Goal: Communication & Community: Answer question/provide support

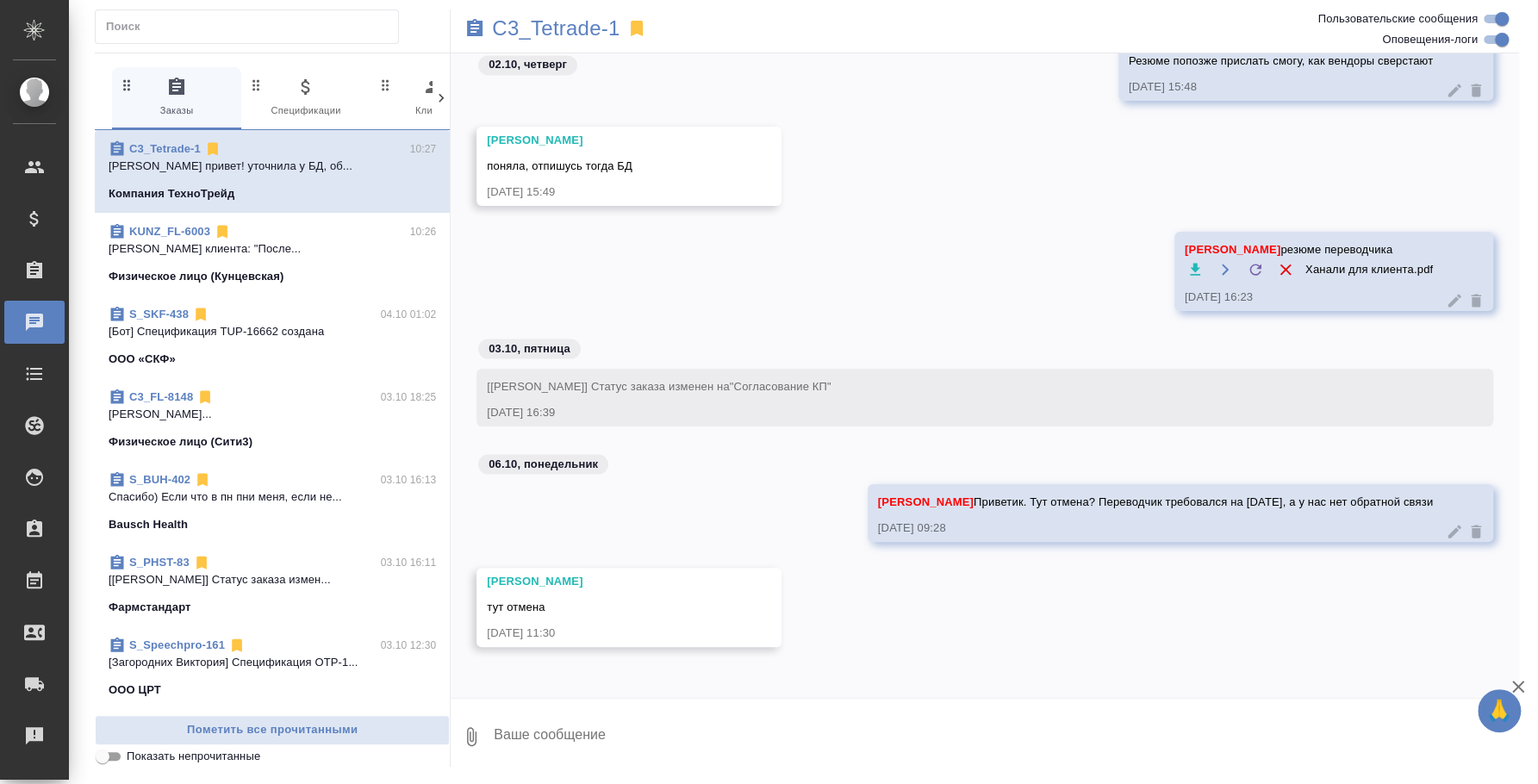
scroll to position [2029, 0]
click at [725, 721] on textarea at bounding box center [1005, 735] width 1027 height 58
type textarea "поняла"
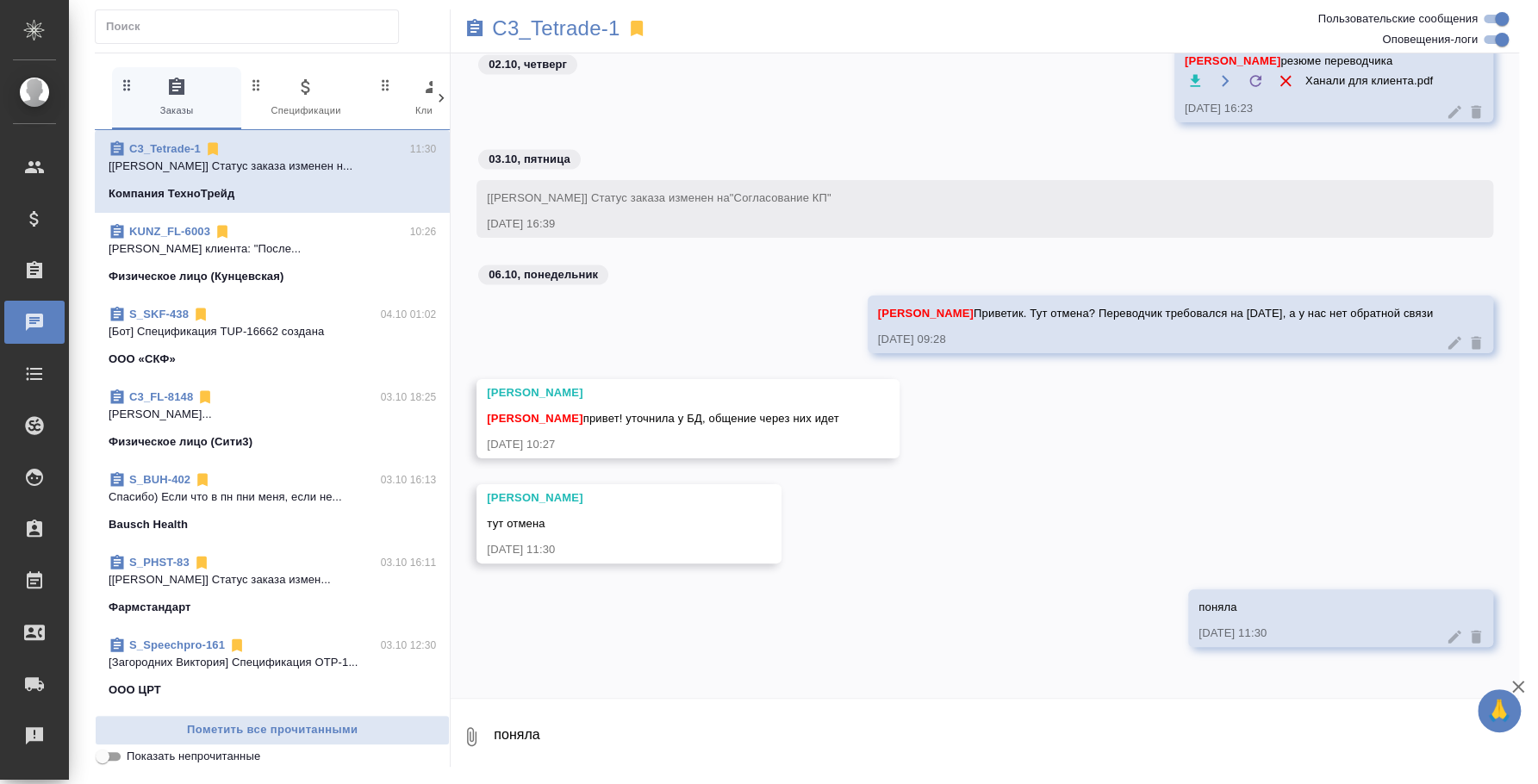
scroll to position [2114, 0]
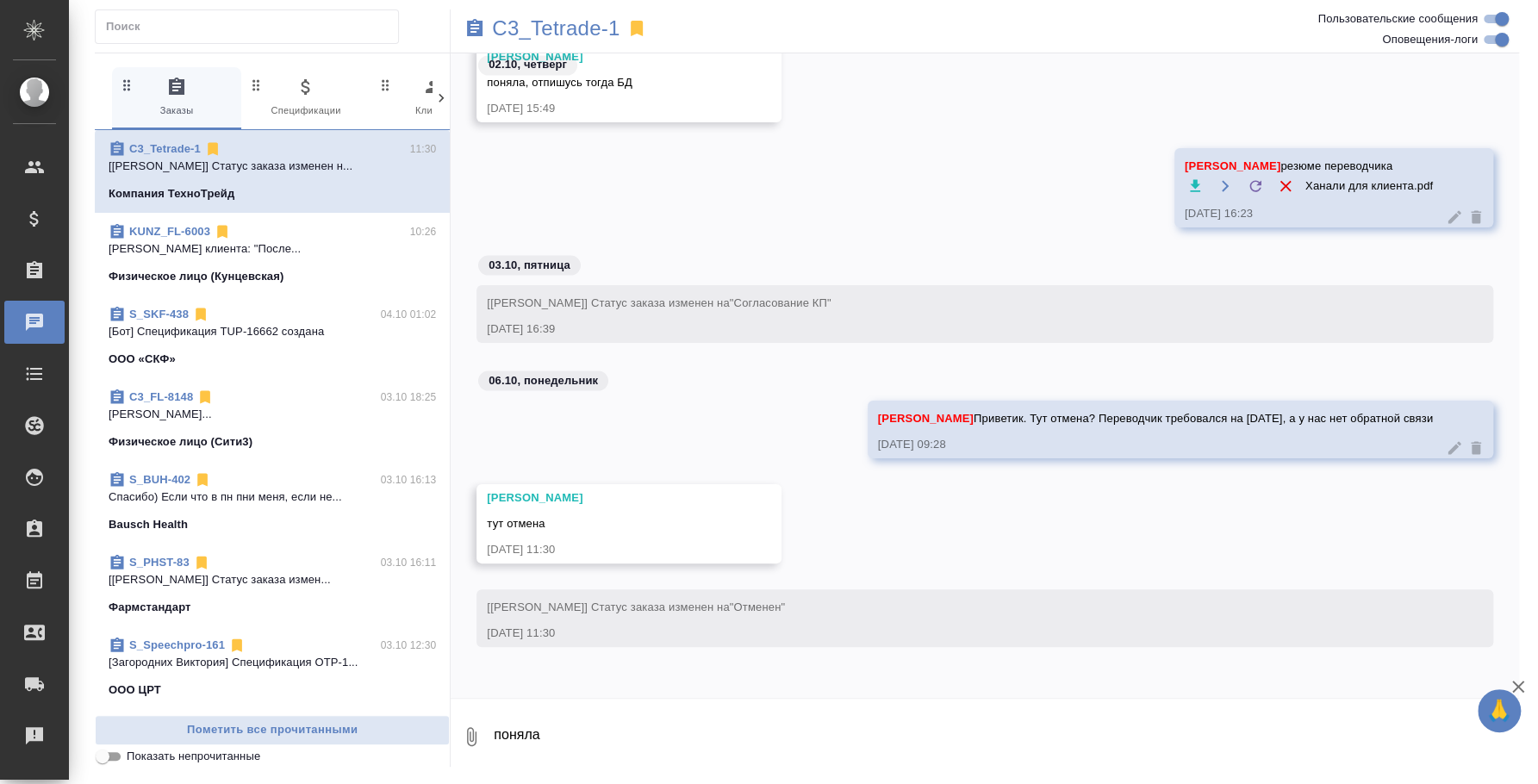
click at [662, 738] on textarea "поняла" at bounding box center [1005, 735] width 1027 height 58
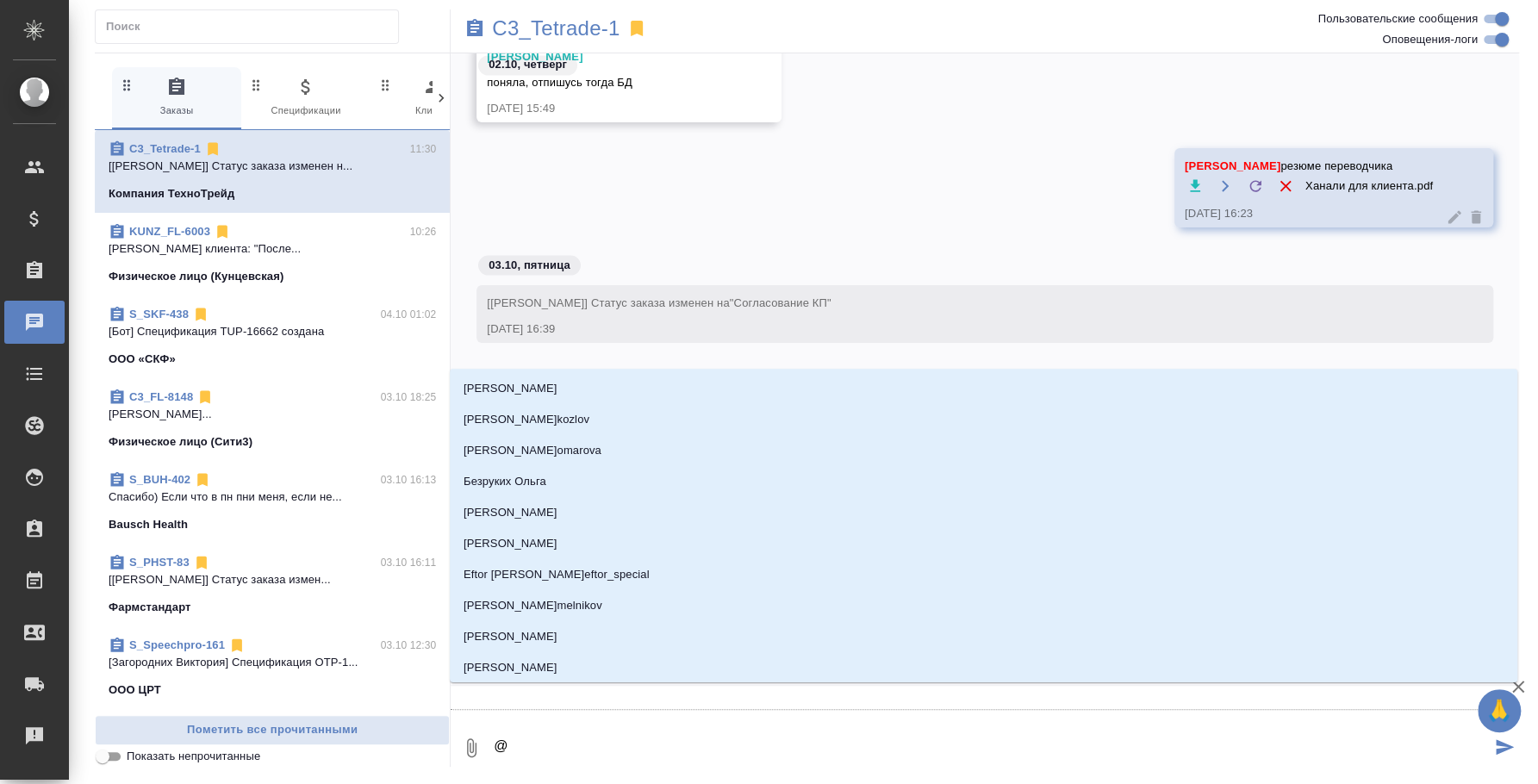
type textarea "@u"
type input "u"
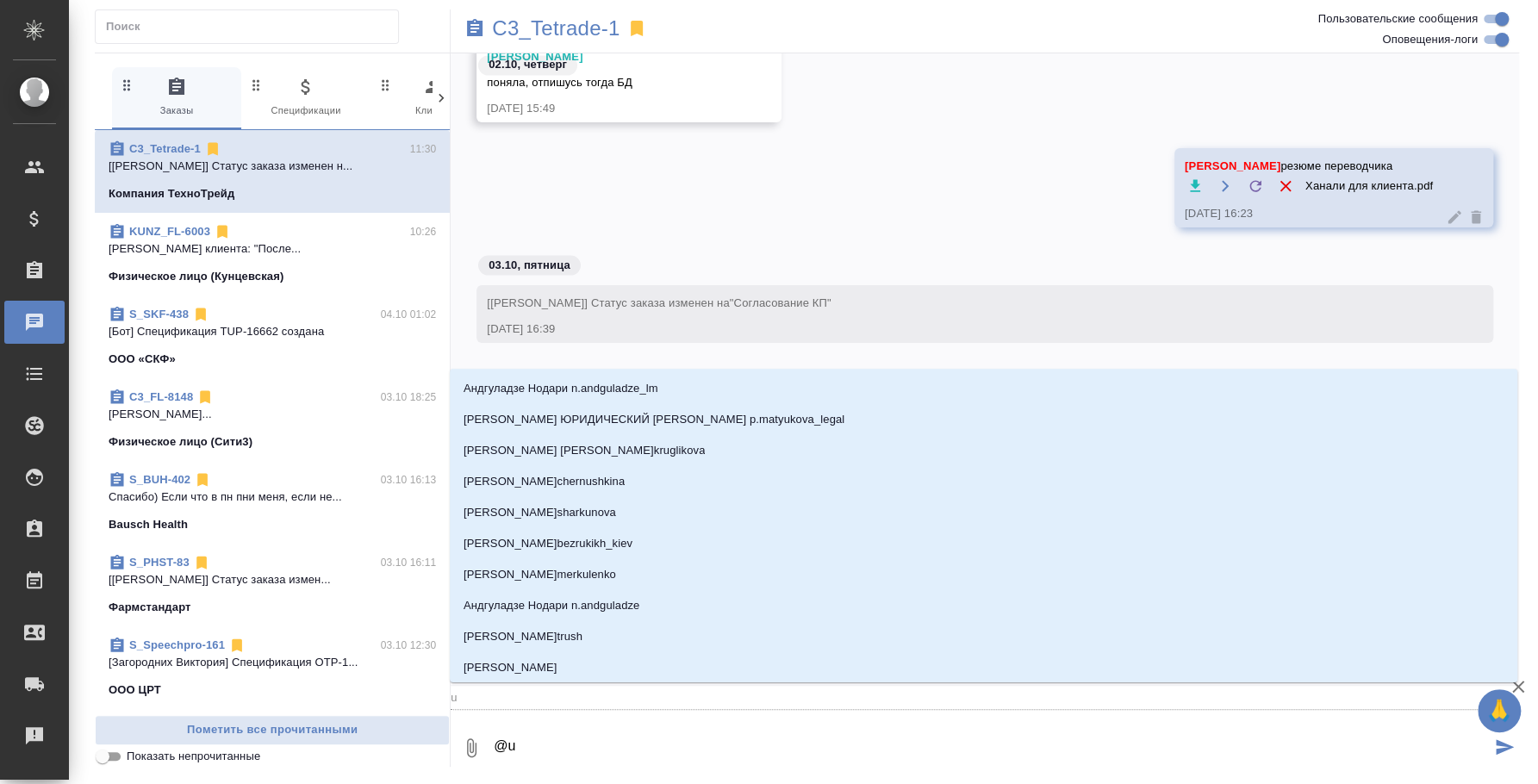
type textarea "@u'f"
type input "u'f"
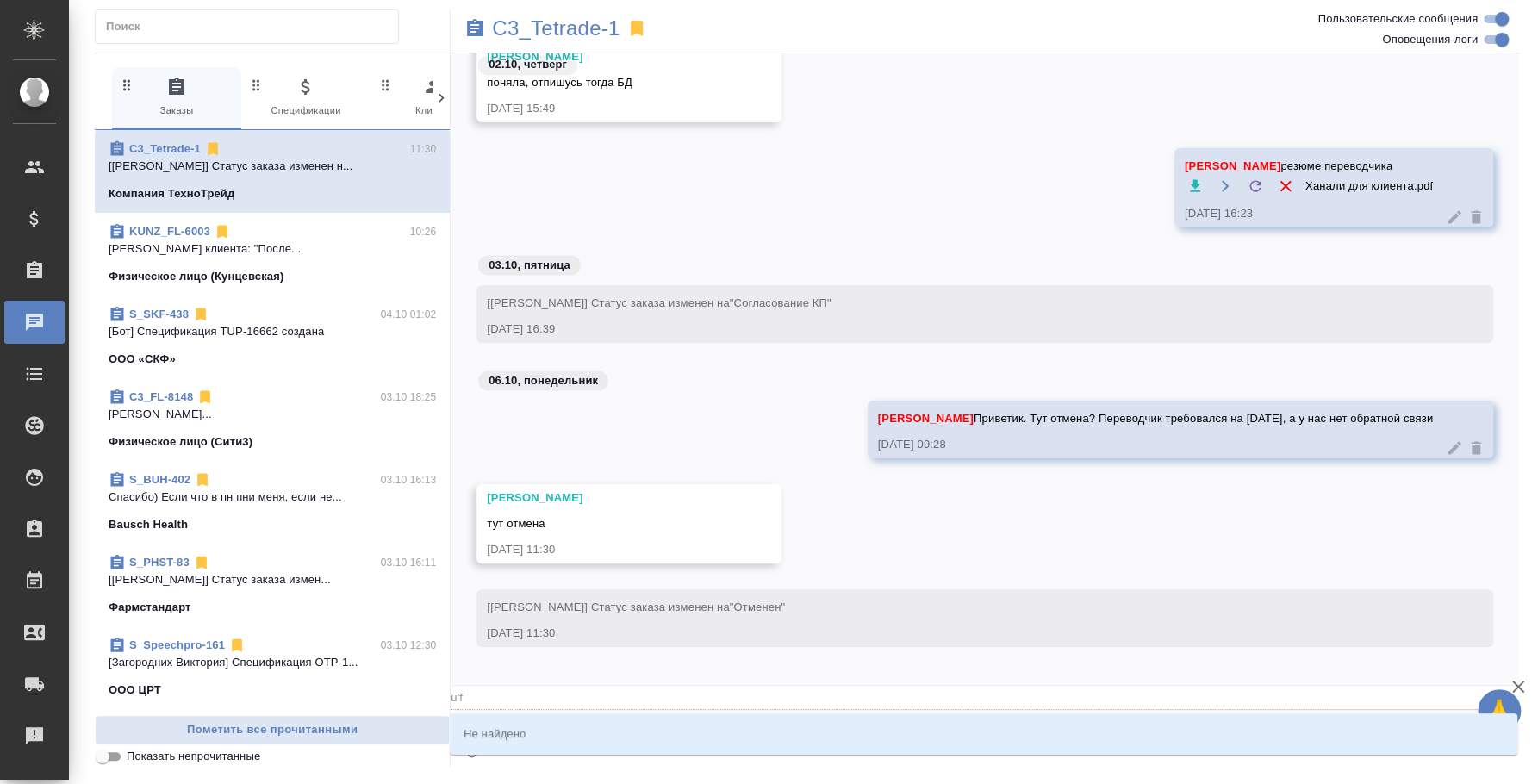
type textarea "@u"
type input "u"
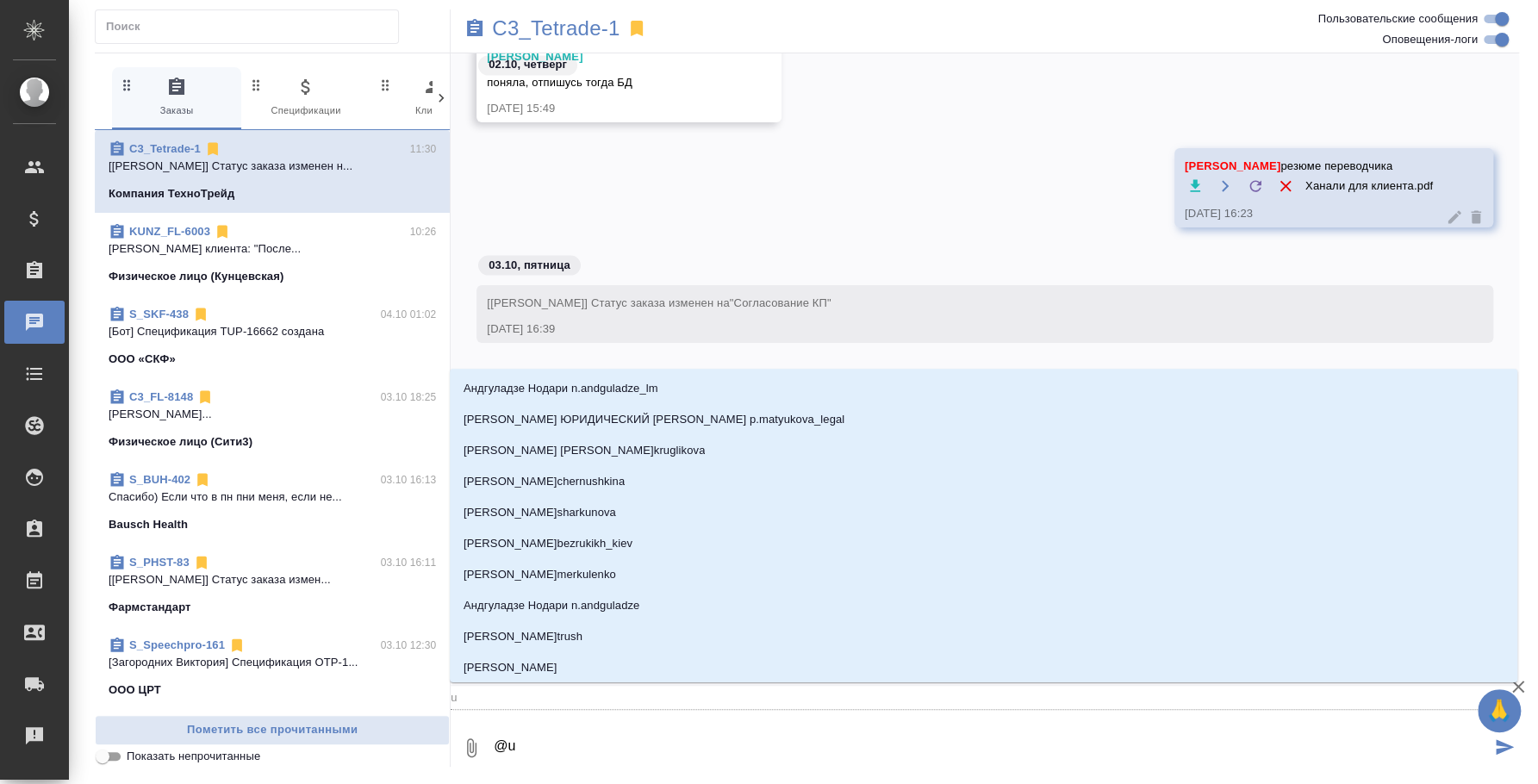
type textarea "@"
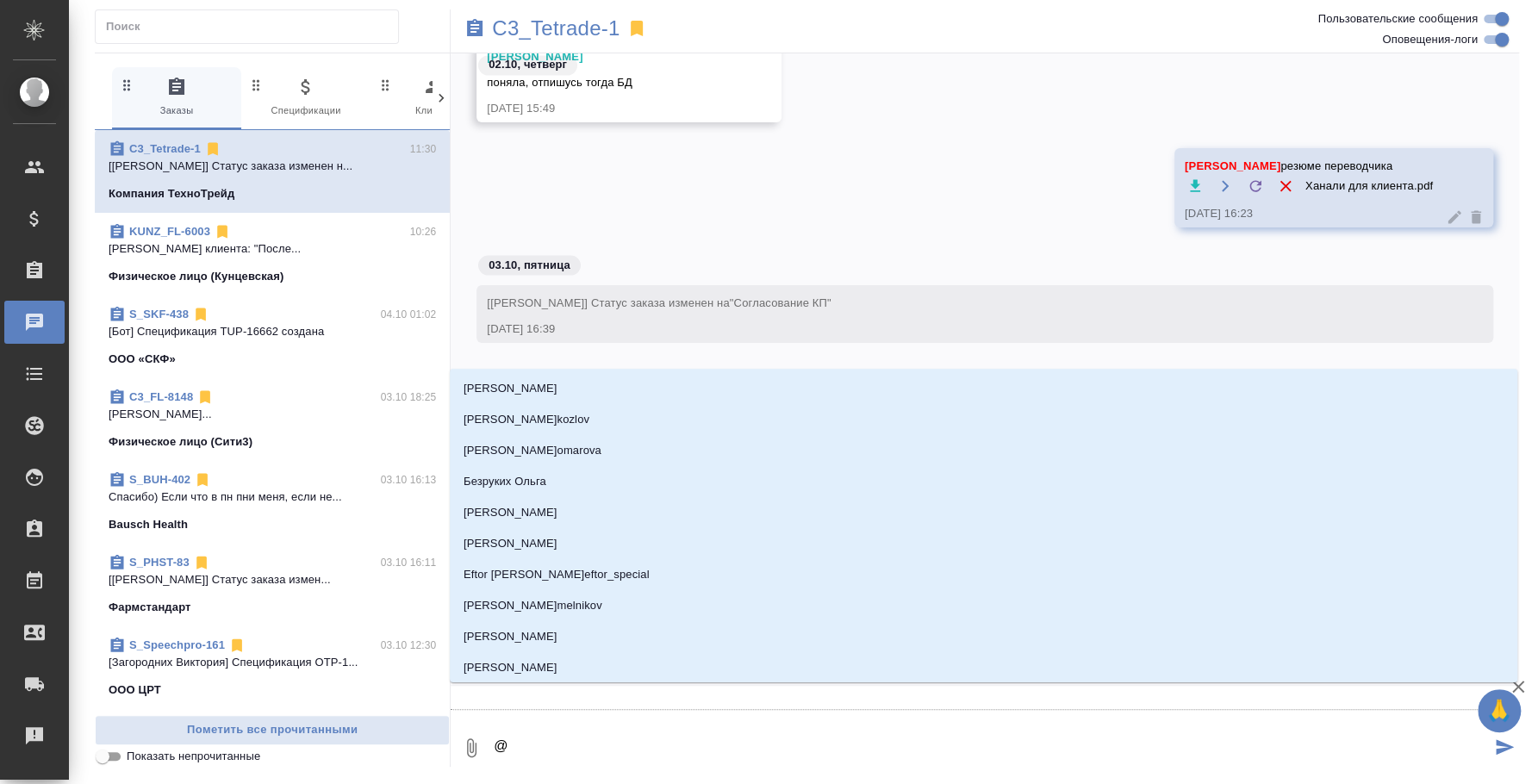
type textarea "@г"
type input "г"
type textarea "@га"
type input "га"
type textarea "@гал"
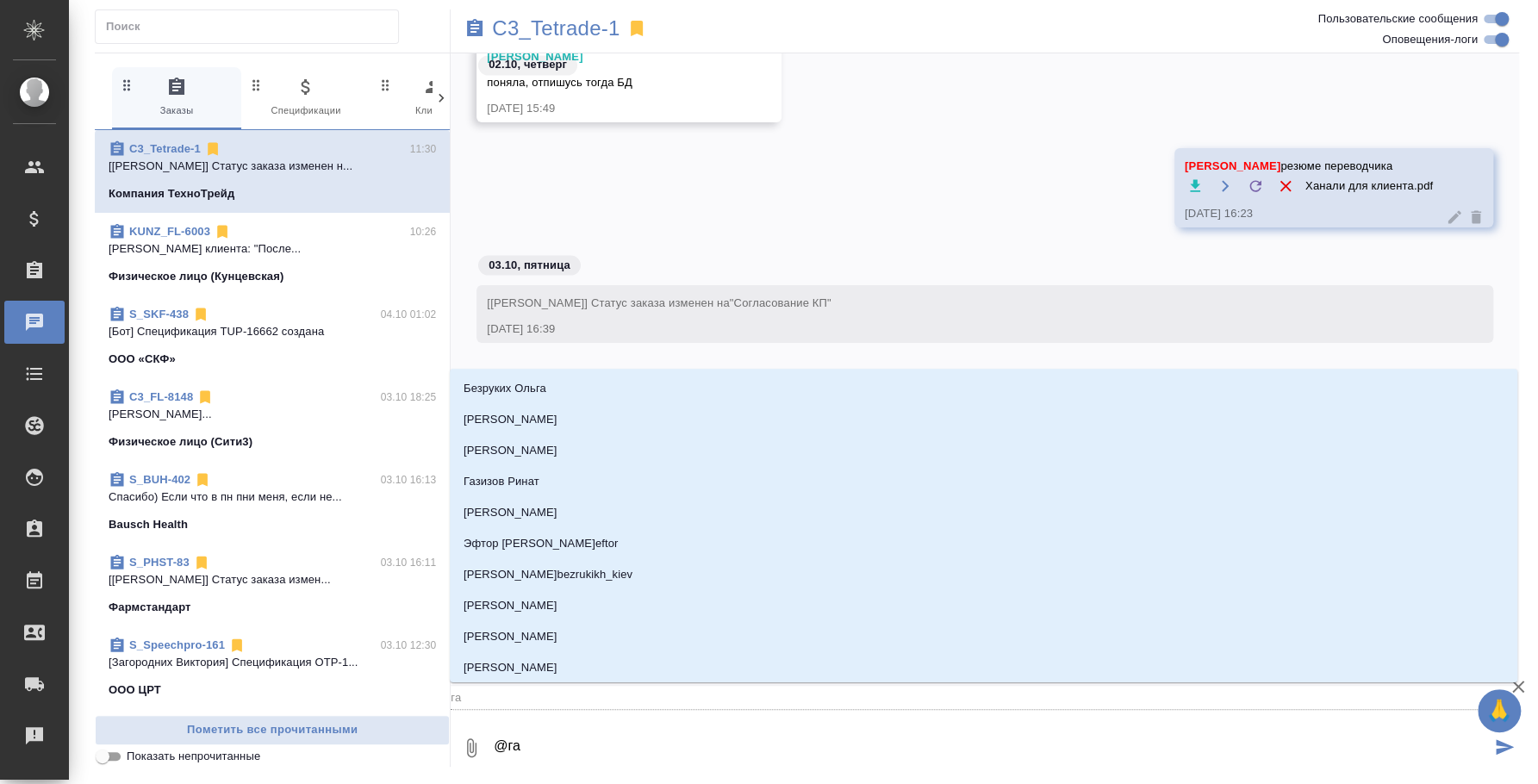
type input "гал"
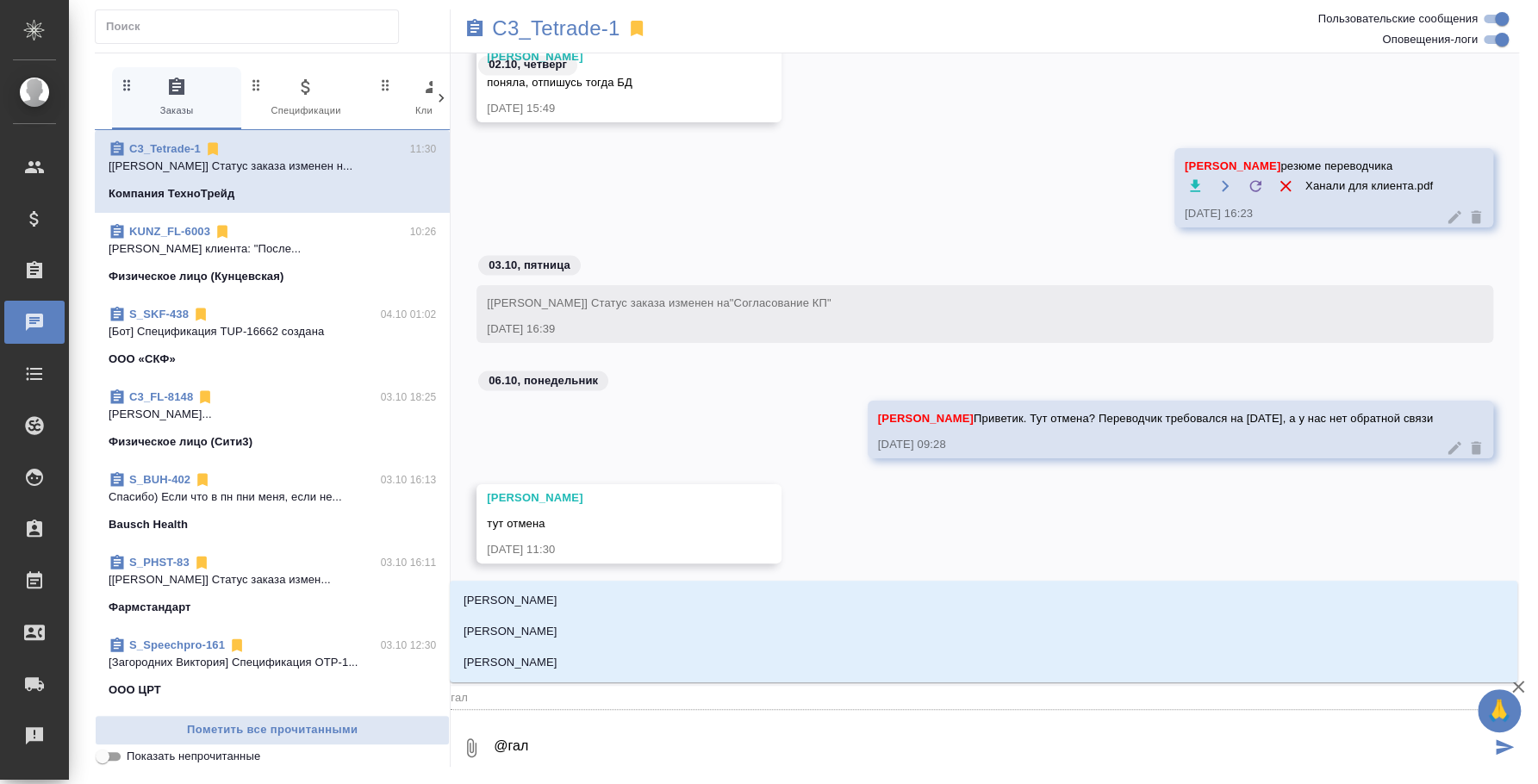
type textarea "@гали"
type input "гали"
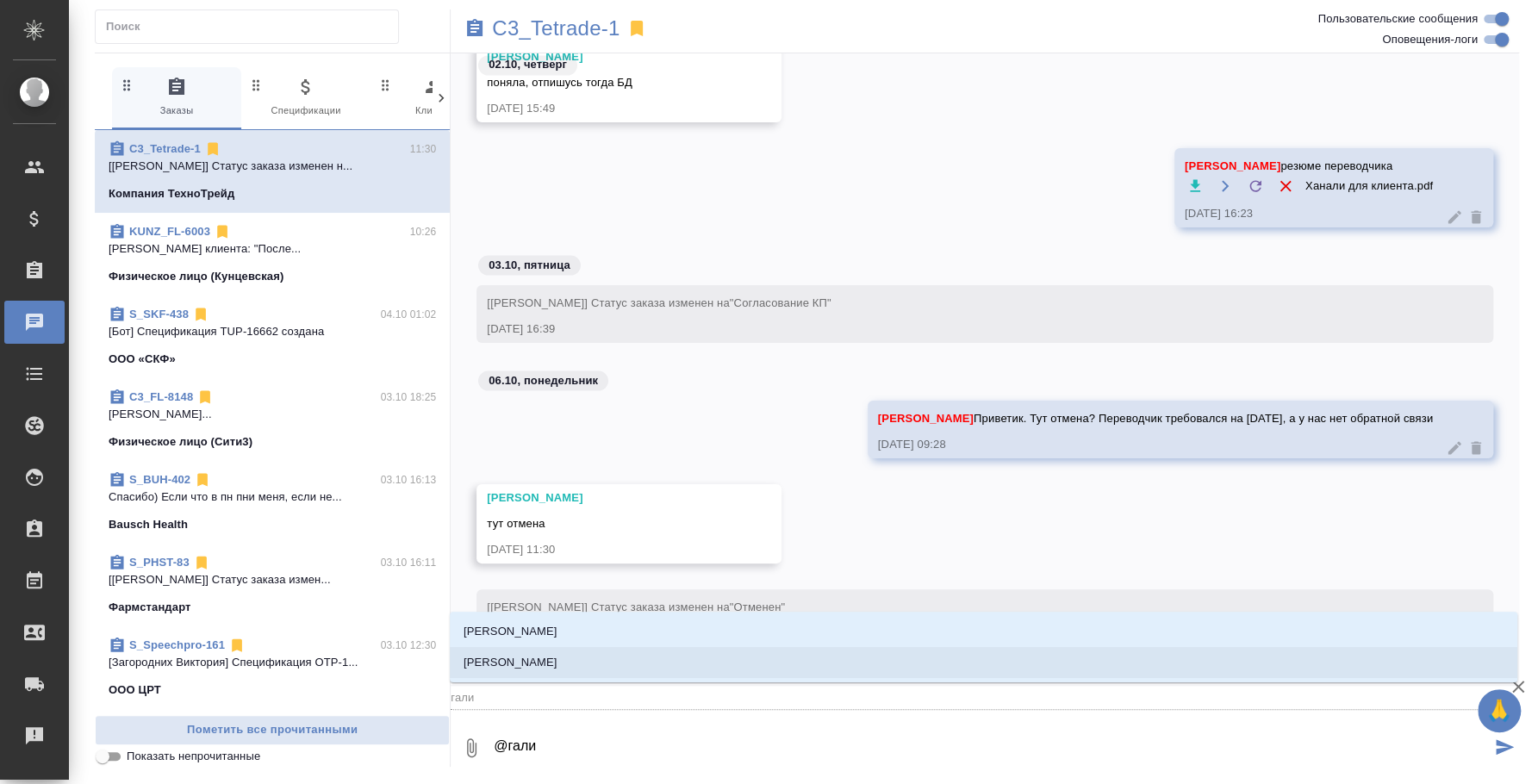
click at [589, 653] on li "Галишева Мария" at bounding box center [983, 662] width 1068 height 31
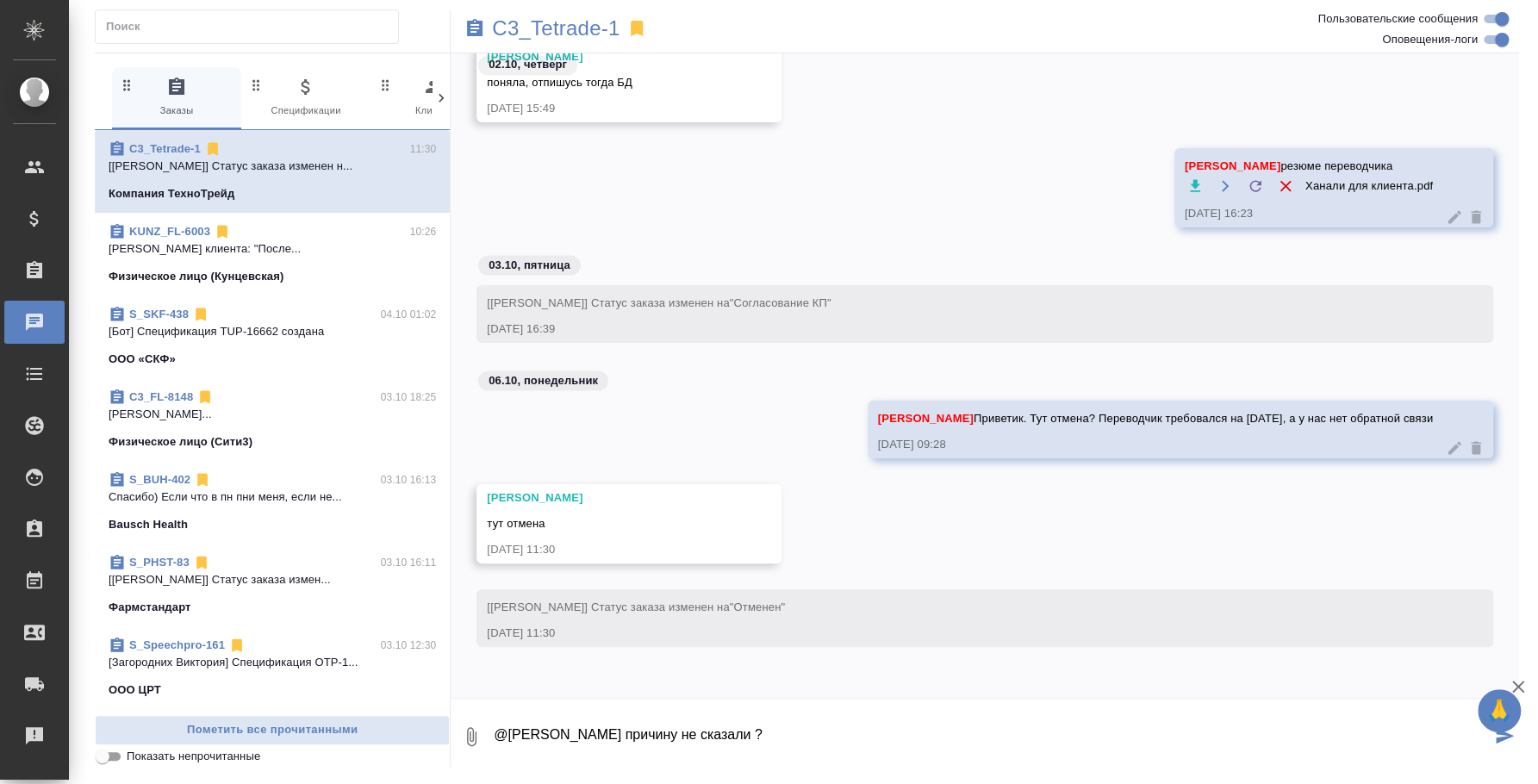
type textarea "@Галишева Мария А причину не сказали ?"
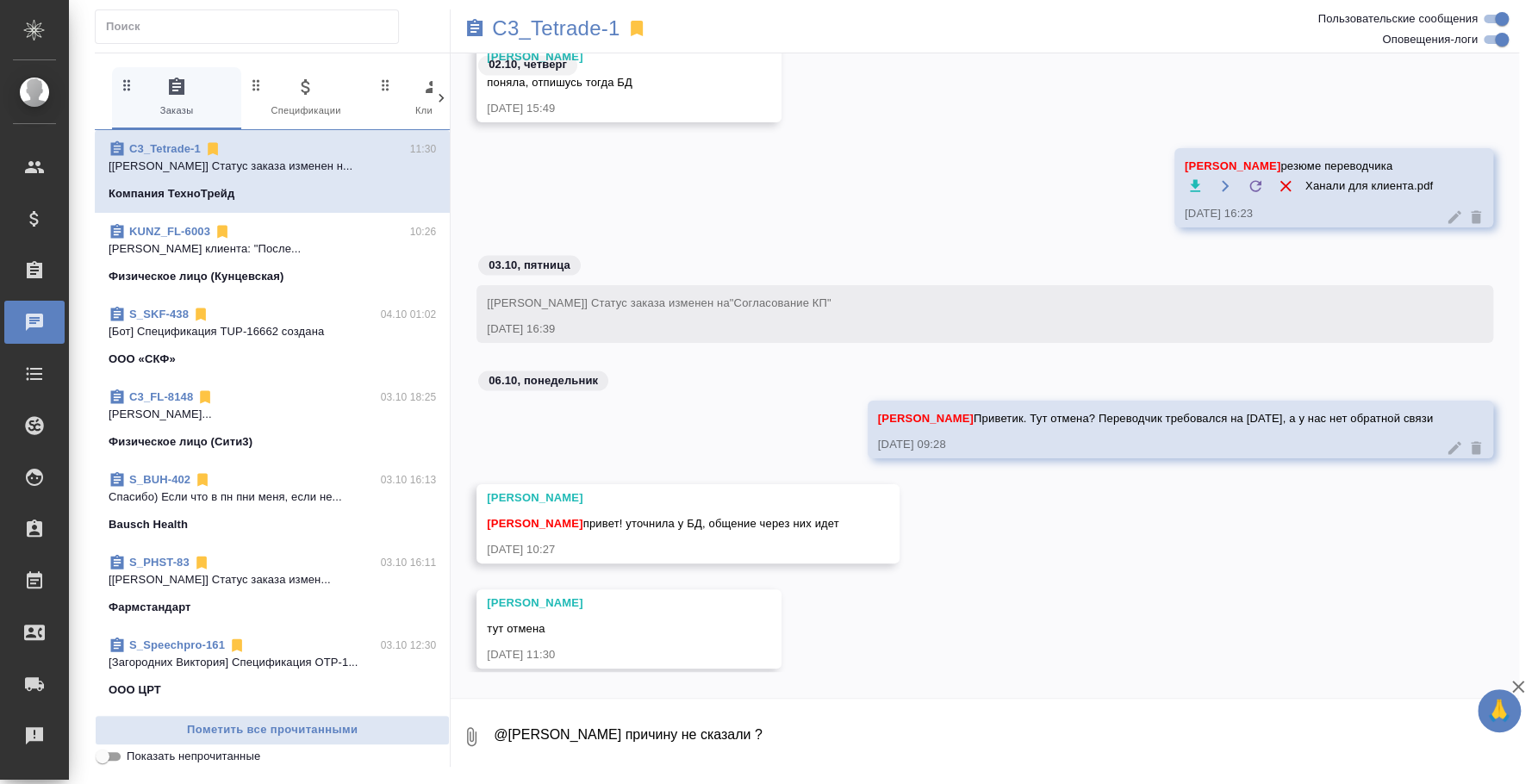
scroll to position [2387, 0]
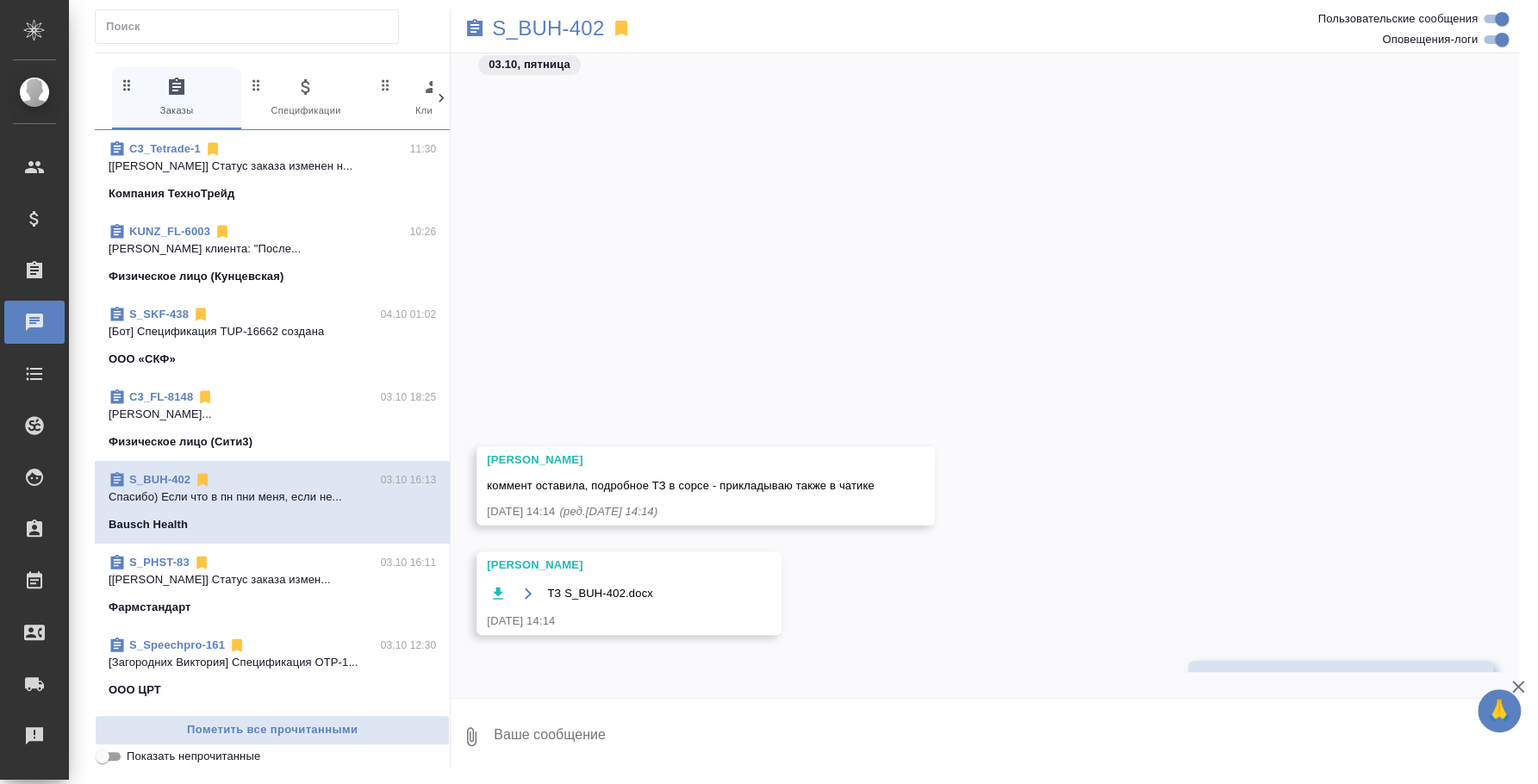
scroll to position [440, 0]
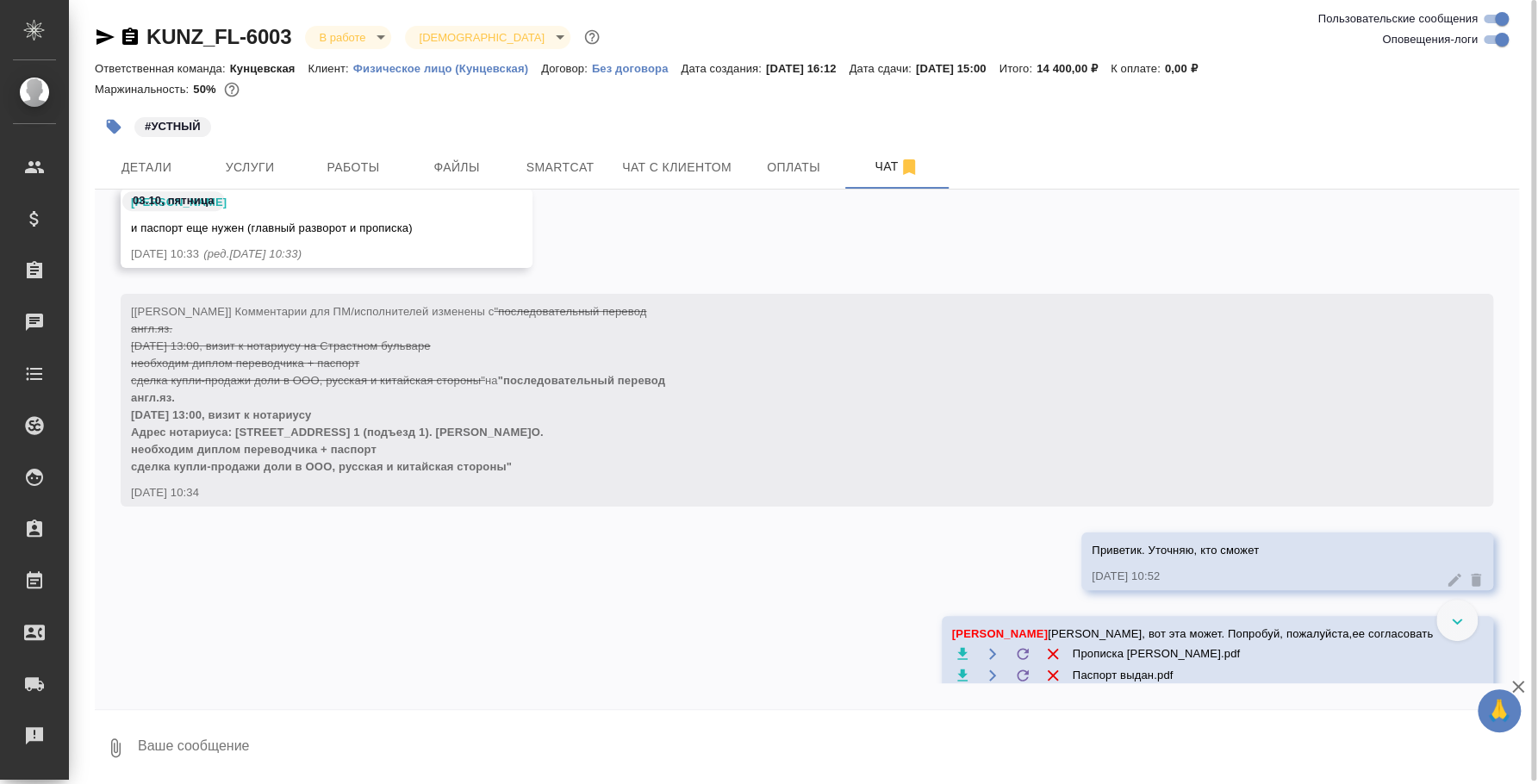
click at [1459, 627] on div at bounding box center [1458, 621] width 42 height 42
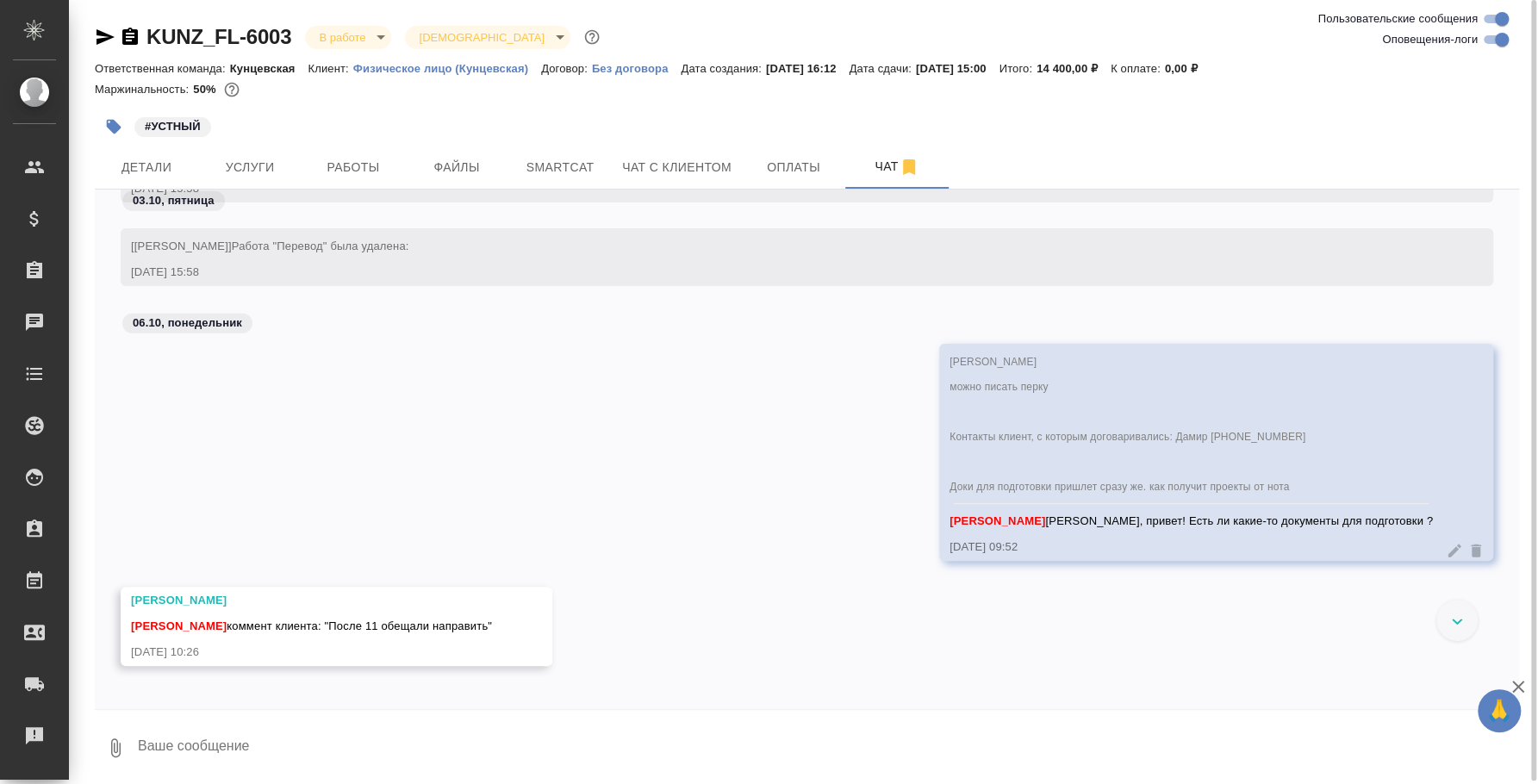
scroll to position [3618, 0]
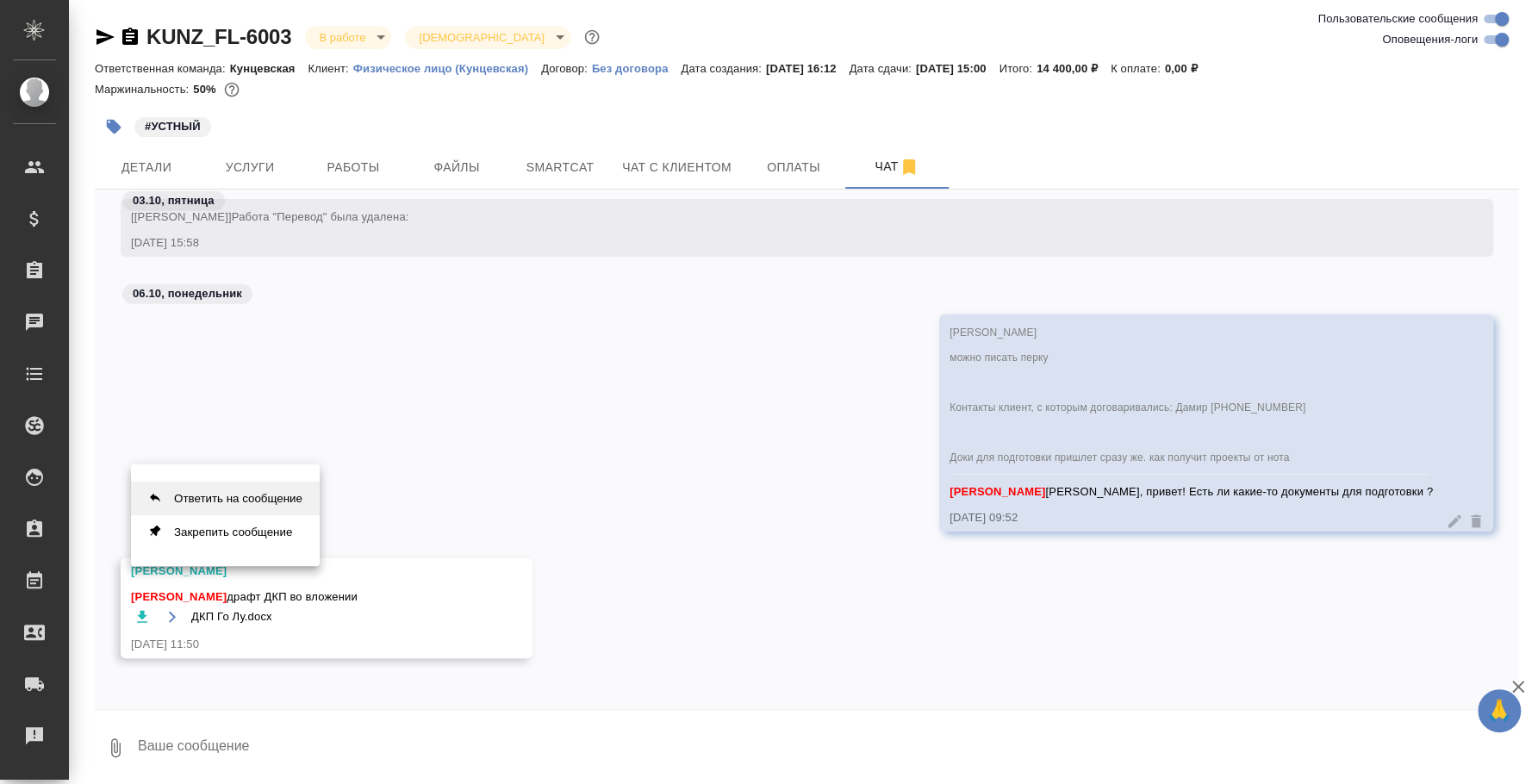
click at [304, 501] on button "Ответить на сообщение" at bounding box center [225, 498] width 189 height 34
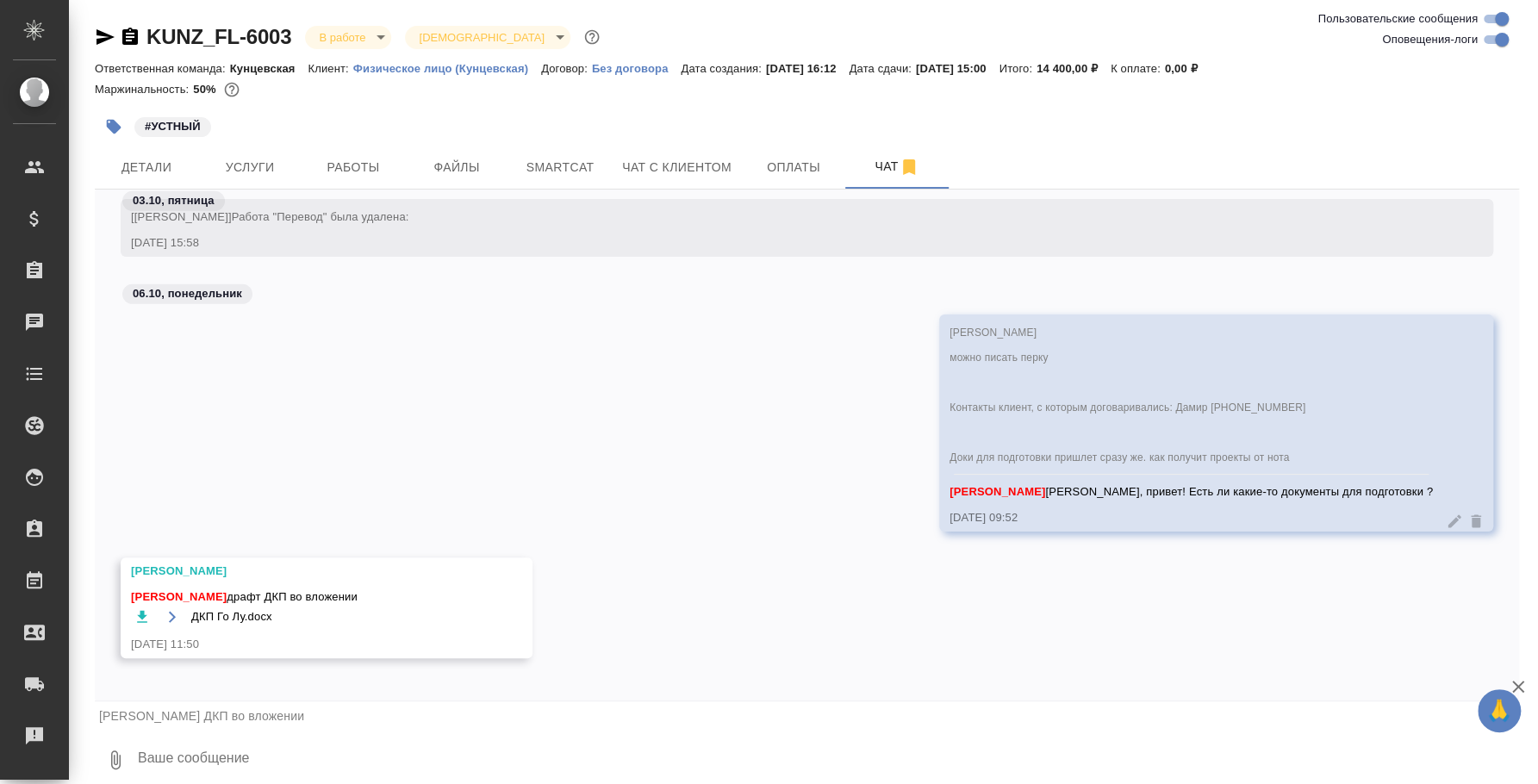
click at [212, 745] on textarea at bounding box center [828, 759] width 1384 height 58
type textarea "Спасибо, передала переводчику"
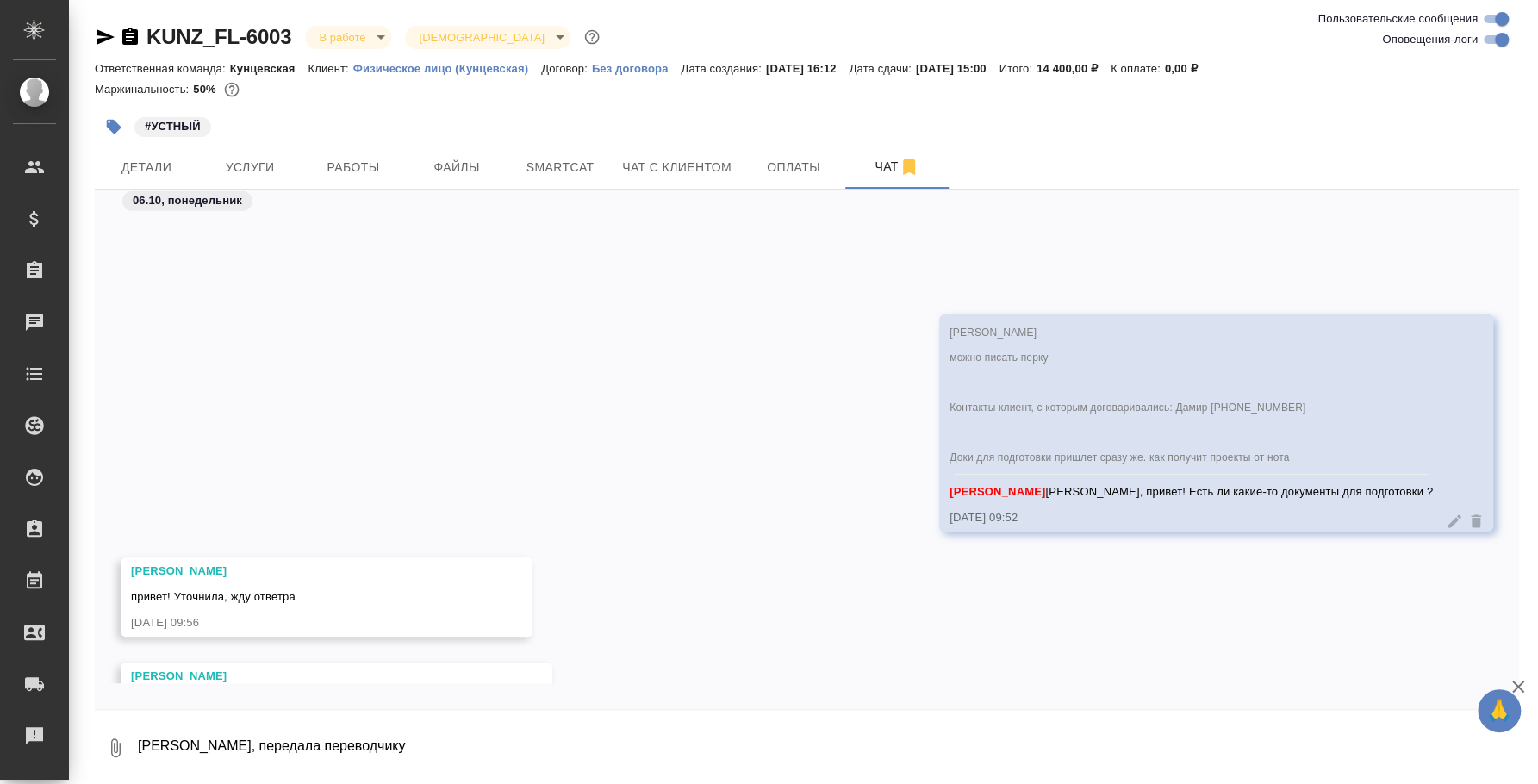
scroll to position [3969, 0]
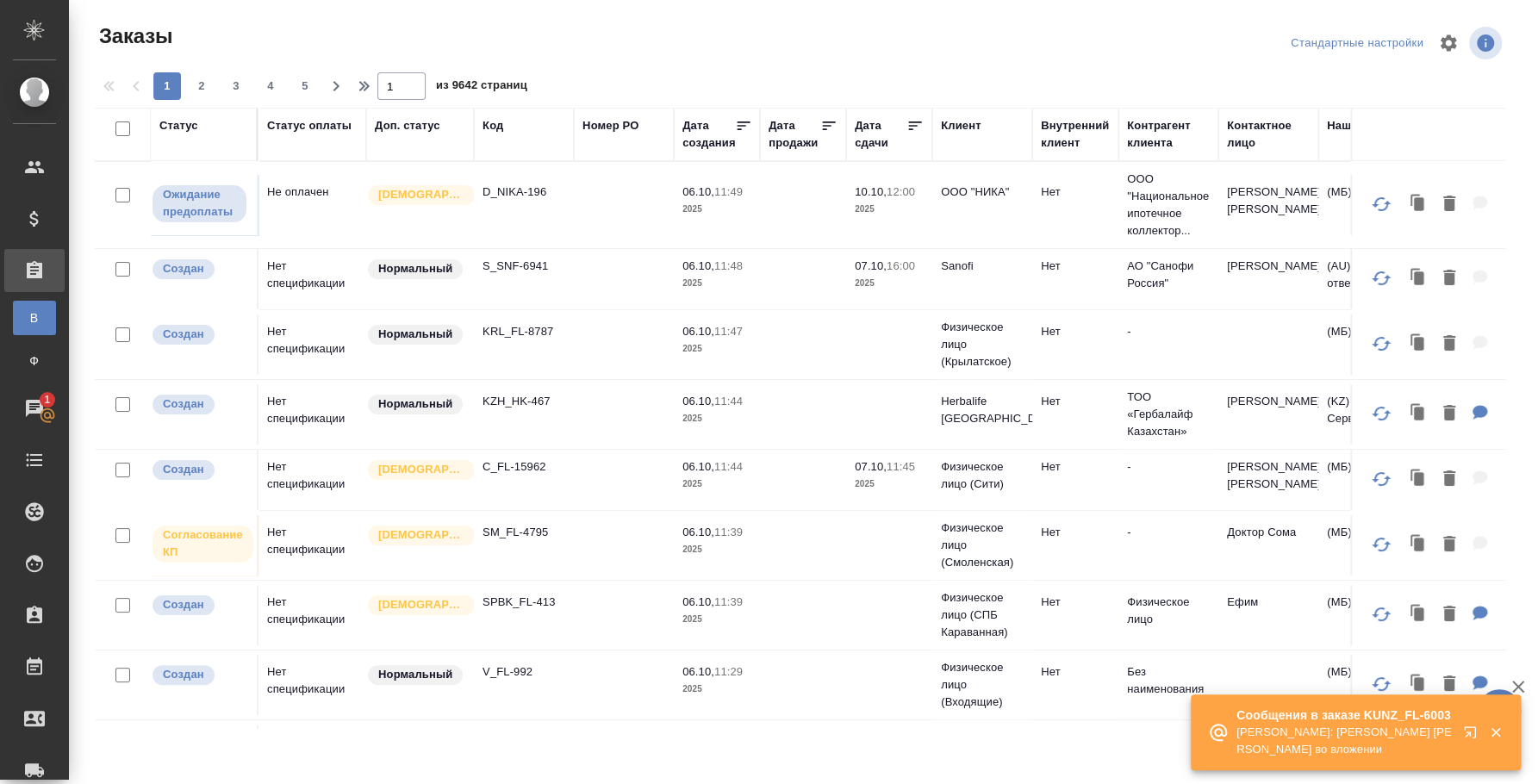
click at [1413, 746] on p "Веселова Юлия: Федотова Ирина драфт ДКП во вложении" at bounding box center [1345, 740] width 216 height 35
click at [1405, 727] on p "Веселова Юлия: Федотова Ирина драфт ДКП во вложении" at bounding box center [1345, 740] width 216 height 35
click at [1469, 732] on icon "button" at bounding box center [1470, 732] width 11 height 11
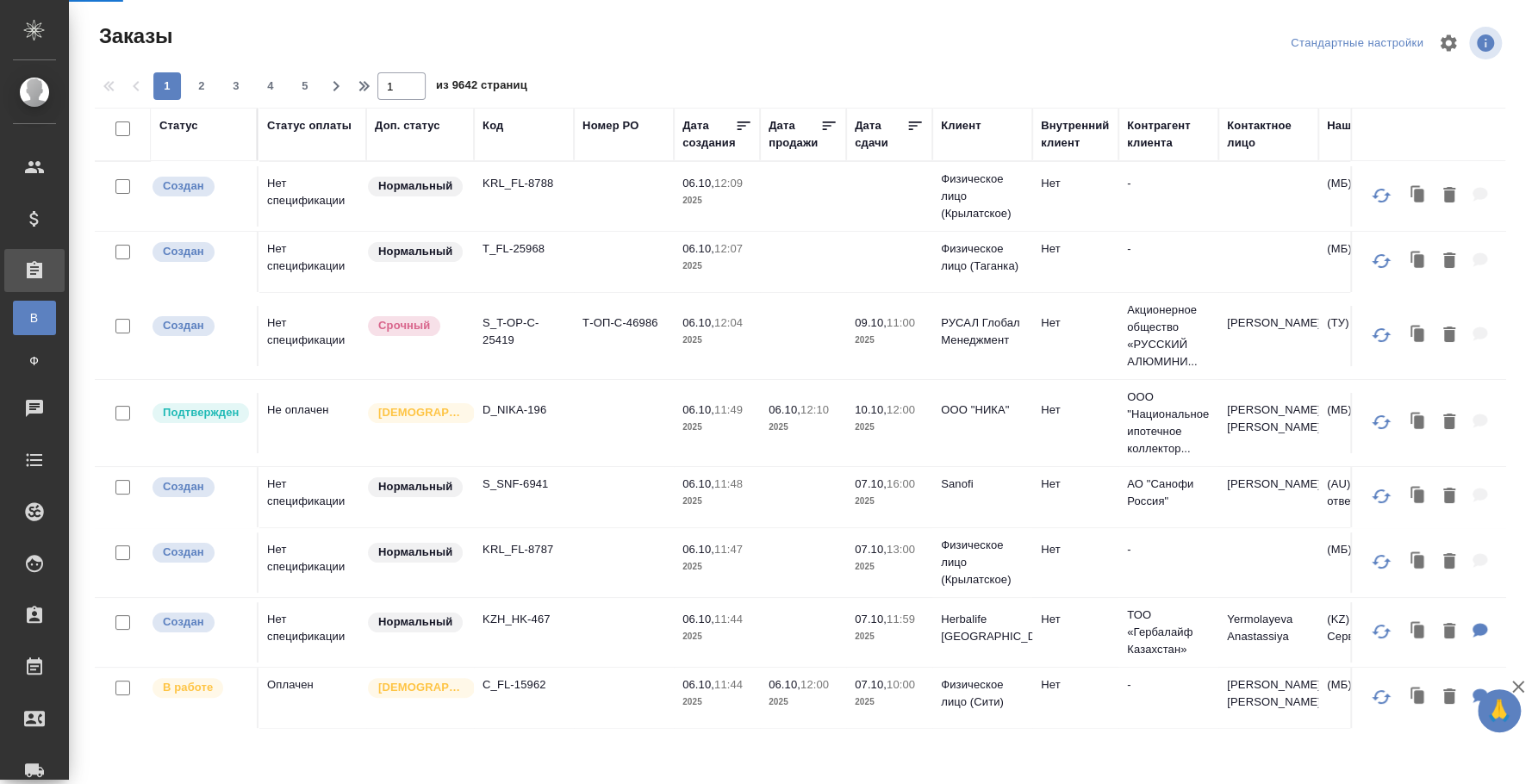
scroll to position [215, 0]
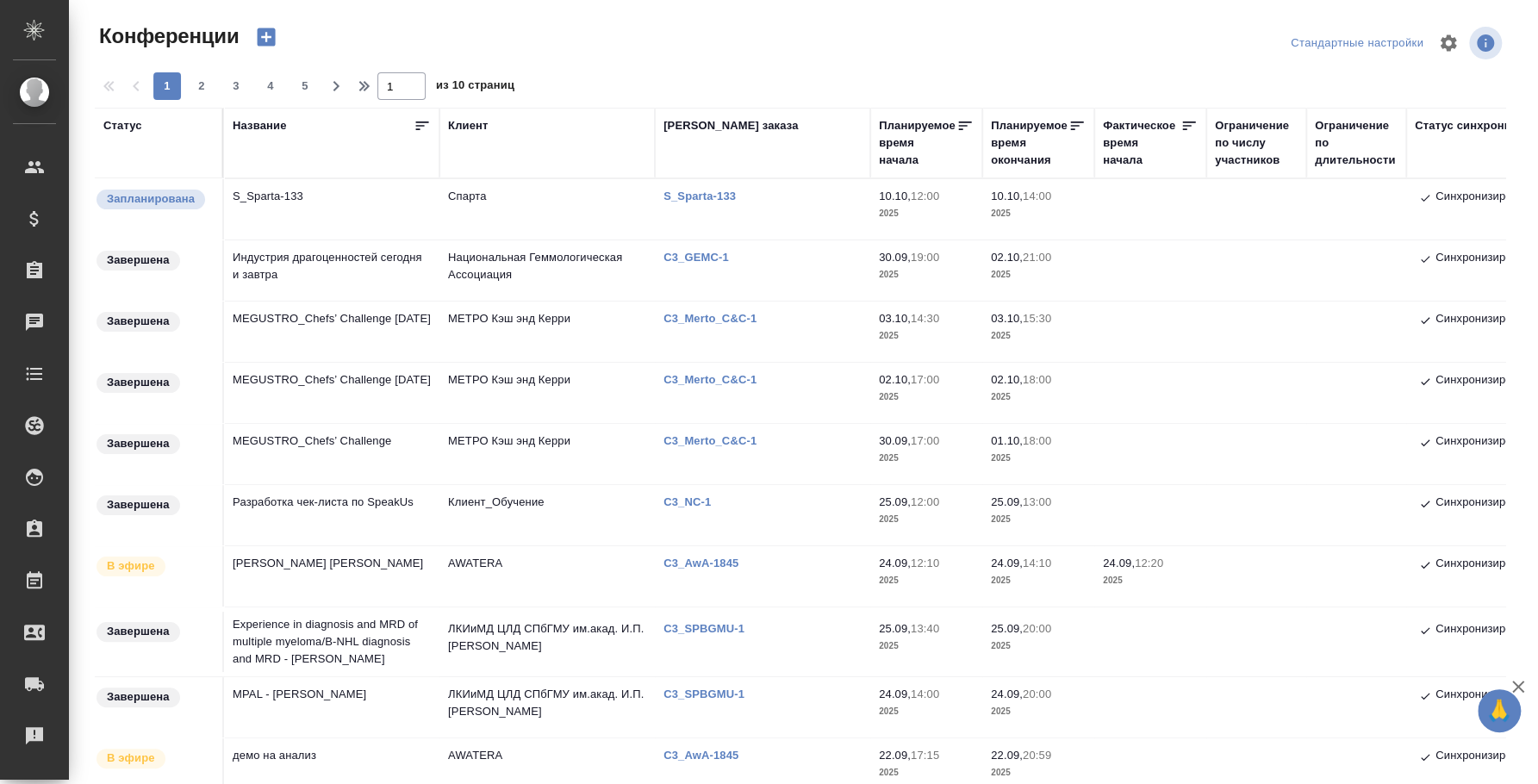
click at [308, 441] on td "MEGUSTRO_Chefs’ Challenge" at bounding box center [332, 453] width 216 height 60
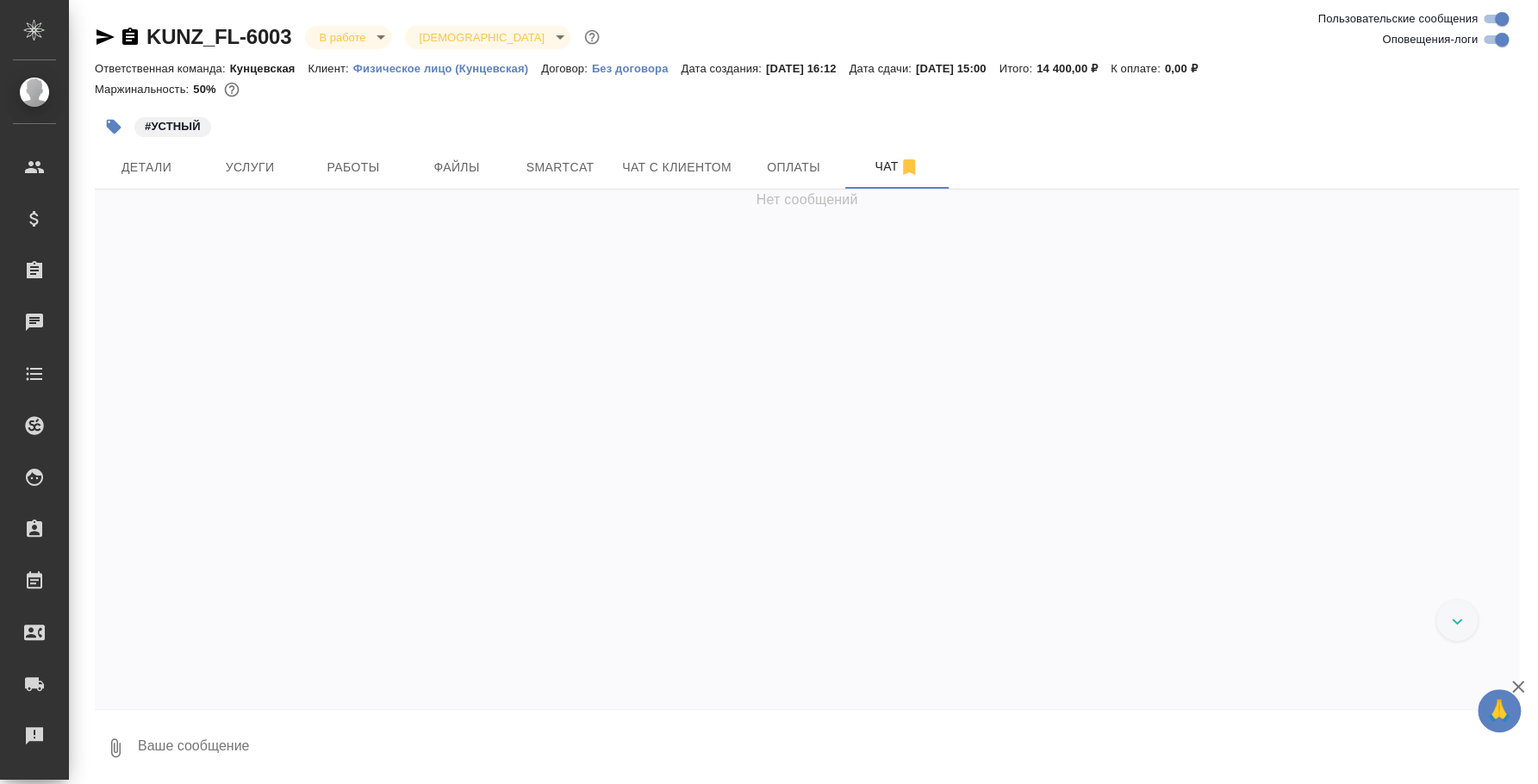
scroll to position [4167, 0]
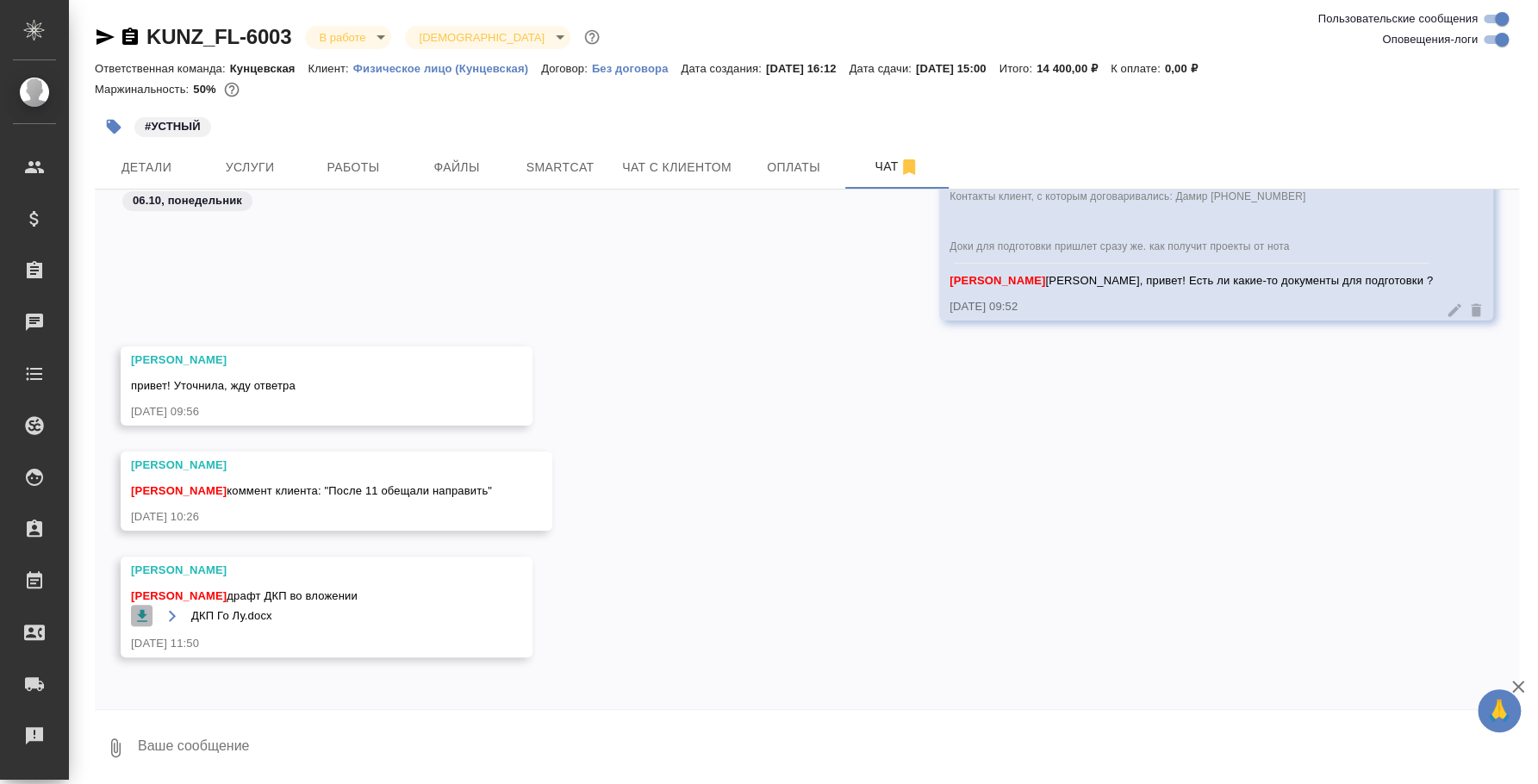
click at [152, 614] on button "button" at bounding box center [142, 616] width 22 height 22
drag, startPoint x: 230, startPoint y: 588, endPoint x: 362, endPoint y: 591, distance: 132.0
click at [362, 591] on span "Федотова Ирина драфт ДКП во вложении" at bounding box center [301, 596] width 342 height 17
copy span "драфт ДКП во вложении"
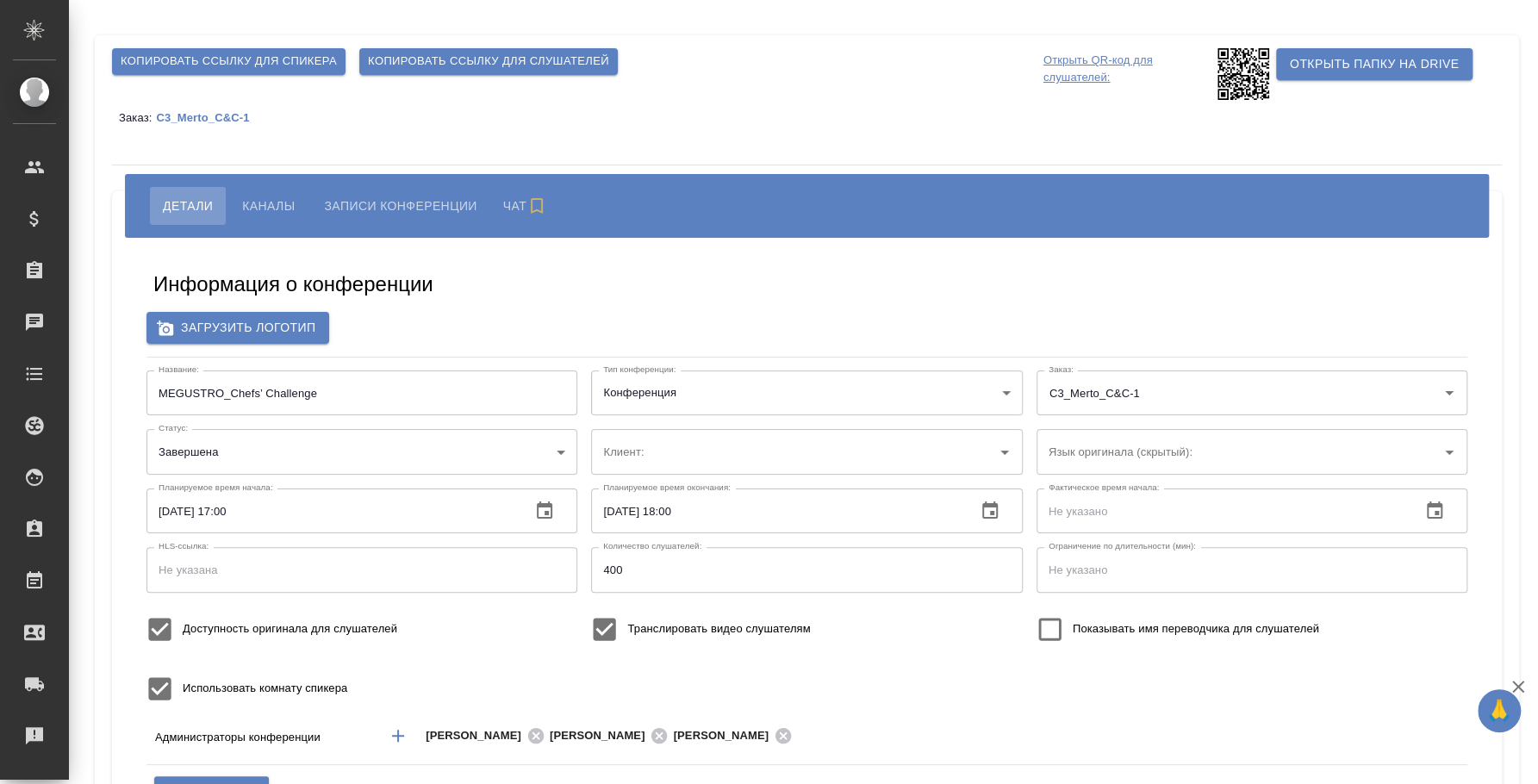
type input "МЕТРО Кэш энд Керри"
type input "Плеханова Мария"
click at [289, 206] on span "Каналы" at bounding box center [268, 206] width 52 height 21
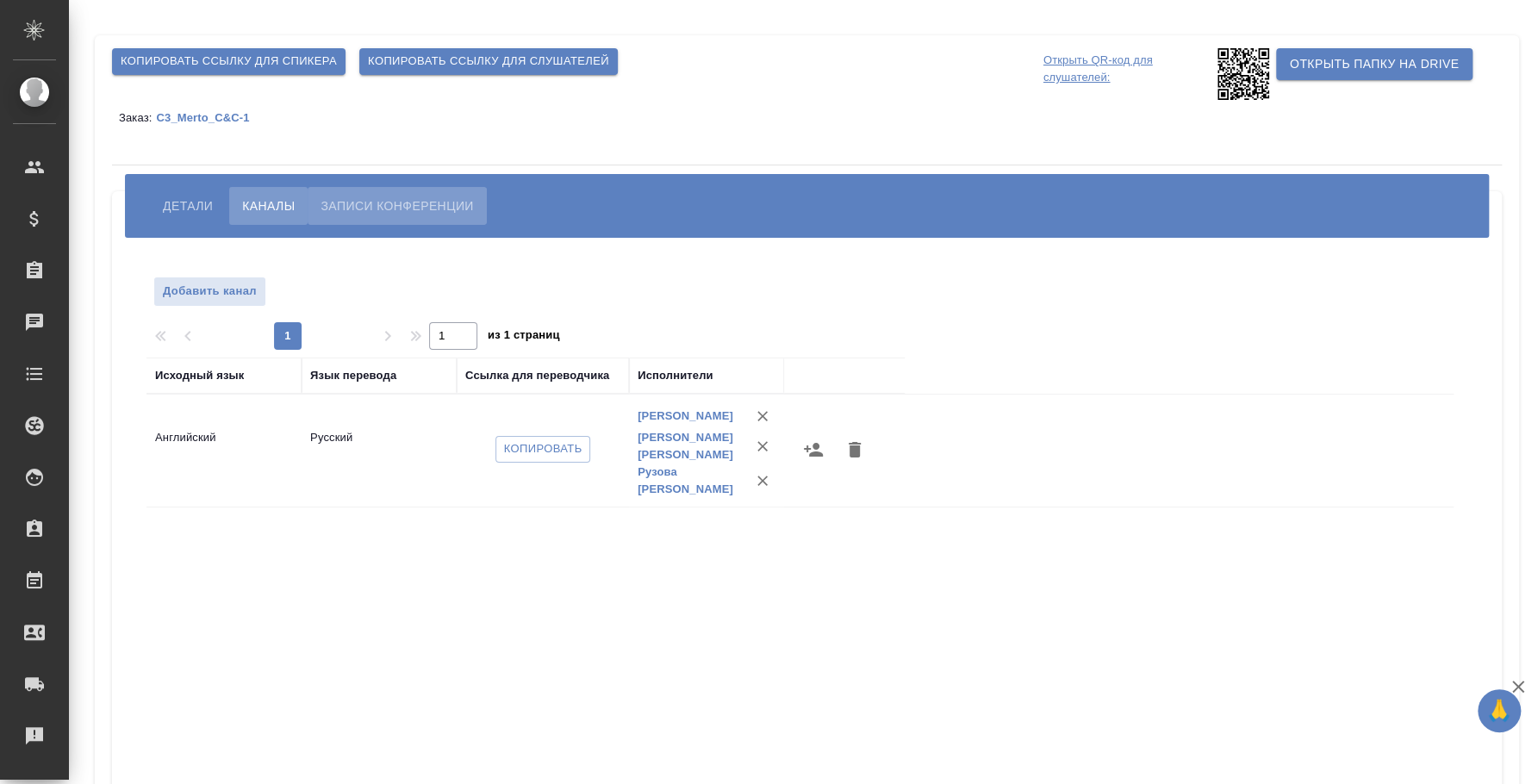
click at [434, 204] on span "Записи конференции" at bounding box center [397, 206] width 153 height 21
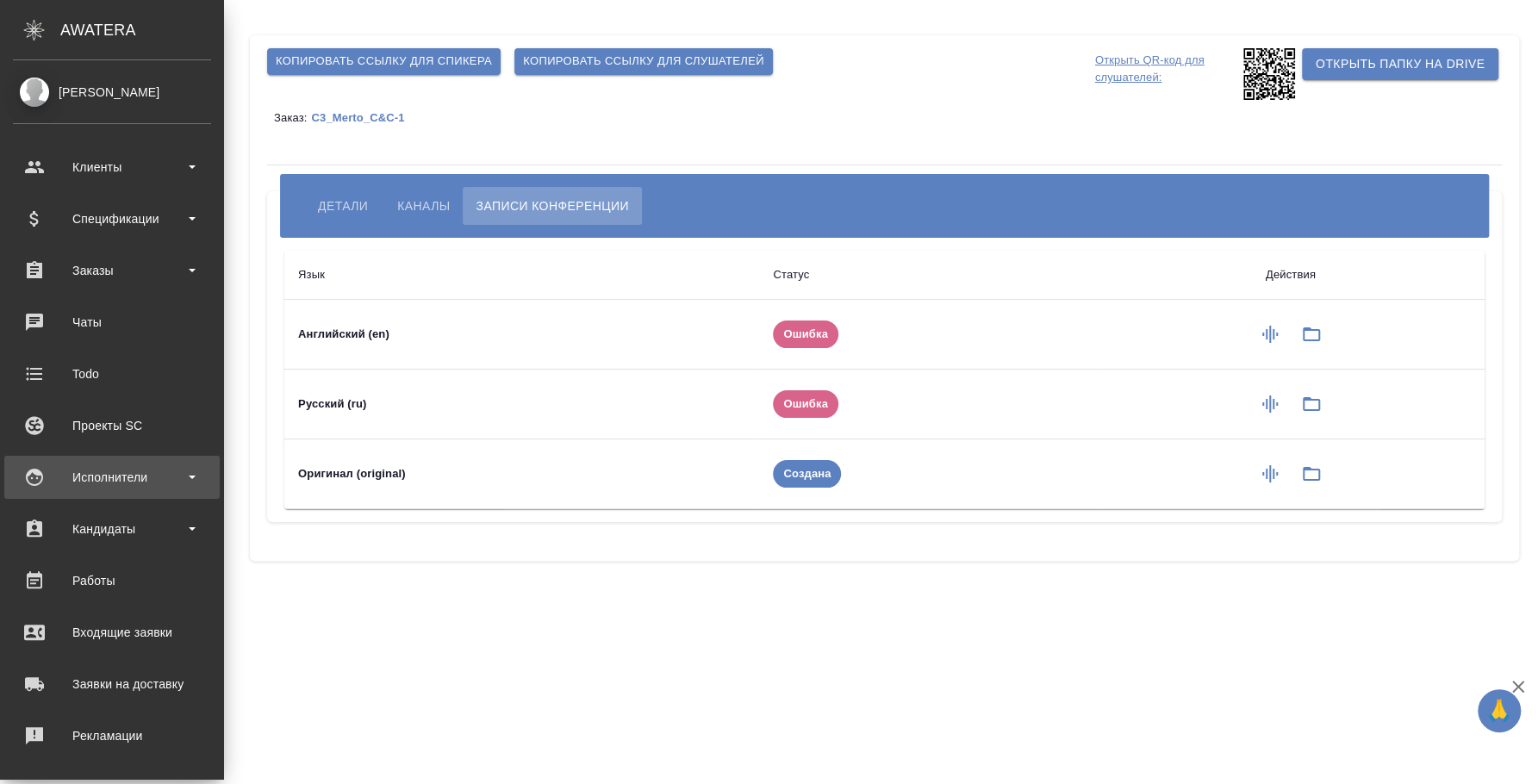
click at [122, 475] on div "Исполнители" at bounding box center [112, 477] width 198 height 26
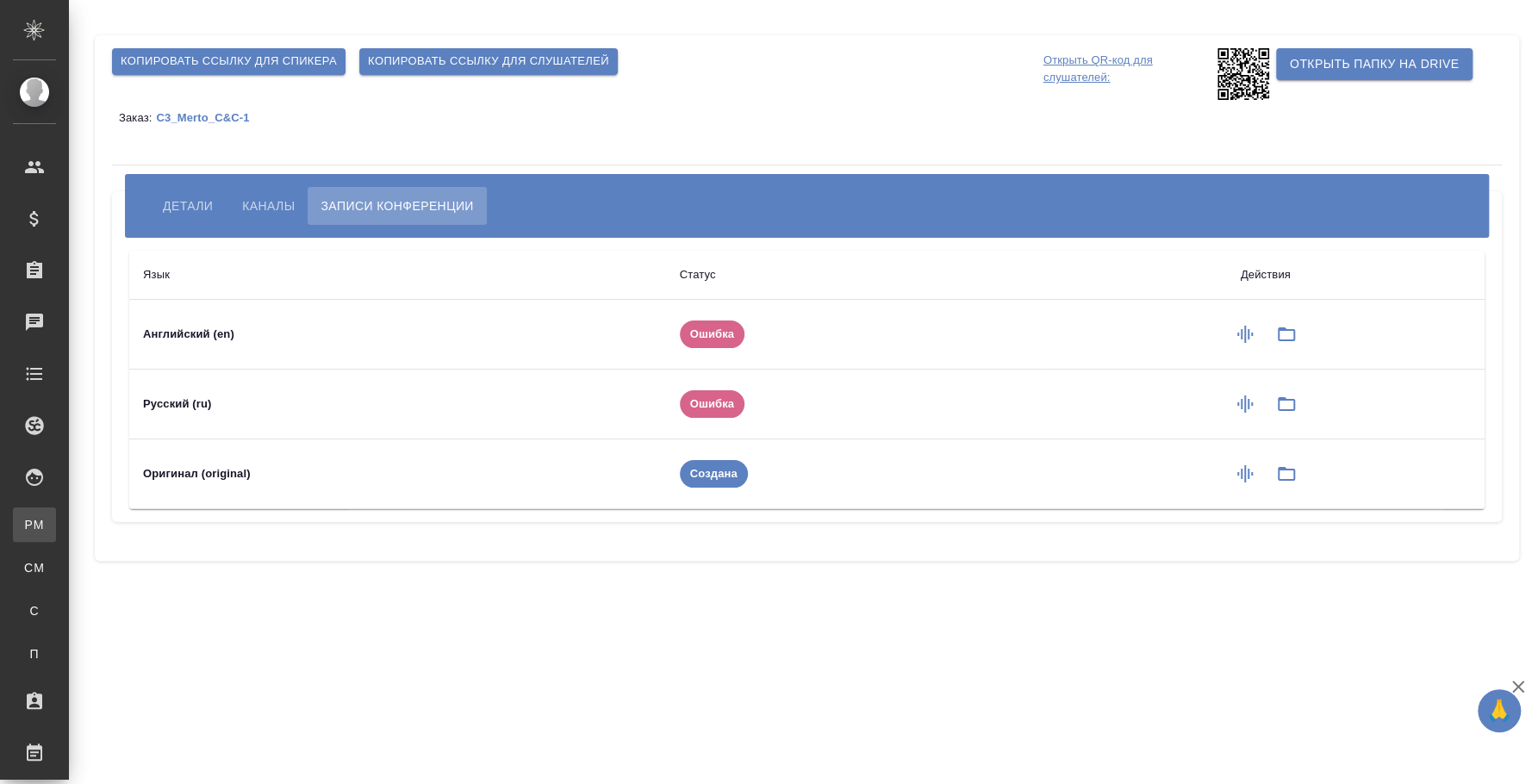
click at [26, 530] on div "Для PM/LQA" at bounding box center [13, 524] width 26 height 17
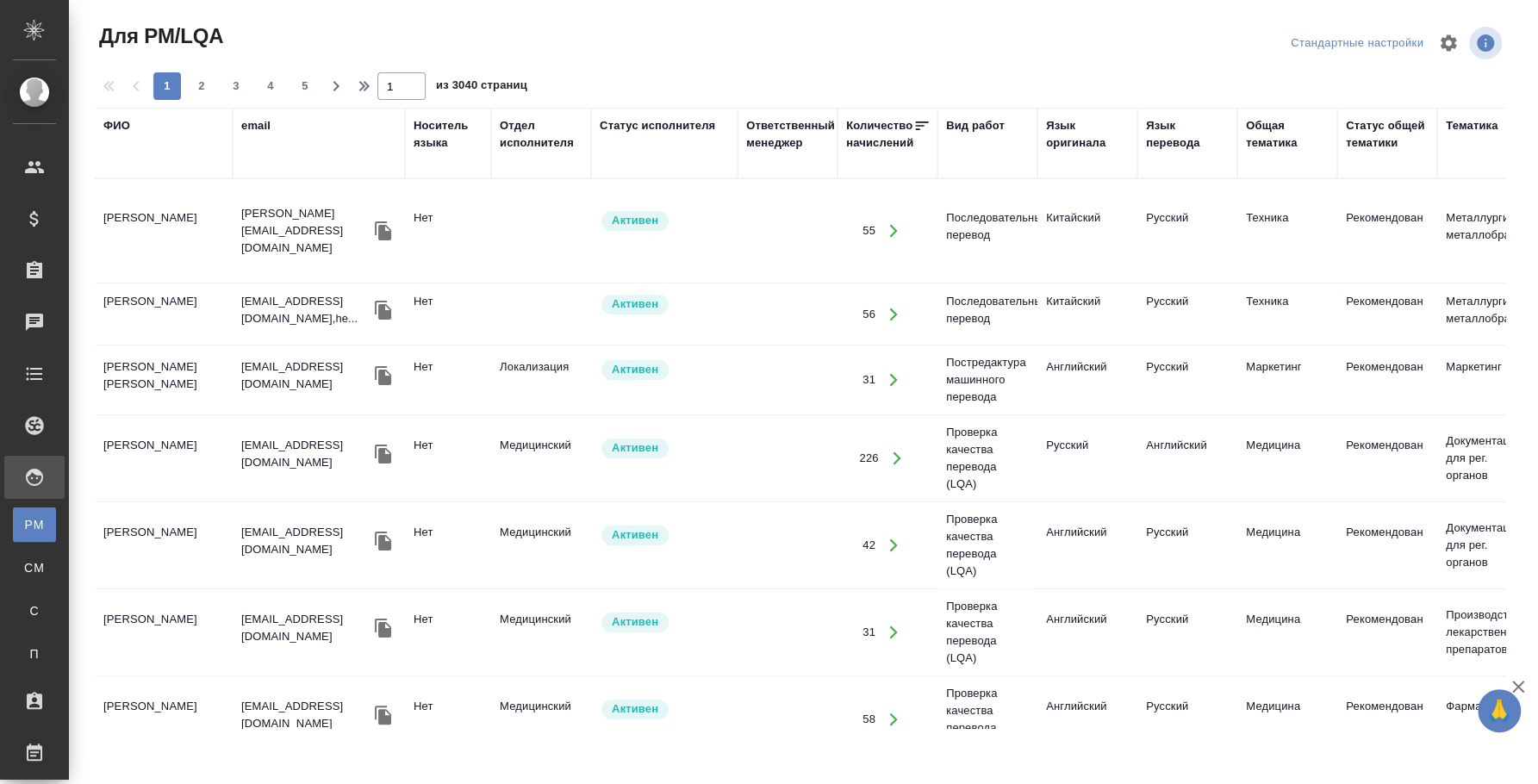
click at [958, 117] on div "Вид работ" at bounding box center [975, 125] width 58 height 17
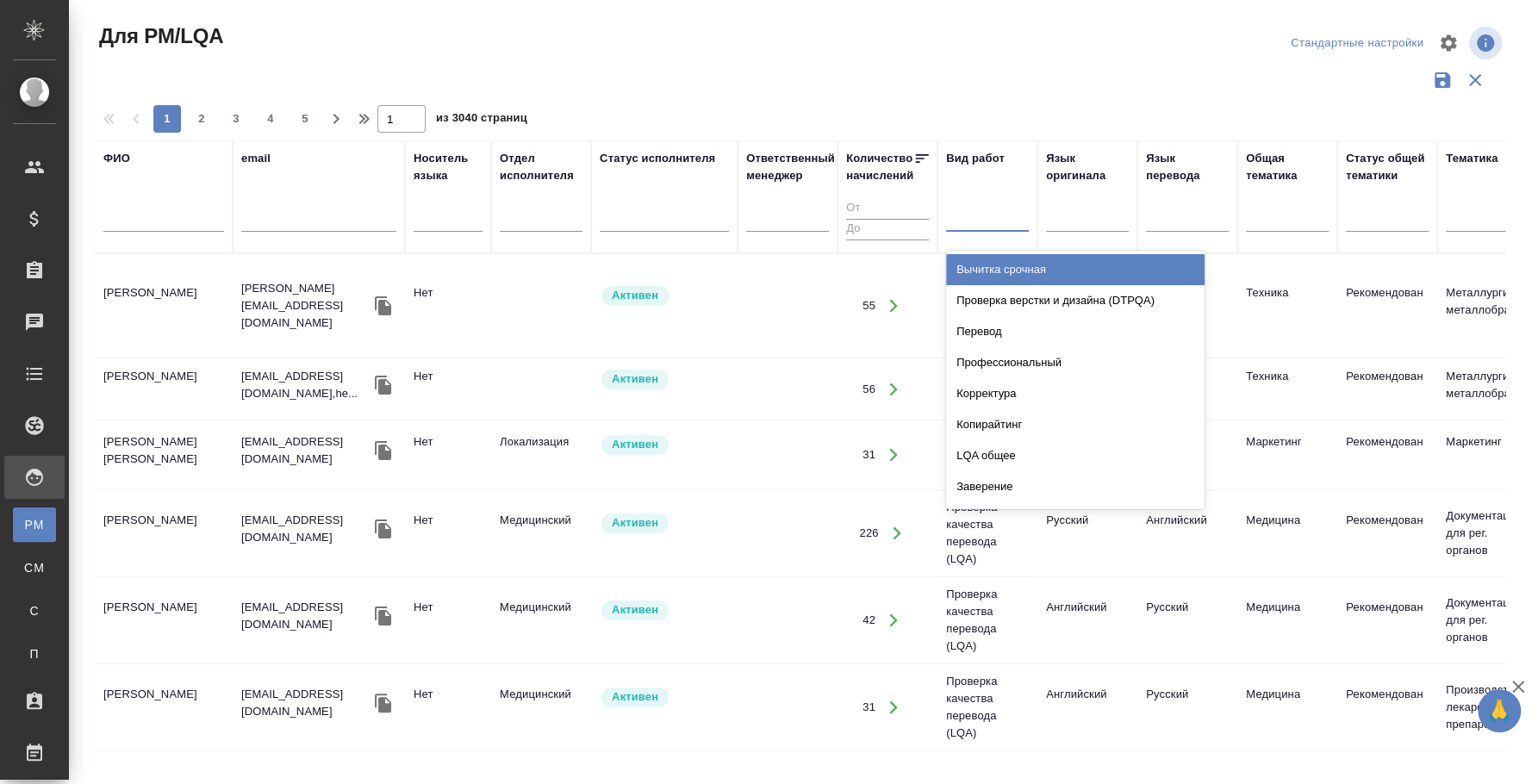
click at [998, 213] on div at bounding box center [988, 215] width 83 height 25
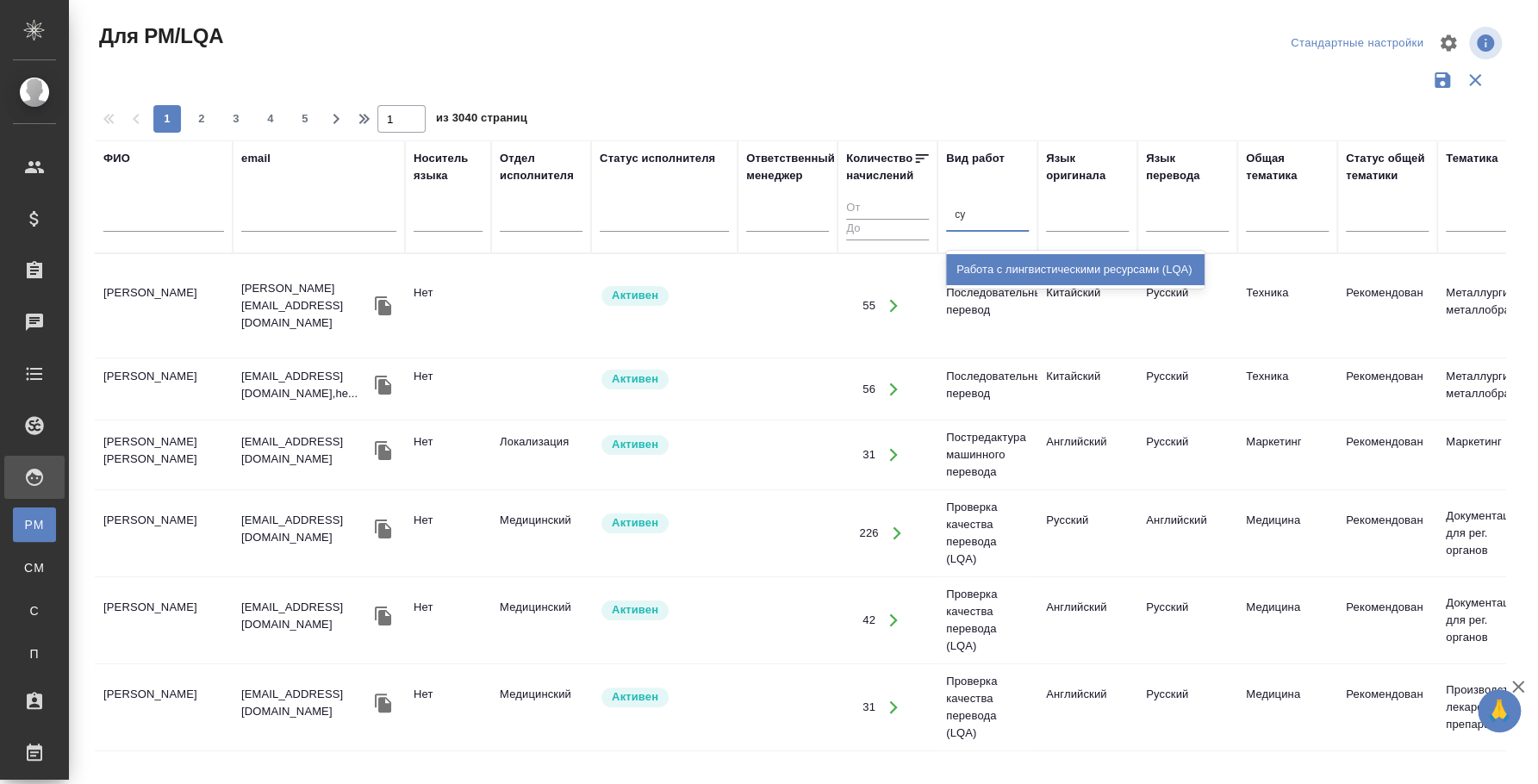
type input "с"
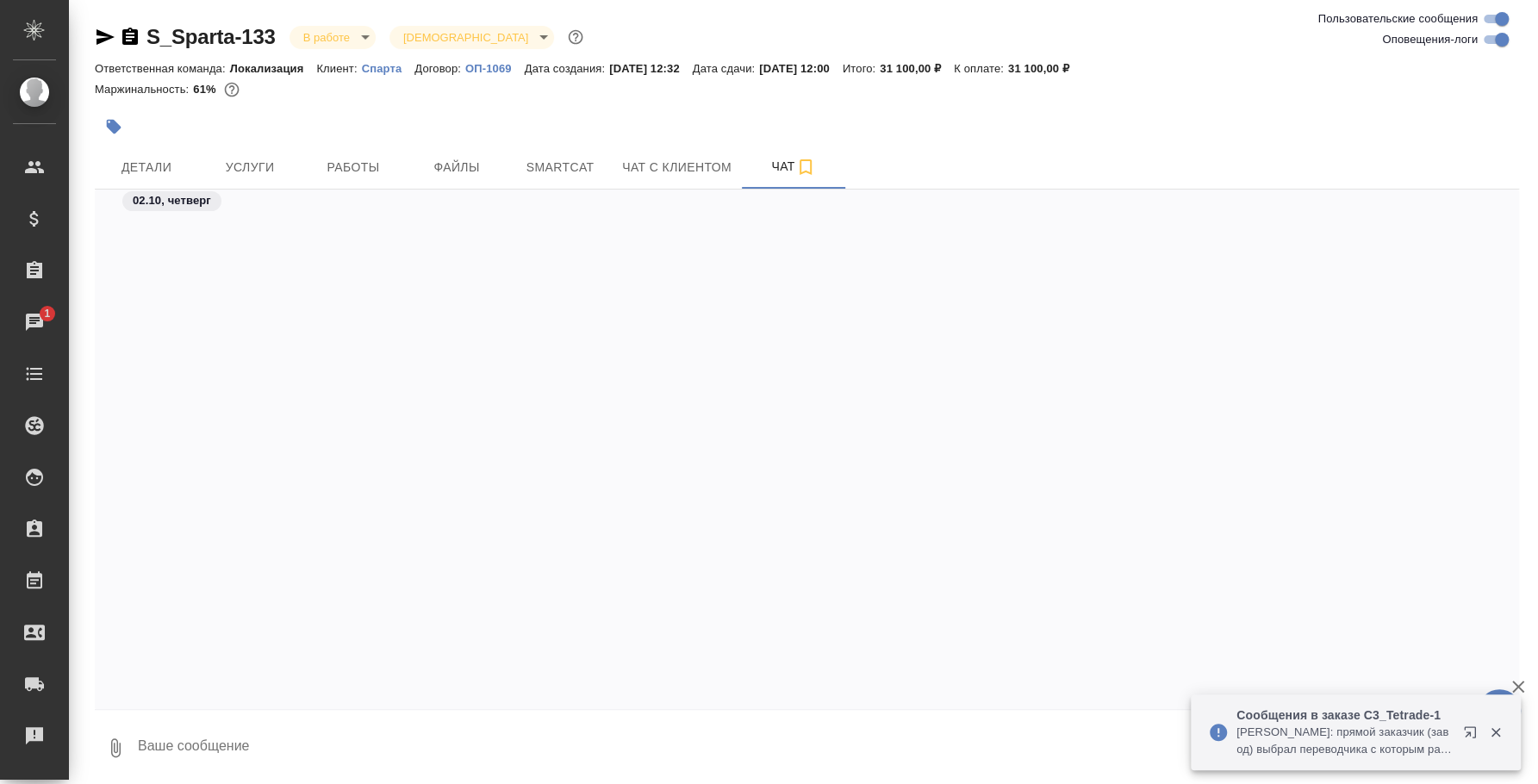
scroll to position [3727, 0]
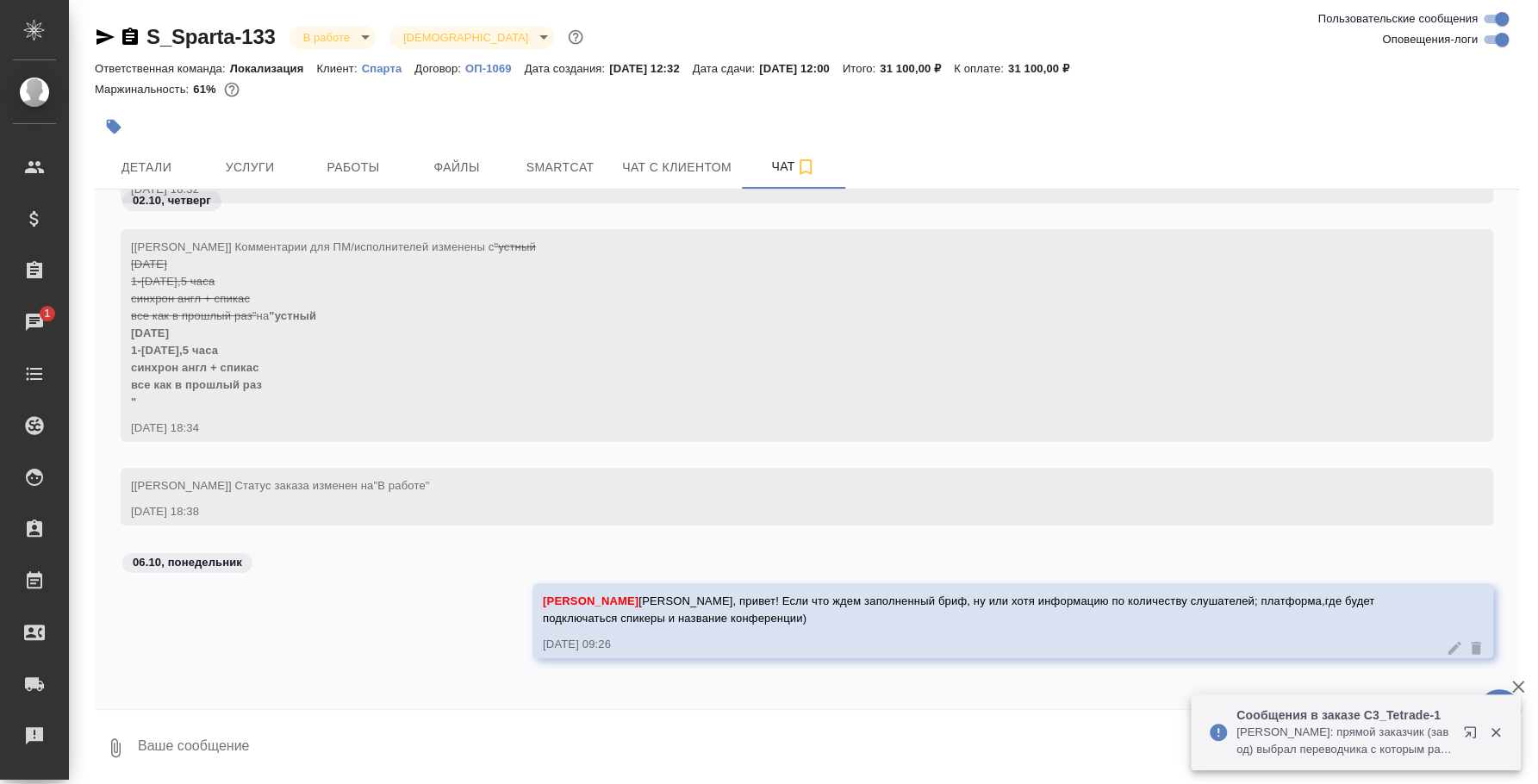
click at [1446, 727] on p "[PERSON_NAME]: прямой заказчик (завод) выбрал переводчика с которым работал ран…" at bounding box center [1345, 740] width 216 height 35
click at [1472, 735] on icon "button" at bounding box center [1474, 735] width 21 height 21
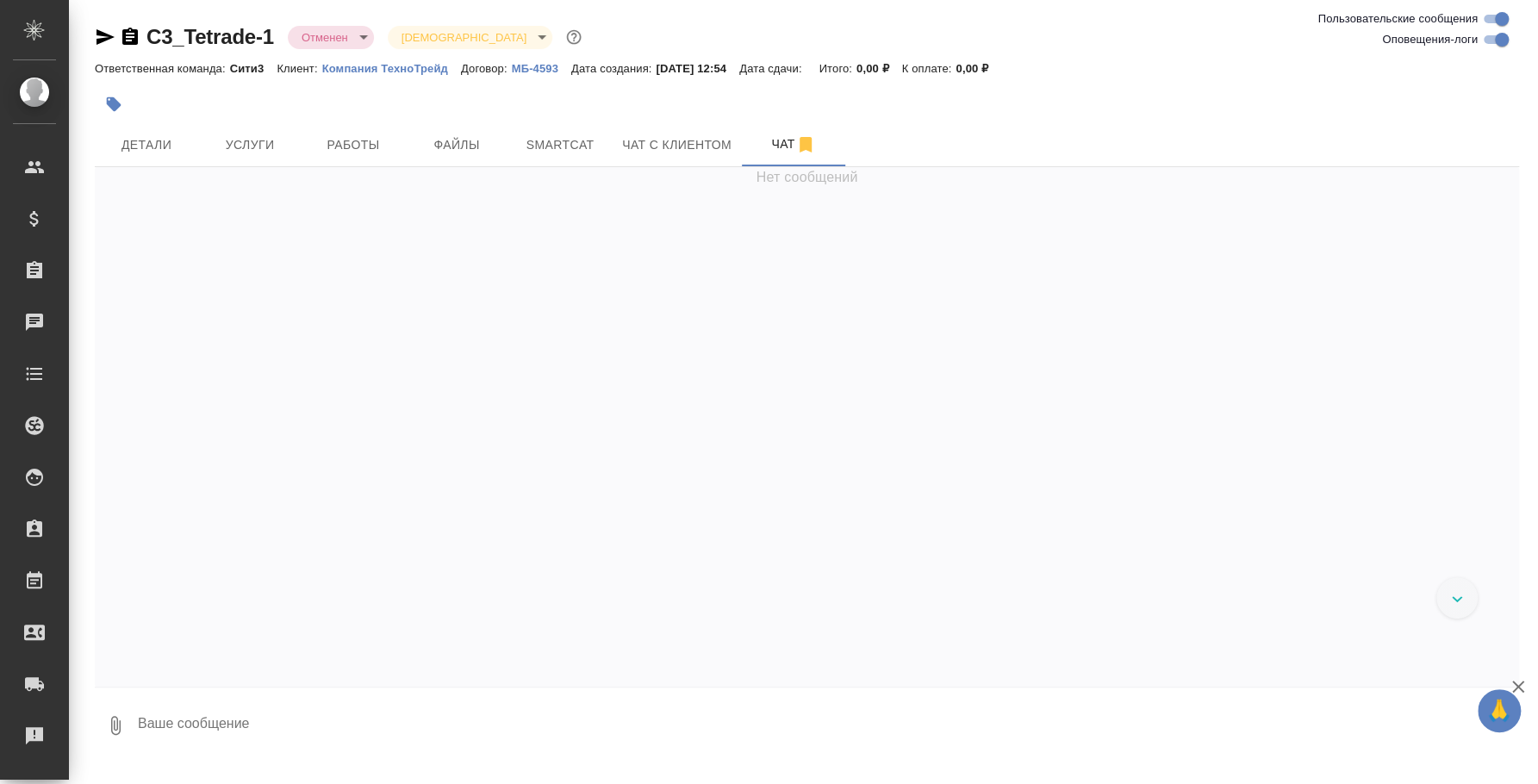
scroll to position [2159, 0]
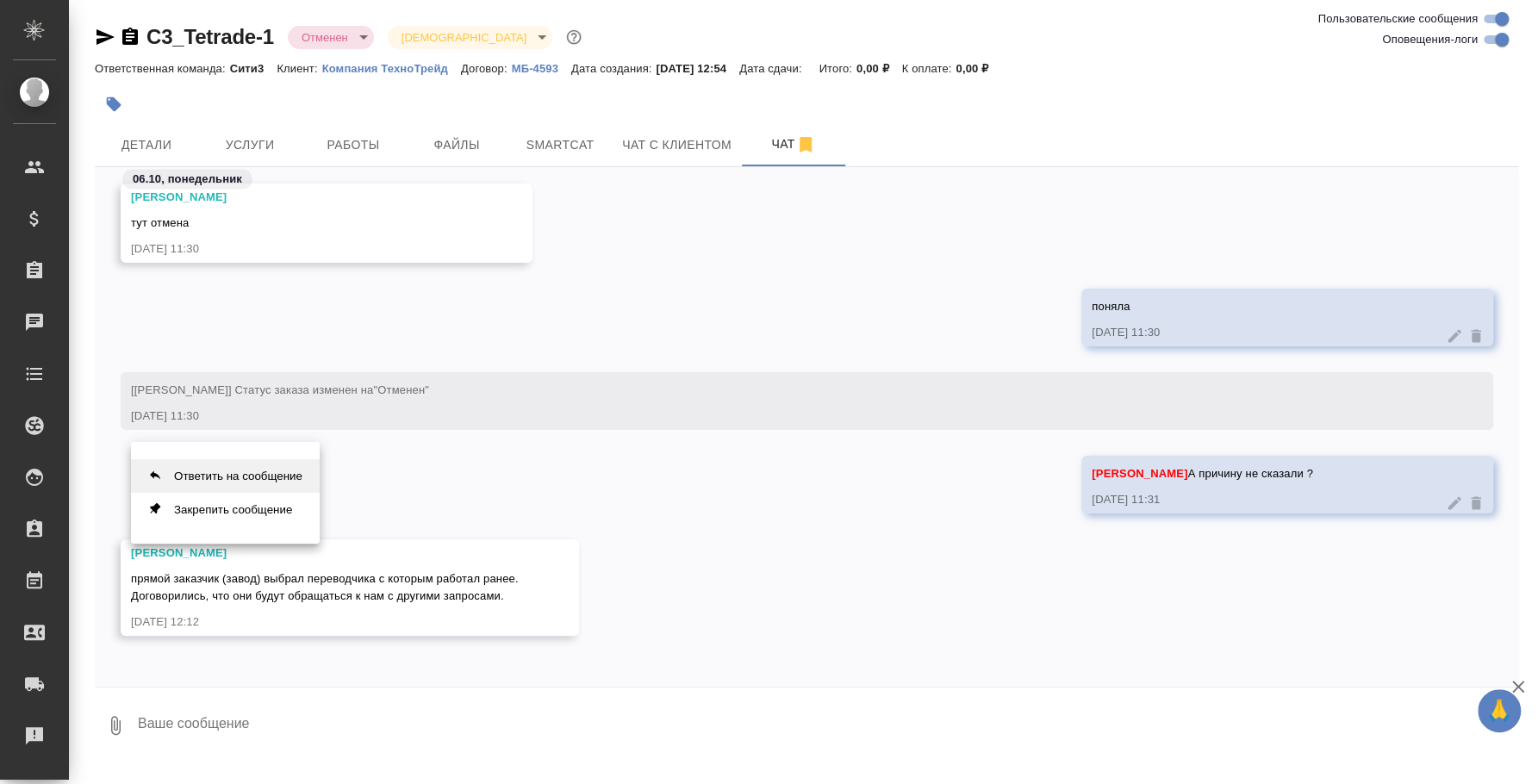
click at [223, 473] on button "Ответить на сообщение" at bounding box center [225, 476] width 189 height 34
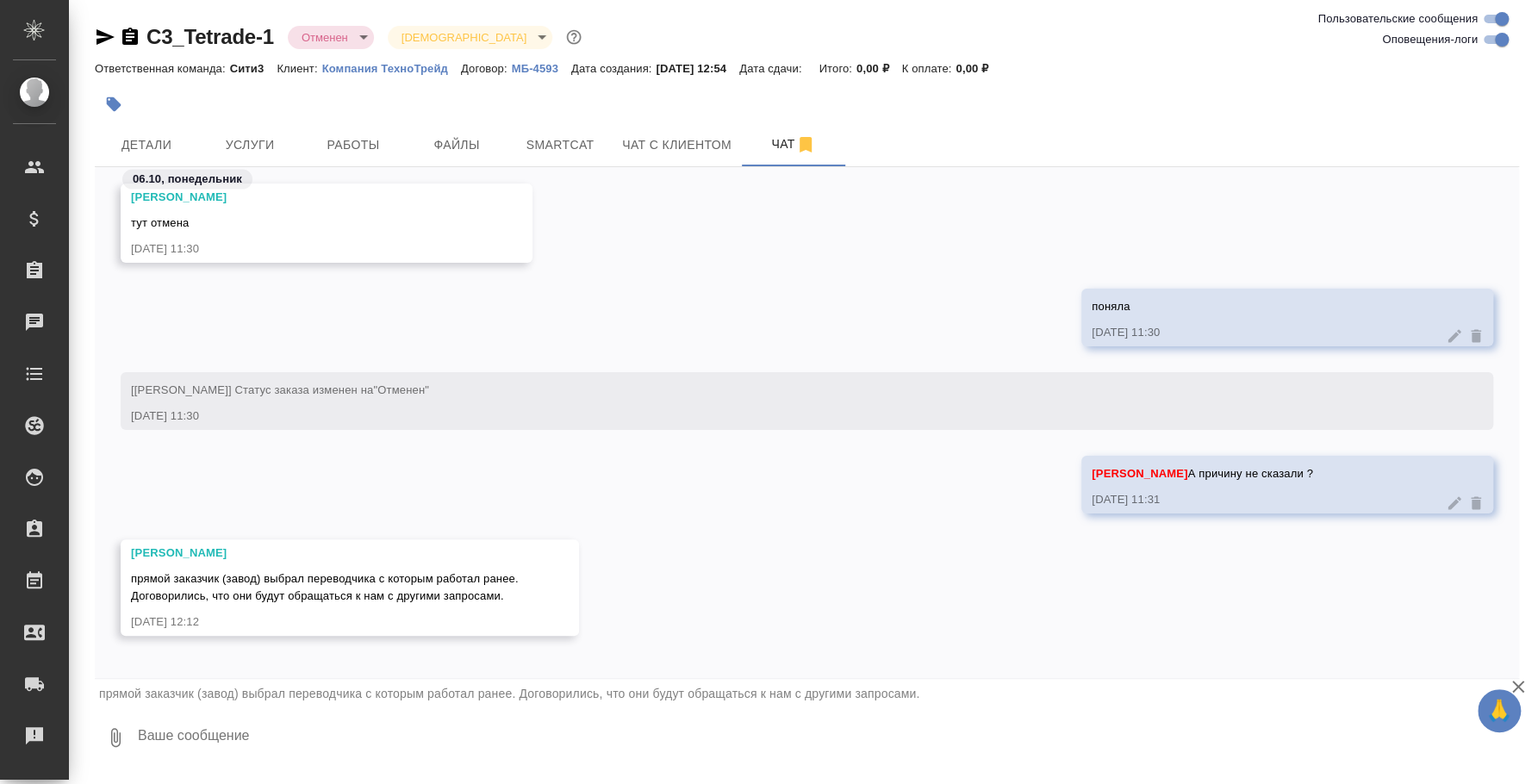
click at [424, 719] on textarea at bounding box center [828, 736] width 1384 height 58
type textarea "П"
type textarea "Ок, спасибо за информацию"
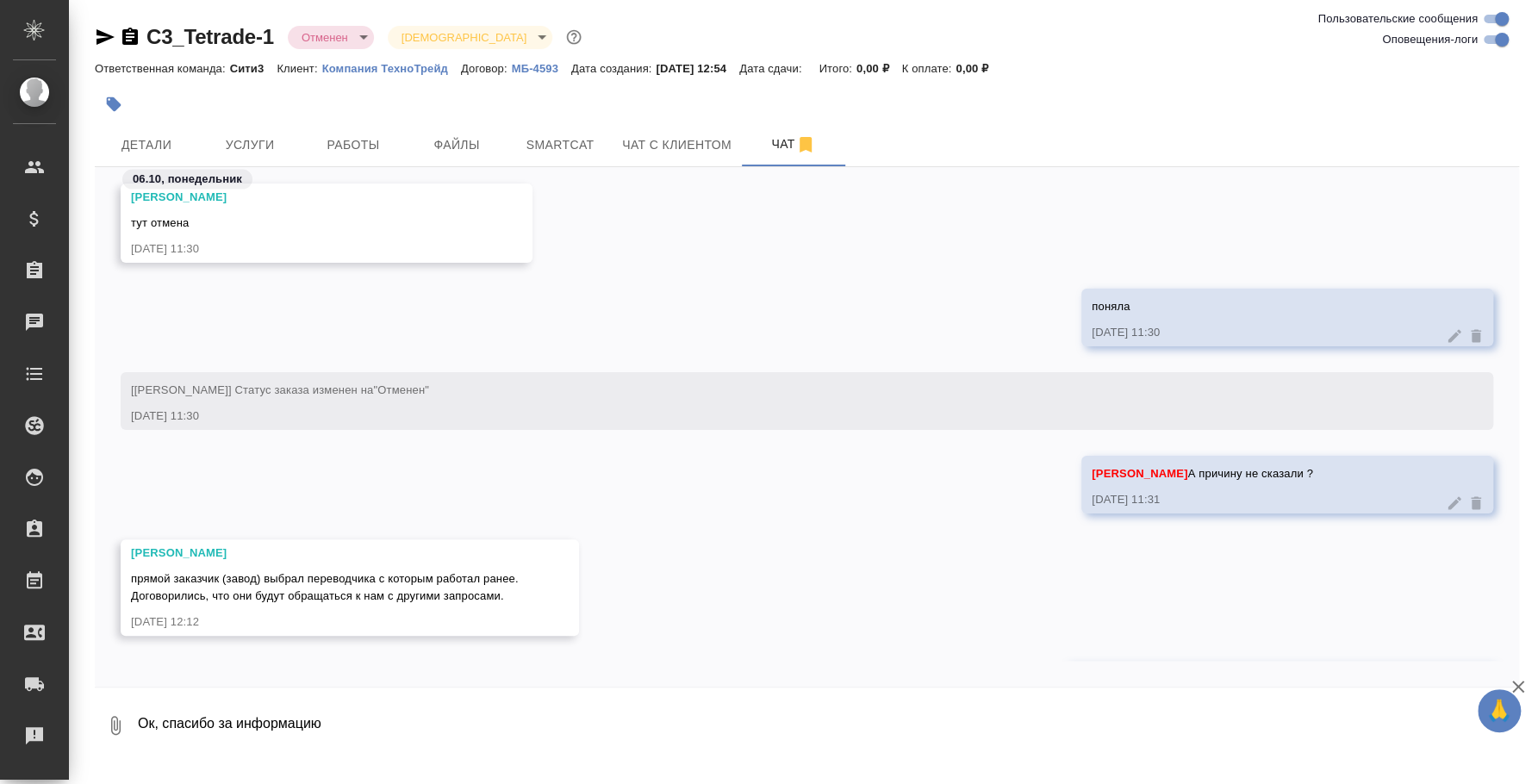
scroll to position [2303, 0]
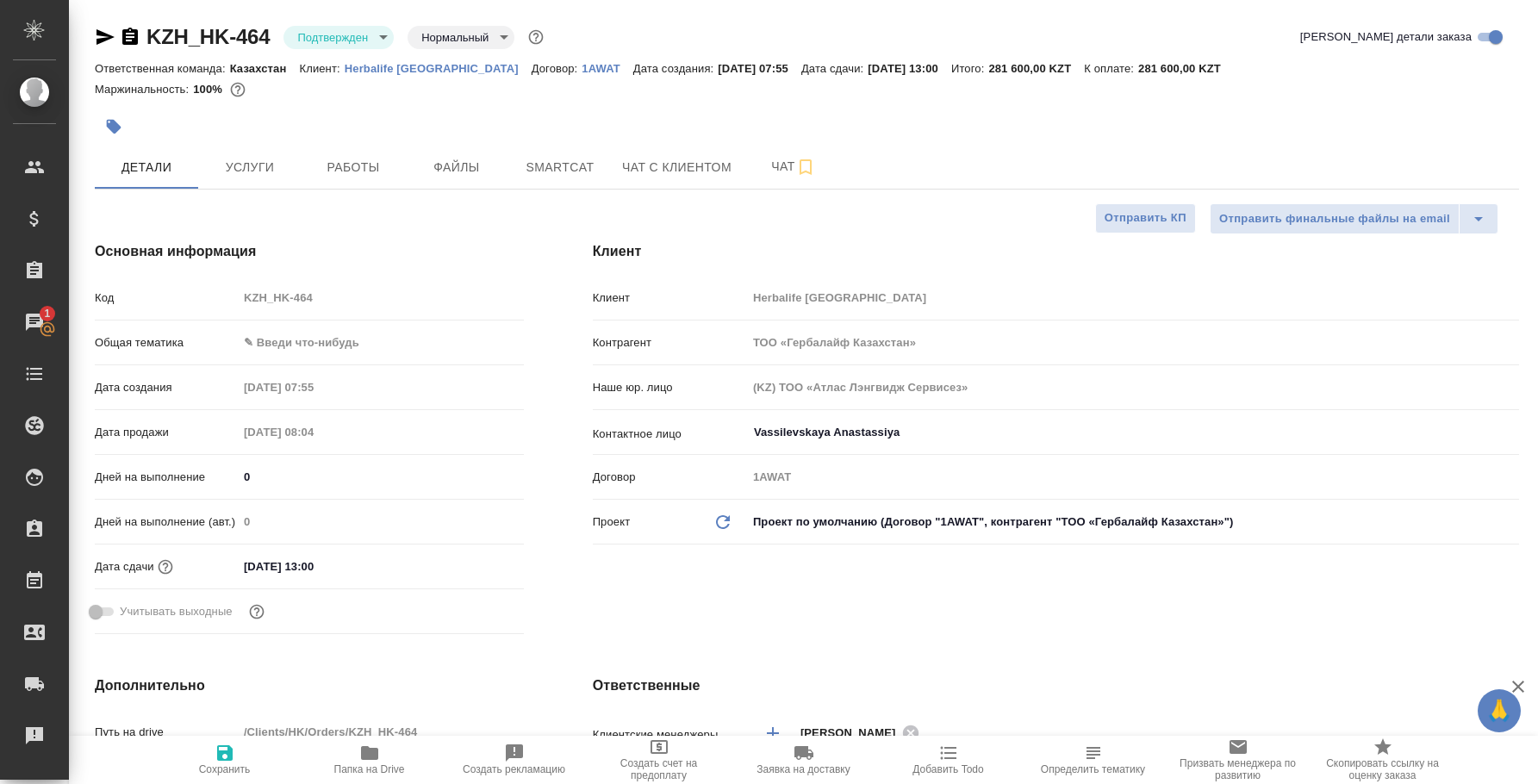
select select "RU"
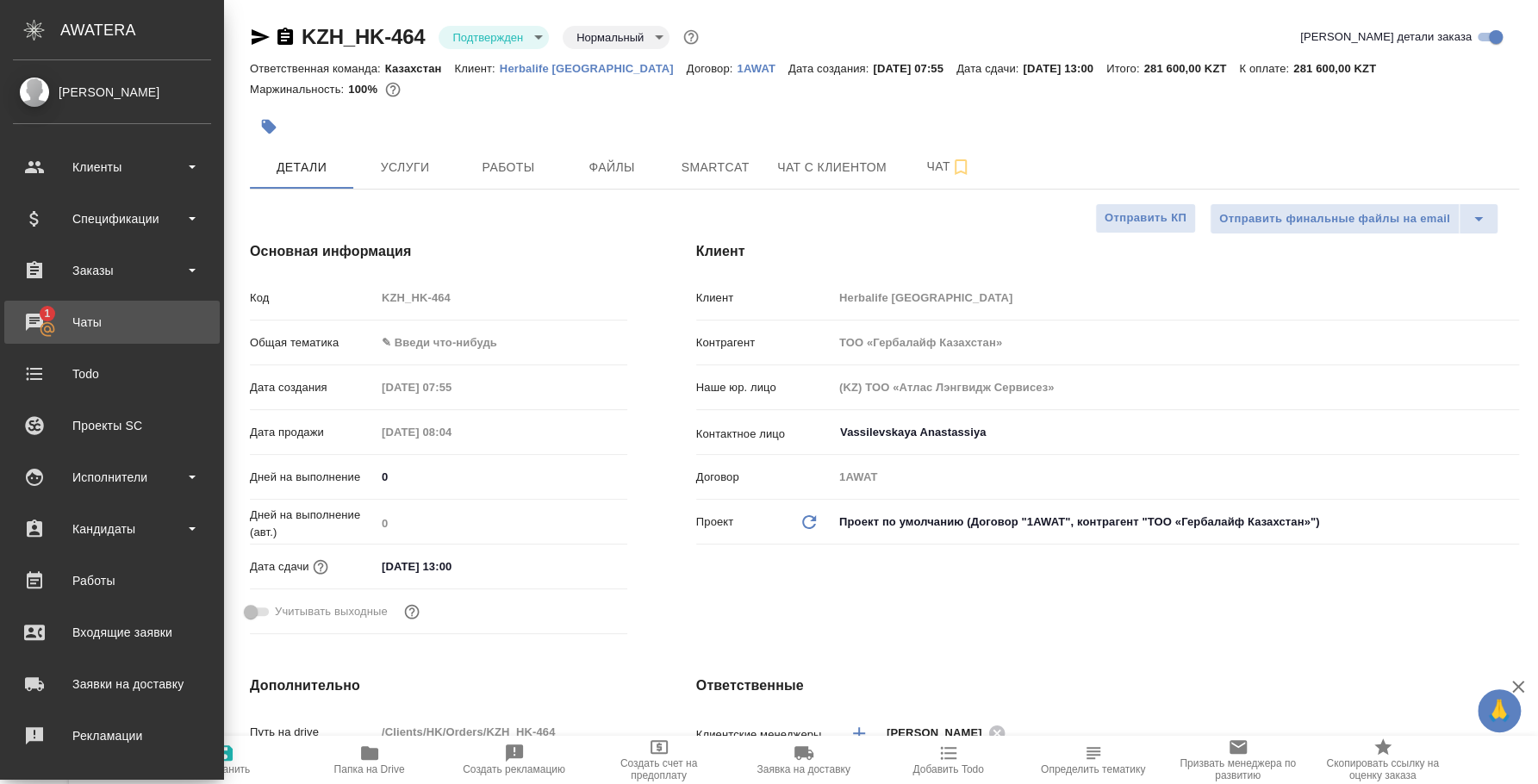
click at [33, 311] on div "Чаты" at bounding box center [112, 322] width 198 height 26
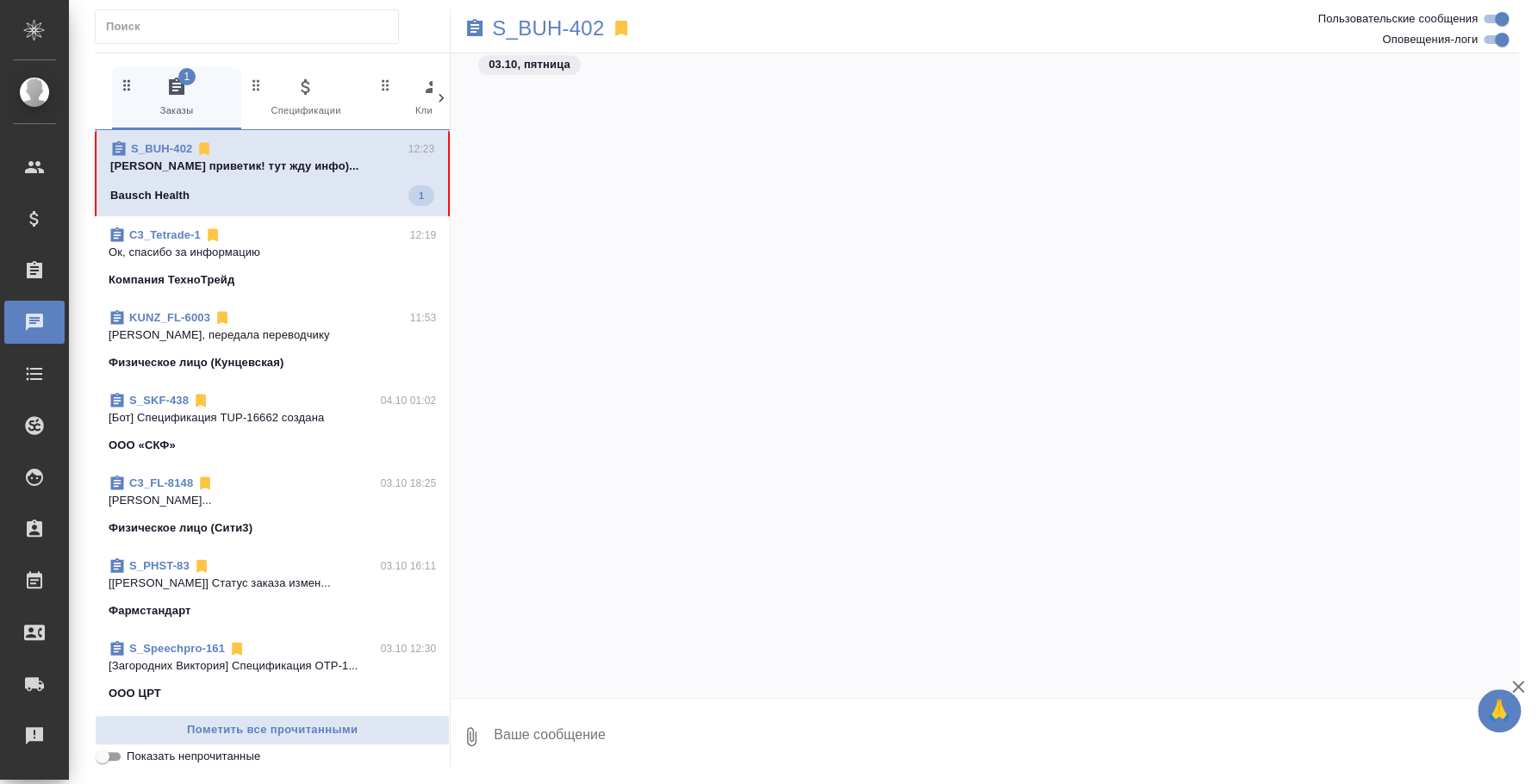
scroll to position [878, 0]
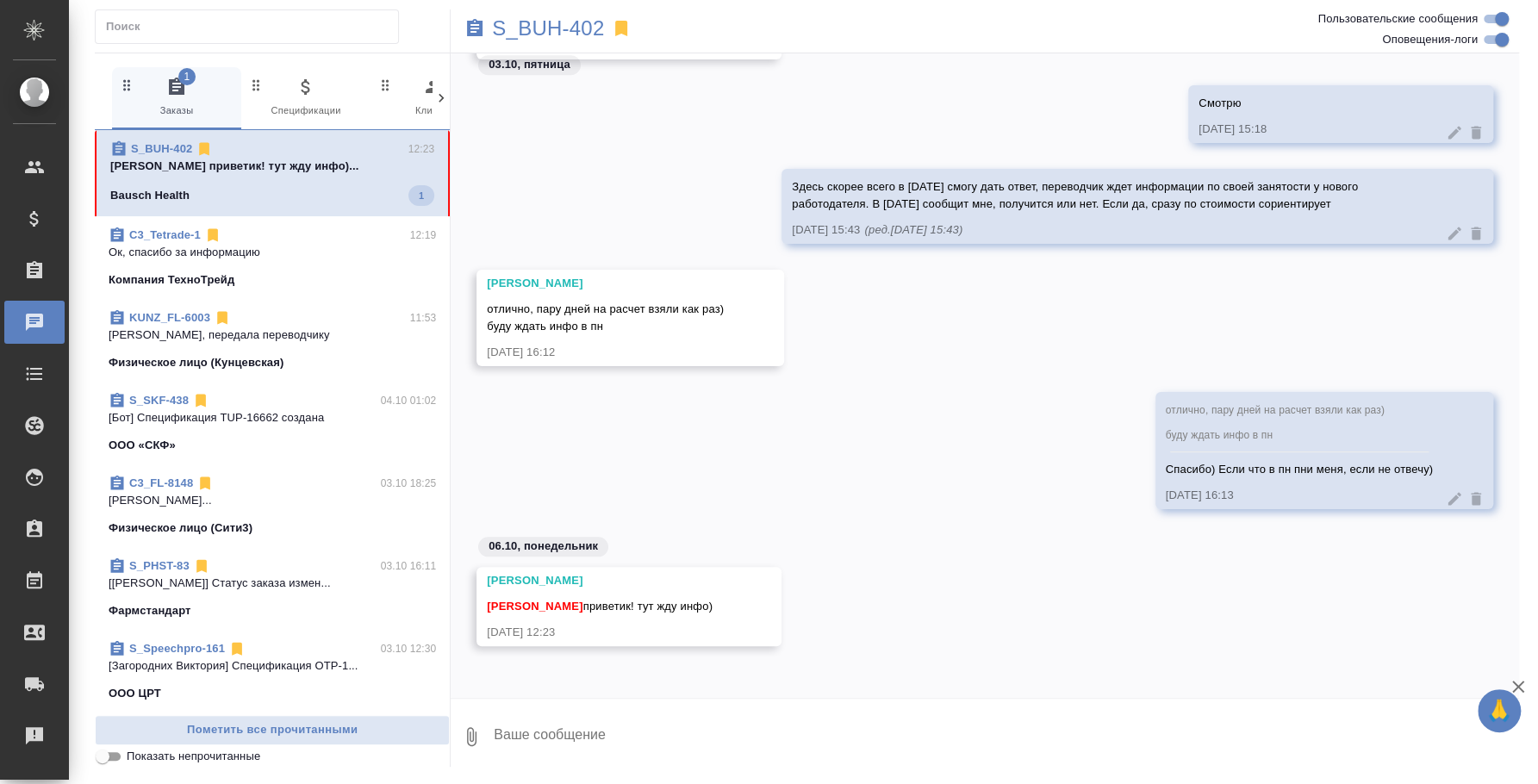
click at [815, 719] on textarea at bounding box center [1005, 735] width 1027 height 58
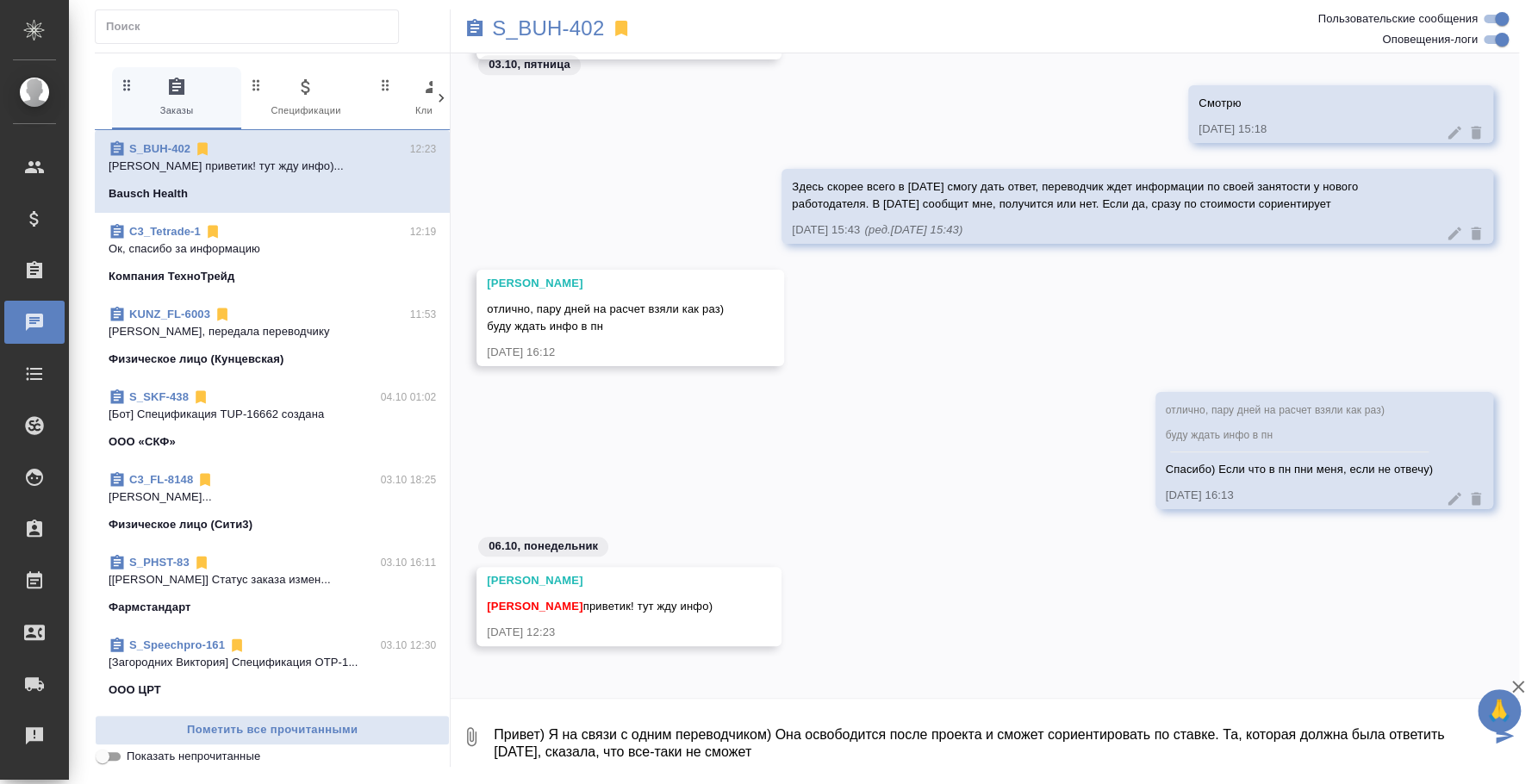
type textarea "Привет) Я на связи с одним переводчиком) Она освободится после проекта и сможет…"
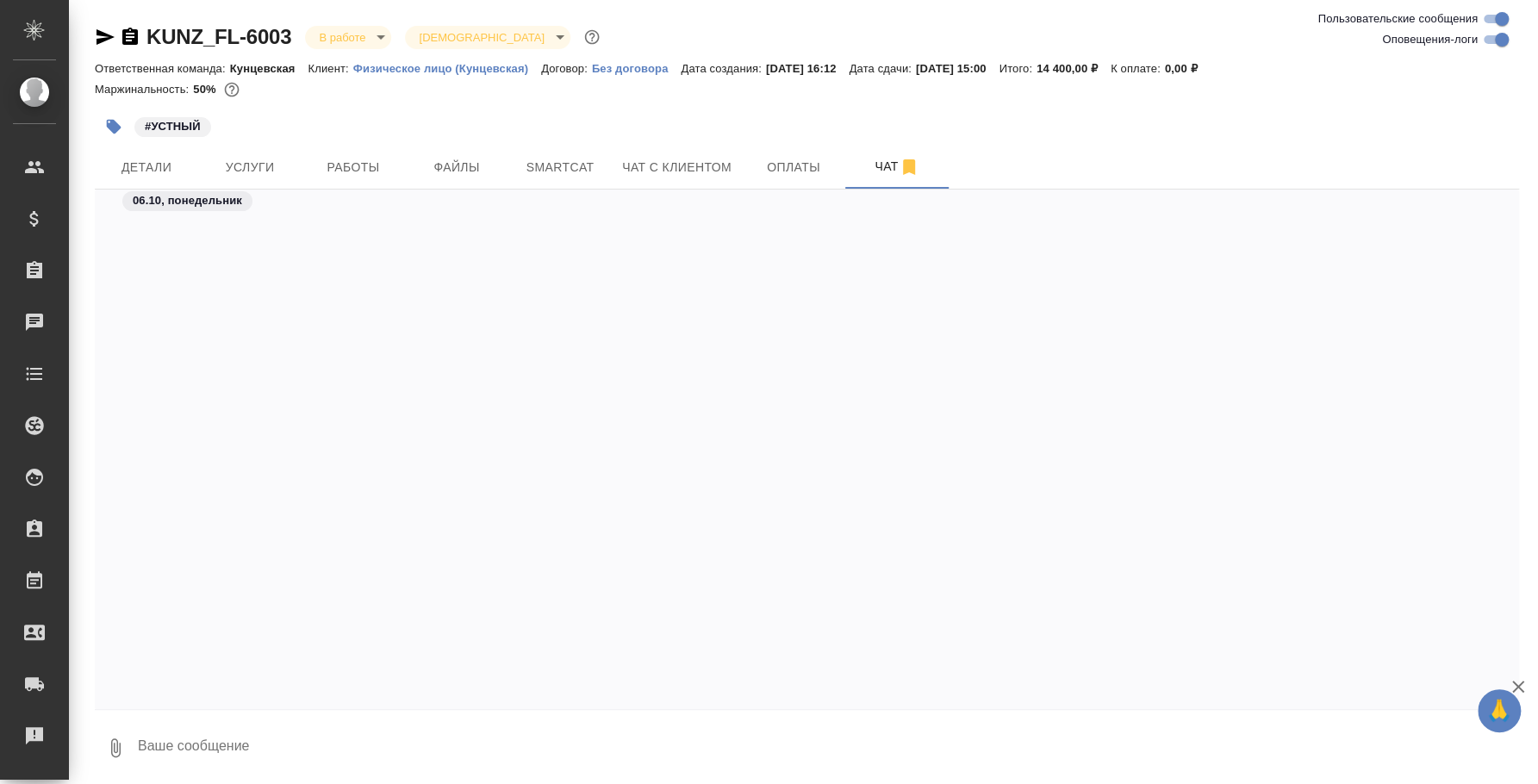
scroll to position [4161, 0]
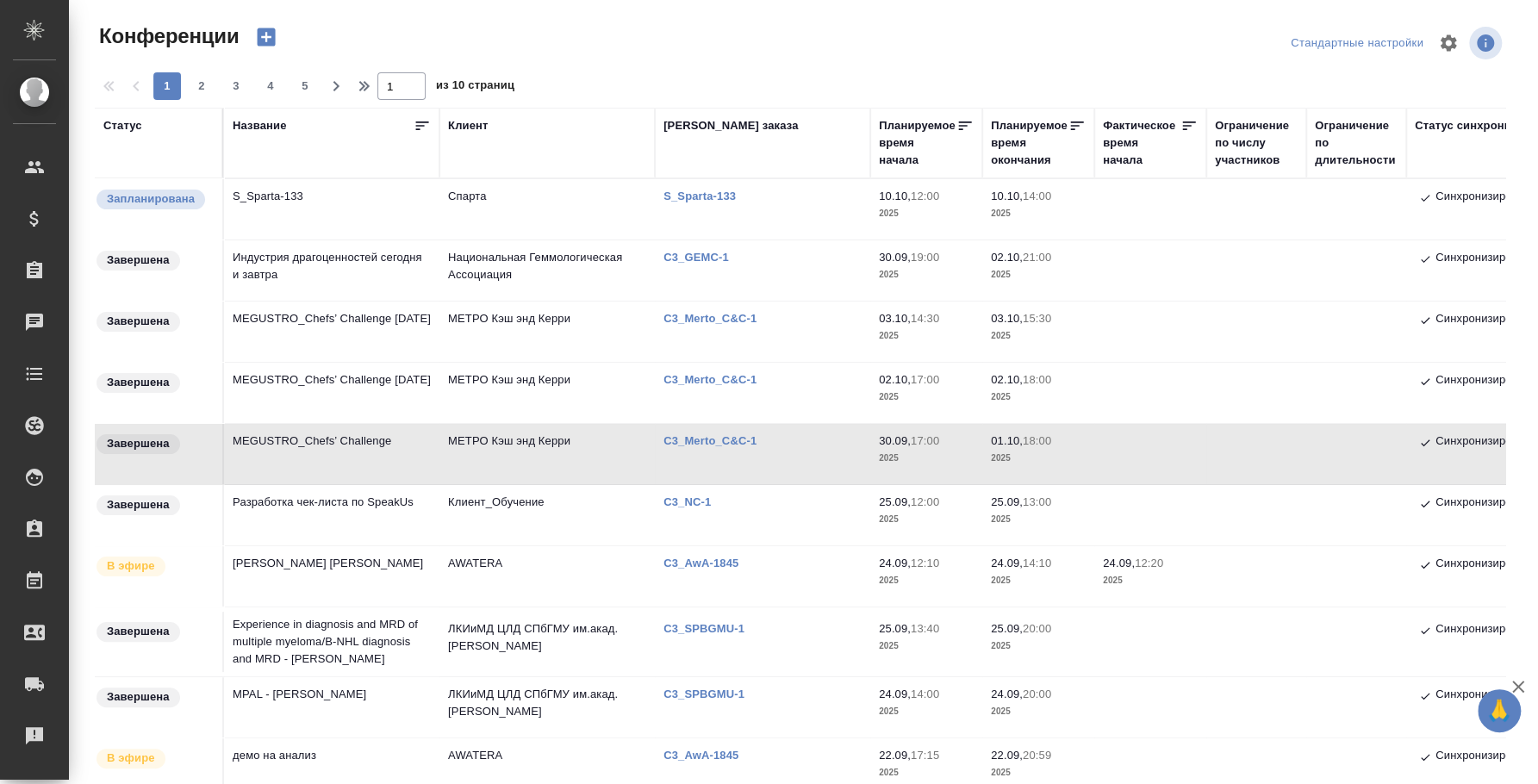
click at [316, 190] on td "S_Sparta-133" at bounding box center [332, 209] width 216 height 60
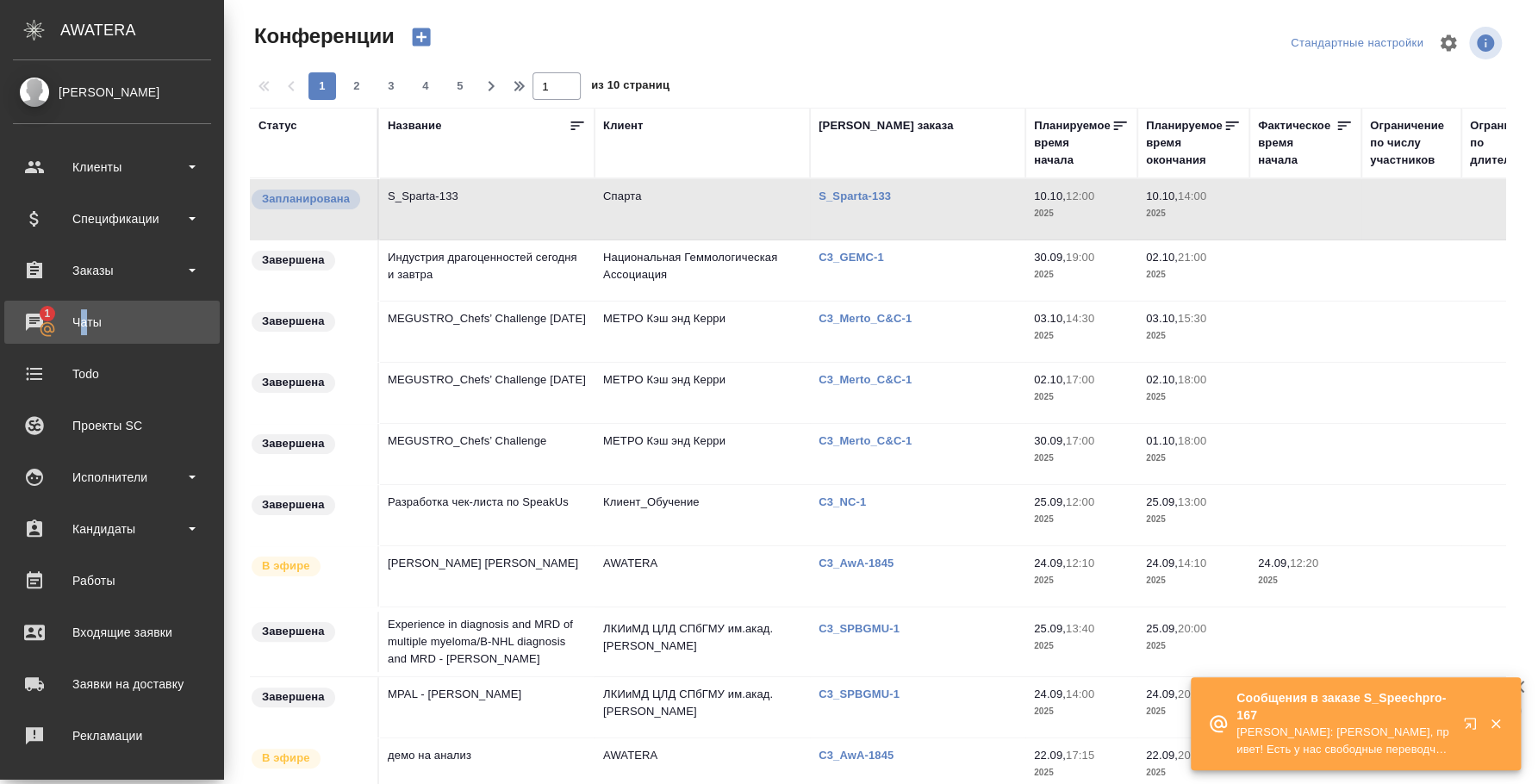
drag, startPoint x: 82, startPoint y: 297, endPoint x: 83, endPoint y: 312, distance: 15.0
click at [84, 297] on ul "Клиенты Спецификации Заказы 1 Чаты Todo Проекты SC Исполнители Кандидаты Работы…" at bounding box center [112, 524] width 224 height 775
click at [83, 313] on div "Чаты" at bounding box center [112, 322] width 198 height 26
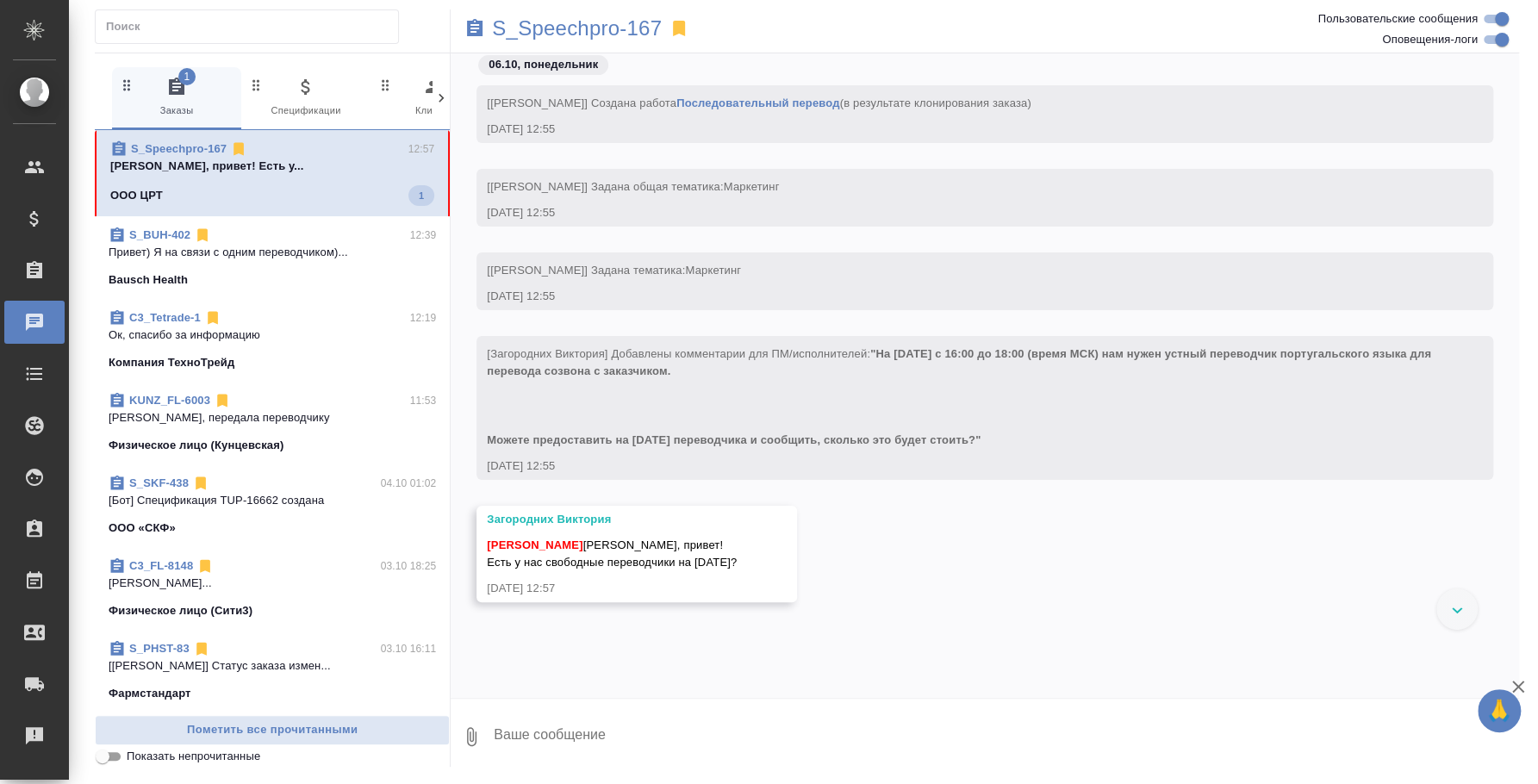
click at [660, 739] on textarea at bounding box center [1005, 735] width 1027 height 58
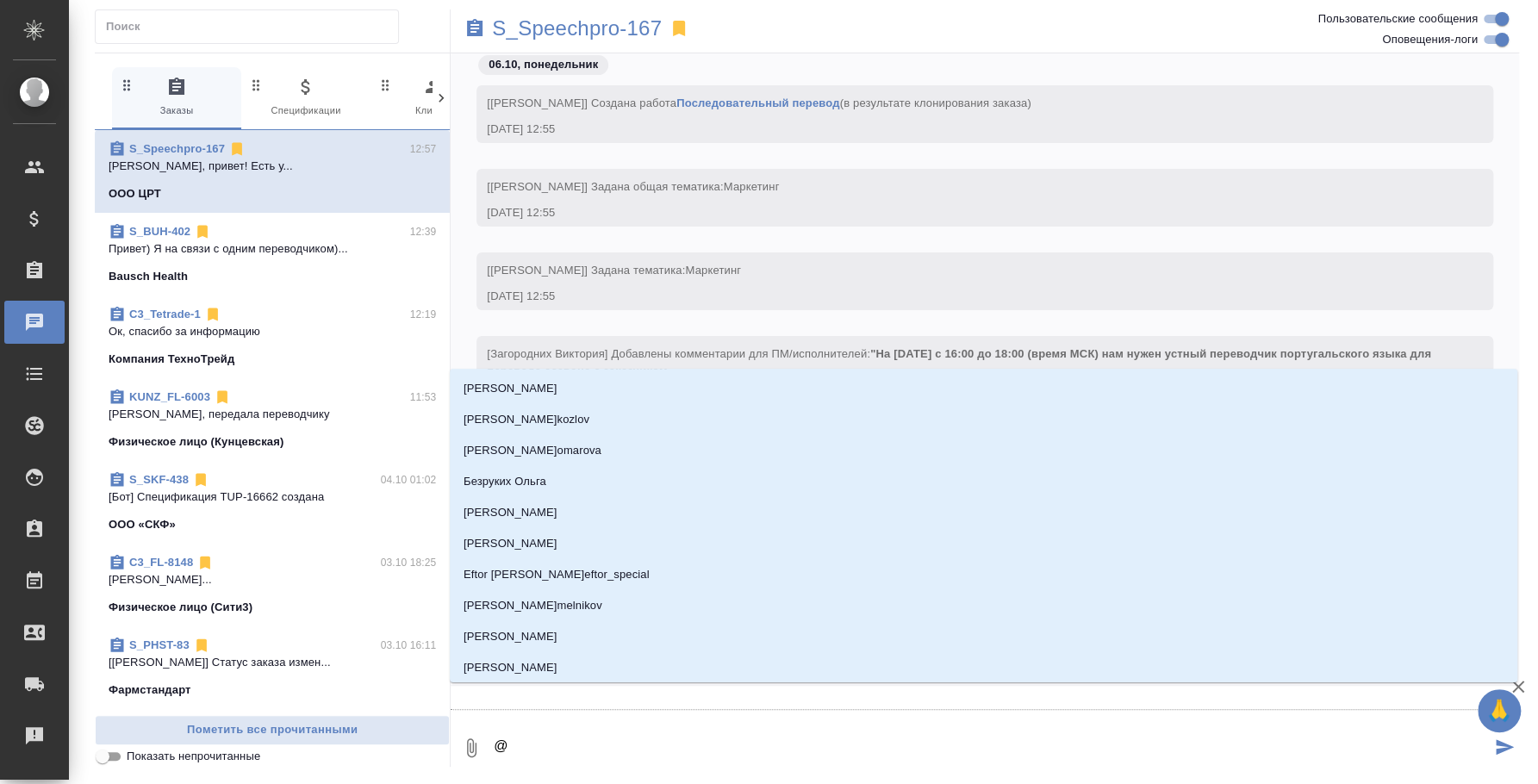
type textarea "@p"
type input "p"
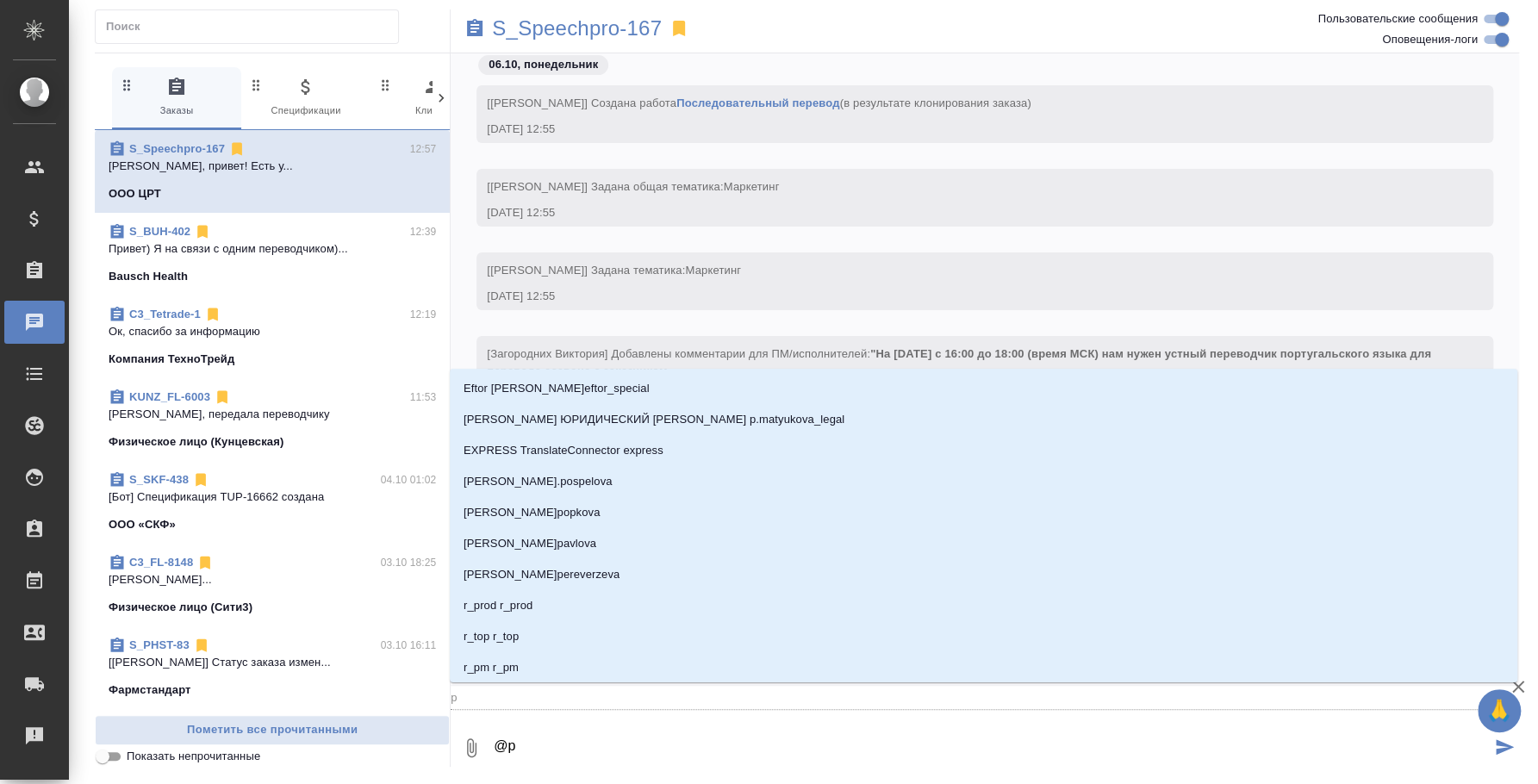
type textarea "@p'f"
type input "p'f"
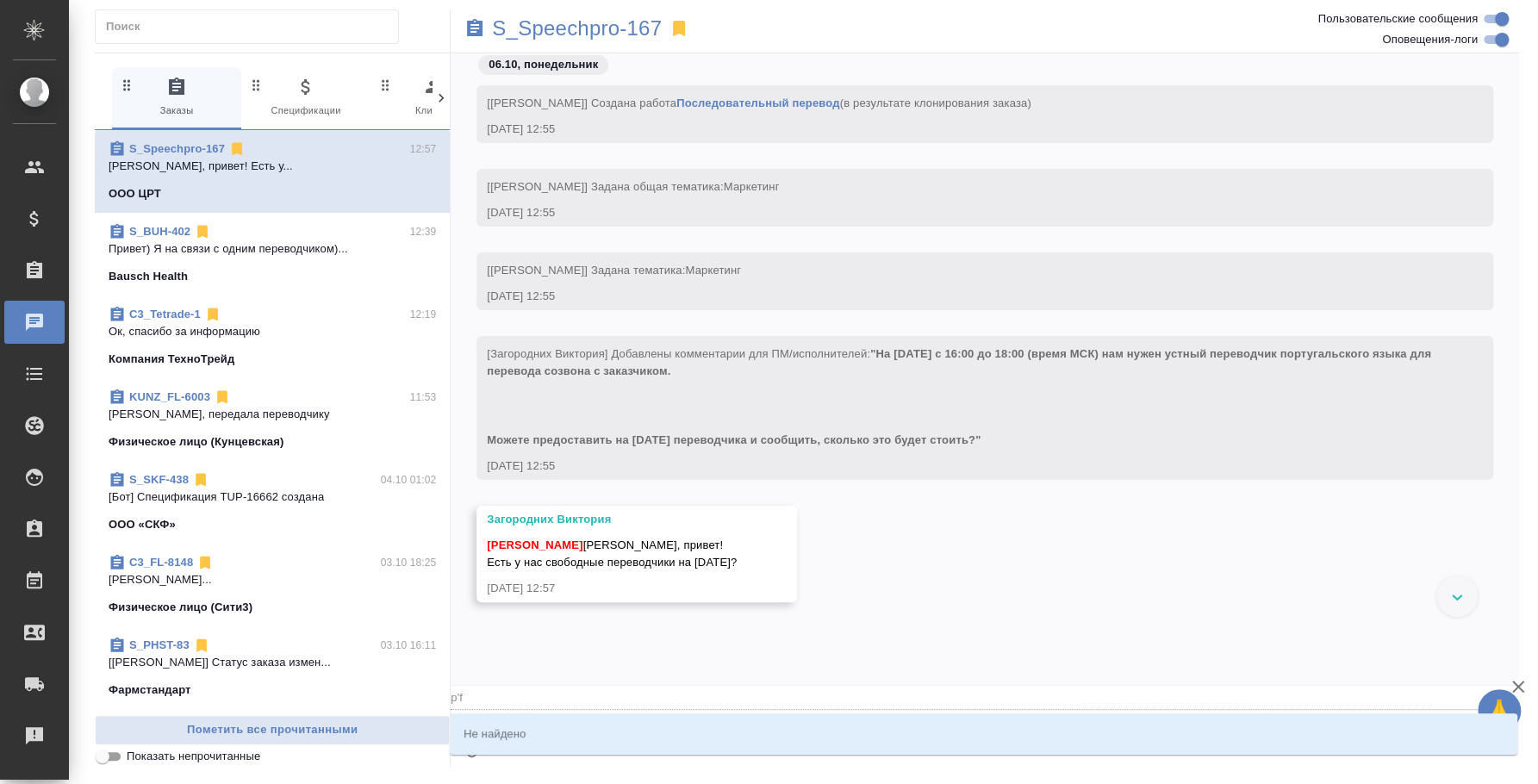
type textarea "@p'fu"
type input "p'fu"
type textarea "@p'fu'j"
type input "p'fu'j"
type textarea "@p'fu"
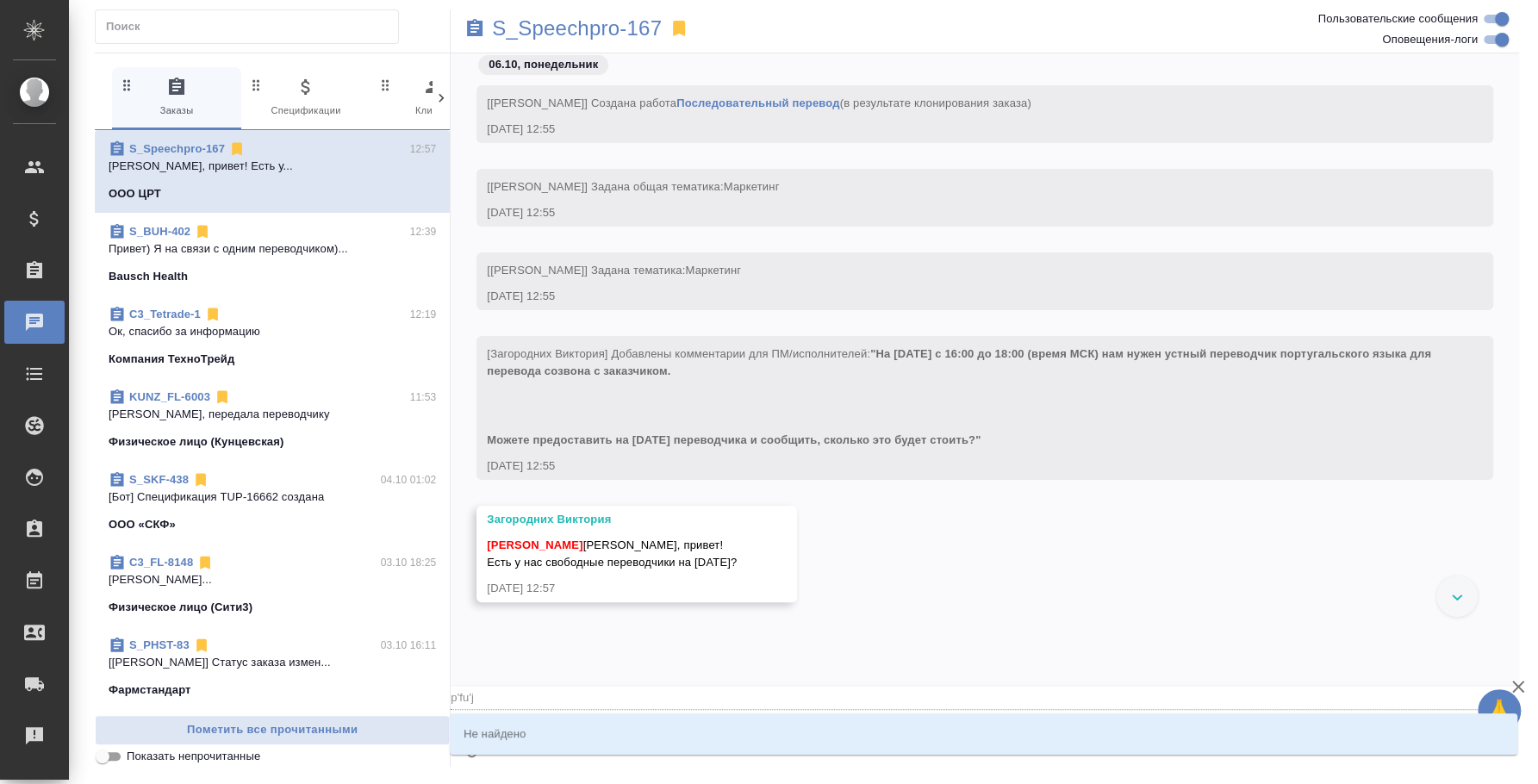
type input "p'fu"
type textarea "@p'f"
type input "p'f"
type textarea "@p"
type input "p"
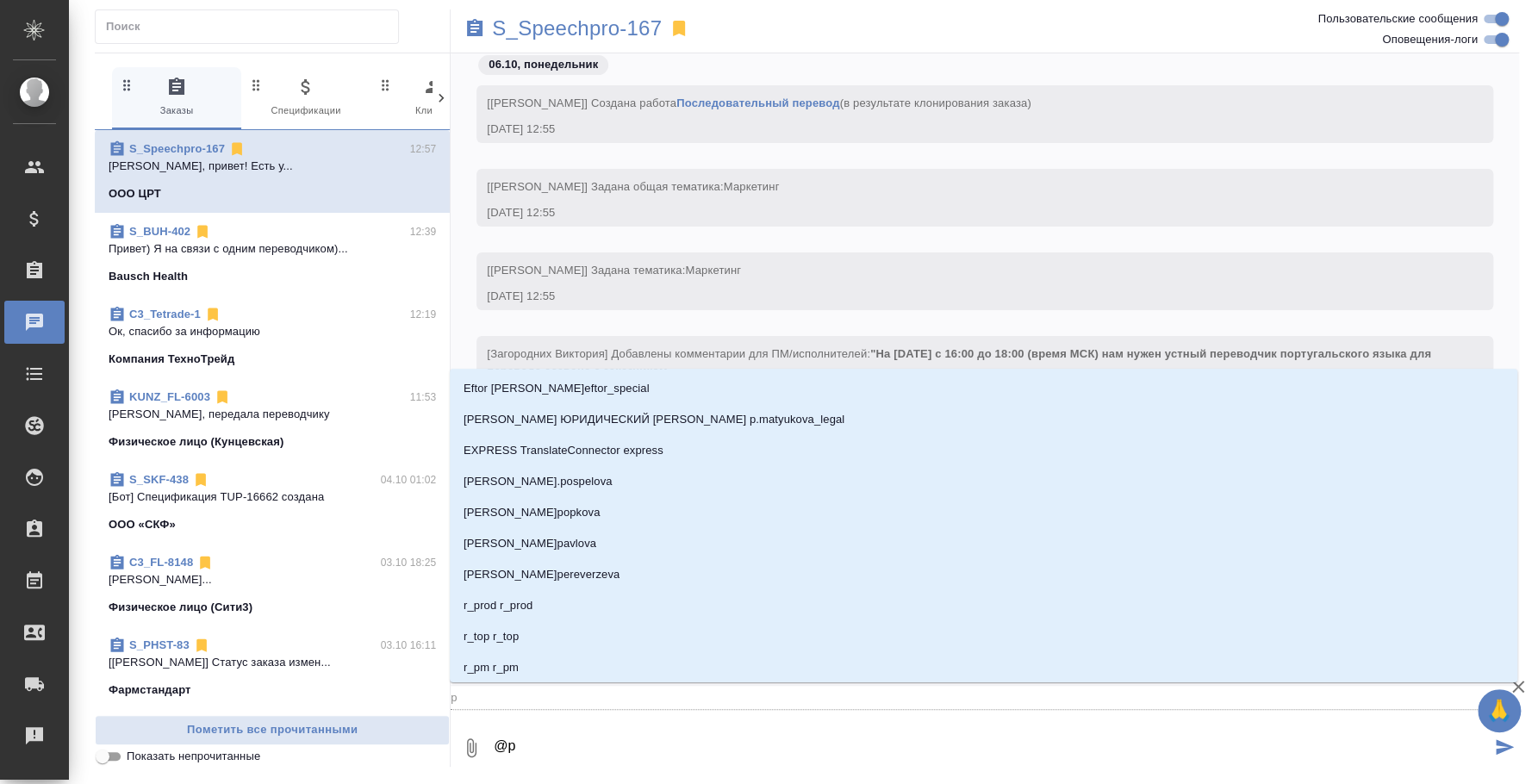
type textarea "@"
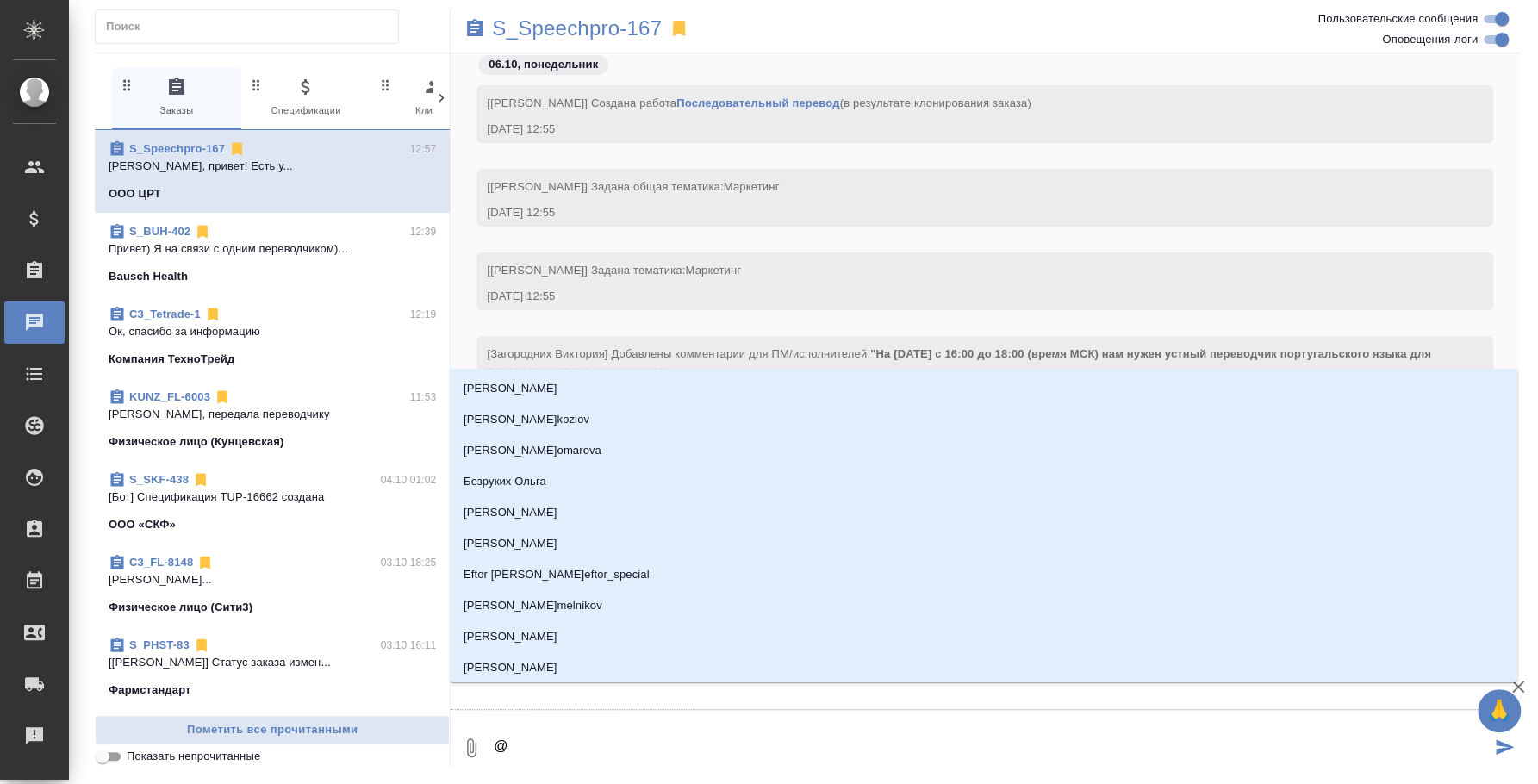
type textarea "@з"
type input "з"
type textarea "@за"
type input "за"
type textarea "@заг"
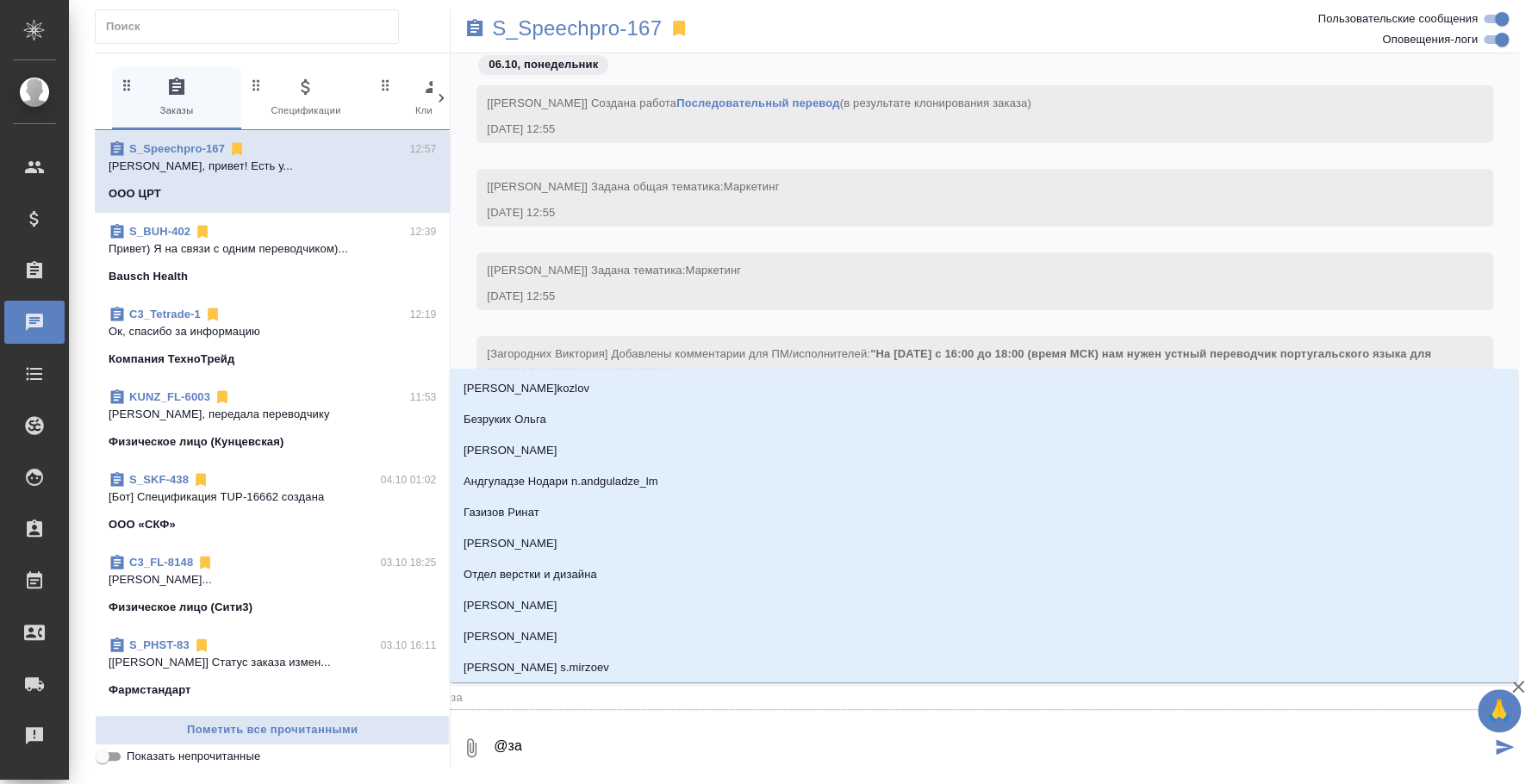
type input "заг"
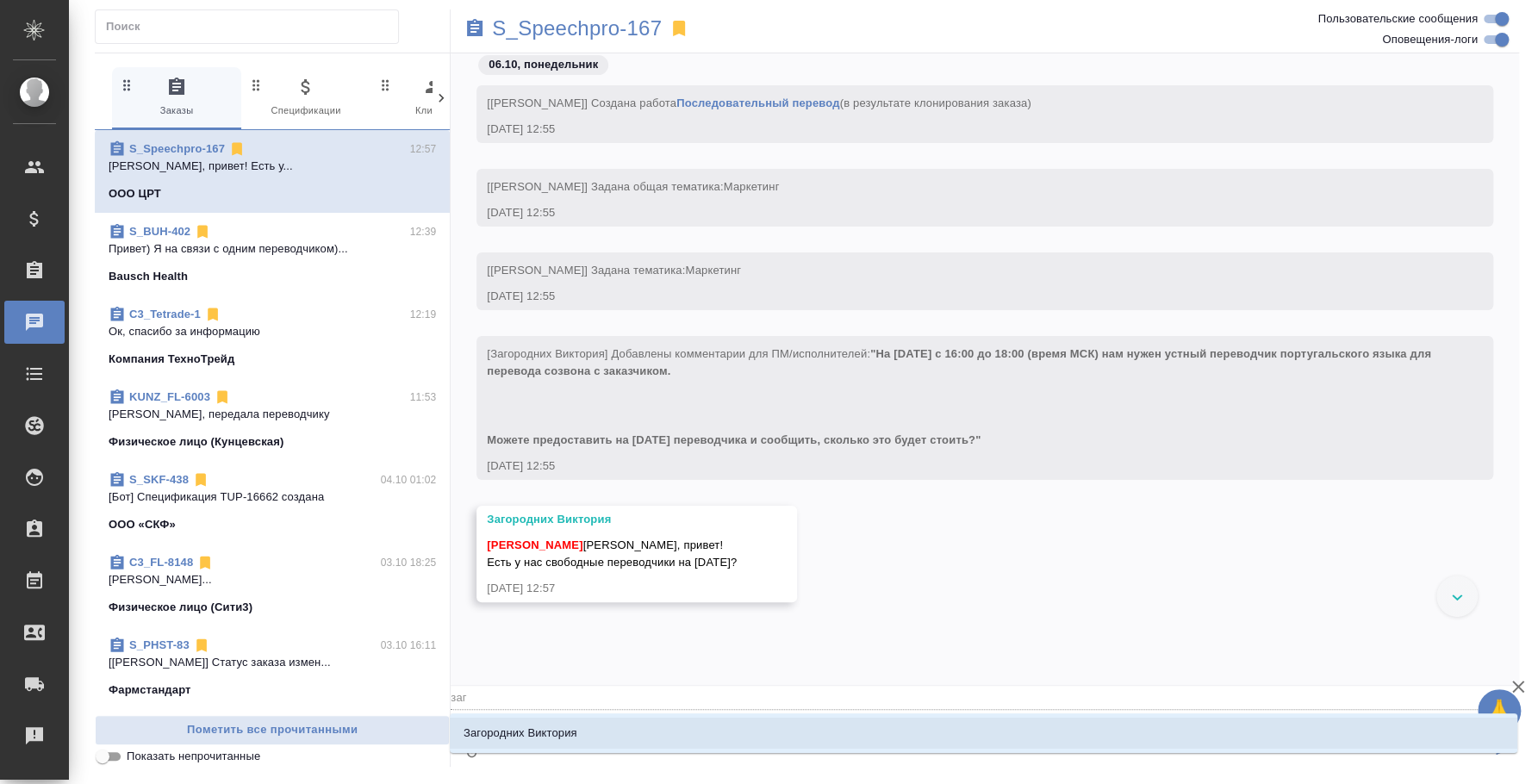
type textarea "@заго"
type input "заго"
type textarea "@загор"
type input "загор"
type textarea "@загоро"
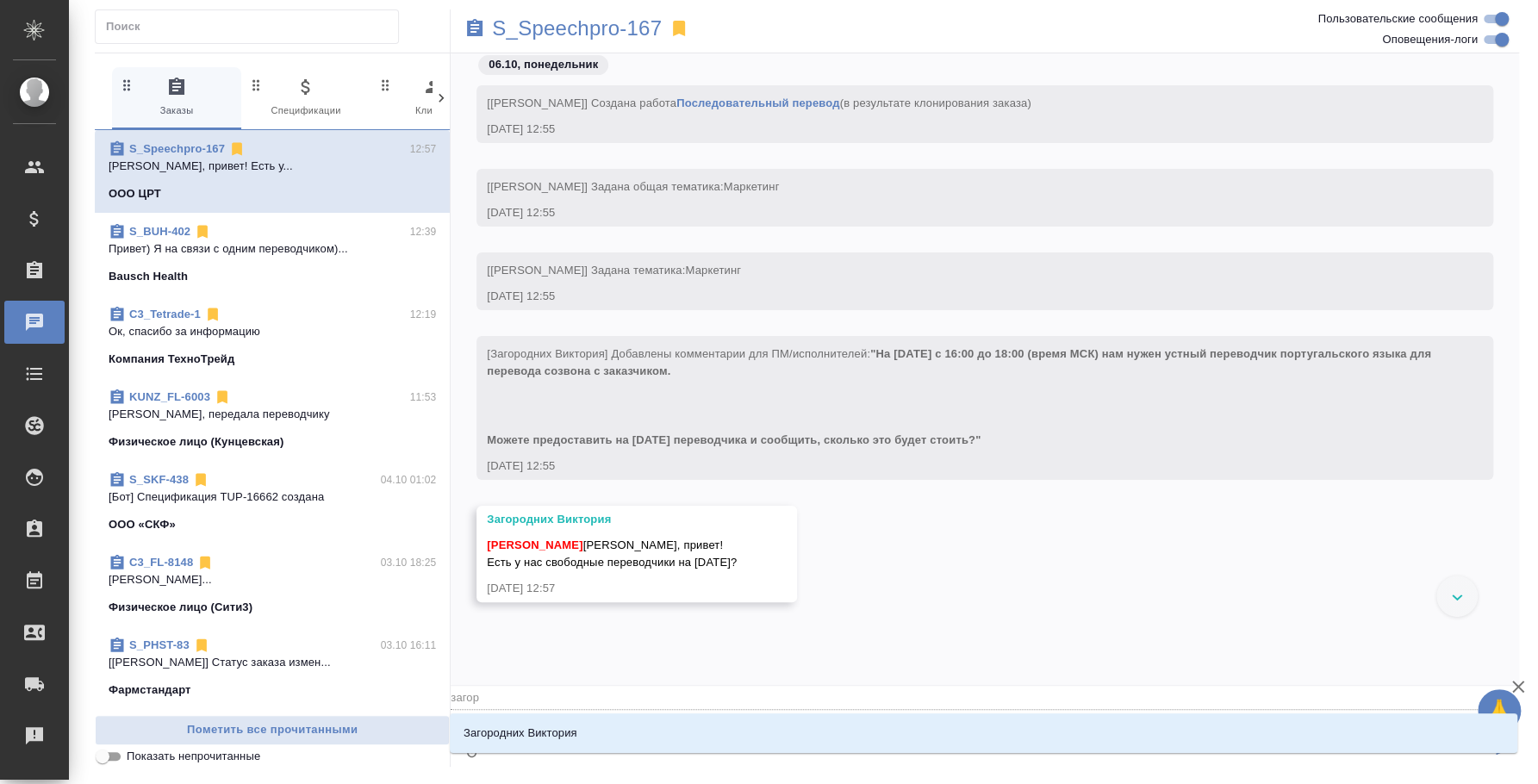
type input "загоро"
click at [660, 739] on li "Загородних Виктория" at bounding box center [983, 733] width 1068 height 31
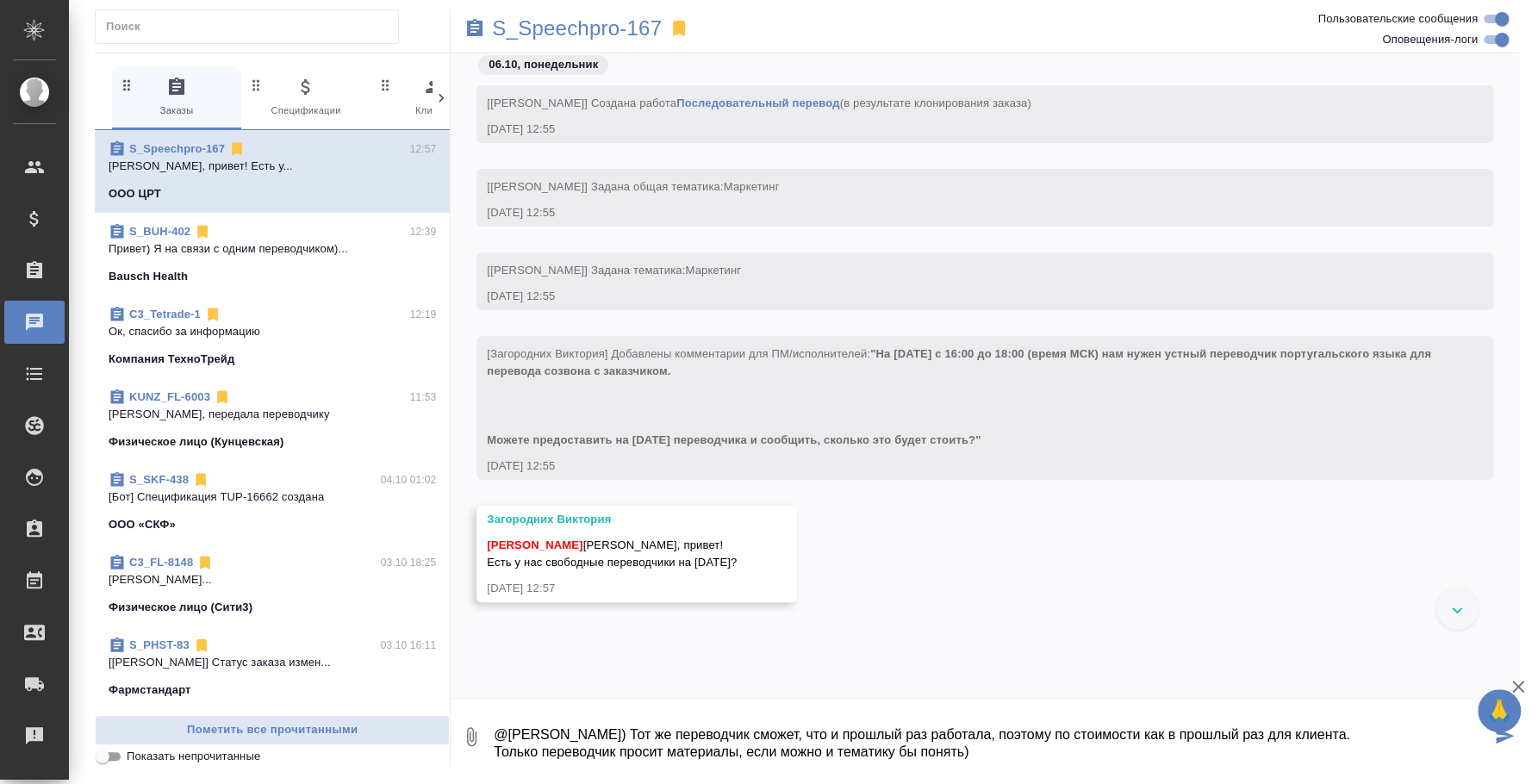
type textarea "@Загородних Виктория Привет) Тот же переводчик сможет, что и прошлый раз работа…"
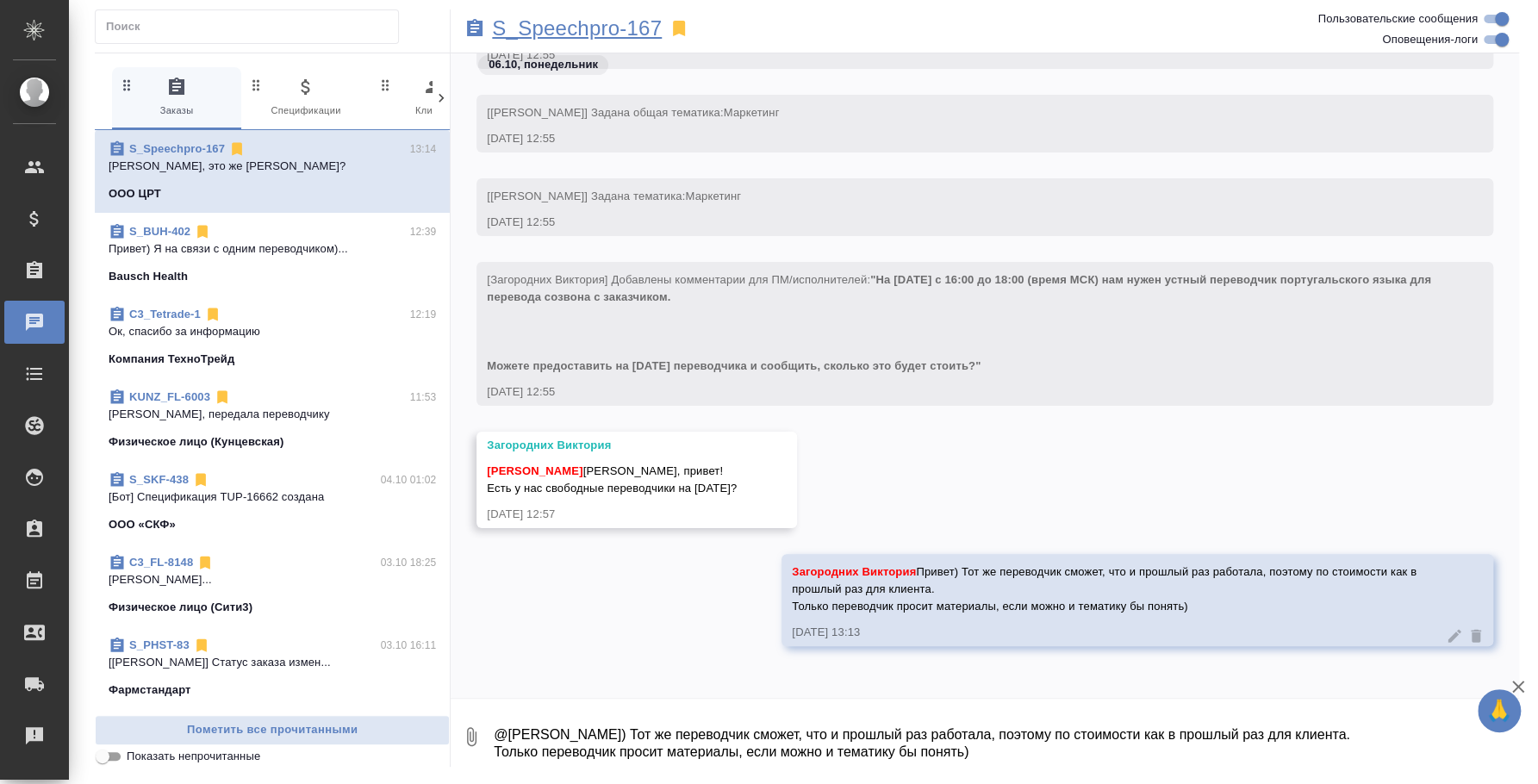
scroll to position [196, 0]
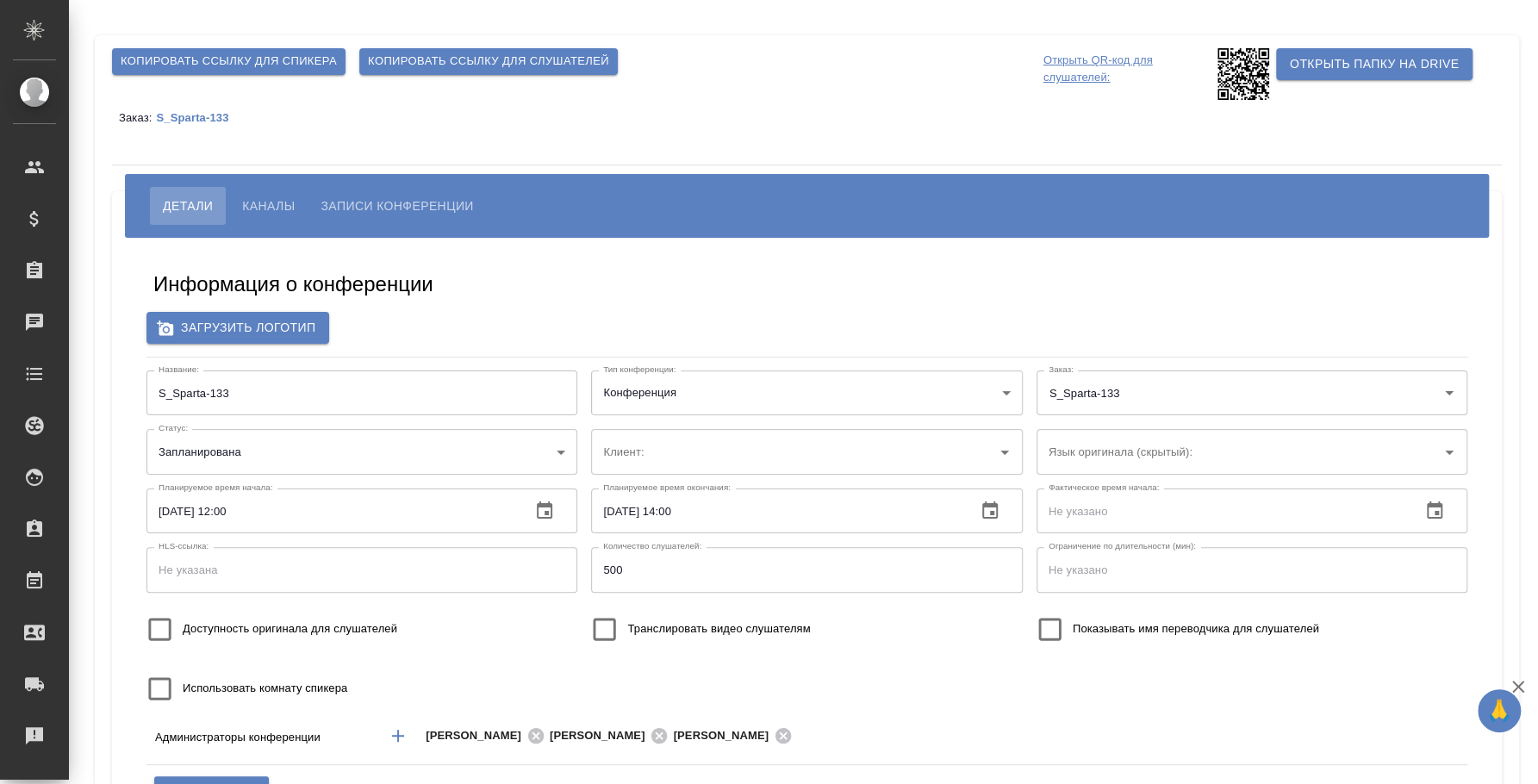
type input "Спарта"
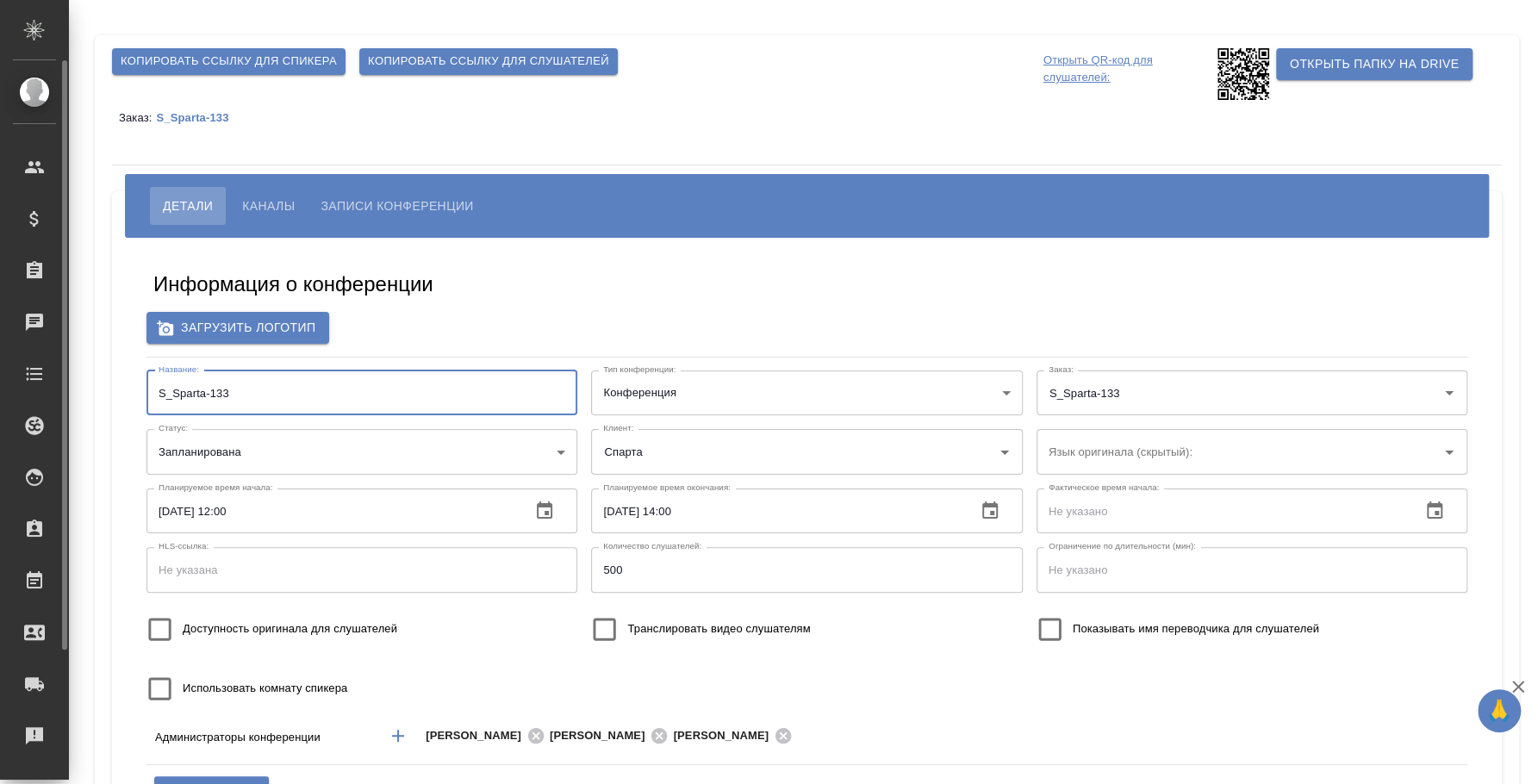
drag, startPoint x: 270, startPoint y: 397, endPoint x: 67, endPoint y: 346, distance: 209.3
click at [67, 346] on div ".cls-1 fill:#fff; AWATERA [PERSON_NAME] Спецификации Заказы Чаты Todo Проекты S…" at bounding box center [769, 392] width 1538 height 784
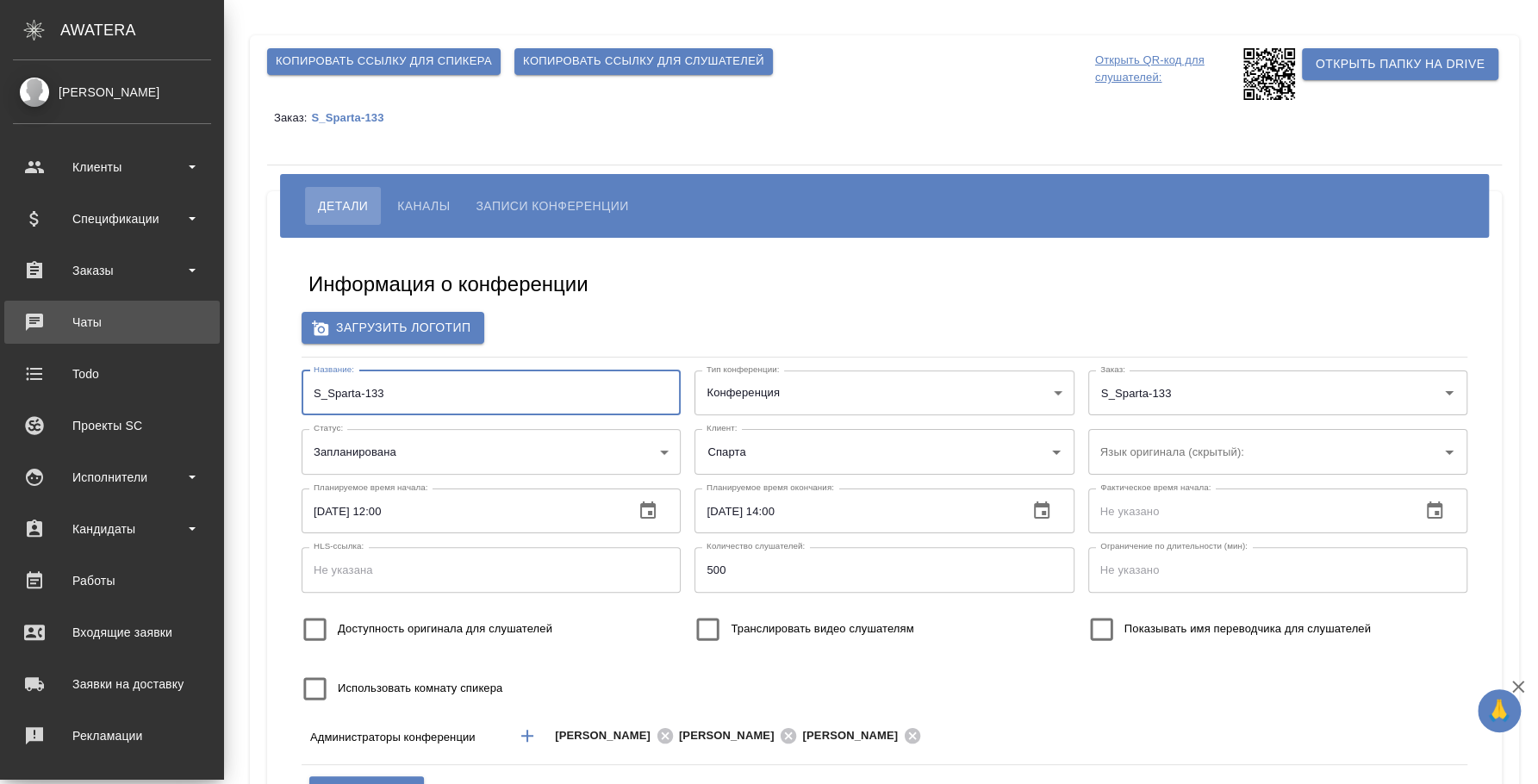
paste input "Results of employees pulse check survey"
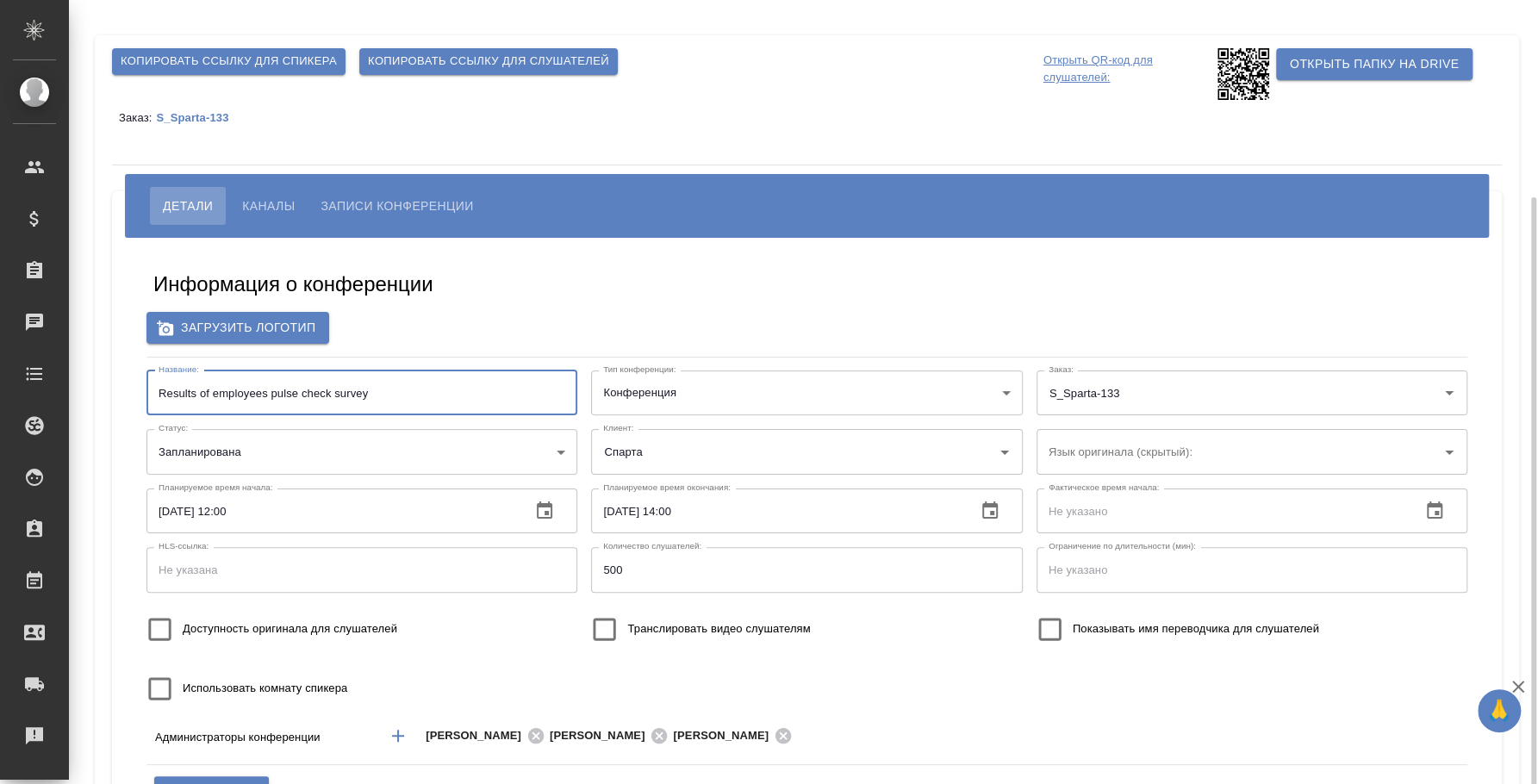
scroll to position [138, 0]
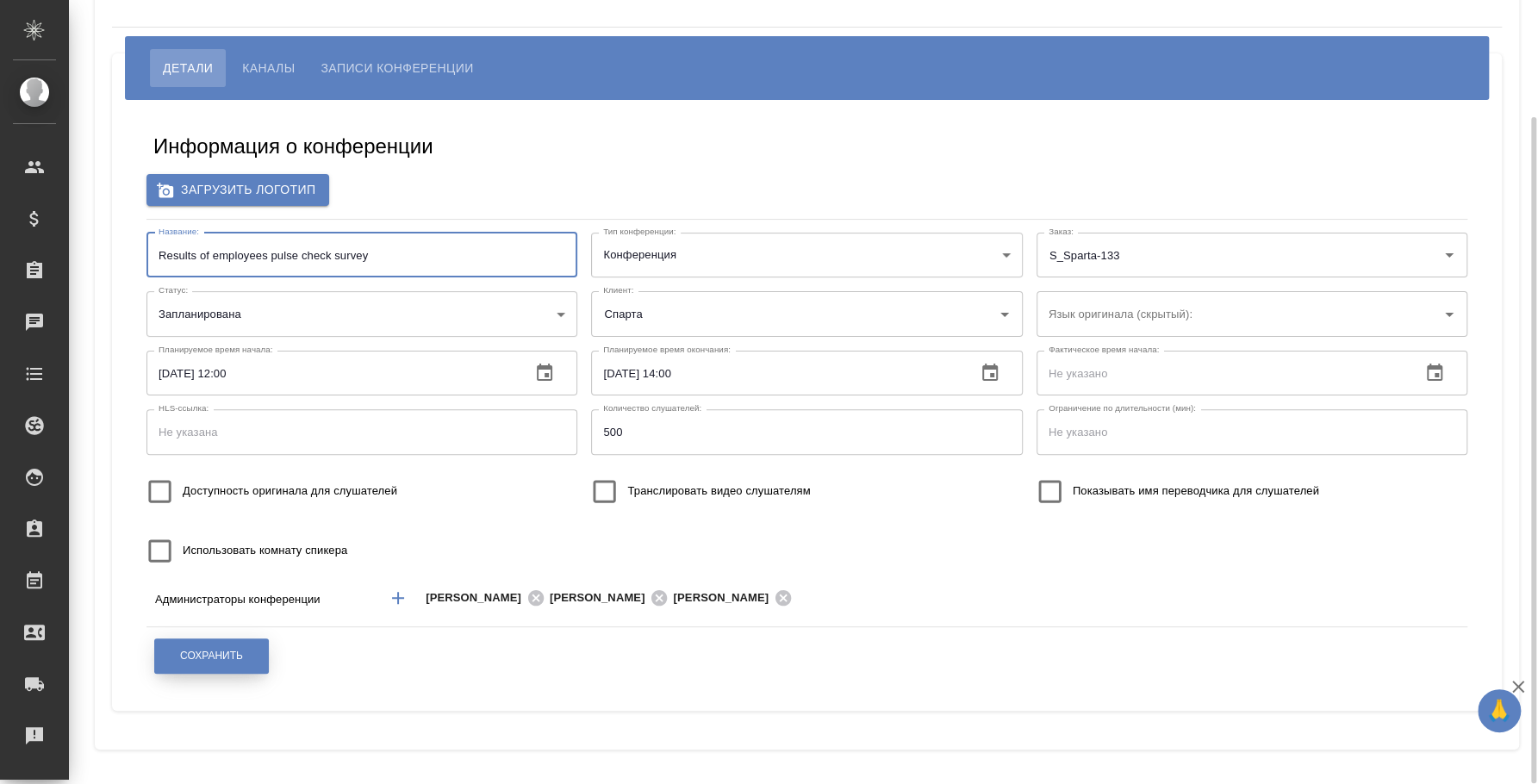
type input "Results of employees pulse check survey"
click at [254, 641] on button "Сохранить" at bounding box center [212, 656] width 115 height 36
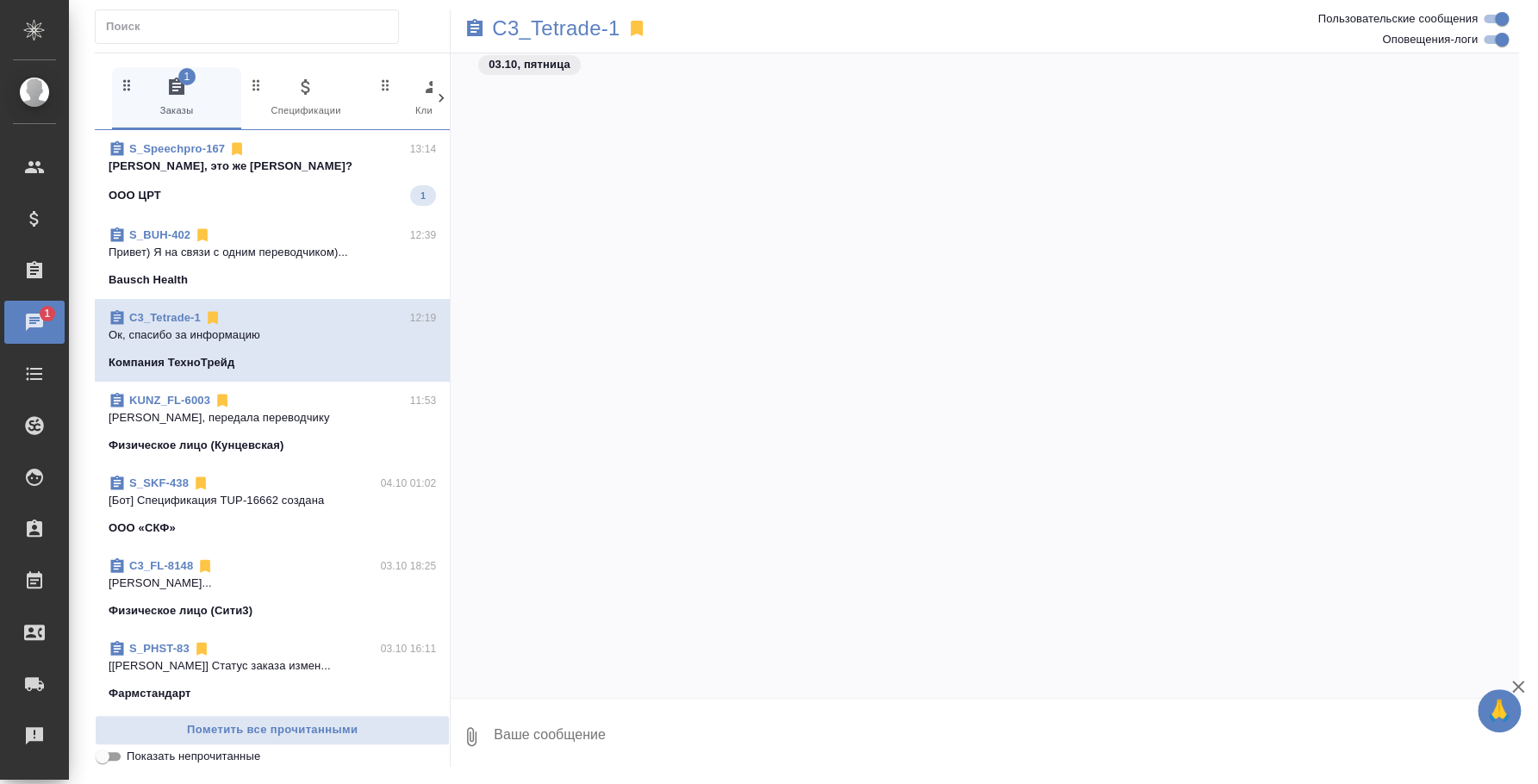
scroll to position [2381, 0]
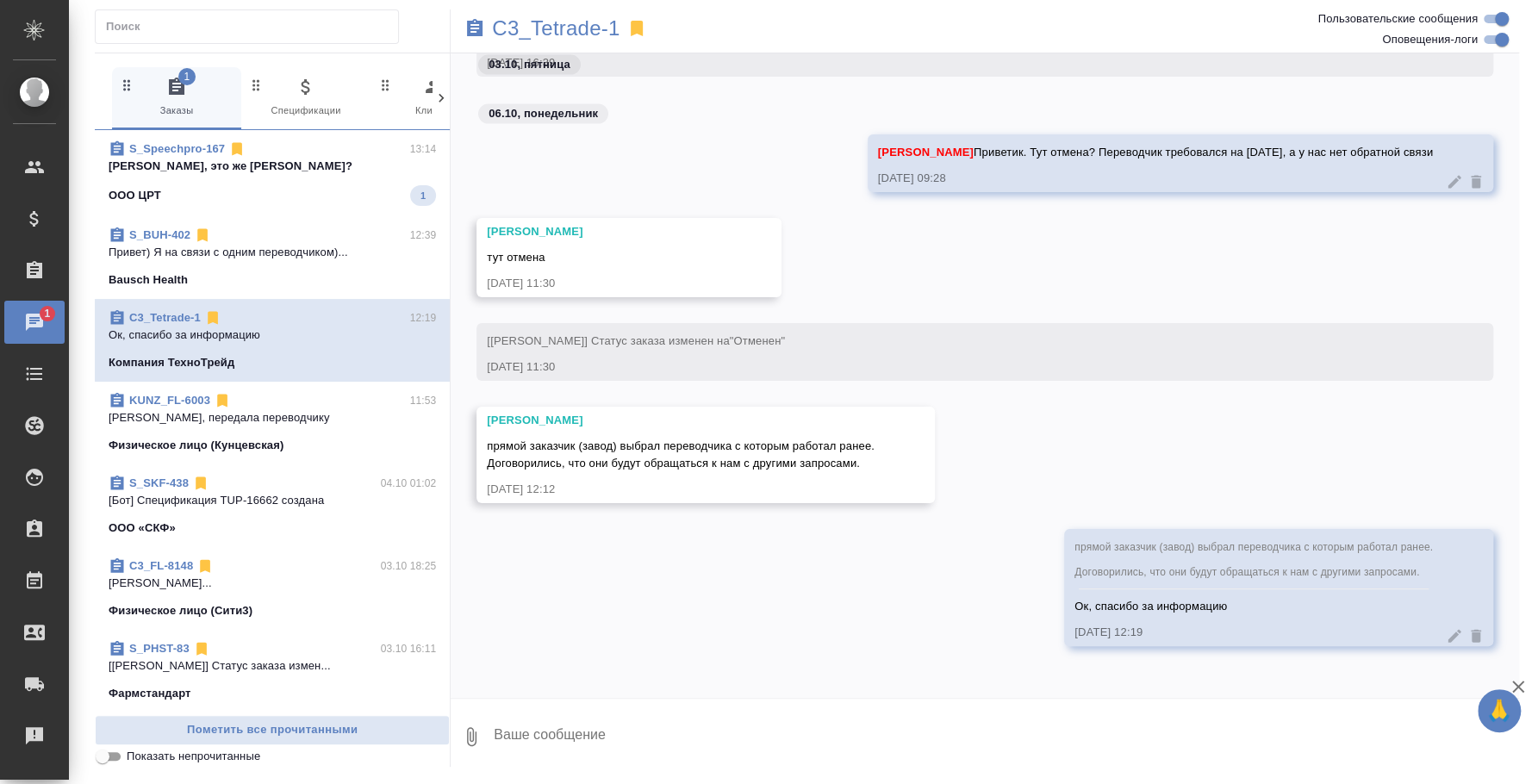
click at [257, 187] on div "OOO ЦРТ 1" at bounding box center [272, 195] width 328 height 21
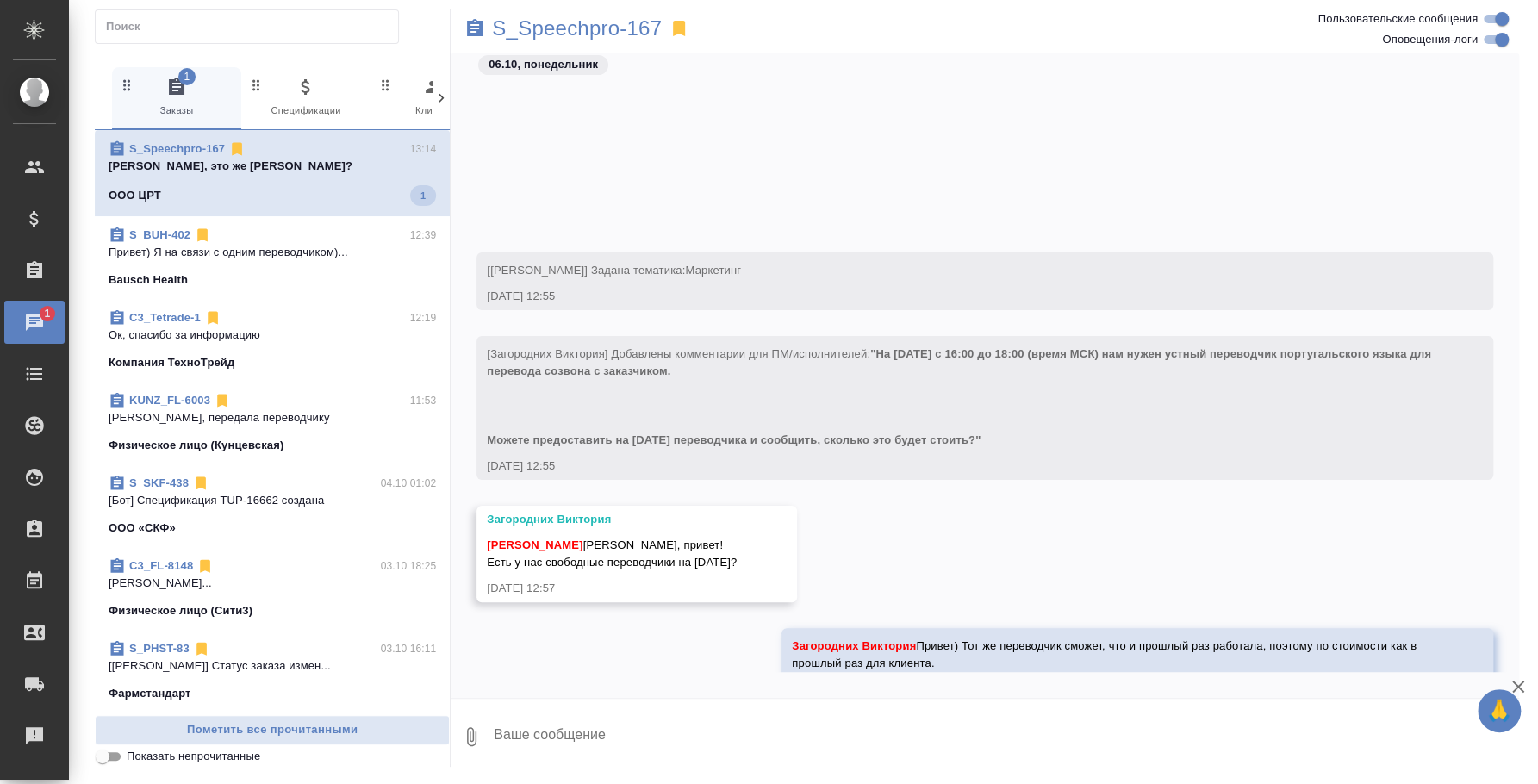
scroll to position [196, 0]
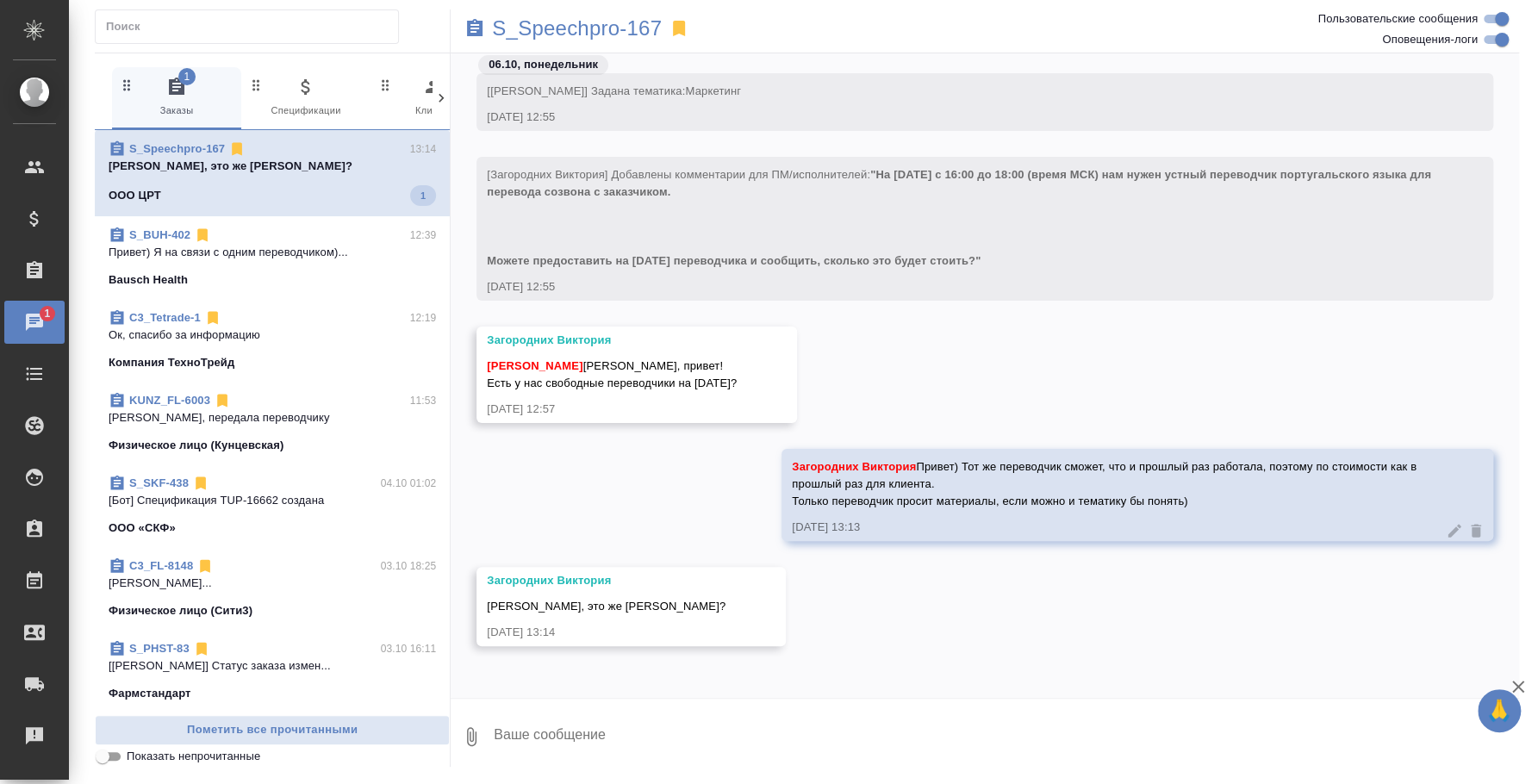
click at [786, 759] on textarea at bounding box center [1005, 735] width 1027 height 58
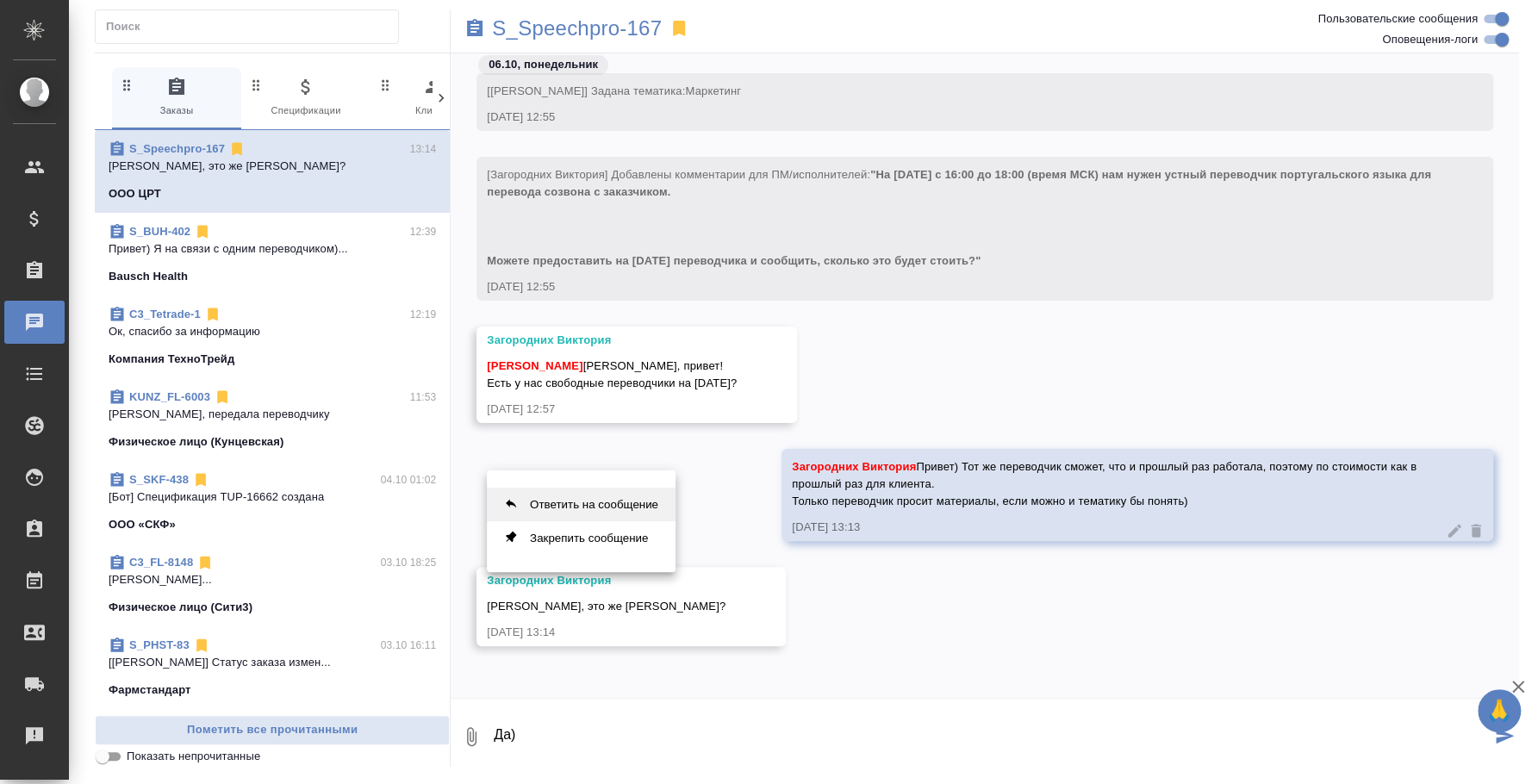
click at [577, 515] on button "Ответить на сообщение" at bounding box center [581, 505] width 189 height 34
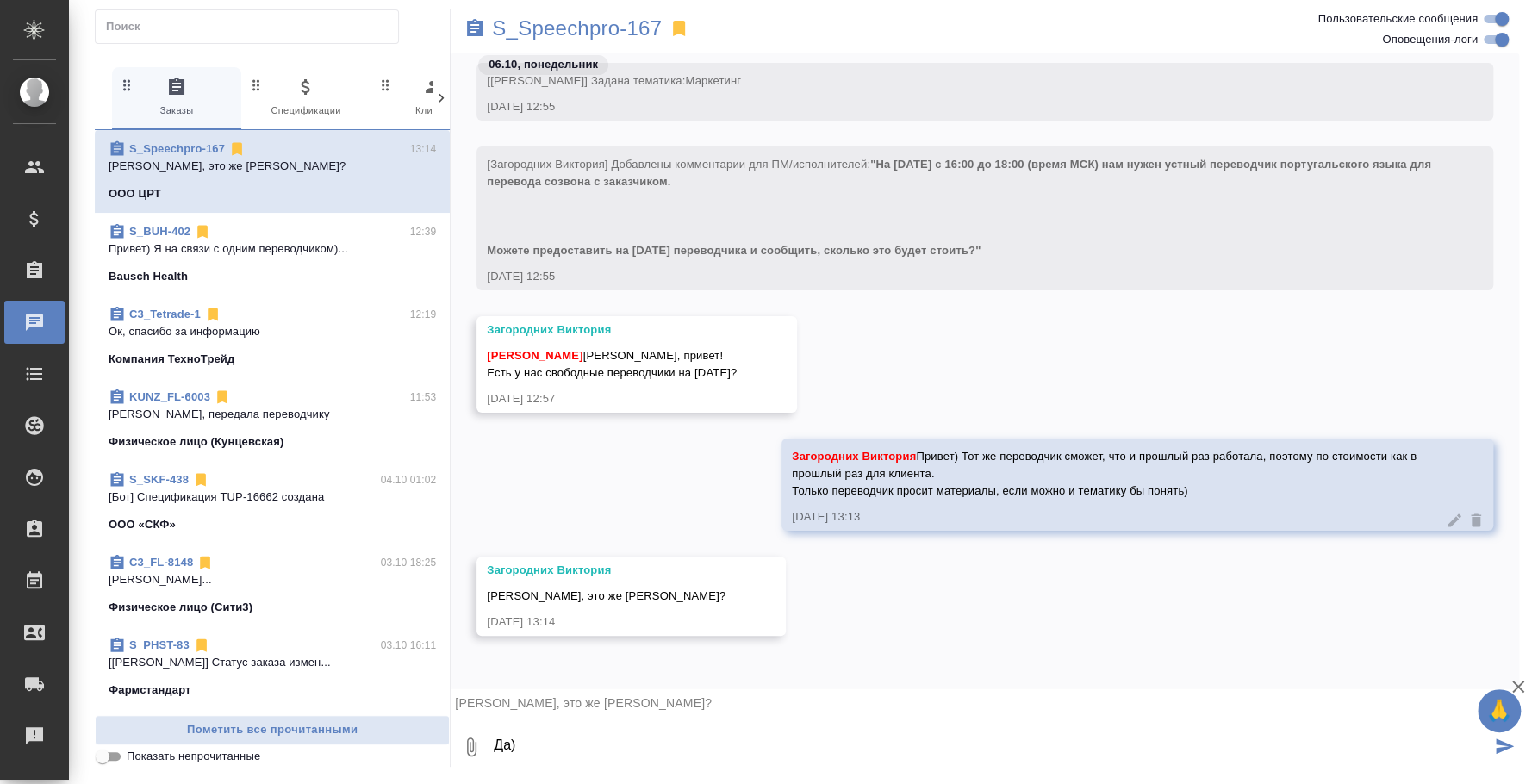
click at [548, 742] on textarea "Да)" at bounding box center [991, 746] width 999 height 58
type textarea "Да"
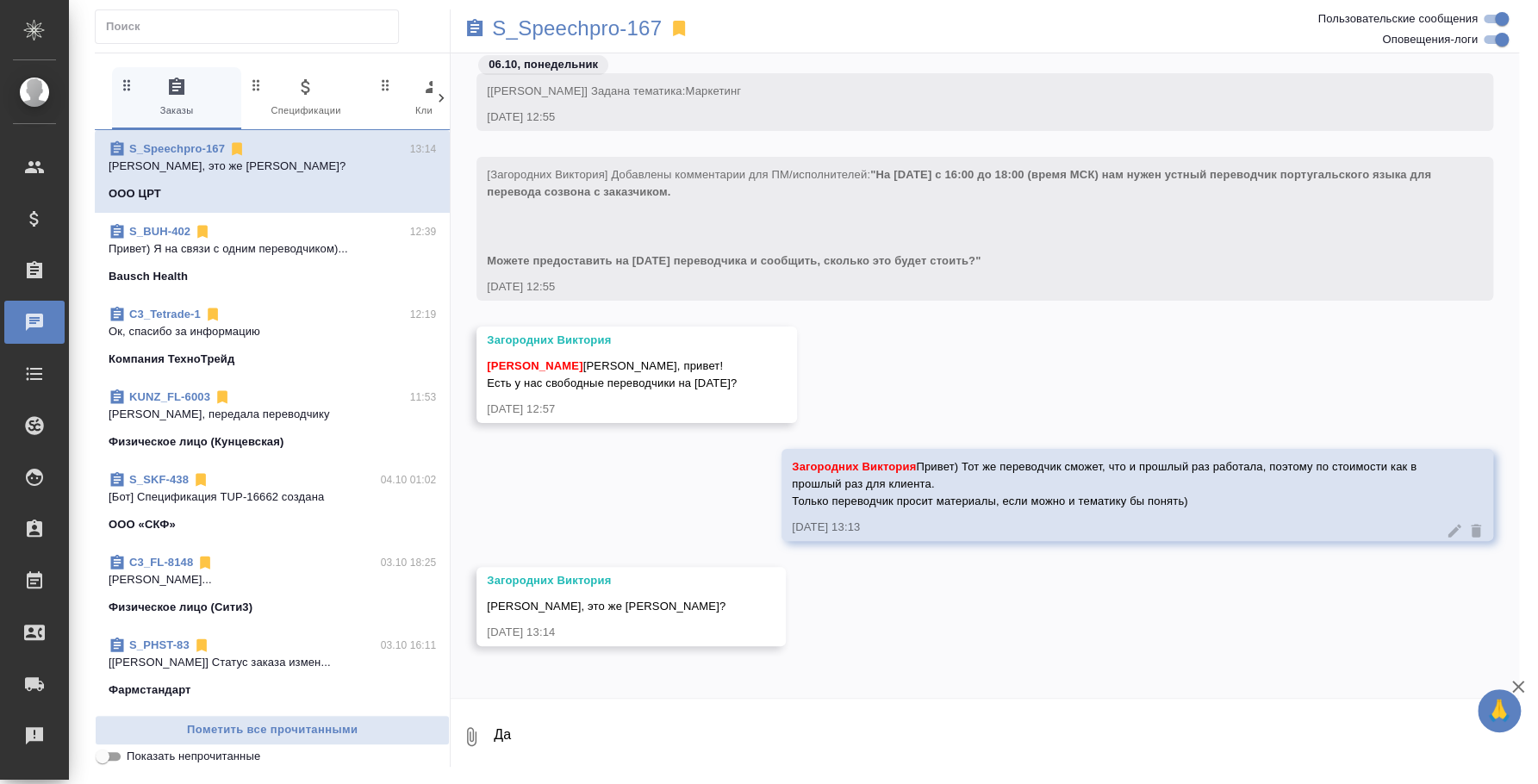
scroll to position [315, 0]
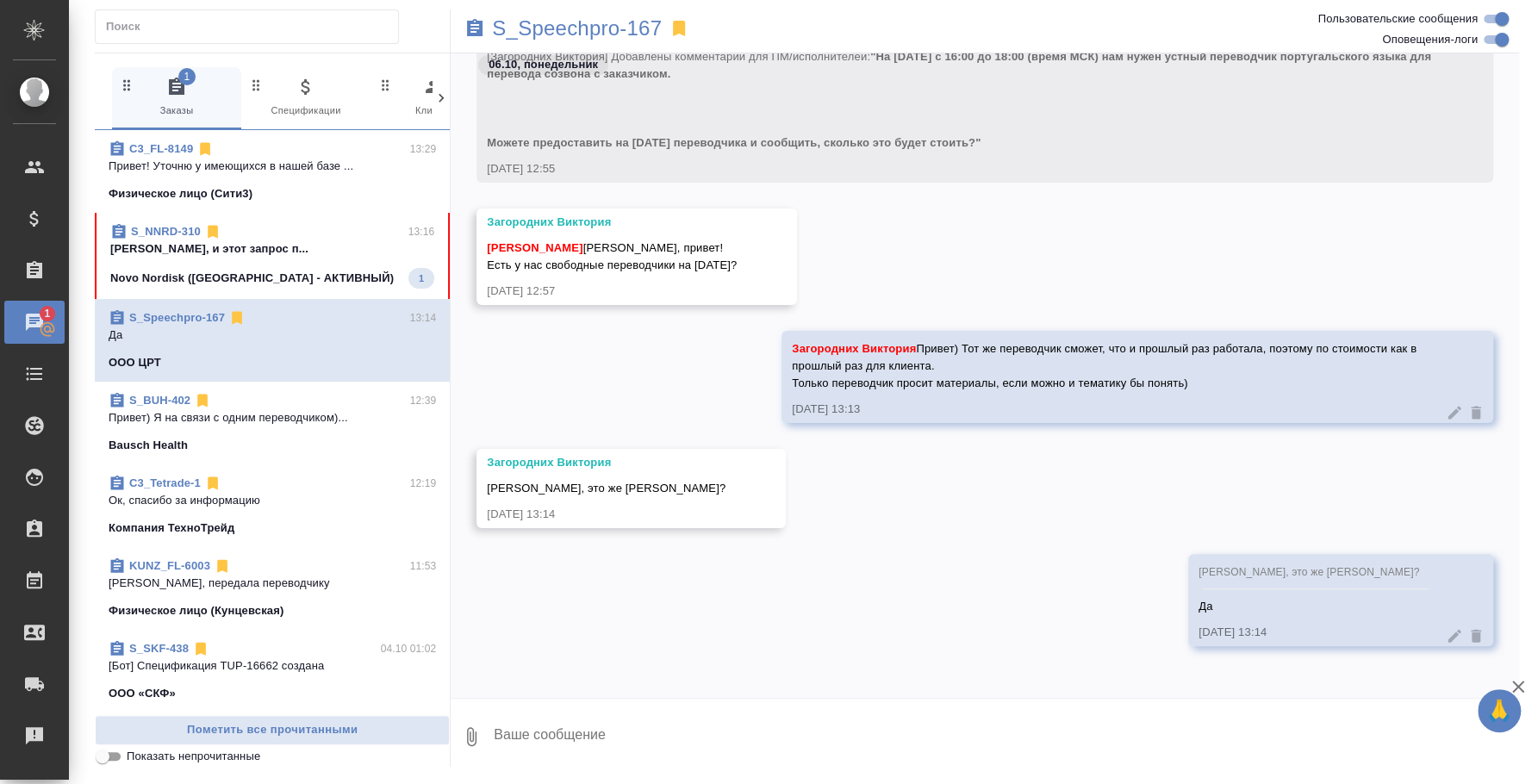
click at [316, 150] on div "C3_FL-8149 13:29" at bounding box center [272, 148] width 328 height 17
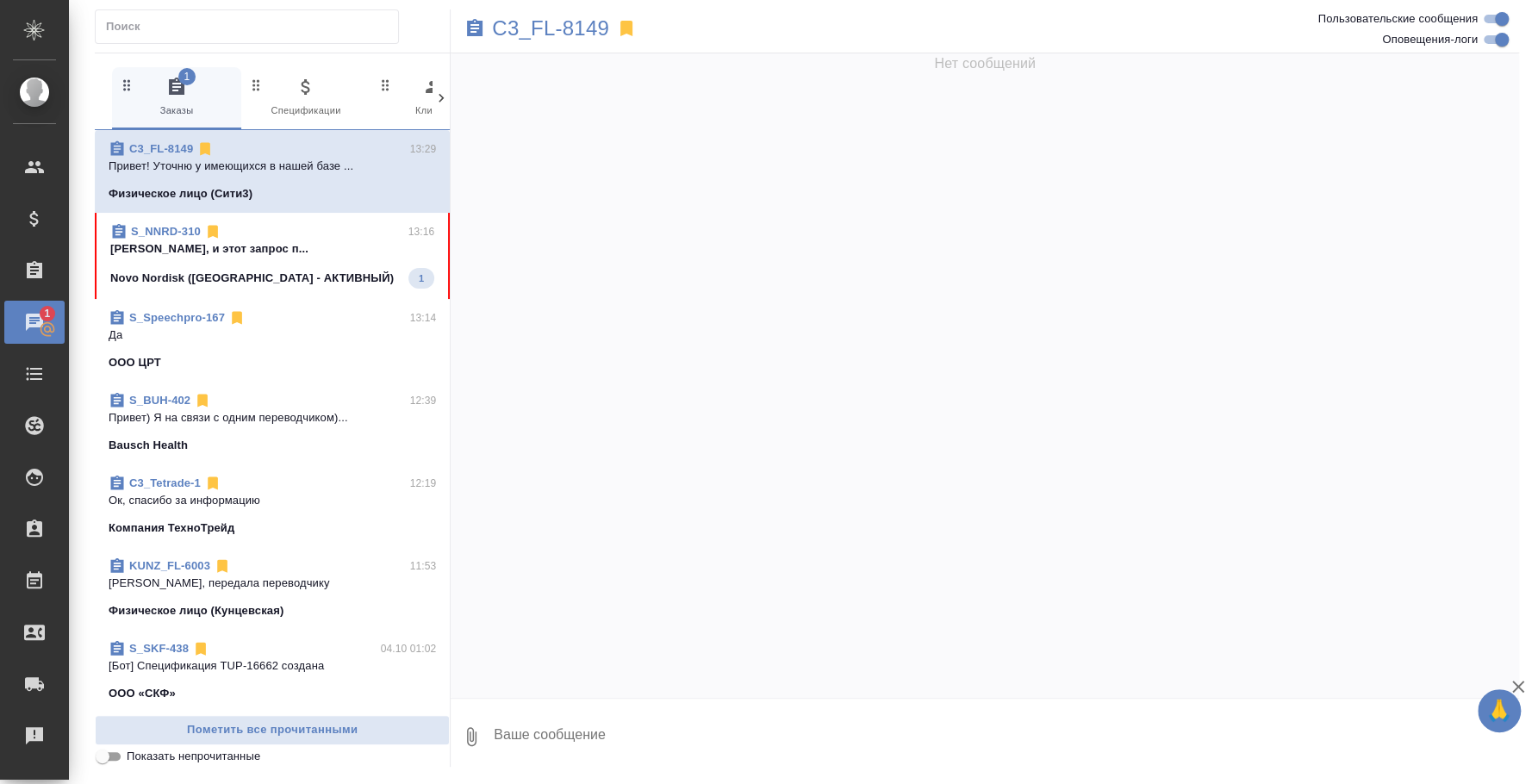
scroll to position [0, 0]
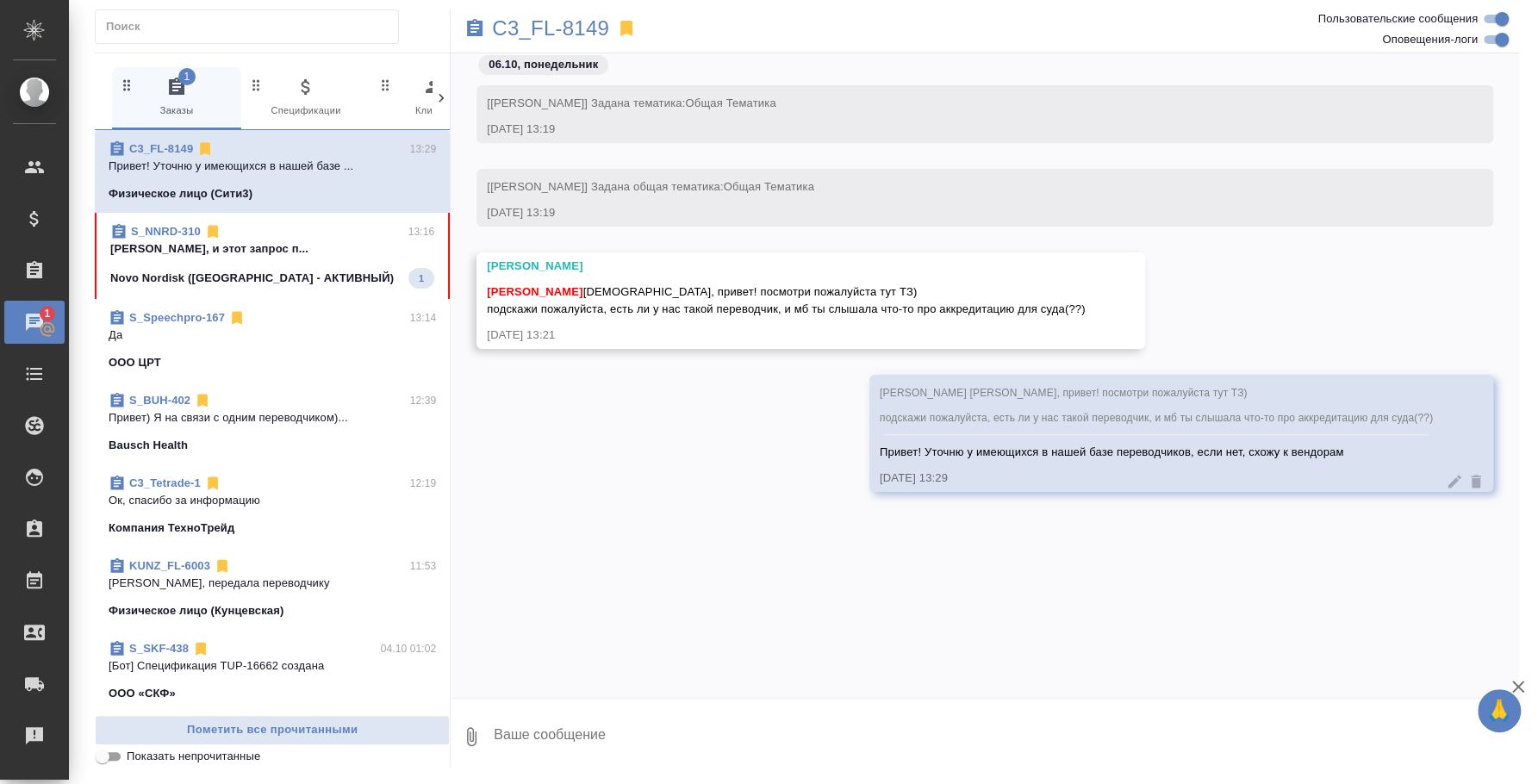
click at [646, 722] on textarea at bounding box center [1005, 735] width 1027 height 58
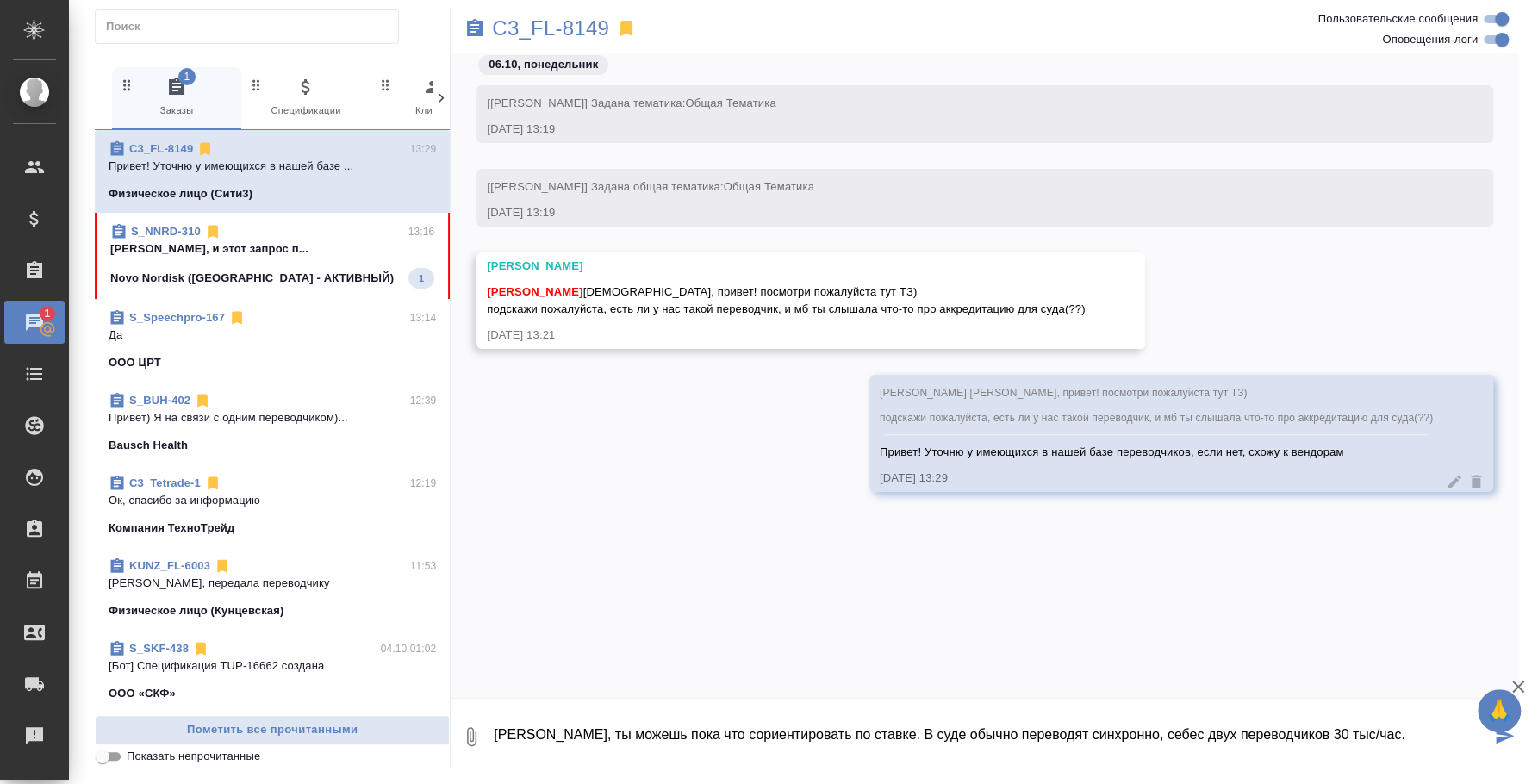
click at [1395, 728] on textarea "Катя, ты можешь пока что сориентировать по ставке. В суде обычно переводят синх…" at bounding box center [991, 735] width 999 height 58
click at [594, 743] on textarea "Катя, ты можешь пока что сориентировать по ставке. В суде обычно переводят синх…" at bounding box center [991, 735] width 999 height 58
click at [729, 744] on textarea "Катя, ты можешь пока что сориентировать по ставке. В суде обычно переводят синх…" at bounding box center [991, 735] width 999 height 58
click at [1026, 736] on textarea "Катя, ты можешь пока что сориентировать по ставке. В суде обычно переводят синх…" at bounding box center [991, 735] width 999 height 58
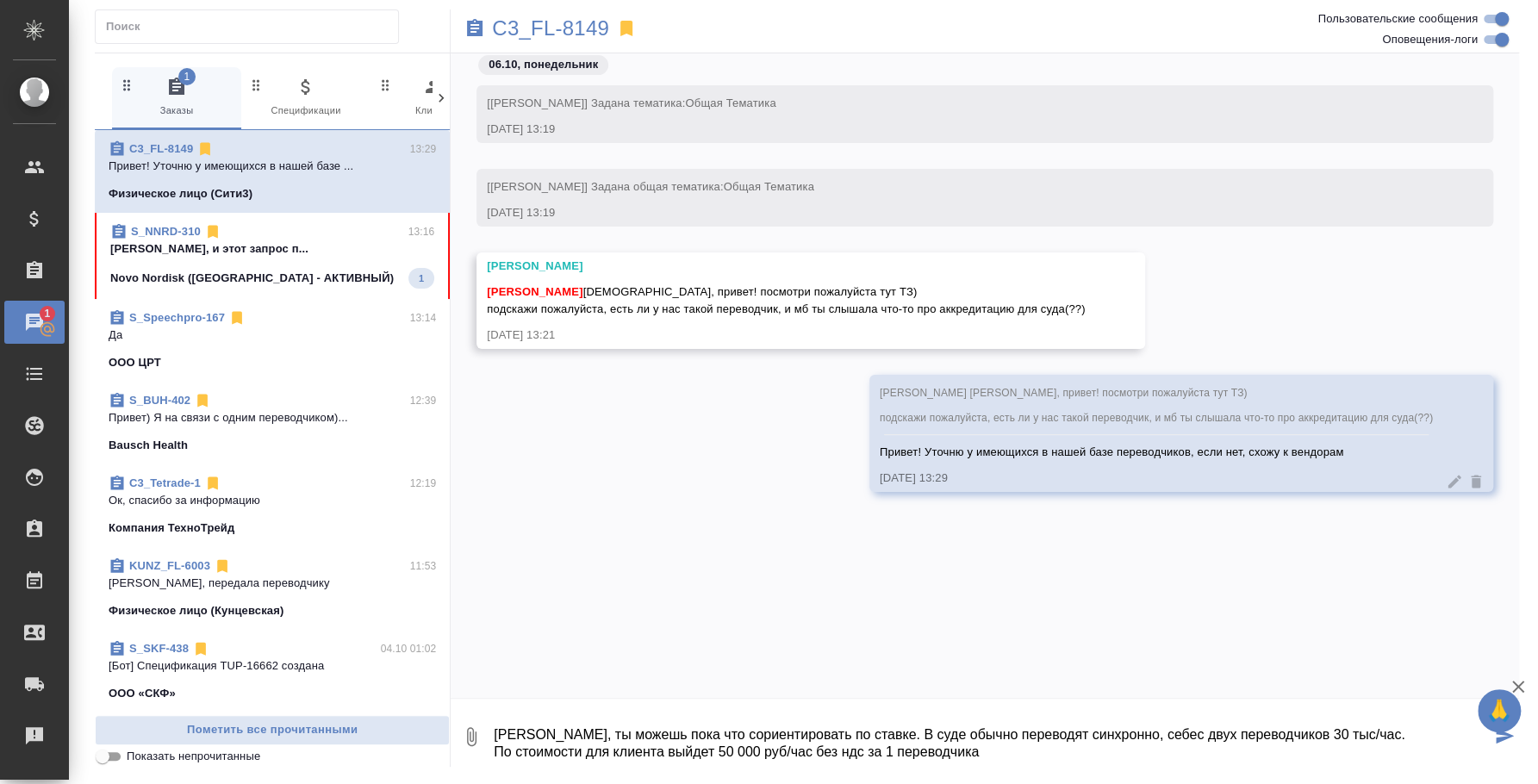
type textarea "Катя, ты можешь пока что сориентировать по ставке. В суде обычно переводят синх…"
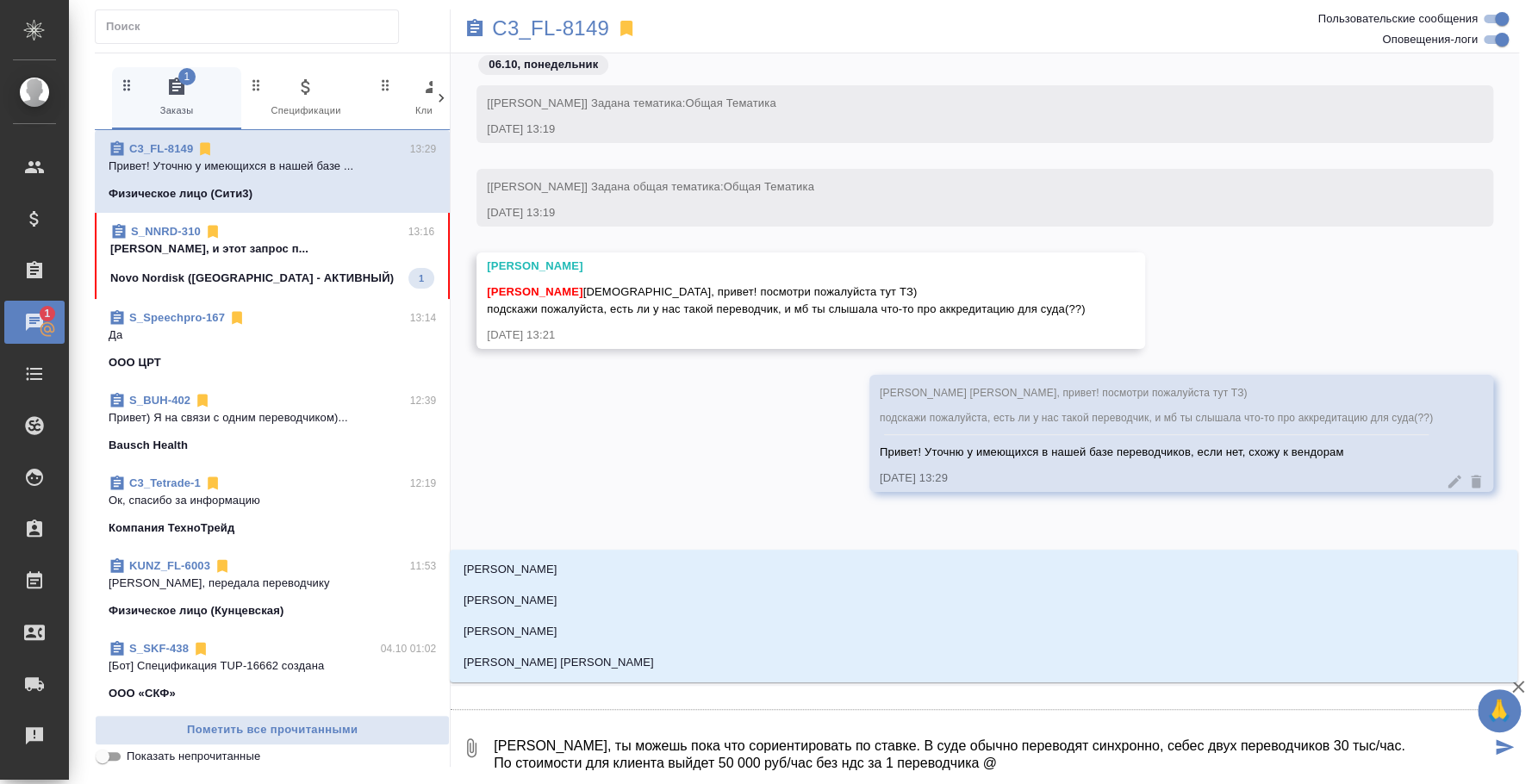
type textarea "Катя, ты можешь пока что сориентировать по ставке. В суде обычно переводят синх…"
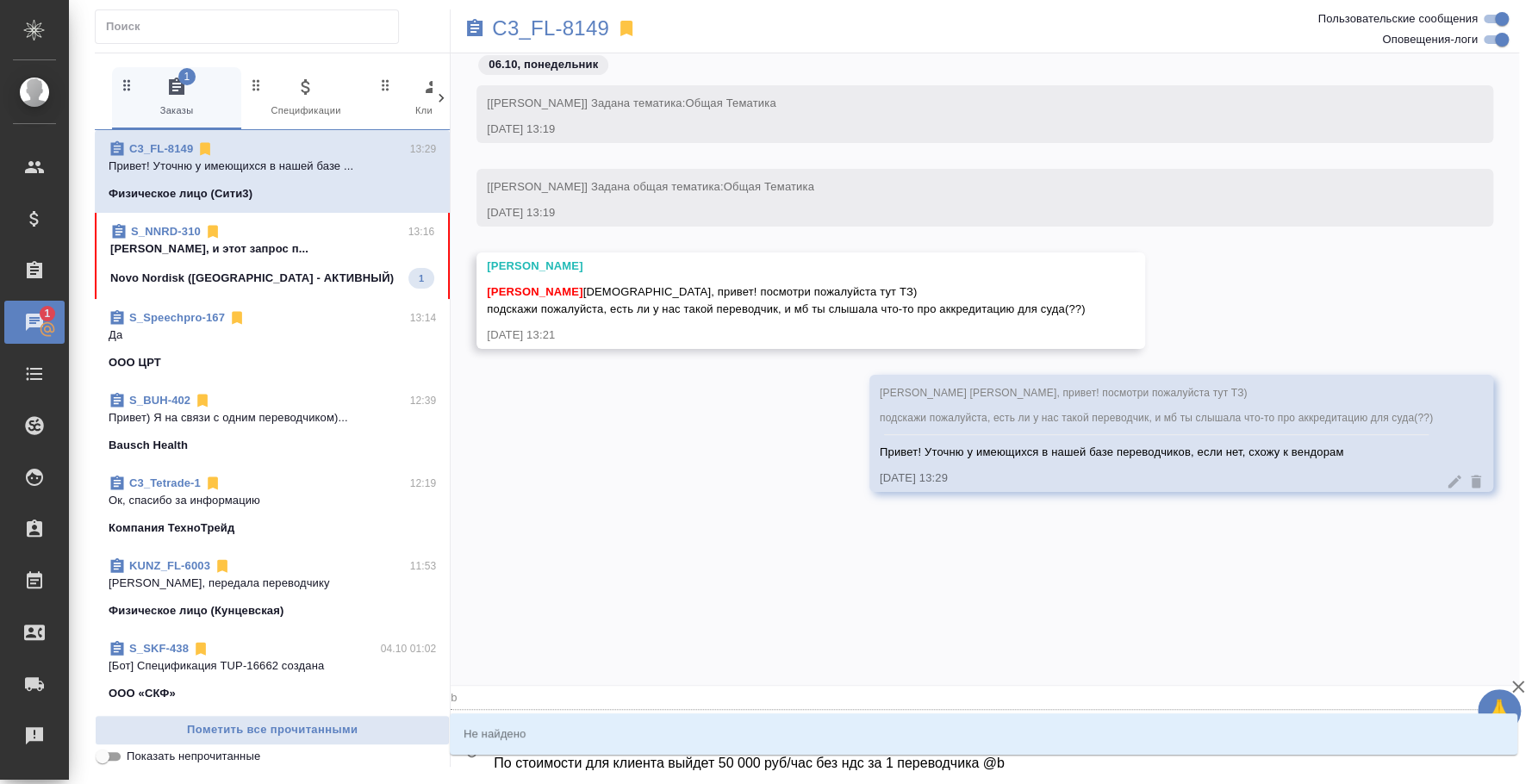
type input "b"
type textarea "Катя, ты можешь пока что сориентировать по ставке. В суде обычно переводят синх…"
type input "b'k"
type textarea "Катя, ты можешь пока что сориентировать по ставке. В суде обычно переводят синх…"
type input "b'k'm"
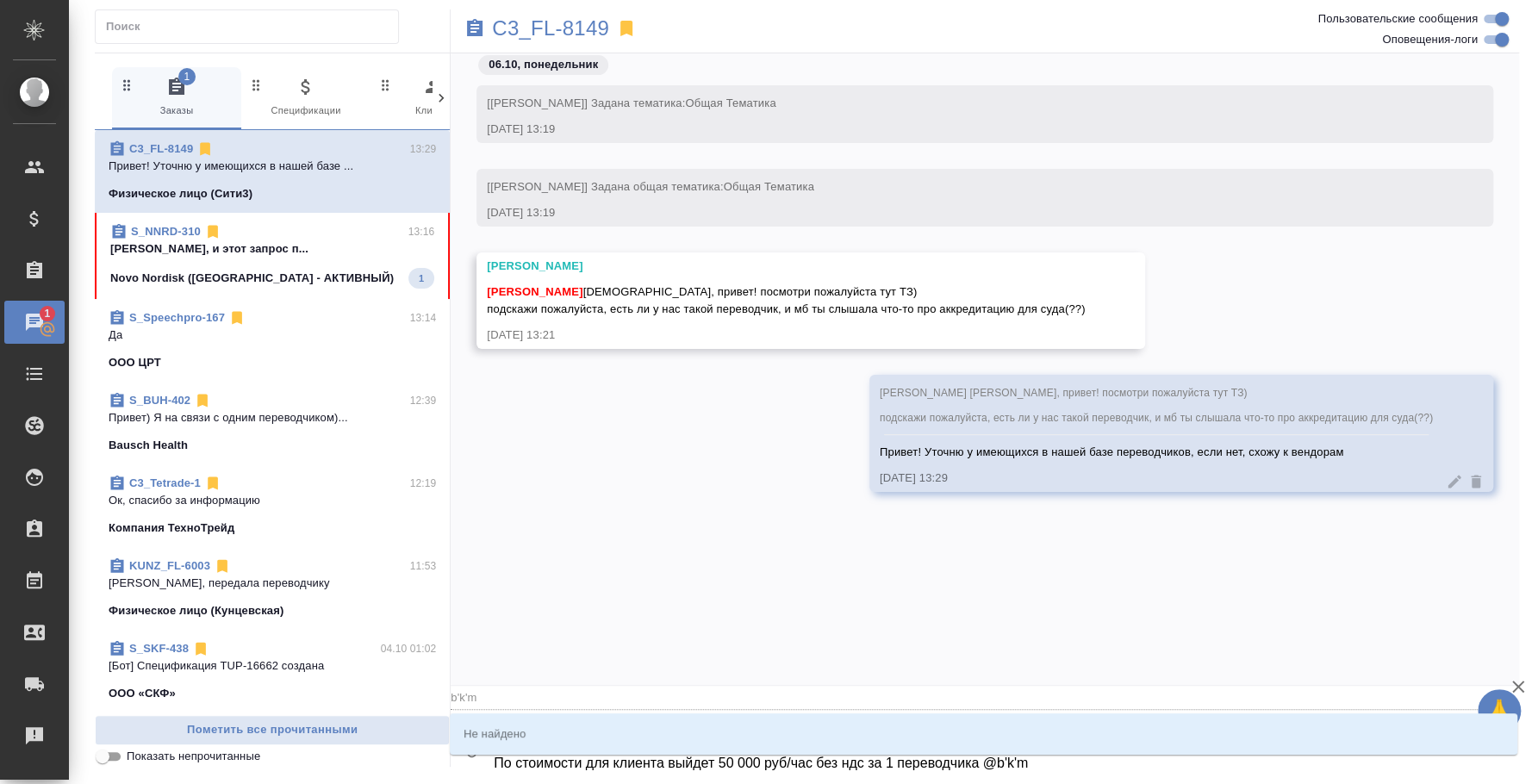
type textarea "Катя, ты можешь пока что сориентировать по ставке. В суде обычно переводят синх…"
type input "b'k"
type textarea "Катя, ты можешь пока что сориентировать по ставке. В суде обычно переводят синх…"
type input "b"
type textarea "Катя, ты можешь пока что сориентировать по ставке. В суде обычно переводят синх…"
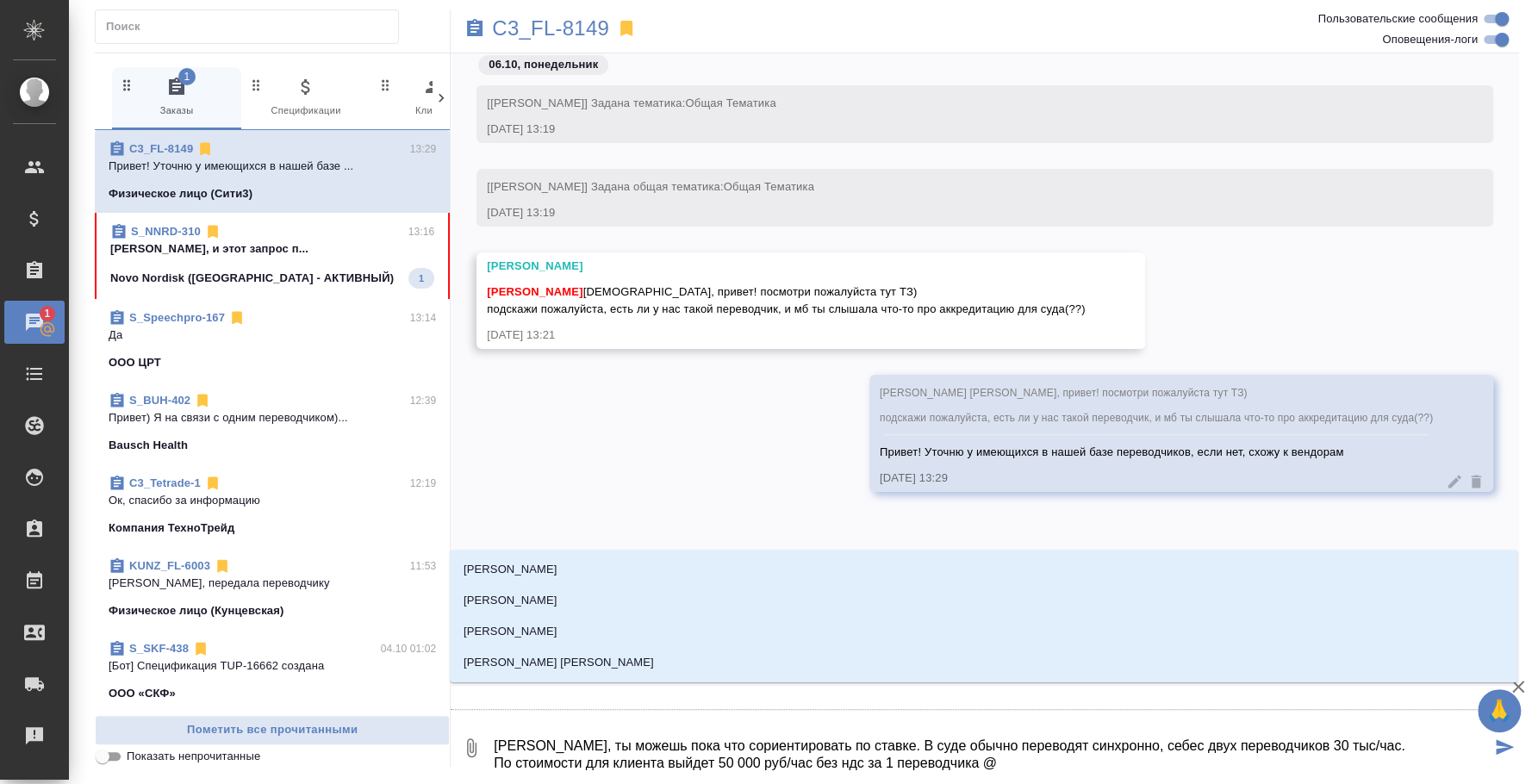
type textarea "Катя, ты можешь пока что сориентировать по ставке. В суде обычно переводят синх…"
type input "и"
type textarea "Катя, ты можешь пока что сориентировать по ставке. В суде обычно переводят синх…"
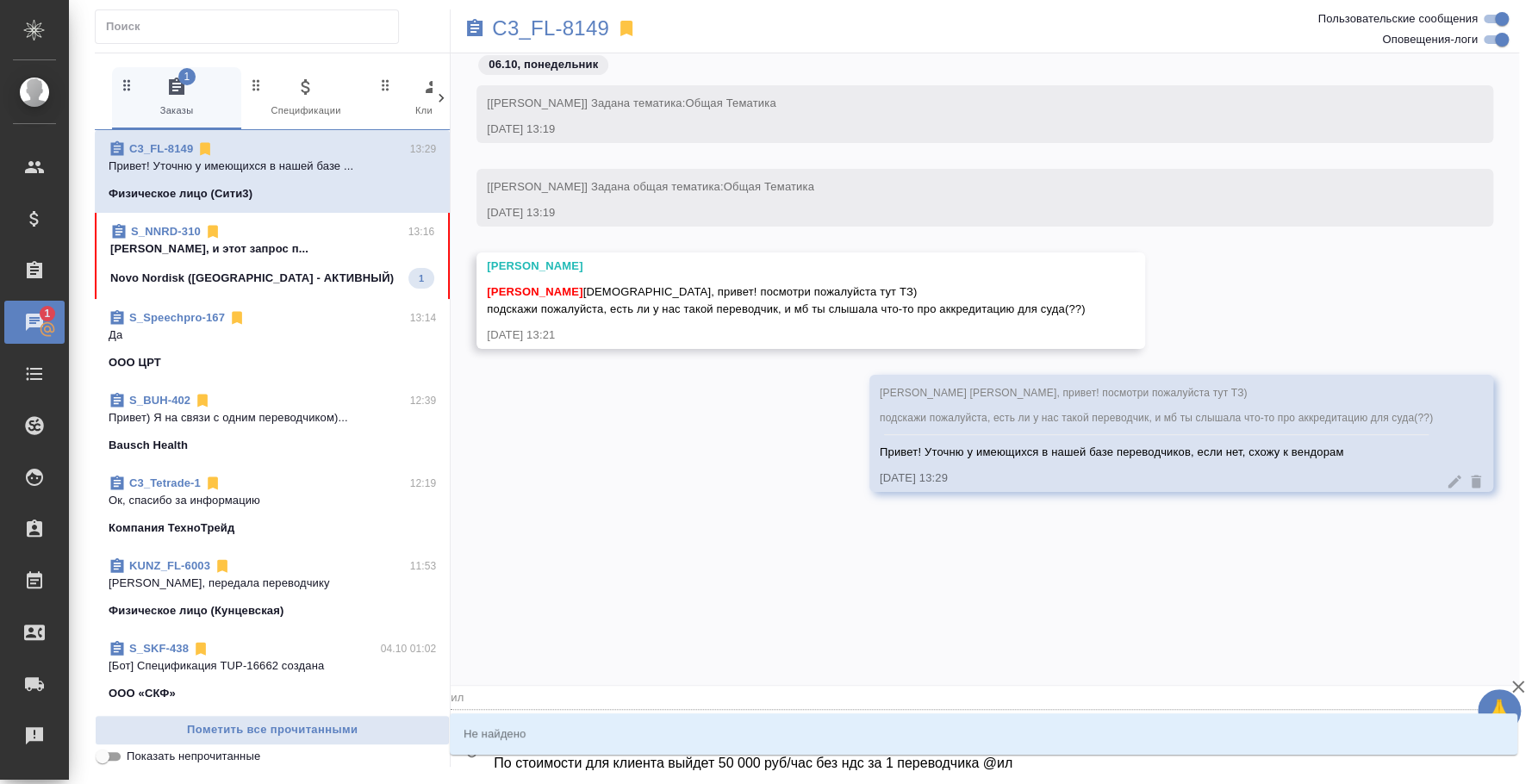
type input "ил"
type textarea "Катя, ты можешь пока что сориентировать по ставке. В суде обычно переводят синх…"
type input "иль"
type textarea "Катя, ты можешь пока что сориентировать по ставке. В суде обычно переводят синх…"
type input "ил"
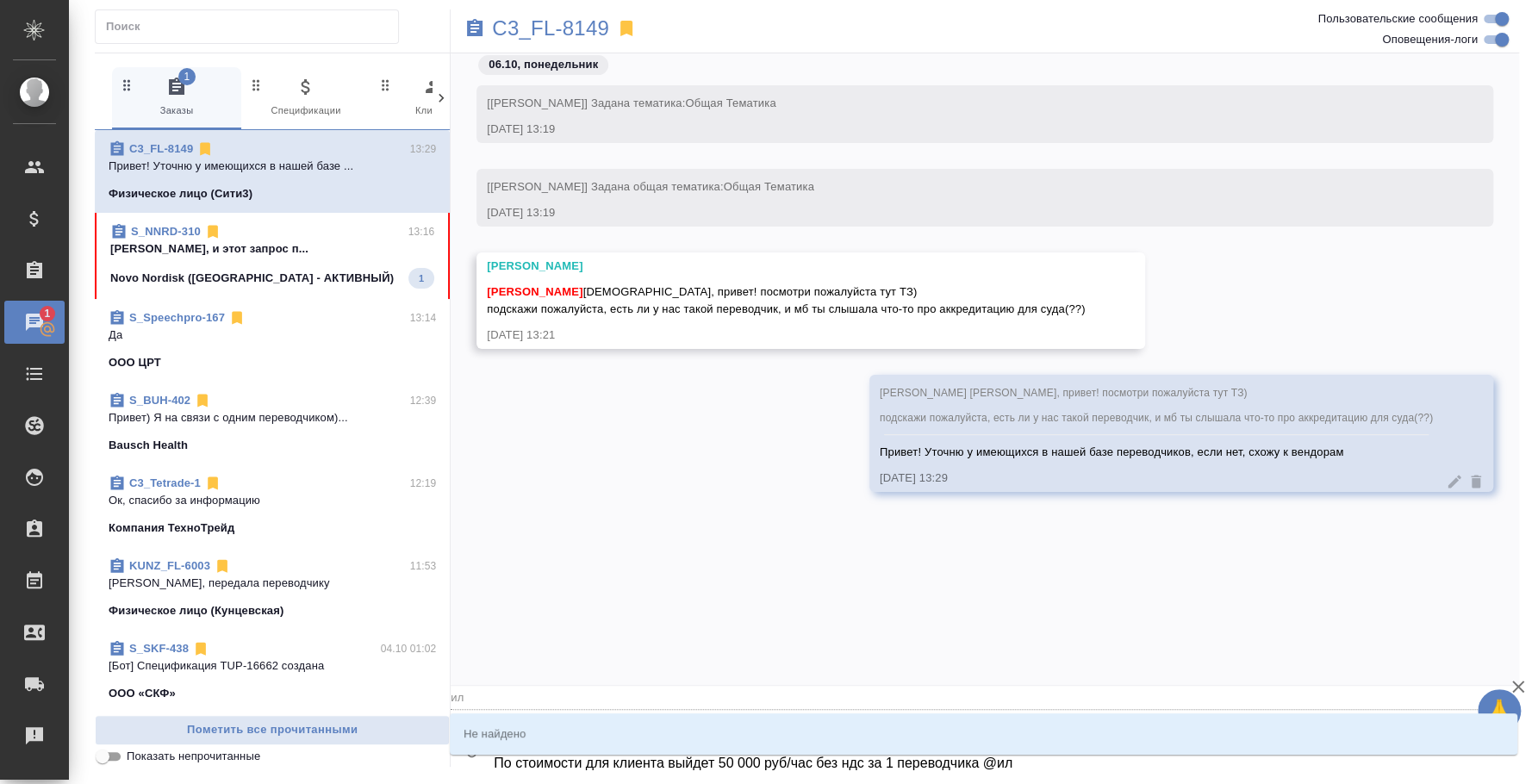
type textarea "Катя, ты можешь пока что сориентировать по ставке. В суде обычно переводят синх…"
type input "и"
type textarea "Катя, ты можешь пока что сориентировать по ставке. В суде обычно переводят синх…"
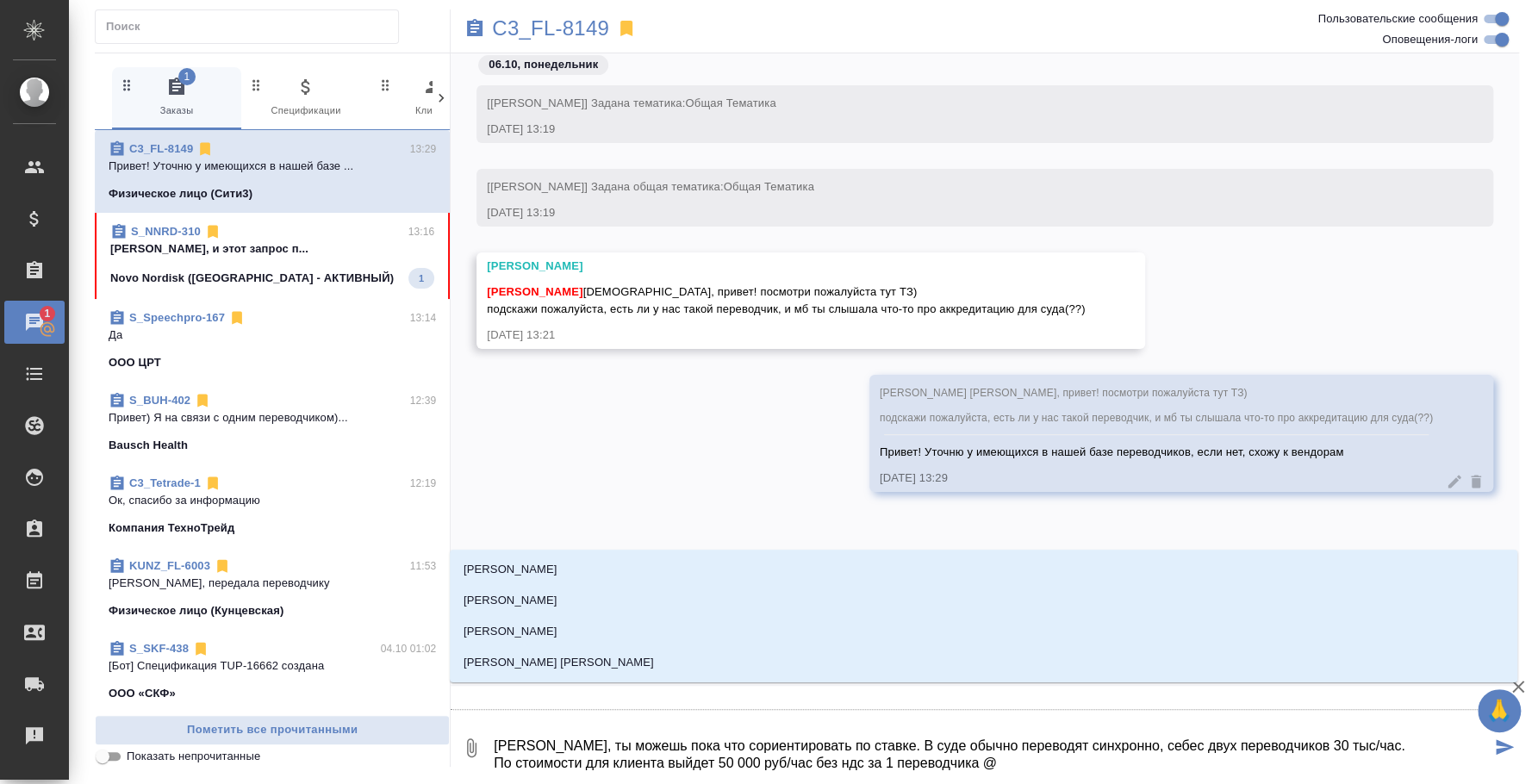
type textarea "Катя, ты можешь пока что сориентировать по ставке. В суде обычно переводят синх…"
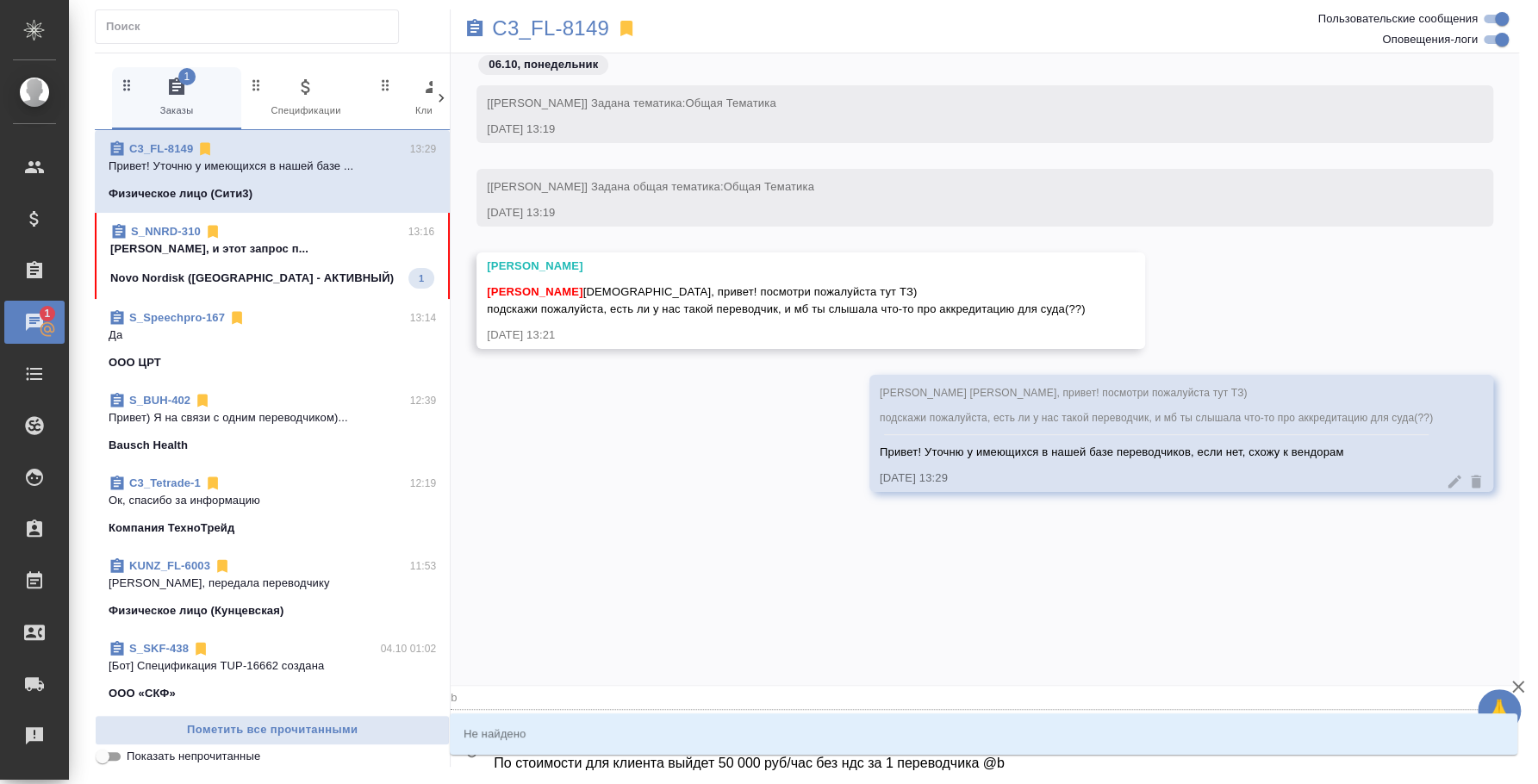
type input "b"
type textarea "Катя, ты можешь пока что сориентировать по ставке. В суде обычно переводят синх…"
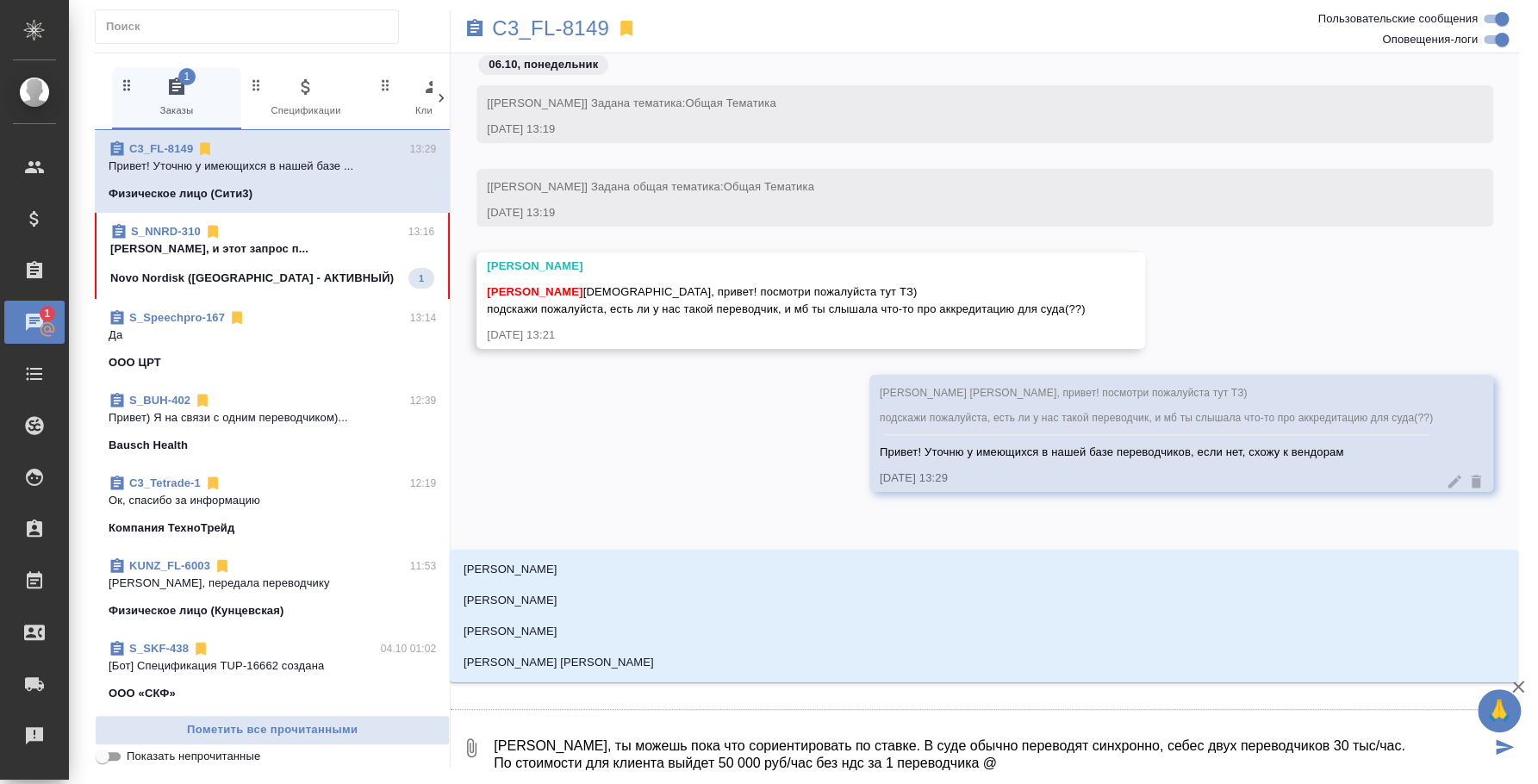
type textarea "Катя, ты можешь пока что сориентировать по ставке. В суде обычно переводят синх…"
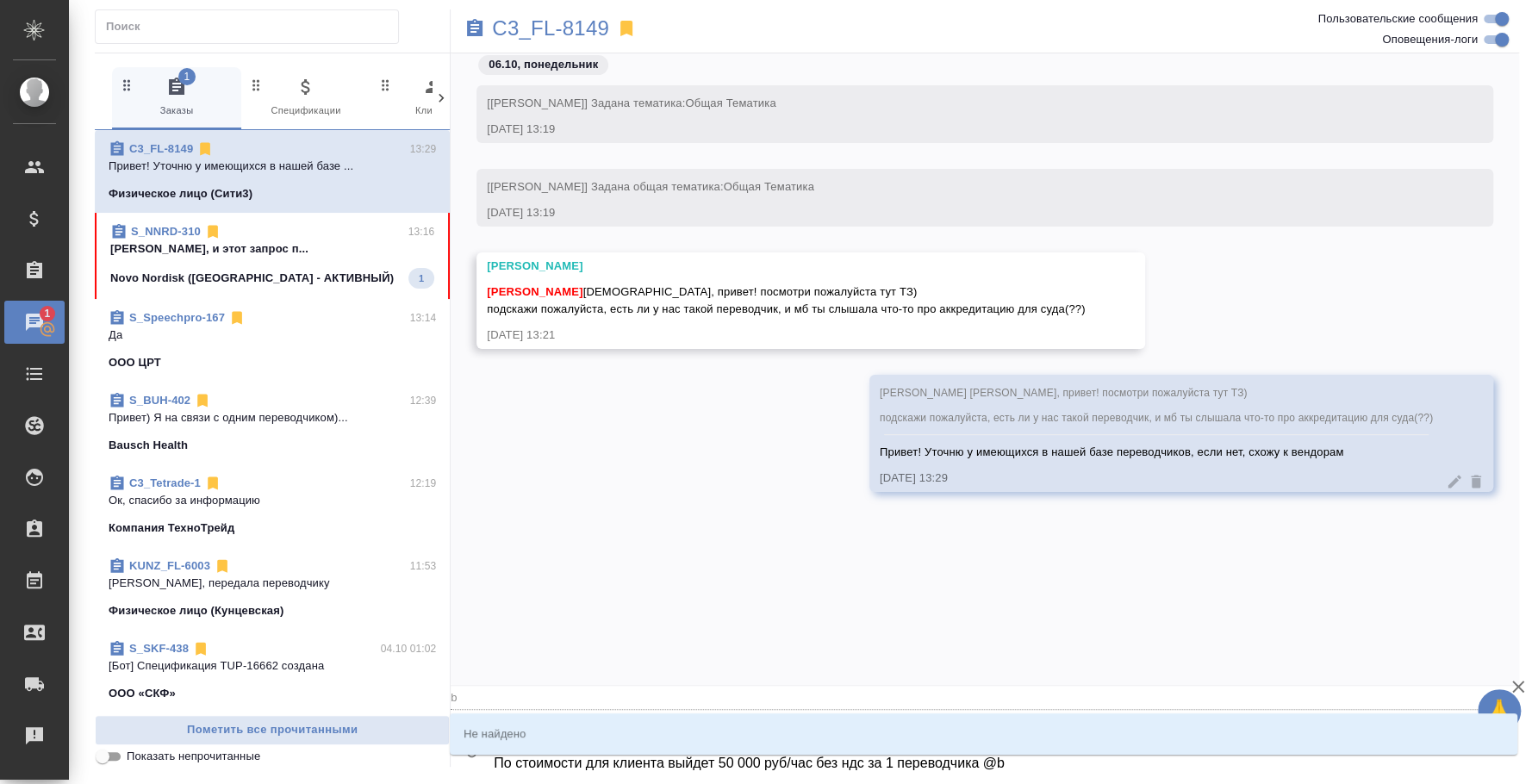
type input "b"
type textarea "Катя, ты можешь пока что сориентировать по ставке. В суде обычно переводят синх…"
type input "b'k"
type textarea "Катя, ты можешь пока что сориентировать по ставке. В суде обычно переводят синх…"
type input "b'k'm"
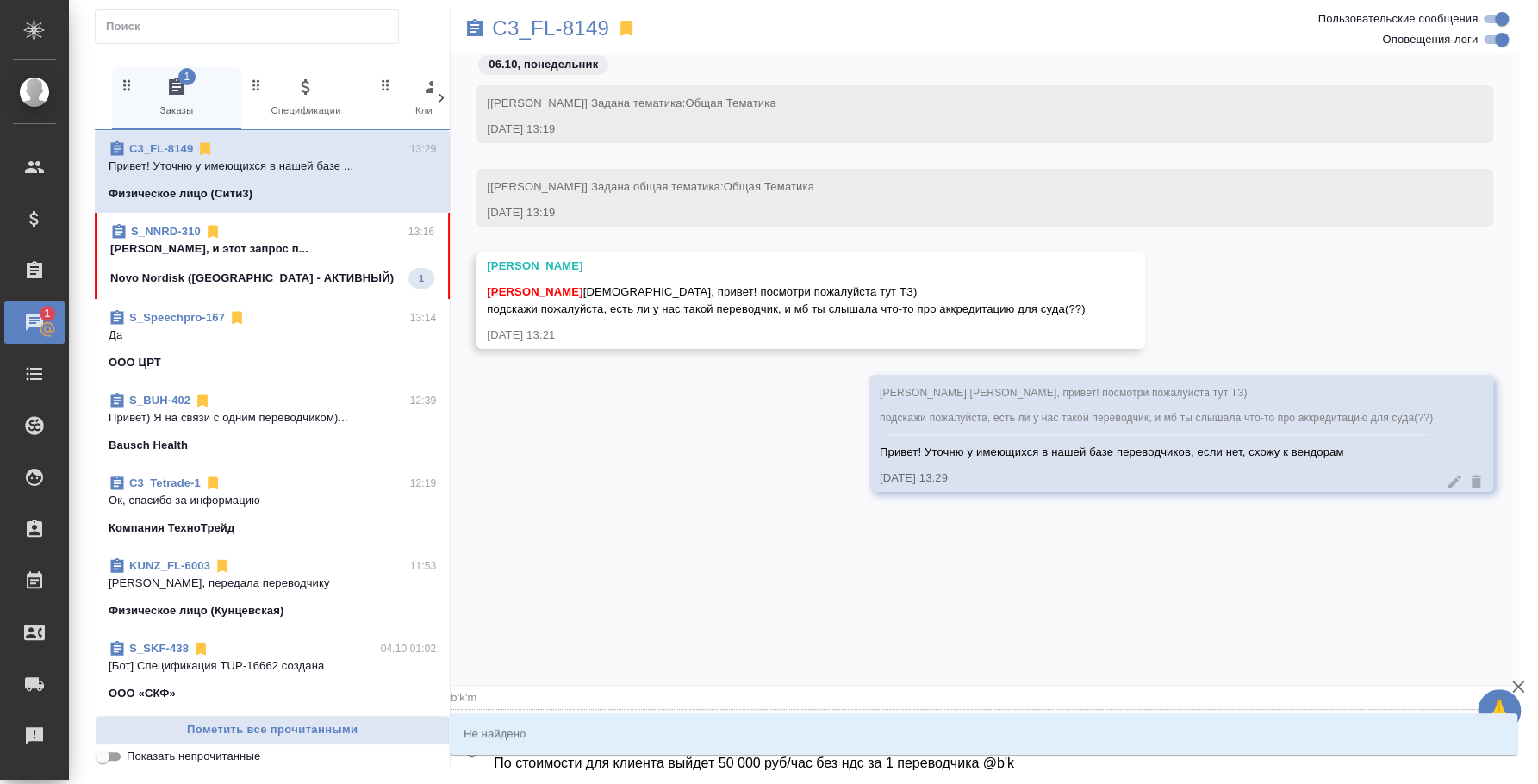
type textarea "Катя, ты можешь пока что сориентировать по ставке. В суде обычно переводят синх…"
type input "b"
type textarea "Катя, ты можешь пока что сориентировать по ставке. В суде обычно переводят синх…"
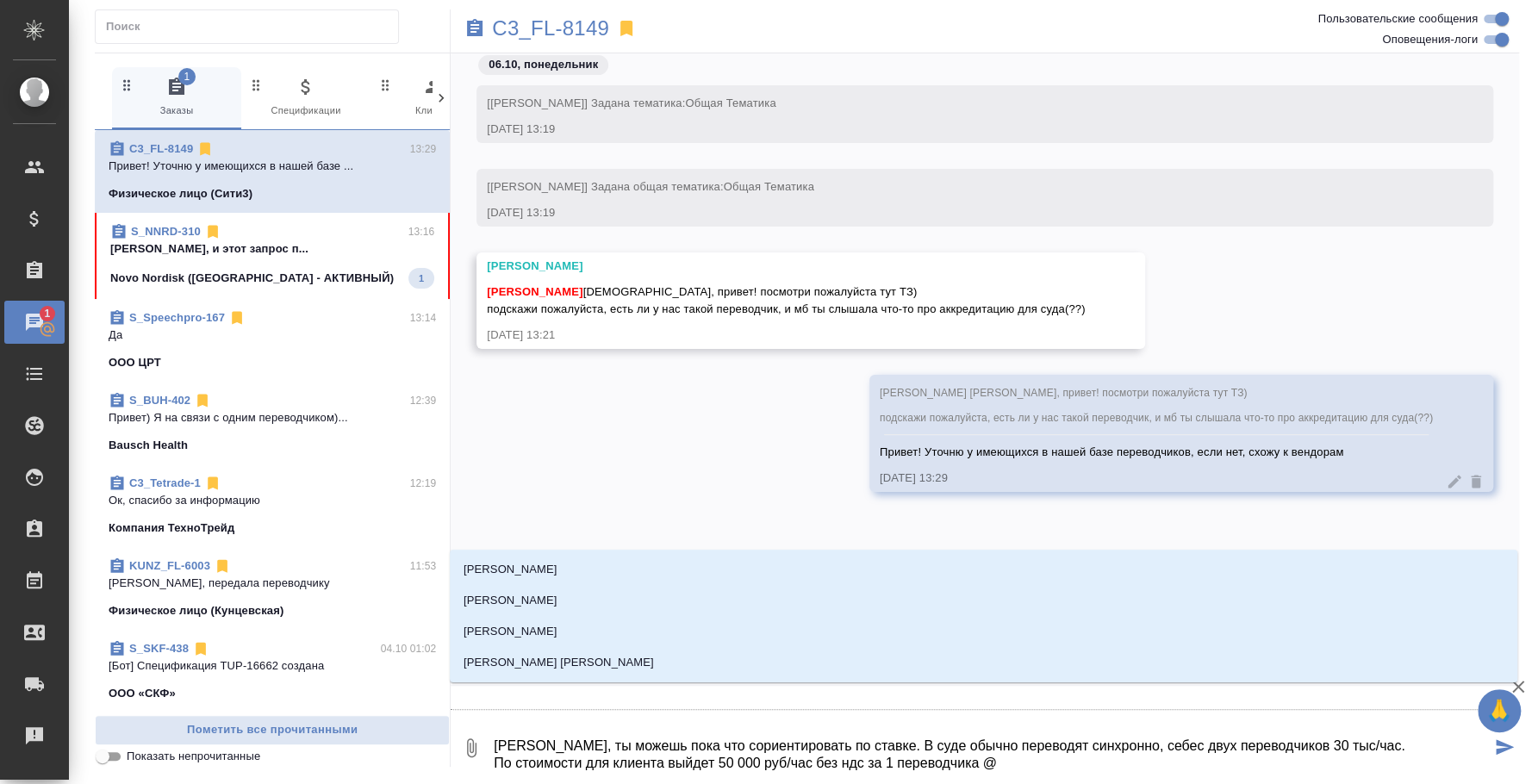
type textarea "Катя, ты можешь пока что сориентировать по ставке. В суде обычно переводят синх…"
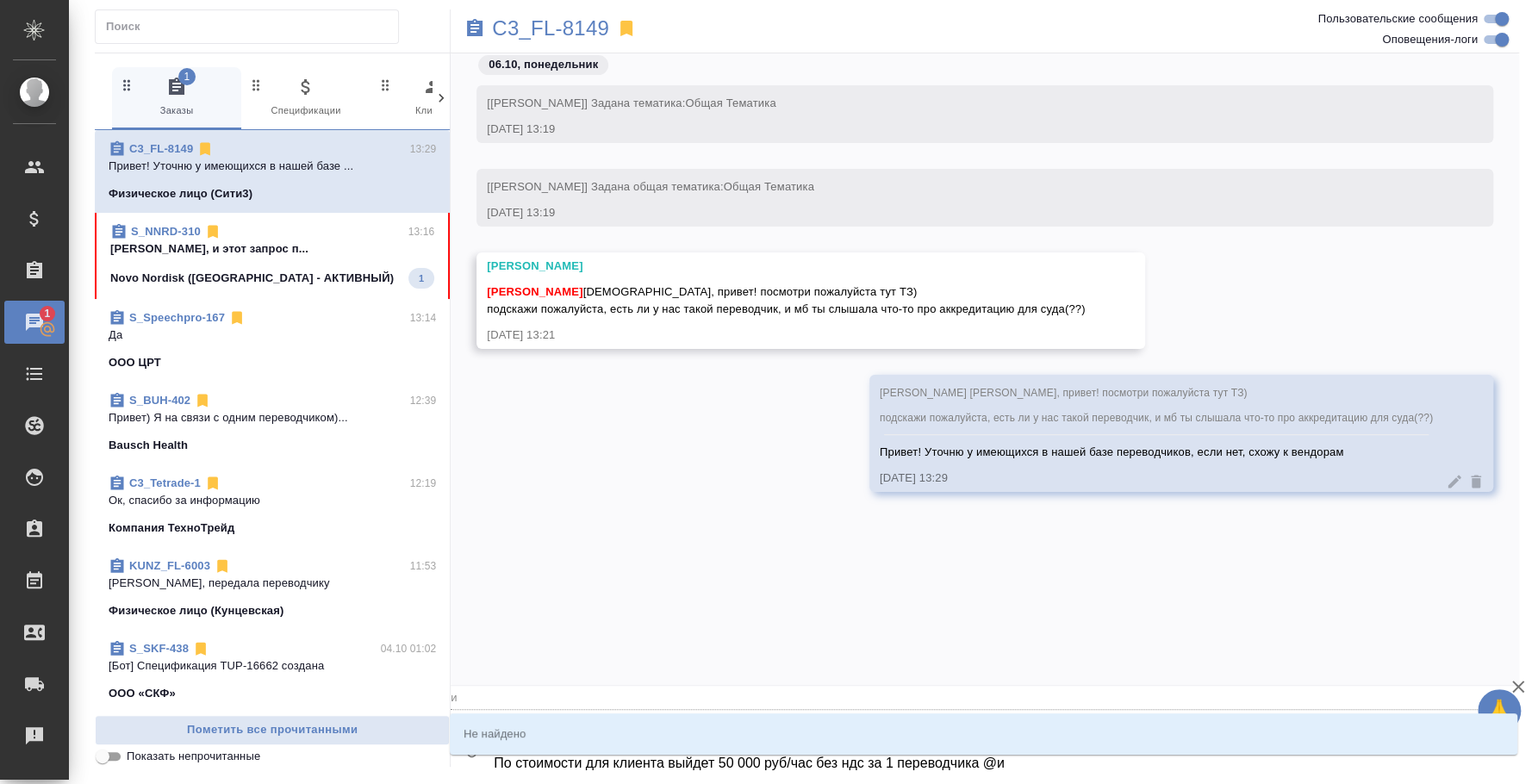
type input "и"
type textarea "Катя, ты можешь пока что сориентировать по ставке. В суде обычно переводят синх…"
type input "ил"
type textarea "Катя, ты можешь пока что сориентировать по ставке. В суде обычно переводят синх…"
type input "иль"
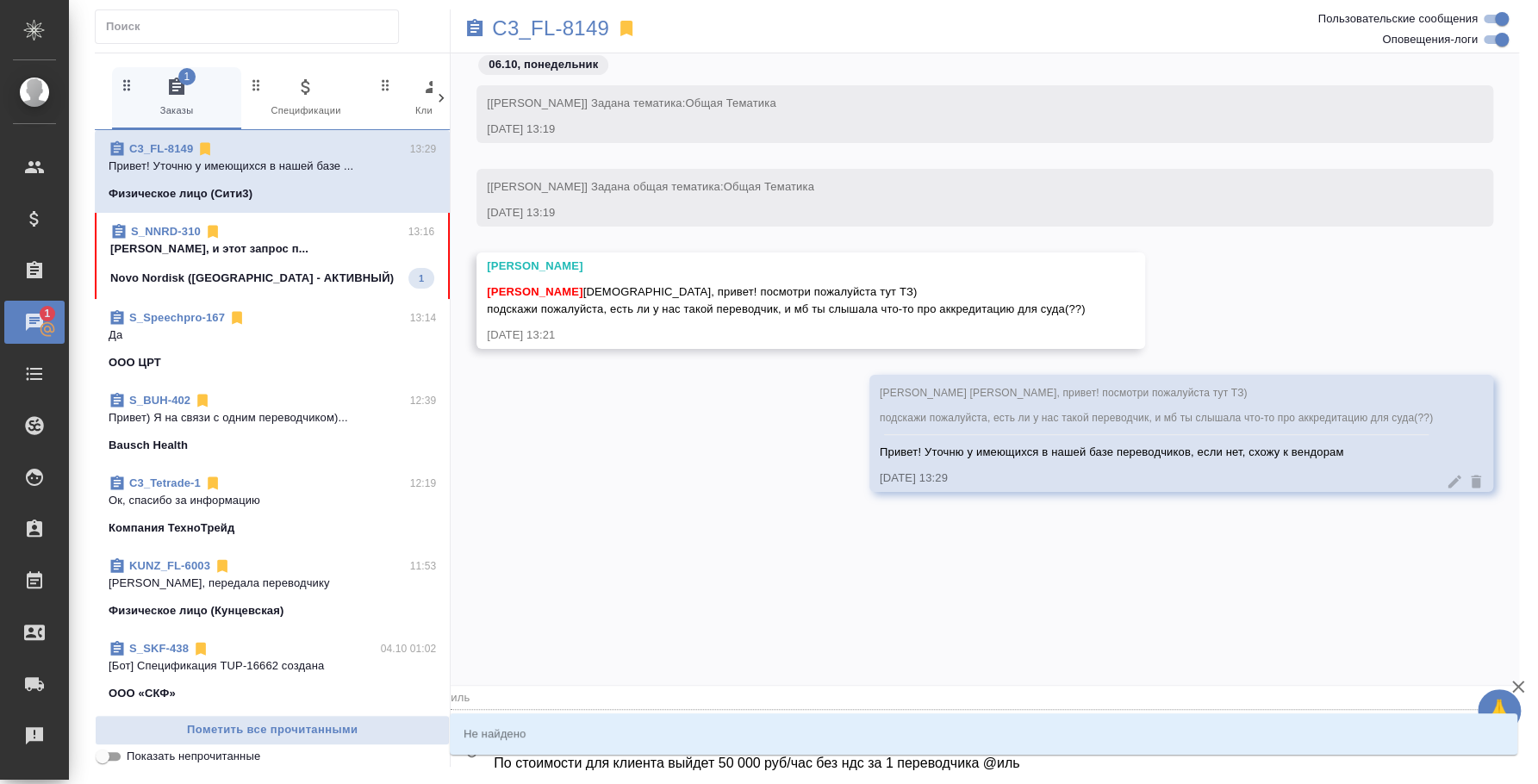
type textarea "Катя, ты можешь пока что сориентировать по ставке. В суде обычно переводят синх…"
type input "ил"
type textarea "Катя, ты можешь пока что сориентировать по ставке. В суде обычно переводят синх…"
type input "и"
type textarea "Катя, ты можешь пока что сориентировать по ставке. В суде обычно переводят синх…"
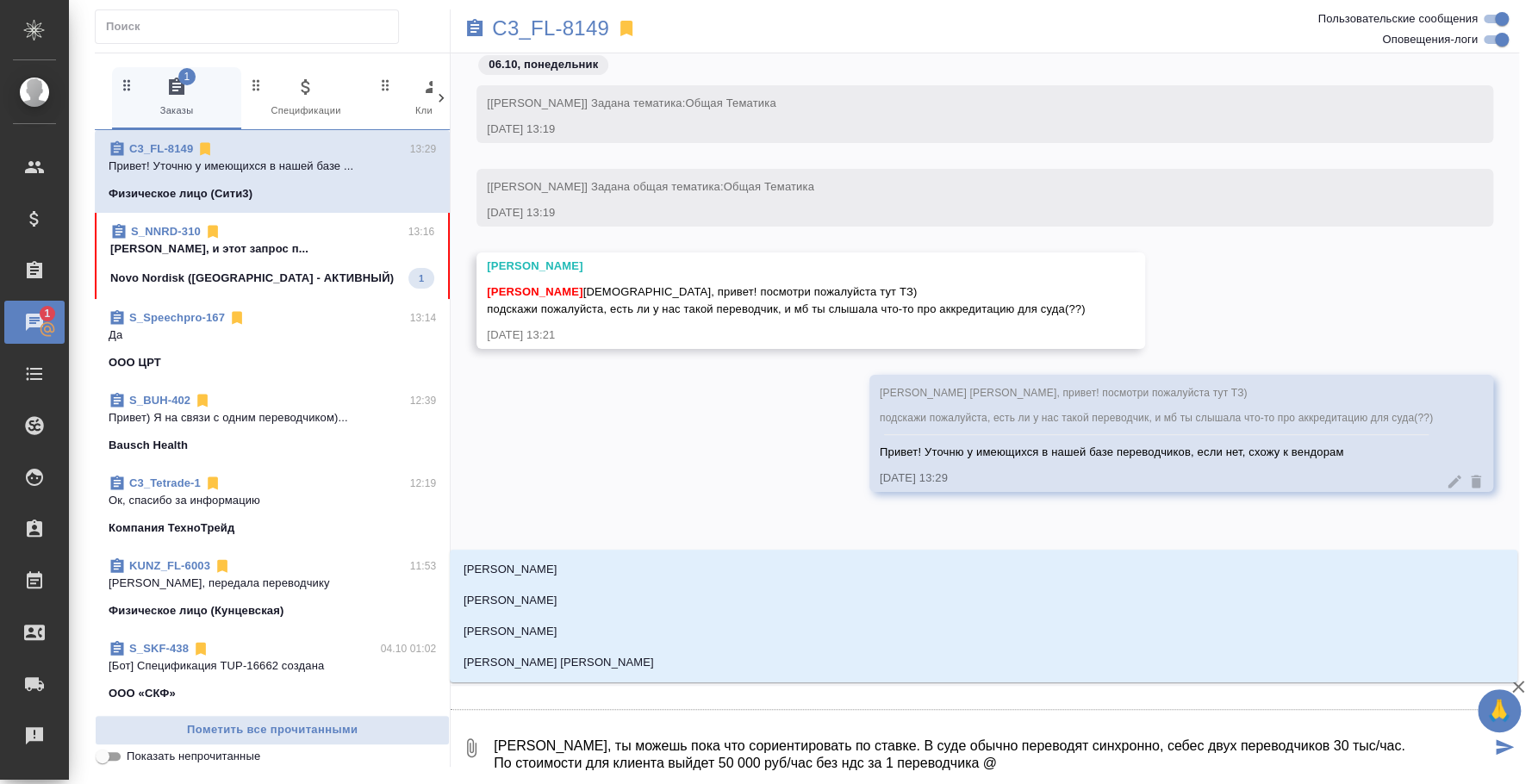
type textarea "Катя, ты можешь пока что сориентировать по ставке. В суде обычно переводят синх…"
type input "i"
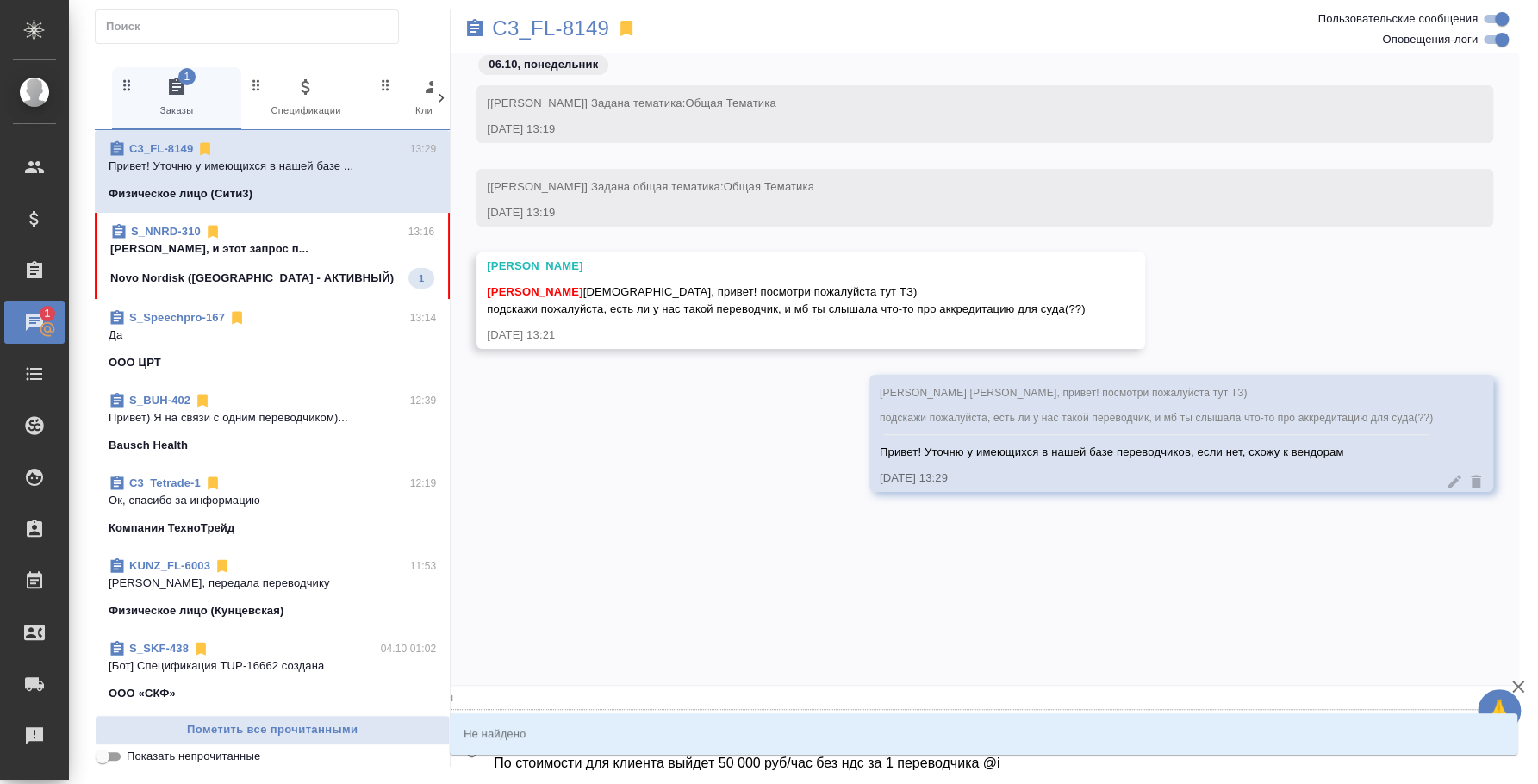
type textarea "Катя, ты можешь пока что сориентировать по ставке. В суде обычно переводят синх…"
type input "il"
type textarea "Катя, ты можешь пока что сориентировать по ставке. В суде обычно переводят синх…"
type input "i"
type textarea "Катя, ты можешь пока что сориентировать по ставке. В суде обычно переводят синх…"
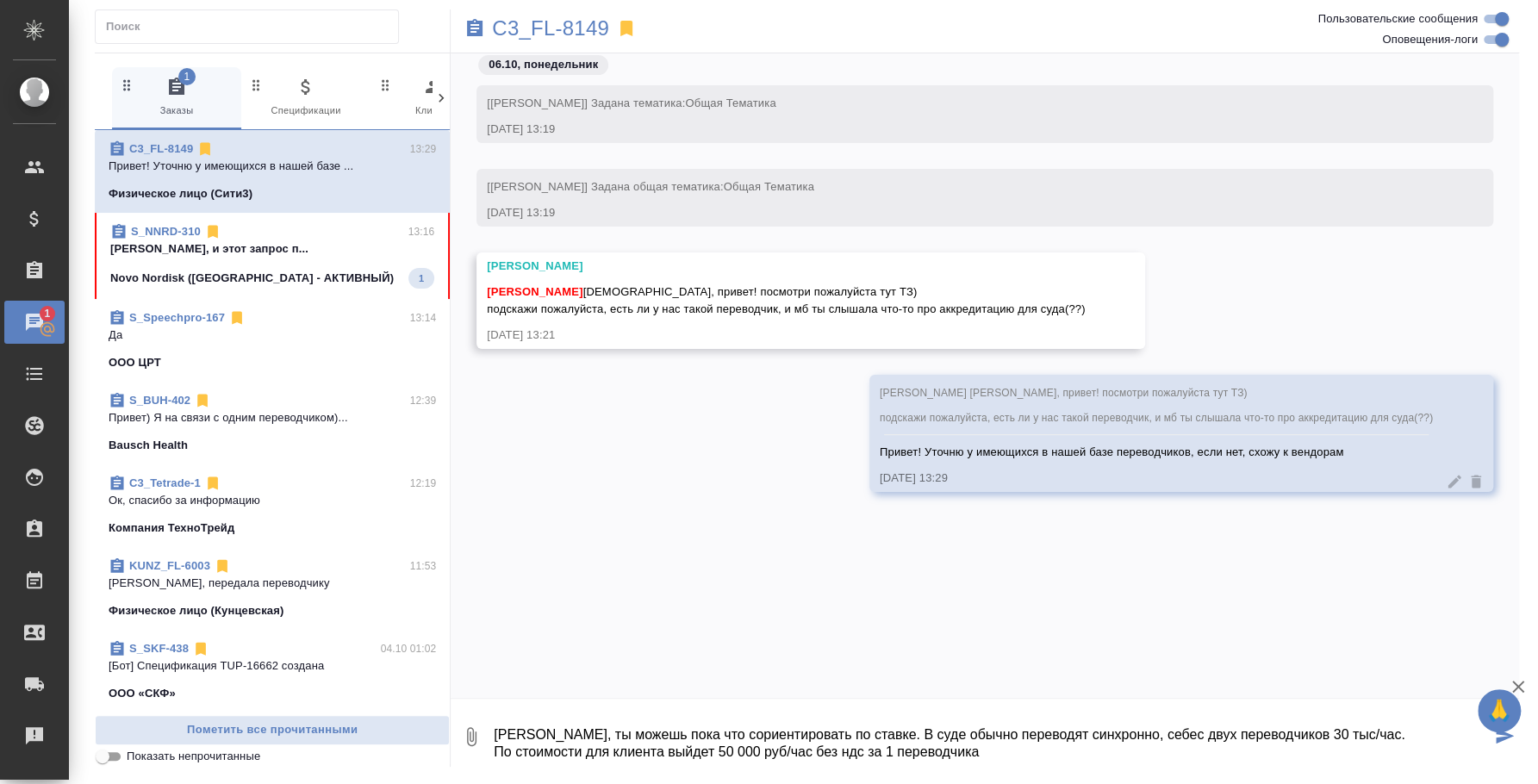
type textarea "Катя, ты можешь пока что сориентировать по ставке. В суде обычно переводят синх…"
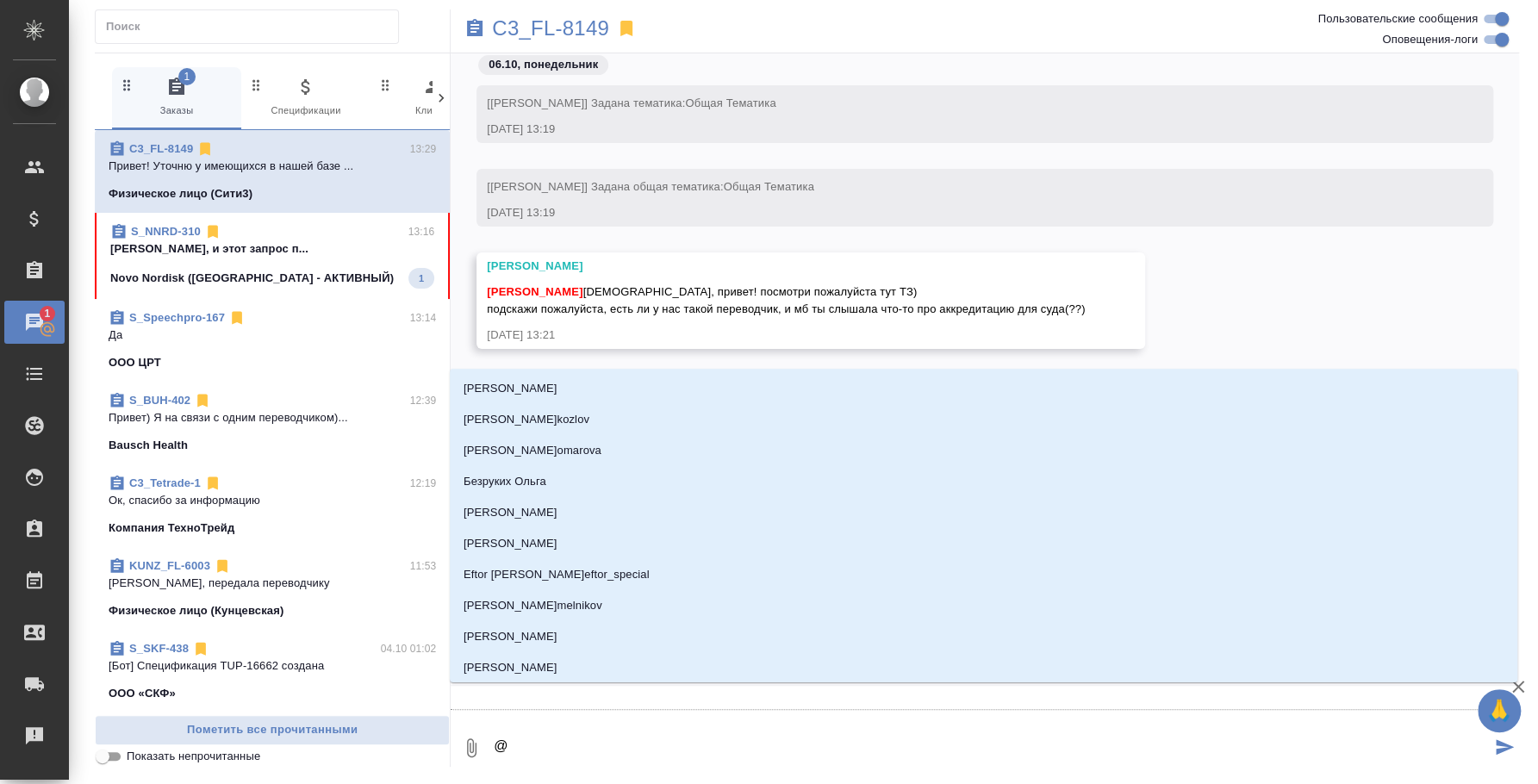
type textarea "@т"
type input "т"
type textarea "@"
type textarea "@и"
type input "и"
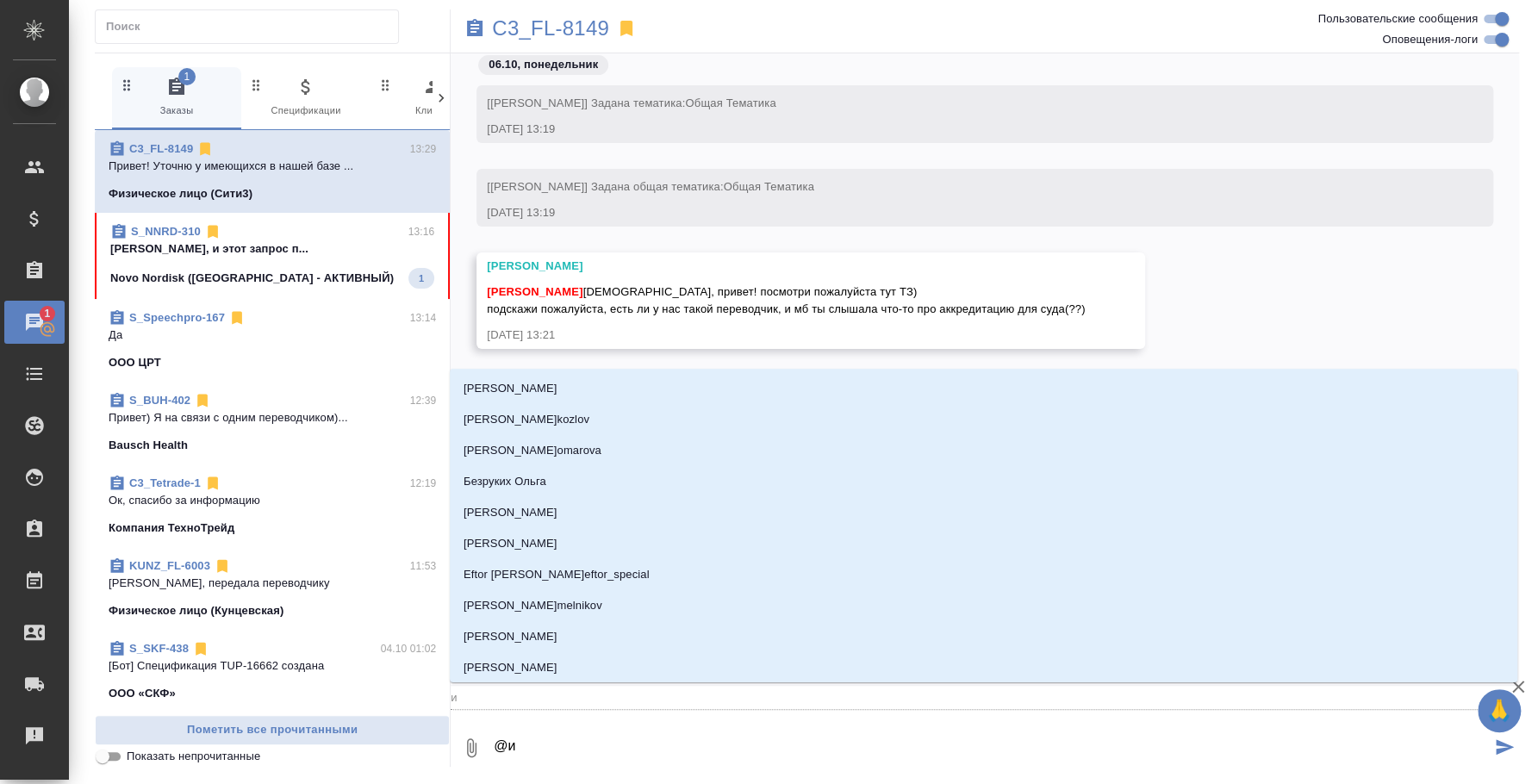
type textarea "@ил"
type input "ил"
type textarea "@иль"
type input "иль"
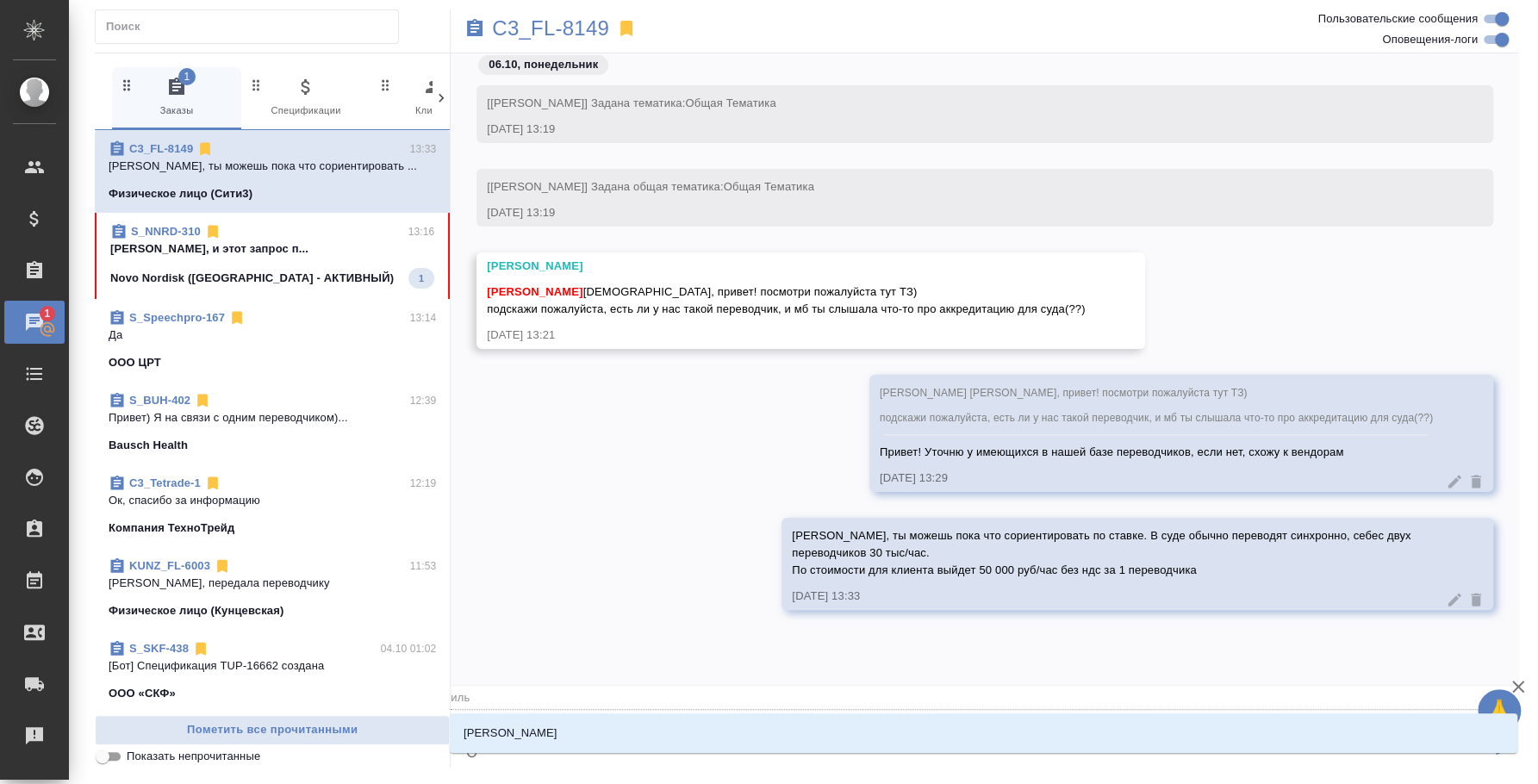
type textarea "@ильи"
type input "ильи"
type textarea "@ильин"
type input "ильин"
click at [1026, 736] on li "Ильина Екатерина" at bounding box center [983, 733] width 1068 height 31
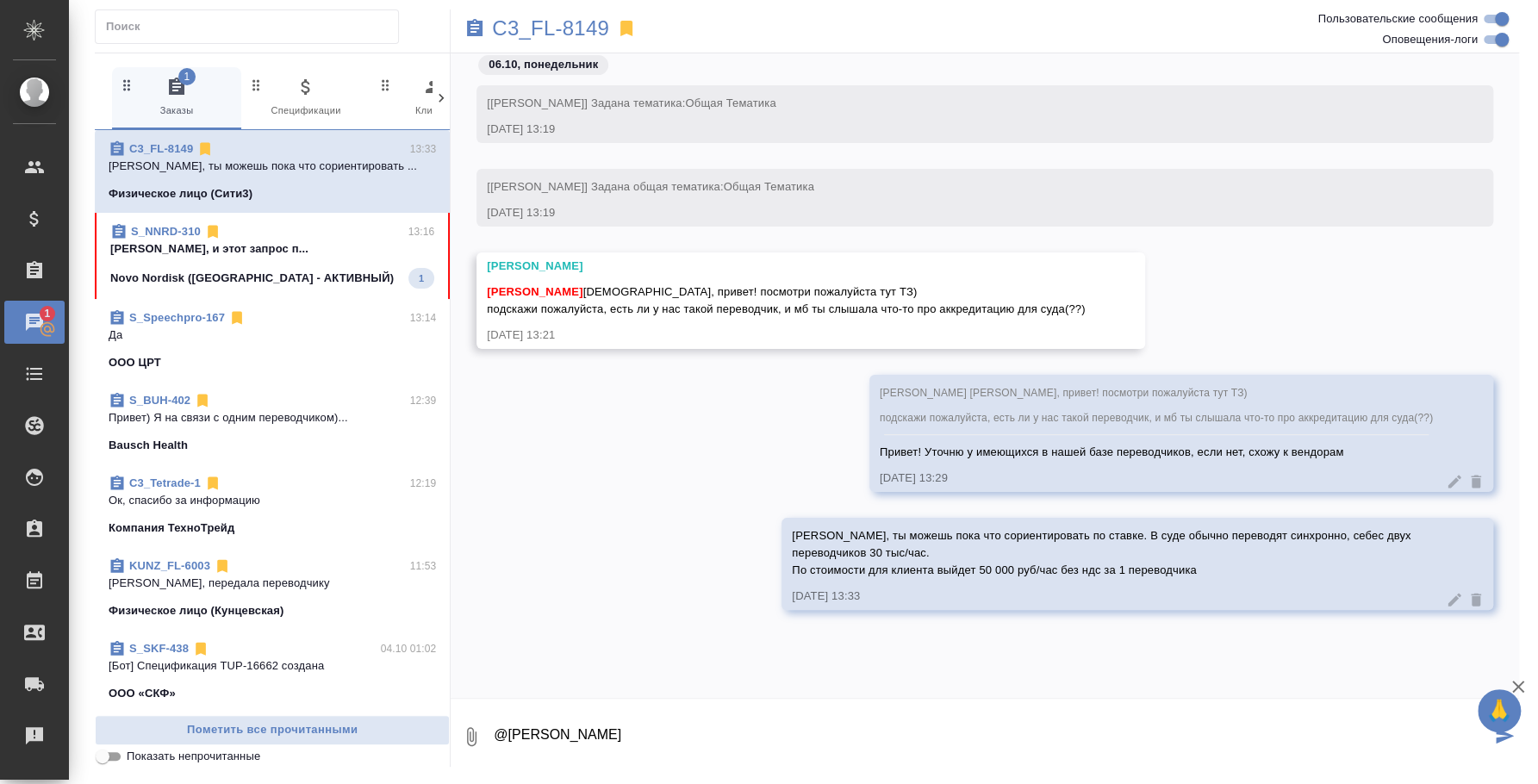
type textarea "@Ильина Екатерина"
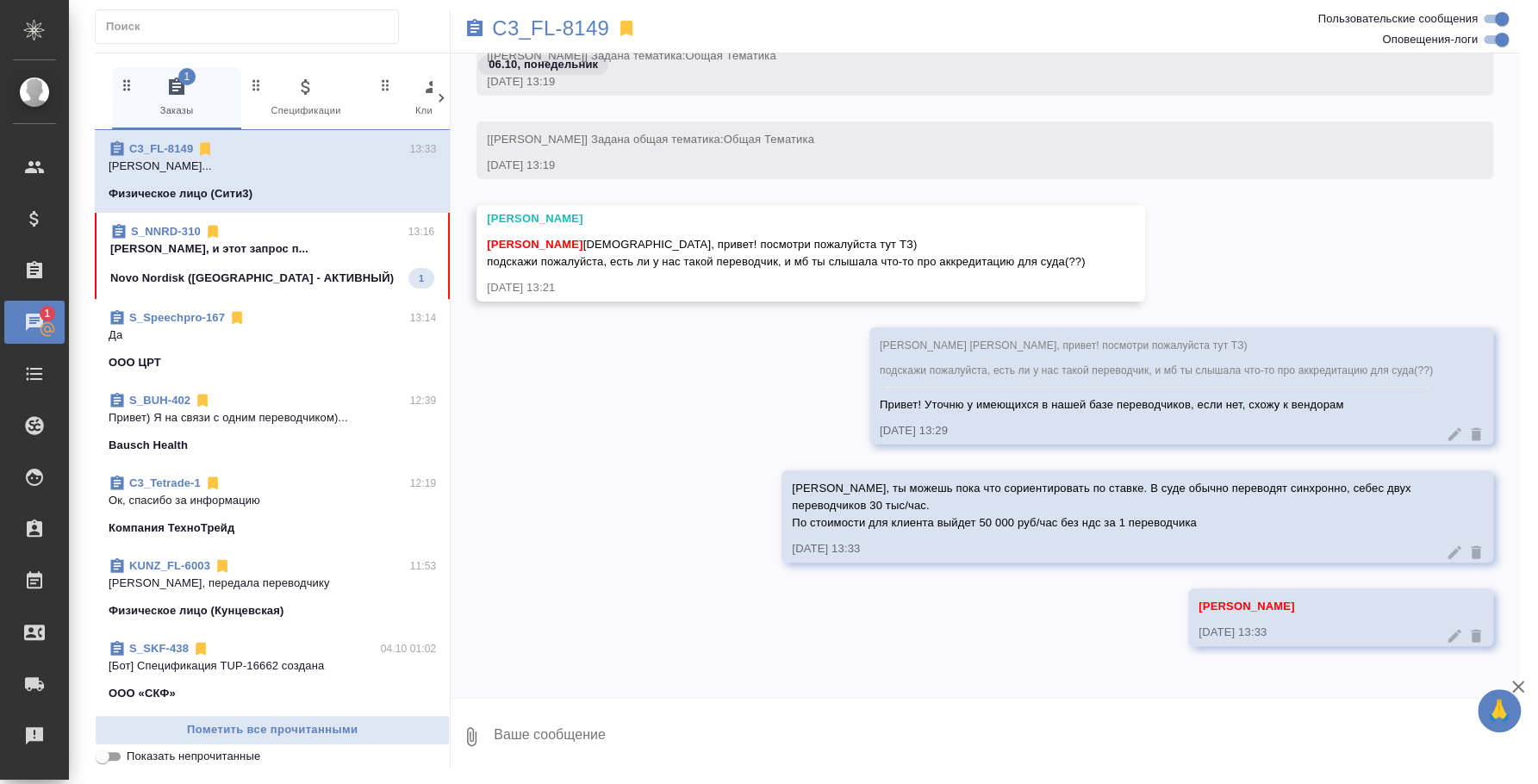
click at [325, 262] on span "S_NNRD-310 13:16 Федотова Ирина Иринка, и этот запрос п... Novo Nordisk (РФ - А…" at bounding box center [271, 255] width 324 height 65
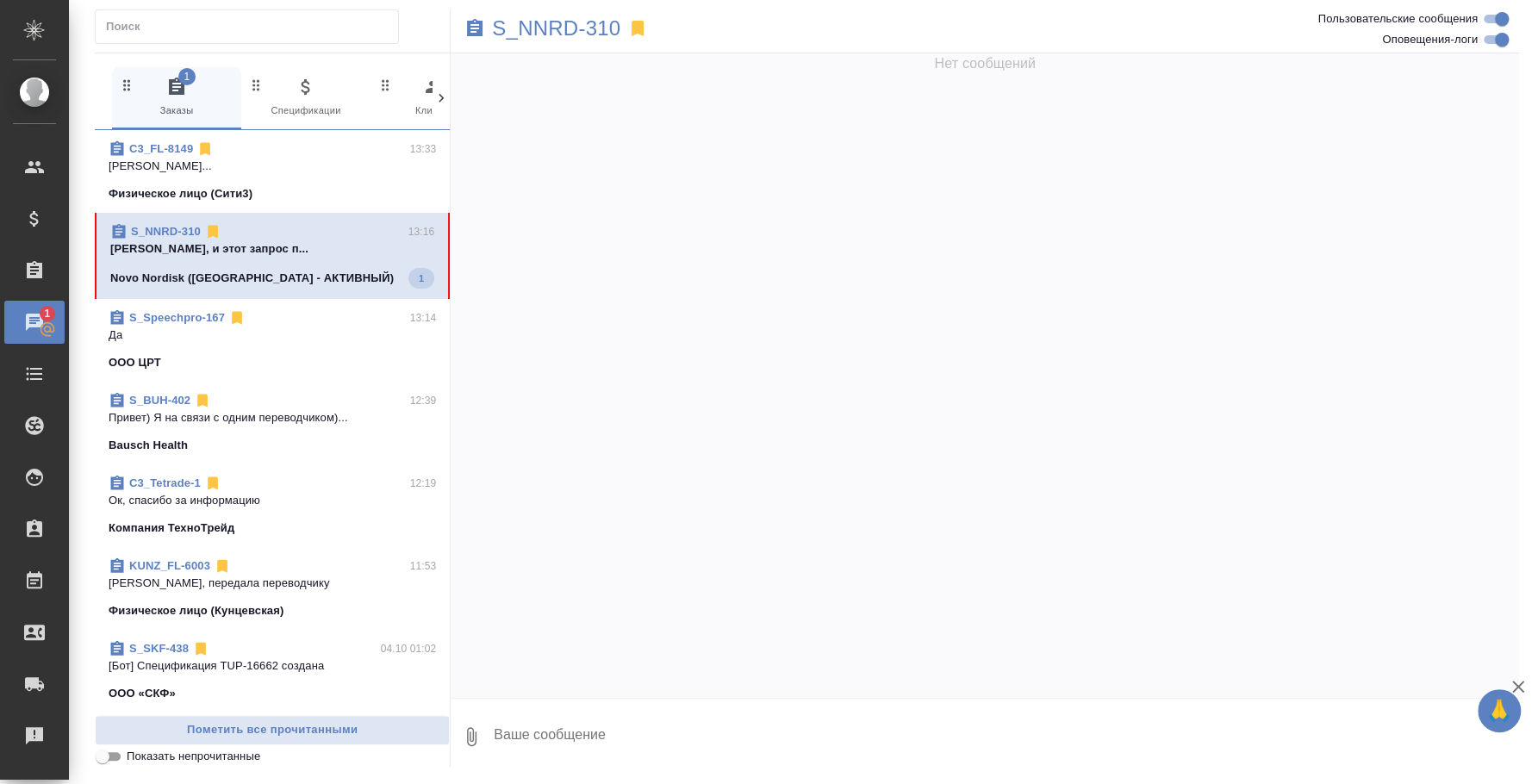
scroll to position [125, 0]
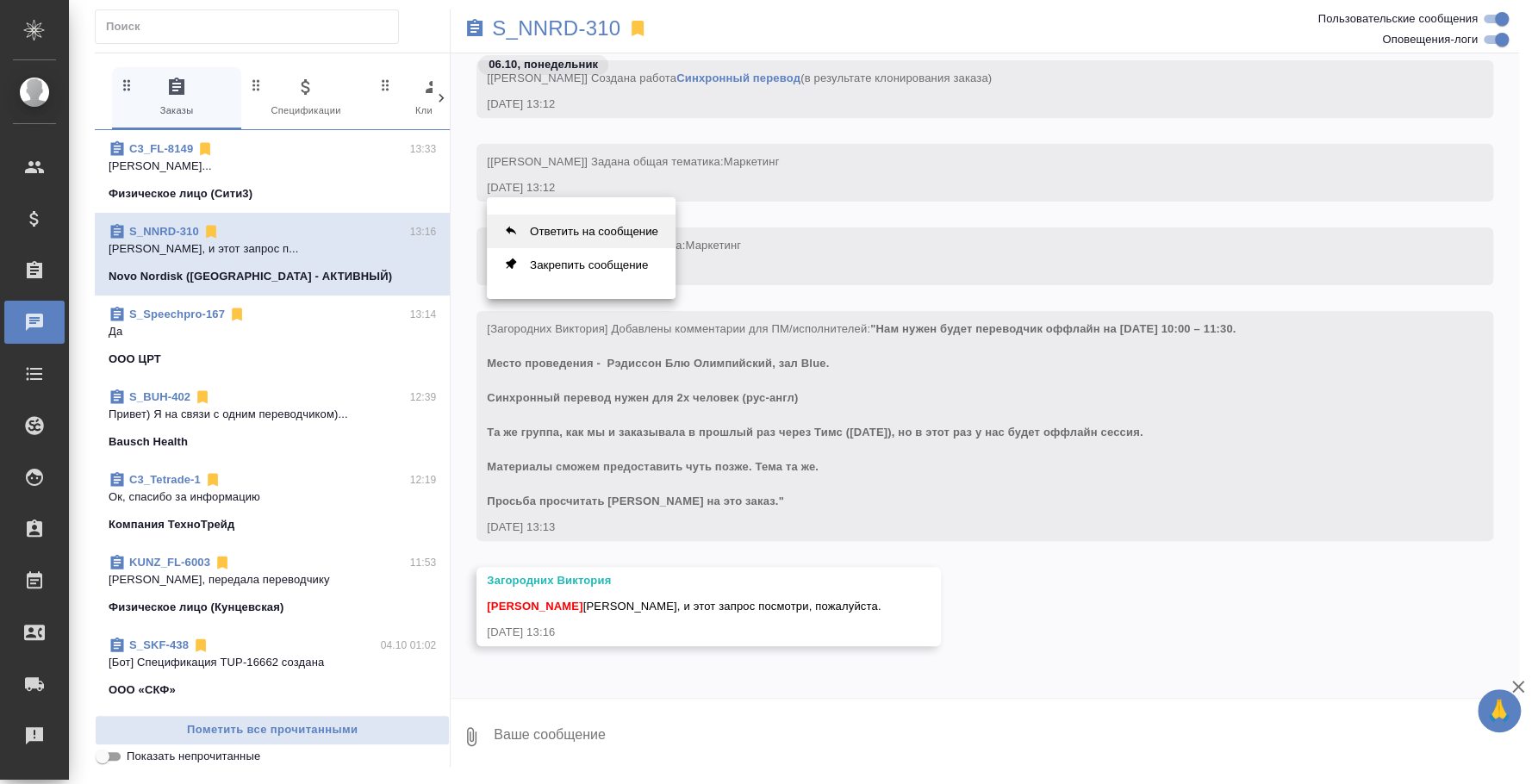
click at [618, 236] on button "Ответить на сообщение" at bounding box center [581, 232] width 189 height 34
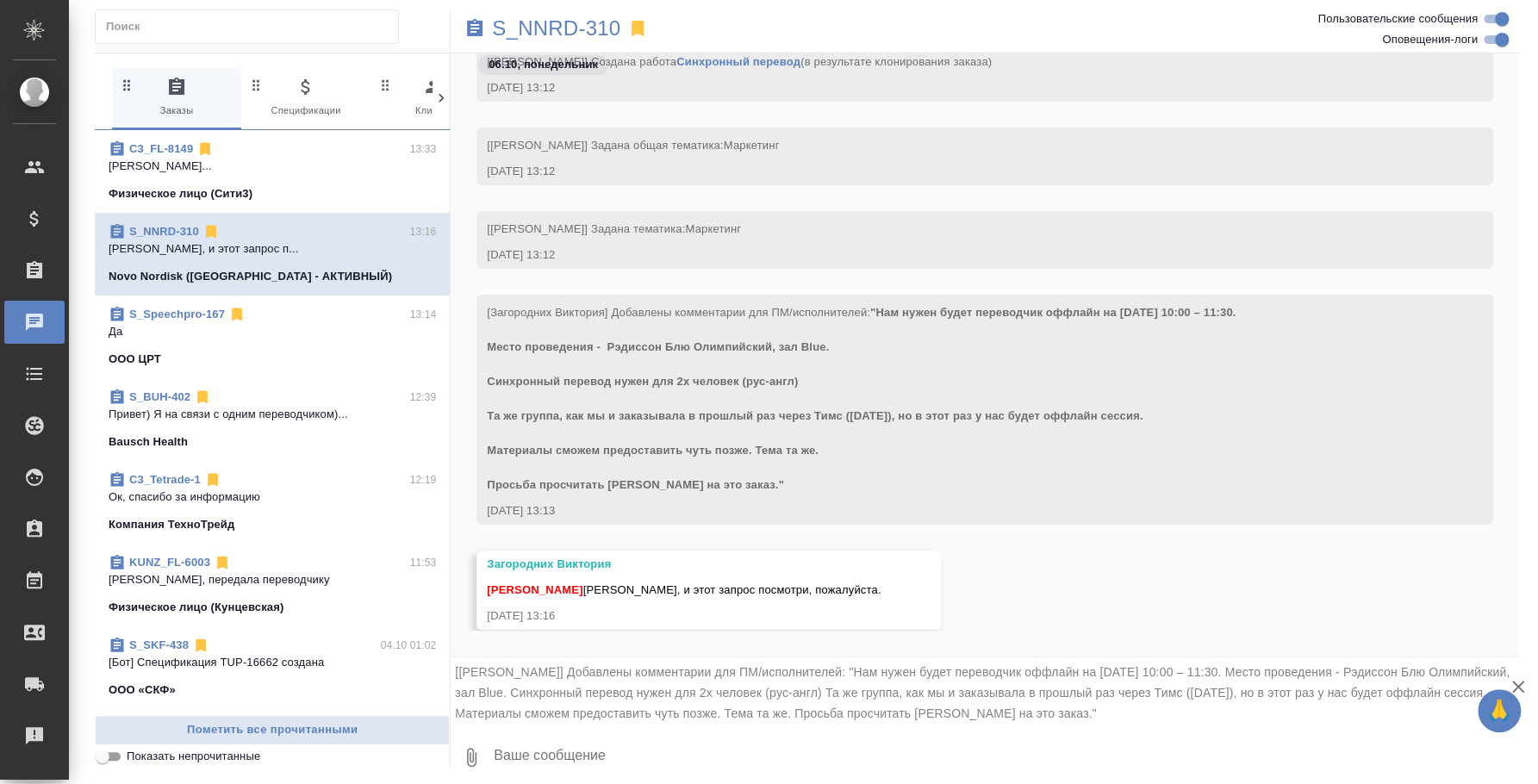
click at [547, 740] on textarea at bounding box center [1005, 756] width 1027 height 58
type textarea "D"
type textarea "Вика, спрошу, свободен ли он и получится ли у нго"
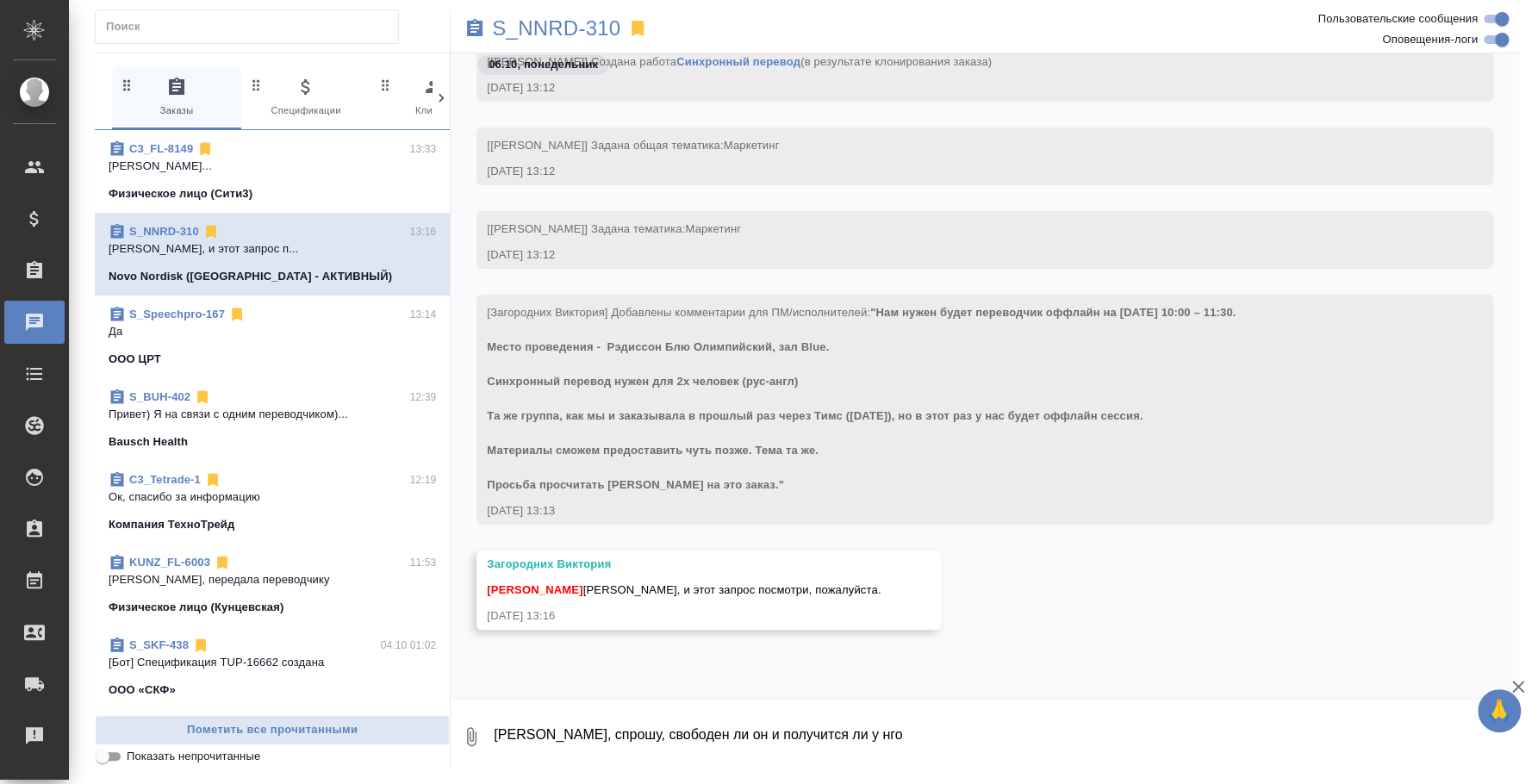
scroll to position [528, 0]
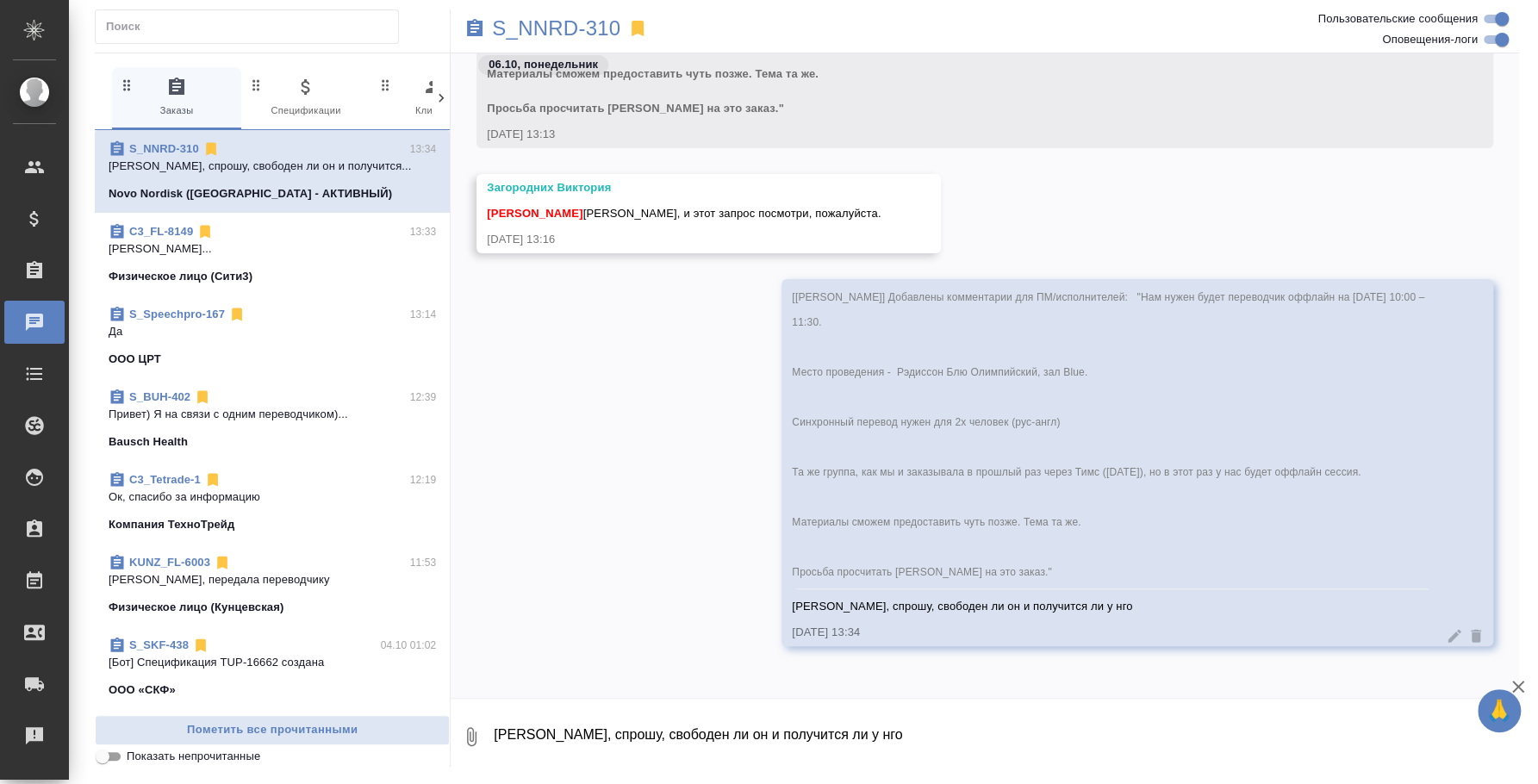
click at [1449, 635] on icon at bounding box center [1455, 635] width 13 height 13
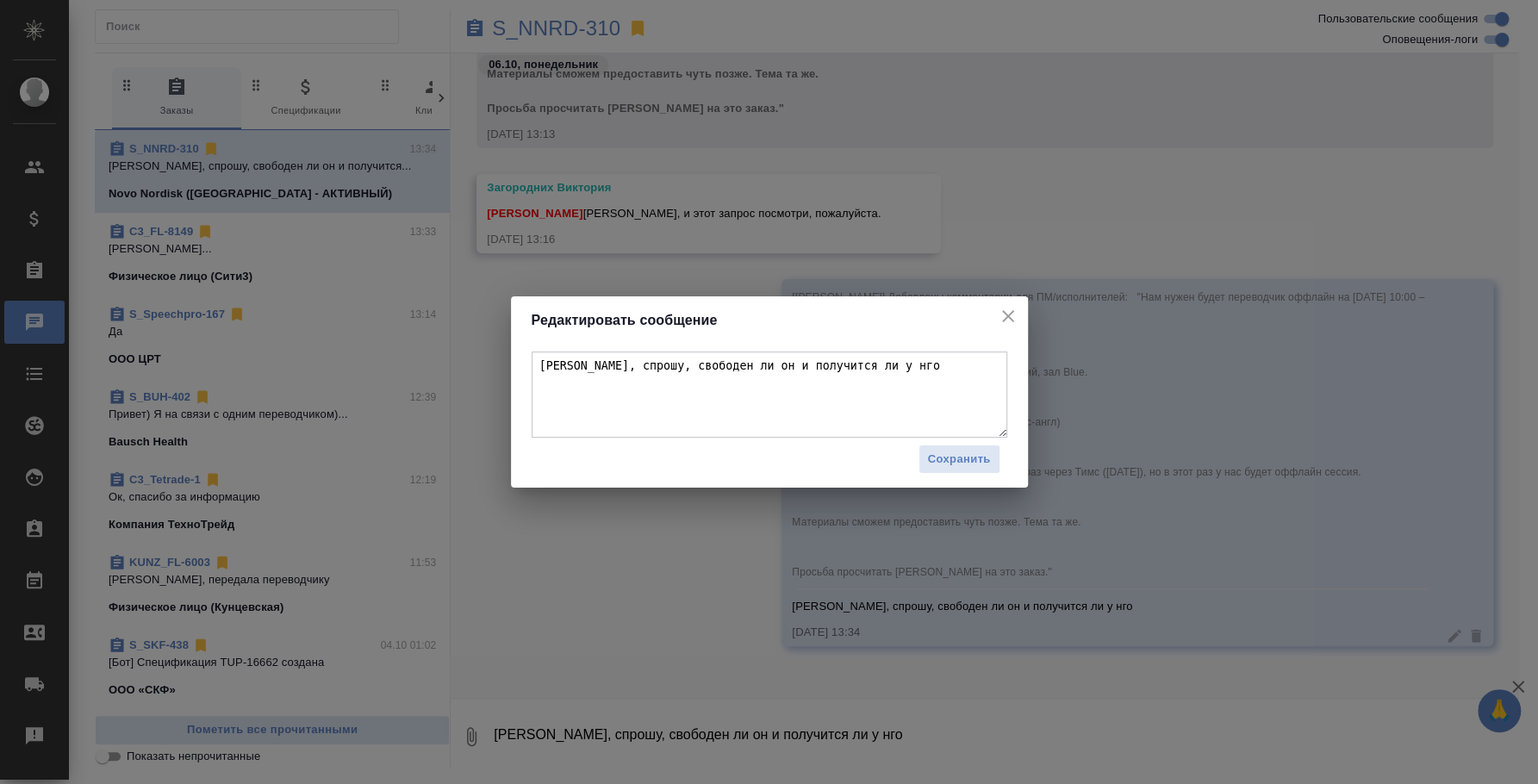
click at [894, 367] on textarea "Вика, спрошу, свободен ли он и получится ли у нго" at bounding box center [769, 394] width 475 height 86
type textarea "Вика, спрошу, свободен ли он и получится ли у него"
click at [978, 464] on span "Сохранить" at bounding box center [960, 459] width 63 height 20
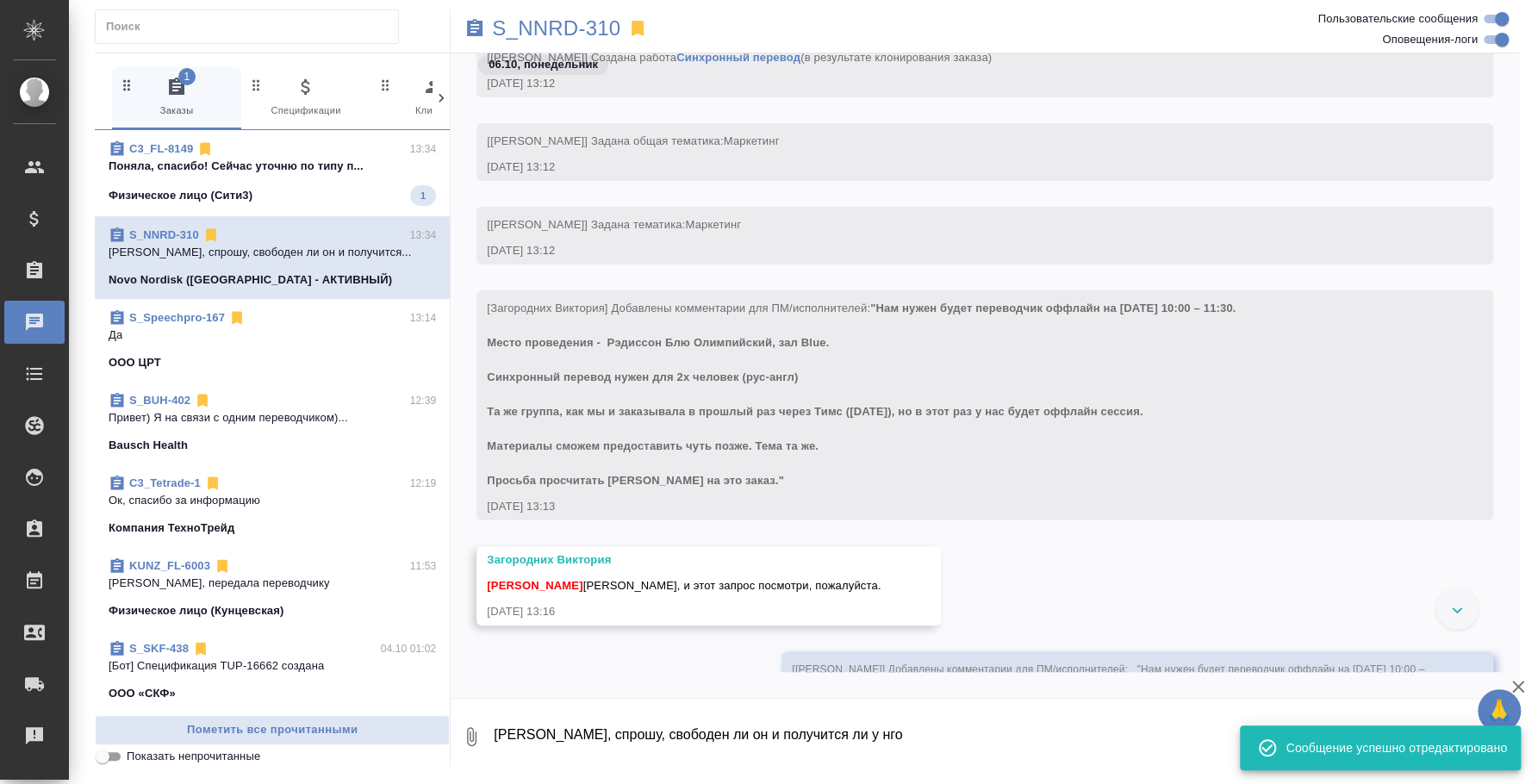
scroll to position [96, 0]
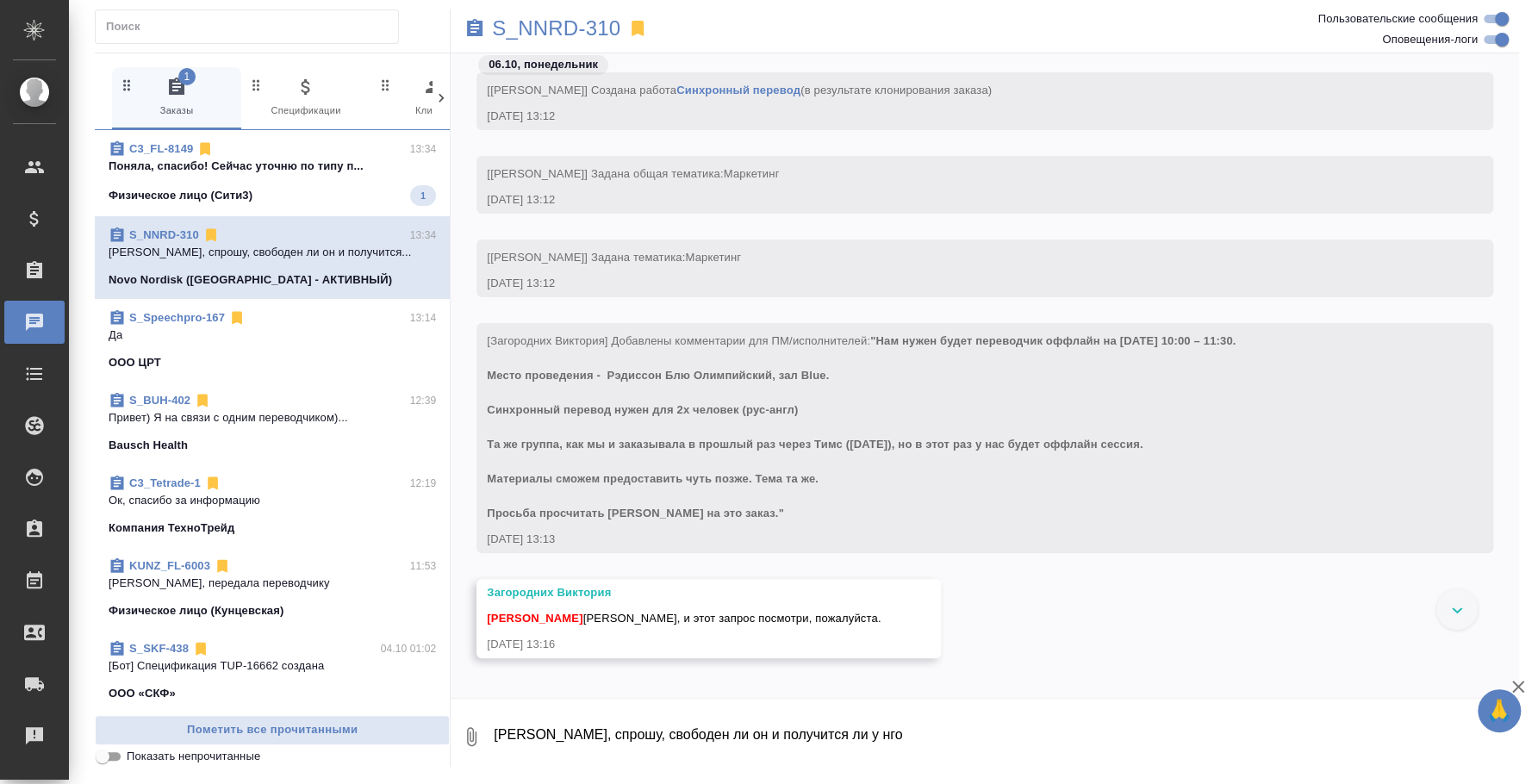
drag, startPoint x: 889, startPoint y: 335, endPoint x: 805, endPoint y: 512, distance: 195.9
click at [805, 512] on div "[Загородних Виктория] Добавлены комментарии для ПМ/исполнителей: "Нам нужен буд…" at bounding box center [961, 426] width 947 height 194
copy span "Нам нужен будет переводчик оффлайн на 15 октября 10:00 – 11:30. Место проведени…"
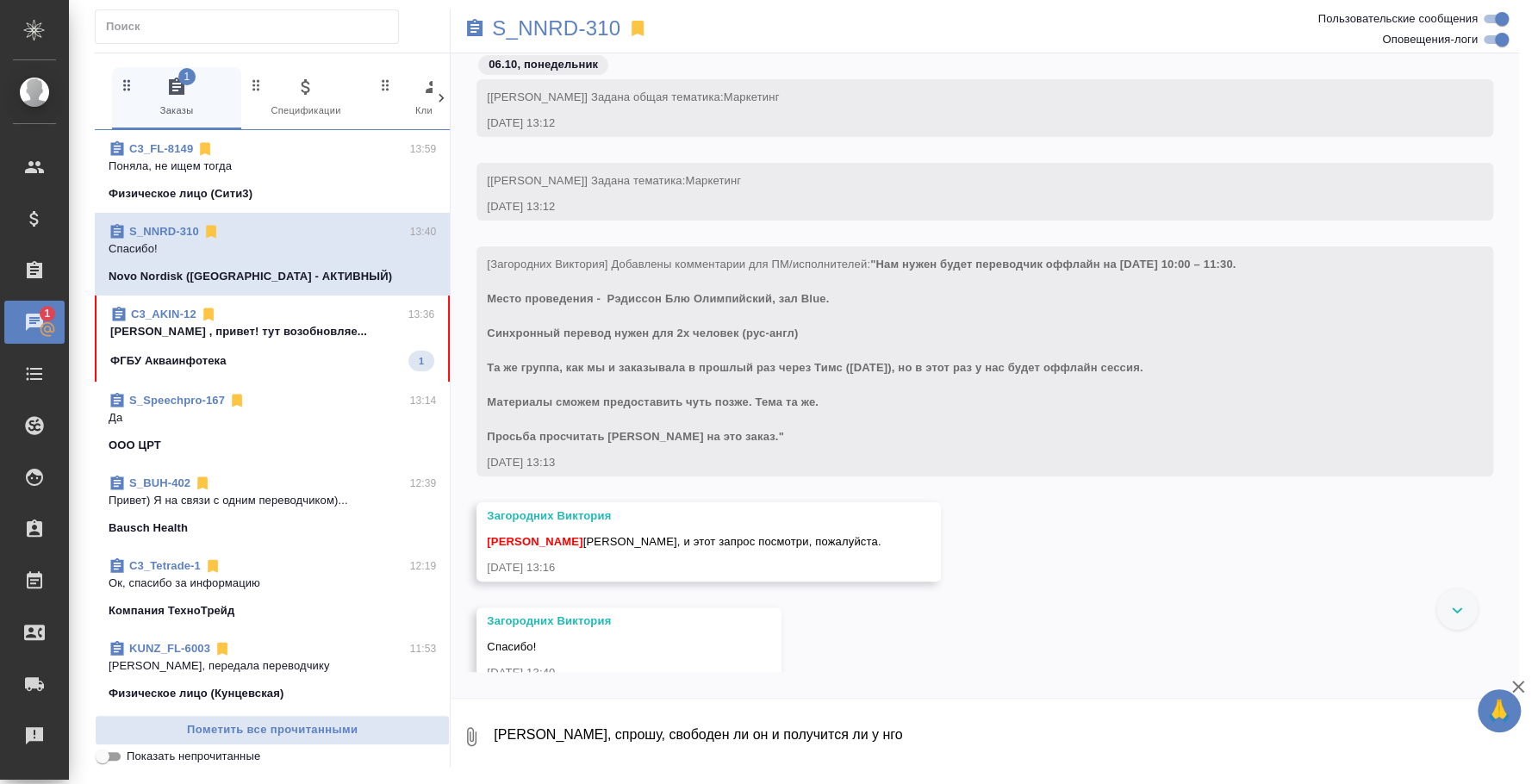
scroll to position [229, 0]
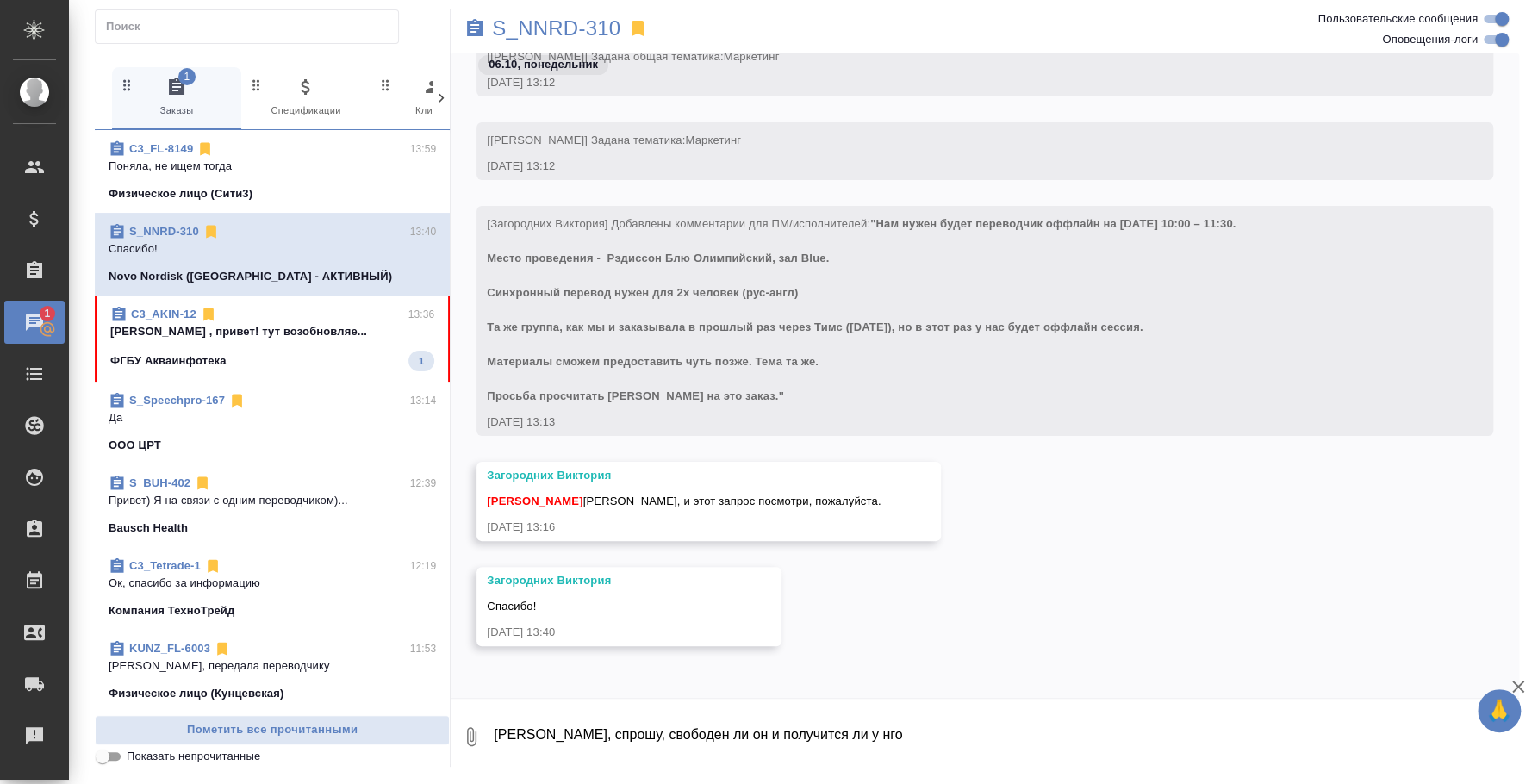
copy span "Нам нужен будет переводчик оффлайн на 15 октября 10:00 – 11:30. Место проведени…"
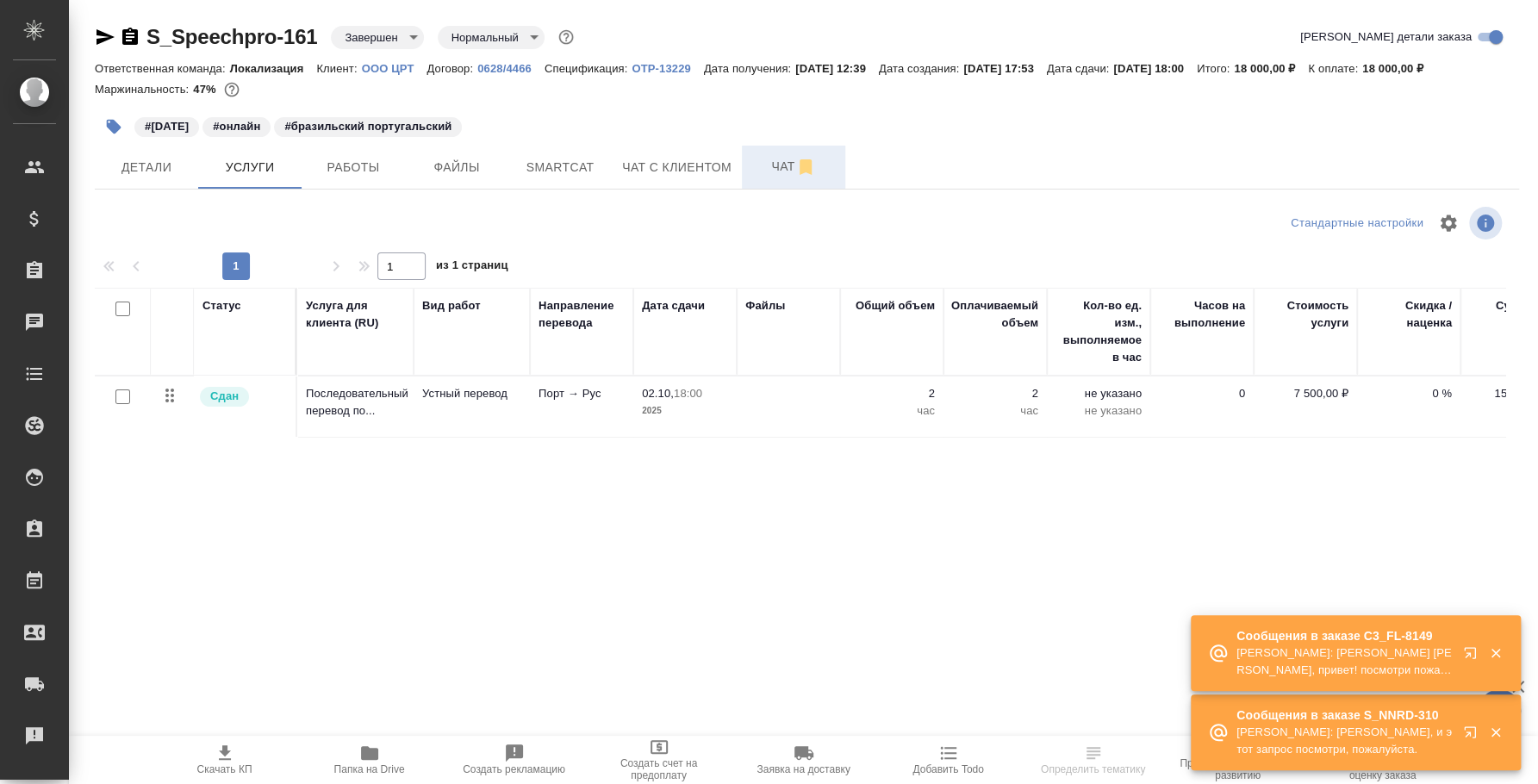
click at [774, 155] on button "Чат" at bounding box center [793, 167] width 103 height 44
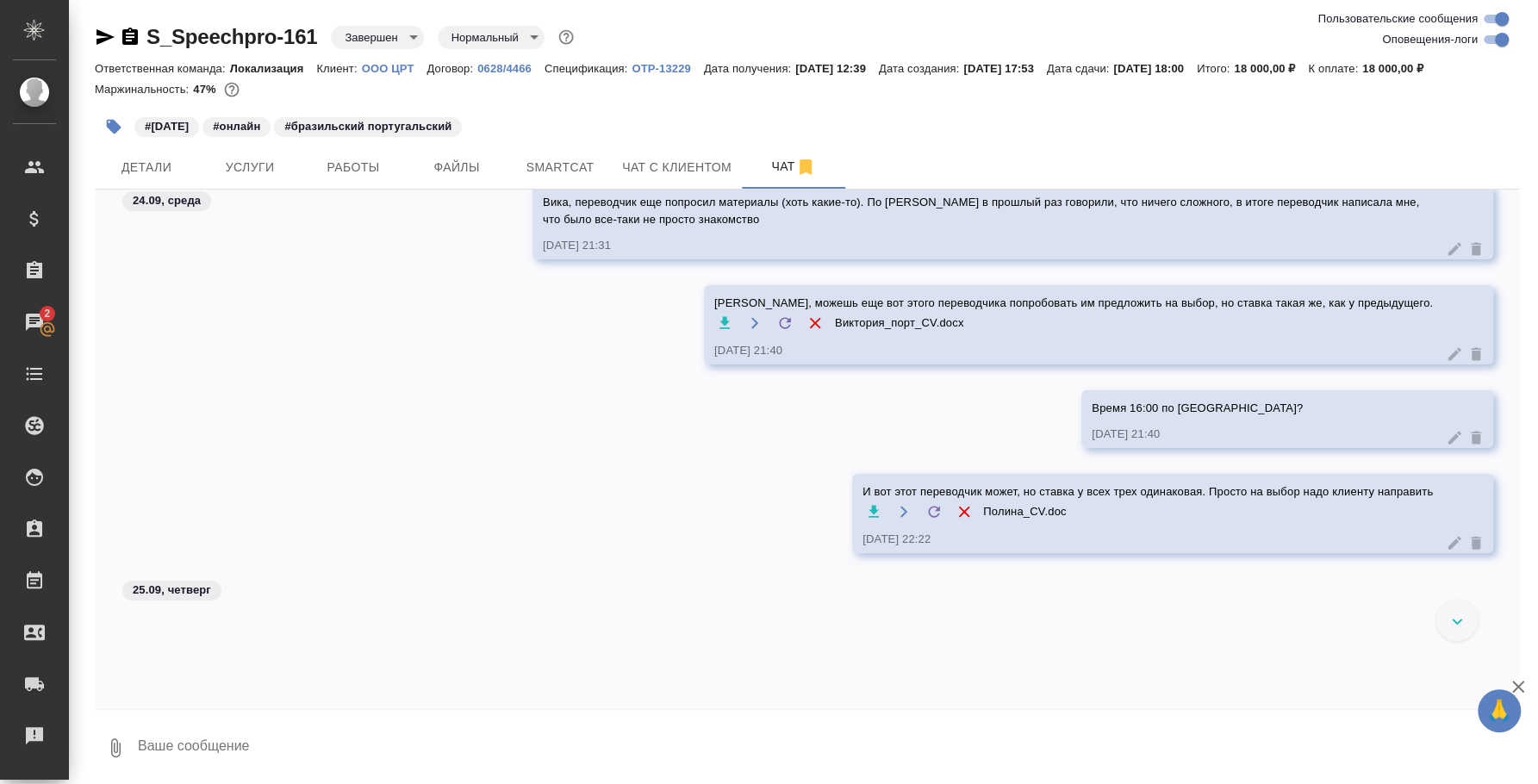
scroll to position [495, 0]
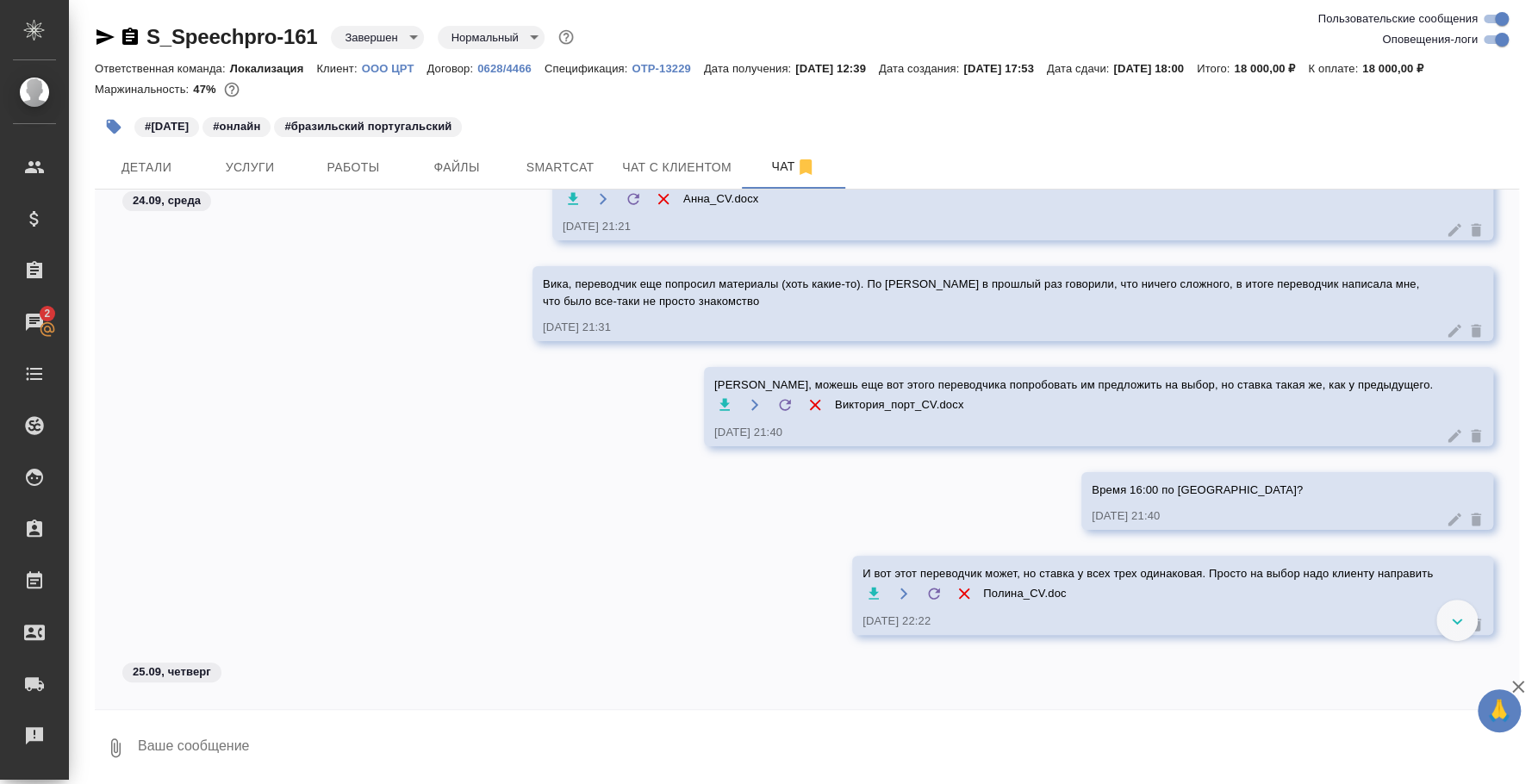
click at [866, 594] on icon "button" at bounding box center [873, 593] width 17 height 17
drag, startPoint x: 422, startPoint y: 588, endPoint x: 405, endPoint y: 573, distance: 22.7
click at [422, 588] on div "И вот этот переводчик может, но ставка у всех трех одинаковая. Просто на выбор …" at bounding box center [807, 608] width 1425 height 105
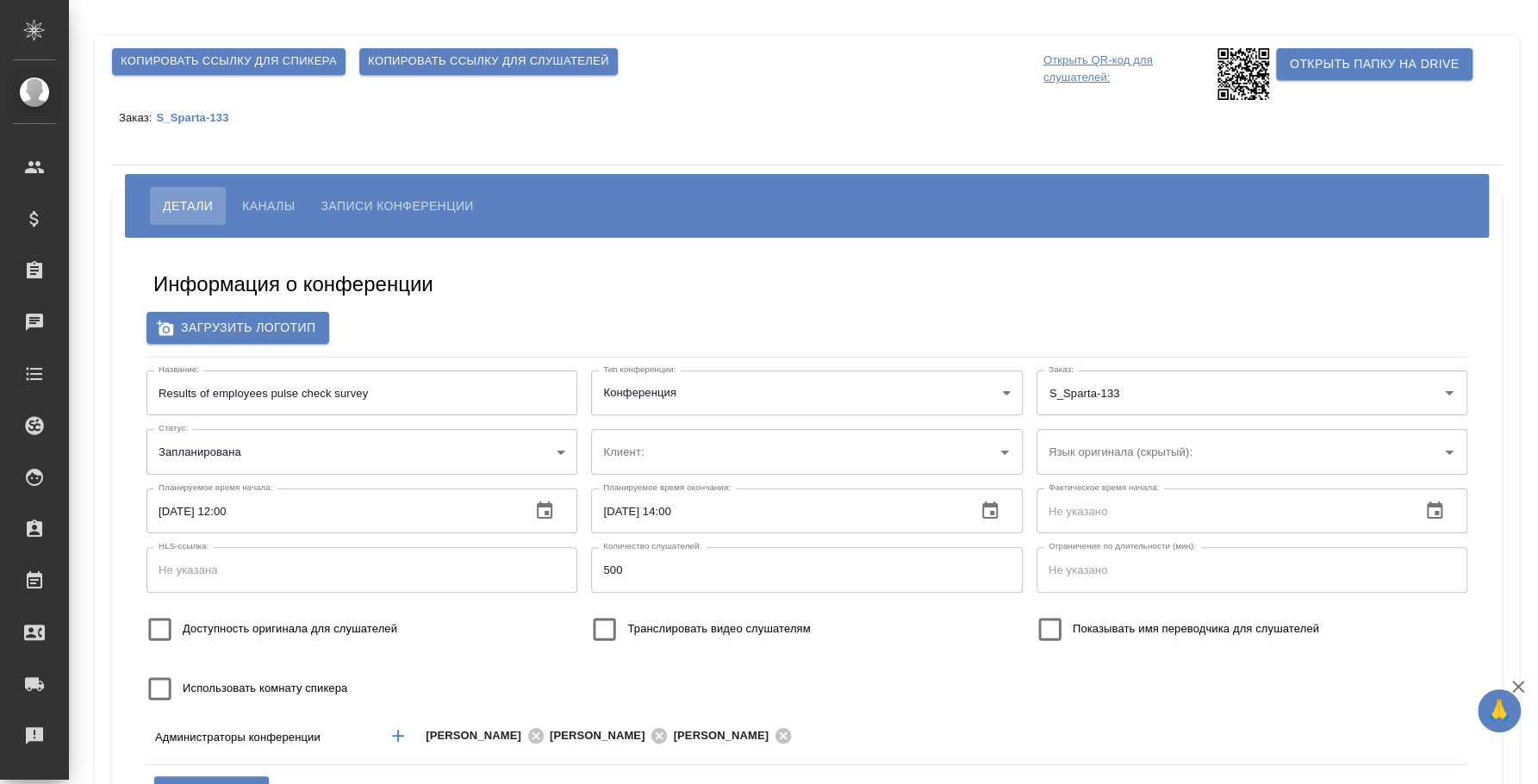
scroll to position [138, 0]
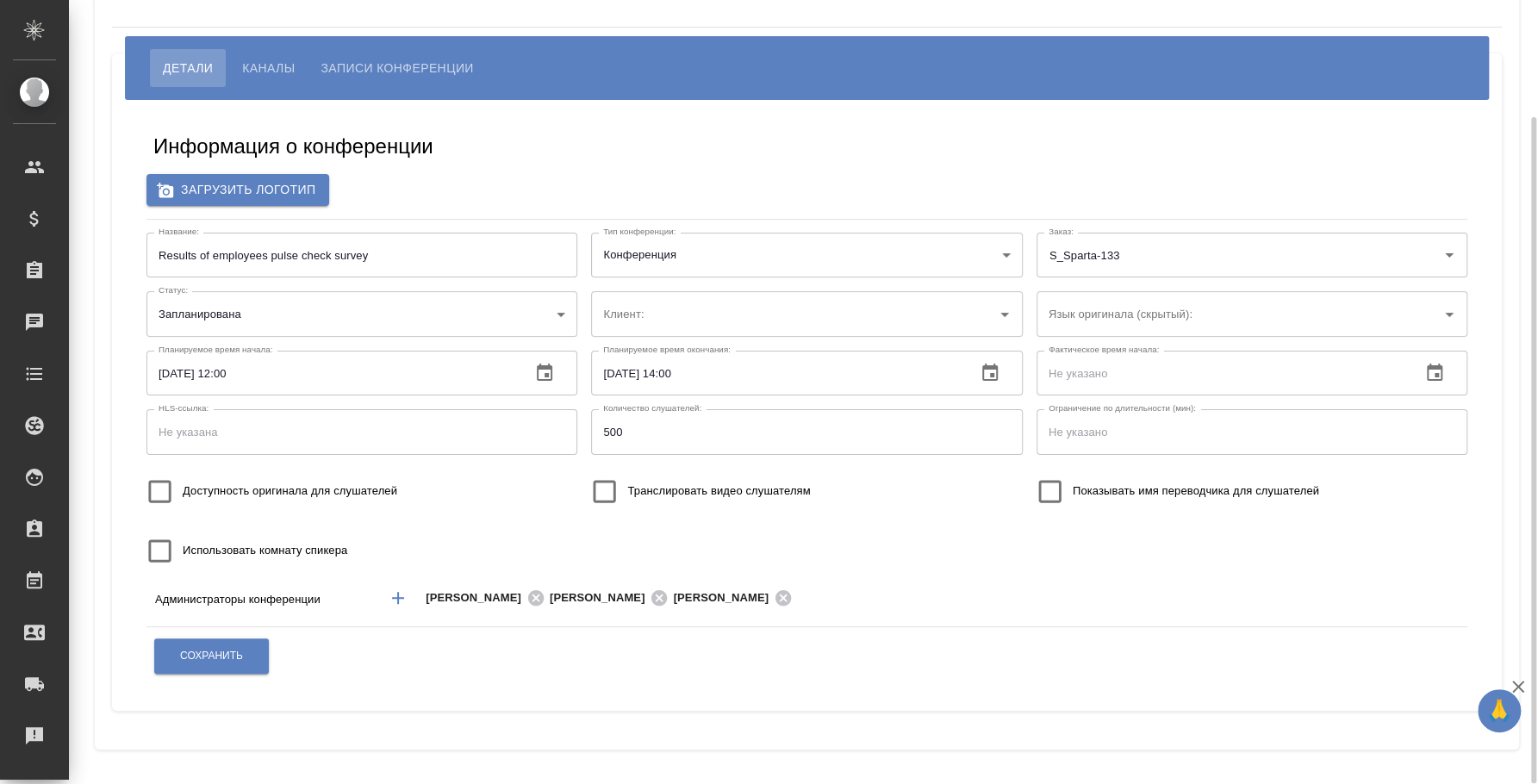
type input "Спарта"
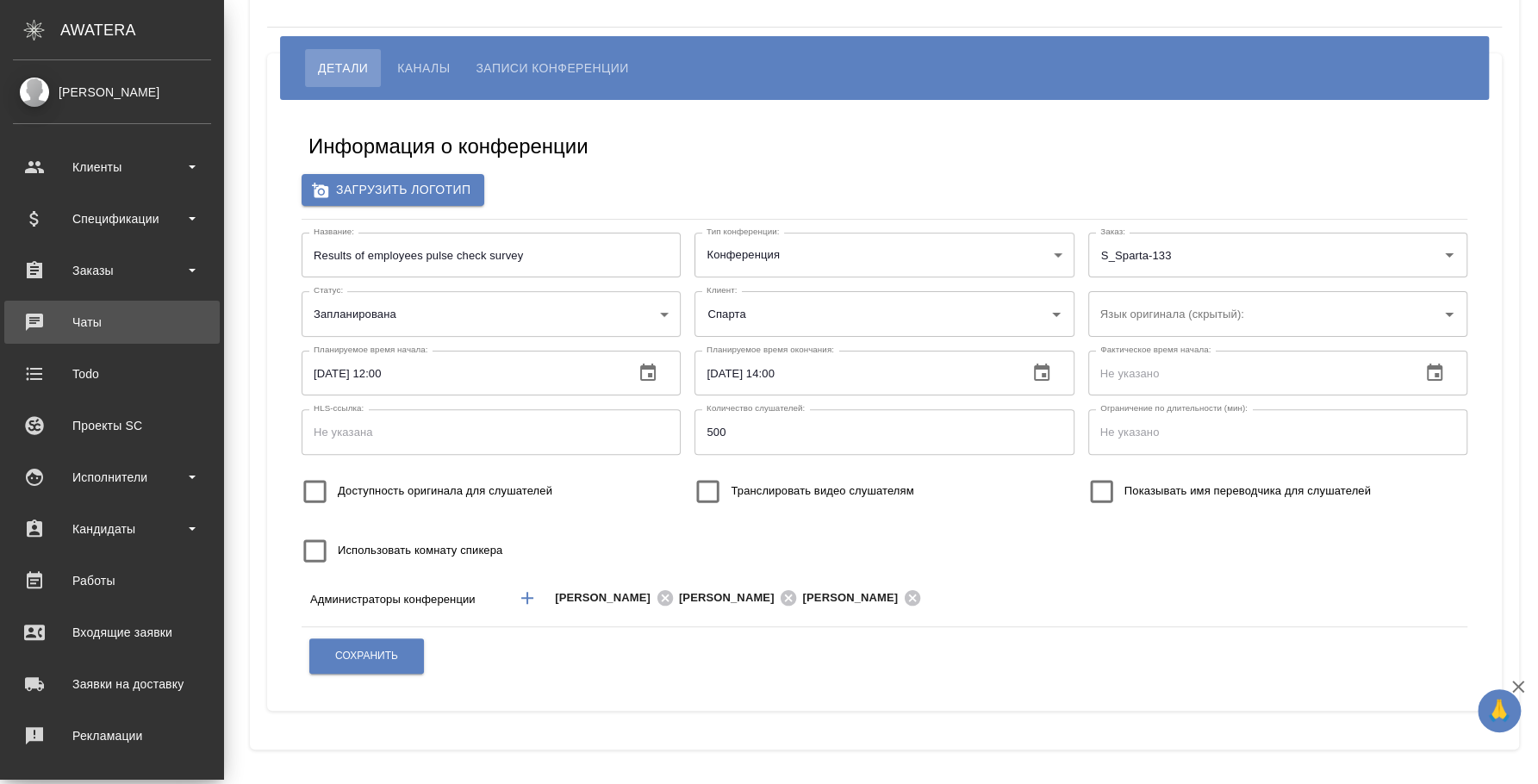
click at [79, 324] on div "Чаты" at bounding box center [112, 322] width 198 height 26
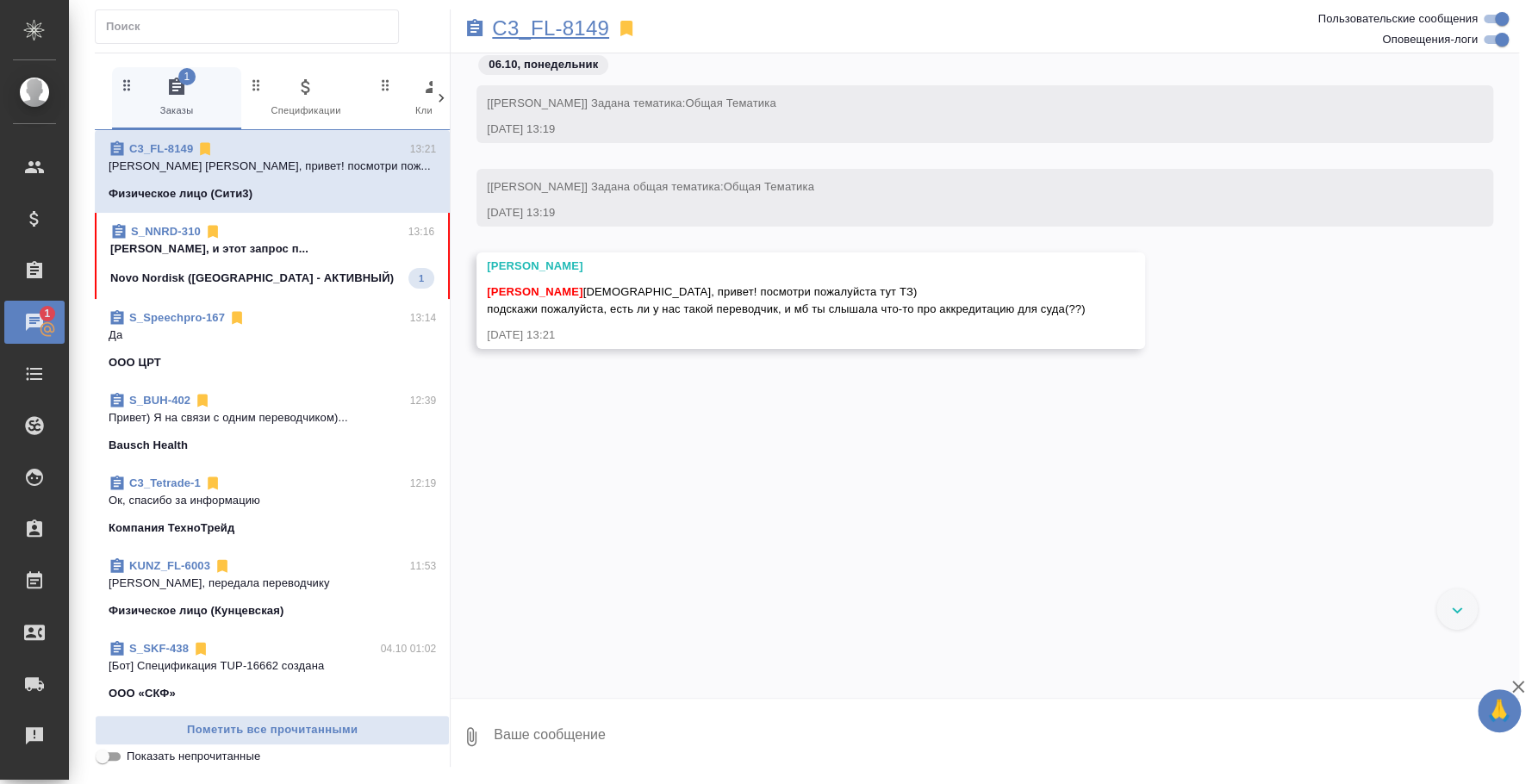
click at [568, 20] on p "C3_FL-8149" at bounding box center [551, 28] width 117 height 17
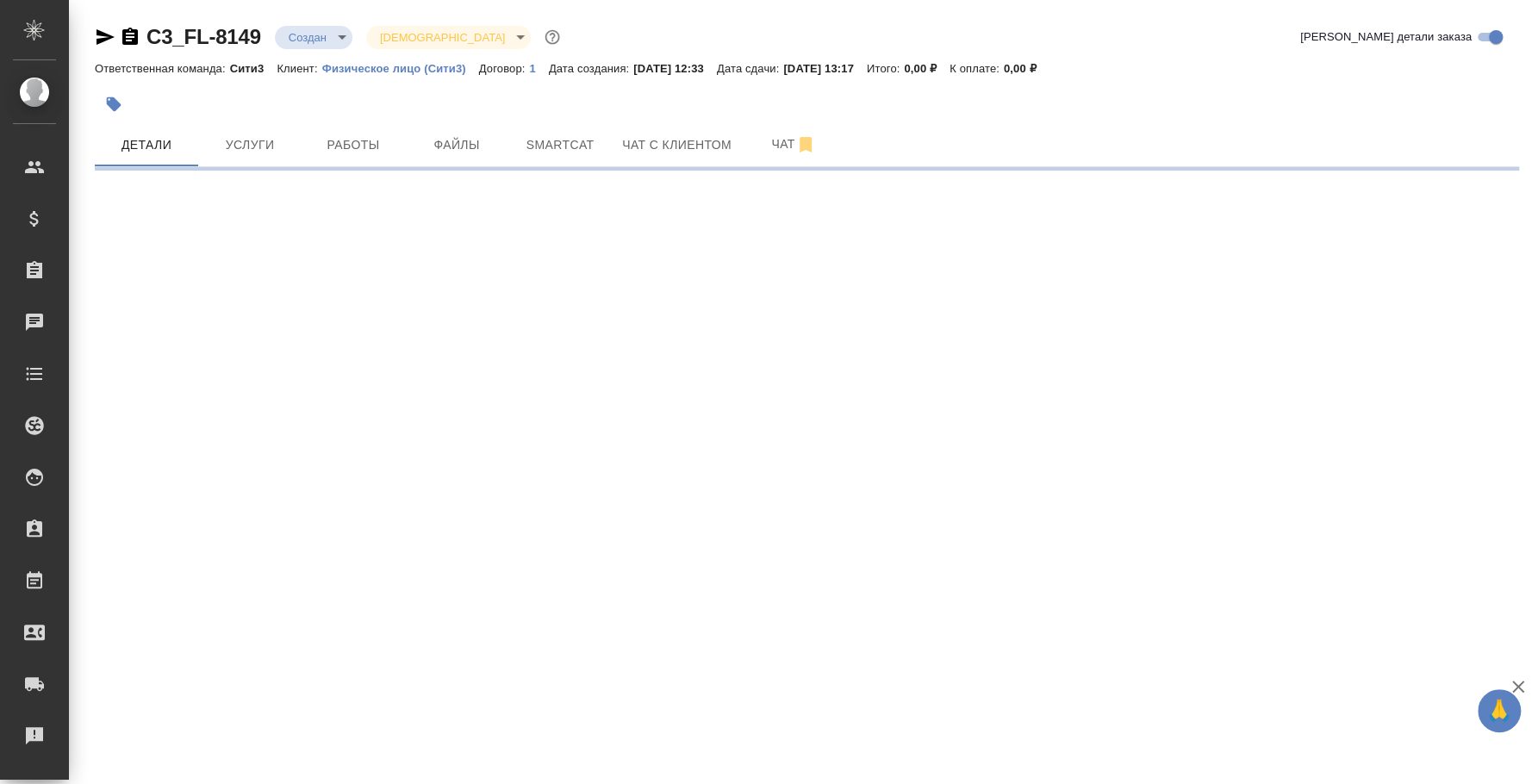
select select "RU"
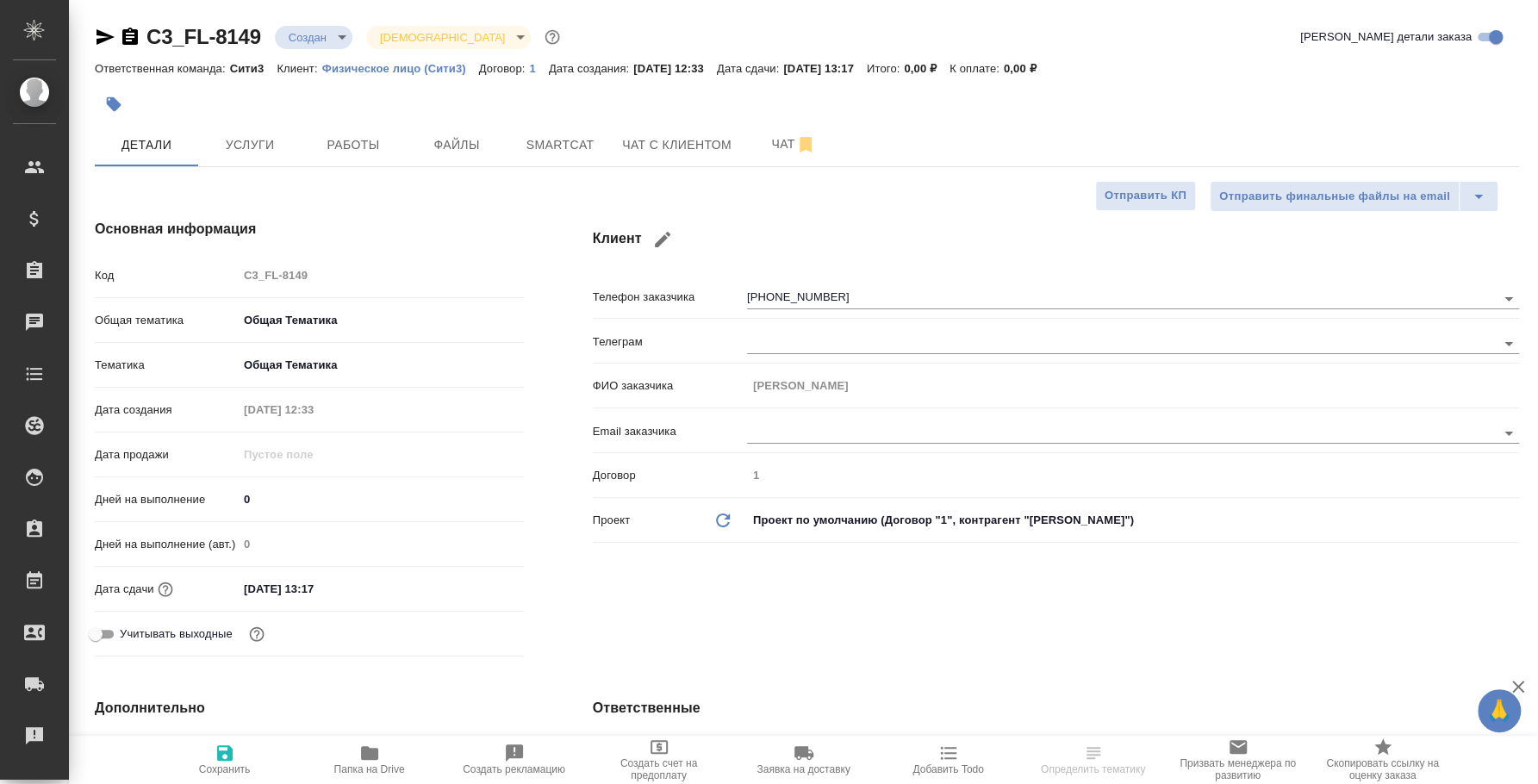
type textarea "x"
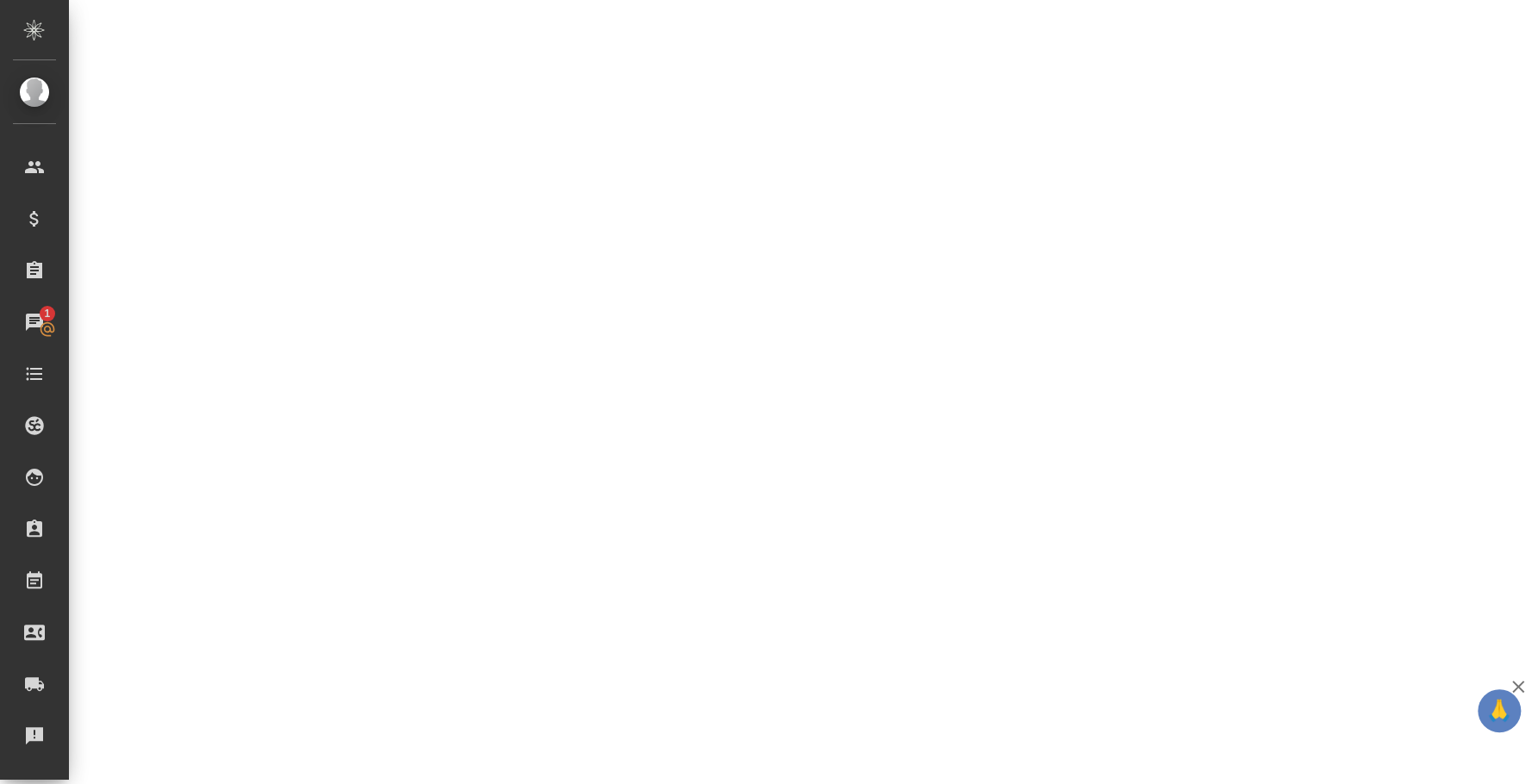
select select "RU"
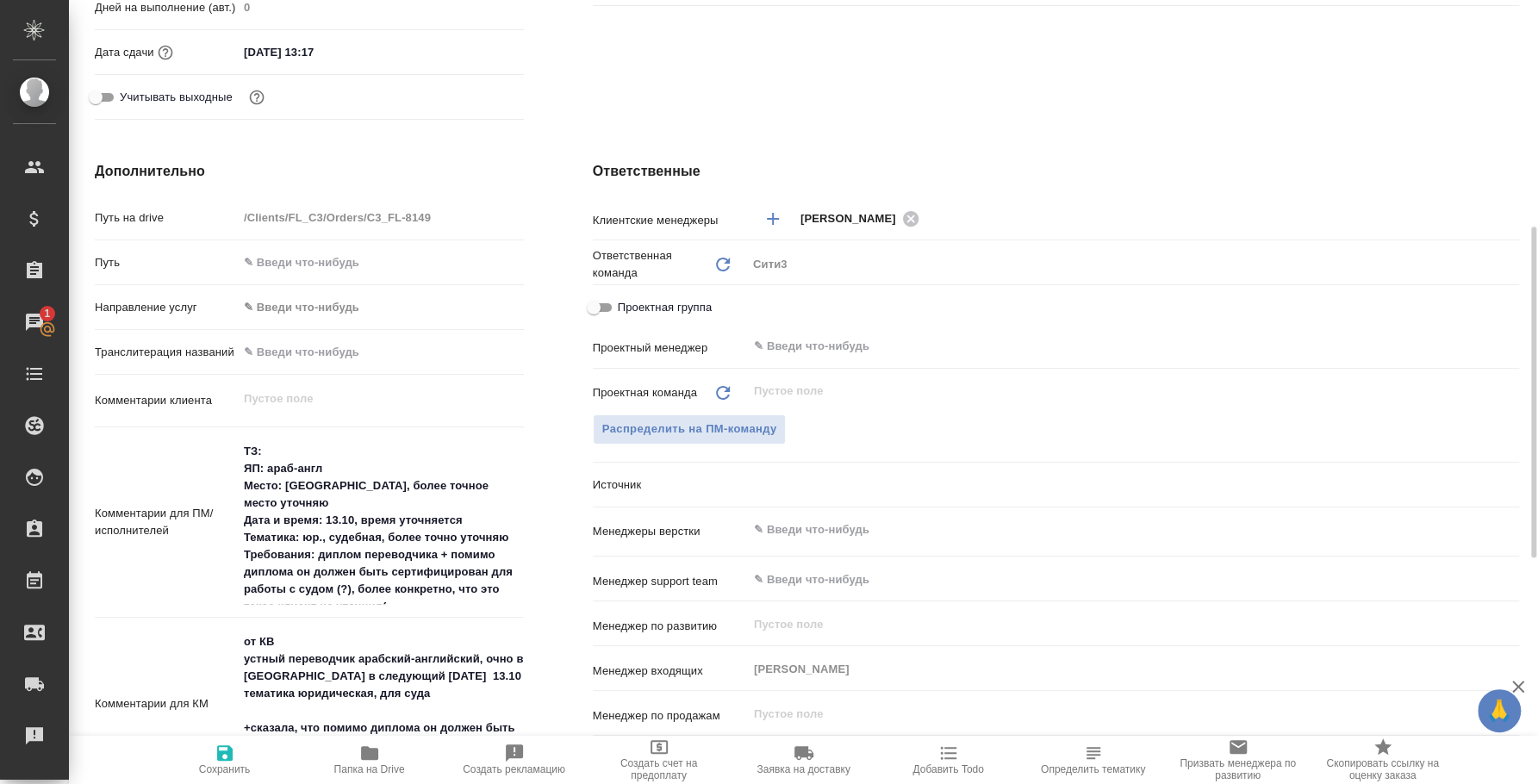
type textarea "x"
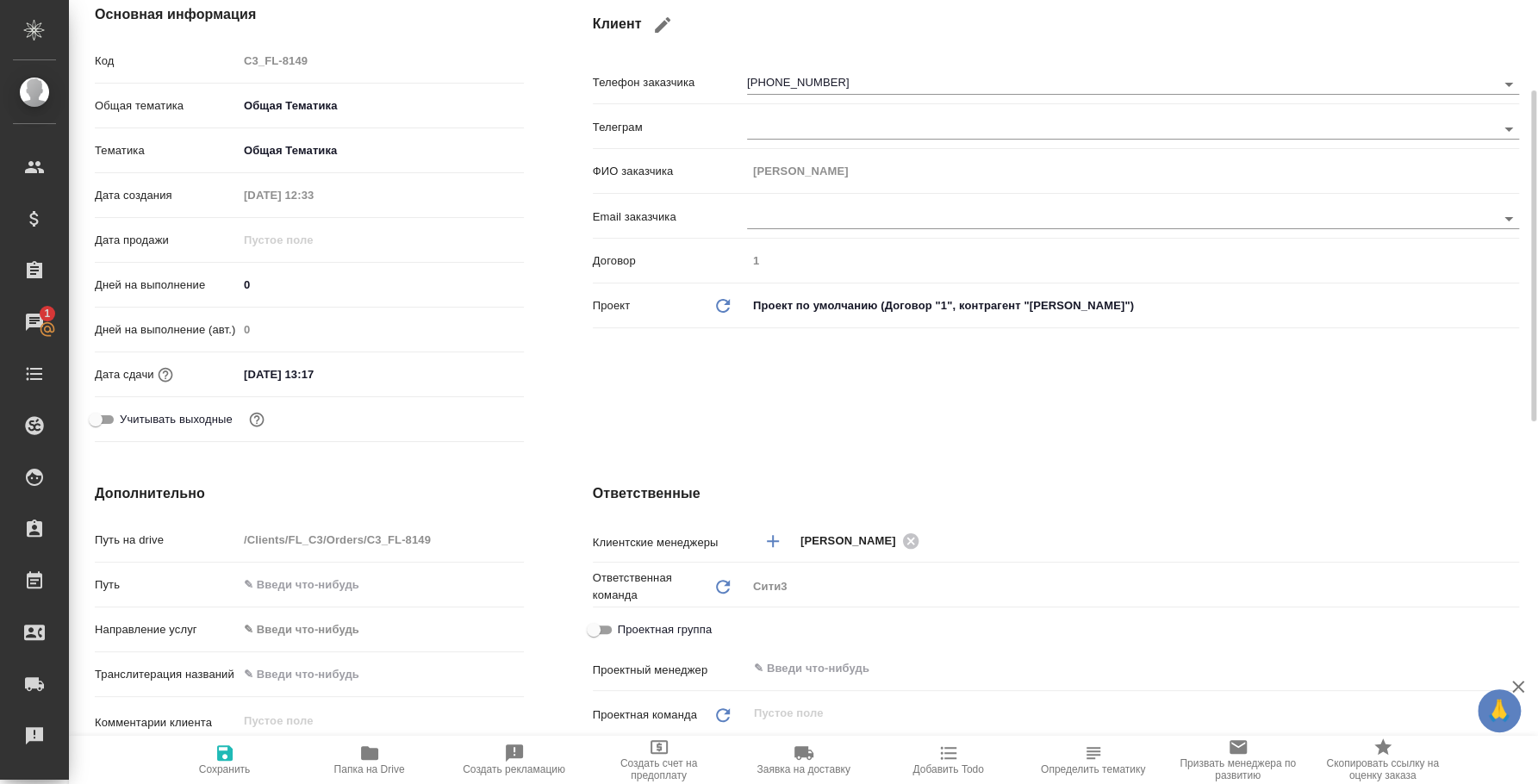
scroll to position [0, 0]
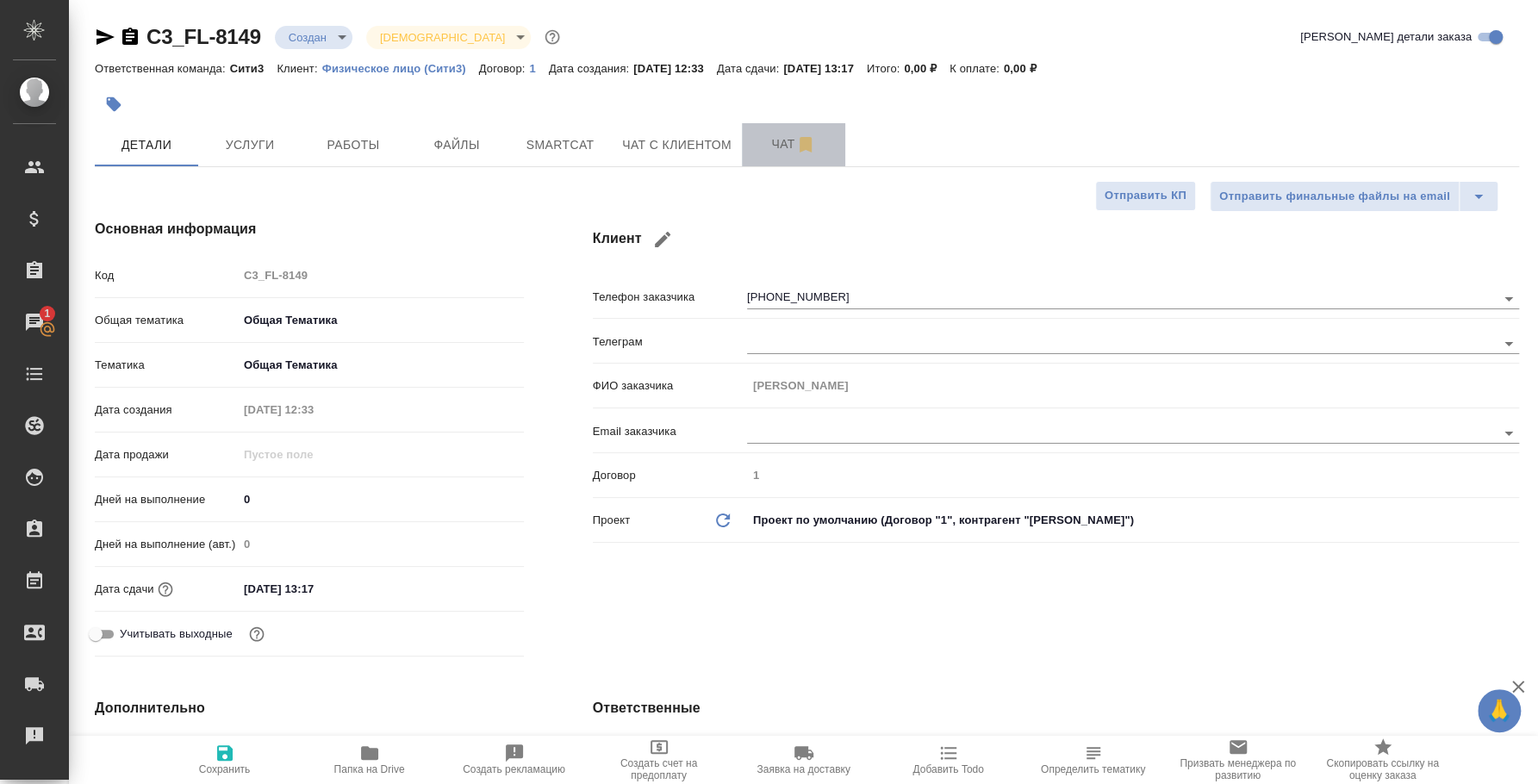
click at [789, 127] on button "Чат" at bounding box center [793, 145] width 103 height 44
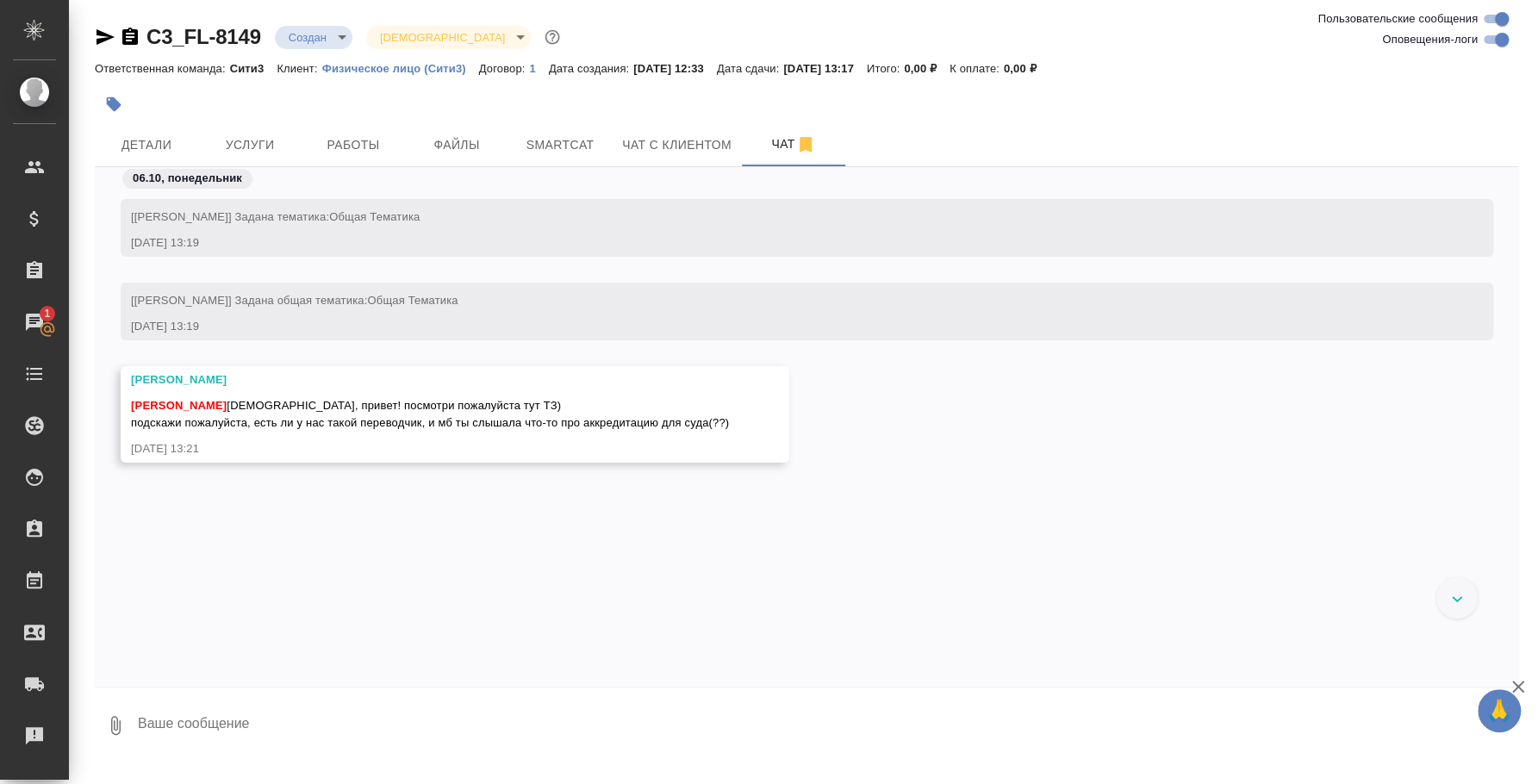
click at [608, 698] on textarea at bounding box center [828, 725] width 1384 height 58
click at [279, 303] on button "Ответить на сообщение" at bounding box center [225, 304] width 189 height 34
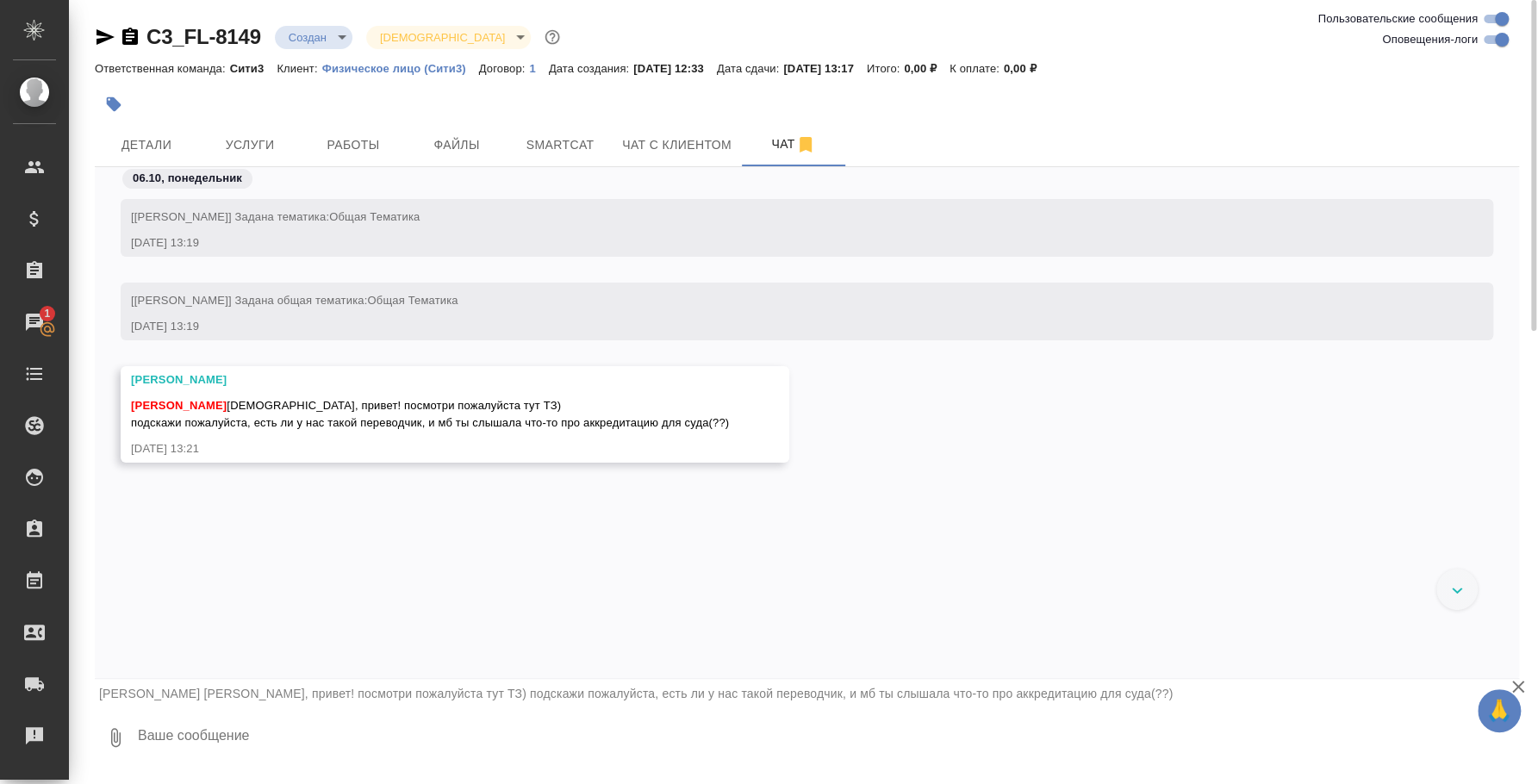
click at [525, 728] on textarea at bounding box center [828, 736] width 1384 height 58
type textarea "Р"
type textarea "Привет! Уточню у имеющихся в нашей базе переводчиков, если нет, схожу к вендорам"
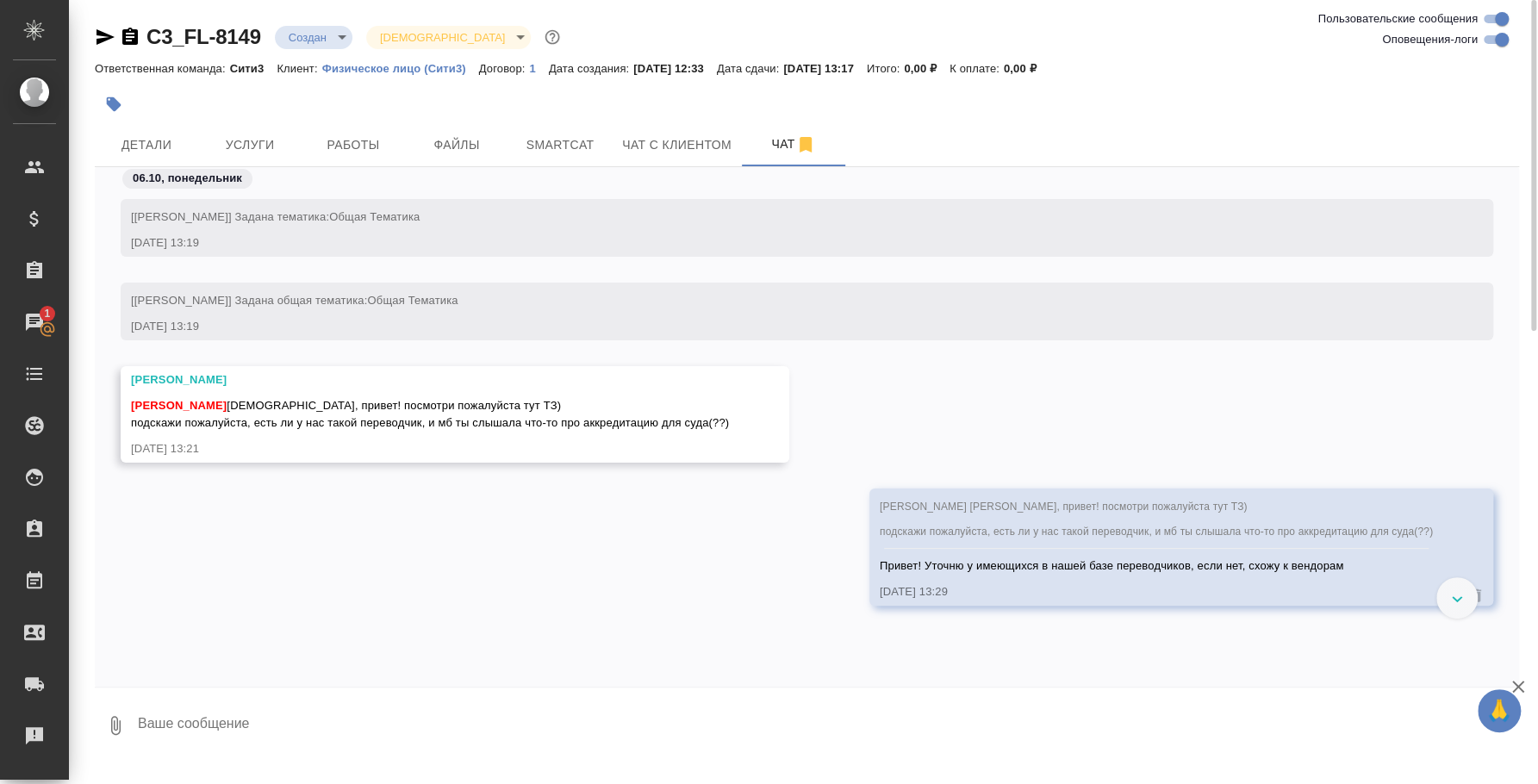
paste textarea "[PERSON_NAME], добрый день! Меня зовут [PERSON_NAME], менеджер устных переводок…"
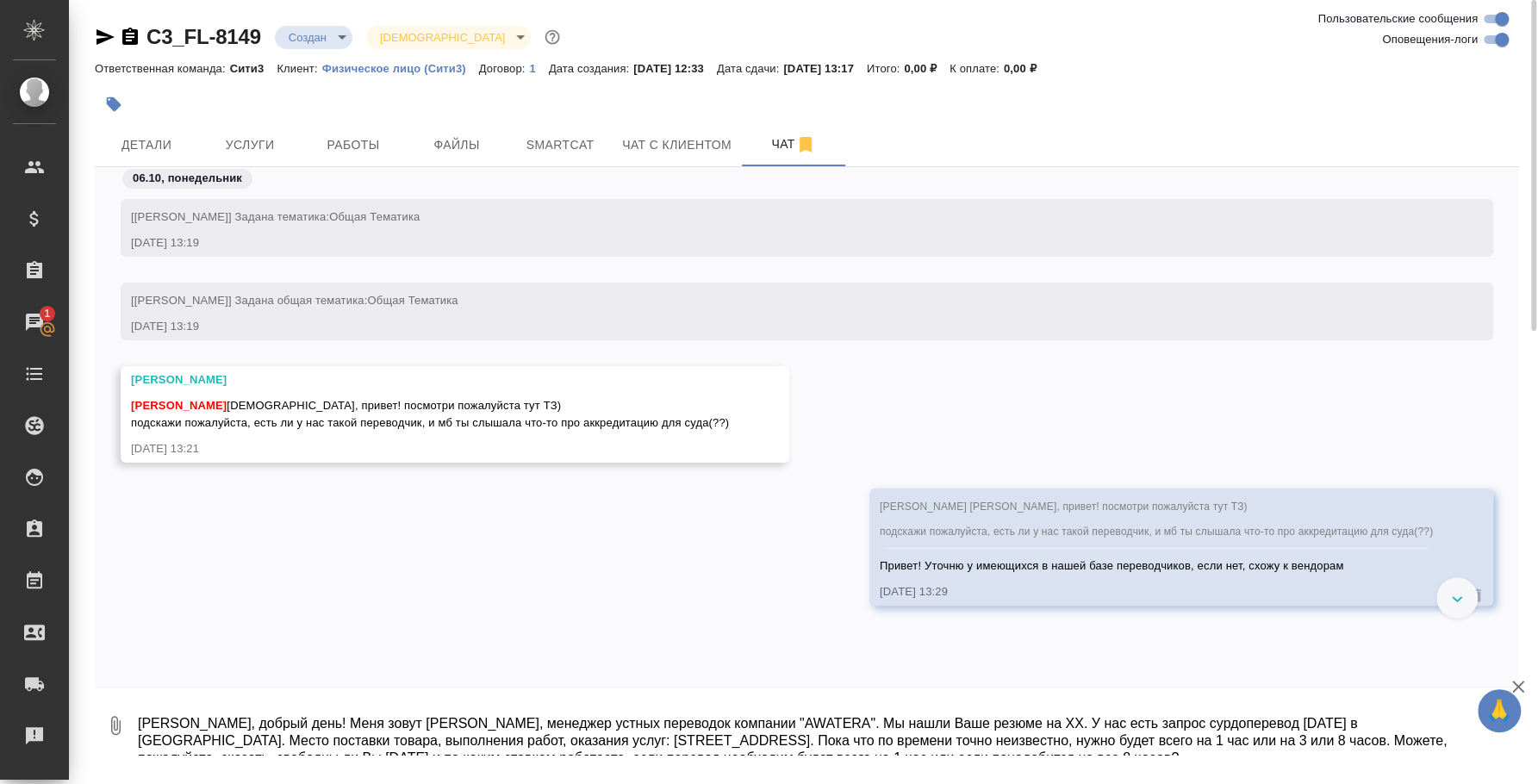
scroll to position [10, 0]
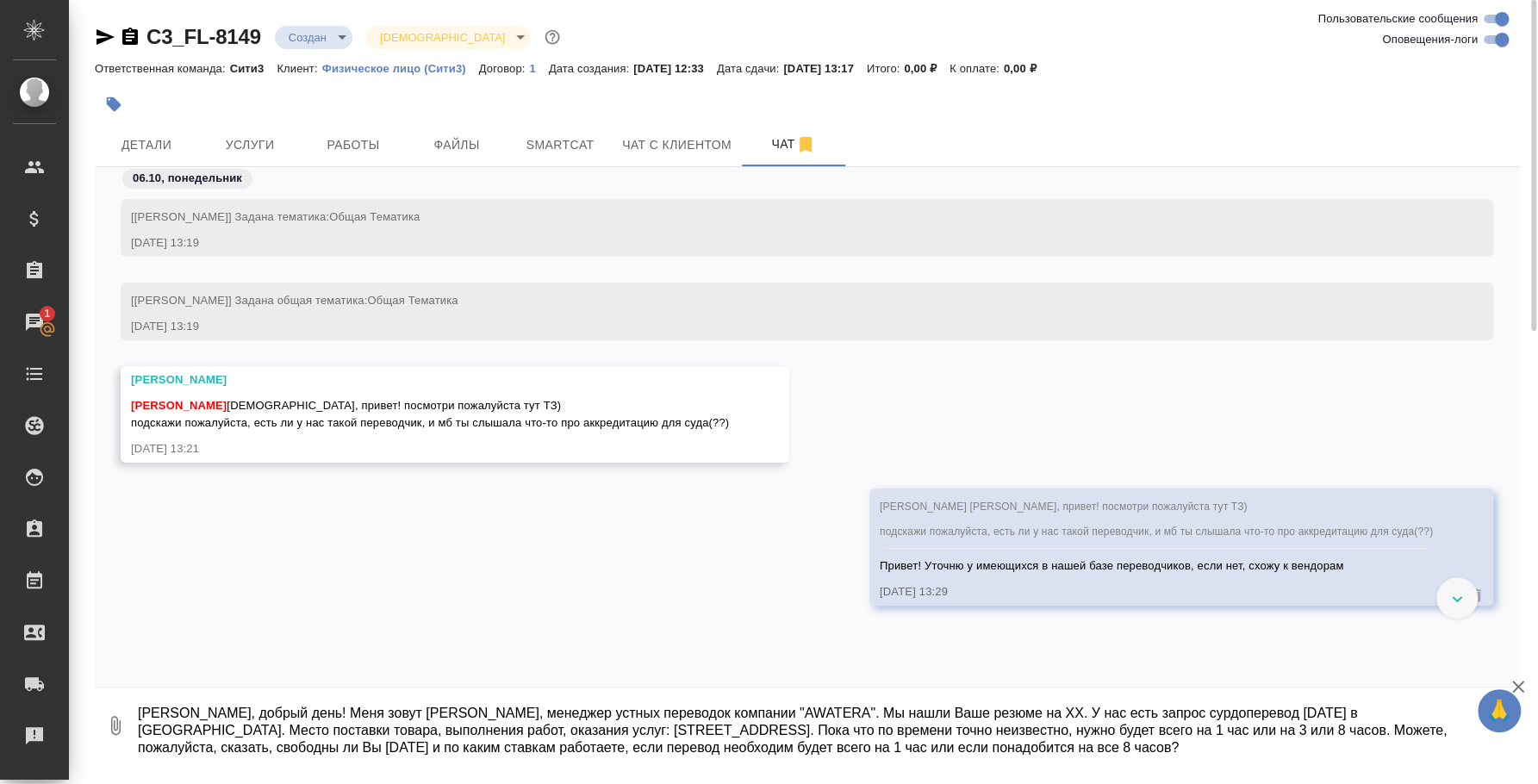
type textarea "[PERSON_NAME], добрый день! Меня зовут [PERSON_NAME], менеджер устных переводок…"
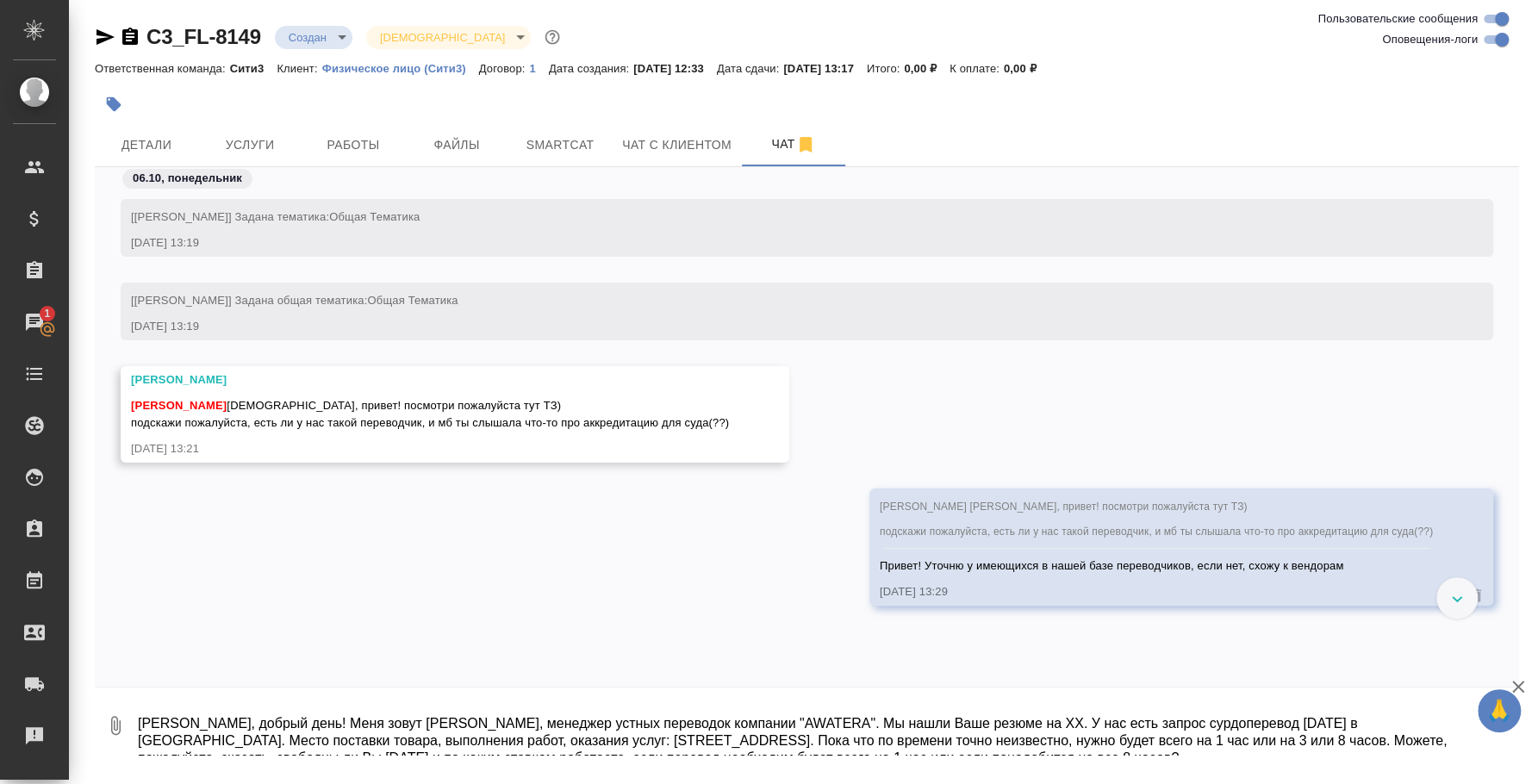
drag, startPoint x: 1077, startPoint y: 740, endPoint x: -51, endPoint y: 91, distance: 1301.4
click at [0, 91] on html "🙏 .cls-1 fill:#fff; AWATERA [PERSON_NAME] Спецификации Заказы 1 Чаты Todo Проек…" at bounding box center [769, 392] width 1538 height 784
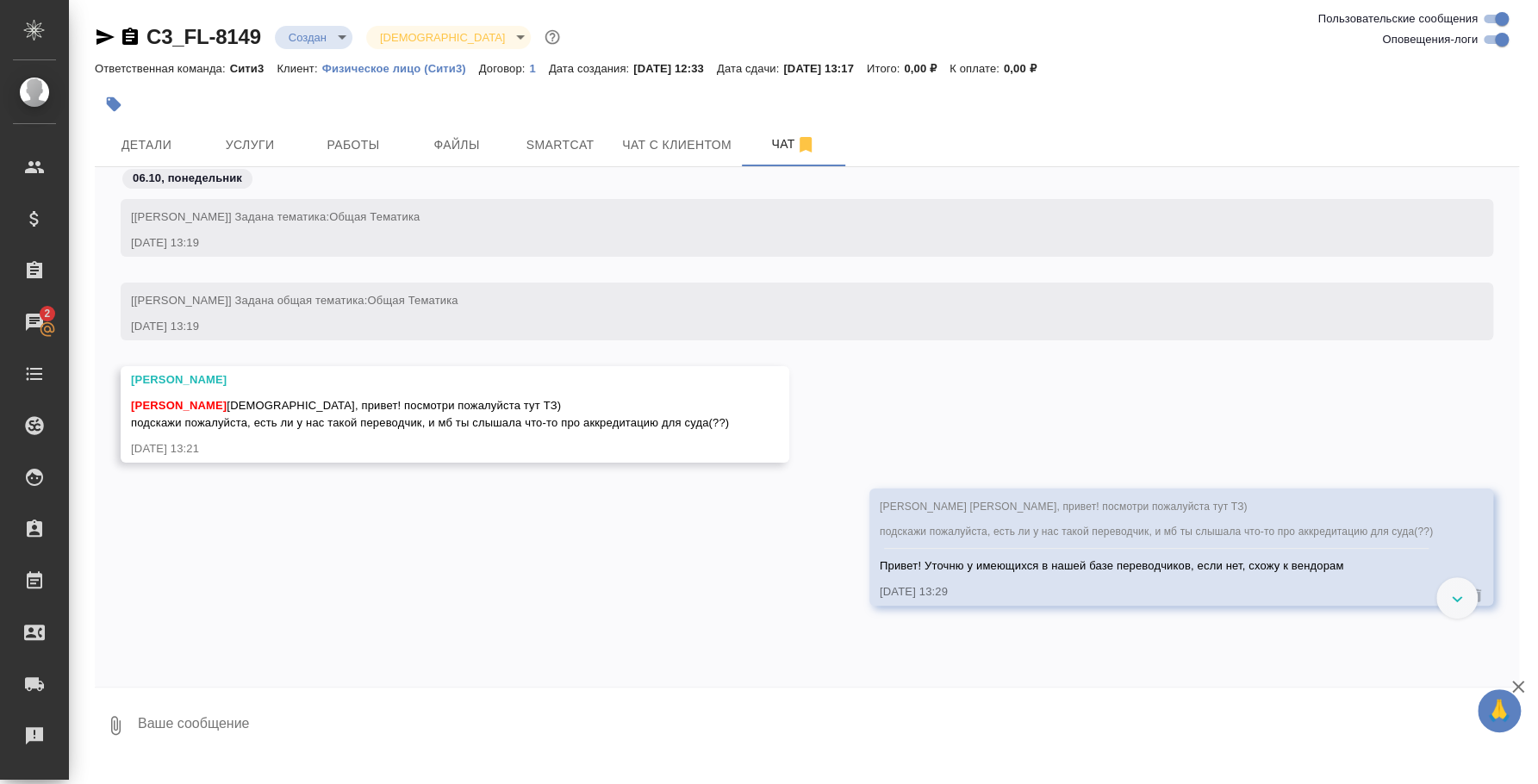
scroll to position [117, 0]
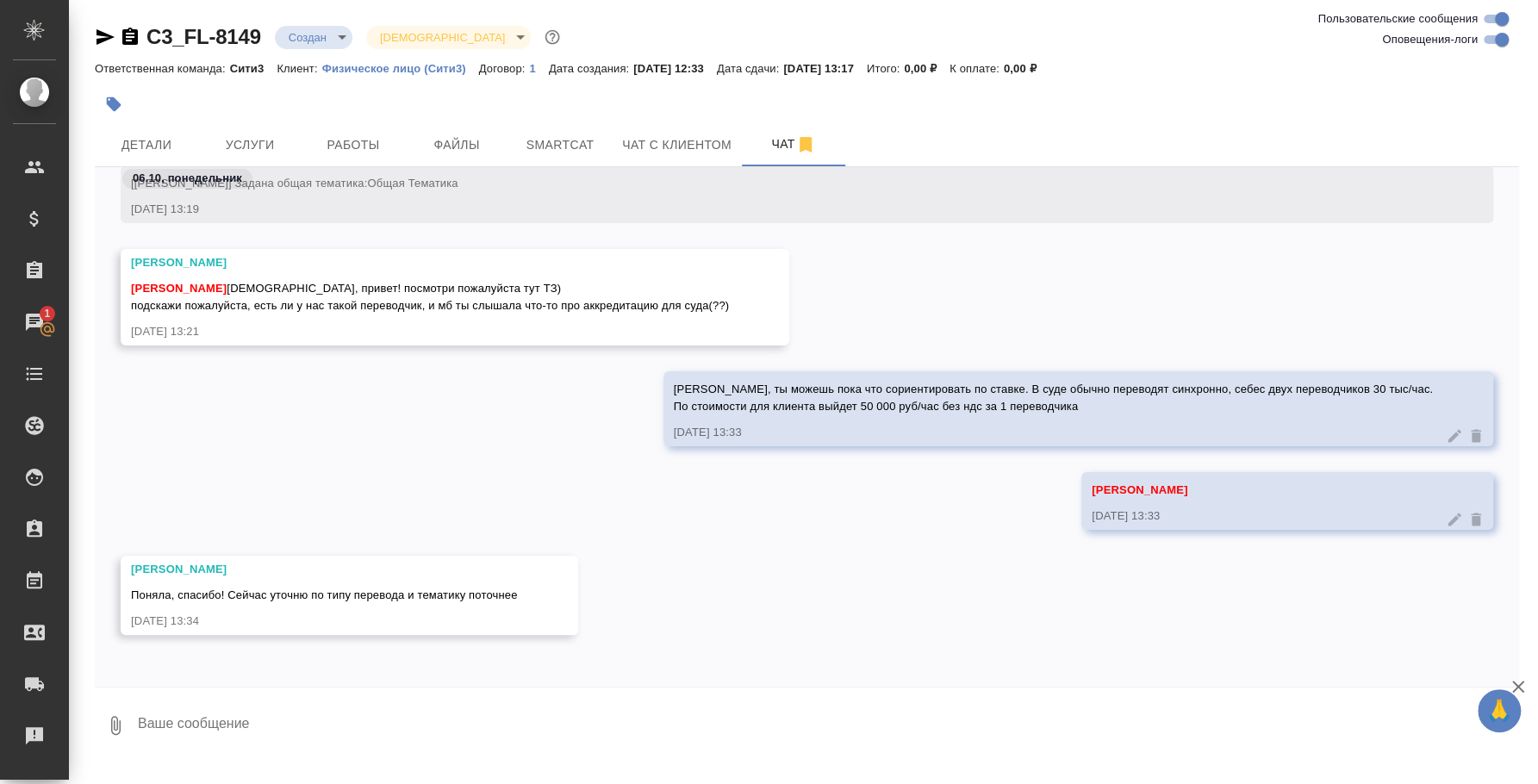
click at [1449, 430] on icon at bounding box center [1455, 435] width 13 height 13
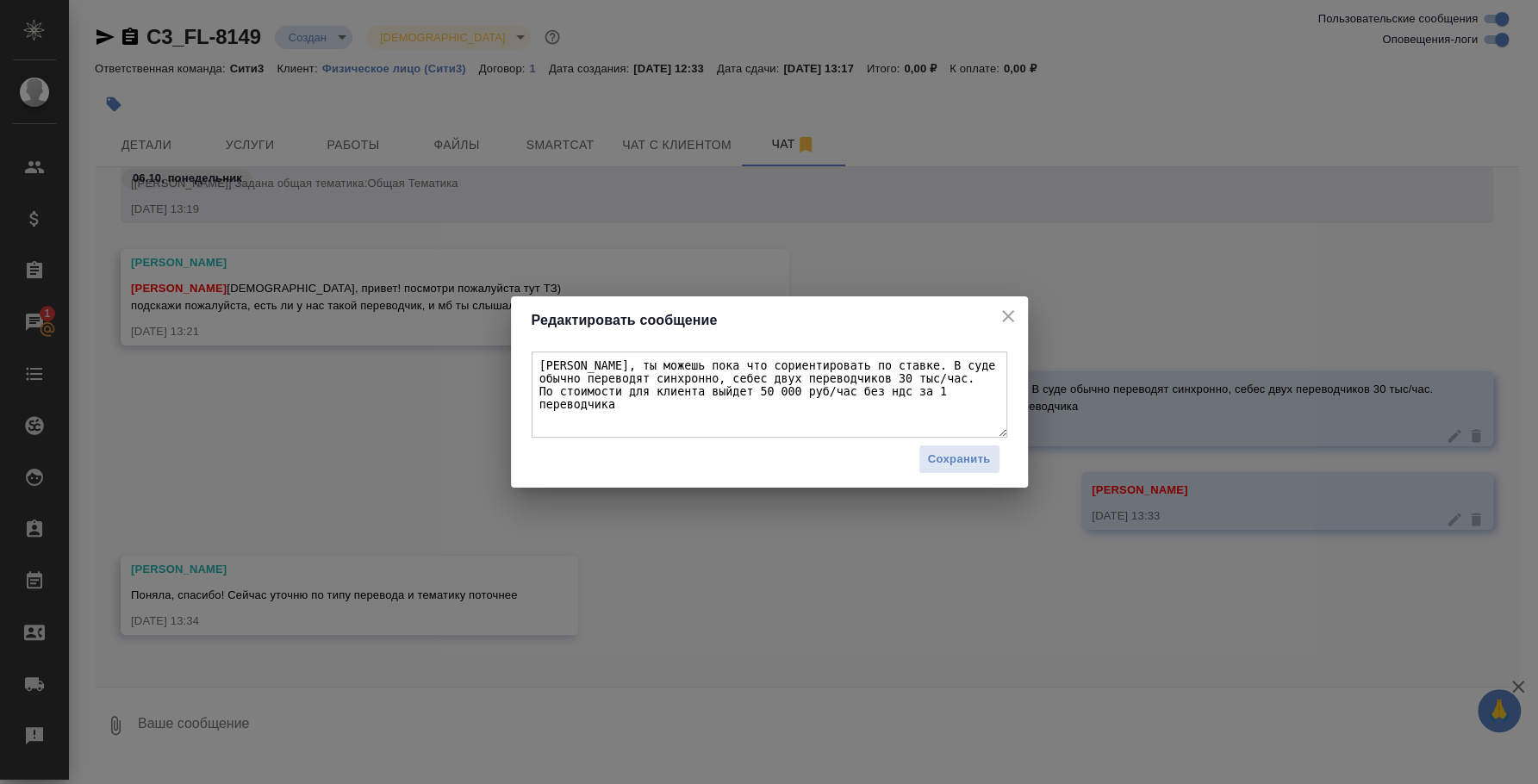
click at [913, 390] on textarea "[PERSON_NAME], ты можешь пока что сориентировать по ставке. В суде обычно перев…" at bounding box center [769, 394] width 475 height 86
click at [937, 390] on textarea "[PERSON_NAME], ты можешь пока что сориентировать по ставке. В суде обычно перев…" at bounding box center [769, 394] width 475 height 86
type textarea "[PERSON_NAME], ты можешь пока что сориентировать по ставке. В суде обычно перев…"
click at [929, 453] on span "Сохранить" at bounding box center [960, 459] width 63 height 20
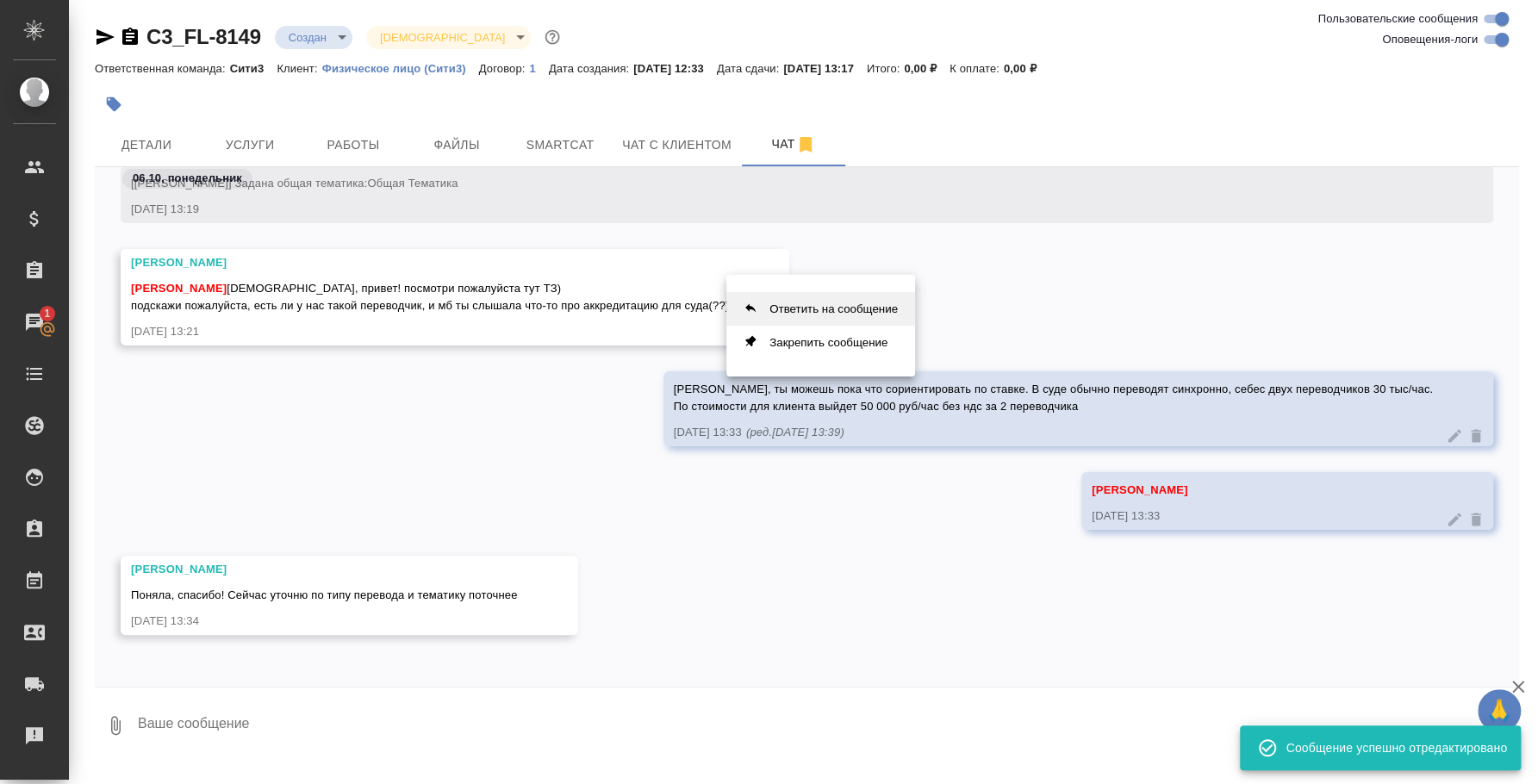
click at [854, 301] on button "Ответить на сообщение" at bounding box center [821, 309] width 189 height 34
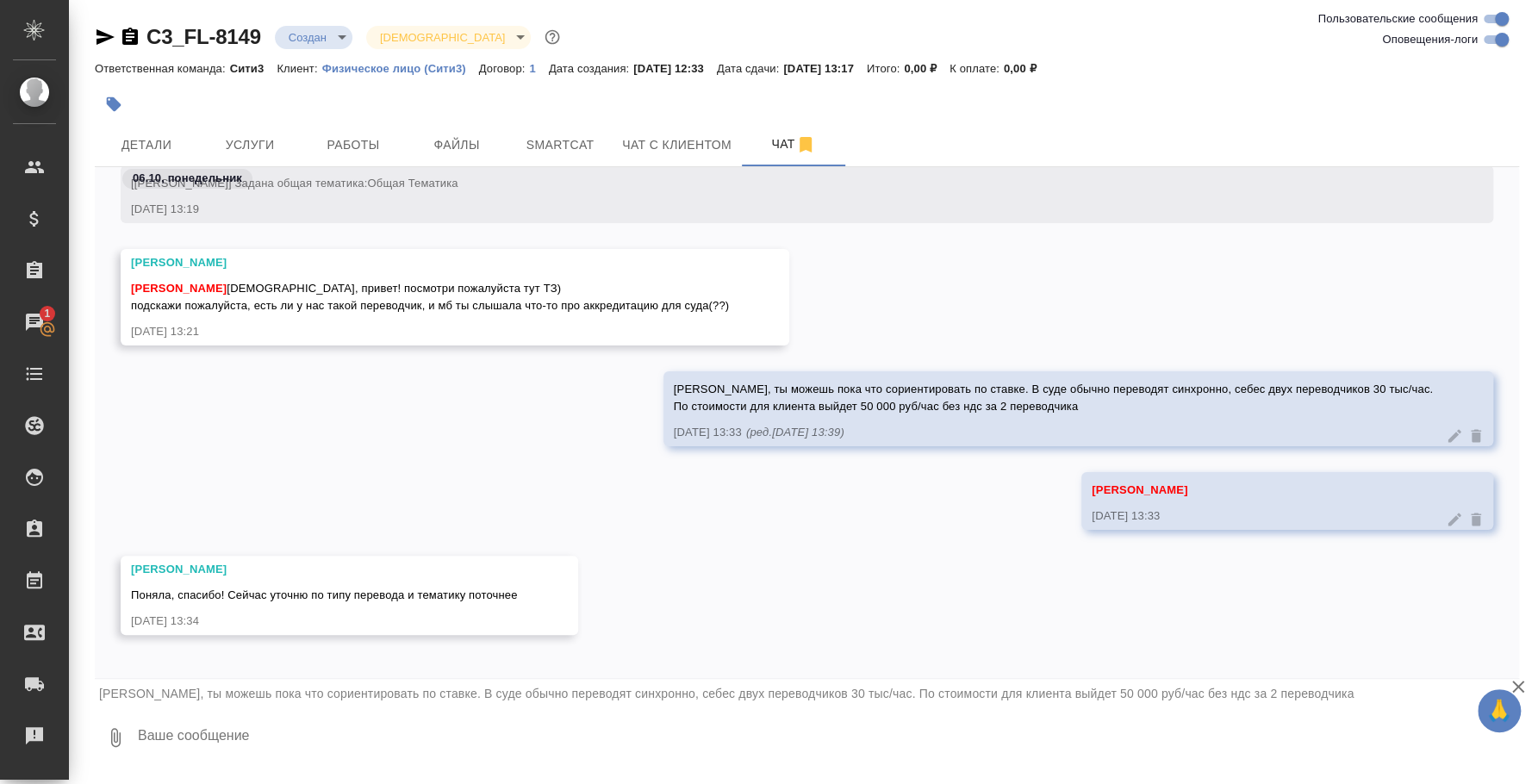
click at [563, 740] on textarea at bounding box center [828, 736] width 1384 height 58
type textarea "Тут за 2 переводчика для клиента 50 000 руб/час без ндс)"
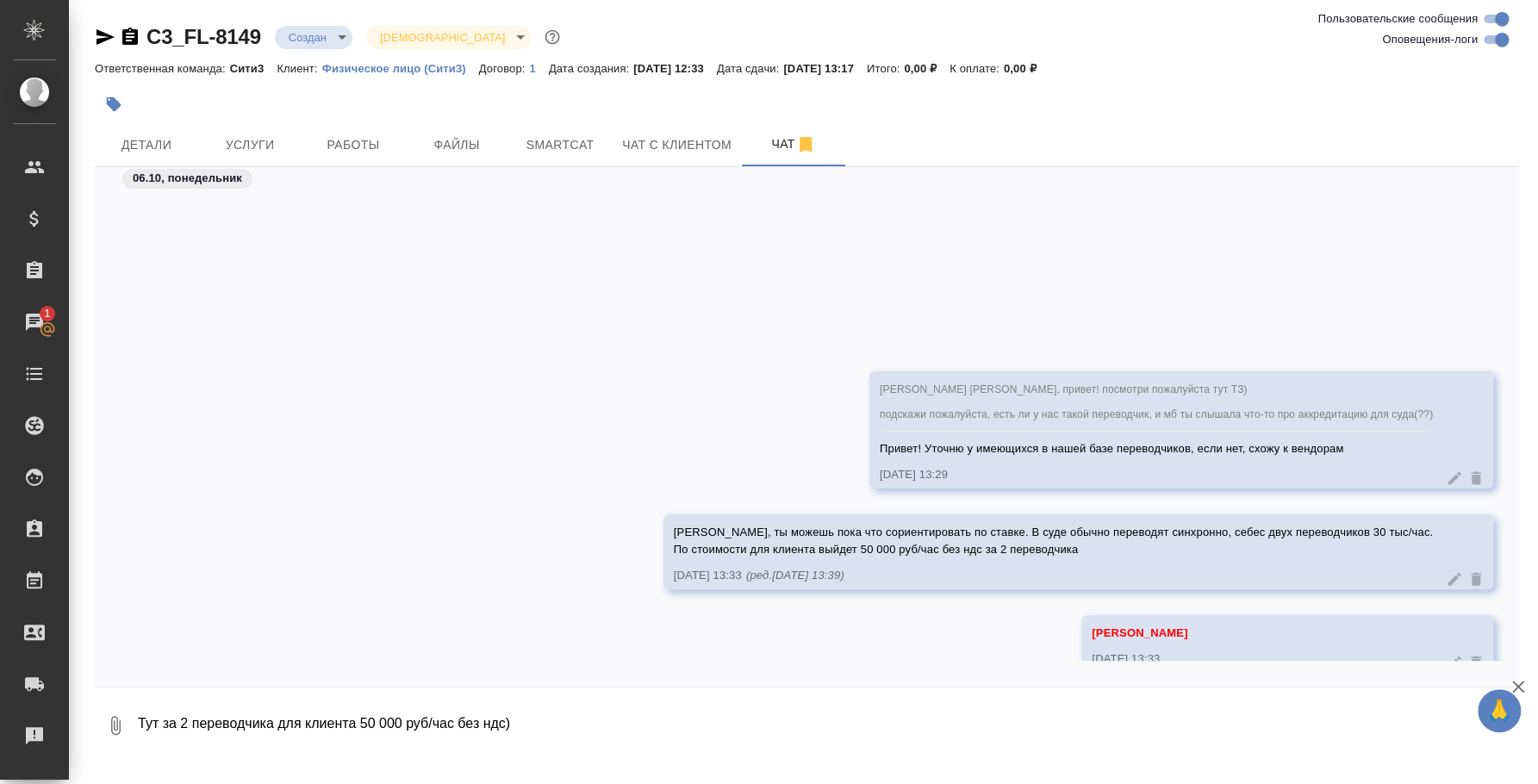
scroll to position [406, 0]
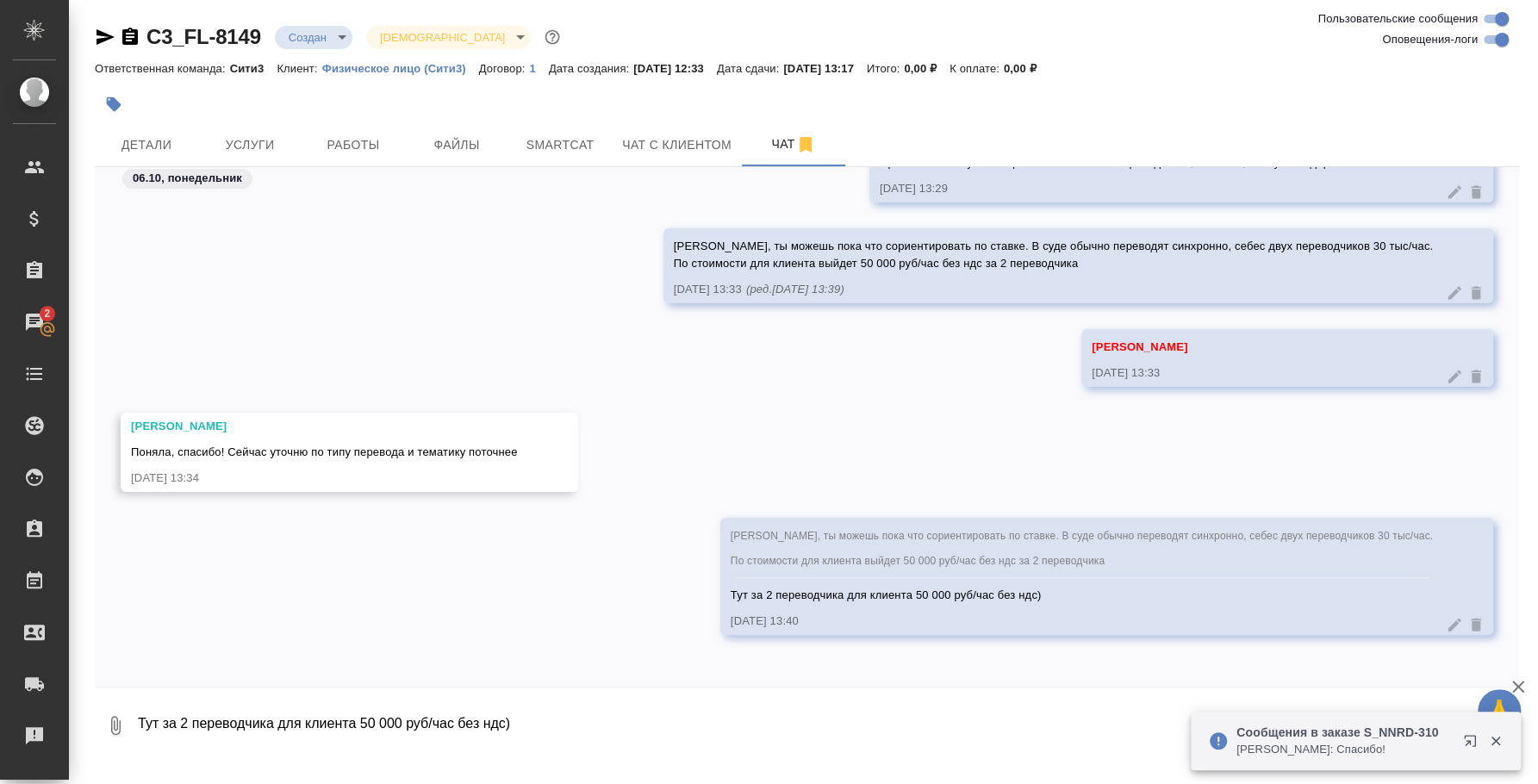
click at [654, 620] on div "Катя, ты можешь пока что сориентировать по ставке. В суде обычно переводят синх…" at bounding box center [807, 589] width 1425 height 143
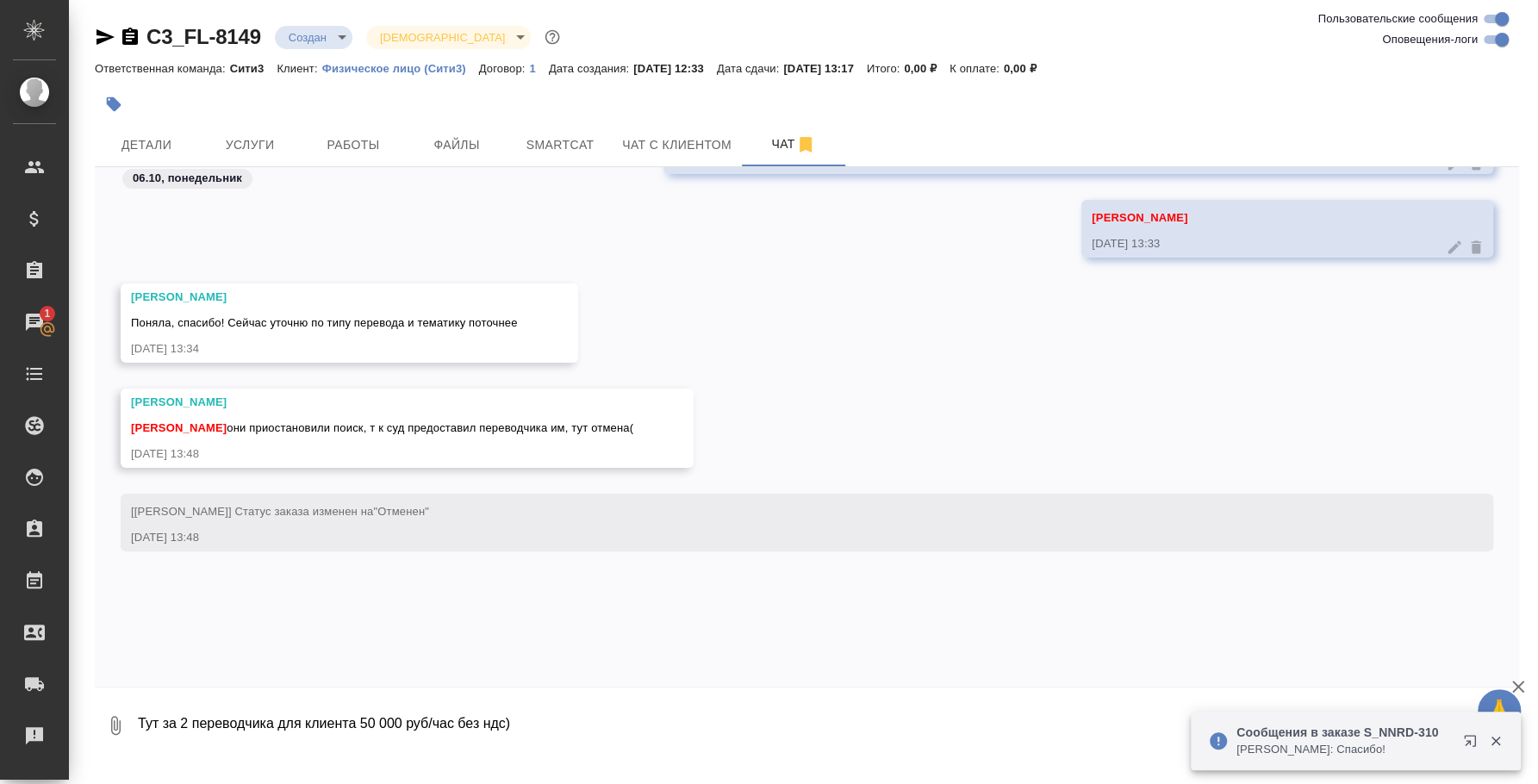
scroll to position [425, 0]
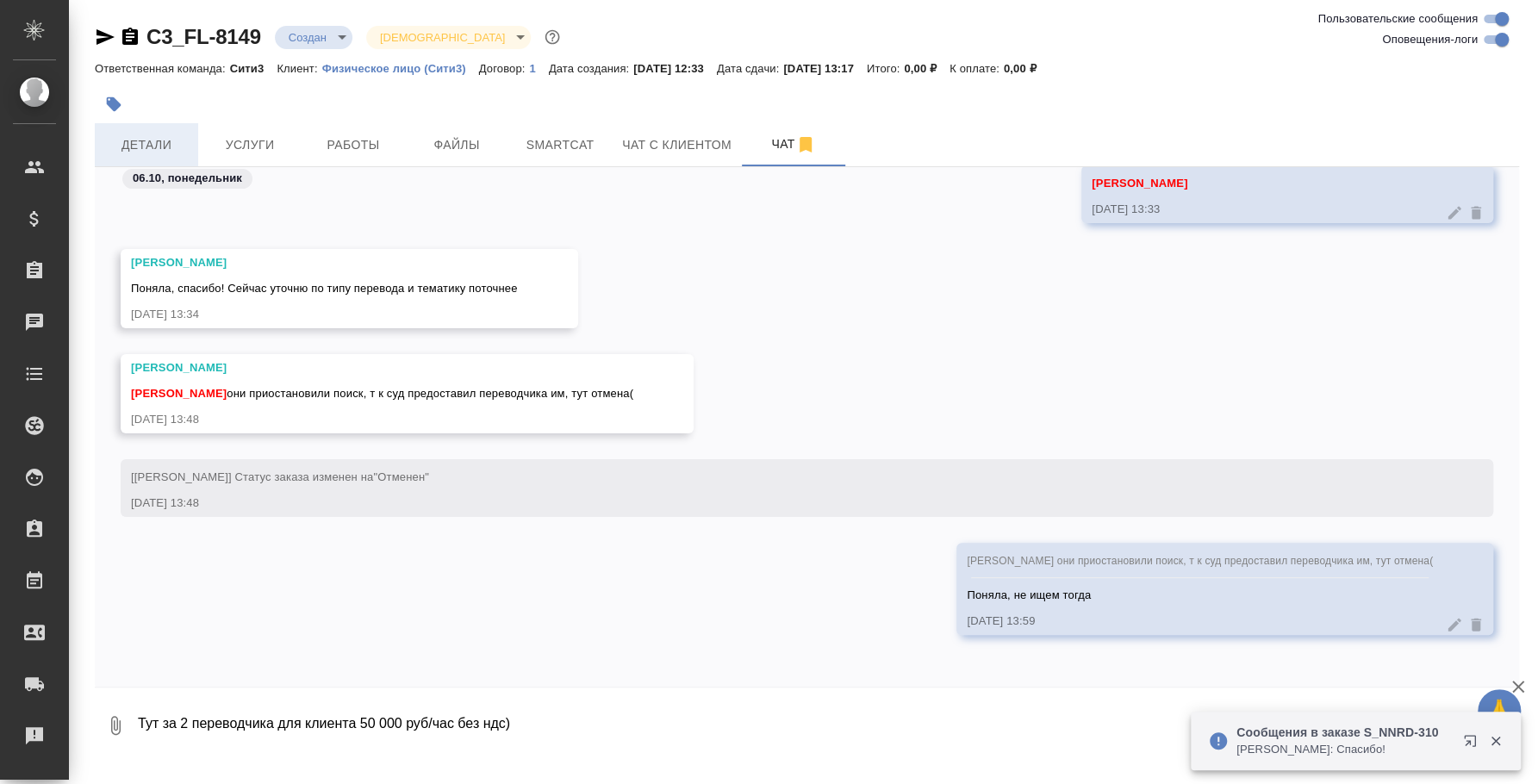
click at [175, 144] on span "Детали" at bounding box center [147, 146] width 83 height 22
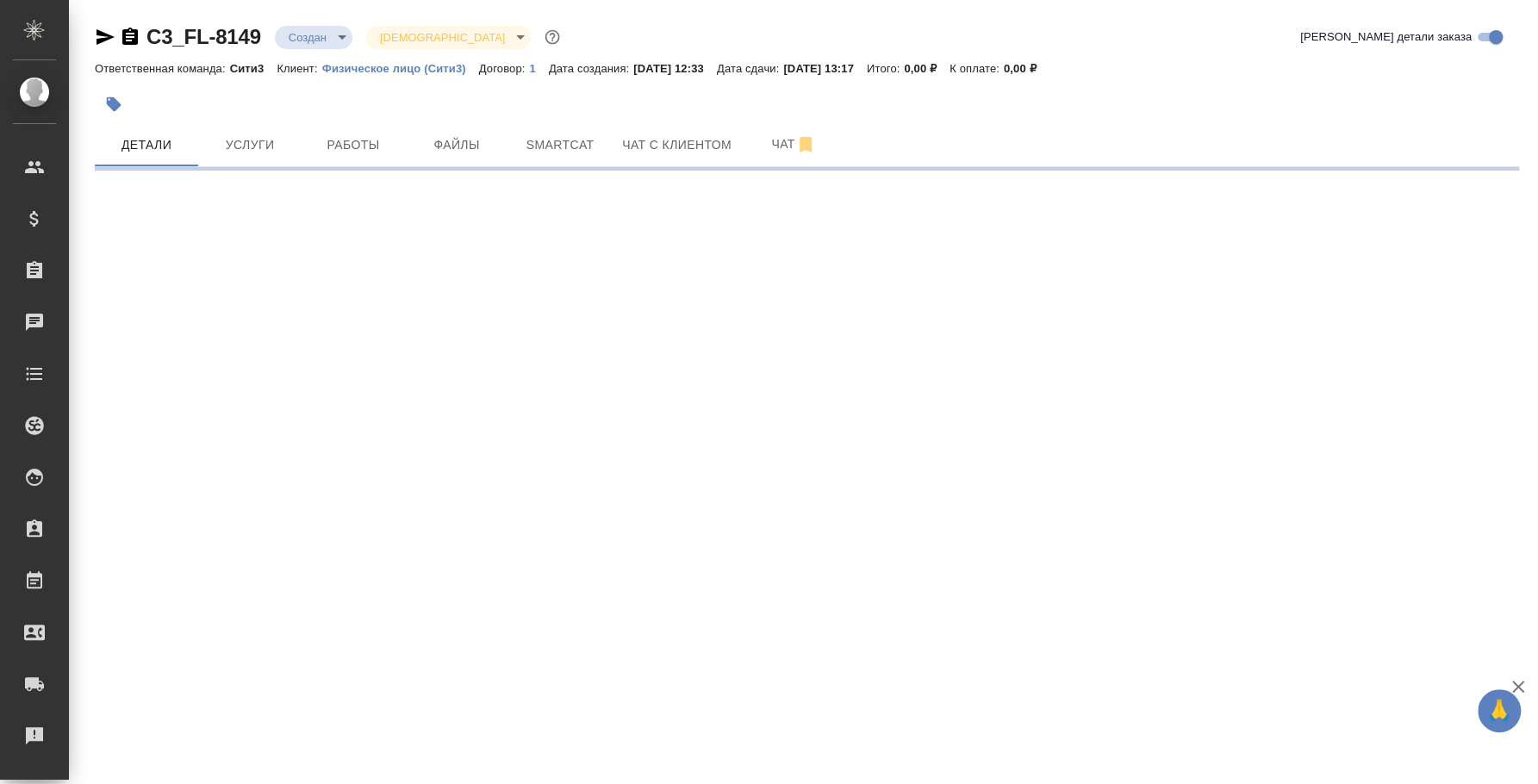
select select "RU"
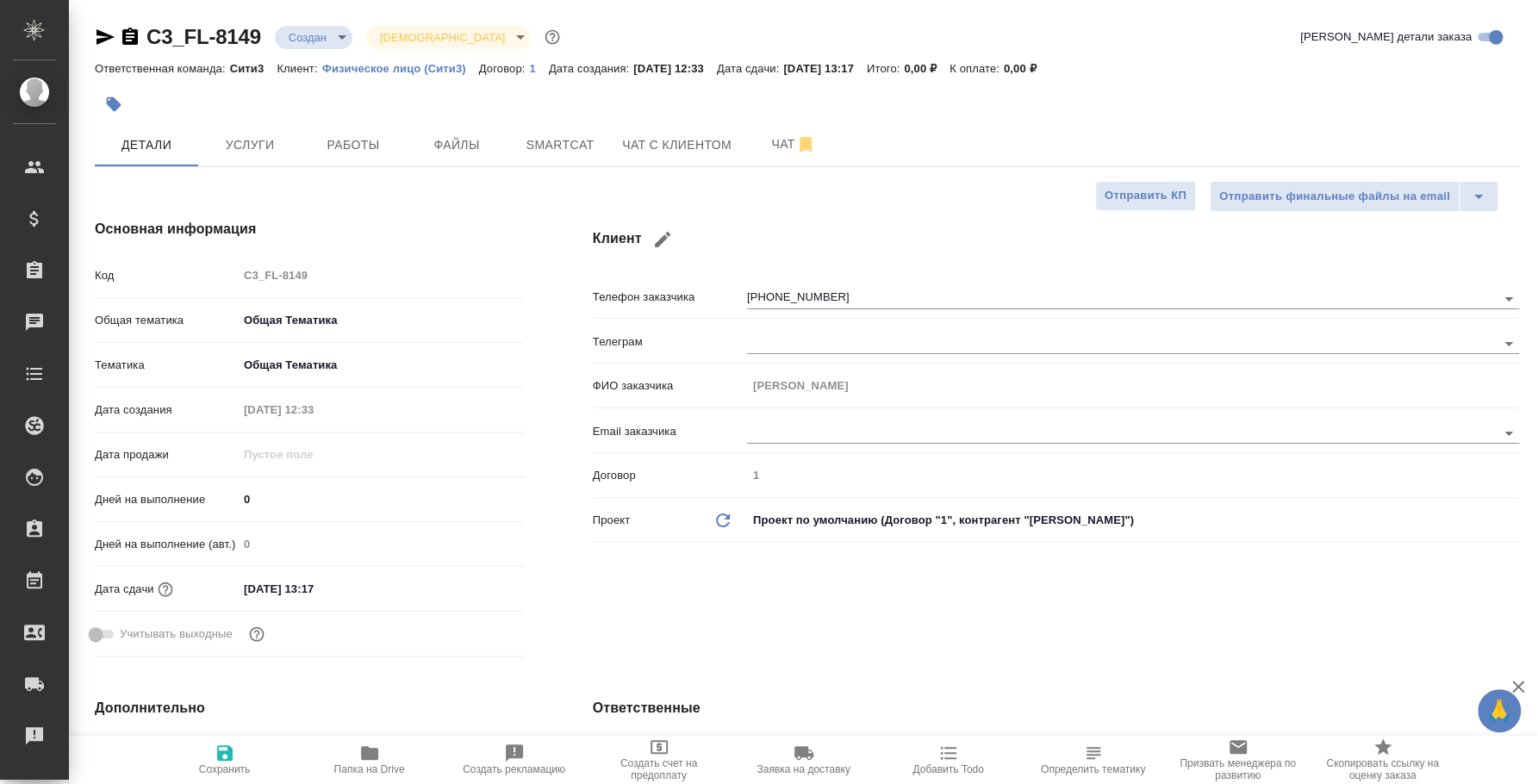
type textarea "x"
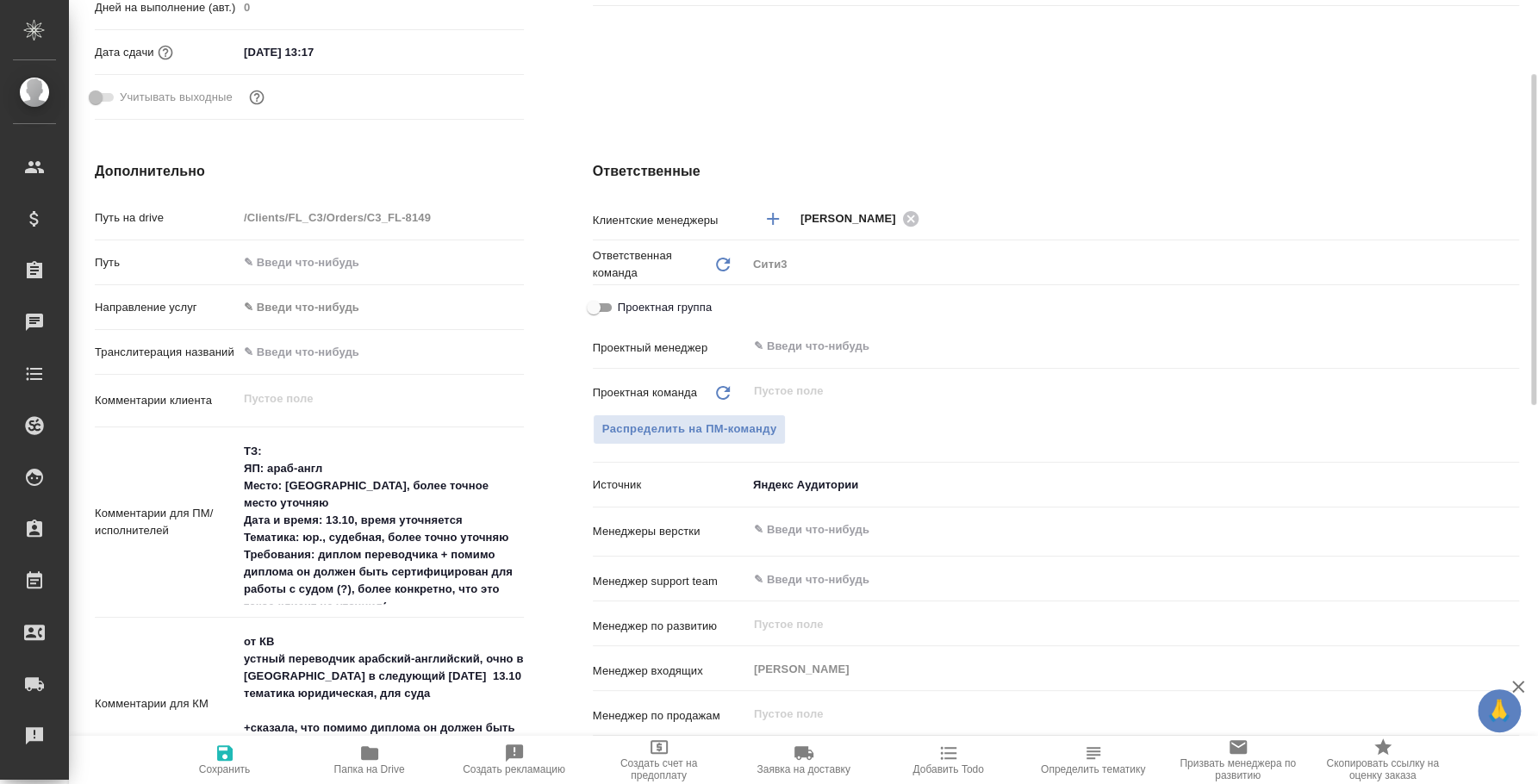
scroll to position [430, 0]
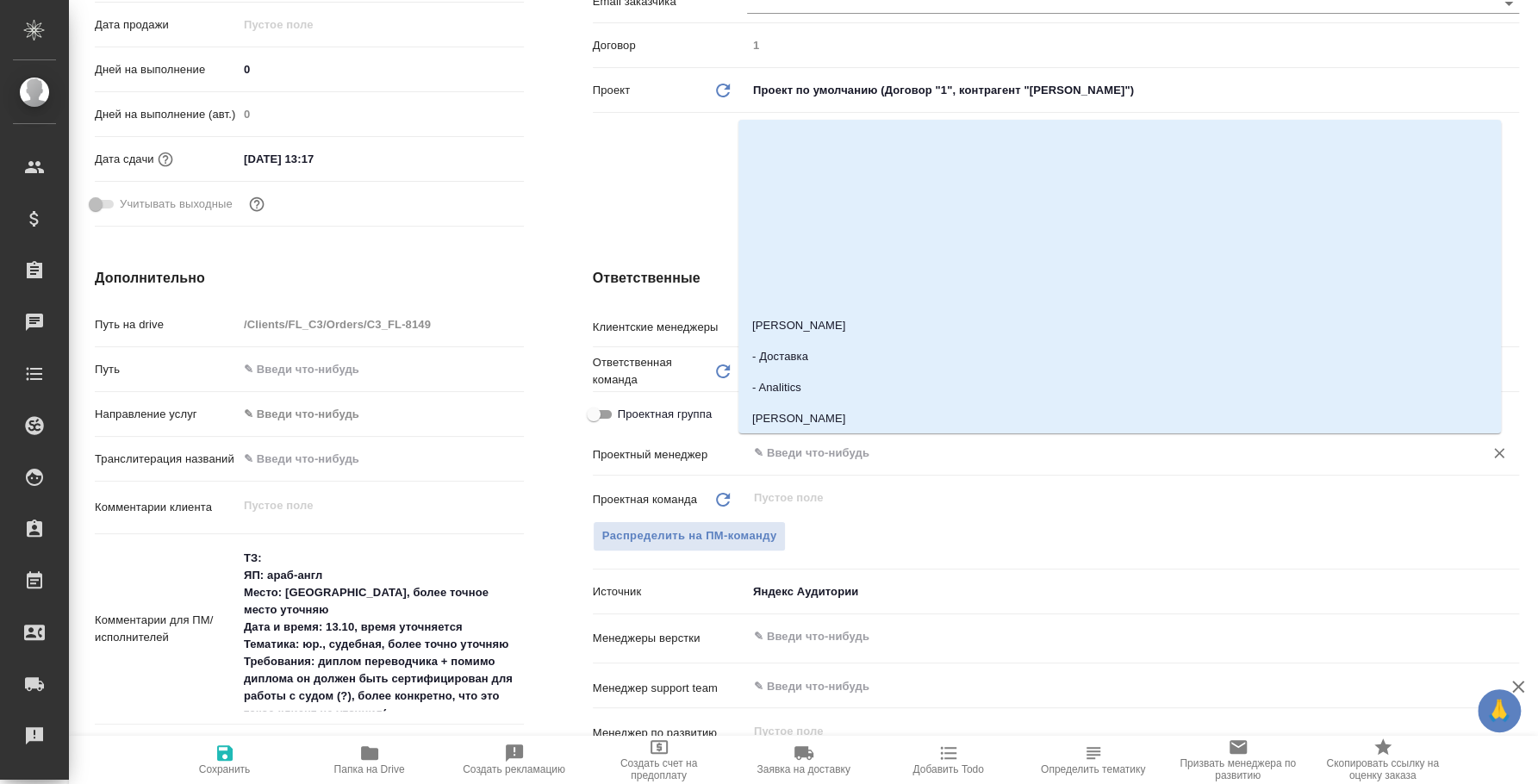
click at [1006, 458] on input "text" at bounding box center [1104, 452] width 704 height 21
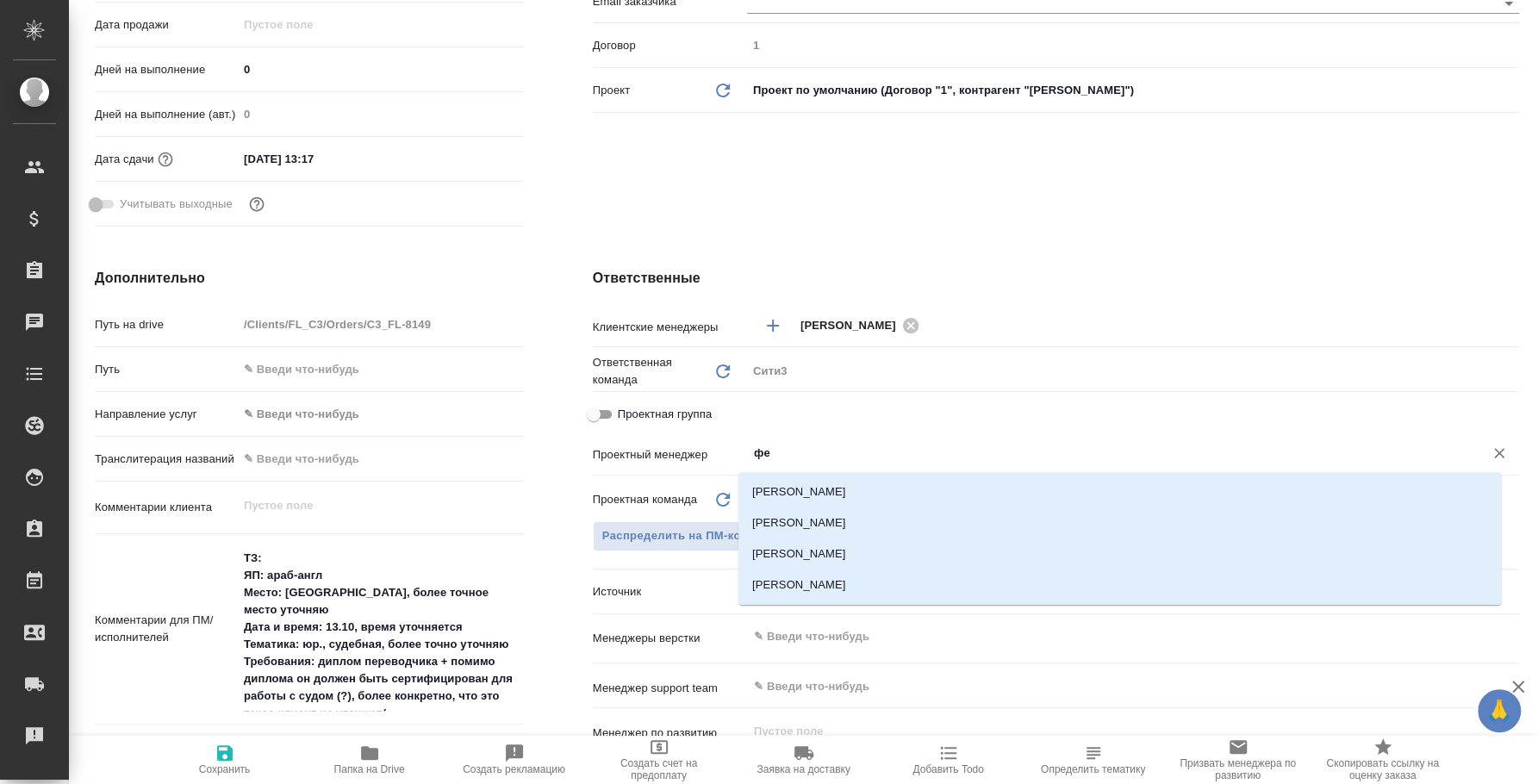
type input "ф"
type textarea "x"
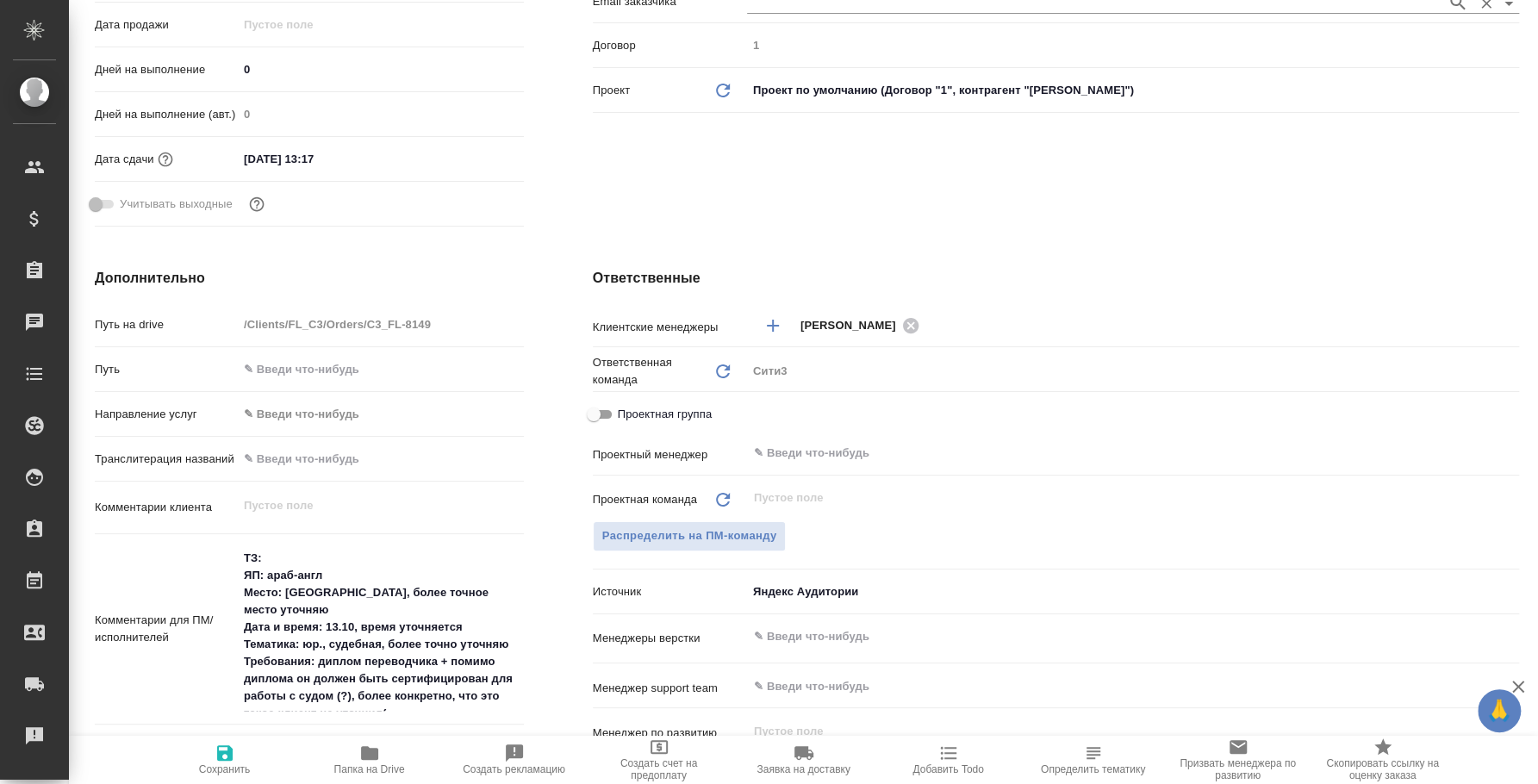
type textarea "x"
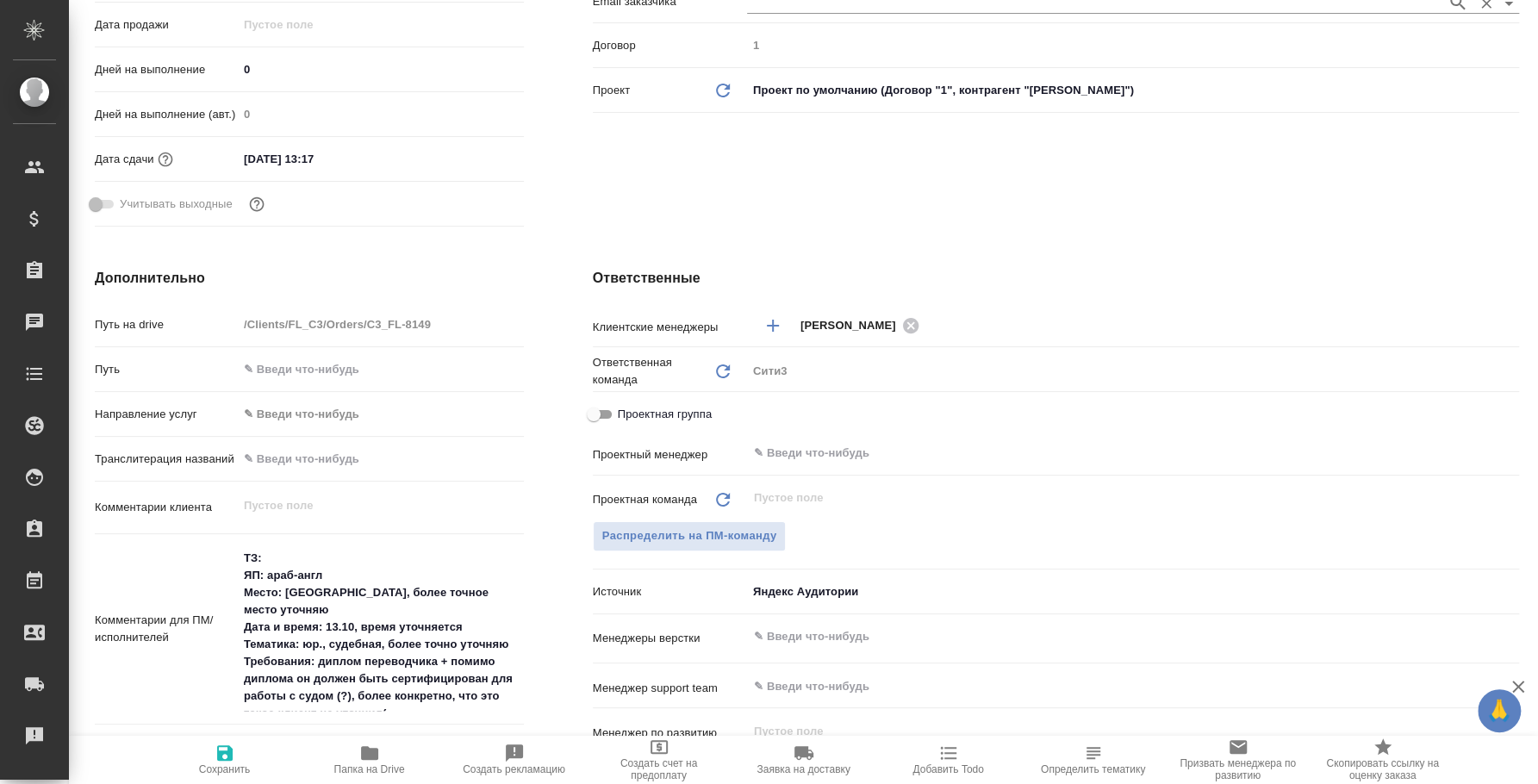
type textarea "x"
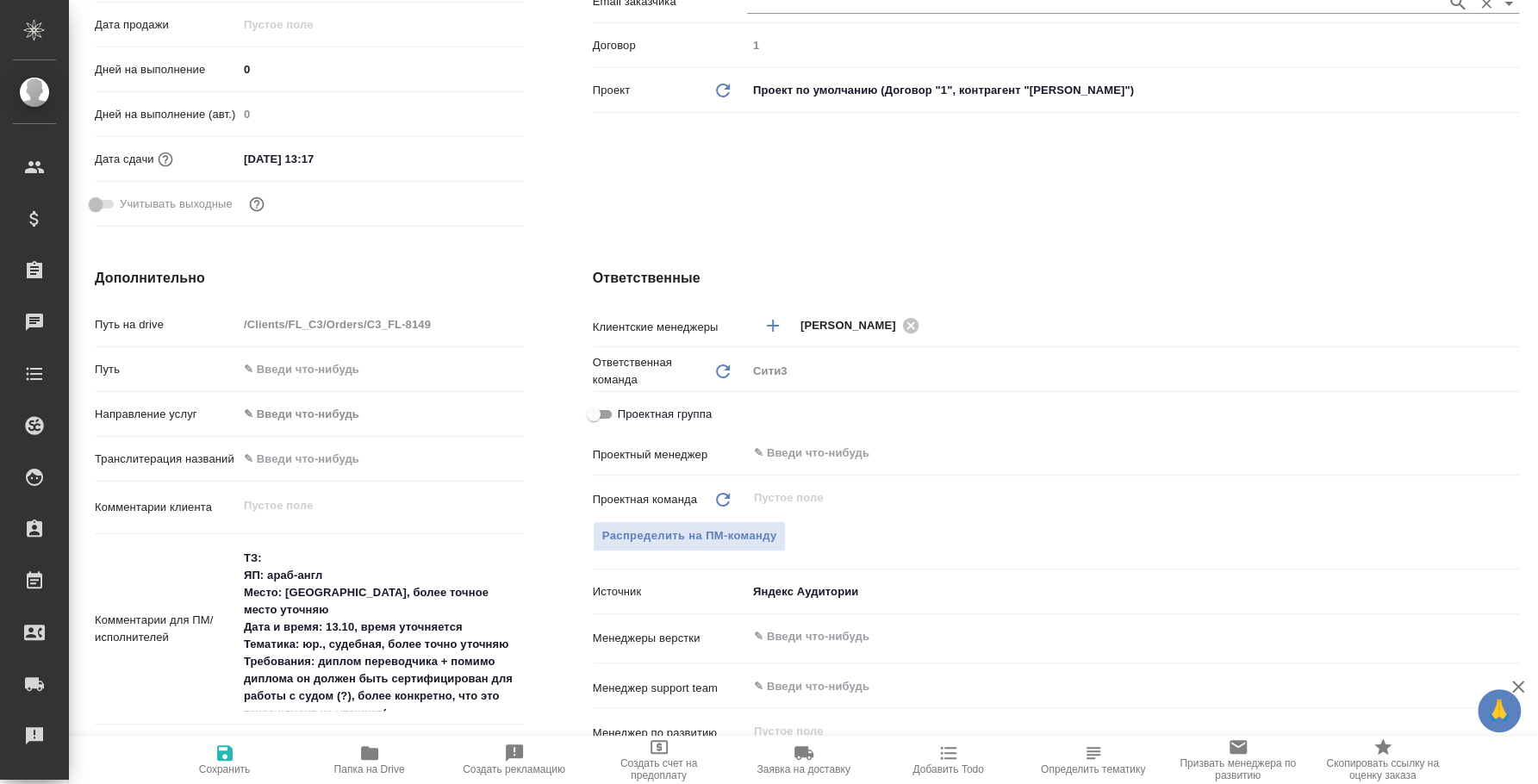
type textarea "x"
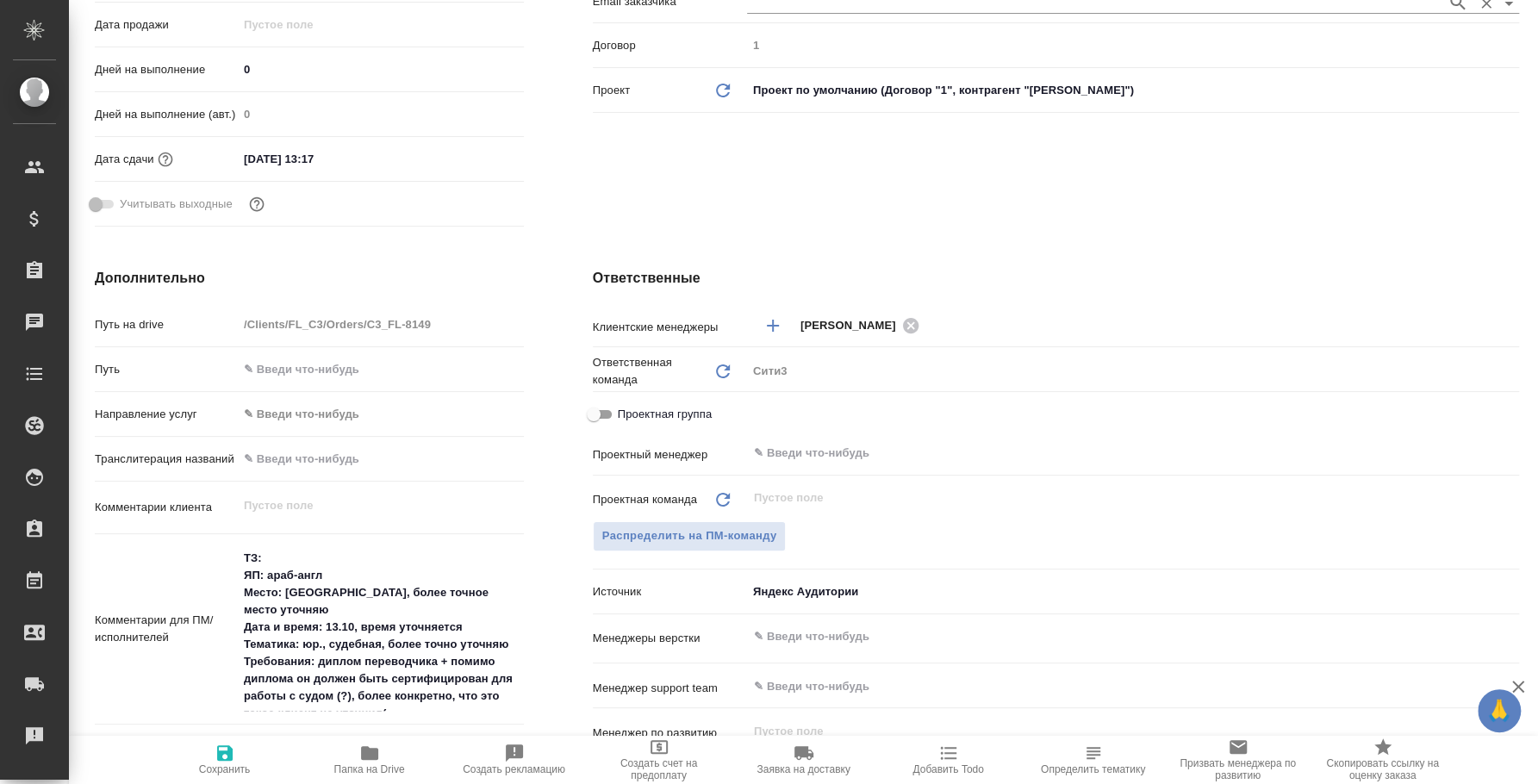
type textarea "x"
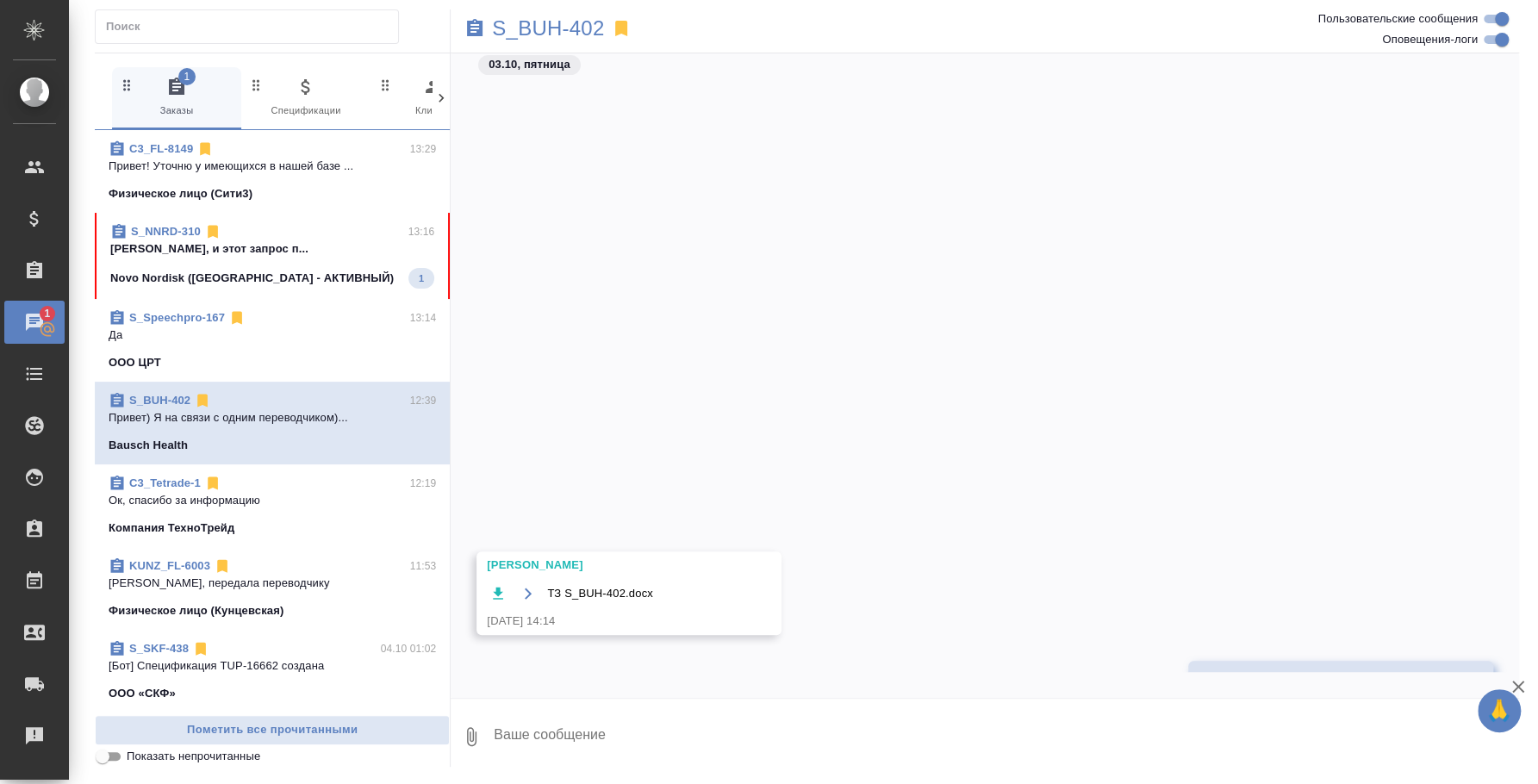
scroll to position [533, 0]
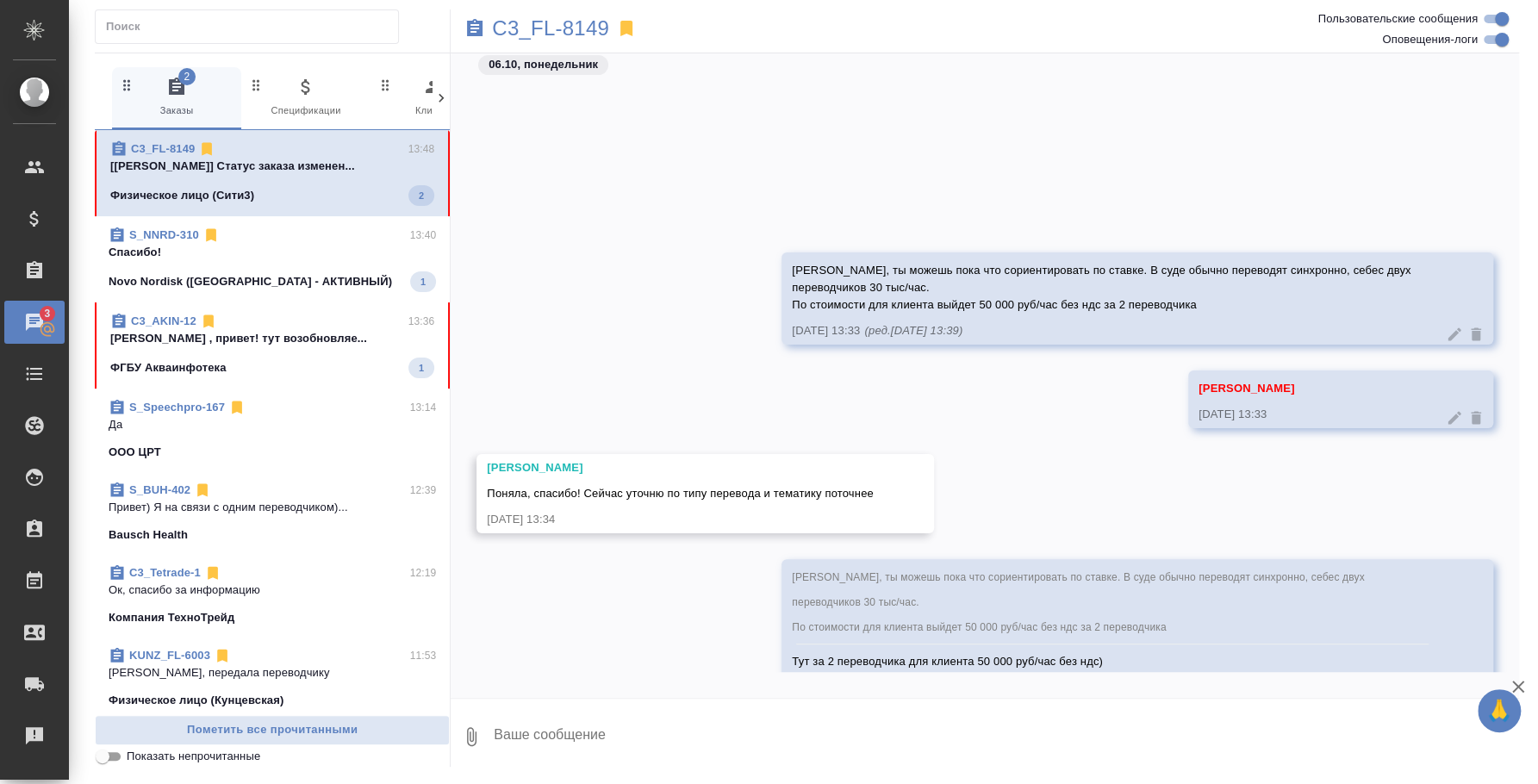
scroll to position [245, 0]
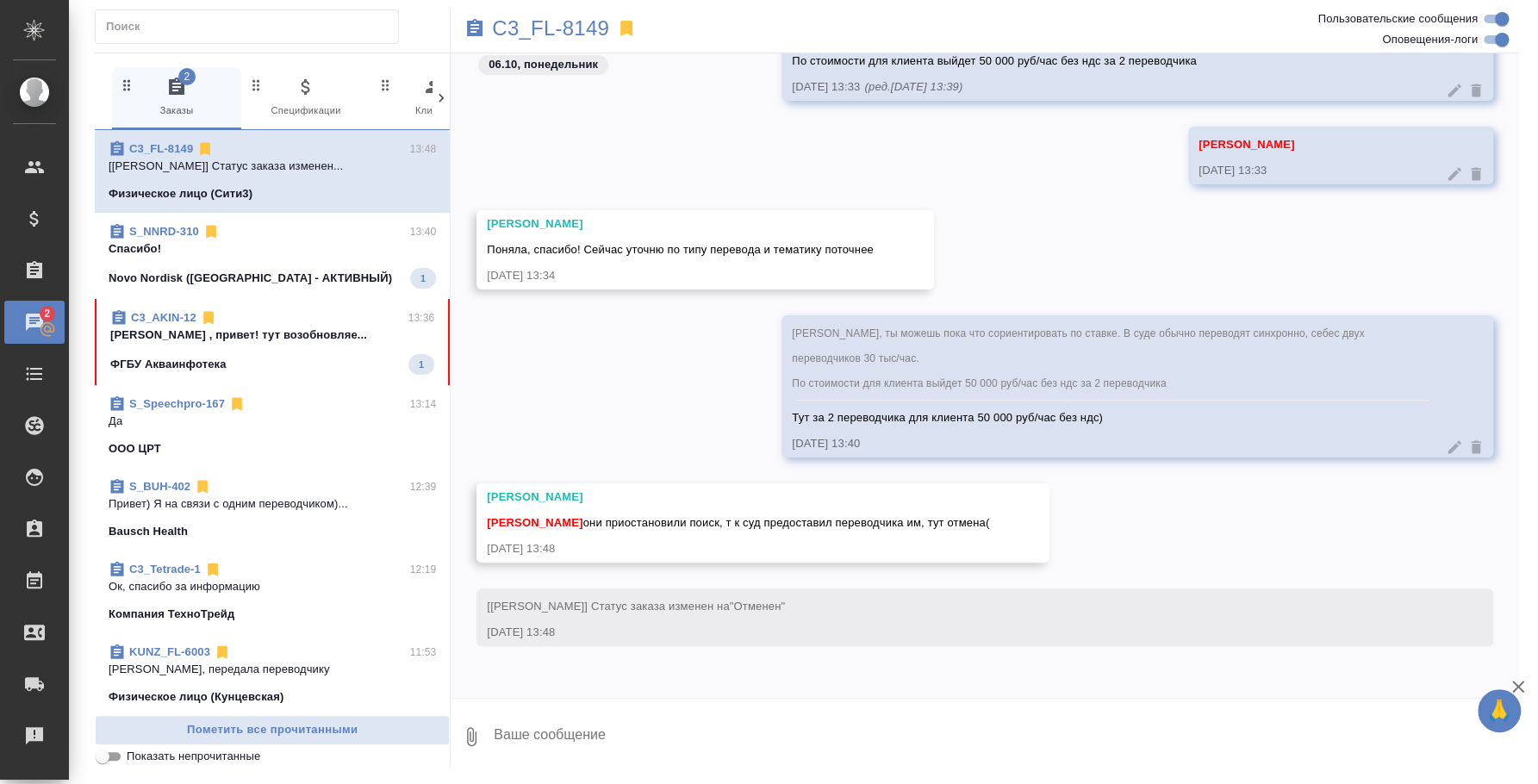
click at [821, 739] on textarea at bounding box center [1005, 735] width 1027 height 58
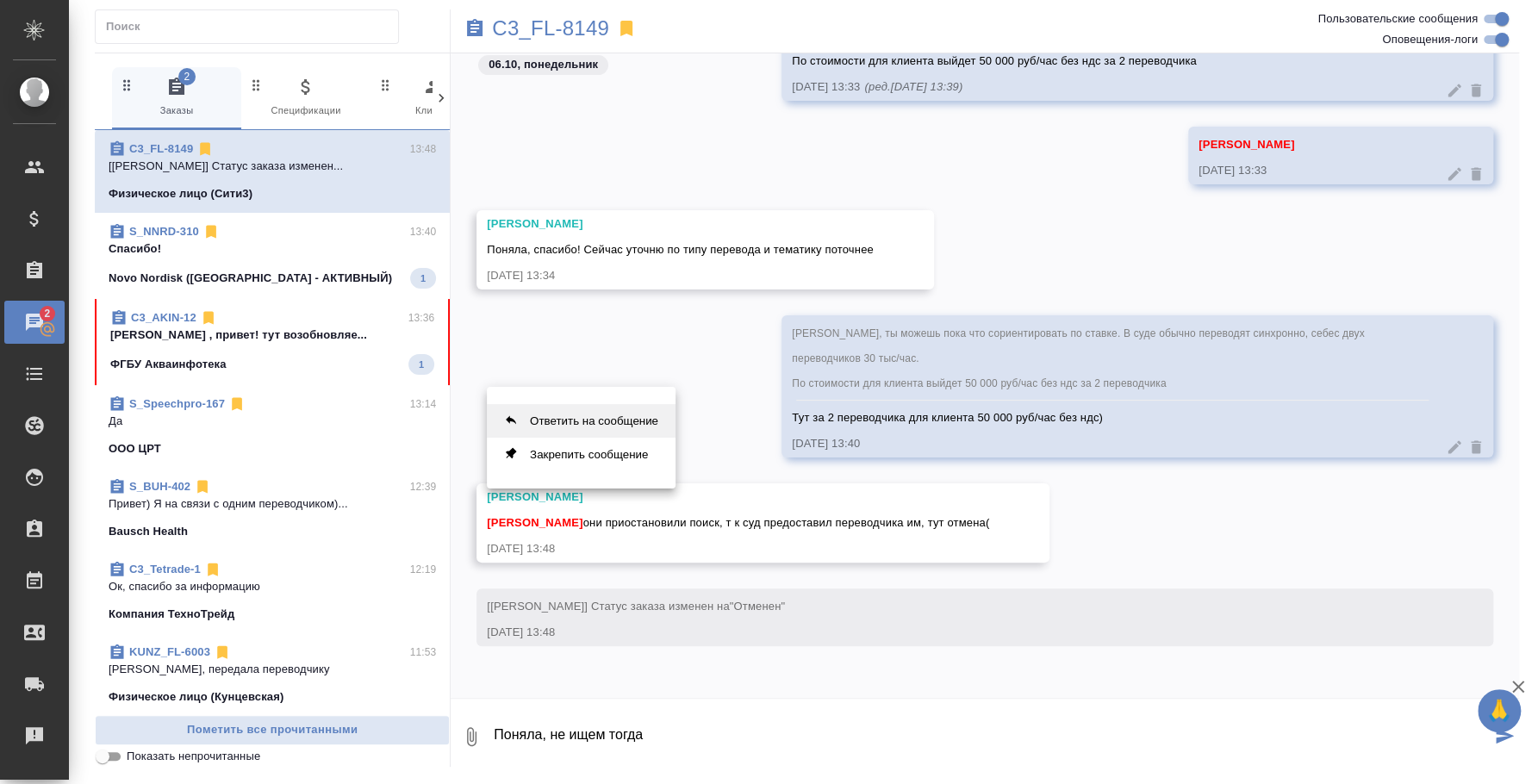
click at [654, 422] on button "Ответить на сообщение" at bounding box center [581, 421] width 189 height 34
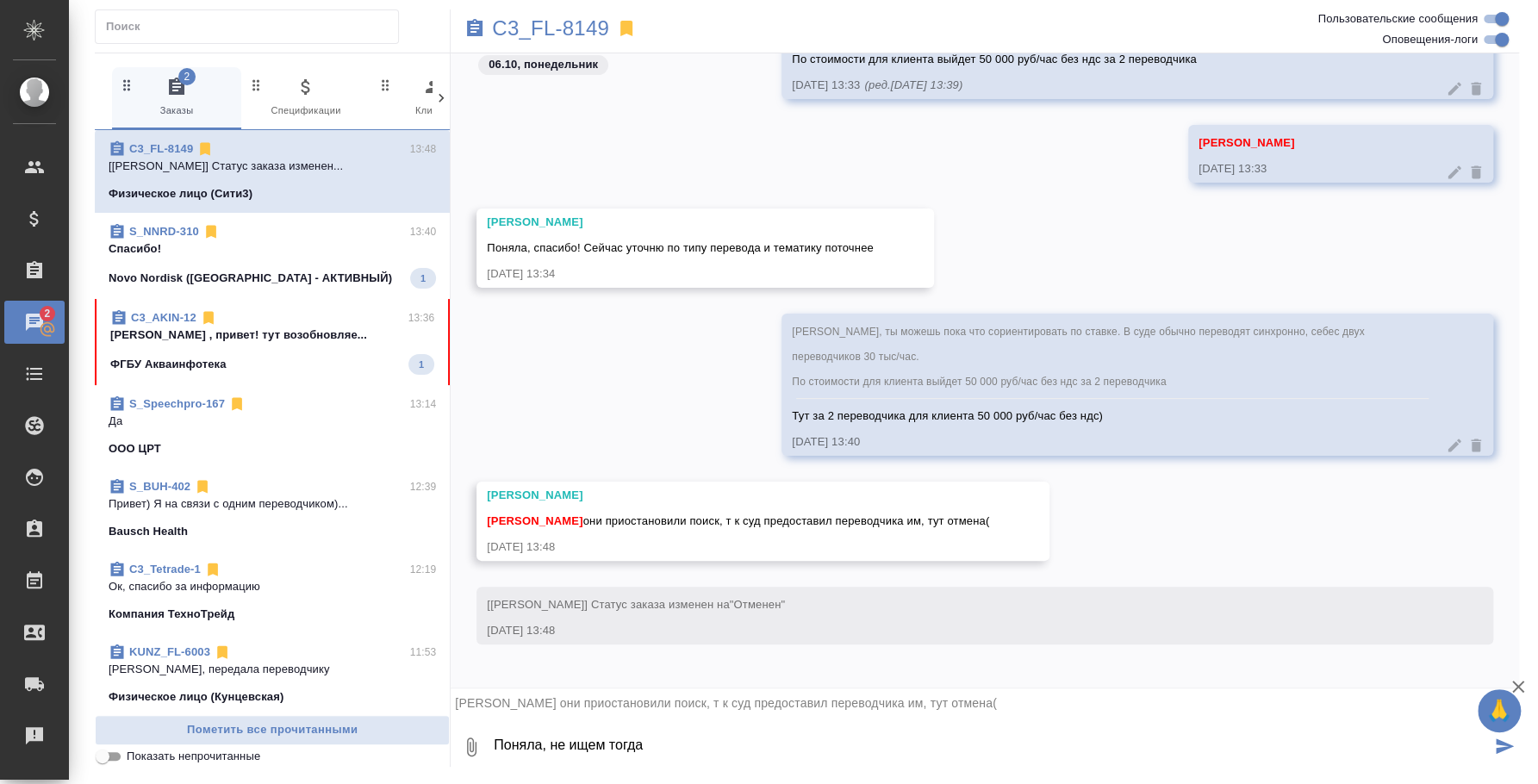
click at [721, 728] on textarea "Поняла, не ищем тогда" at bounding box center [991, 746] width 999 height 58
type textarea "Поняла, не ищем тогда"
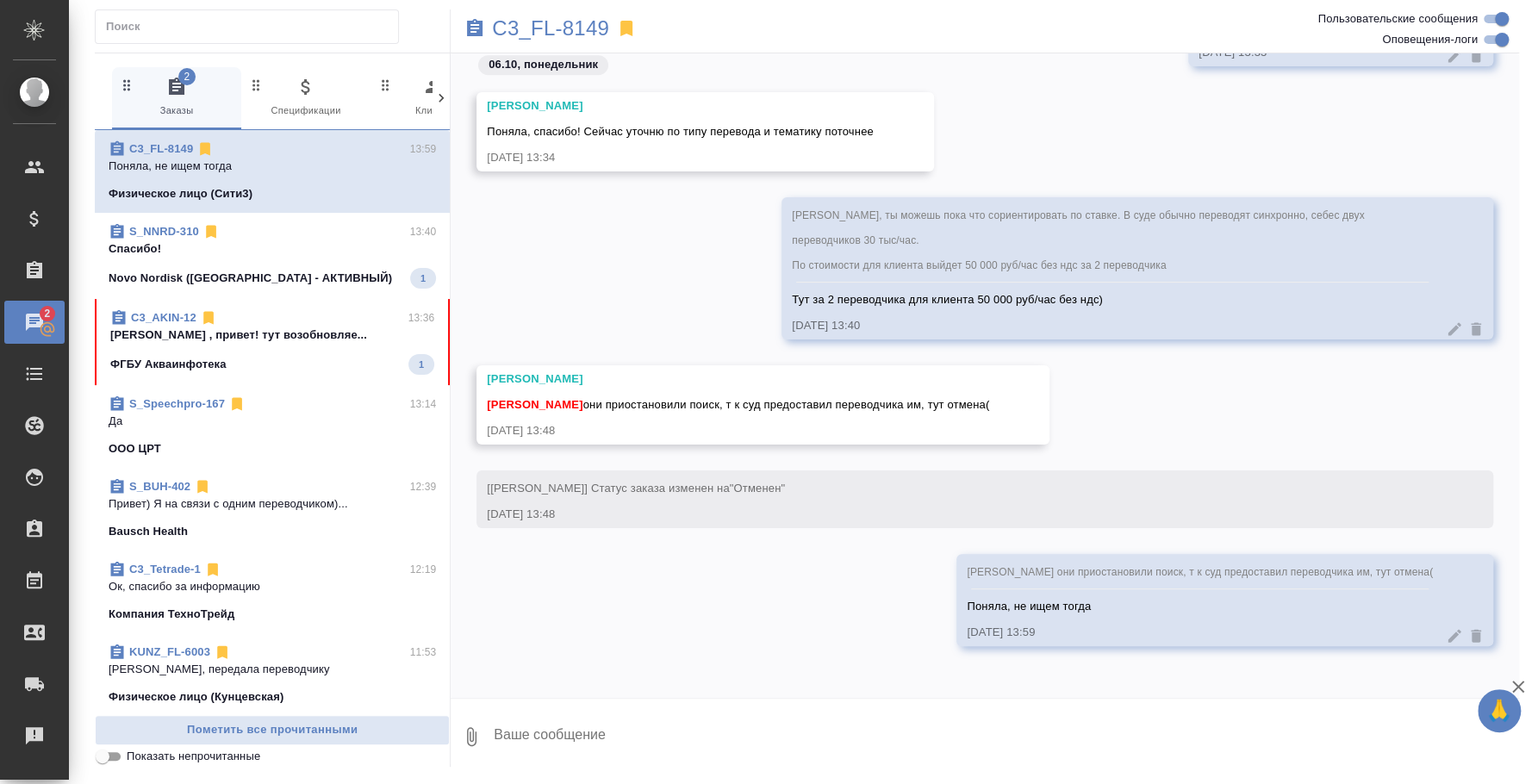
click at [244, 262] on span "S_NNRD-310 13:40 Спасибо! Novo Nordisk (РФ - АКТИВНЫЙ) 1" at bounding box center [272, 255] width 328 height 65
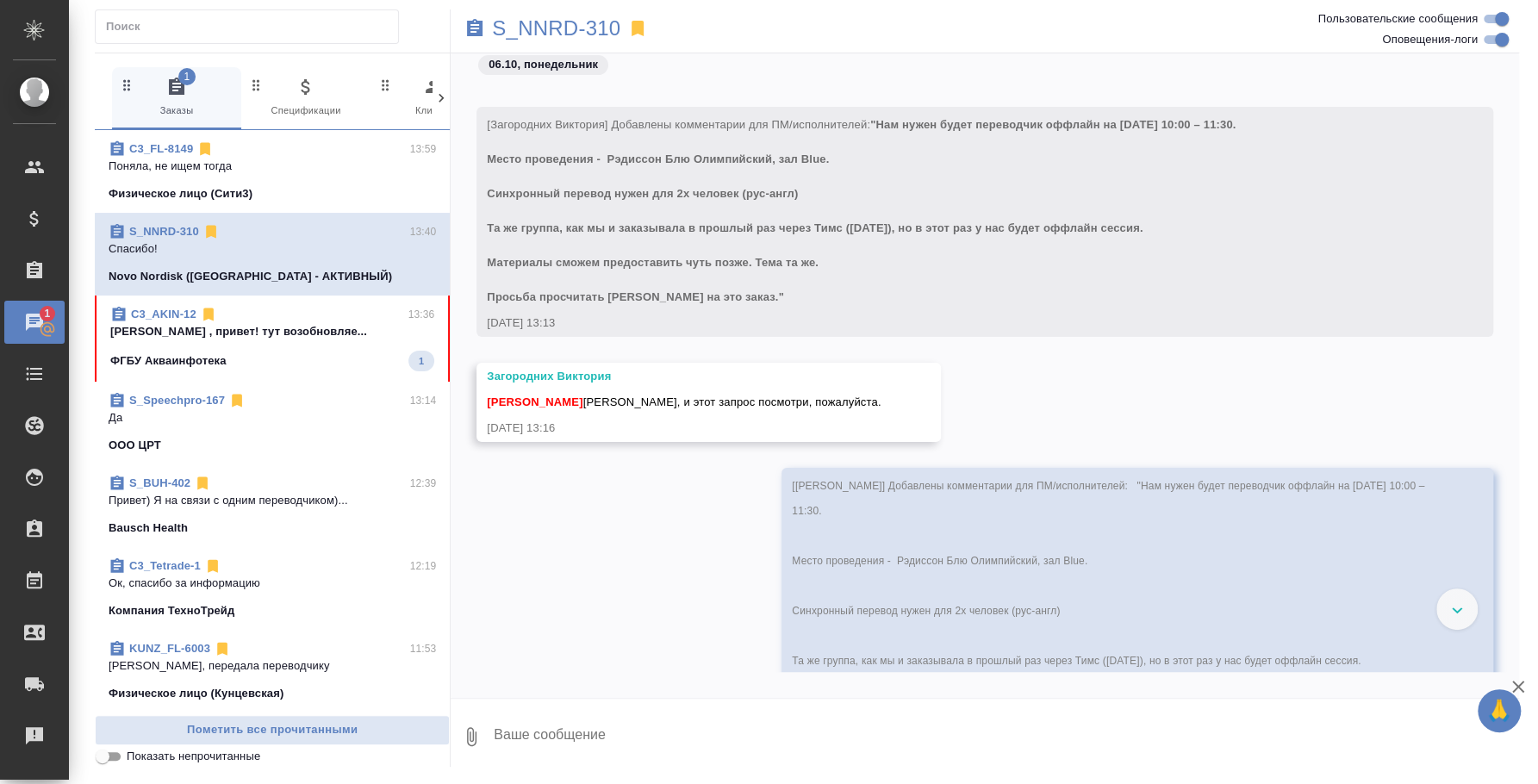
scroll to position [202, 0]
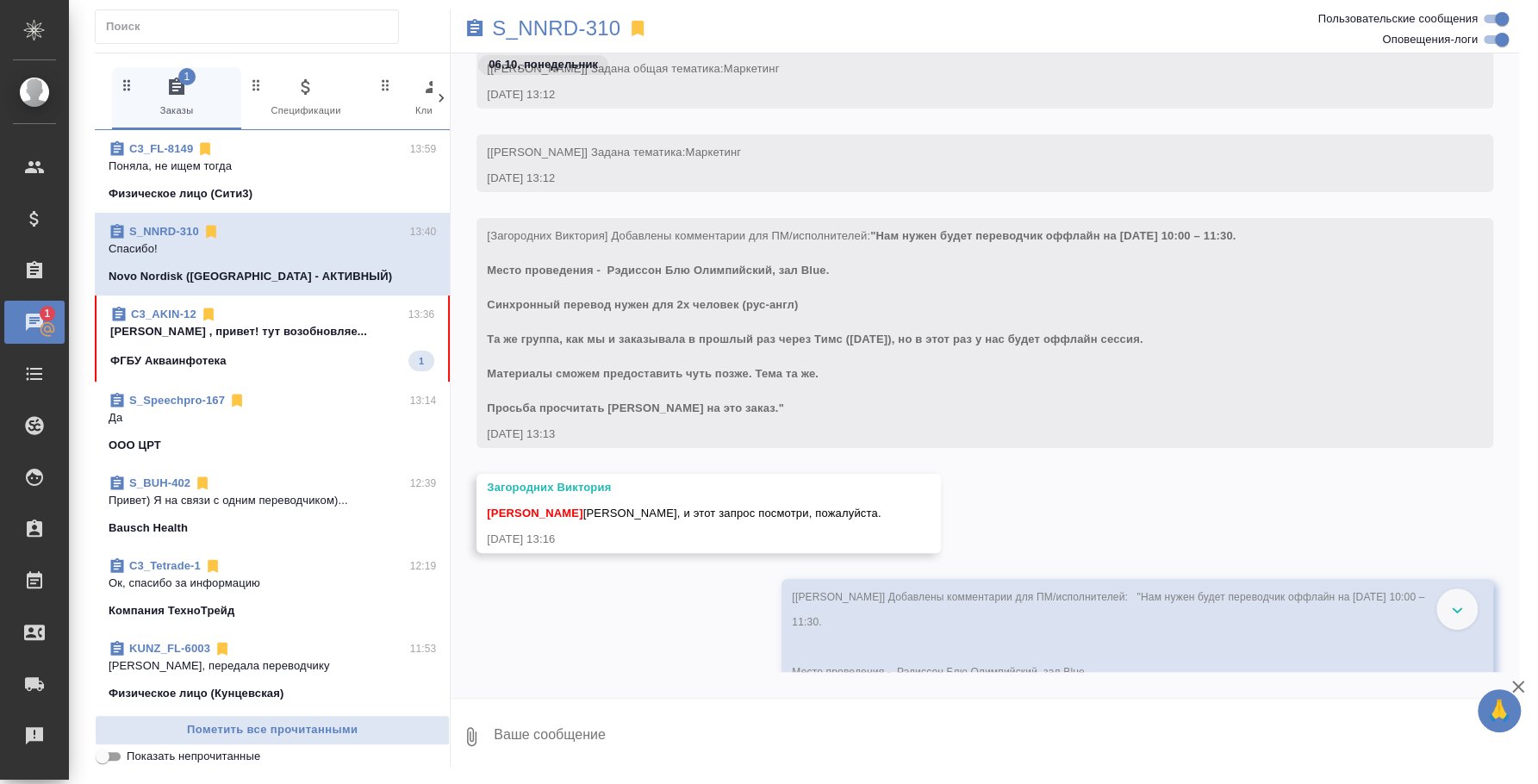
drag, startPoint x: 773, startPoint y: 402, endPoint x: 880, endPoint y: 231, distance: 201.7
click at [880, 231] on div "[Загородних Виктория] Добавлены комментарии для ПМ/исполнителей: "Нам нужен буд…" at bounding box center [961, 320] width 947 height 194
copy span ""Нам нужен будет переводчик оффлайн на 15 октября 10:00 – 11:30. Место проведен…"
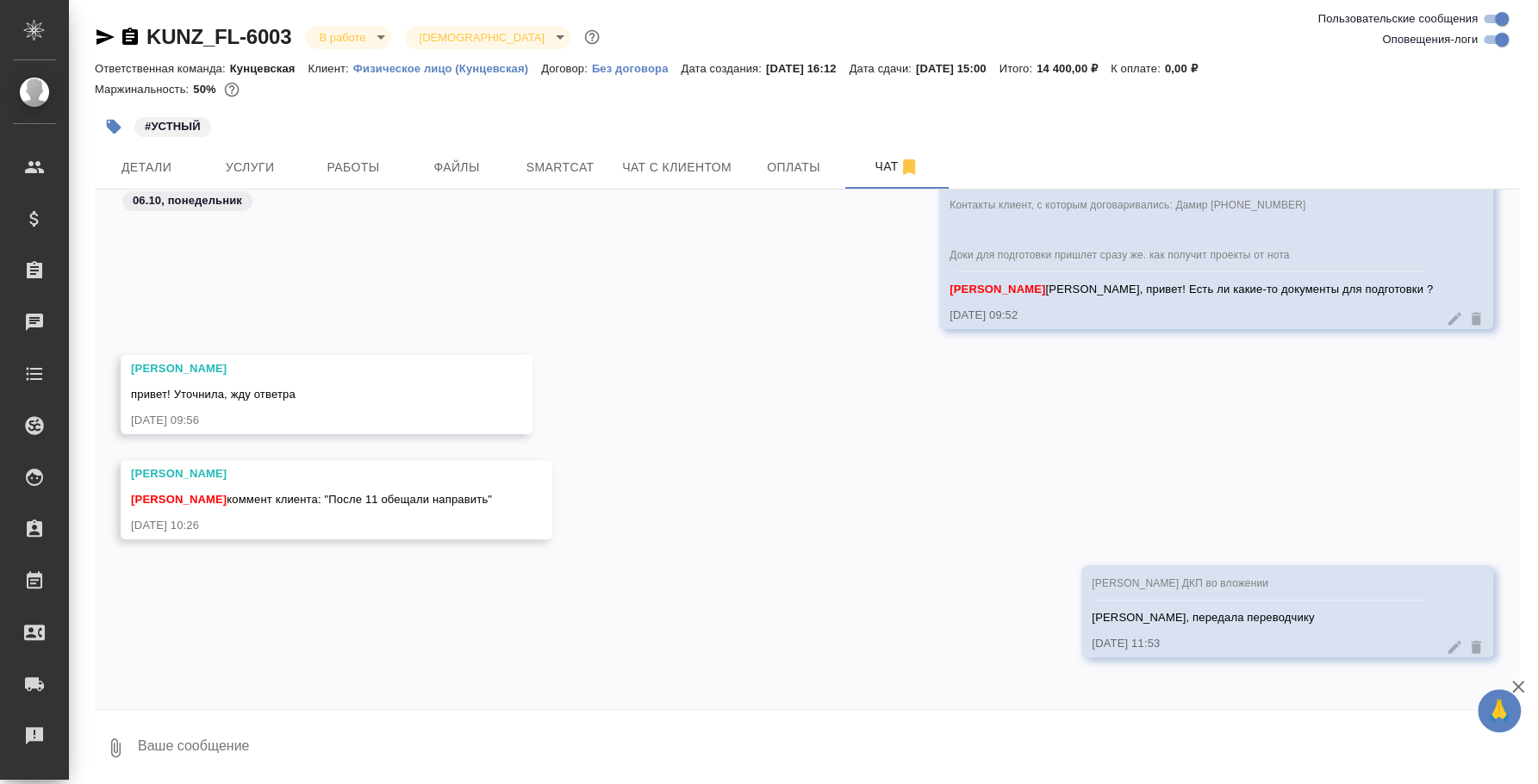
scroll to position [4375, 0]
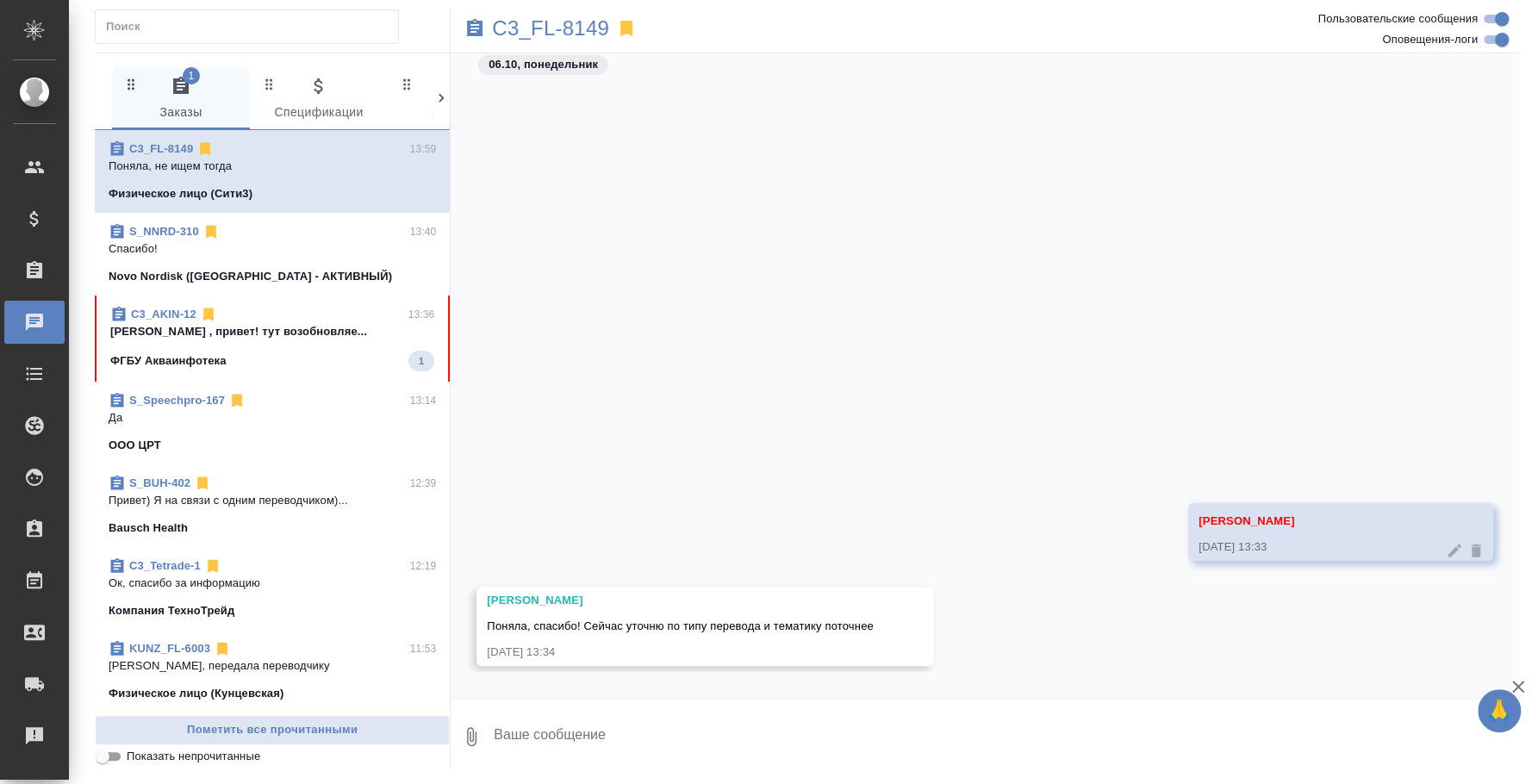
scroll to position [496, 0]
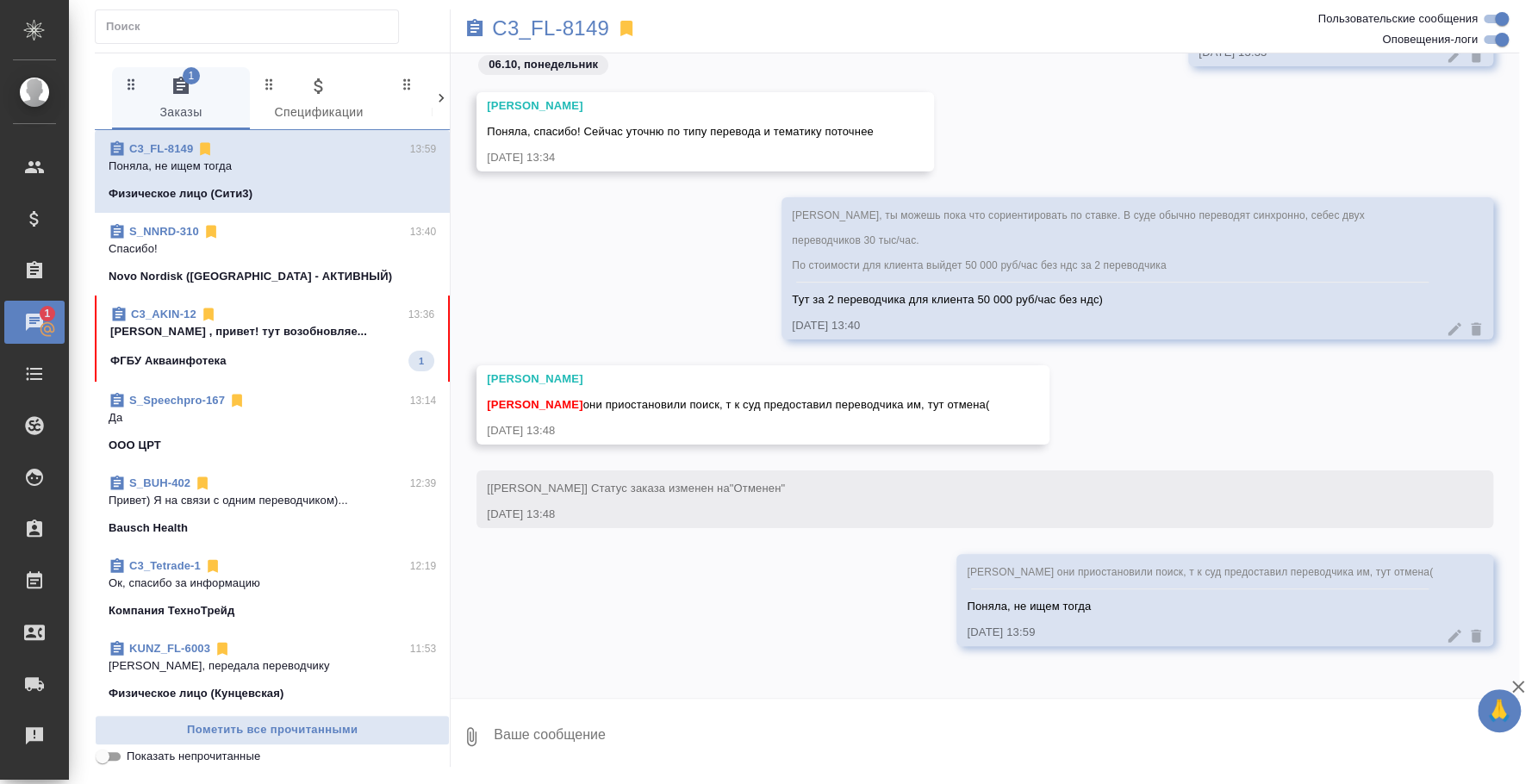
click at [265, 317] on div "C3_AKIN-12 13:36" at bounding box center [271, 314] width 324 height 17
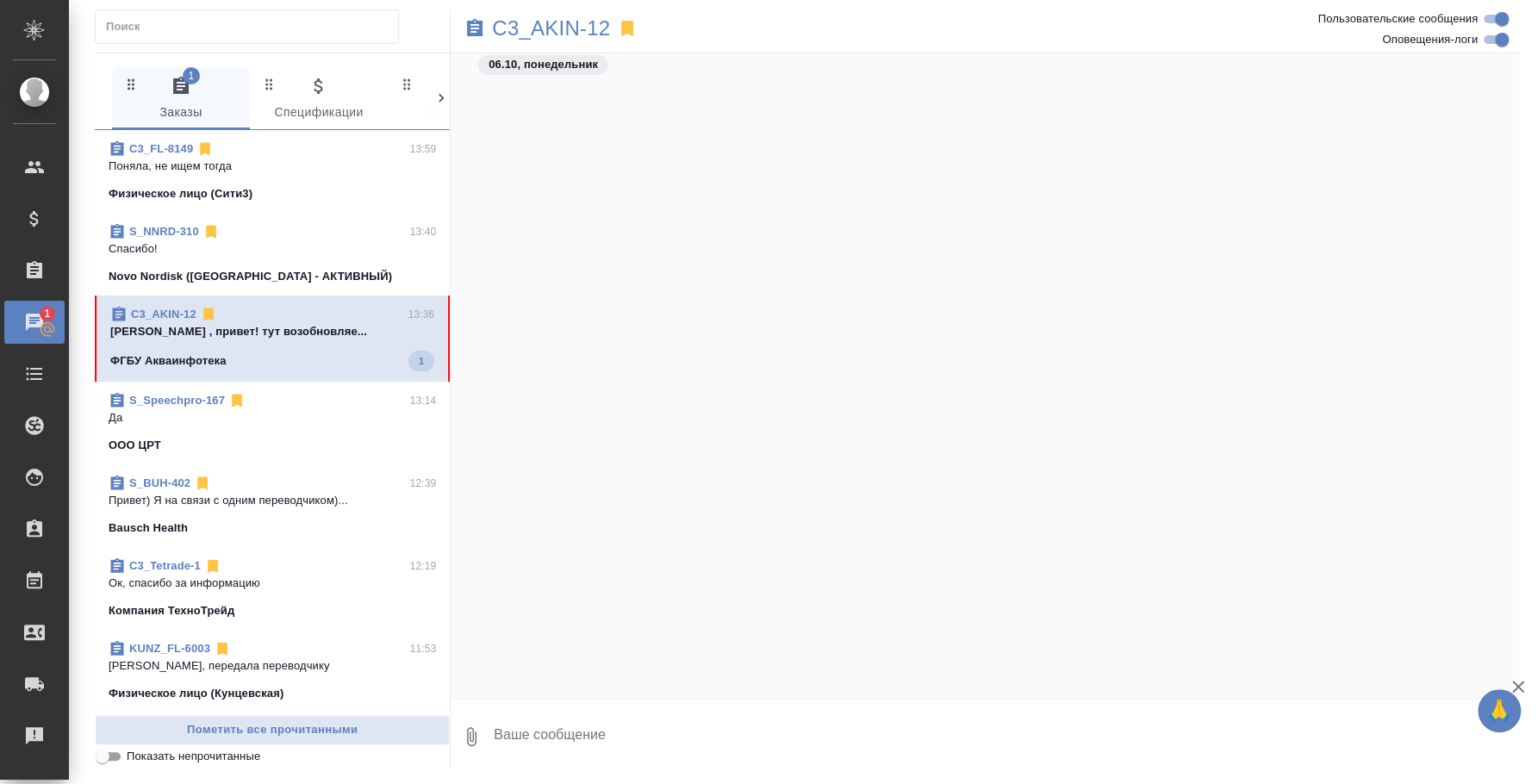
scroll to position [648, 0]
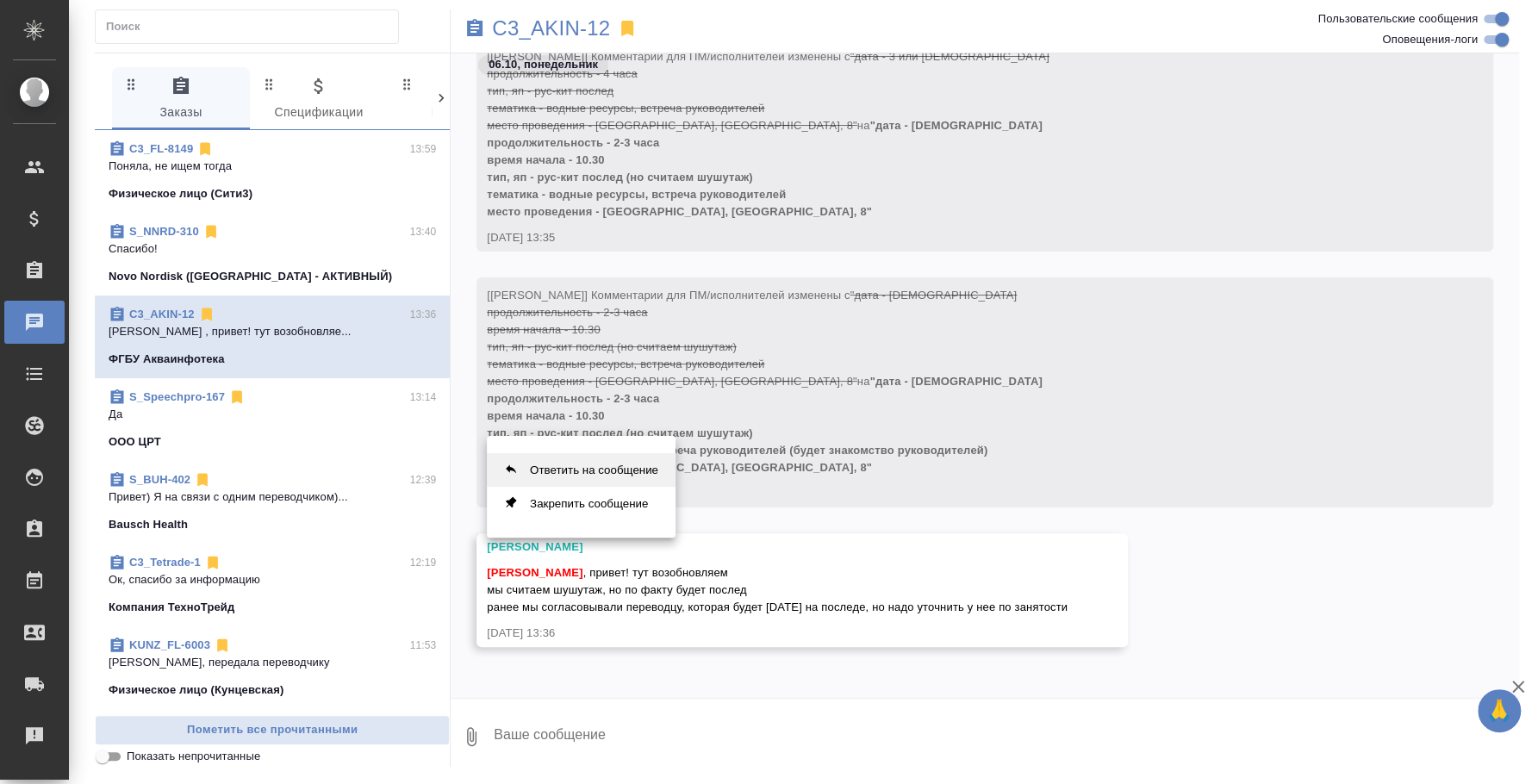
click at [595, 463] on button "Ответить на сообщение" at bounding box center [581, 470] width 189 height 34
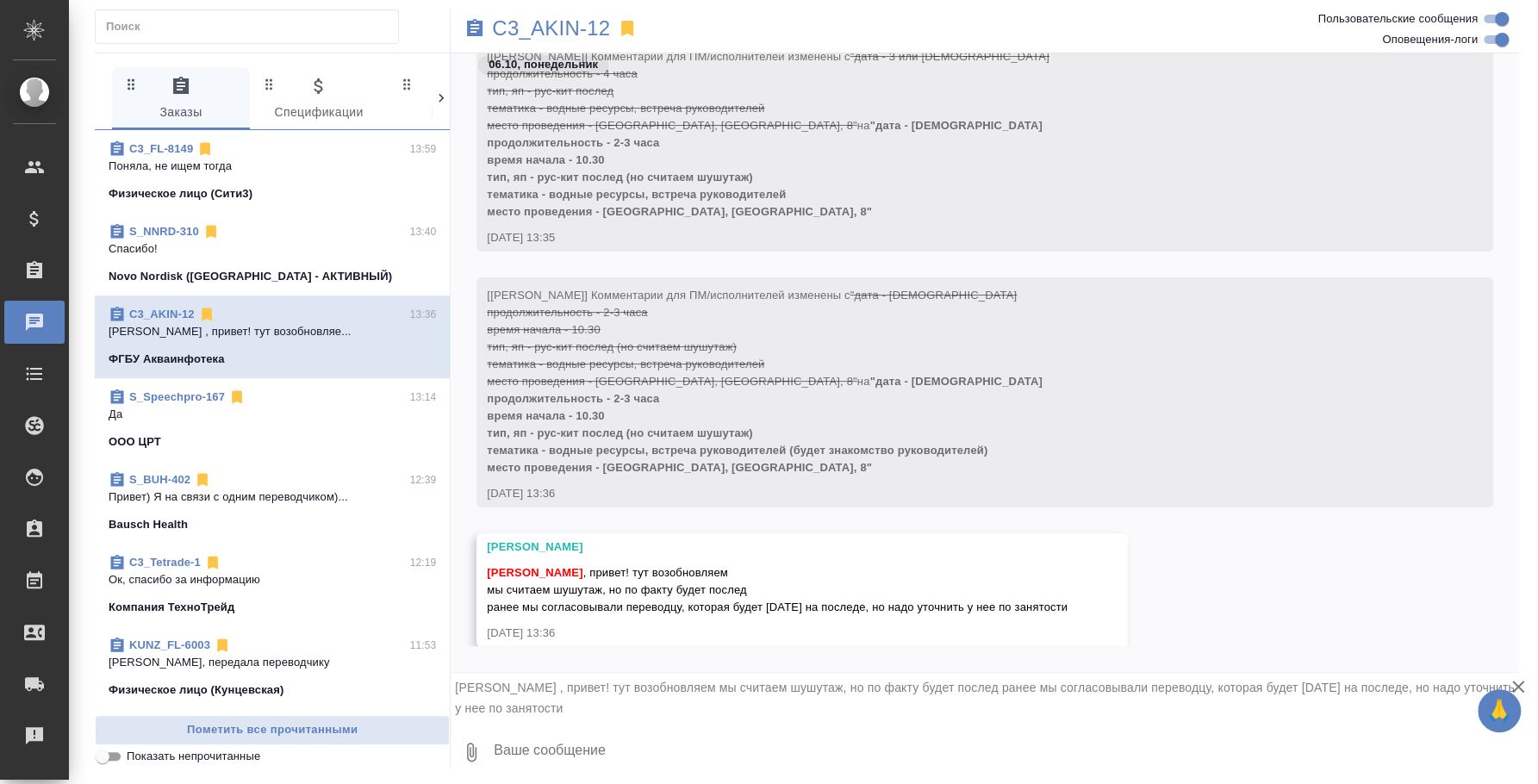
click at [641, 745] on textarea at bounding box center [1005, 751] width 1027 height 58
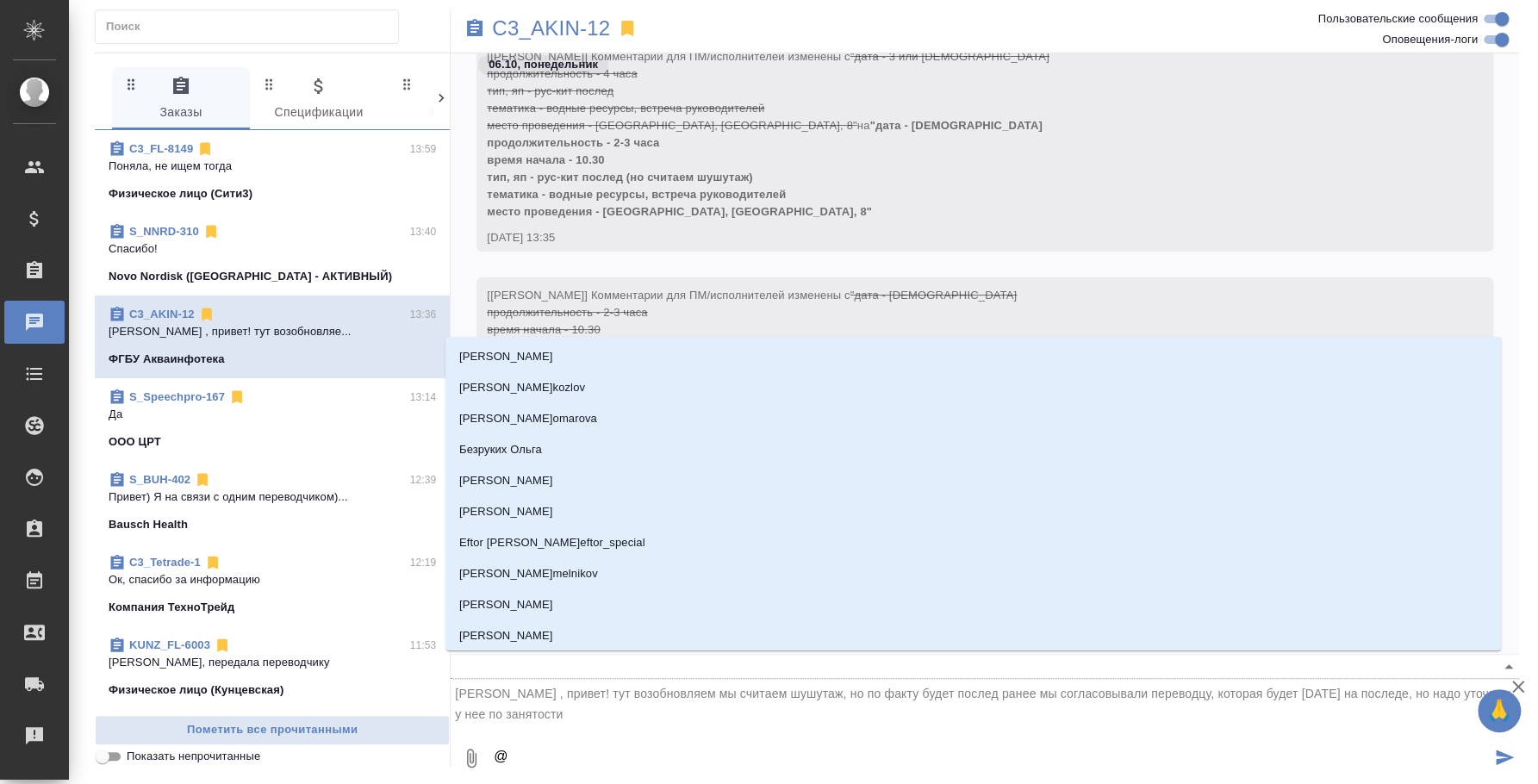
type textarea "@н"
type input "н"
type textarea "@ни"
type input "ни"
type textarea "@н"
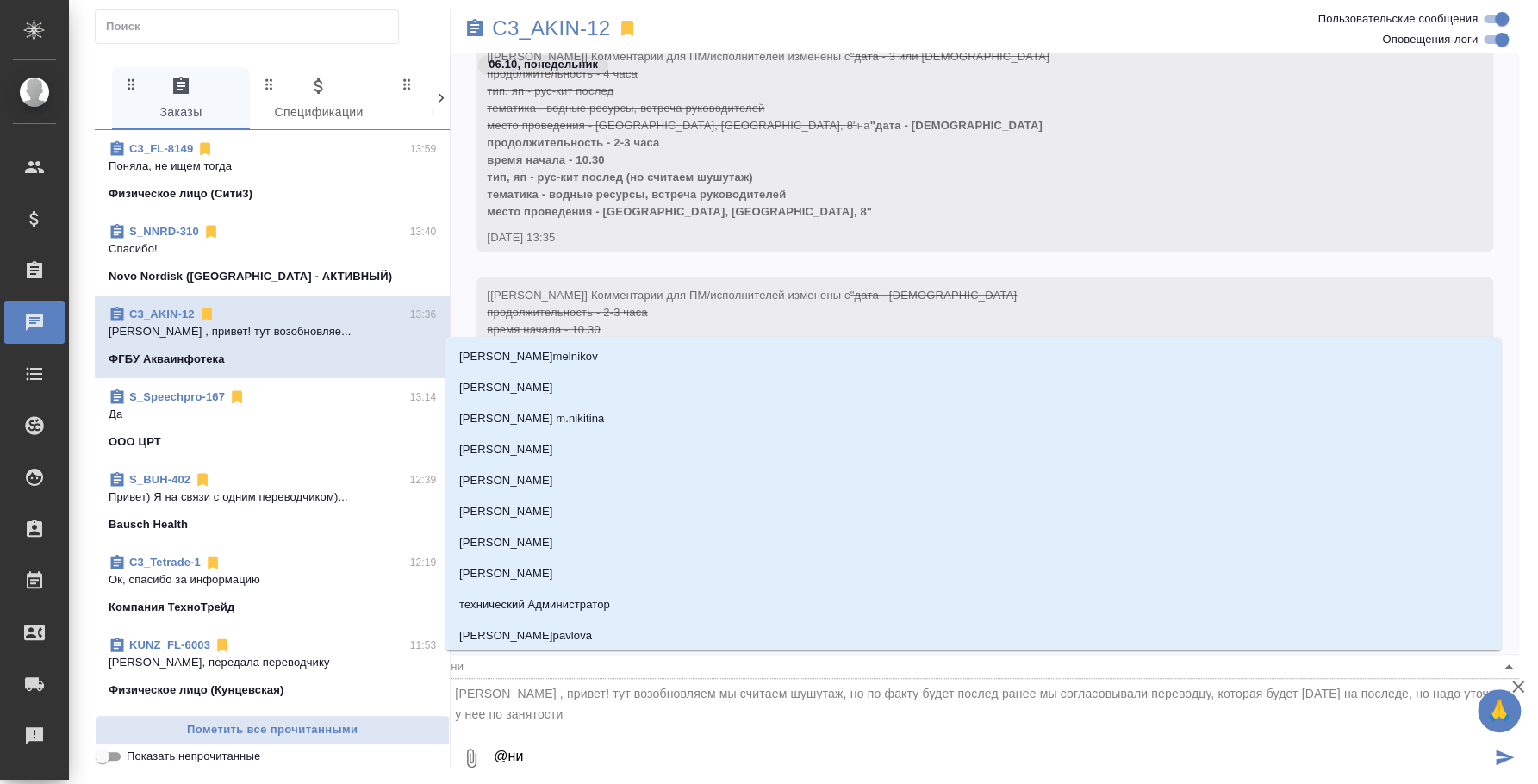
type input "н"
type textarea "@"
type textarea "@N"
type input "N"
type textarea "@N'f"
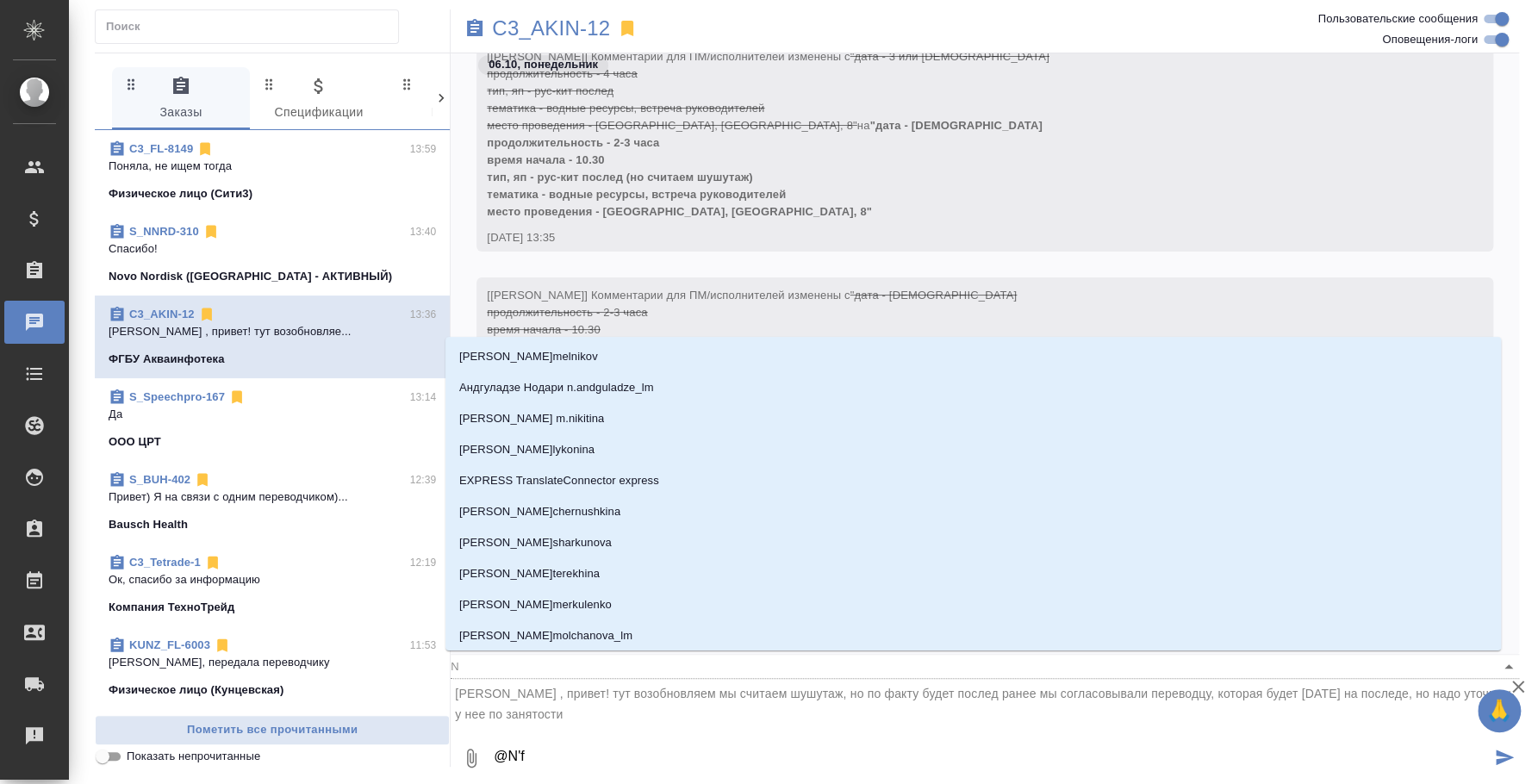
type input "N'f"
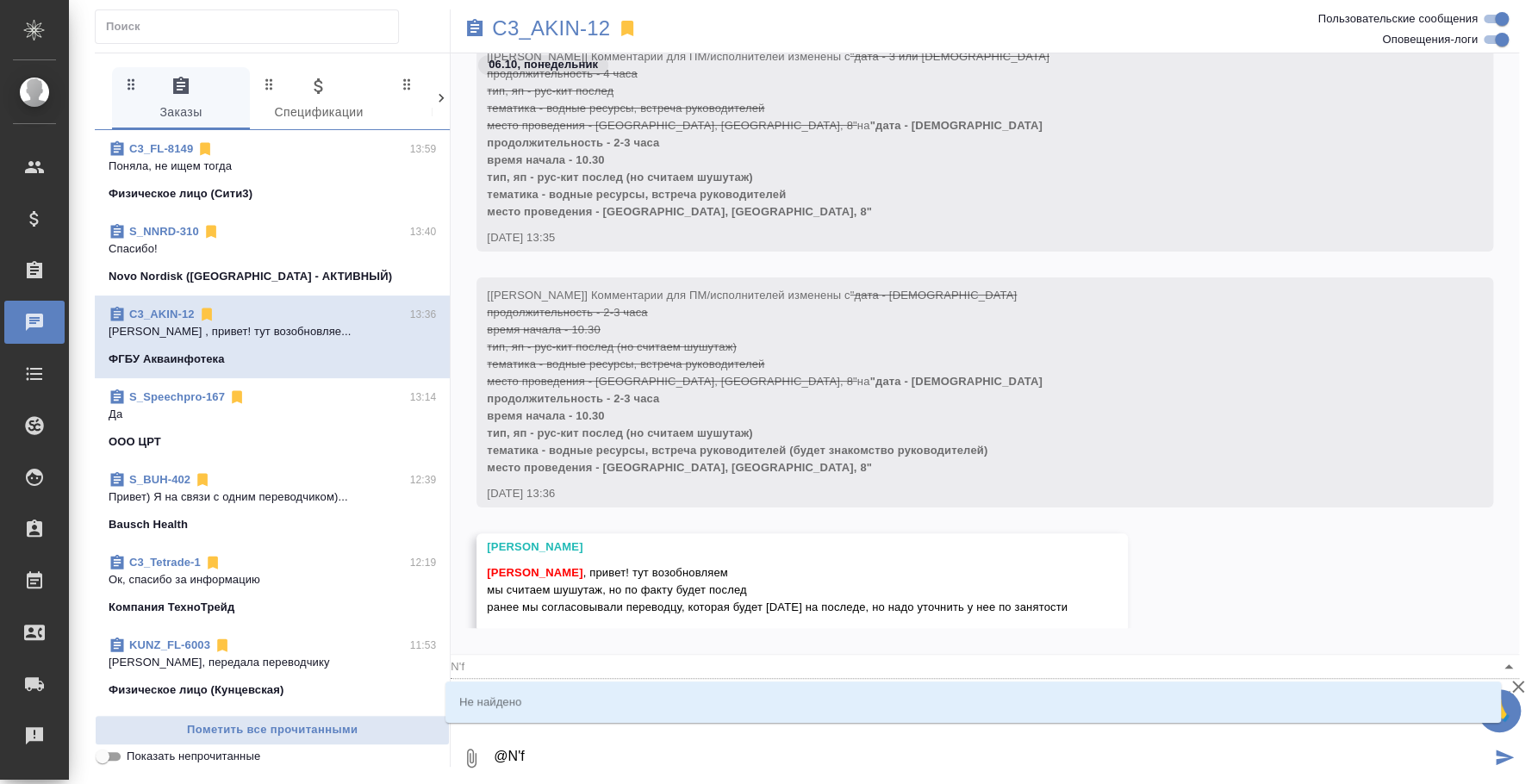
type textarea "@N'f'n"
type input "N'f'n"
type textarea "@N'f'n'm"
type input "N'f'n'm"
type textarea "@N'f'n"
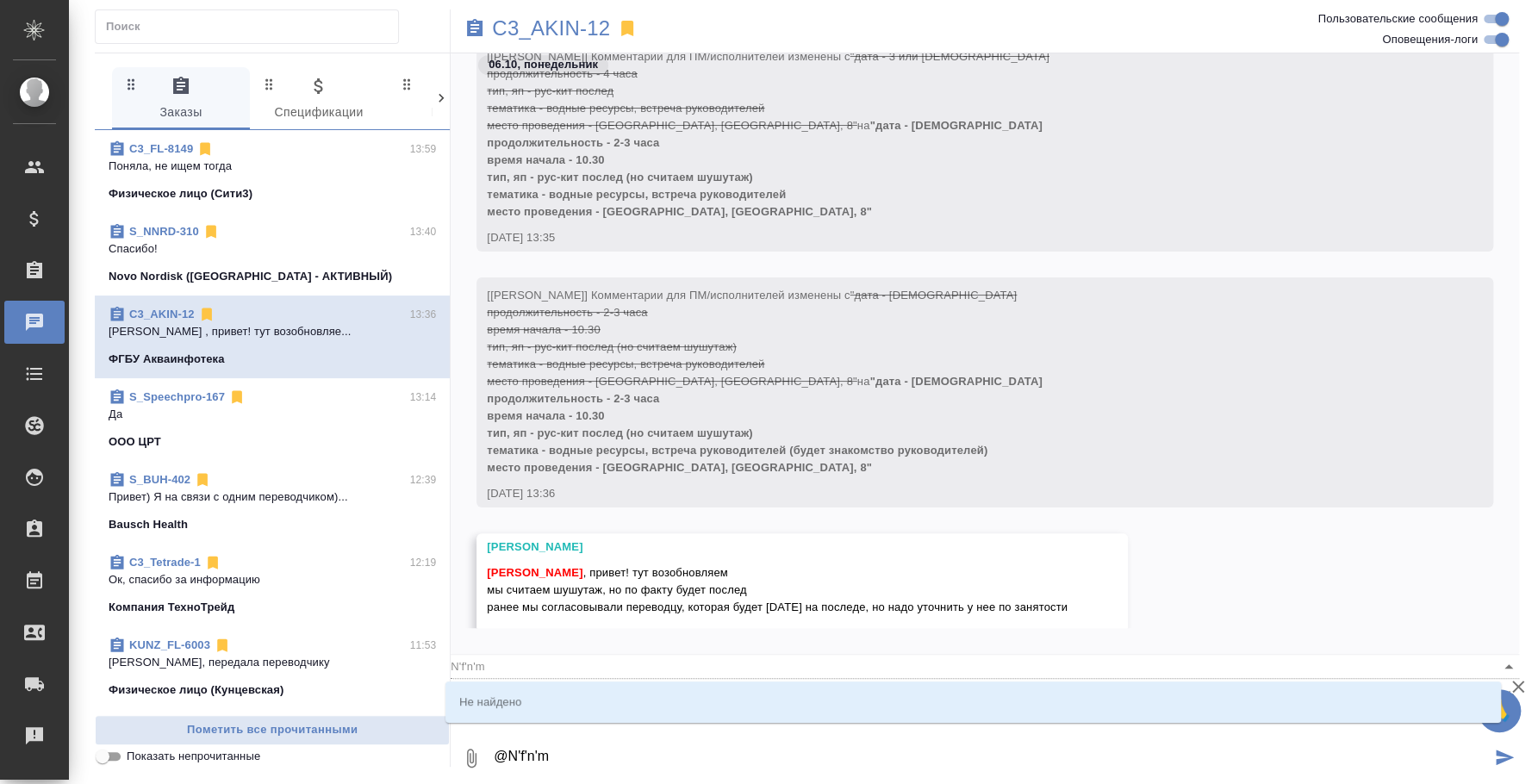
type input "N'f'n"
type textarea "@N'f"
type input "N'f"
type textarea "@N"
type input "N"
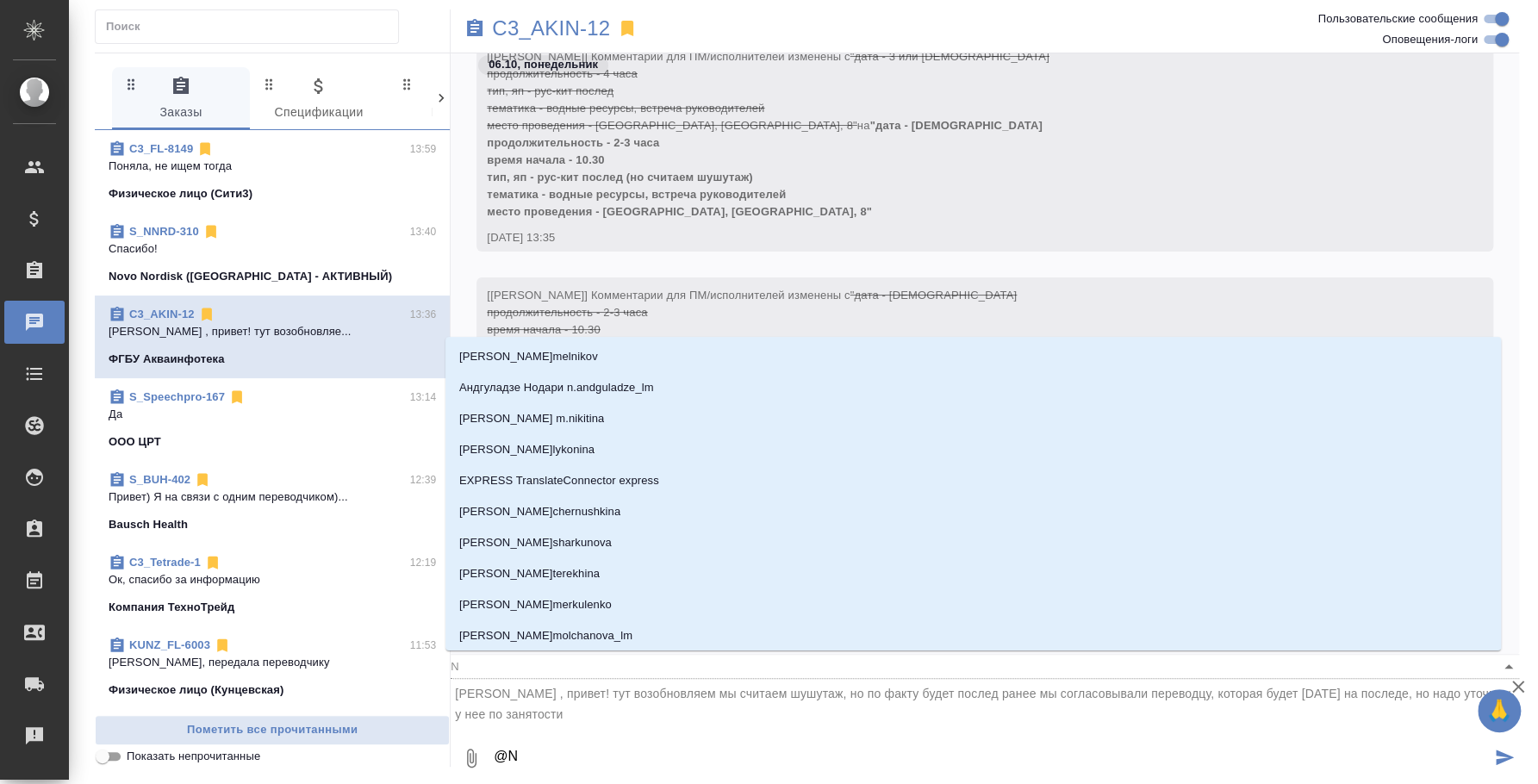
type textarea "@"
type textarea "@т"
type input "т"
type textarea "@та"
type input "та"
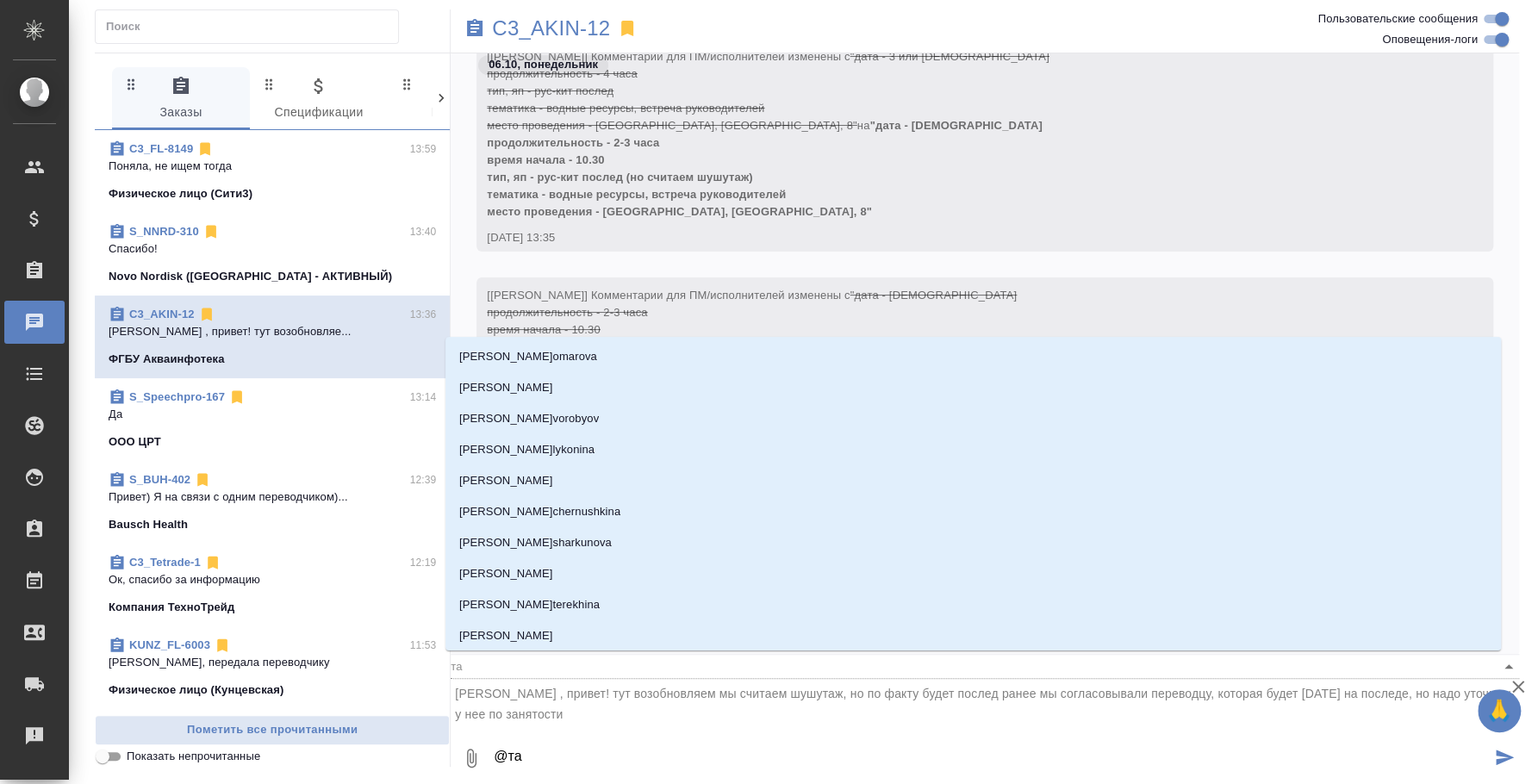
type textarea "@тат"
type input "тат"
type textarea "@тать"
type input "тать"
type textarea "@тат"
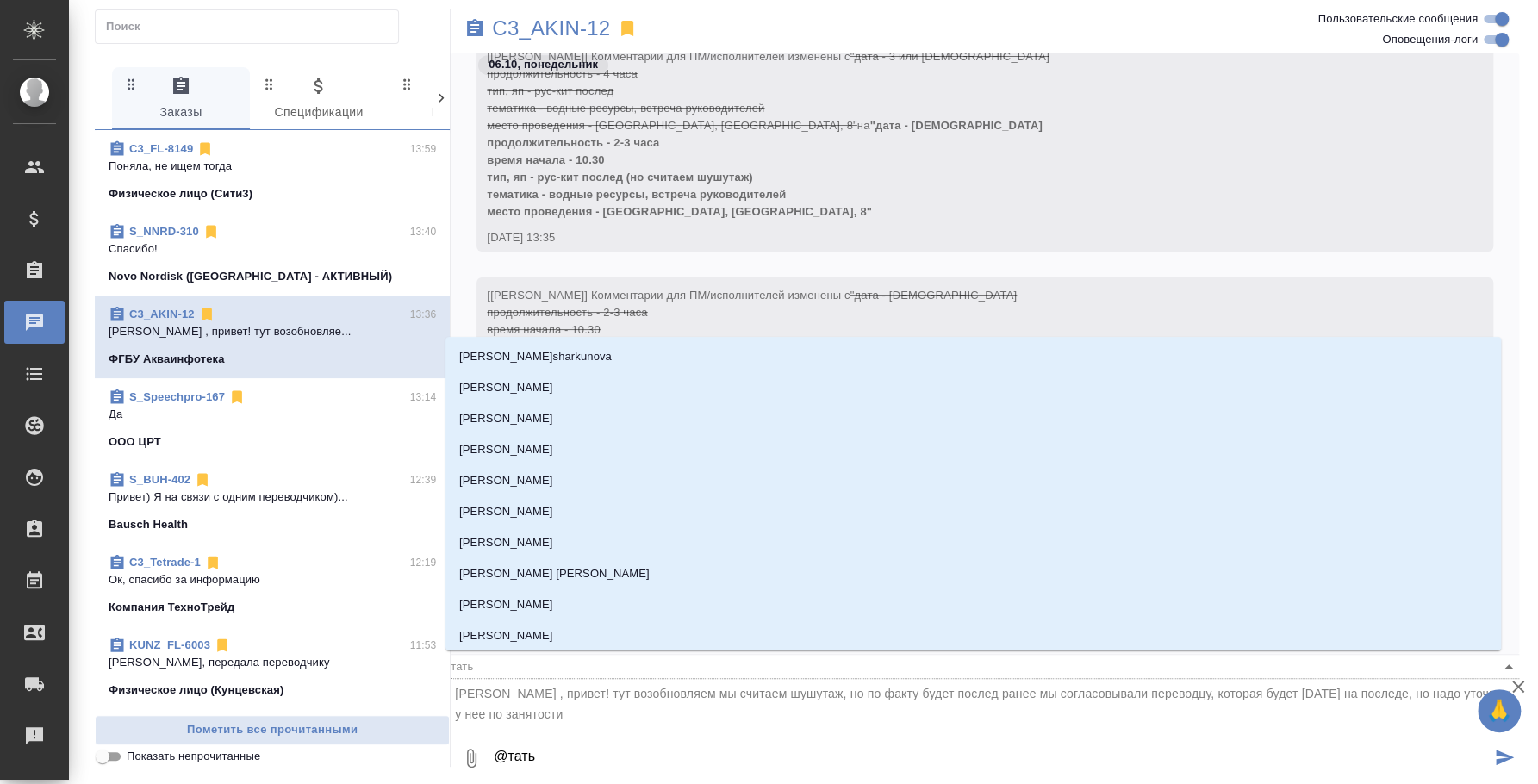
type input "тат"
type textarea "@та"
type input "та"
type textarea "@т"
type input "т"
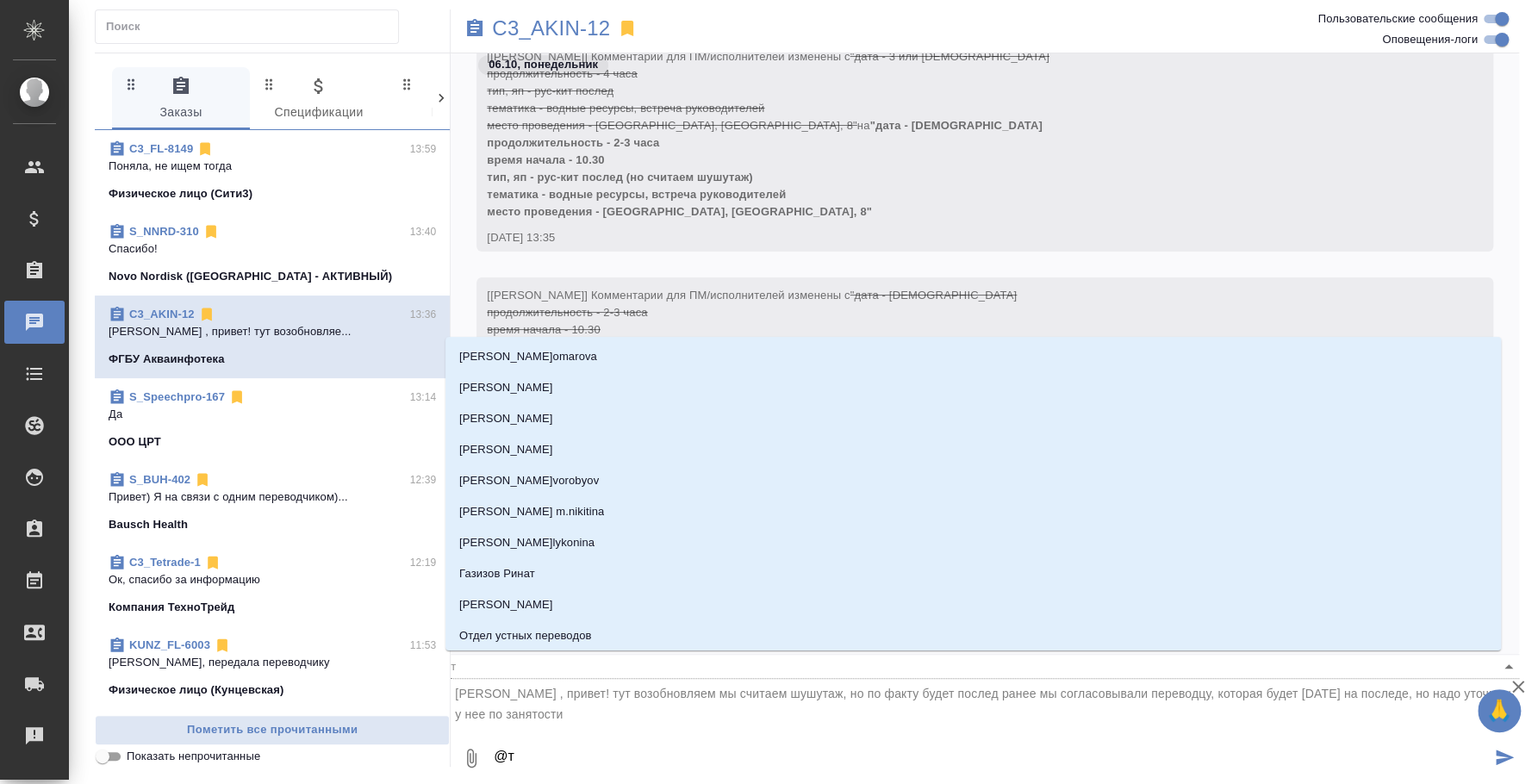
type textarea "@"
type textarea "@н"
type input "н"
type textarea "@ни"
type input "ни"
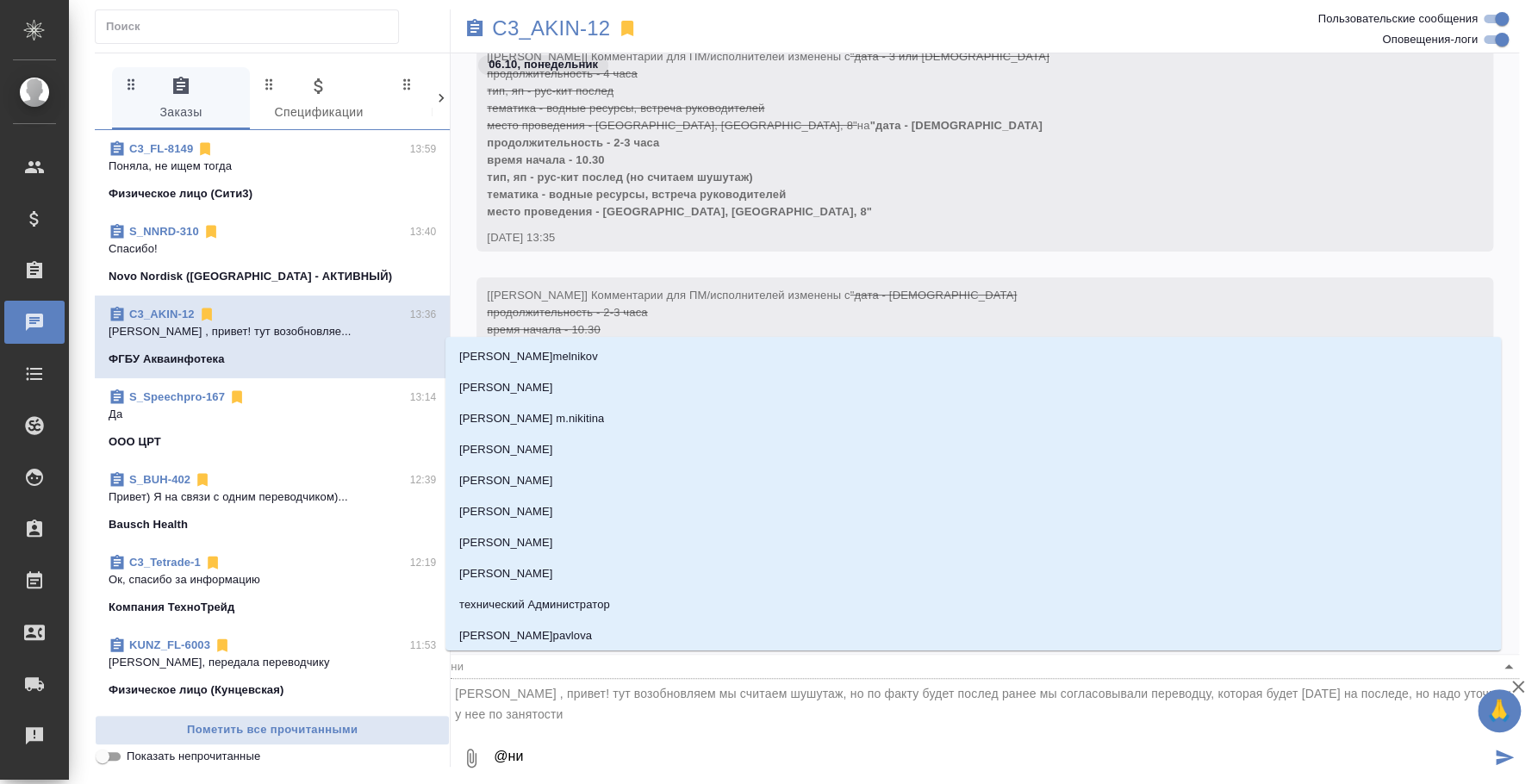
type textarea "@ник"
type input "ник"
type textarea "@ники"
type input "ники"
type textarea "@никит"
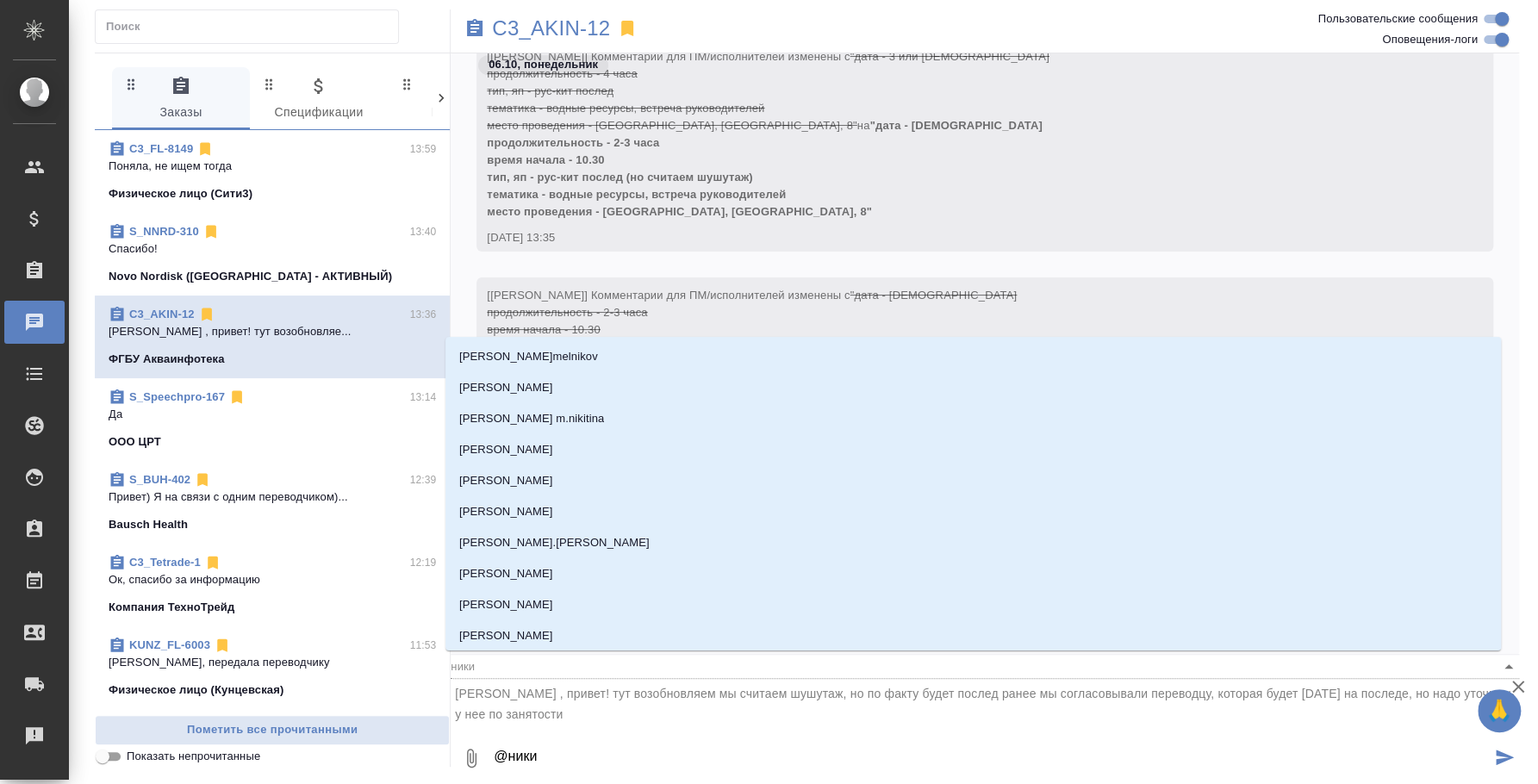
type input "никит"
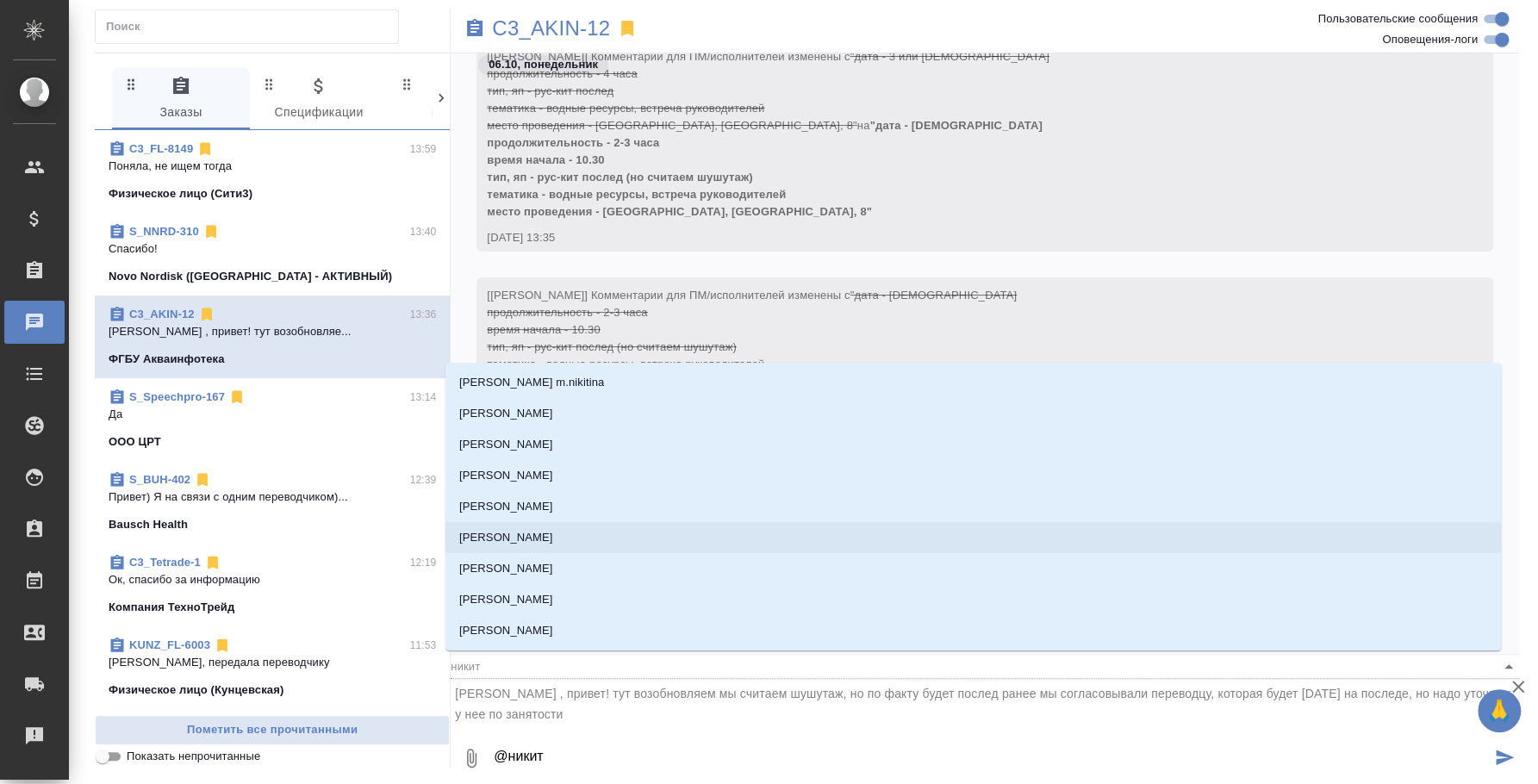
click at [548, 540] on p "Никитина Татьяна" at bounding box center [506, 537] width 94 height 17
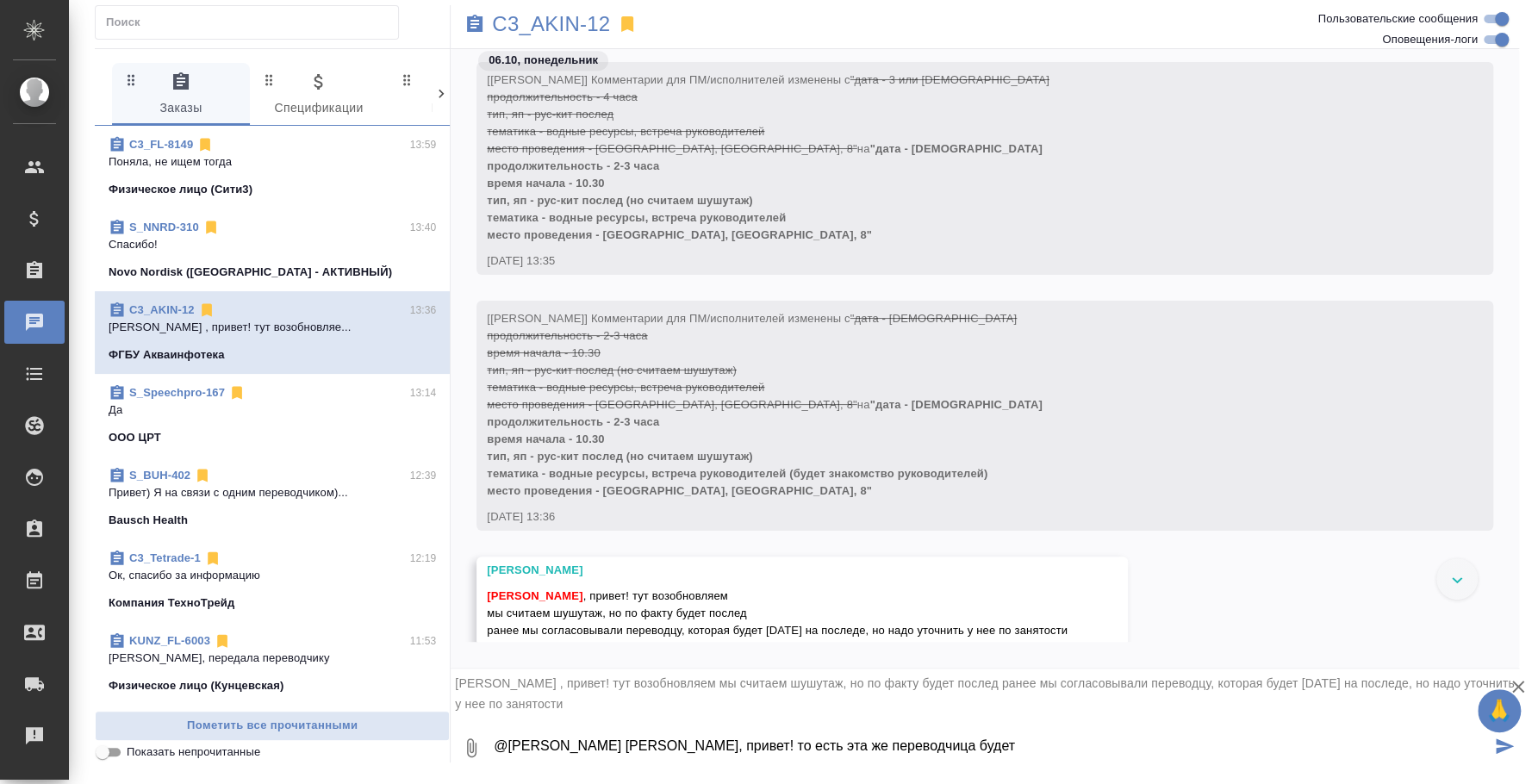
scroll to position [676, 0]
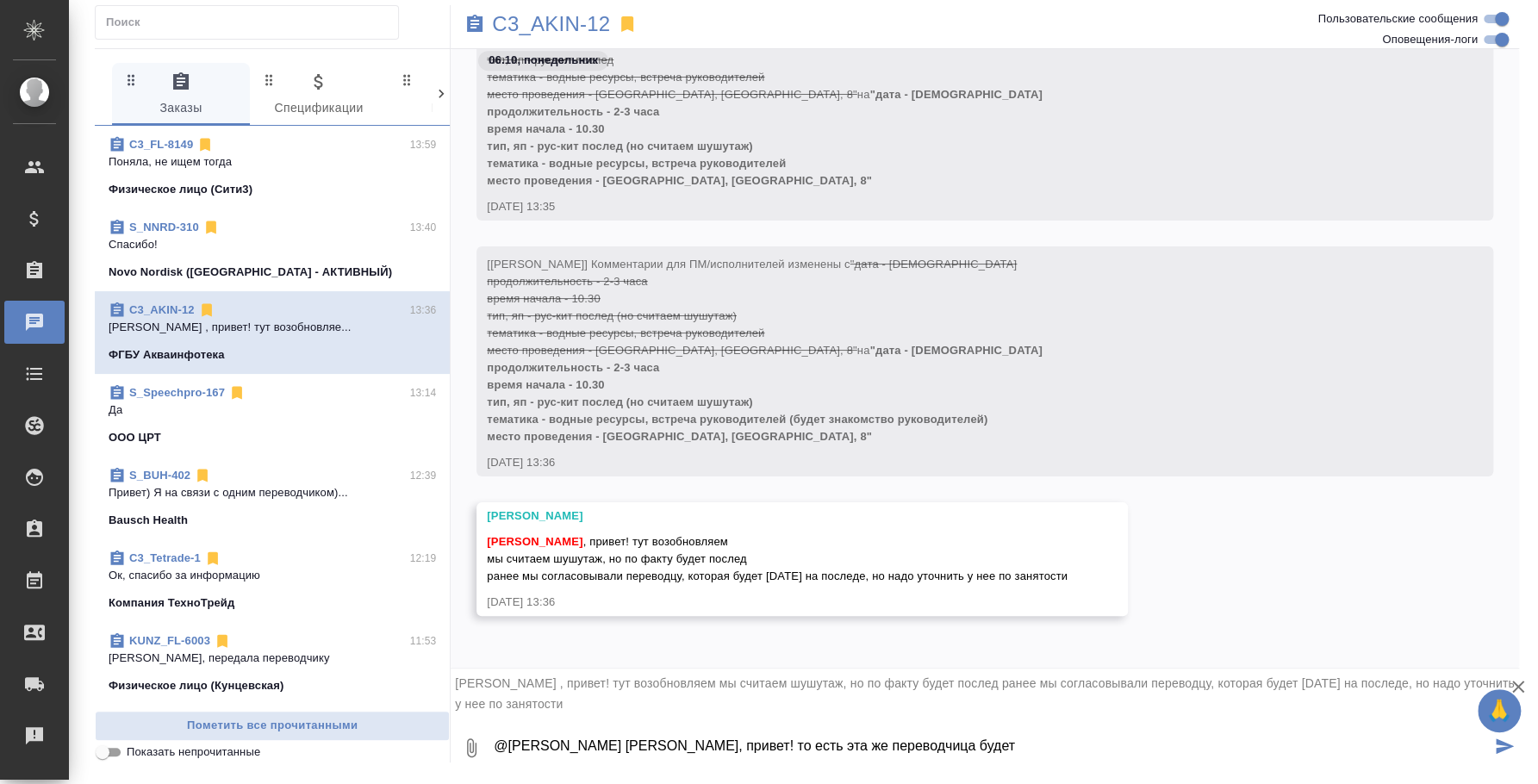
click at [954, 741] on textarea "@Никитина Татьяна Таня, привет! то есть эта же переводчица будет" at bounding box center [991, 747] width 999 height 58
drag, startPoint x: 1114, startPoint y: 737, endPoint x: 1495, endPoint y: 735, distance: 381.0
click at [1495, 735] on div "0 @Никитина Татьяна Таня, привет! то есть эта же переводчица нужна на 10 октябр…" at bounding box center [984, 747] width 1069 height 58
type textarea "@Никитина Татьяна Таня, привет! то есть эта же переводчица нужна на 10 октября …"
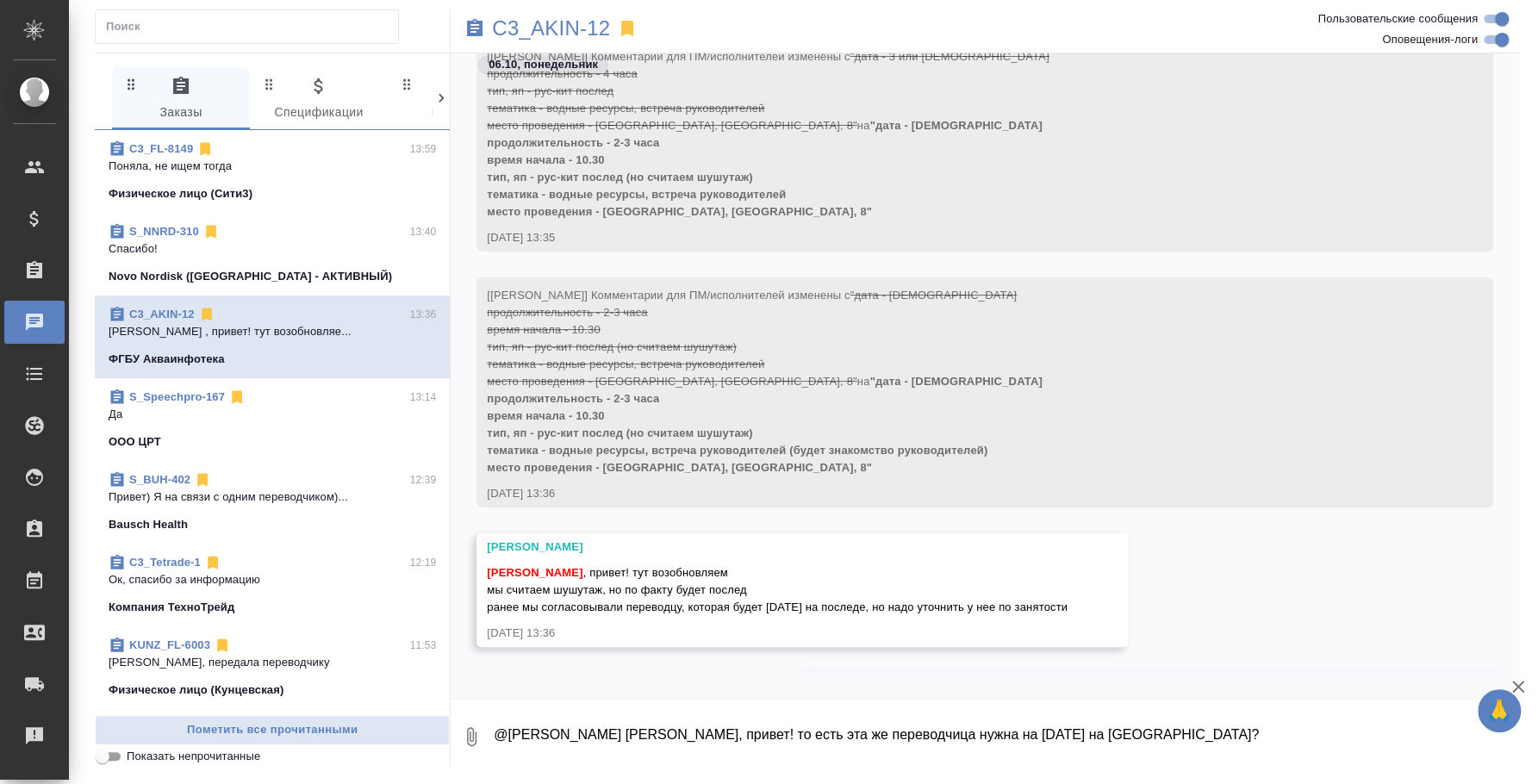
scroll to position [820, 0]
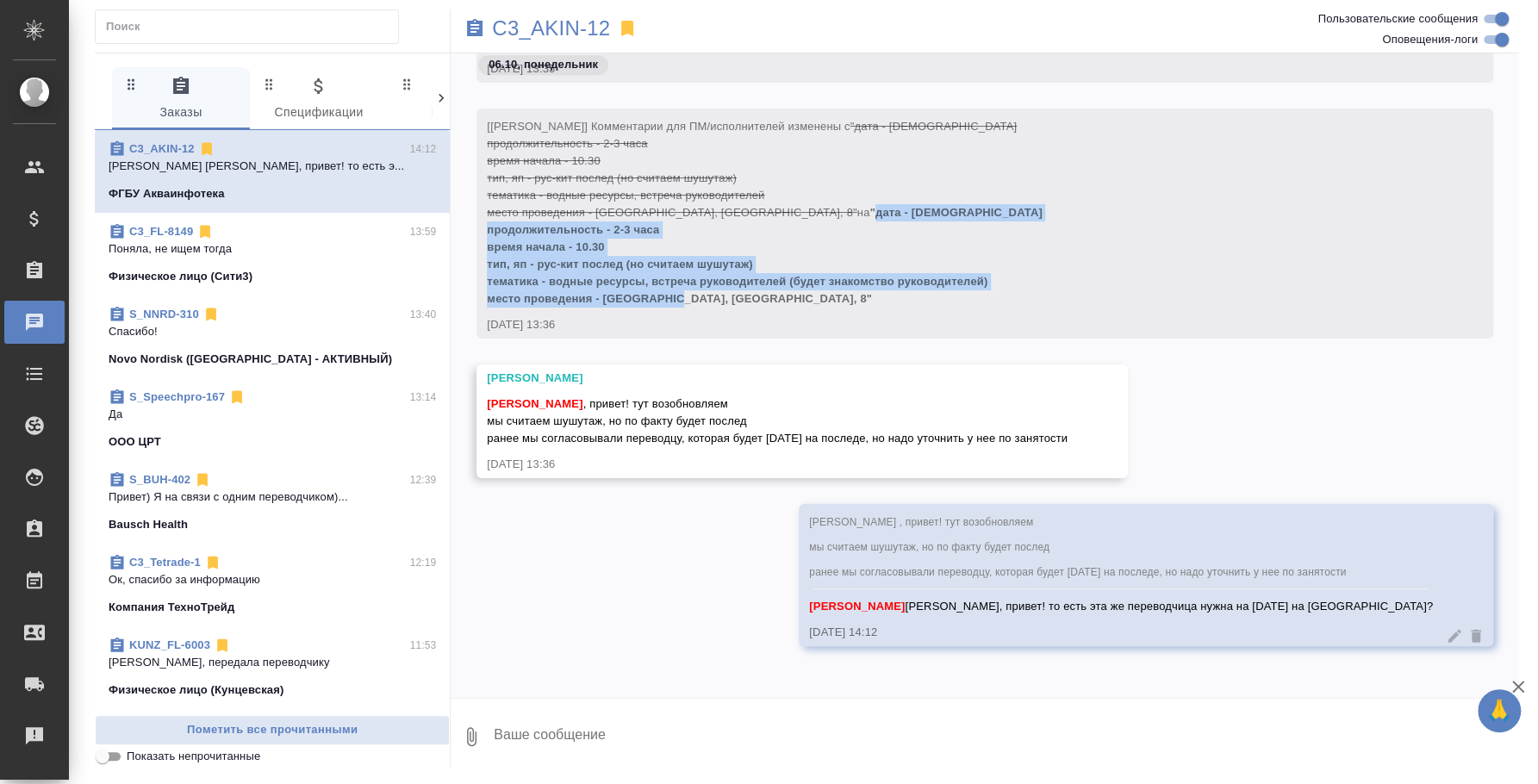
drag, startPoint x: 734, startPoint y: 210, endPoint x: 780, endPoint y: 301, distance: 102.0
click at [780, 301] on div "[Никитина Татьяна] Комментарии для ПМ/исполнителей изменены с "дата - 10 октябр…" at bounding box center [961, 211] width 947 height 194
copy span "дата - 10 октября продолжительность - 2-3 часа время начала - 10.30 тип, яп - р…"
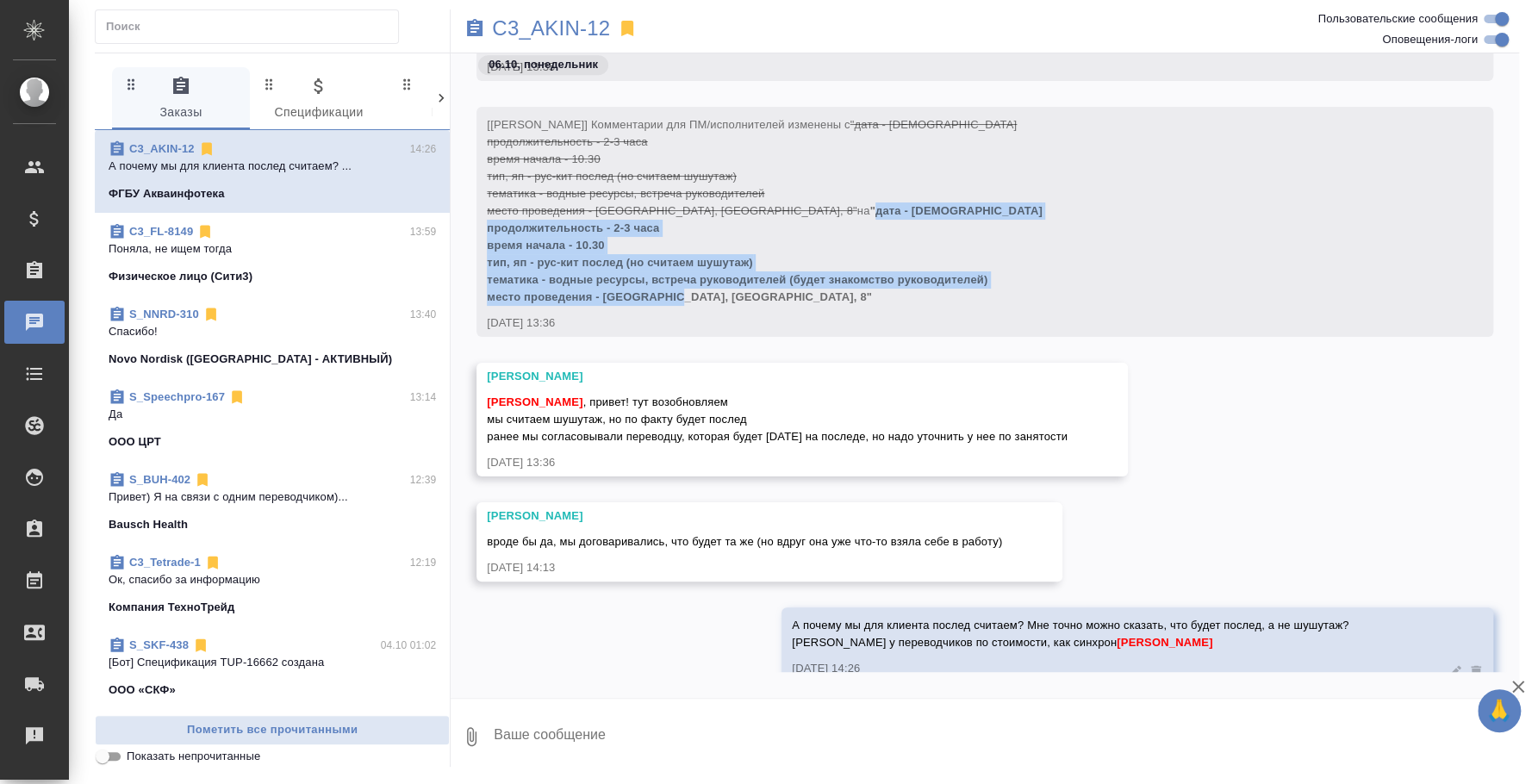
scroll to position [854, 0]
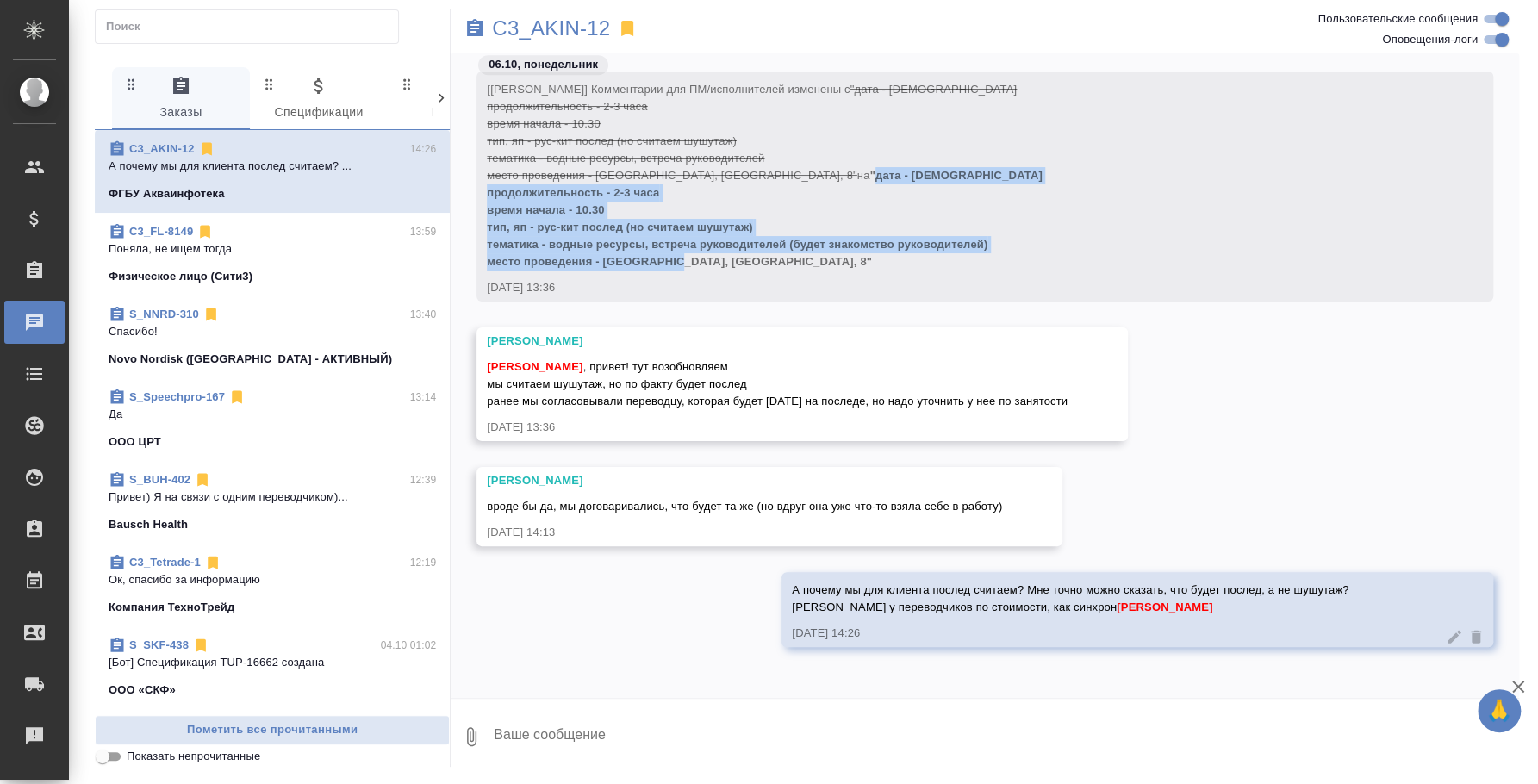
copy span "дата - 10 октября продолжительность - 2-3 часа время начала - 10.30 тип, яп - р…"
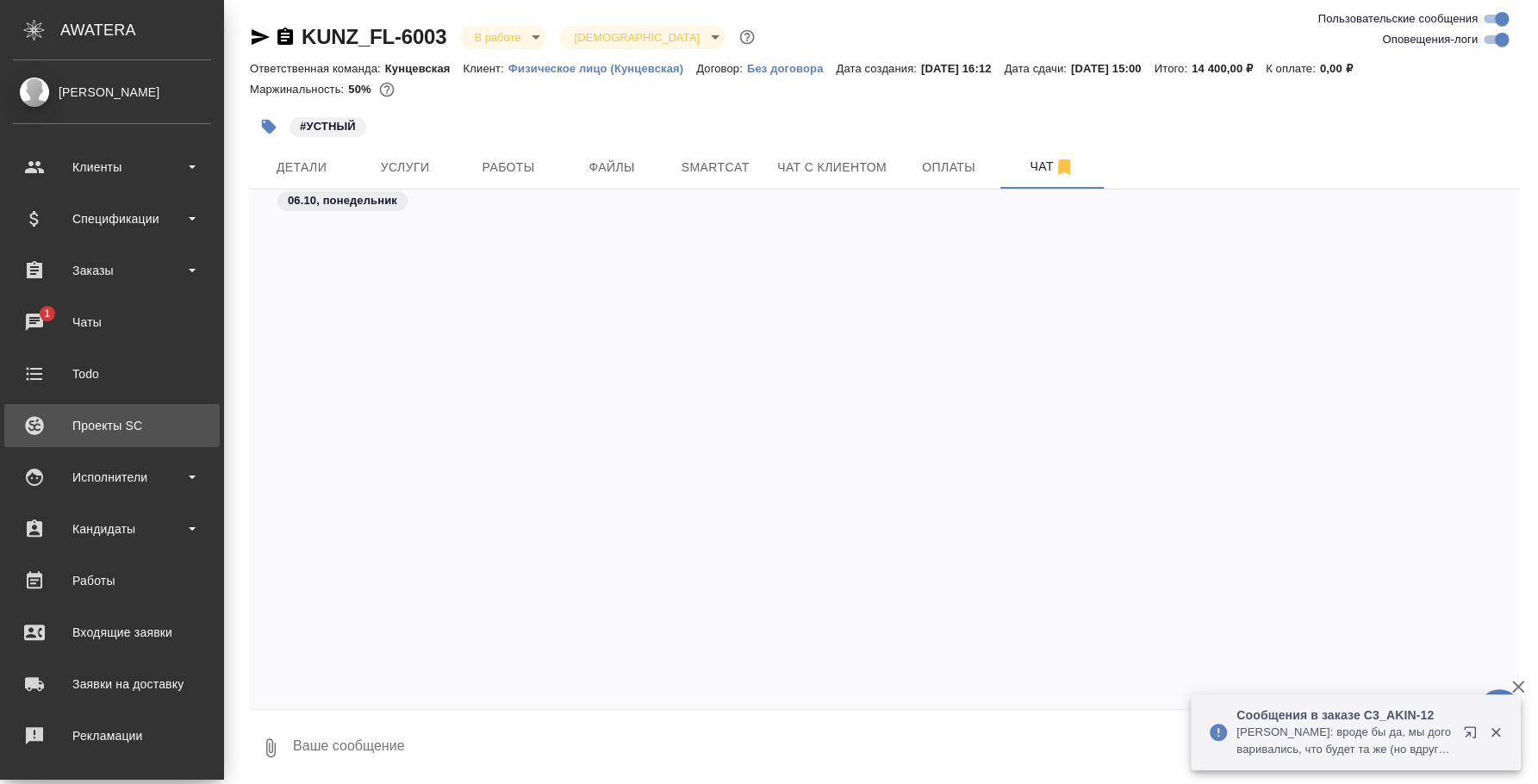
scroll to position [3969, 0]
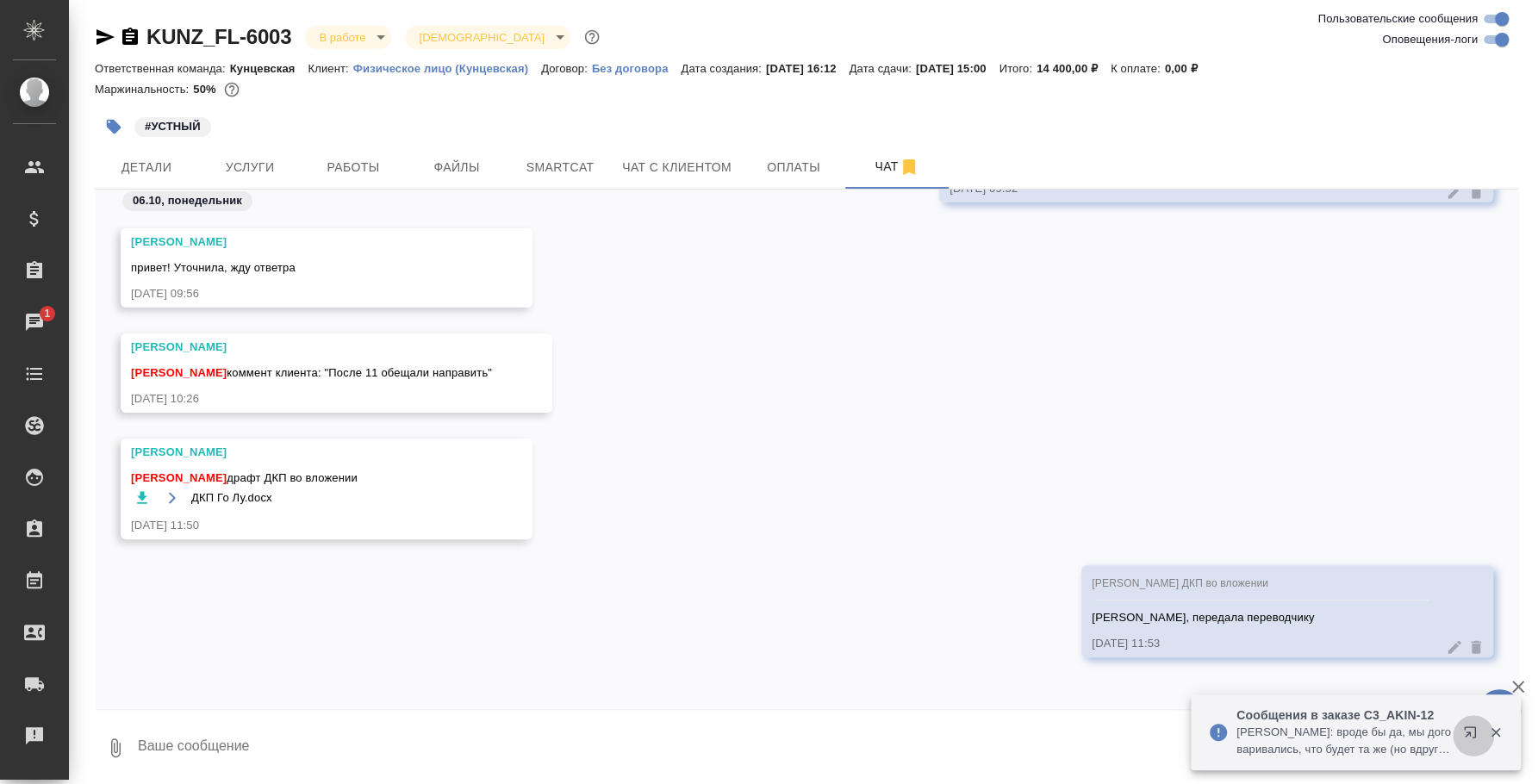
click at [1471, 726] on icon "button" at bounding box center [1474, 735] width 21 height 21
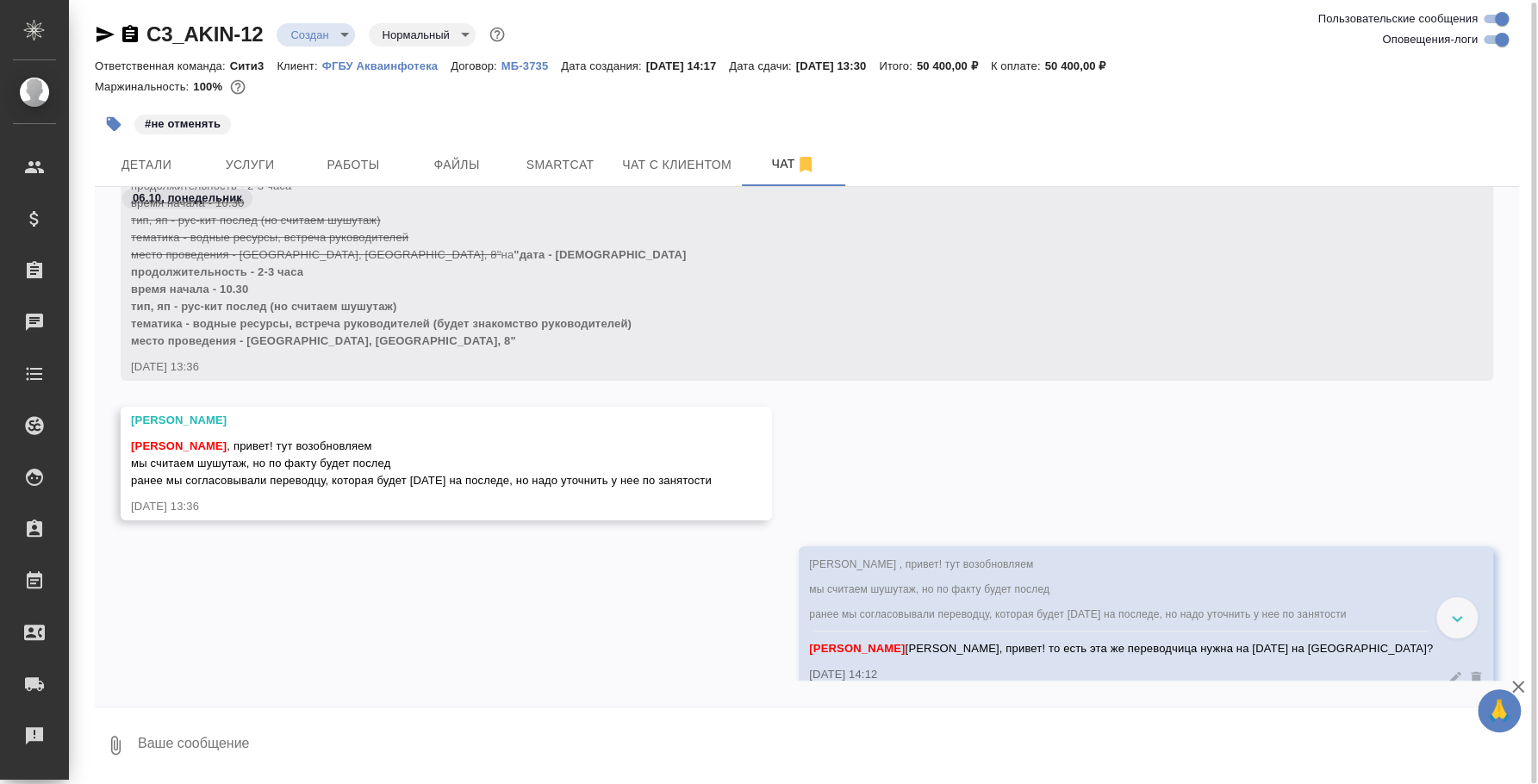
scroll to position [726, 0]
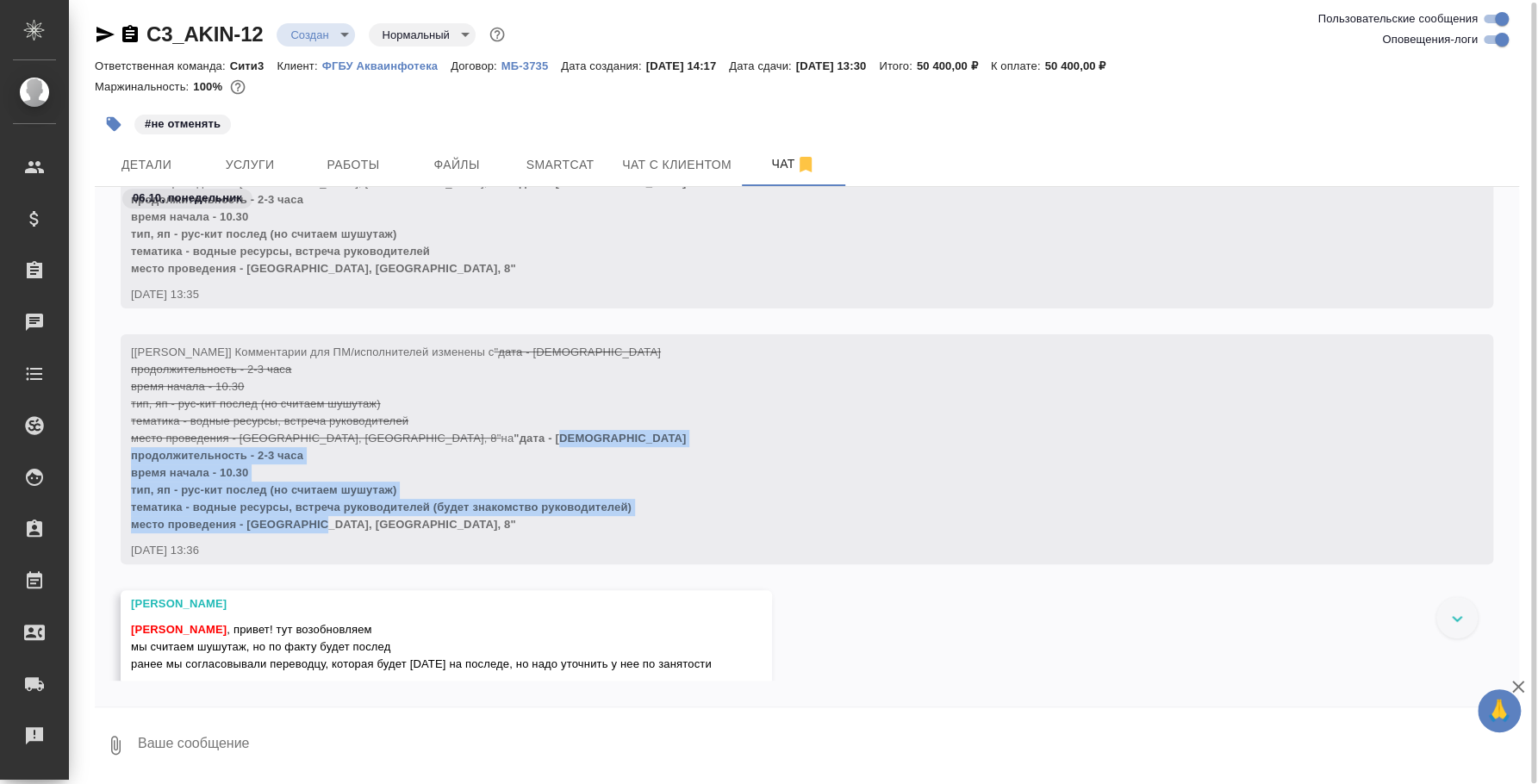
drag, startPoint x: 417, startPoint y: 434, endPoint x: 452, endPoint y: 519, distance: 91.9
click at [452, 519] on div "[[PERSON_NAME]] Комментарии для ПМ/исполнителей изменены с "дата - [DEMOGRAPHIC…" at bounding box center [781, 437] width 1302 height 194
copy span "0 октября продолжительность - 2-3 часа время начала - 10.30 тип, яп - рус-кит п…"
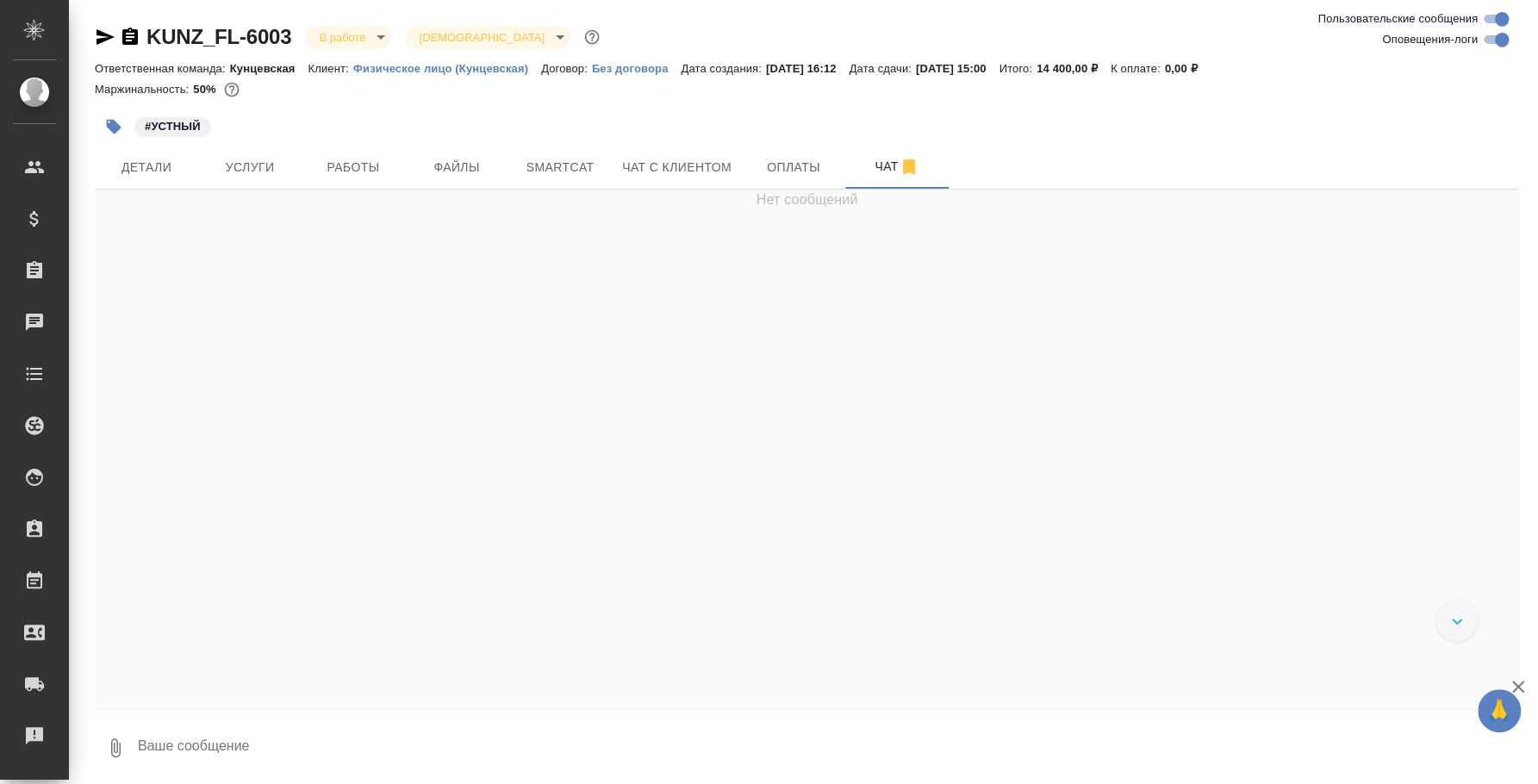
click at [374, 42] on body "🙏 .cls-1 fill:#fff; AWATERA [PERSON_NAME] Спецификации Заказы Чаты Todo Проекты…" at bounding box center [769, 392] width 1538 height 784
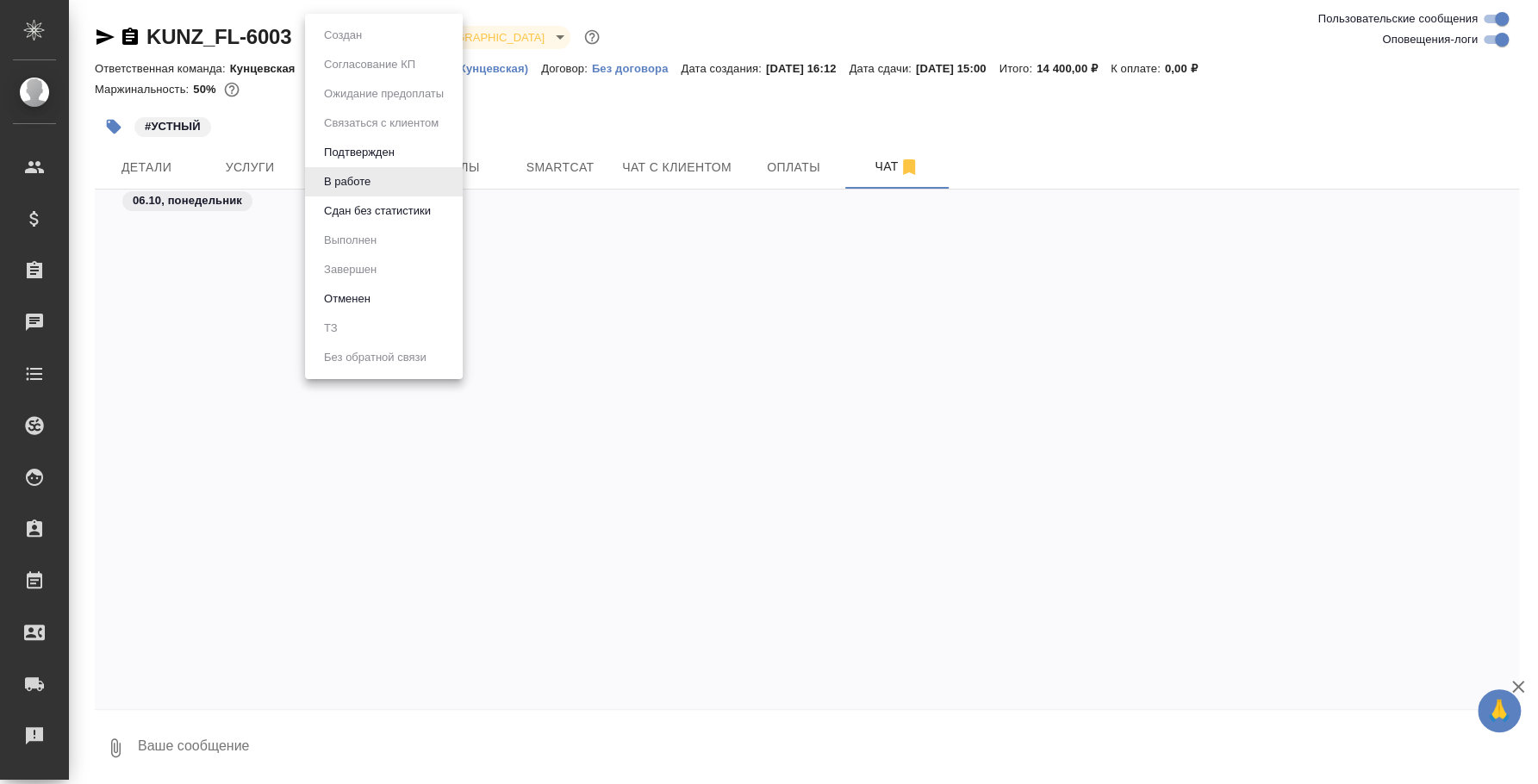
scroll to position [4286, 0]
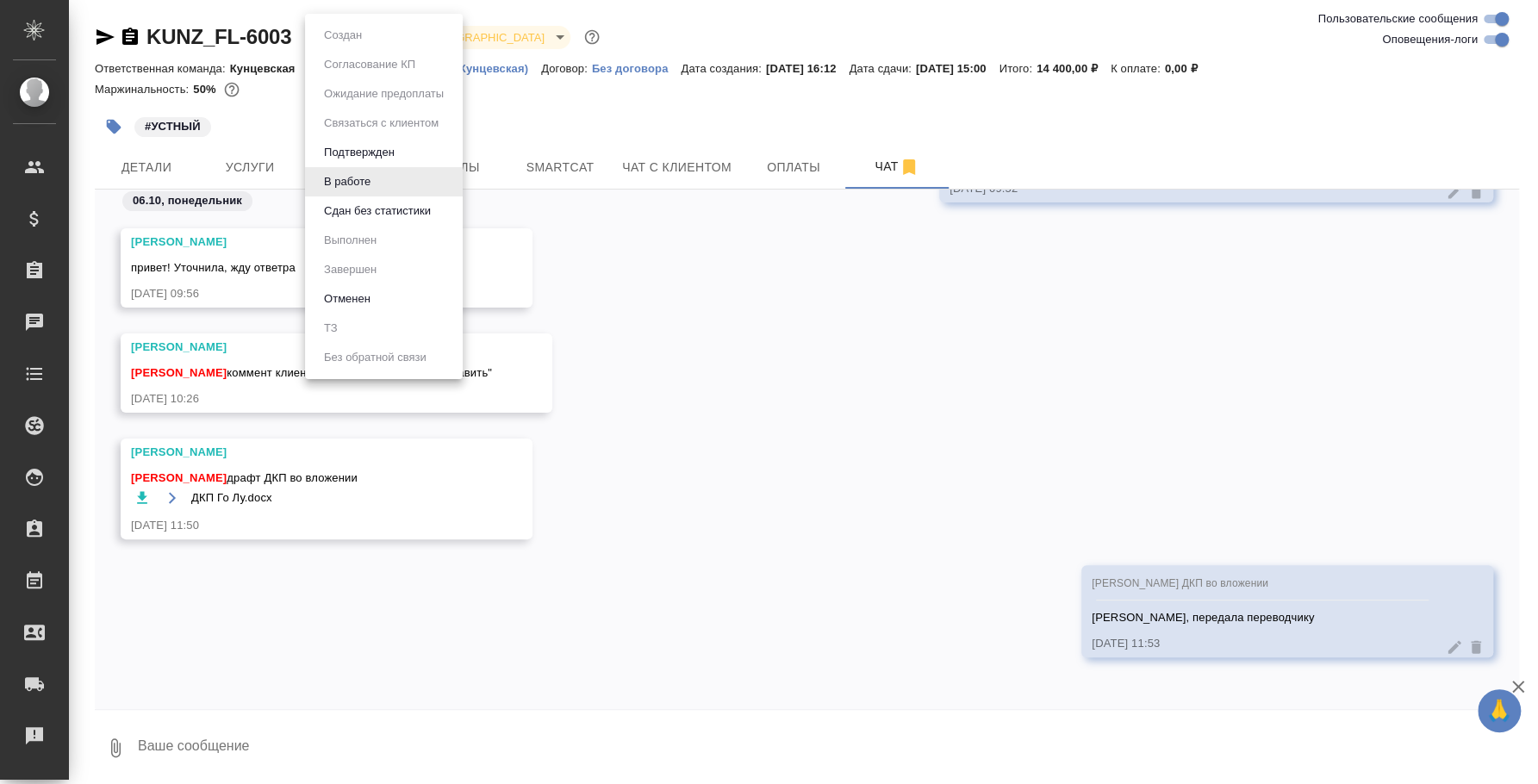
click at [774, 235] on div at bounding box center [769, 392] width 1538 height 784
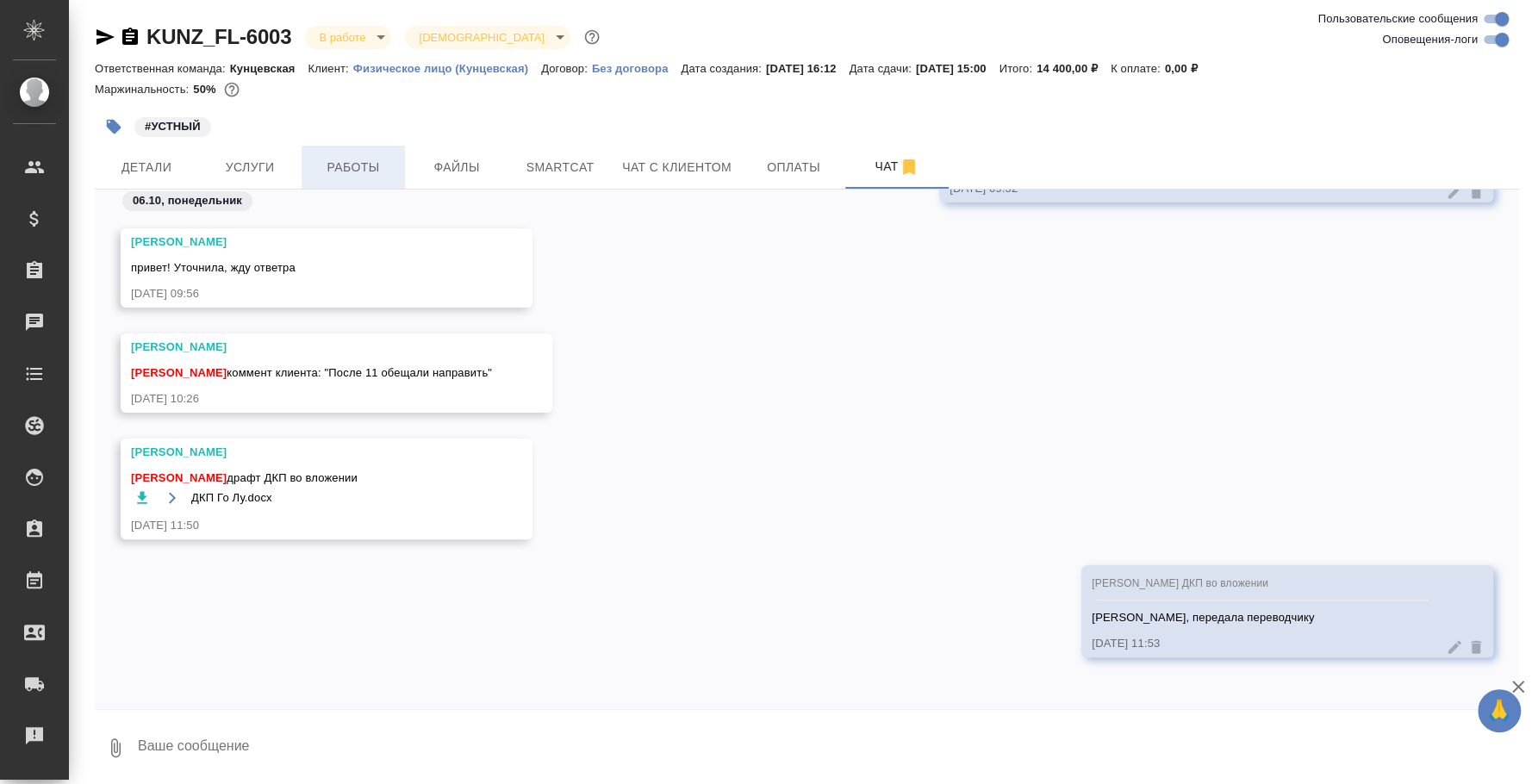
click at [386, 172] on span "Работы" at bounding box center [354, 167] width 83 height 22
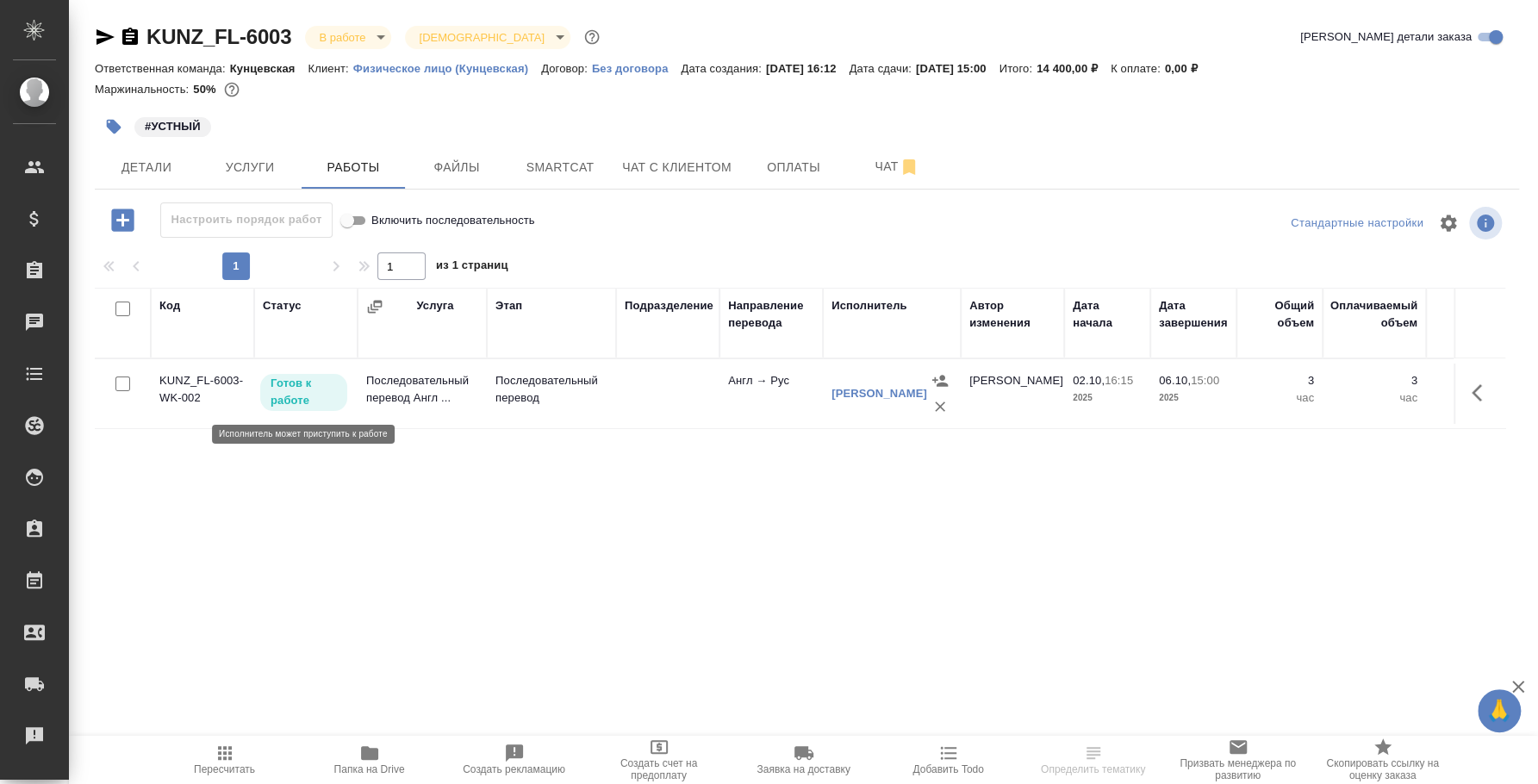
click at [322, 398] on p "Готов к работе" at bounding box center [303, 392] width 66 height 35
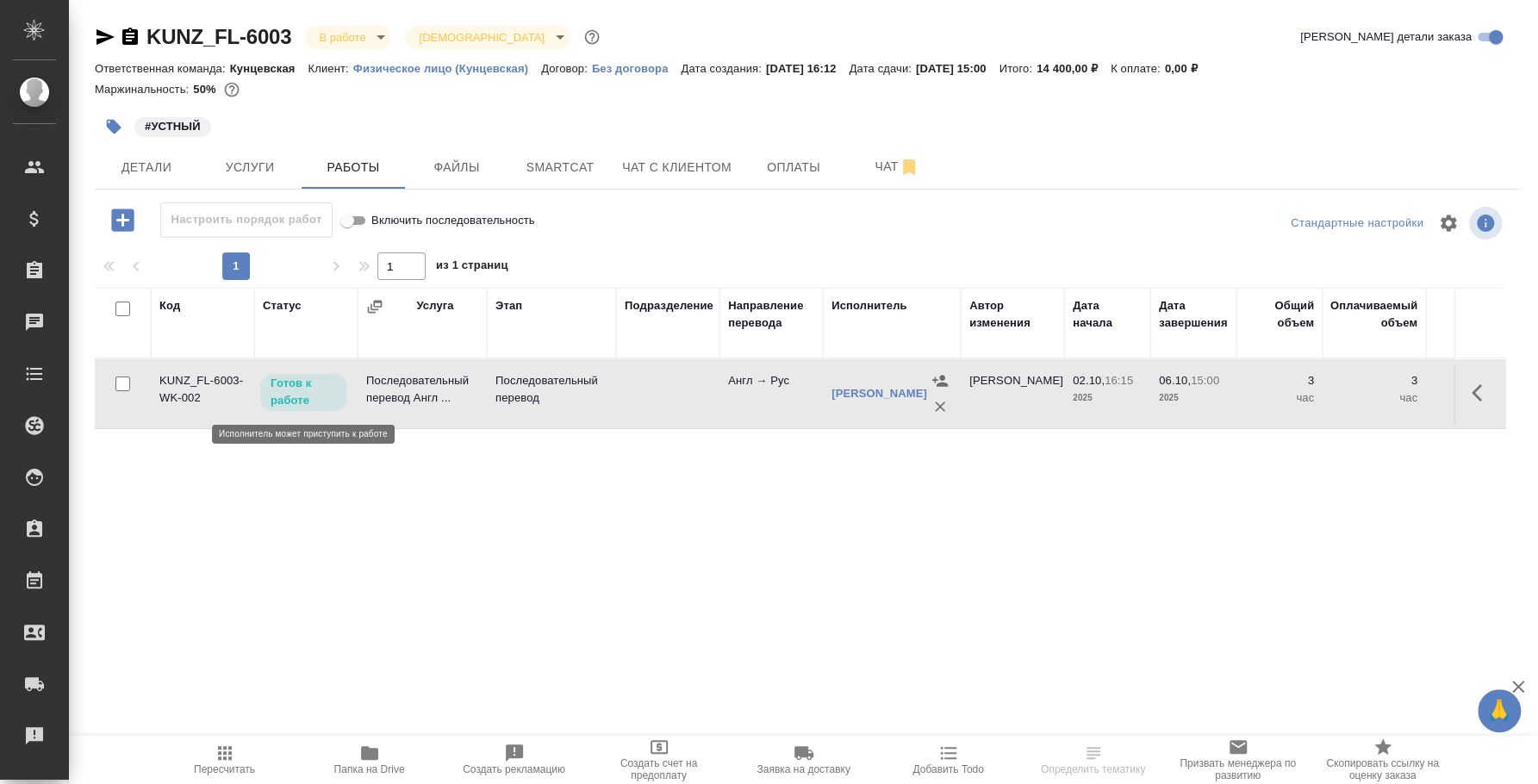
click at [322, 398] on p "Готов к работе" at bounding box center [303, 392] width 66 height 35
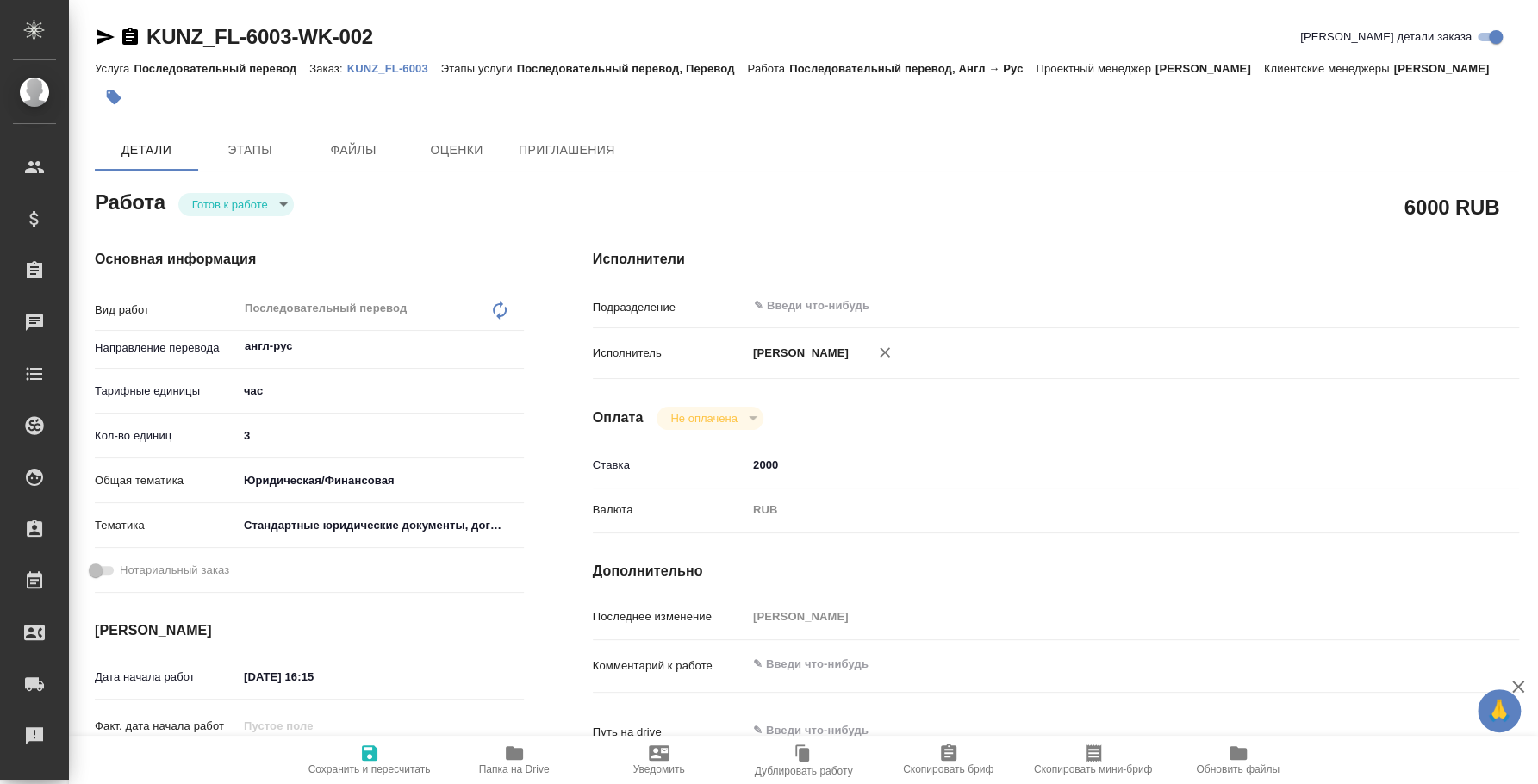
type textarea "x"
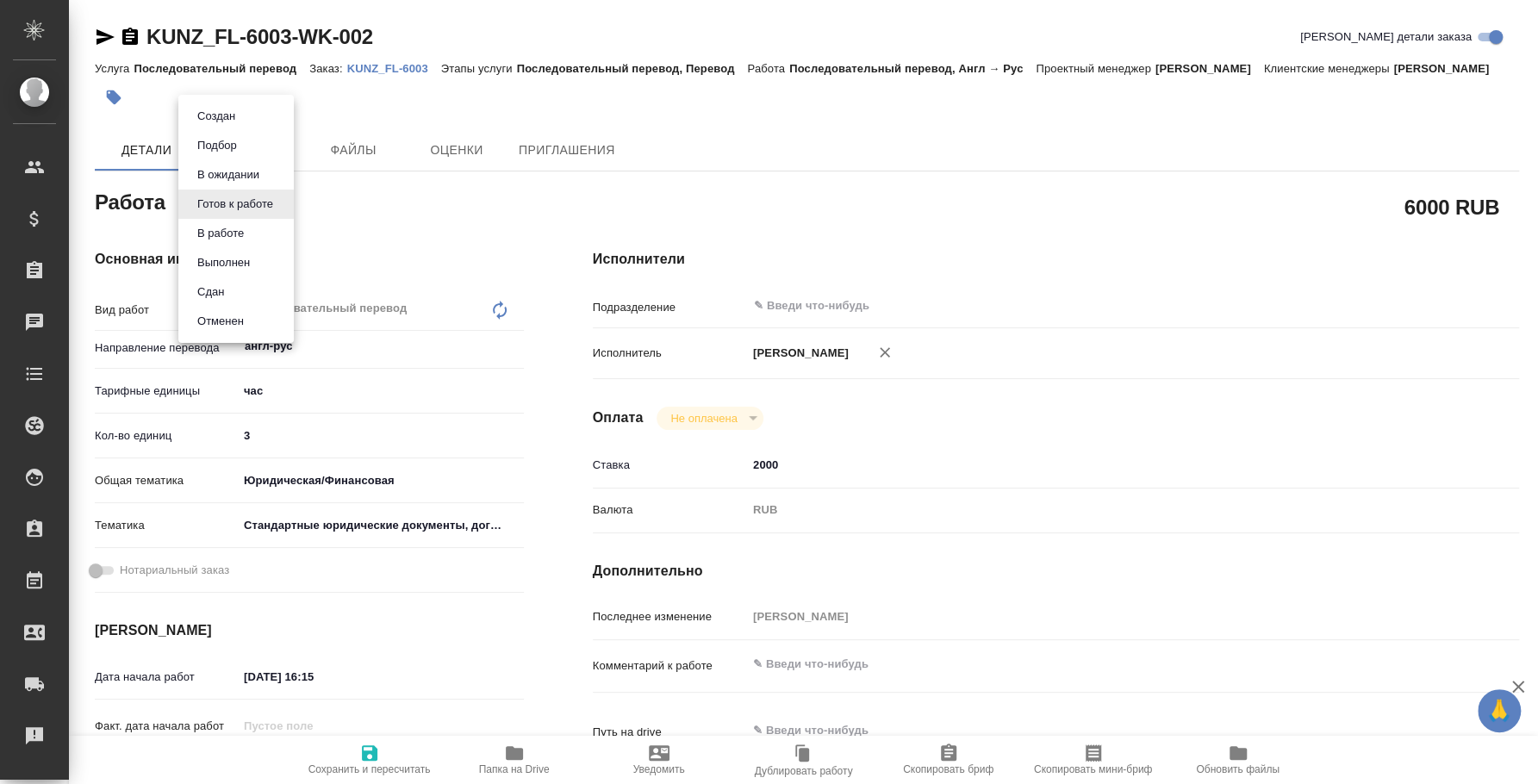
click at [268, 200] on body "🙏 .cls-1 fill:#fff; AWATERA Fedotova Irina Клиенты Спецификации Заказы Чаты Tod…" at bounding box center [769, 392] width 1538 height 784
type textarea "x"
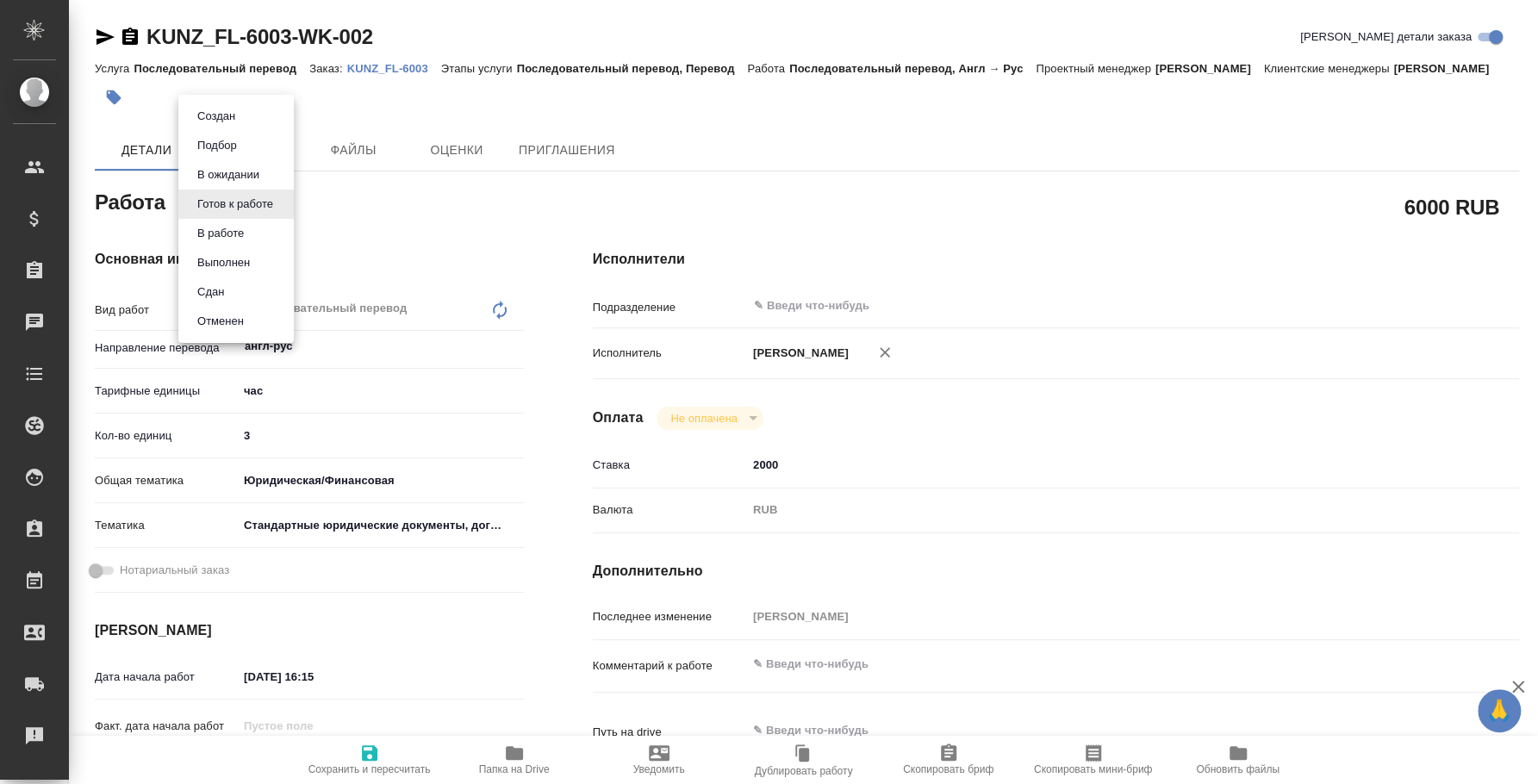
type textarea "x"
click at [263, 289] on li "Сдан" at bounding box center [236, 292] width 116 height 30
type textarea "x"
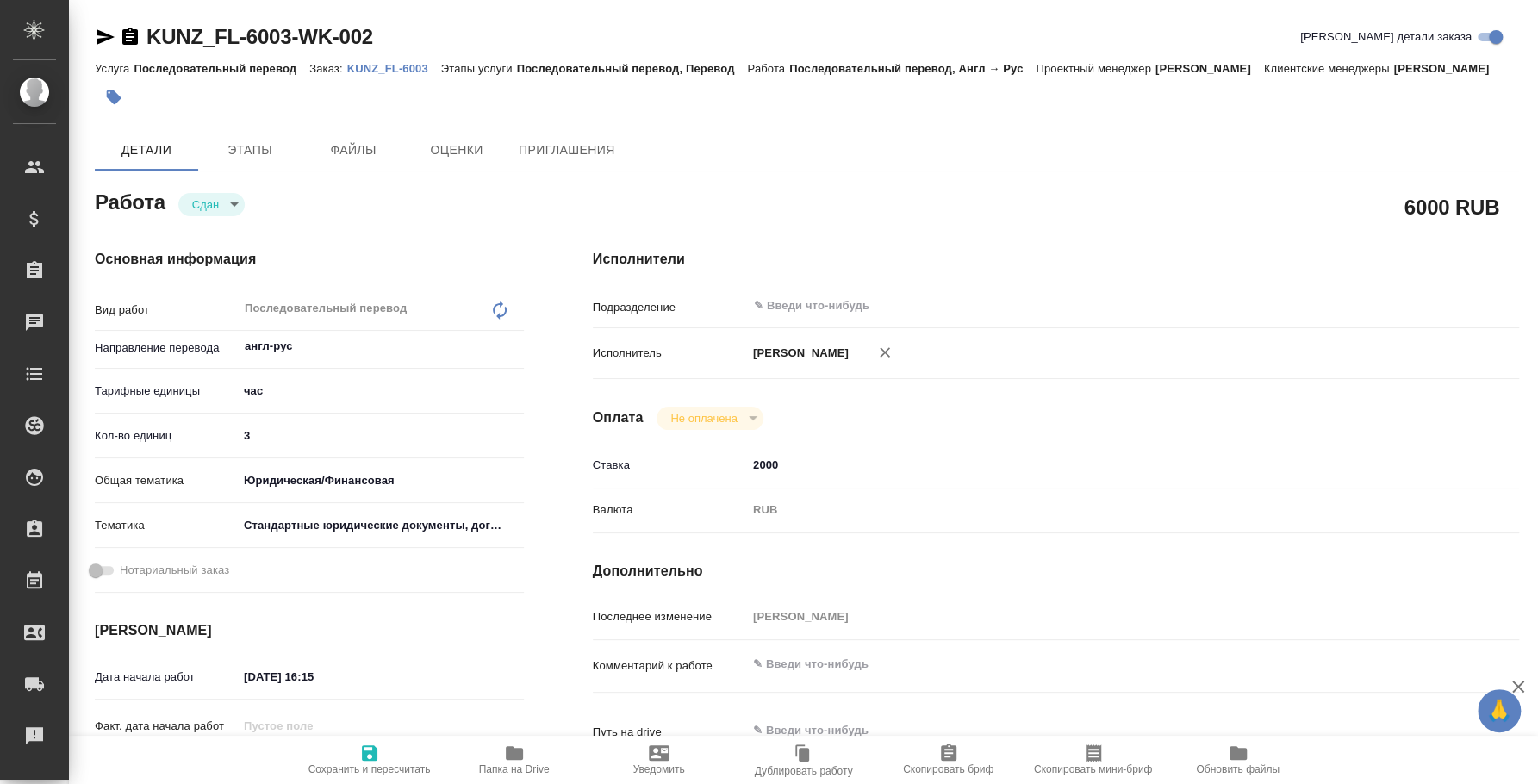
type textarea "x"
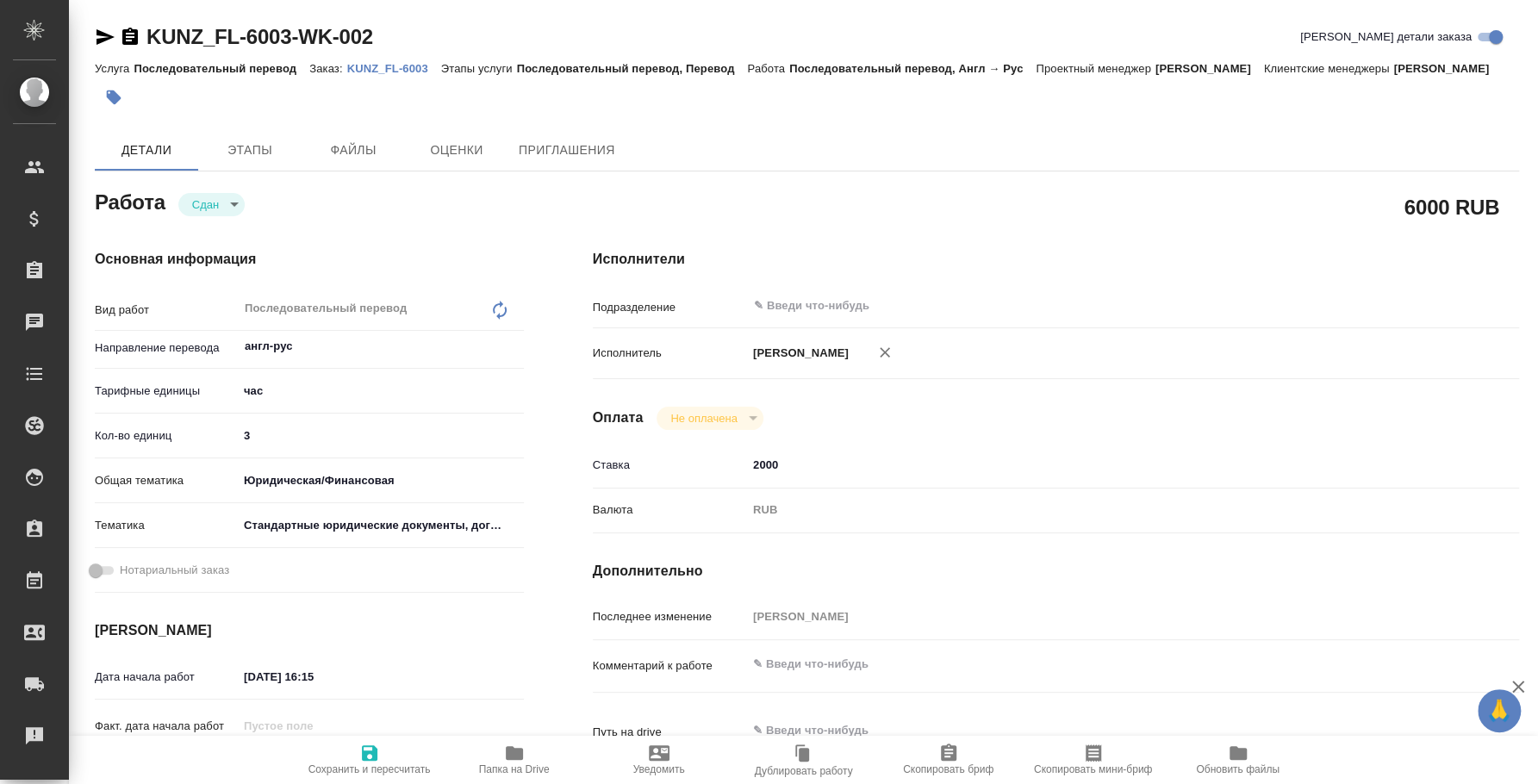
type textarea "x"
click at [395, 73] on p "KUNZ_FL-6003" at bounding box center [394, 68] width 94 height 13
type textarea "x"
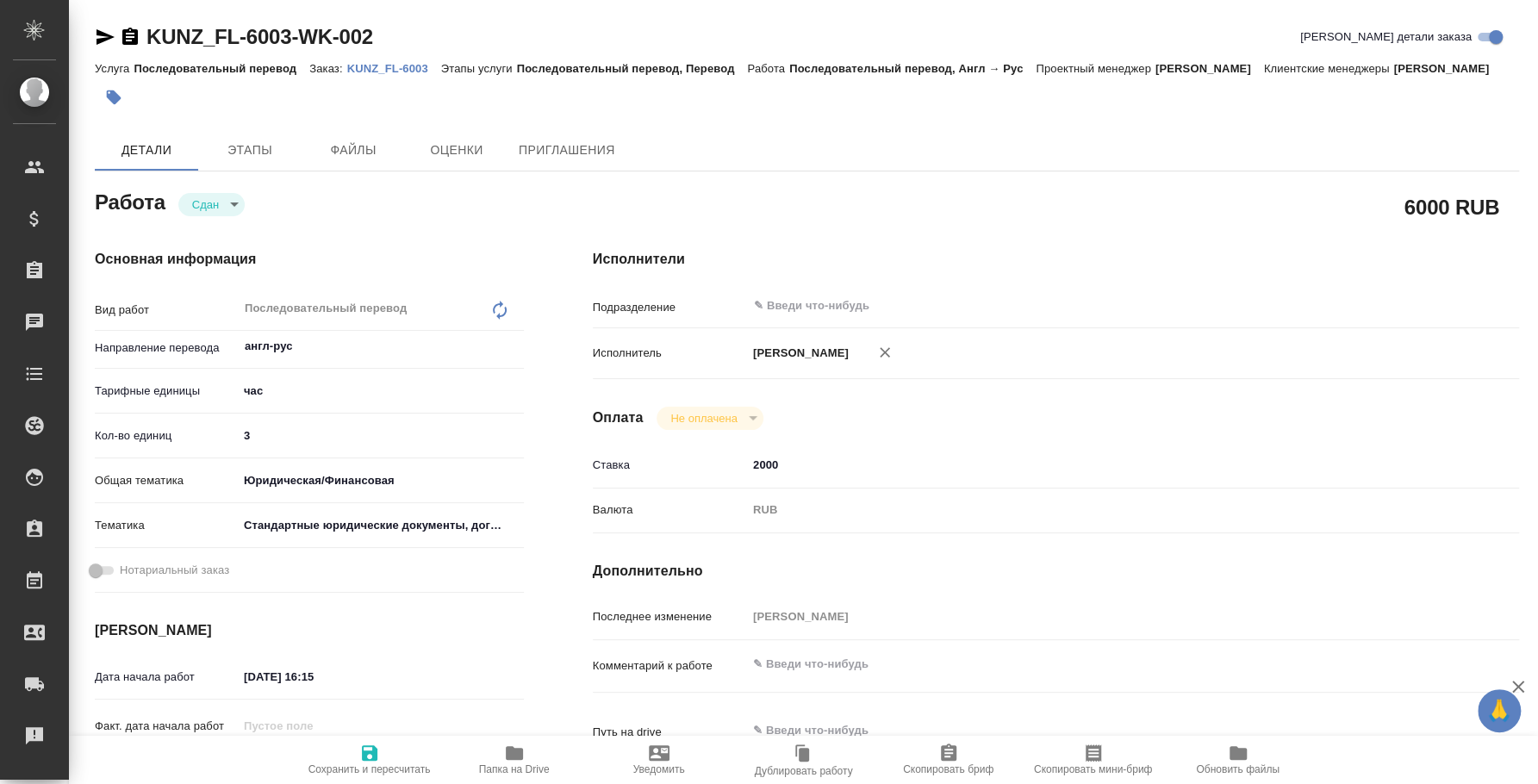
type textarea "x"
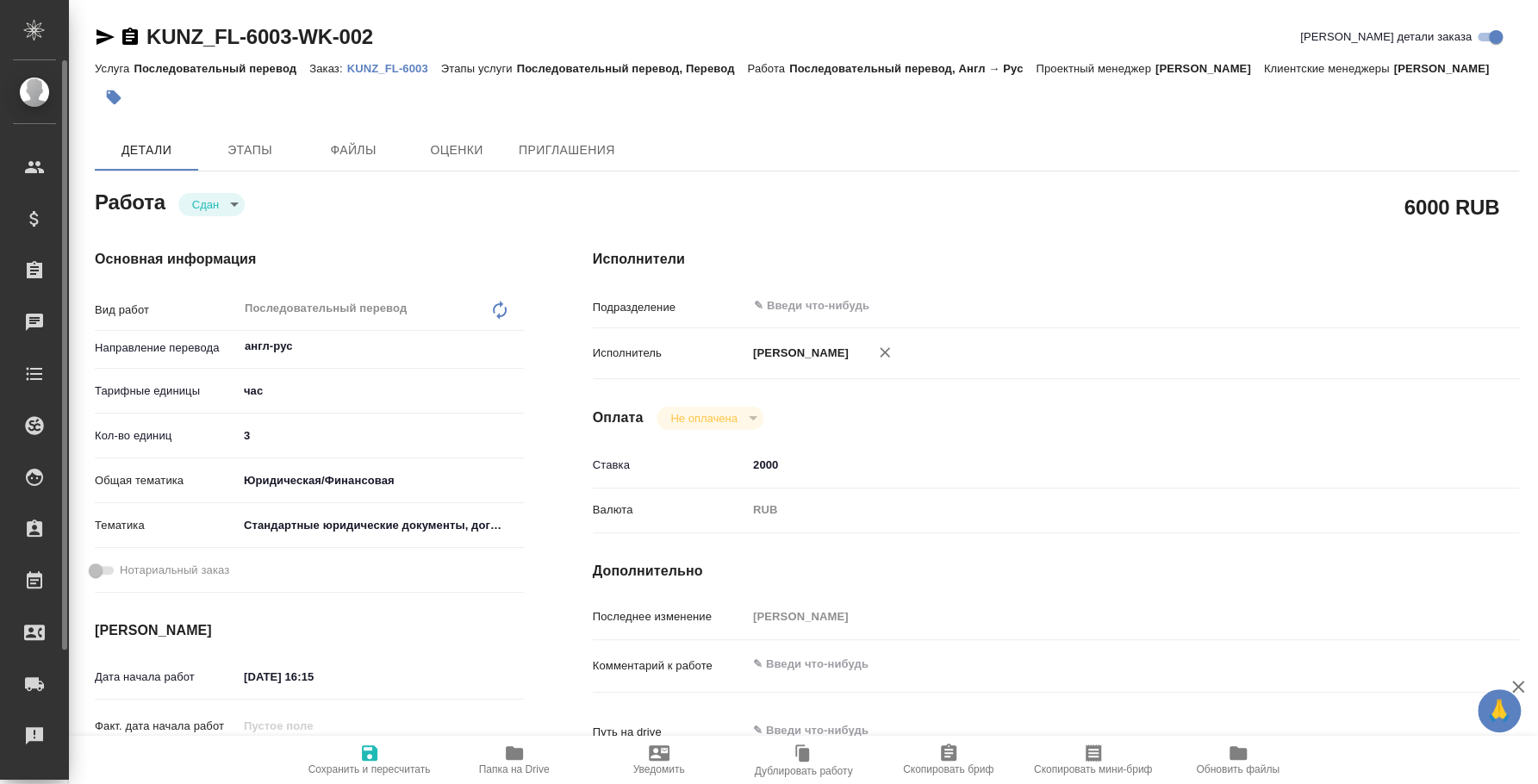
type textarea "x"
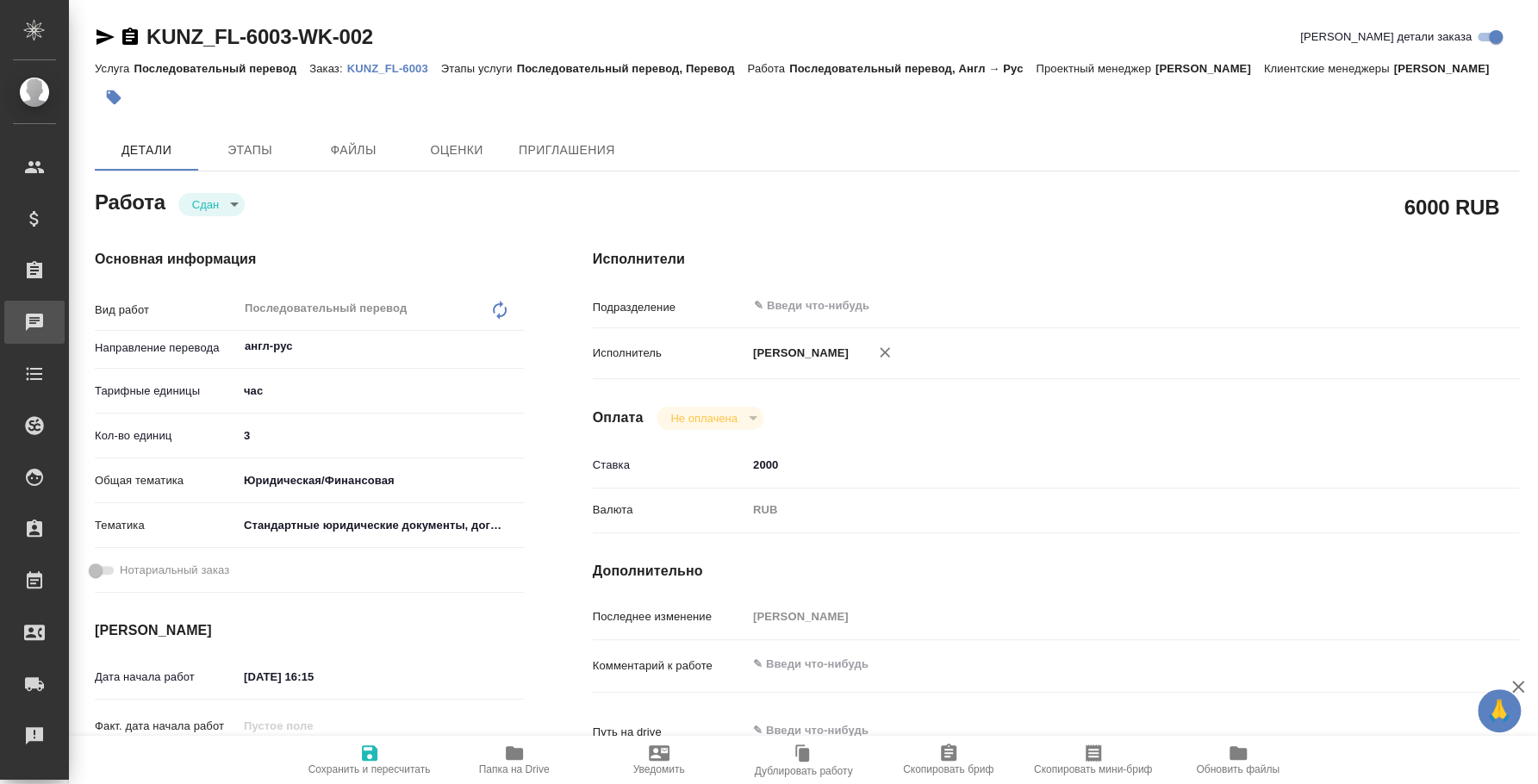
type textarea "x"
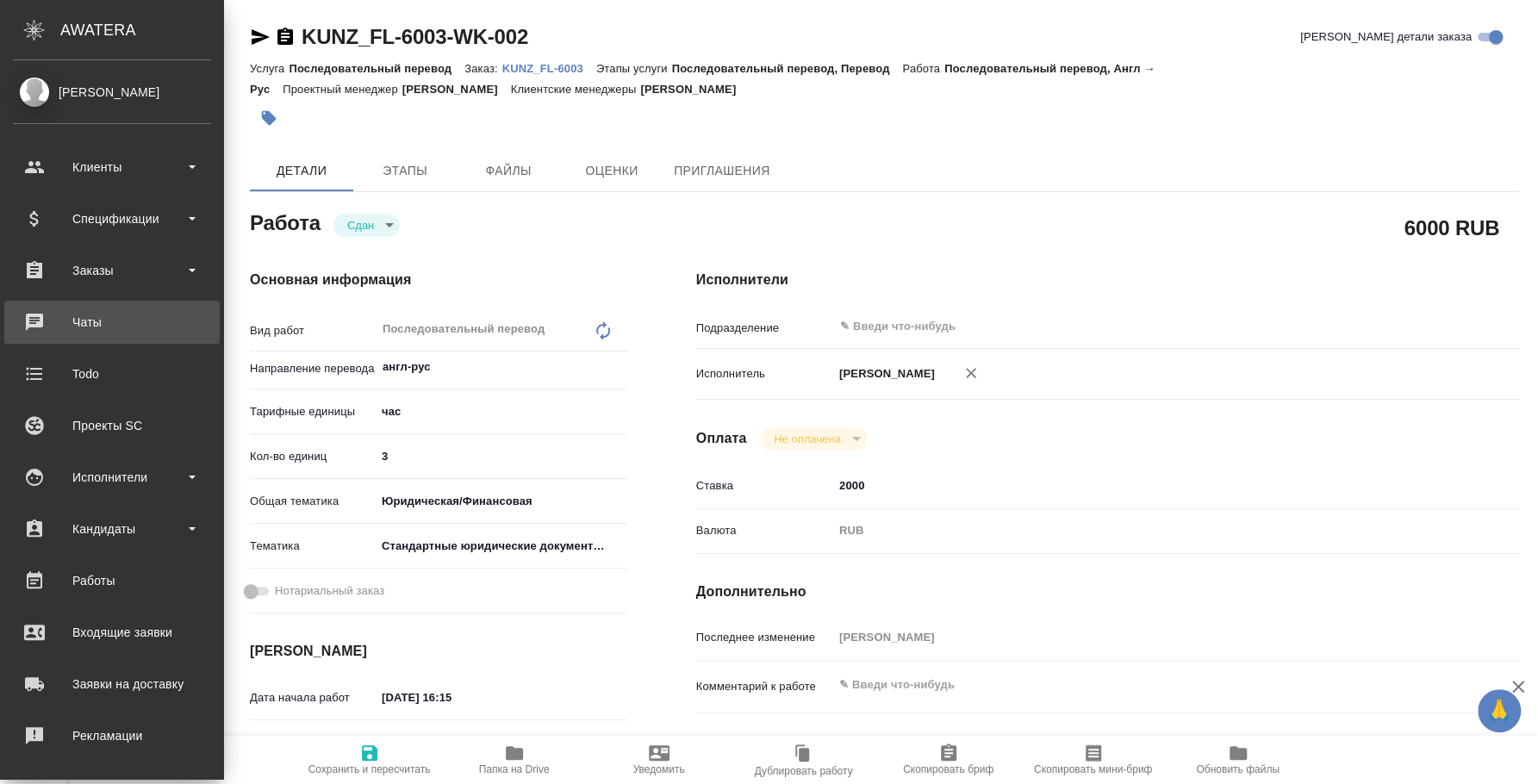
type textarea "x"
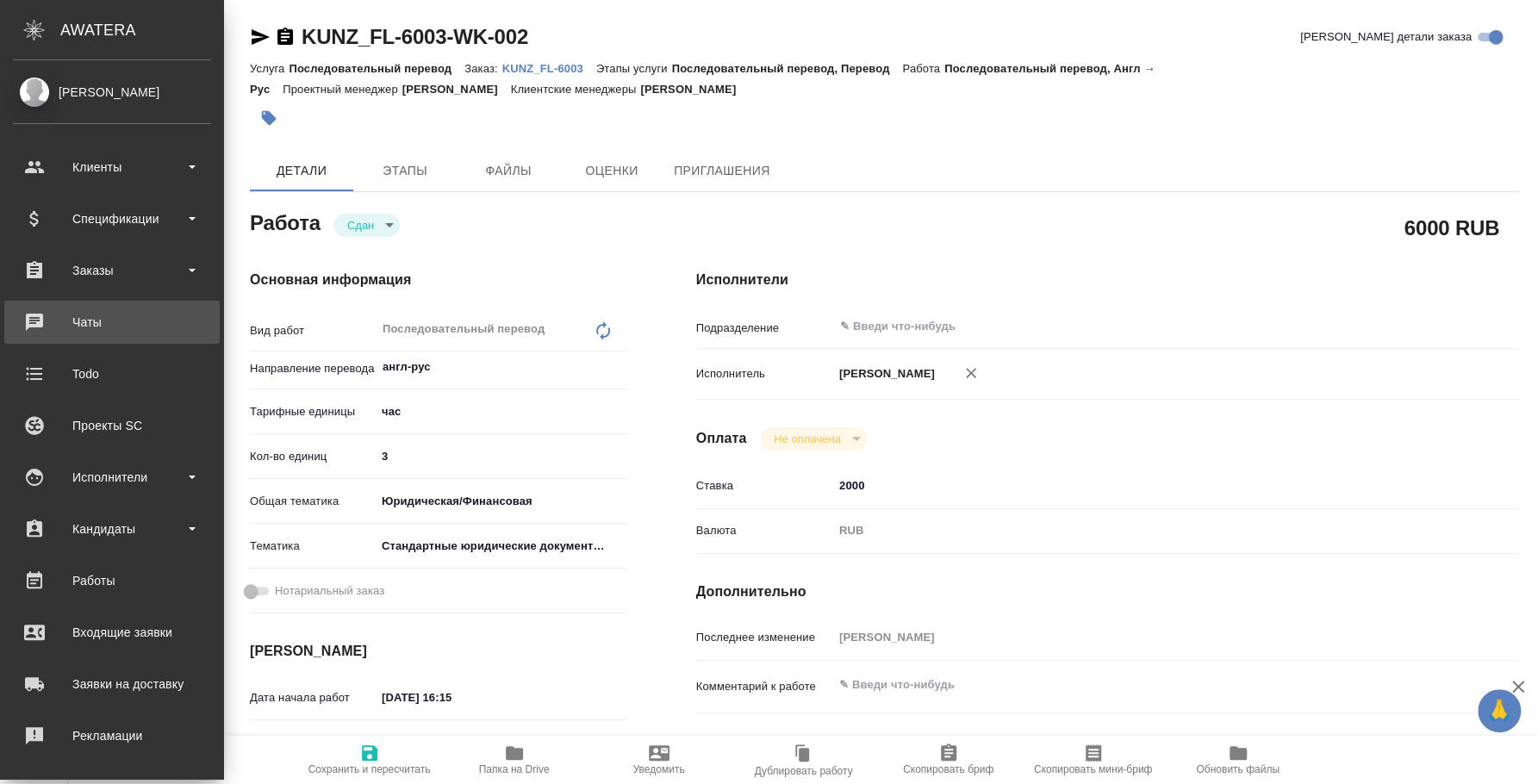
click at [97, 323] on div "Чаты" at bounding box center [112, 322] width 198 height 26
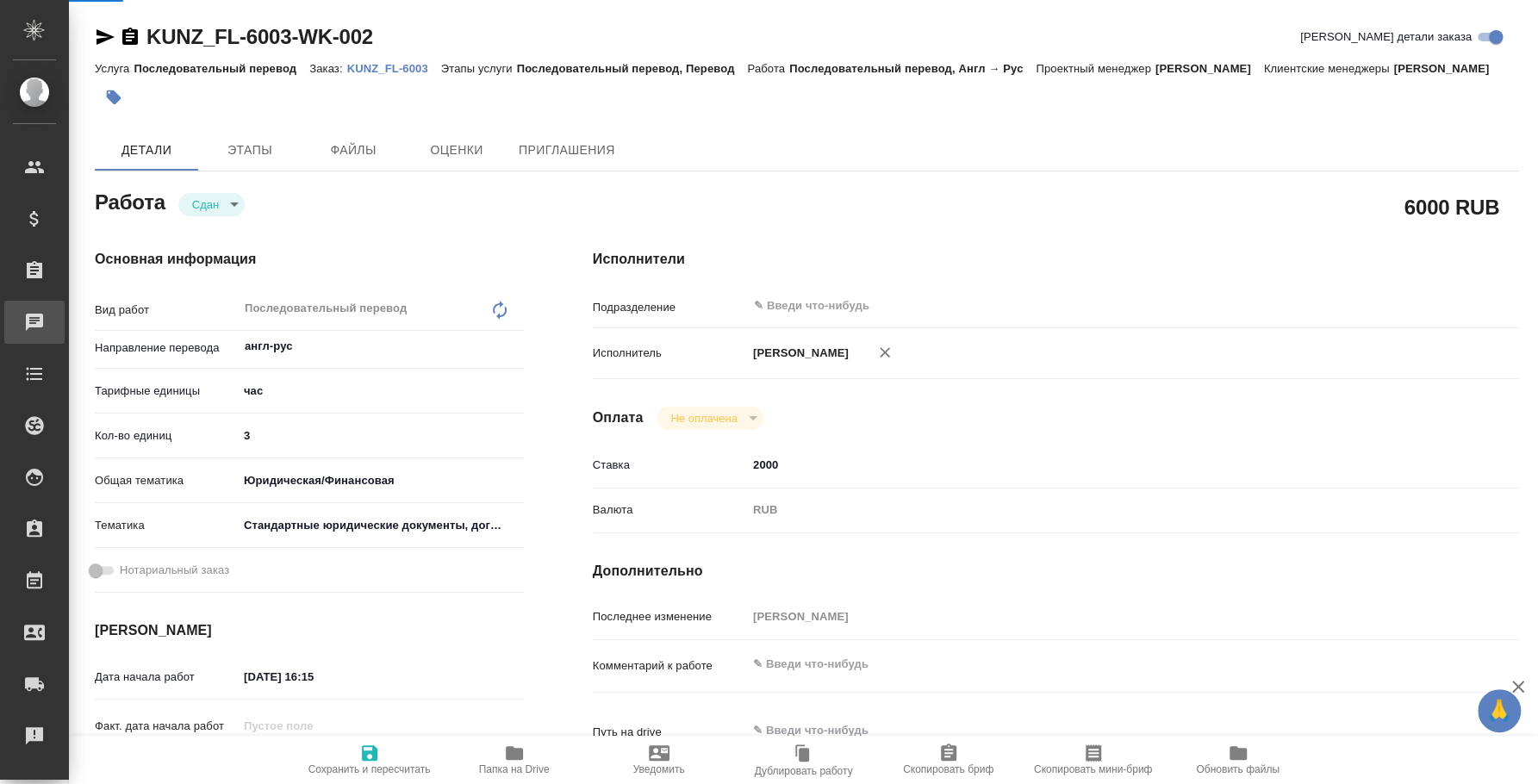
type textarea "x"
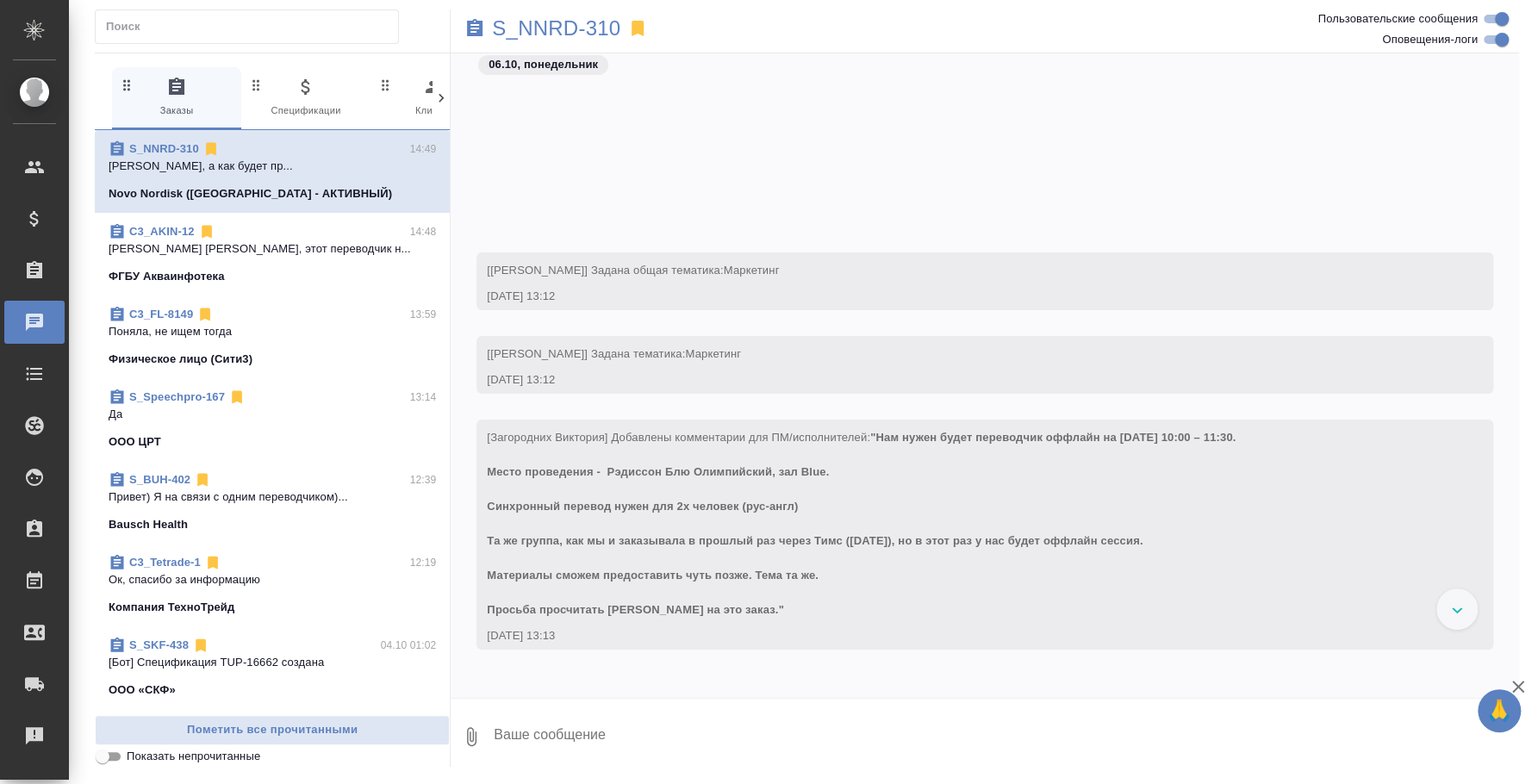
scroll to position [734, 0]
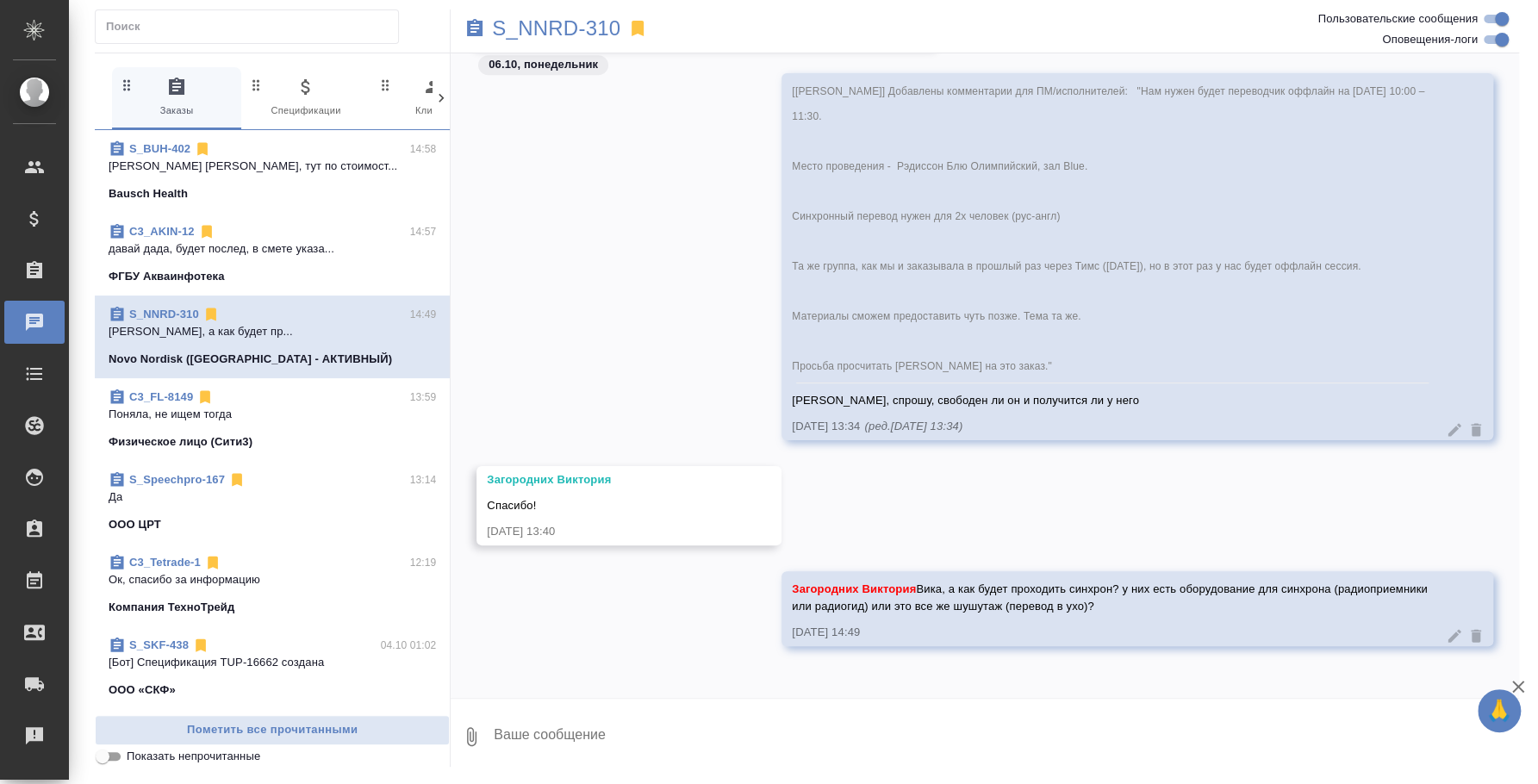
click at [907, 721] on textarea at bounding box center [1005, 735] width 1027 height 58
type textarea "T"
click at [907, 721] on textarea at bounding box center [1005, 735] width 1027 height 58
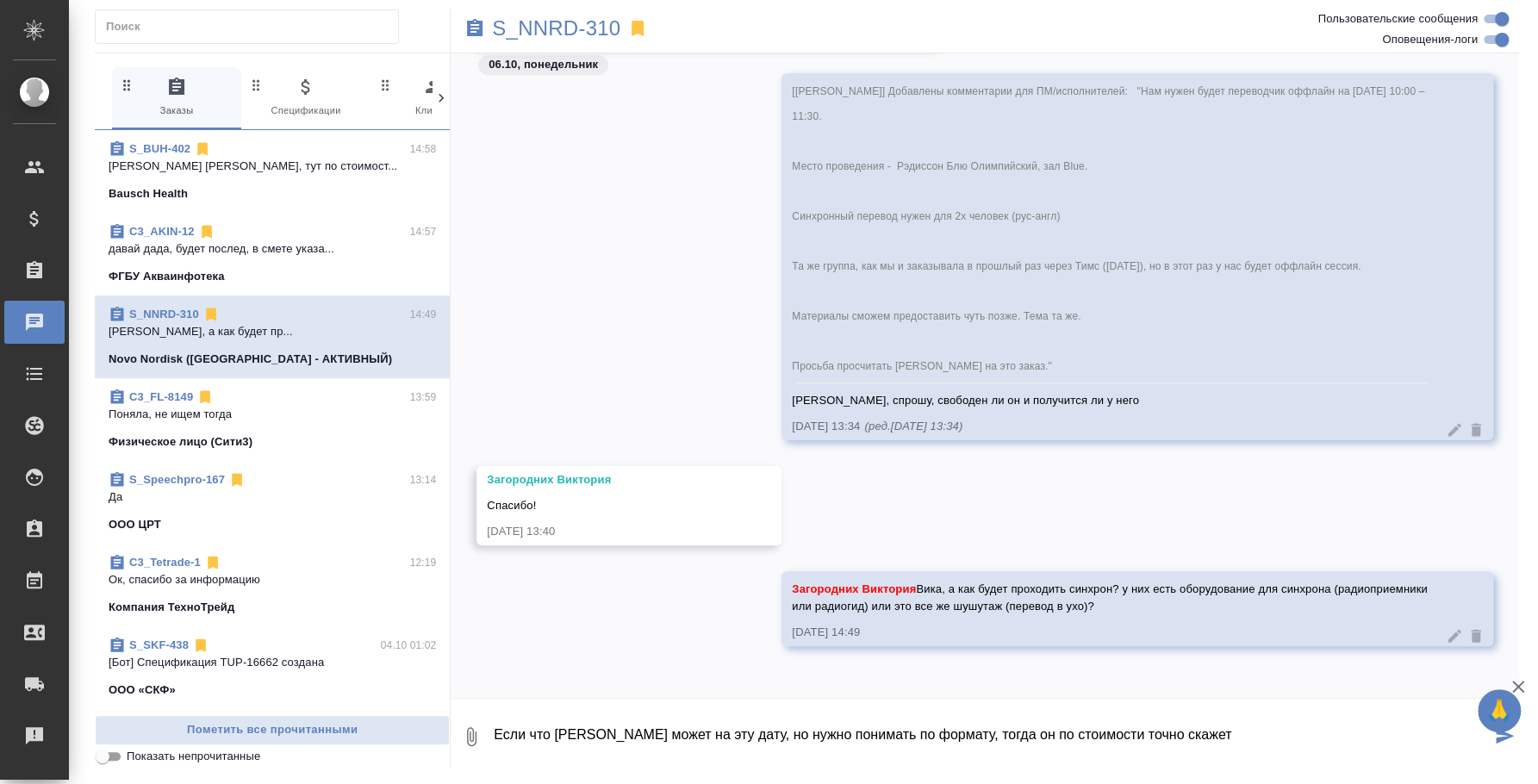
type textarea "Если что Мокин может на эту дату, но нужно понимать по формату, тогда он по сто…"
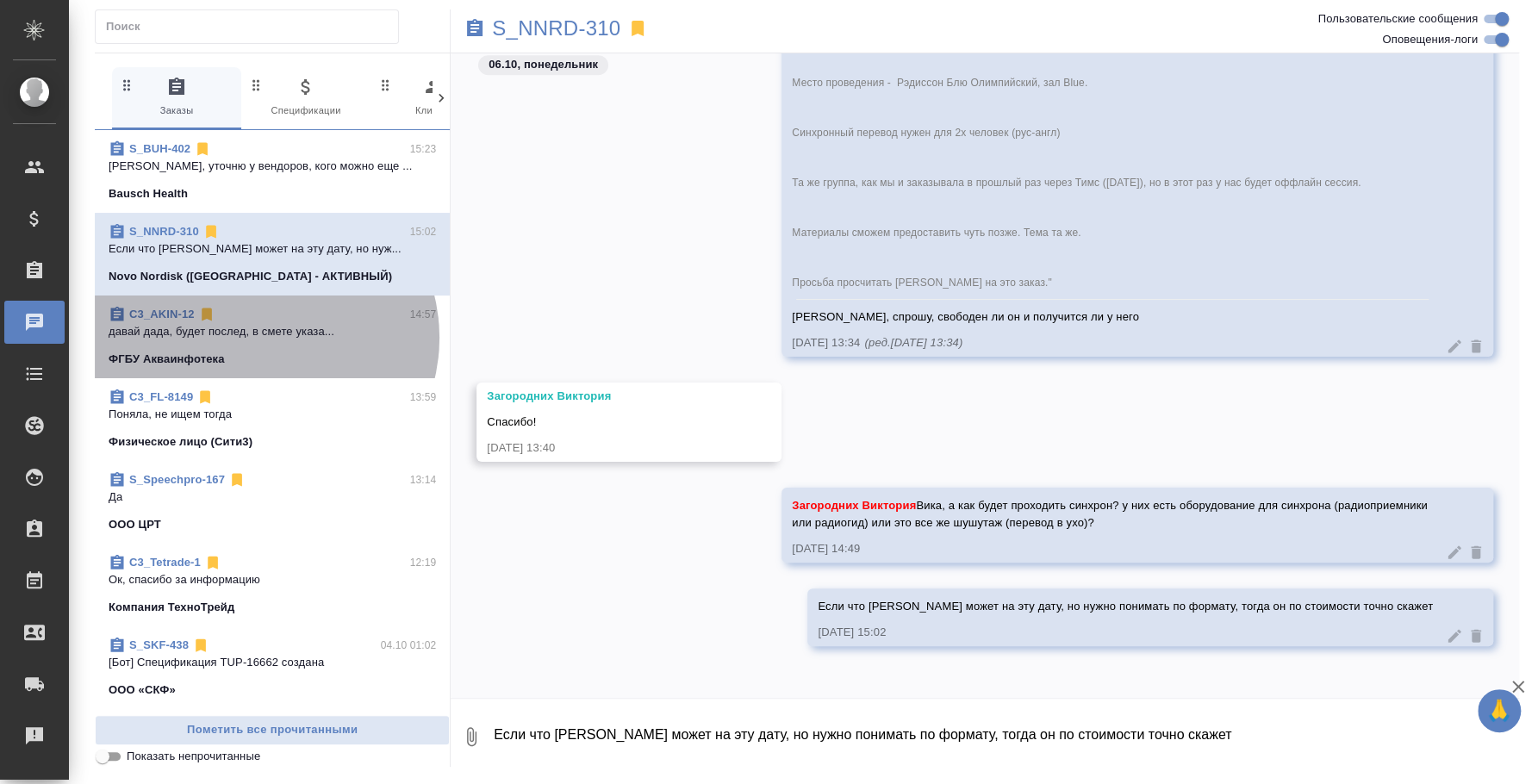
click at [262, 338] on p "давай дада, будет послед, в смете указа..." at bounding box center [272, 331] width 328 height 17
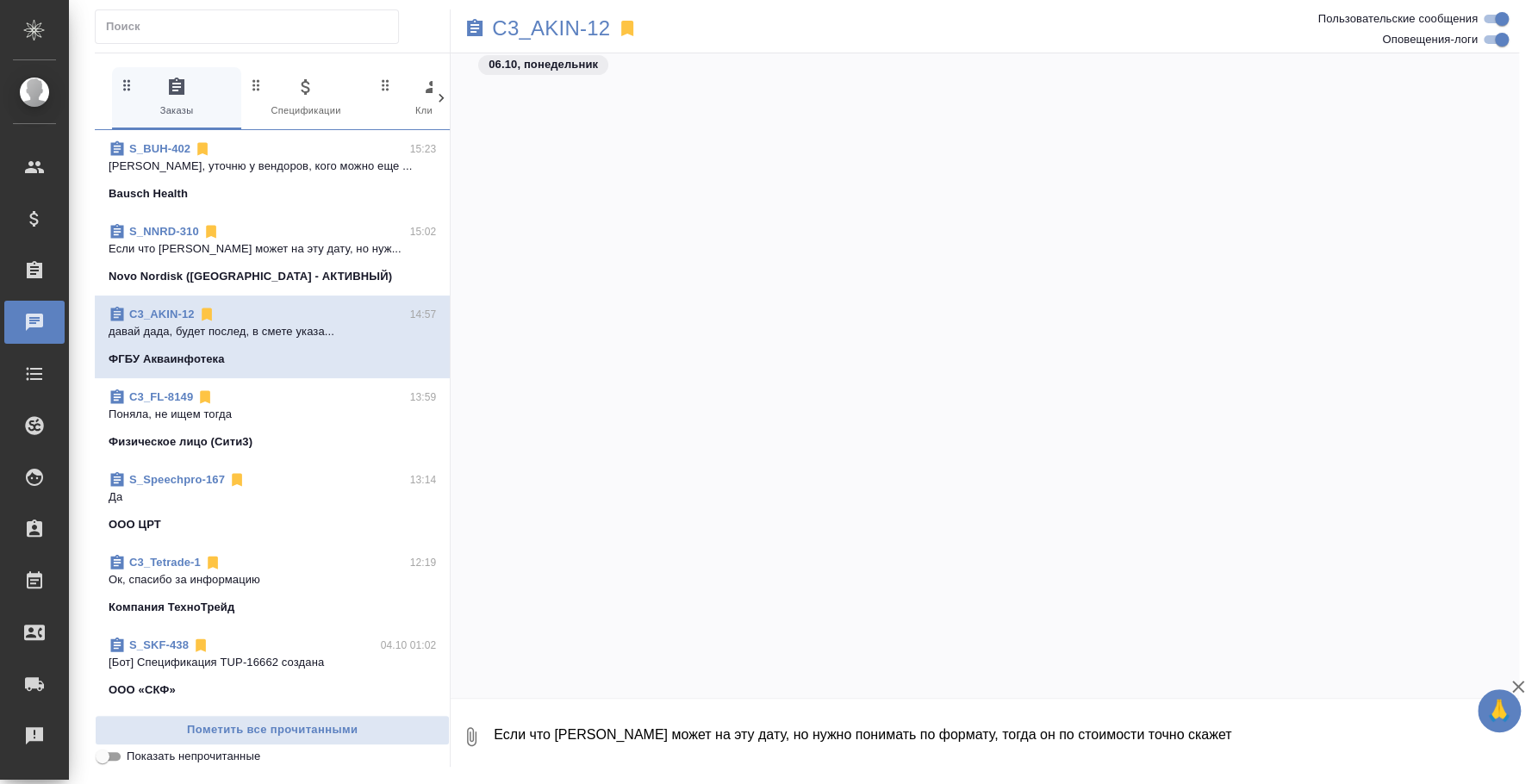
scroll to position [1247, 0]
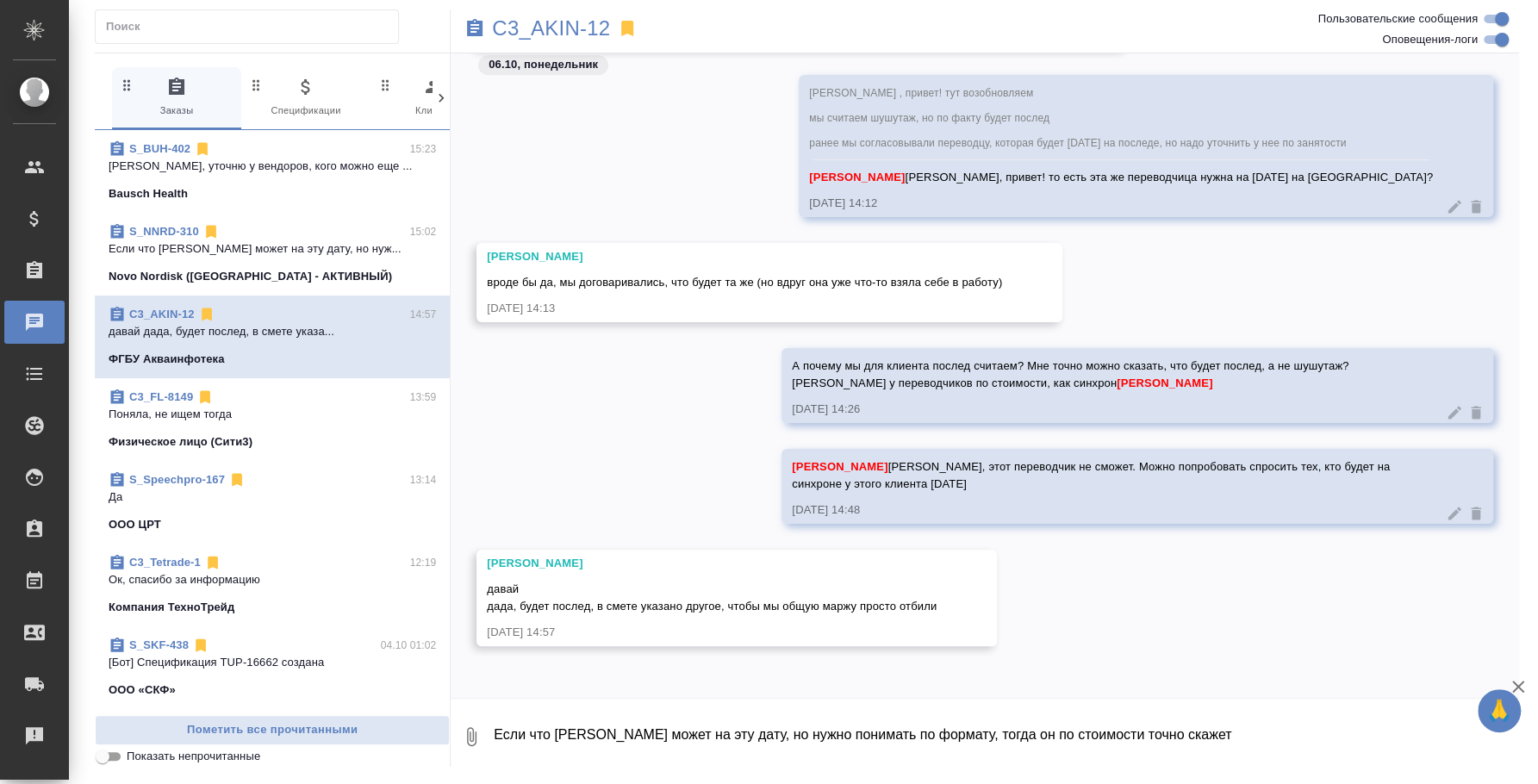
click at [798, 746] on textarea "Если что Мокин может на эту дату, но нужно понимать по формату, тогда он по сто…" at bounding box center [1005, 735] width 1027 height 58
click at [801, 725] on textarea "Если что Мокин может на эту дату, но нужно понимать по формату, тогда он по сто…" at bounding box center [1005, 735] width 1027 height 58
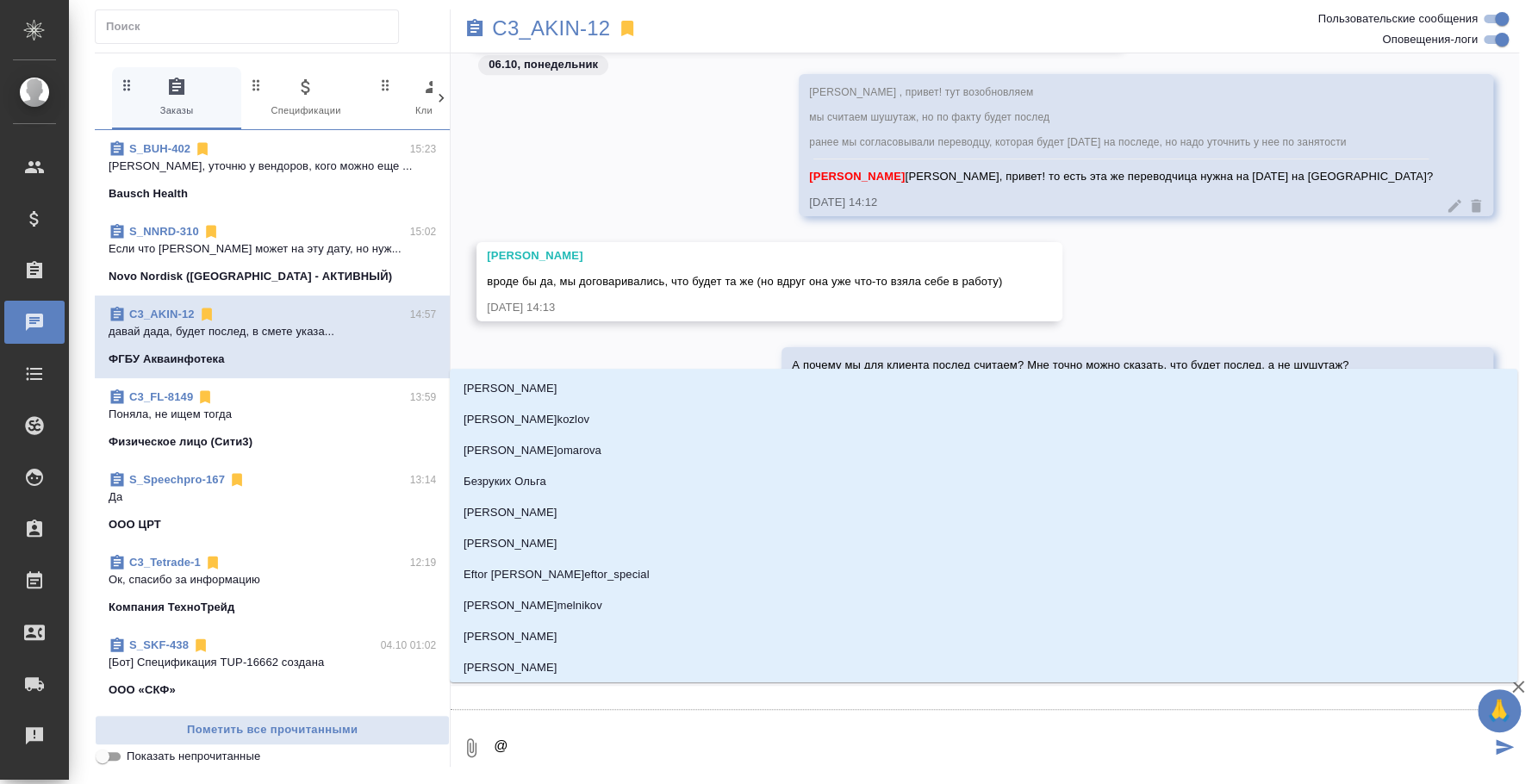
type textarea "@y"
type input "y"
type textarea "@"
click at [795, 725] on textarea "@" at bounding box center [991, 747] width 999 height 58
type textarea "@Н"
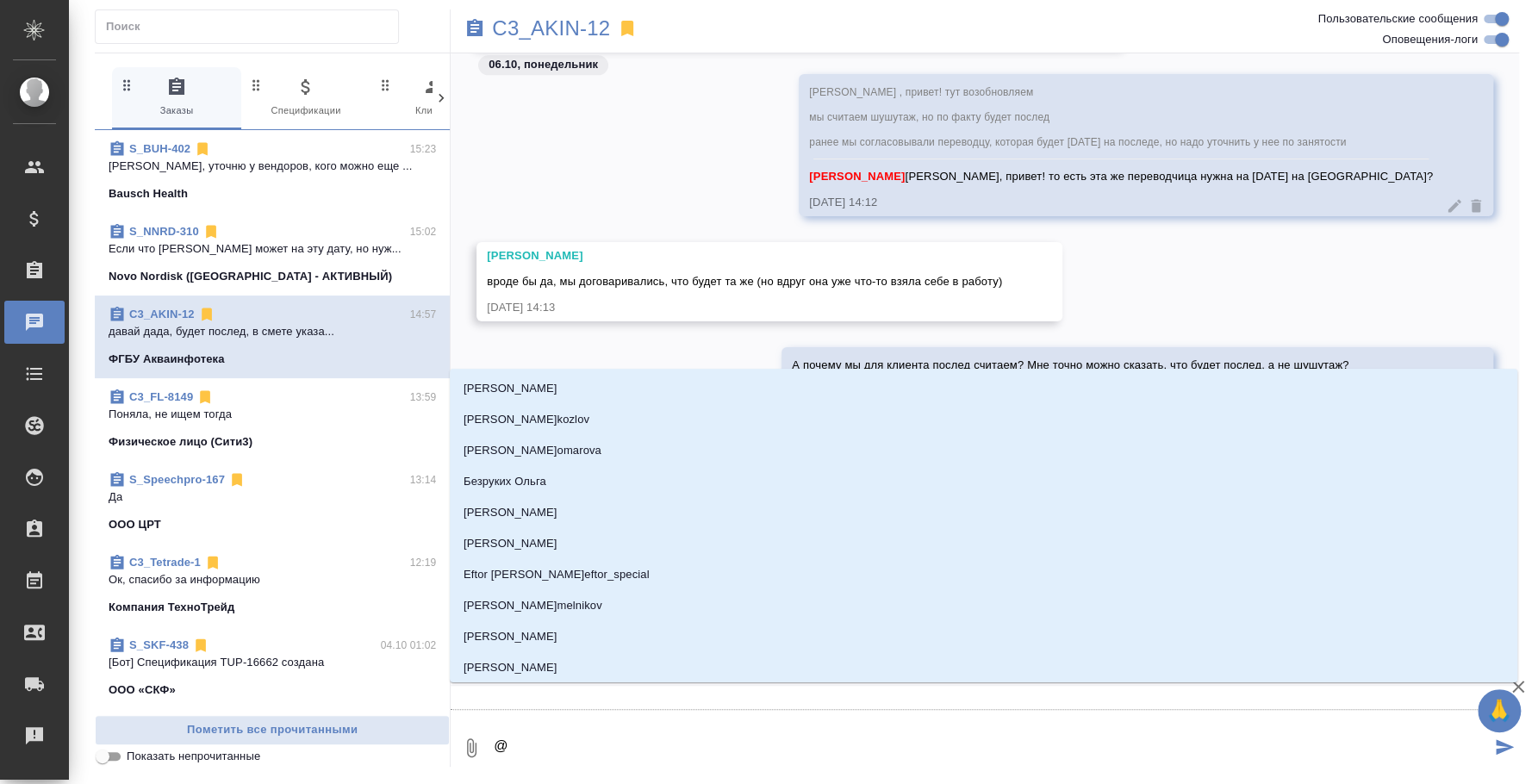
type input "[PERSON_NAME]"
type textarea "@Ни"
type input "Ни"
type textarea "@Ник"
type input "Ник"
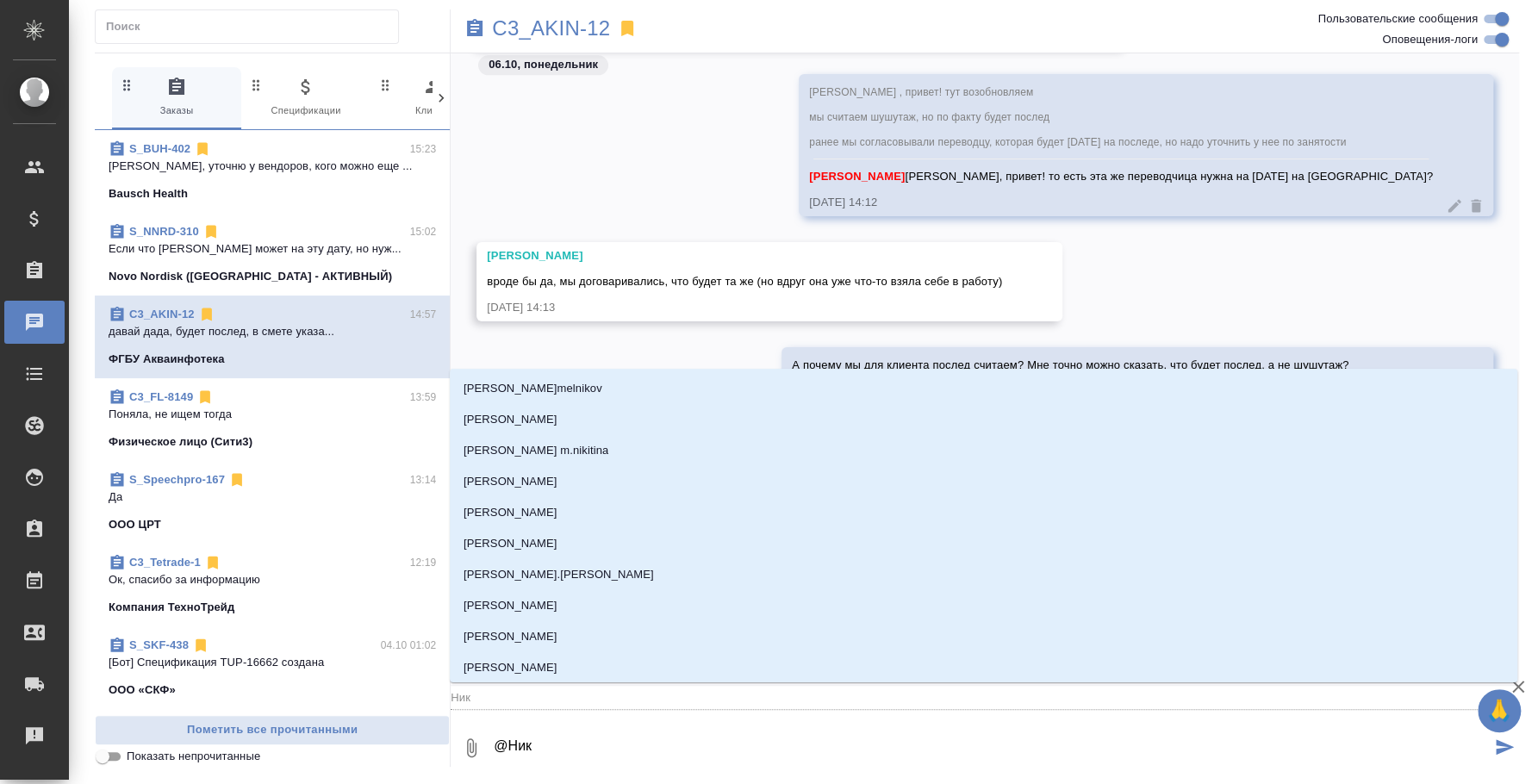
type textarea "@Ники"
type input "Ники"
type textarea "@Никит"
type input "Никит"
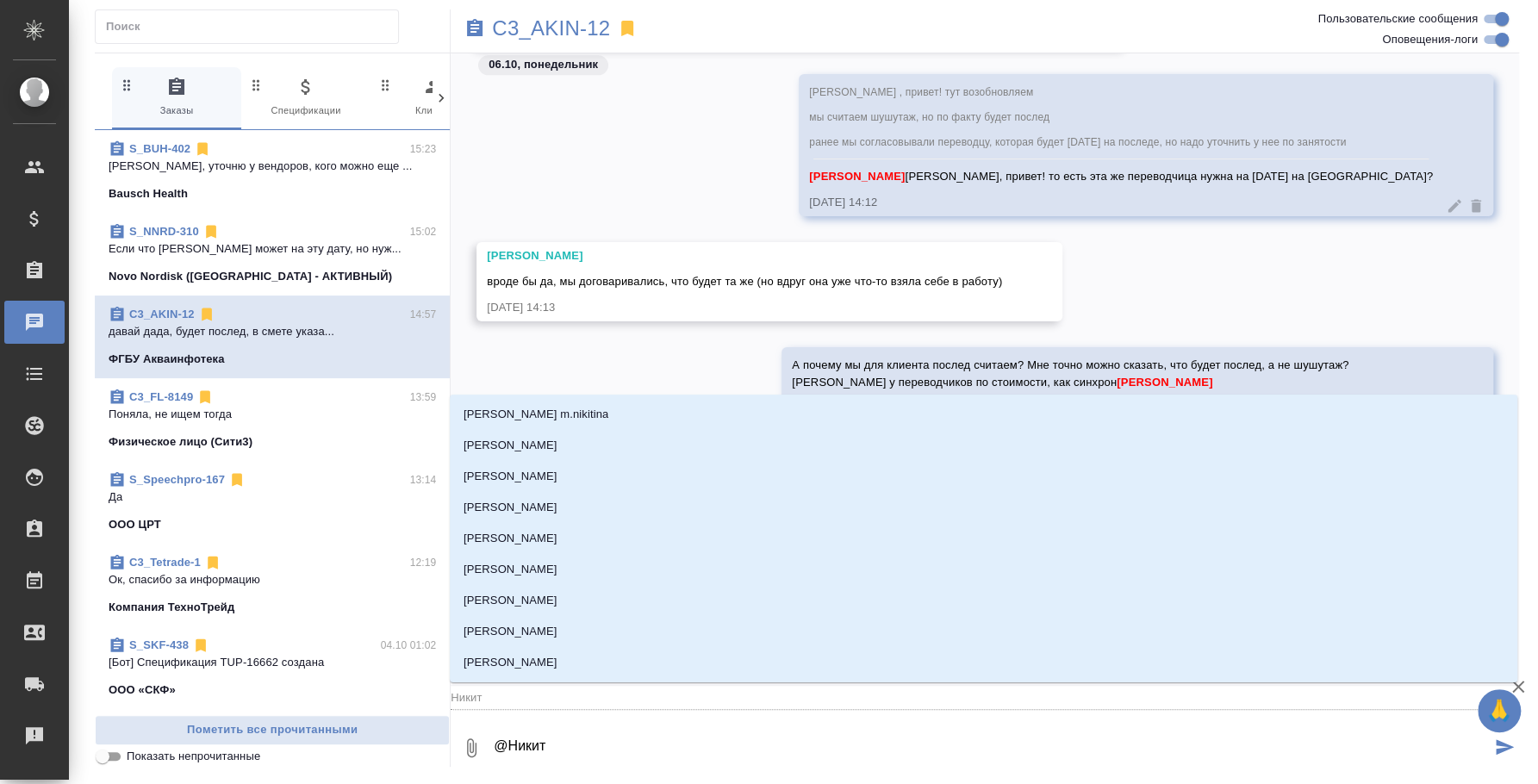
type textarea "@Никити"
type input "Никити"
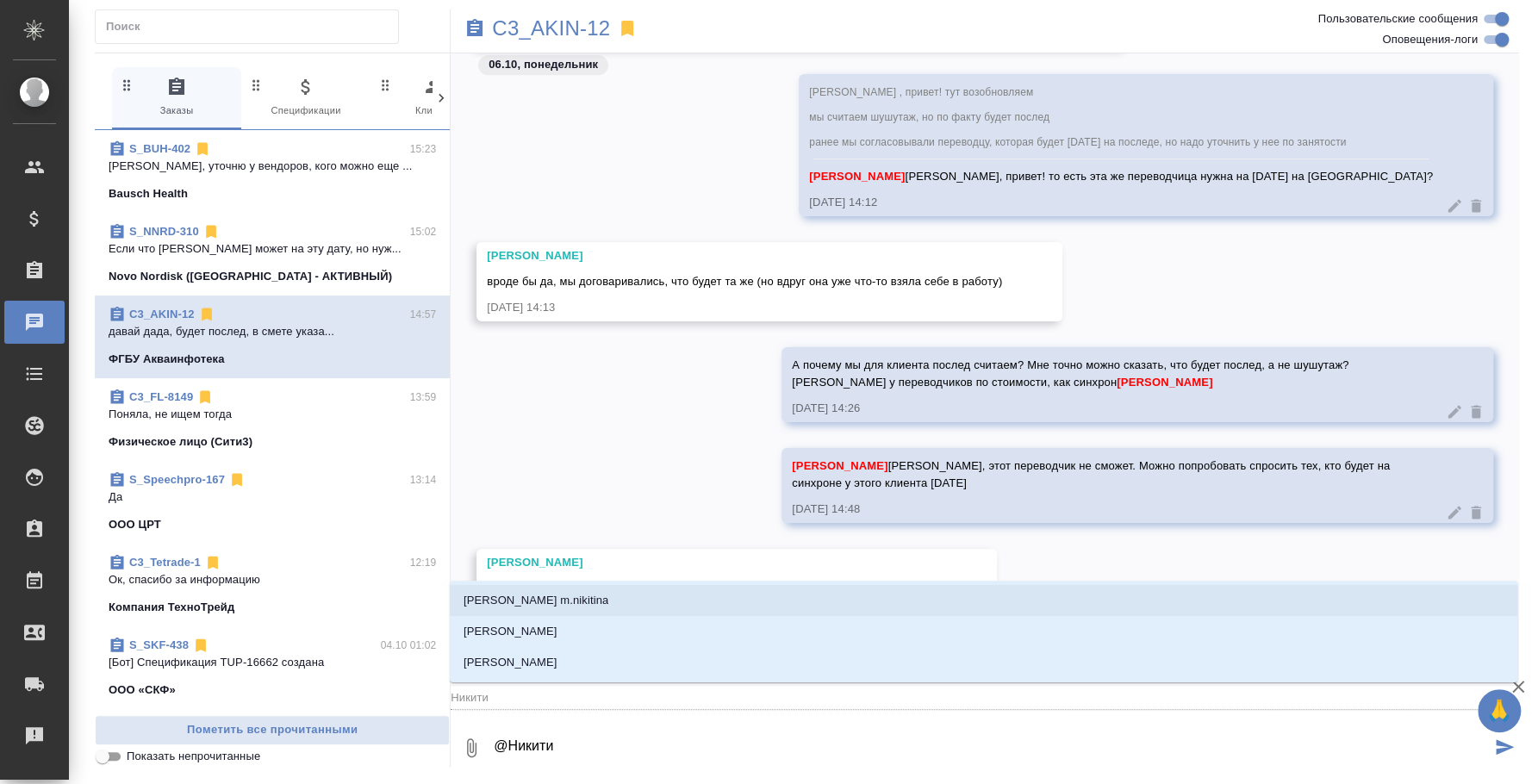
click at [731, 615] on li "[PERSON_NAME] m.nikitina" at bounding box center [983, 600] width 1068 height 31
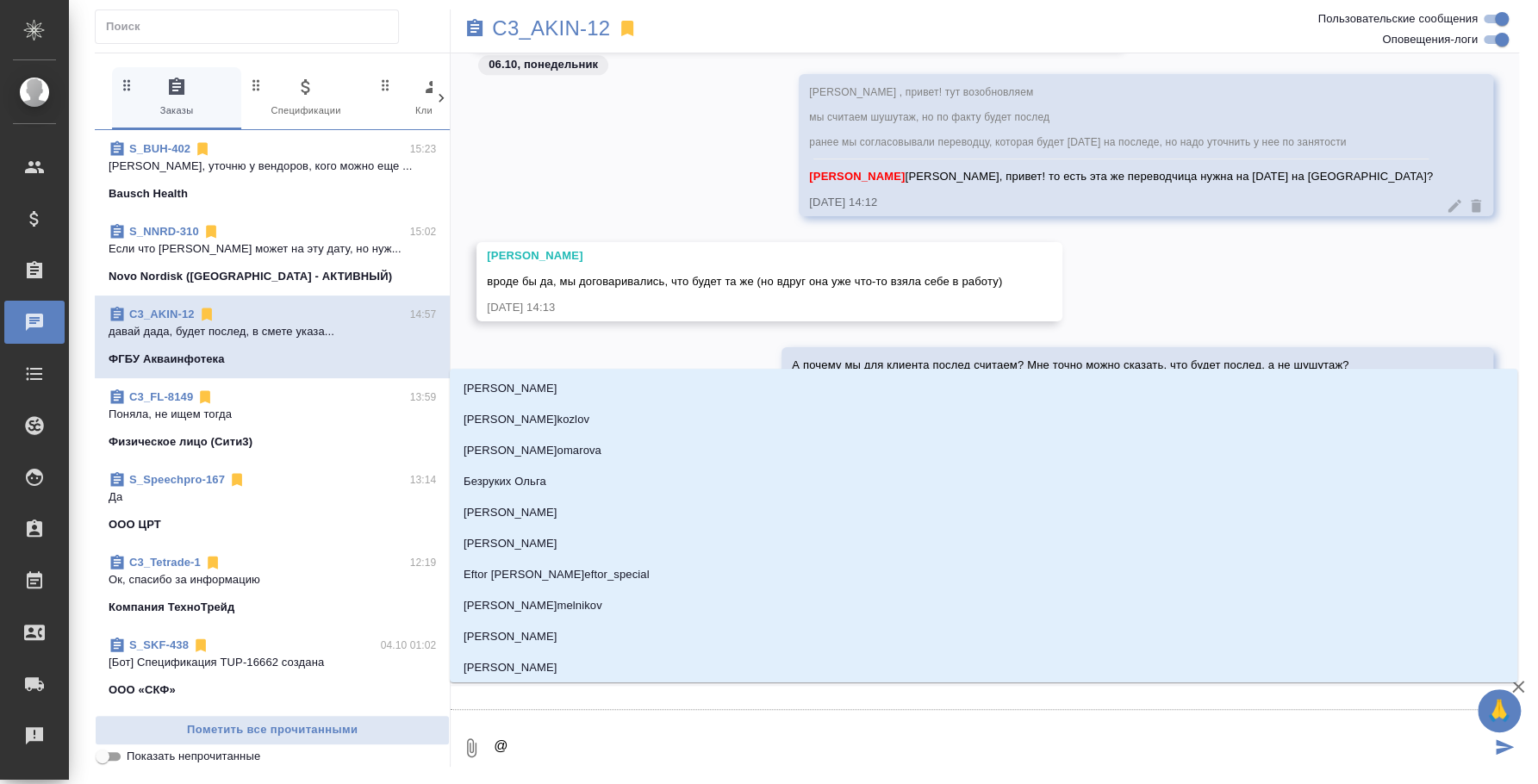
type textarea "@Н"
type input "[PERSON_NAME]"
type textarea "@Ни"
type input "Ни"
type textarea "@Ник"
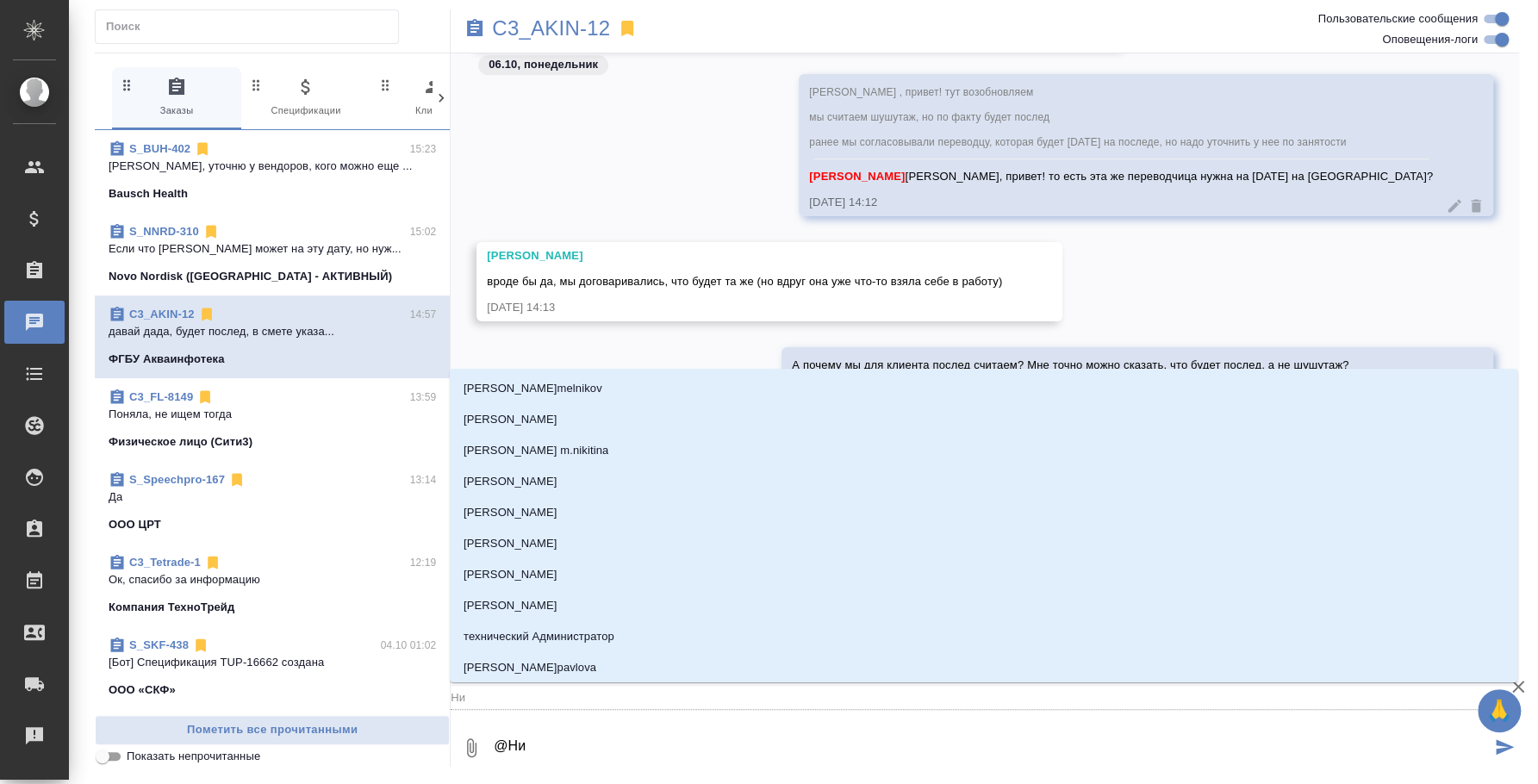
type input "Ник"
type textarea "@Ники"
type input "Ники"
type textarea "@Никит"
type input "Никит"
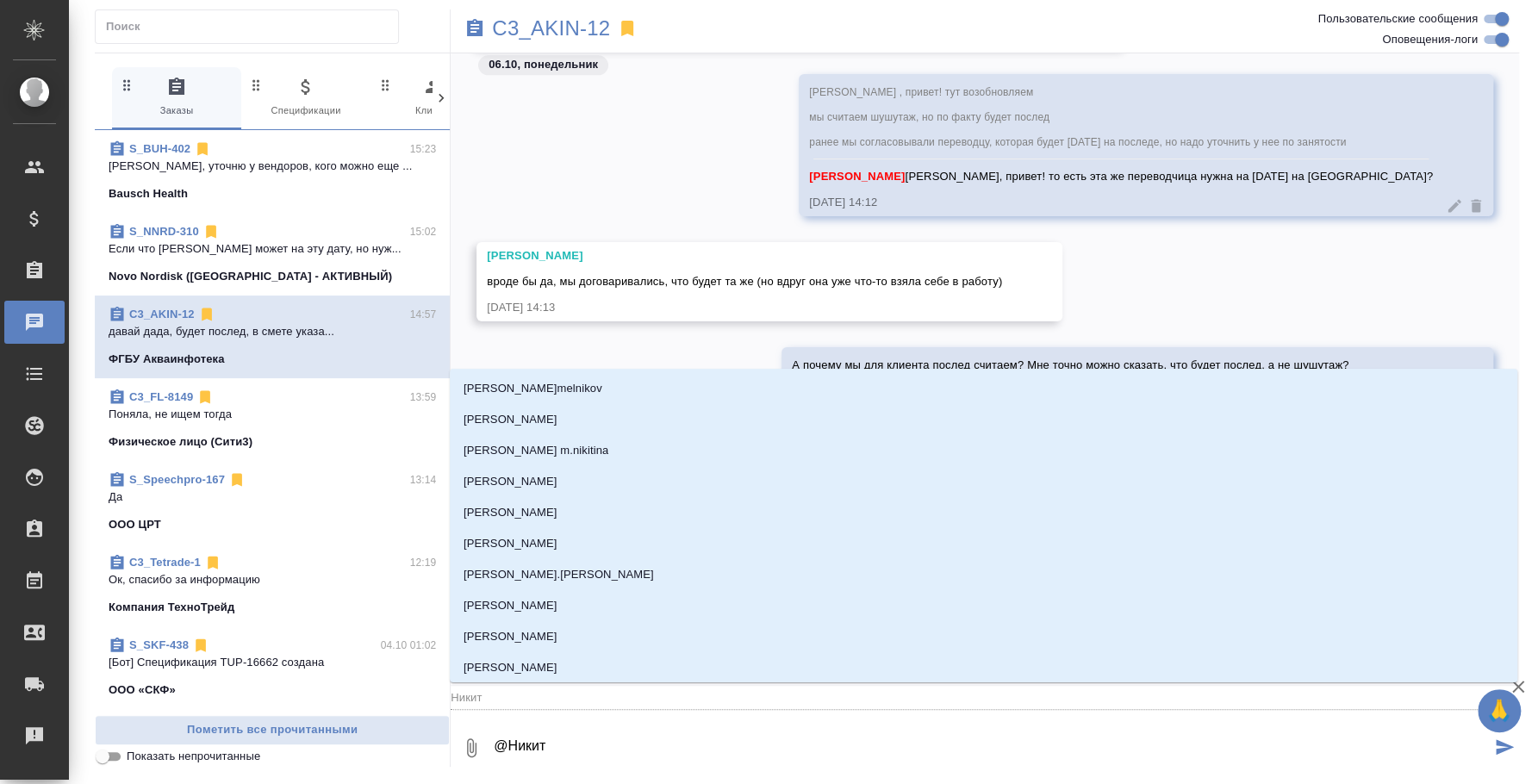
type textarea "@Никити"
type input "Никити"
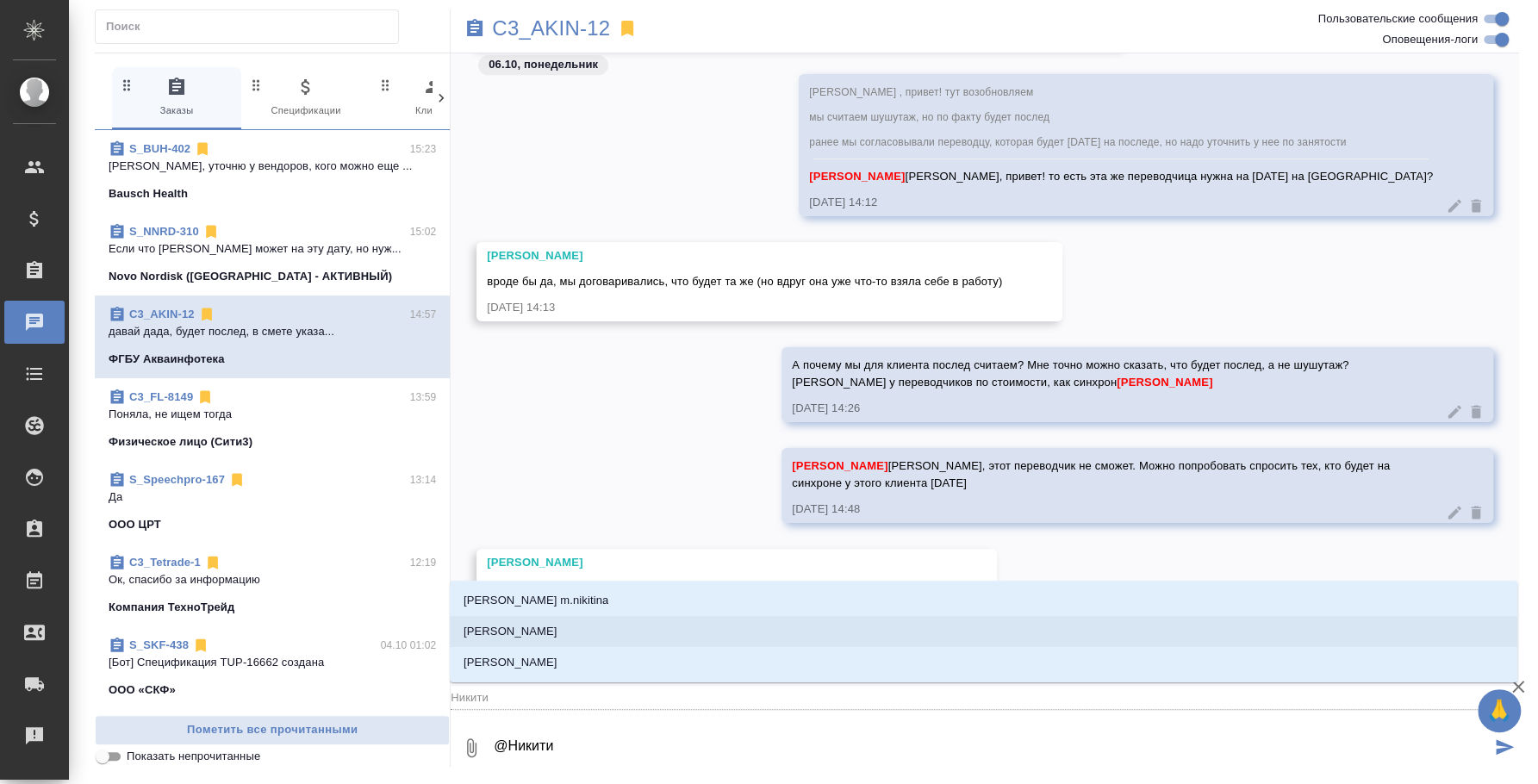
click at [693, 642] on li "[PERSON_NAME]" at bounding box center [983, 631] width 1068 height 31
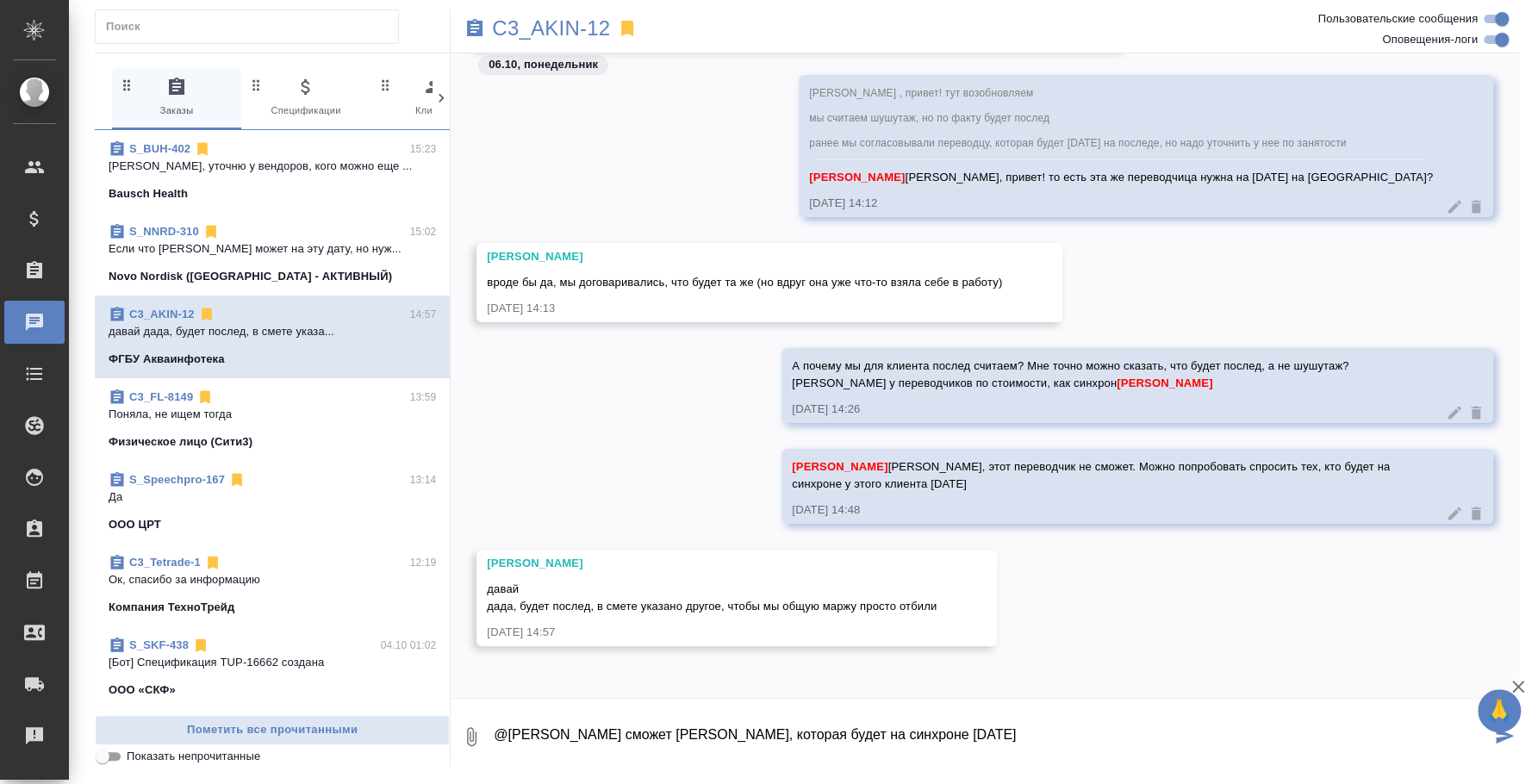
click at [468, 735] on icon "button" at bounding box center [471, 736] width 21 height 21
click at [421, 636] on span "С локального диска" at bounding box center [344, 645] width 202 height 23
click at [0, 0] on input "С локального диска" at bounding box center [0, 0] width 0 height 0
click at [1048, 730] on textarea "@Никитина Татьяна сможет Валентина, которая будет на синхроне 14 октября" at bounding box center [991, 735] width 999 height 58
click at [630, 734] on textarea "@Никитина Татьяна сможет Валентина, которая будет на синхроне 14 октября" at bounding box center [991, 735] width 999 height 58
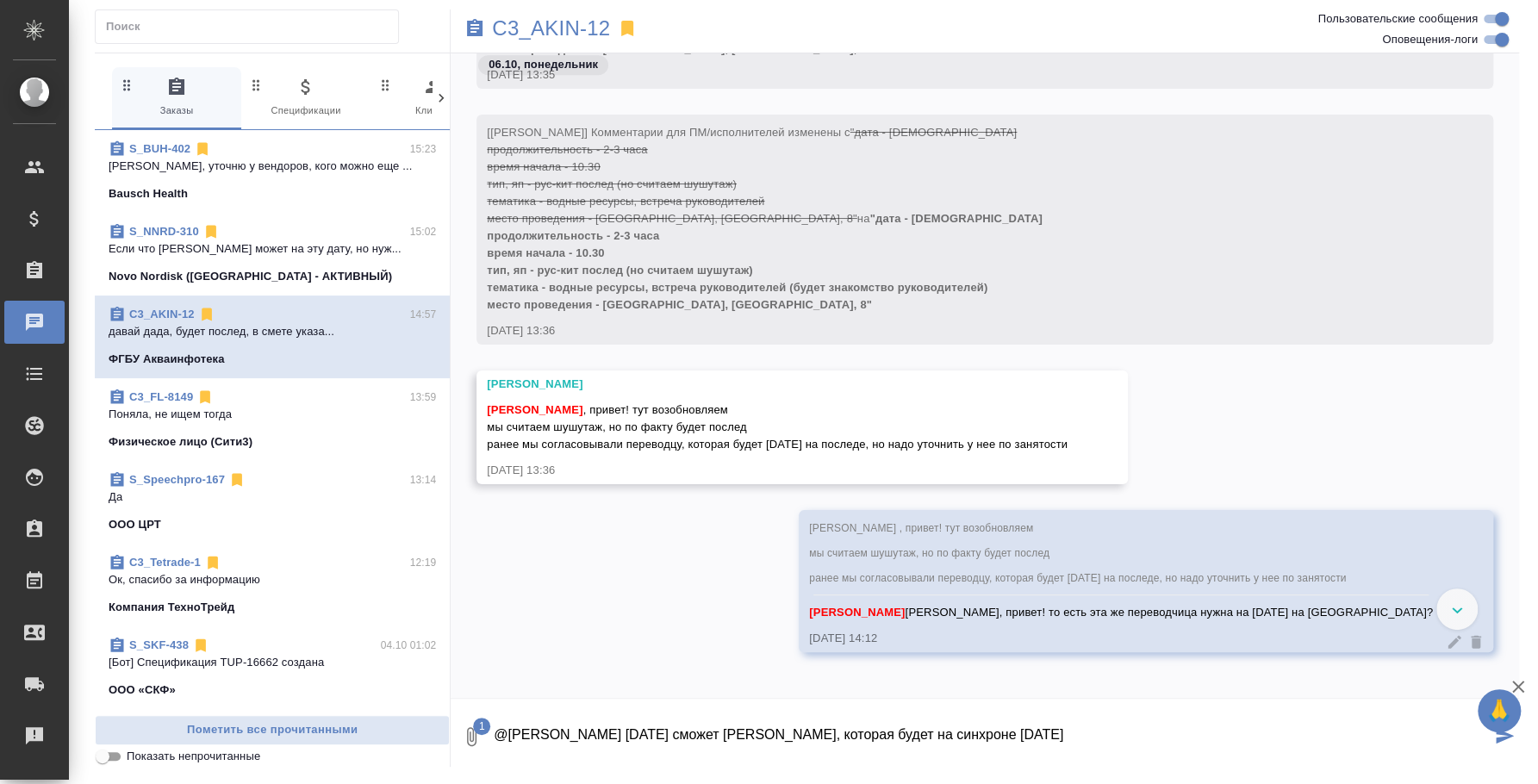
scroll to position [709, 0]
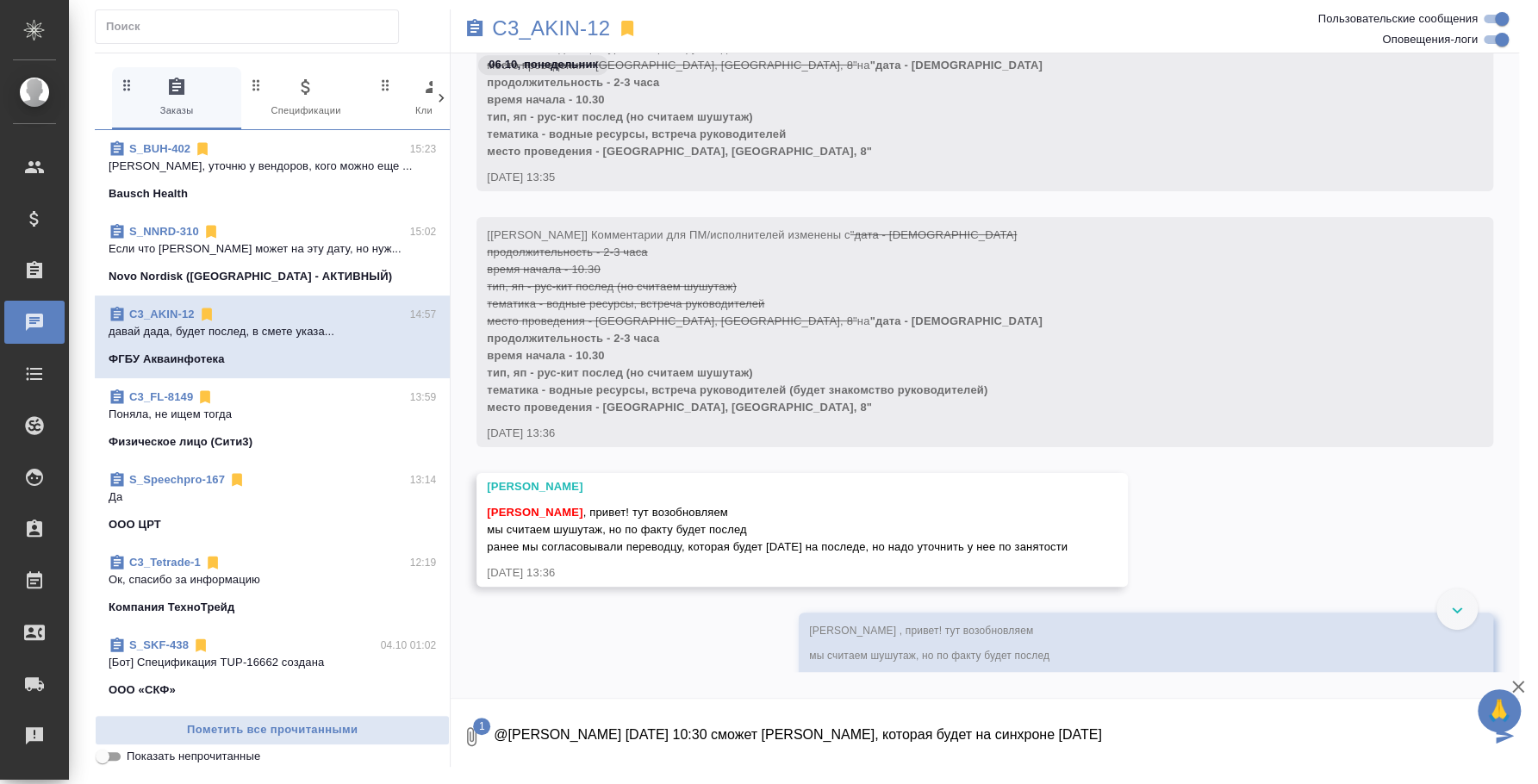
type textarea "@Никитина Татьяна 10 октября в 10:30 сможет Валентина, которая будет на синхрон…"
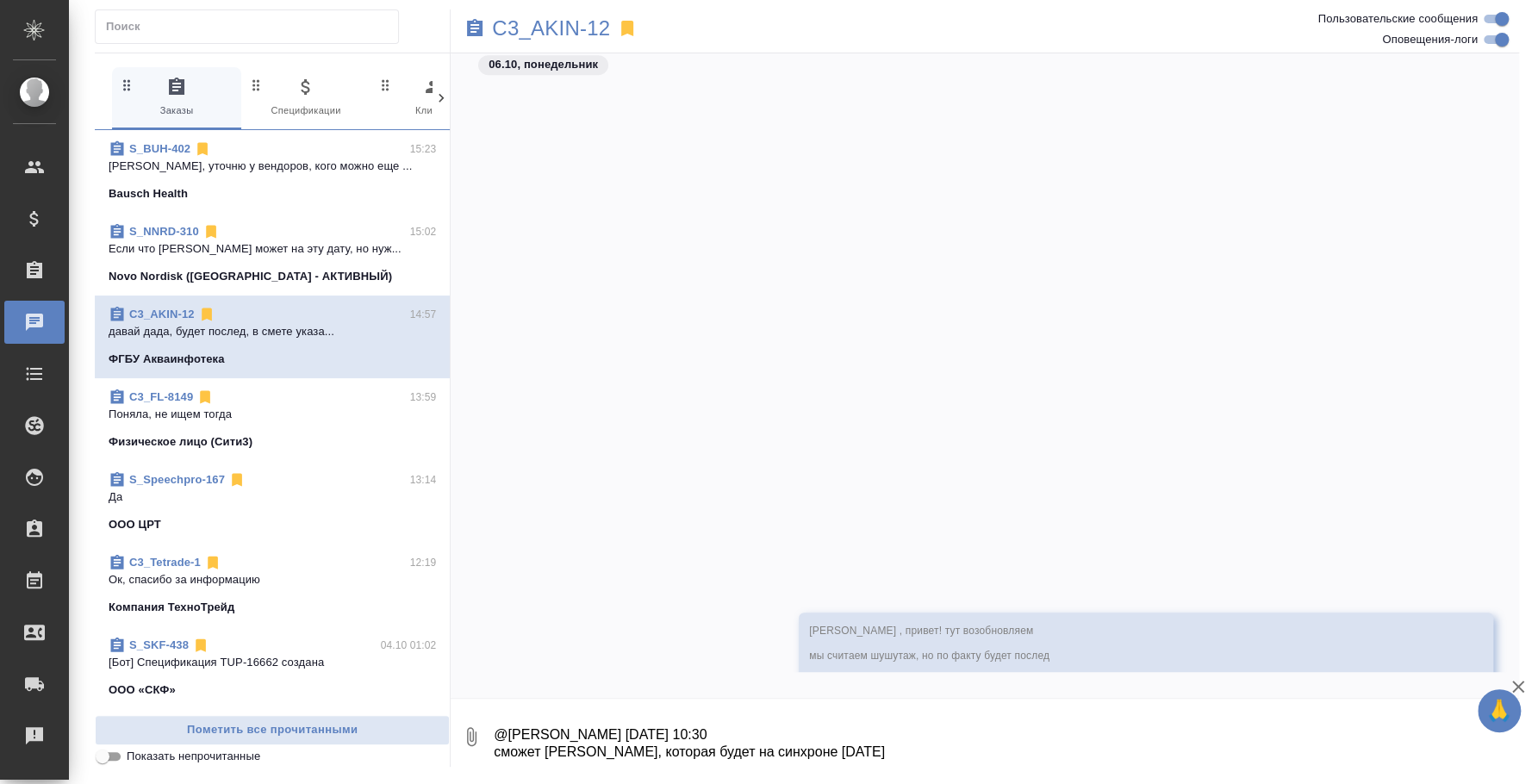
scroll to position [1371, 0]
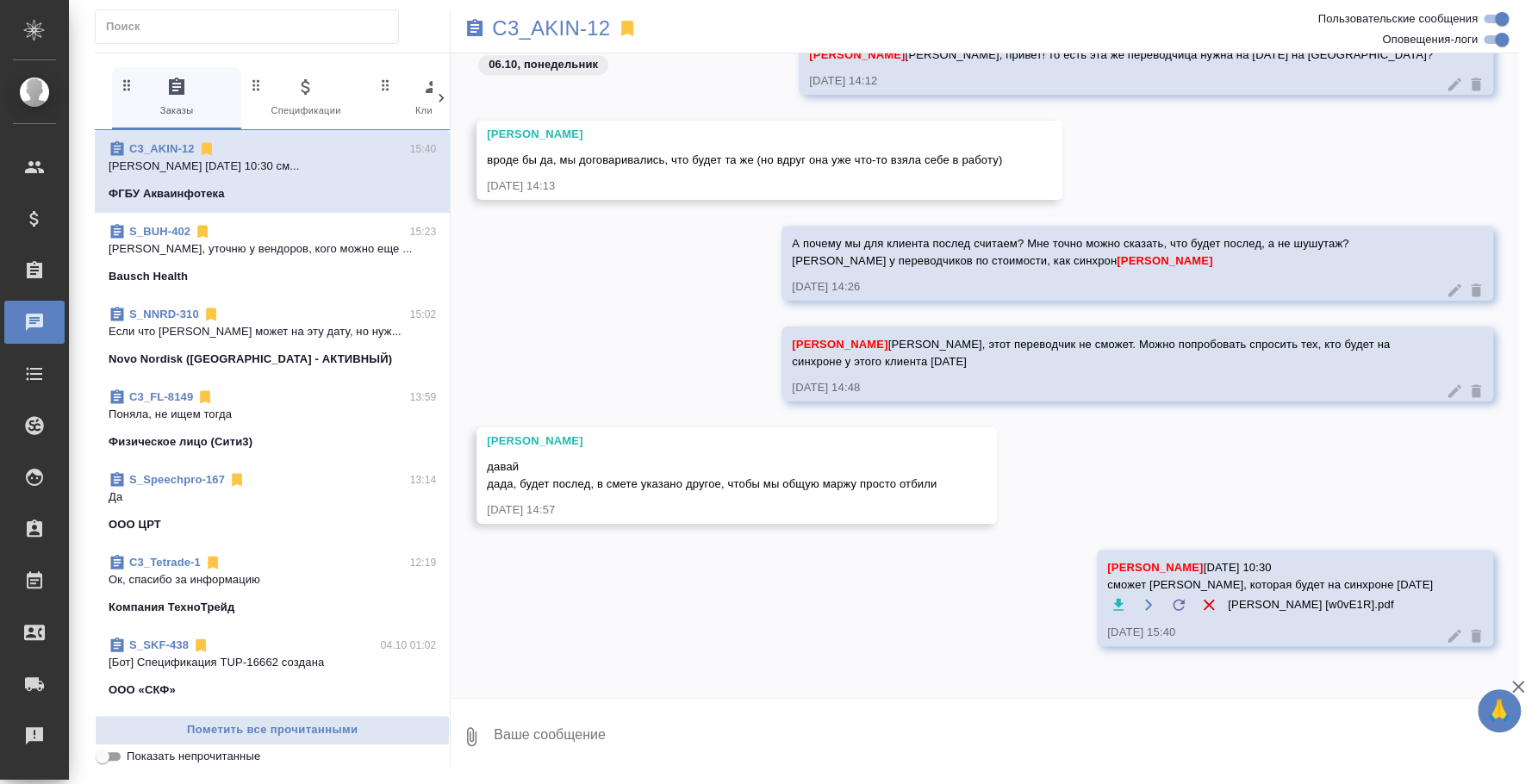
click at [1446, 629] on icon at bounding box center [1454, 636] width 17 height 17
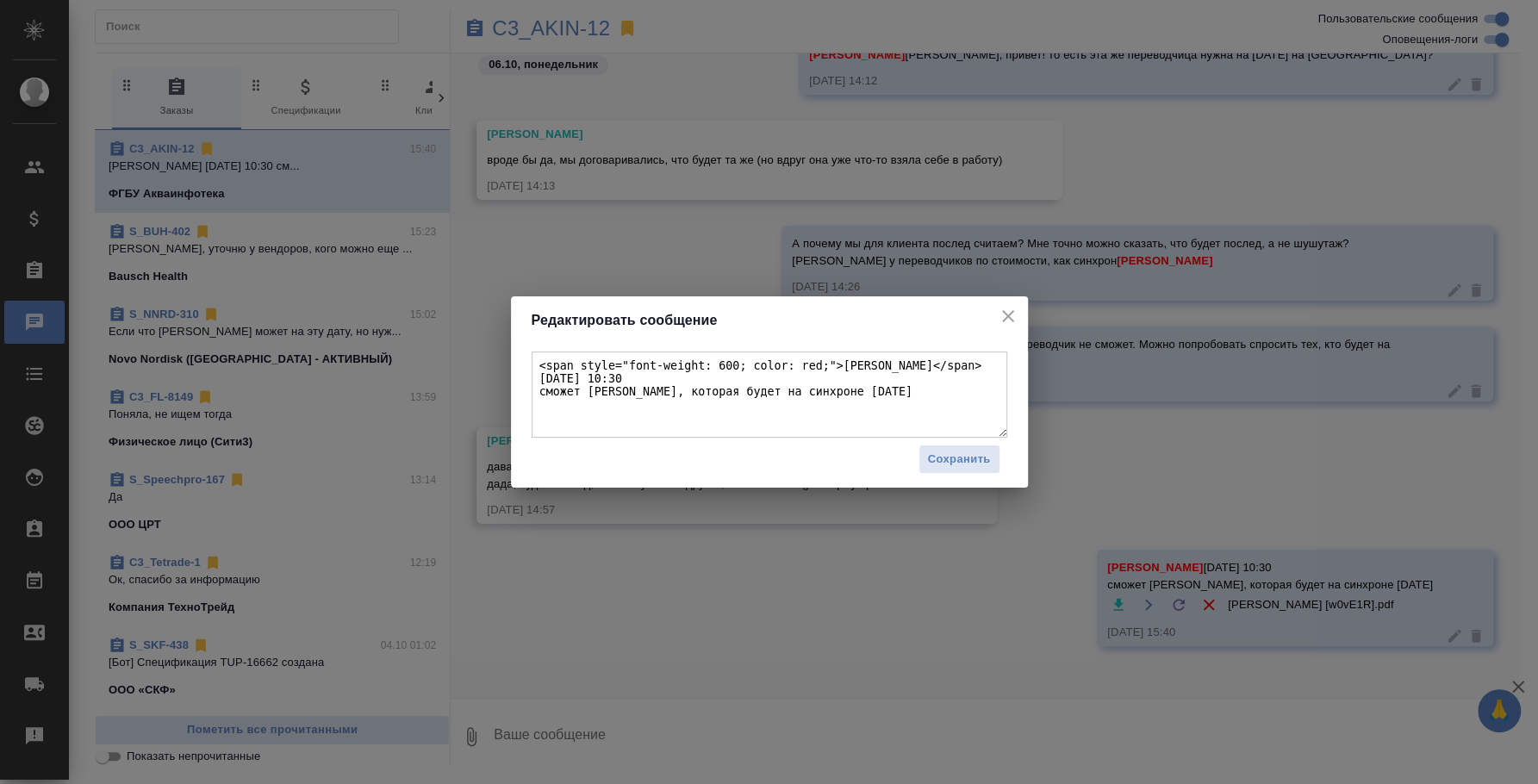
click at [824, 374] on textarea "<span style="font-weight: 600; color: red;">Никитина Татьяна</span> 10 октября …" at bounding box center [769, 394] width 475 height 86
type textarea "<span style="font-weight: 600; color: red;">Никитина Татьяна</span> 10 октября …"
click at [919, 461] on button "Сохранить" at bounding box center [960, 459] width 82 height 30
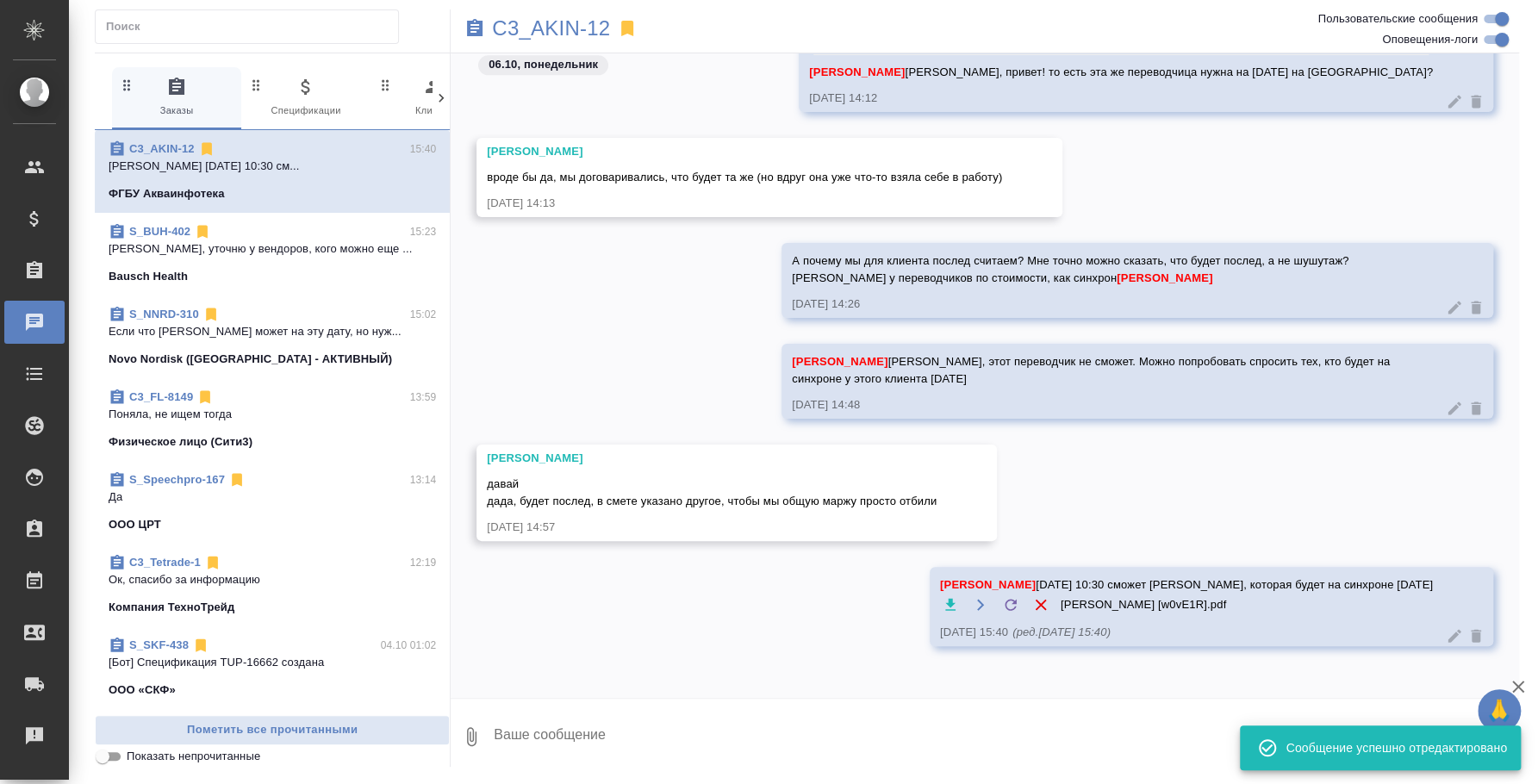
scroll to position [1353, 0]
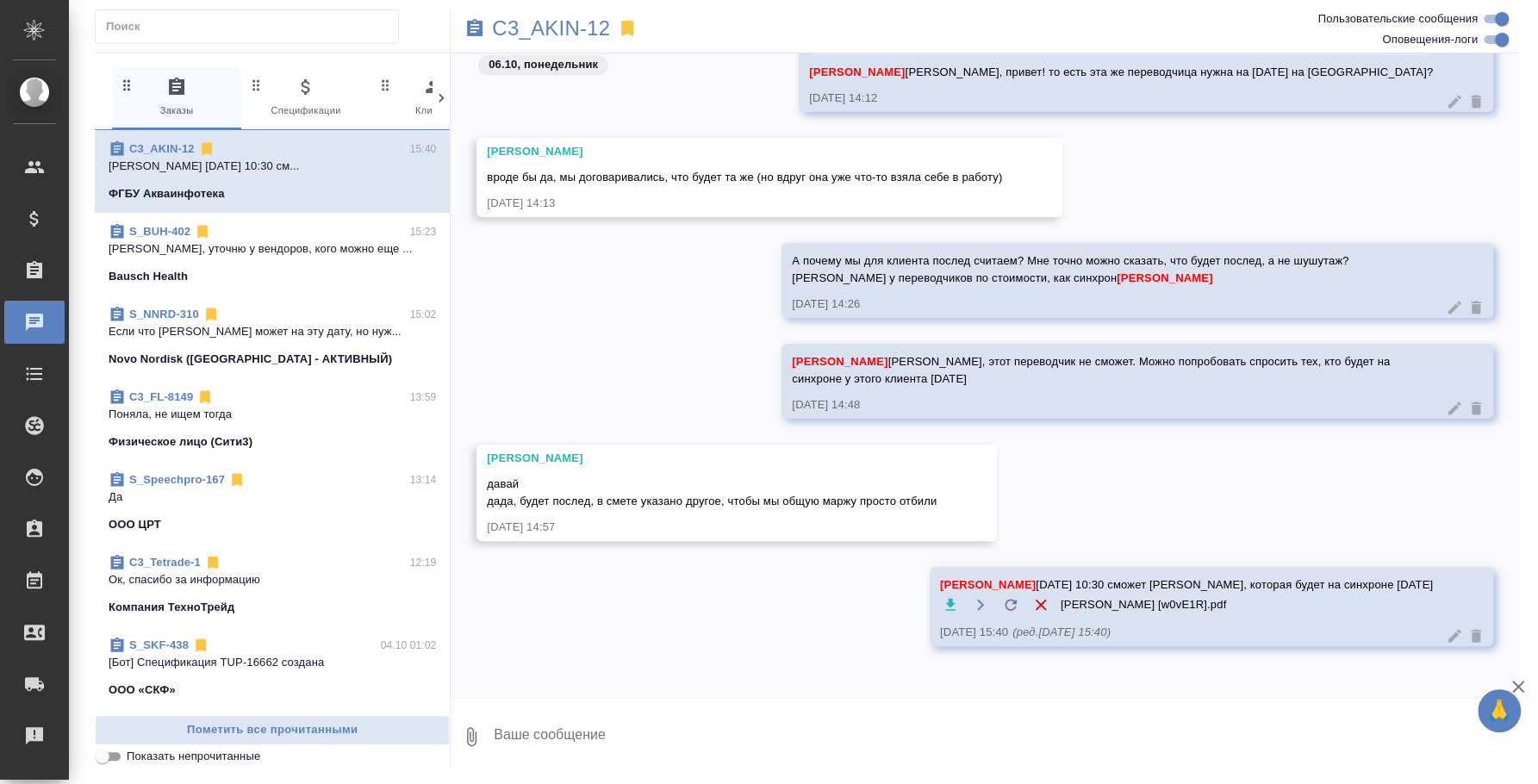
click at [583, 707] on textarea at bounding box center [1005, 735] width 1027 height 58
type textarea "X"
type textarea "C"
type textarea "Скажешь, если ее можно подтвердить будет?"
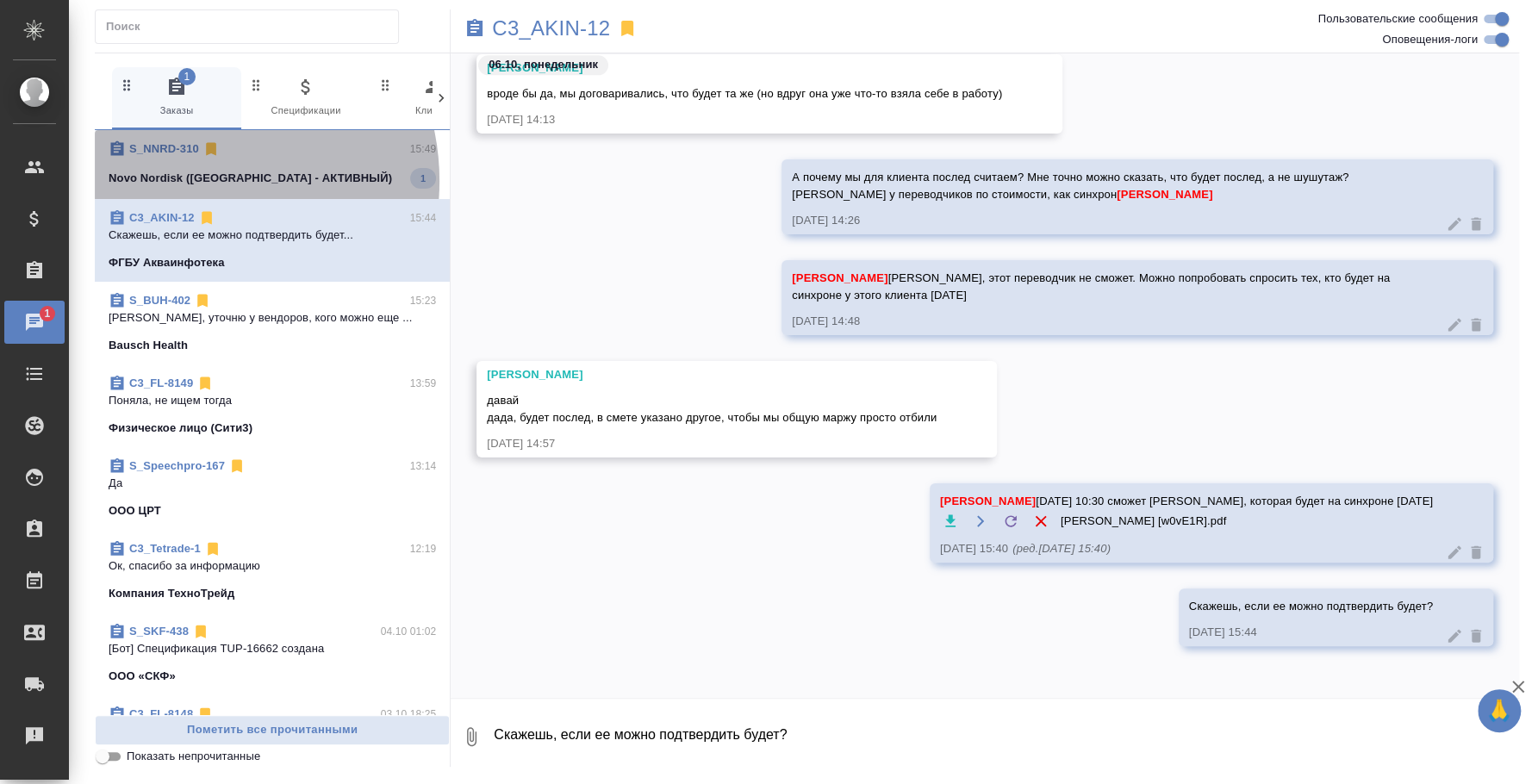
click at [191, 181] on p "Novo Nordisk ([GEOGRAPHIC_DATA] - АКТИВНЫЙ)" at bounding box center [251, 177] width 283 height 17
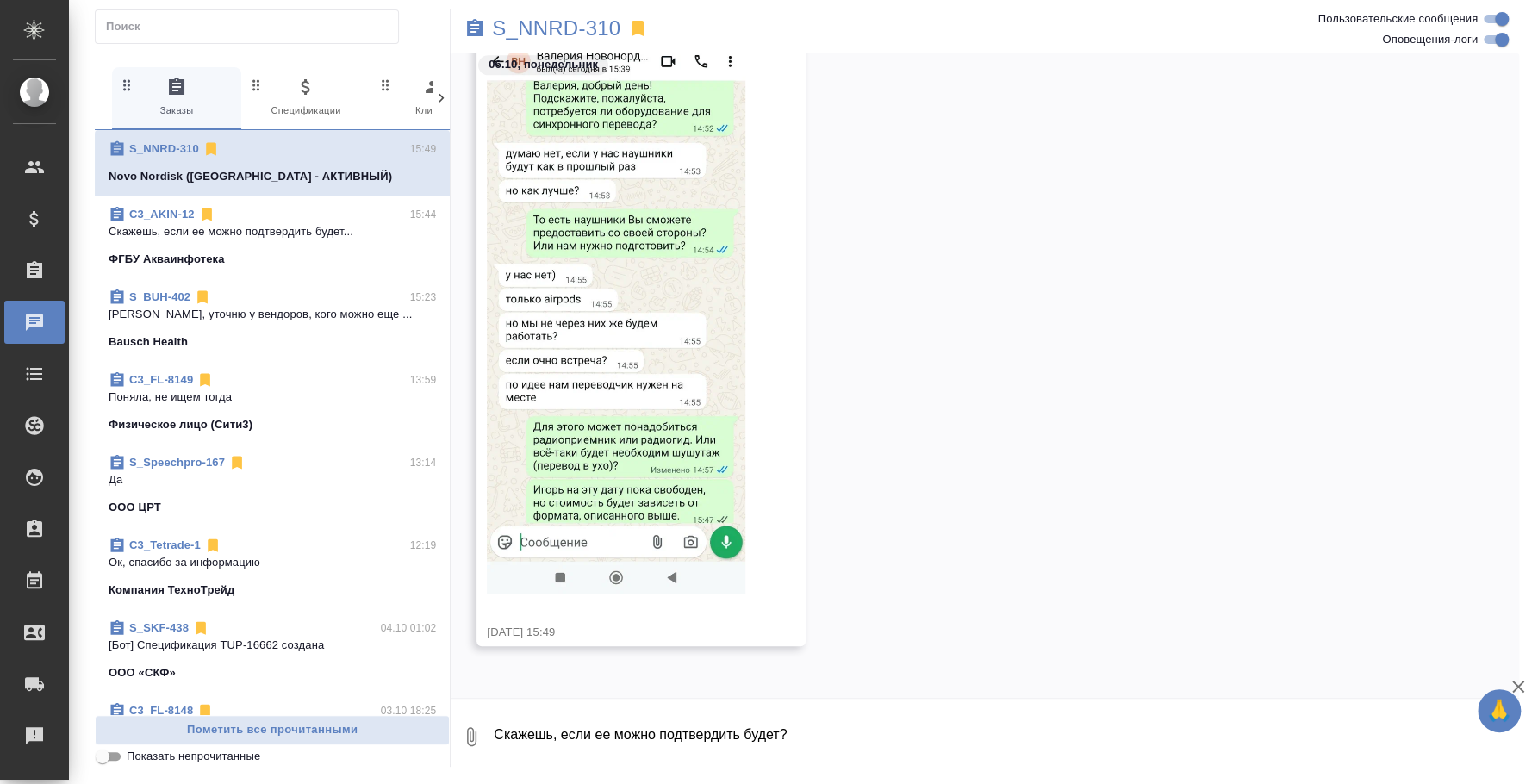
scroll to position [1530, 0]
click at [633, 732] on textarea "Скажешь, если ее можно подтвердить будет?" at bounding box center [1005, 735] width 1027 height 58
type textarea "Ждем уточнения тогда)"
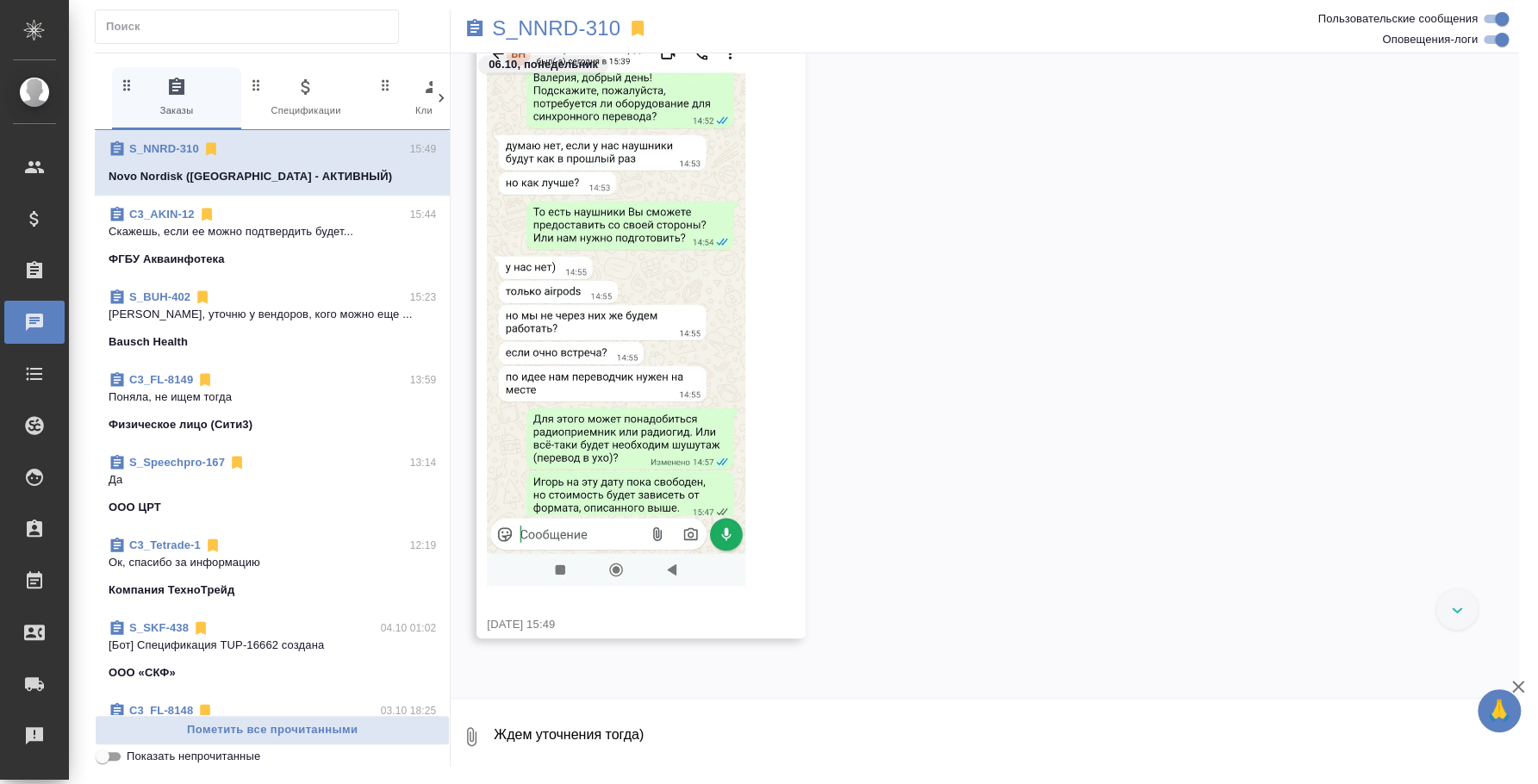
scroll to position [1615, 0]
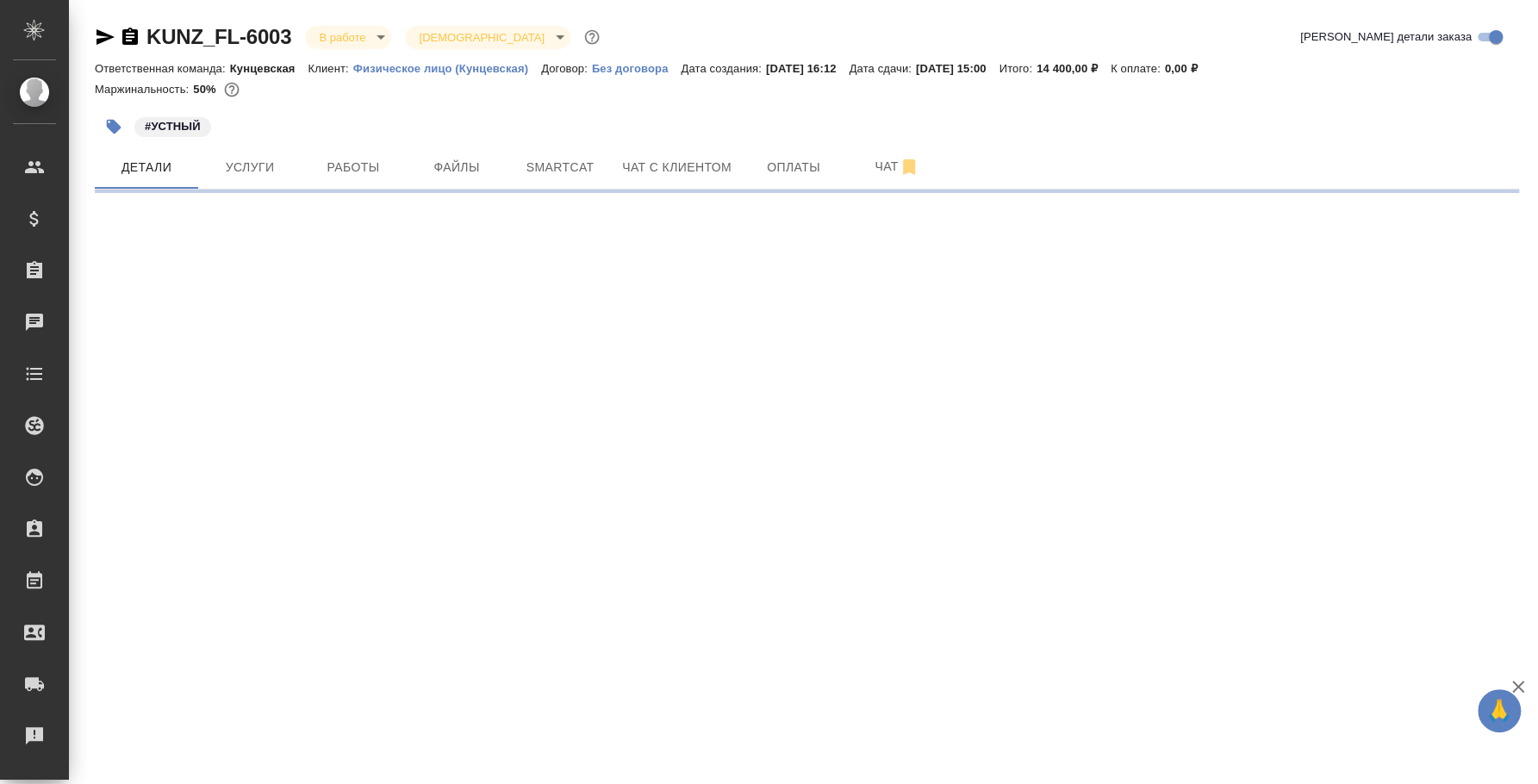
click at [358, 45] on body "🙏 .cls-1 fill:#fff; AWATERA [PERSON_NAME] Спецификации Заказы Чаты Todo Проекты…" at bounding box center [769, 392] width 1538 height 784
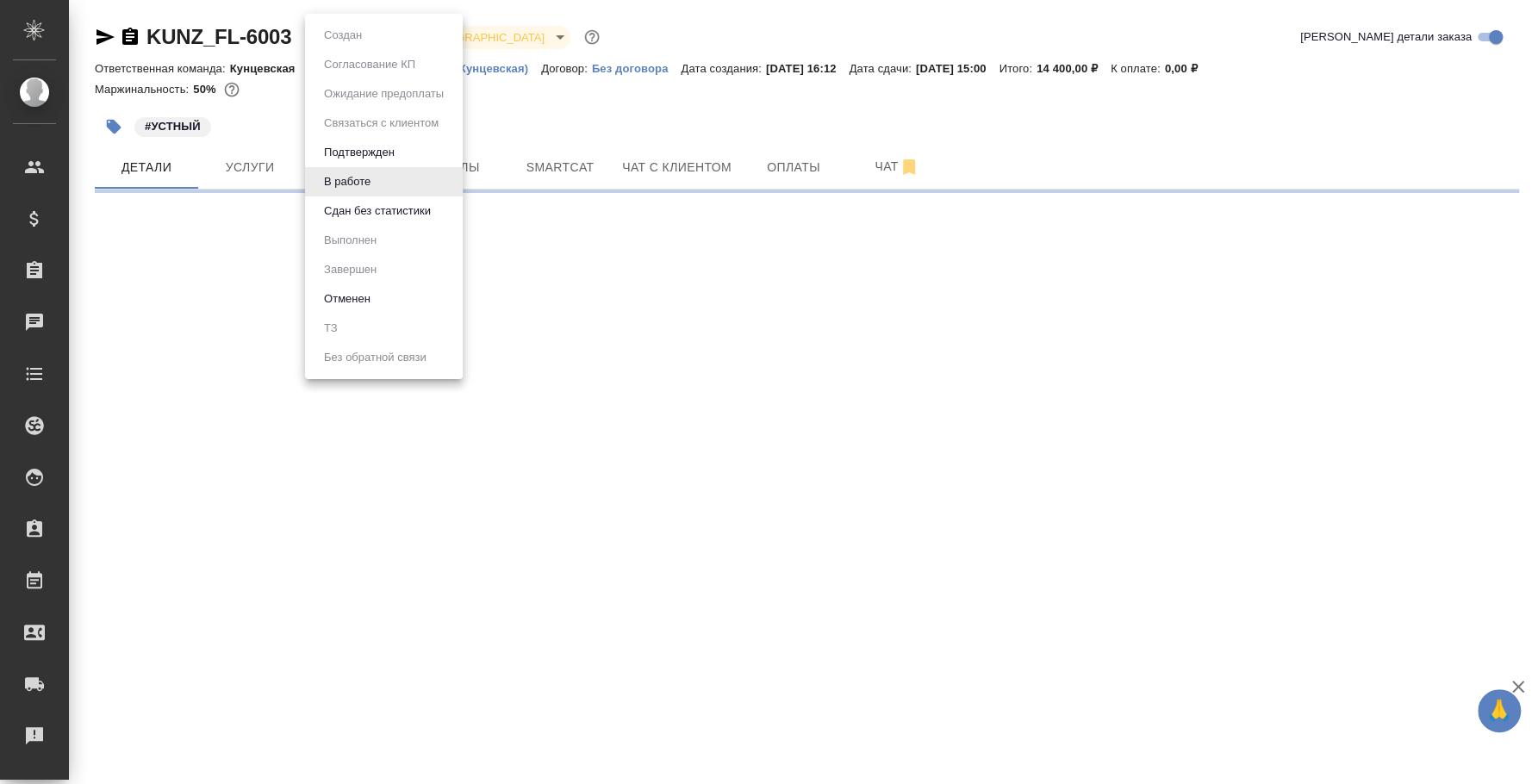
click at [365, 208] on button "Сдан без статистики" at bounding box center [377, 211] width 117 height 19
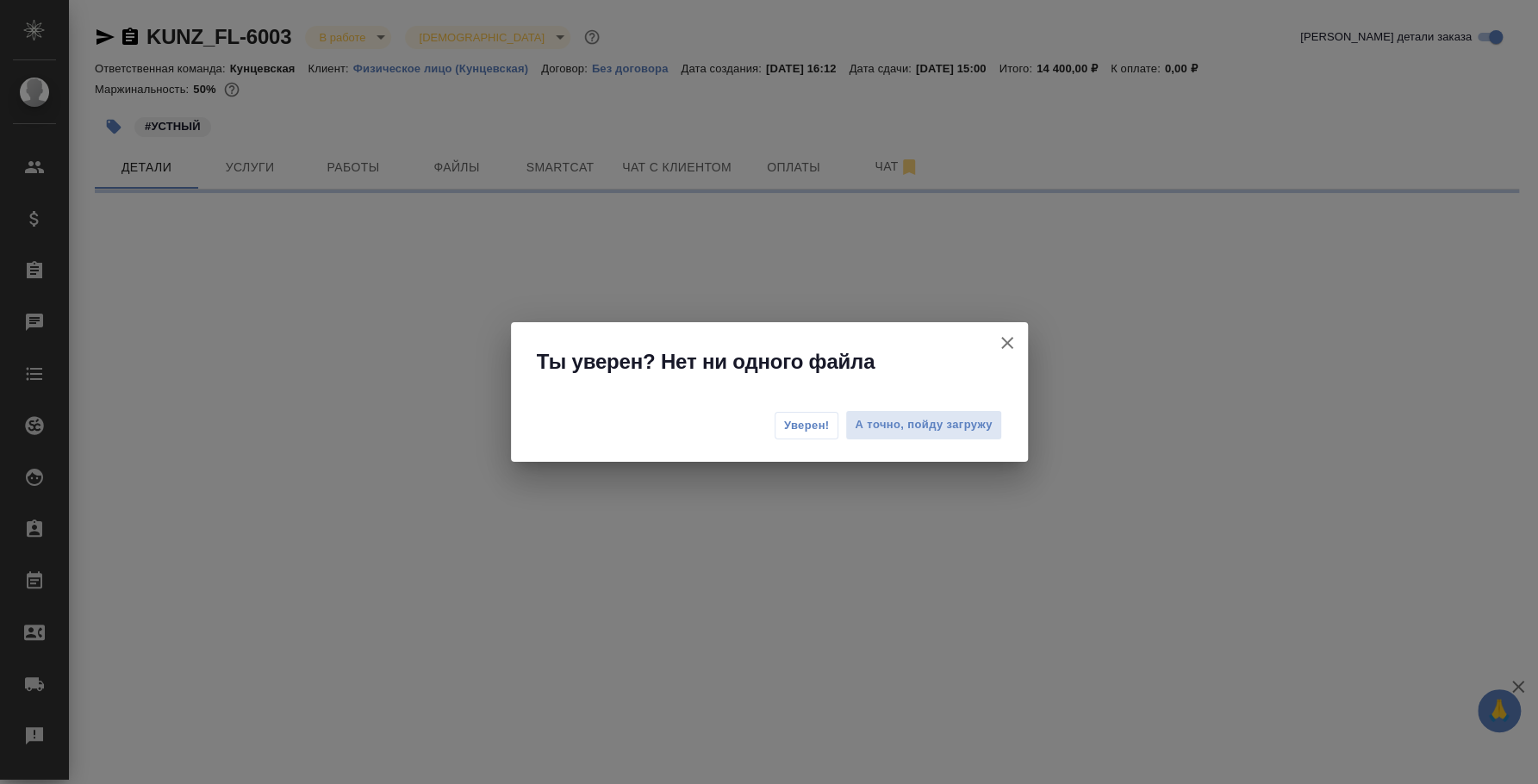
select select "RU"
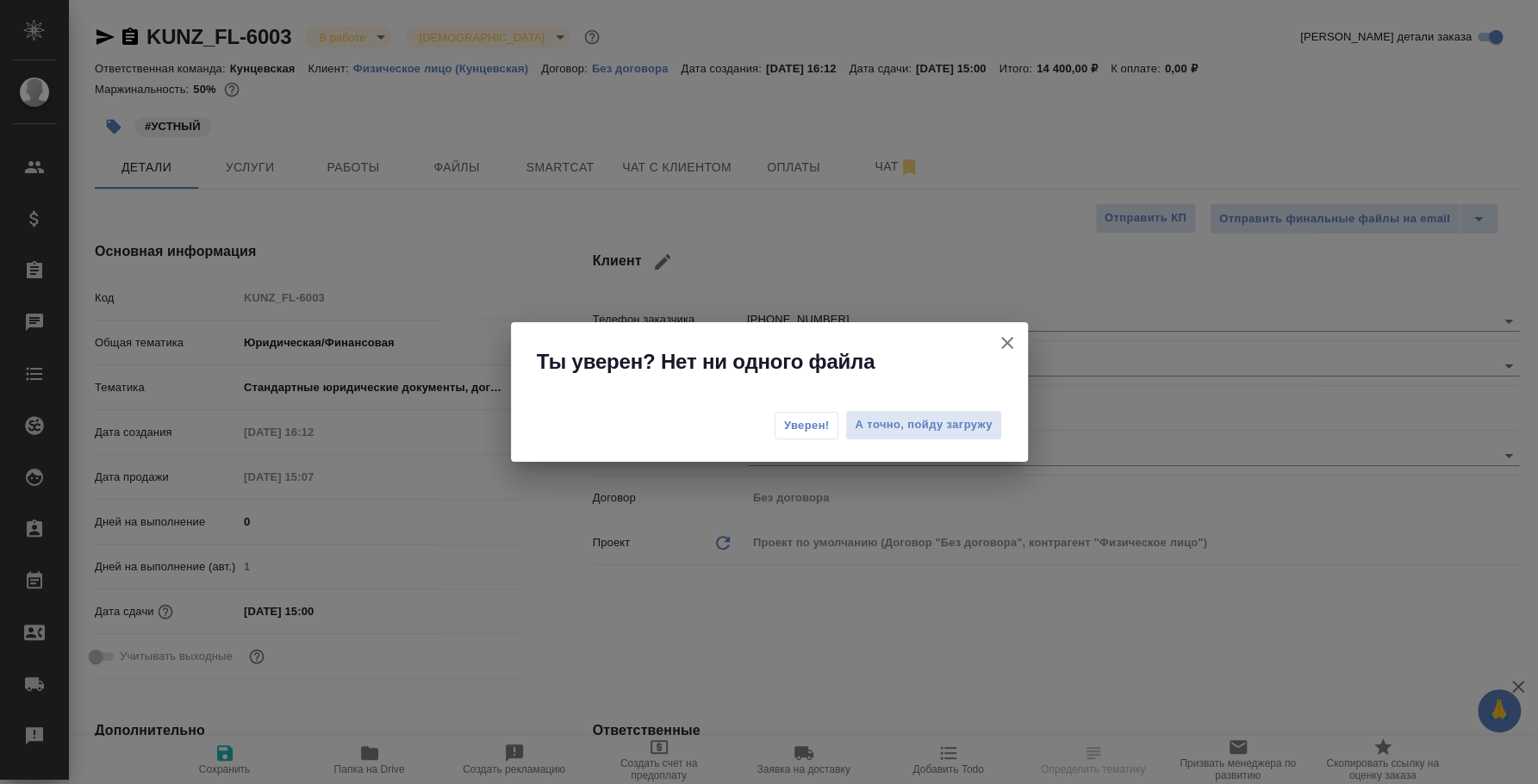
type textarea "x"
click at [799, 421] on span "Уверен!" at bounding box center [807, 425] width 46 height 17
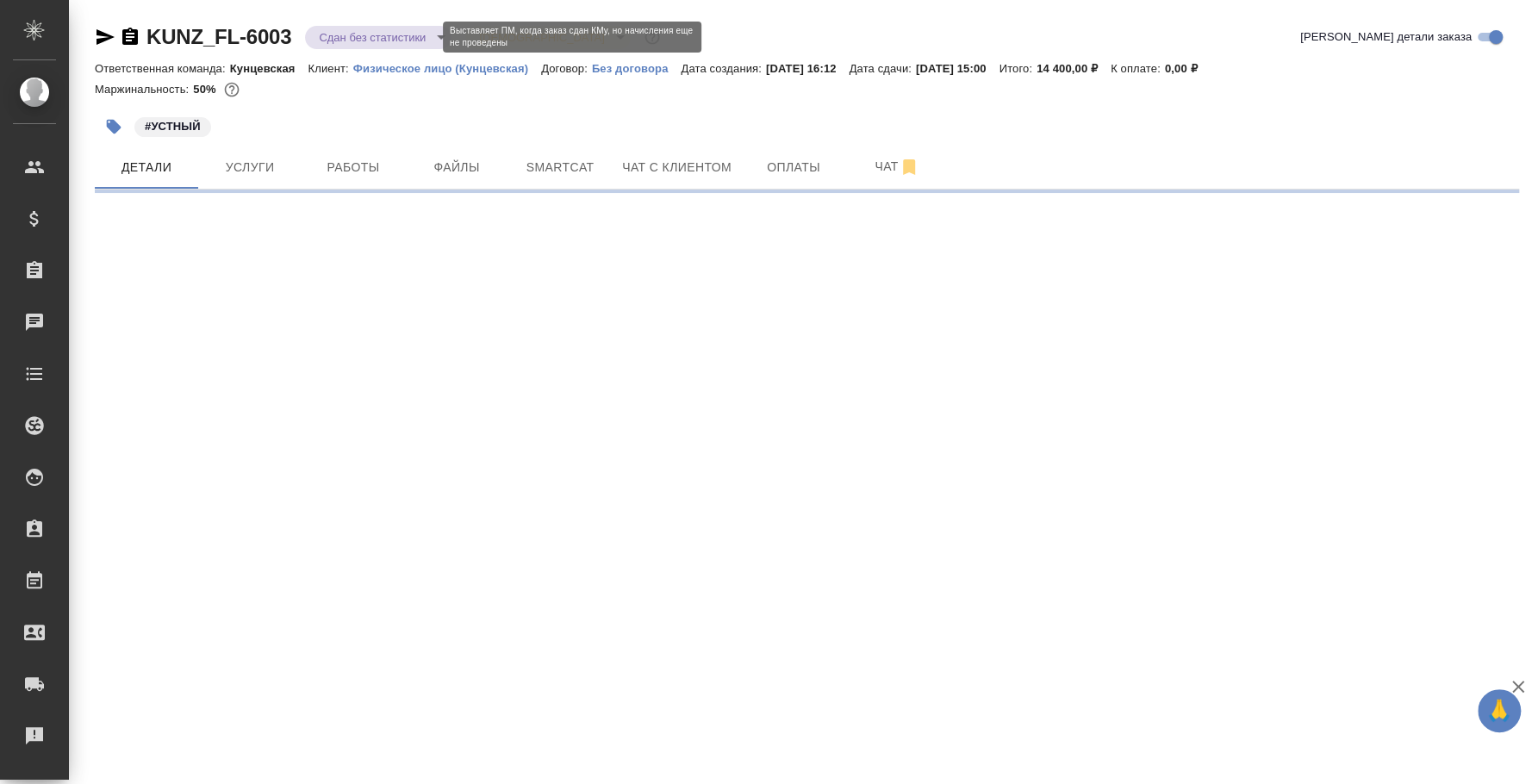
click at [424, 33] on body "🙏 .cls-1 fill:#fff; AWATERA [PERSON_NAME] Спецификации Заказы 0 Чаты Todo Проек…" at bounding box center [769, 392] width 1538 height 784
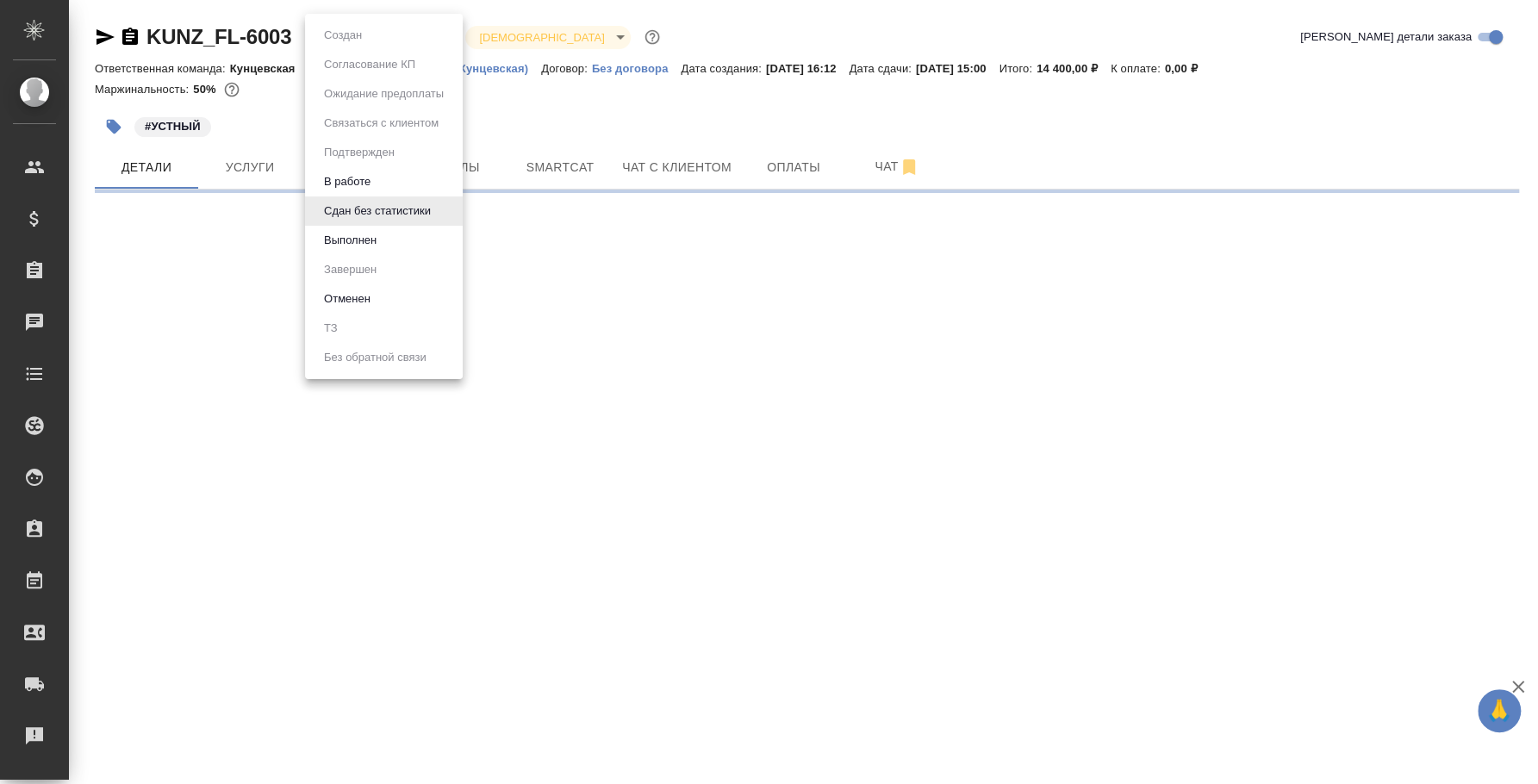
click at [415, 229] on li "Выполнен" at bounding box center [383, 241] width 157 height 30
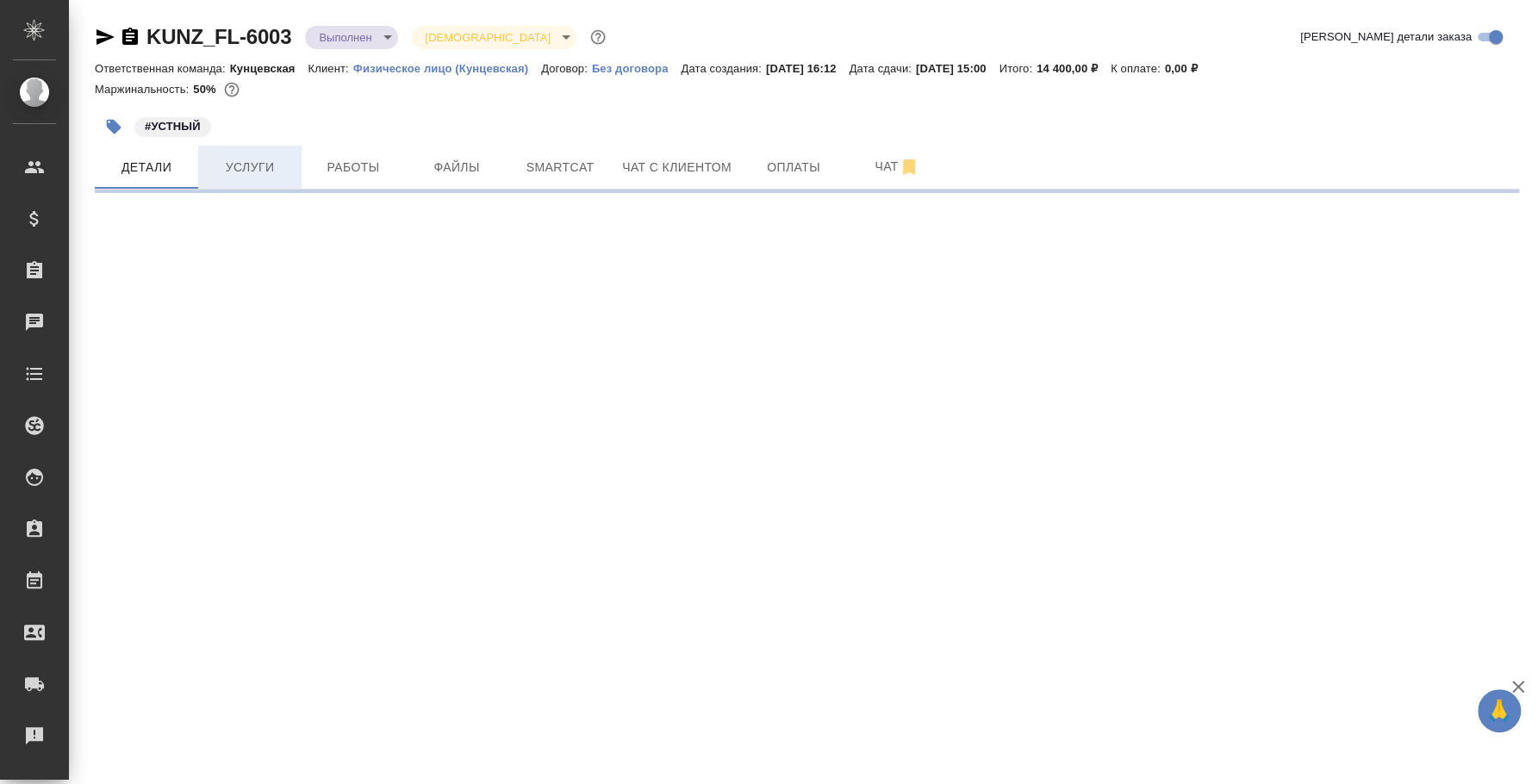
select select "RU"
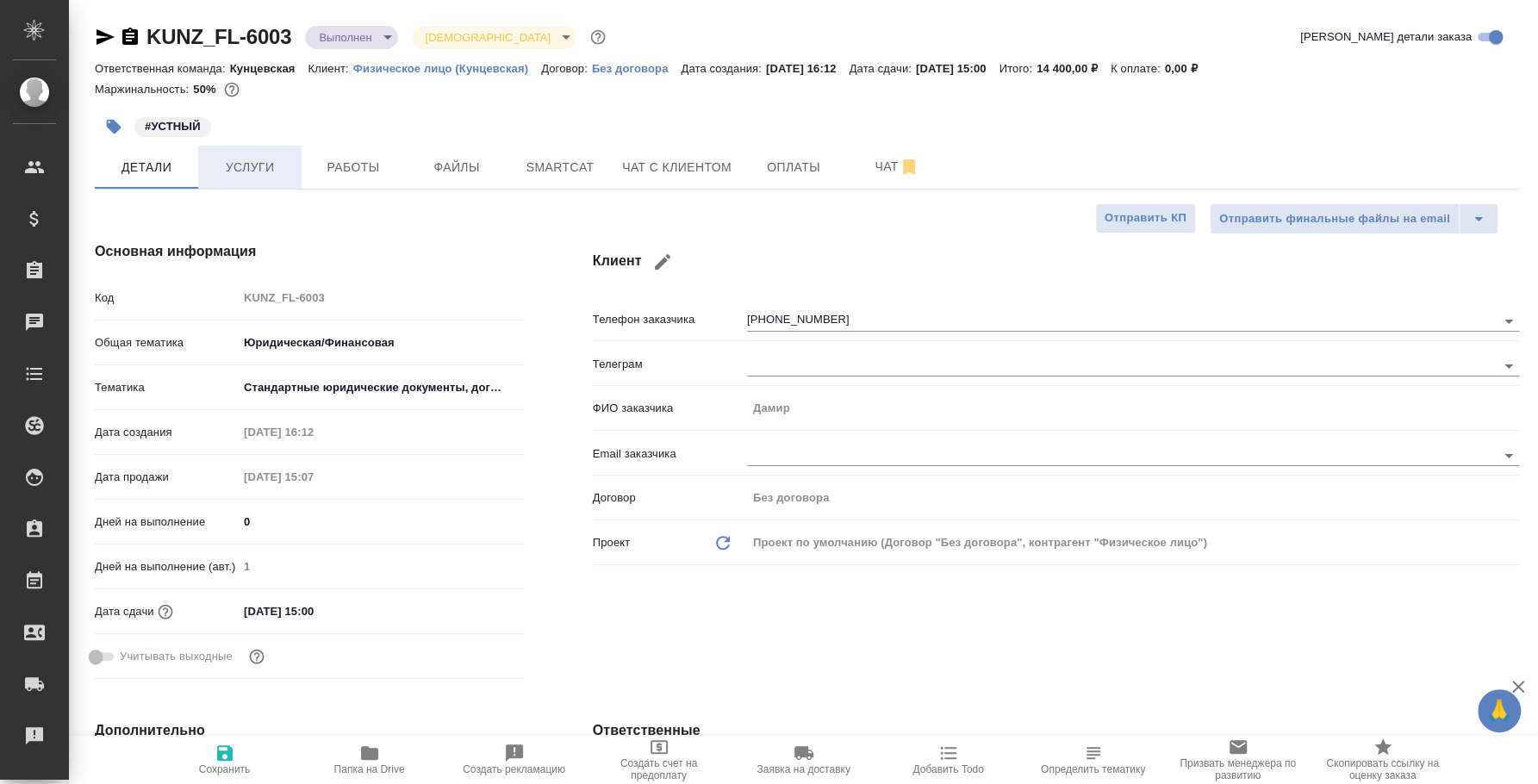
type textarea "x"
click at [250, 163] on span "Услуги" at bounding box center [251, 167] width 83 height 22
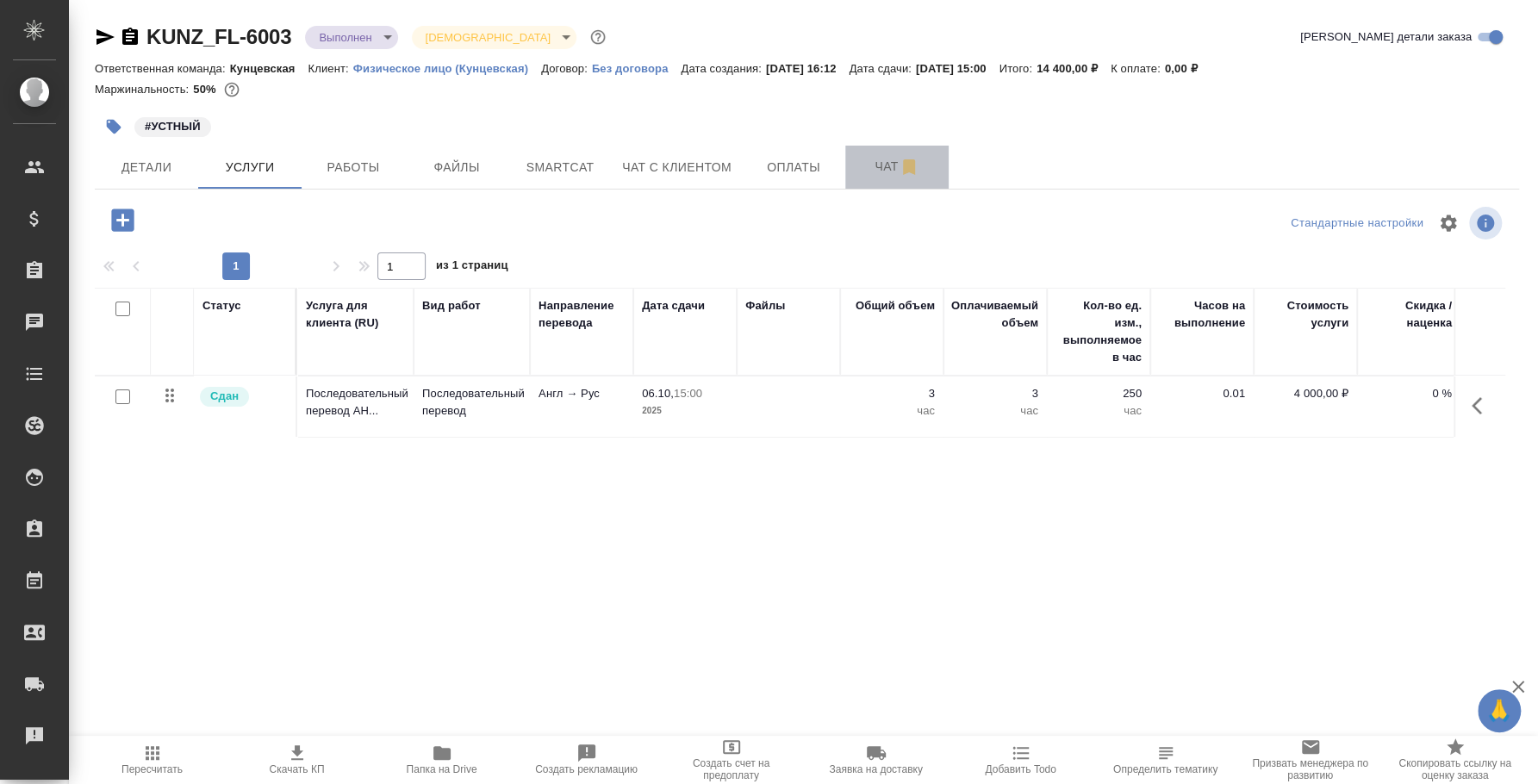
click at [911, 168] on icon "button" at bounding box center [909, 167] width 12 height 16
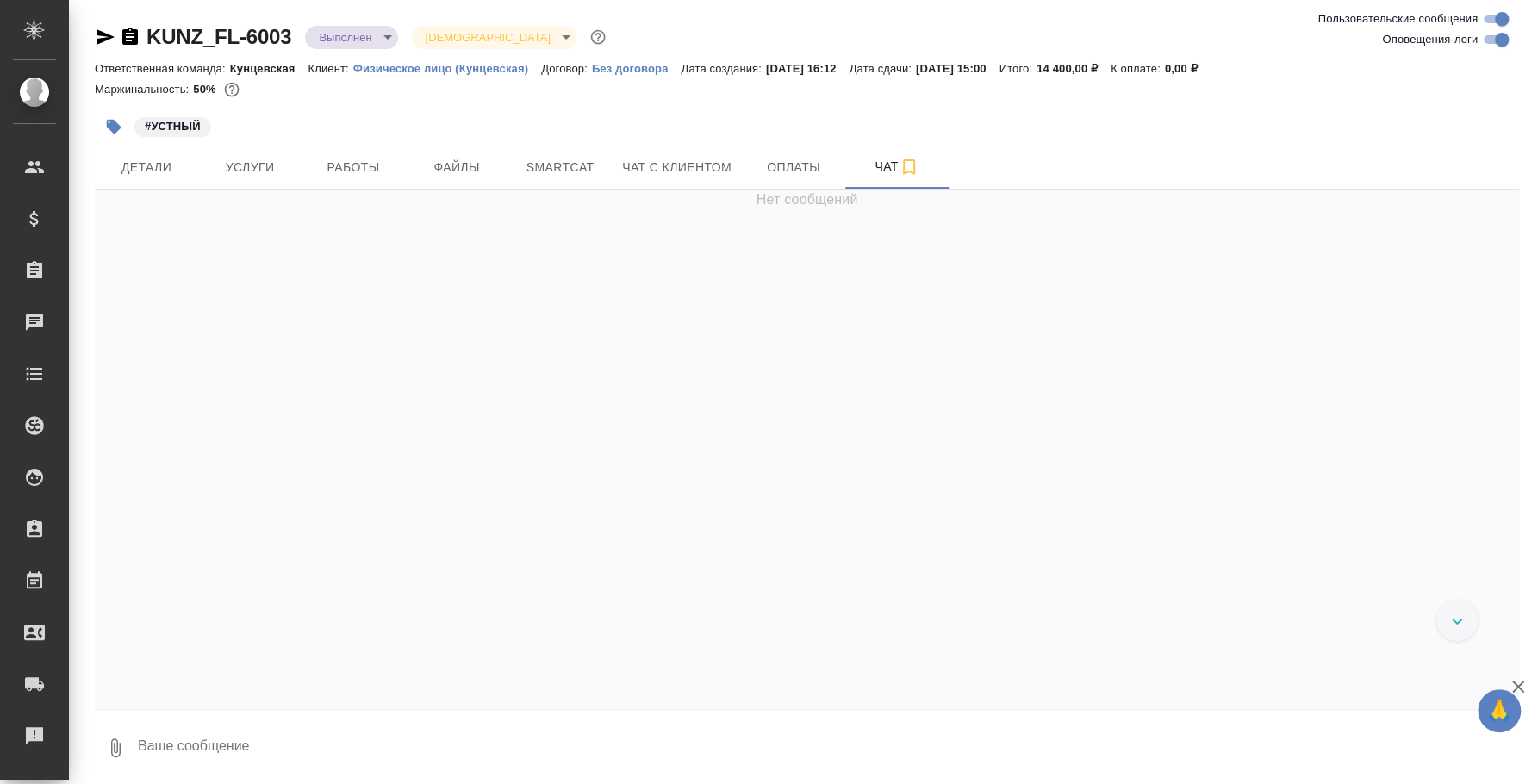
scroll to position [4520, 0]
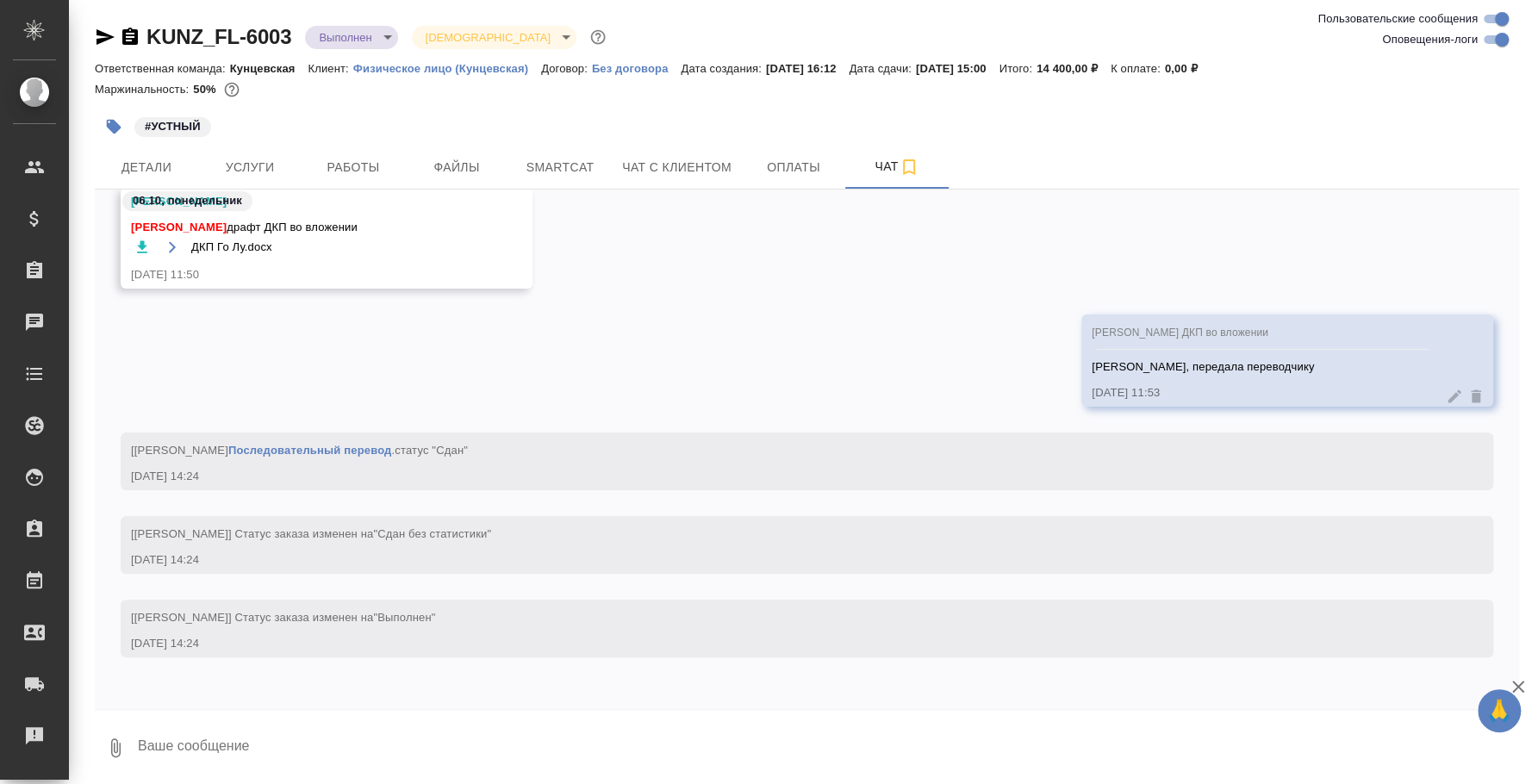
click at [395, 732] on textarea at bounding box center [828, 747] width 1384 height 58
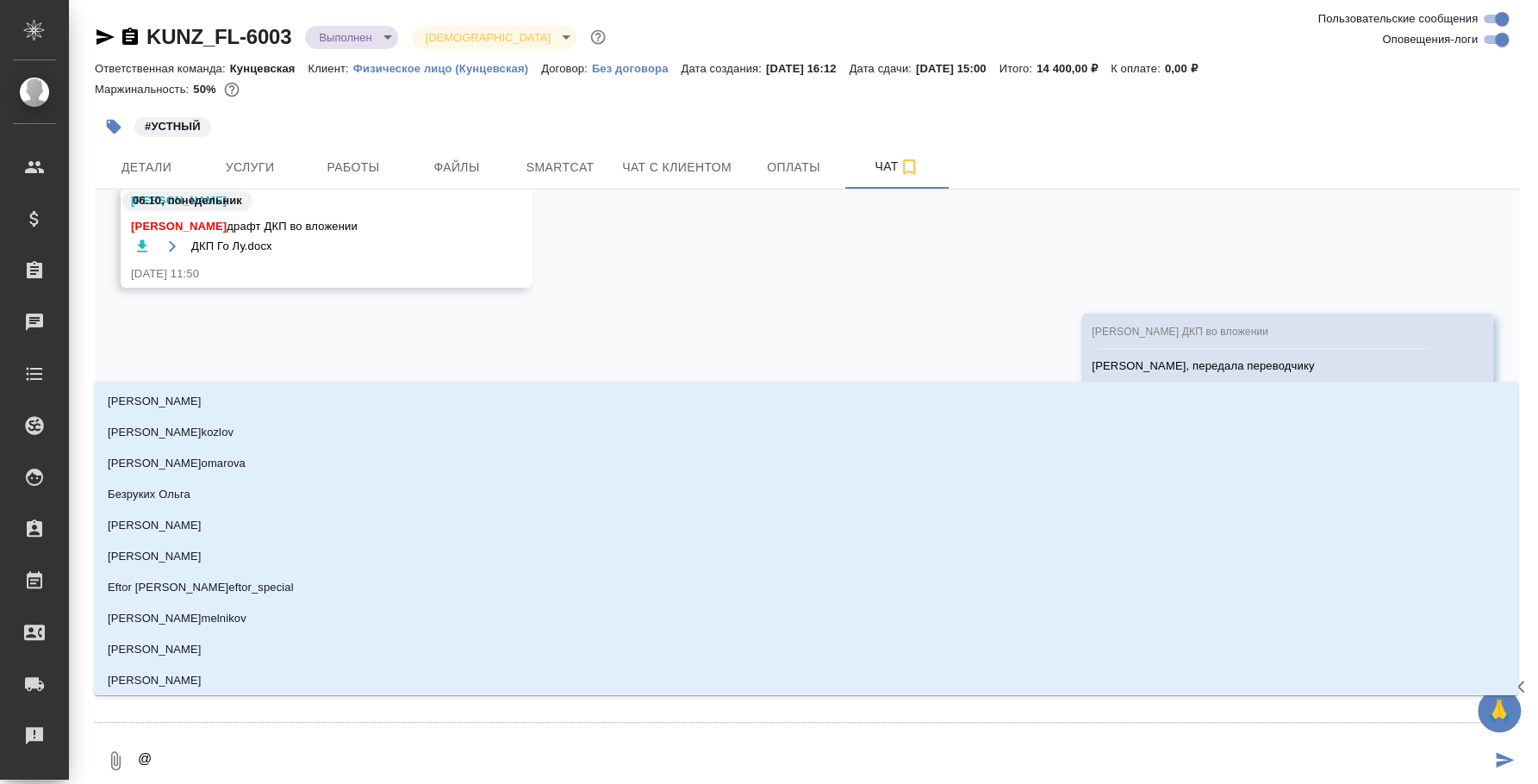
type textarea "@d"
type input "d"
type textarea "@d't"
type input "d't"
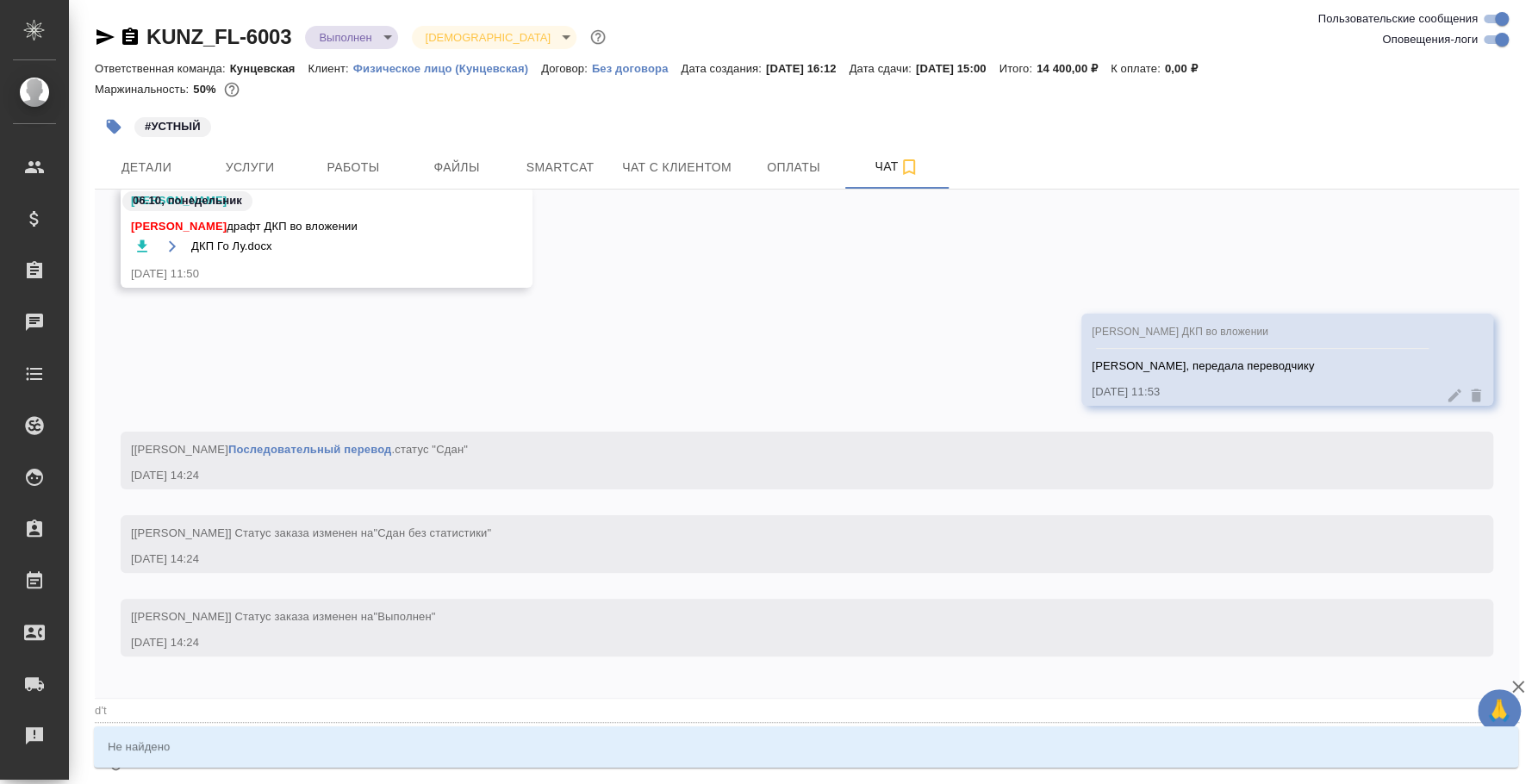
type textarea "@d't'c"
type input "d't'c"
type textarea "@d't"
type input "d't"
type textarea "@d"
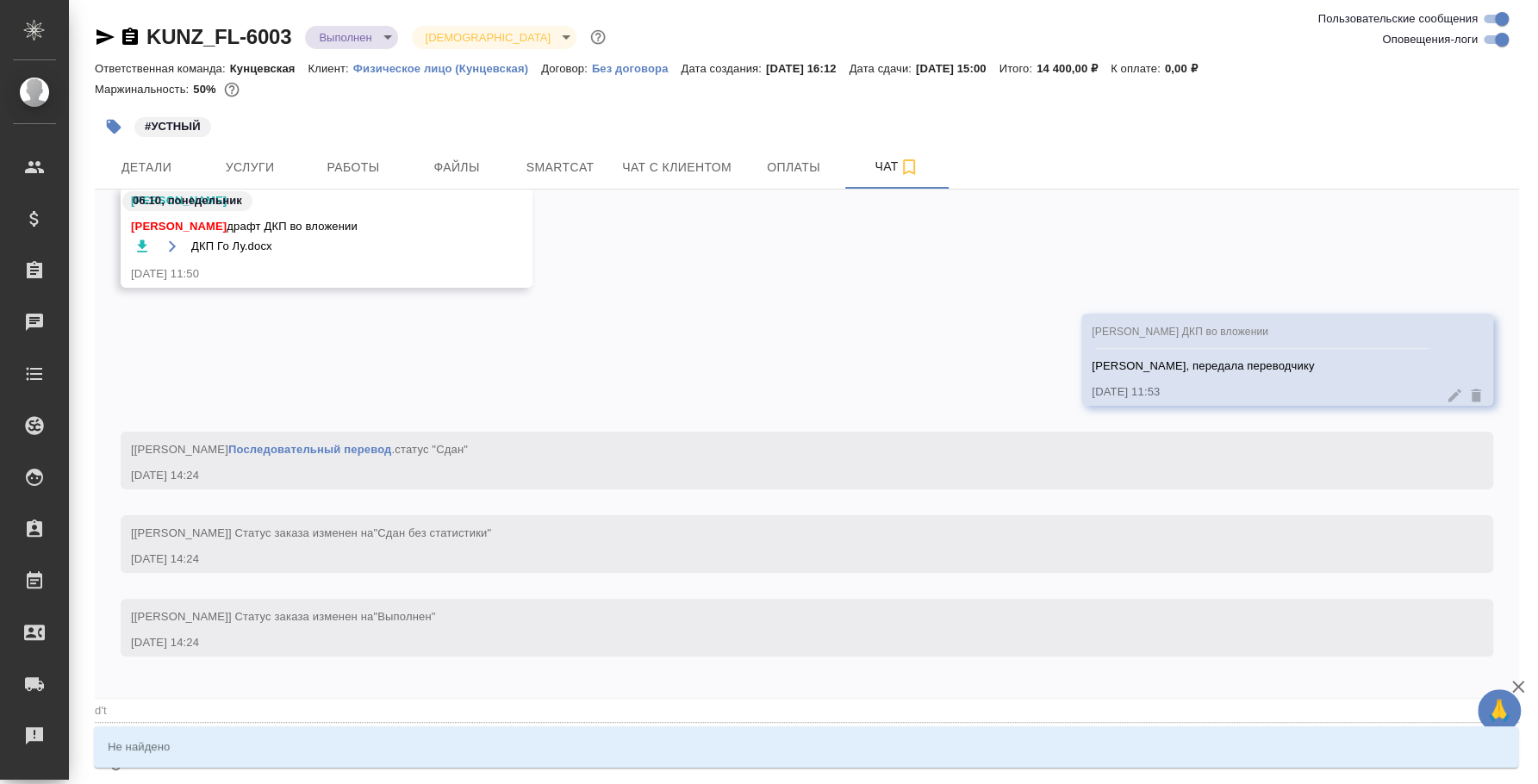
type input "d"
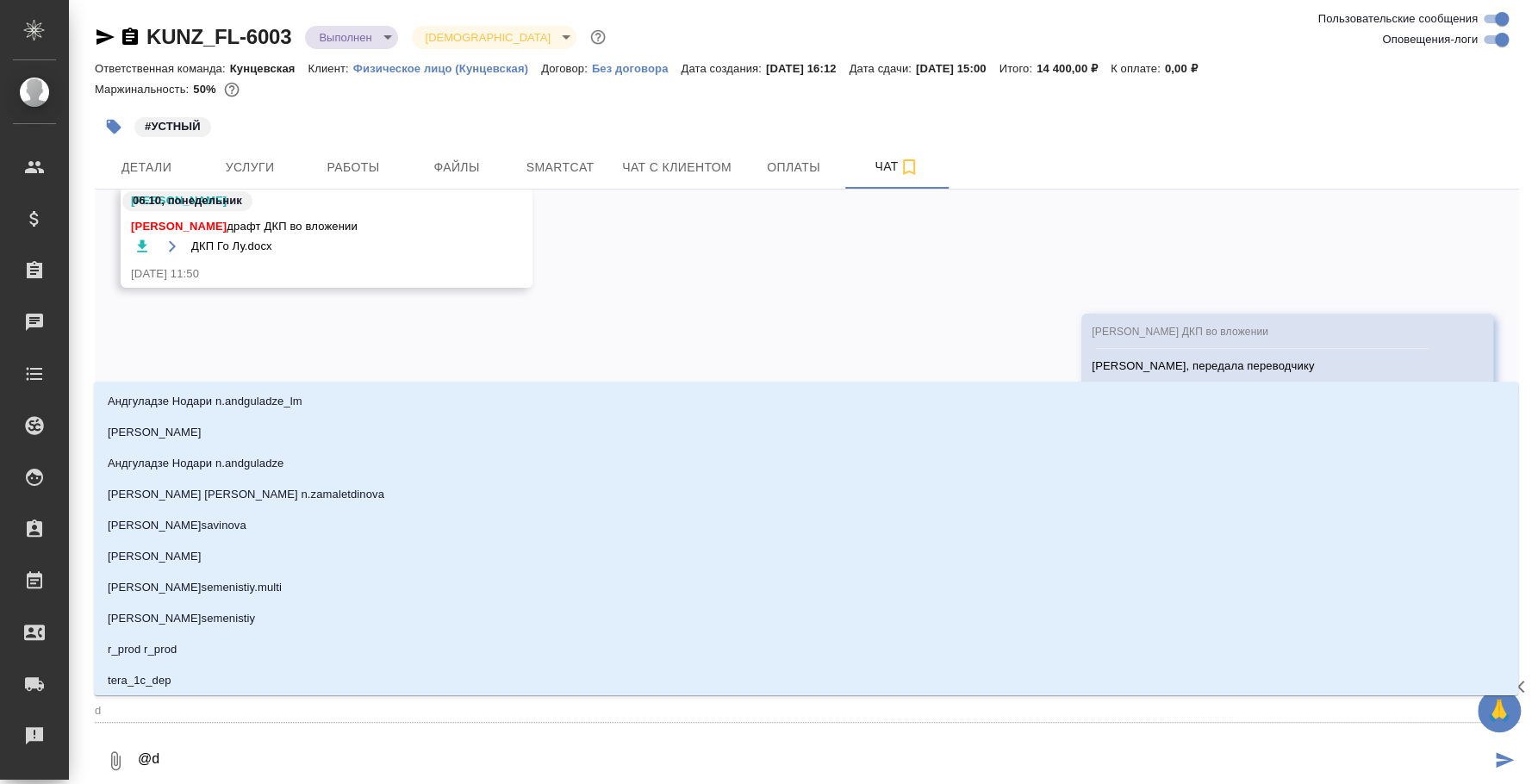
type textarea "@"
type textarea "@в"
type input "в"
type textarea "@ве"
type input "ве"
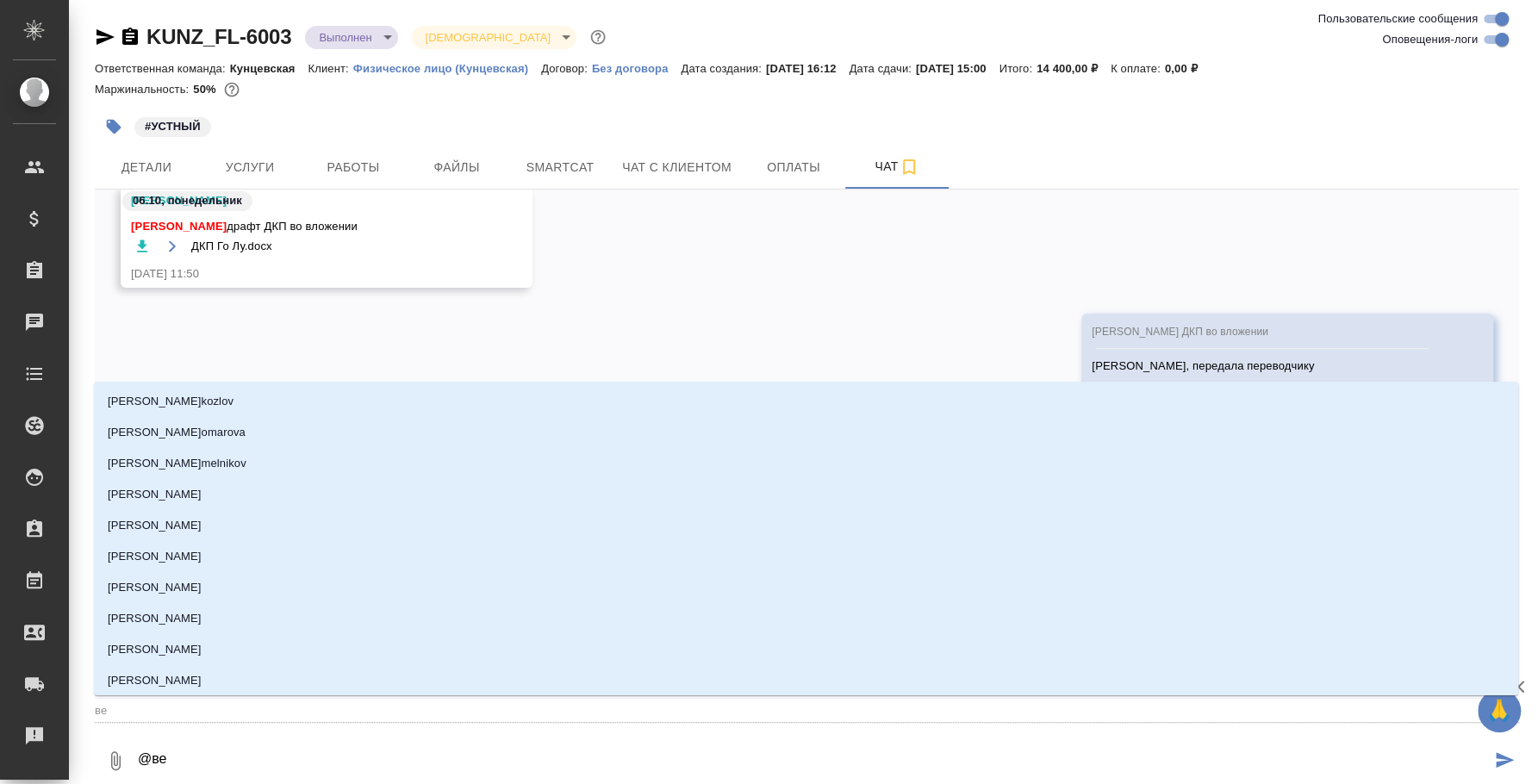
type textarea "@вев"
type input "[DEMOGRAPHIC_DATA]"
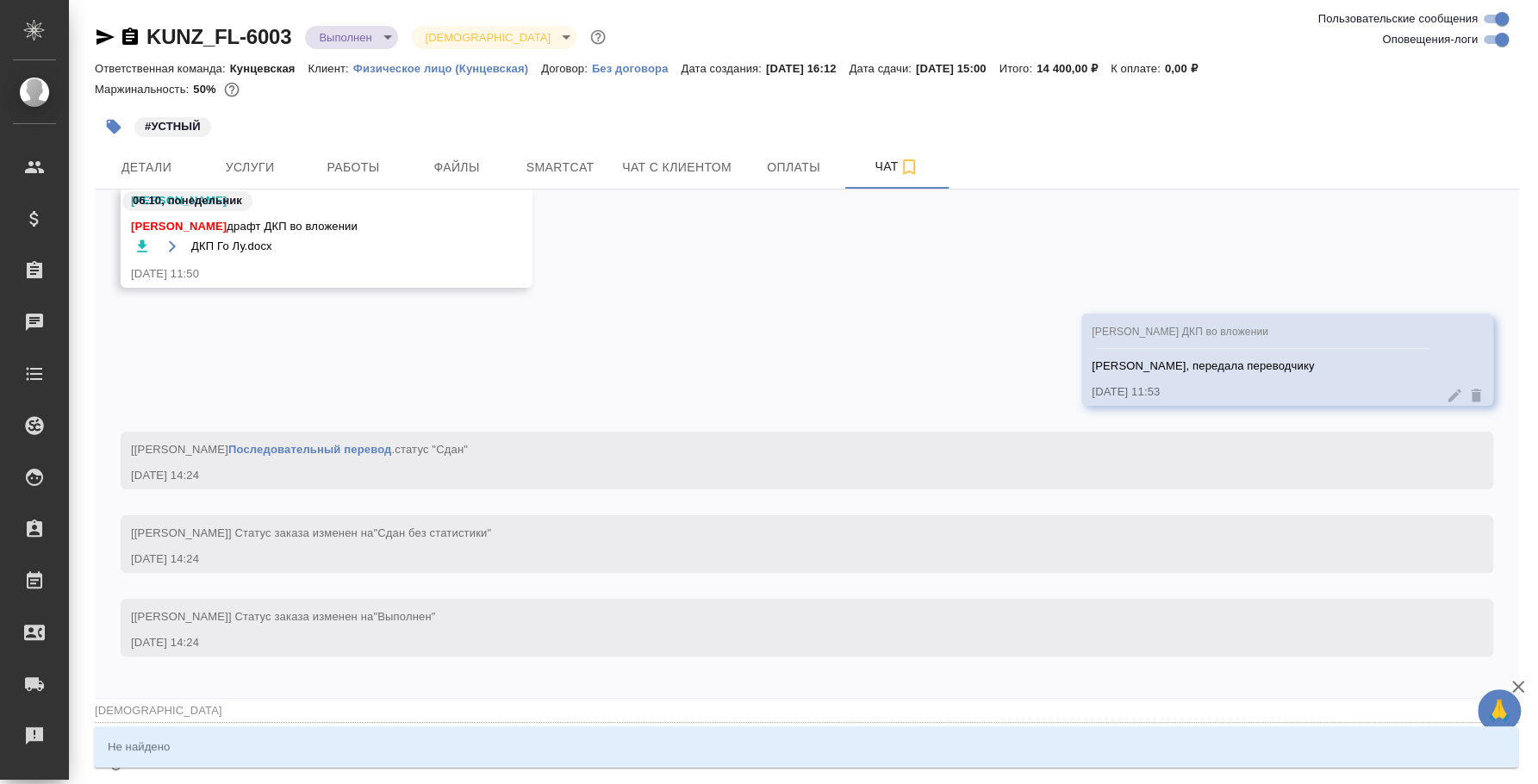
type textarea "@вевс"
type input "[DEMOGRAPHIC_DATA]"
type textarea "@вев"
type input "[DEMOGRAPHIC_DATA]"
type textarea "@ве"
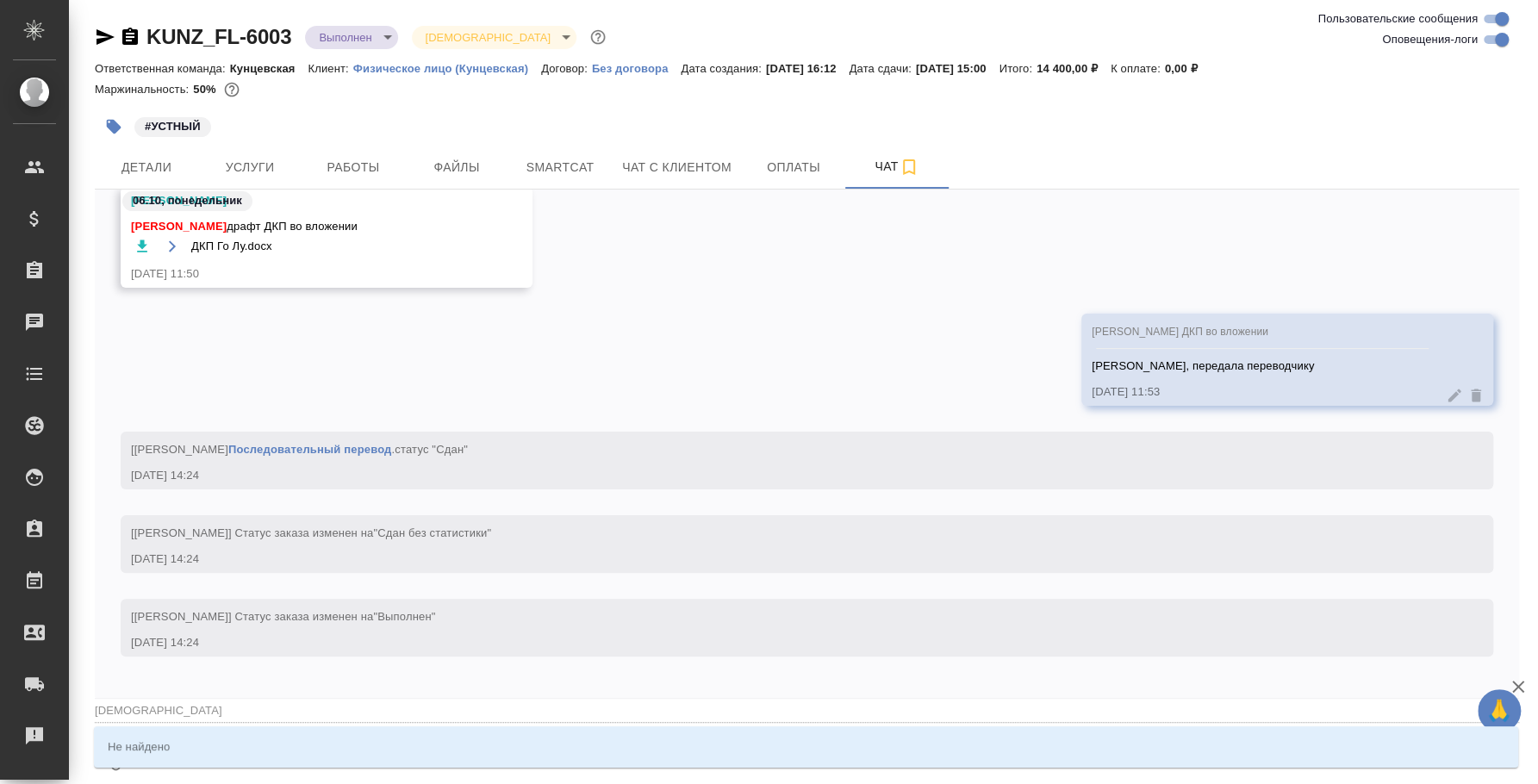
type input "ве"
type textarea "@вес"
type input "вес"
type textarea "@весе"
type input "весе"
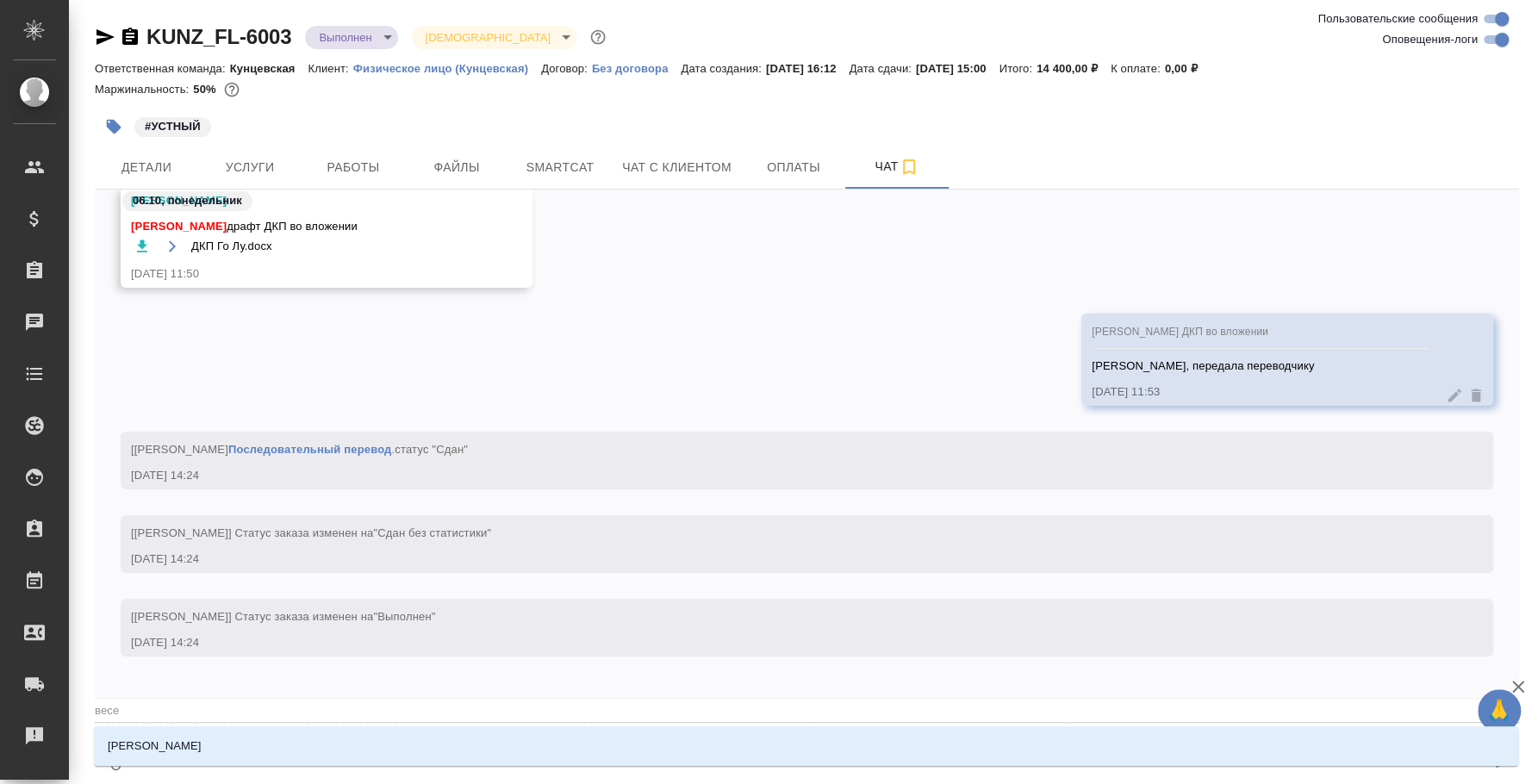
click at [457, 728] on div "[PERSON_NAME]" at bounding box center [806, 746] width 1425 height 40
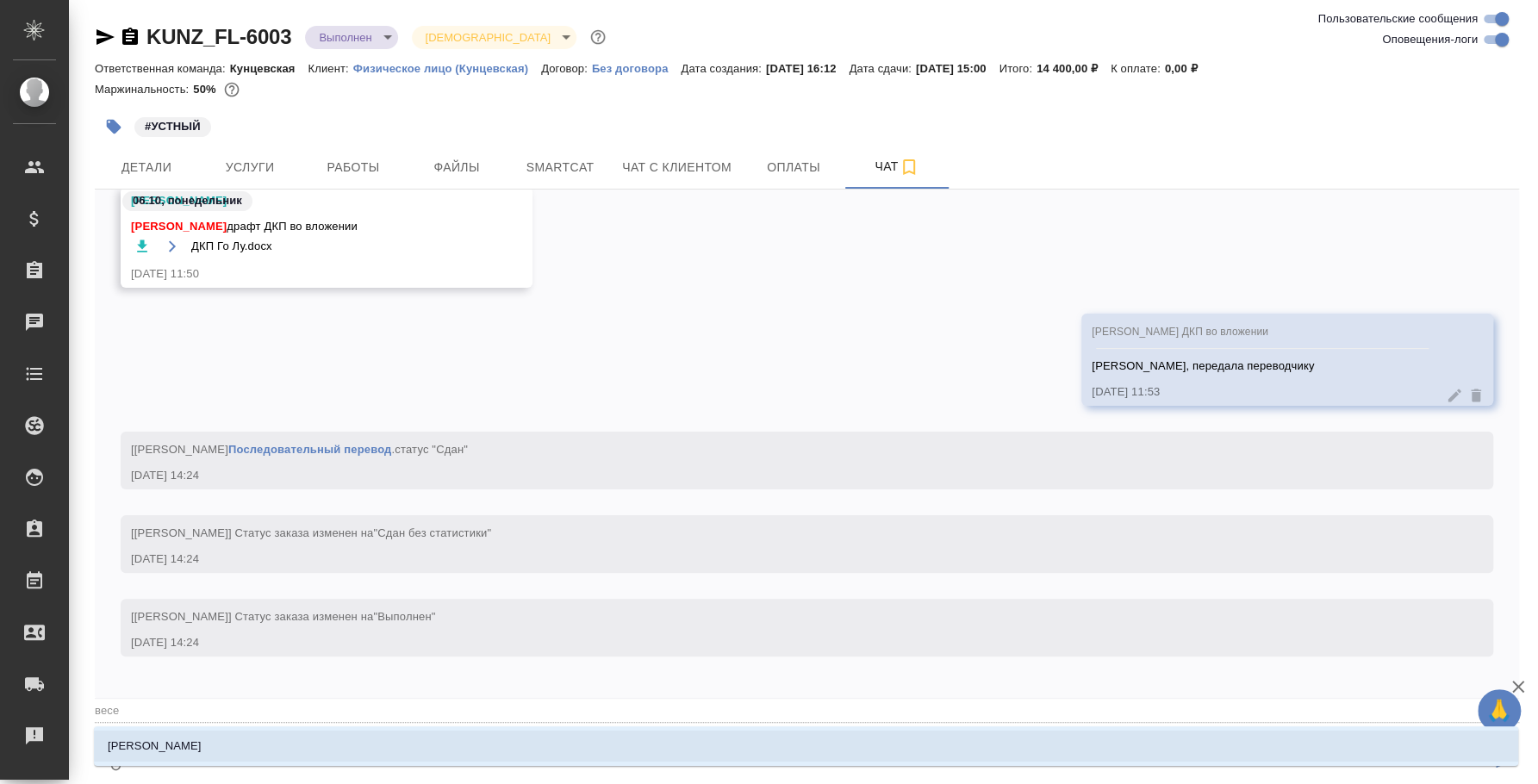
click at [607, 753] on li "[PERSON_NAME]" at bounding box center [806, 745] width 1425 height 31
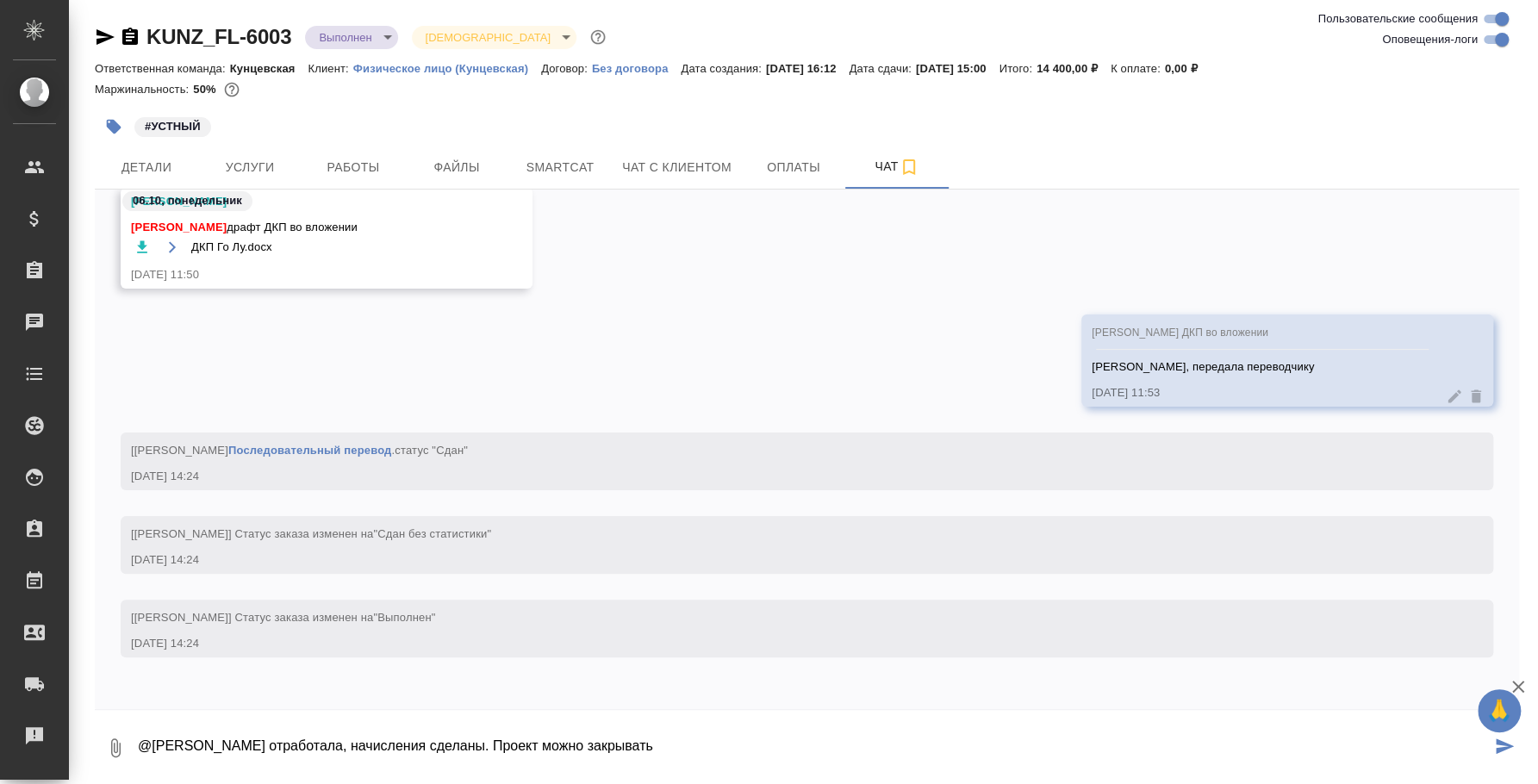
type textarea "@[PERSON_NAME] отработала, начисления сделаны. Проект можно закрывать"
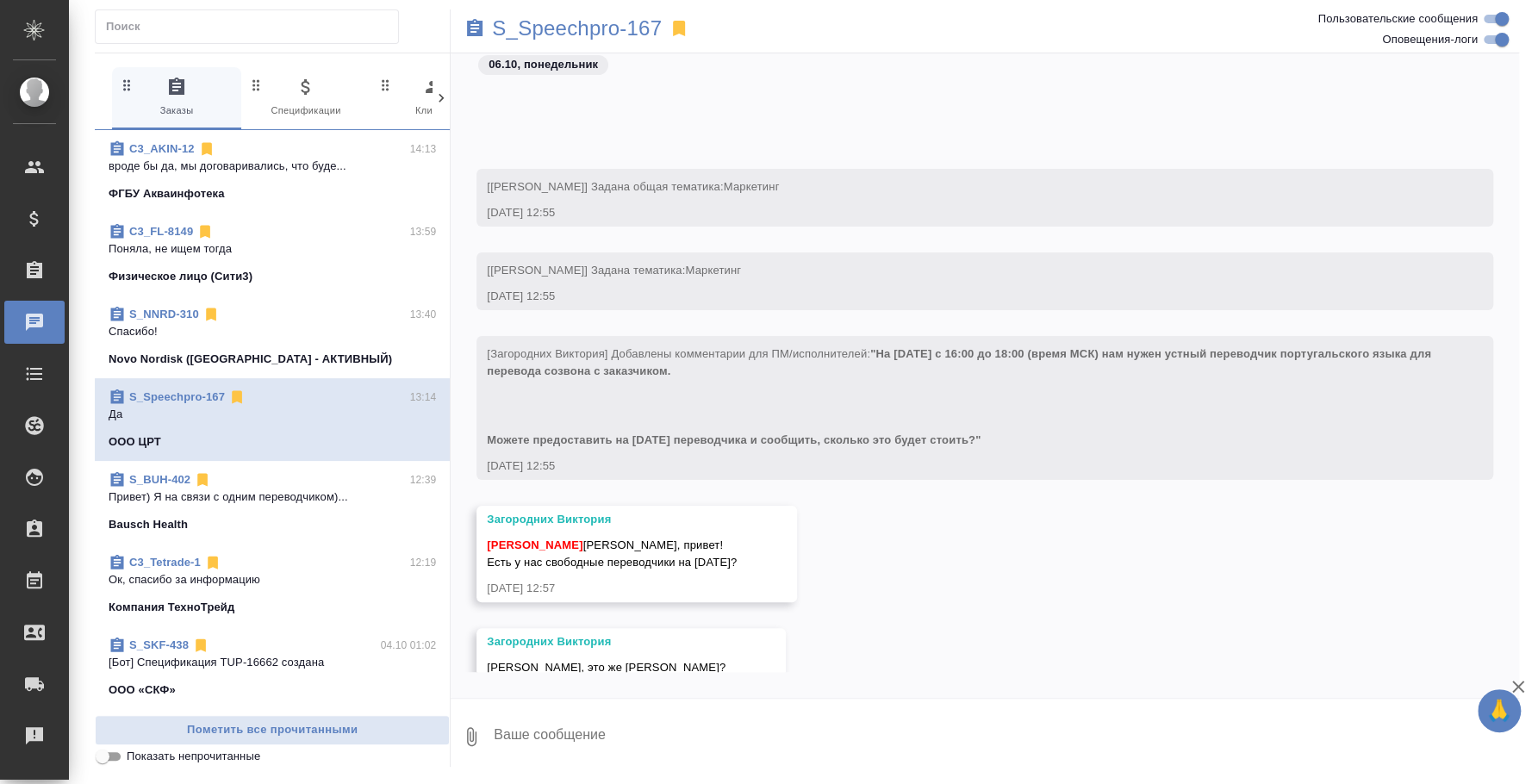
scroll to position [196, 0]
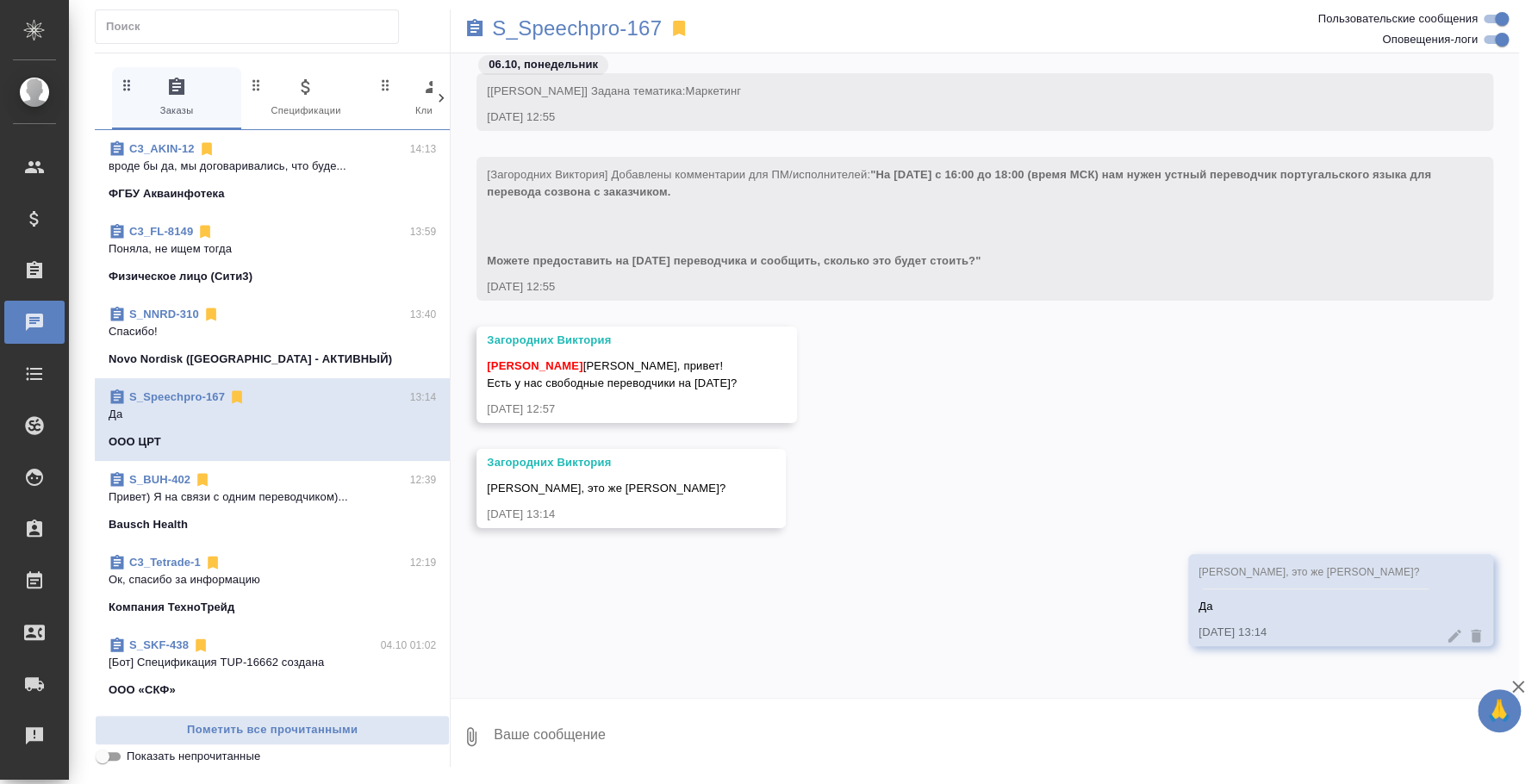
click at [249, 161] on p "вроде бы да, мы договаривались, что буде..." at bounding box center [272, 165] width 328 height 17
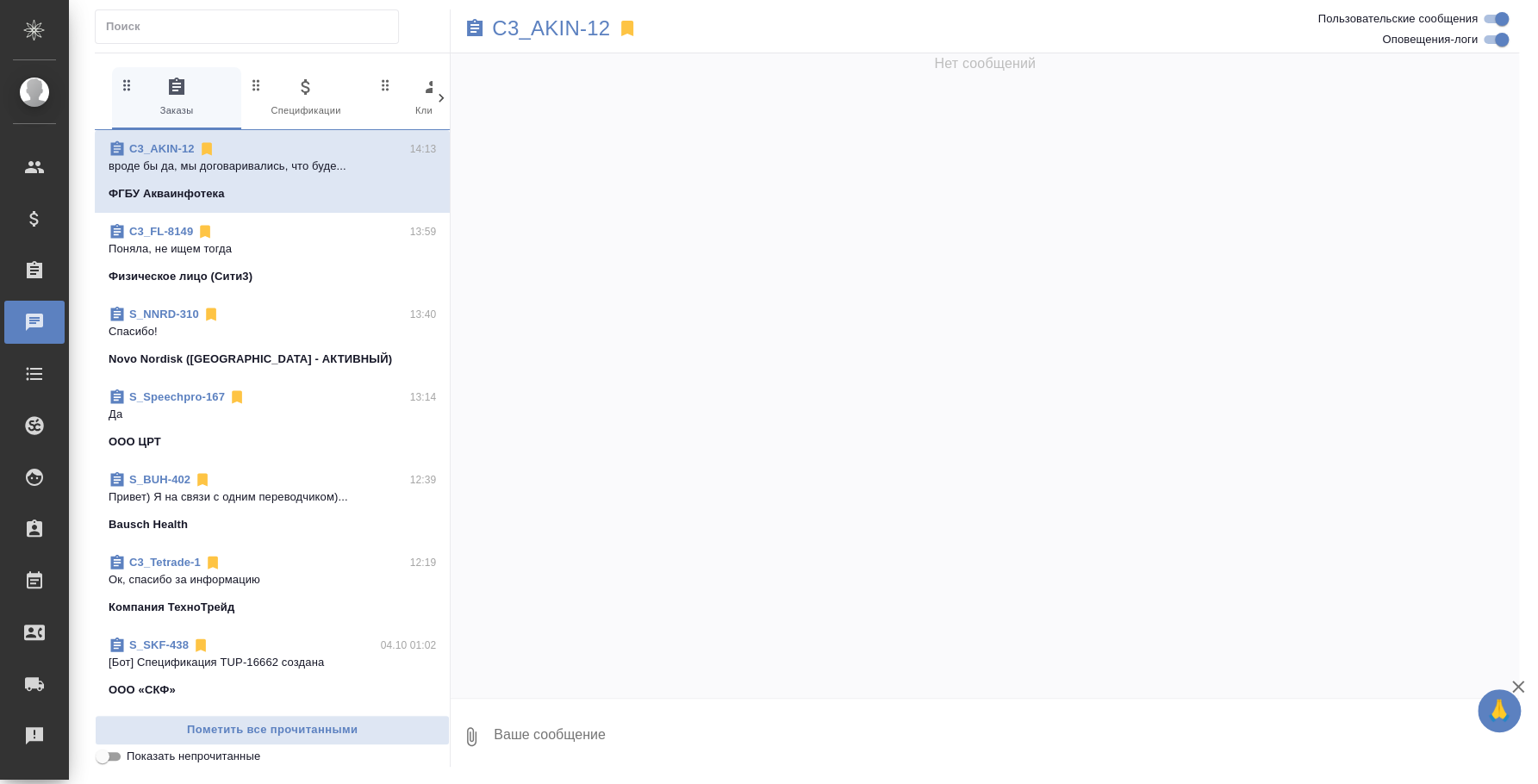
scroll to position [925, 0]
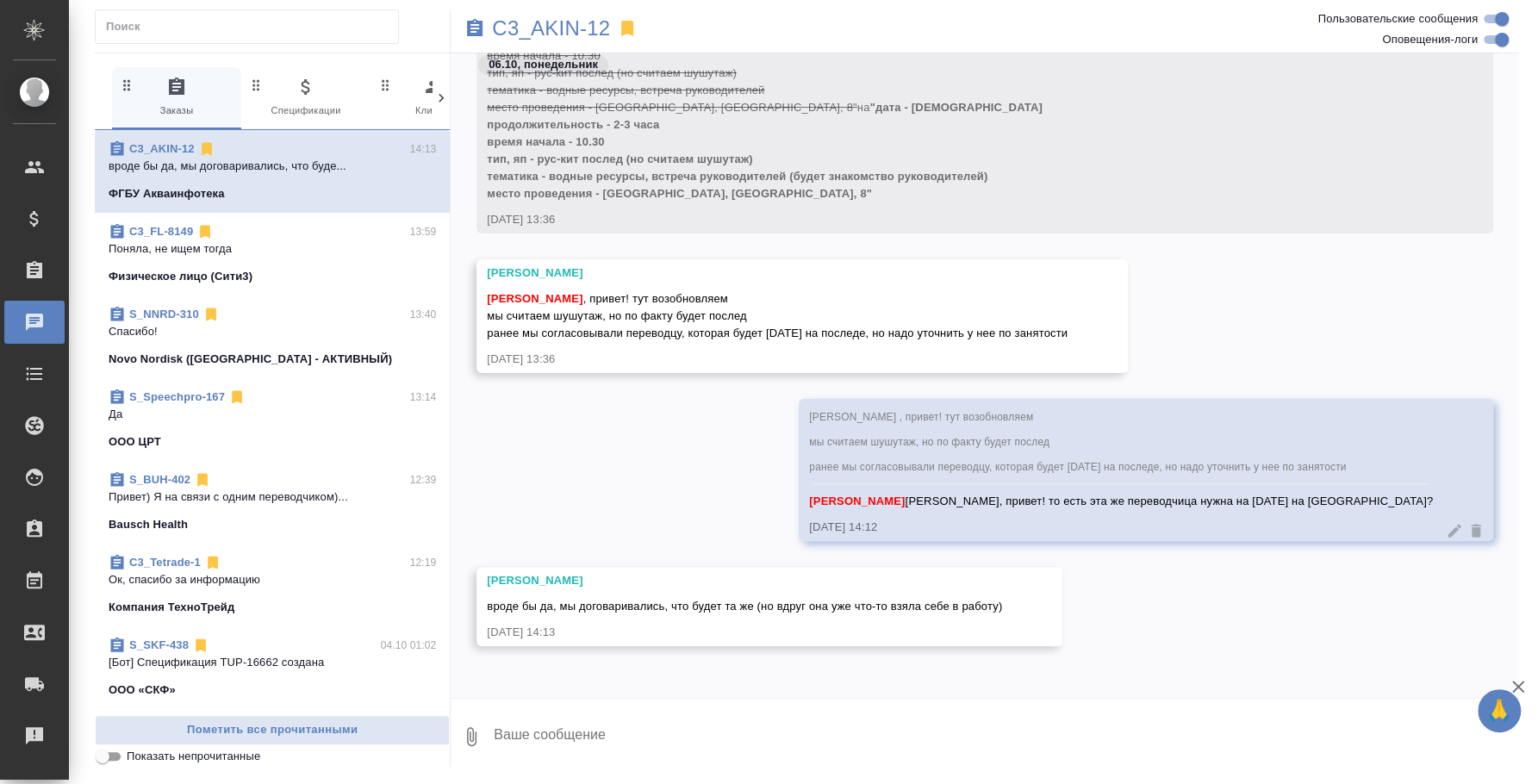
click at [694, 728] on textarea at bounding box center [1005, 735] width 1027 height 58
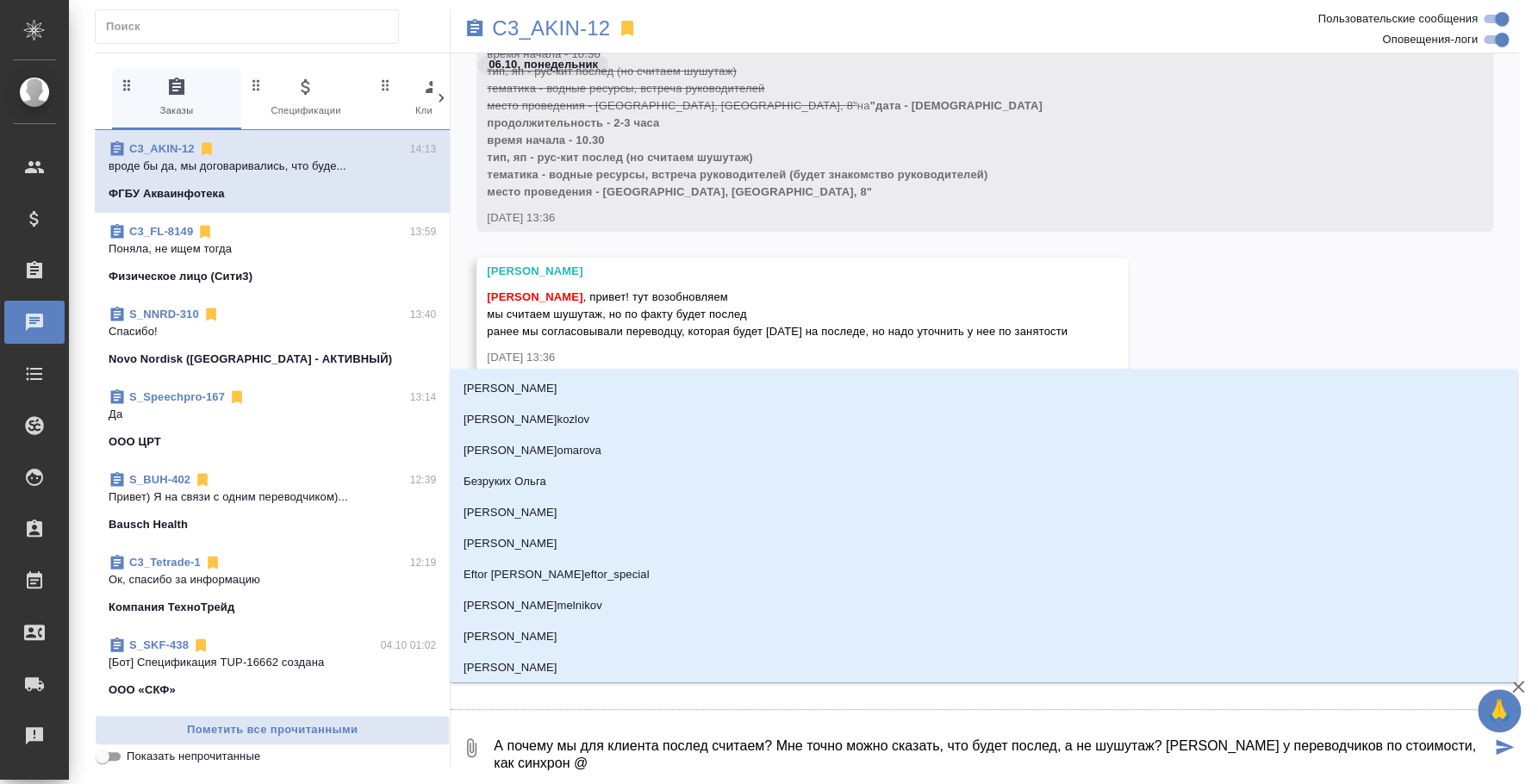
type textarea "А почему мы для клиента послед считаем? Мне точно можно сказать, что будет посл…"
type input "y"
type textarea "А почему мы для клиента послед считаем? Мне точно можно сказать, что будет посл…"
type input "y'b"
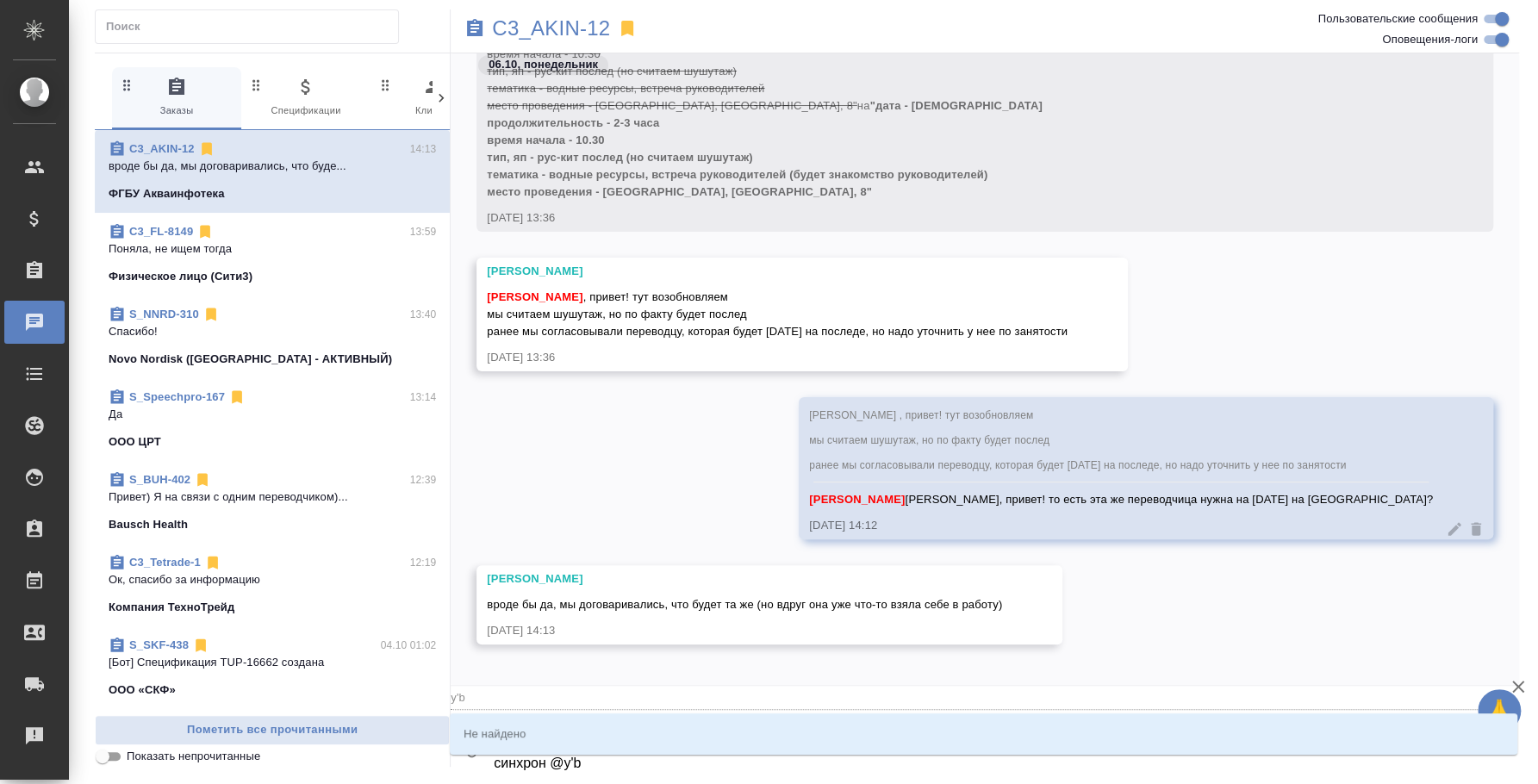
type textarea "А почему мы для клиента послед считаем? Мне точно можно сказать, что будет посл…"
type input "y"
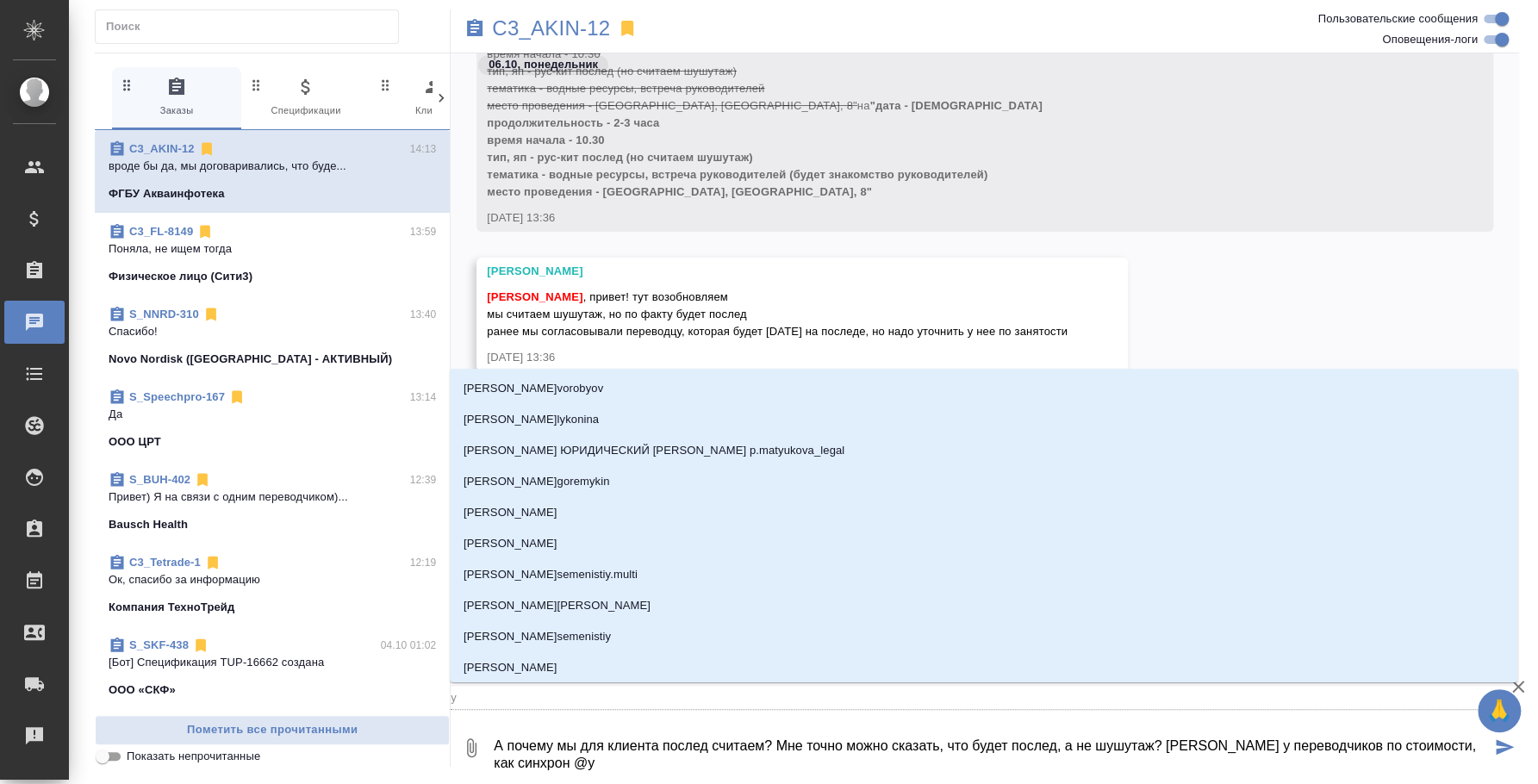
type textarea "А почему мы для клиента послед считаем? Мне точно можно сказать, что будет посл…"
type input "н"
type textarea "А почему мы для клиента послед считаем? Мне точно можно сказать, что будет посл…"
type input "ни"
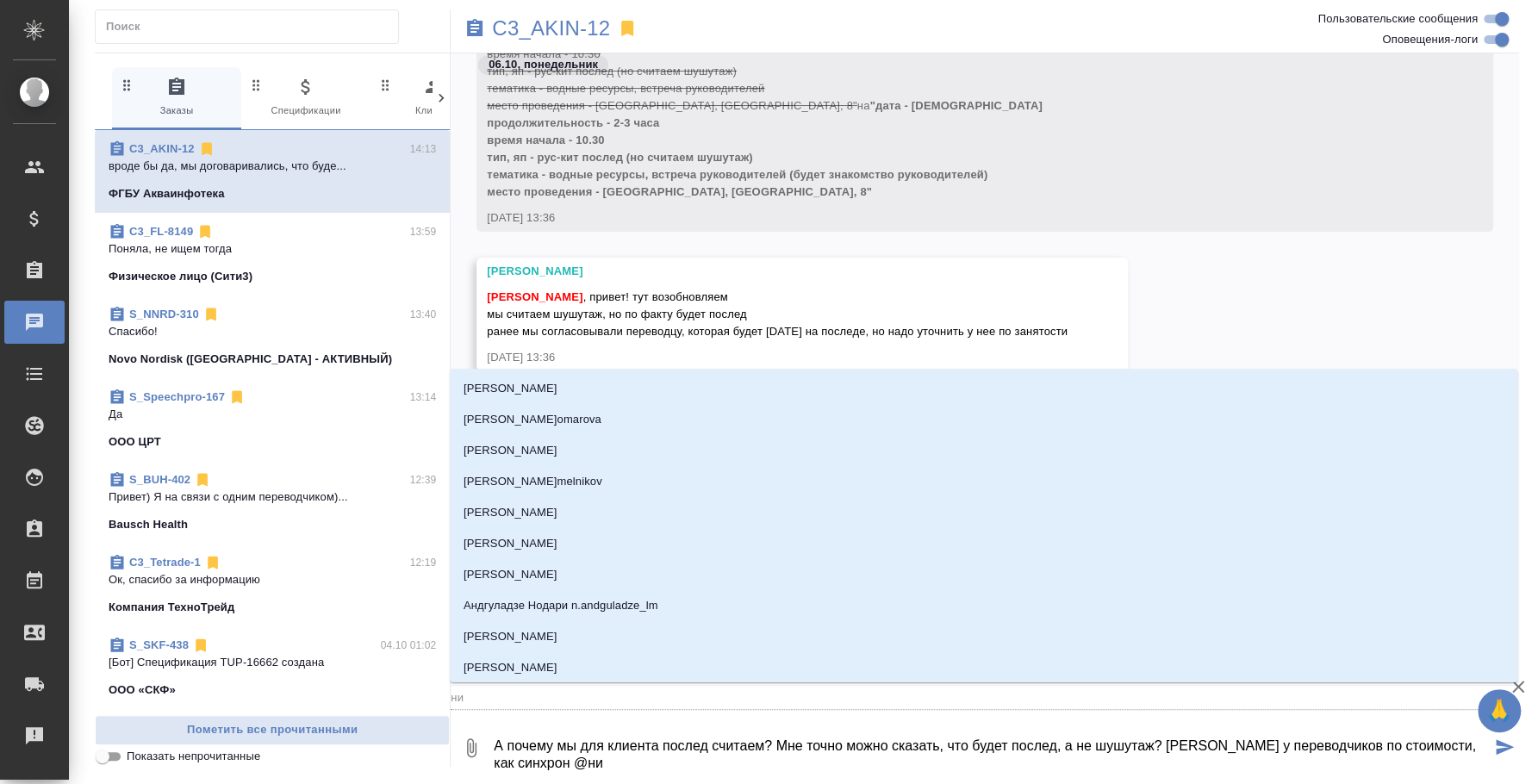
type textarea "А почему мы для клиента послед считаем? Мне точно можно сказать, что будет посл…"
type input "ник"
type textarea "А почему мы для клиента послед считаем? Мне точно можно сказать, что будет посл…"
type input "ники"
type textarea "А почему мы для клиента послед считаем? Мне точно можно сказать, что будет посл…"
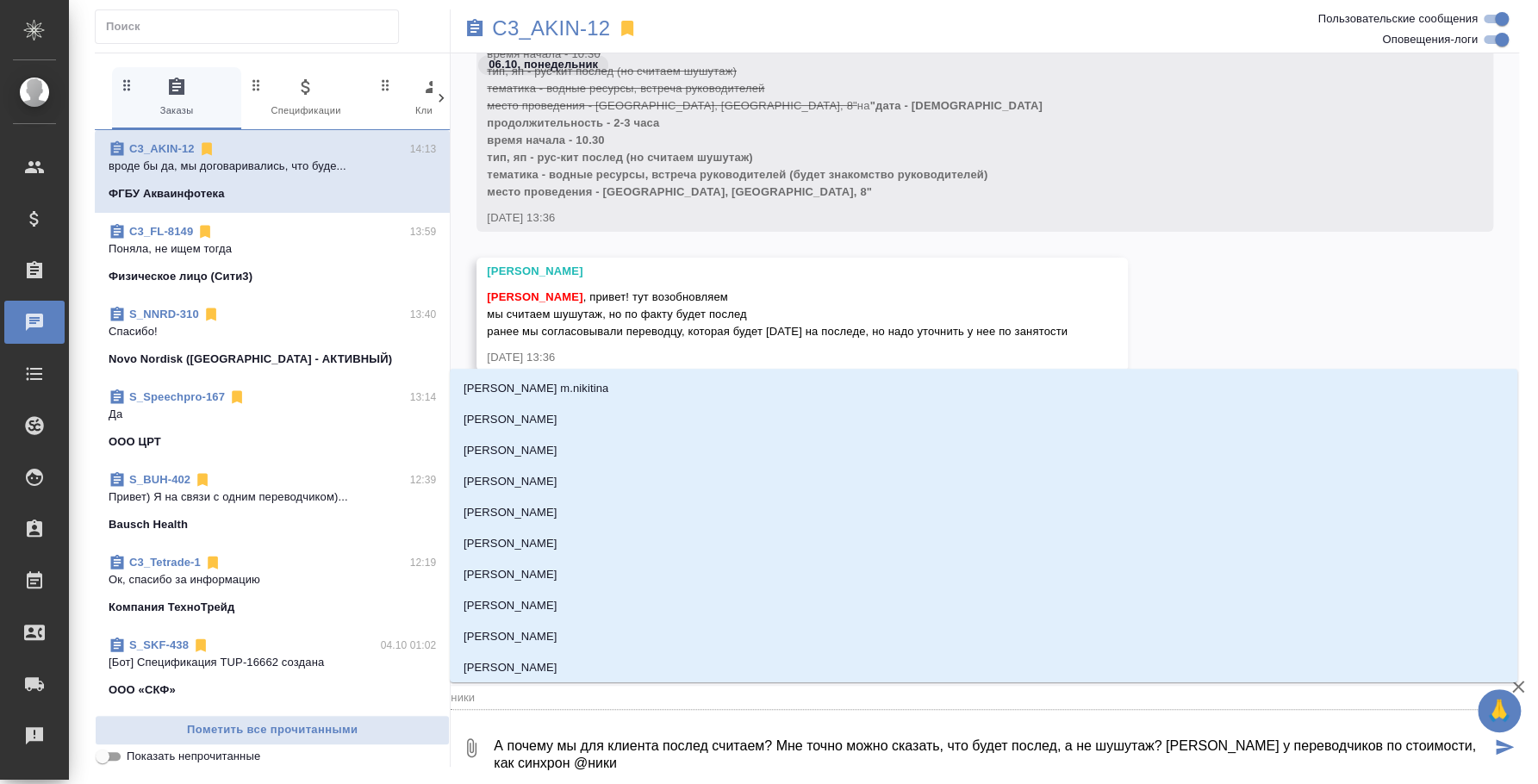
type input "никит"
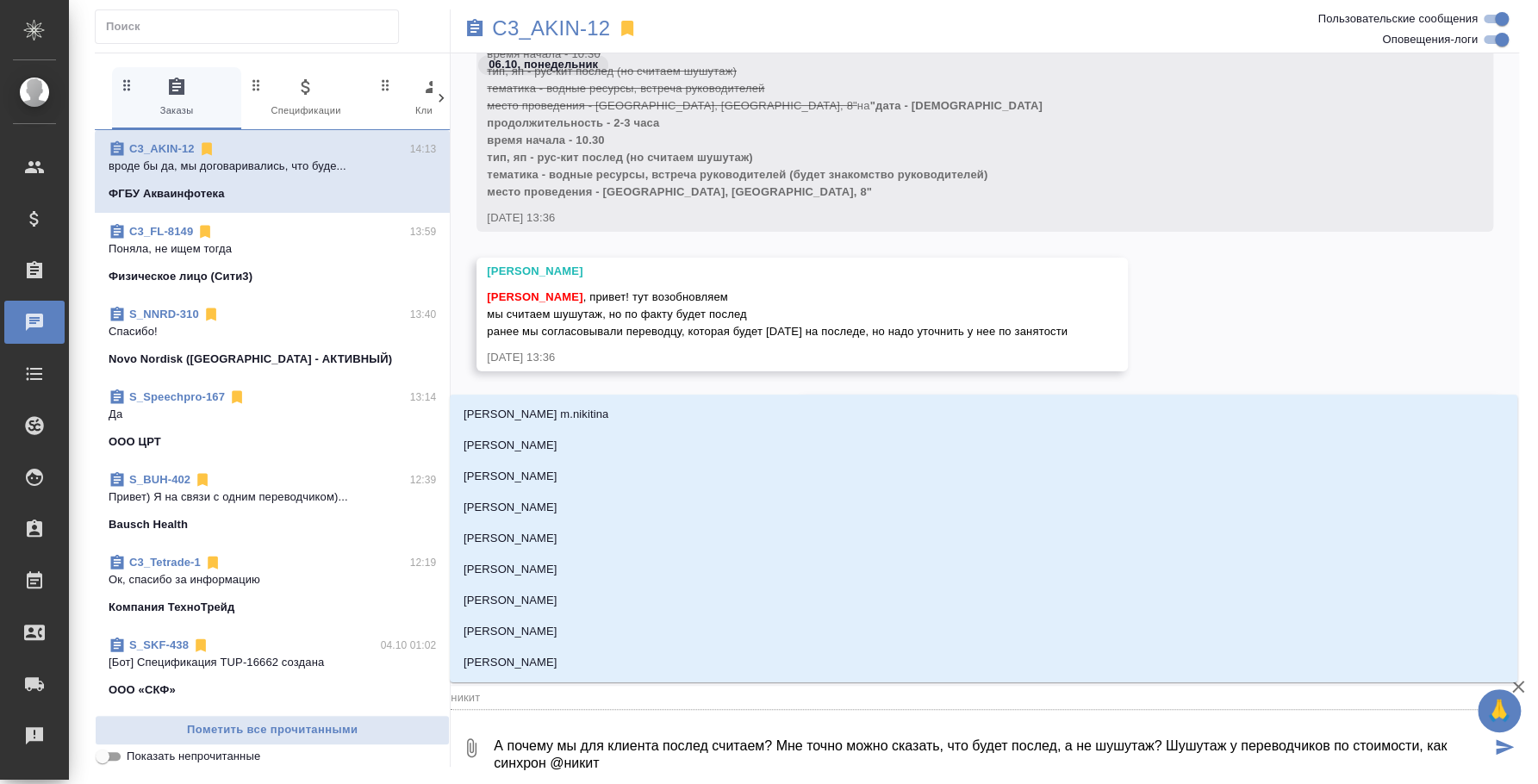
type textarea "А почему мы для клиента послед считаем? Мне точно можно сказать, что будет посл…"
type input "никити"
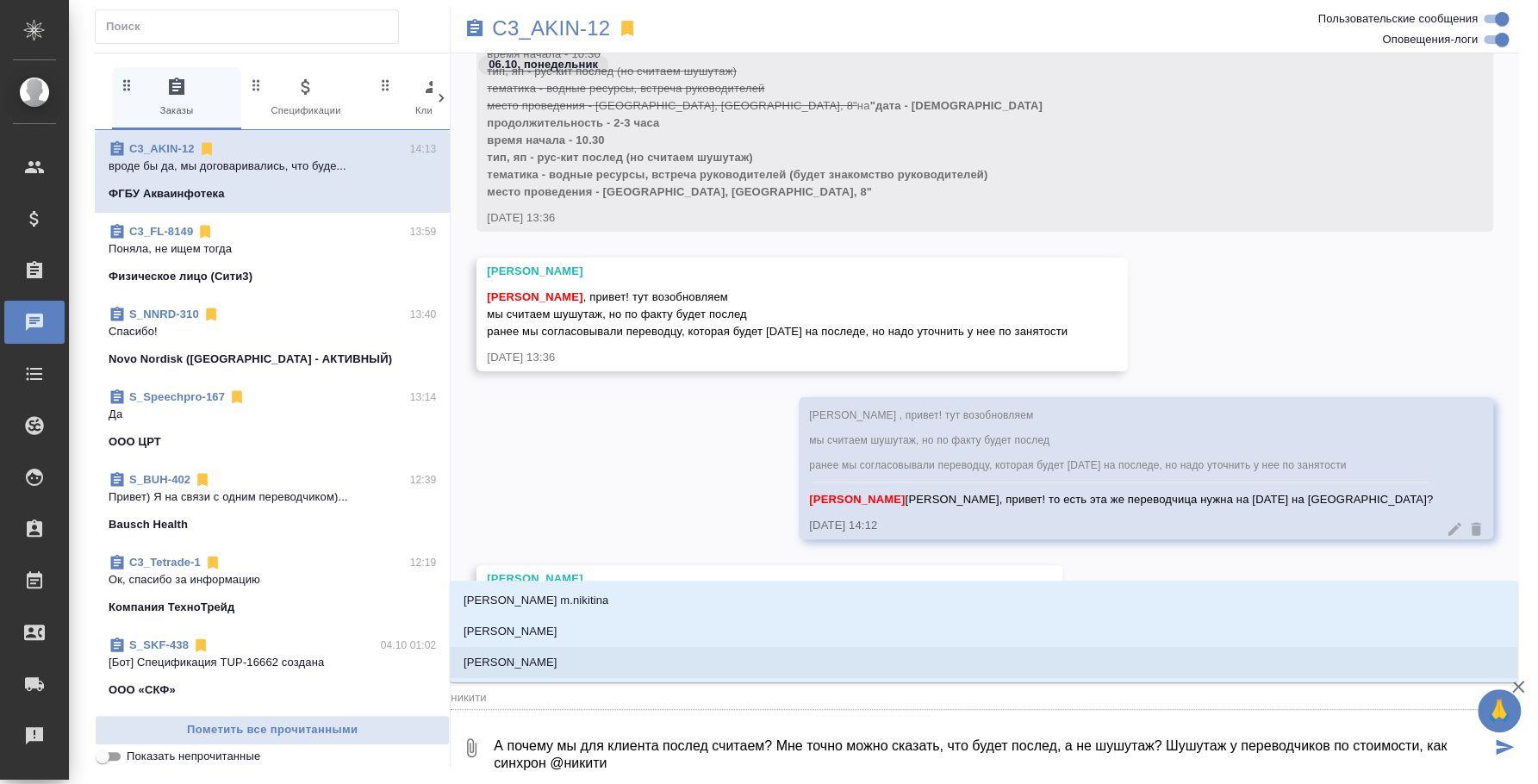
click at [625, 647] on li "[PERSON_NAME]" at bounding box center [983, 662] width 1068 height 31
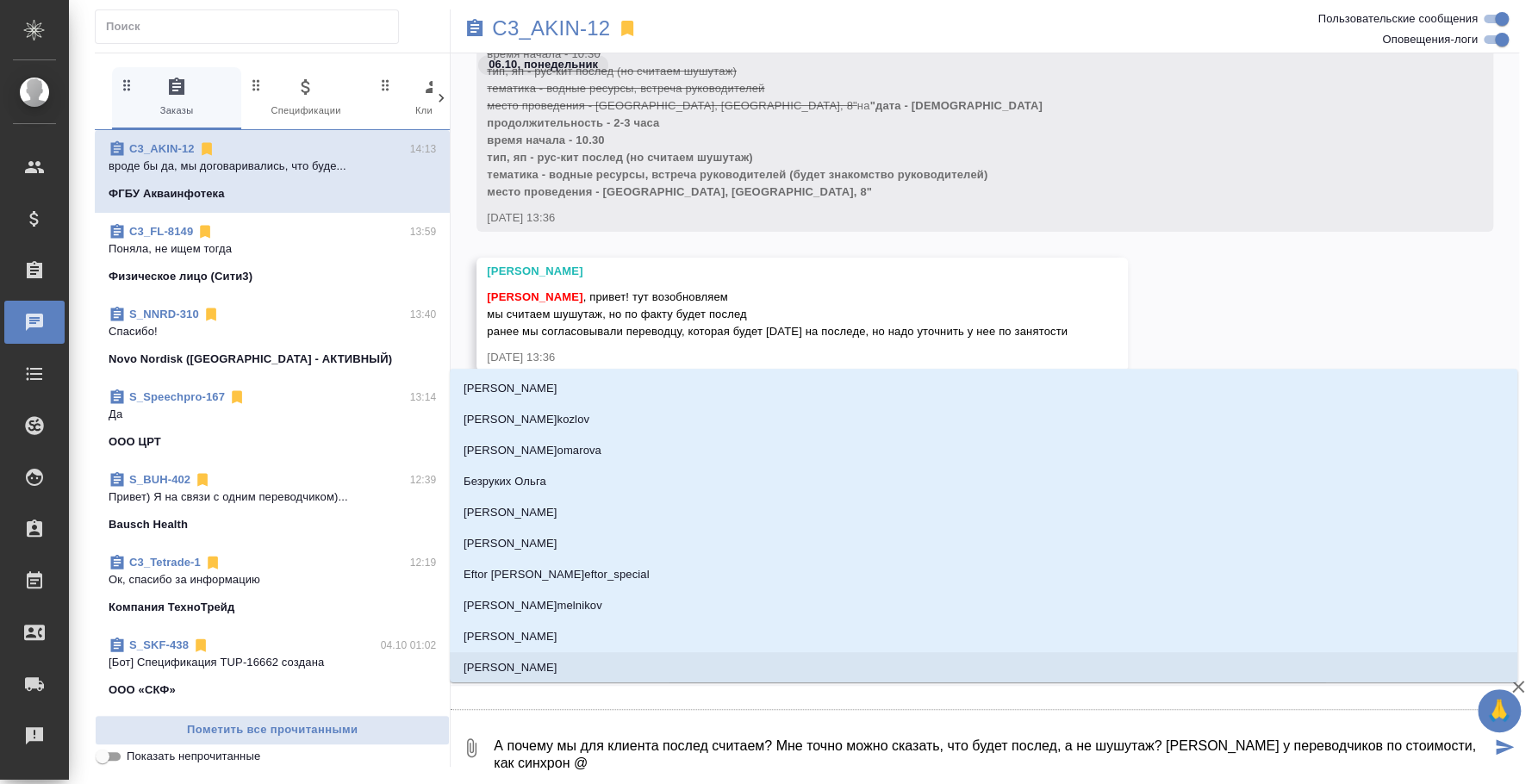
type textarea "А почему мы для клиента послед считаем? Мне точно можно сказать, что будет посл…"
type input "[PERSON_NAME]"
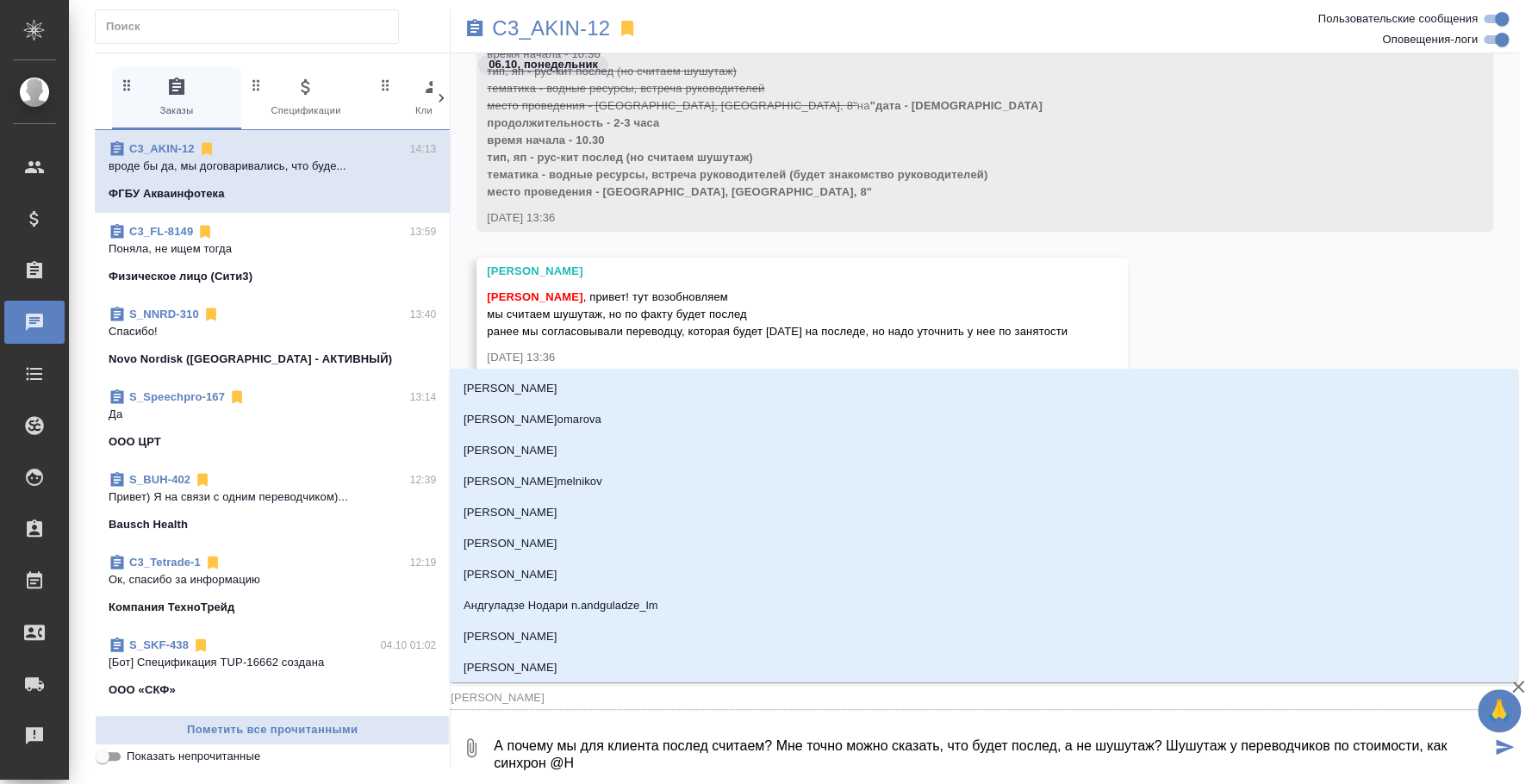
type textarea "А почему мы для клиента послед считаем? Мне точно можно сказать, что будет посл…"
type input "Ни"
type textarea "А почему мы для клиента послед считаем? Мне точно можно сказать, что будет посл…"
type input "Ник"
type textarea "А почему мы для клиента послед считаем? Мне точно можно сказать, что будет посл…"
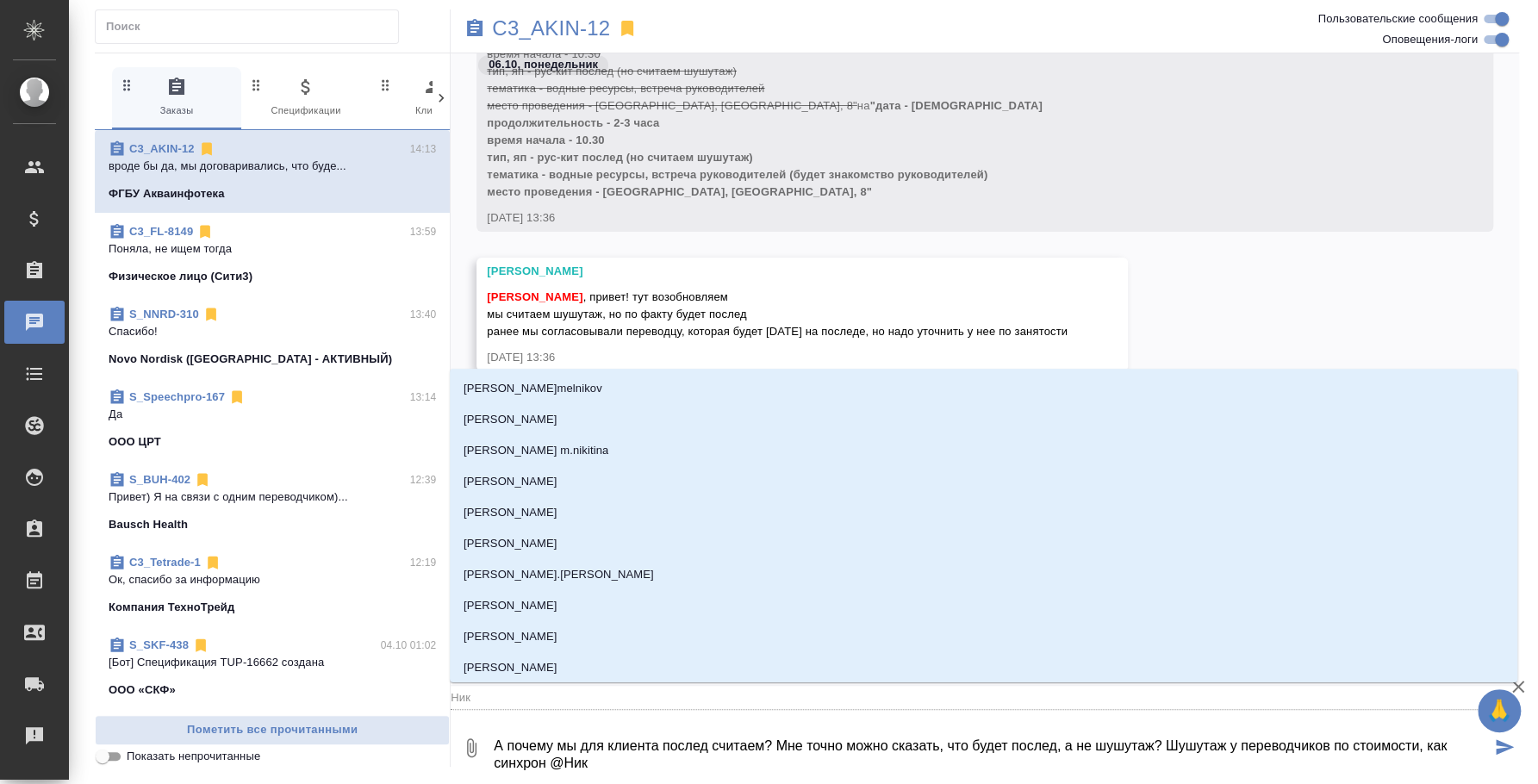
type input "Ники"
type textarea "А почему мы для клиента послед считаем? Мне точно можно сказать, что будет посл…"
type input "Никит"
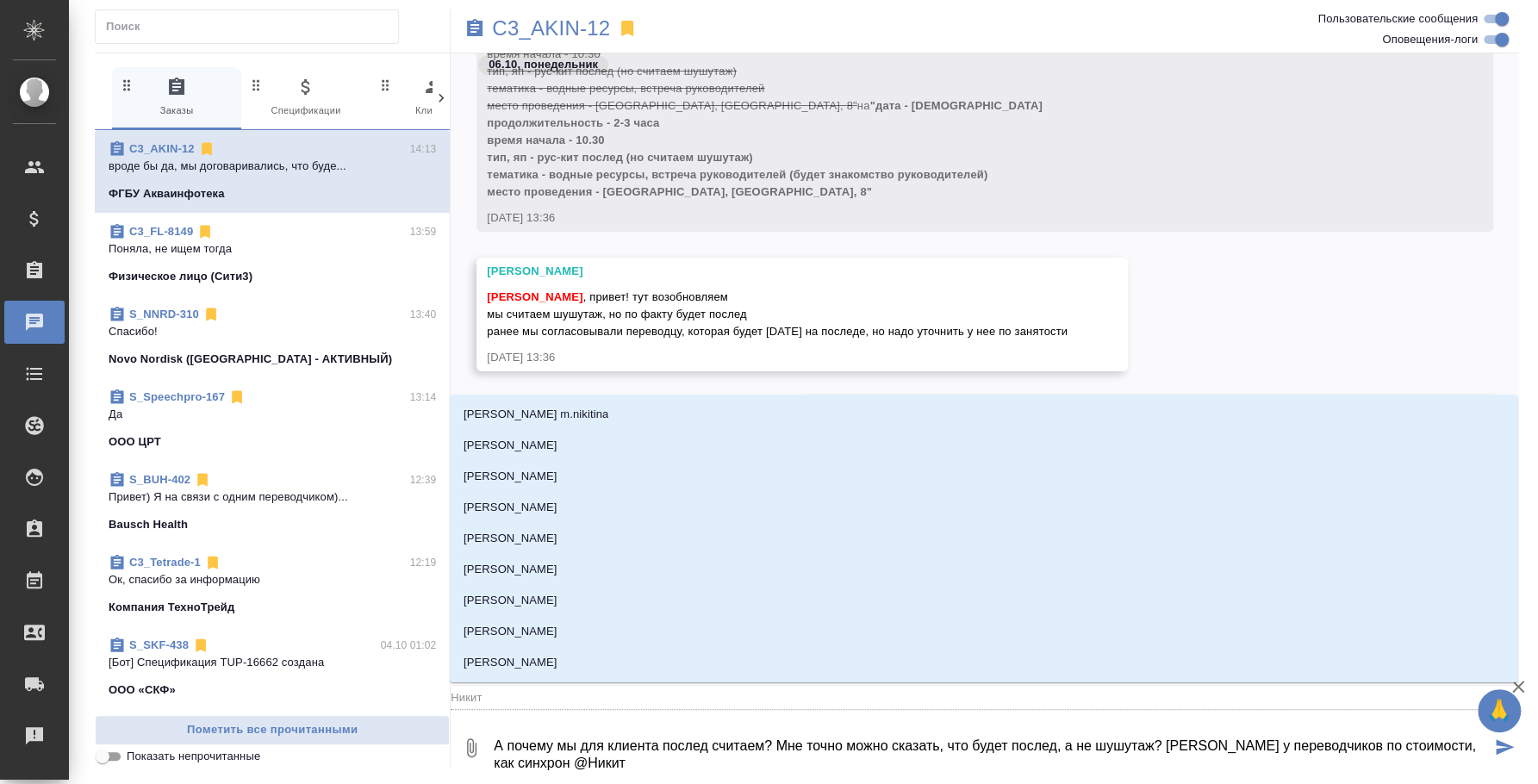
type textarea "А почему мы для клиента послед считаем? Мне точно можно сказать, что будет посл…"
type input "Никити"
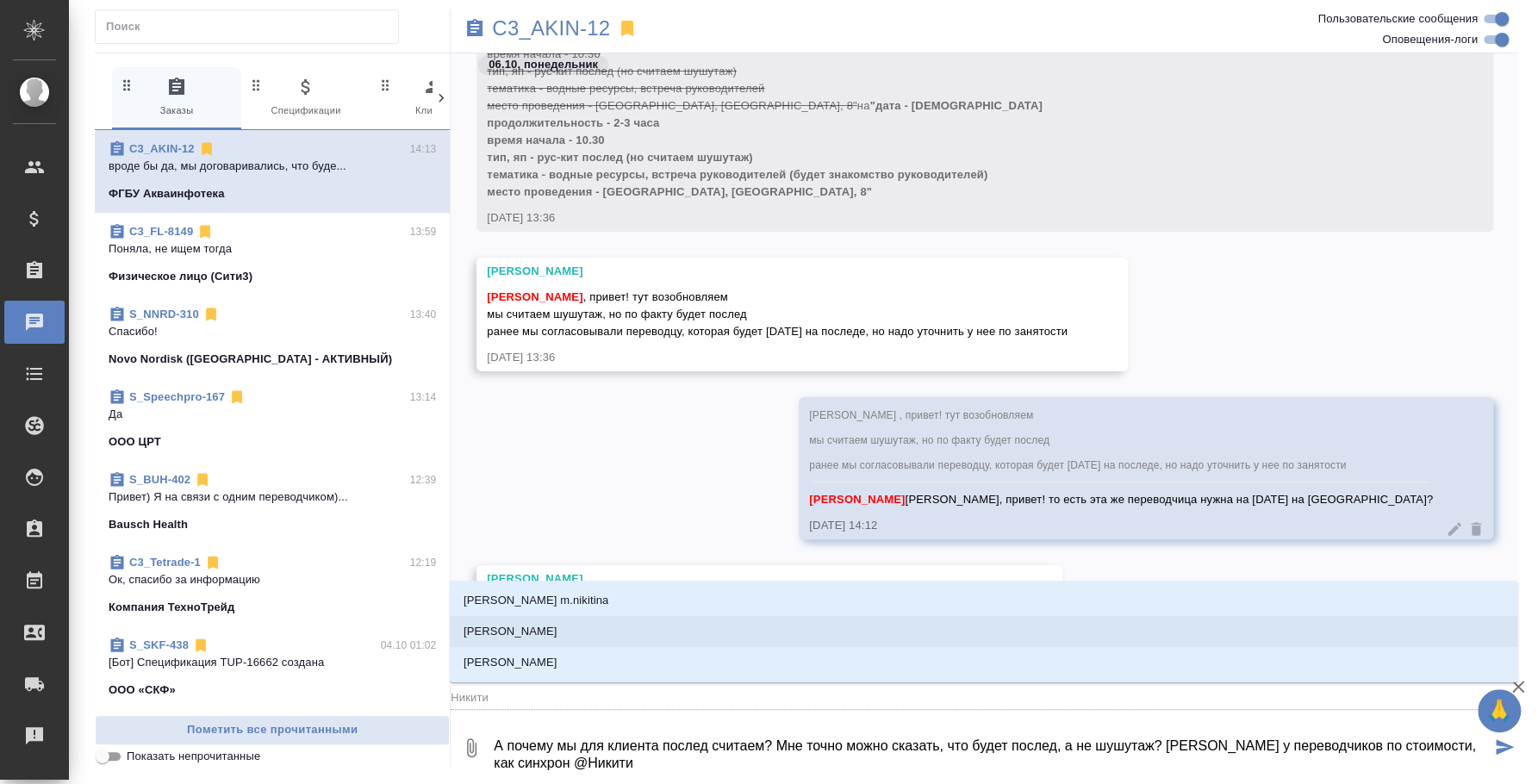
click at [648, 623] on li "[PERSON_NAME]" at bounding box center [983, 631] width 1068 height 31
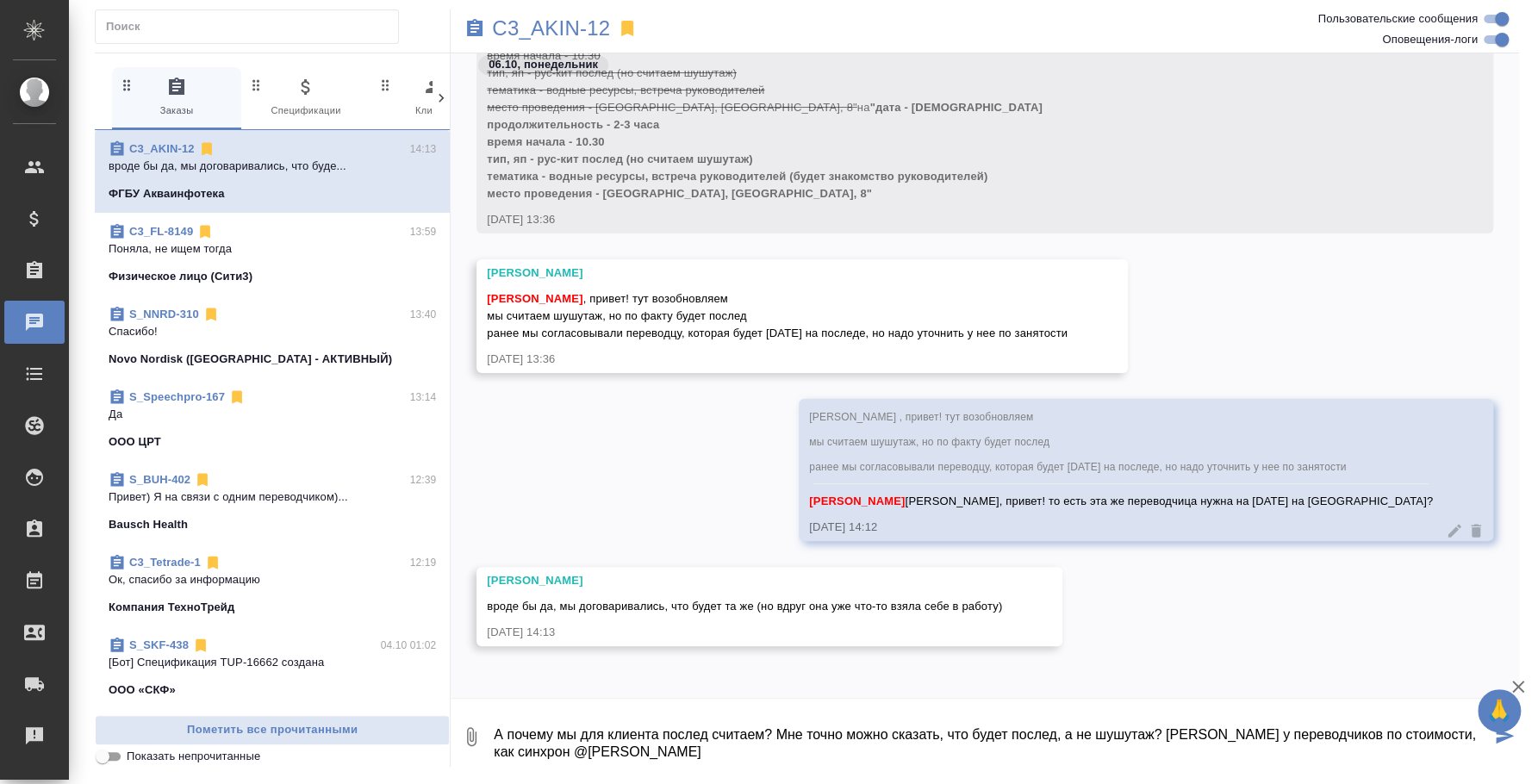
type textarea "А почему мы для клиента послед считаем? Мне точно можно сказать, что будет посл…"
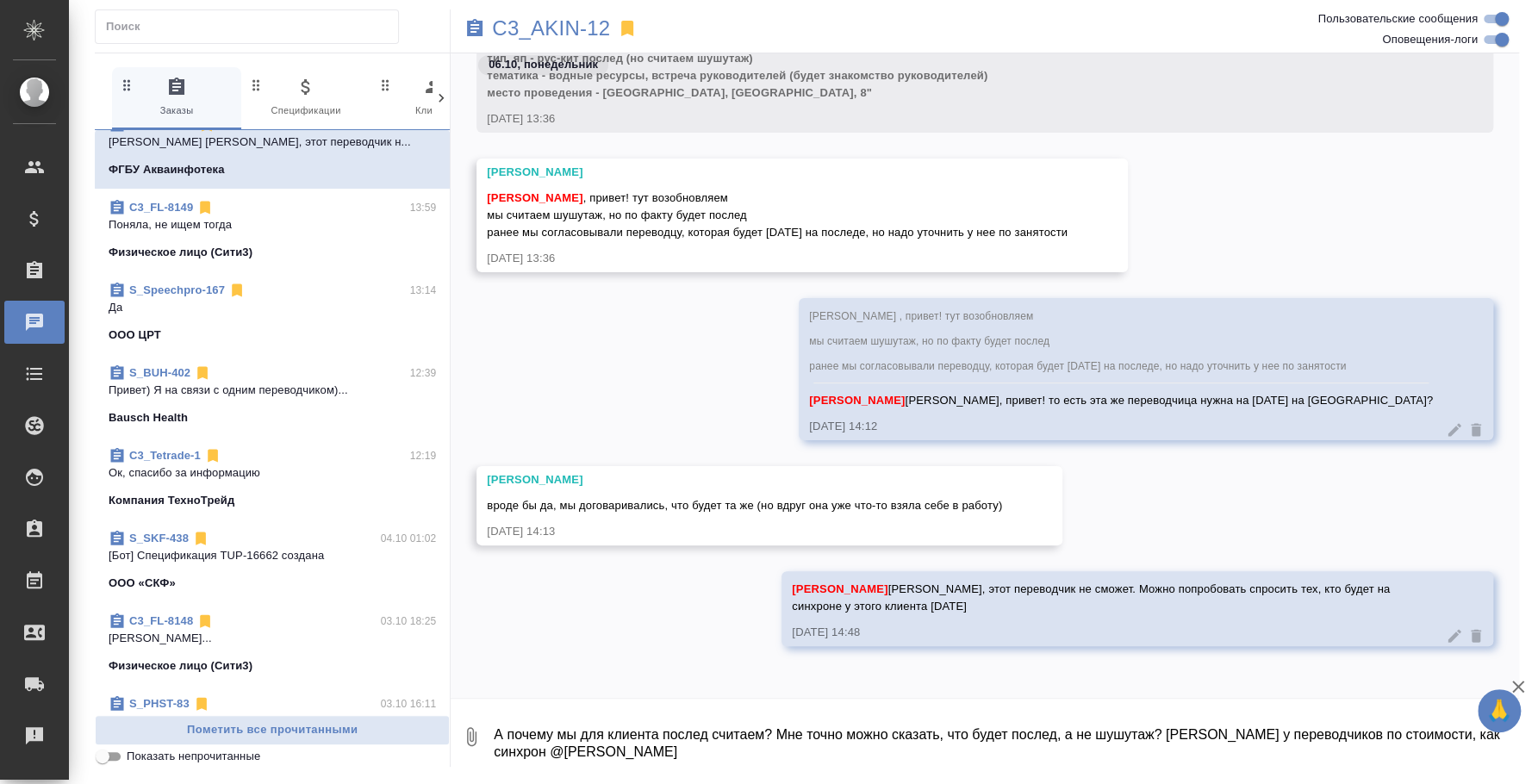
scroll to position [215, 0]
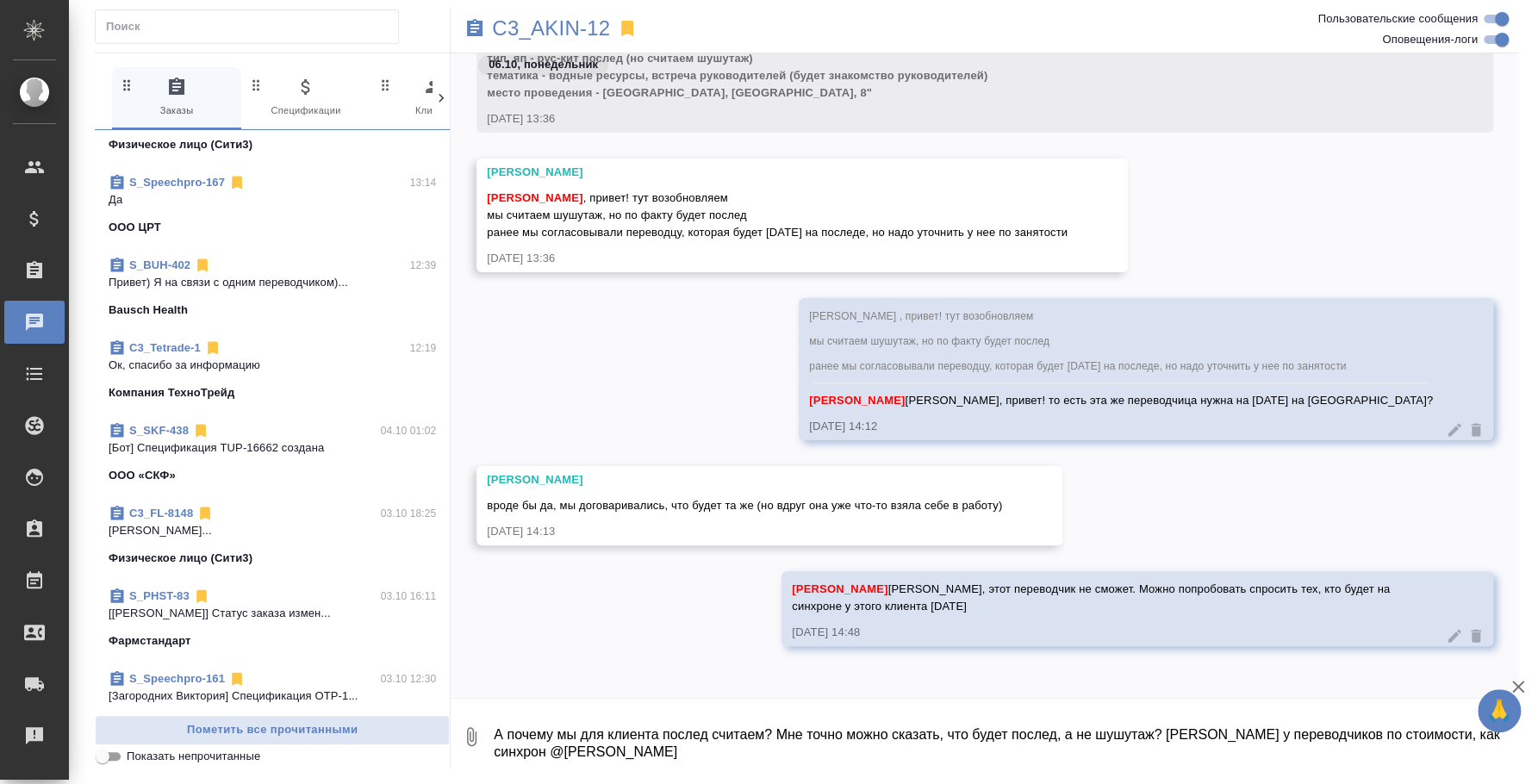
click at [262, 304] on div "Bausch Health" at bounding box center [272, 310] width 328 height 17
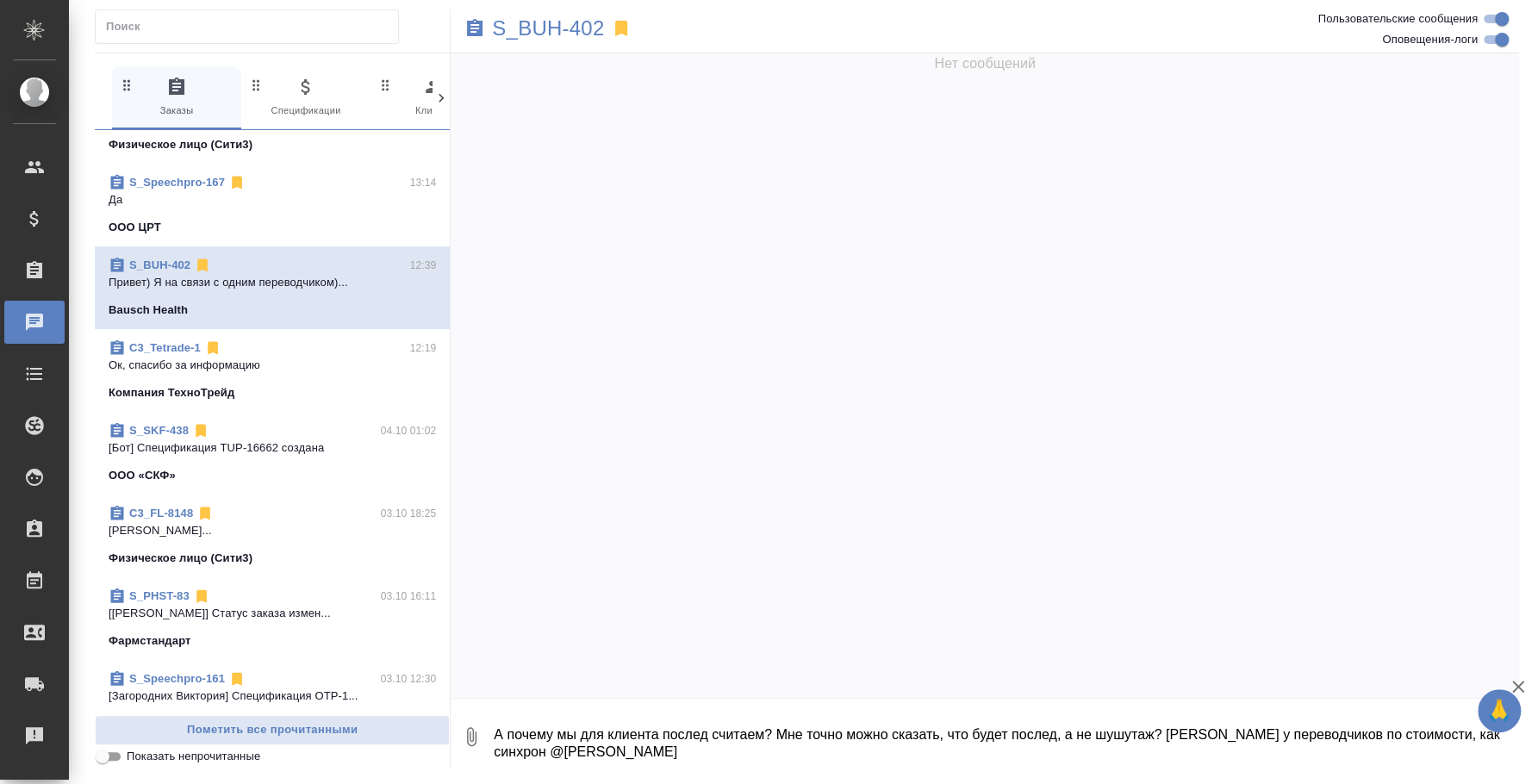
scroll to position [677, 0]
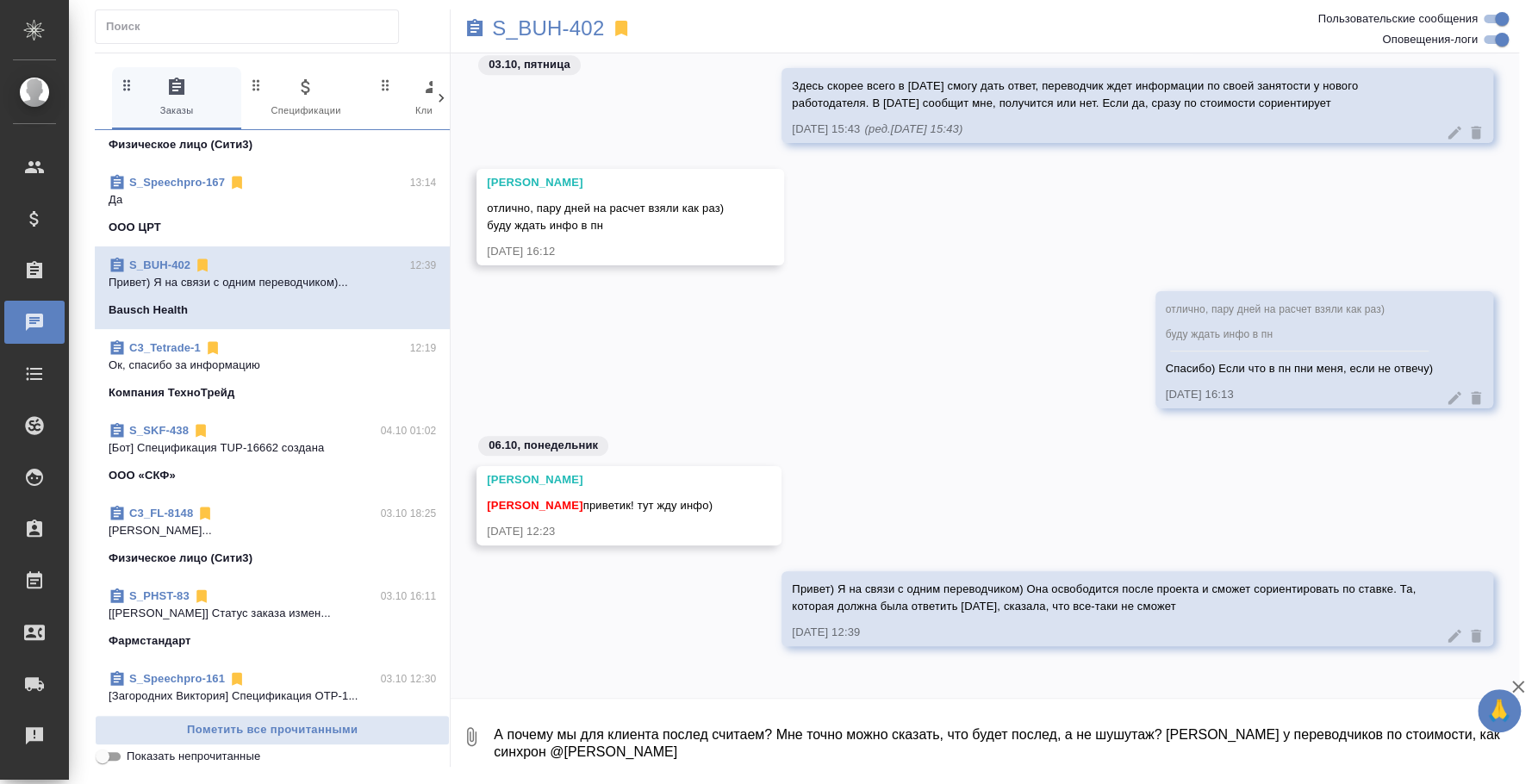
click at [1199, 726] on textarea "А почему мы для клиента послед считаем? Мне точно можно сказать, что будет посл…" at bounding box center [1005, 735] width 1027 height 58
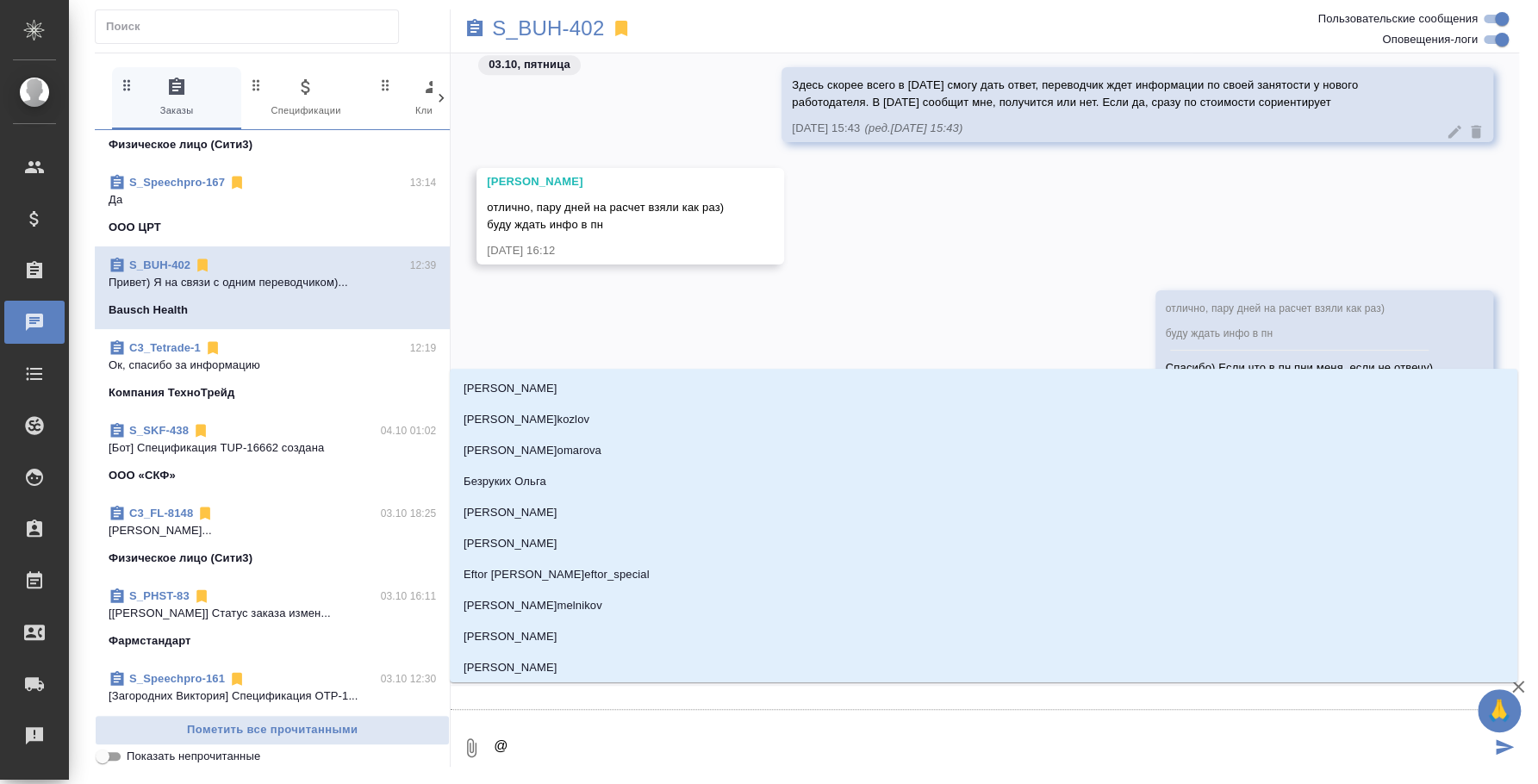
type textarea "@y"
type input "y"
type textarea "@y'b"
type input "y'b"
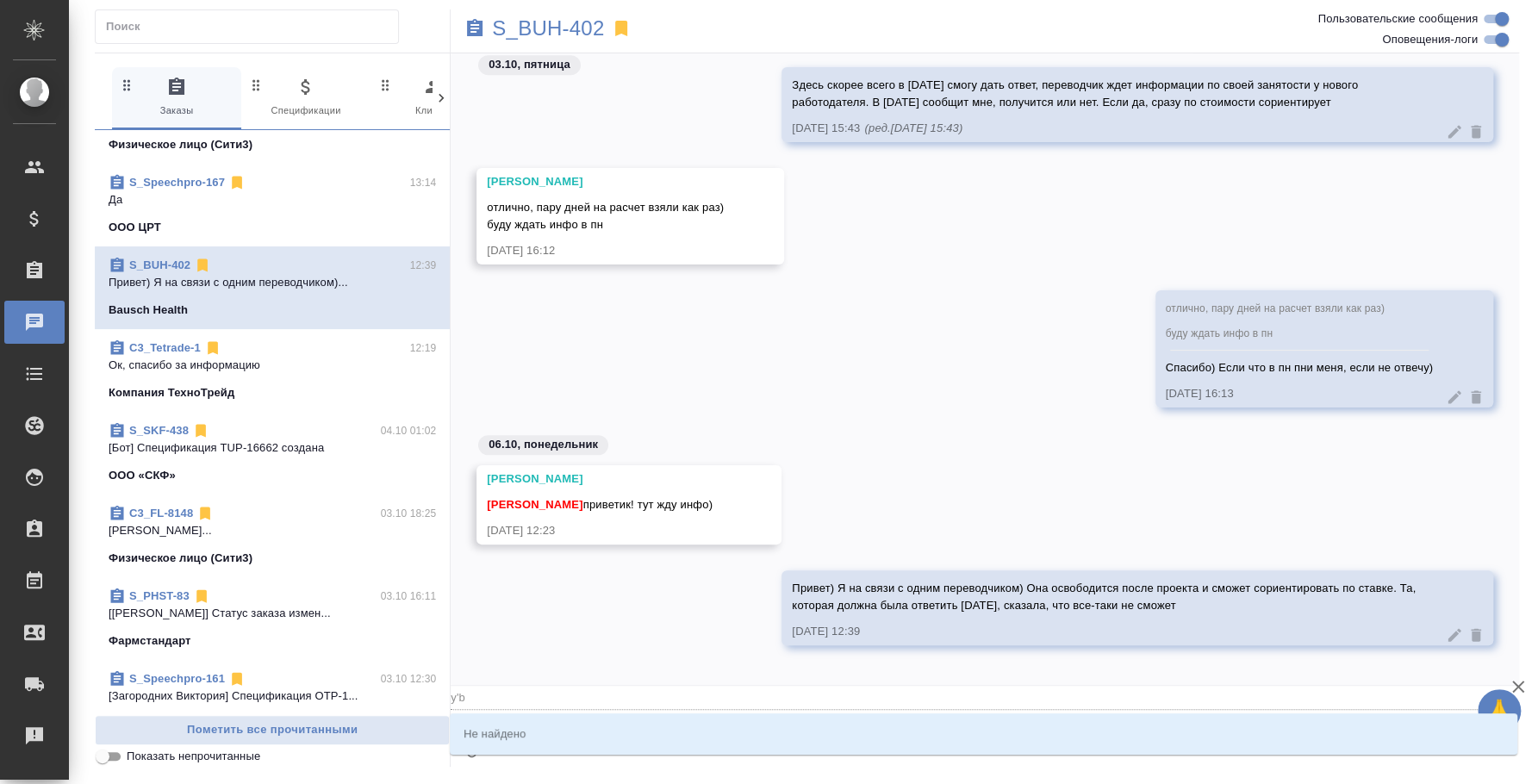
type textarea "@y"
type input "y"
type textarea "@"
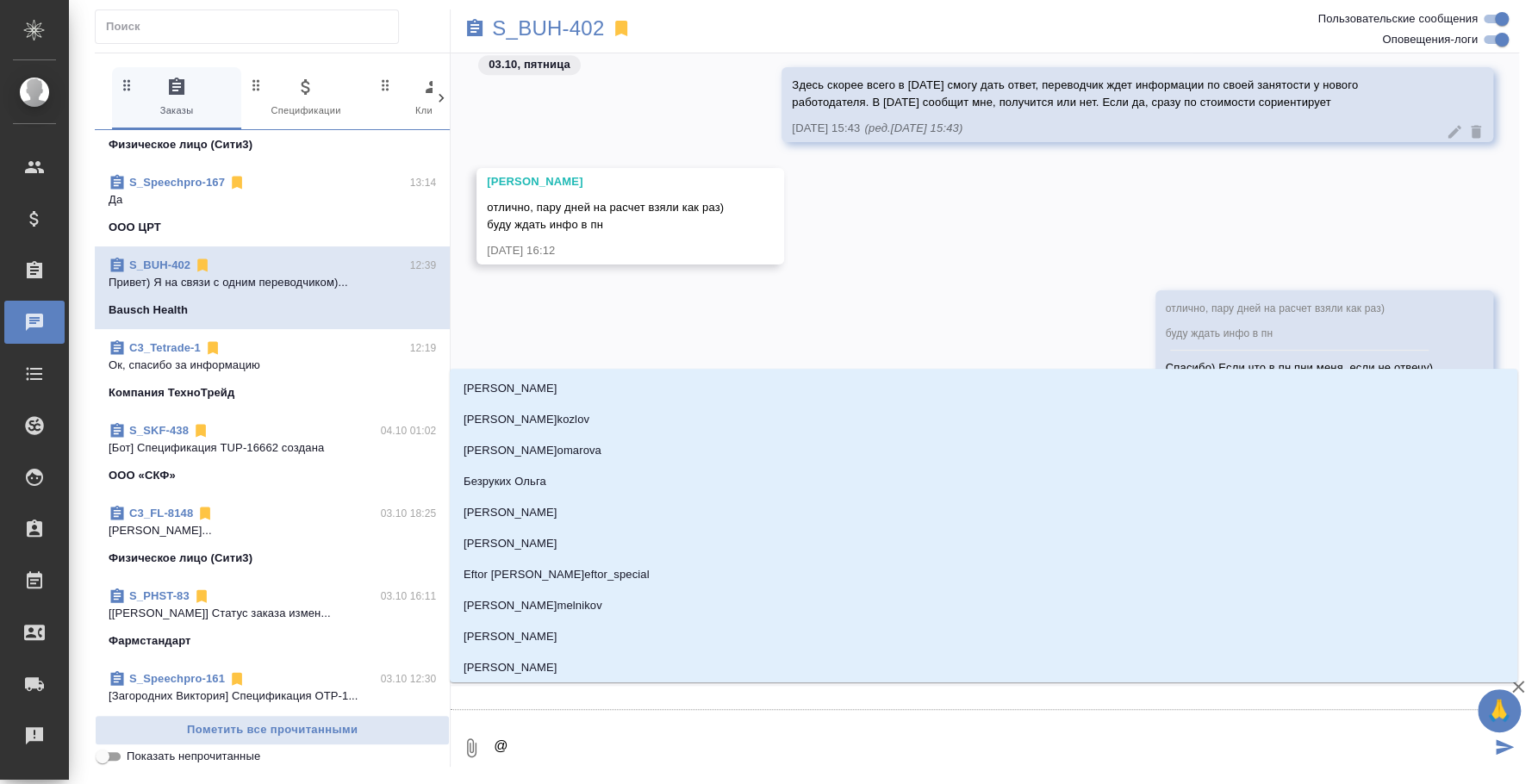
type textarea "@н"
type input "н"
type textarea "@ни"
type input "ни"
type textarea "@ник"
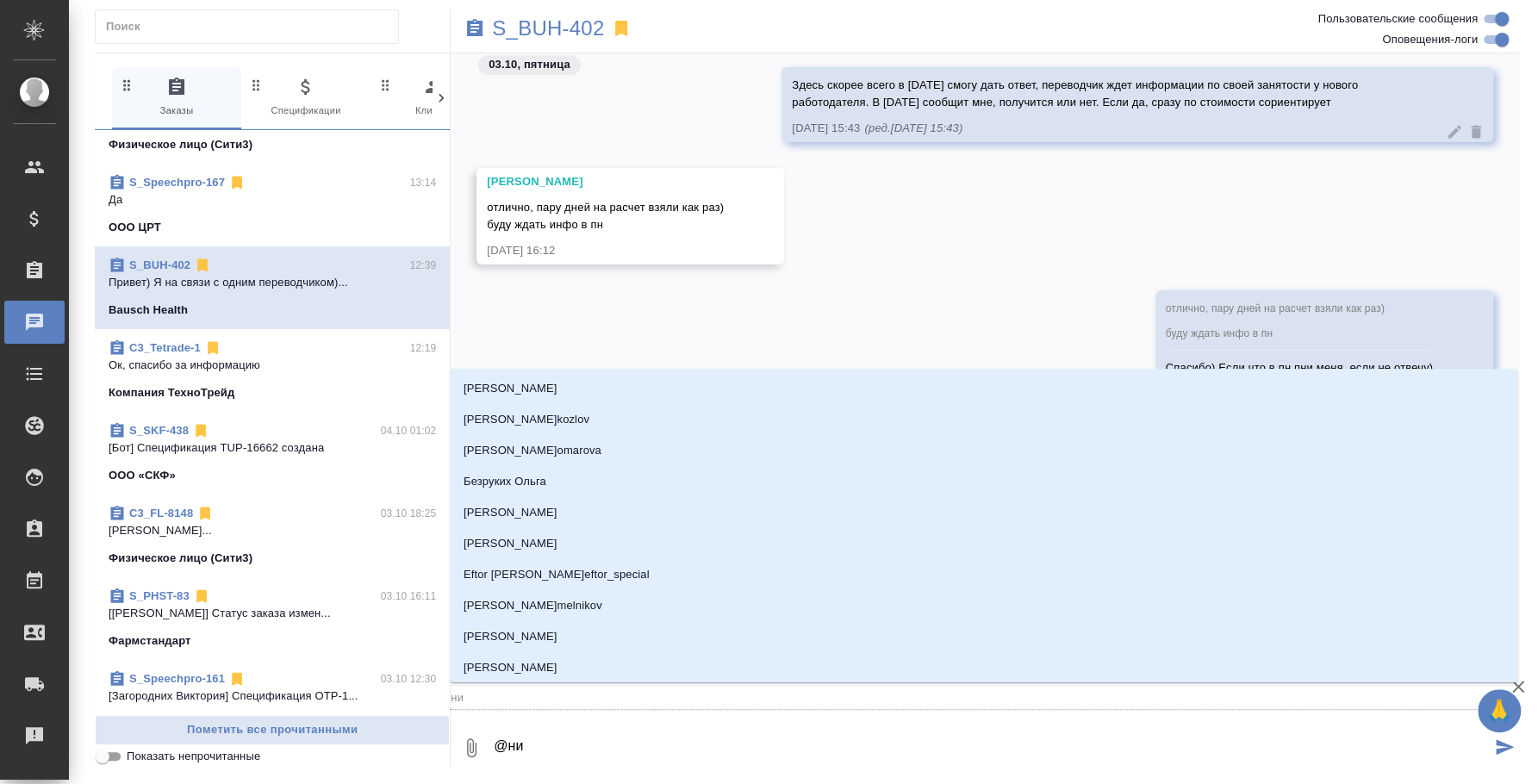
type input "ник"
type textarea "@ники"
type input "ники"
type textarea "@никиф"
type input "никиф"
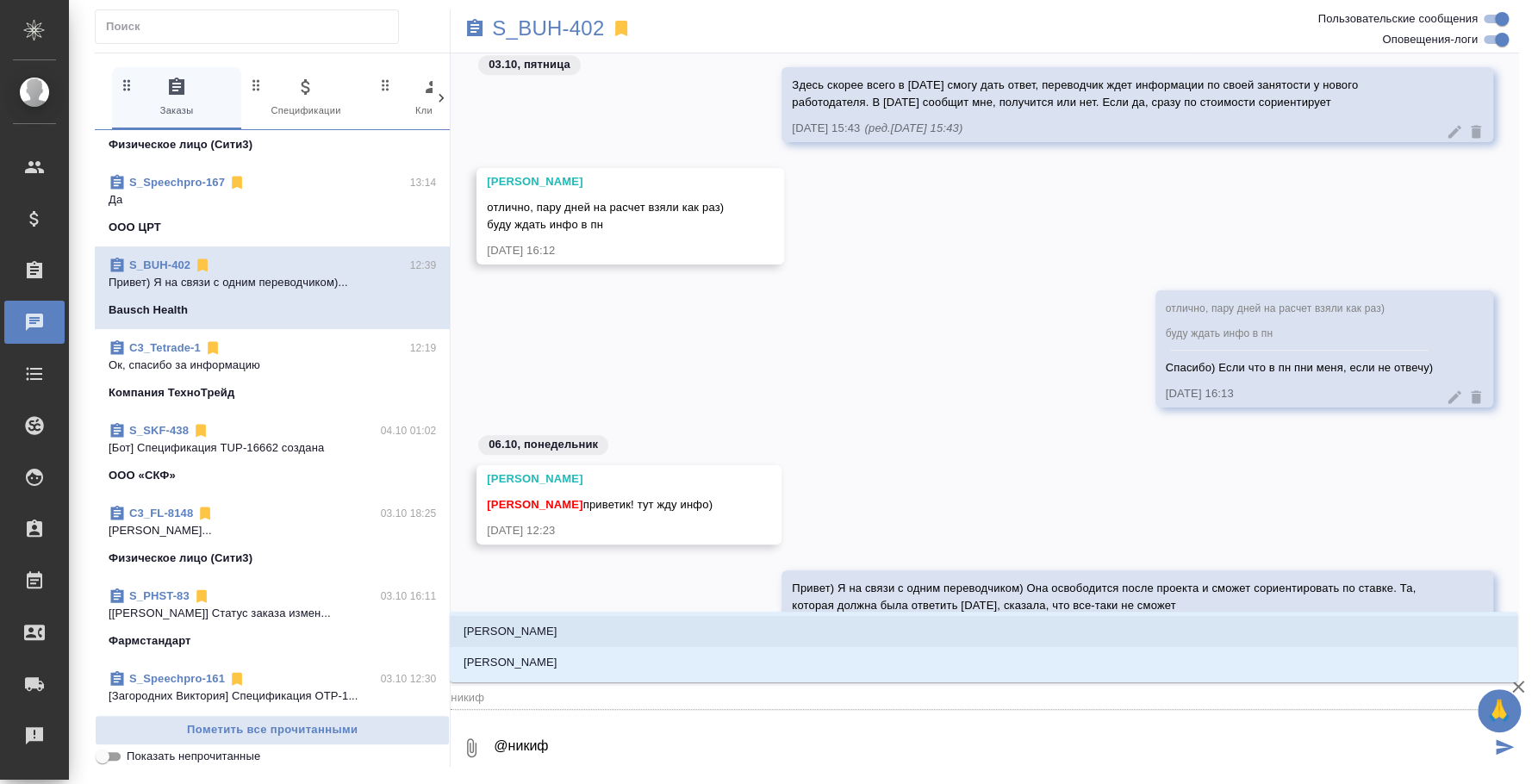
click at [1169, 641] on li "Никифорова Валерия" at bounding box center [983, 631] width 1068 height 31
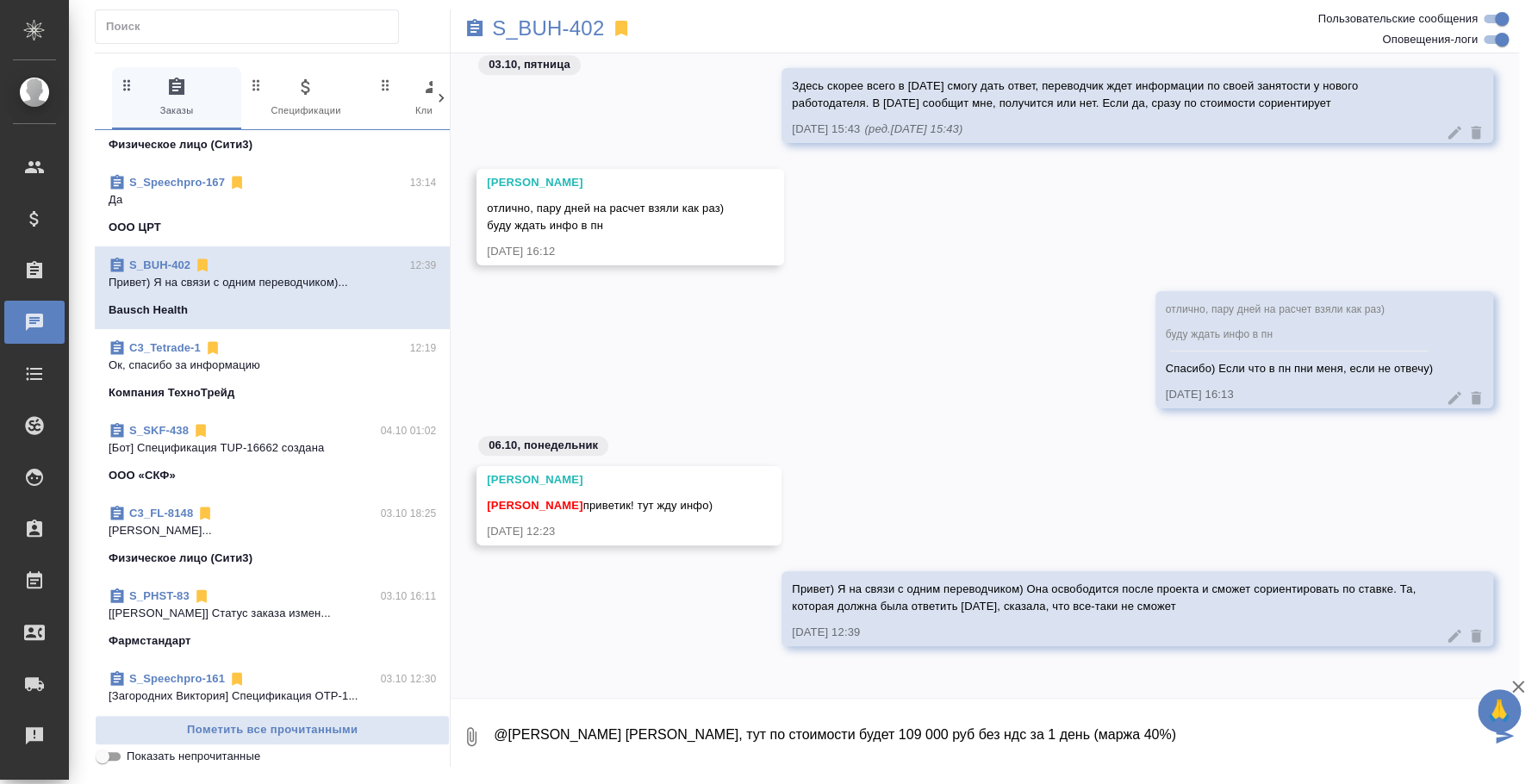
click at [1225, 729] on textarea "@Никифорова Валерия Лера, тут по стоимости будет 109 000 руб без ндс за 1 день …" at bounding box center [991, 735] width 999 height 58
click at [461, 739] on icon "button" at bounding box center [471, 736] width 21 height 21
click at [376, 637] on span "С локального диска" at bounding box center [331, 645] width 117 height 22
click at [0, 0] on input "С локального диска" at bounding box center [0, 0] width 0 height 0
click at [1139, 721] on textarea "@Никифорова Валерия Лера, тут по стоимости будет 109 000 руб без ндс за 1 день …" at bounding box center [991, 735] width 999 height 58
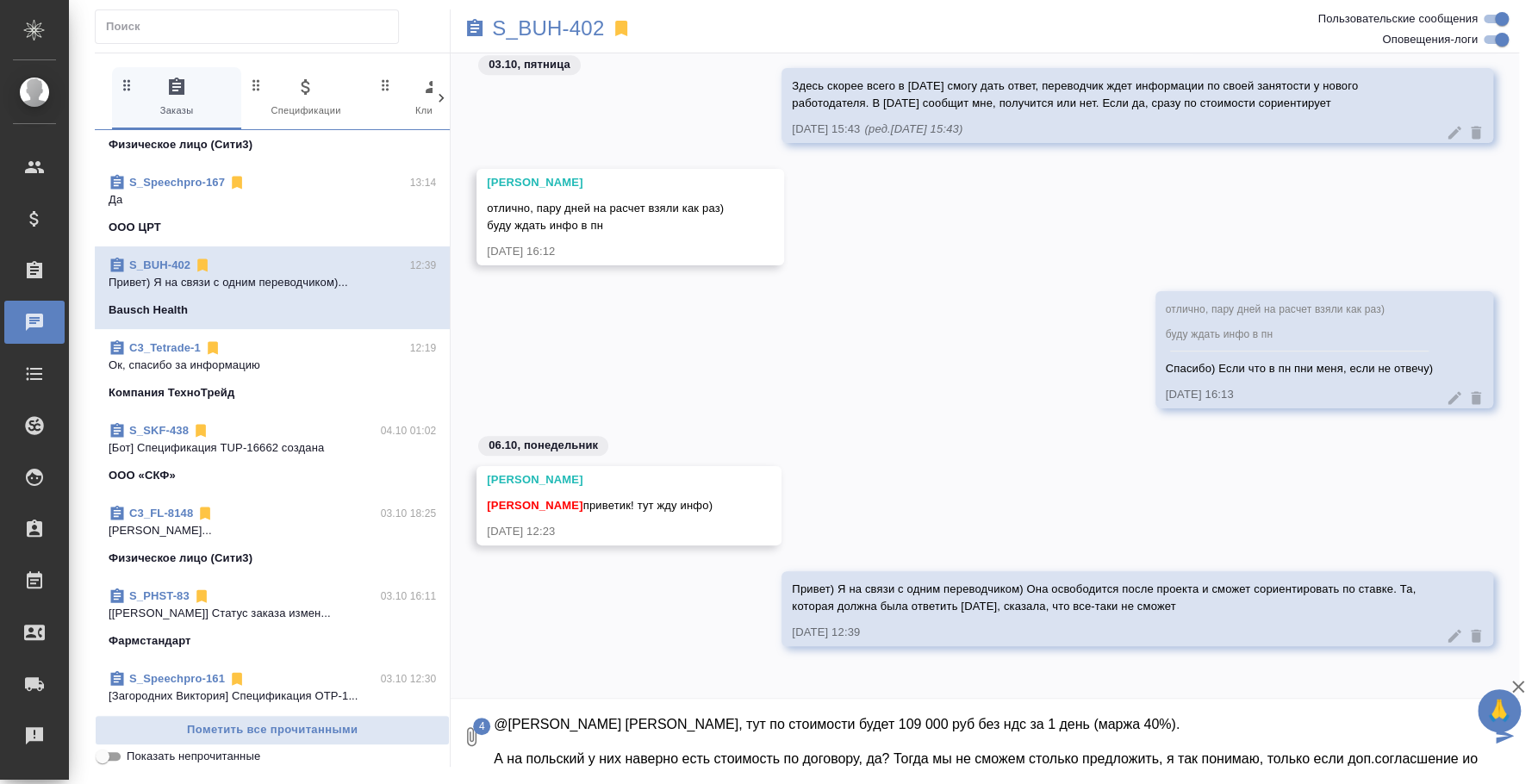
scroll to position [28, 0]
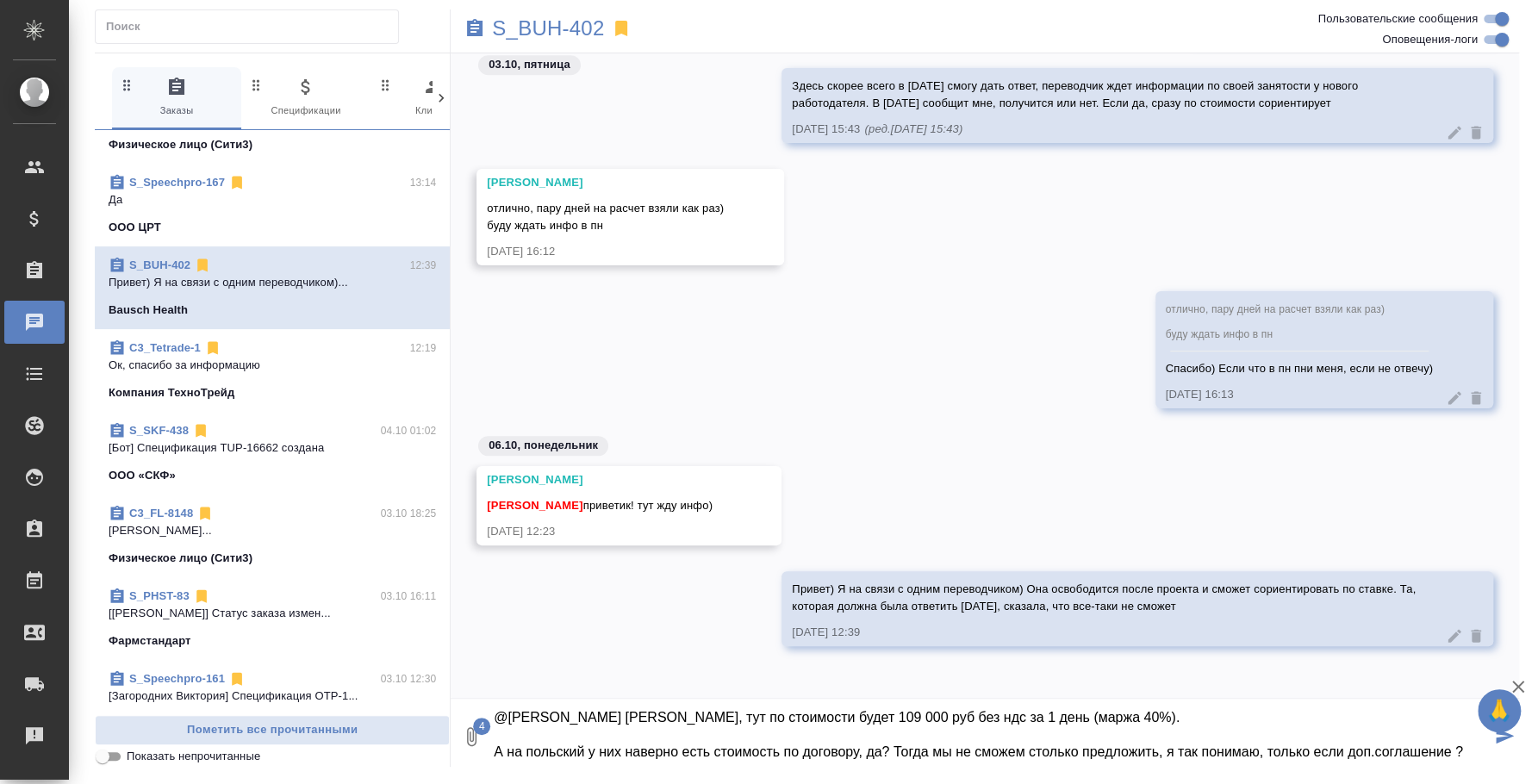
type textarea "@Никифорова Валерия Лера, тут по стоимости будет 109 000 руб без ндс за 1 день …"
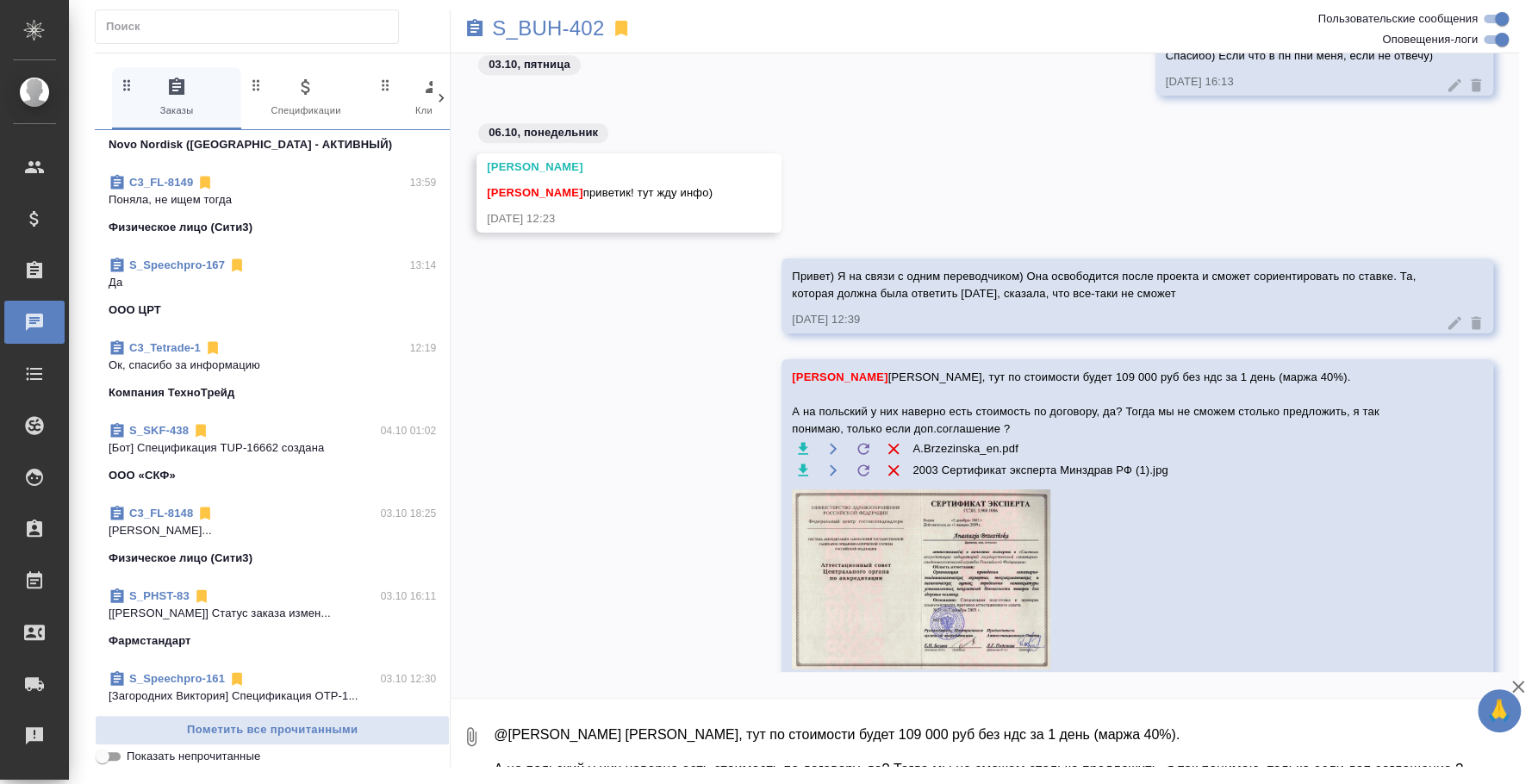
scroll to position [0, 0]
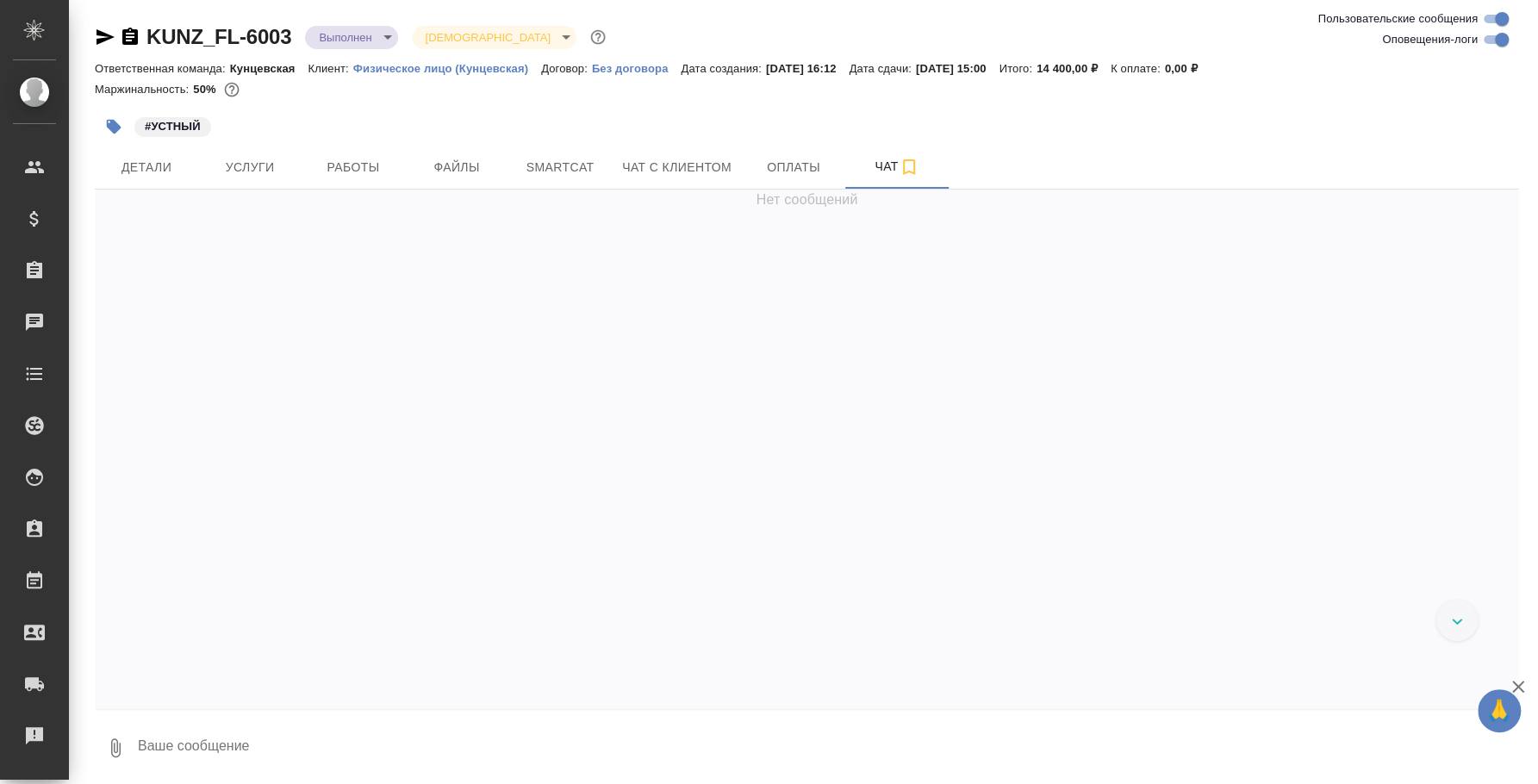
scroll to position [4604, 0]
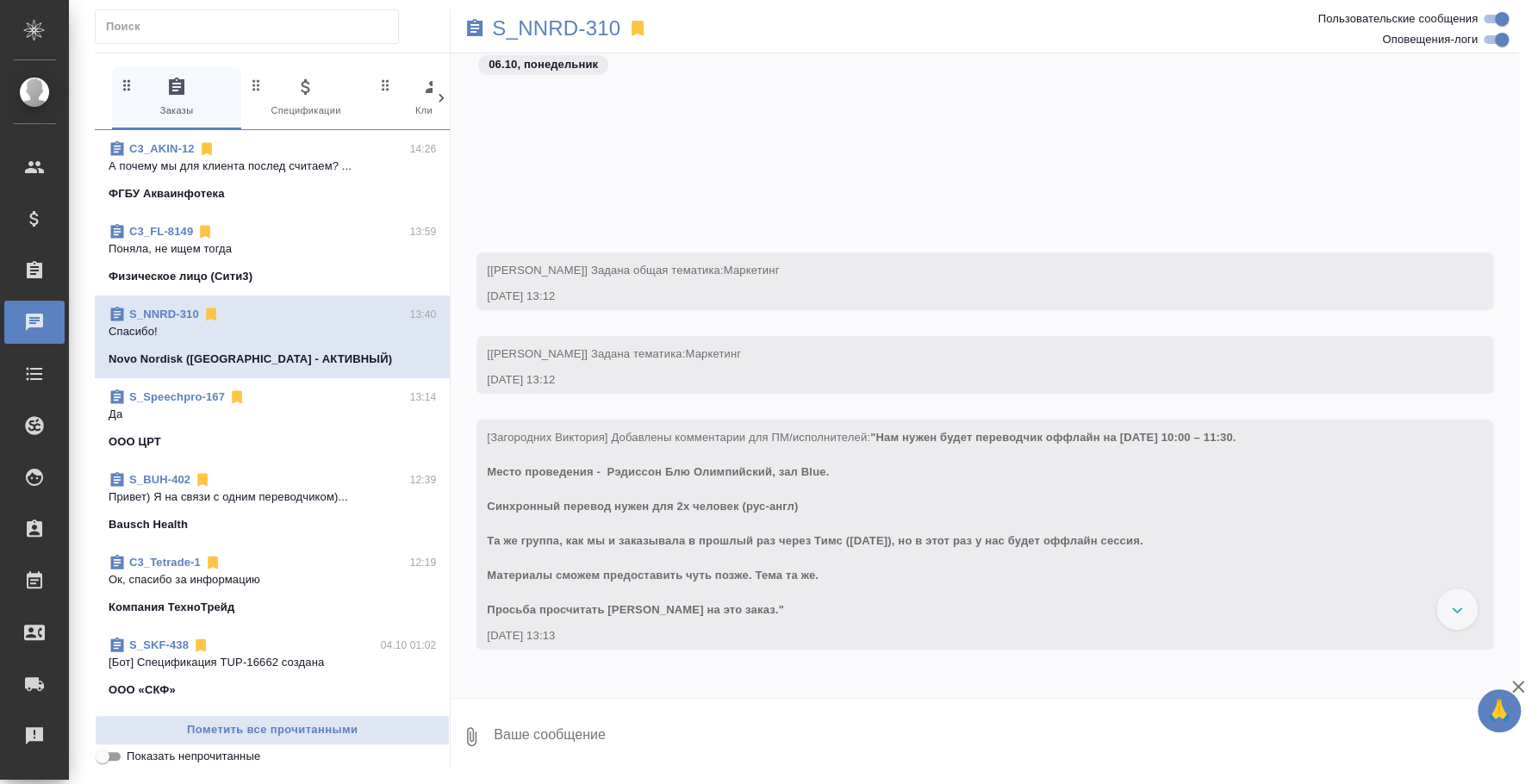
scroll to position [202, 0]
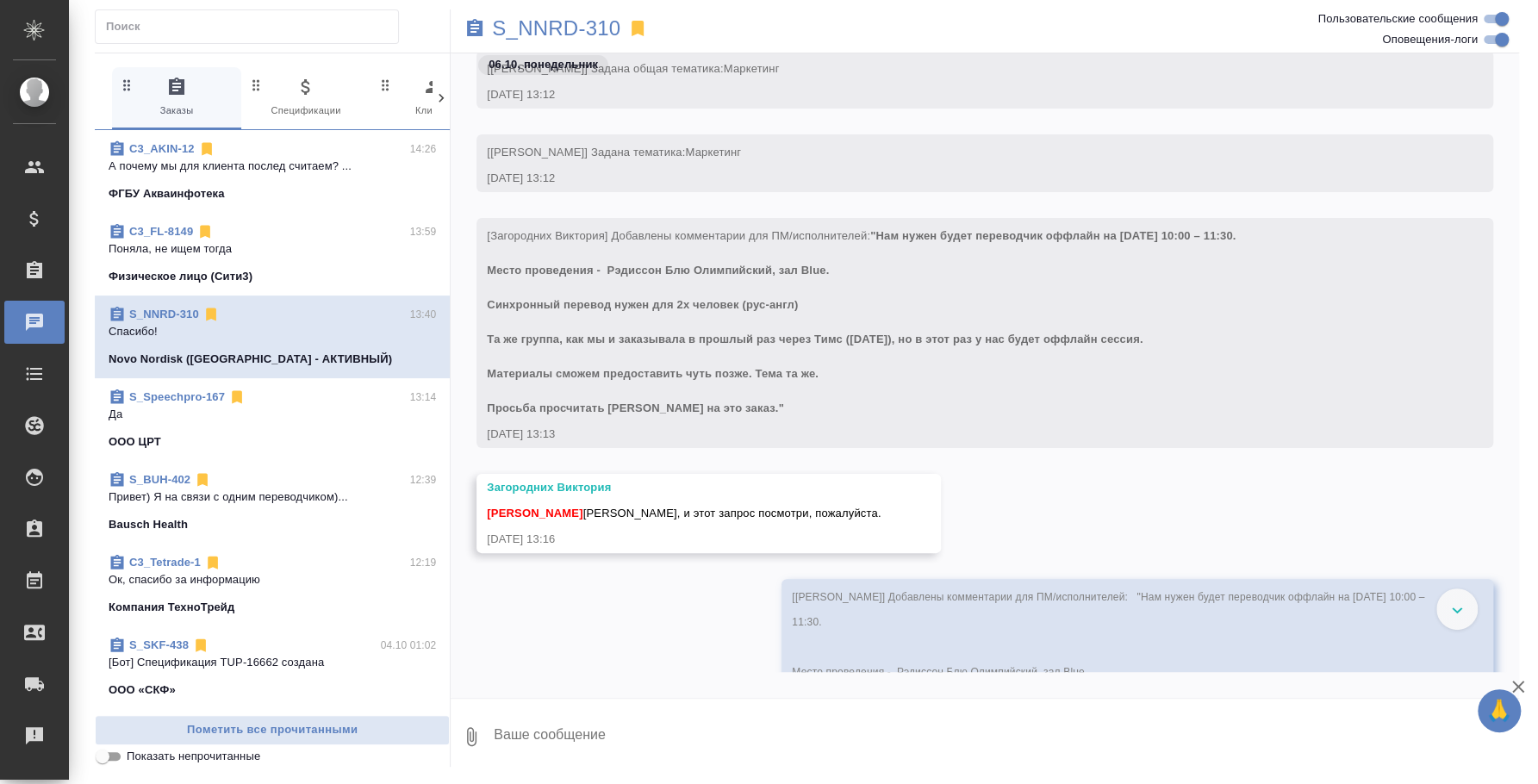
click at [247, 166] on p "А почему мы для клиента послед считаем? ..." at bounding box center [272, 165] width 328 height 17
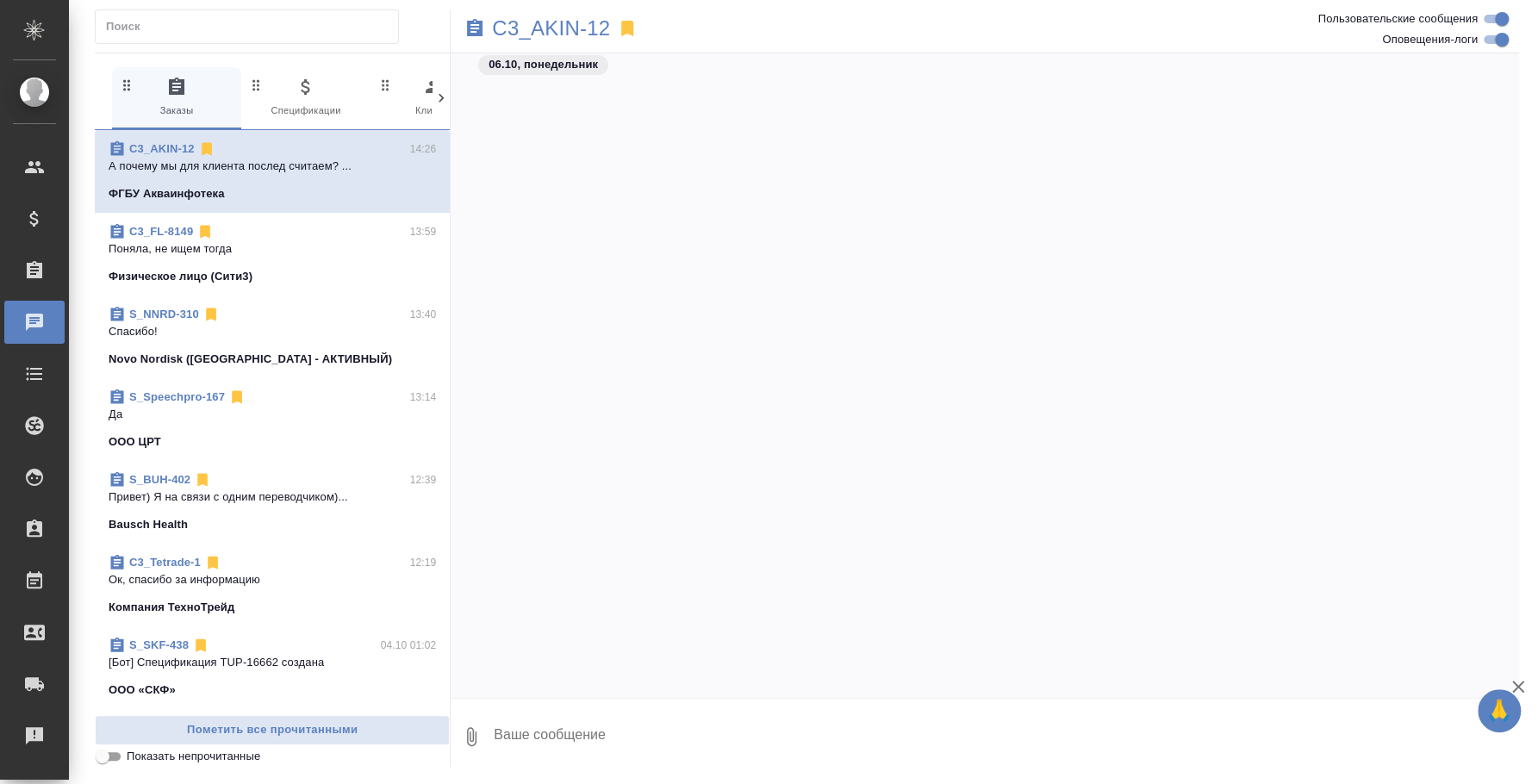
scroll to position [1026, 0]
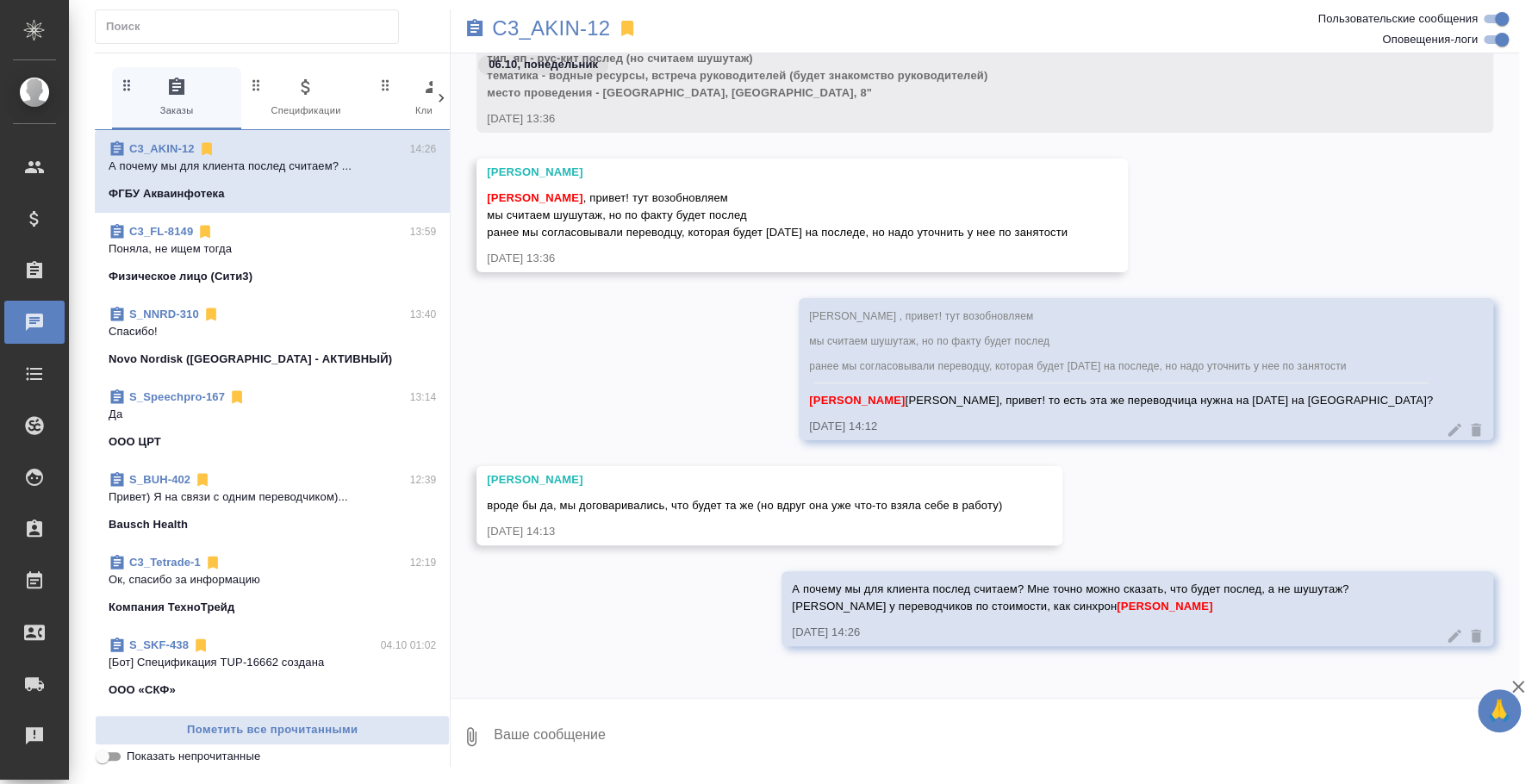
click at [747, 735] on textarea at bounding box center [1005, 735] width 1027 height 58
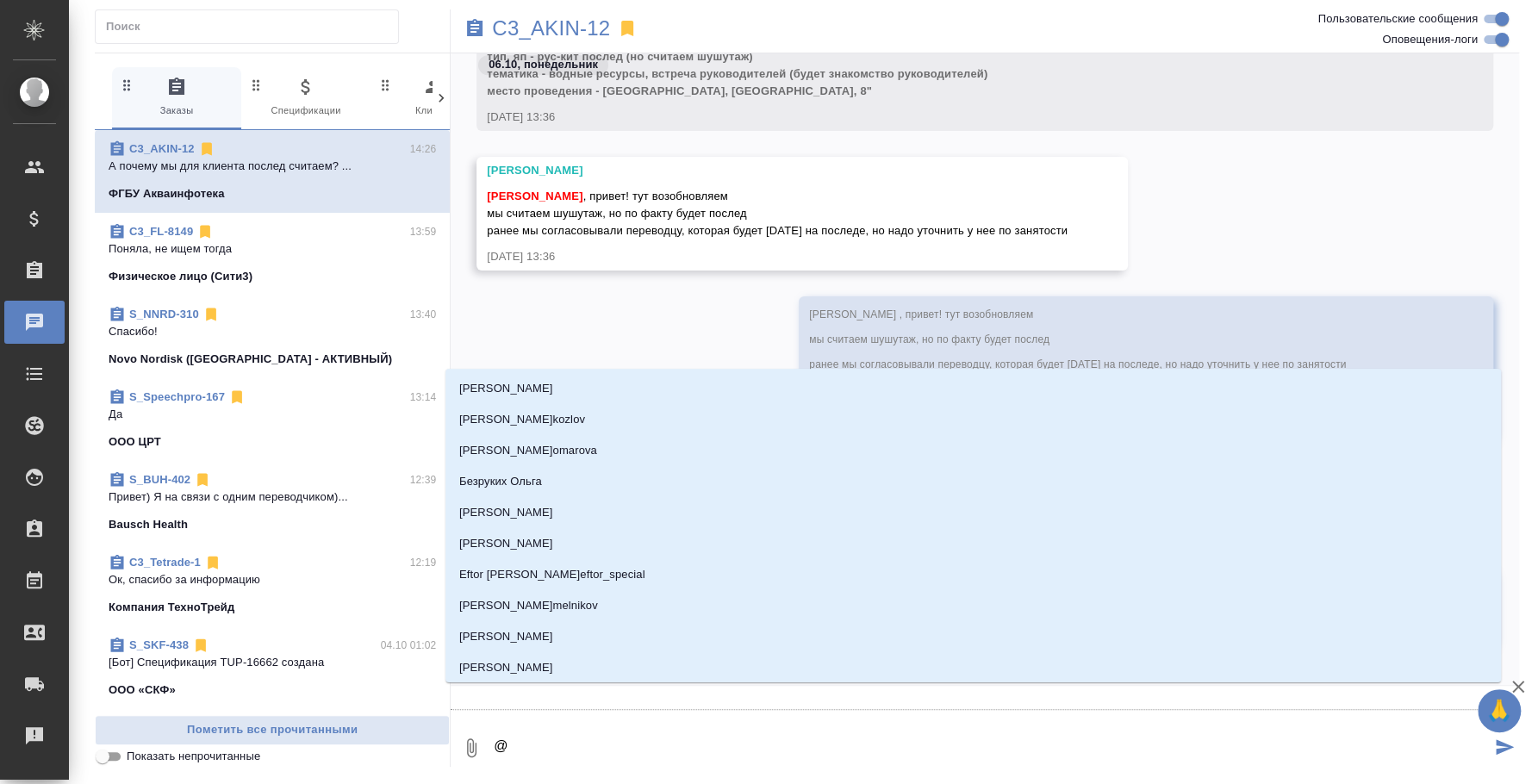
type textarea "@y"
type input "y"
type textarea "@y'b"
type input "y'b"
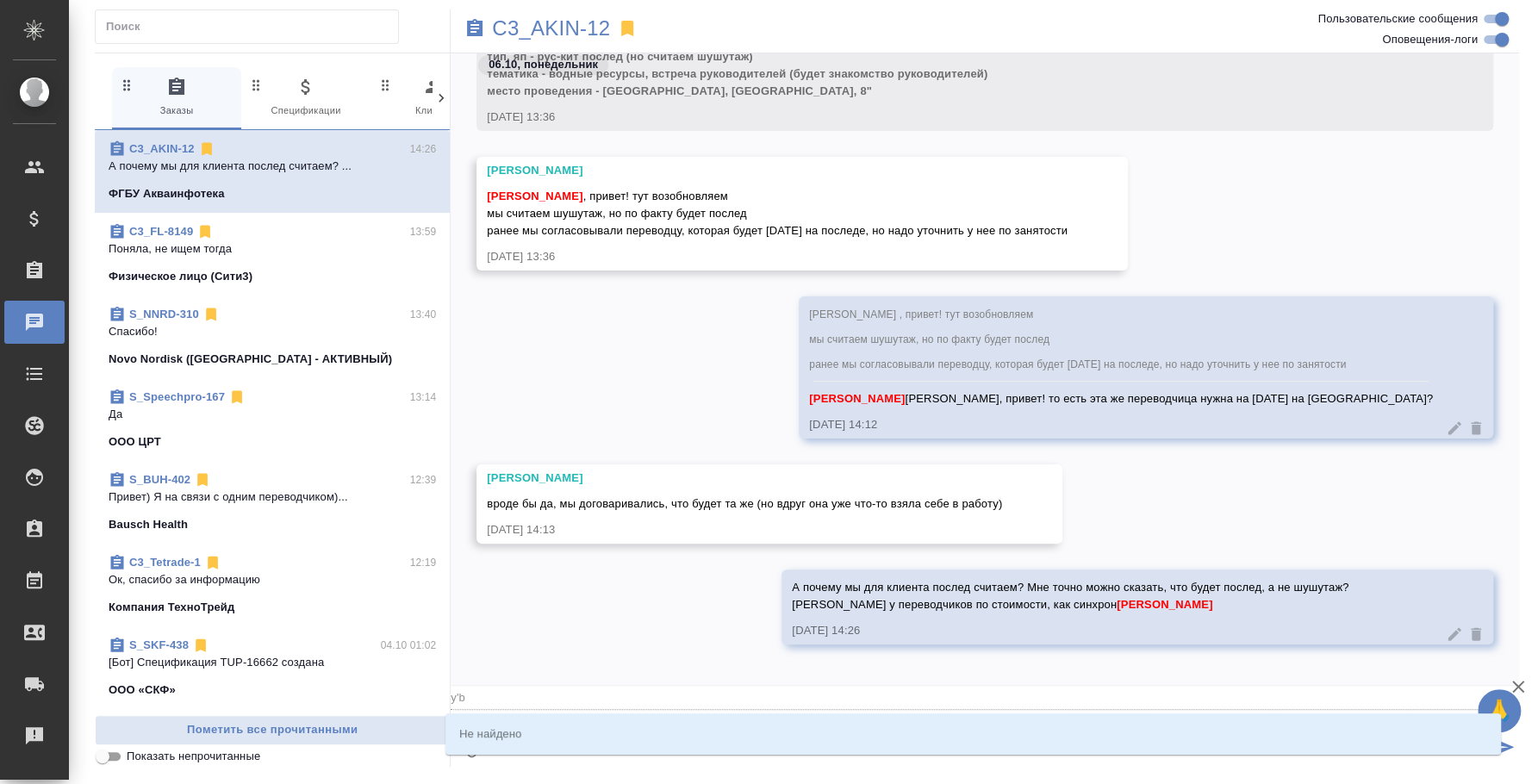
type textarea "@y"
type input "y"
type textarea "@"
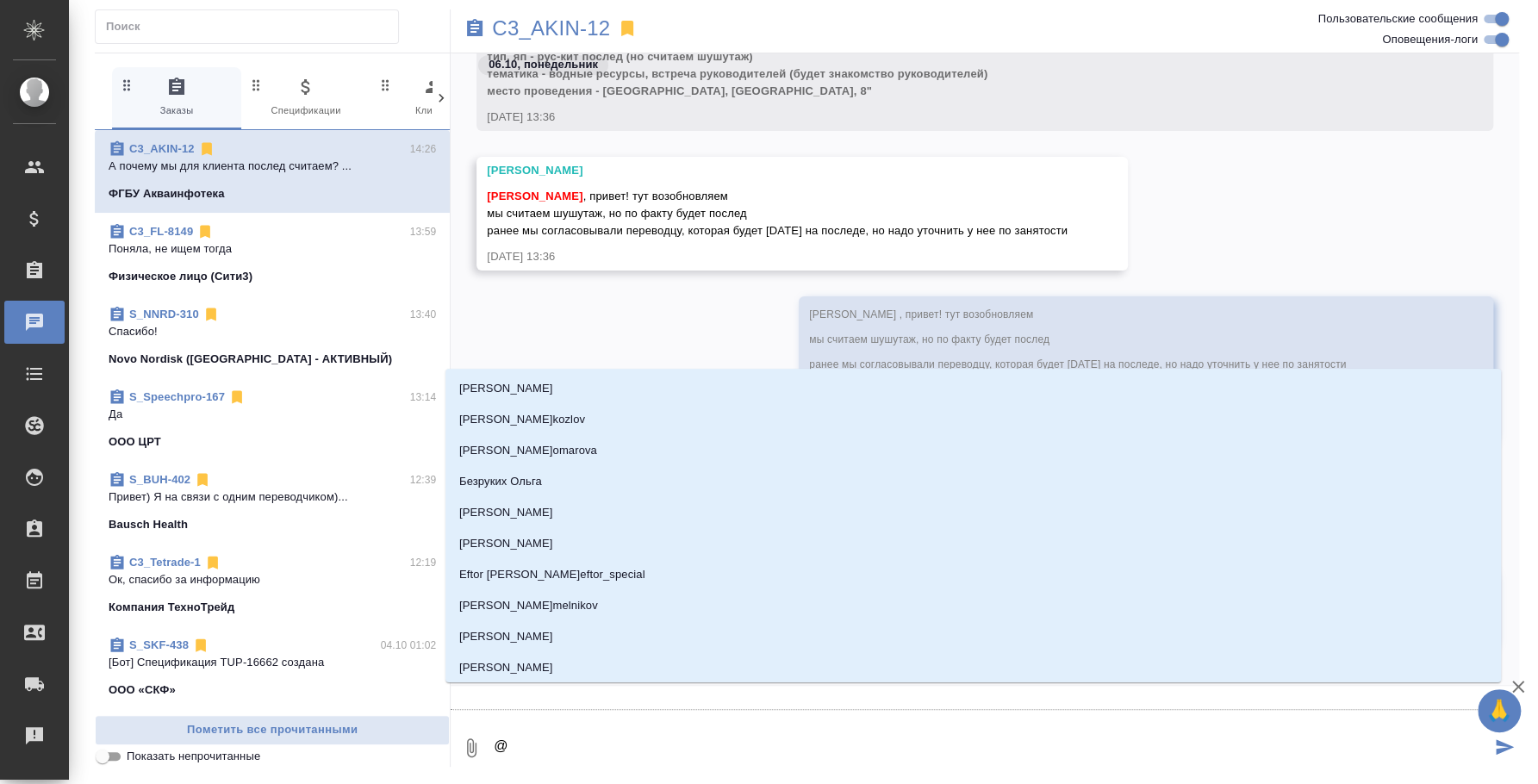
type textarea "@н"
type input "н"
type textarea "@нк"
type input "нк"
type textarea "@нки"
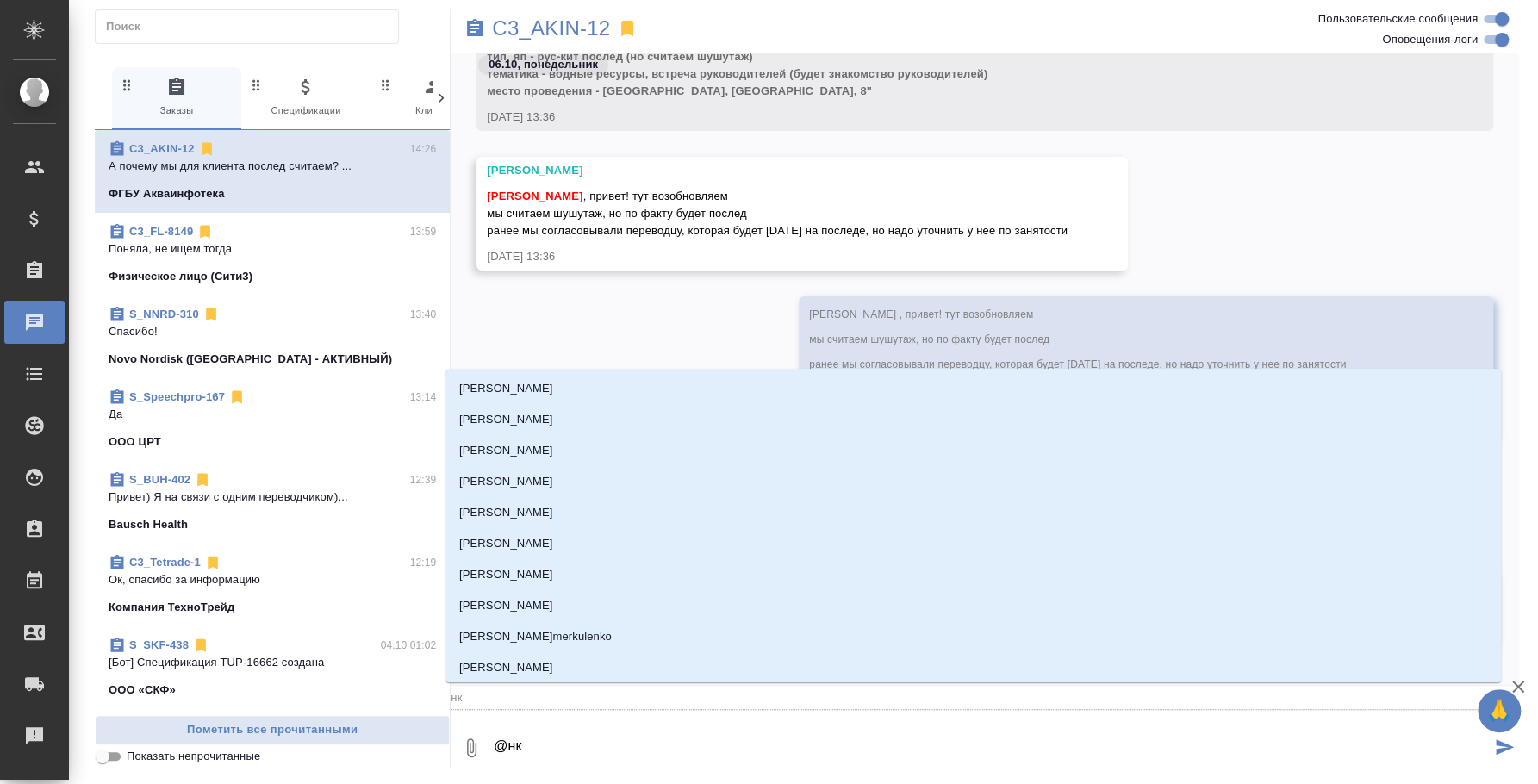
type input "нки"
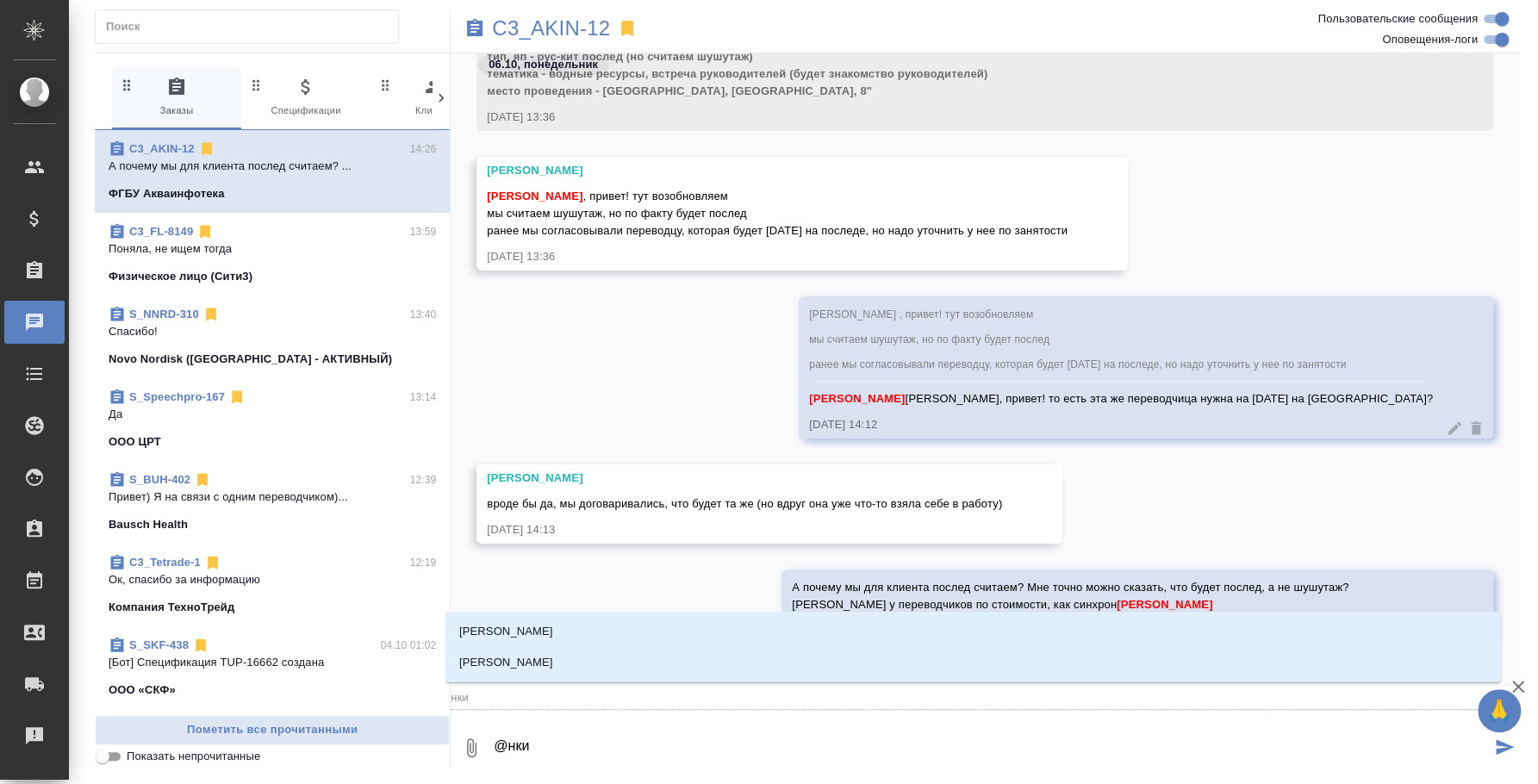
type textarea "@нк"
type input "нк"
type textarea "@н"
type input "н"
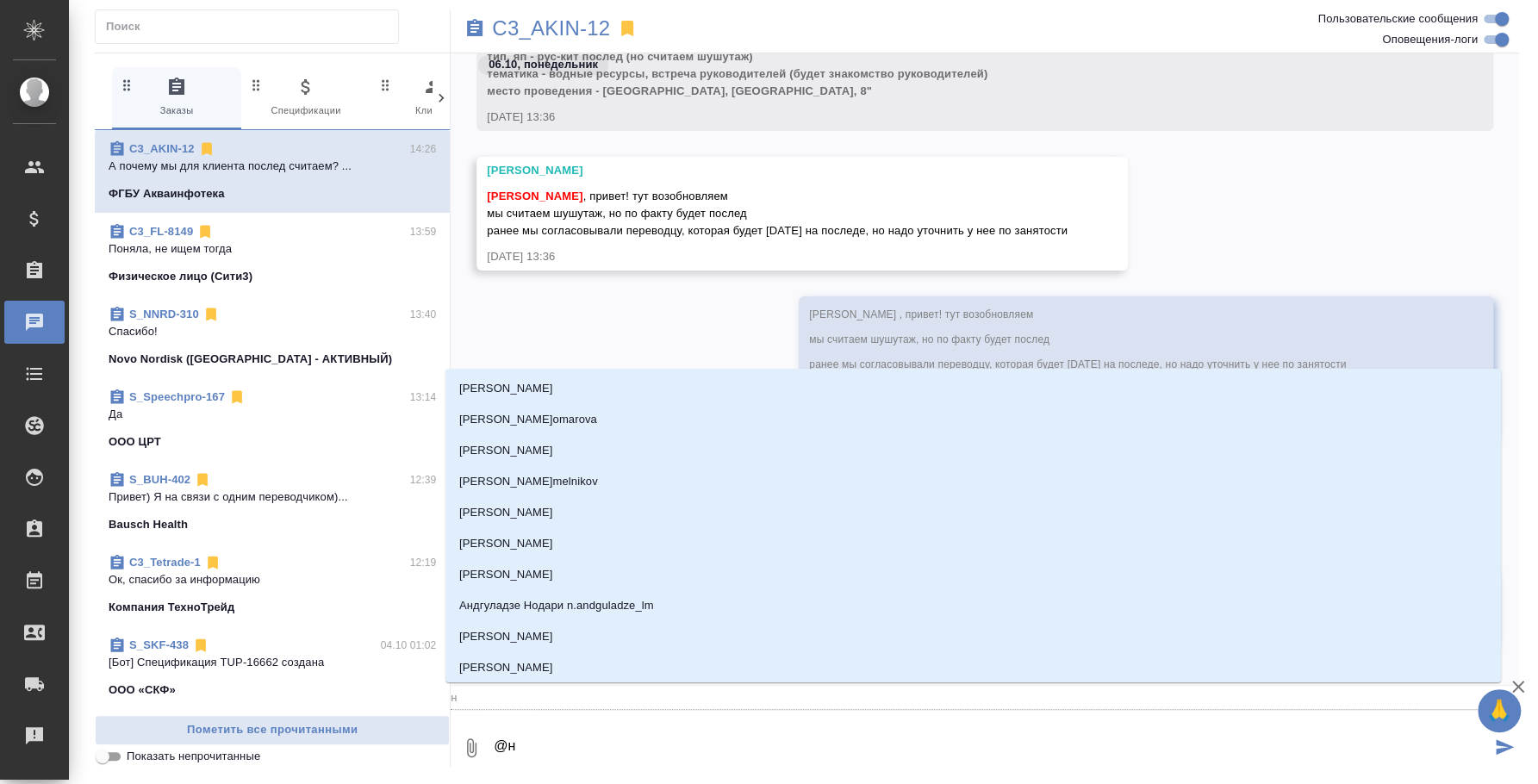
type textarea "@ни"
type input "ни"
type textarea "@ник"
type input "ник"
type textarea "@никт"
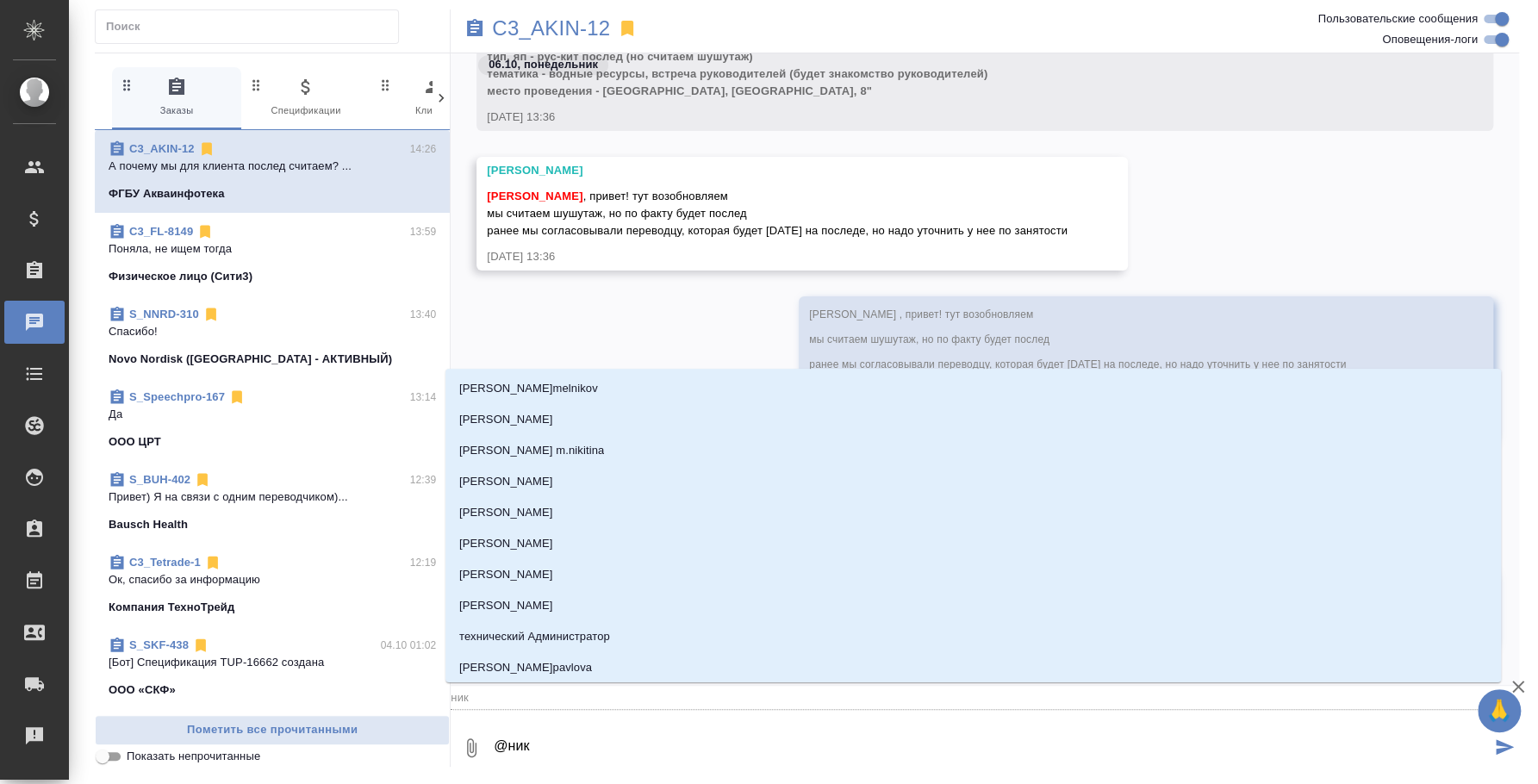
type input "никт"
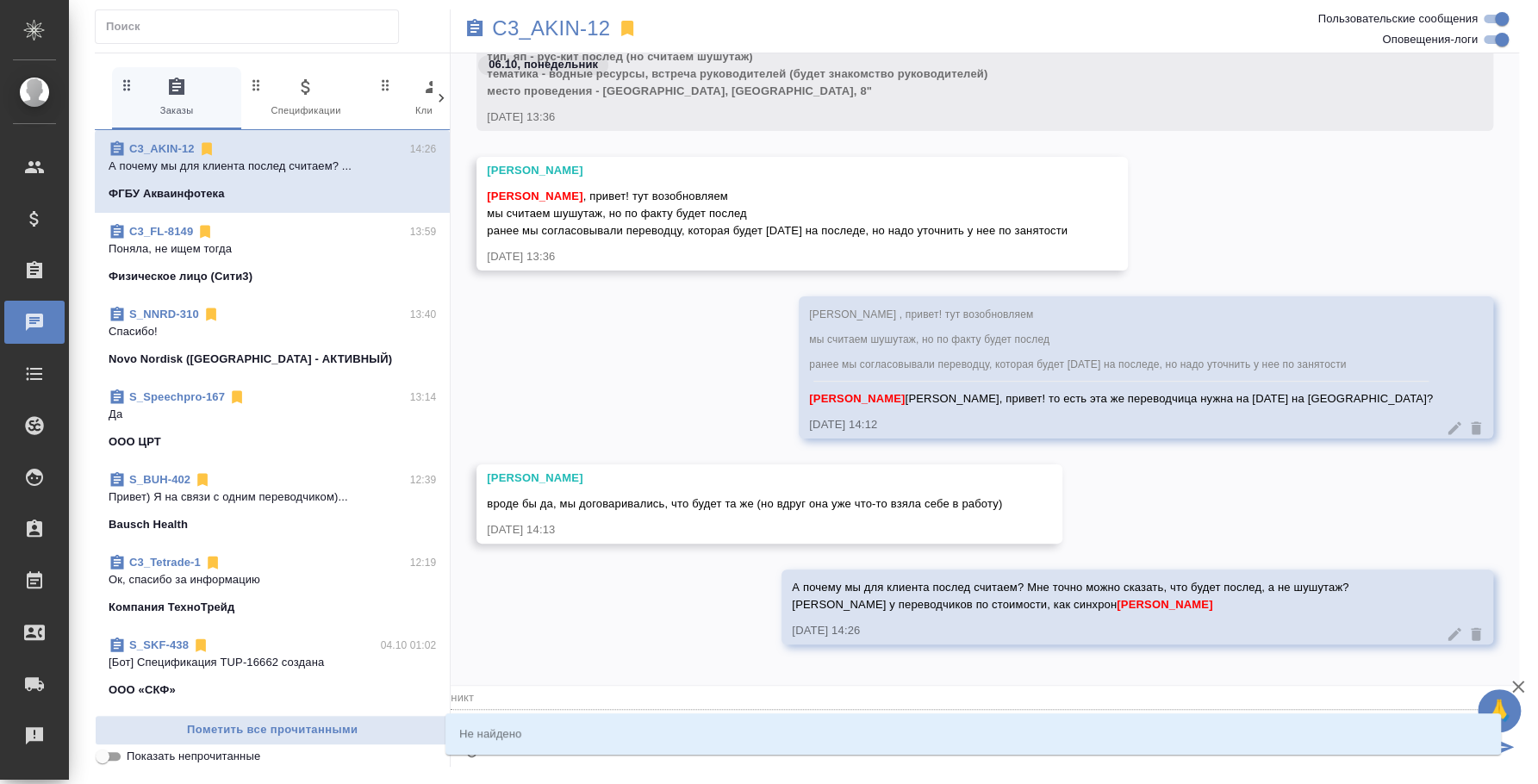
type textarea "@никти"
type input "никти"
type textarea "@никт"
type input "никт"
type textarea "@ник"
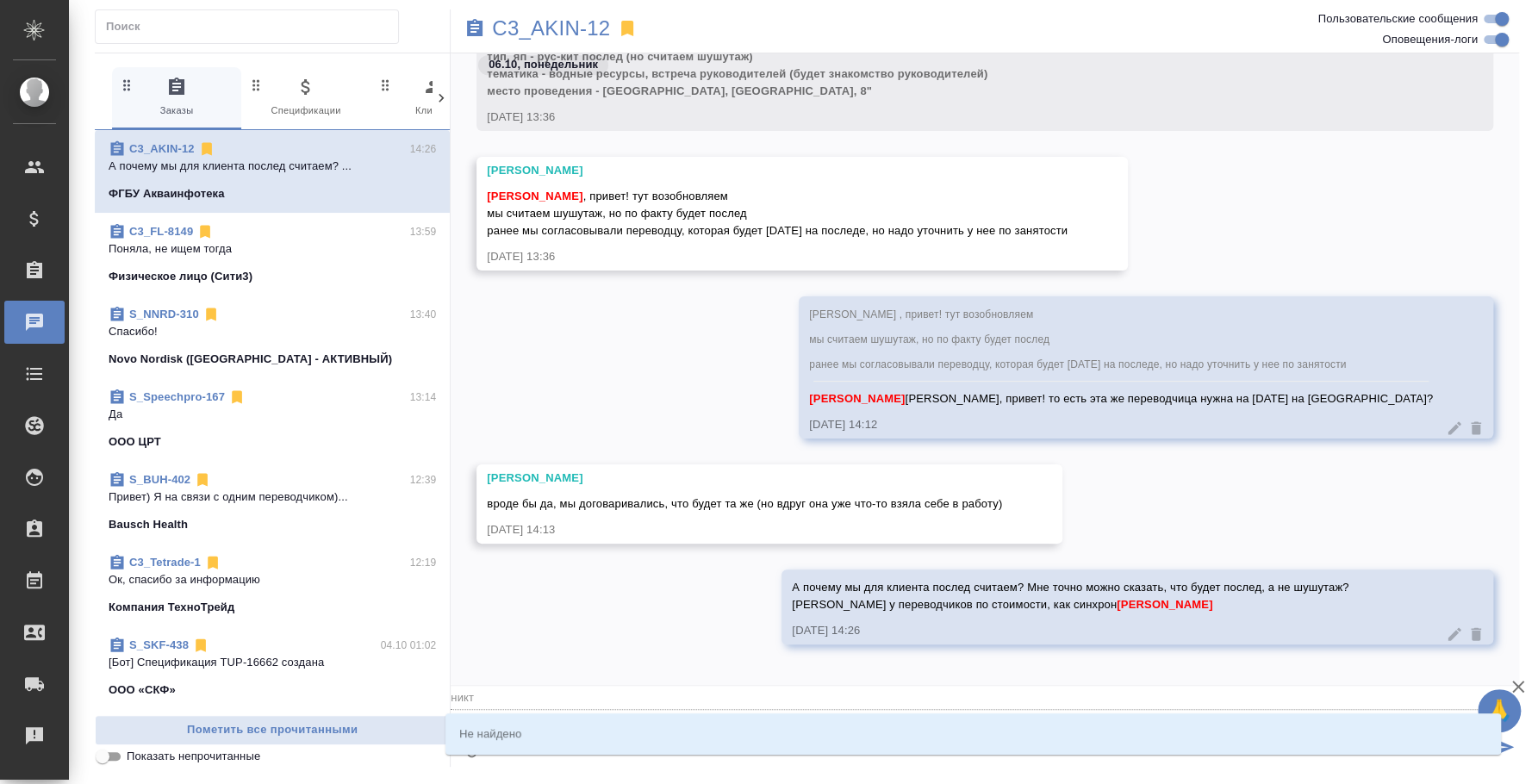
type input "ник"
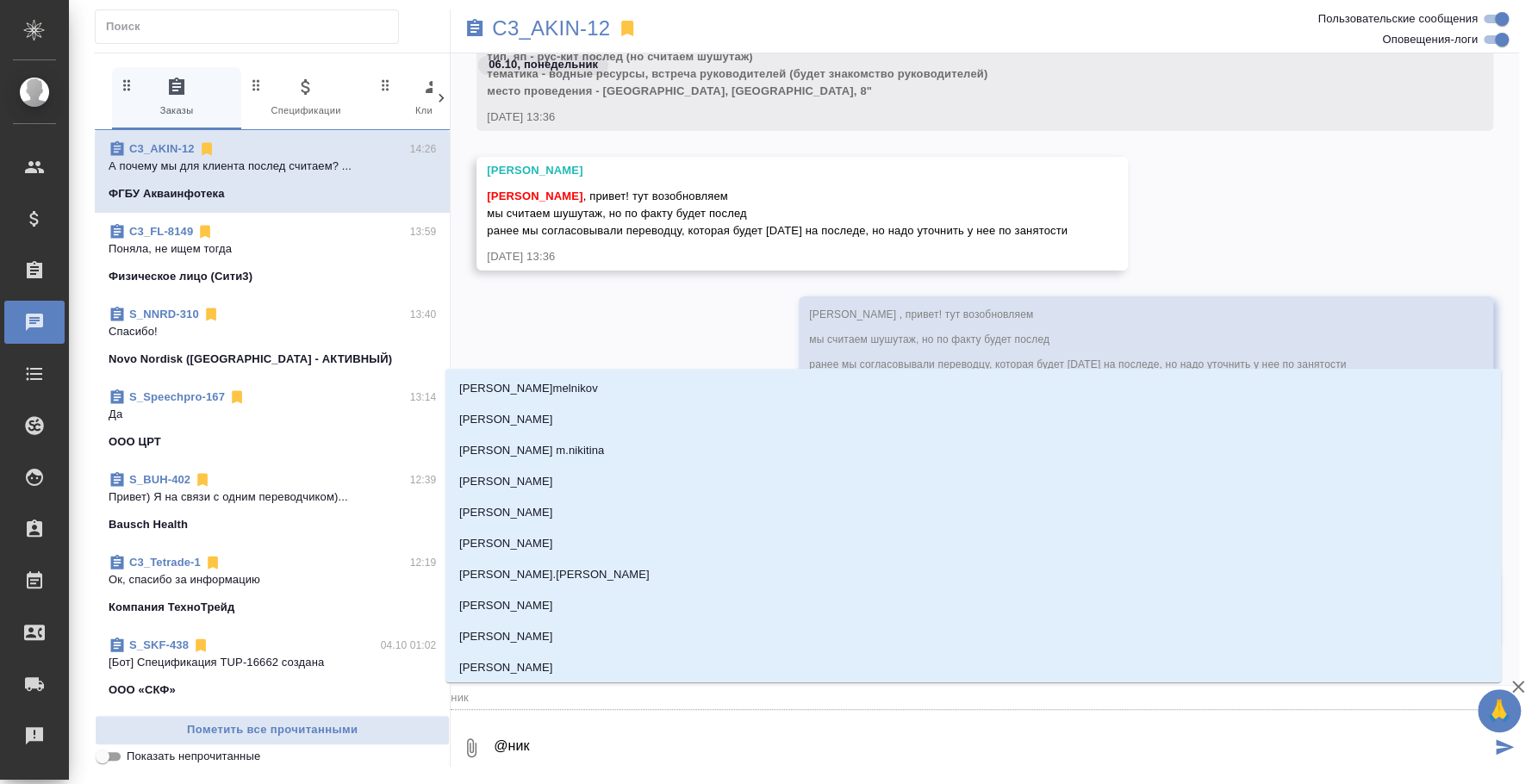
type textarea "@ни"
type input "ни"
type textarea "@ник"
type input "ник"
type textarea "@ники"
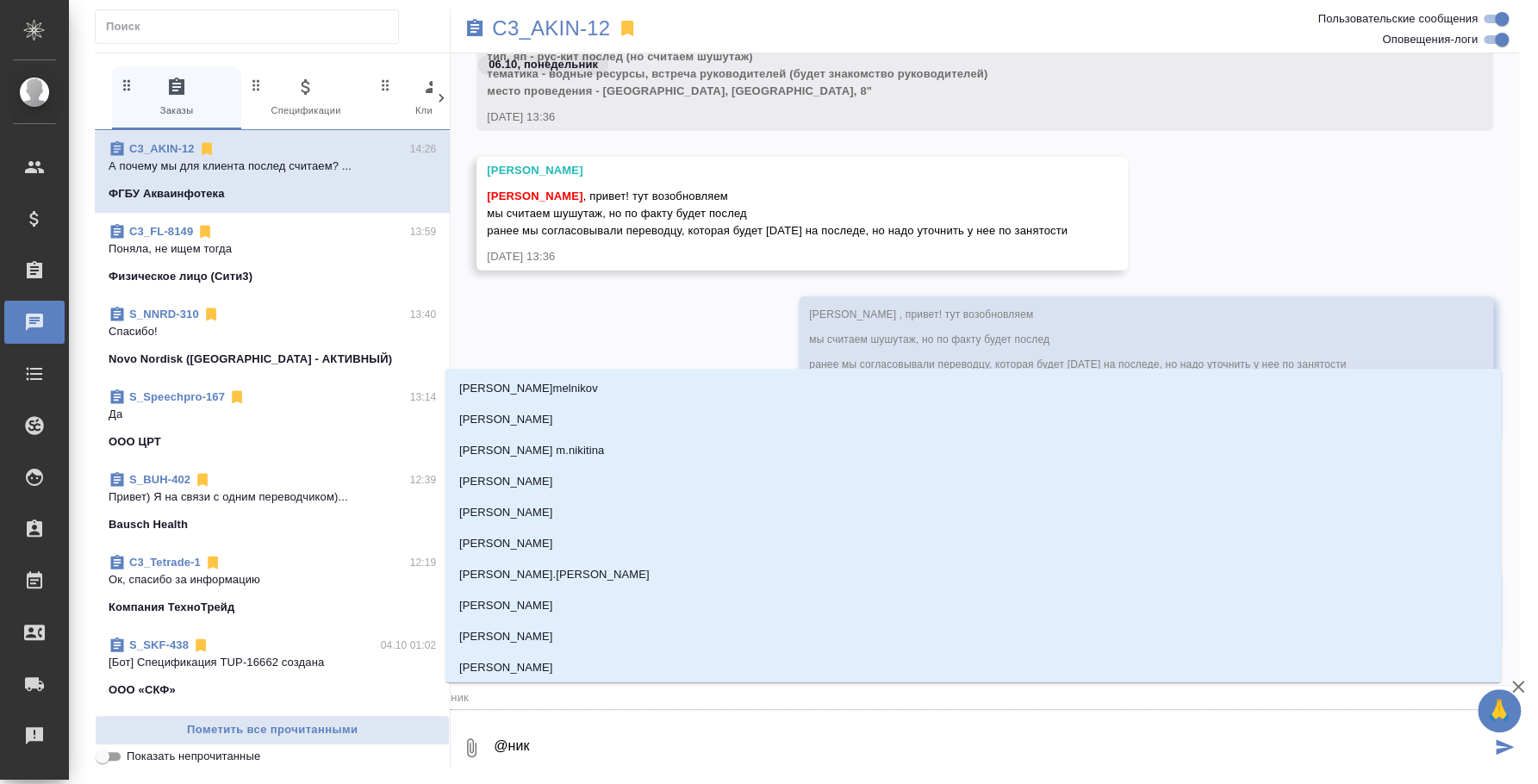
type input "ники"
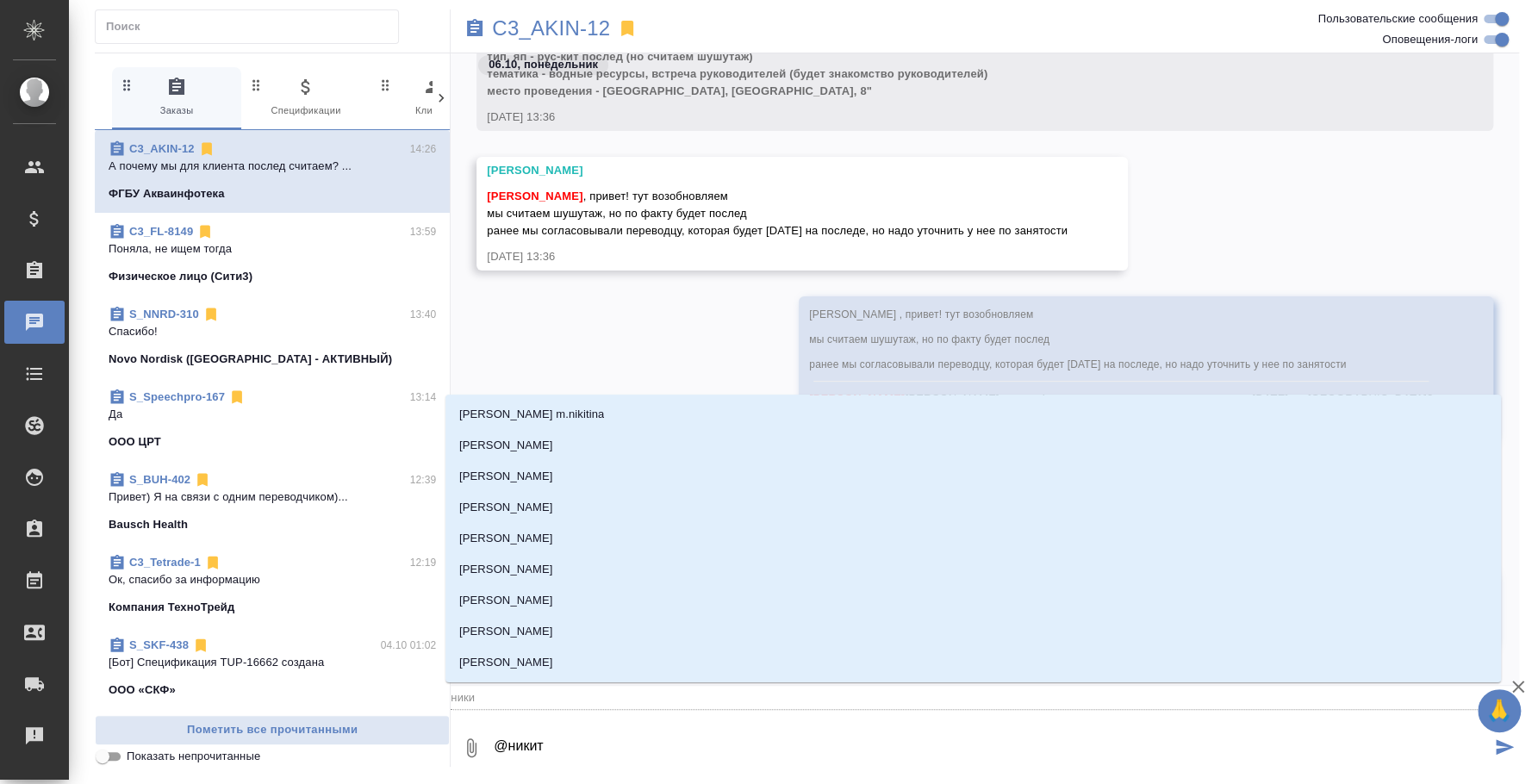
type textarea "@никити"
type input "никити"
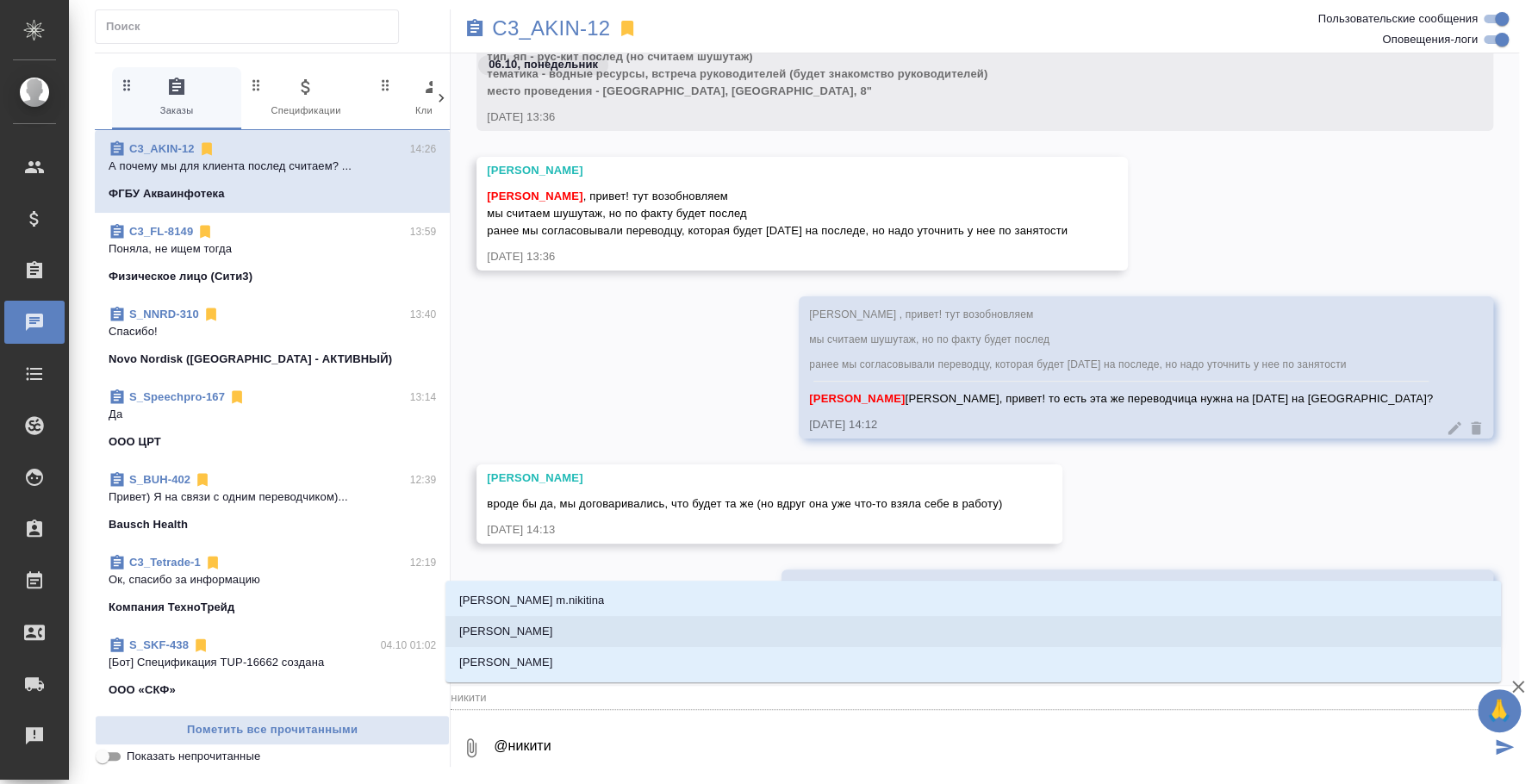
click at [941, 626] on li "Никитина Татьяна" at bounding box center [974, 631] width 1056 height 31
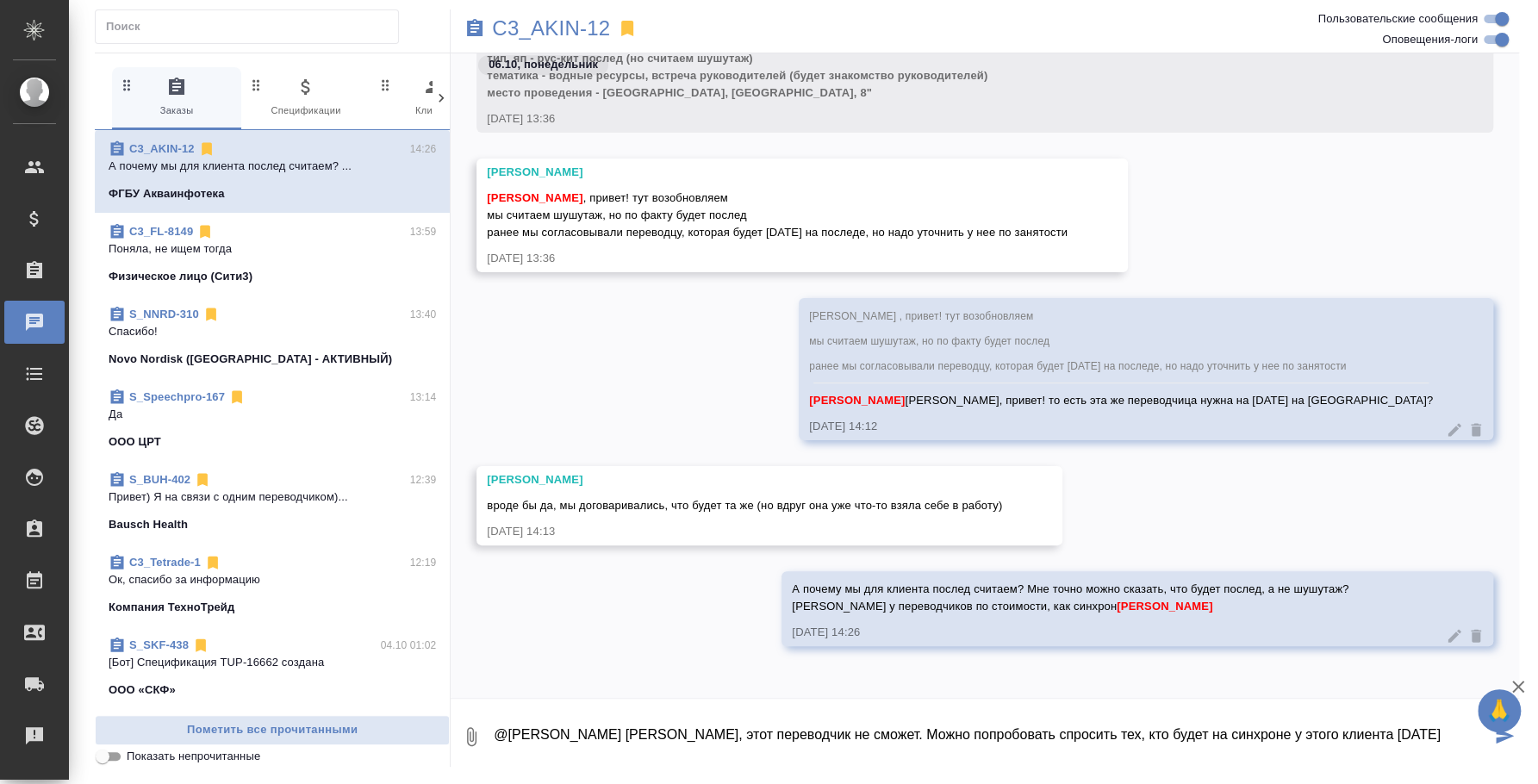
type textarea "@Никитина Татьяна Таня, этот переводчик не сможет. Можно попробовать спросить т…"
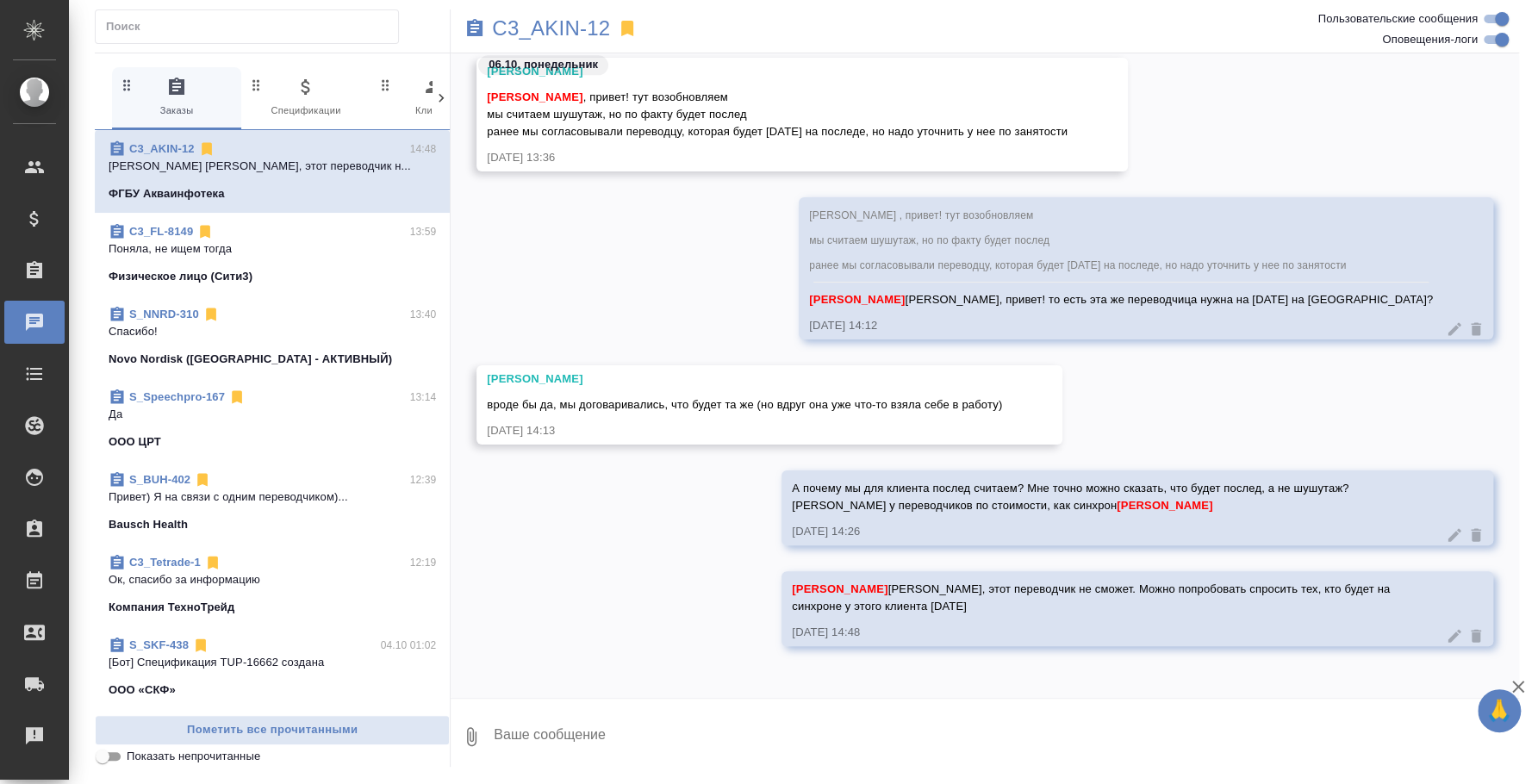
click at [271, 350] on p "Novo Nordisk (РФ - АКТИВНЫЙ)" at bounding box center [251, 358] width 283 height 17
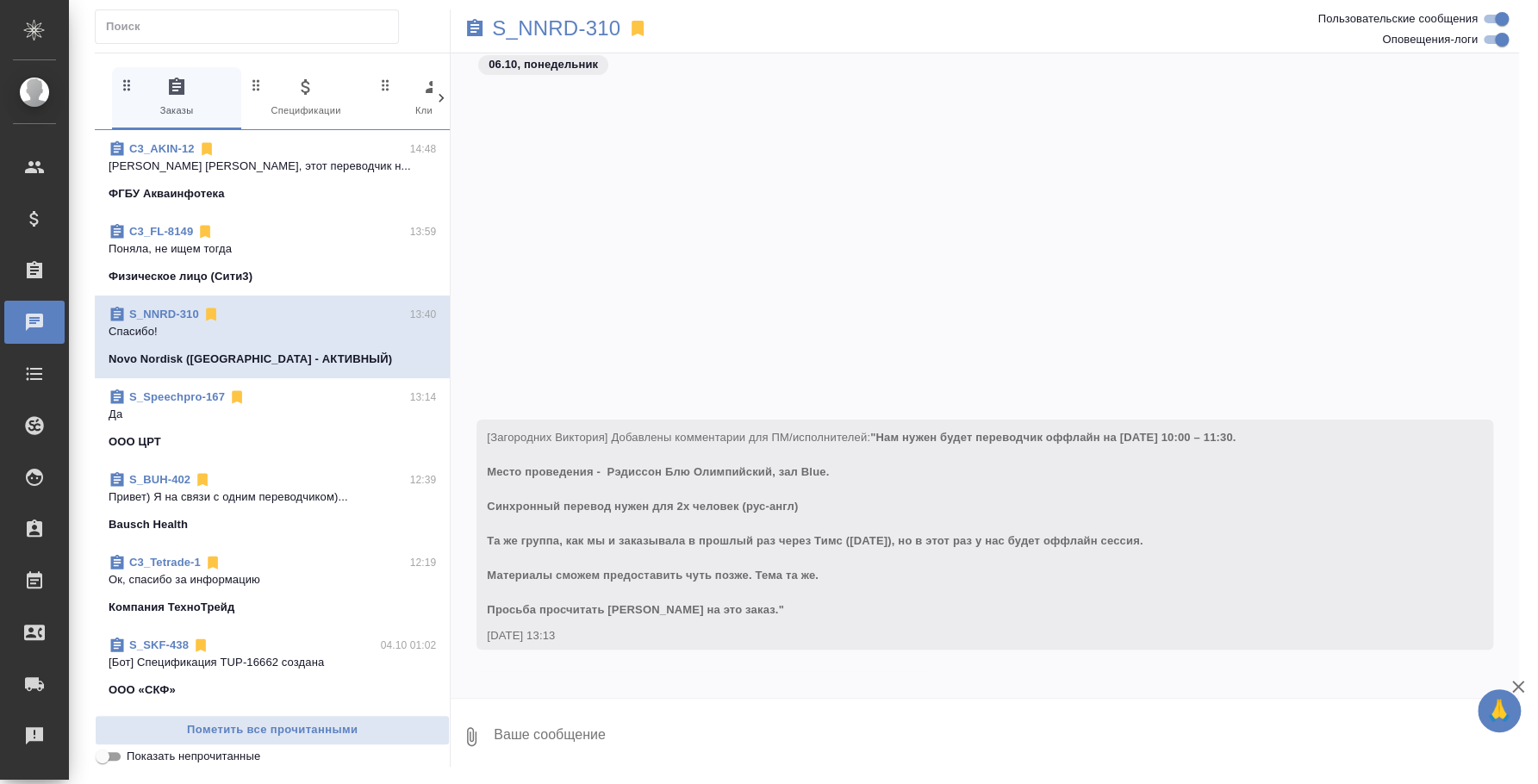
scroll to position [633, 0]
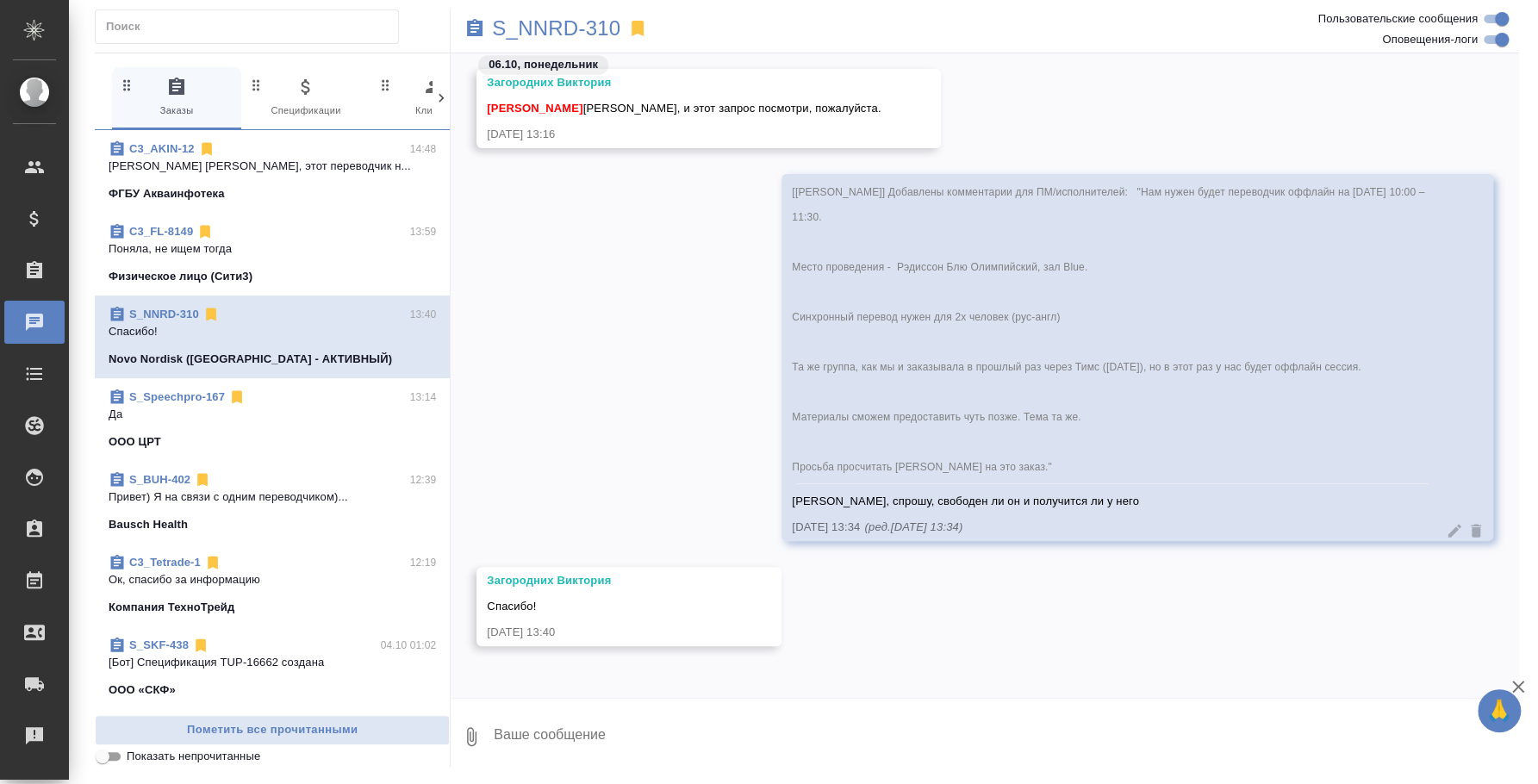
click at [645, 727] on textarea at bounding box center [1005, 735] width 1027 height 58
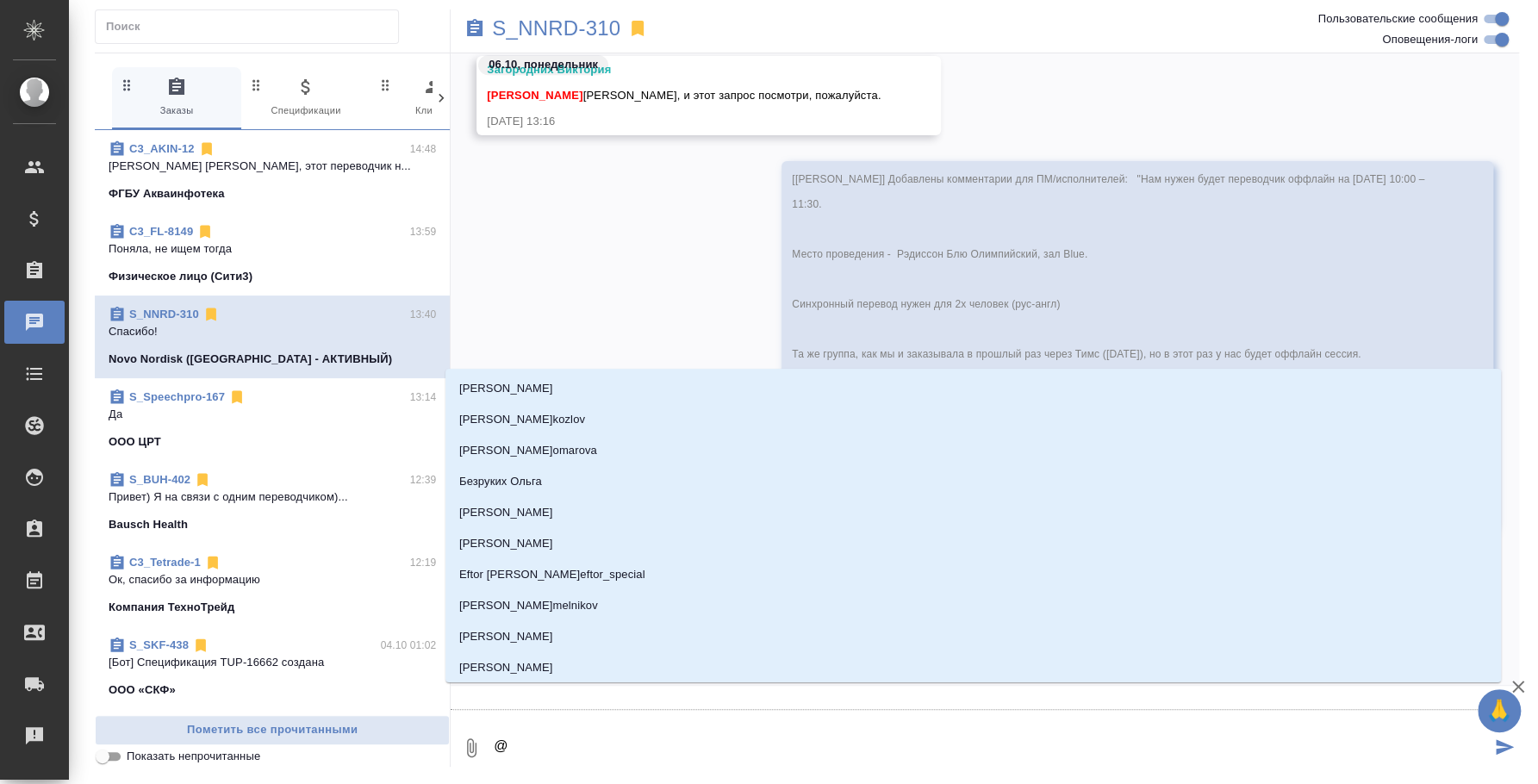
type textarea "@p"
type input "p"
type textarea "@p'f"
type input "p'f"
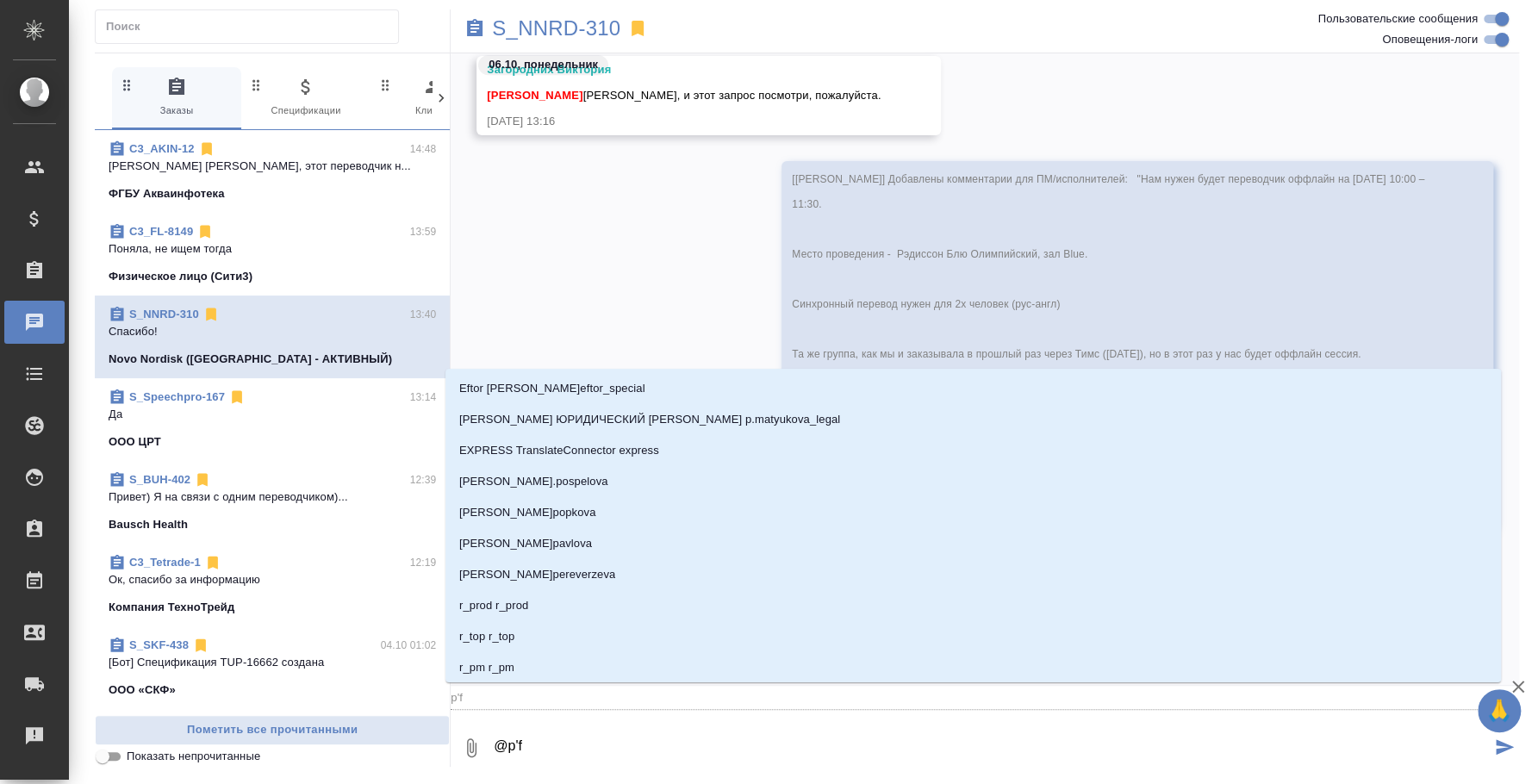
type textarea "@p"
type input "p"
type textarea "@"
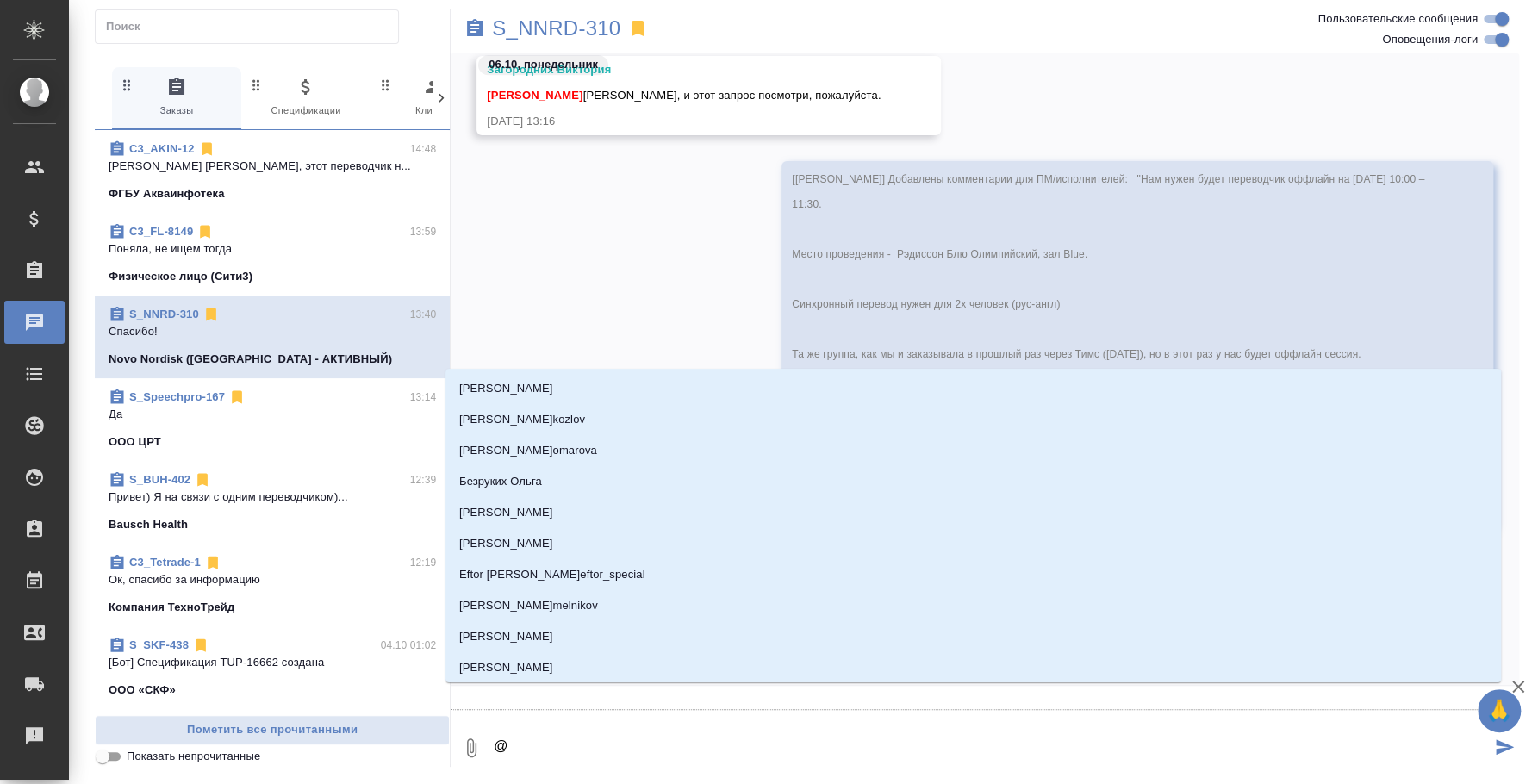
type textarea "@з"
type input "з"
type textarea "@за"
type input "за"
type textarea "@заг"
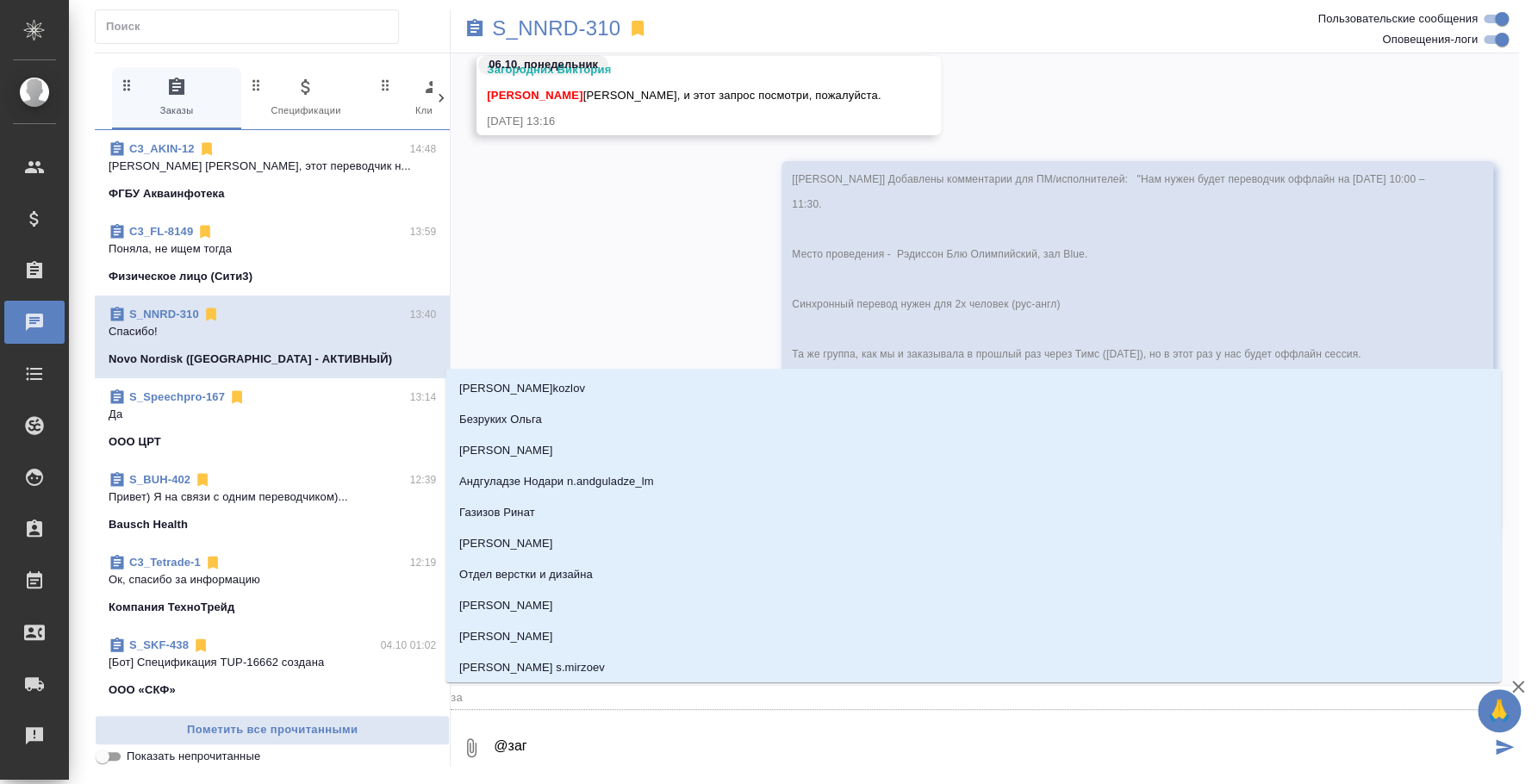
type input "заг"
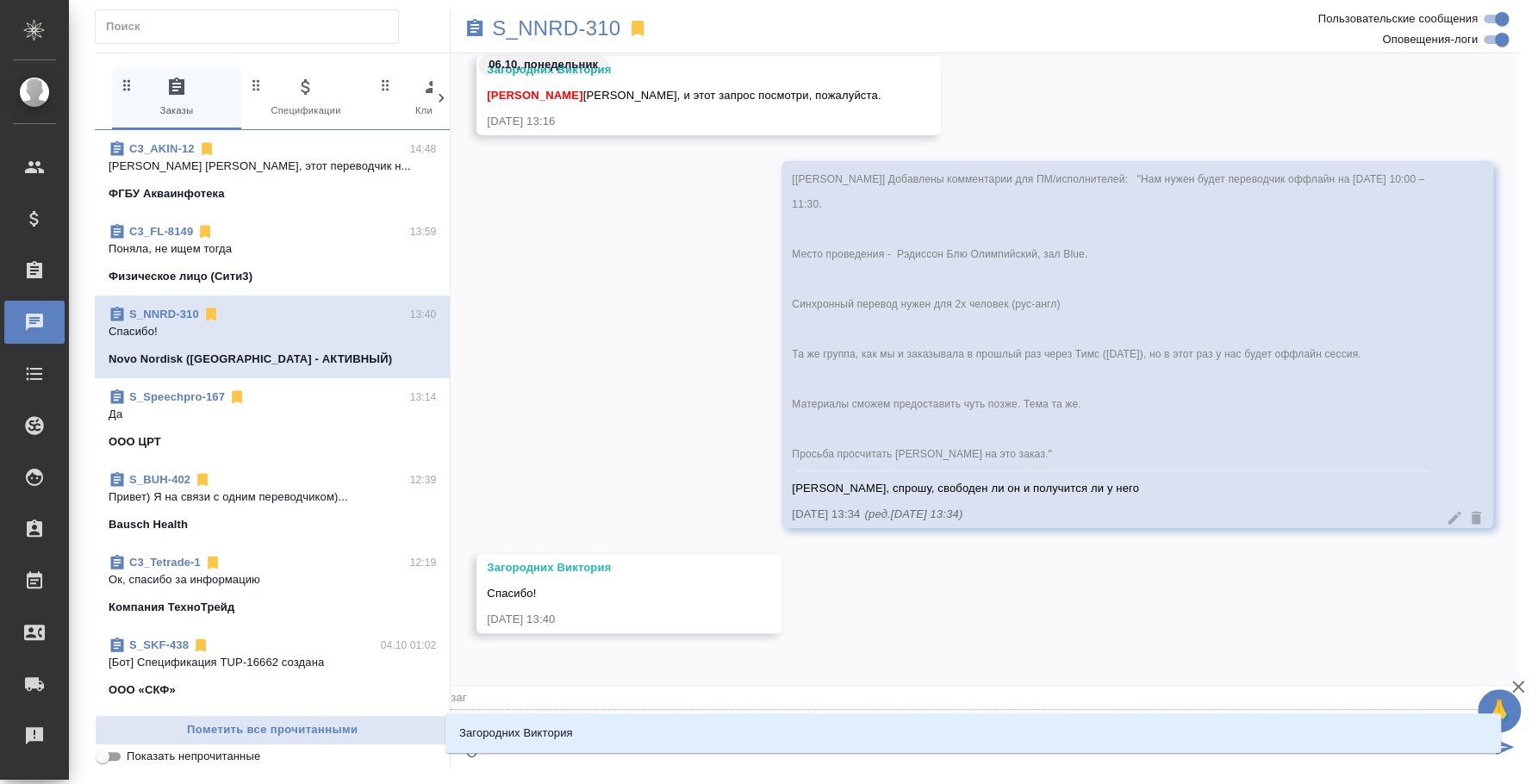
type textarea "@заго"
type input "заго"
click at [646, 722] on li "Загородних Виктория" at bounding box center [974, 733] width 1056 height 31
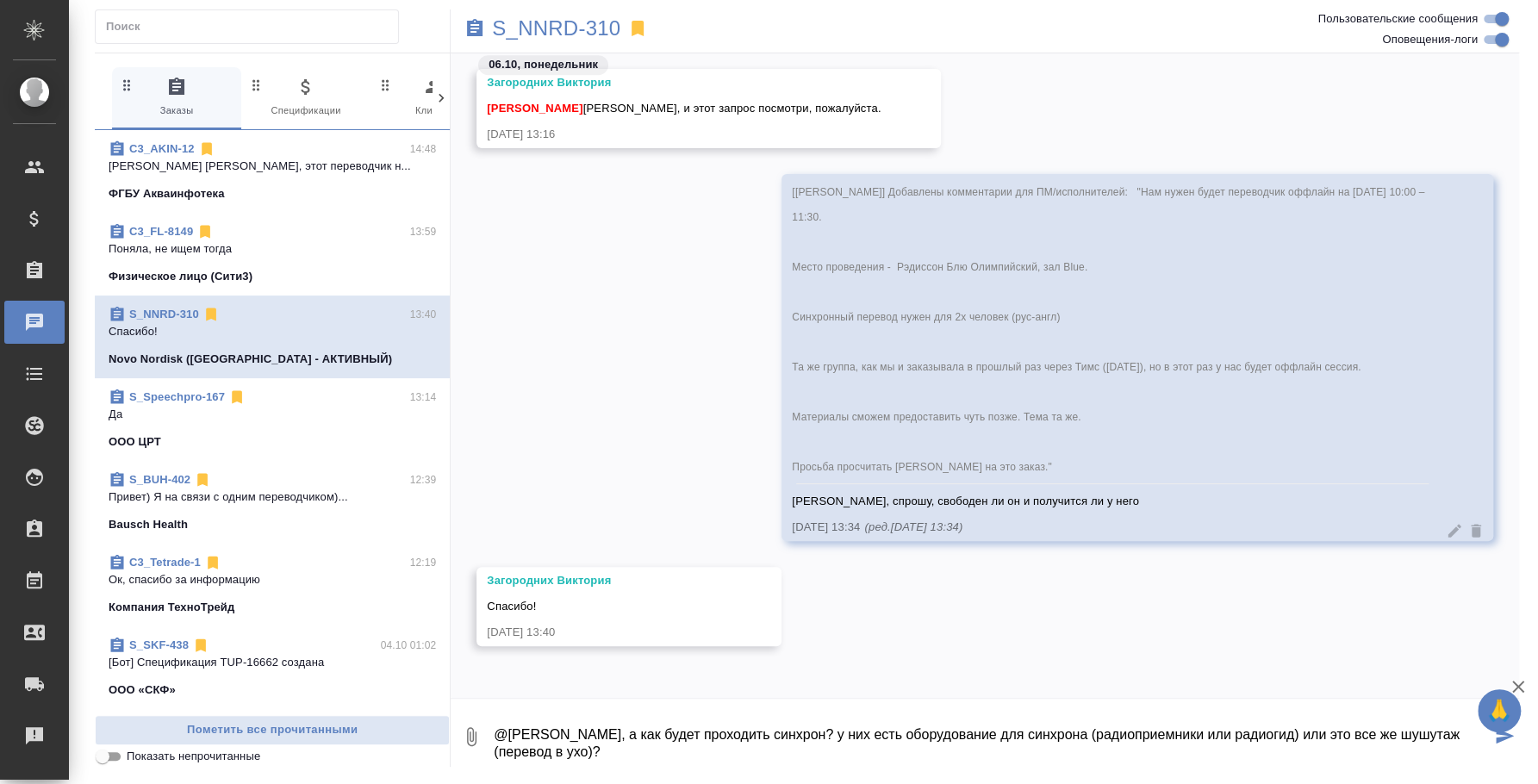
type textarea "@Загородних Виктория Вика, а как будет проходить синхрон? у них есть оборудован…"
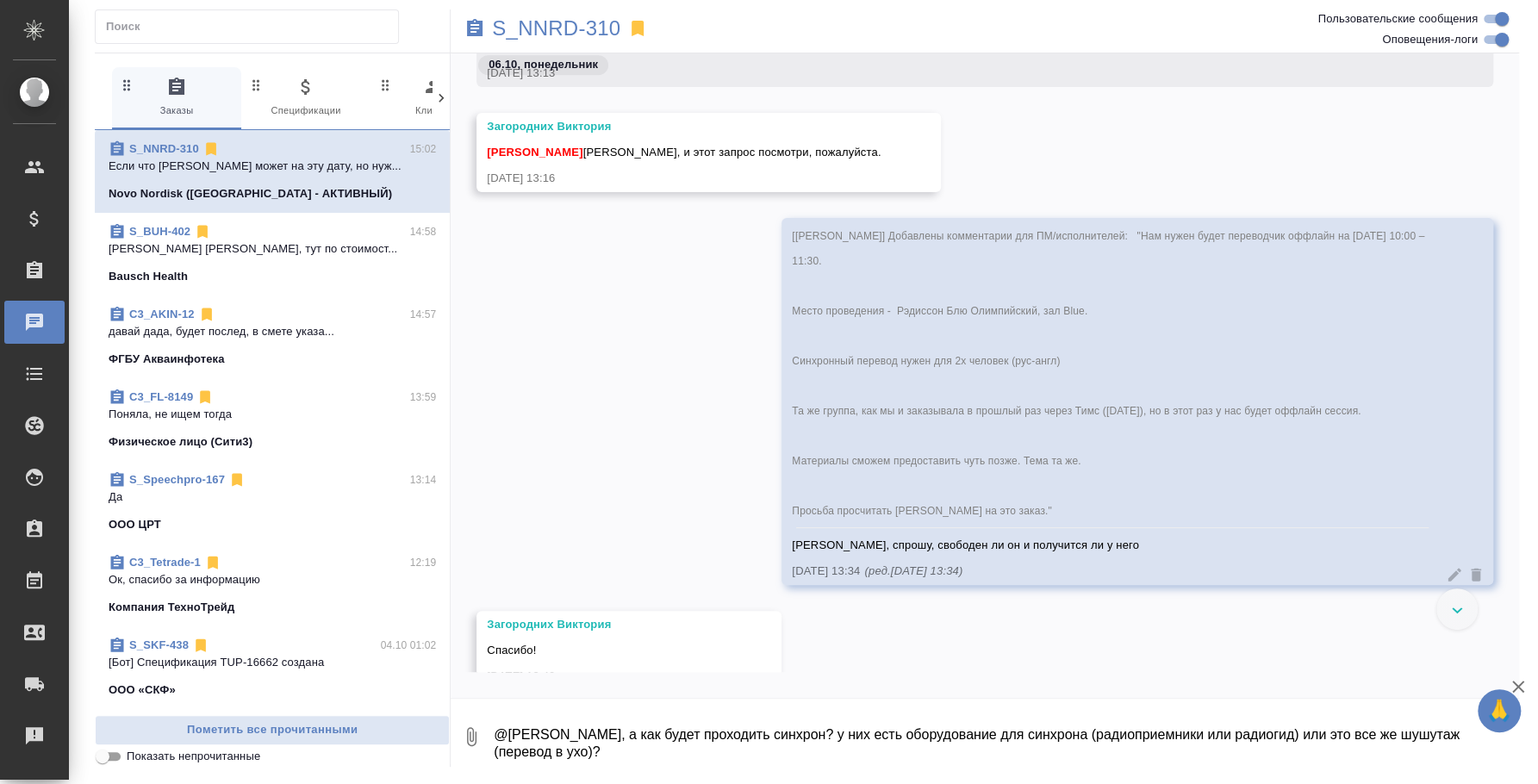
scroll to position [716, 0]
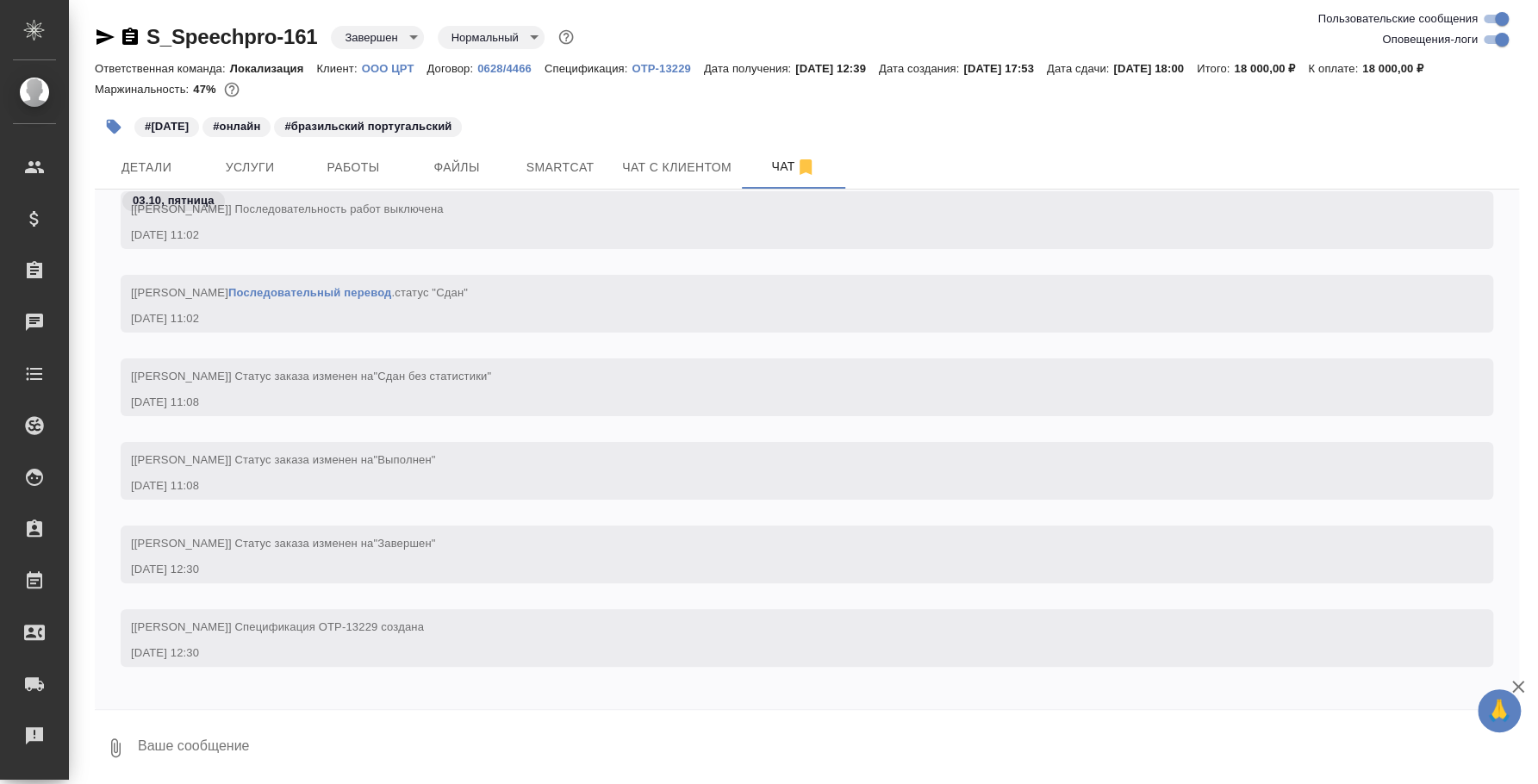
scroll to position [4480, 0]
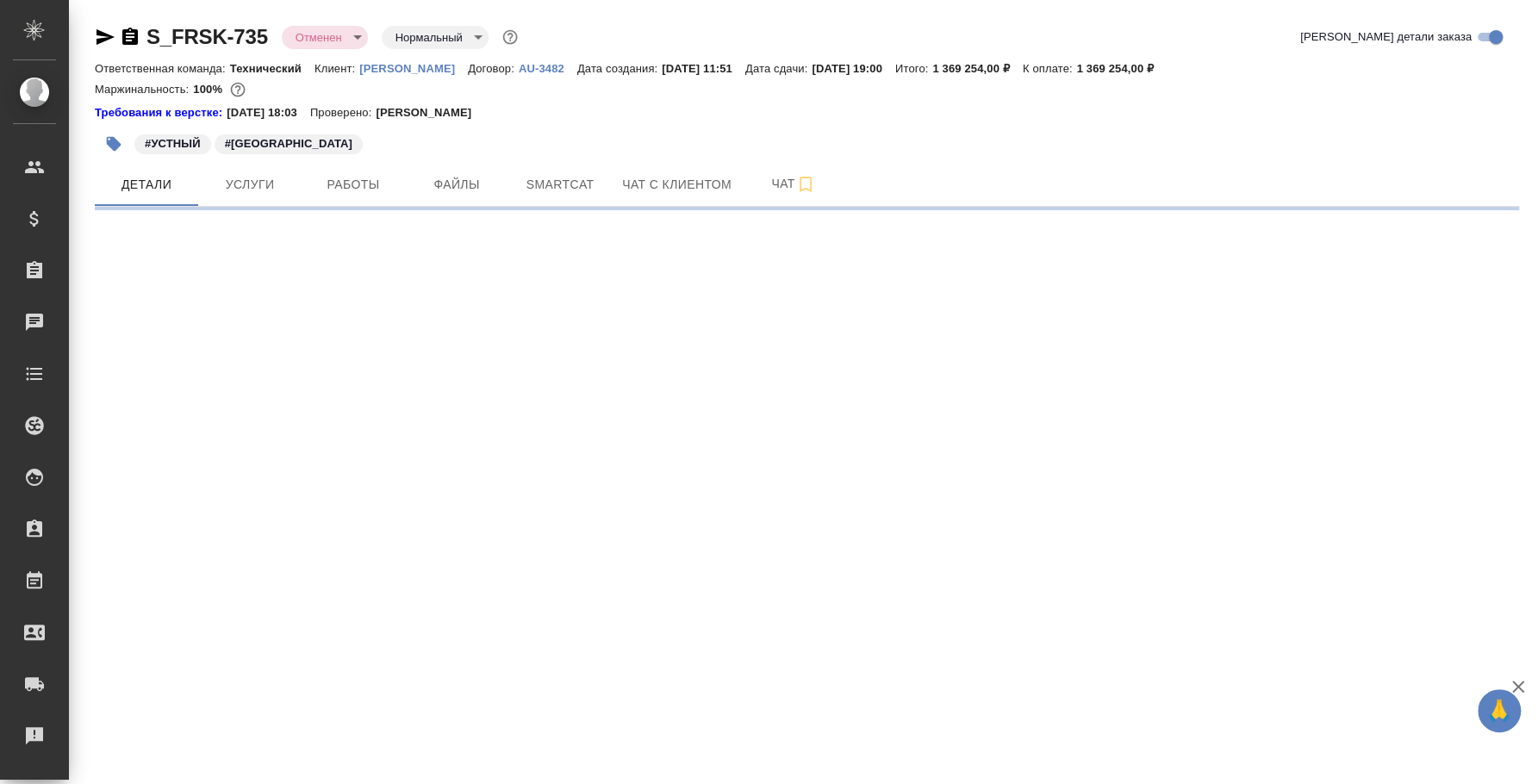
select select "RU"
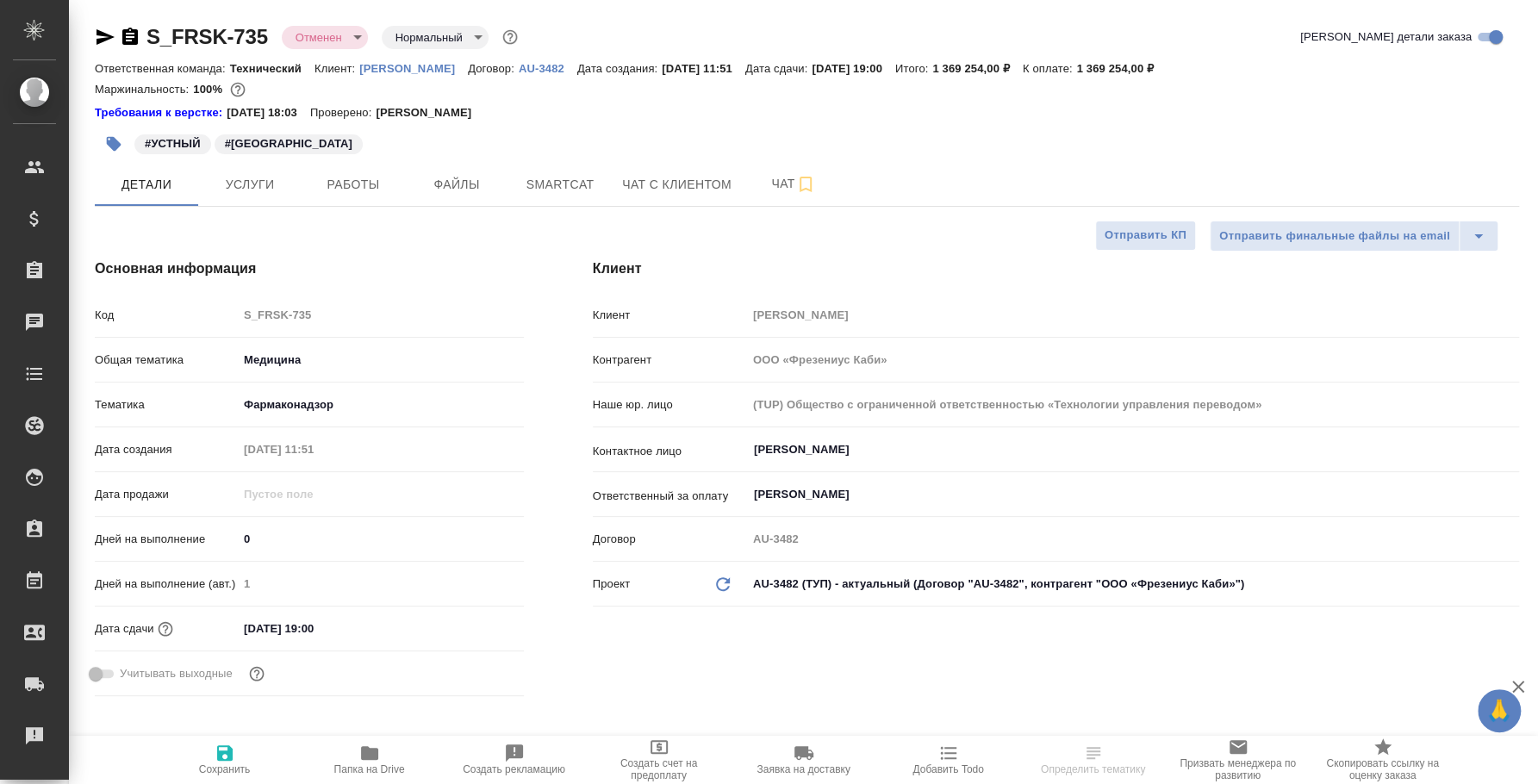
type textarea "x"
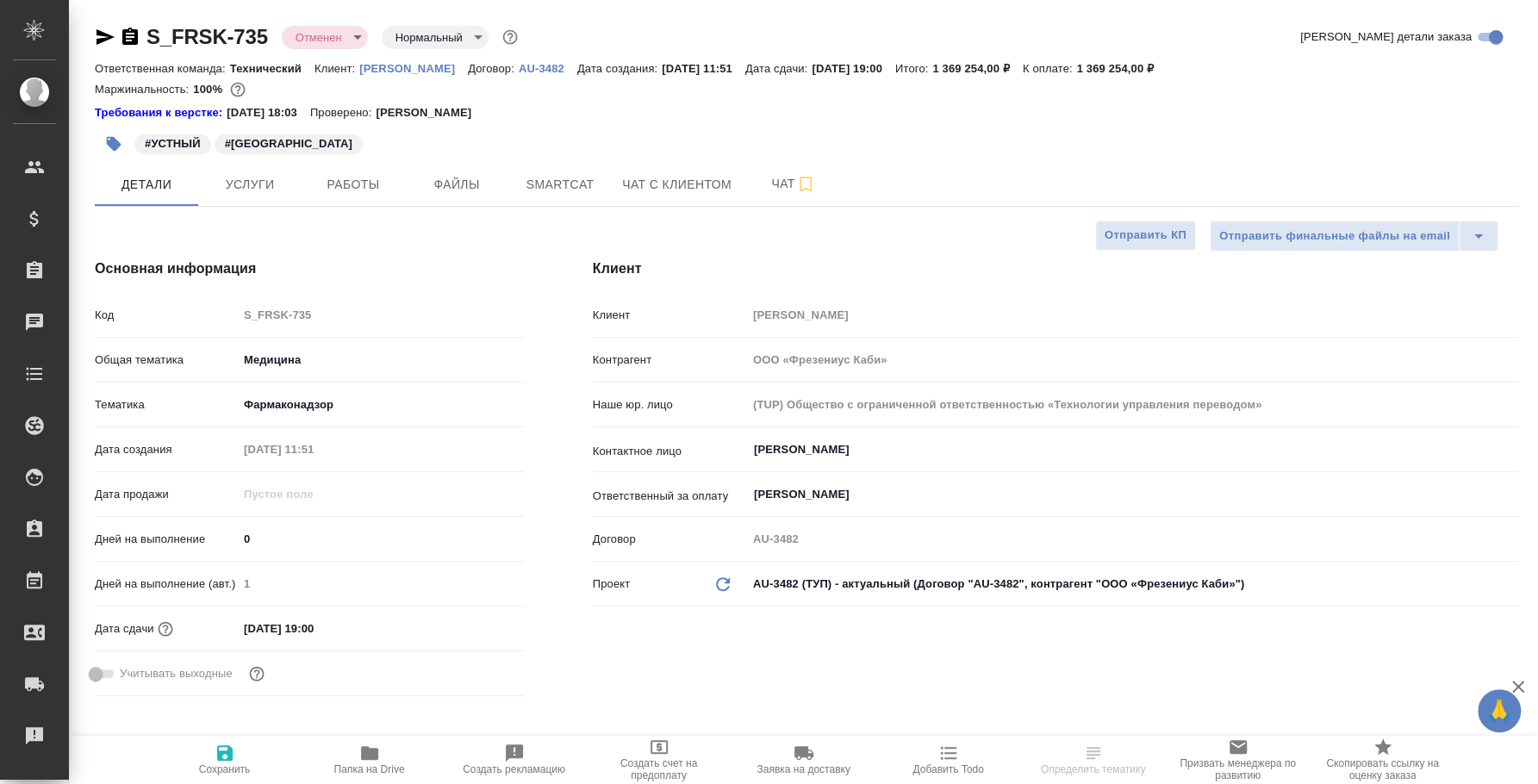
type textarea "x"
click at [780, 196] on button "Чат" at bounding box center [793, 184] width 103 height 44
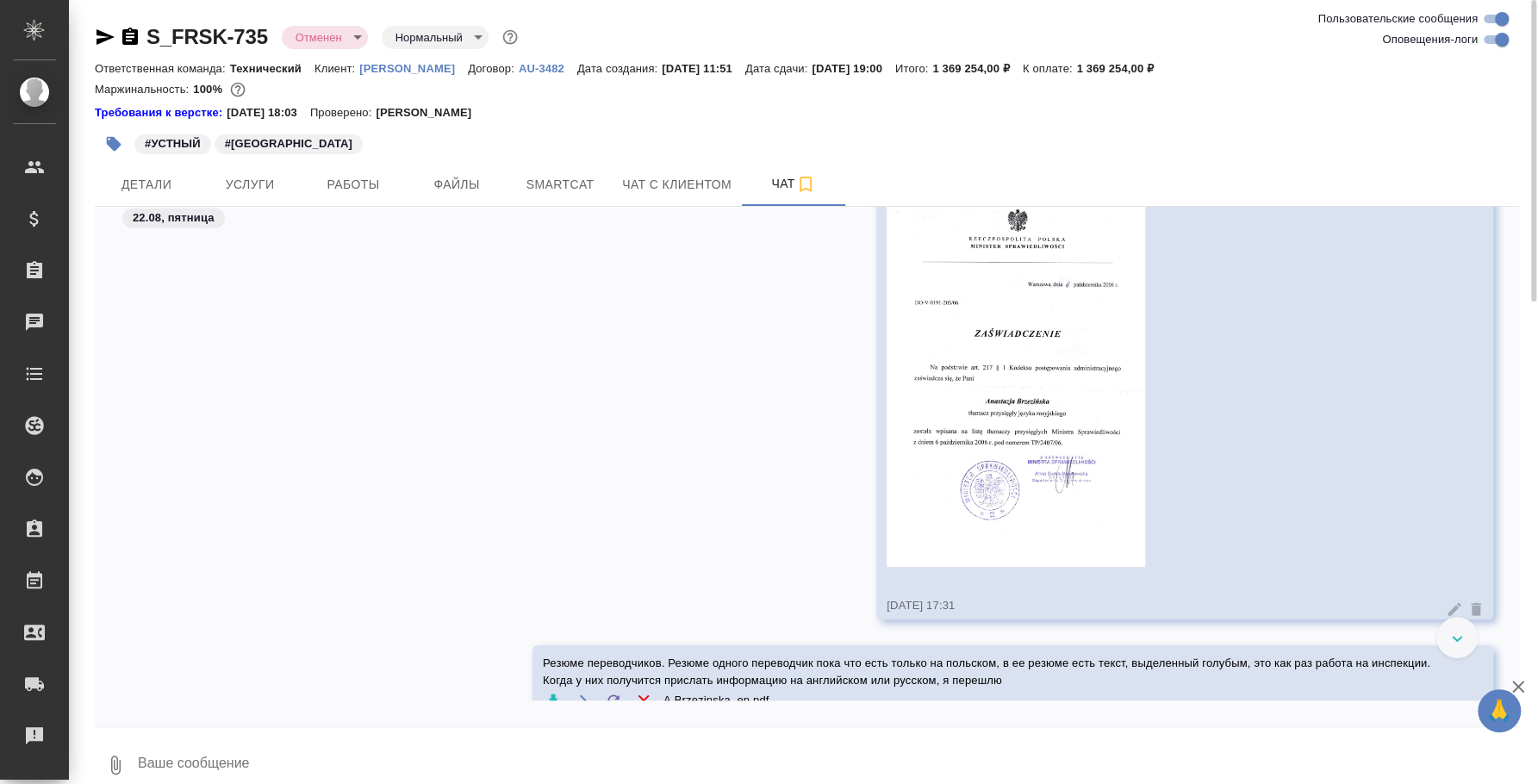
scroll to position [8313, 0]
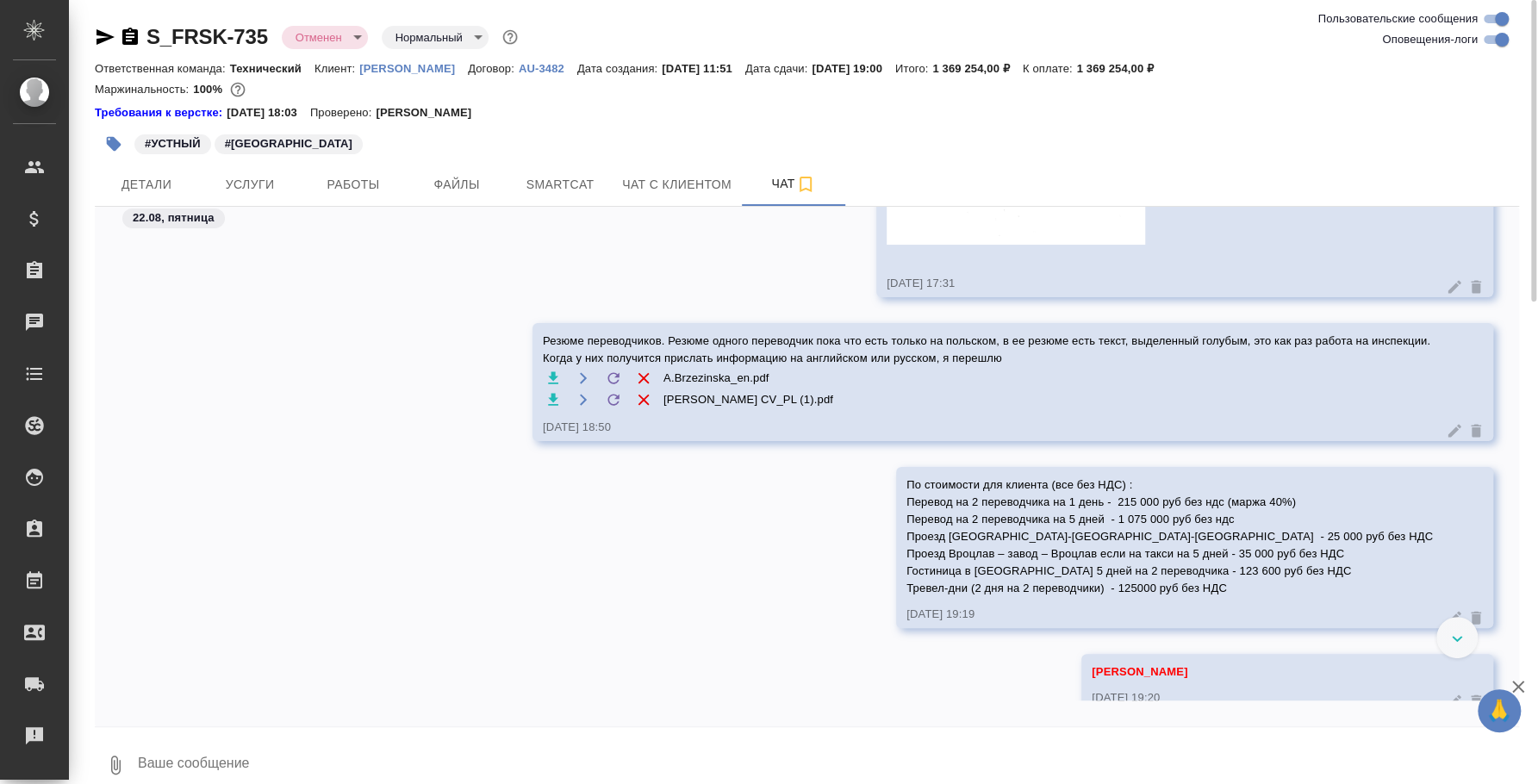
click at [552, 378] on icon "button" at bounding box center [553, 377] width 17 height 17
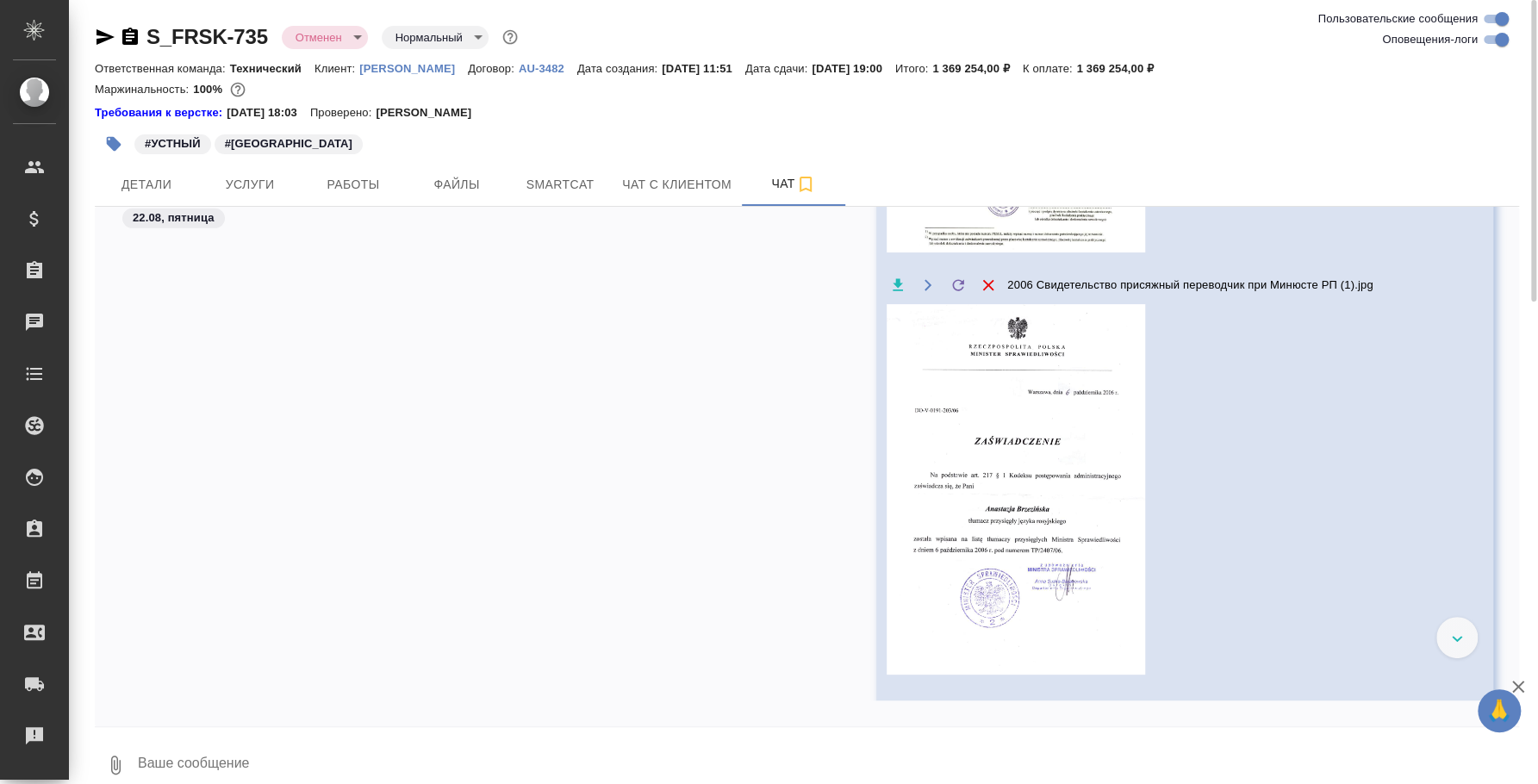
scroll to position [7775, 0]
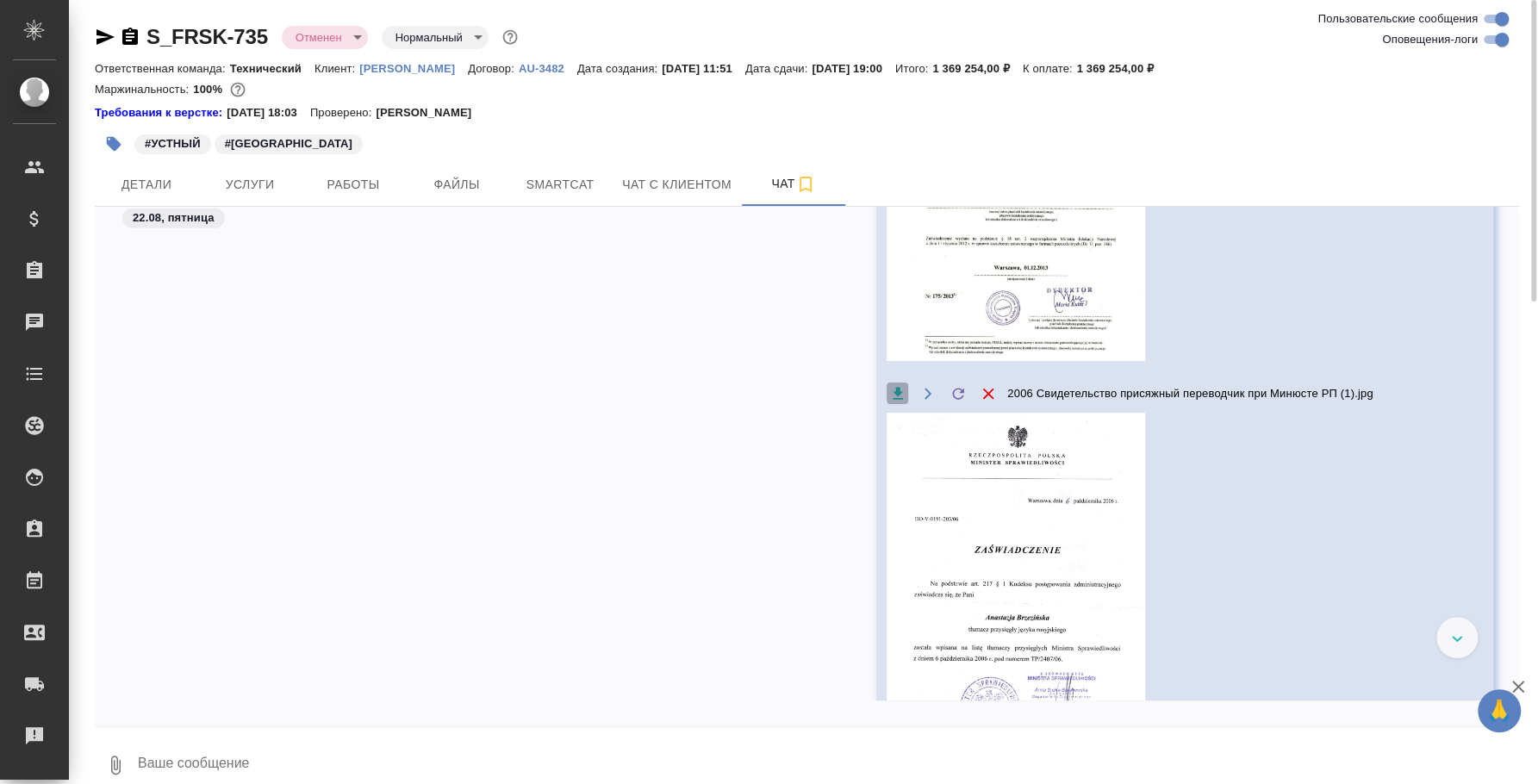
click at [889, 388] on icon "button" at bounding box center [897, 393] width 17 height 17
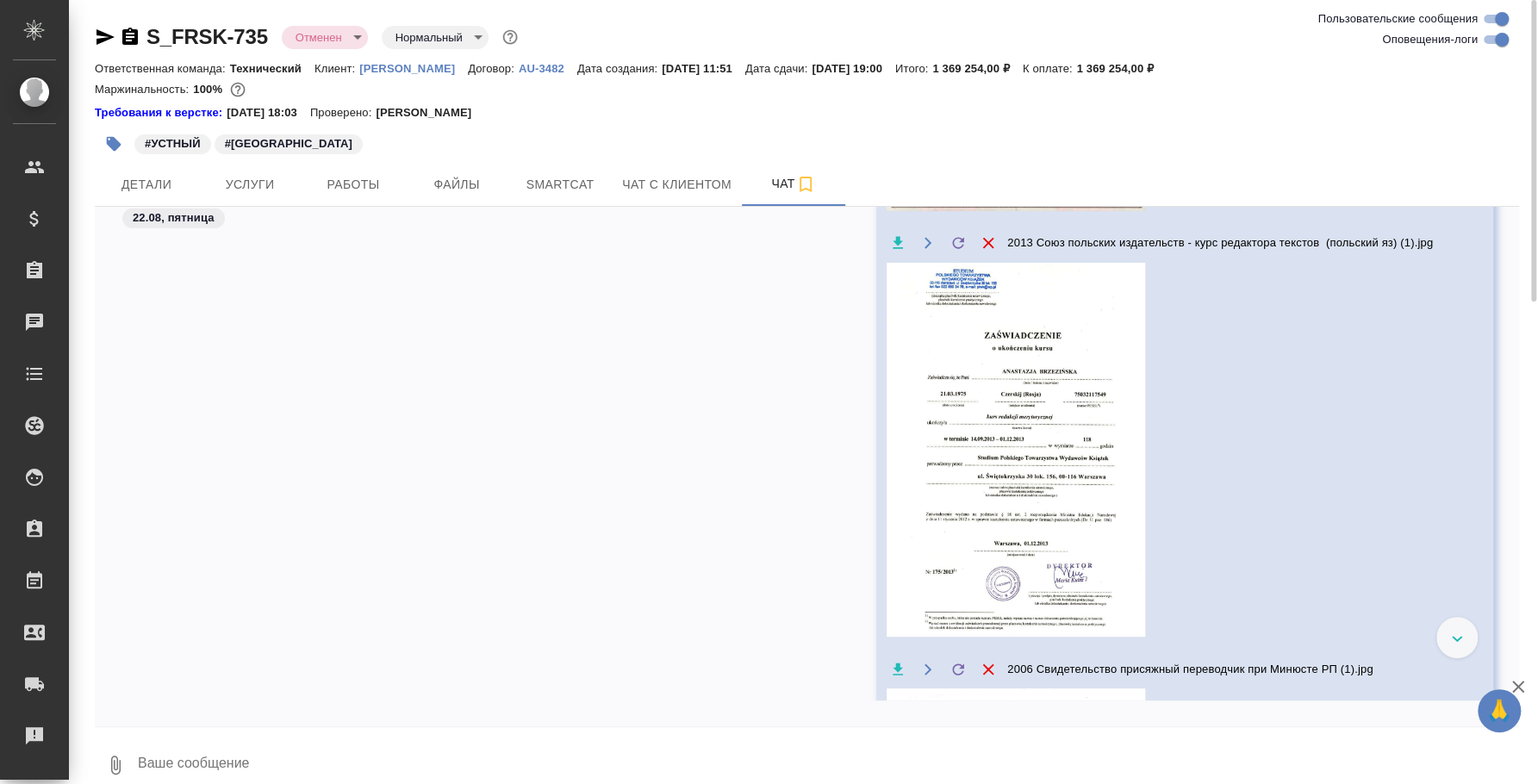
scroll to position [7453, 0]
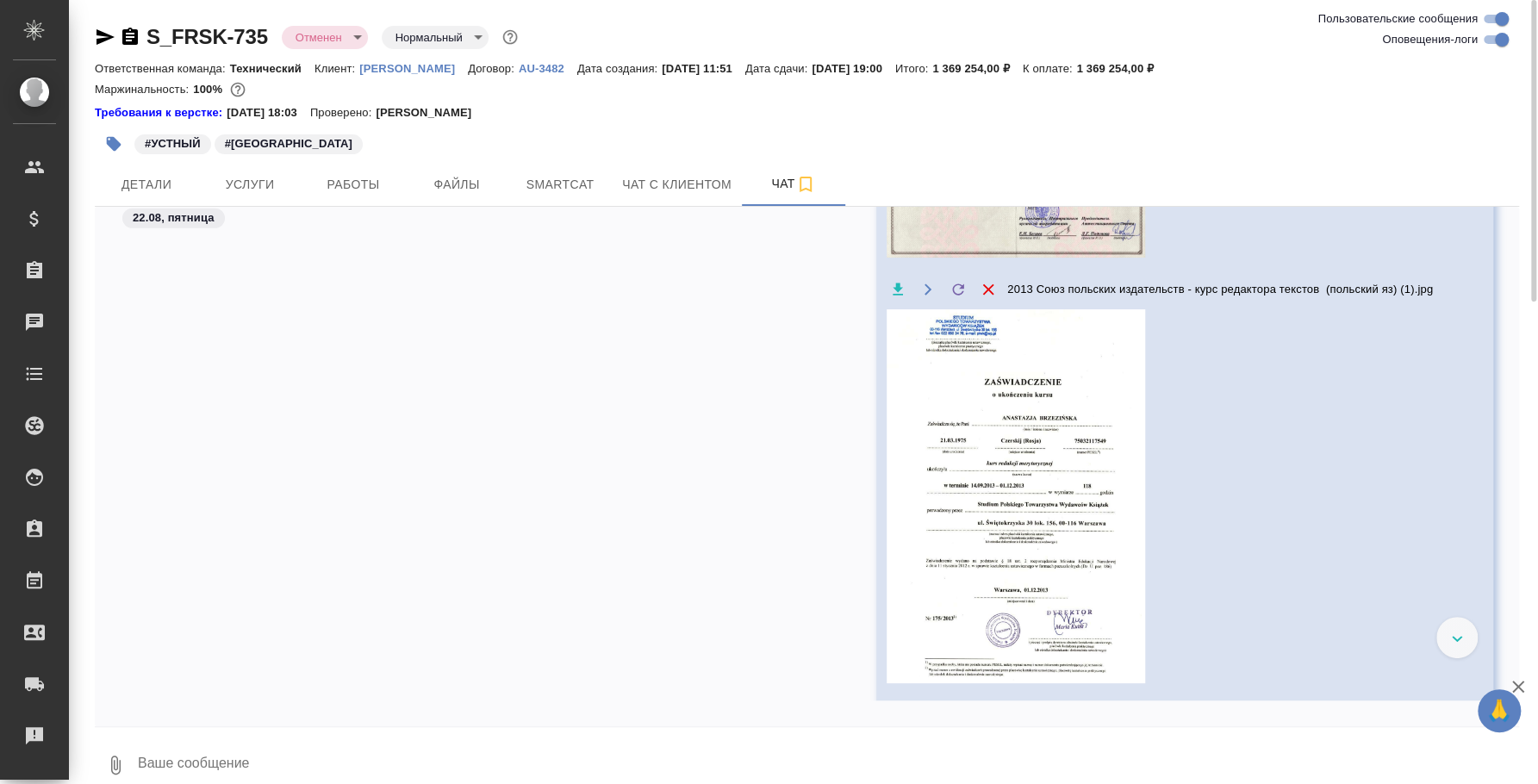
click at [889, 292] on icon "button" at bounding box center [897, 289] width 17 height 17
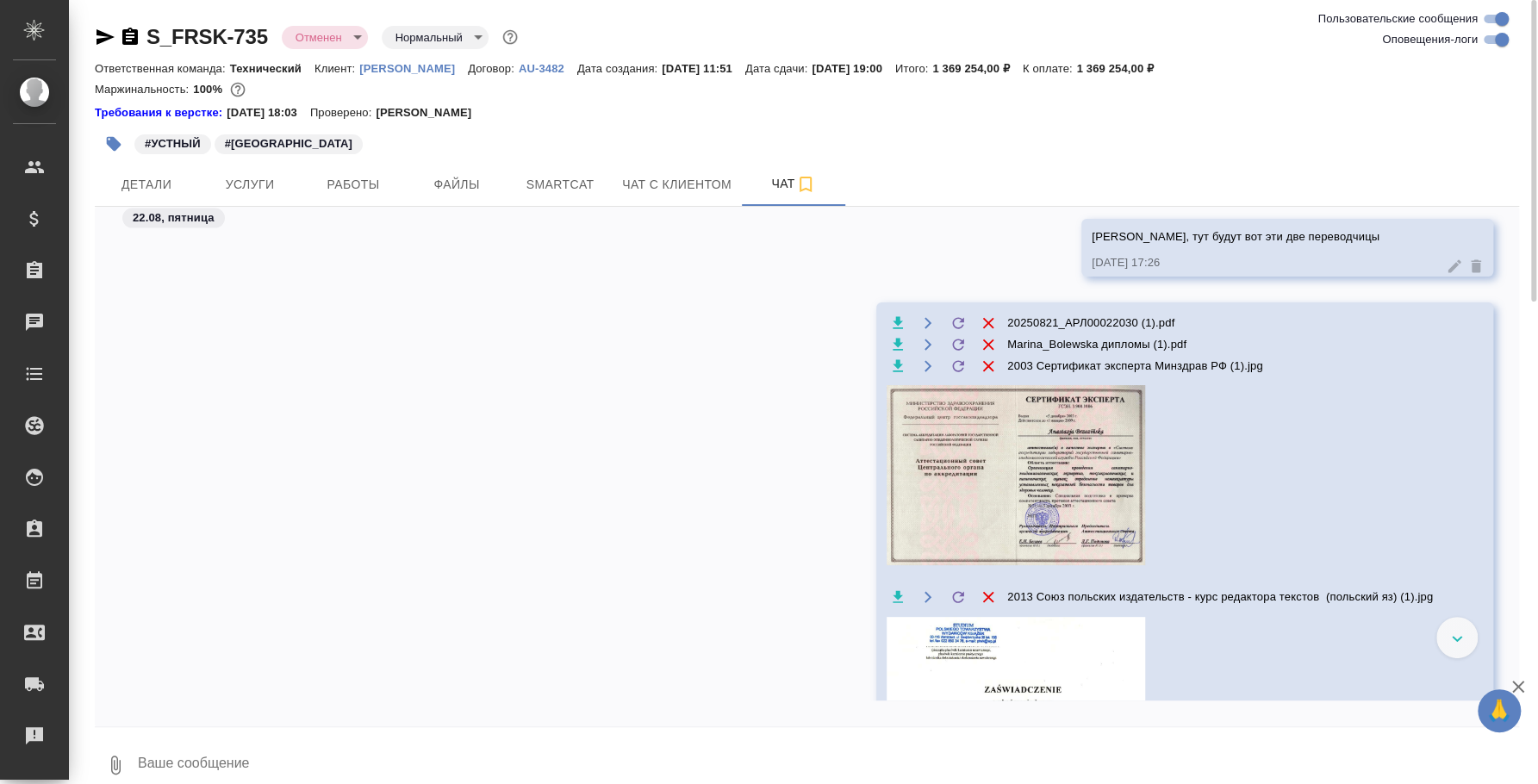
scroll to position [6574, 0]
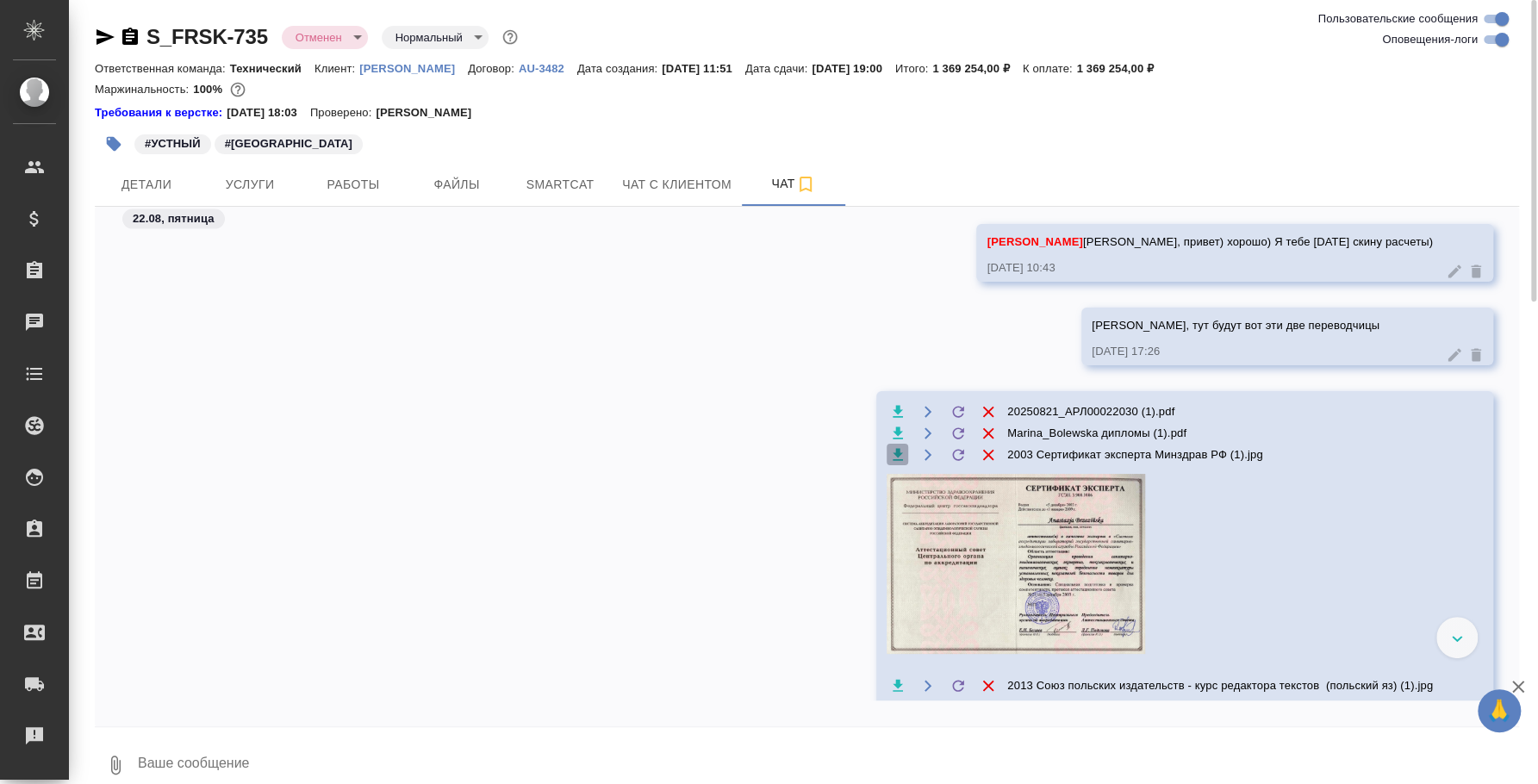
click at [893, 460] on icon "button" at bounding box center [898, 454] width 10 height 12
click at [889, 421] on icon "button" at bounding box center [897, 411] width 17 height 17
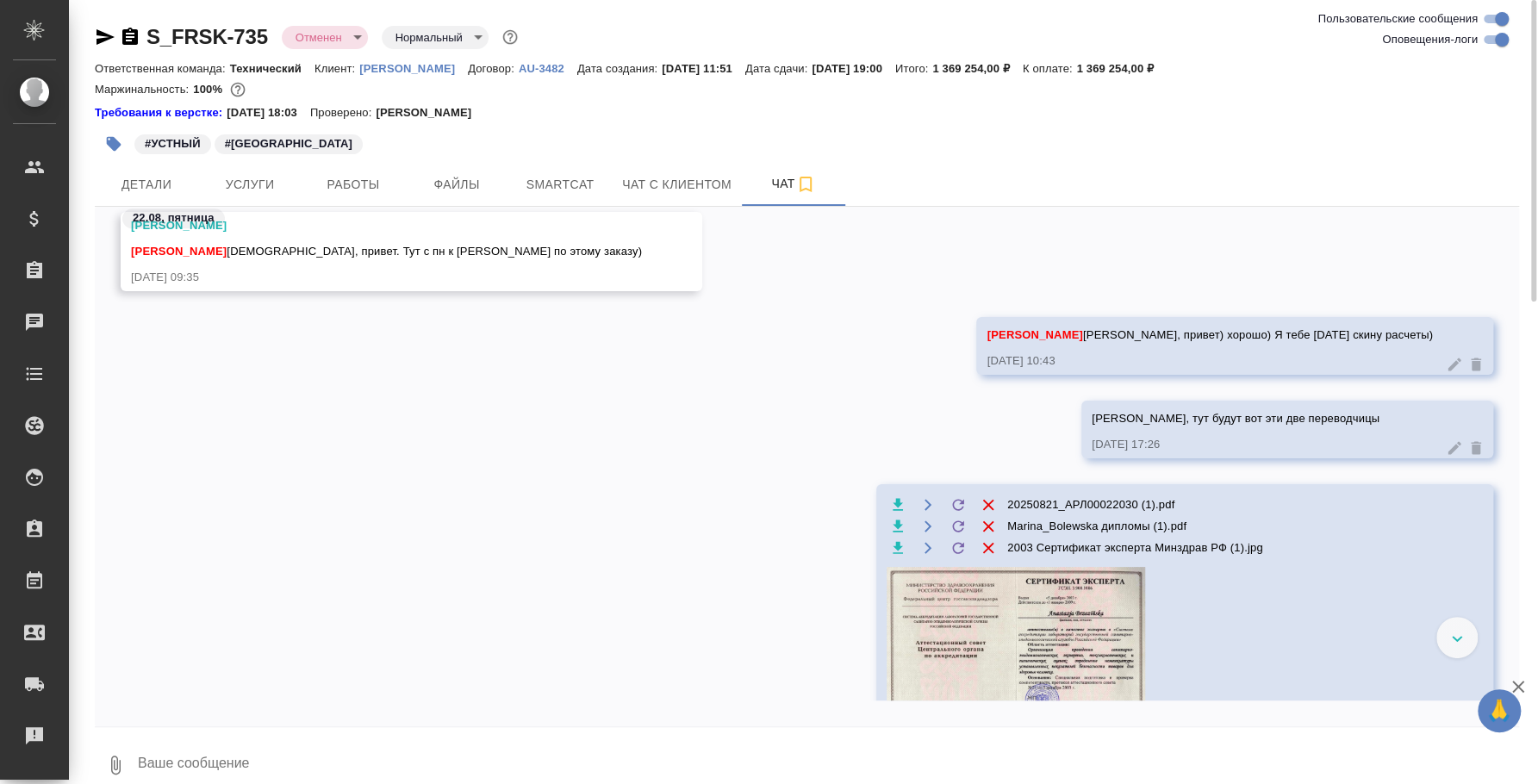
scroll to position [5646, 0]
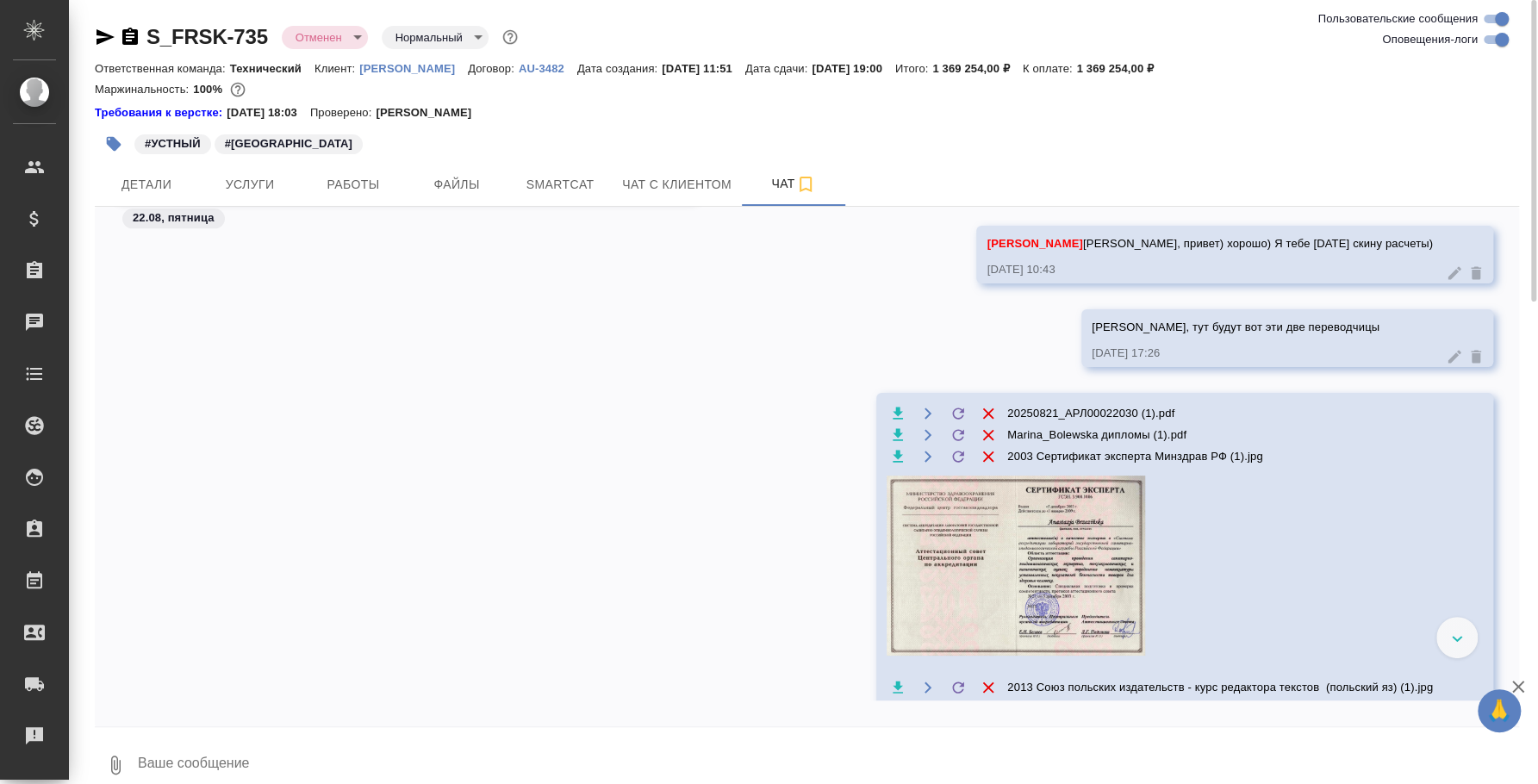
click at [982, 419] on icon "button" at bounding box center [987, 413] width 11 height 11
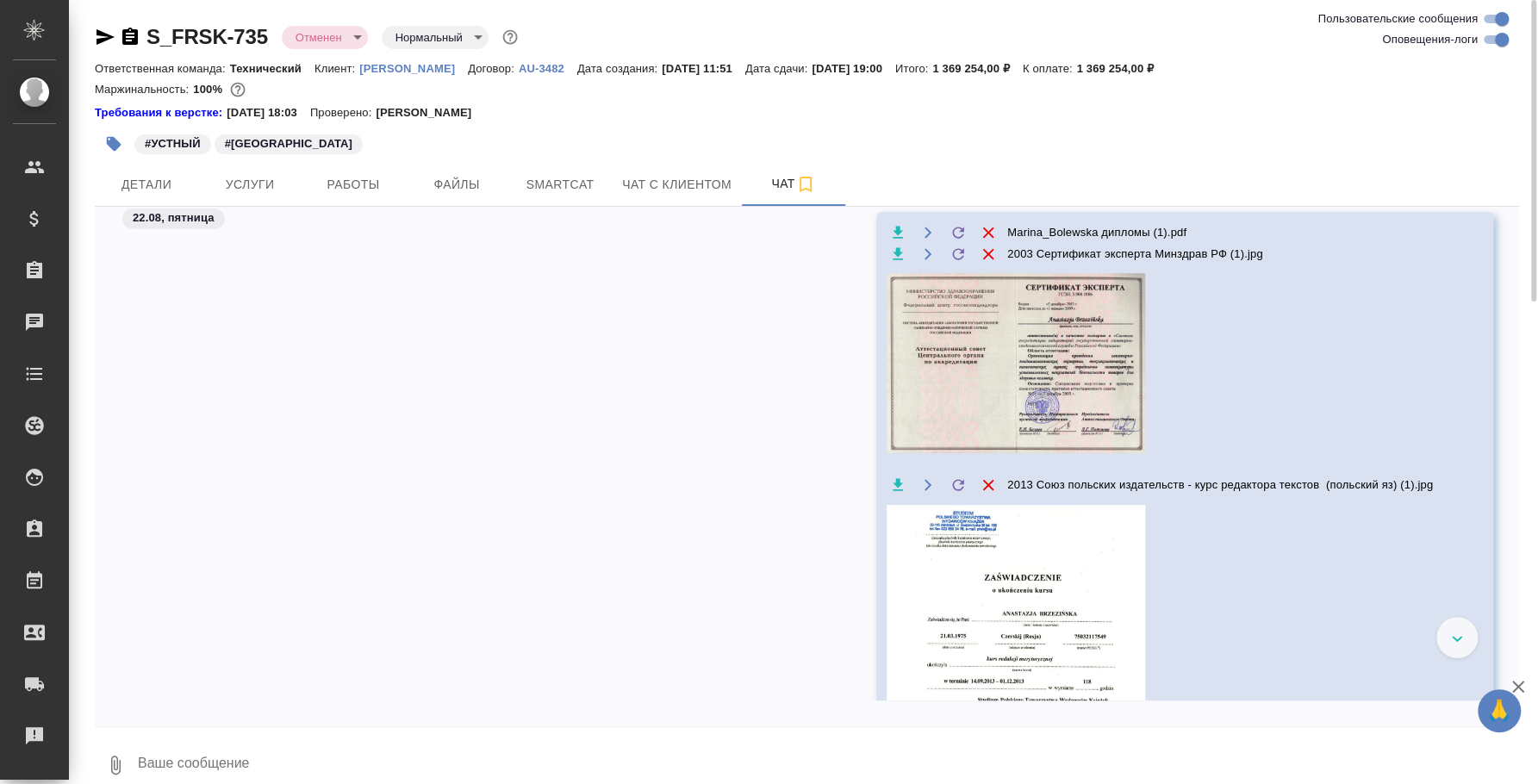
scroll to position [5754, 0]
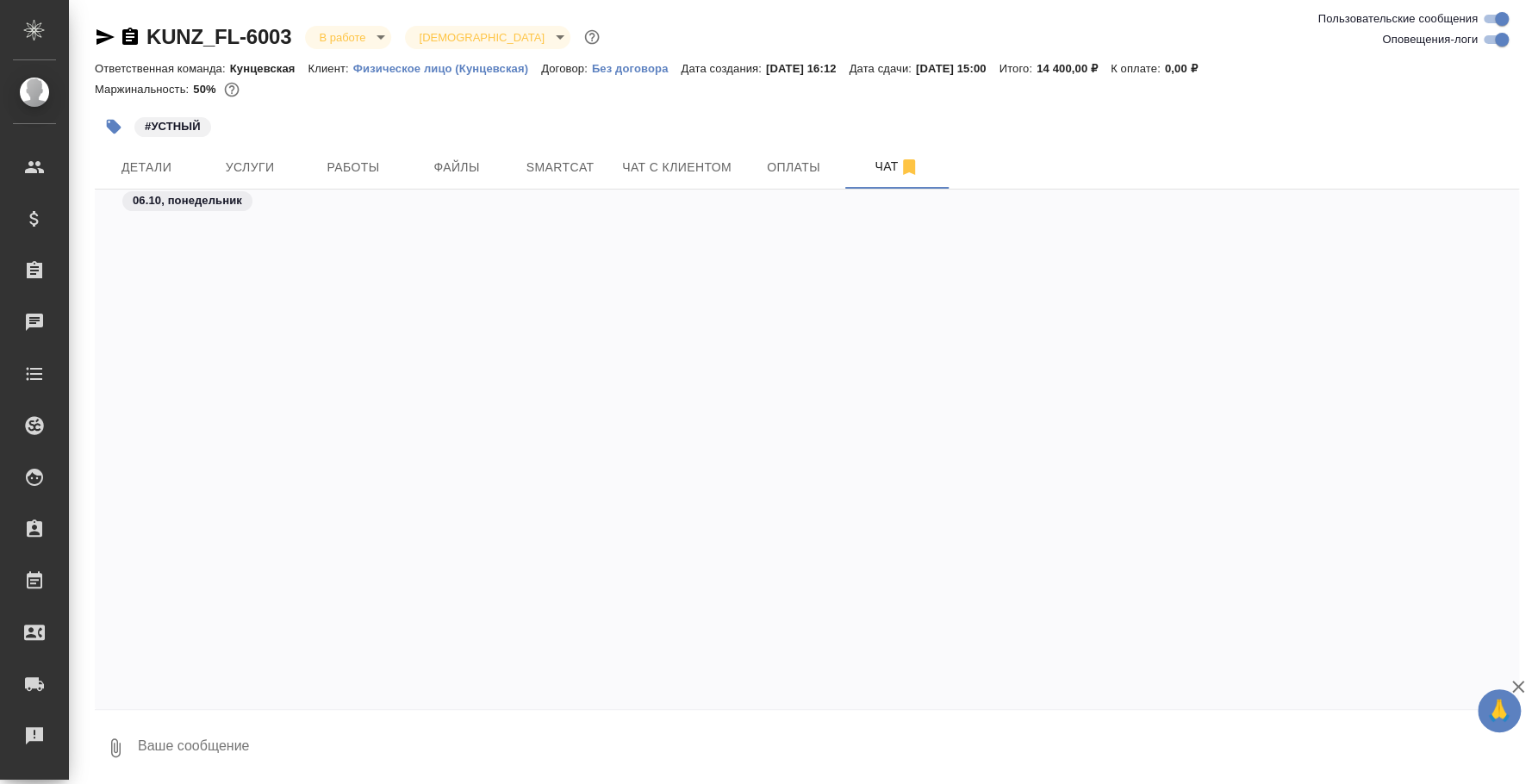
scroll to position [3957, 0]
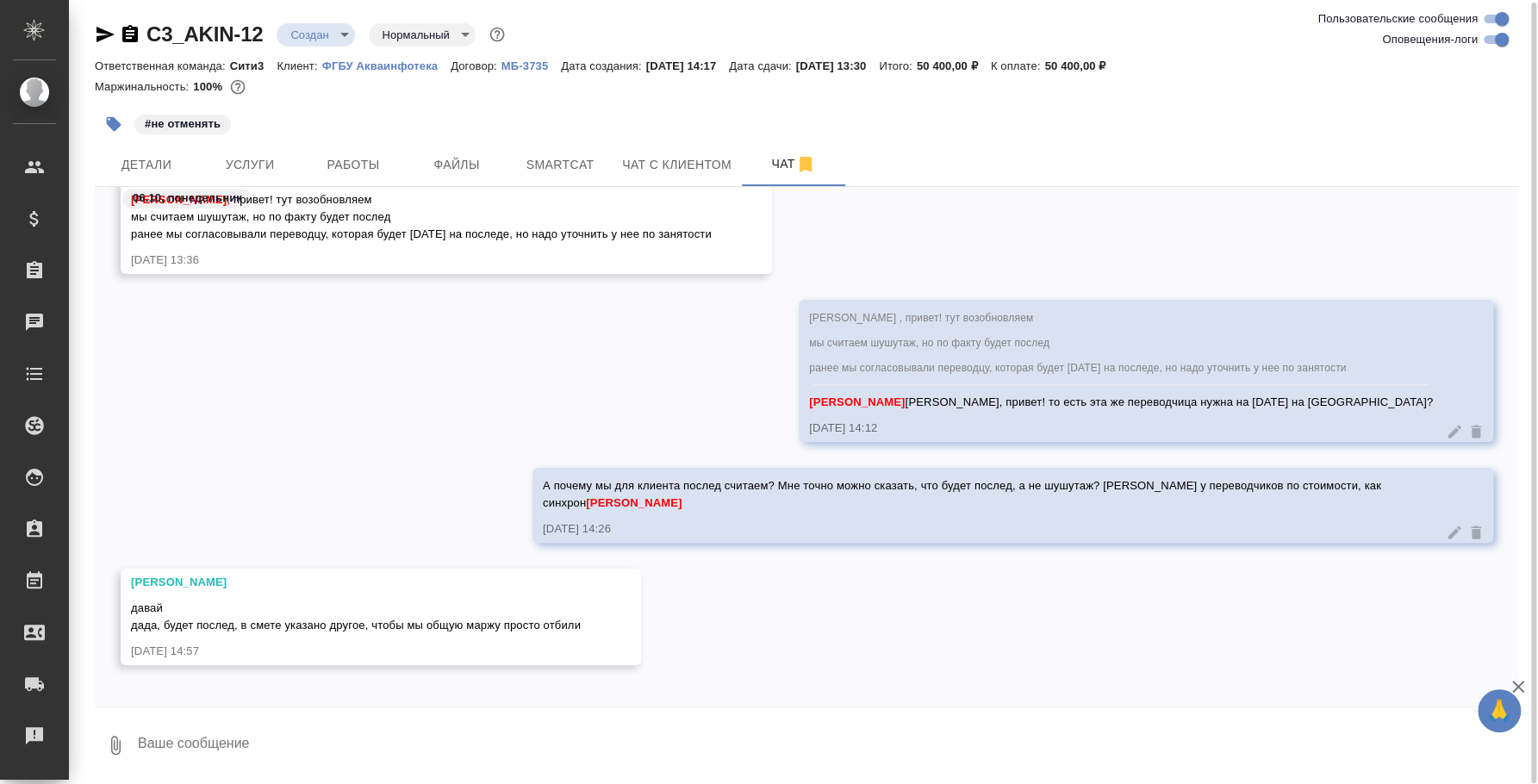
scroll to position [1167, 0]
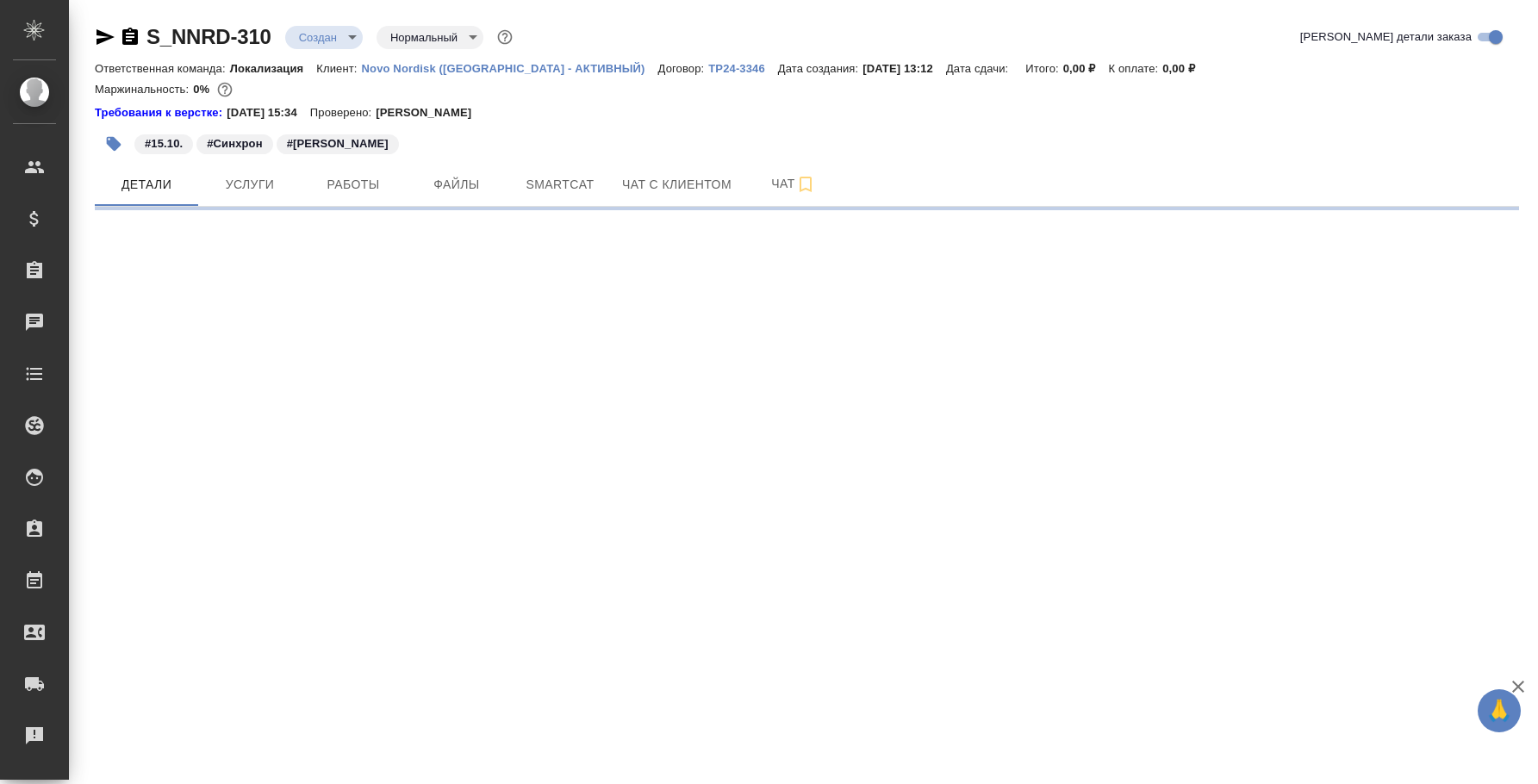
select select "RU"
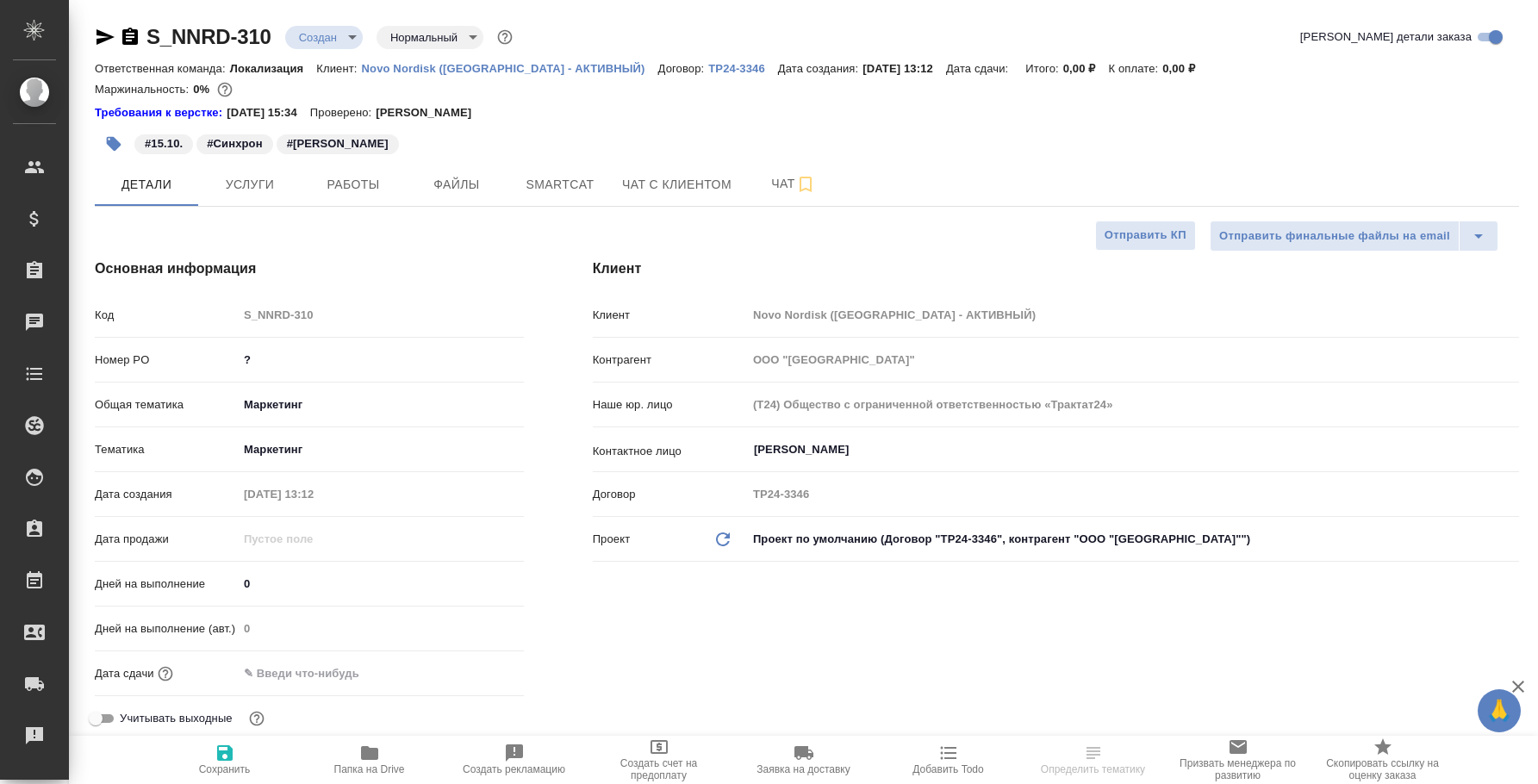
type textarea "x"
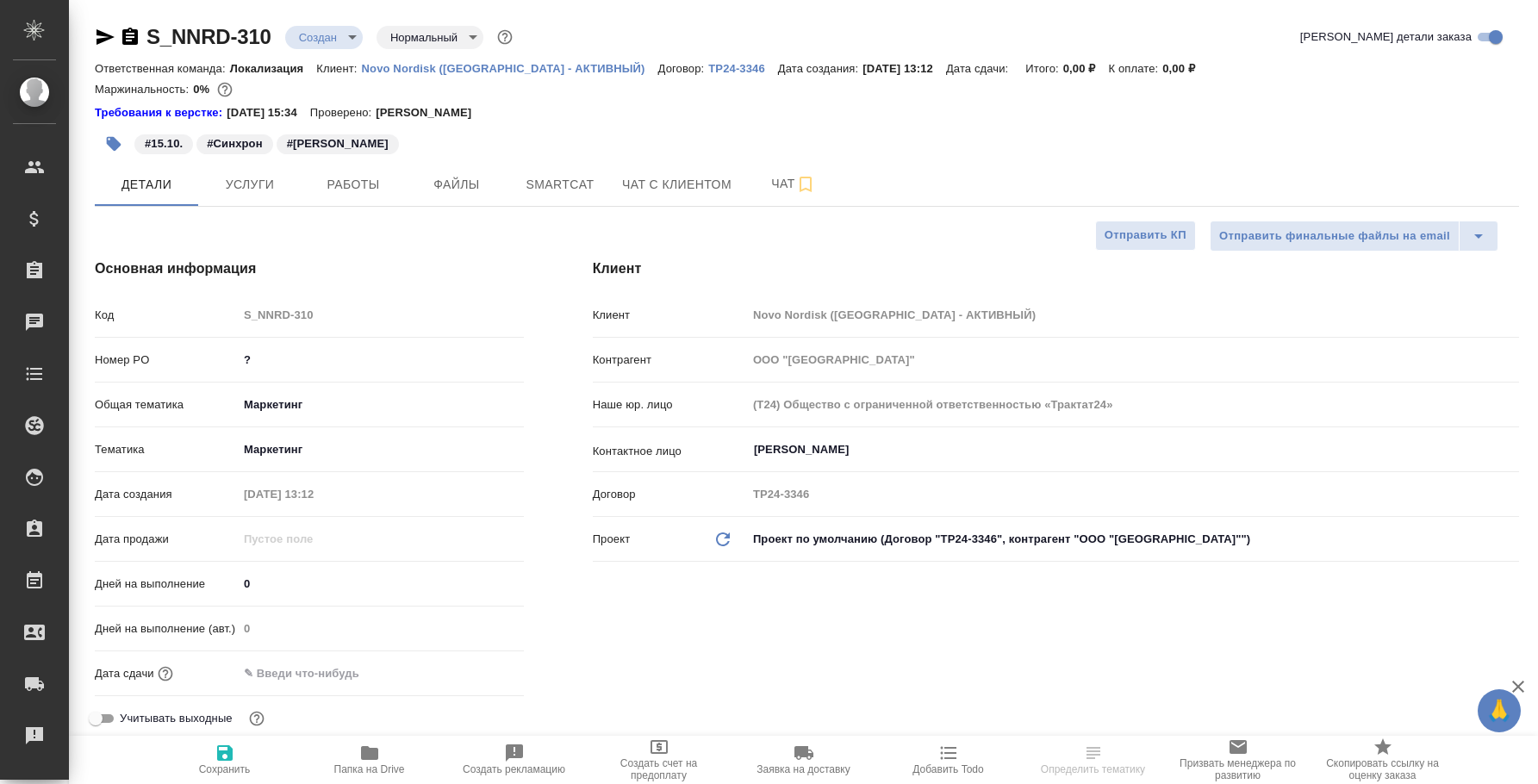
type textarea "x"
select select "RU"
type textarea "x"
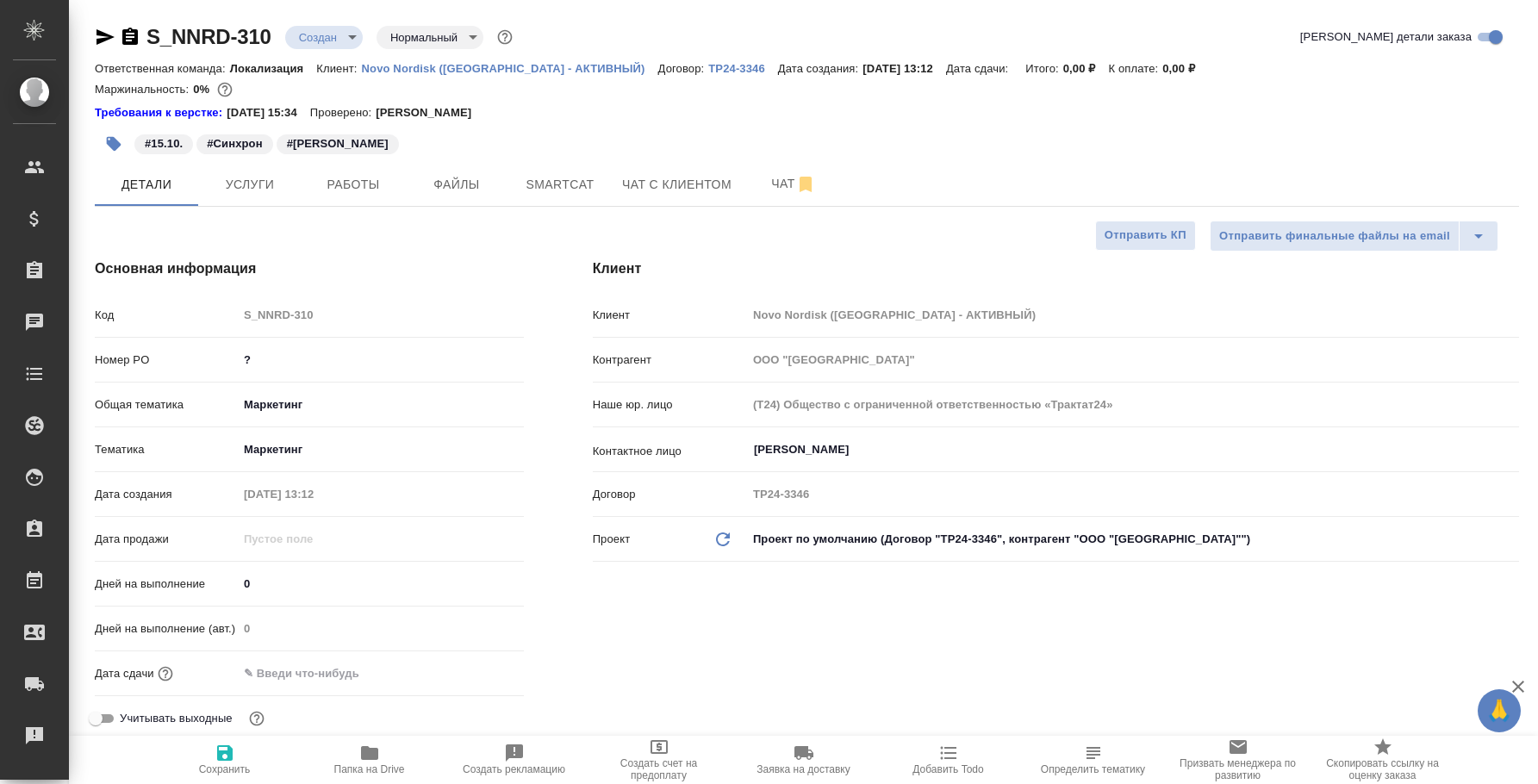
type textarea "x"
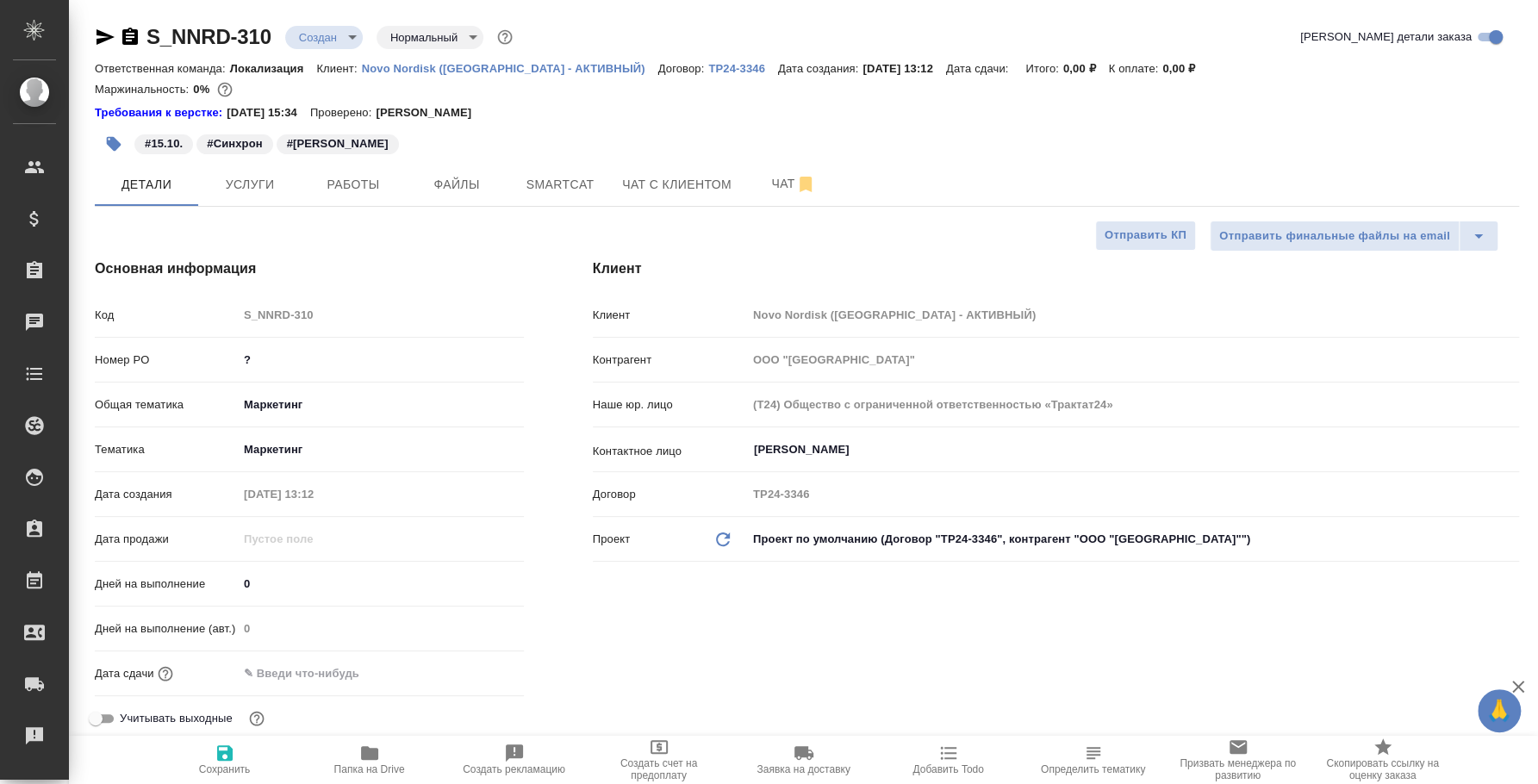
type textarea "x"
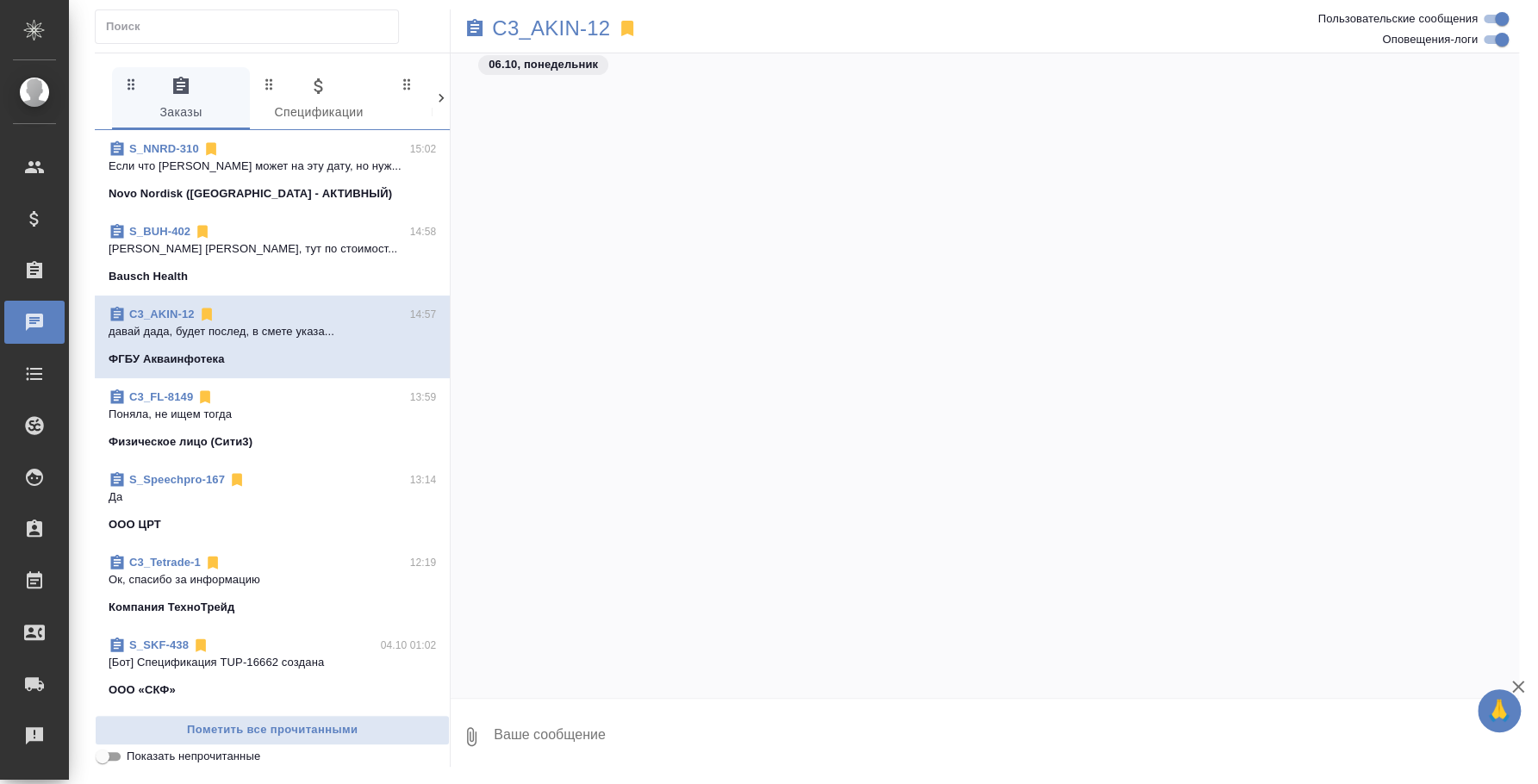
scroll to position [876, 0]
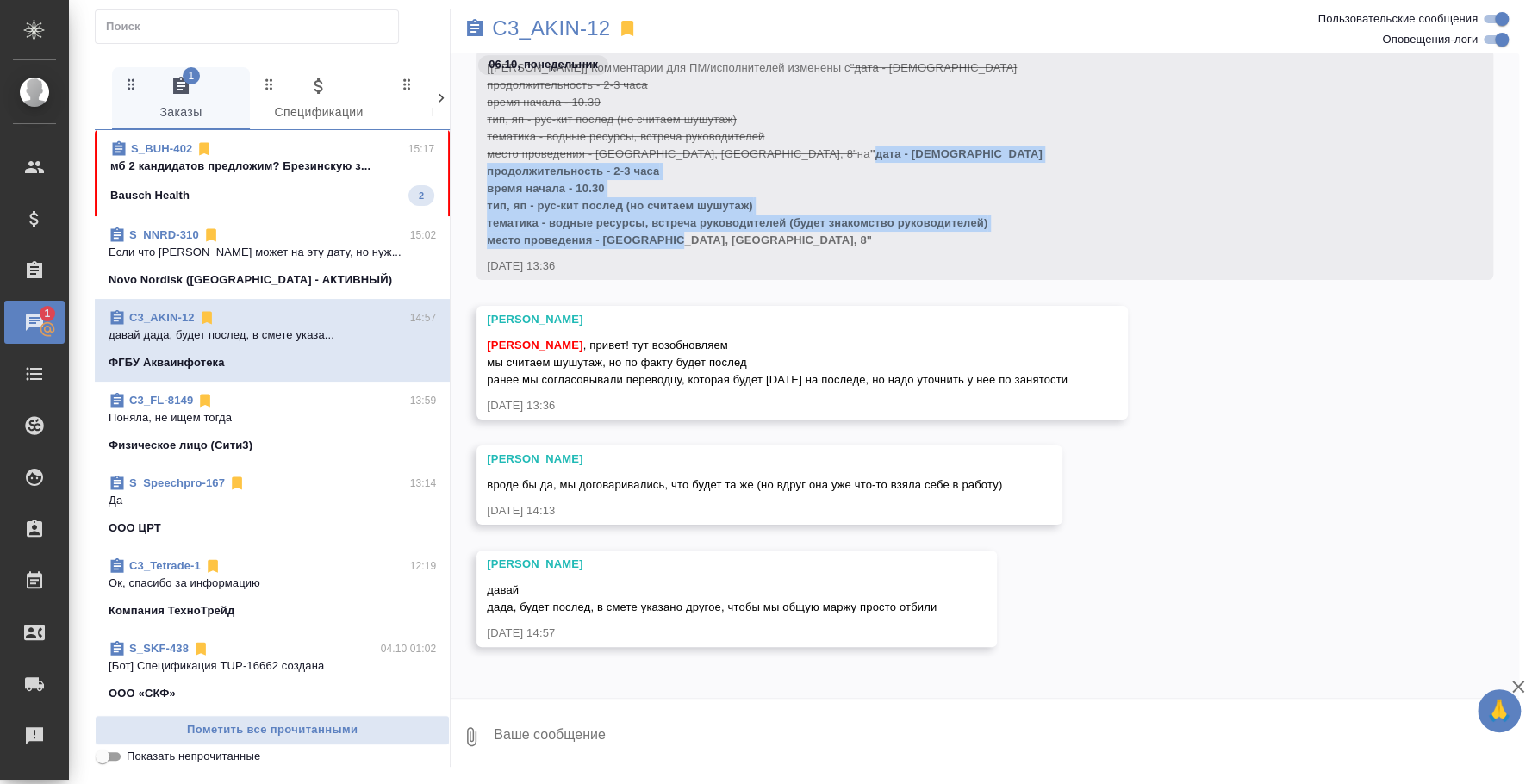
click at [308, 185] on div "Bausch Health 2" at bounding box center [271, 195] width 324 height 21
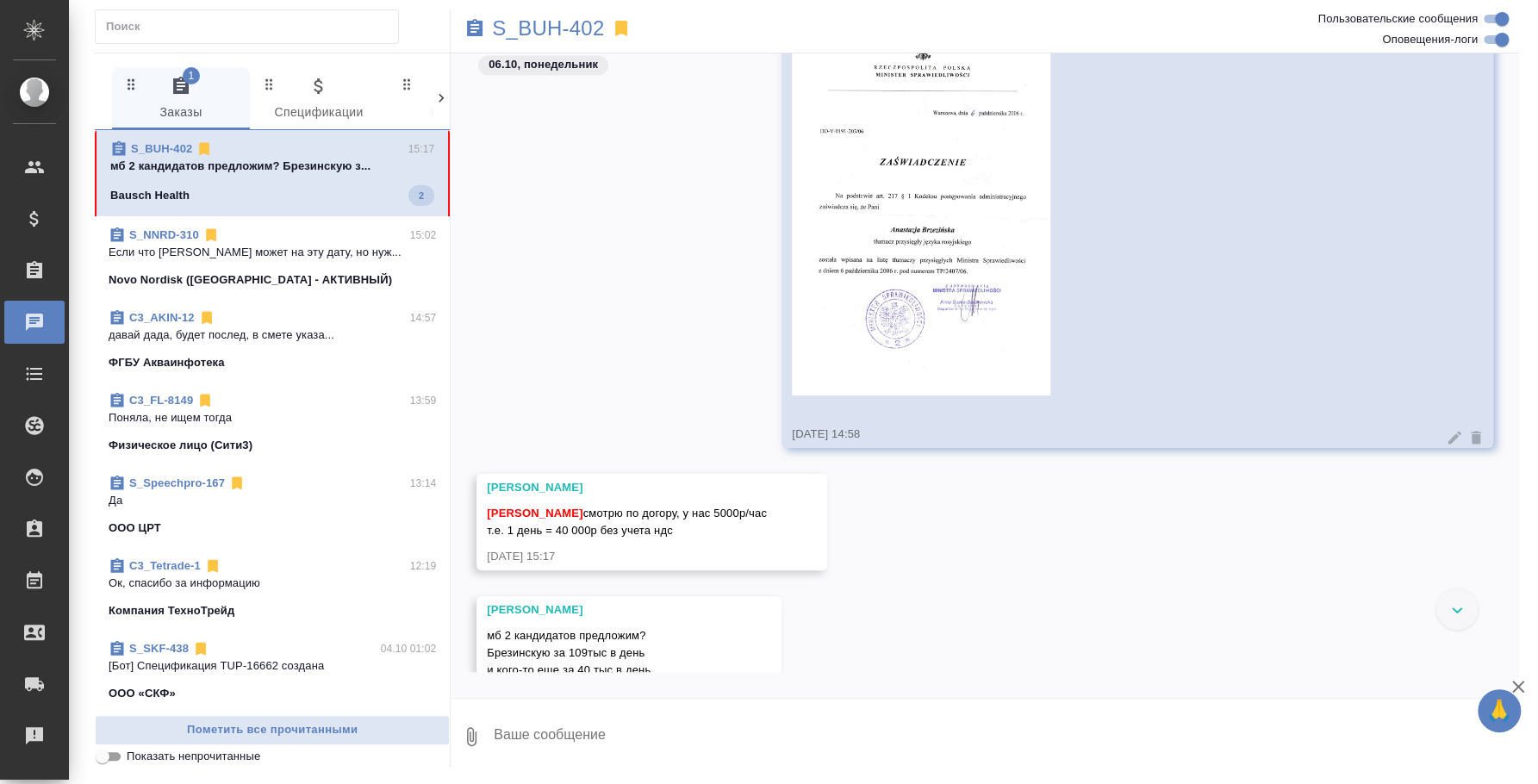
scroll to position [2175, 0]
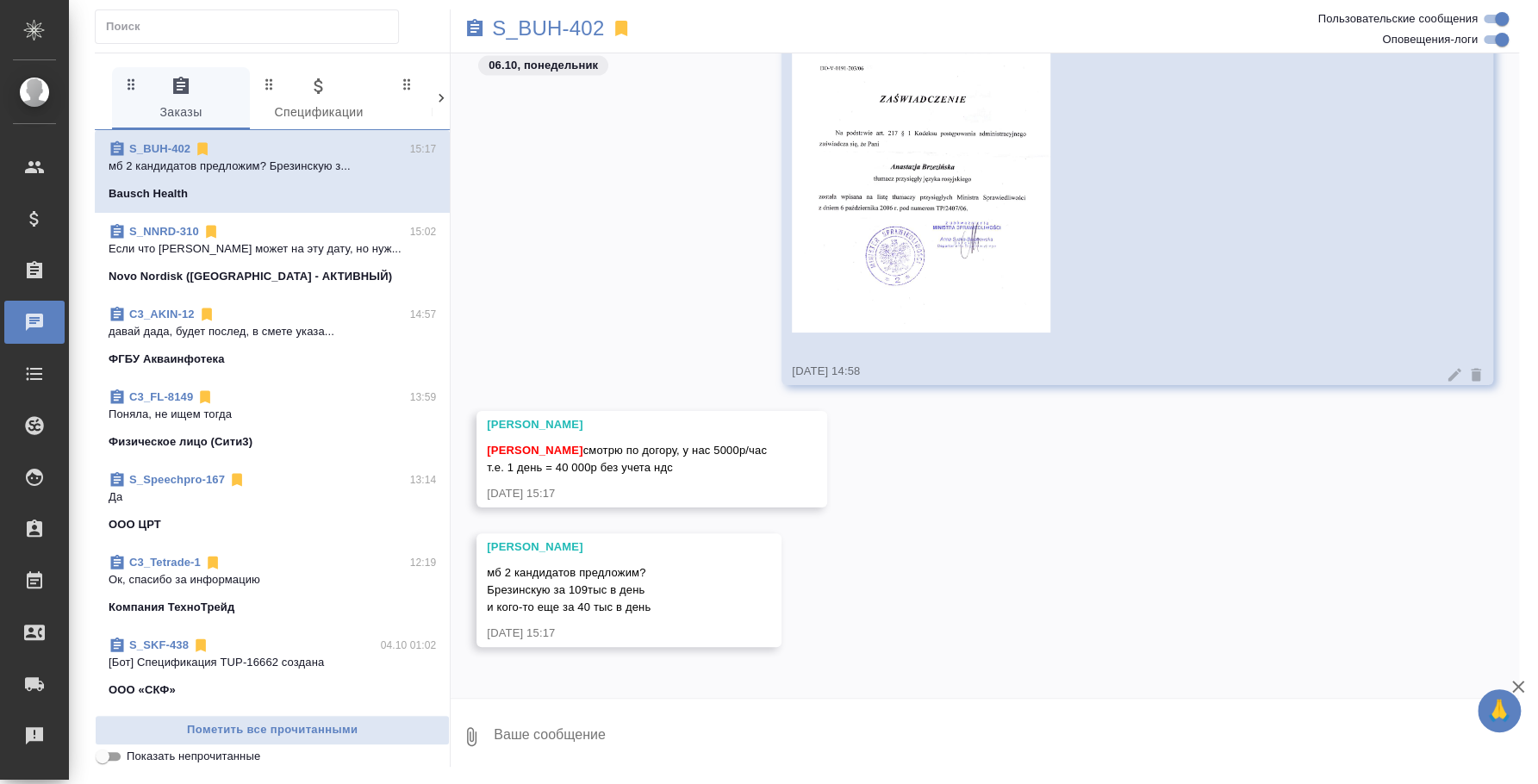
click at [574, 747] on textarea at bounding box center [1005, 735] width 1027 height 58
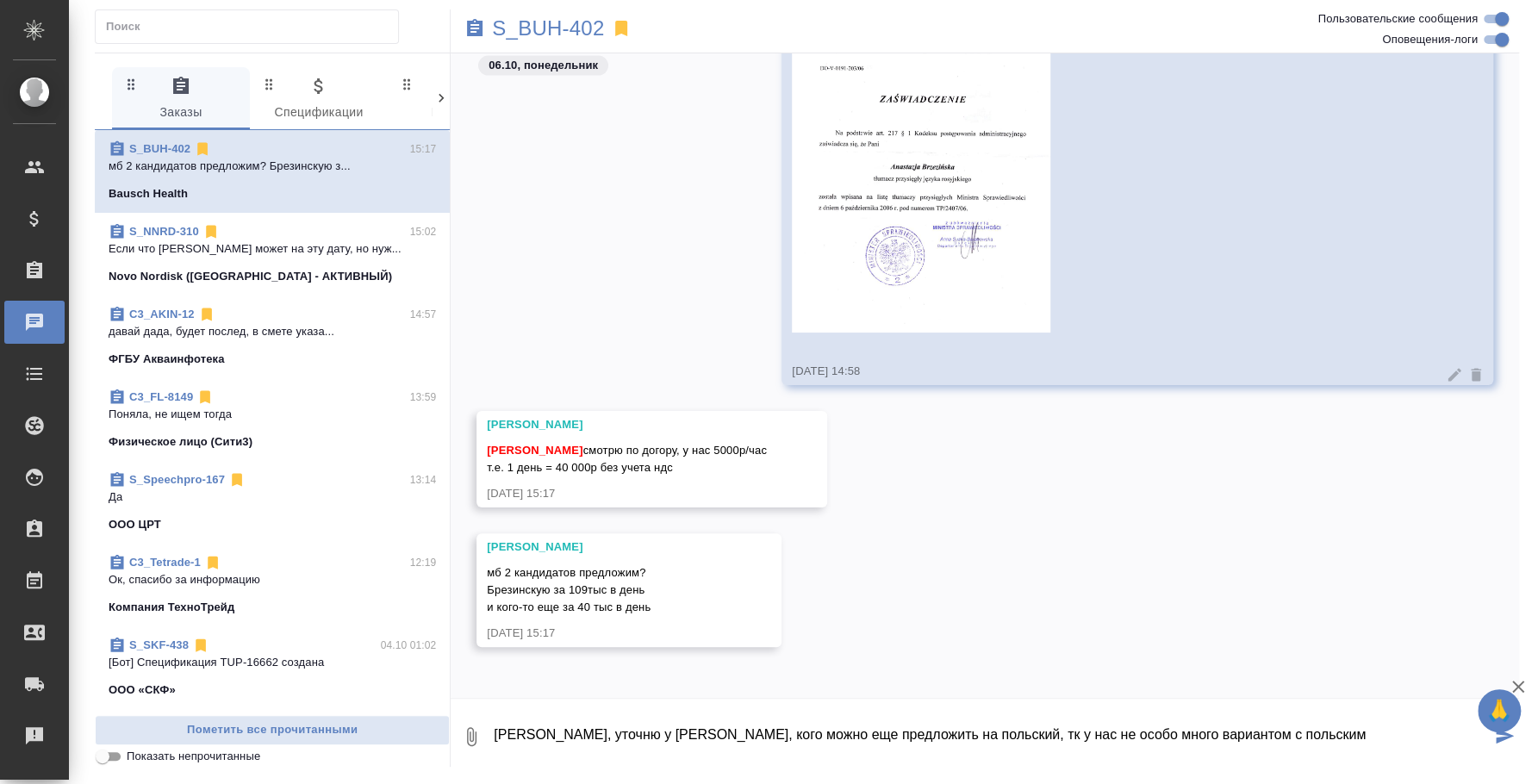
click at [1259, 734] on textarea "Лера, уточню у вендоров, кого можно еще предложить на польский, тк у нас не осо…" at bounding box center [991, 735] width 999 height 58
click at [1159, 732] on textarea "Лера, уточню у вендоров, кого можно еще предложить на польский, тк у нас не осо…" at bounding box center [991, 735] width 999 height 58
type textarea "Лера, уточню у вендоров, кого можно еще предложить на польский, тк у нас не осо…"
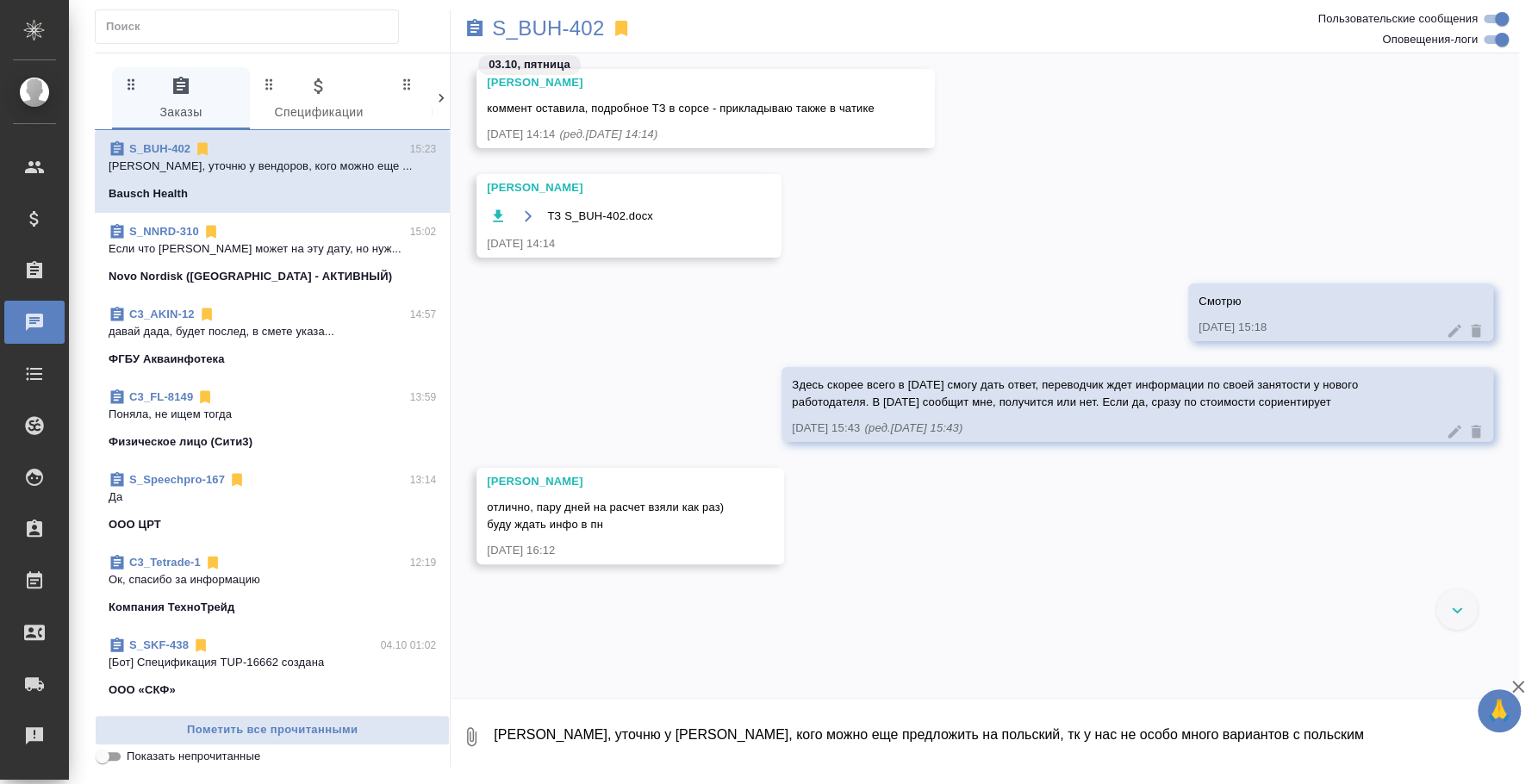
scroll to position [0, 0]
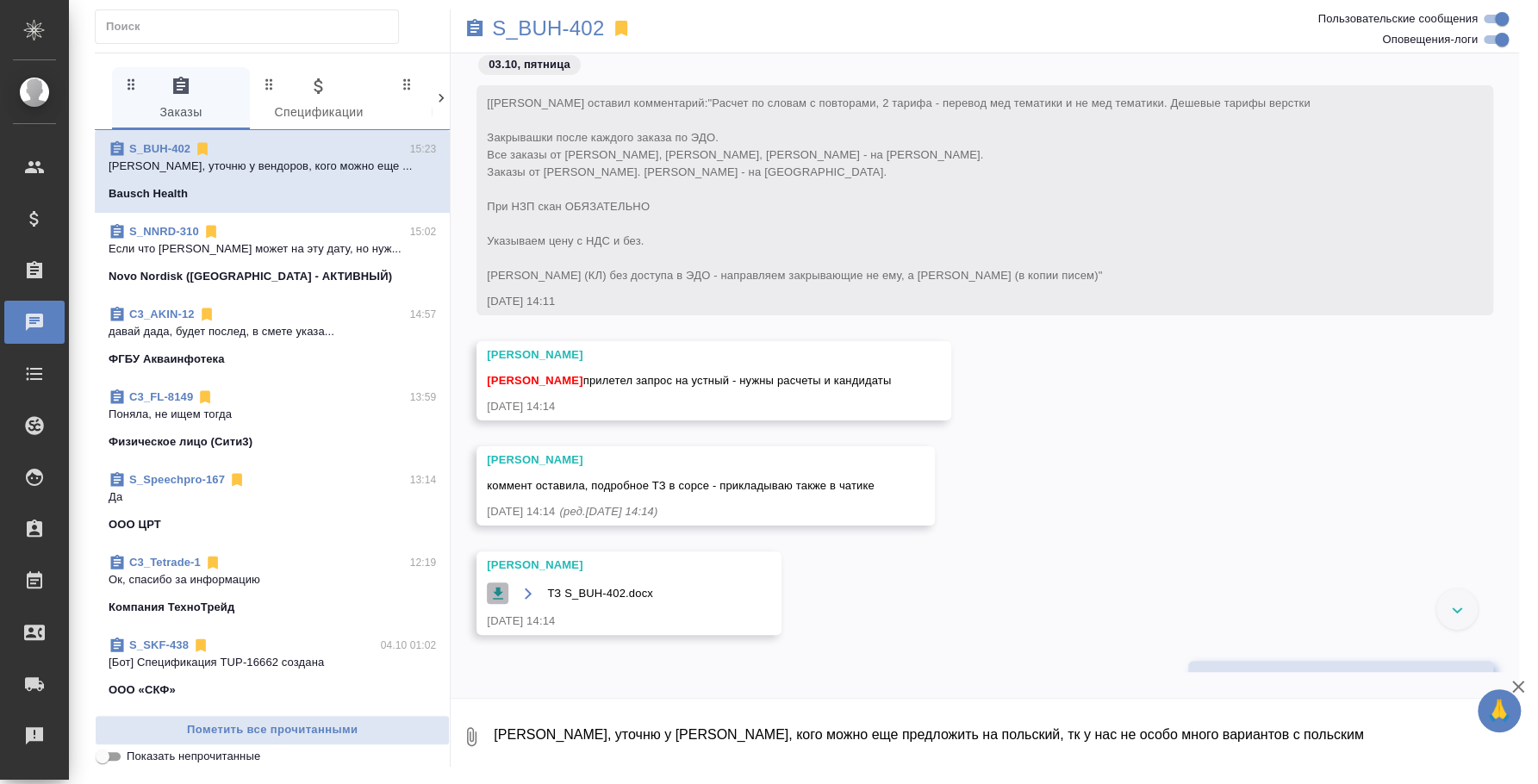
click at [493, 586] on icon "button" at bounding box center [497, 593] width 17 height 17
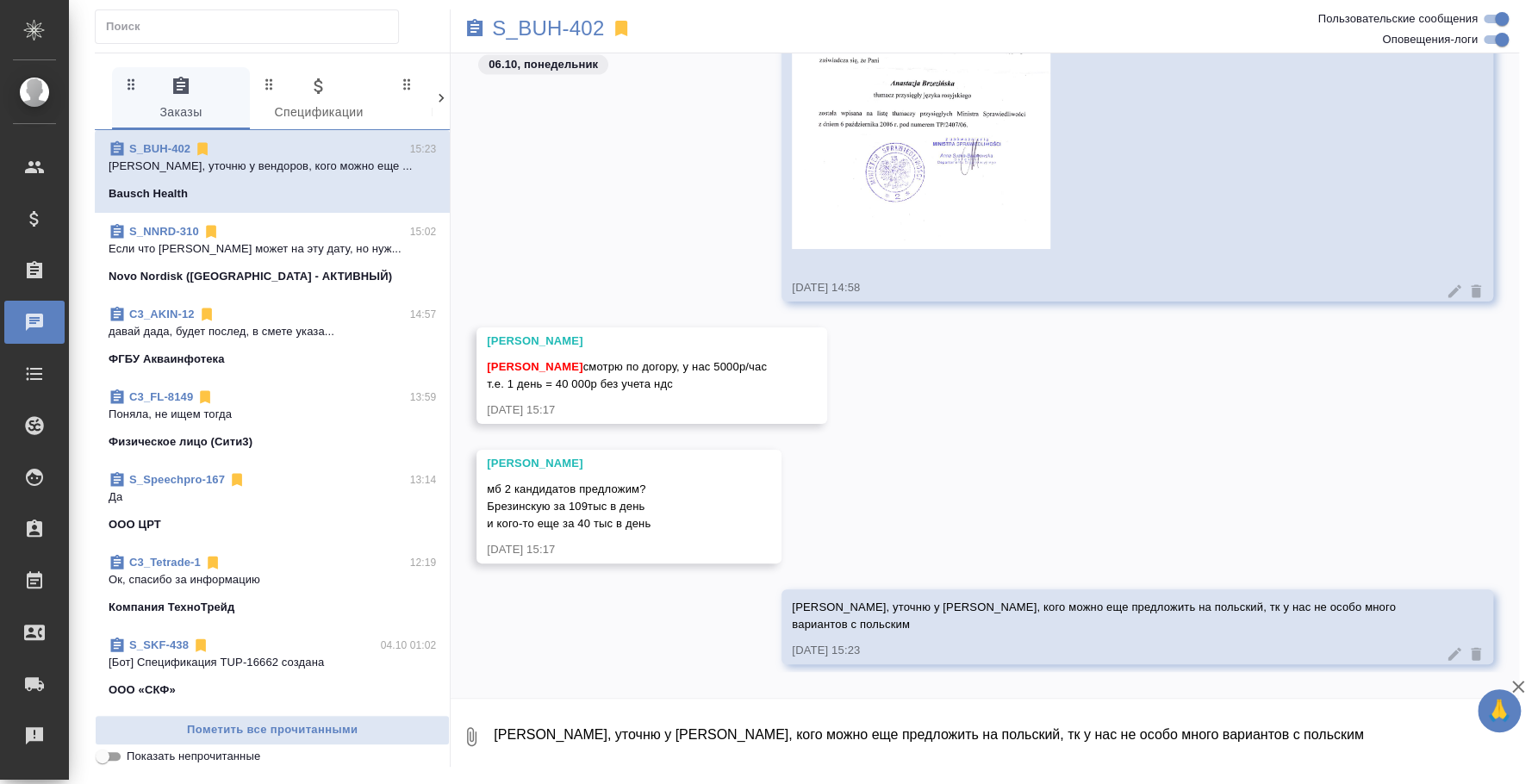
scroll to position [1828, 0]
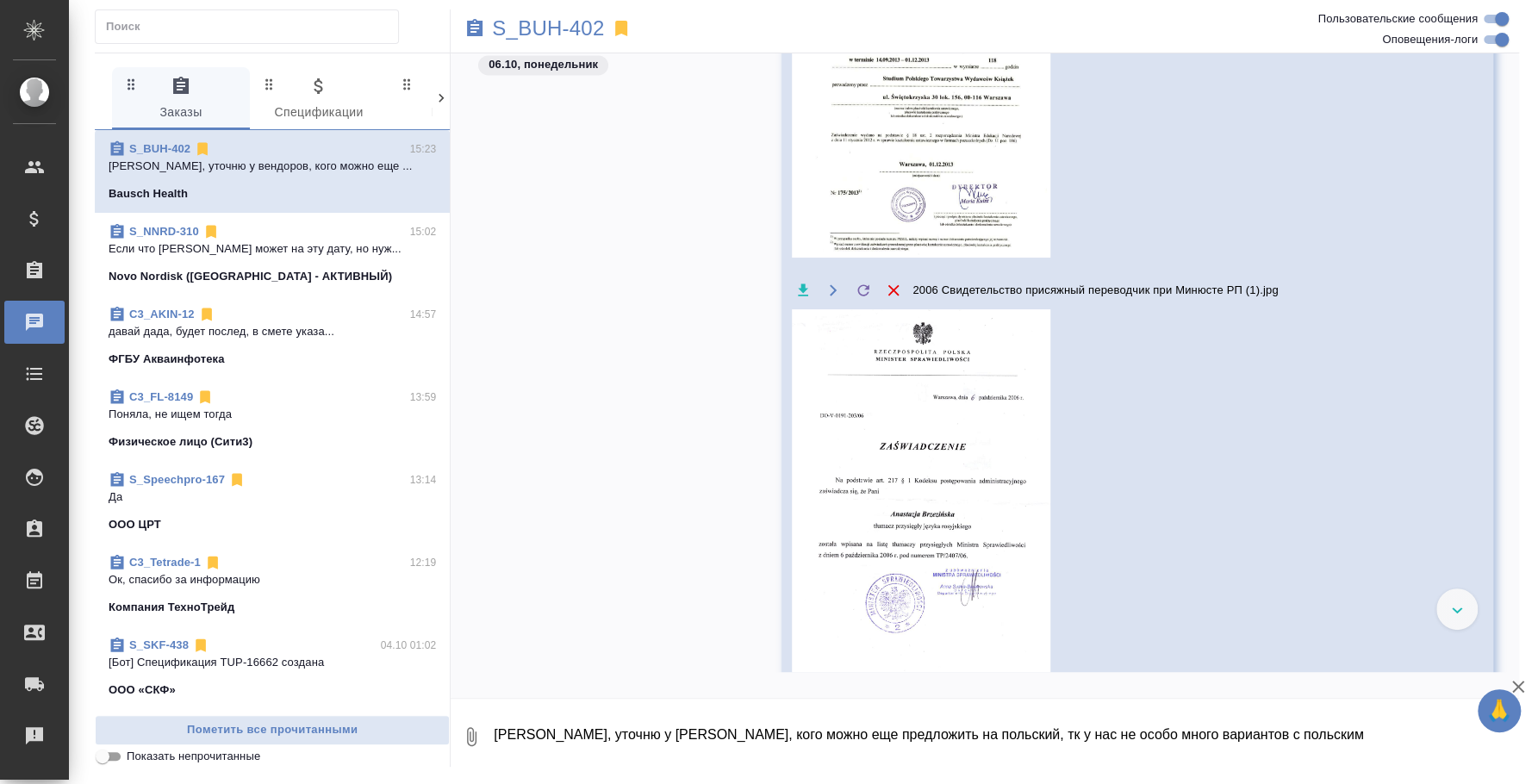
click at [873, 495] on img at bounding box center [921, 494] width 258 height 370
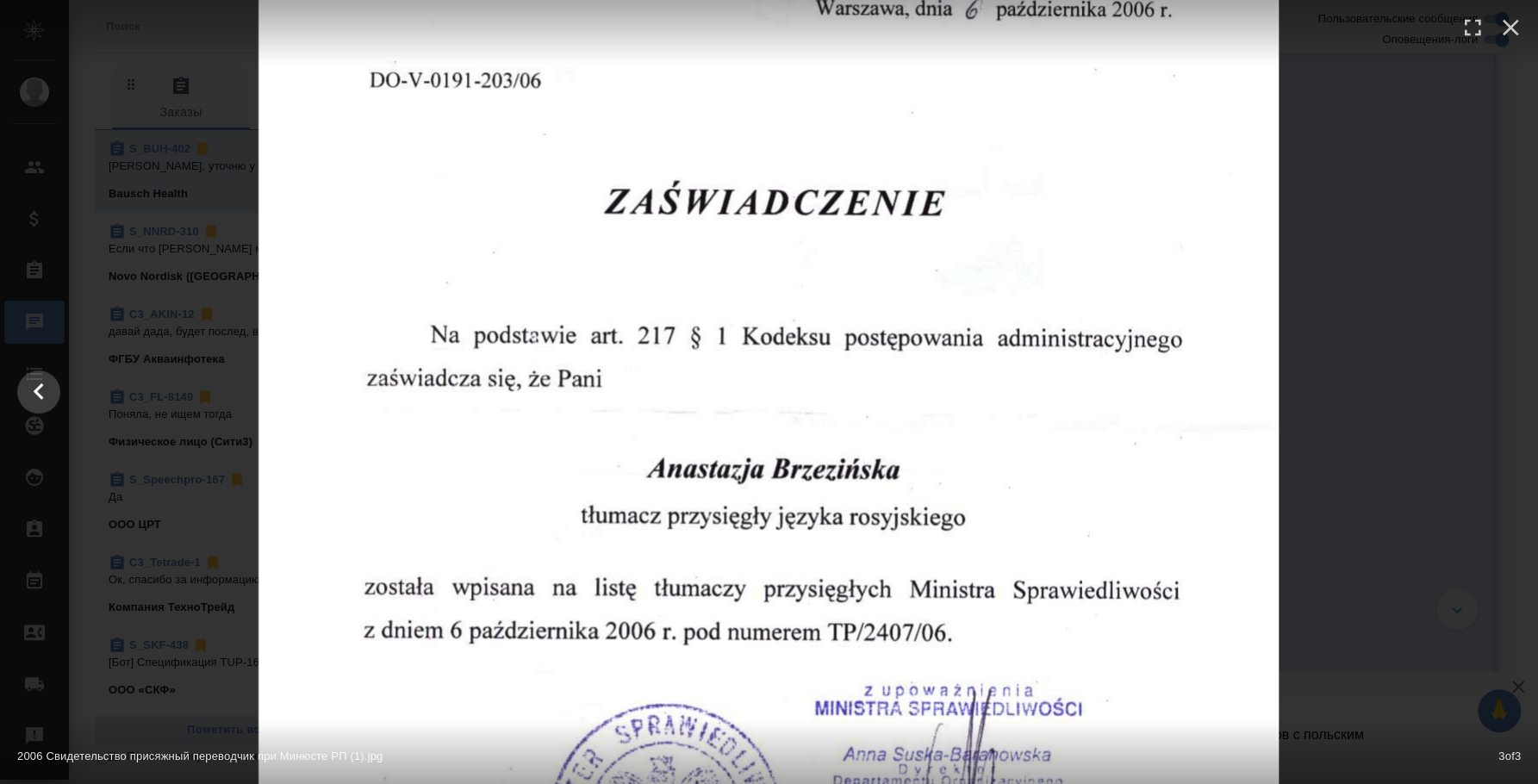
click at [1363, 660] on div at bounding box center [769, 392] width 1538 height 1461
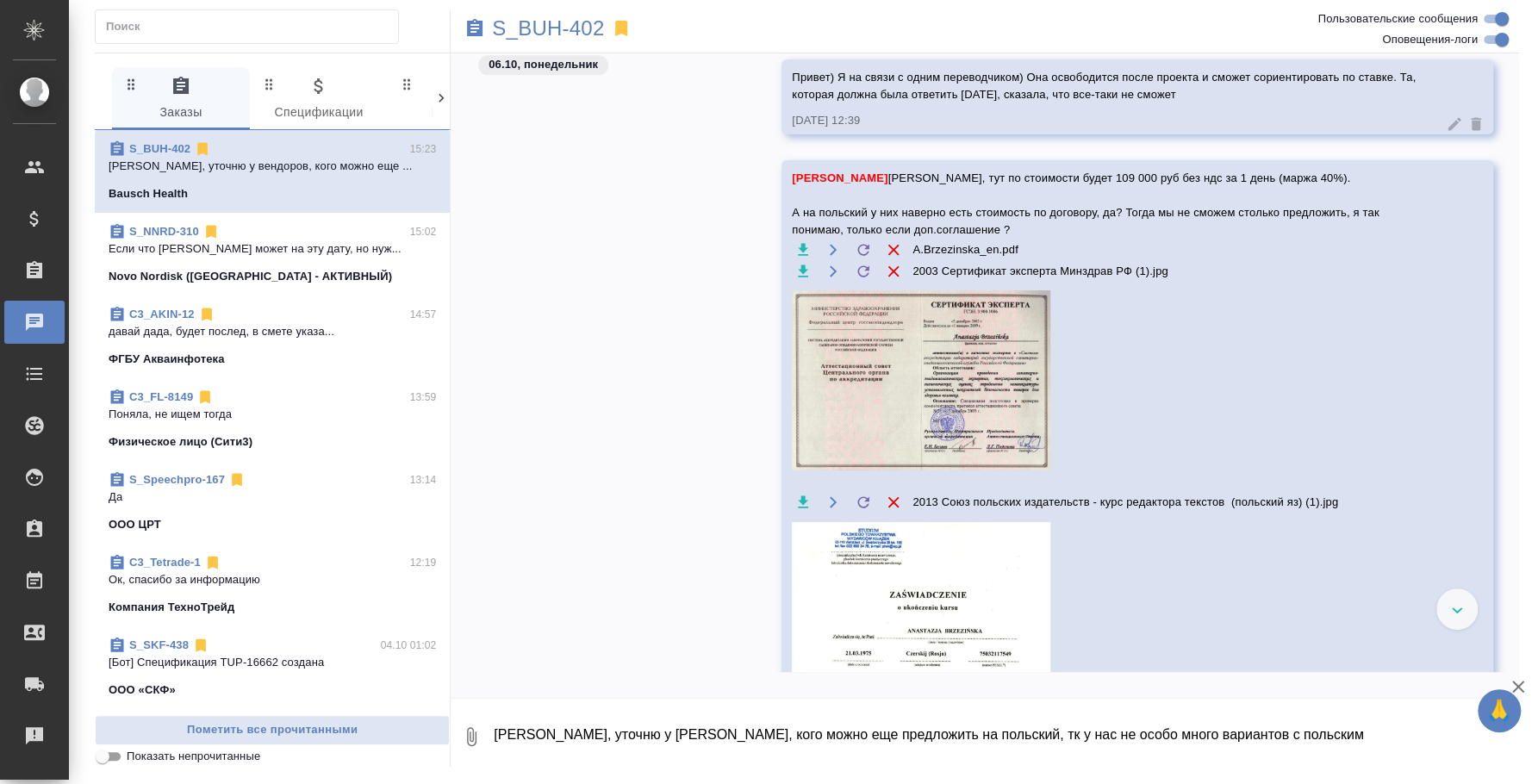
scroll to position [1182, 0]
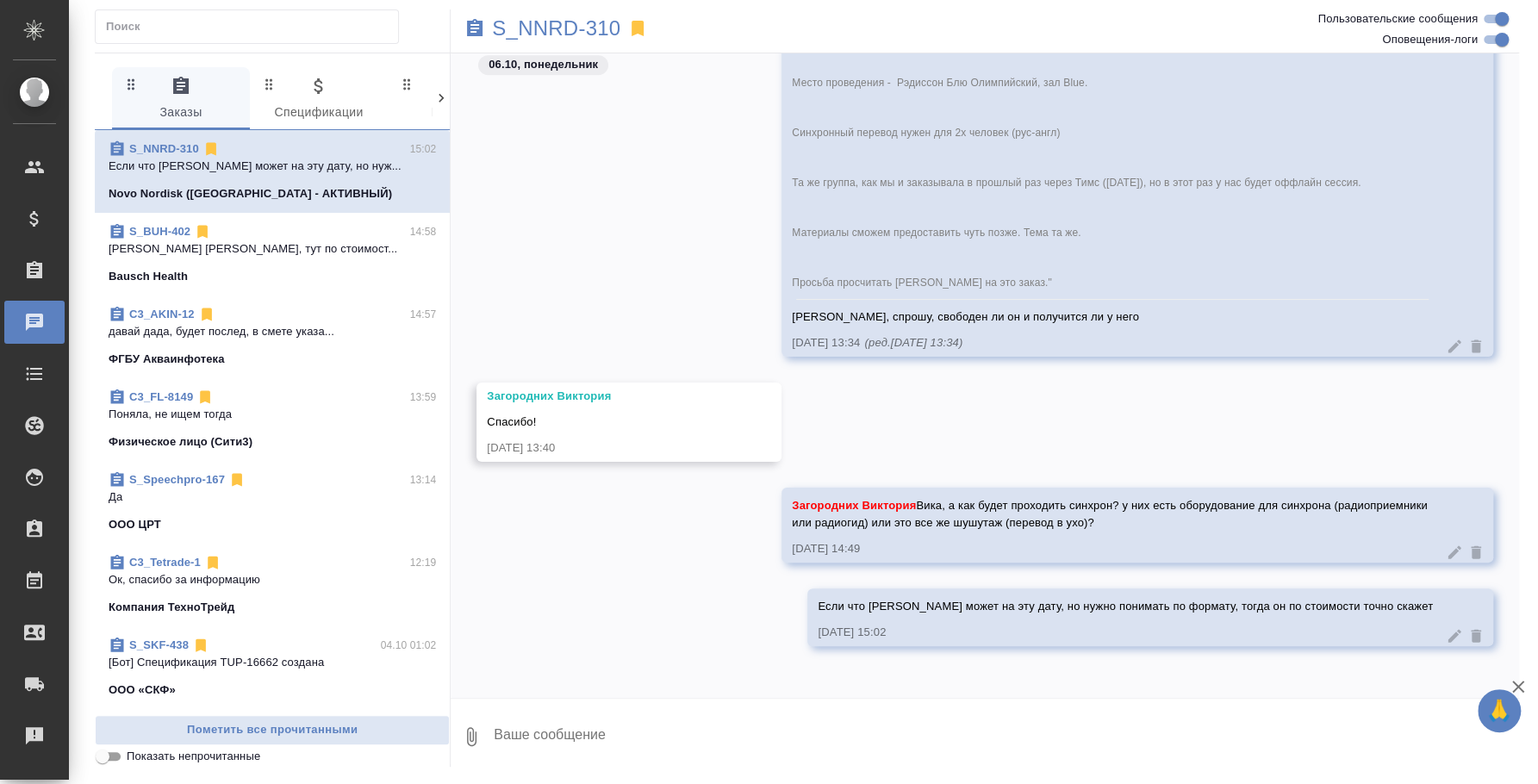
scroll to position [817, 0]
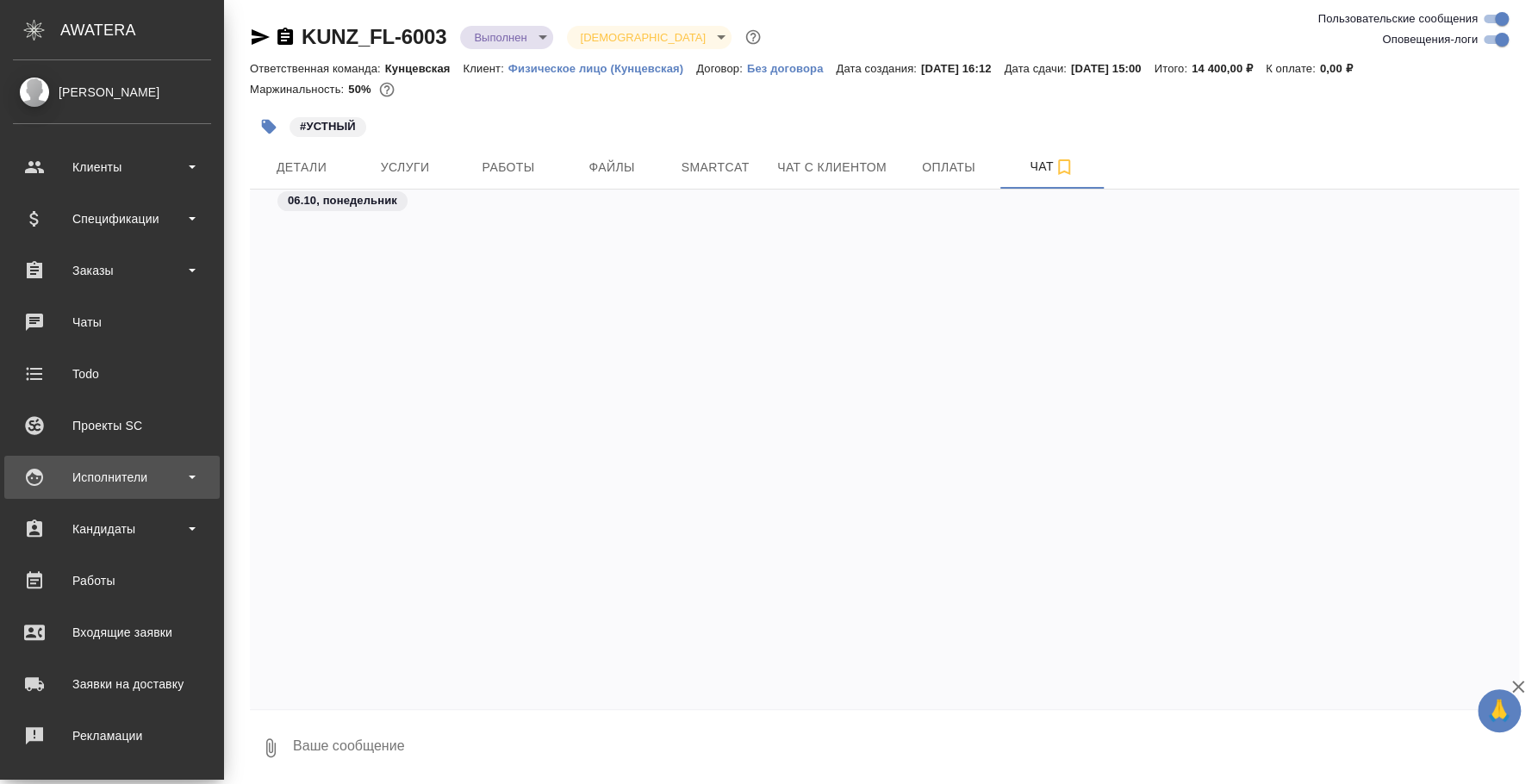
scroll to position [4604, 0]
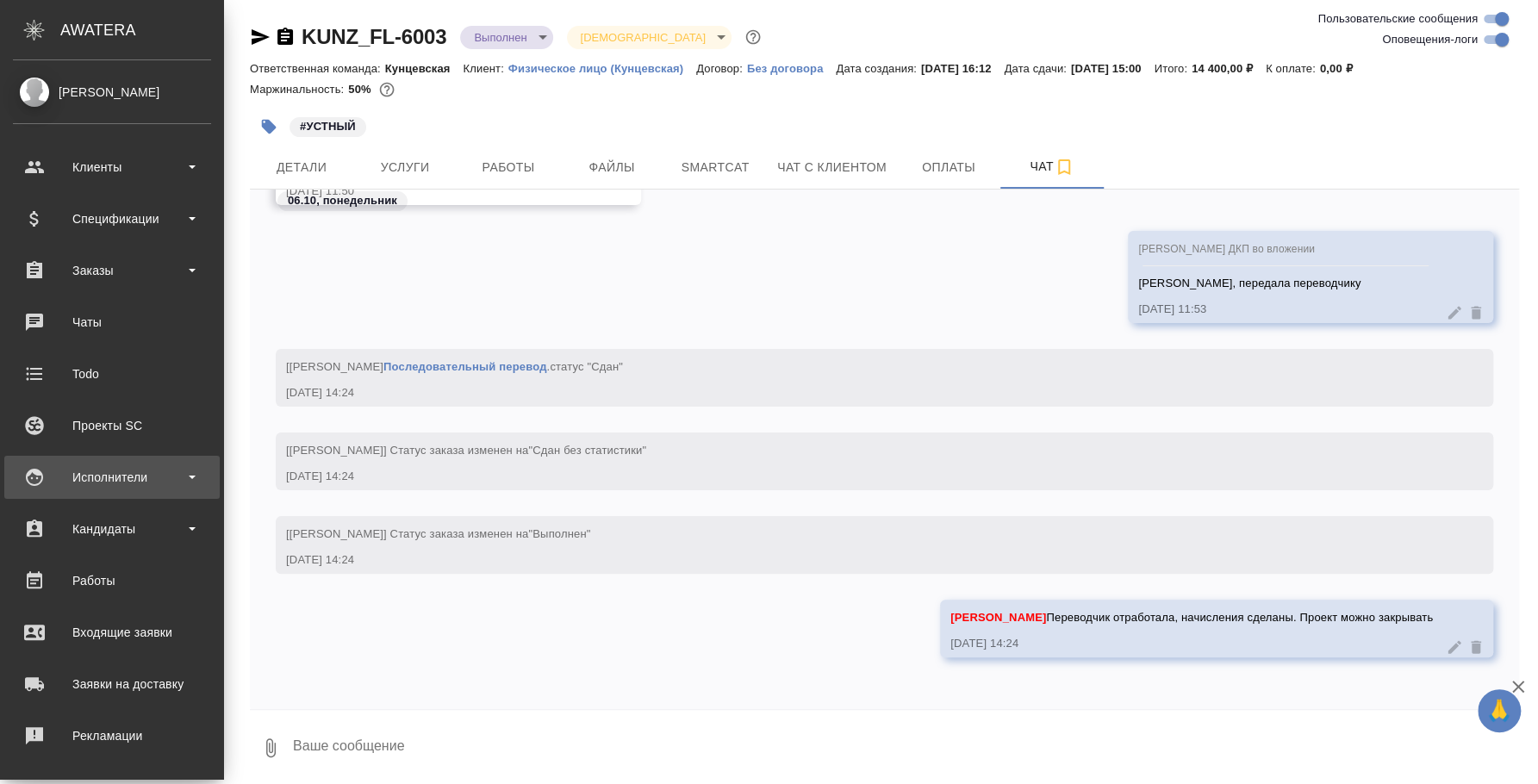
click at [106, 483] on div "Исполнители" at bounding box center [112, 477] width 198 height 26
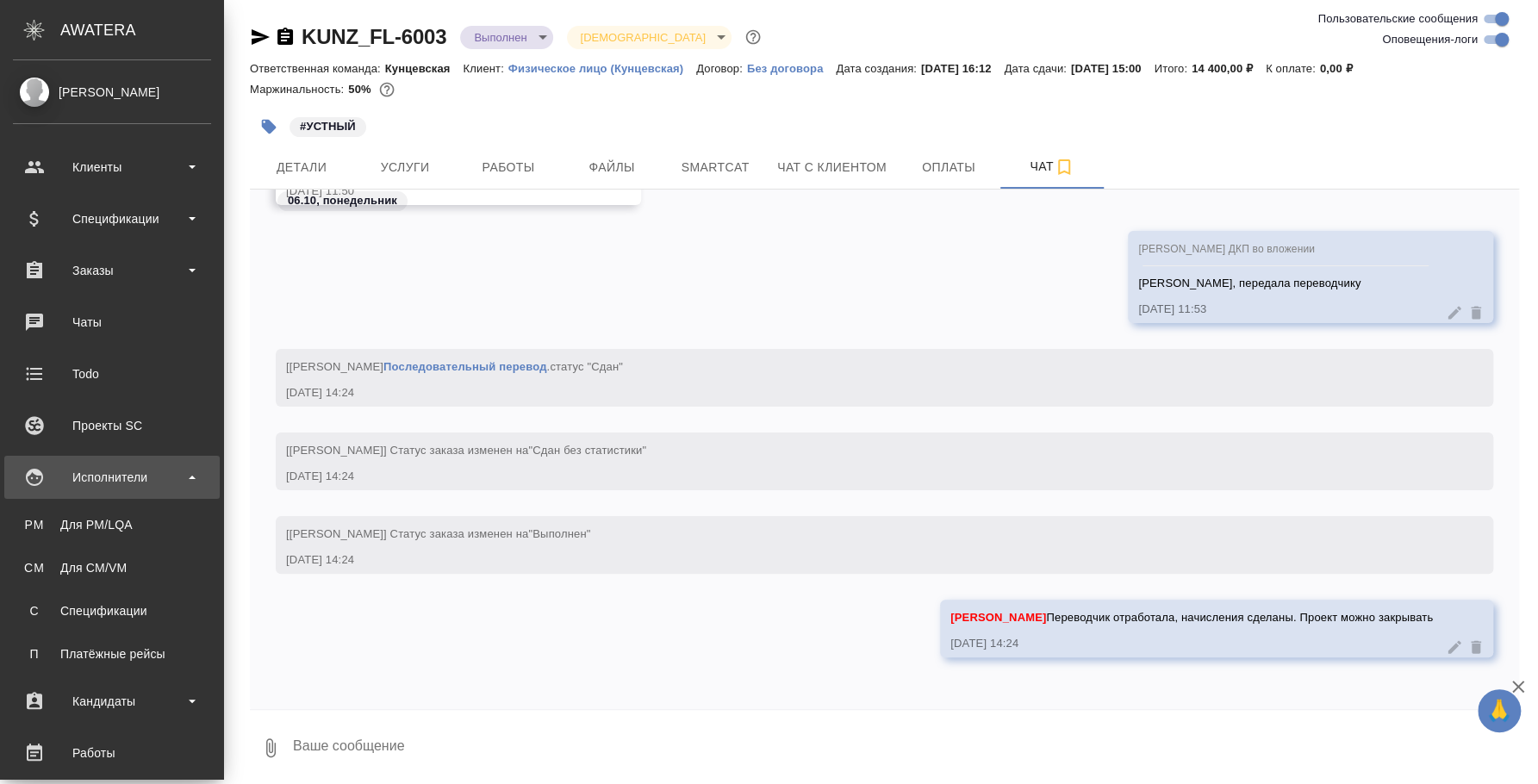
click at [108, 510] on link "PM Для PM/[GEOGRAPHIC_DATA]" at bounding box center [112, 525] width 198 height 35
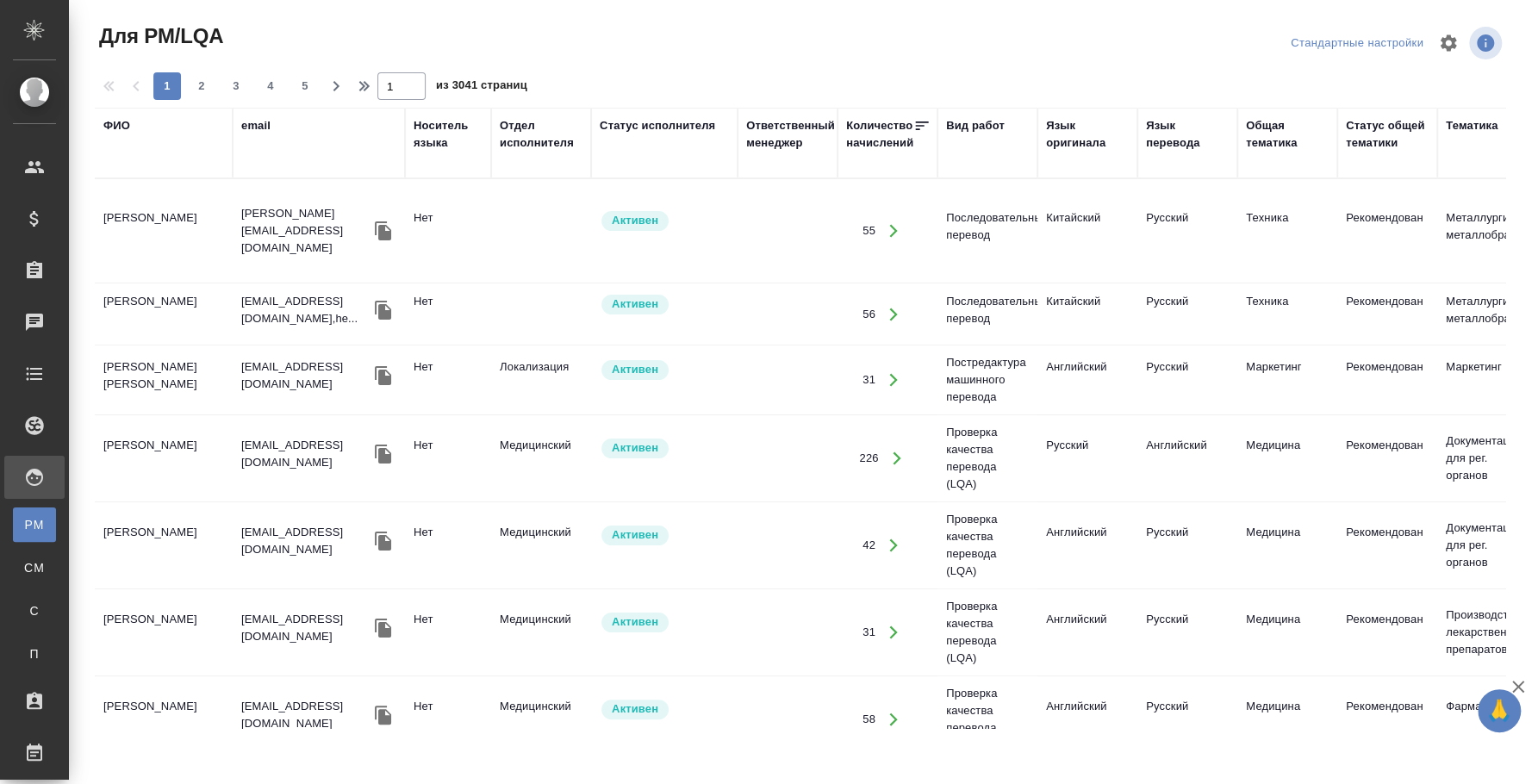
click at [1089, 133] on div "Язык оригинала" at bounding box center [1088, 134] width 83 height 35
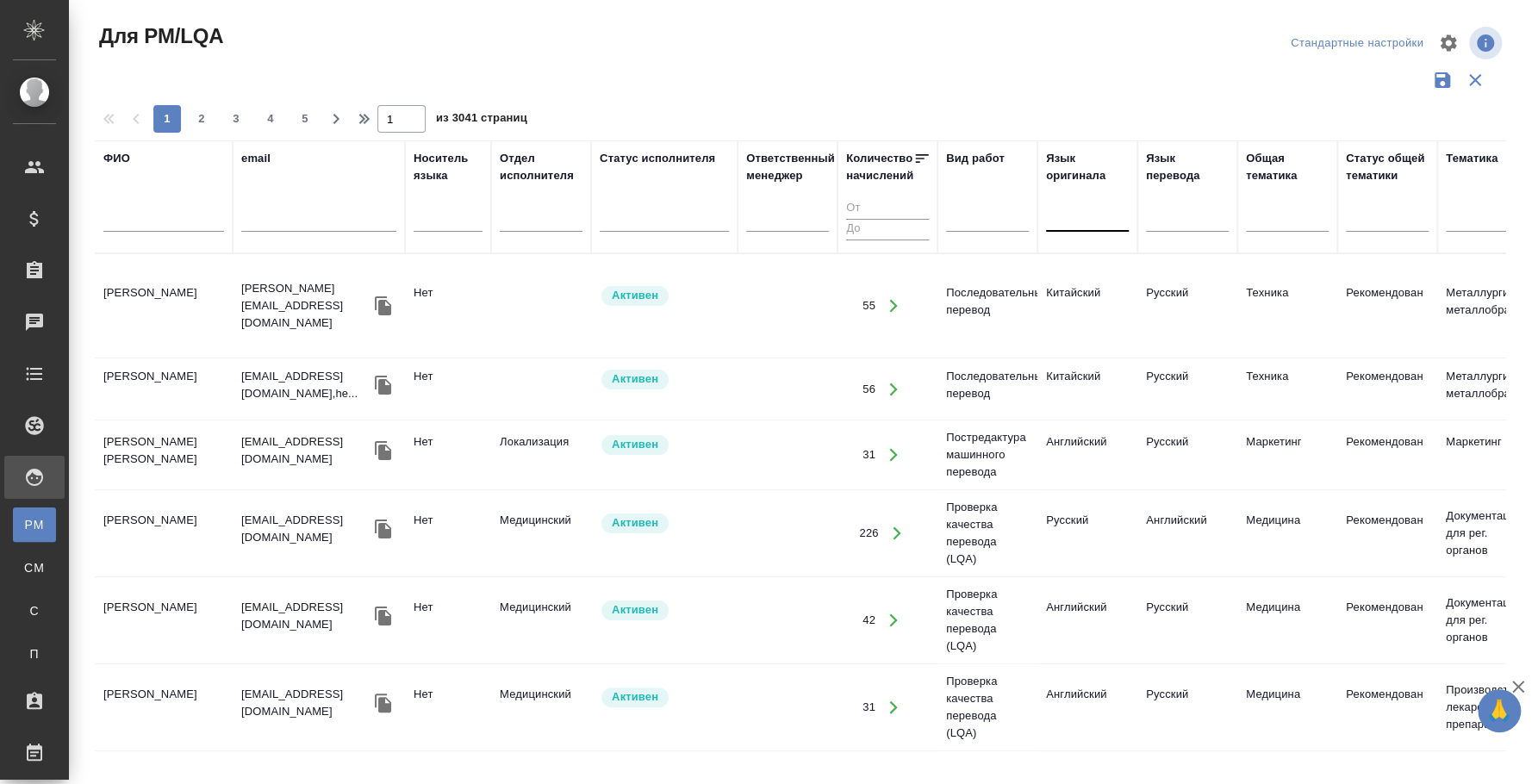
click at [1076, 216] on div at bounding box center [1088, 215] width 83 height 25
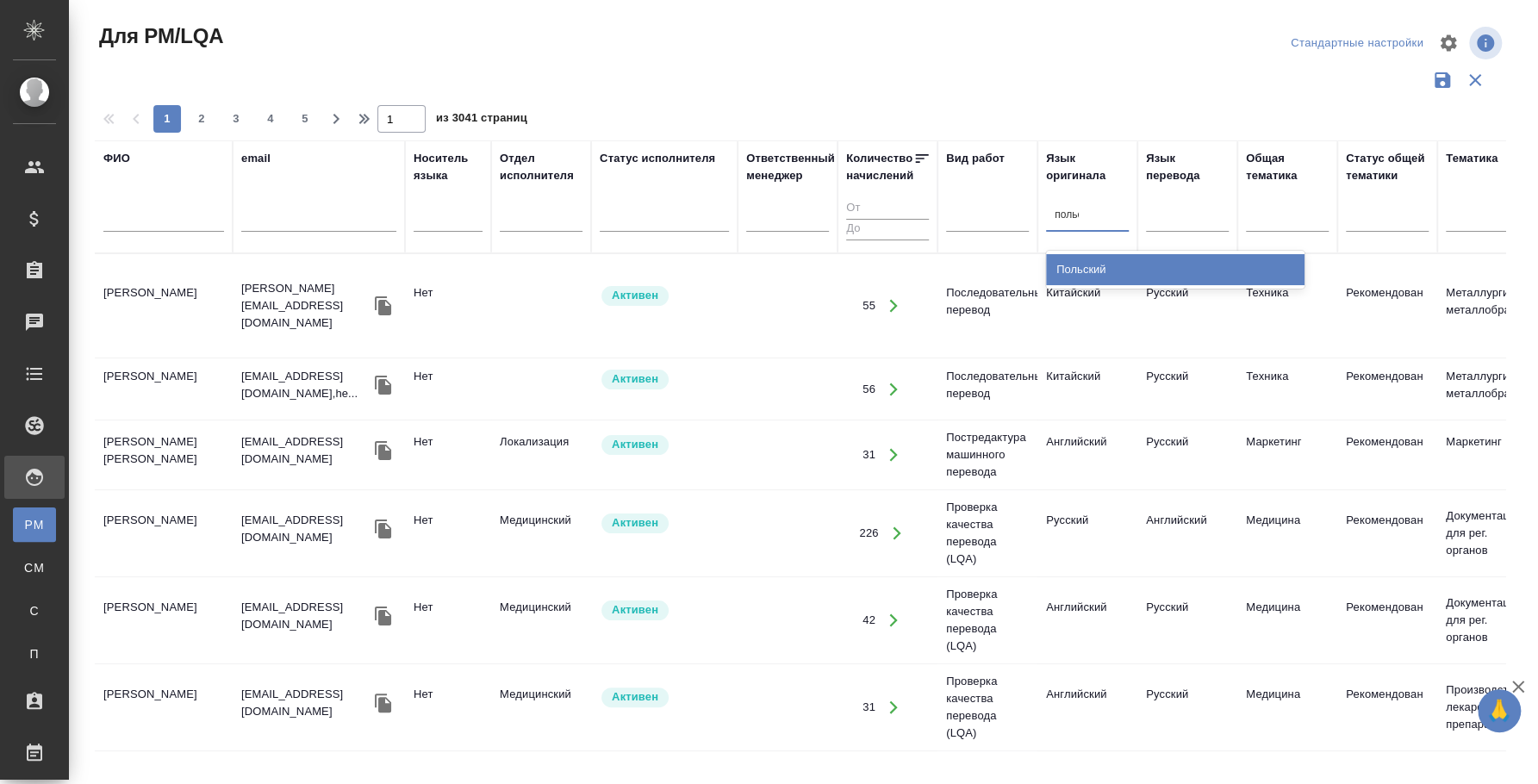
type input "польск"
click at [1085, 270] on div "Польский" at bounding box center [1176, 269] width 258 height 31
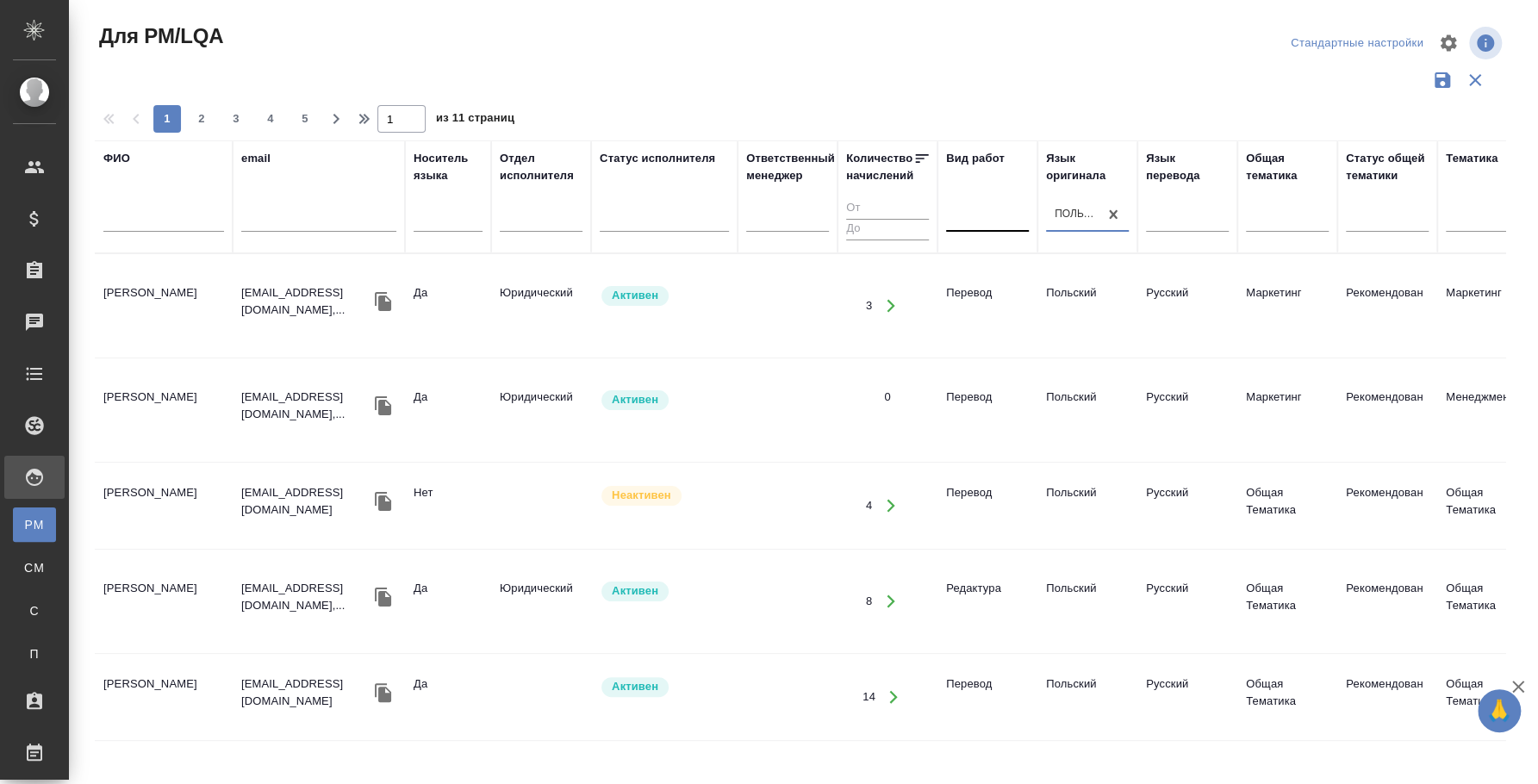
click at [968, 215] on div at bounding box center [988, 215] width 83 height 25
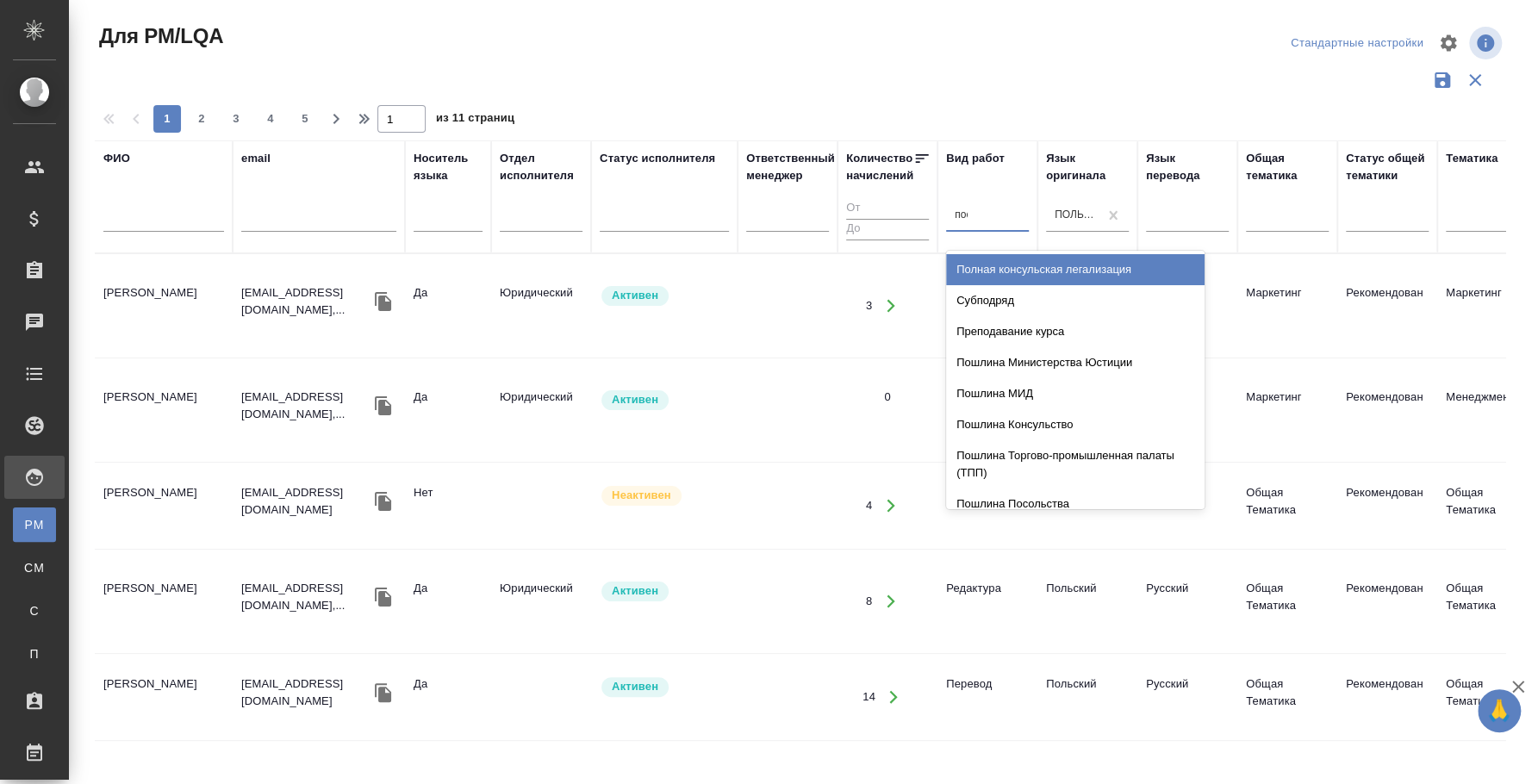
type input "посл"
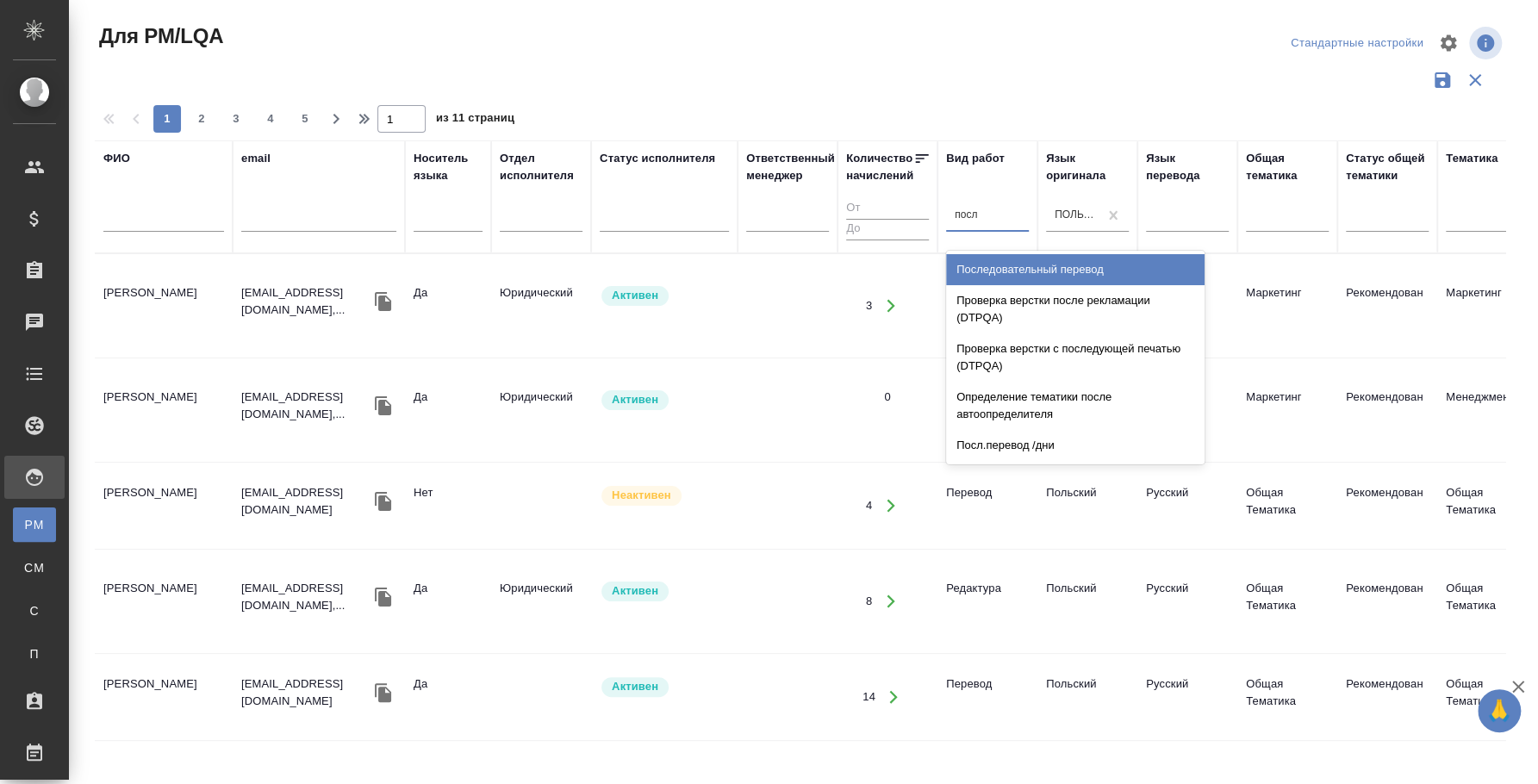
click at [1049, 263] on div "Последовательный перевод" at bounding box center [1076, 269] width 258 height 31
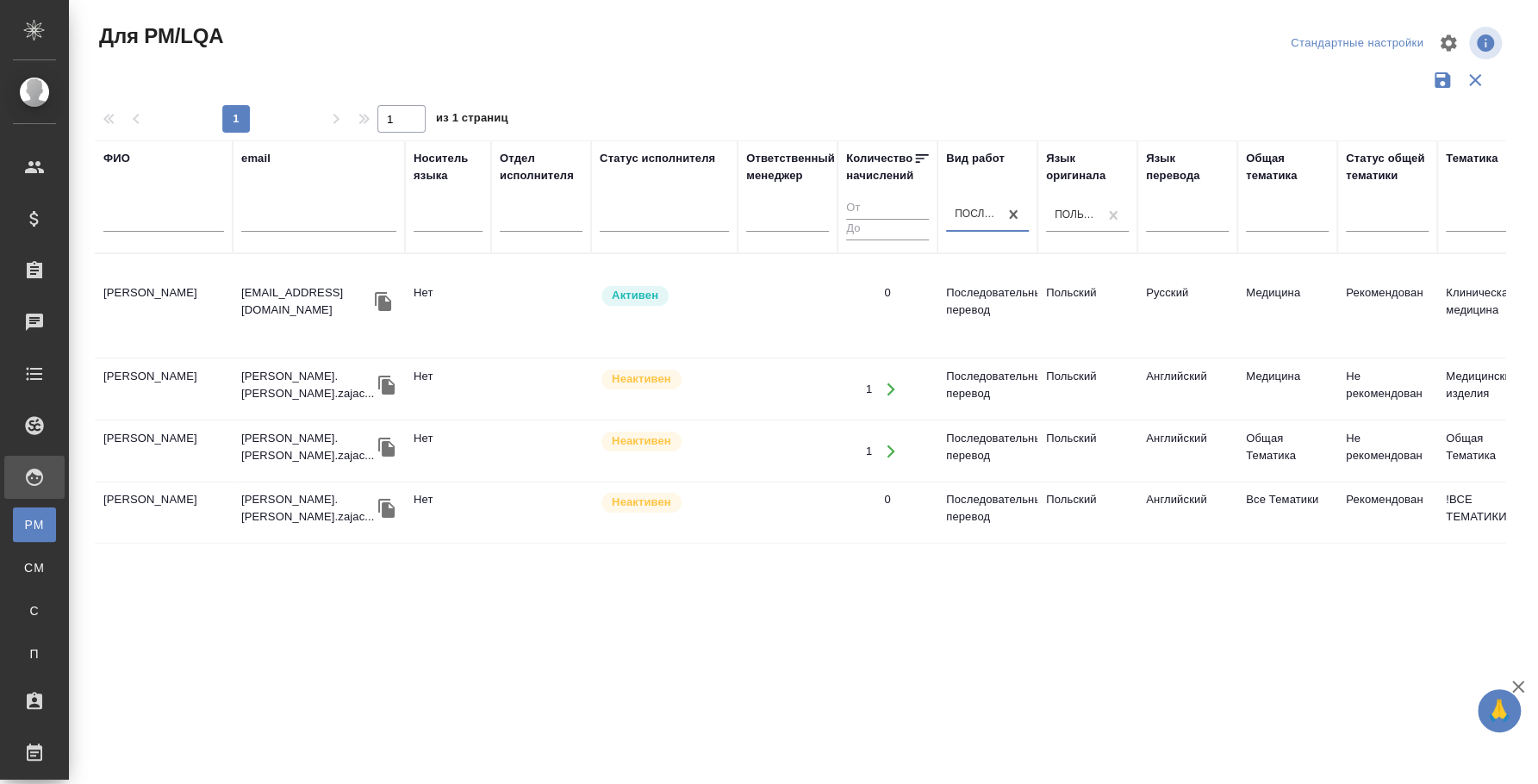
click at [156, 282] on td "[PERSON_NAME]" at bounding box center [163, 305] width 138 height 60
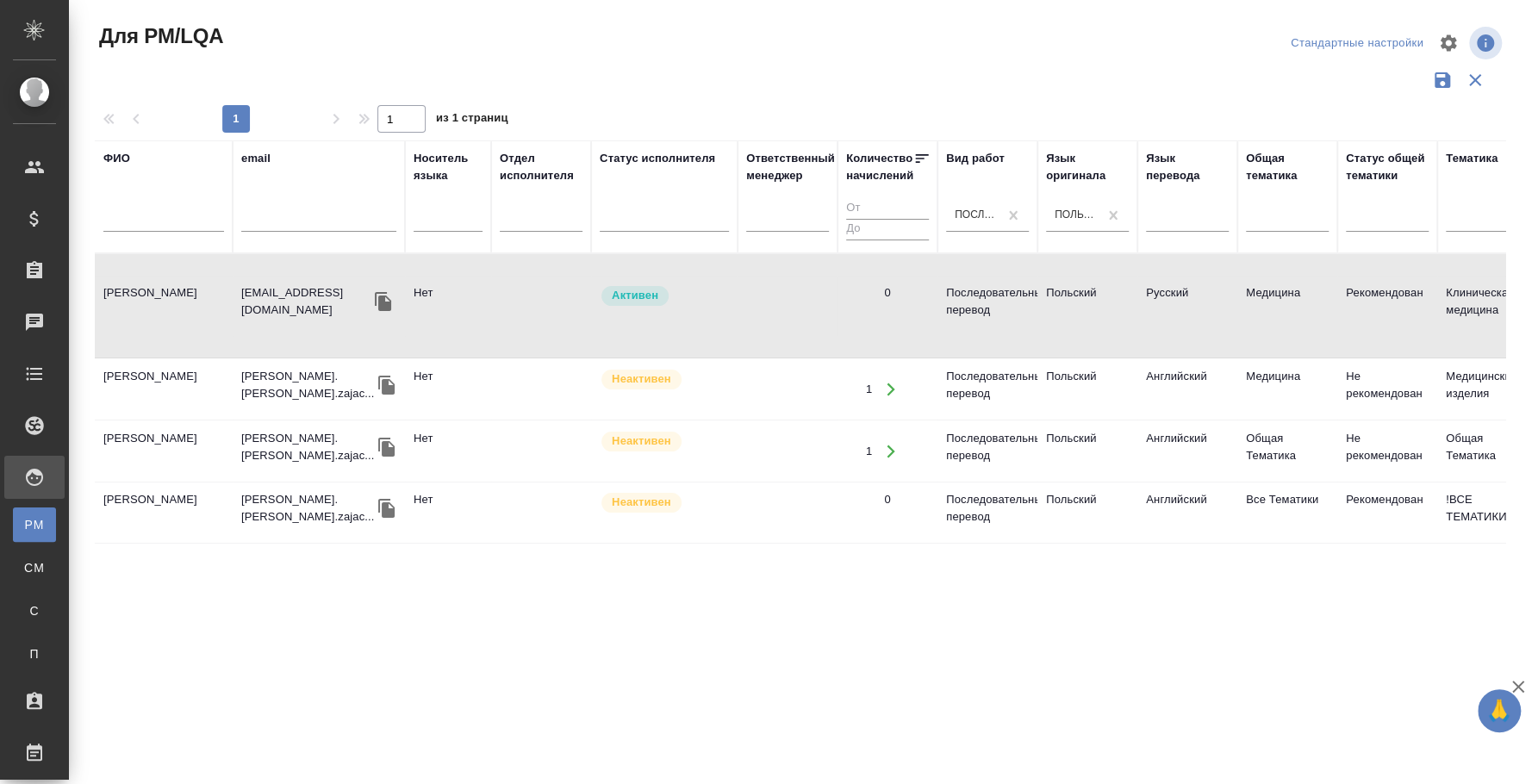
click at [156, 282] on td "[PERSON_NAME]" at bounding box center [163, 305] width 138 height 60
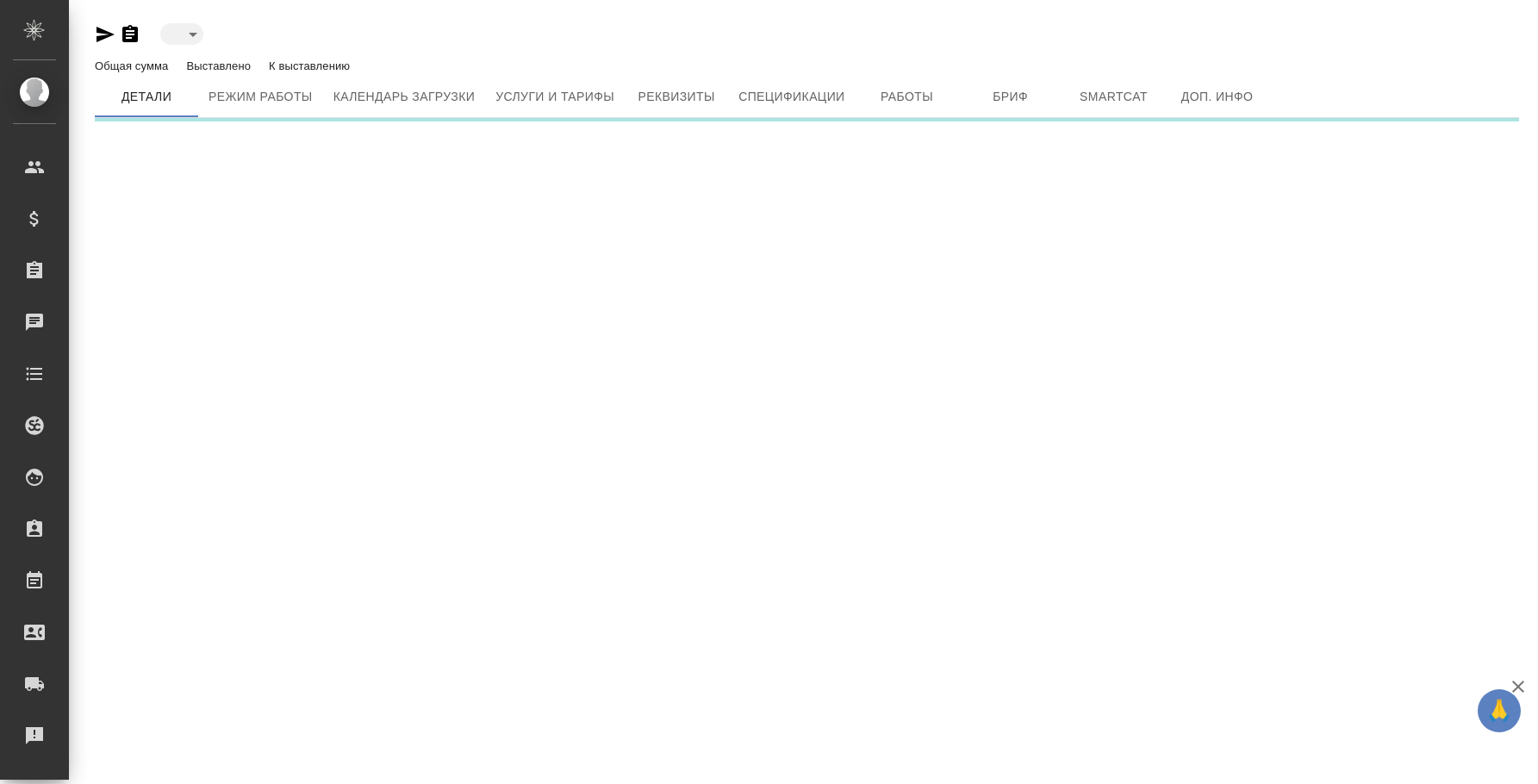
type input "active"
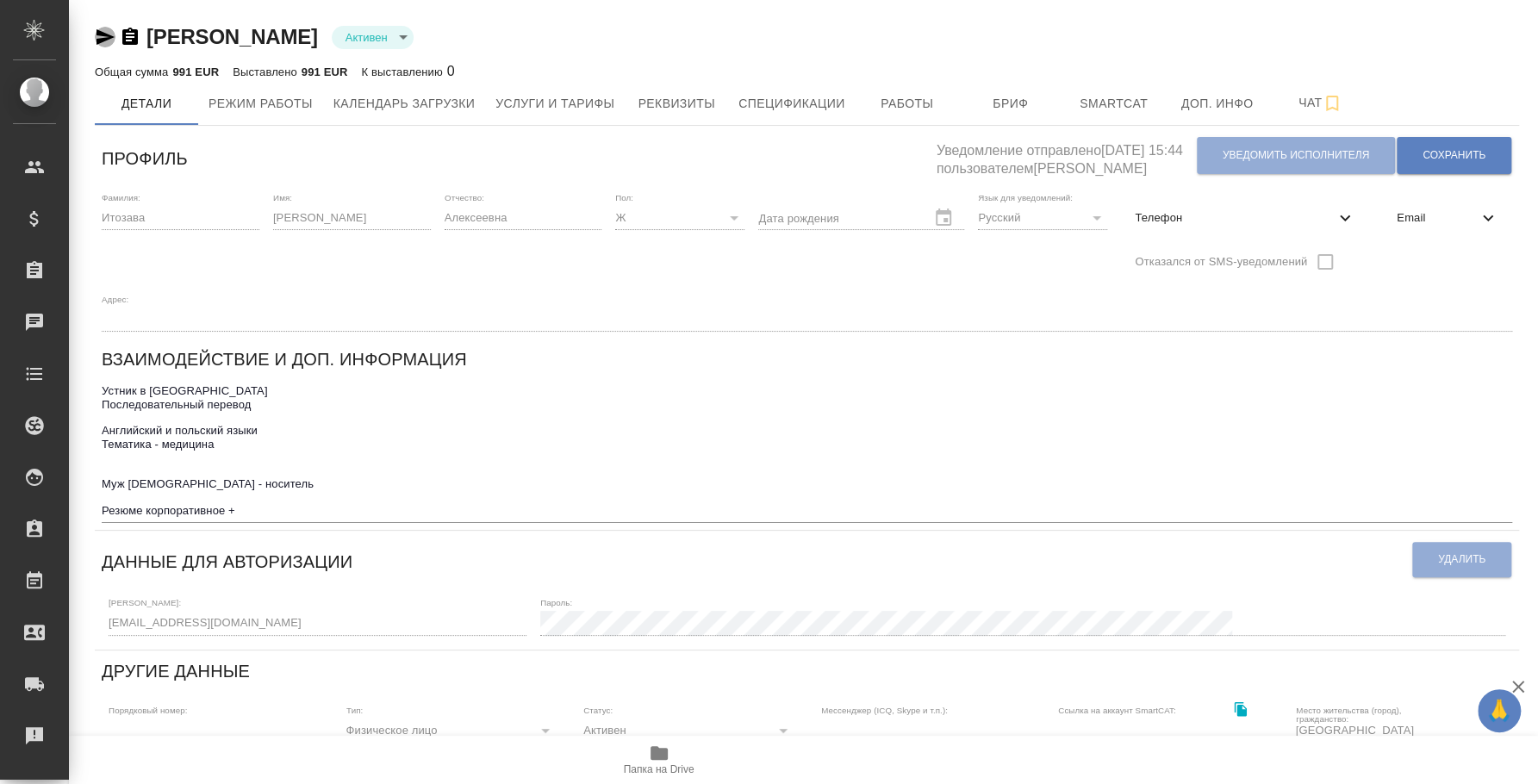
click at [103, 28] on icon "button" at bounding box center [105, 37] width 21 height 21
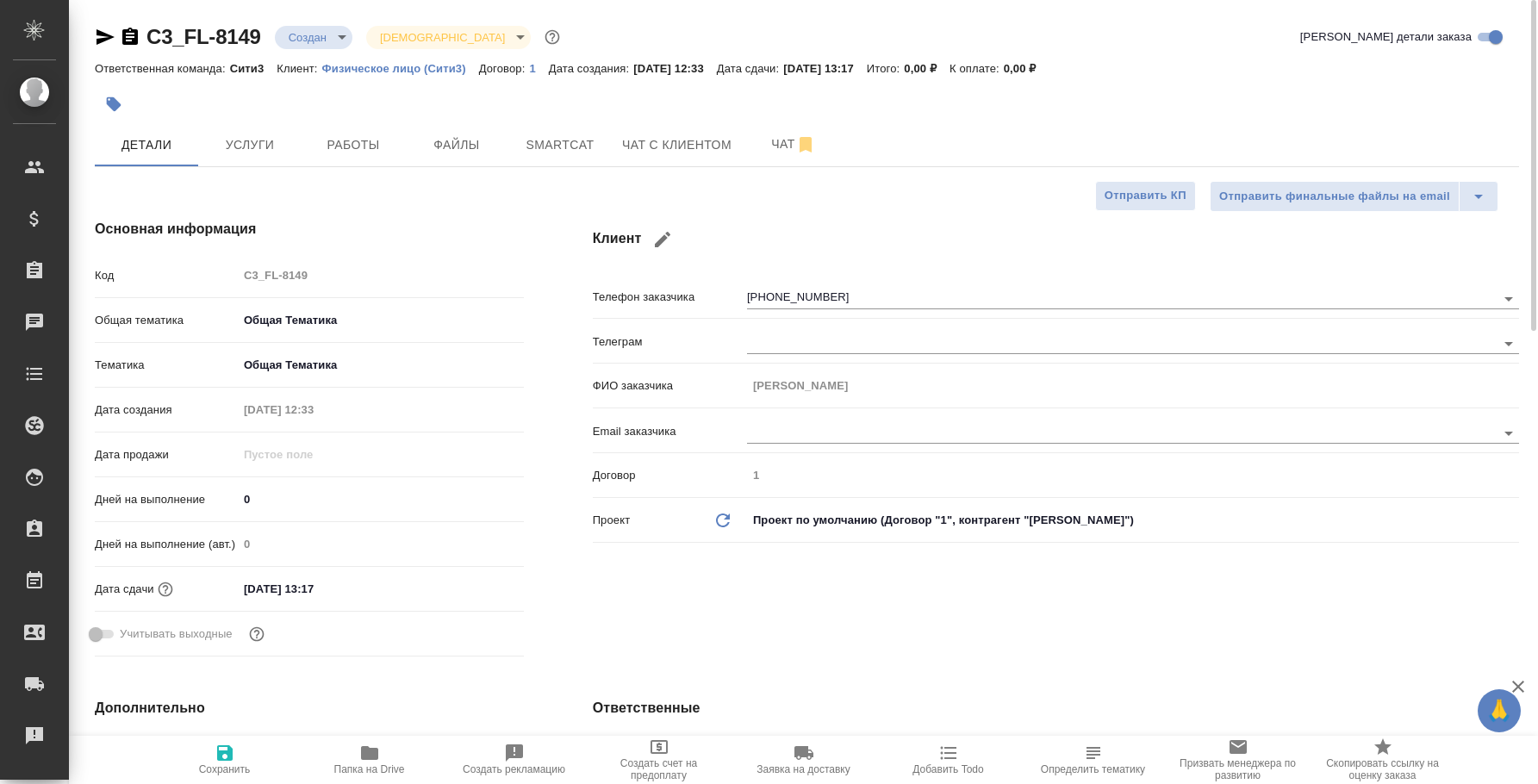
select select "RU"
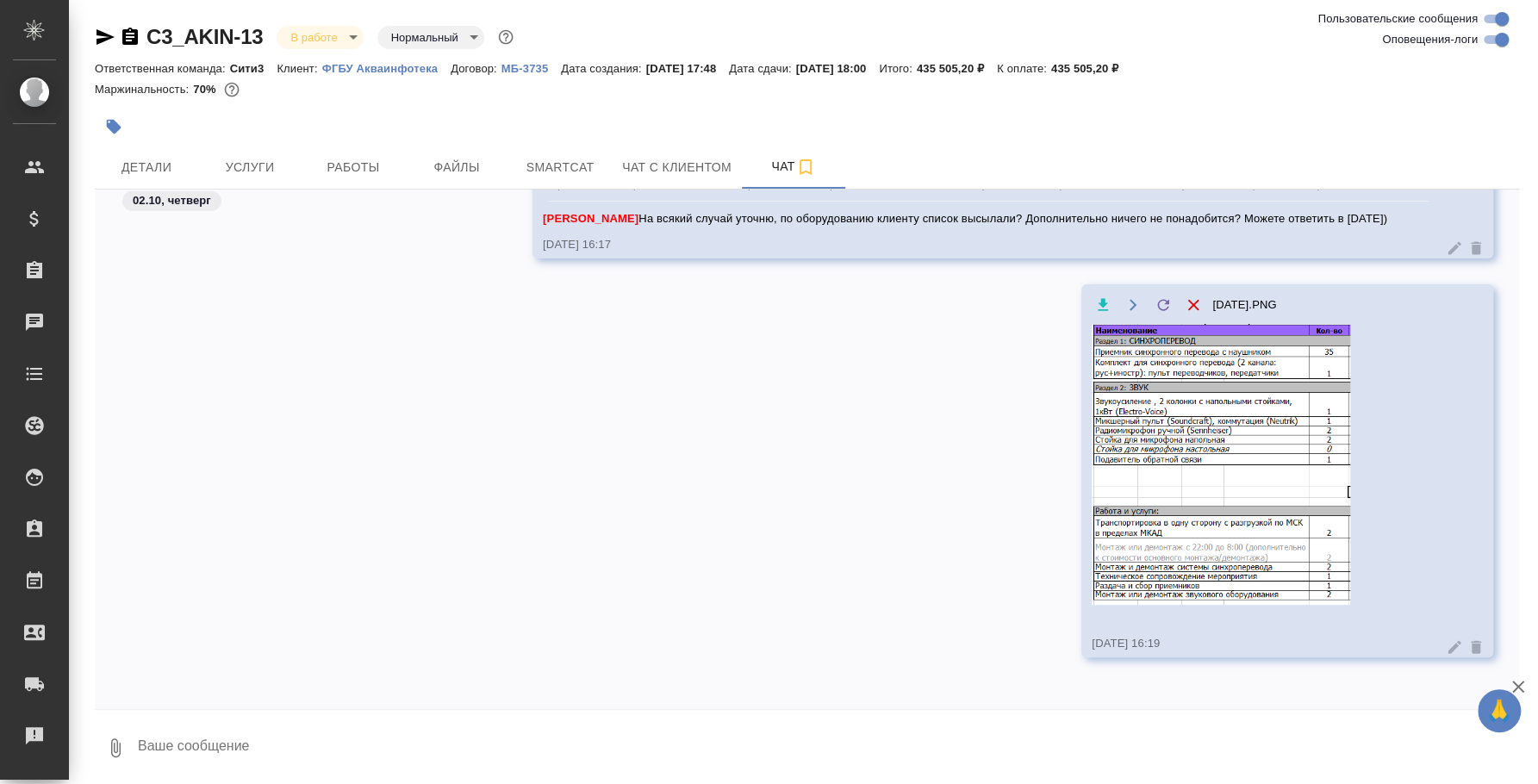
scroll to position [3371, 0]
click at [640, 730] on textarea at bounding box center [828, 747] width 1384 height 58
click at [627, 743] on textarea at bounding box center [828, 747] width 1384 height 58
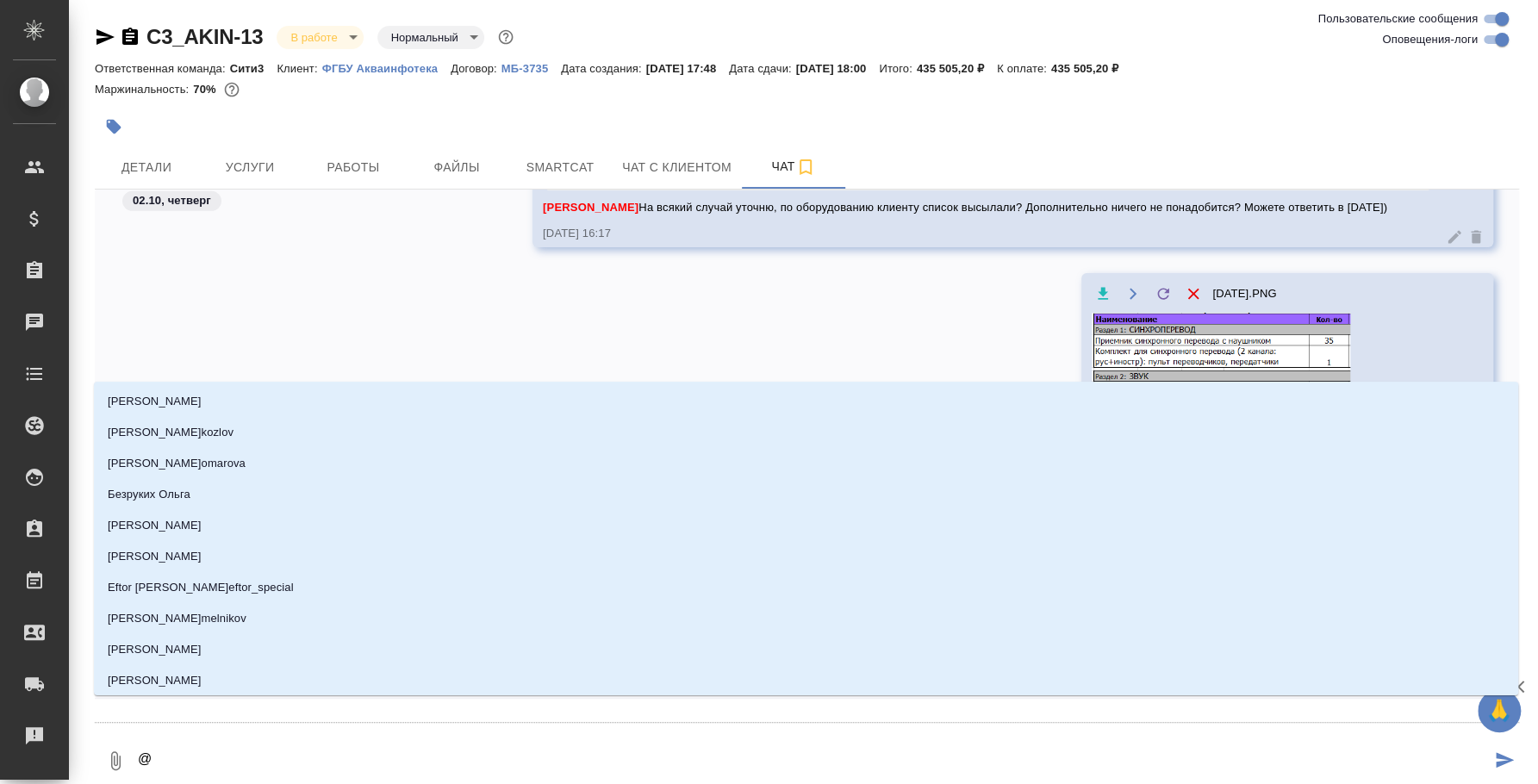
type textarea "@н"
type input "н"
type textarea "@ни"
type input "ни"
type textarea "@н"
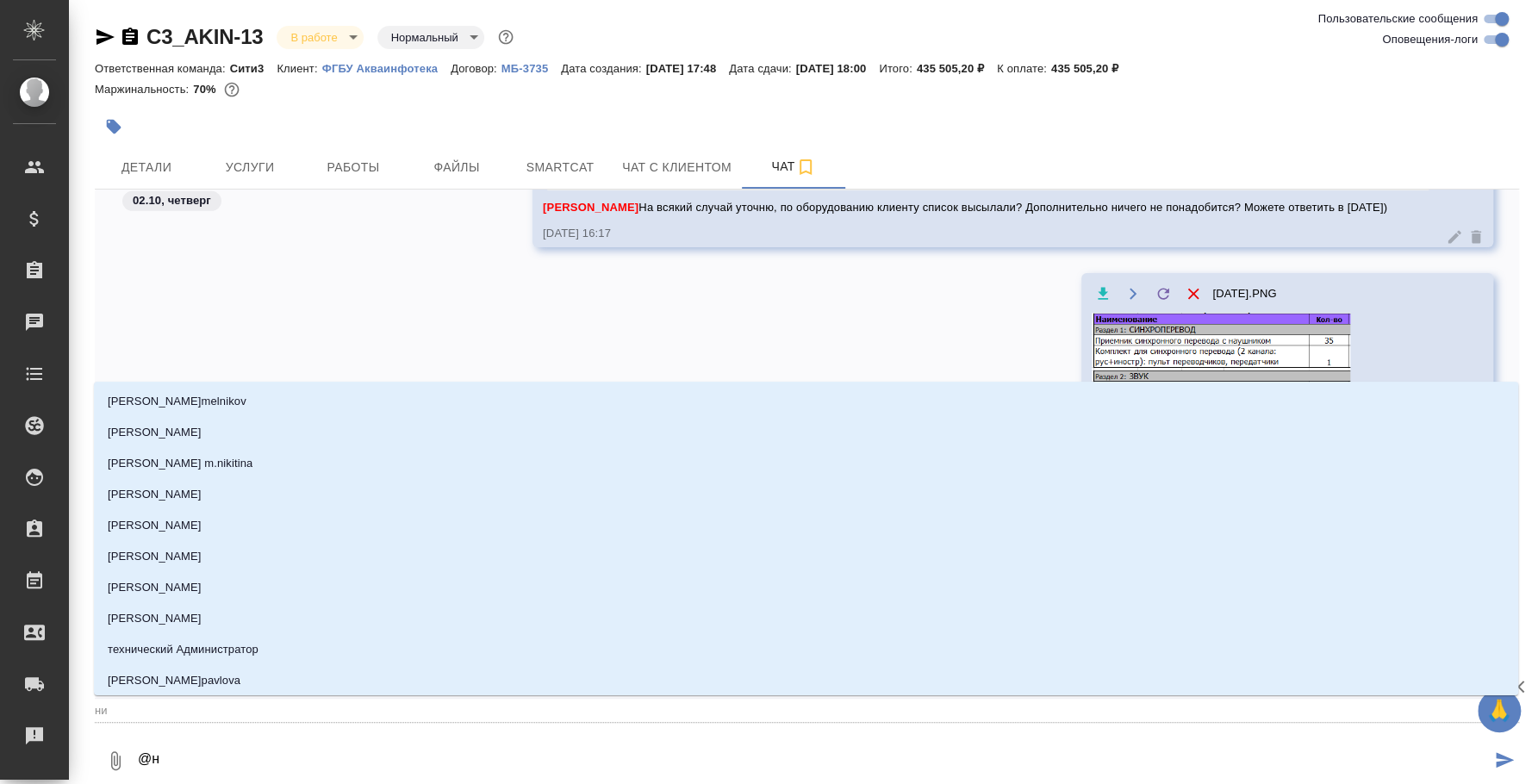
type input "н"
type textarea "@ни"
type input "ни"
type textarea "@ник"
type input "ник"
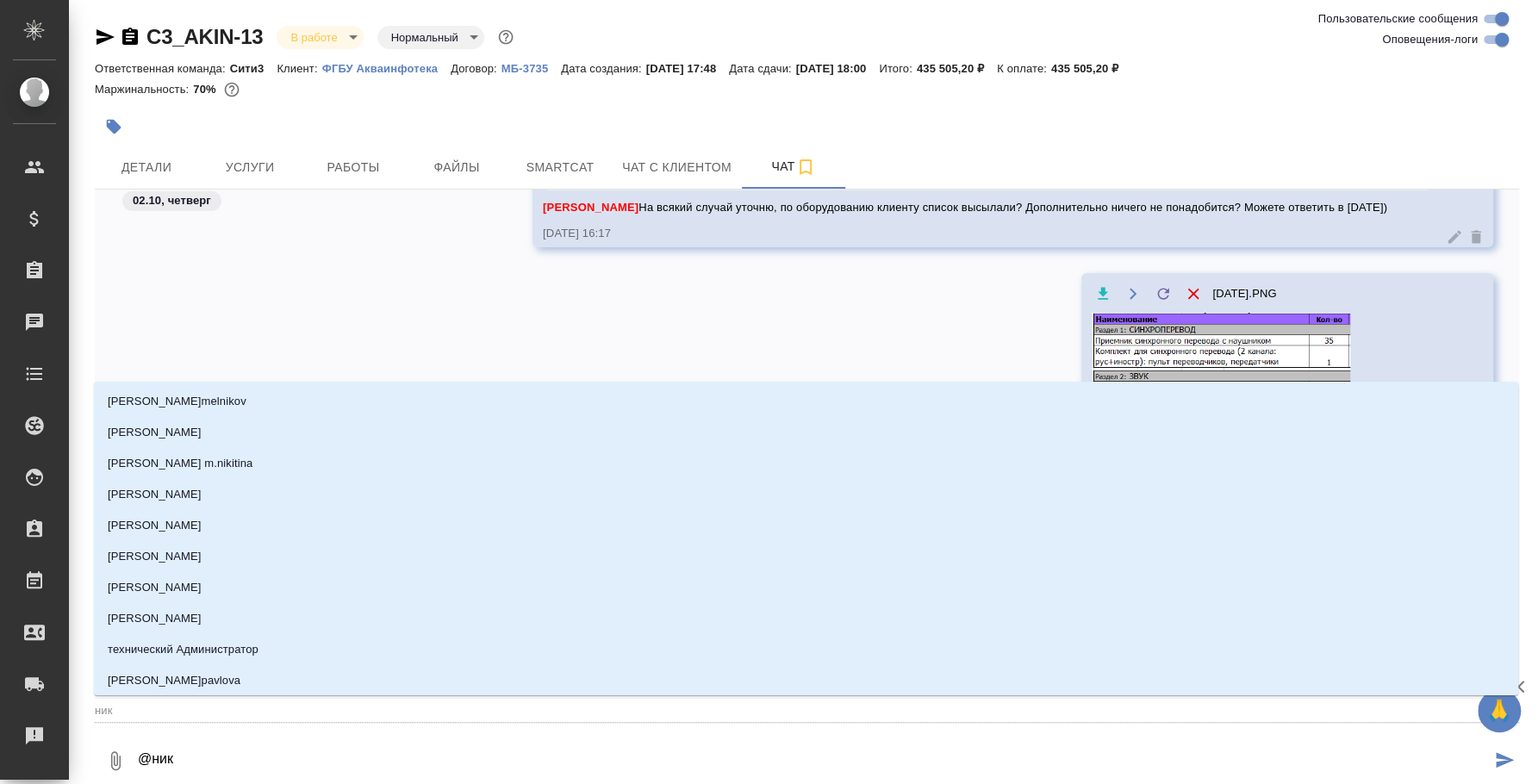
type textarea "@ники"
type input "ники"
type textarea "@никит"
type input "никит"
type textarea "@никити"
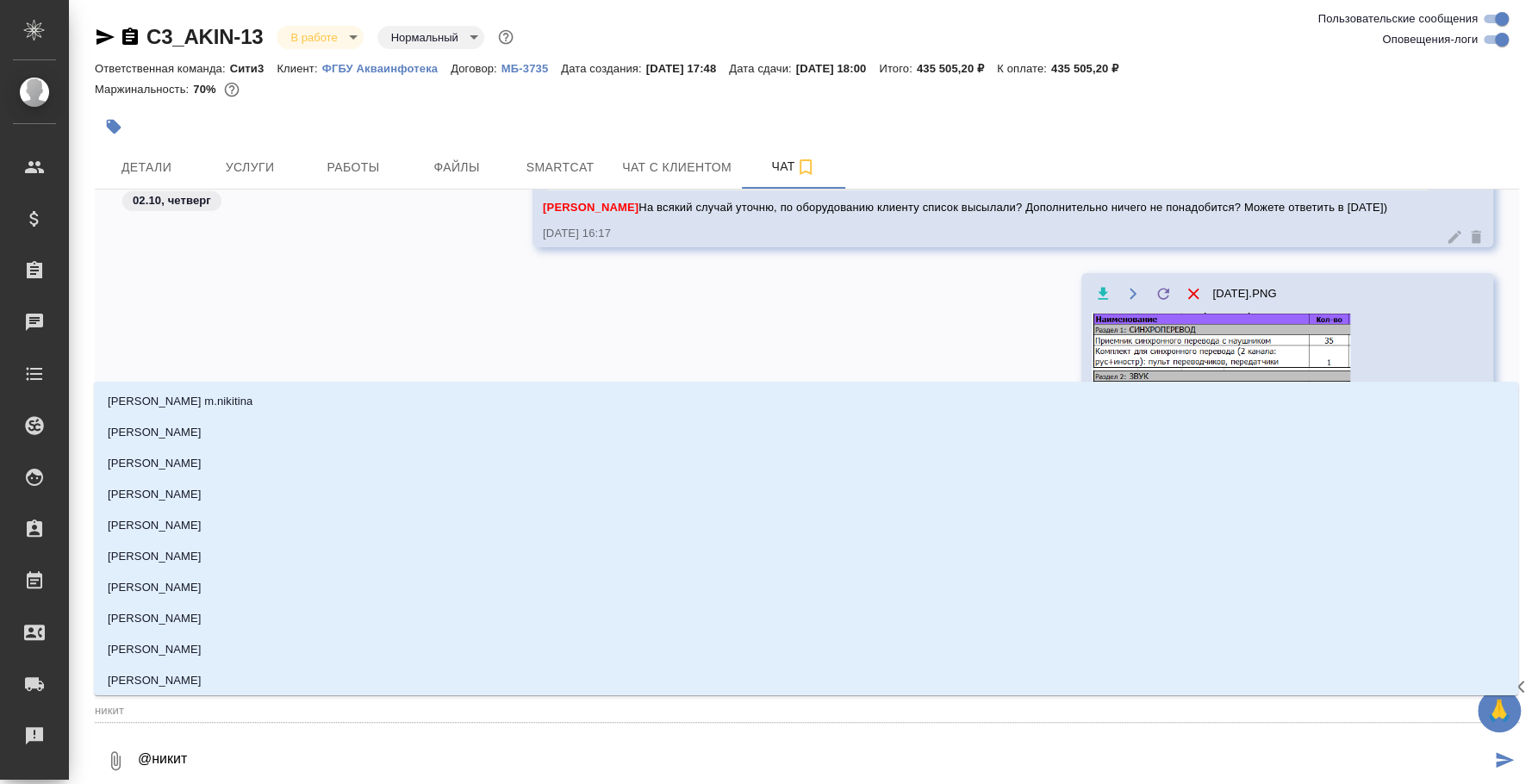
type input "никити"
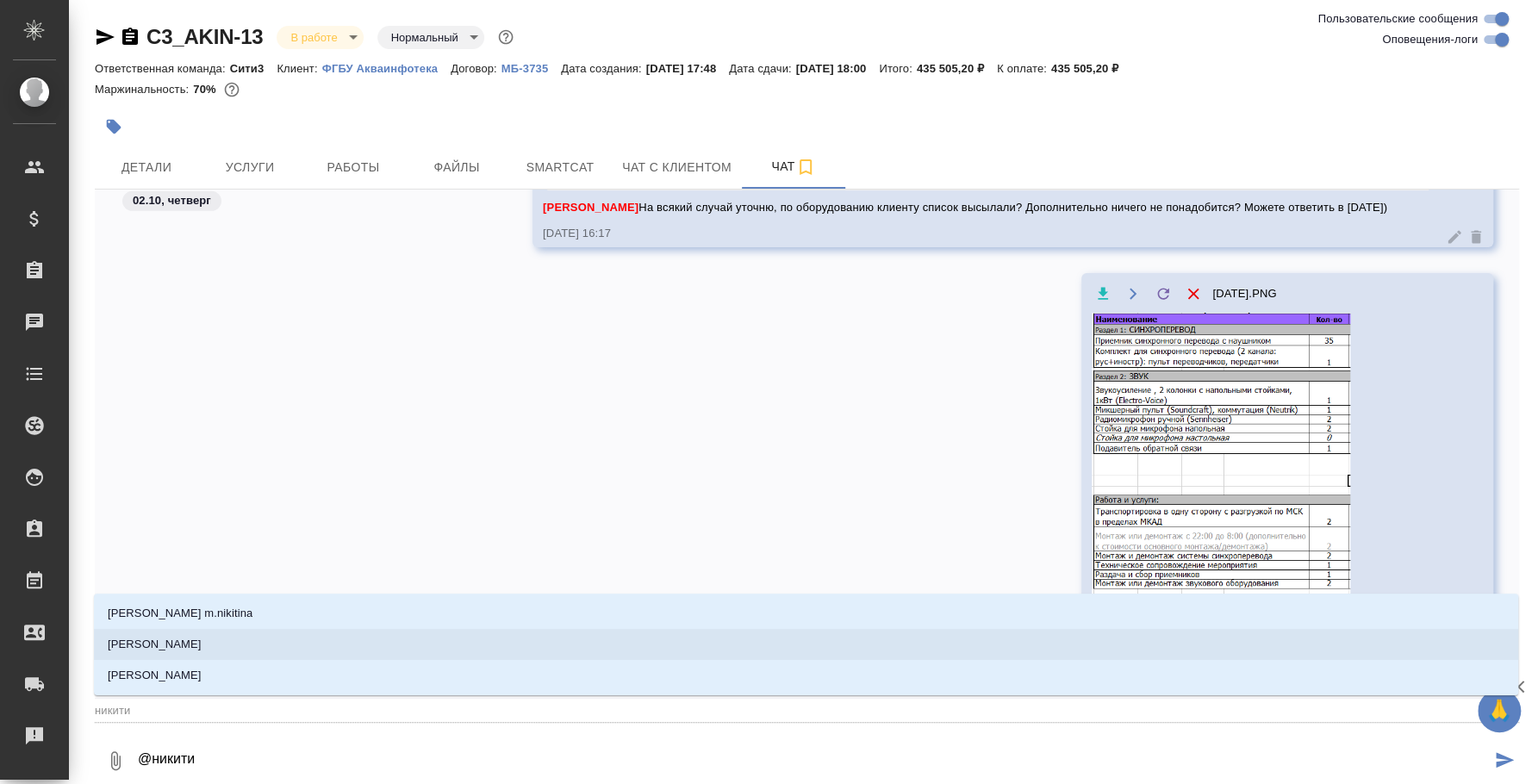
click at [531, 653] on li "Никитина Татьяна" at bounding box center [806, 643] width 1425 height 31
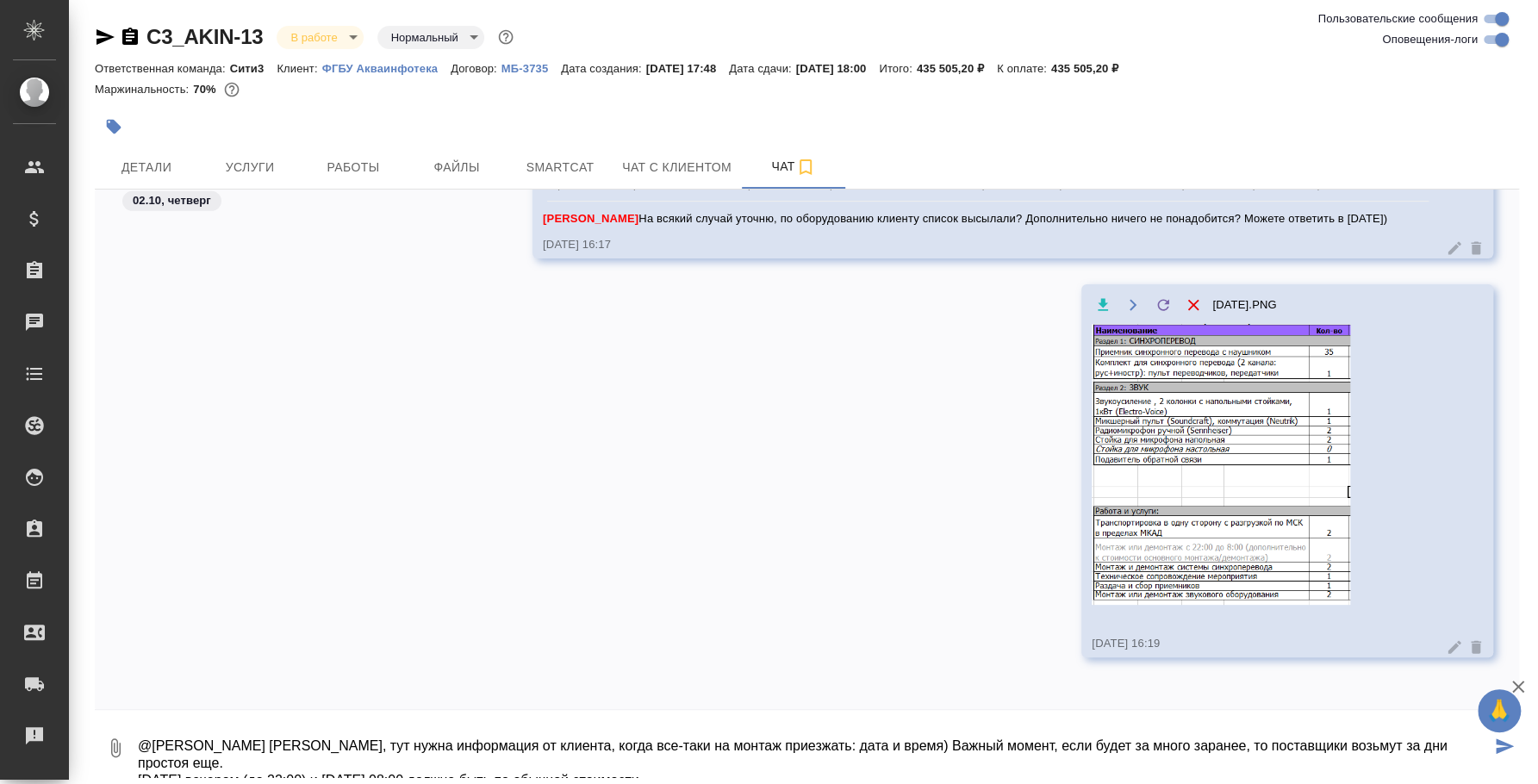
type textarea "@Никитина Татьяна Таня, тут нужна информация от клиента, когда все-таки на монт…"
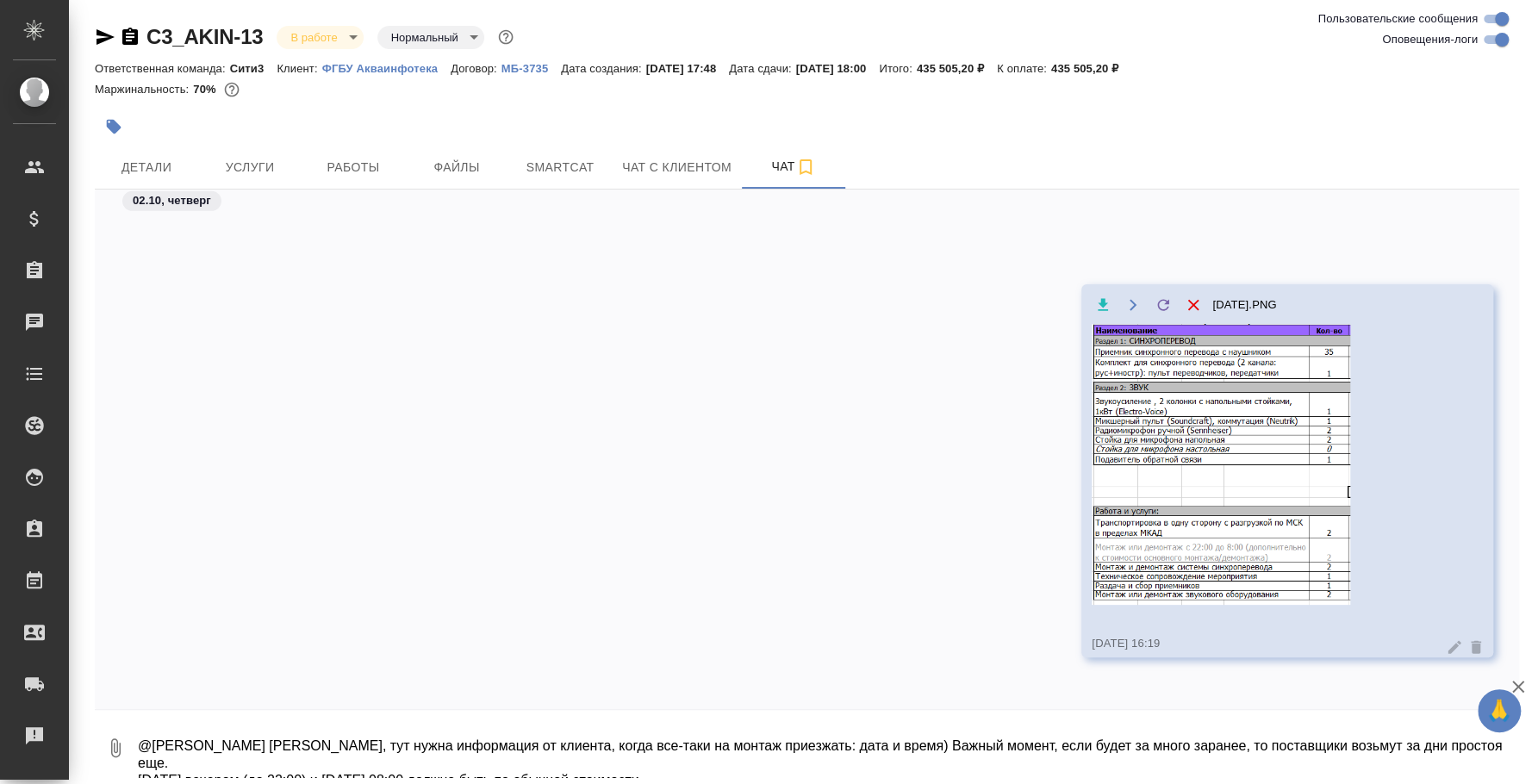
scroll to position [3519, 0]
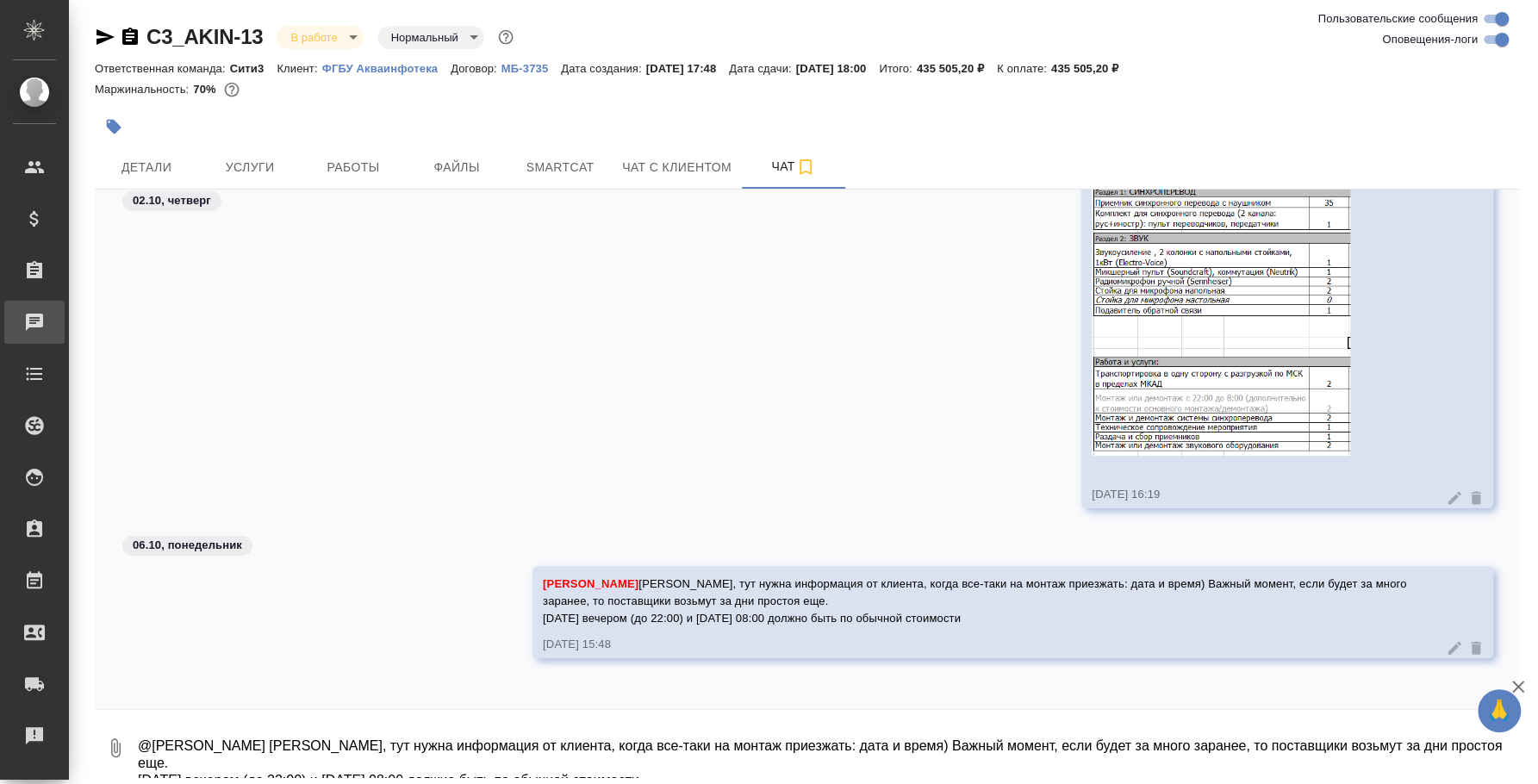
click at [35, 319] on div "Чаты" at bounding box center [13, 322] width 44 height 26
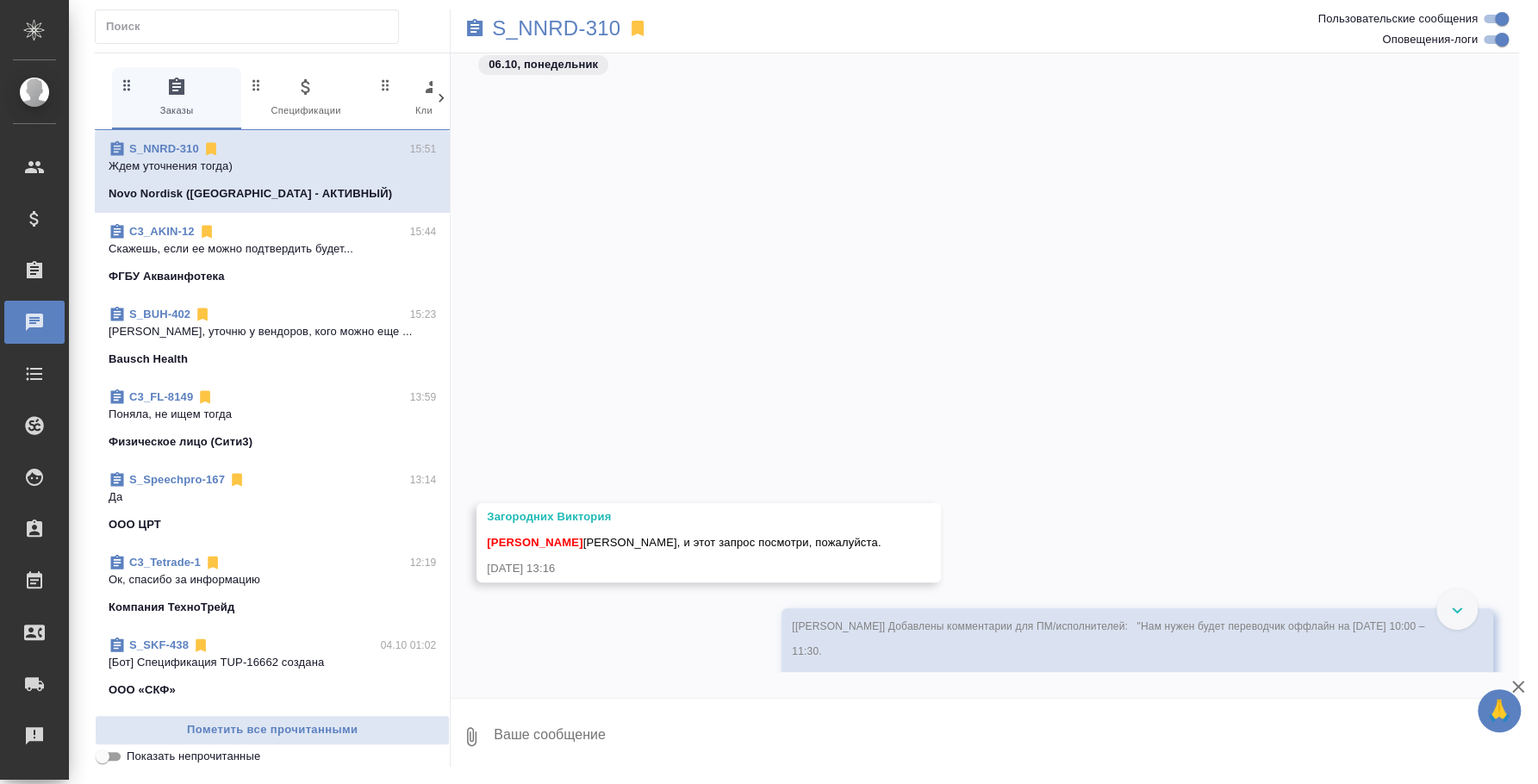
scroll to position [867, 0]
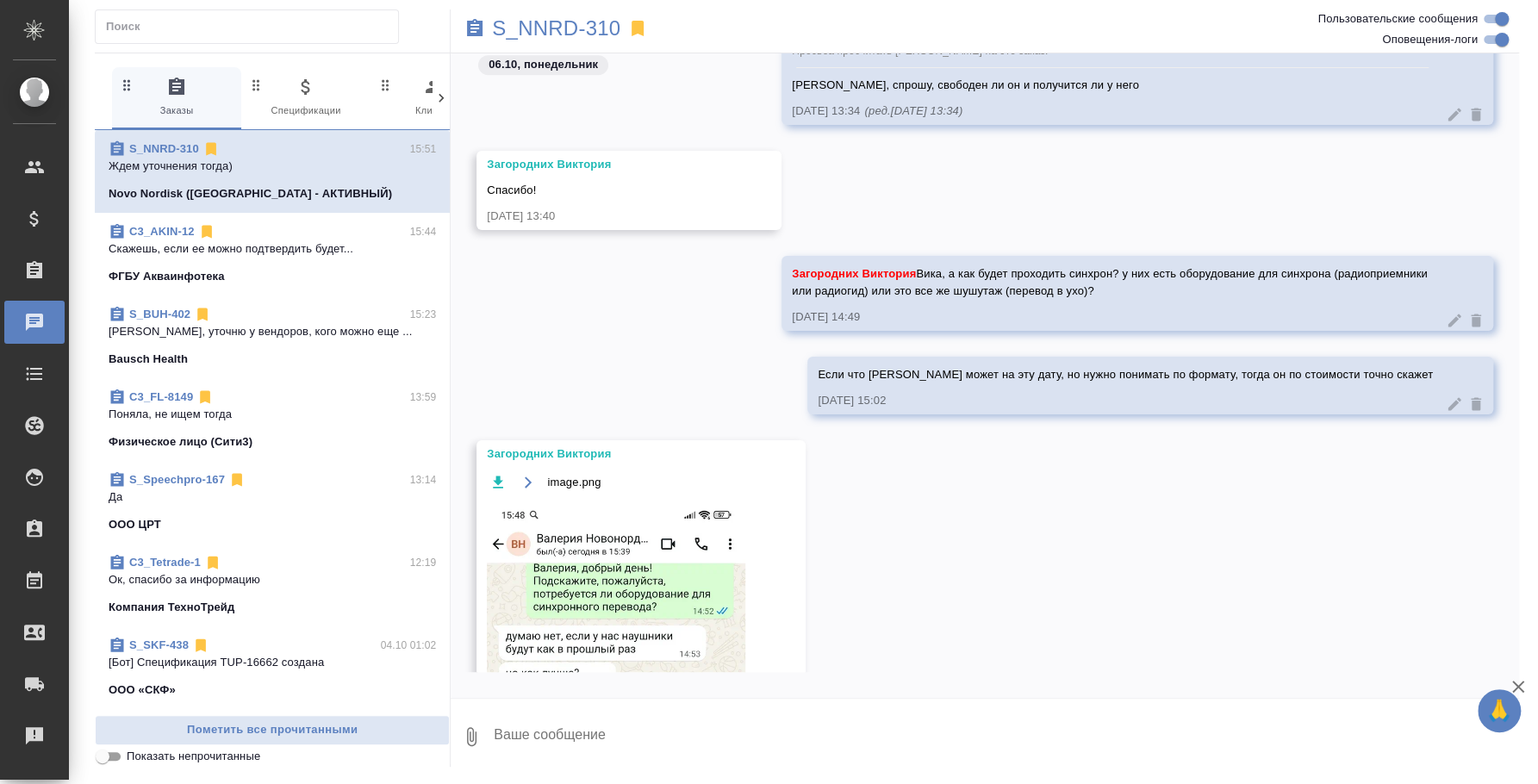
click at [248, 262] on span "C3_AKIN-12 15:44 Скажешь, если ее можно подтвердить будет... ФГБУ Акваинфотека" at bounding box center [272, 253] width 328 height 62
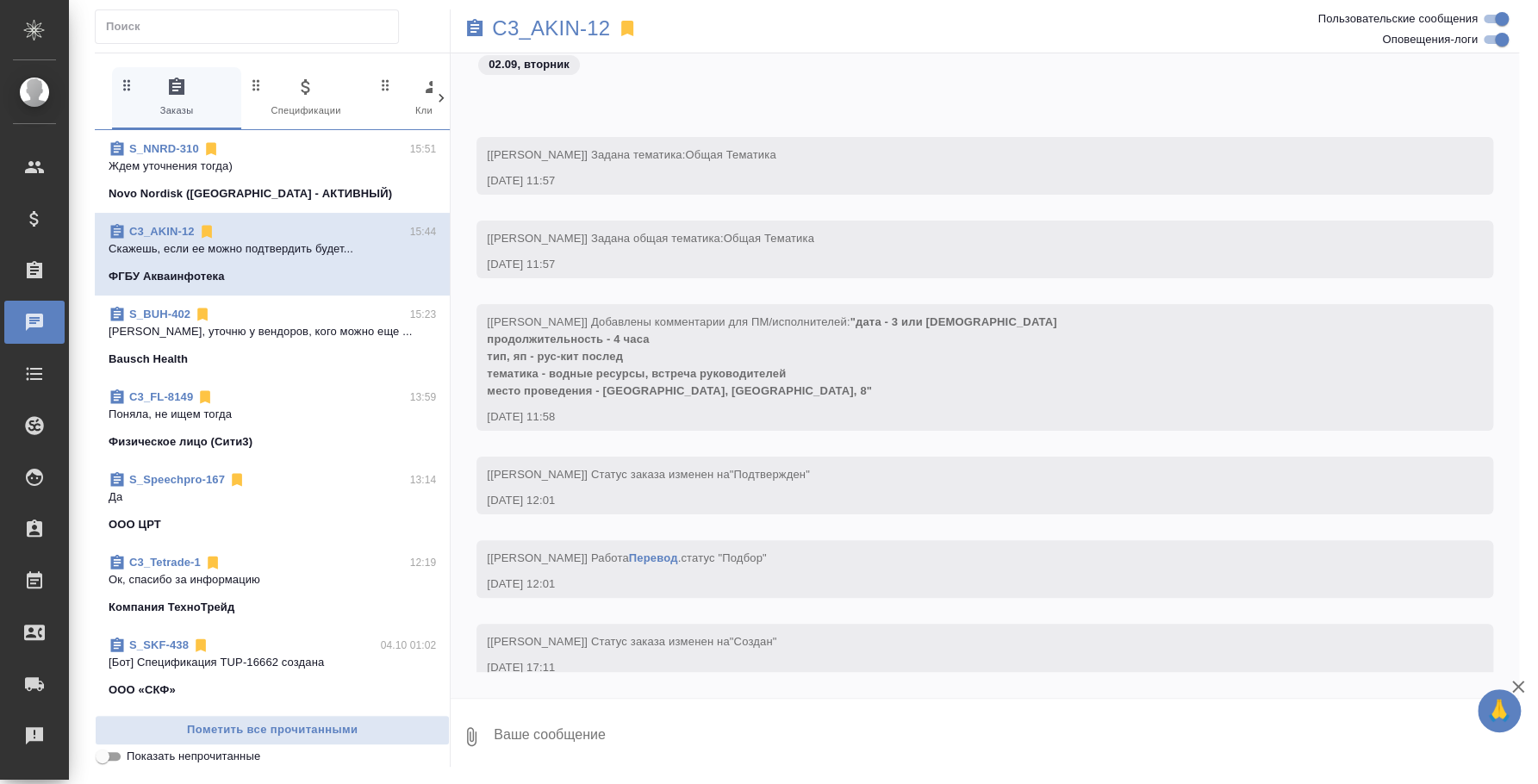
scroll to position [1110, 0]
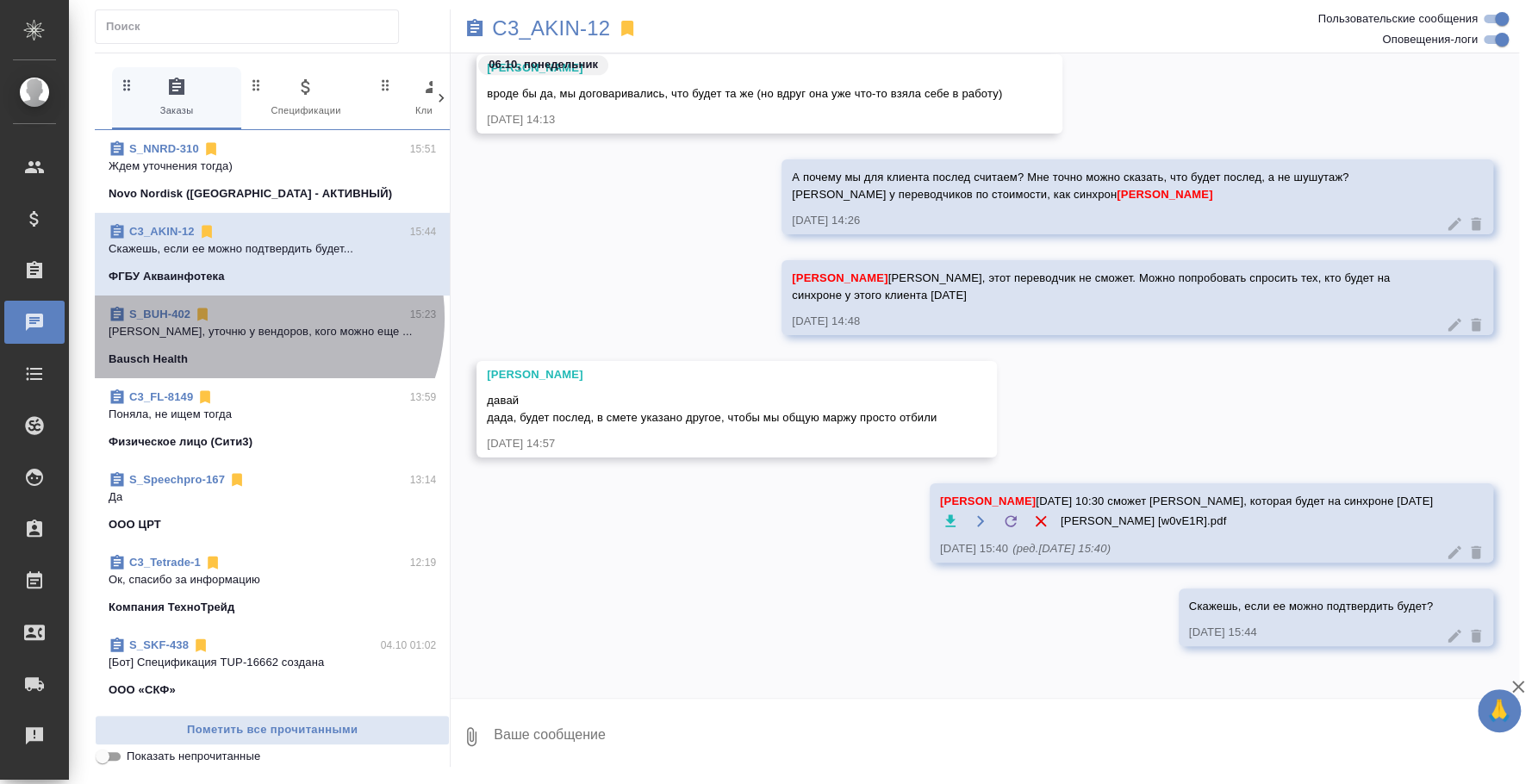
click at [256, 318] on div "S_BUH-402 15:23" at bounding box center [272, 314] width 328 height 17
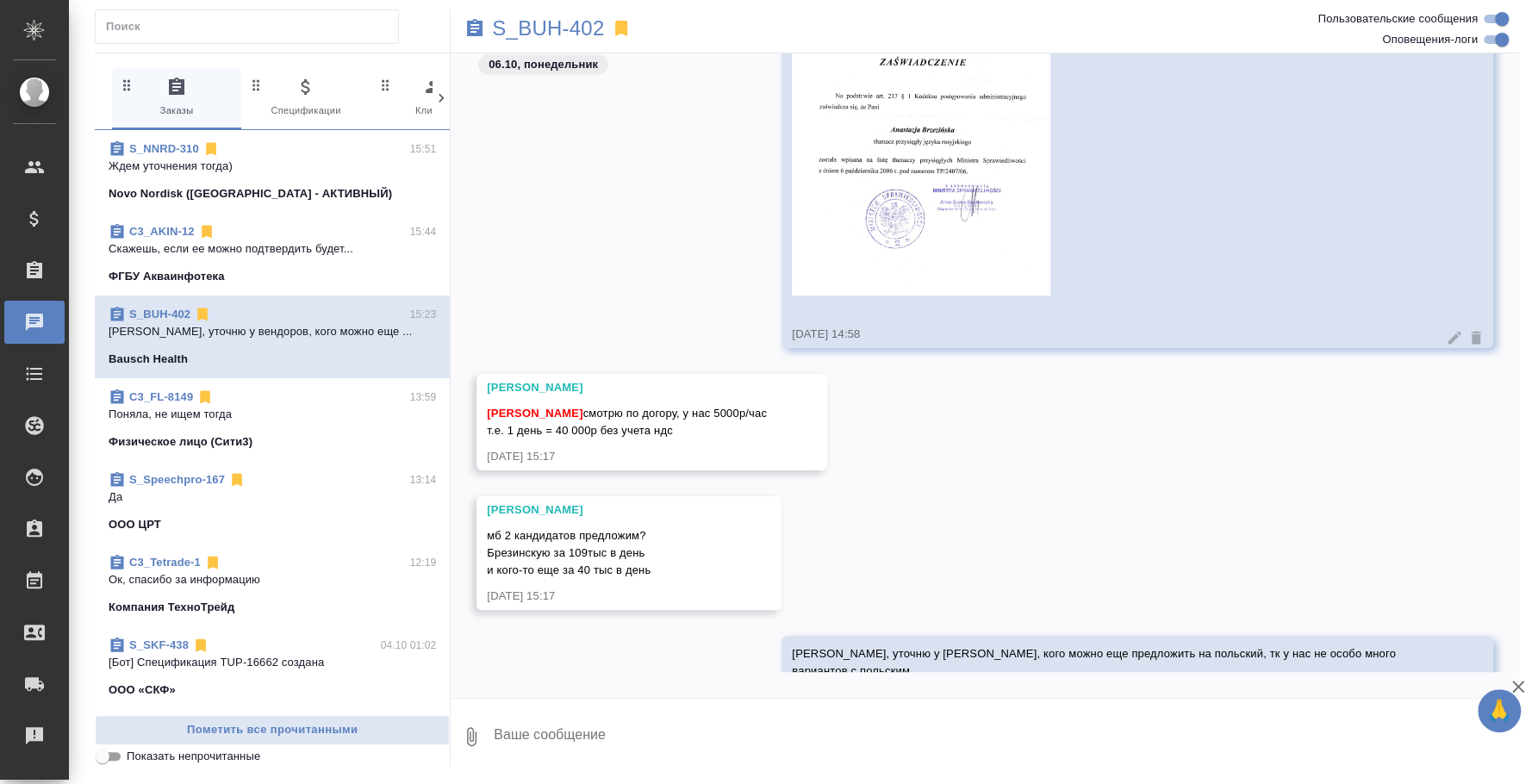
scroll to position [2259, 0]
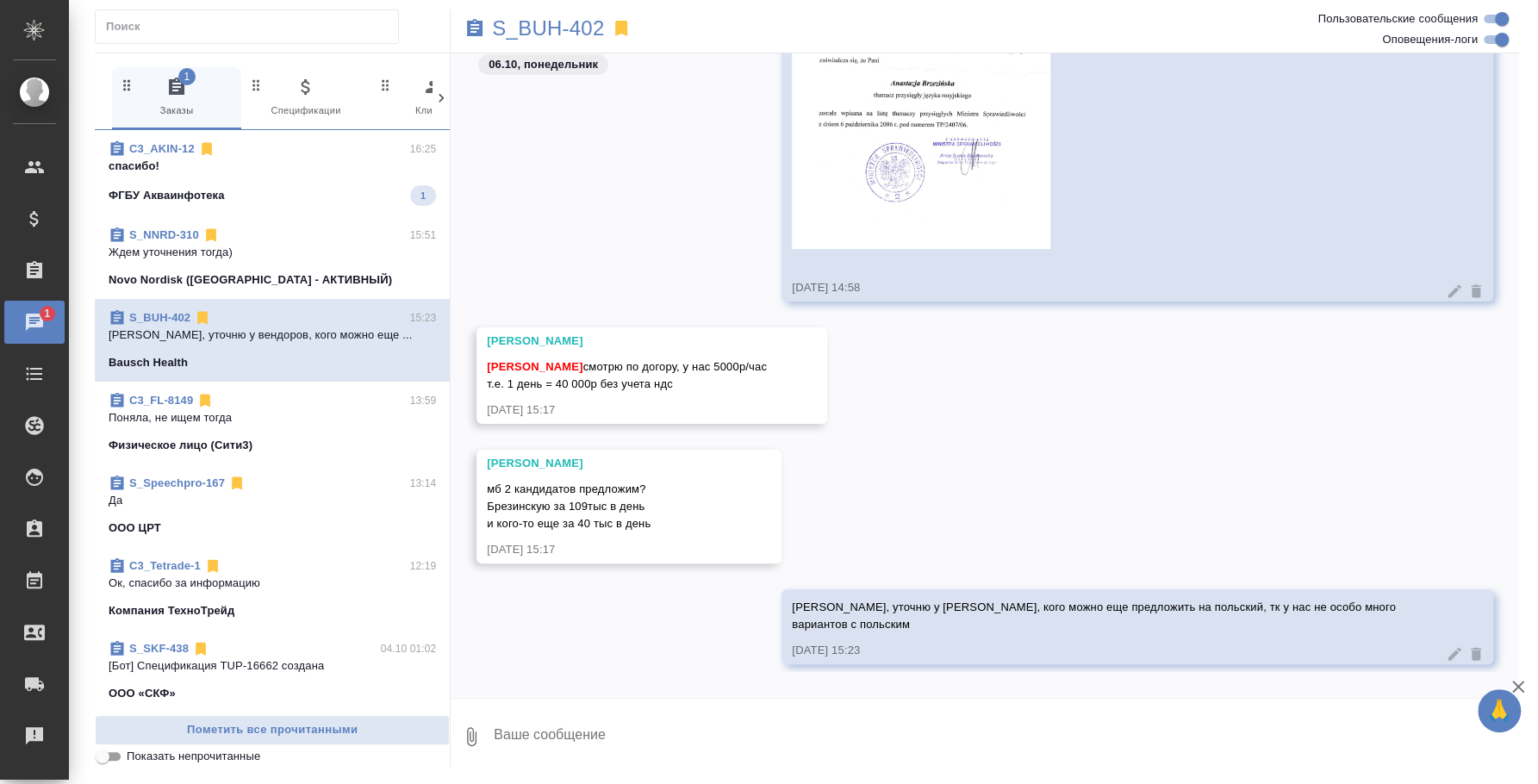
click at [316, 169] on p "спасибо!" at bounding box center [272, 165] width 328 height 17
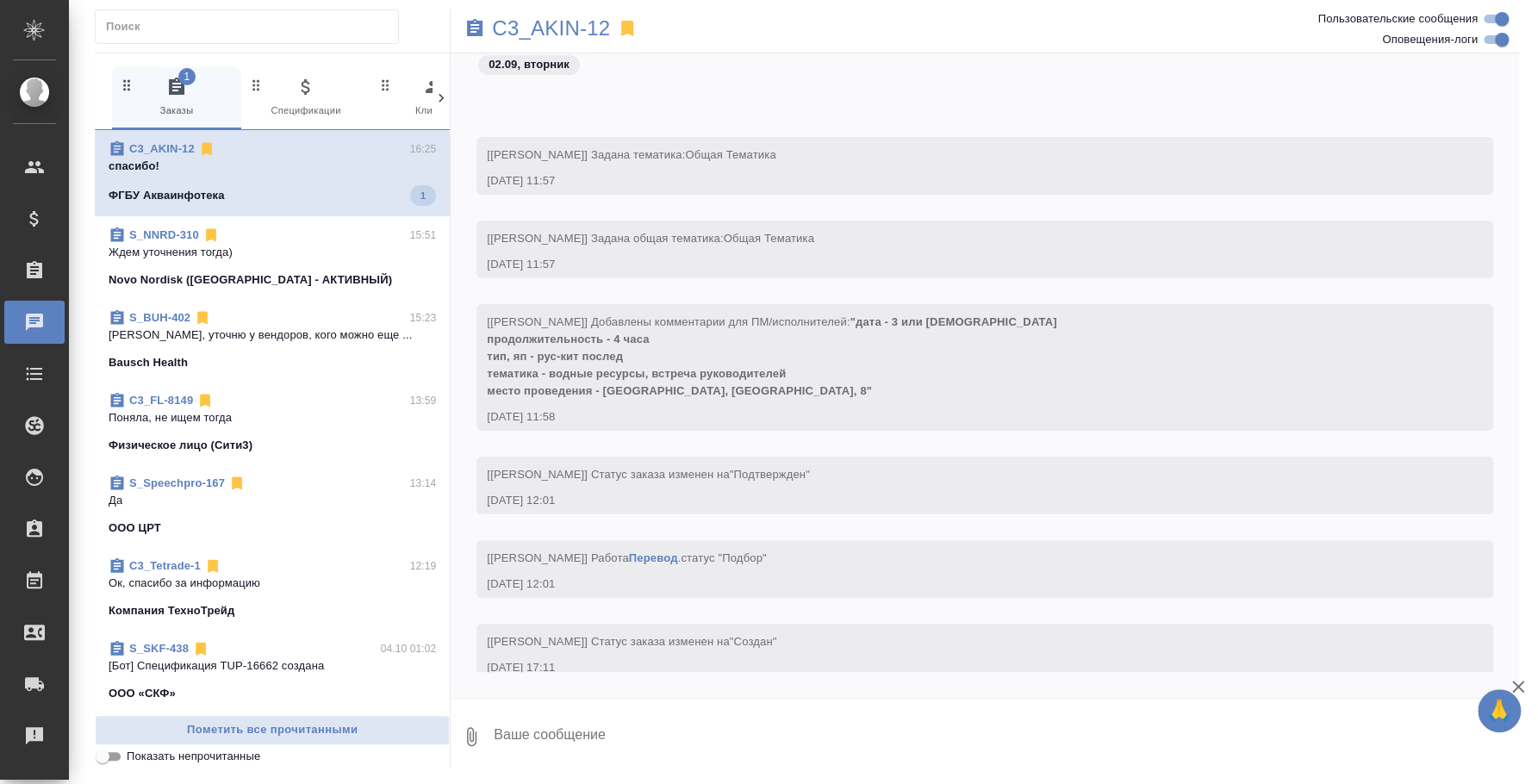
scroll to position [1159, 0]
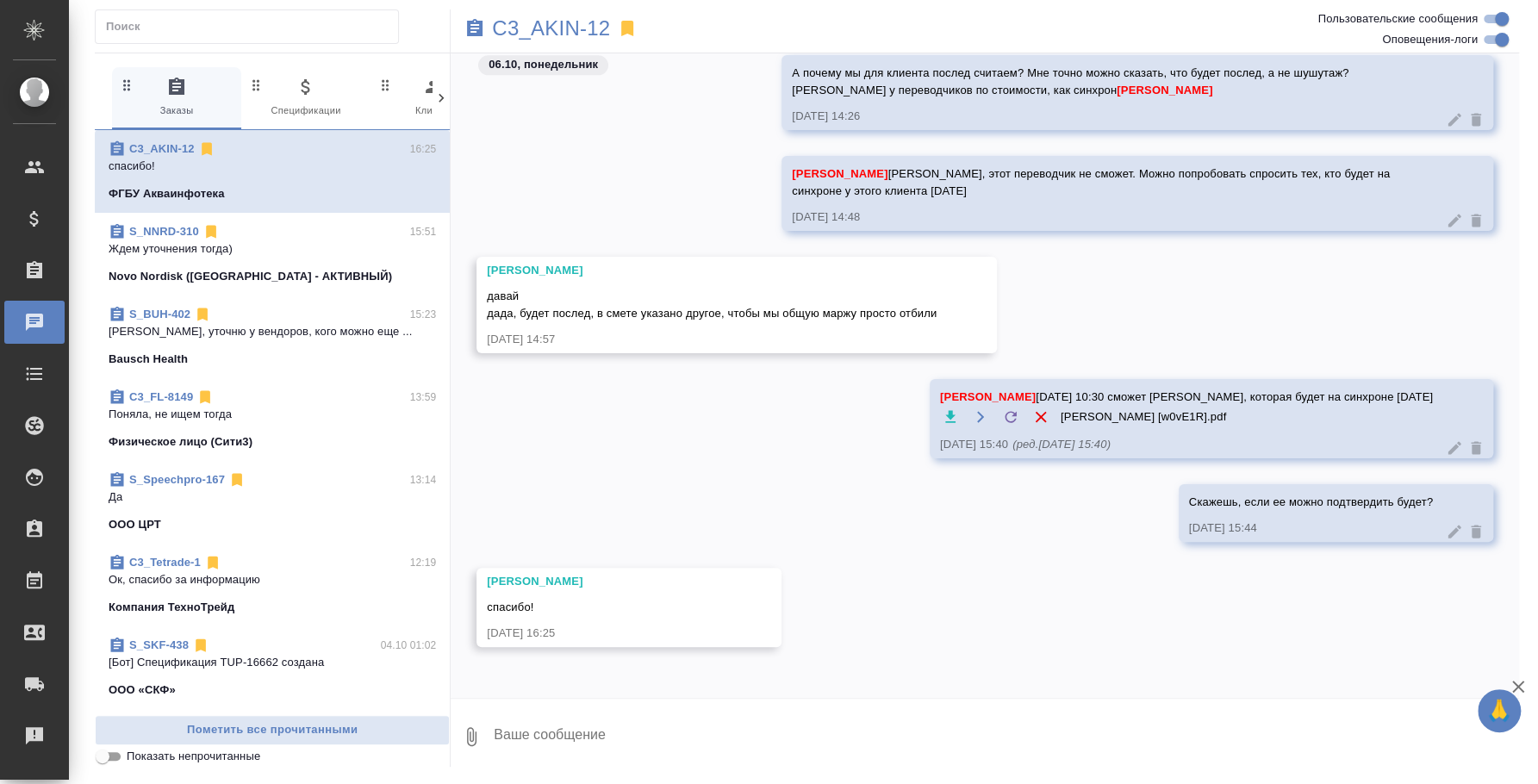
click at [844, 738] on textarea at bounding box center [1005, 735] width 1027 height 58
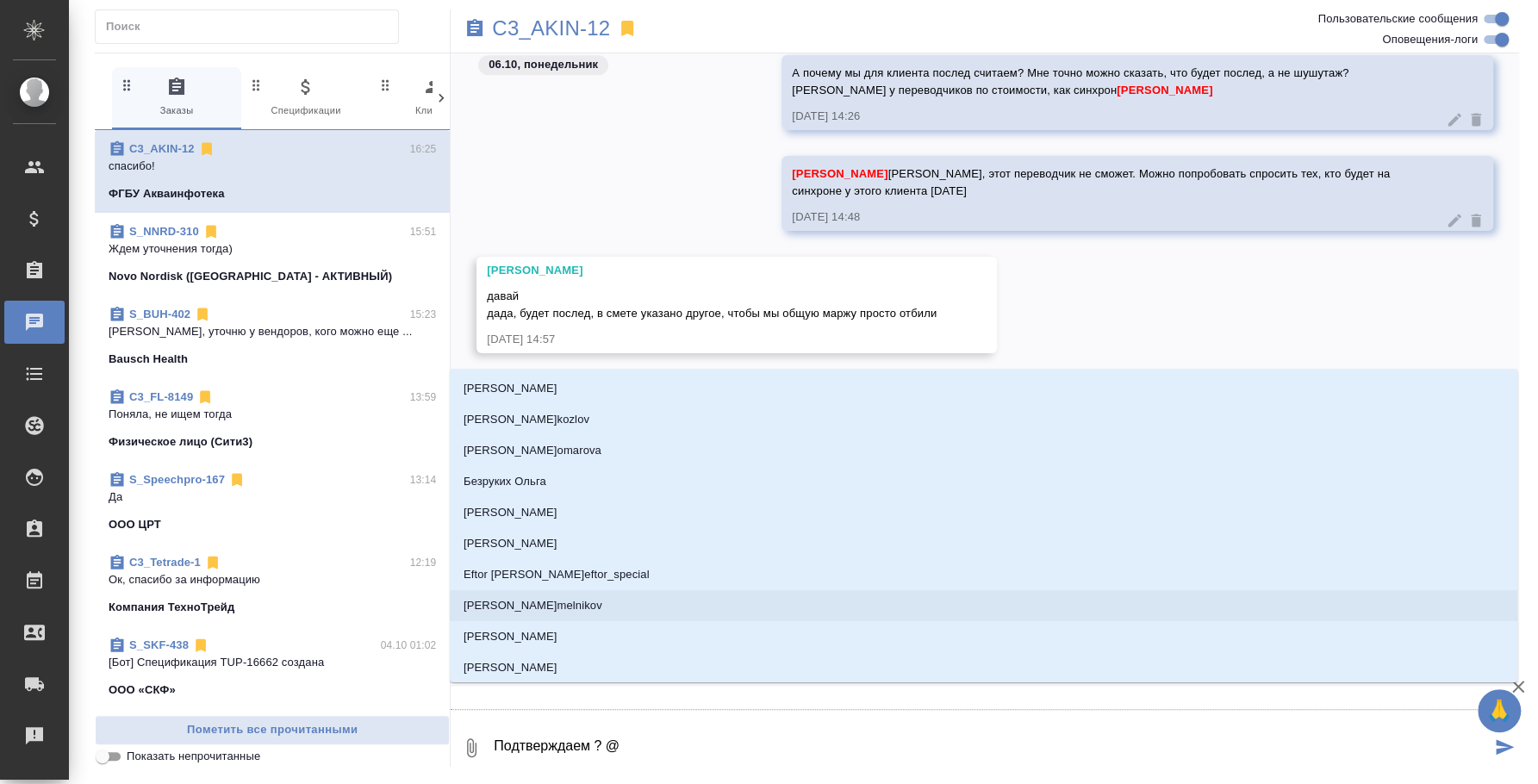
type textarea "Подтверждаем ? @y"
type input "y"
type textarea "Подтверждаем ? @y'b"
type input "y'b"
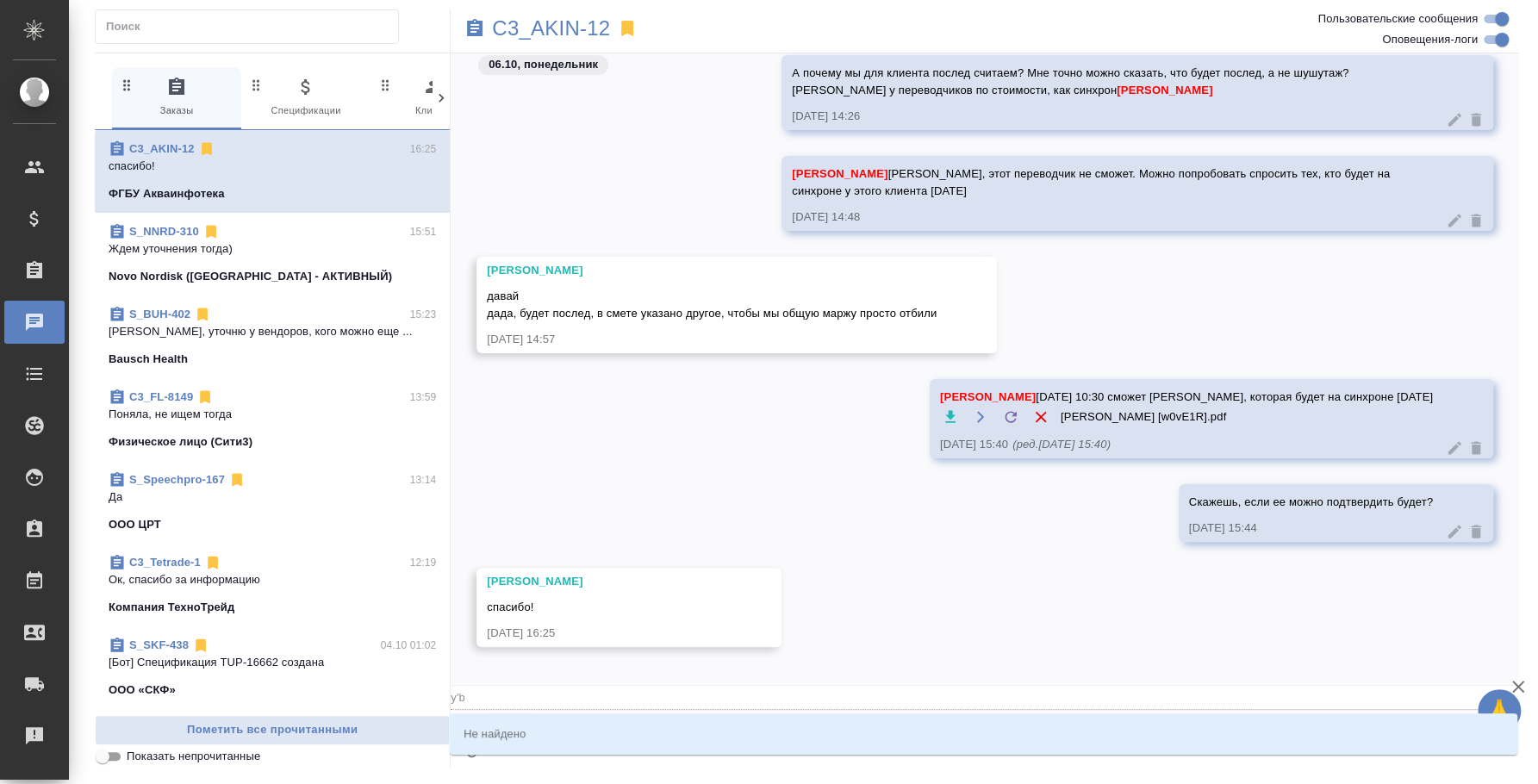
type textarea "Подтверждаем ? @y"
type input "y"
type textarea "Подтверждаем ? @"
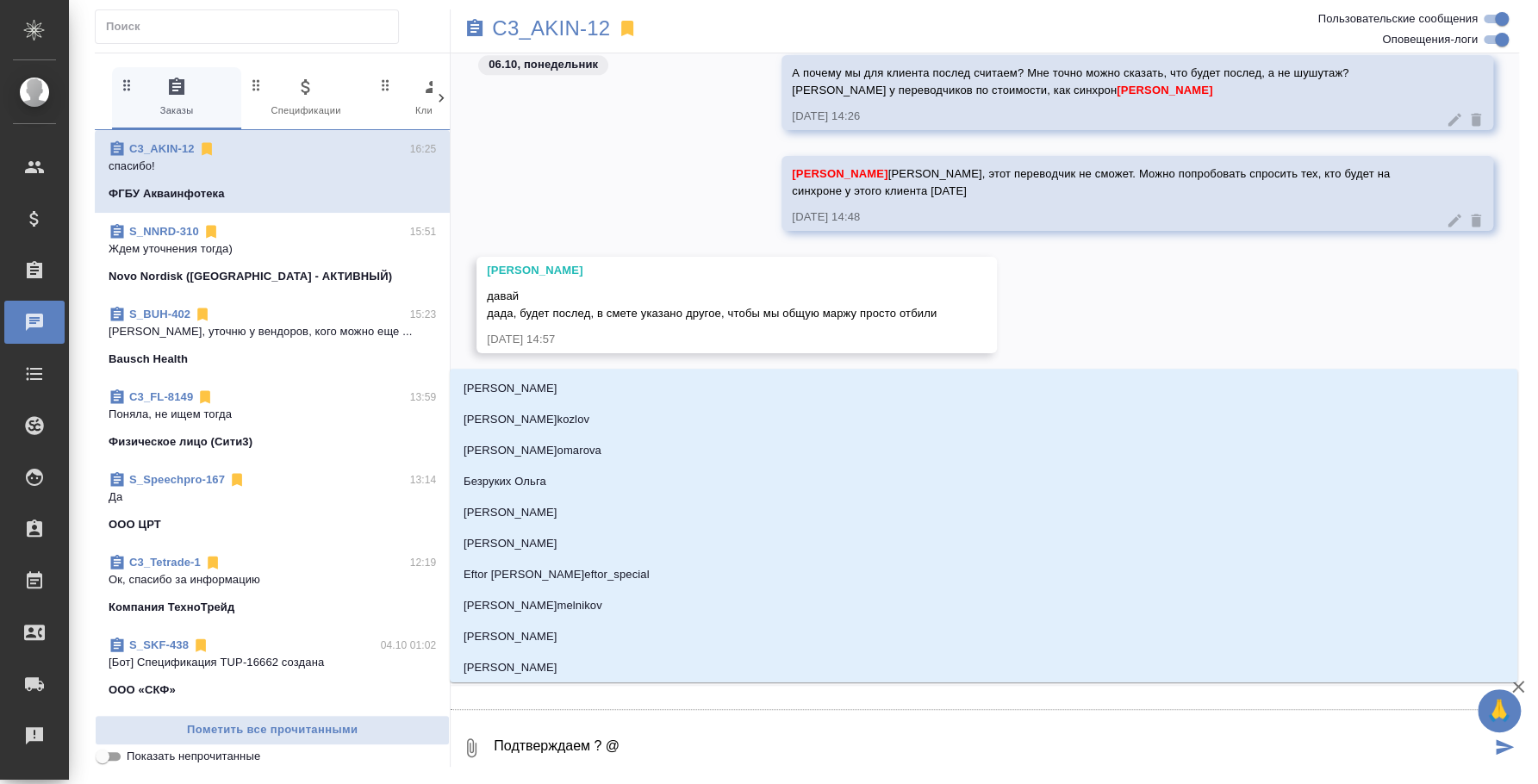
type textarea "Подтверждаем ? @и"
type input "и"
type textarea "Подтверждаем ? @ик"
type input "ик"
type textarea "Подтверждаем ? @и"
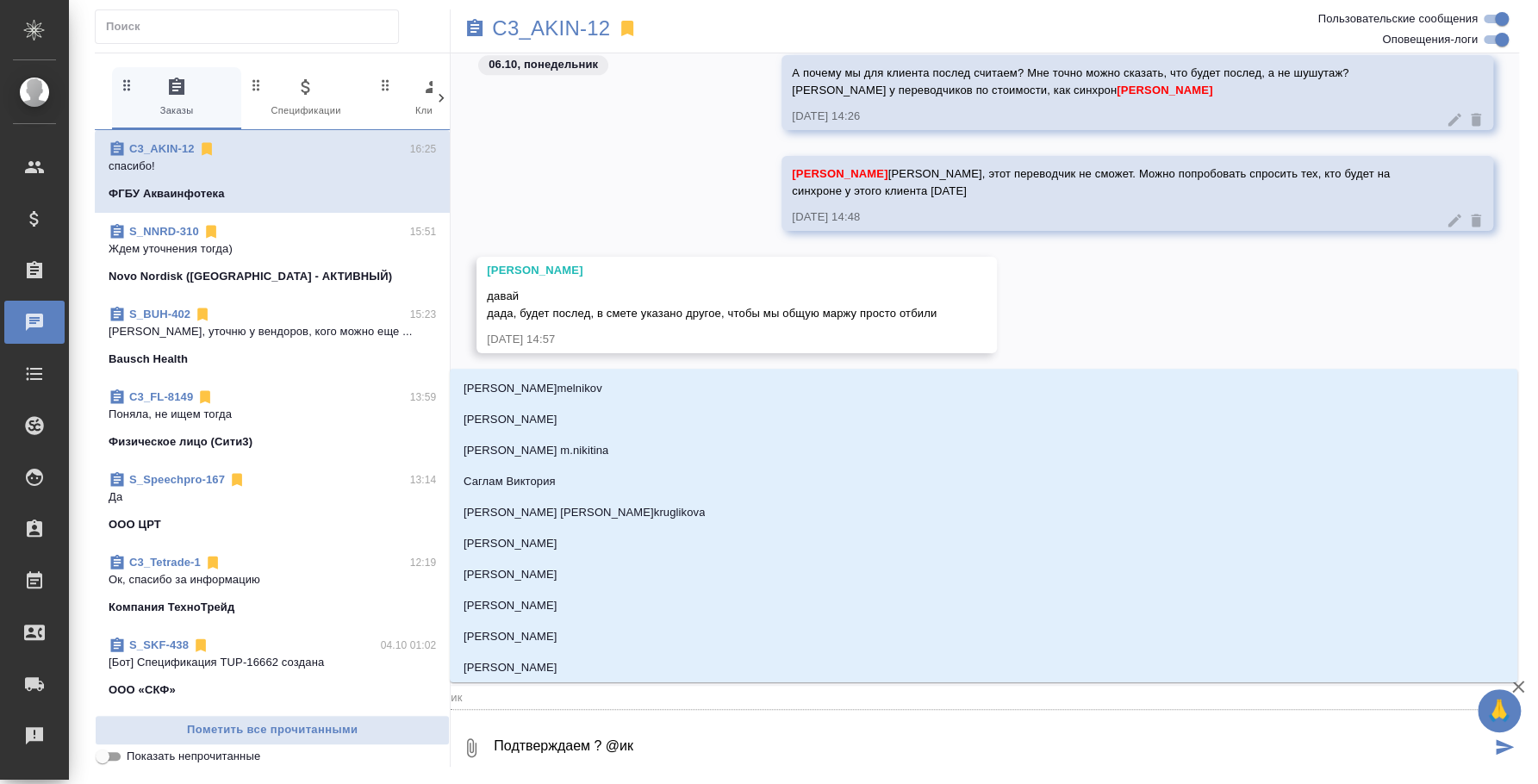
type input "и"
type textarea "Подтверждаем ? @"
type textarea "Подтверждаем ? @н"
type input "н"
type textarea "Подтверждаем ? @ни"
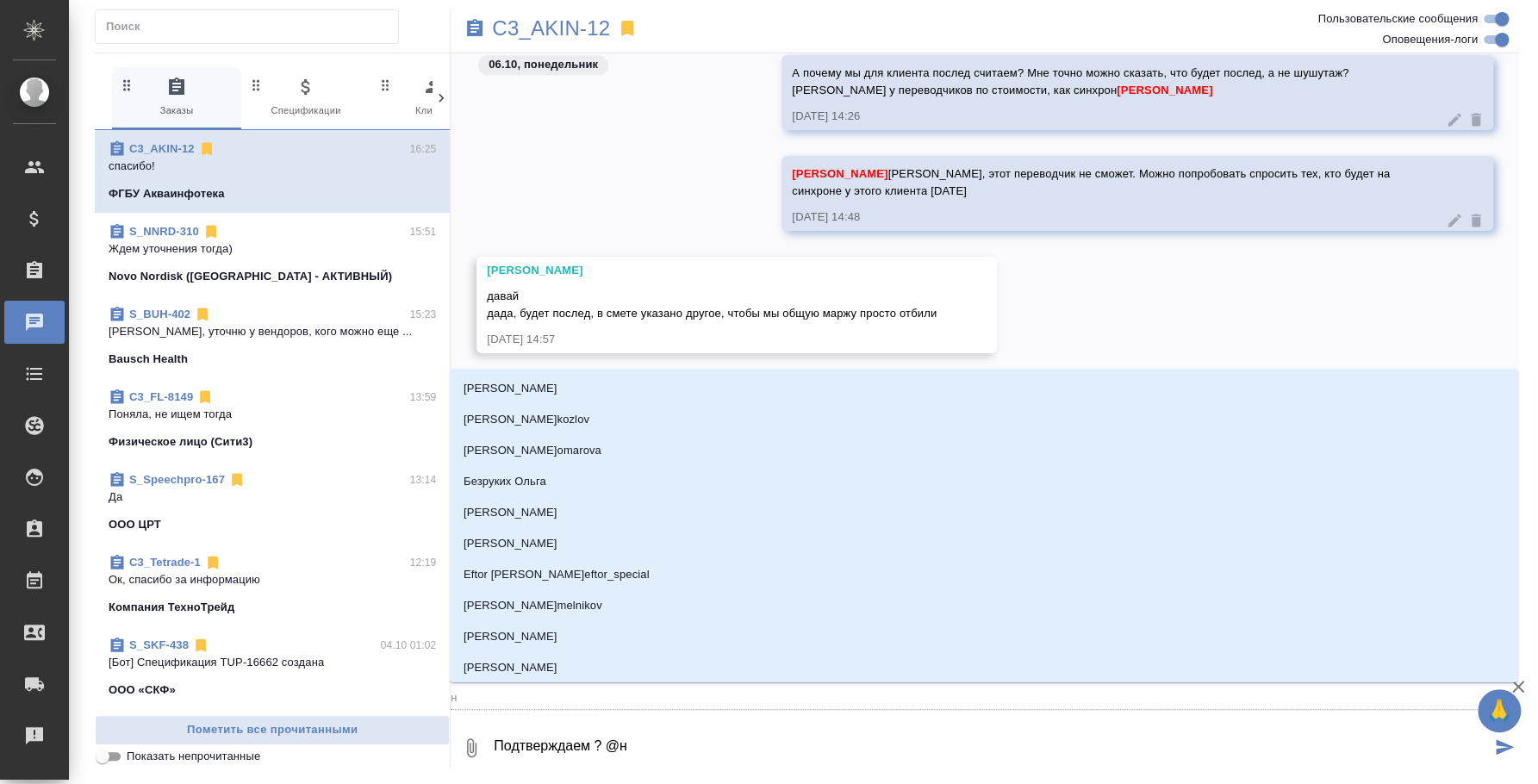
type input "ни"
type textarea "Подтверждаем ? @ник"
type input "ник"
type textarea "Подтверждаем ? @ники"
type input "ники"
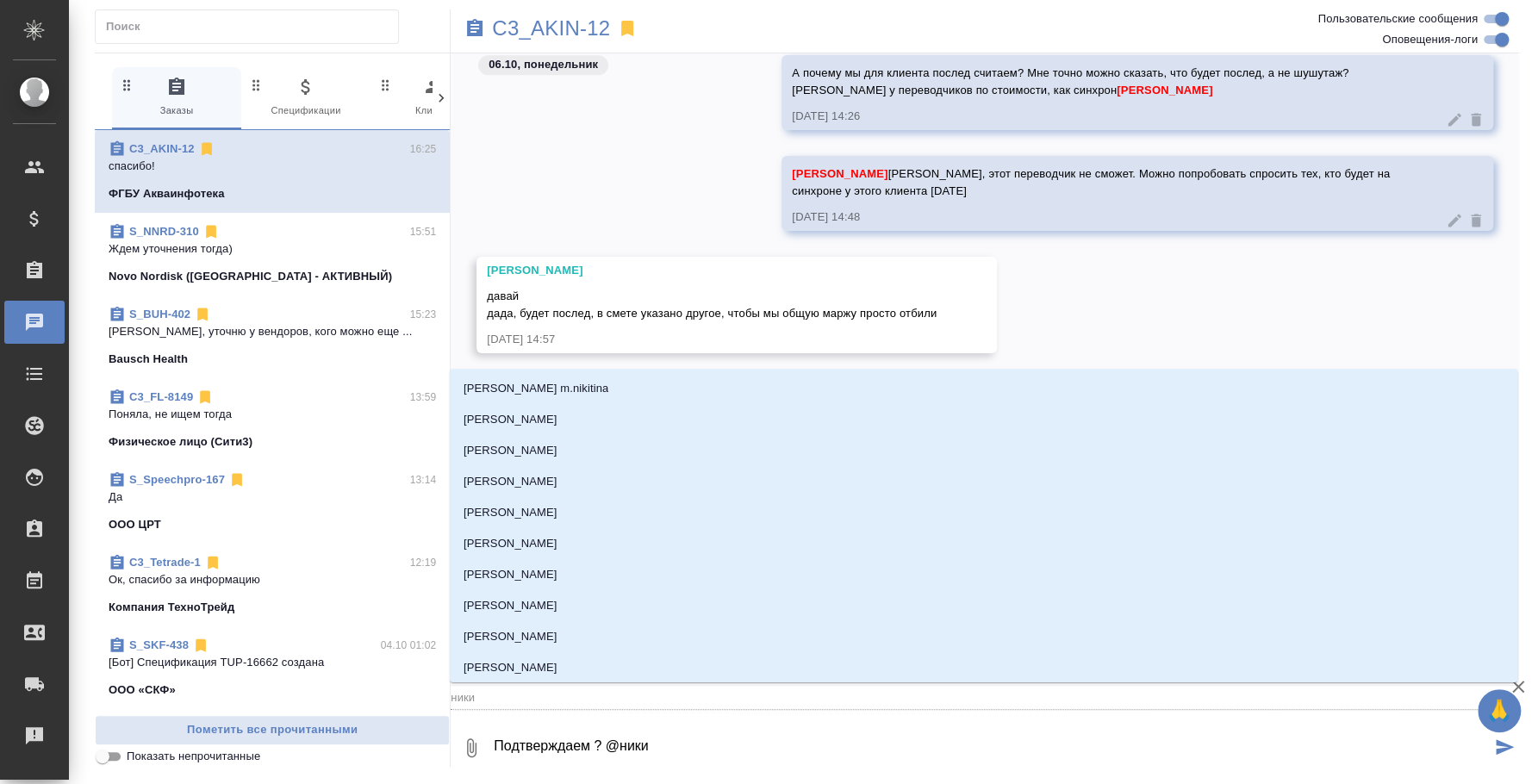
type textarea "Подтверждаем ? @никит"
type input "никит"
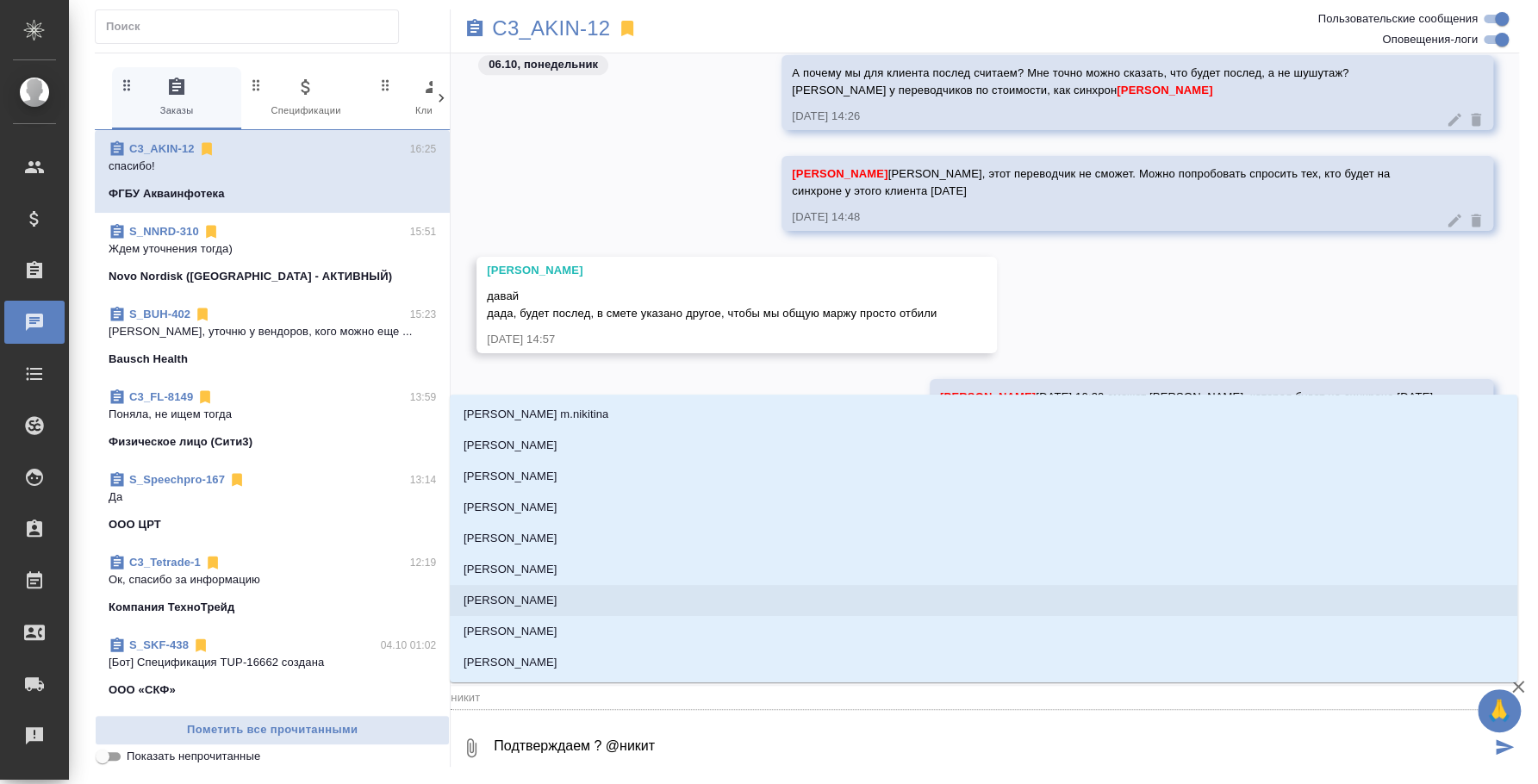
type textarea "Подтверждаем ? @никити"
type input "никити"
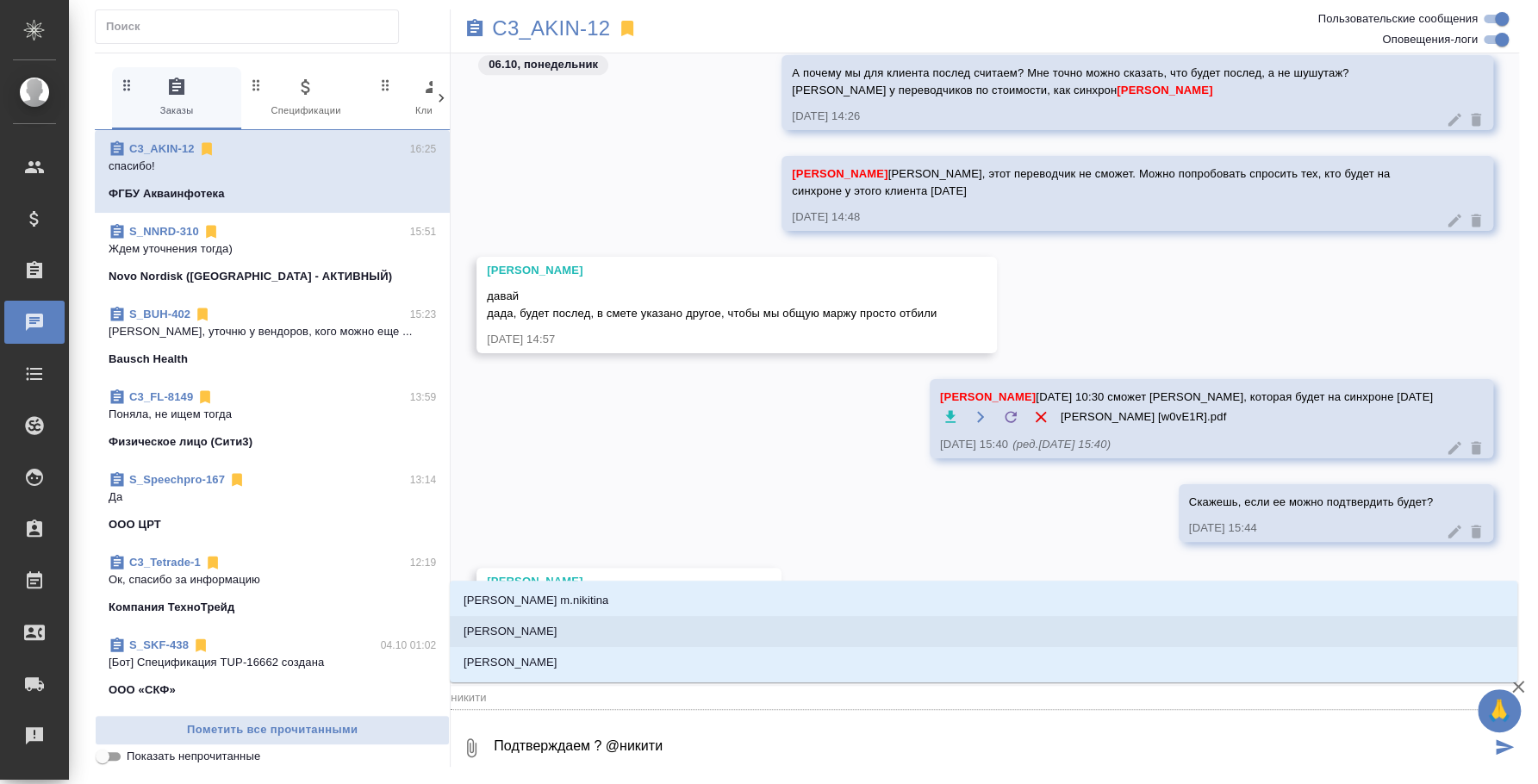
click at [852, 623] on li "Никитина Татьяна" at bounding box center [983, 631] width 1068 height 31
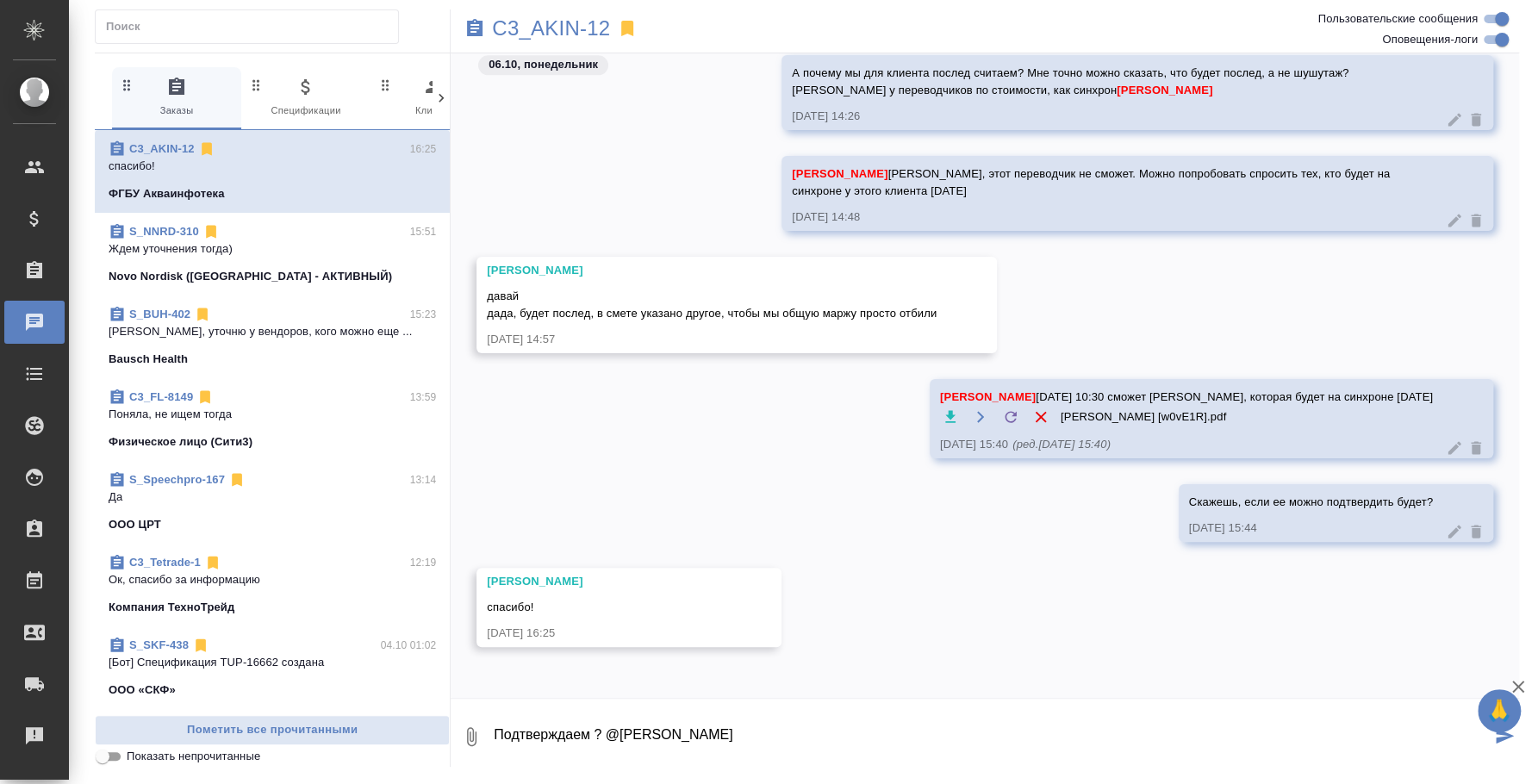
type textarea "Подтверждаем ? @Никитина Татьяна"
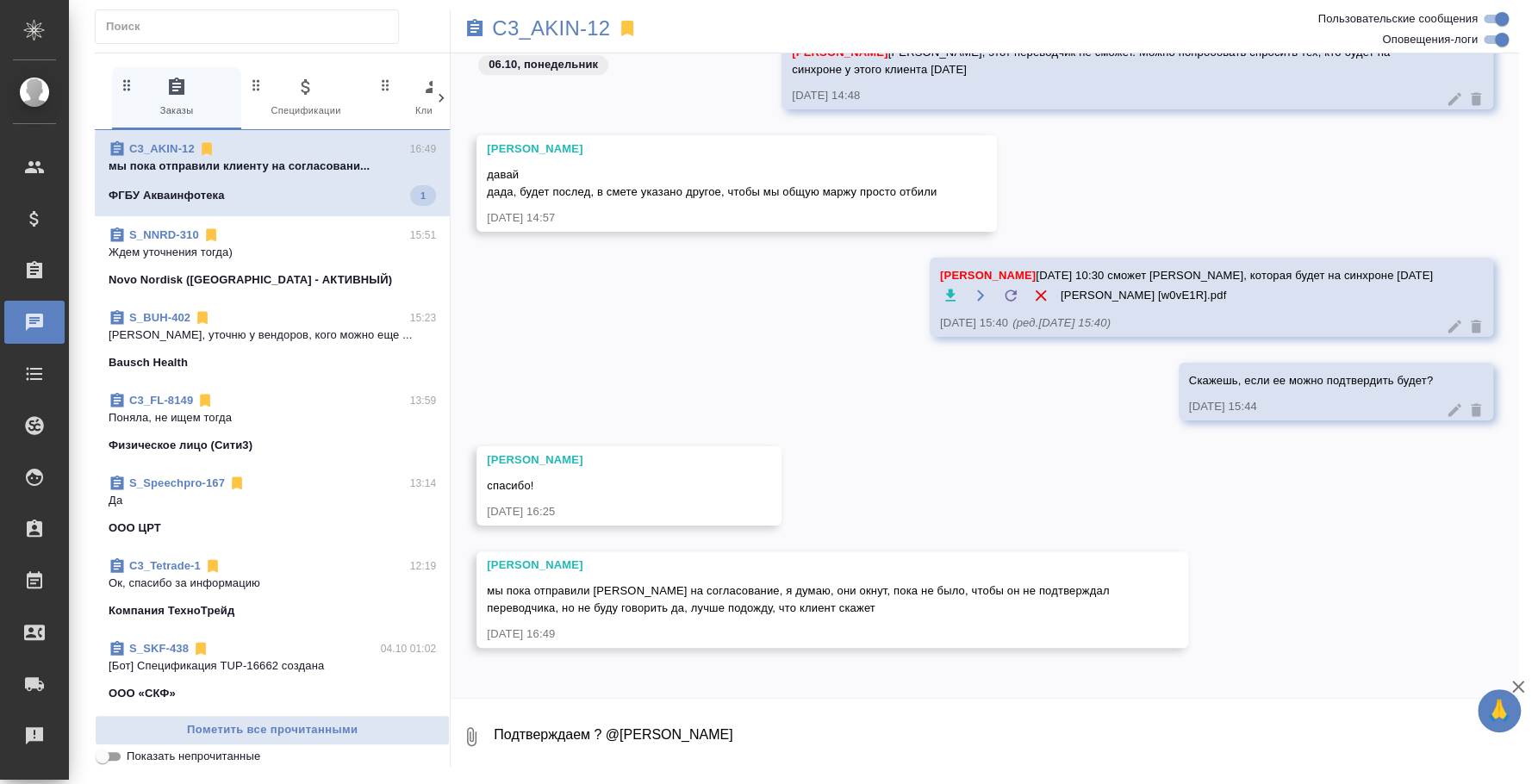
scroll to position [1281, 0]
click at [948, 735] on textarea "Подтверждаем ? @Никитина Татьяна" at bounding box center [1005, 735] width 1027 height 58
type textarea "Хорошо, ждем"
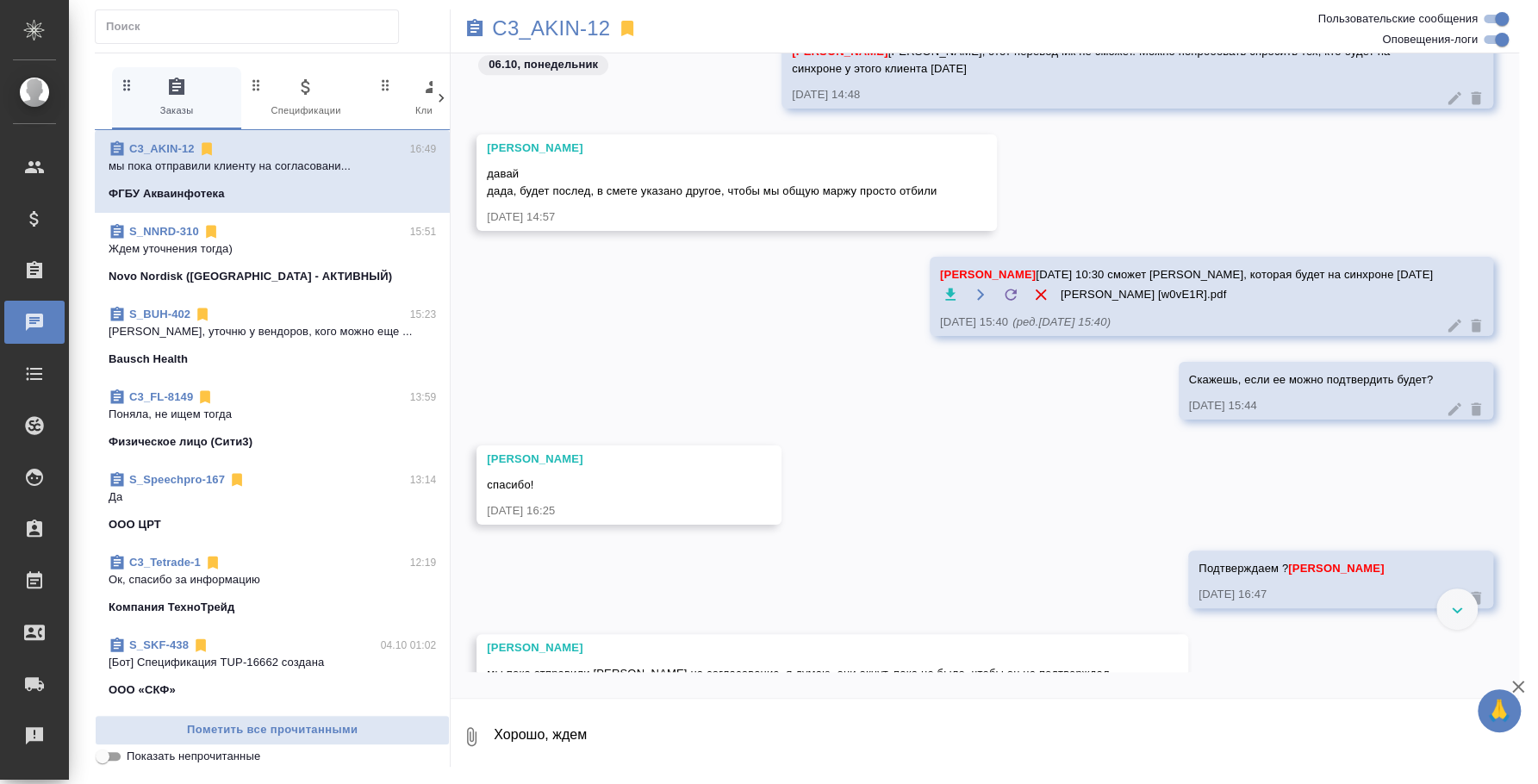
scroll to position [1448, 0]
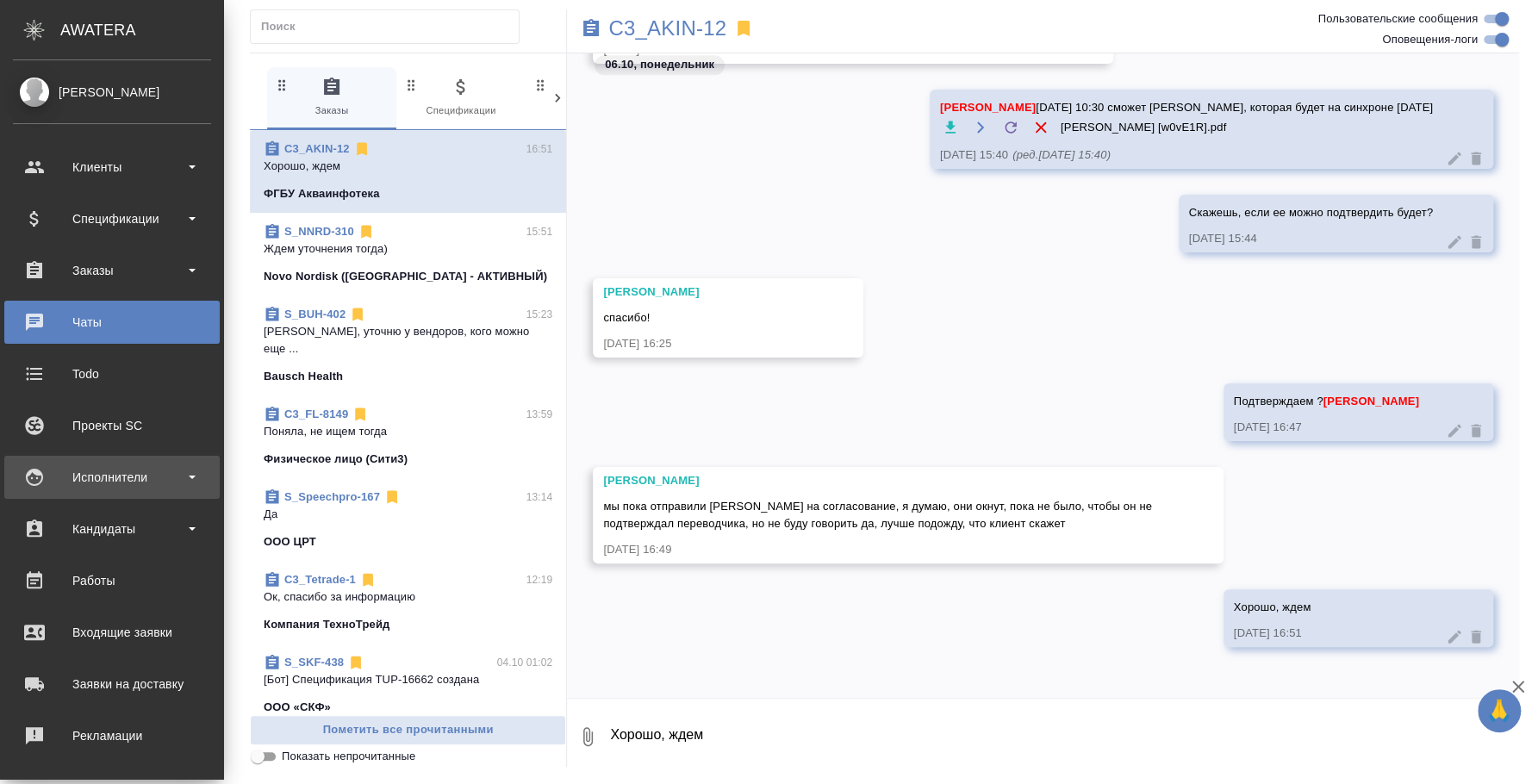
click at [92, 466] on div "Исполнители" at bounding box center [112, 477] width 198 height 26
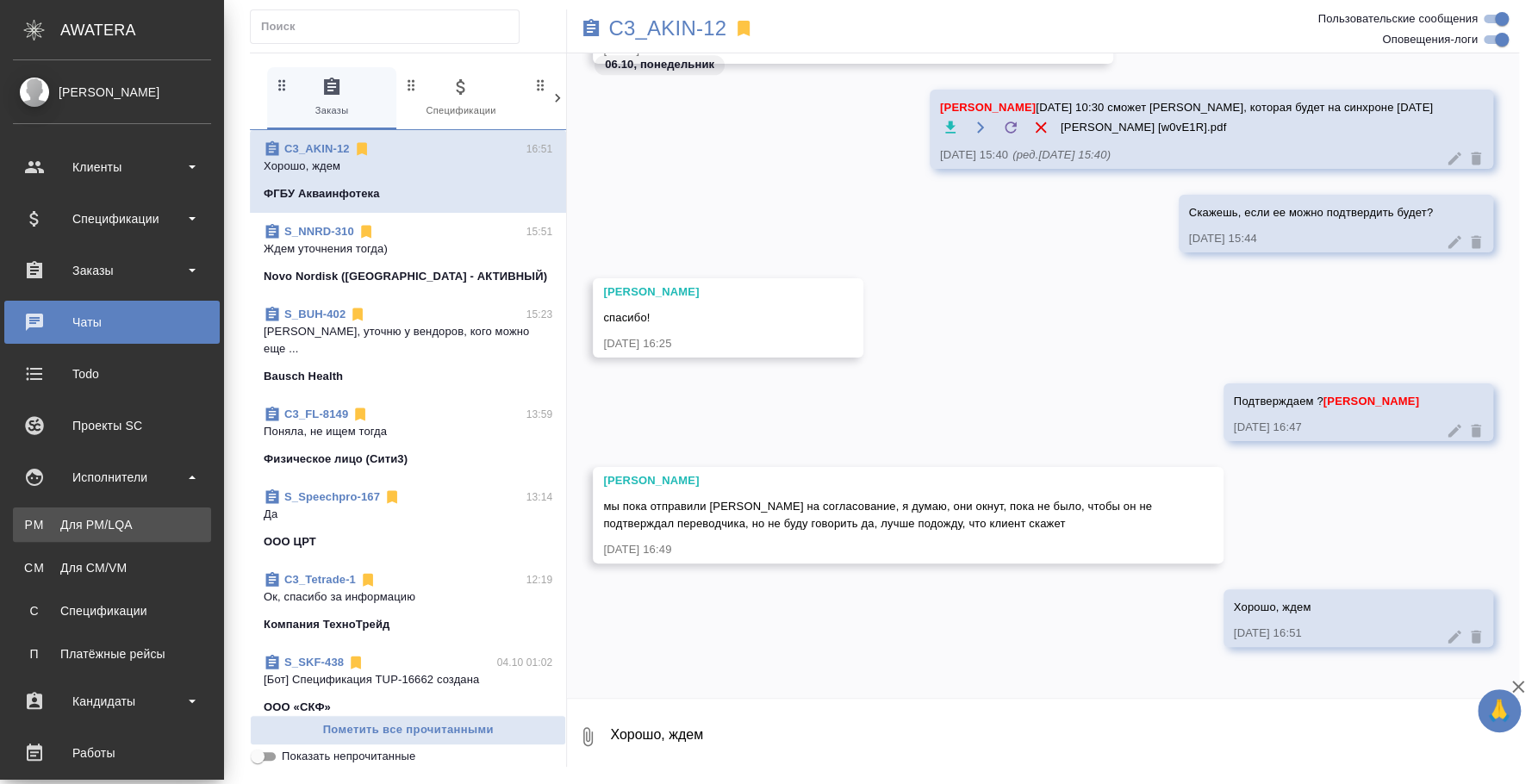
click at [134, 531] on div "Для PM/LQA" at bounding box center [112, 524] width 181 height 17
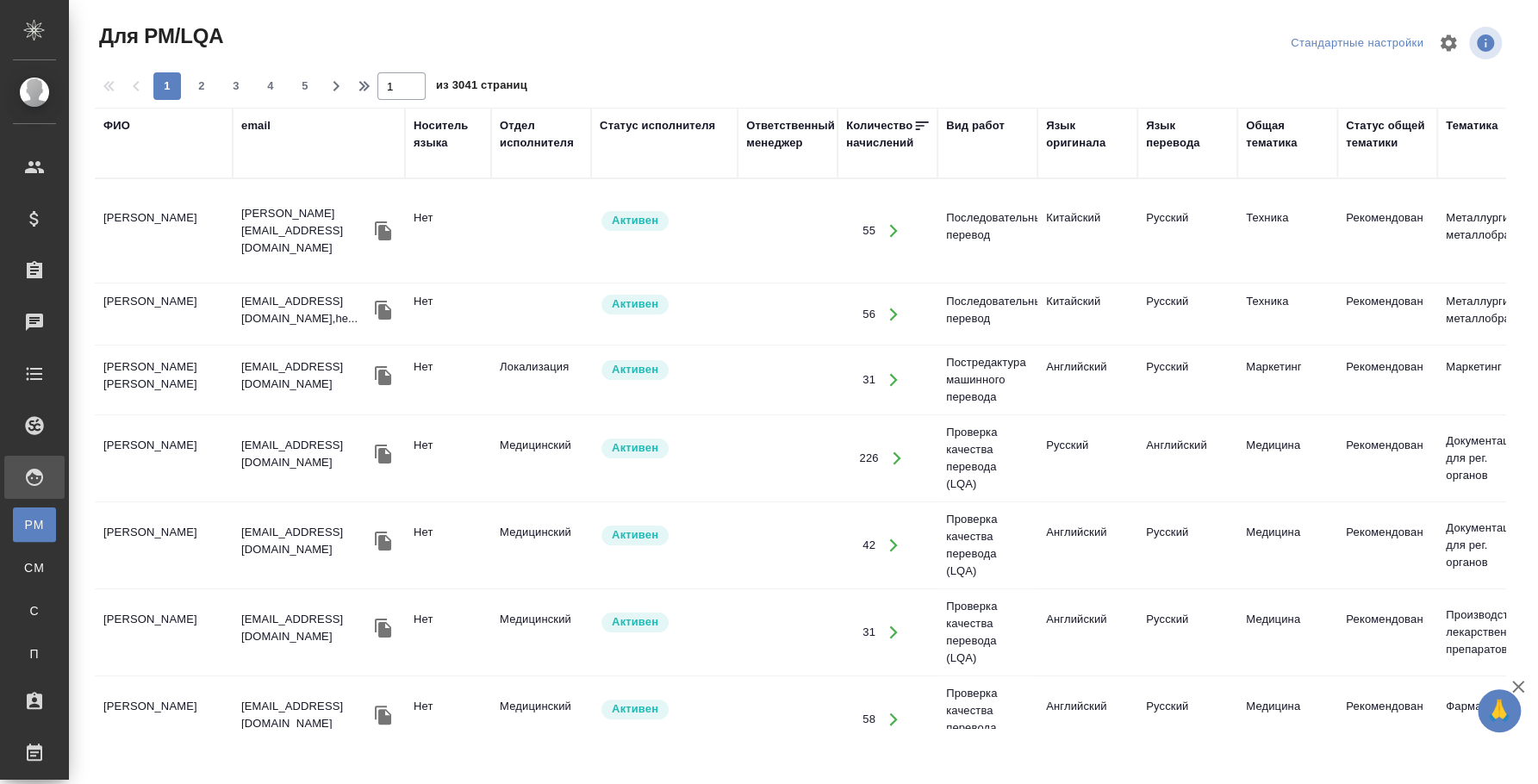
click at [115, 127] on div "ФИО" at bounding box center [116, 125] width 27 height 17
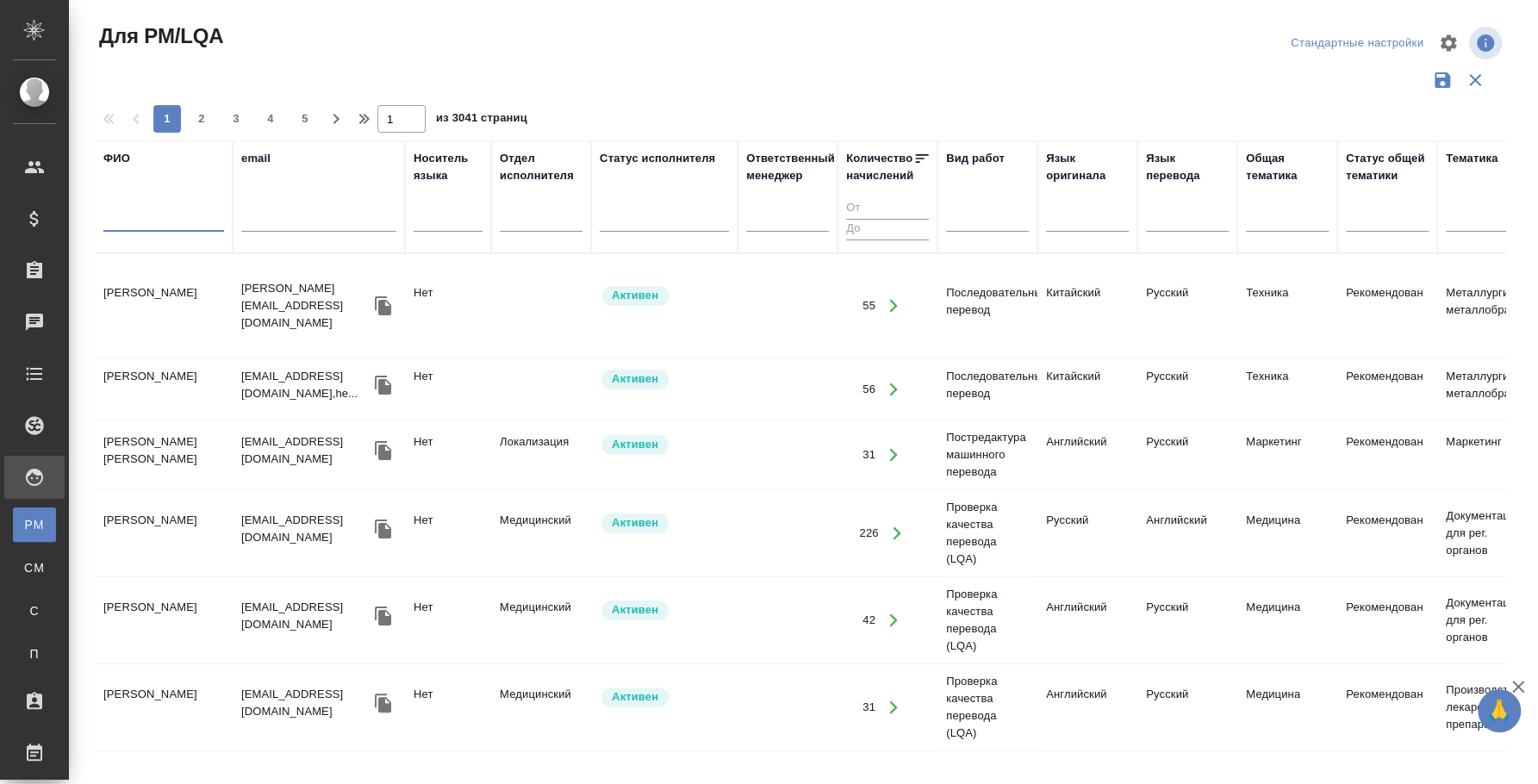
click at [177, 223] on input "text" at bounding box center [163, 221] width 121 height 22
type input "андреева екатерина"
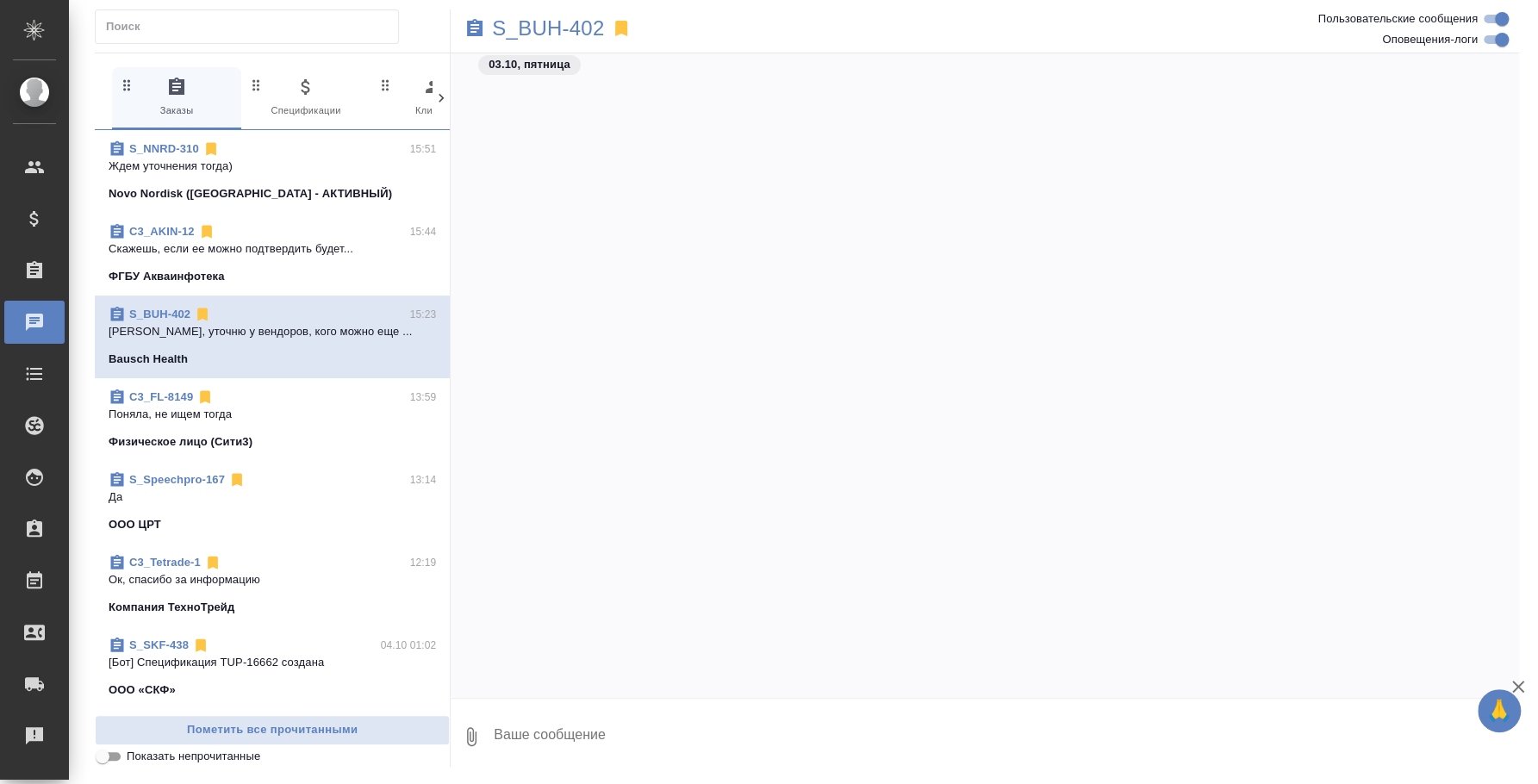
scroll to position [1023, 0]
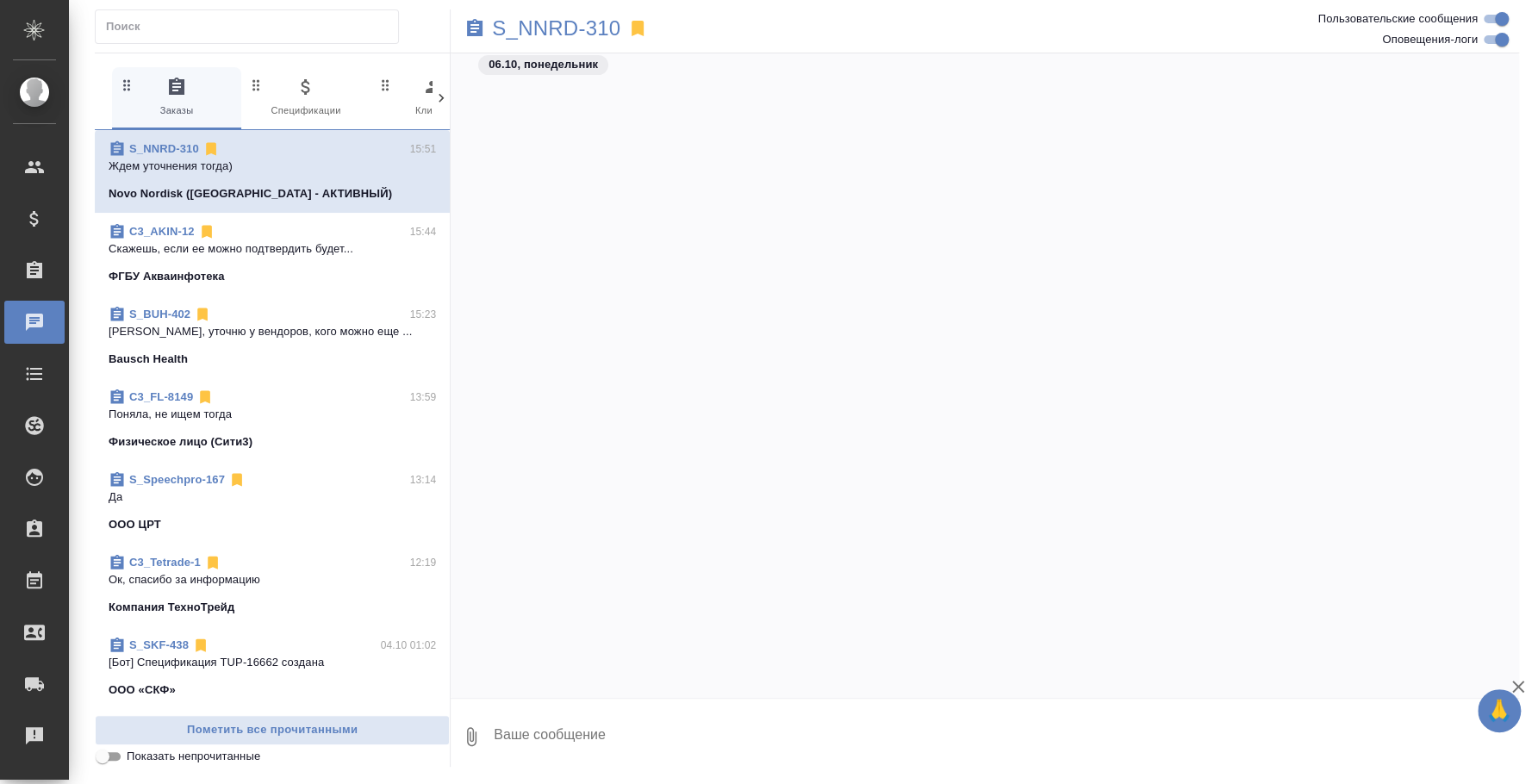
scroll to position [1615, 0]
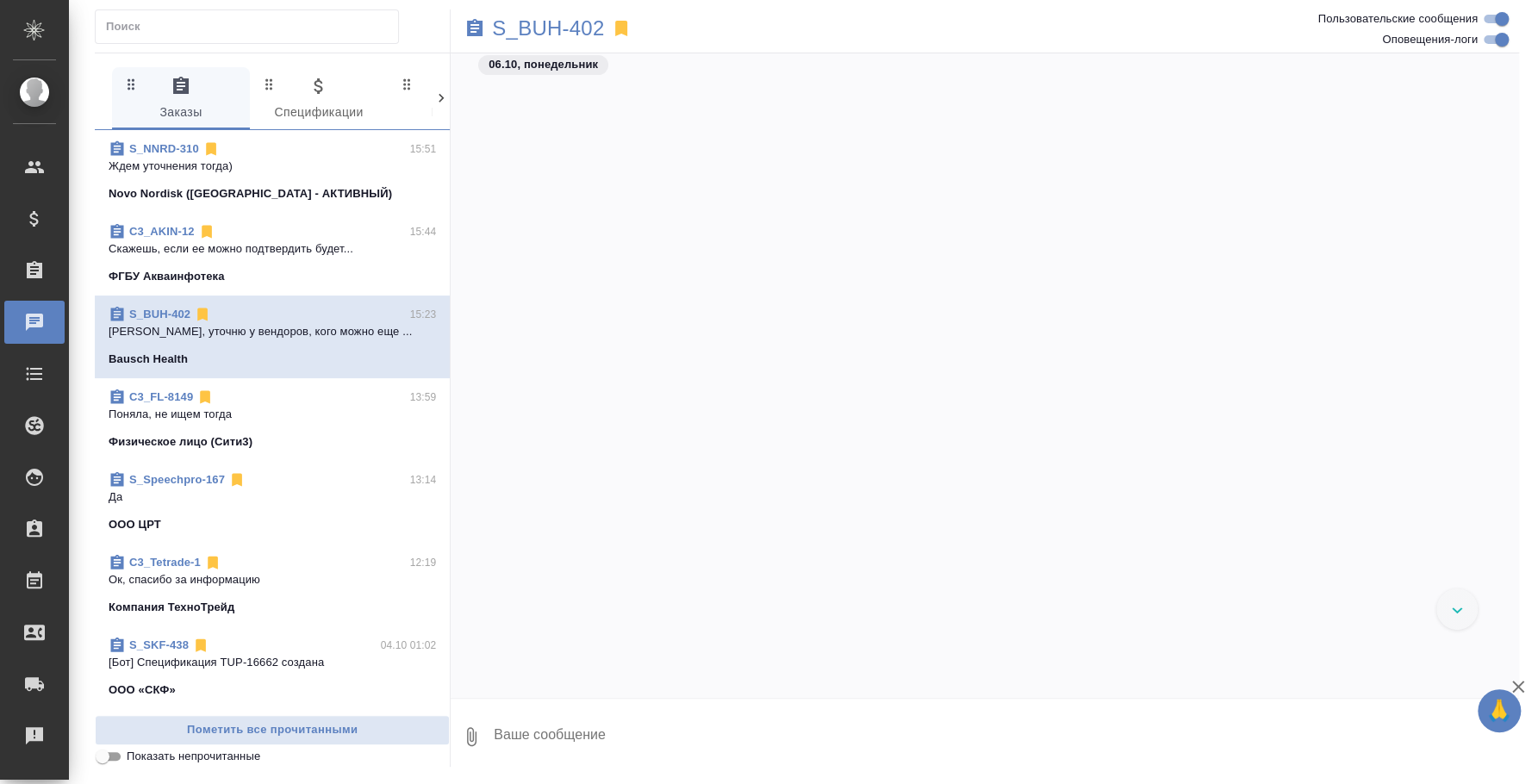
scroll to position [2259, 0]
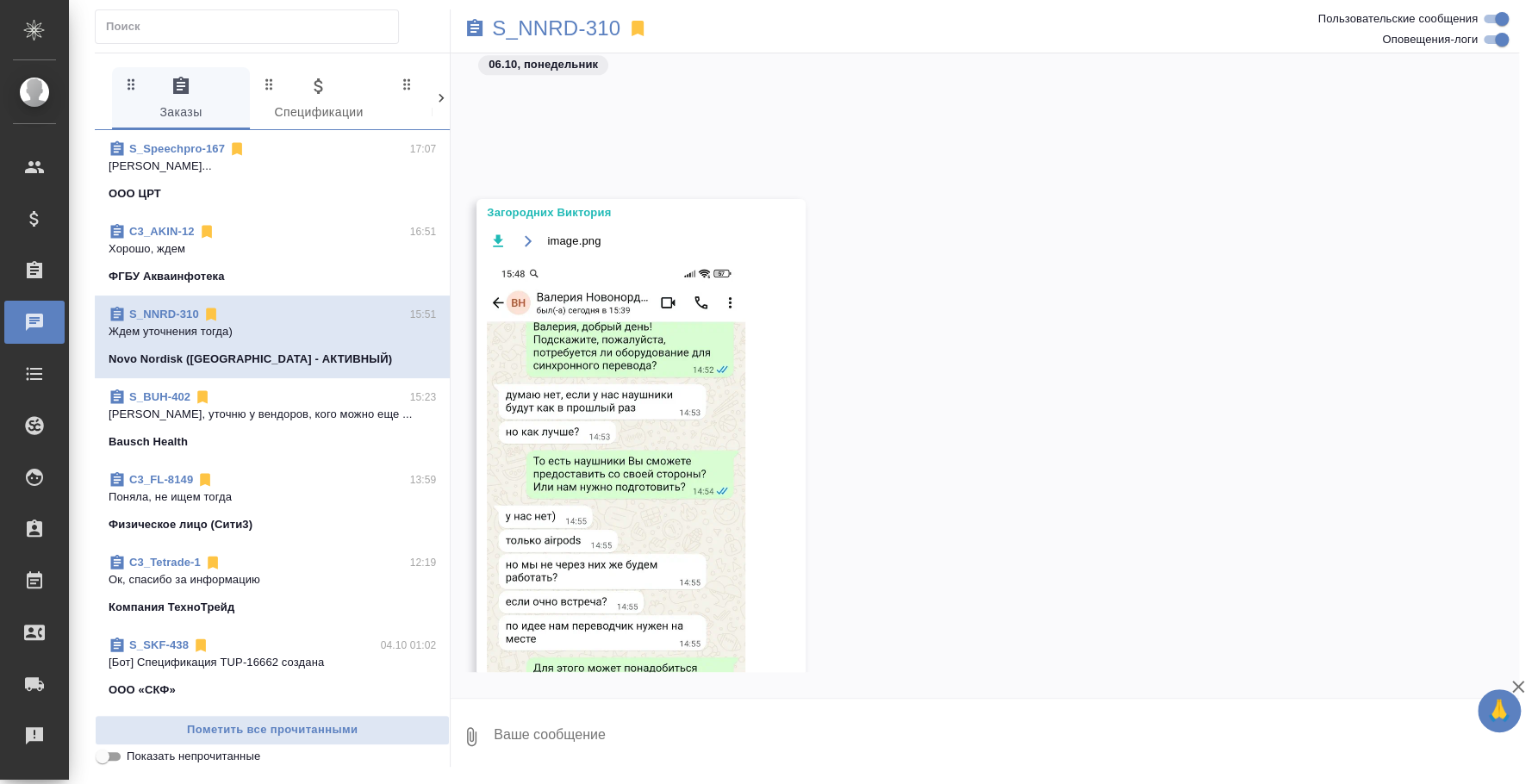
scroll to position [1530, 0]
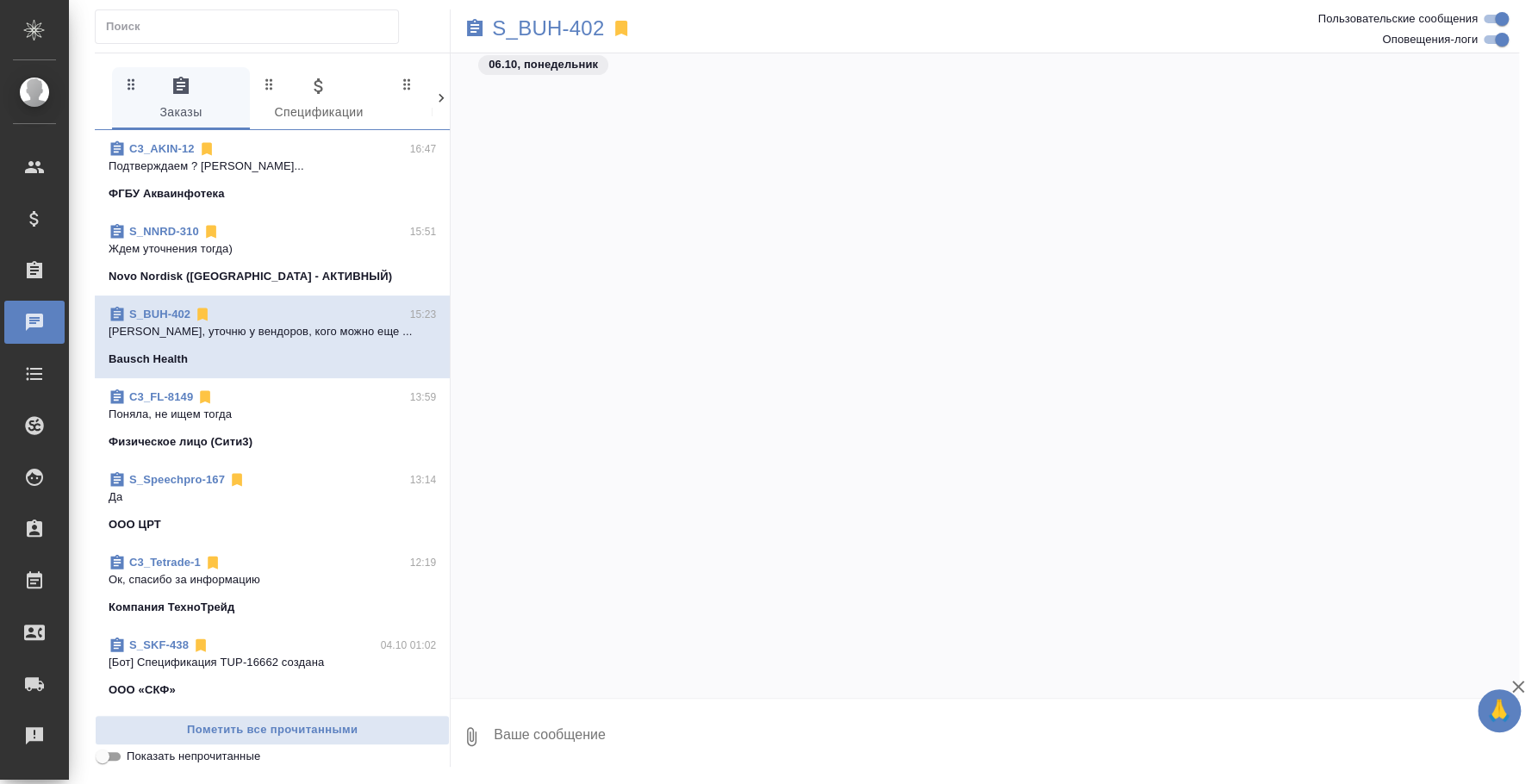
scroll to position [2259, 0]
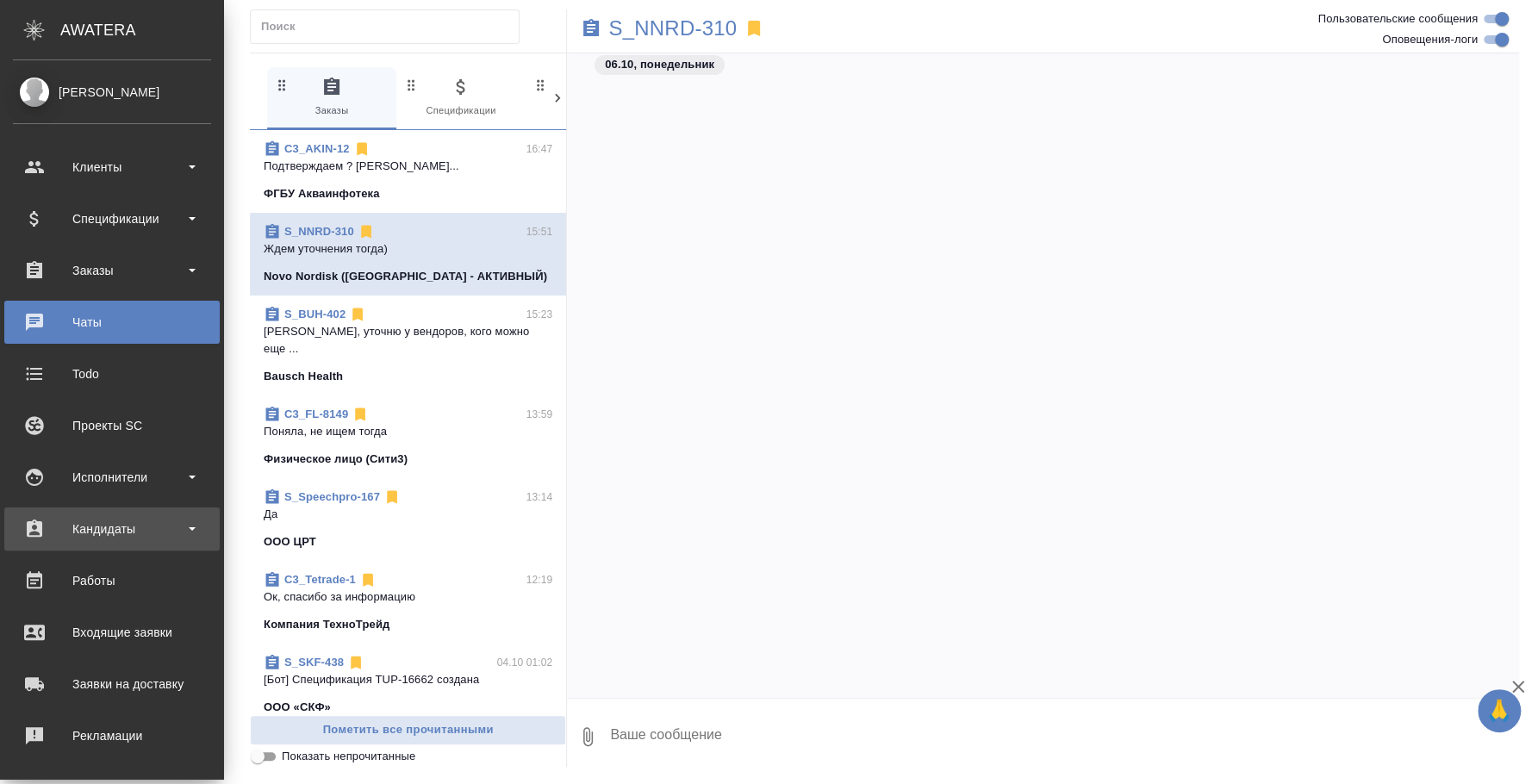
scroll to position [1615, 0]
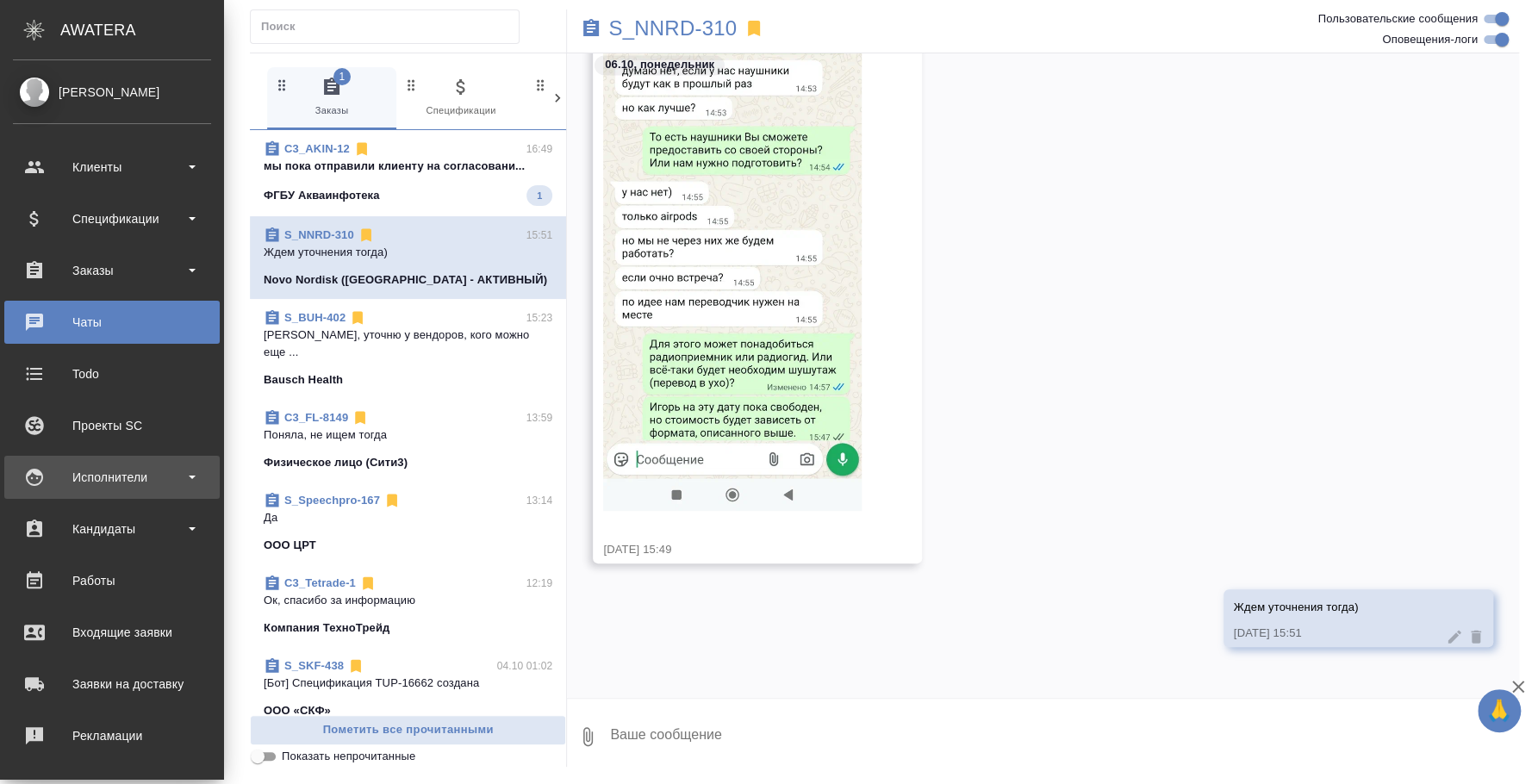
click at [137, 483] on div "Исполнители" at bounding box center [112, 477] width 198 height 26
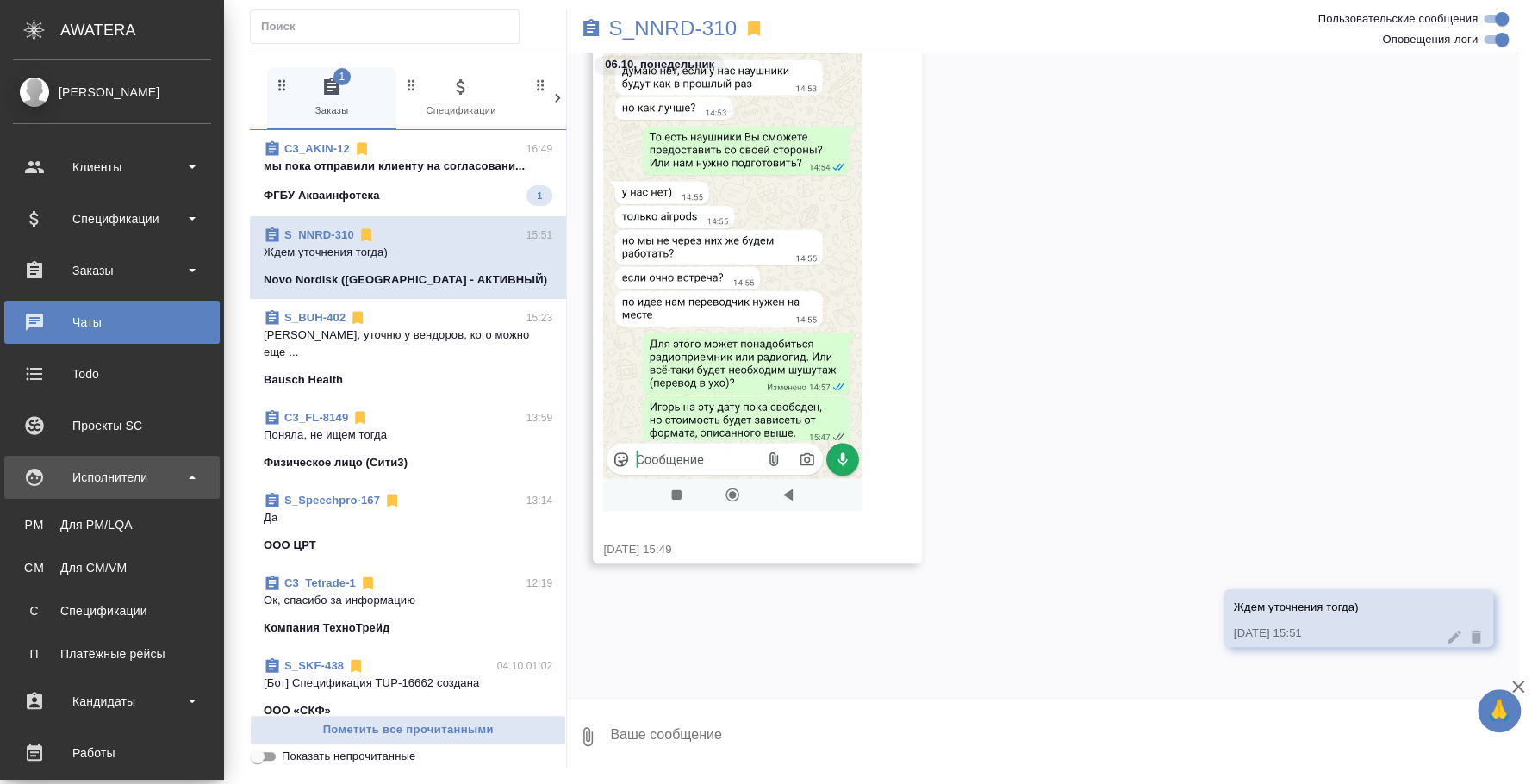
click at [137, 476] on div "Исполнители" at bounding box center [112, 477] width 198 height 26
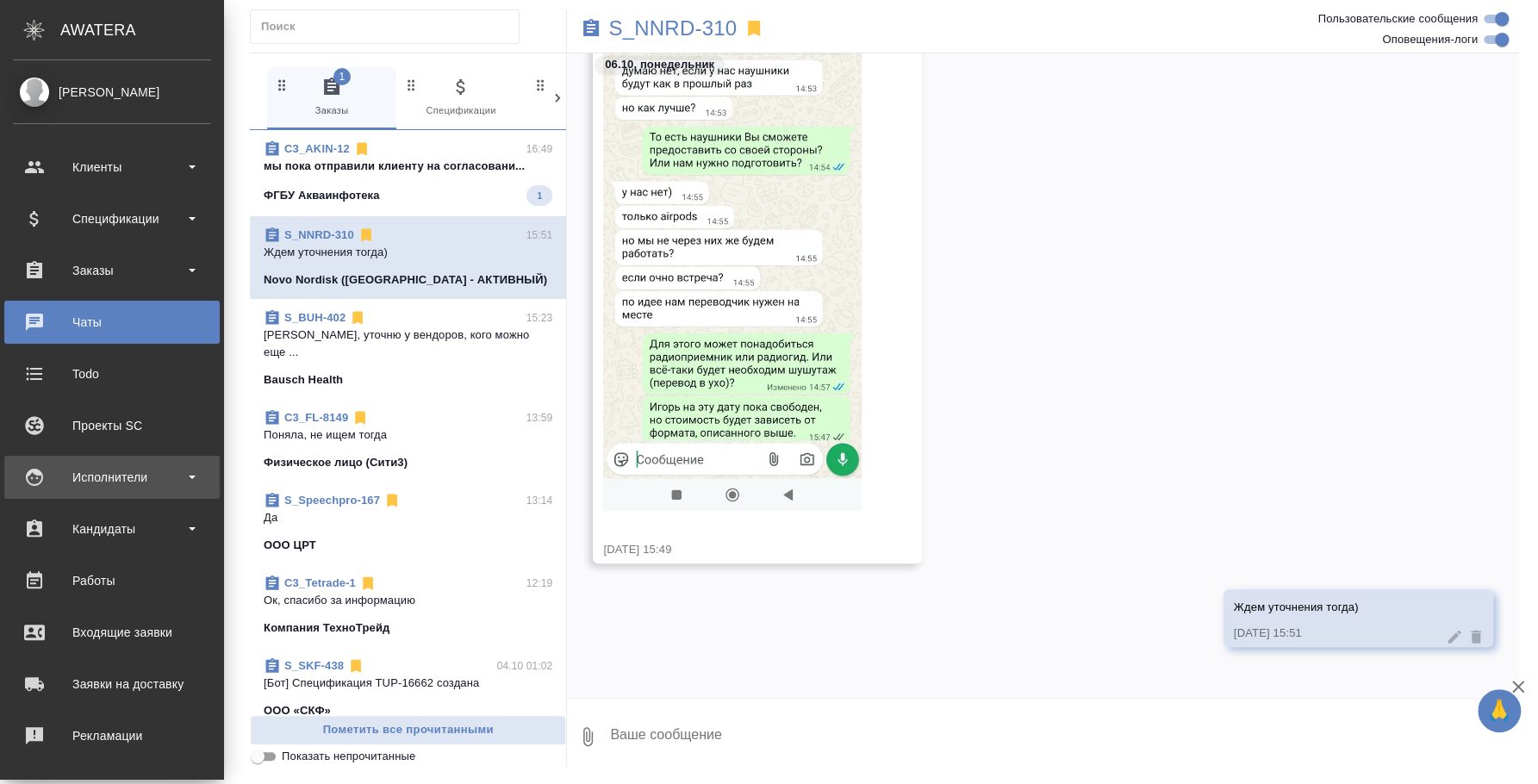
click at [134, 486] on div "Исполнители" at bounding box center [112, 477] width 198 height 26
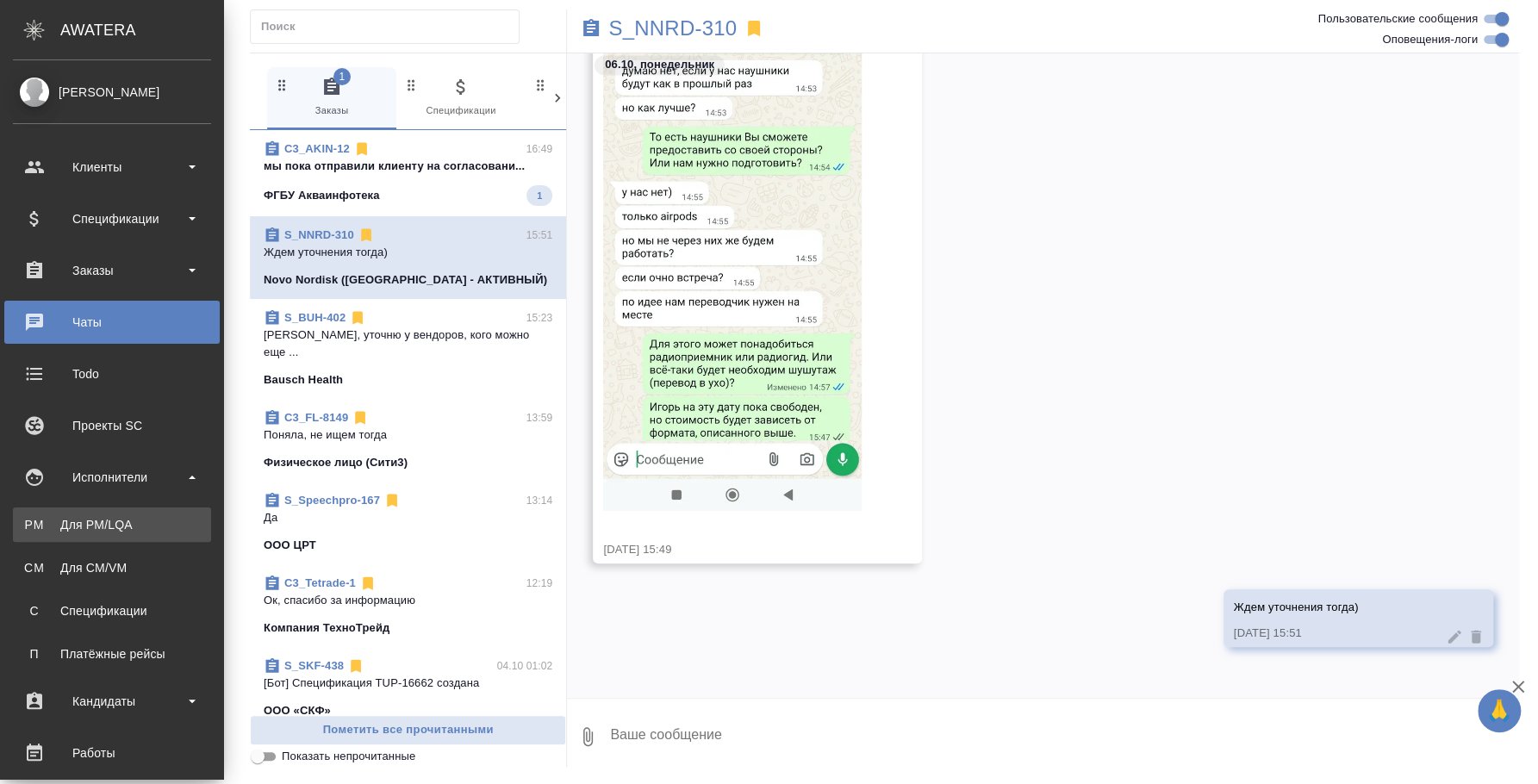
click at [130, 522] on div "Для PM/LQA" at bounding box center [112, 524] width 181 height 17
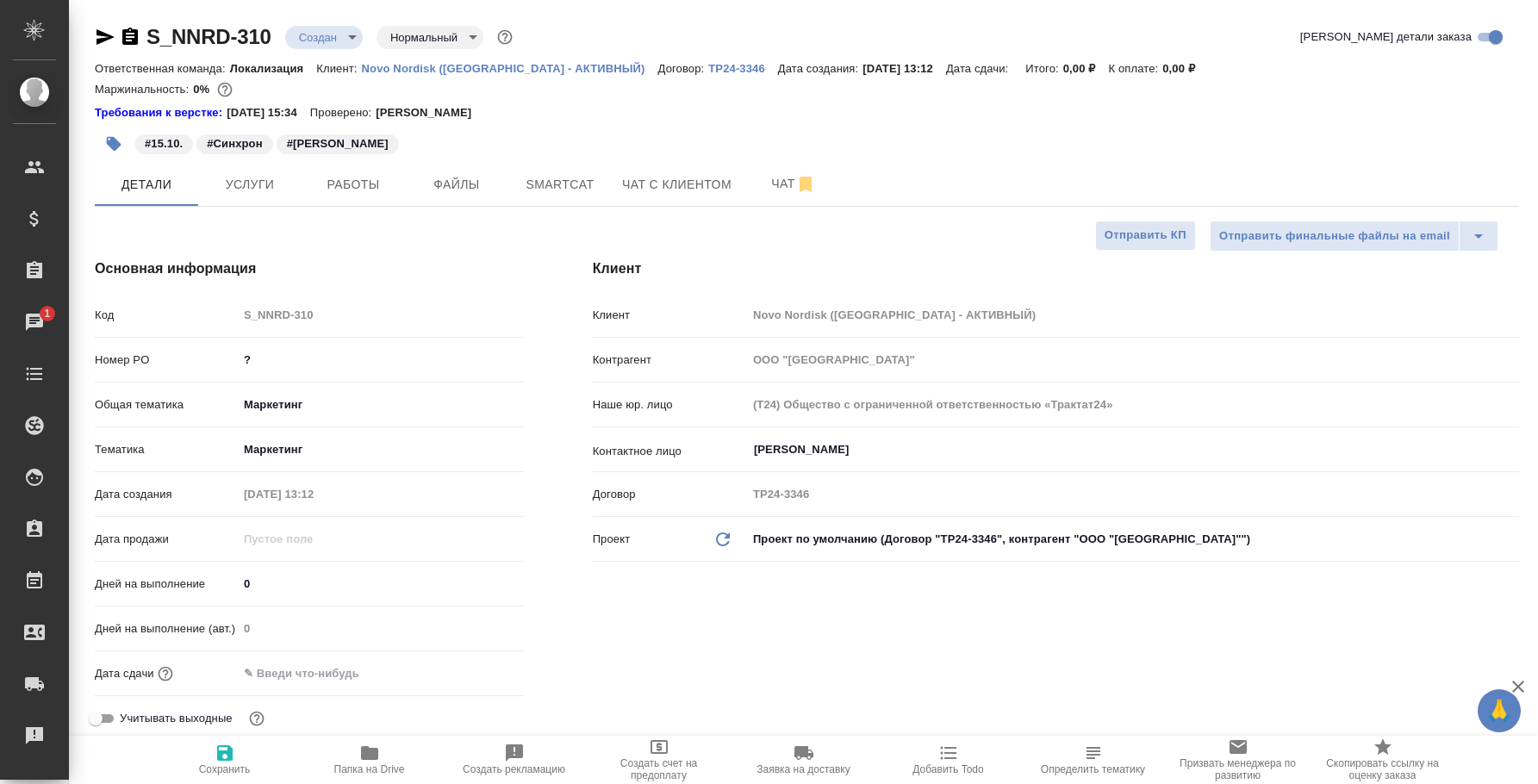
select select "RU"
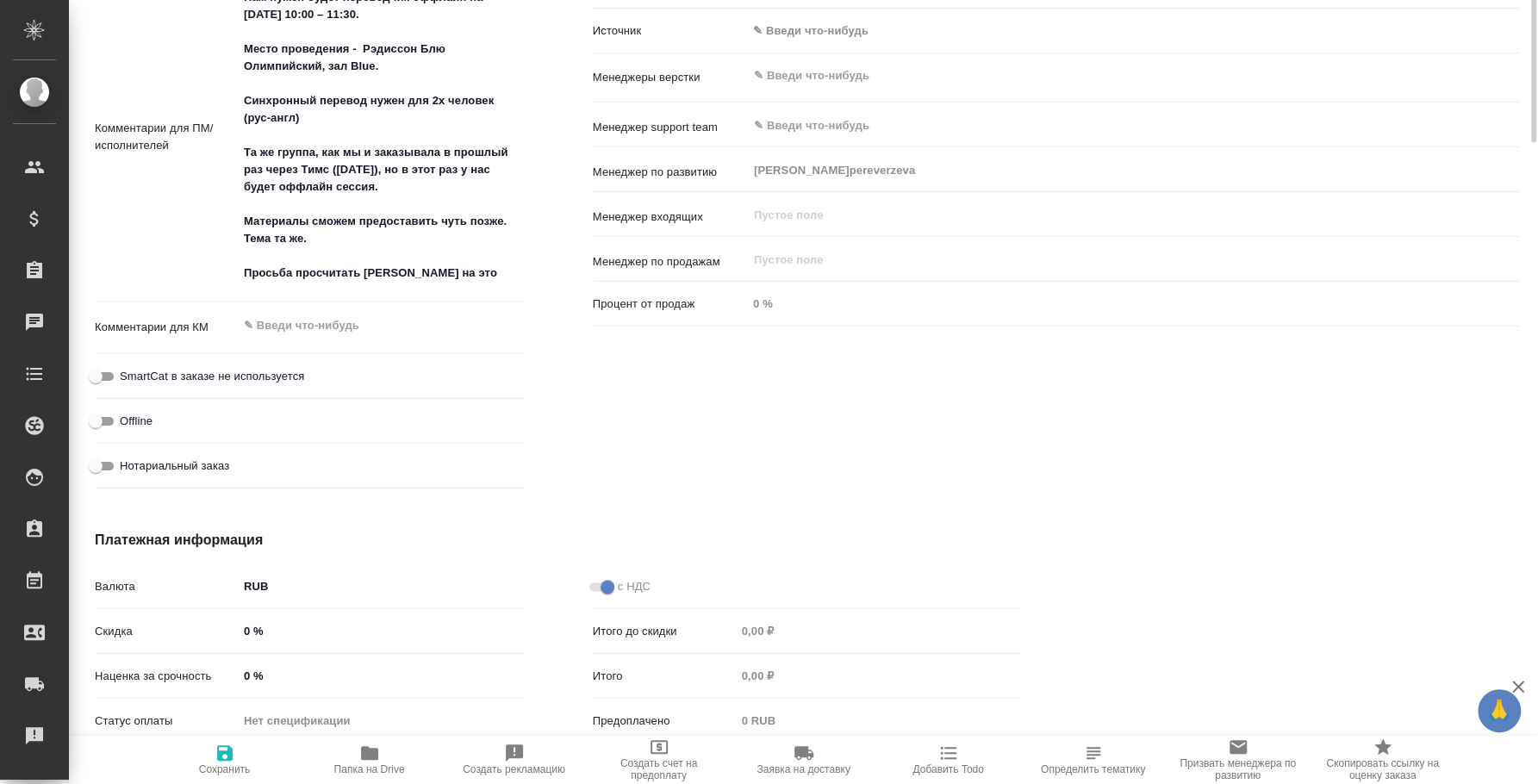
scroll to position [645, 0]
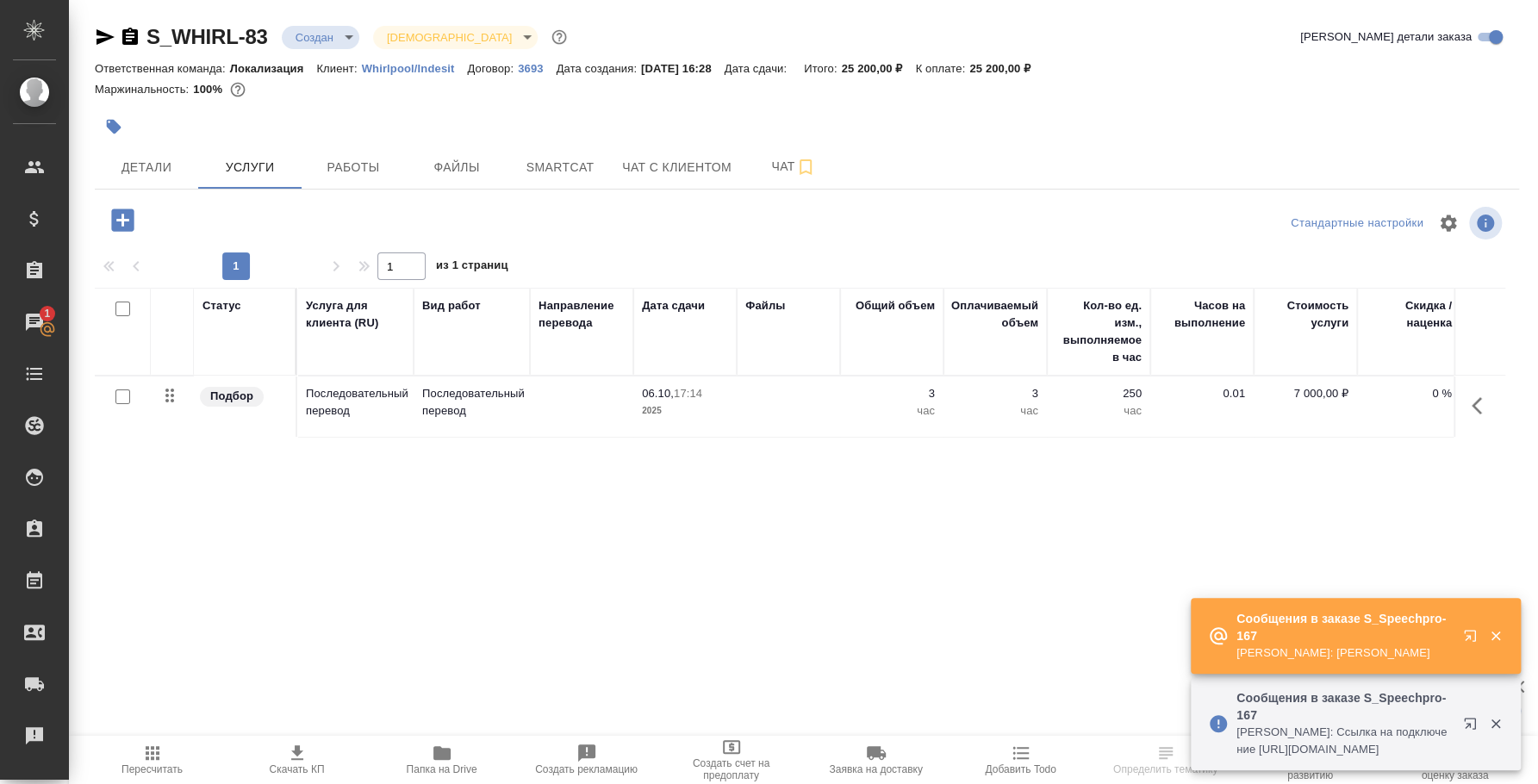
scroll to position [0, 214]
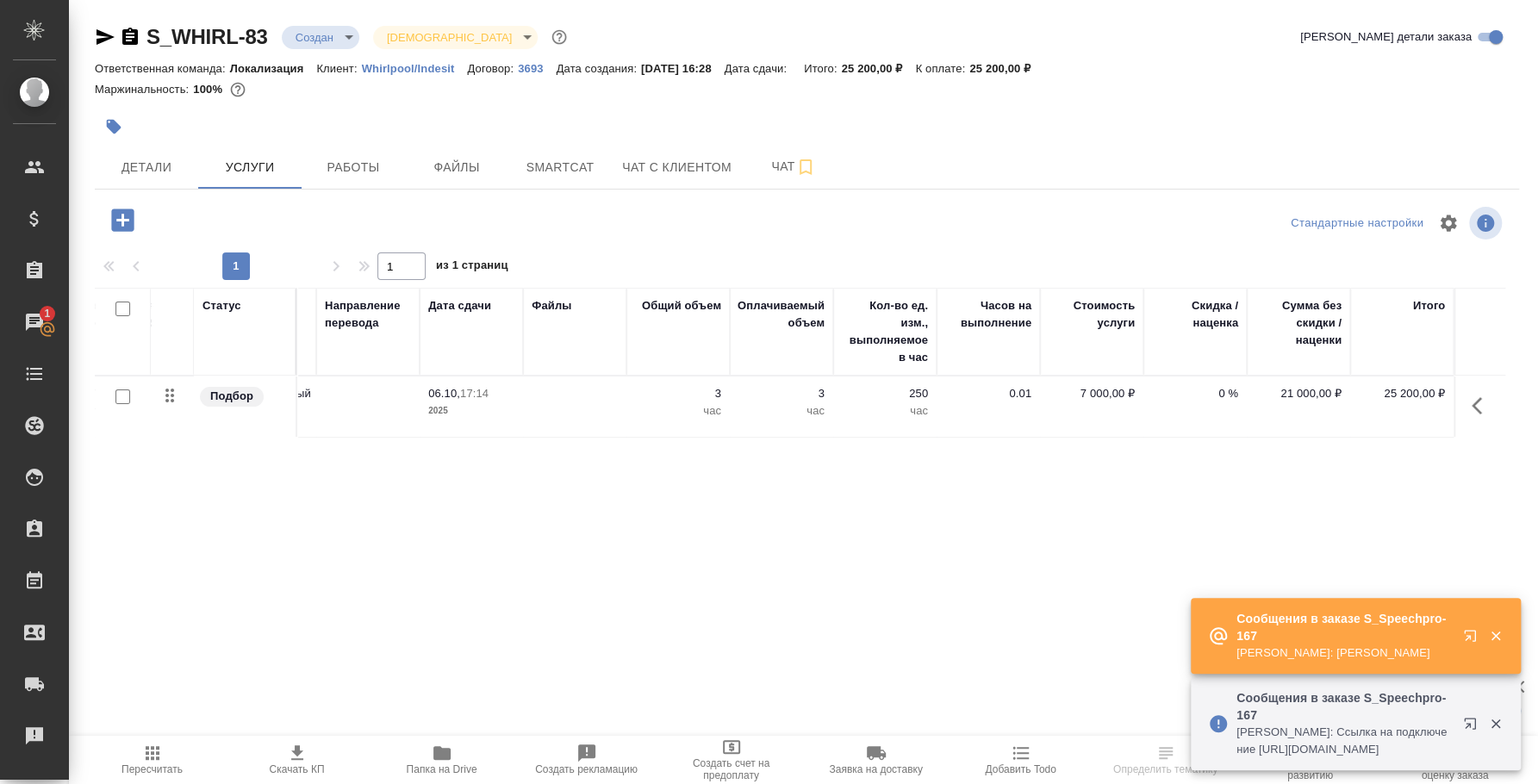
click at [934, 508] on div "Статус Услуга для клиента (RU) Вид работ Направление перевода Дата сдачи Файлы …" at bounding box center [800, 473] width 1411 height 370
click at [302, 514] on div "Статус Услуга для клиента (RU) Вид работ Направление перевода Дата сдачи Файлы …" at bounding box center [800, 473] width 1411 height 370
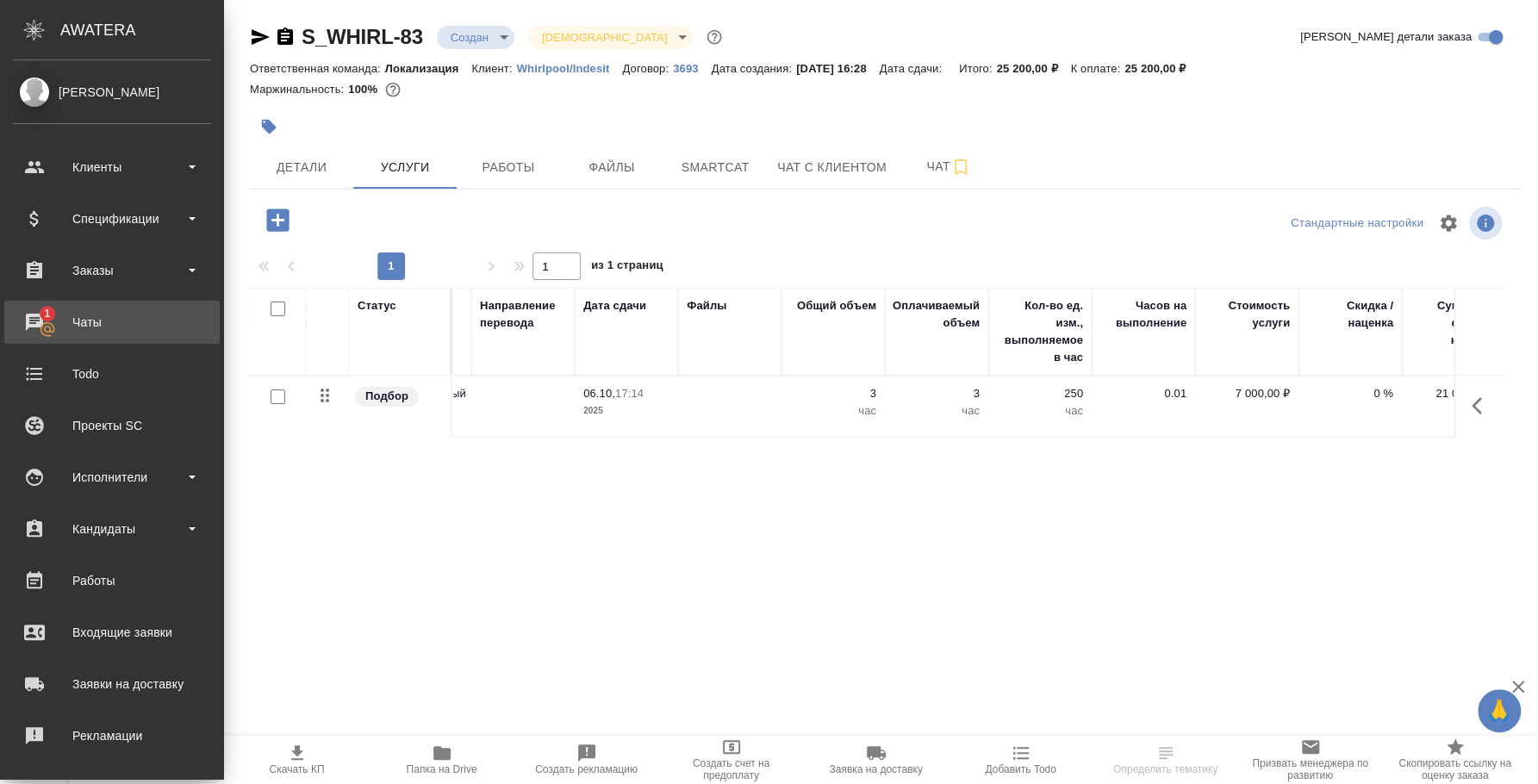
click at [51, 331] on div "Чаты" at bounding box center [112, 322] width 198 height 26
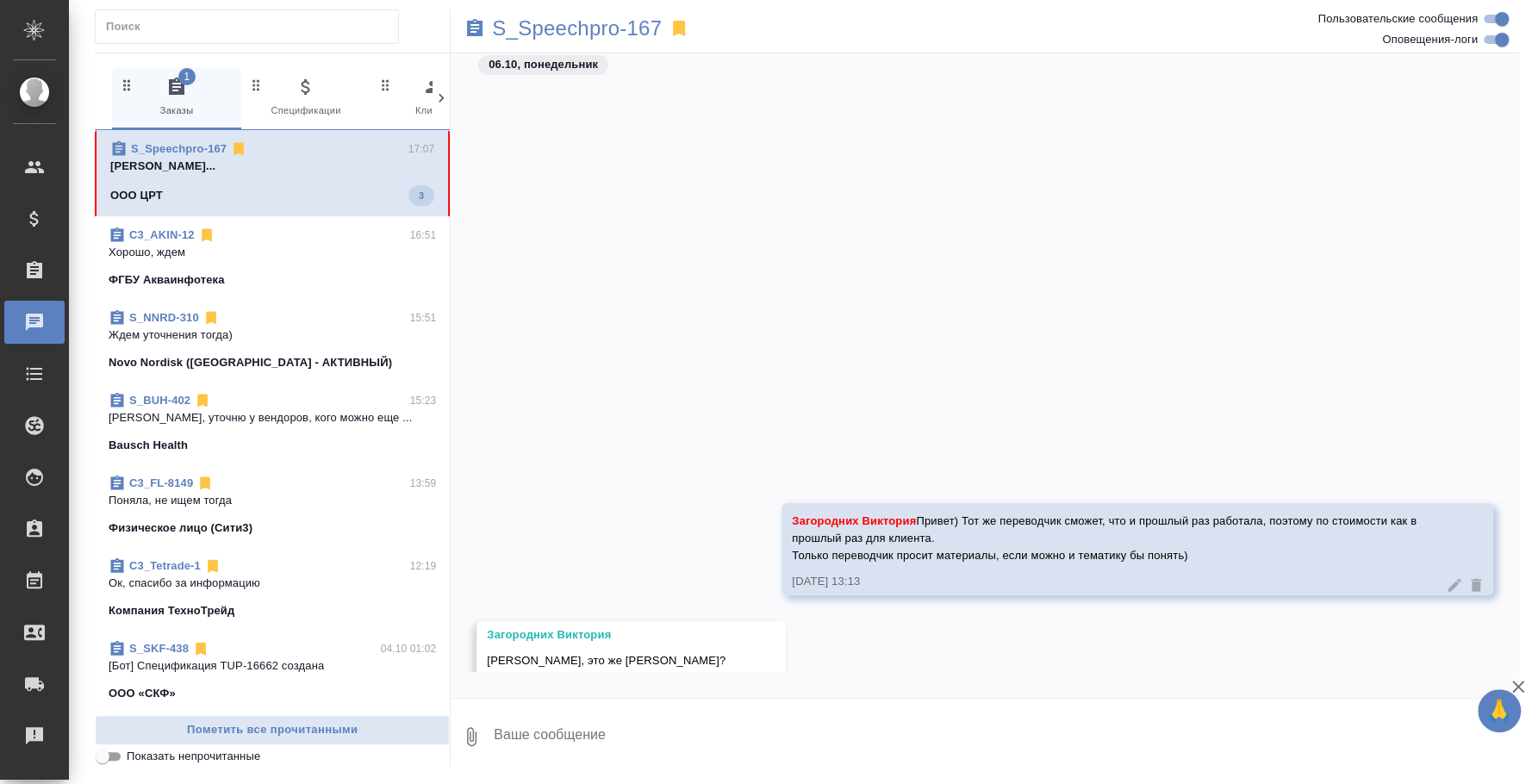
scroll to position [549, 0]
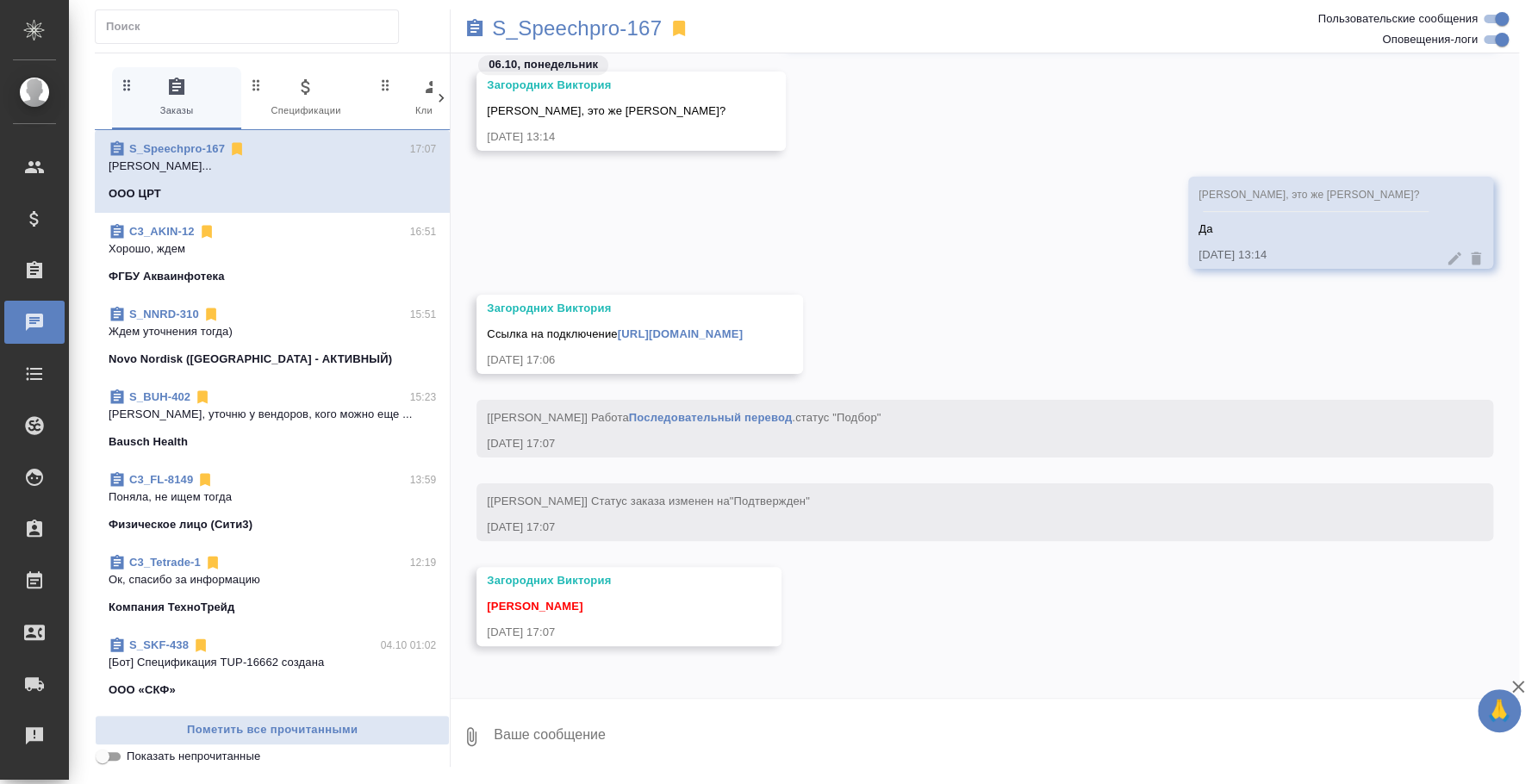
drag, startPoint x: 485, startPoint y: 329, endPoint x: 943, endPoint y: 322, distance: 458.1
click at [803, 322] on div "[PERSON_NAME] Ссылка на подключение [URL][DOMAIN_NAME] [DATE] 17:06" at bounding box center [640, 335] width 327 height 79
copy span "Ссылка на подключение [URL][DOMAIN_NAME]"
click at [646, 734] on textarea at bounding box center [1005, 735] width 1027 height 58
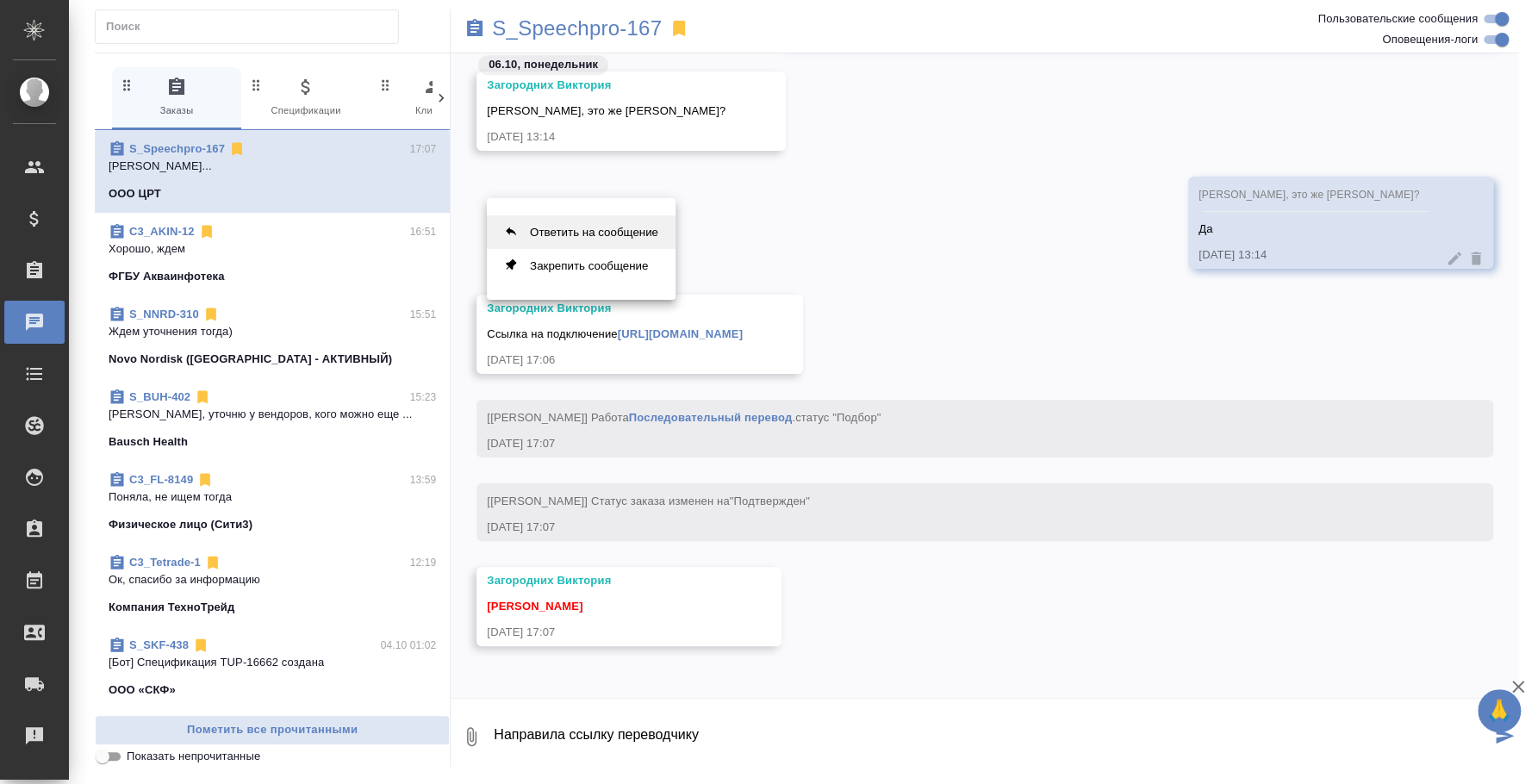
click at [605, 226] on button "Ответить на сообщение" at bounding box center [581, 233] width 189 height 34
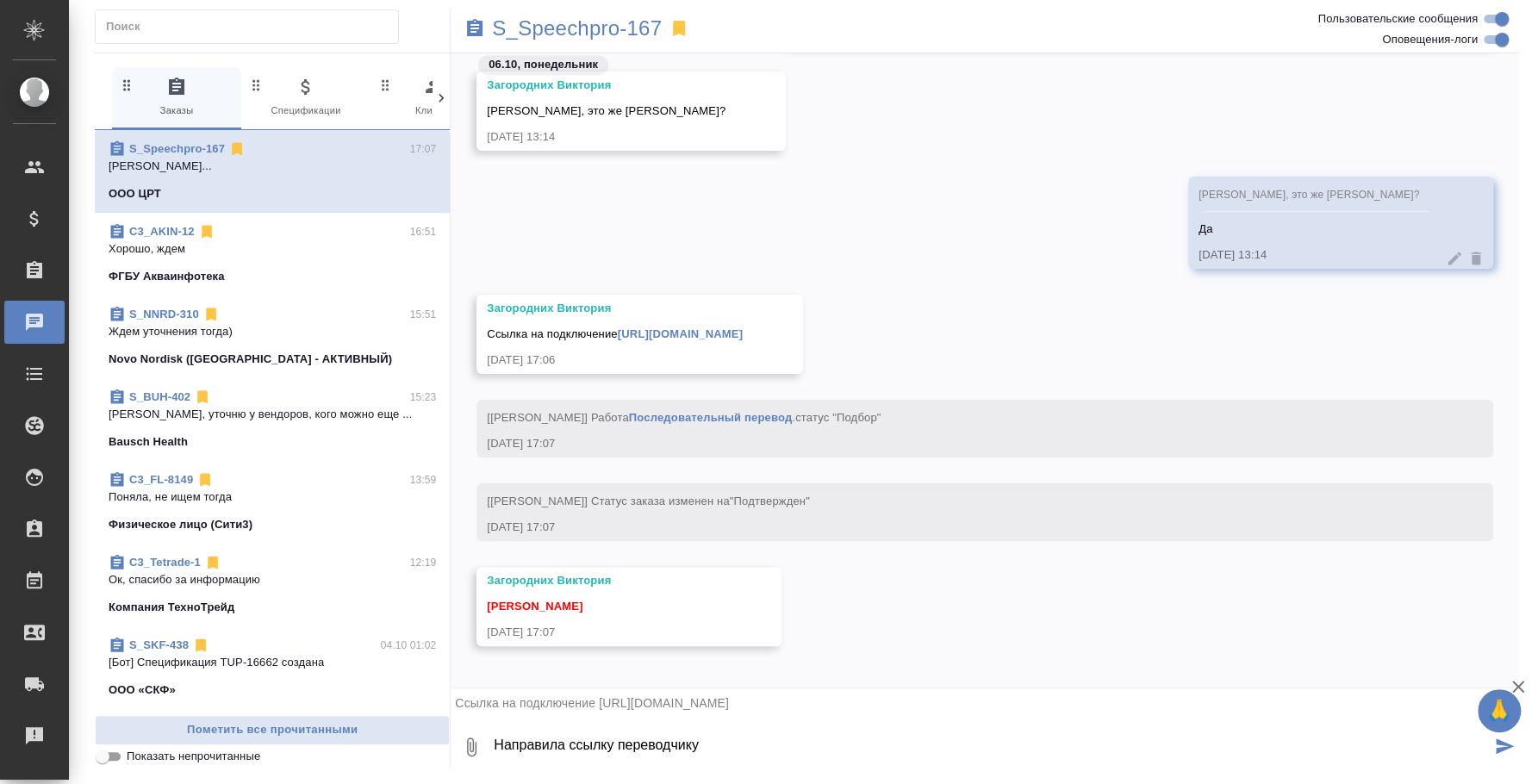
click at [818, 747] on textarea "Направила ссылку переводчику" at bounding box center [991, 746] width 999 height 58
type textarea "Направила ссылку переводчику"
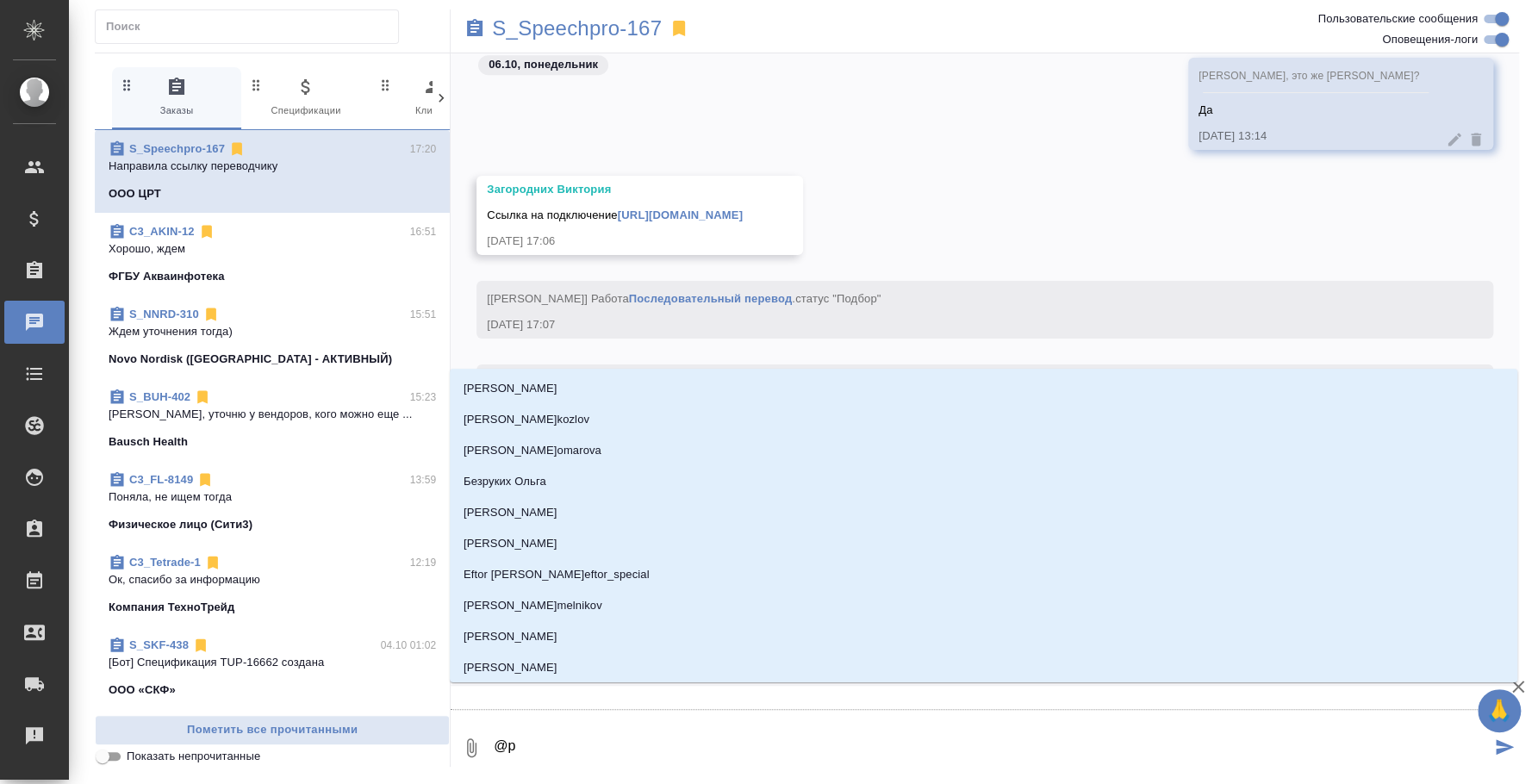
type textarea "@p'f"
type input "p'f"
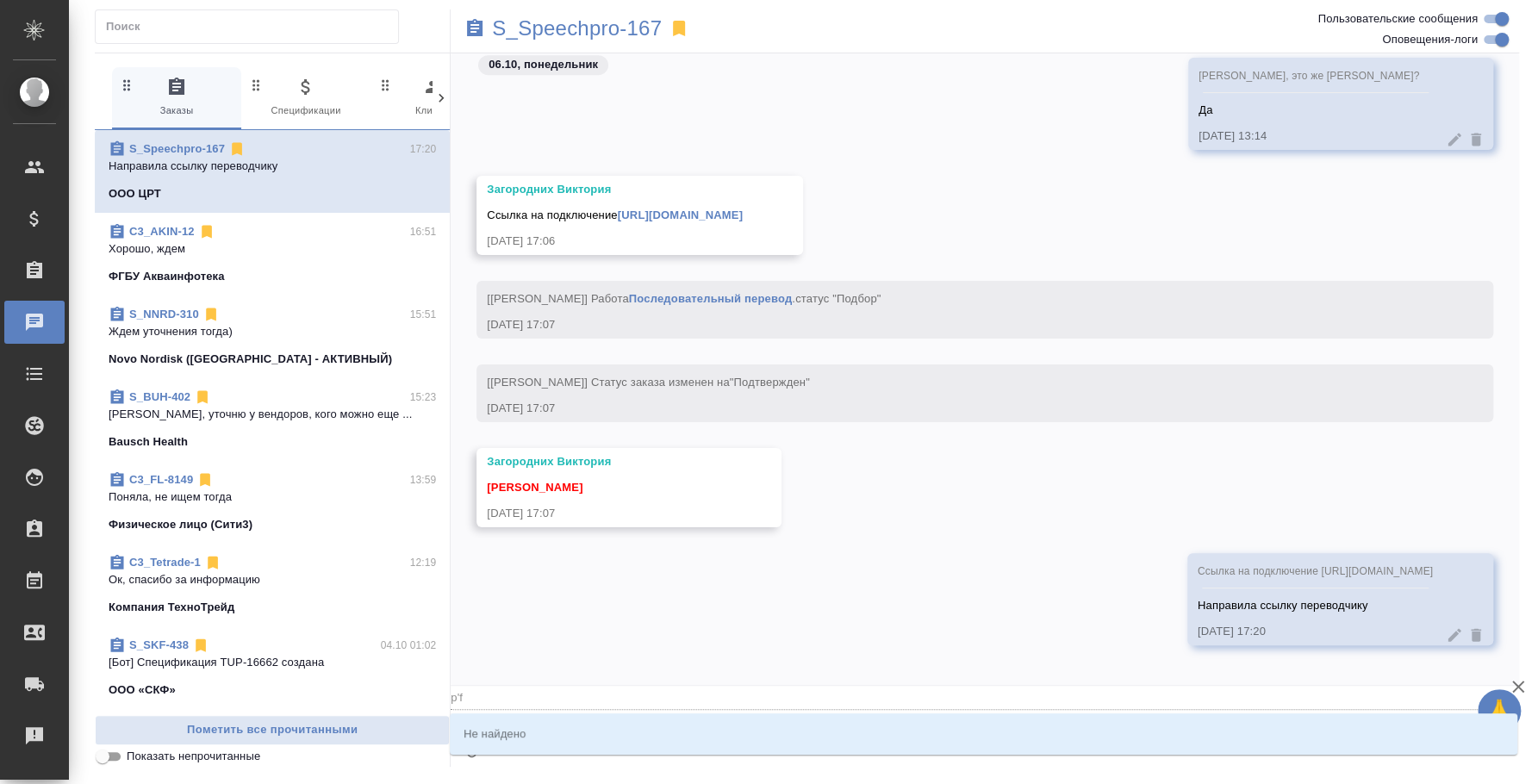
type textarea "@"
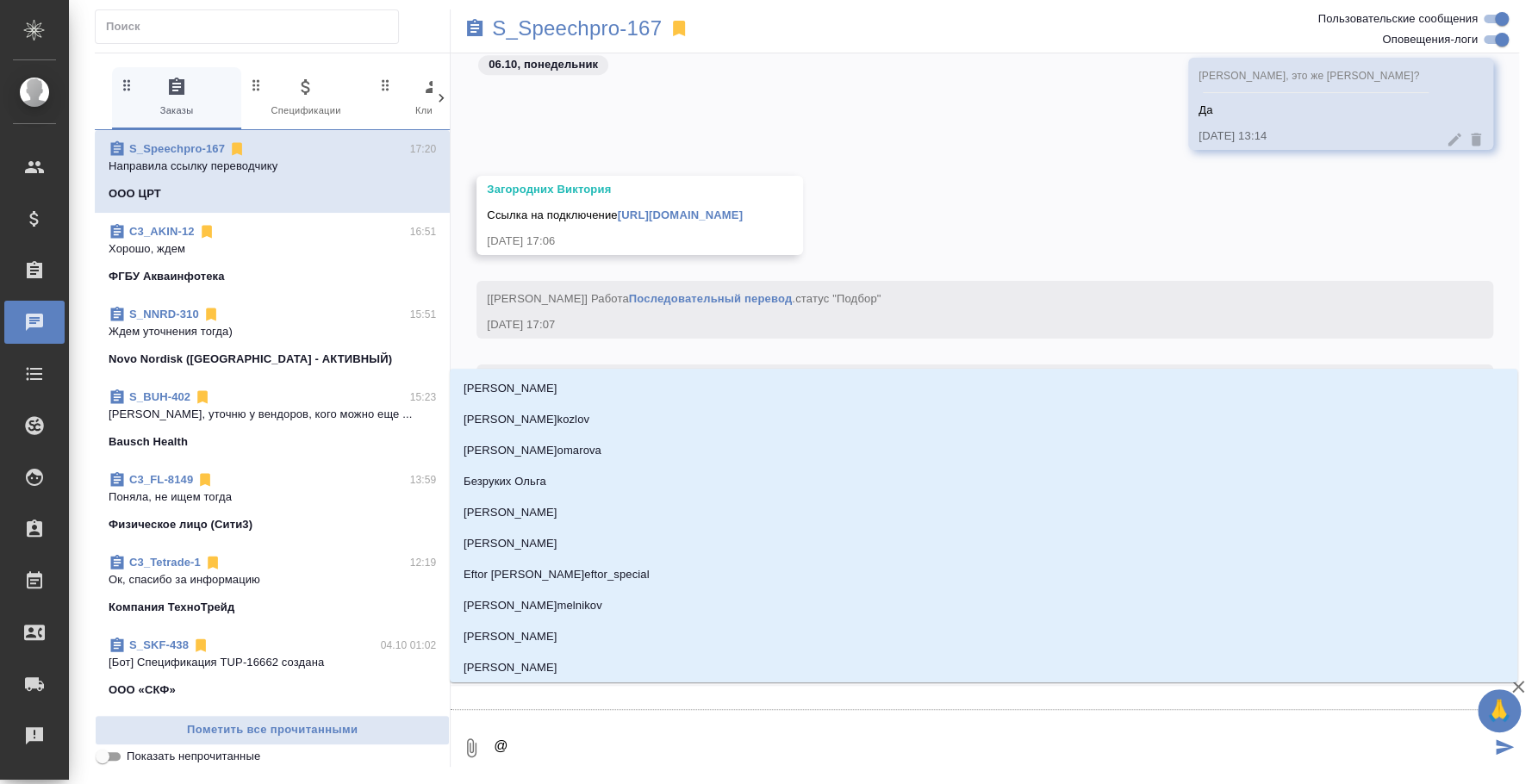
type textarea "@з"
type input "з"
type textarea "@за"
type input "за"
type textarea "@заг"
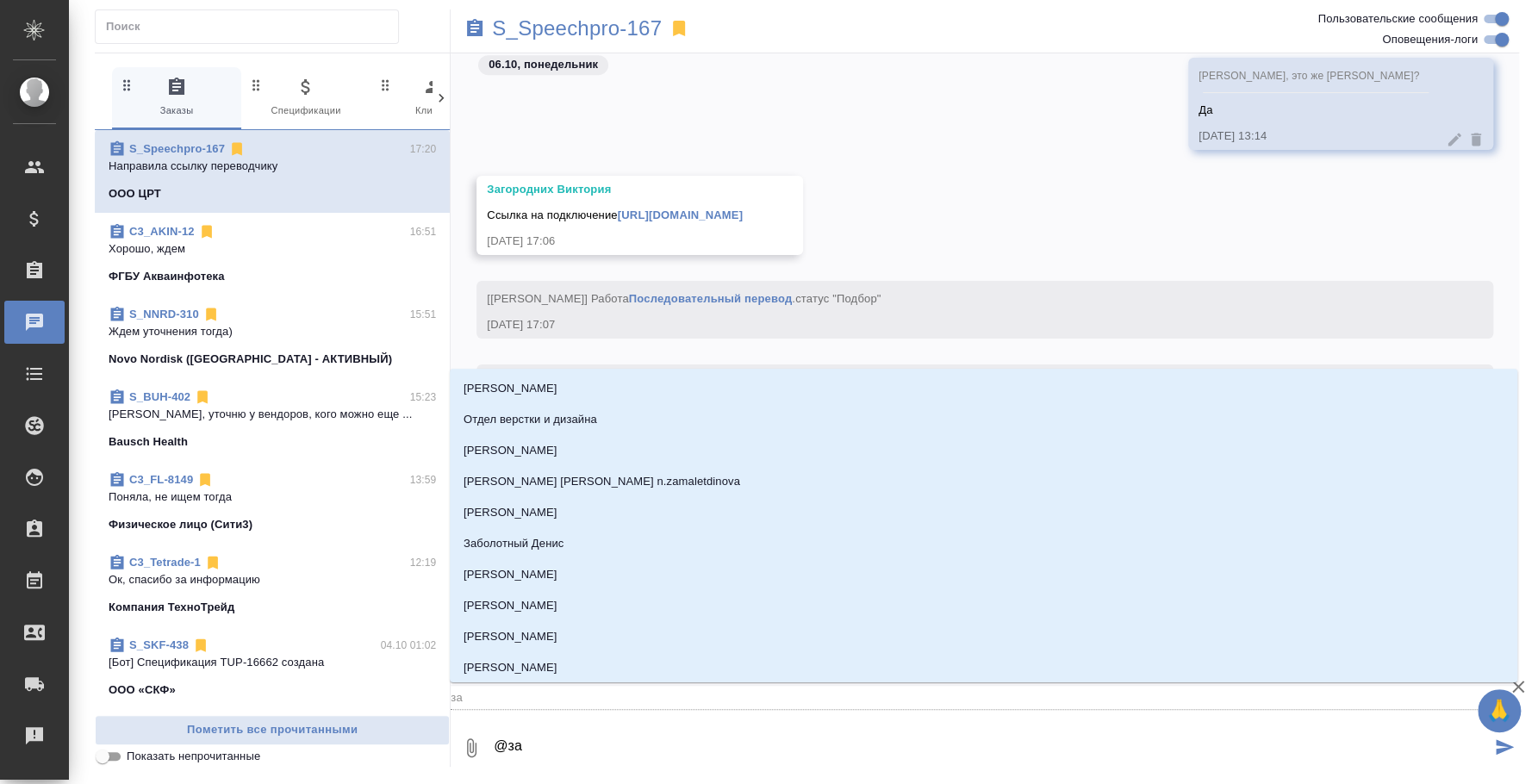
type input "заг"
type textarea "@заго"
type input "заго"
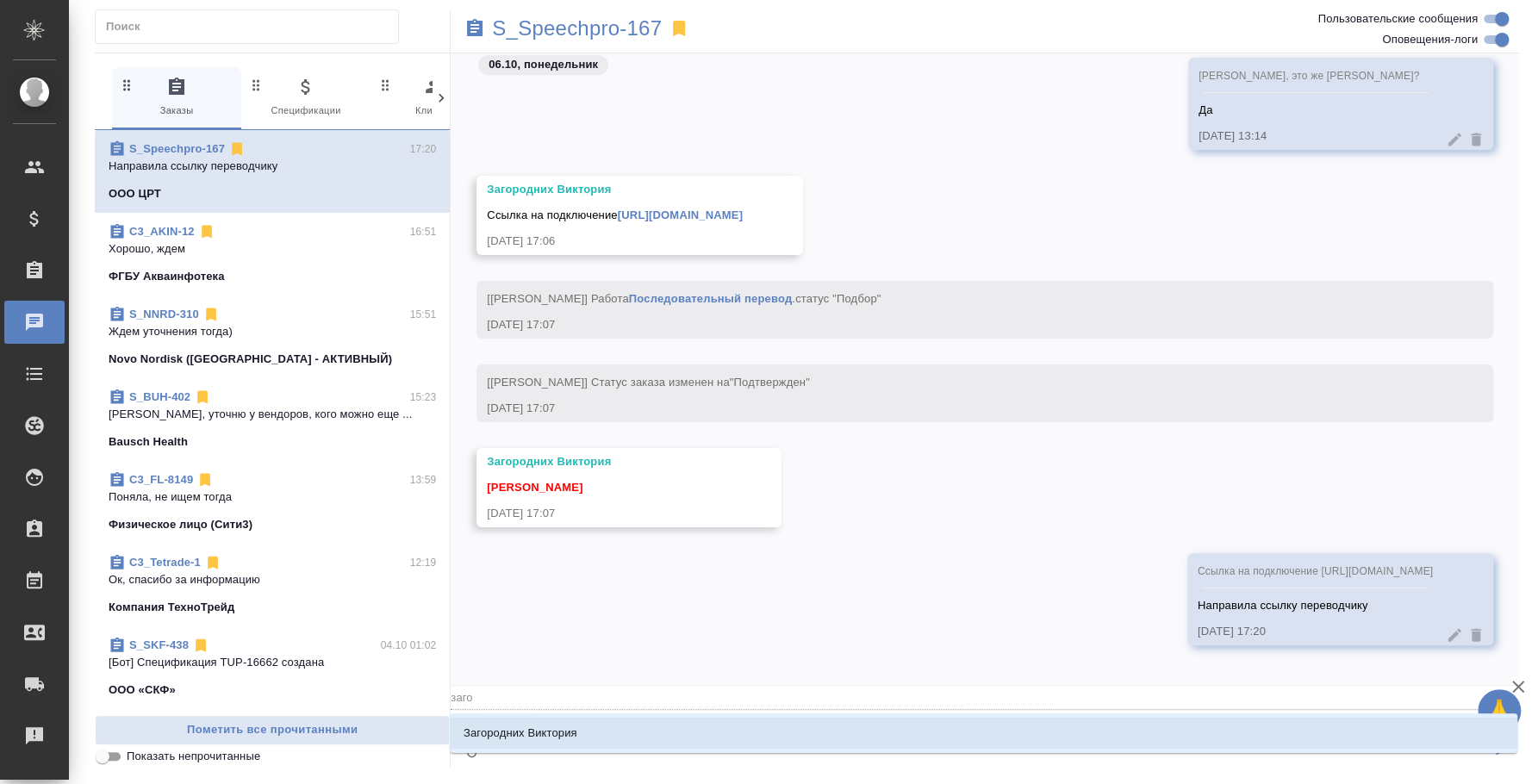
click at [1161, 740] on li "Загородних Виктория" at bounding box center [983, 733] width 1068 height 31
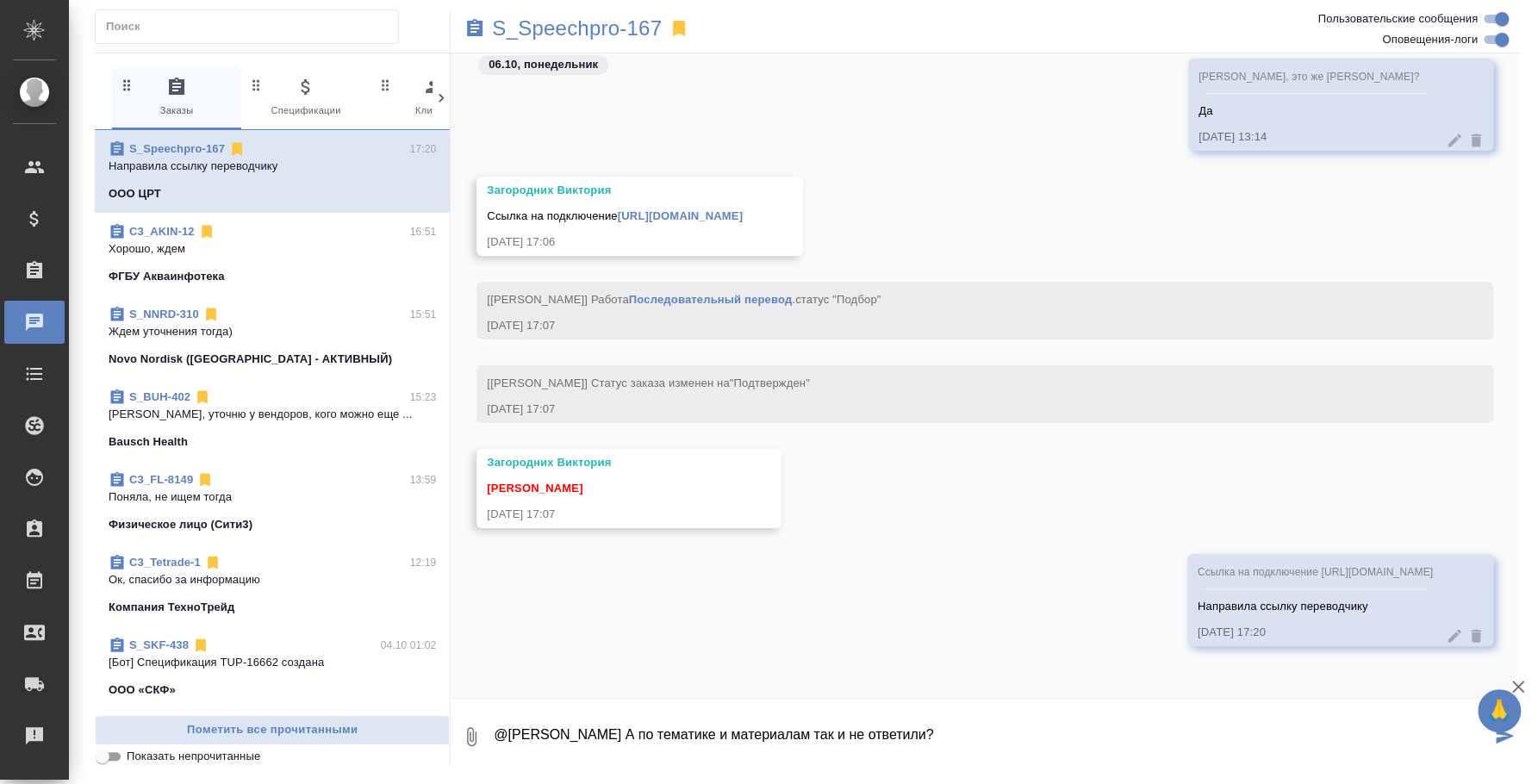
type textarea "@Загородних Виктория А по тематике и материалам так и не ответили?"
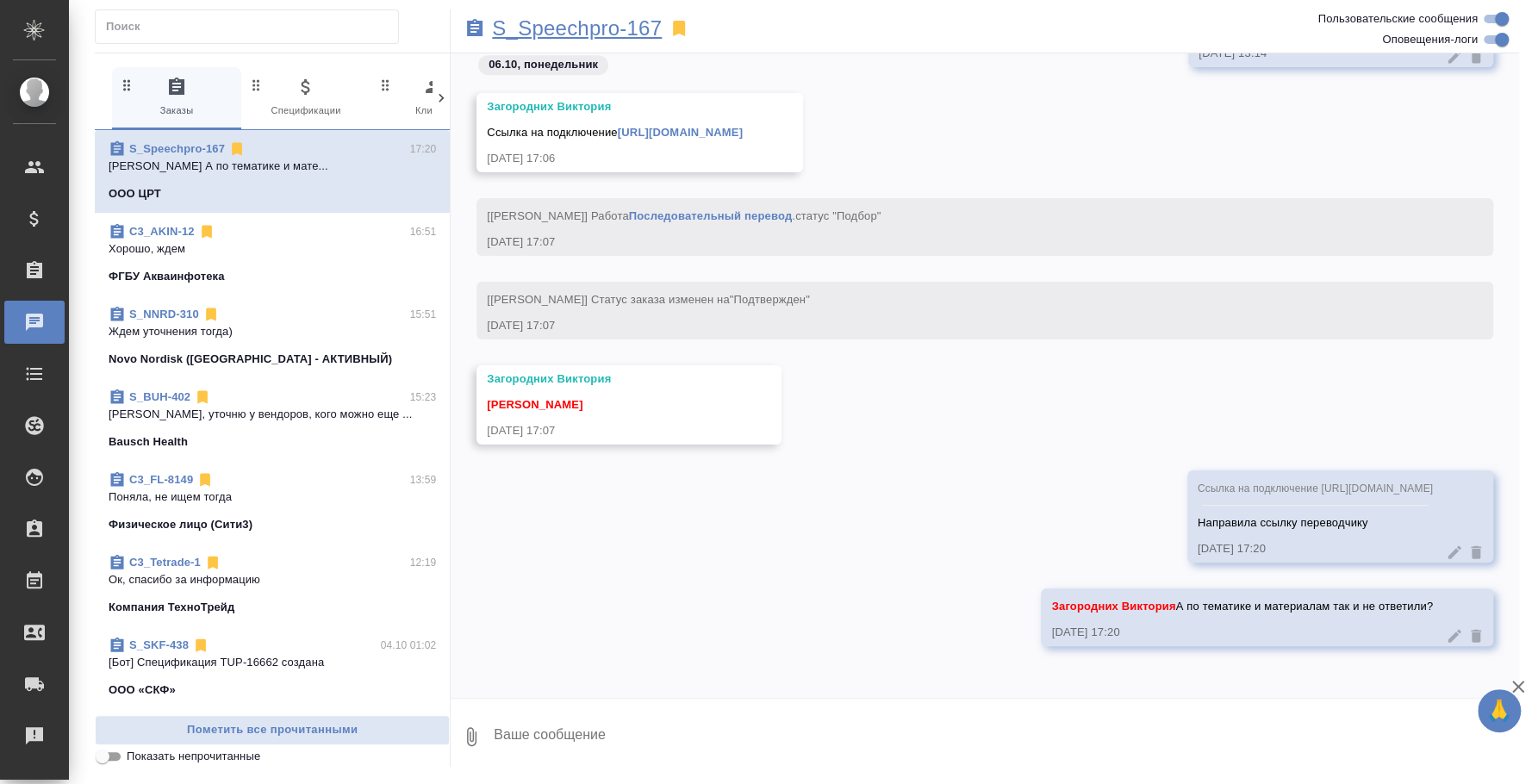
click at [633, 34] on p "S_Speechpro-167" at bounding box center [576, 28] width 169 height 17
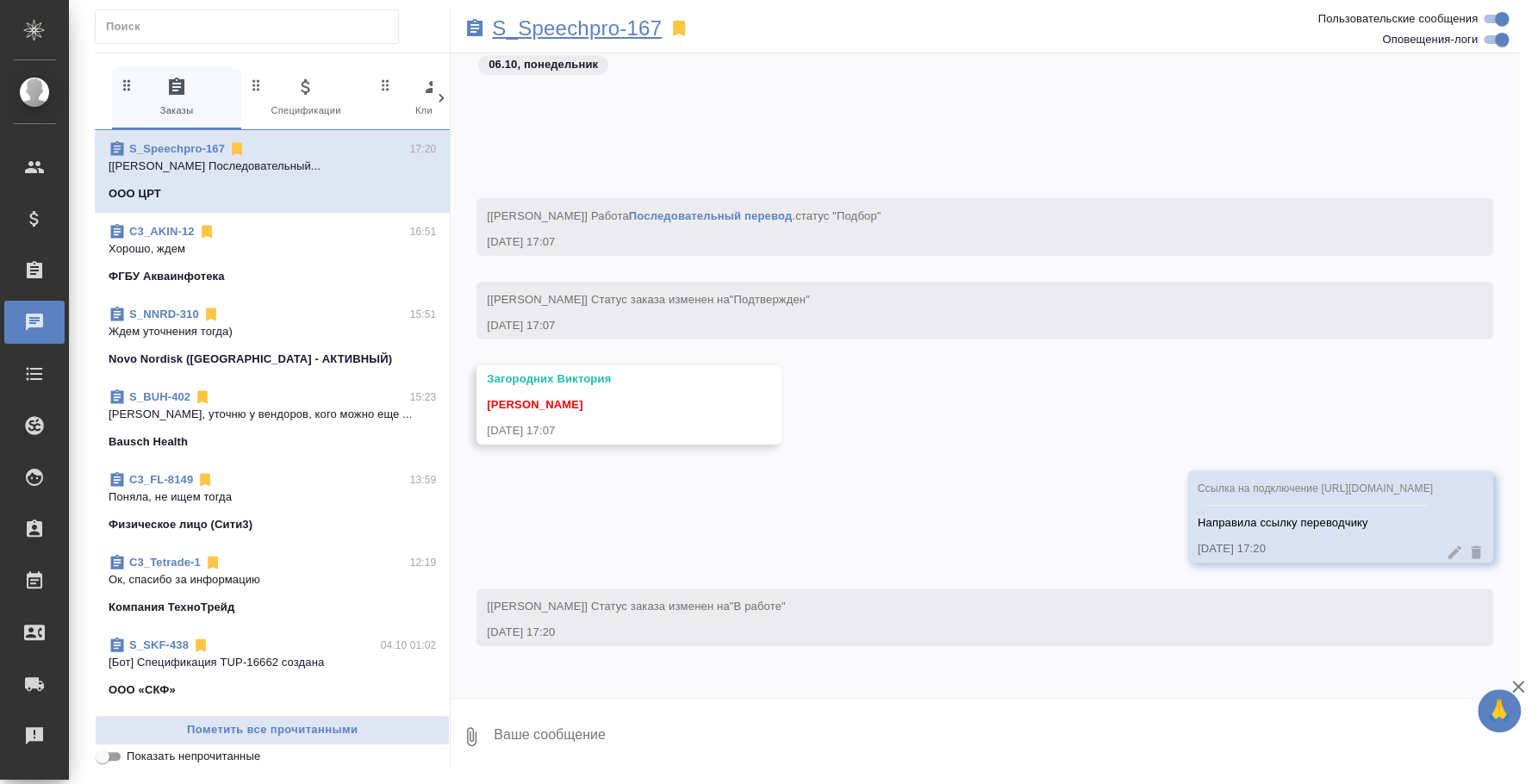
scroll to position [936, 0]
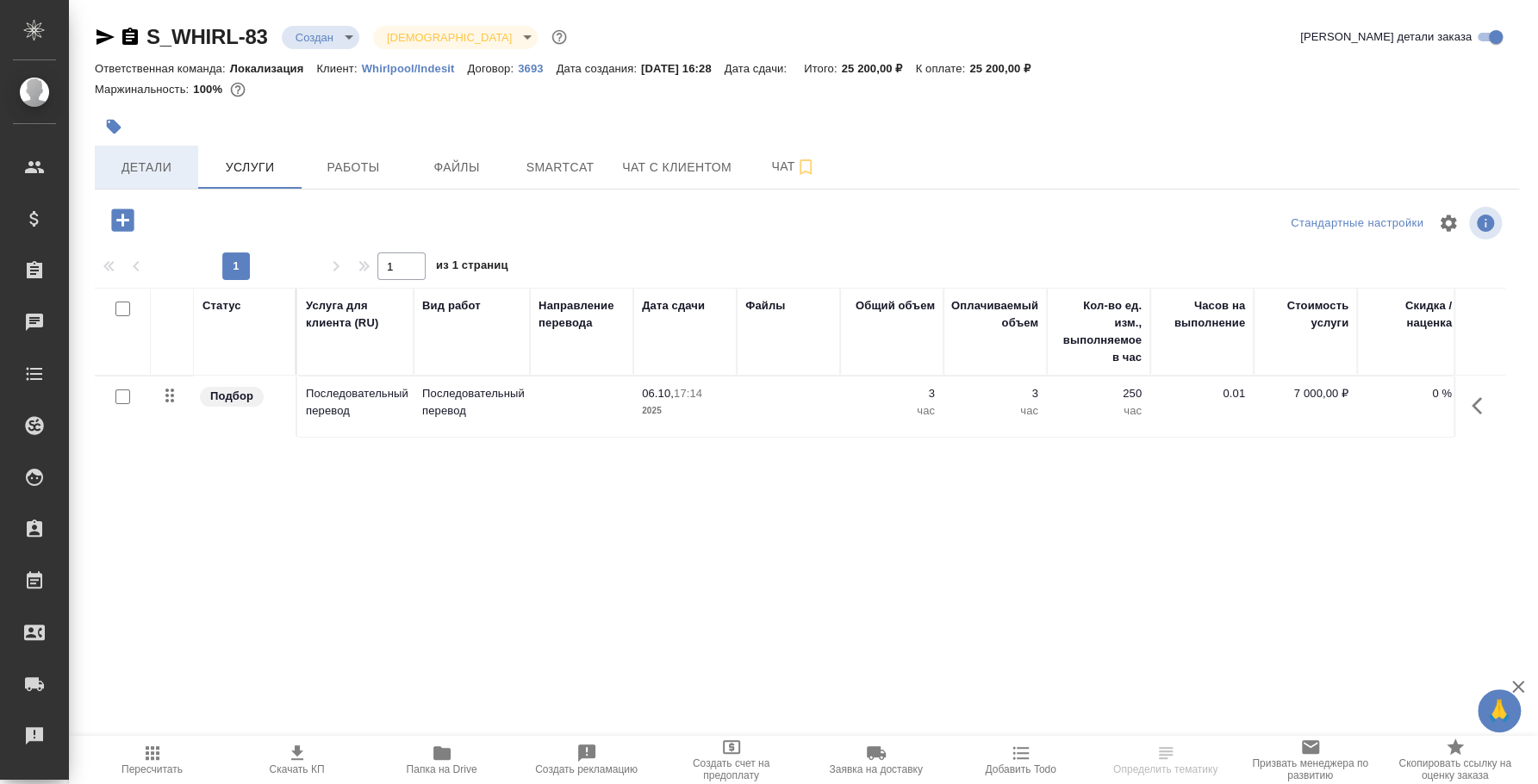
click at [165, 169] on span "Детали" at bounding box center [147, 167] width 83 height 22
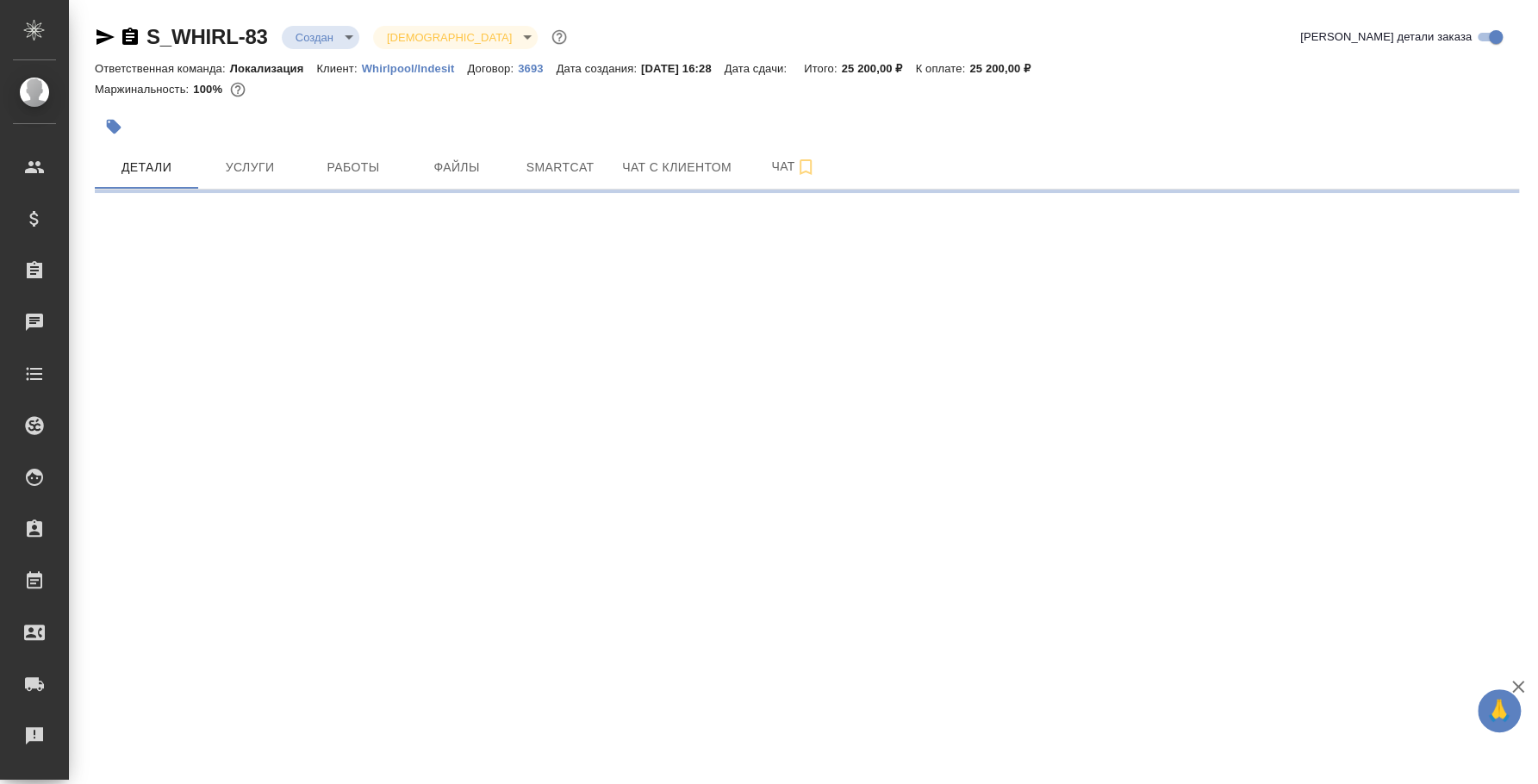
select select "RU"
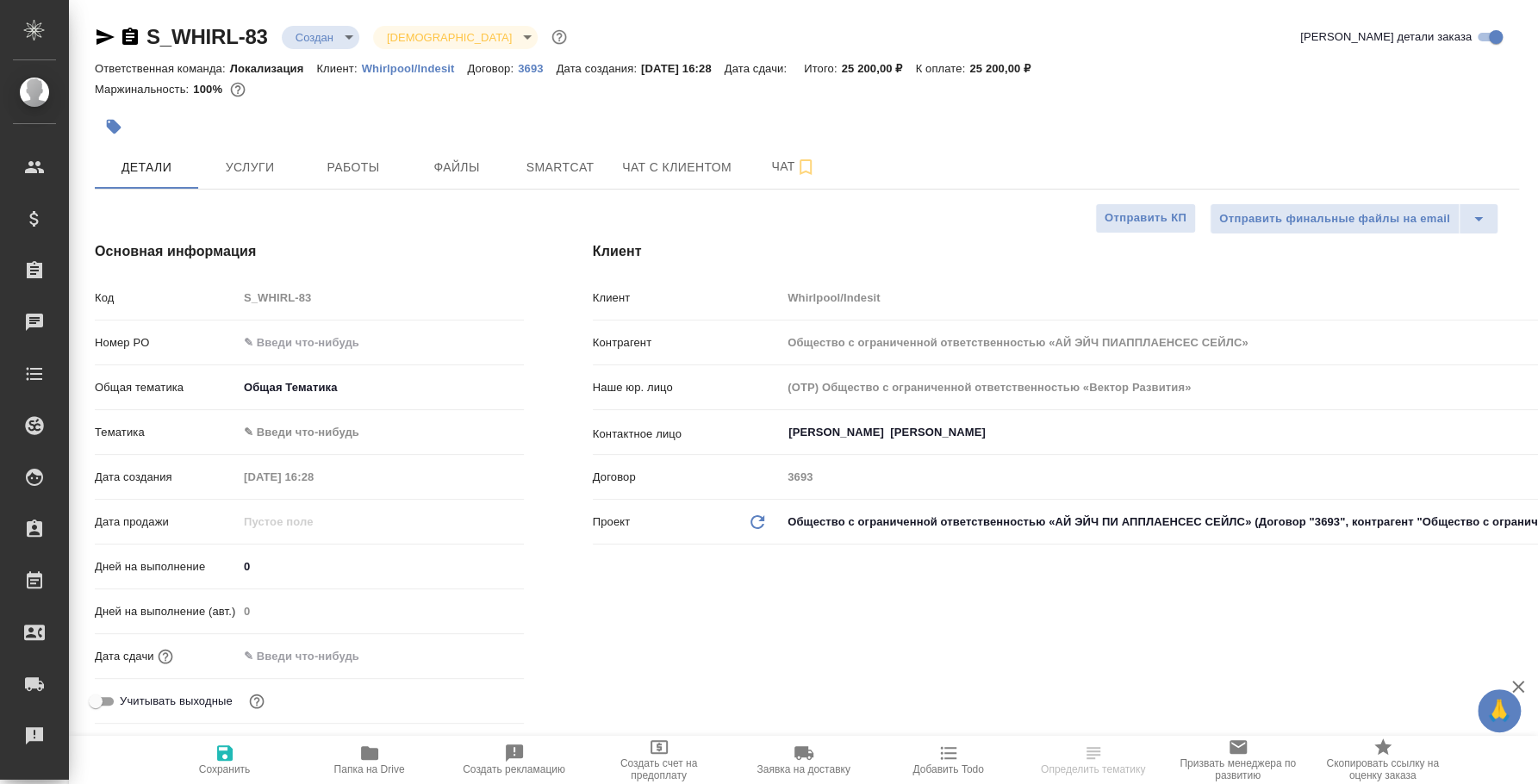
type textarea "x"
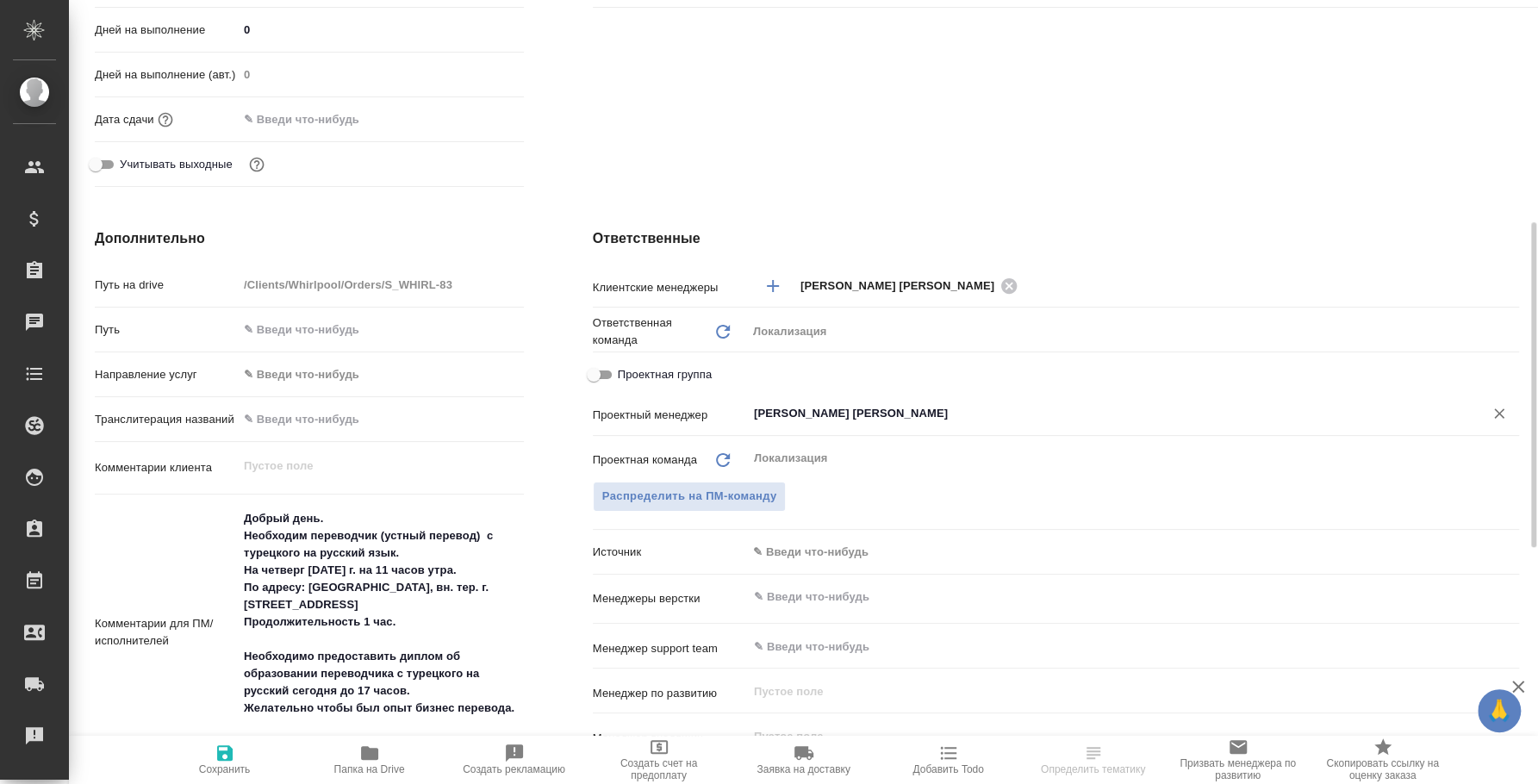
click at [852, 414] on input "[PERSON_NAME] [PERSON_NAME]" at bounding box center [1104, 413] width 704 height 21
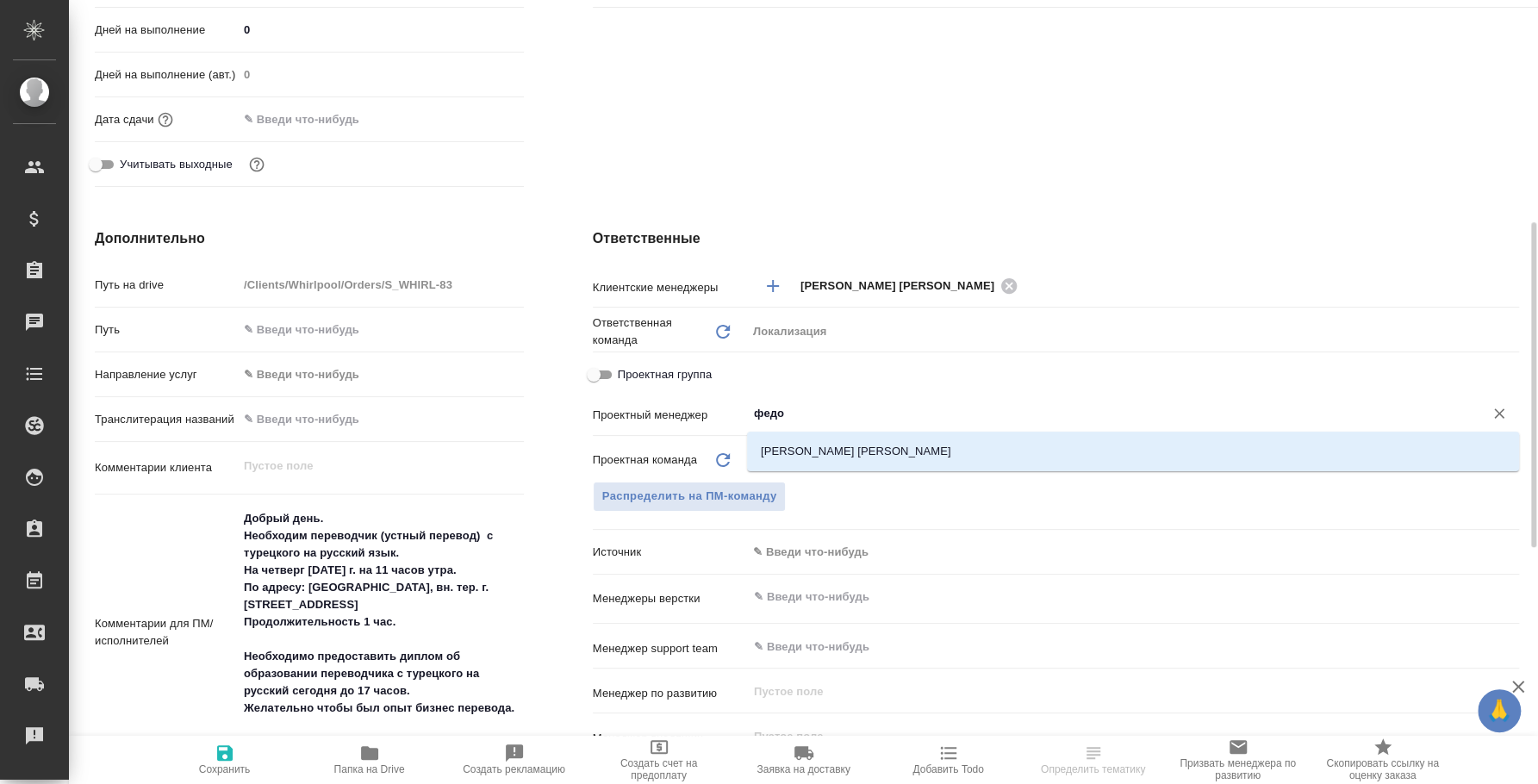
type input "федот"
click at [780, 436] on li "[PERSON_NAME] [PERSON_NAME]" at bounding box center [1134, 450] width 772 height 31
type input "Общество с ограниченной ответственностью «АЙ ЭЙЧ ПИАППЛАЕНСЕС СЕЙЛС»"
type textarea "x"
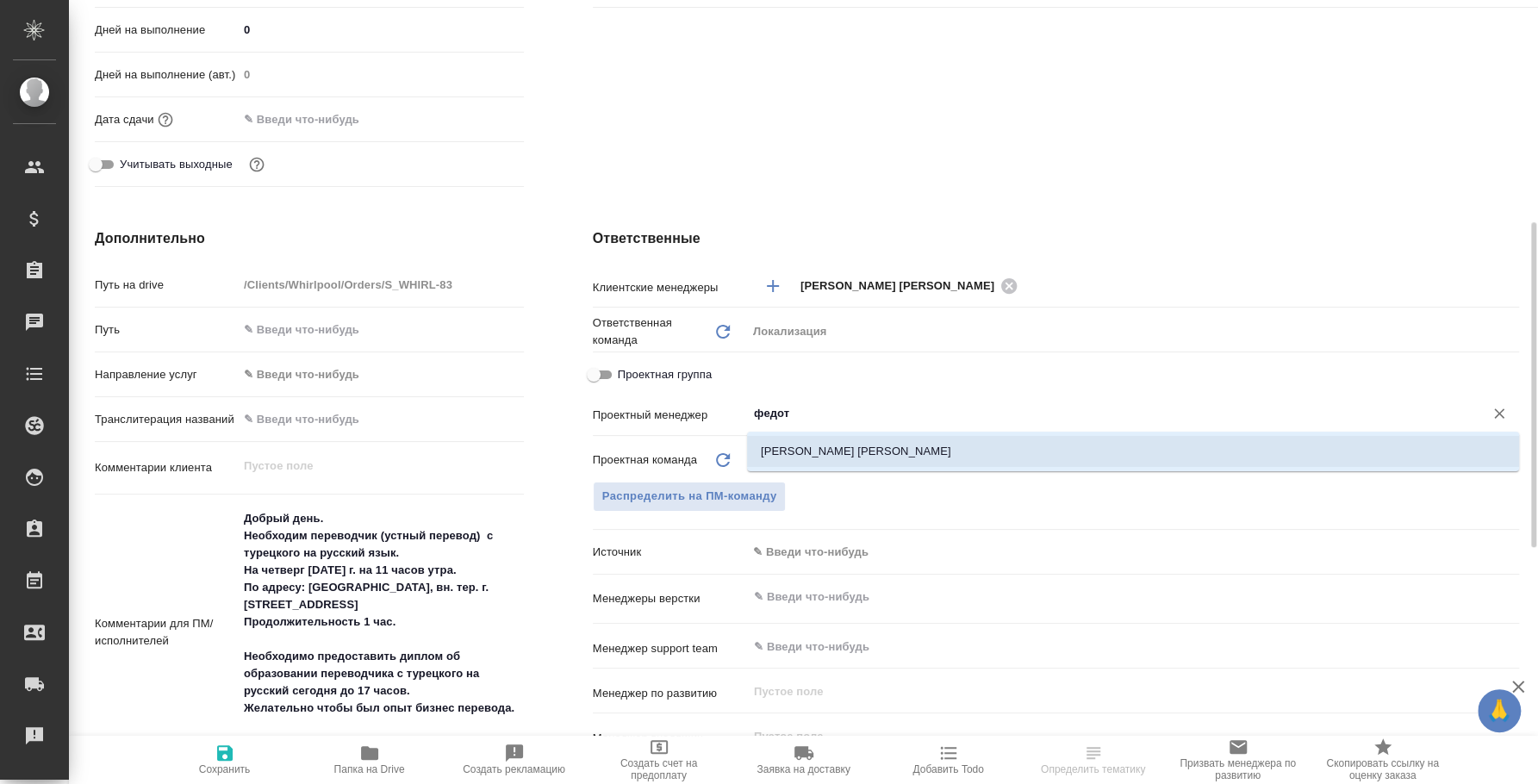
type textarea "x"
type input "[PERSON_NAME] [PERSON_NAME]"
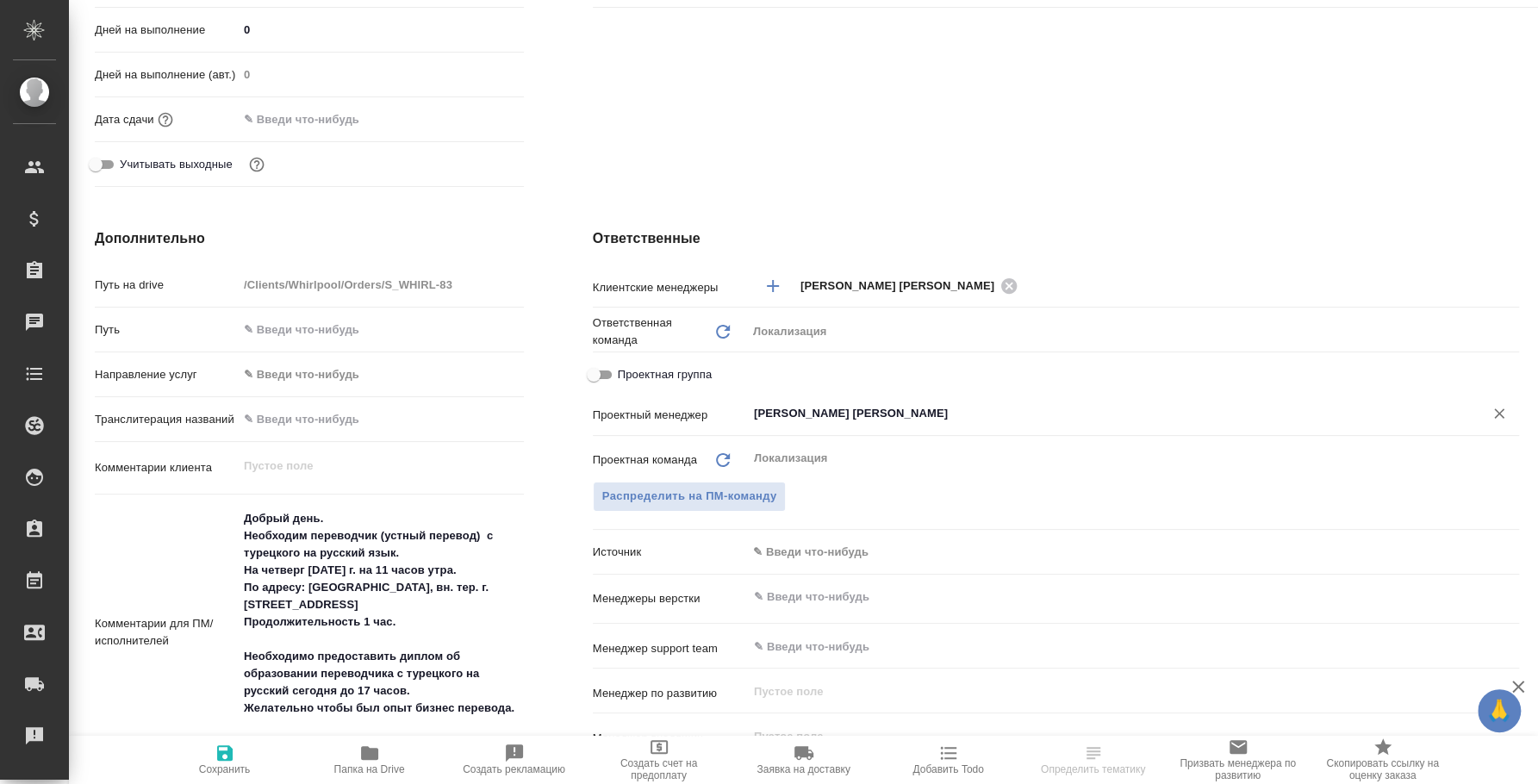
click at [228, 746] on div ".cls-1 fill:#fff; AWATERA Fedotova Irina Клиенты Спецификации Заказы 0 Чаты Tod…" at bounding box center [769, 392] width 1538 height 784
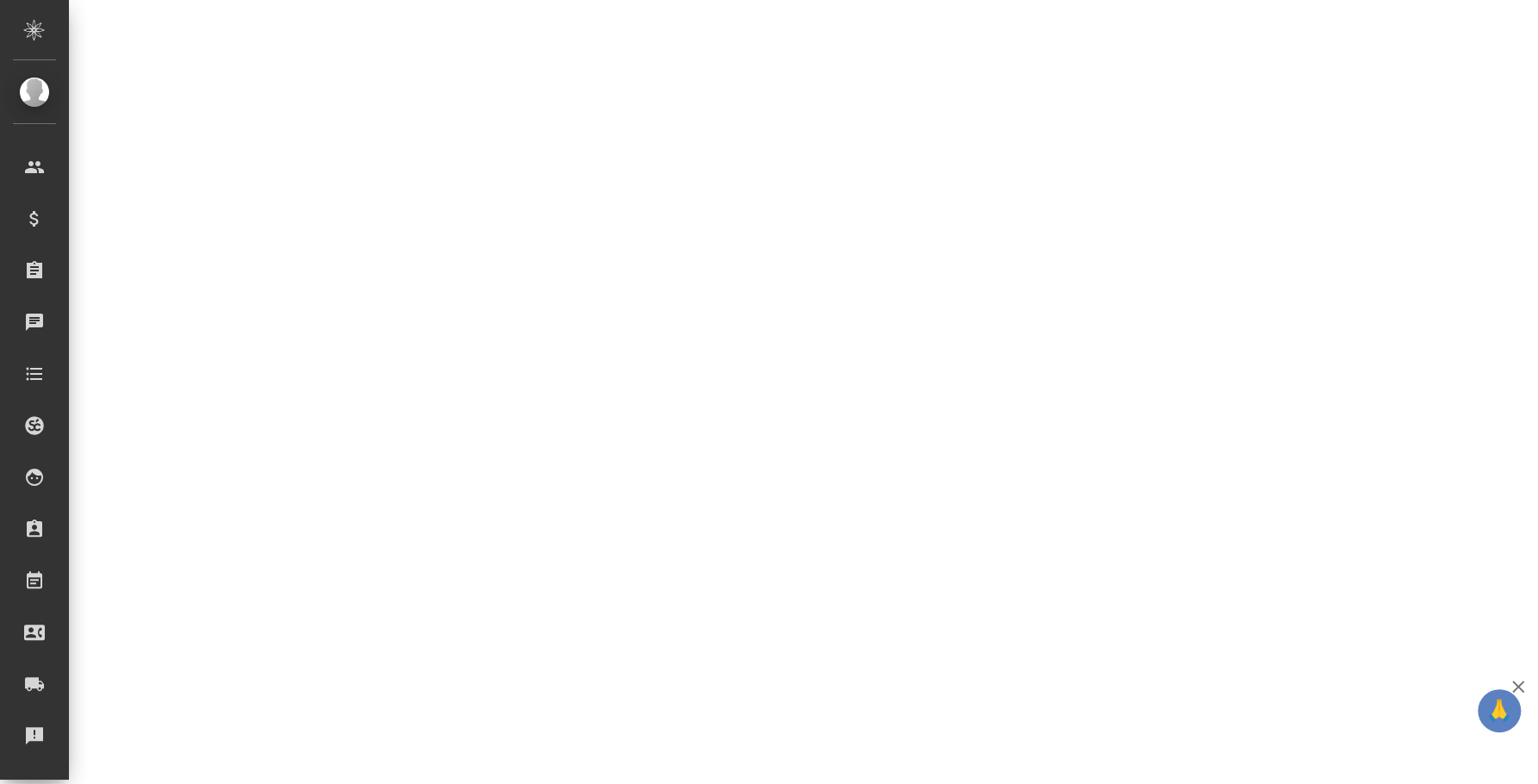
select select "RU"
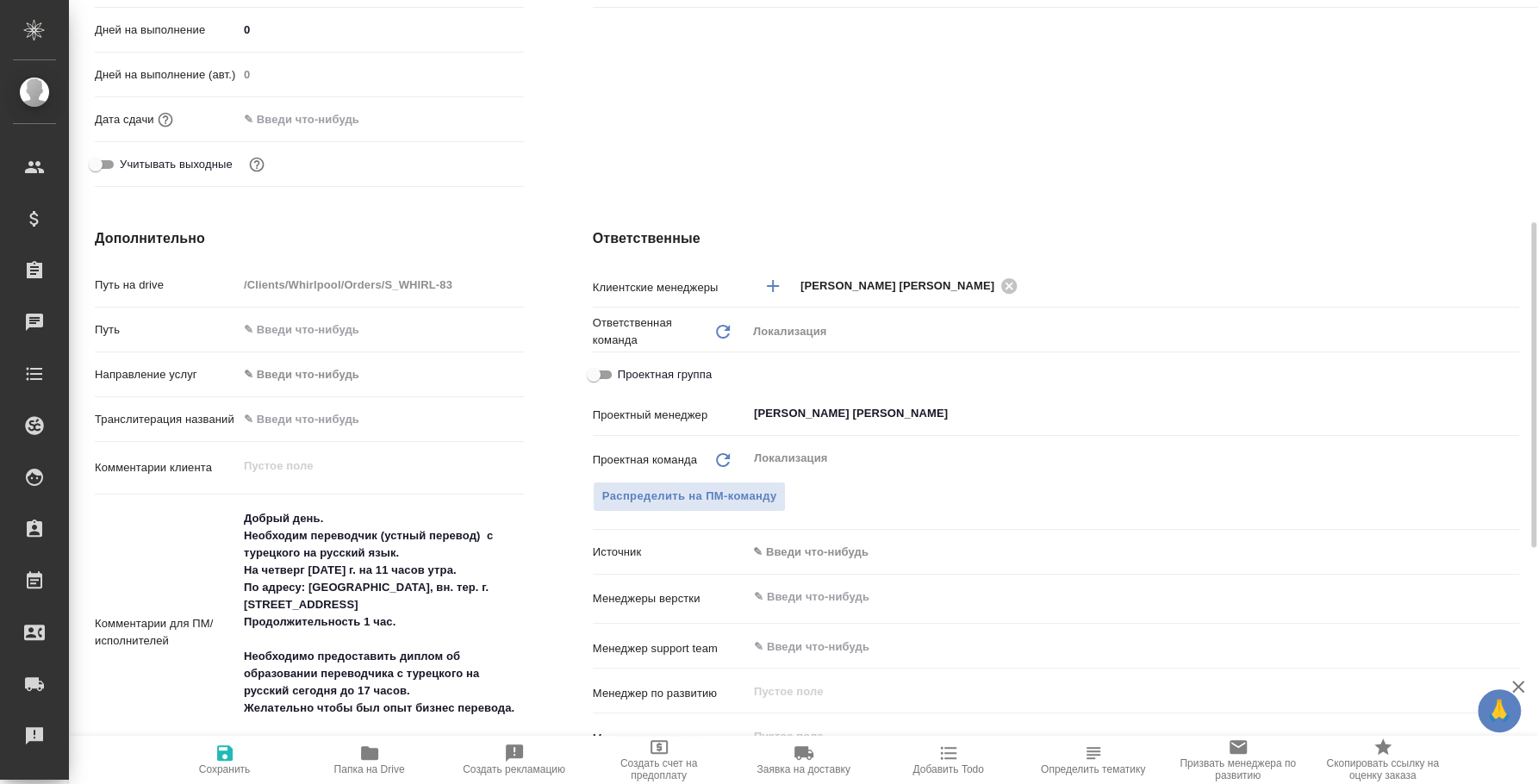
type textarea "x"
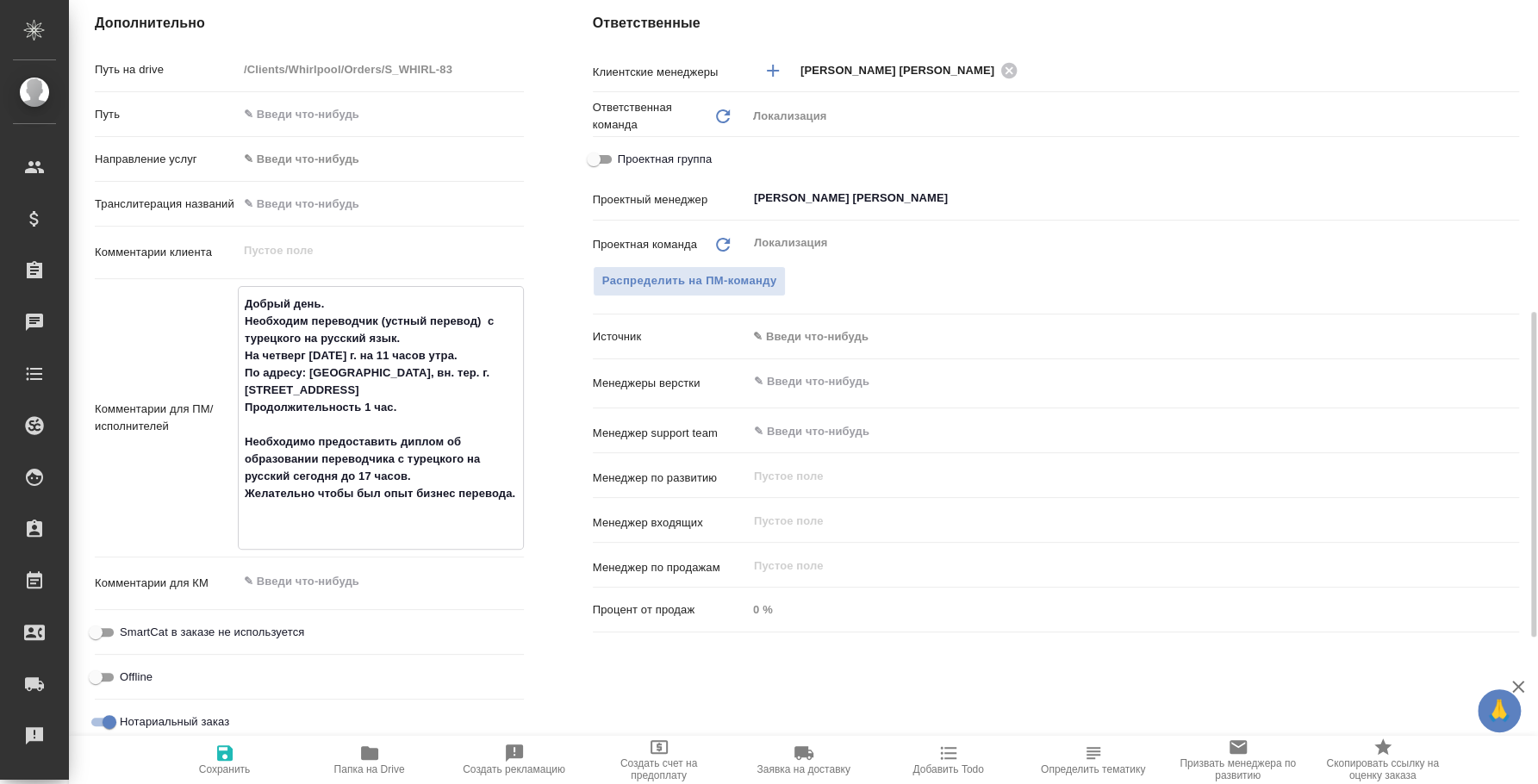
drag, startPoint x: 275, startPoint y: 409, endPoint x: 233, endPoint y: 349, distance: 73.2
click at [233, 349] on div "Комментарии для ПМ/исполнителей Добрый день. Необходим переводчик (устный перев…" at bounding box center [309, 418] width 429 height 263
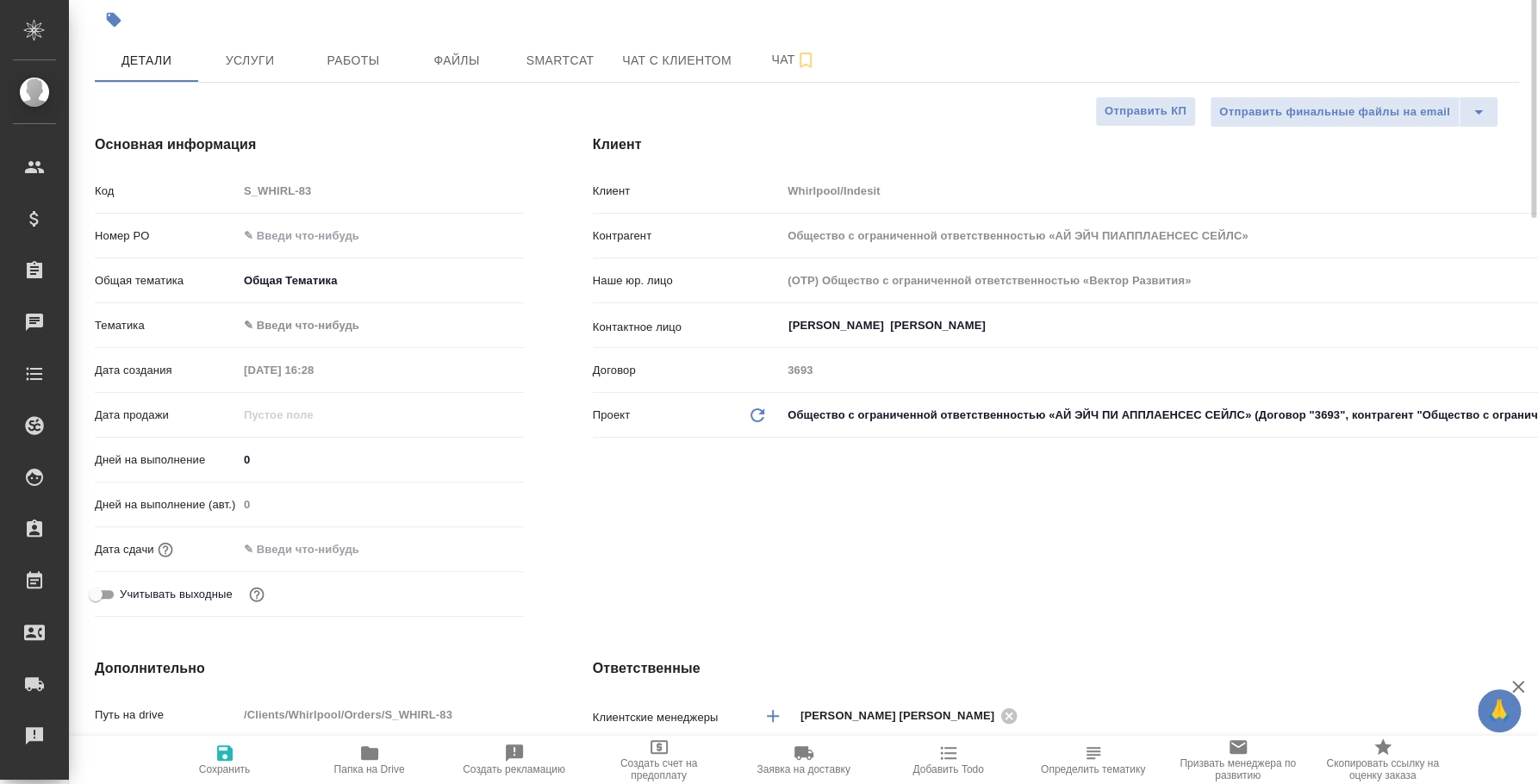
scroll to position [0, 0]
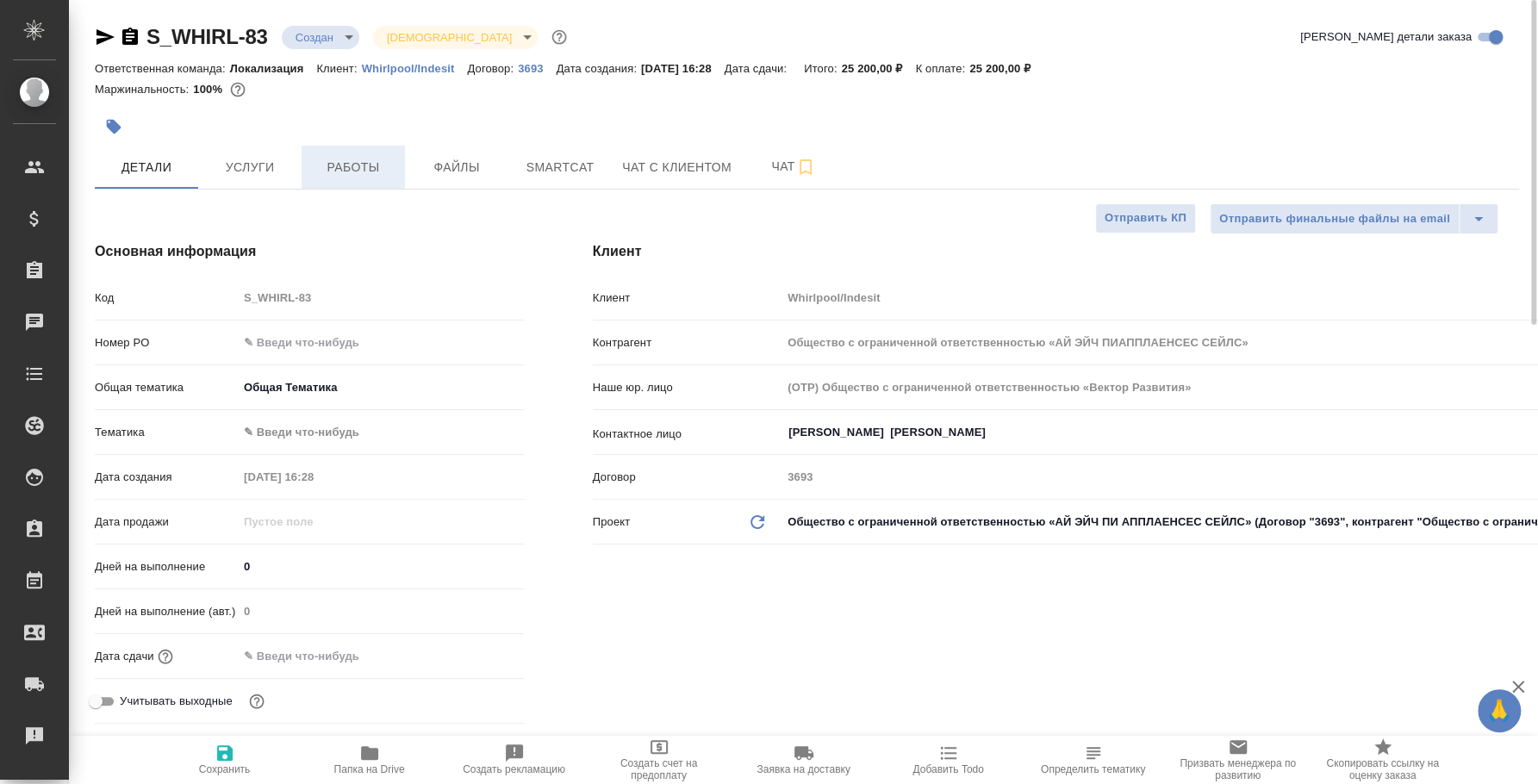
type textarea "x"
click at [367, 164] on span "Работы" at bounding box center [354, 167] width 83 height 22
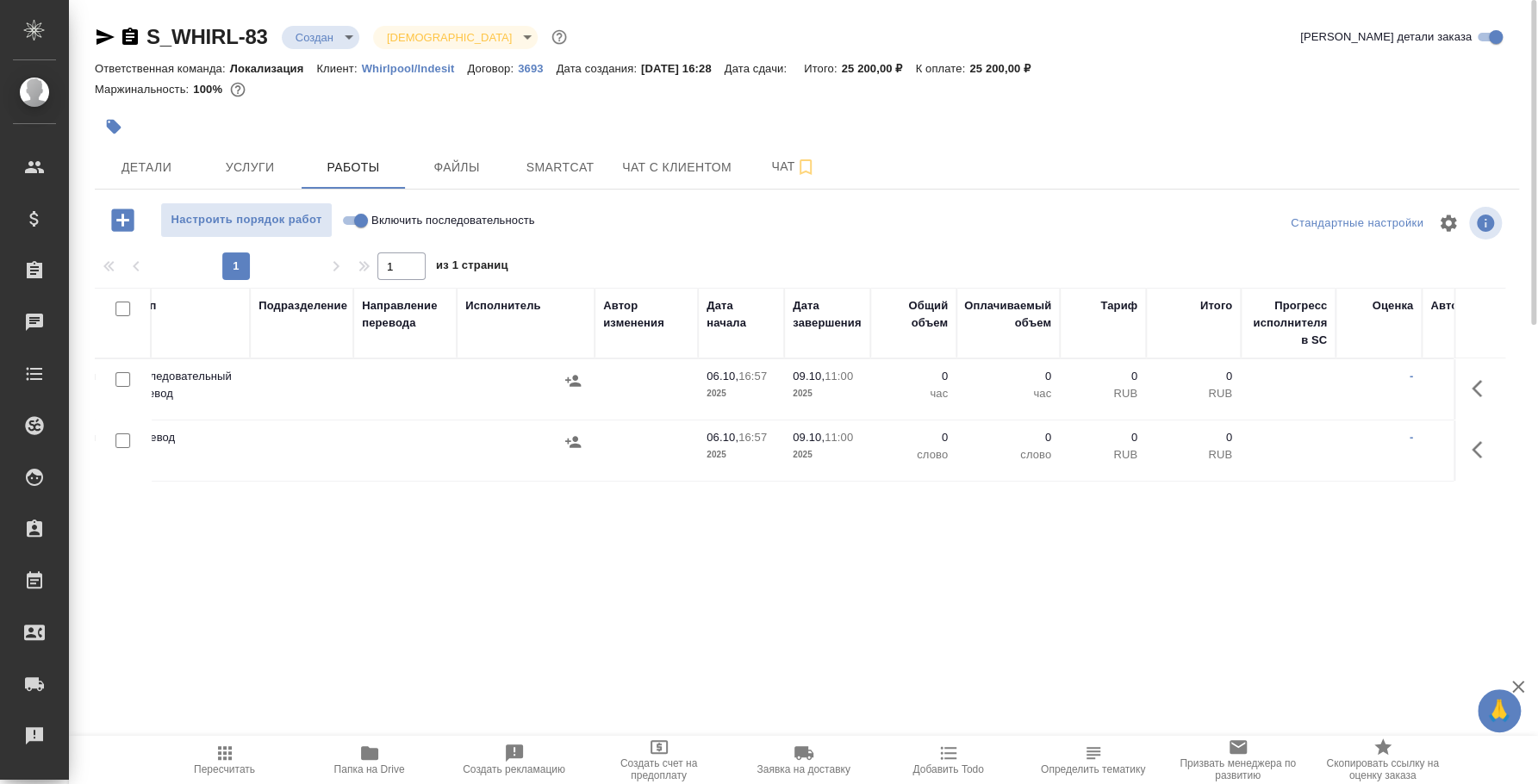
scroll to position [0, 588]
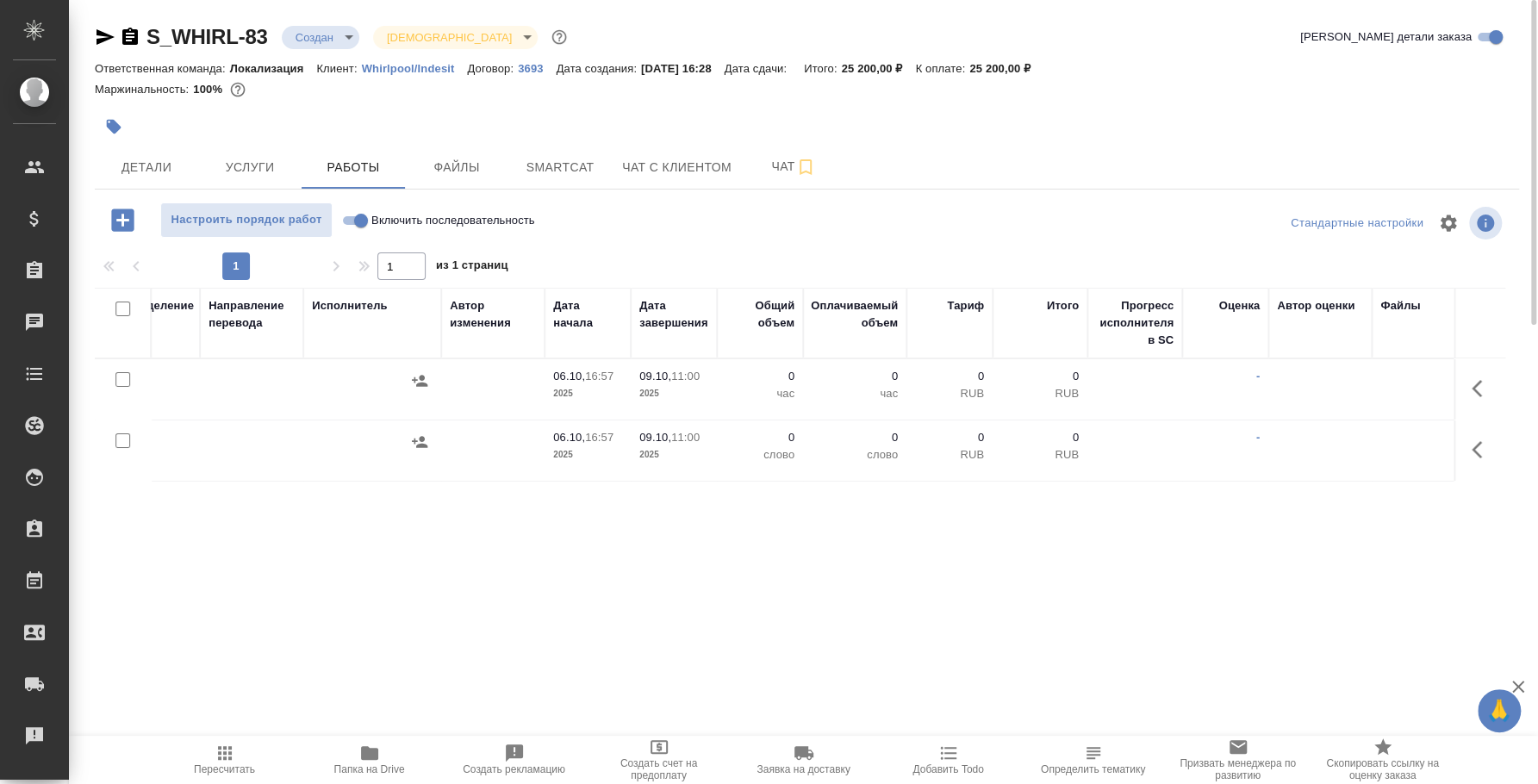
click at [1458, 375] on td at bounding box center [1480, 389] width 51 height 60
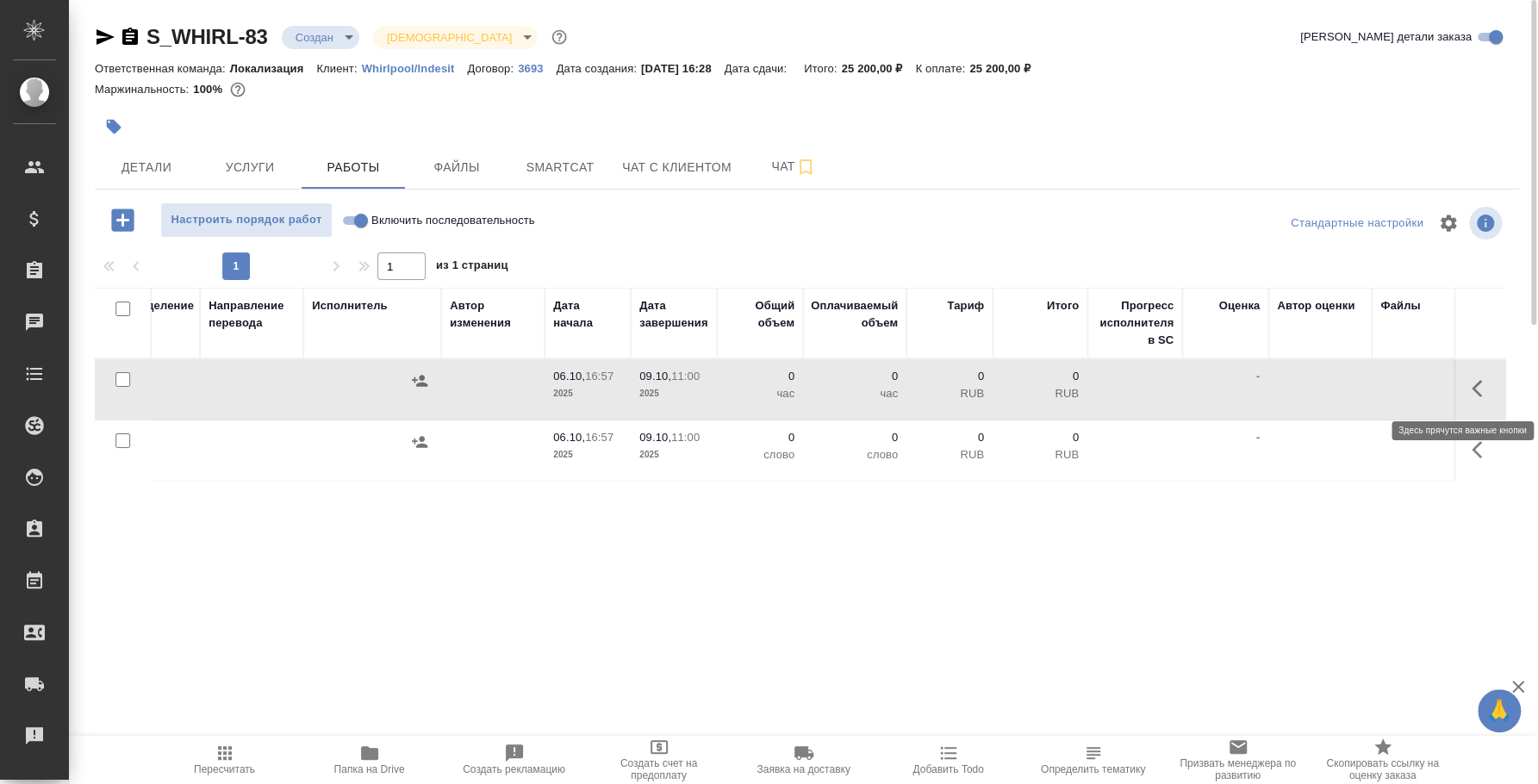
click at [1470, 380] on button "button" at bounding box center [1483, 389] width 42 height 42
click at [1354, 384] on icon "button" at bounding box center [1355, 388] width 21 height 21
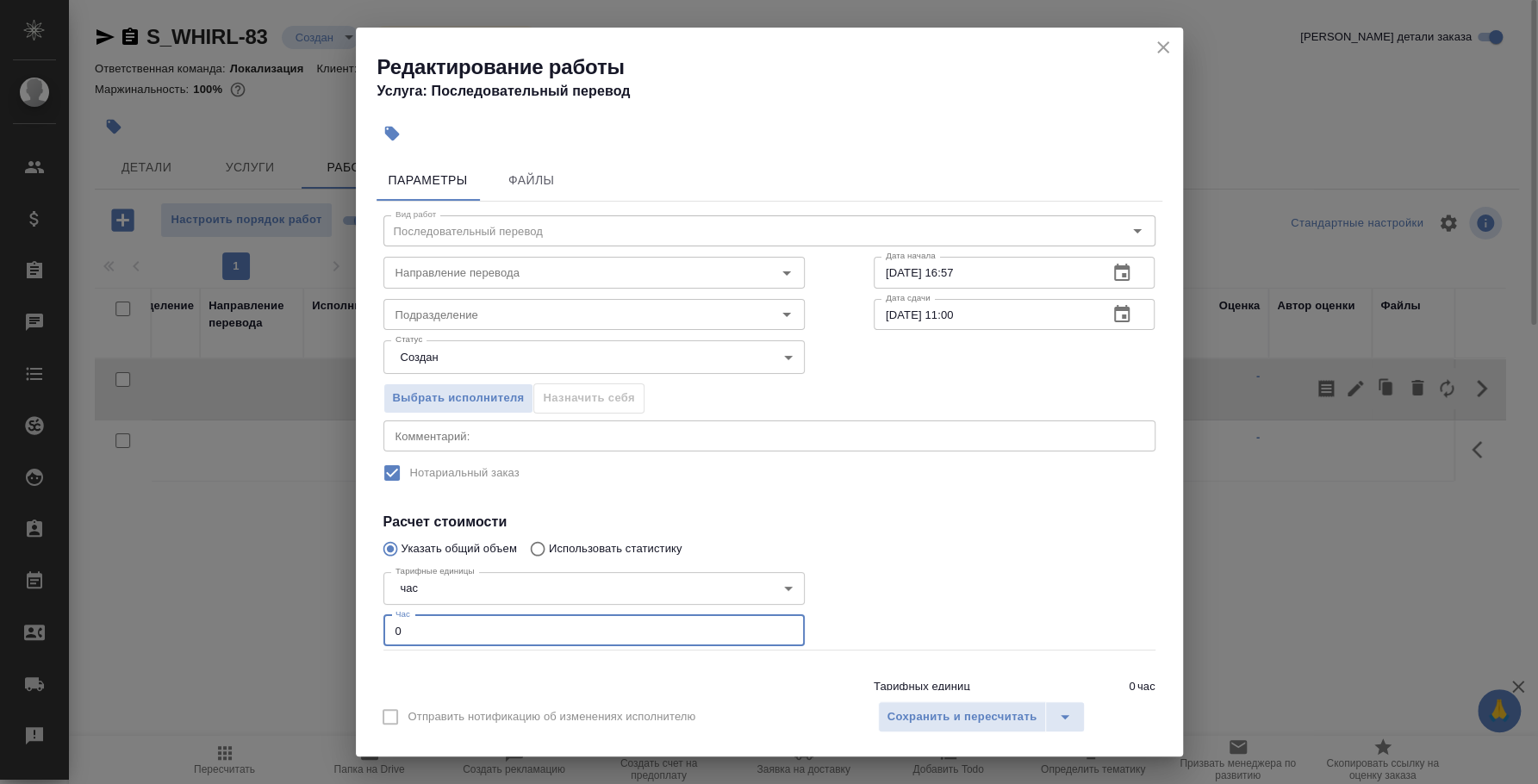
drag, startPoint x: 456, startPoint y: 624, endPoint x: 347, endPoint y: 601, distance: 111.4
click at [347, 601] on div "Редактирование работы Услуга: Последовательный перевод Параметры Файлы Вид рабо…" at bounding box center [769, 392] width 1538 height 784
type input "7500"
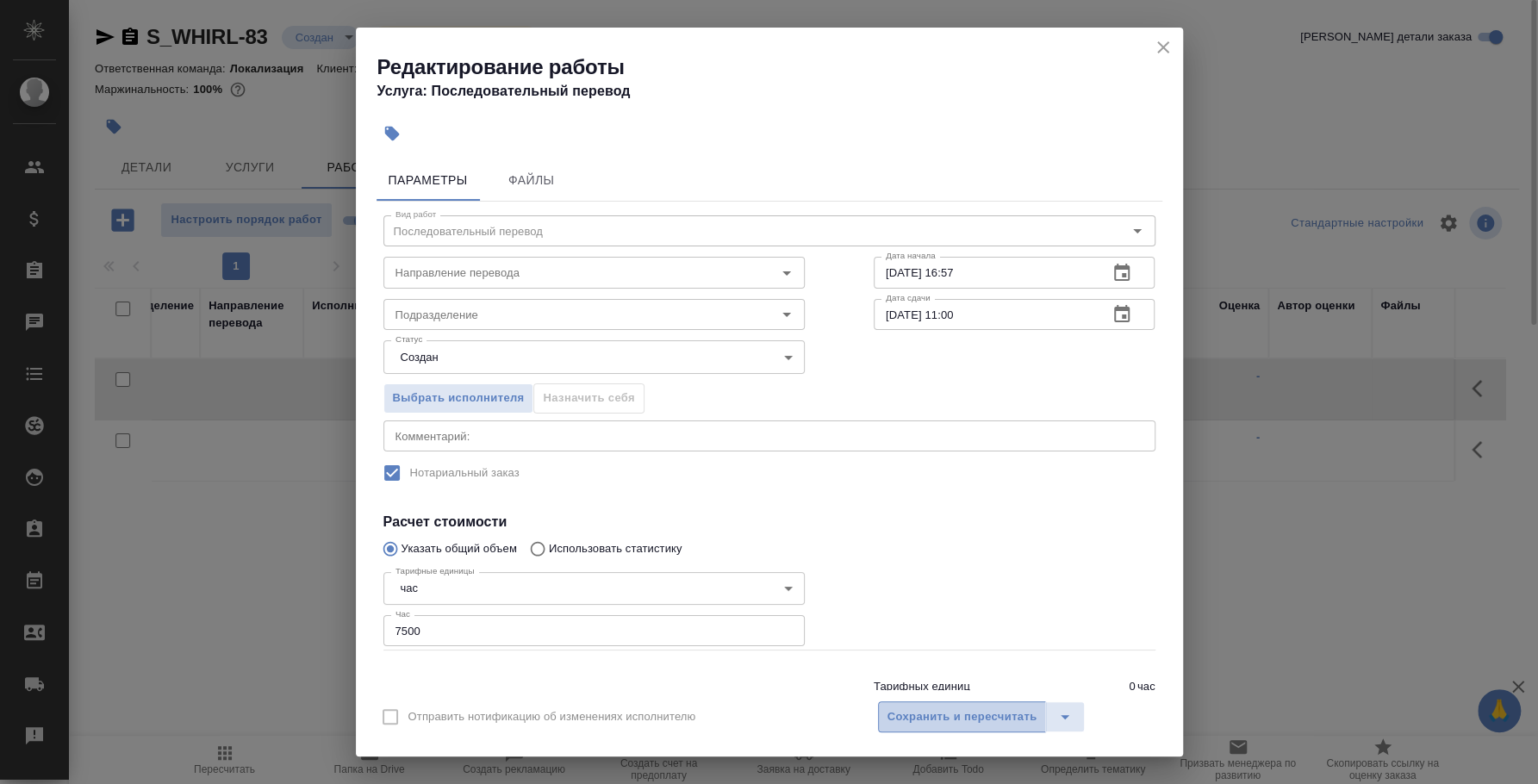
click at [942, 723] on span "Сохранить и пересчитать" at bounding box center [962, 717] width 150 height 20
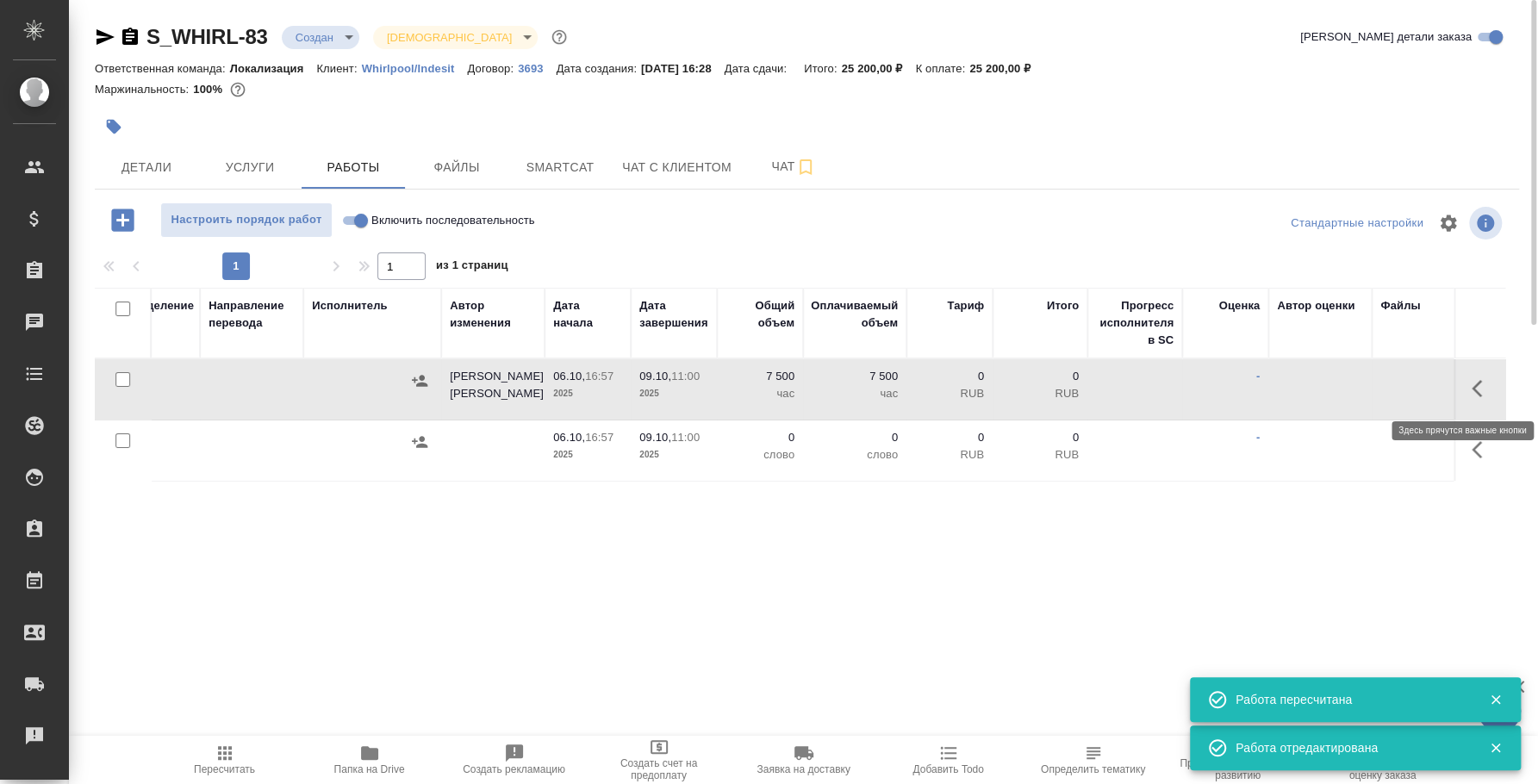
click at [1480, 372] on button "button" at bounding box center [1483, 389] width 42 height 42
click at [1357, 384] on icon "button" at bounding box center [1356, 389] width 16 height 16
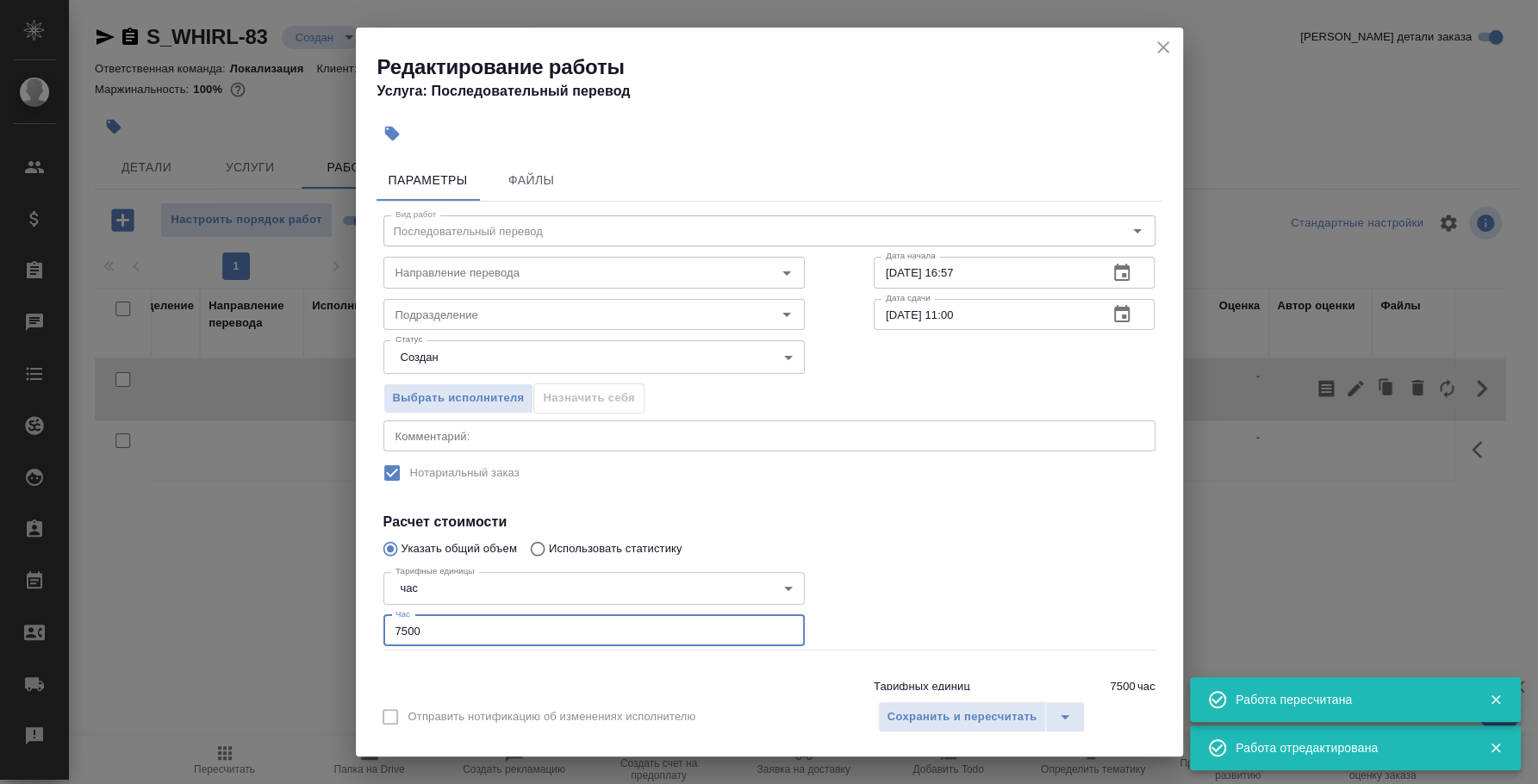
drag, startPoint x: 528, startPoint y: 622, endPoint x: 308, endPoint y: 614, distance: 220.1
click at [308, 614] on div "Редактирование работы Услуга: Последовательный перевод Параметры Файлы Вид рабо…" at bounding box center [769, 392] width 1538 height 784
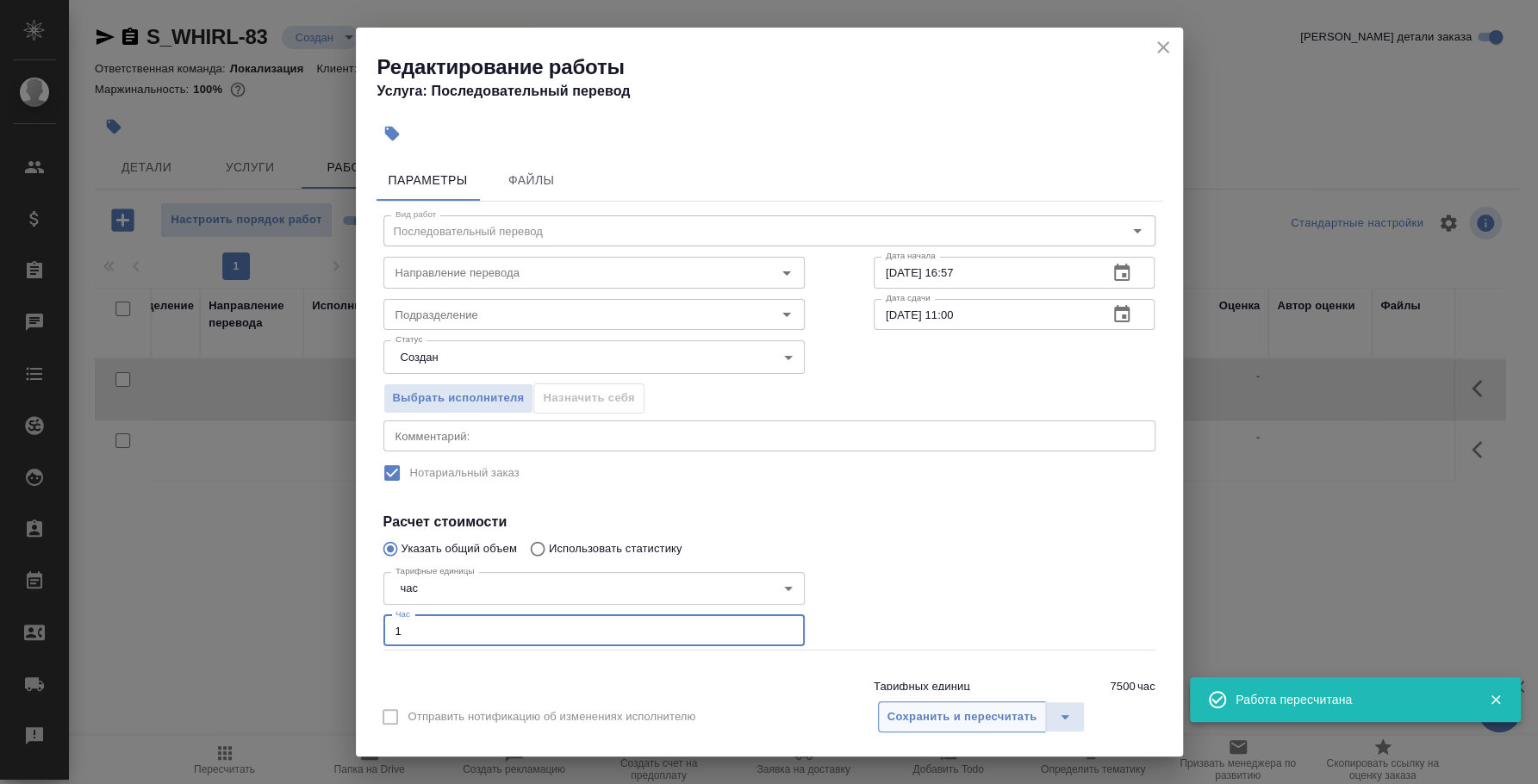
type input "1"
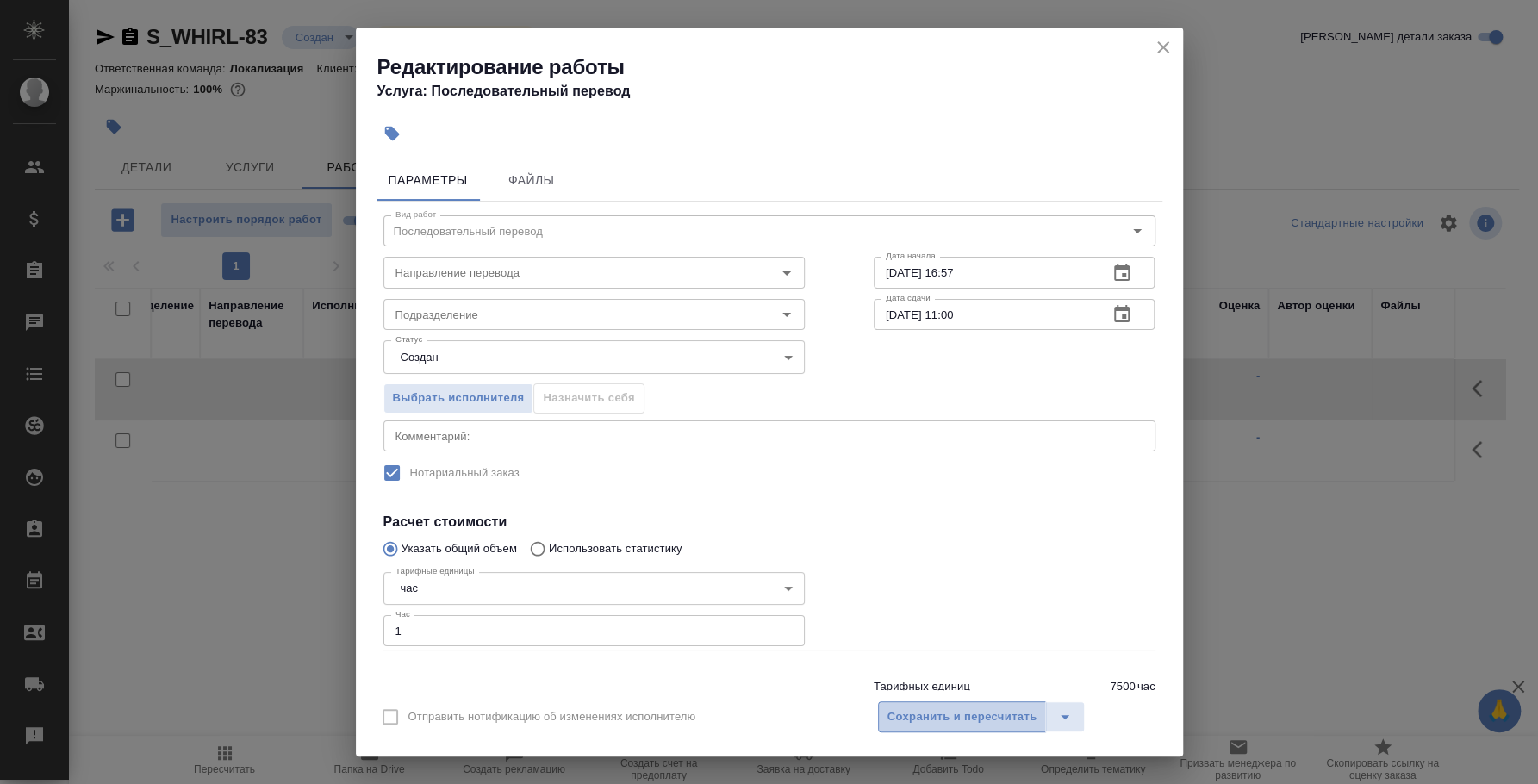
click at [913, 703] on button "Сохранить и пересчитать" at bounding box center [963, 716] width 169 height 31
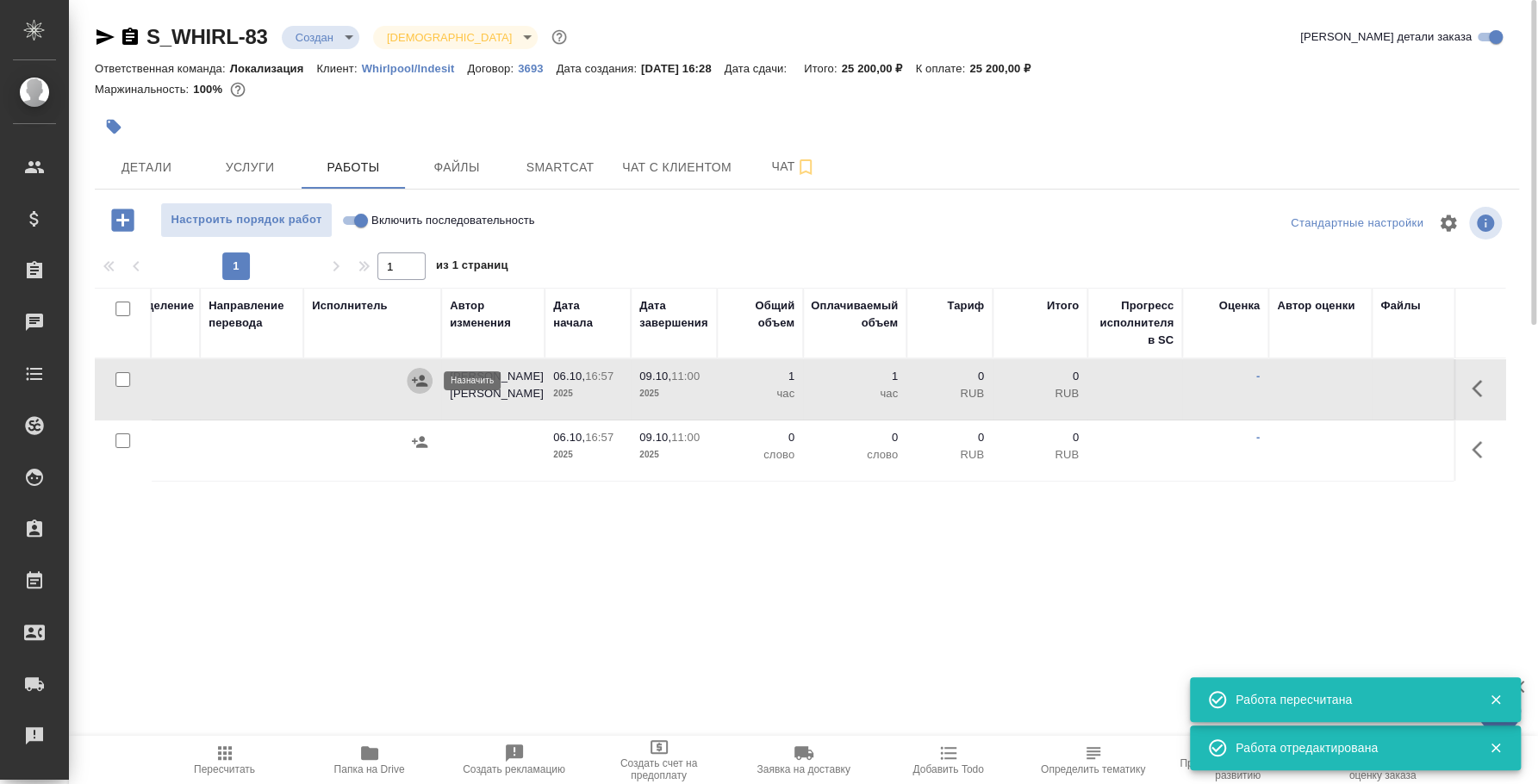
click at [428, 377] on button "button" at bounding box center [420, 381] width 26 height 26
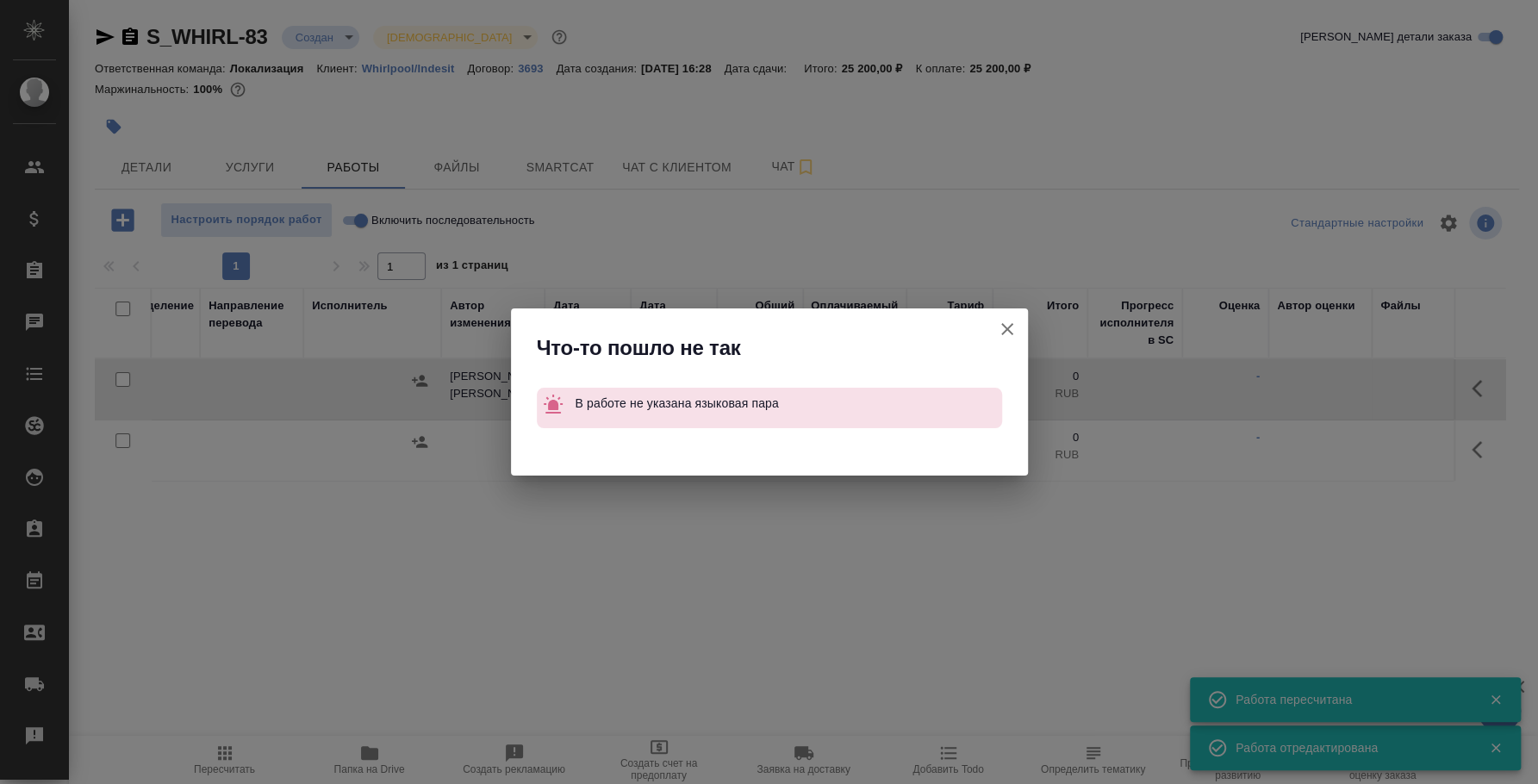
click at [1002, 329] on icon "button" at bounding box center [1007, 329] width 21 height 21
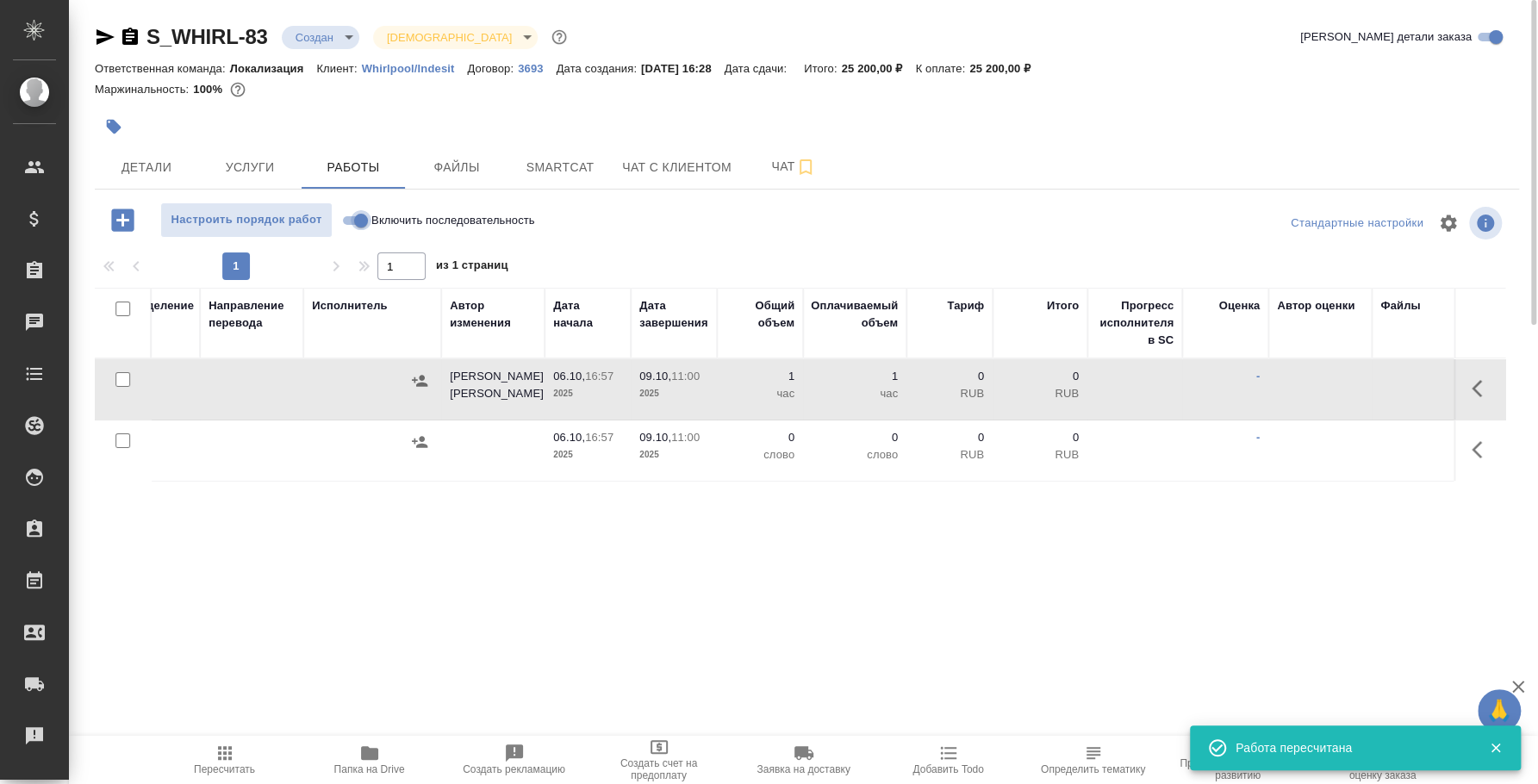
click at [354, 216] on input "Включить последовательность" at bounding box center [360, 220] width 62 height 21
checkbox input "true"
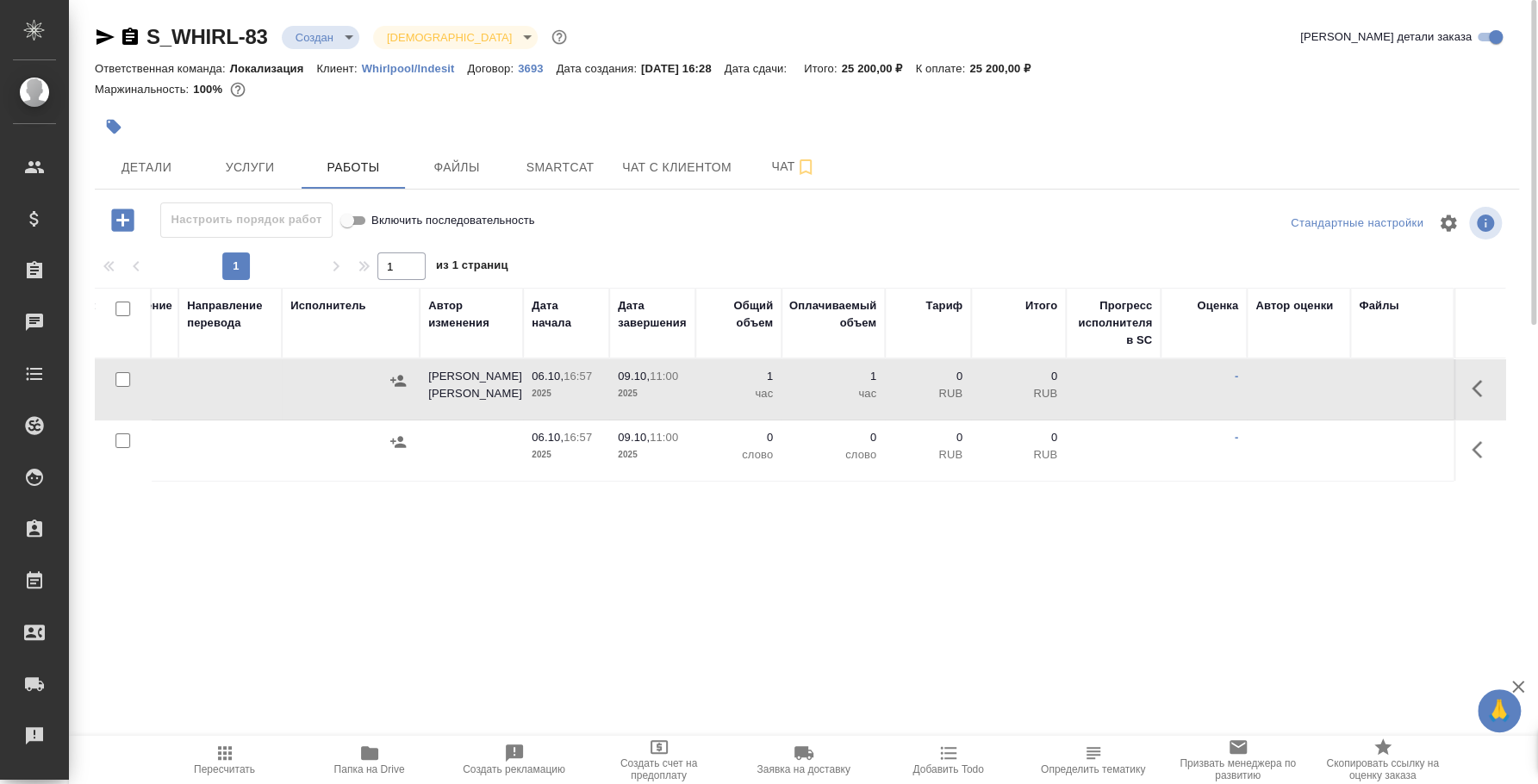
scroll to position [0, 541]
click at [392, 384] on icon "button" at bounding box center [398, 380] width 17 height 17
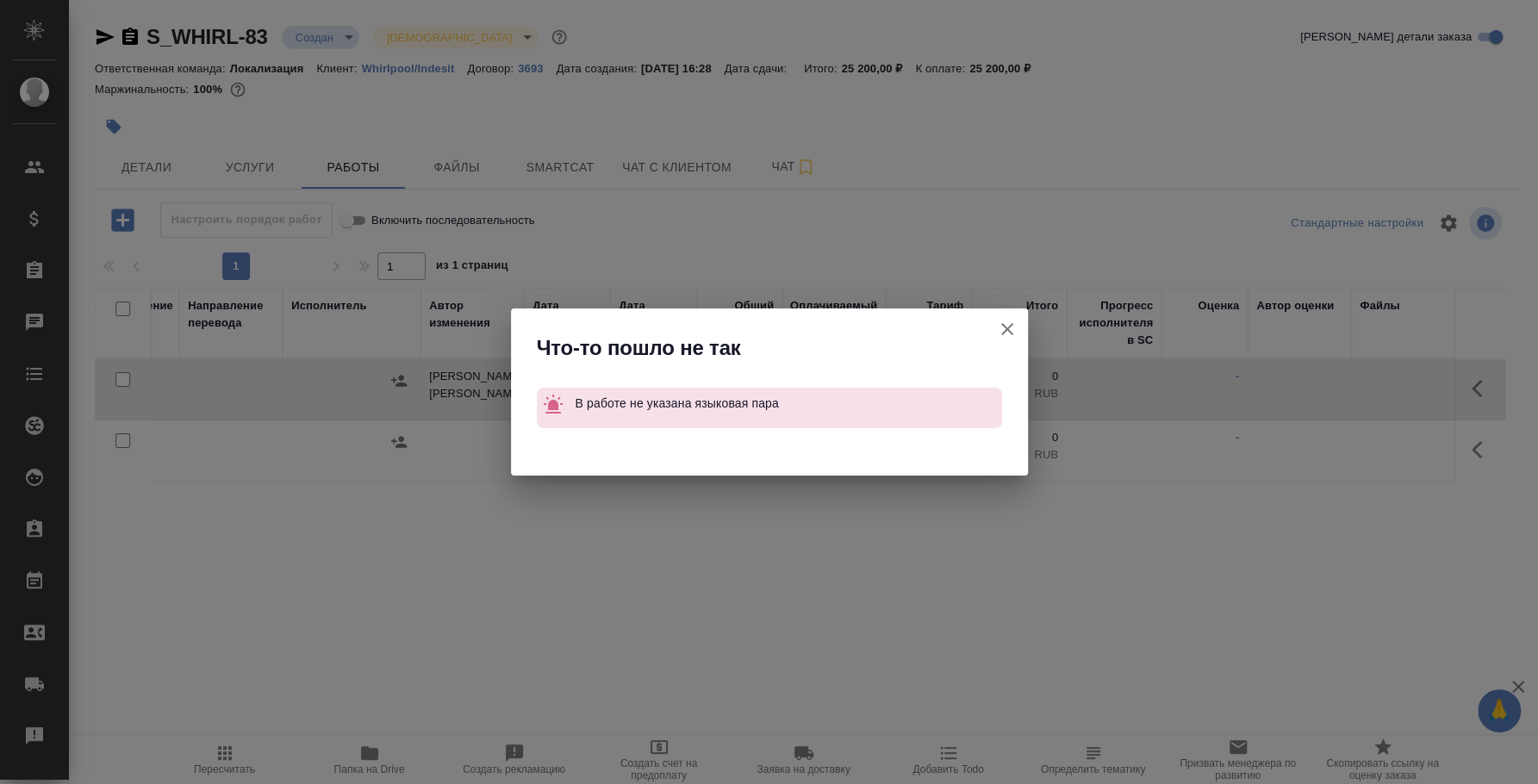
click at [1004, 328] on icon "button" at bounding box center [1007, 329] width 12 height 12
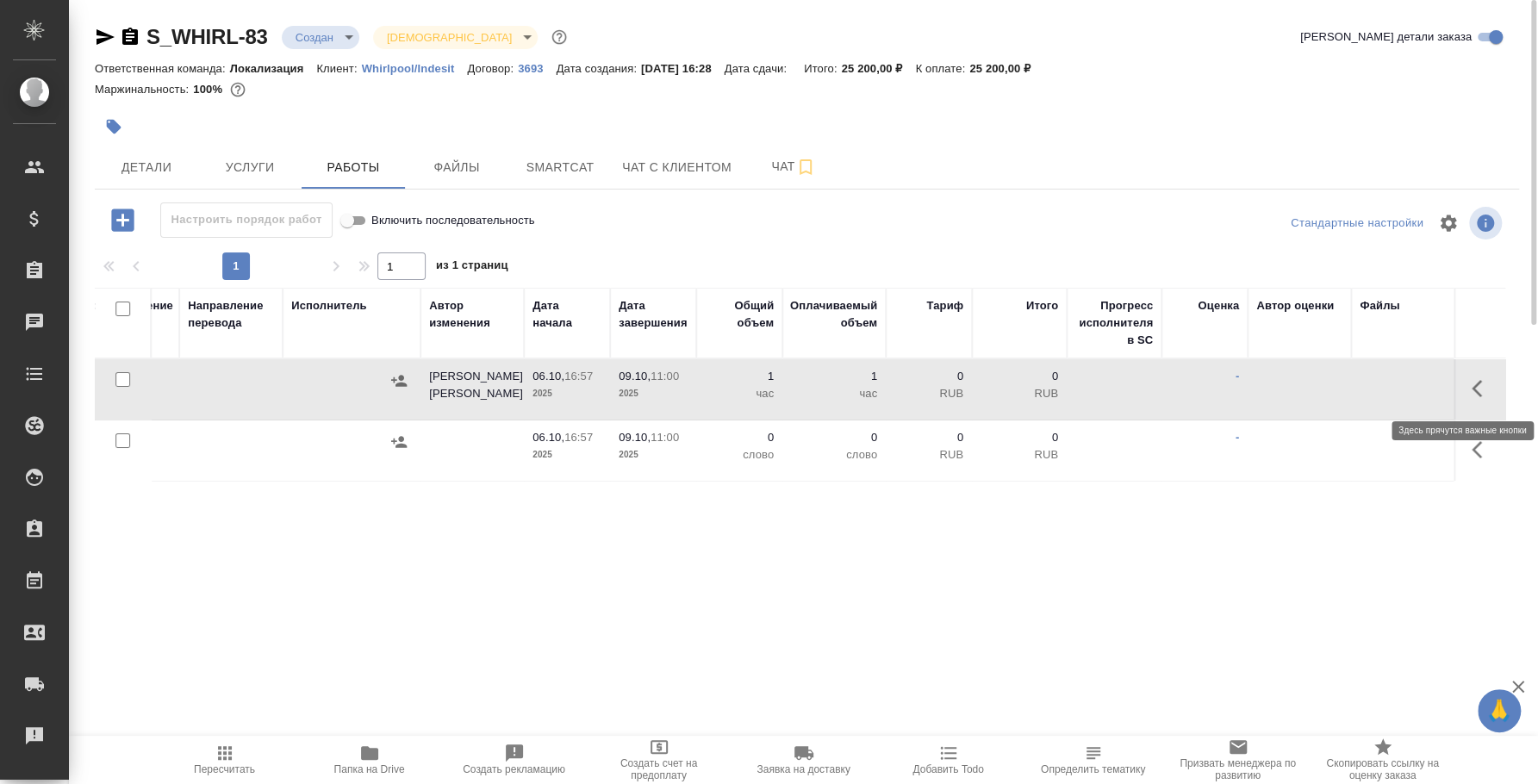
click at [1472, 384] on icon "button" at bounding box center [1482, 388] width 21 height 21
click at [1361, 387] on icon "button" at bounding box center [1355, 388] width 21 height 21
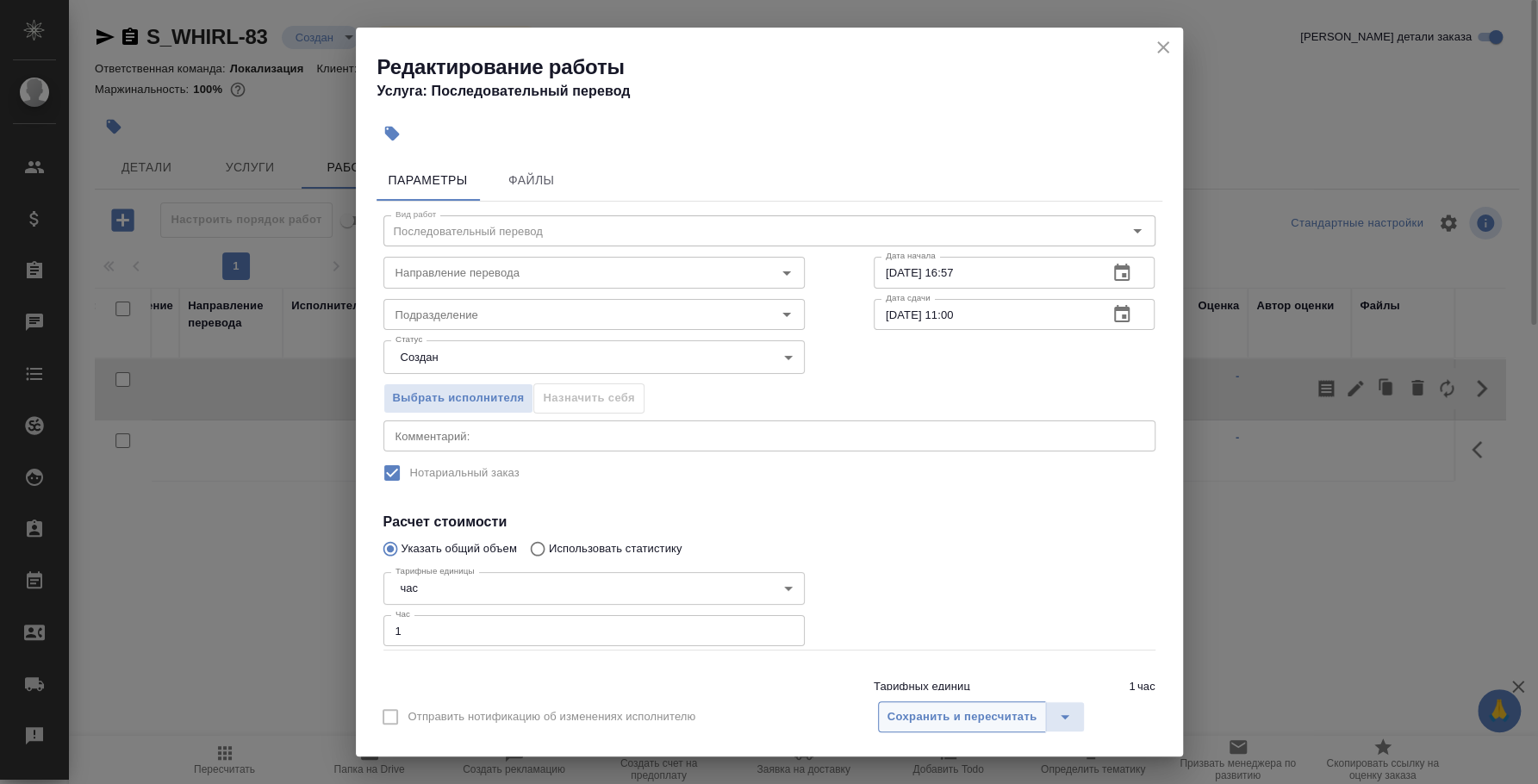
click at [980, 715] on span "Сохранить и пересчитать" at bounding box center [962, 717] width 150 height 20
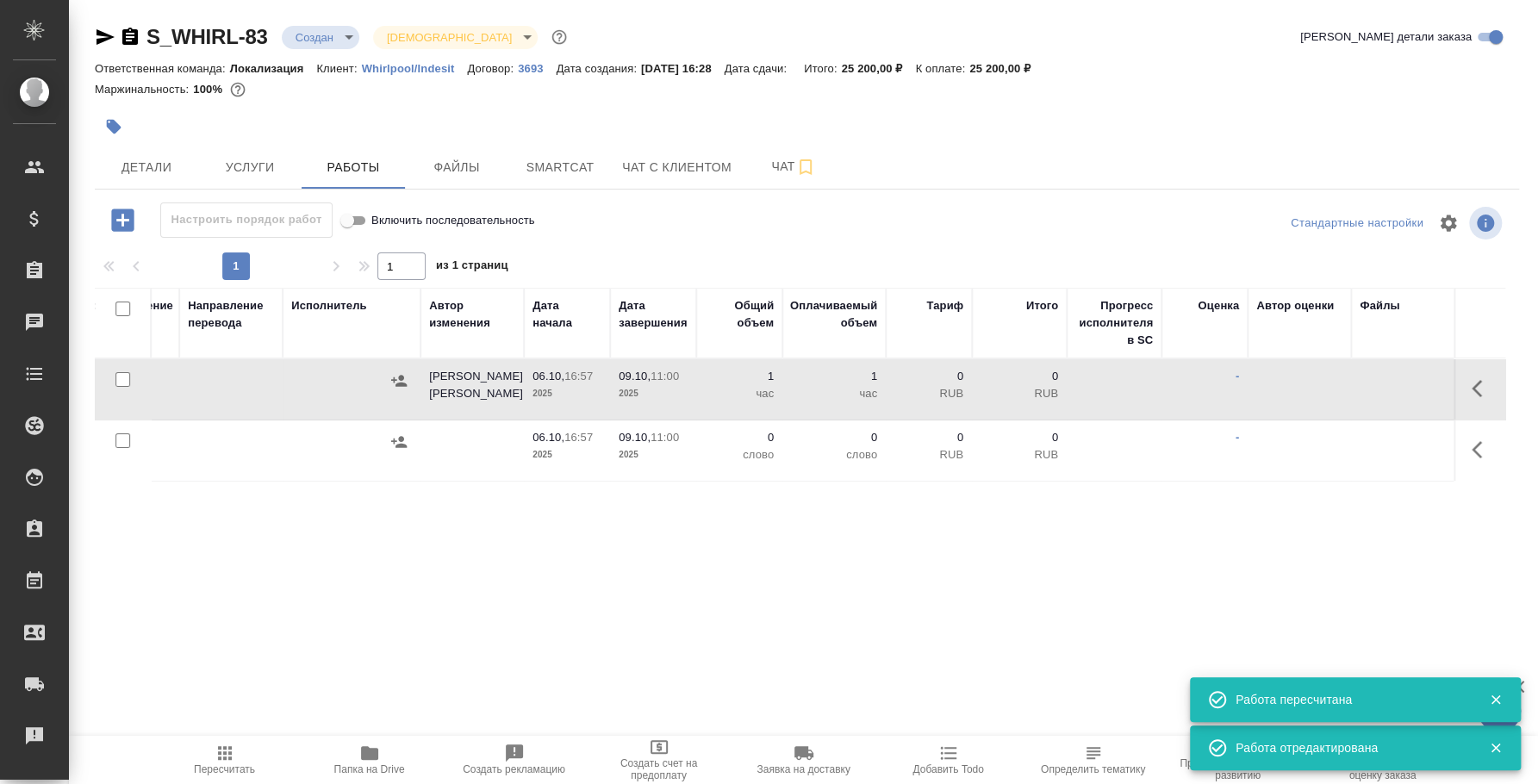
click at [397, 386] on icon "button" at bounding box center [399, 380] width 16 height 11
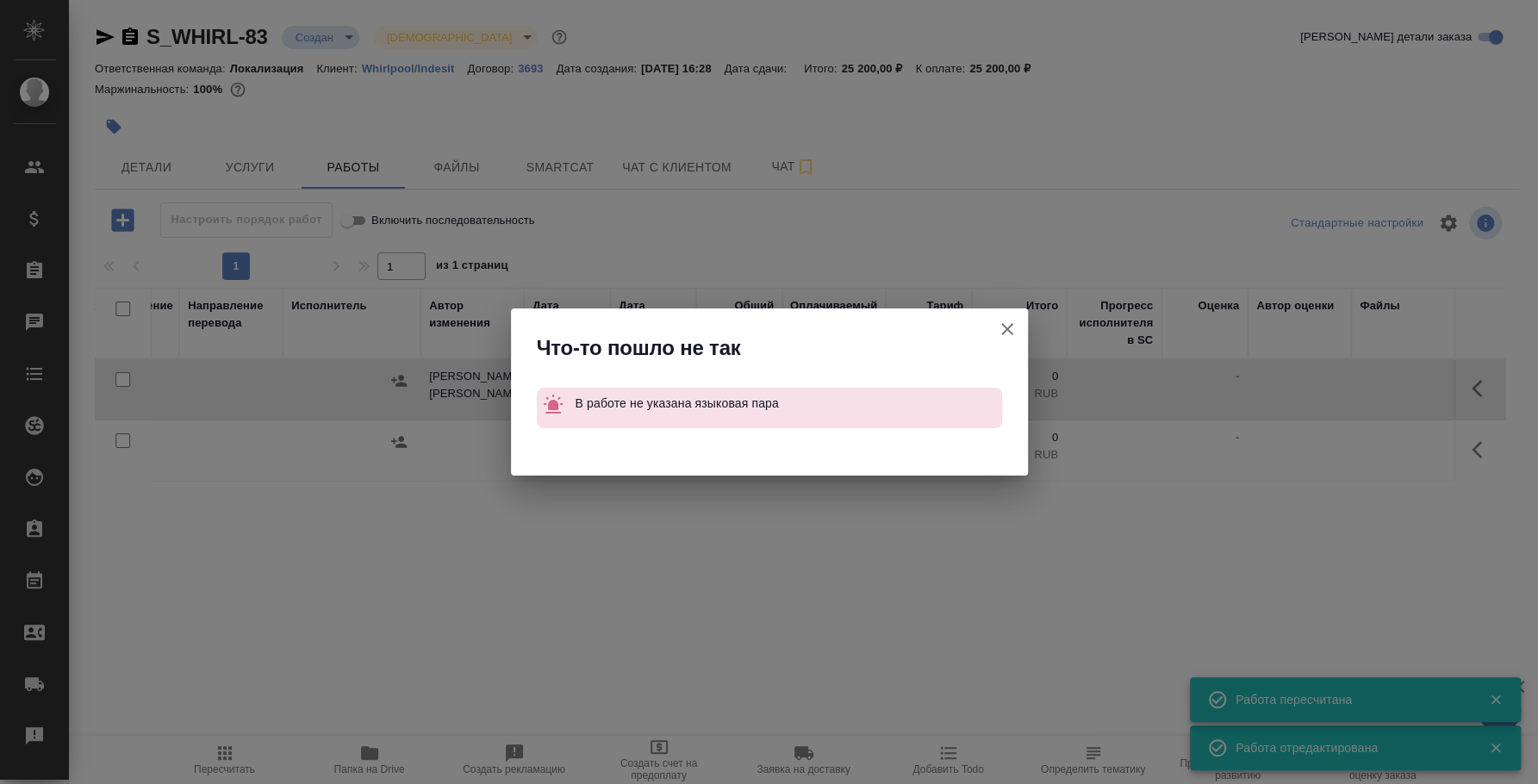
click at [1006, 326] on icon "button" at bounding box center [1007, 329] width 21 height 21
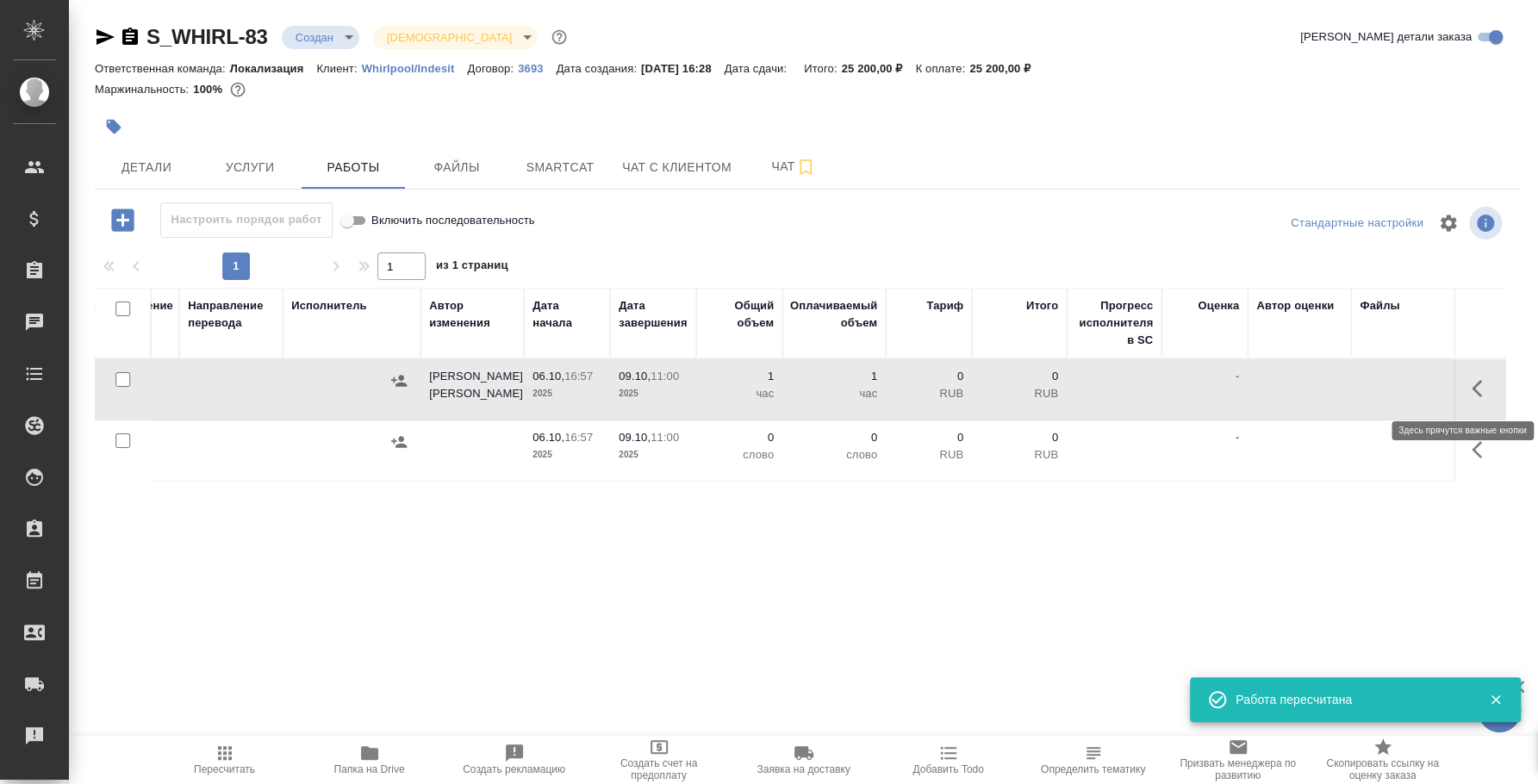
click at [1486, 390] on icon "button" at bounding box center [1482, 388] width 21 height 21
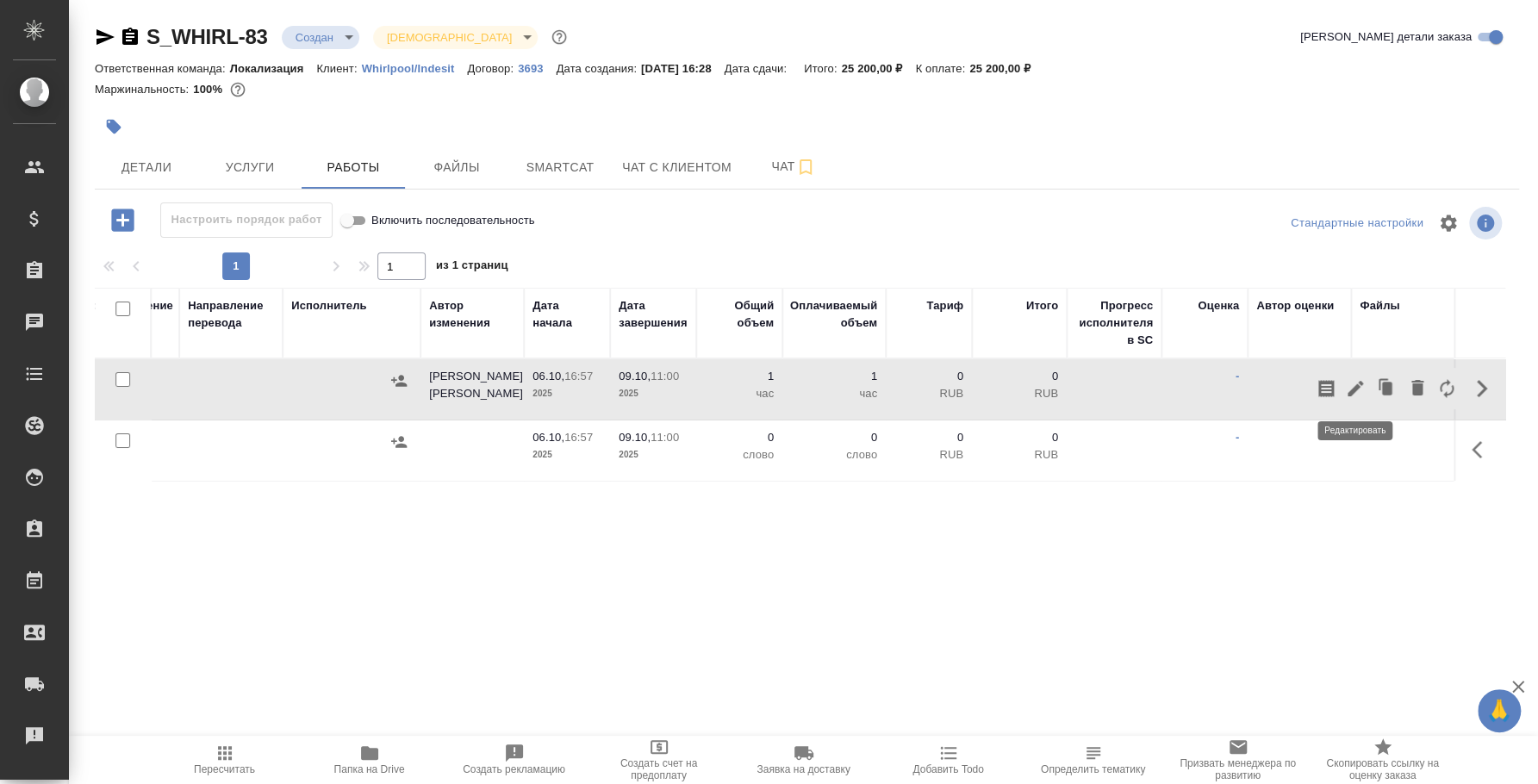
click at [1363, 394] on icon "button" at bounding box center [1355, 388] width 21 height 21
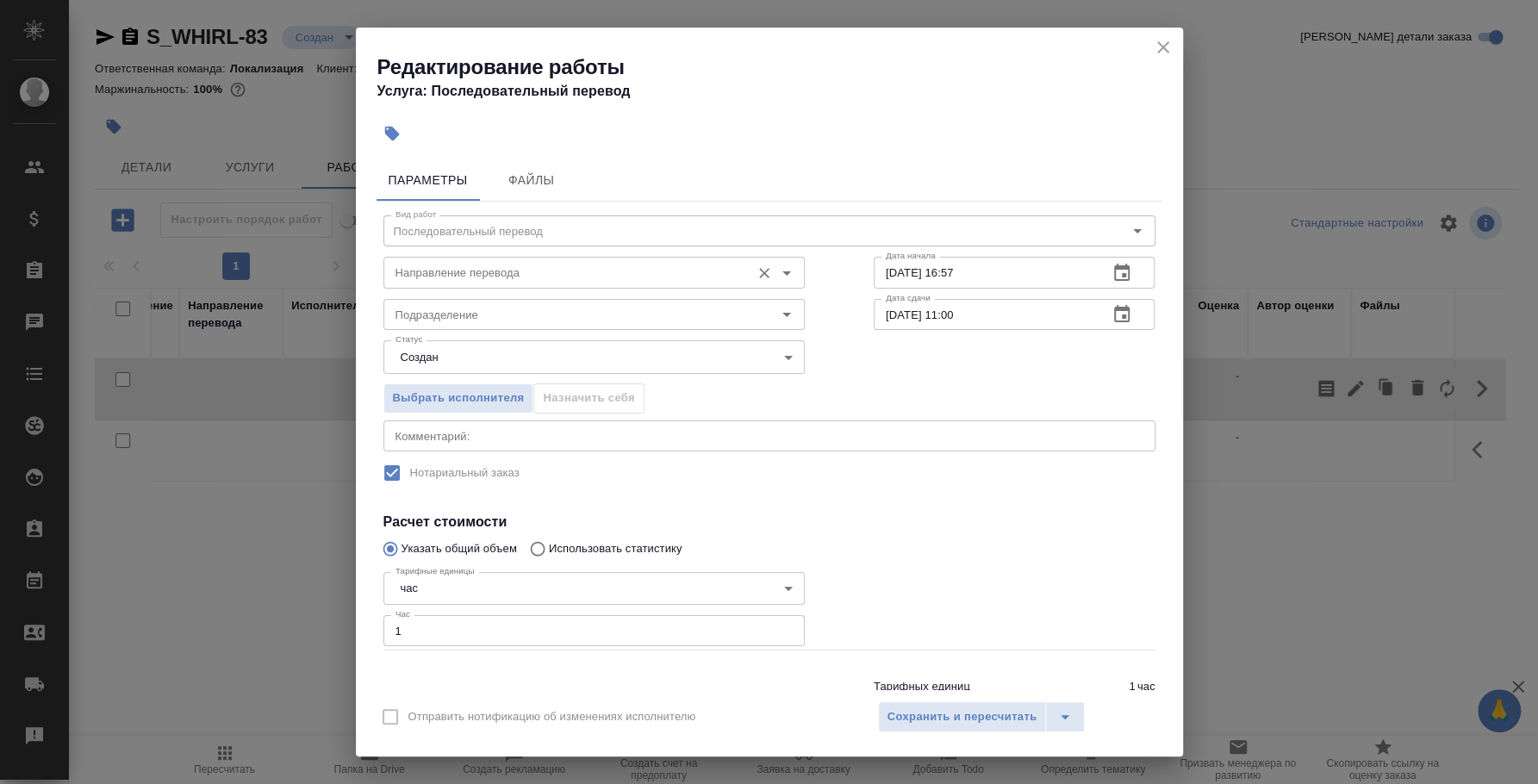
click at [479, 271] on input "Направление перевода" at bounding box center [564, 272] width 354 height 21
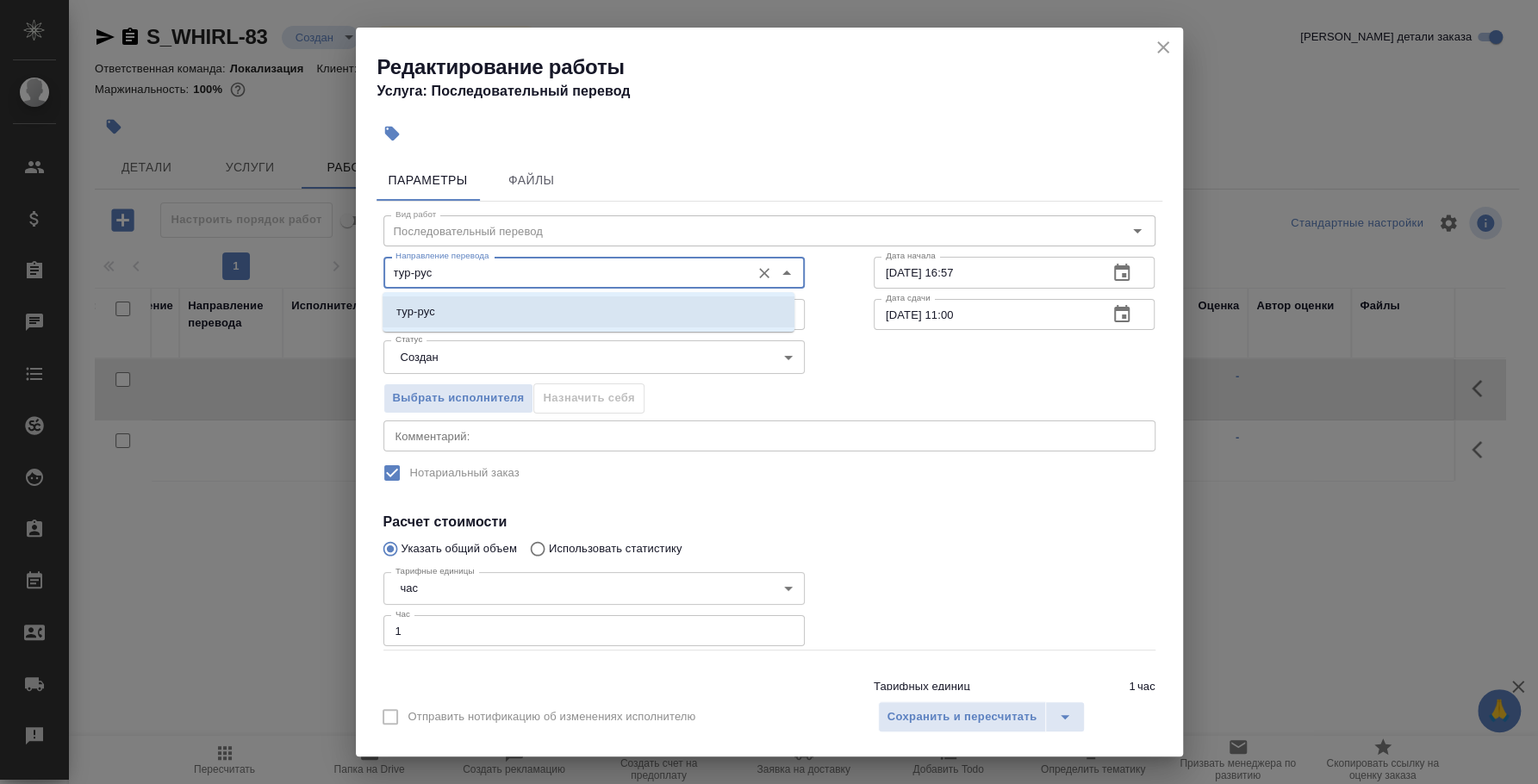
click at [505, 303] on li "тур-рус" at bounding box center [588, 311] width 412 height 31
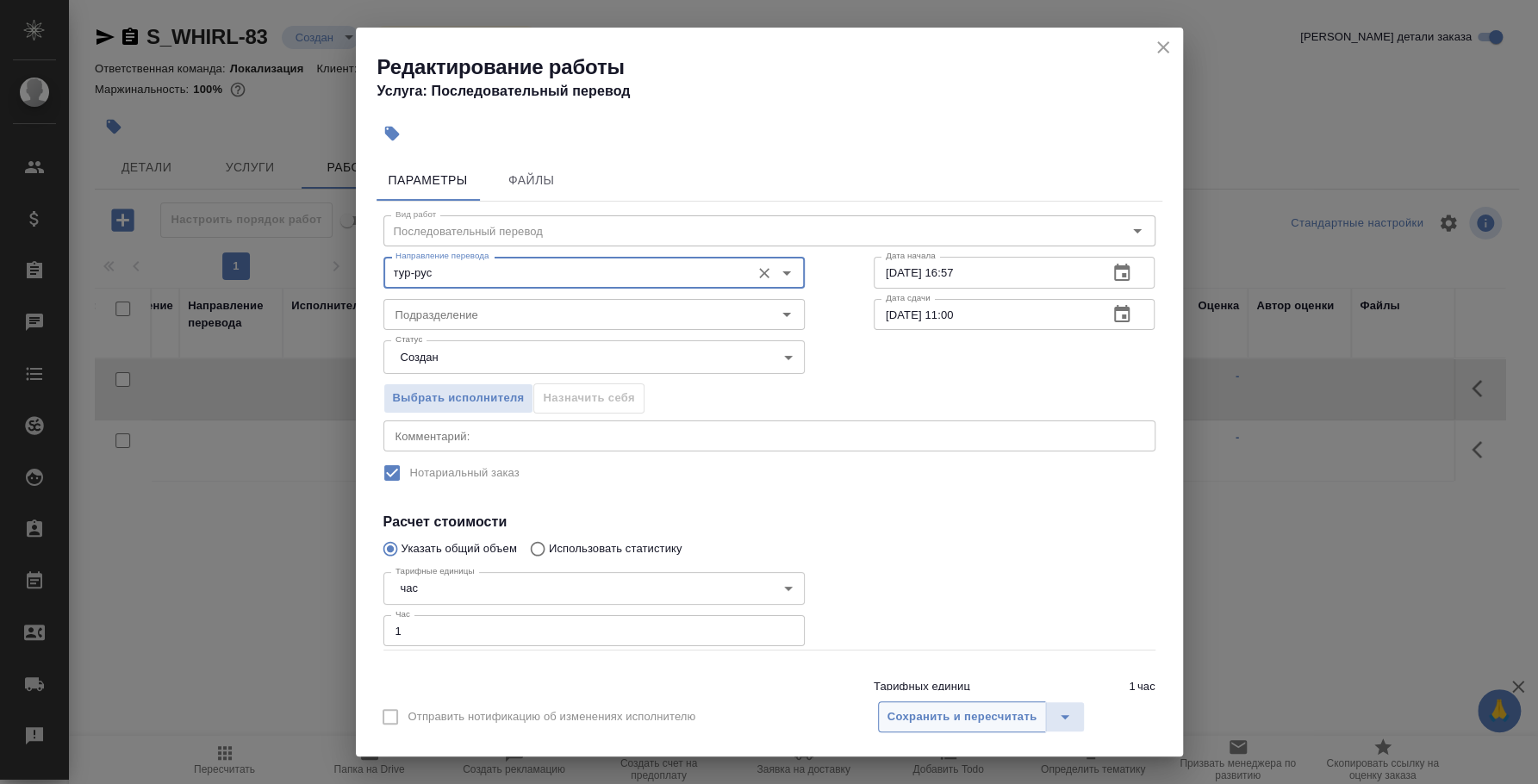
type input "тур-рус"
click at [955, 705] on button "Сохранить и пересчитать" at bounding box center [963, 716] width 169 height 31
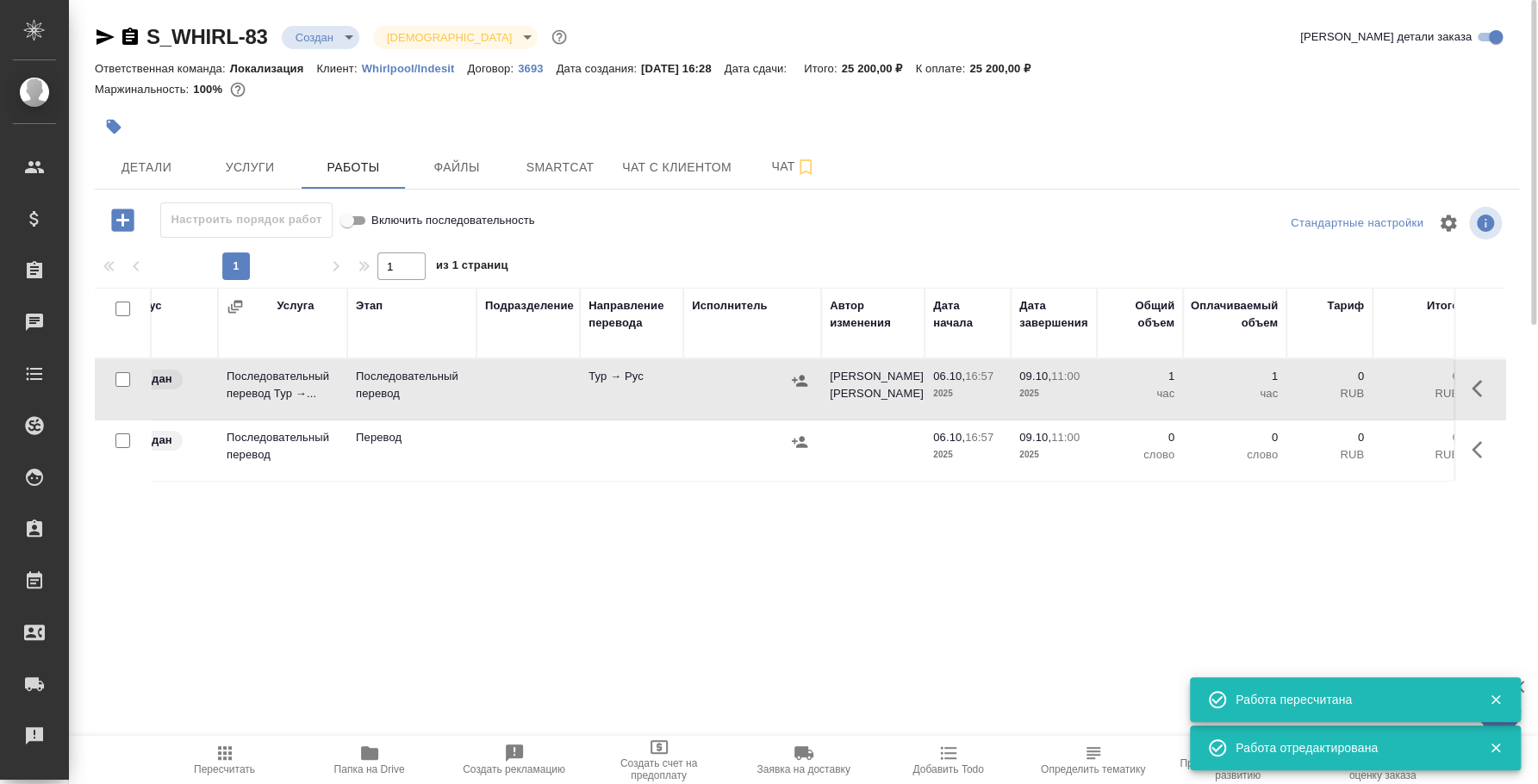
scroll to position [0, 0]
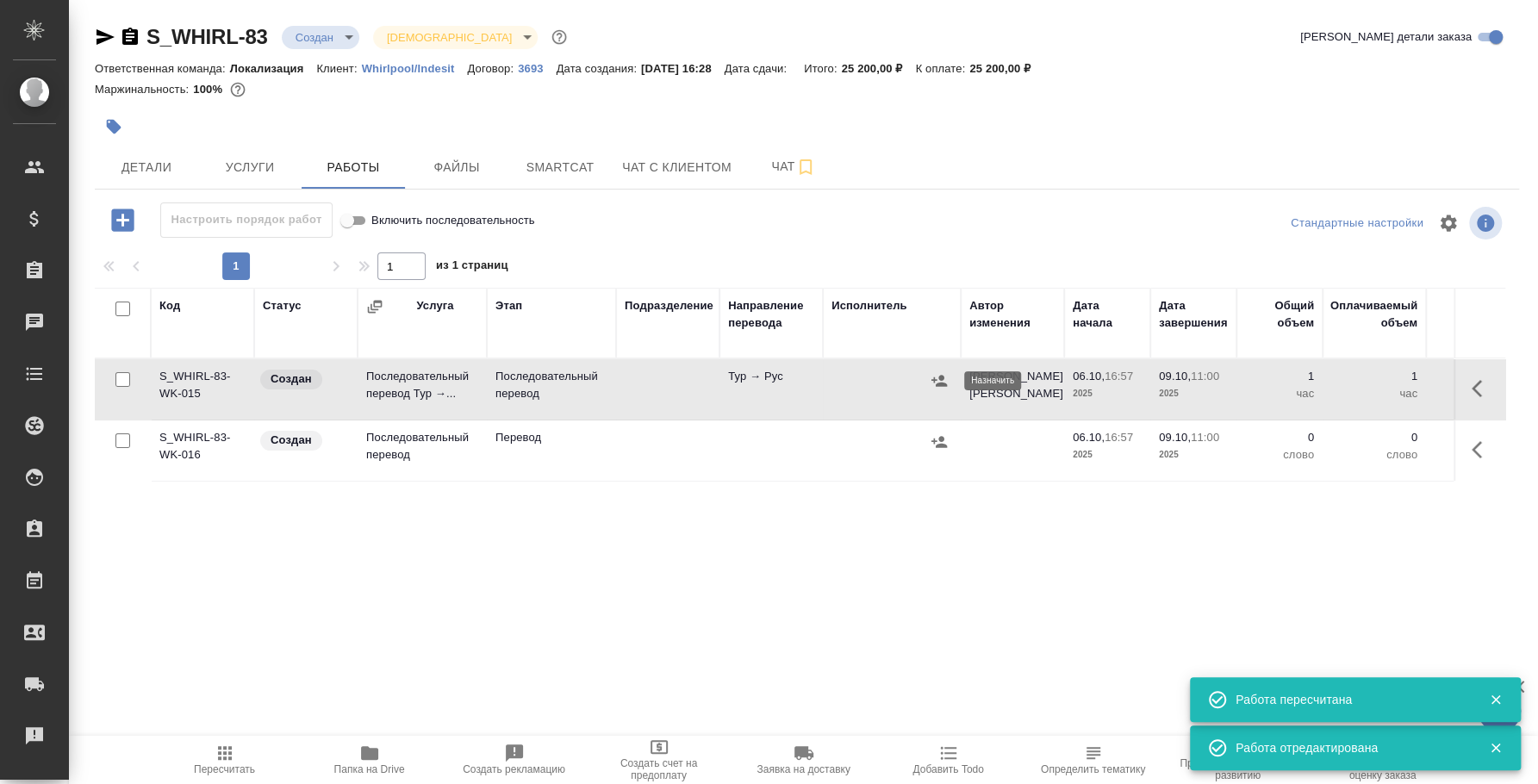
click at [940, 383] on icon "button" at bounding box center [940, 380] width 16 height 11
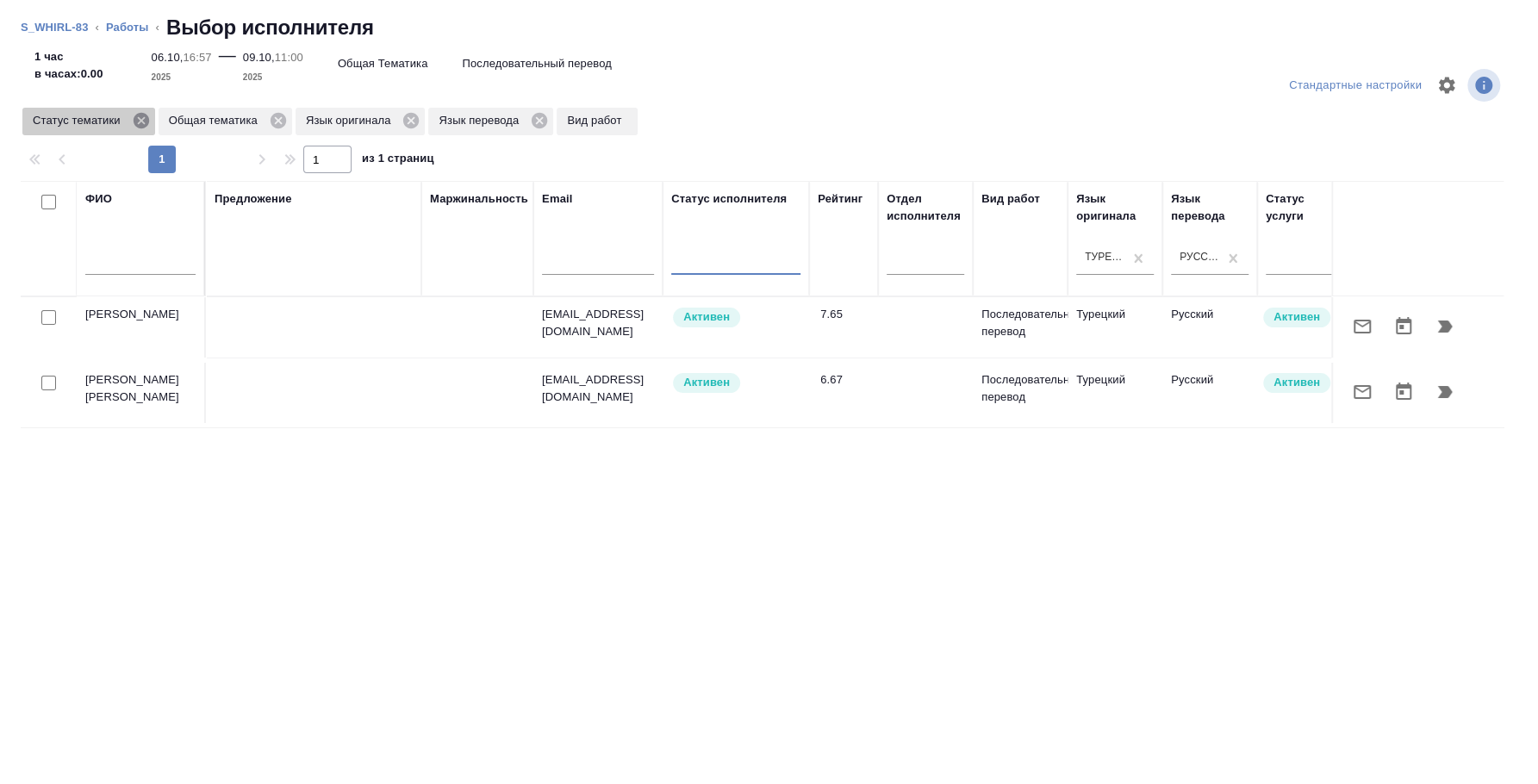
click at [137, 121] on icon at bounding box center [141, 121] width 16 height 16
click at [150, 122] on icon at bounding box center [142, 120] width 19 height 19
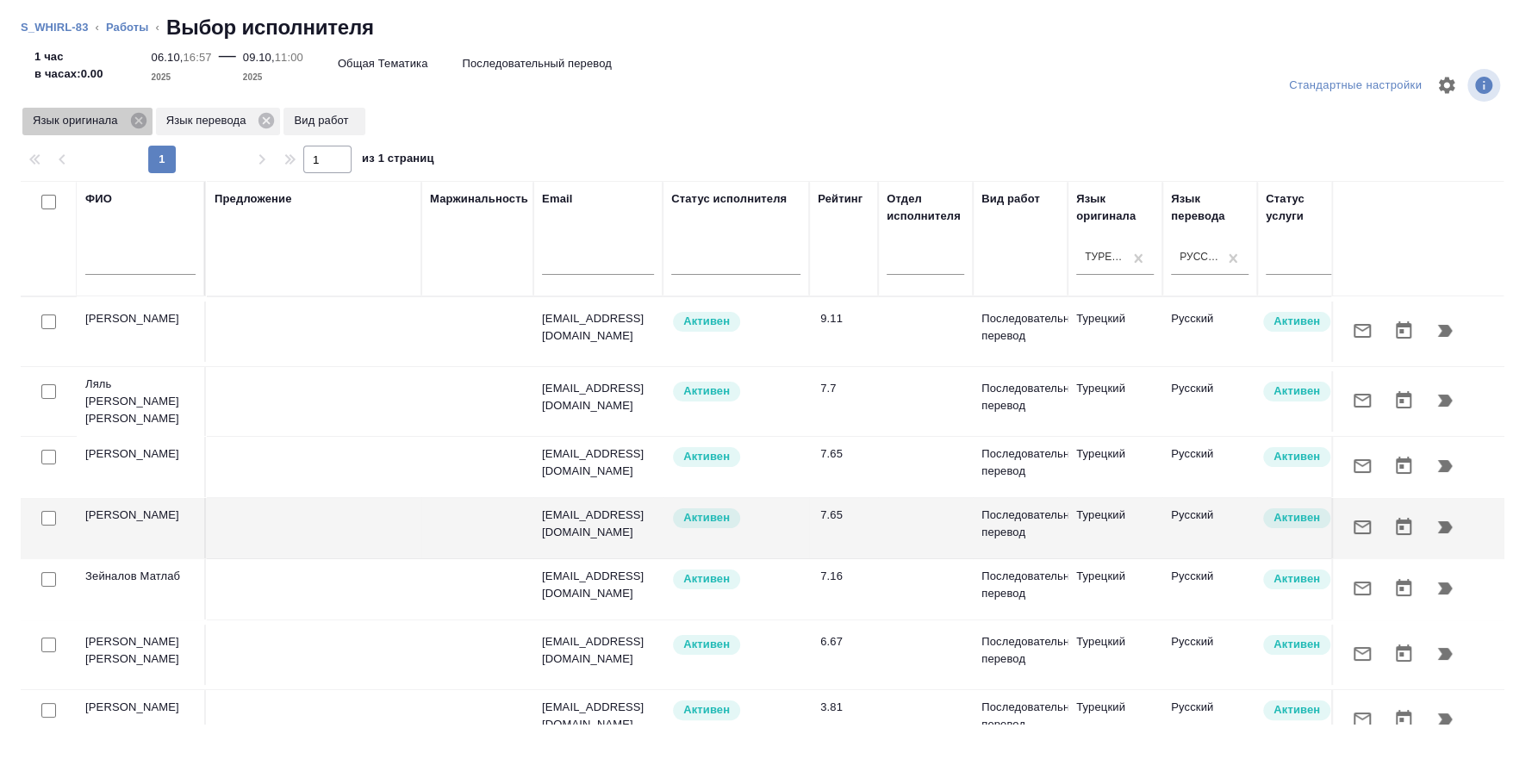
click at [136, 119] on icon at bounding box center [139, 120] width 19 height 19
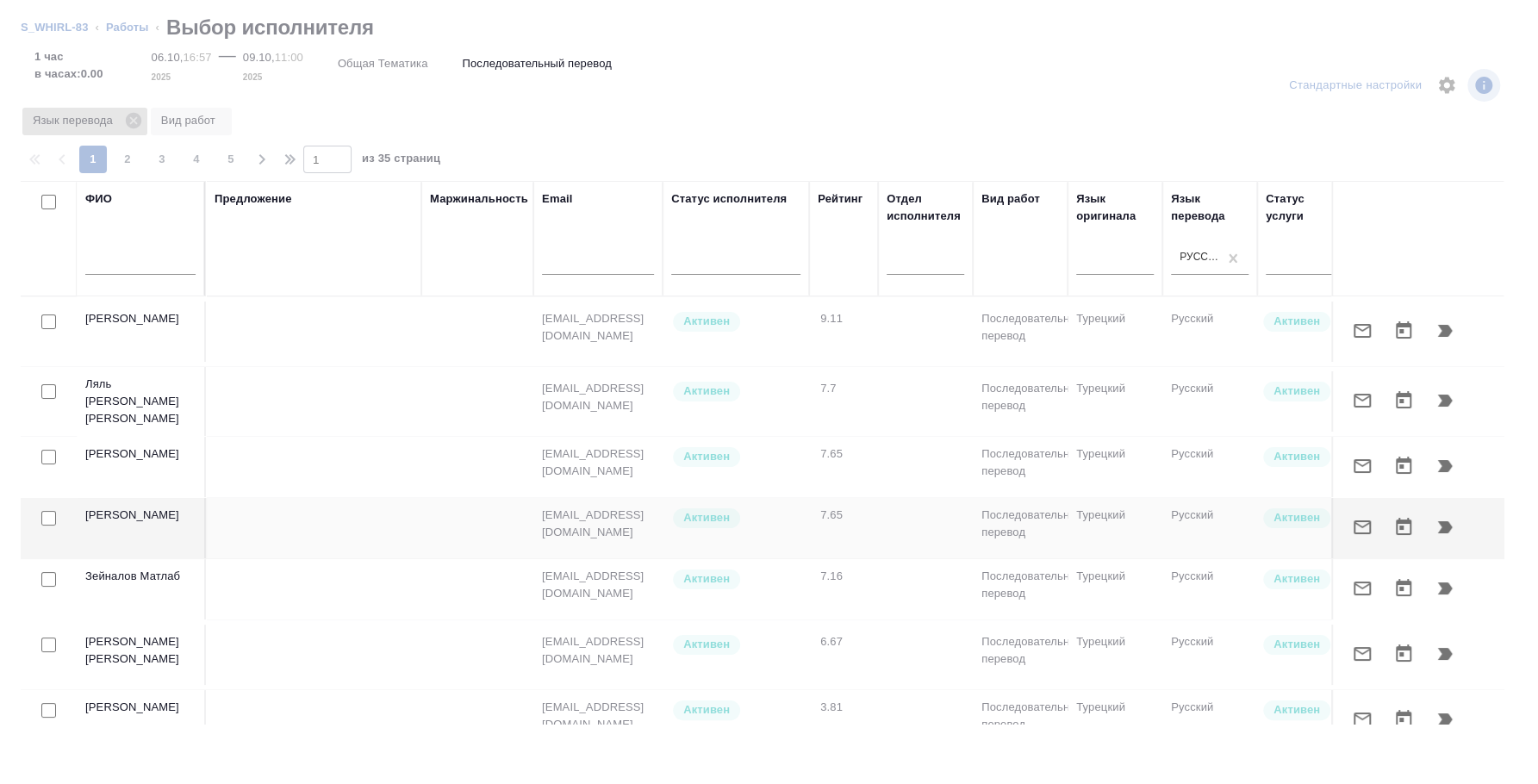
click at [136, 119] on icon at bounding box center [133, 120] width 19 height 19
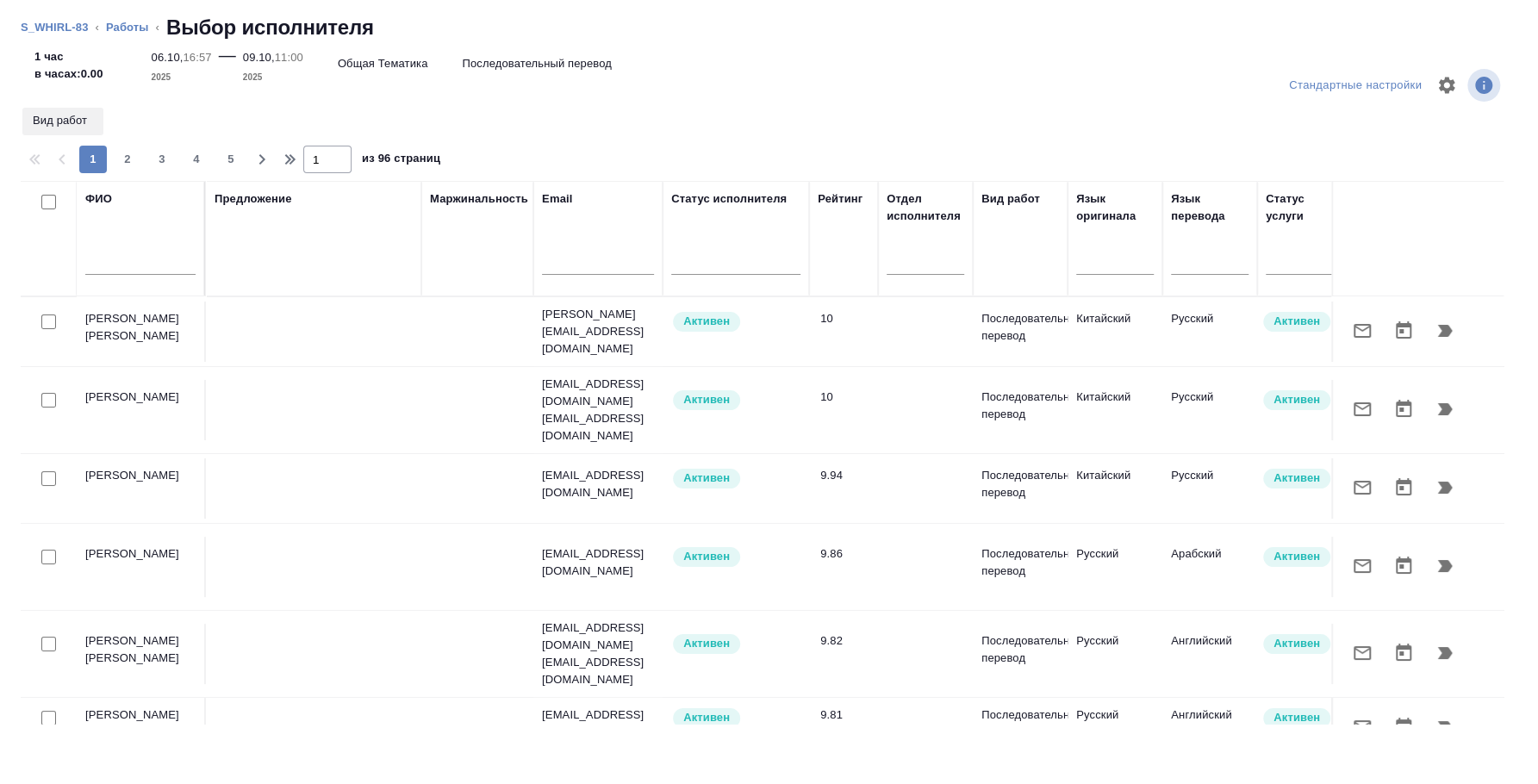
click at [101, 262] on input "text" at bounding box center [140, 264] width 110 height 22
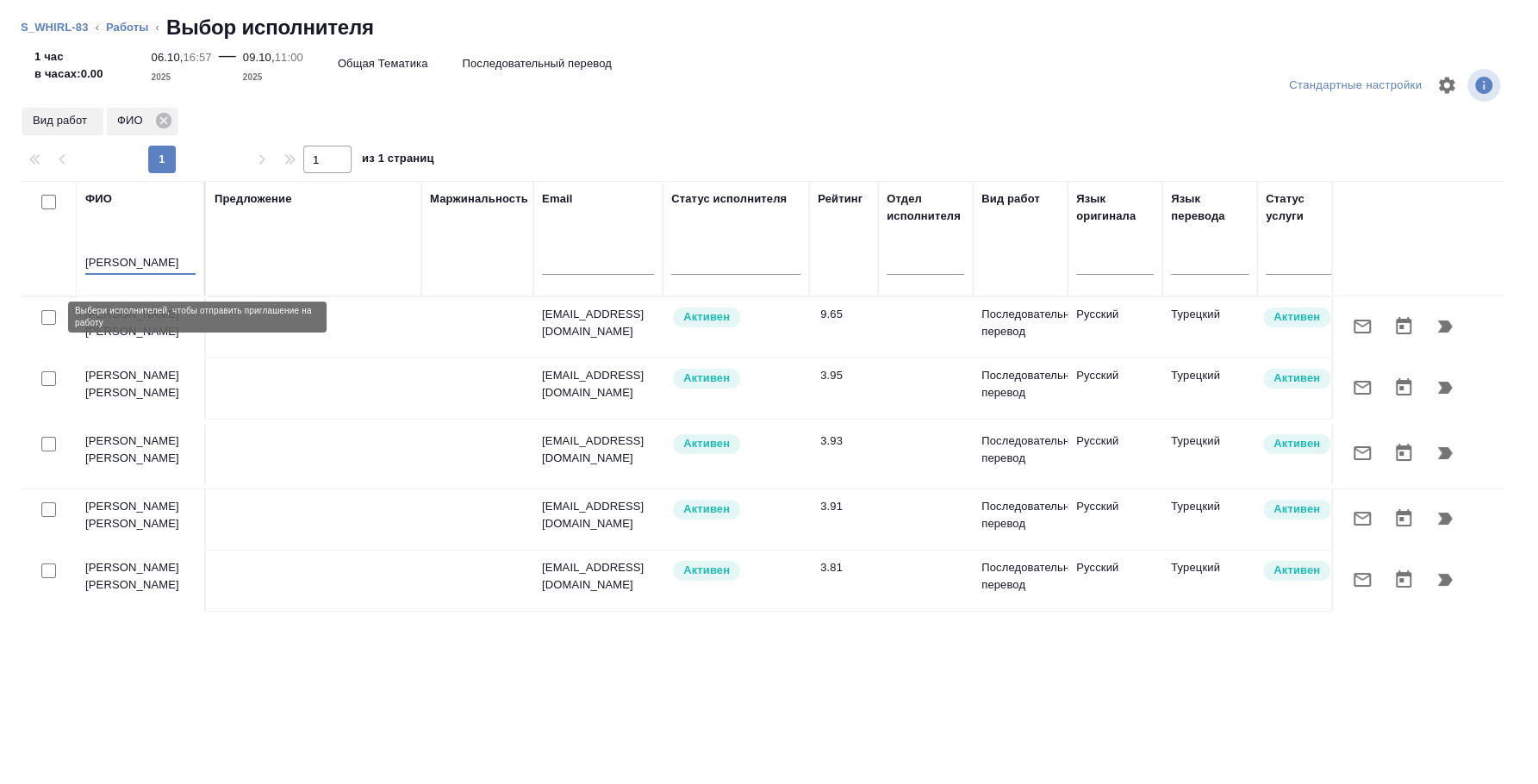
type input "андреева"
click at [52, 318] on input "checkbox" at bounding box center [49, 317] width 15 height 15
checkbox input "true"
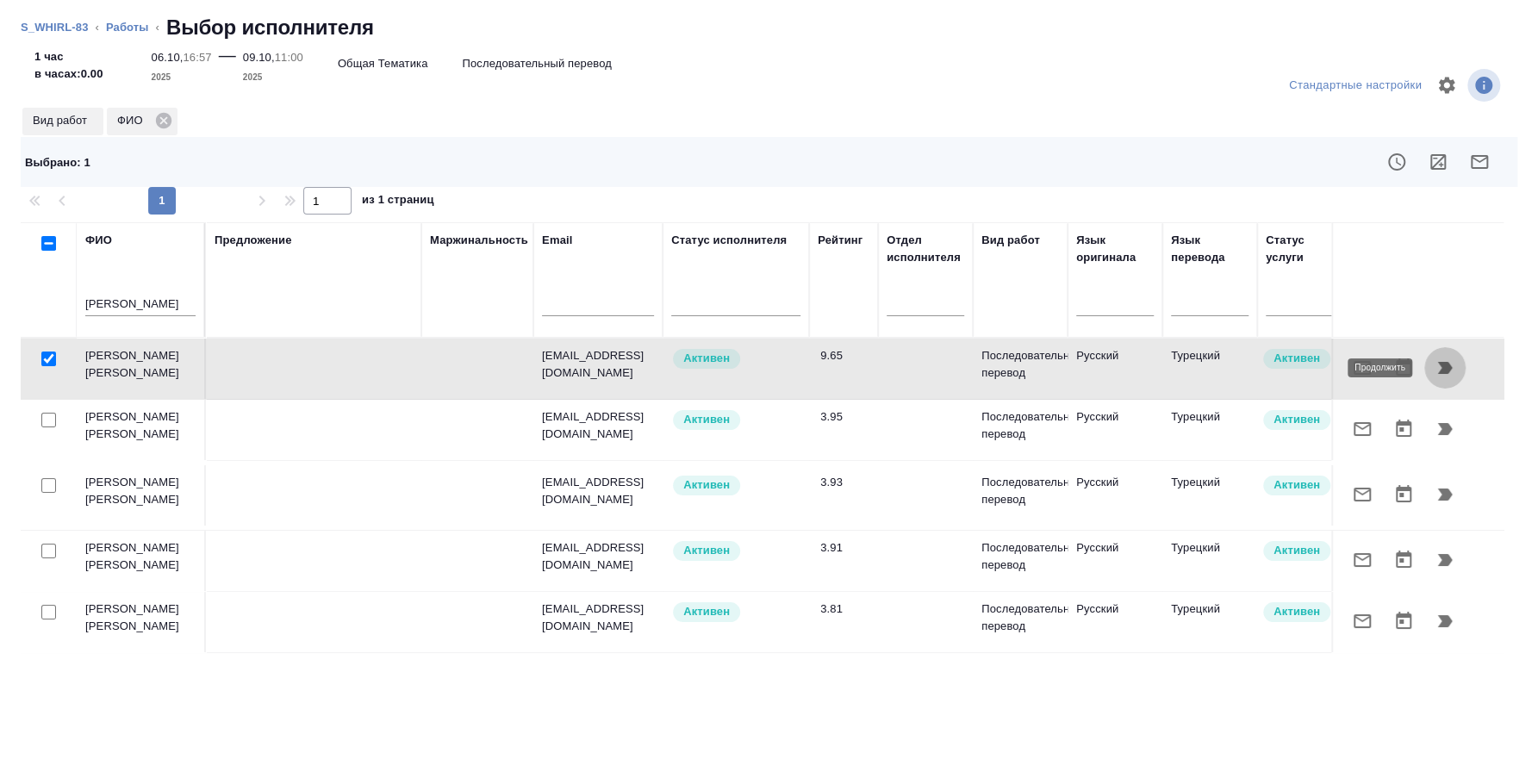
click at [1443, 361] on icon "button" at bounding box center [1445, 367] width 21 height 21
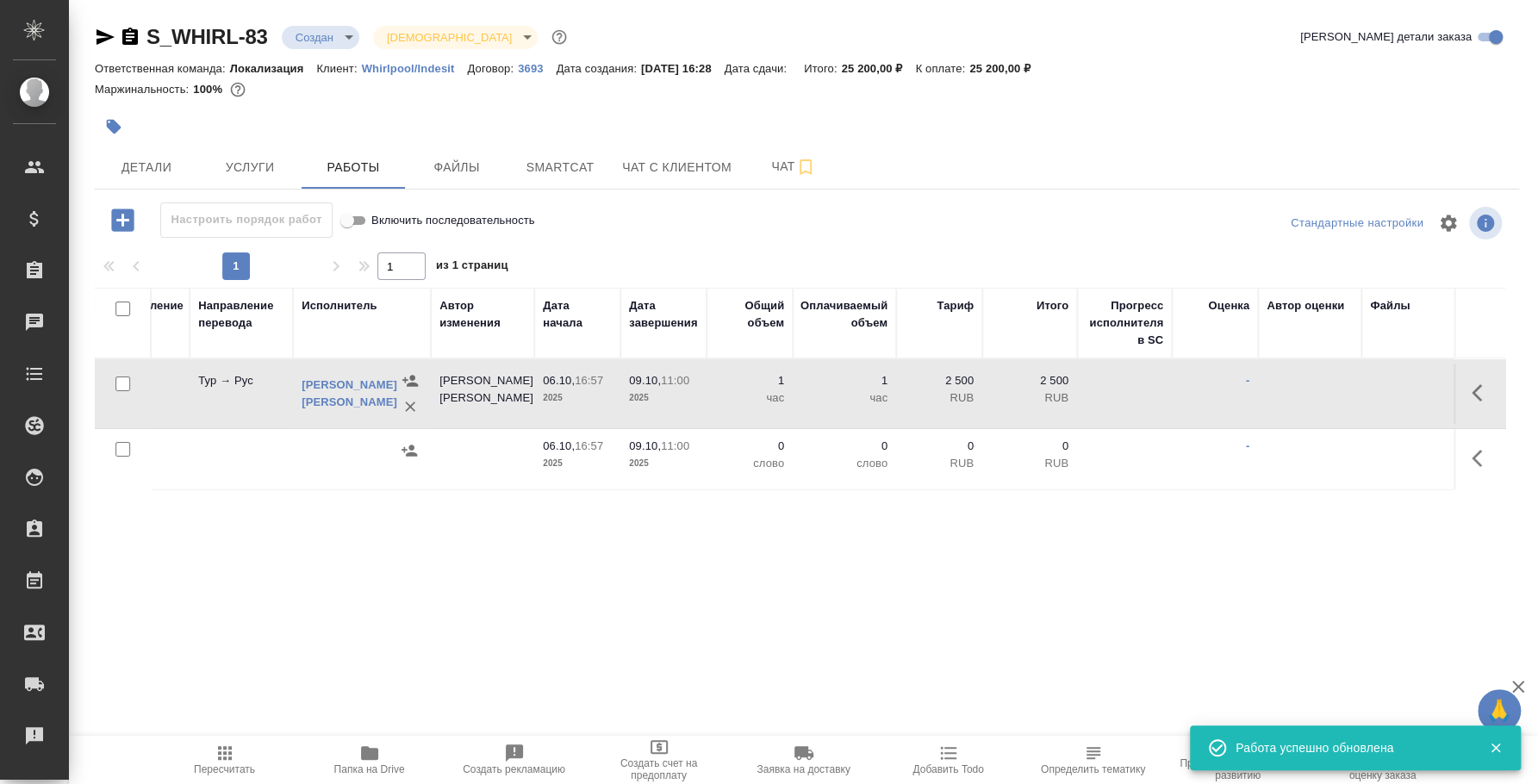
scroll to position [0, 541]
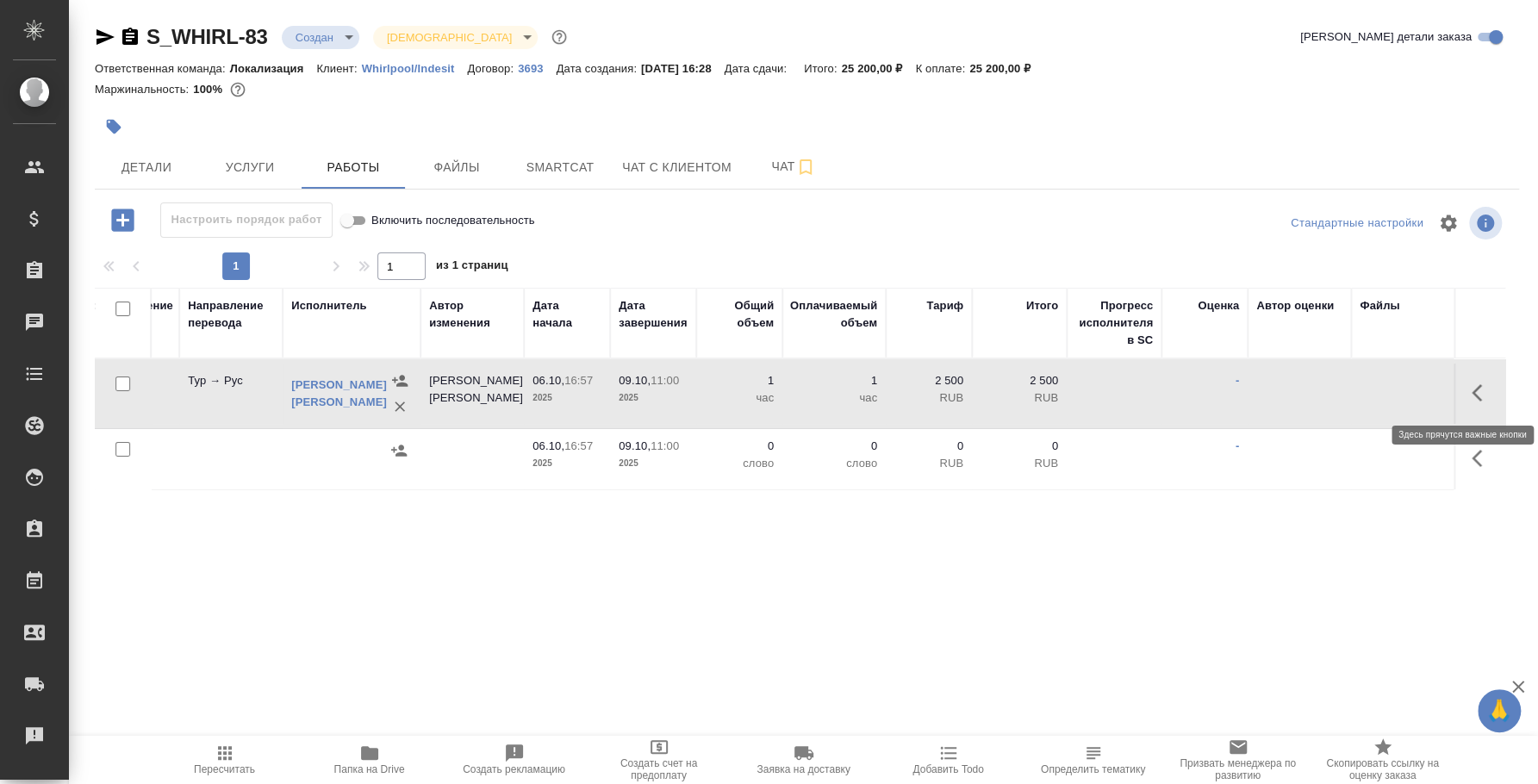
click at [1479, 388] on icon "button" at bounding box center [1482, 392] width 21 height 21
click at [1345, 390] on icon "button" at bounding box center [1355, 392] width 21 height 21
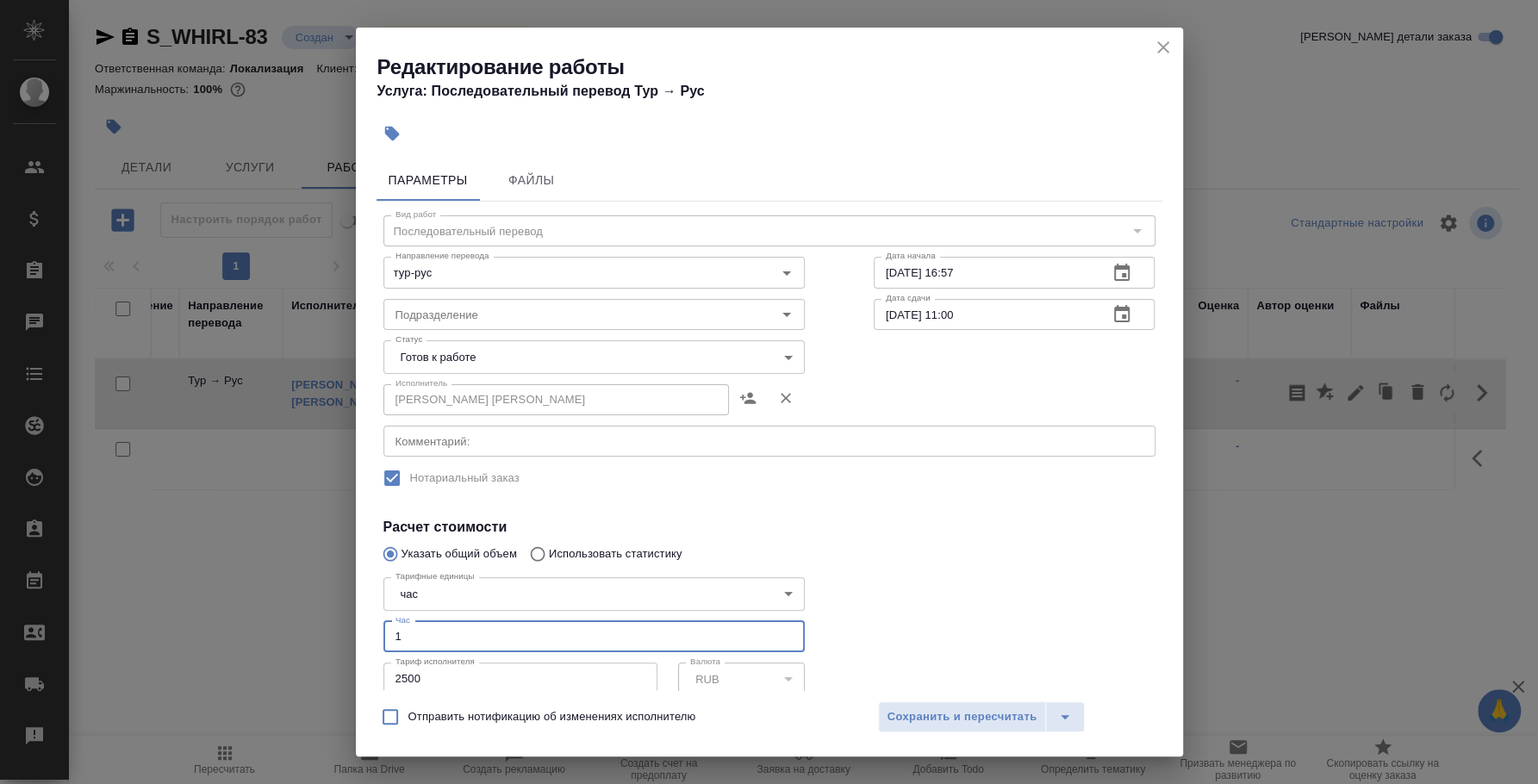
drag, startPoint x: 395, startPoint y: 628, endPoint x: 356, endPoint y: 611, distance: 42.5
click at [356, 611] on div "Параметры Файлы Вид работ Последовательный перевод Вид работ Направление перево…" at bounding box center [769, 421] width 827 height 538
type input "3"
click at [1021, 722] on span "Сохранить и пересчитать" at bounding box center [962, 717] width 150 height 20
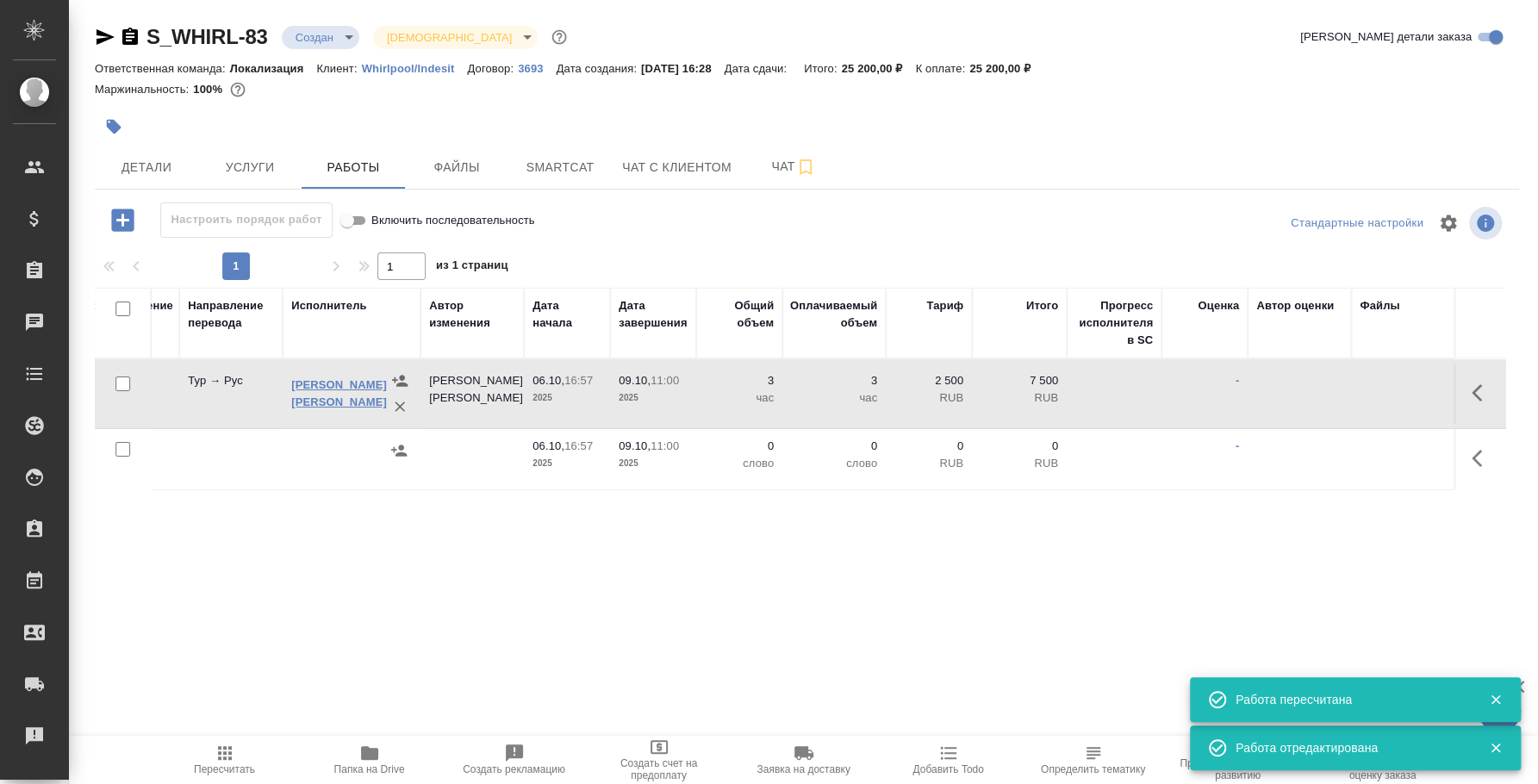
click at [310, 391] on link "Андреева Екатерина Юрьевна" at bounding box center [339, 393] width 96 height 30
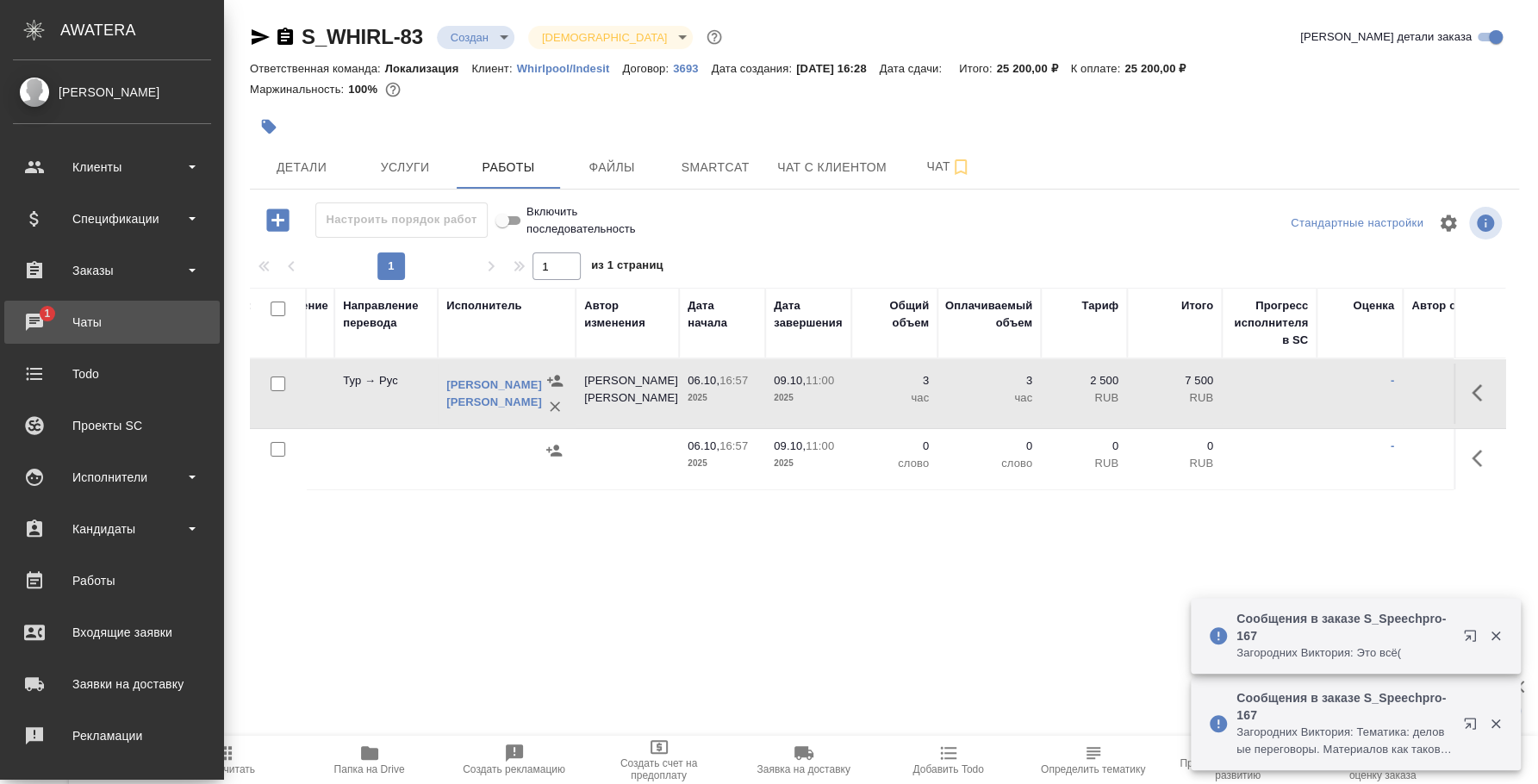
click at [50, 322] on div "Чаты" at bounding box center [112, 322] width 198 height 26
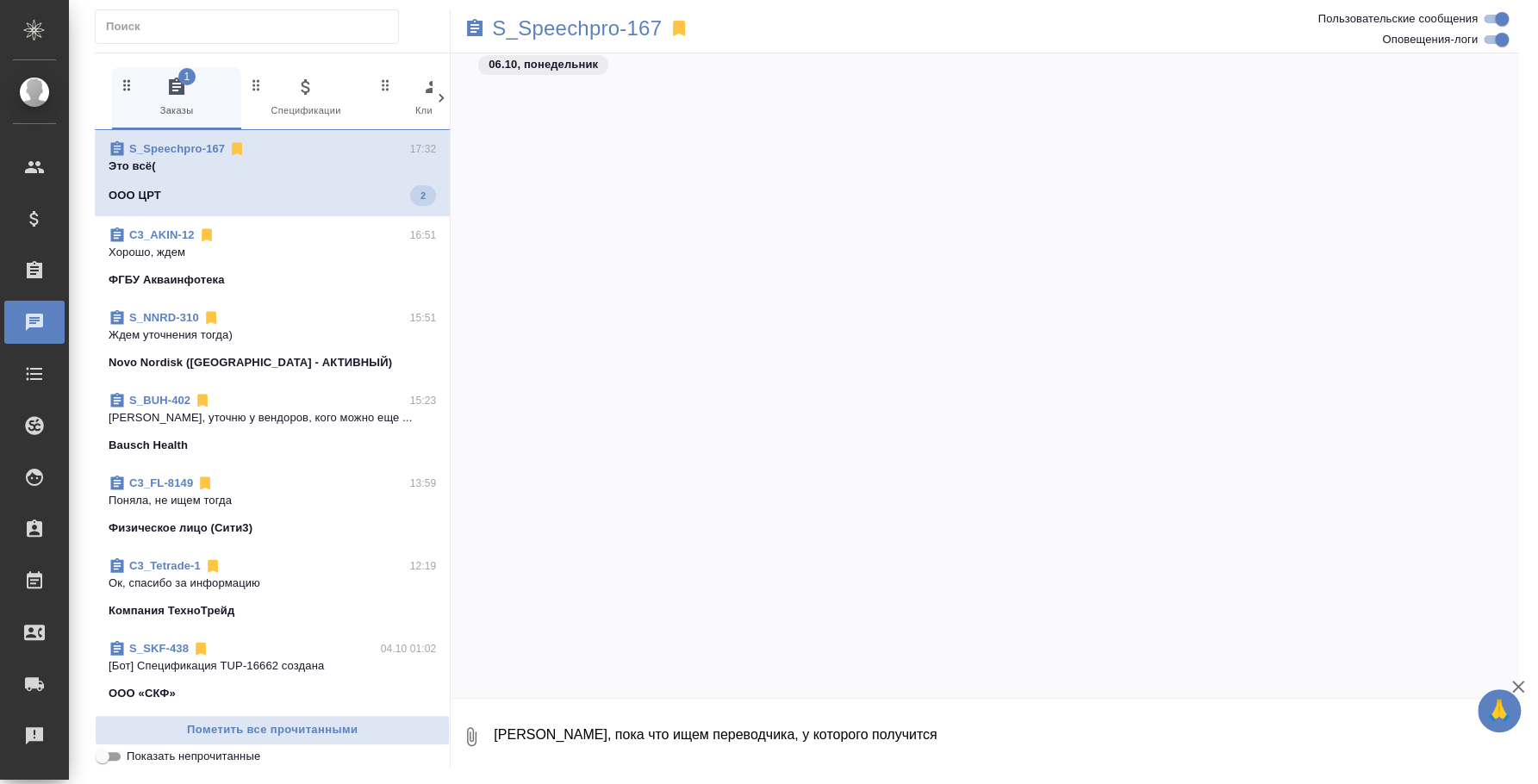
scroll to position [1096, 0]
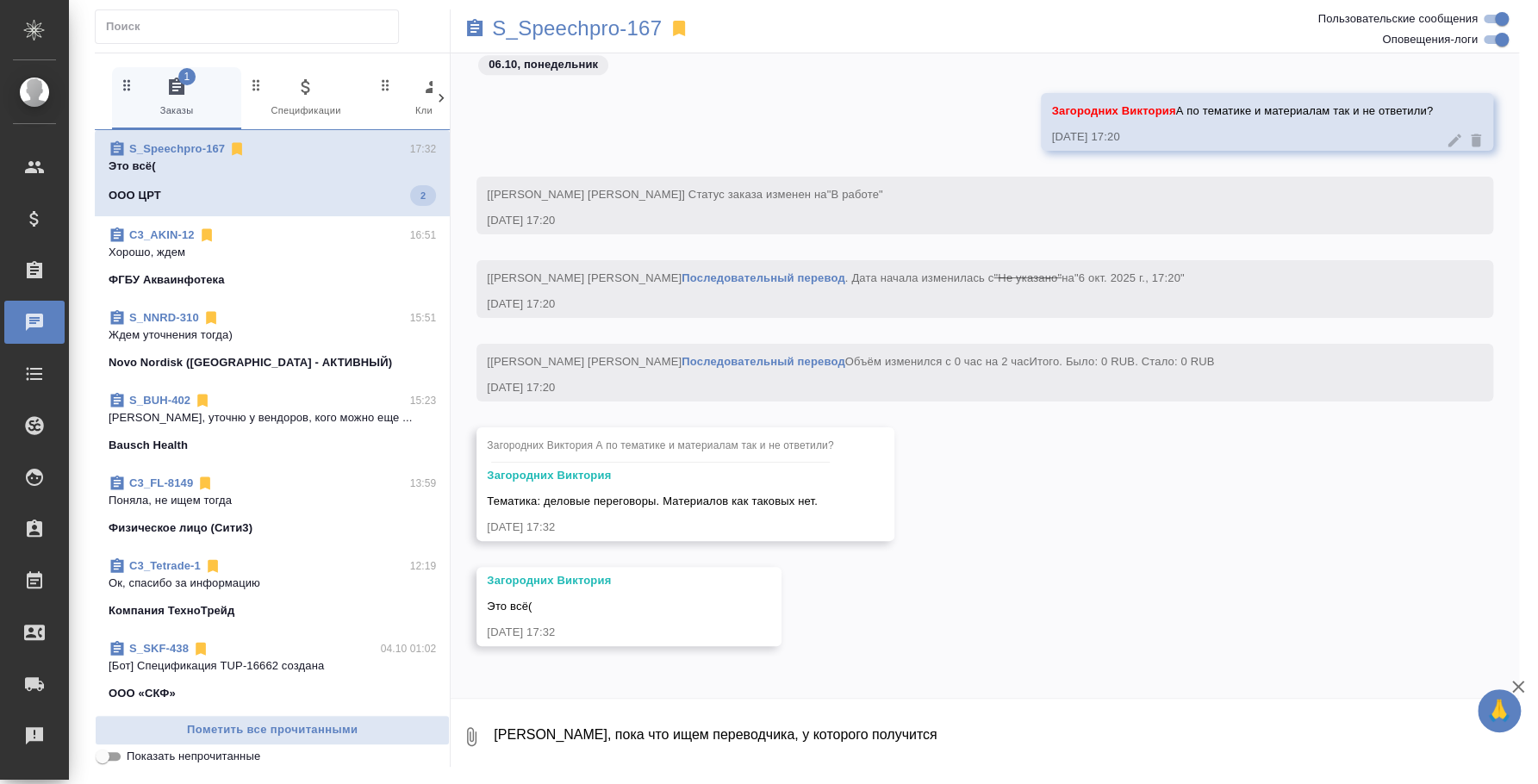
click at [632, 496] on span "Тематика: деловые переговоры. Материалов как таковых нет." at bounding box center [653, 501] width 331 height 13
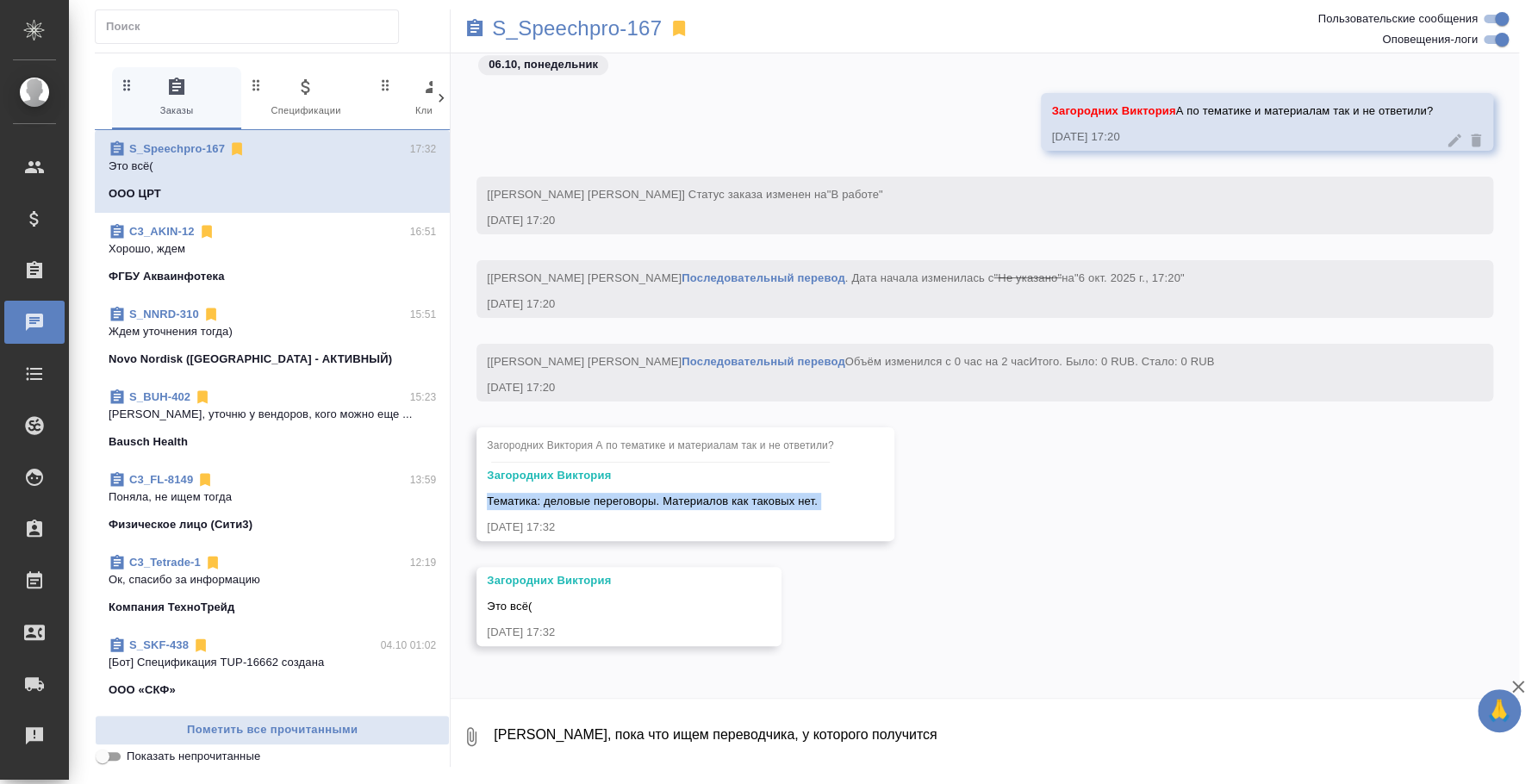
click at [632, 496] on span "Тематика: деловые переговоры. Материалов как таковых нет." at bounding box center [653, 501] width 331 height 13
copy span "Тематика: деловые переговоры. Материалов как таковых нет."
drag, startPoint x: 928, startPoint y: 737, endPoint x: 327, endPoint y: 659, distance: 606.0
click at [327, 659] on div "0 Заказы 0 Спецификации 0 Клиенты 0 Входящие 0 Тендеры 0 Исполнители 0 Подбор и…" at bounding box center [807, 409] width 1425 height 714
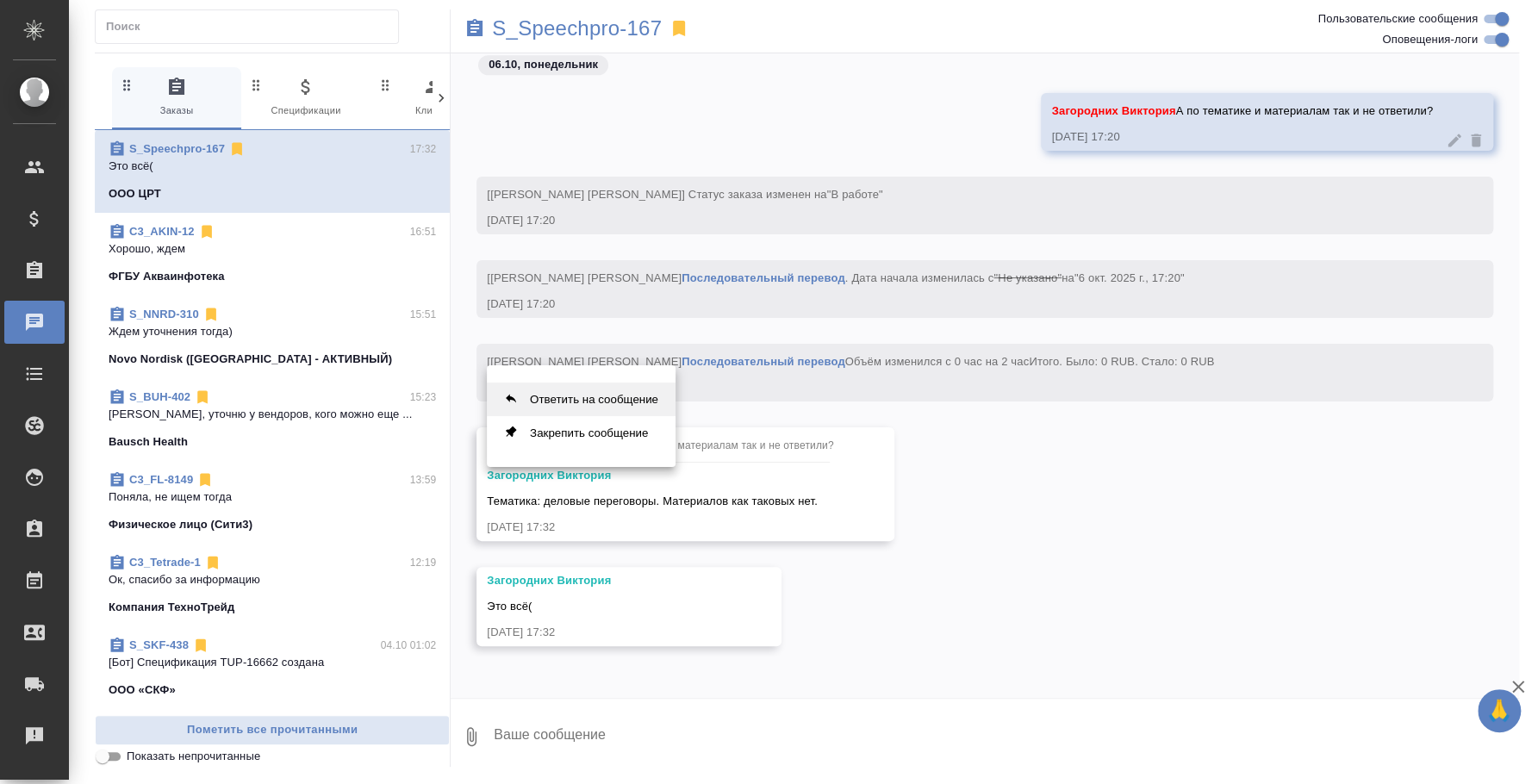
click at [582, 403] on button "Ответить на сообщение" at bounding box center [581, 399] width 189 height 34
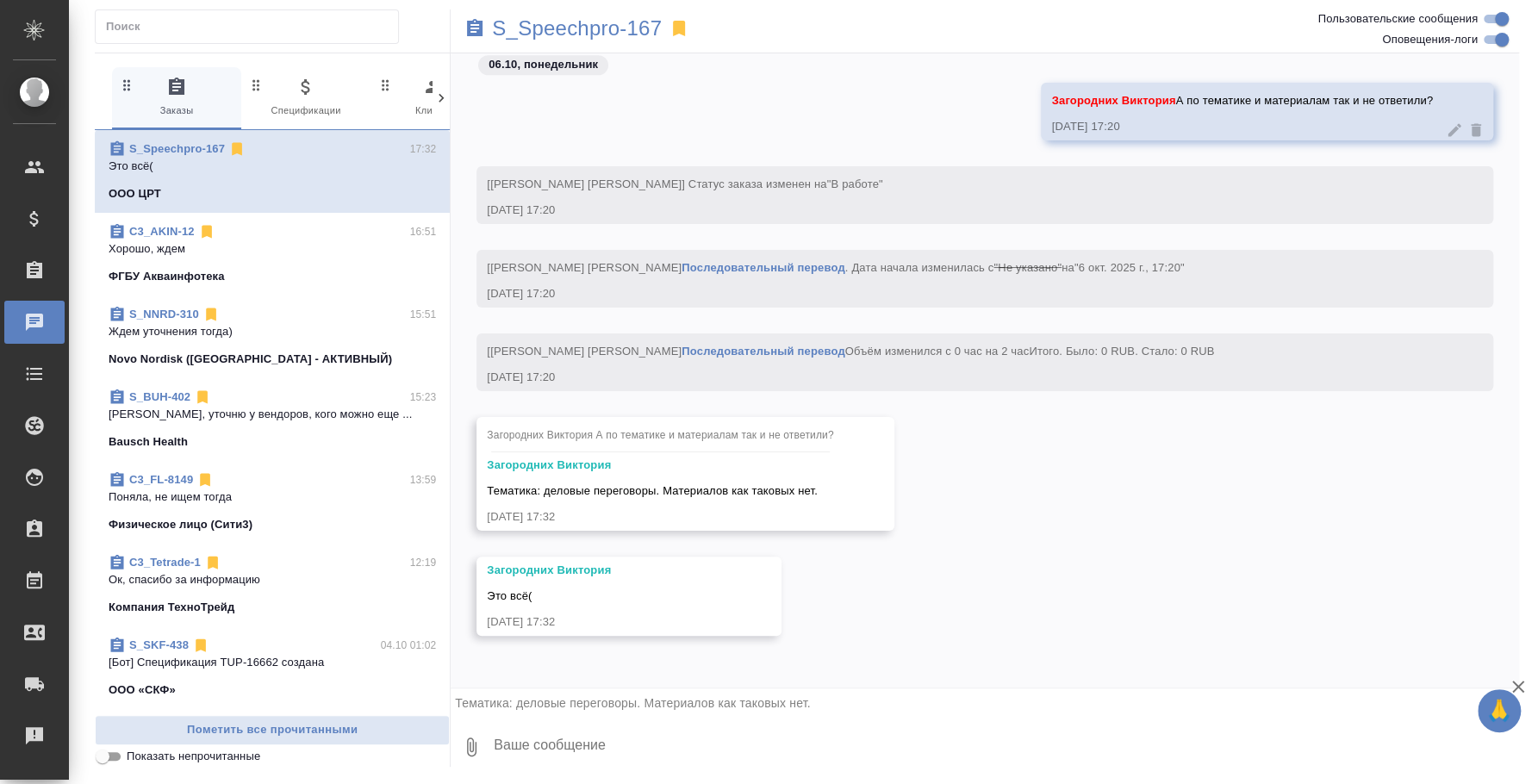
scroll to position [1107, 0]
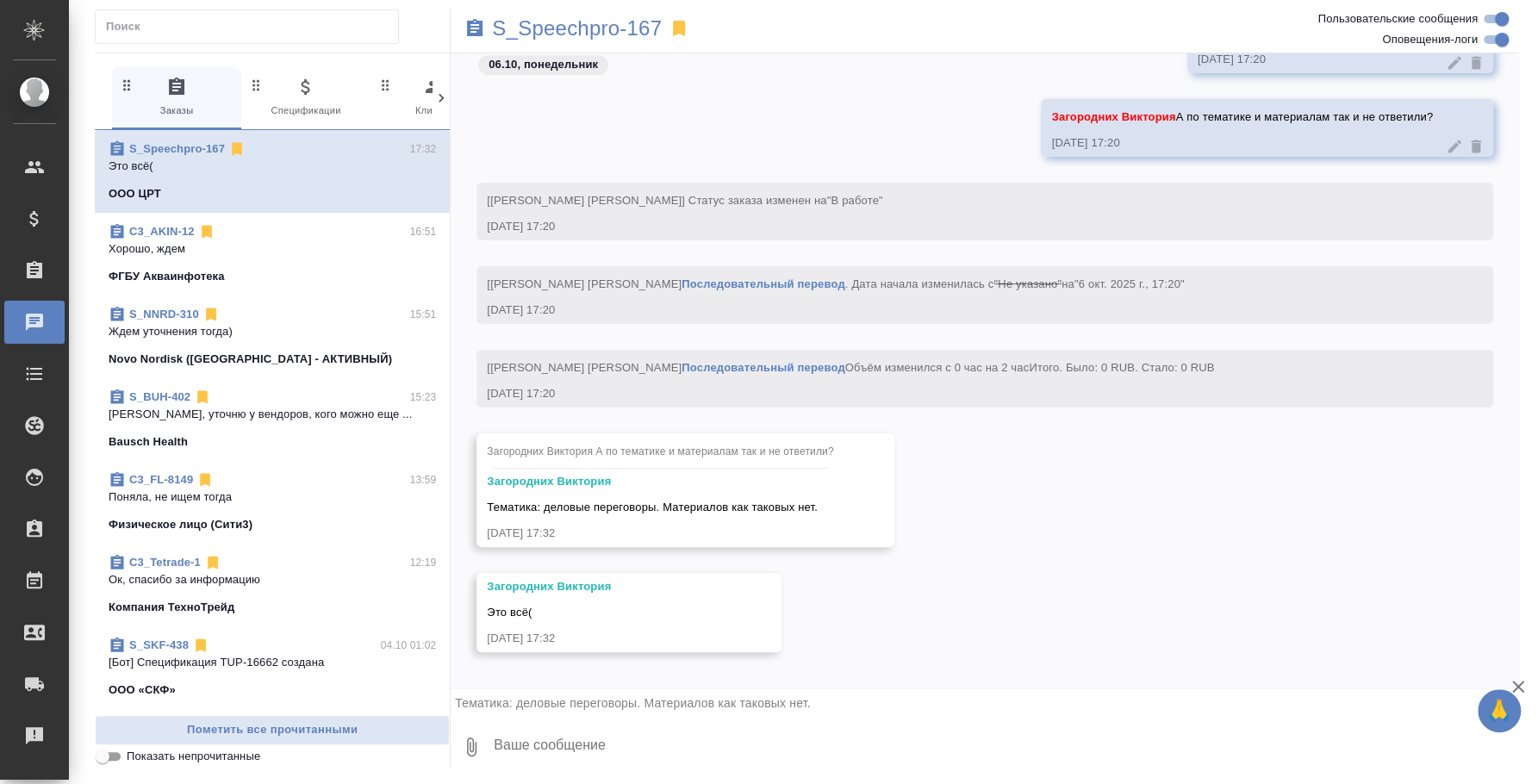
click at [621, 738] on textarea at bounding box center [1005, 746] width 1027 height 58
type textarea "А это продолжение предыдущей встречи?"
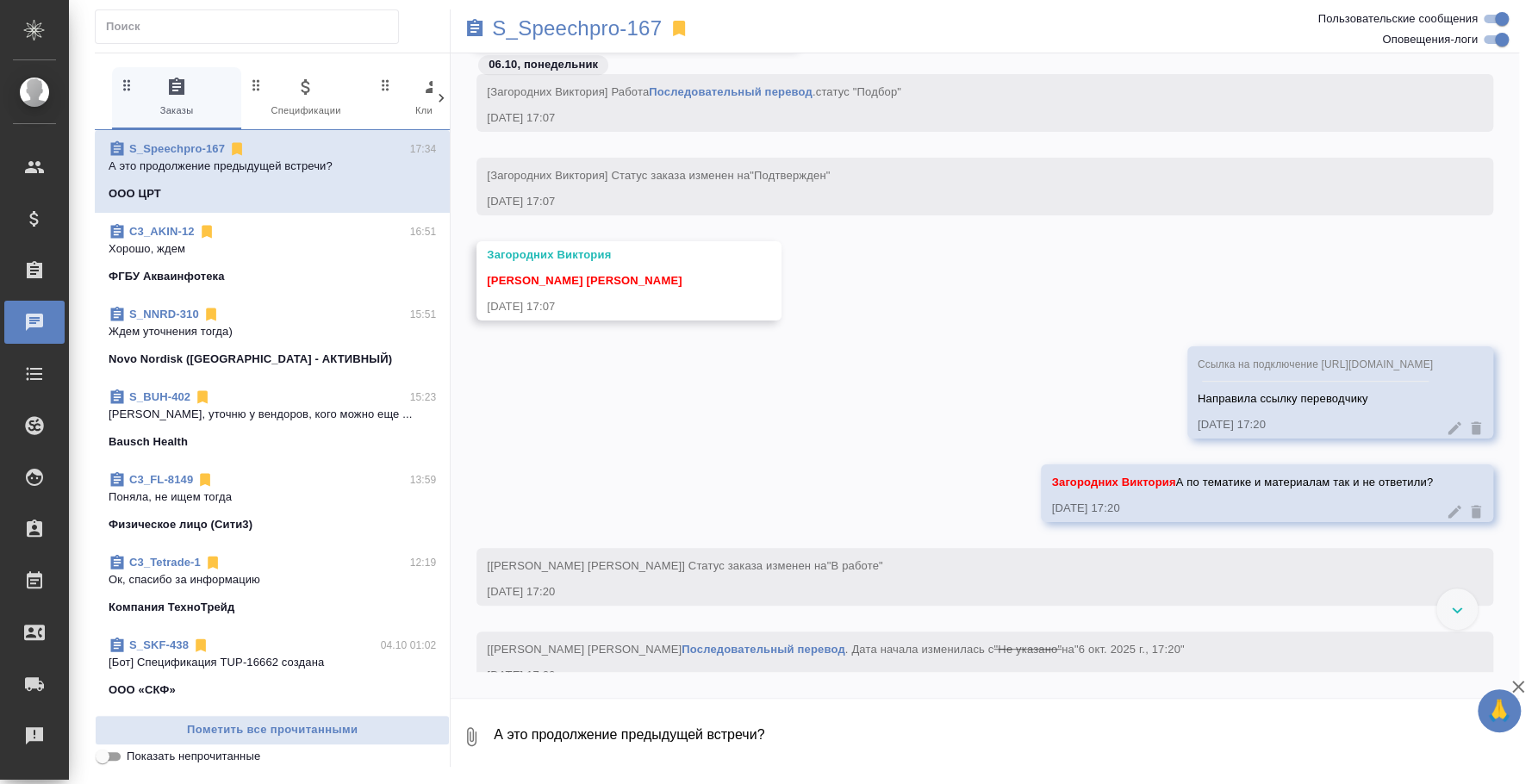
scroll to position [754, 0]
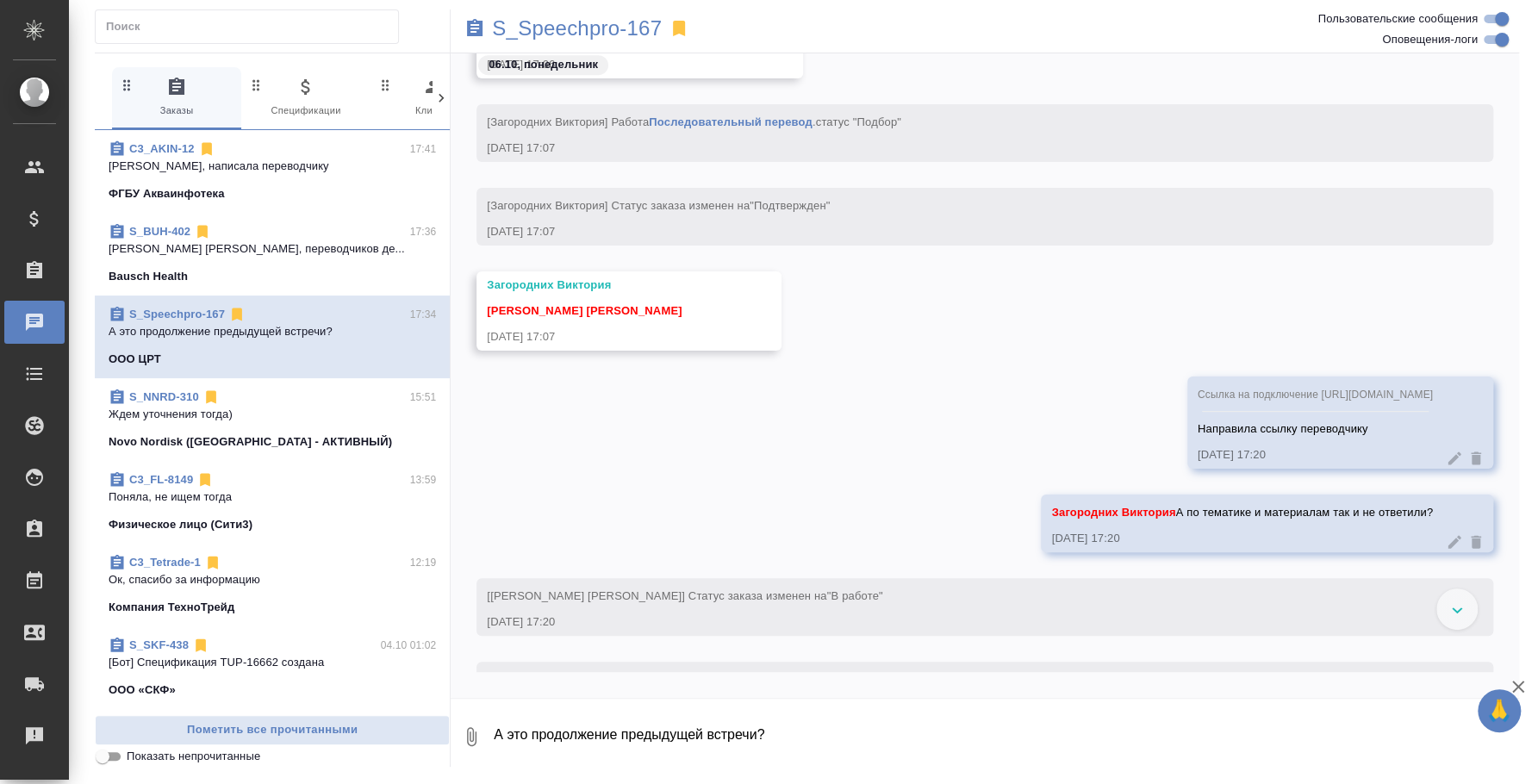
click at [315, 233] on div "S_BUH-402 17:36" at bounding box center [272, 231] width 328 height 17
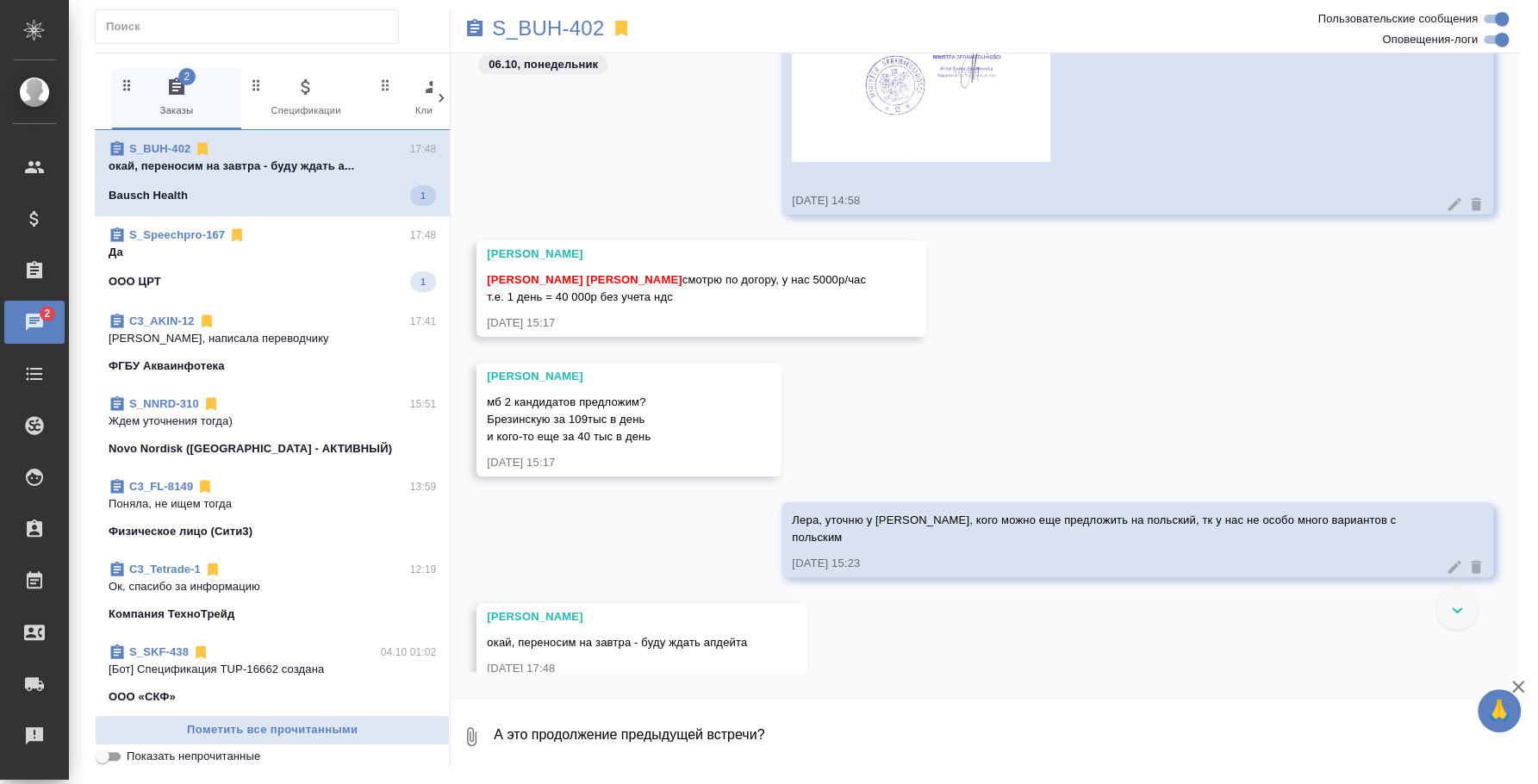
scroll to position [2303, 0]
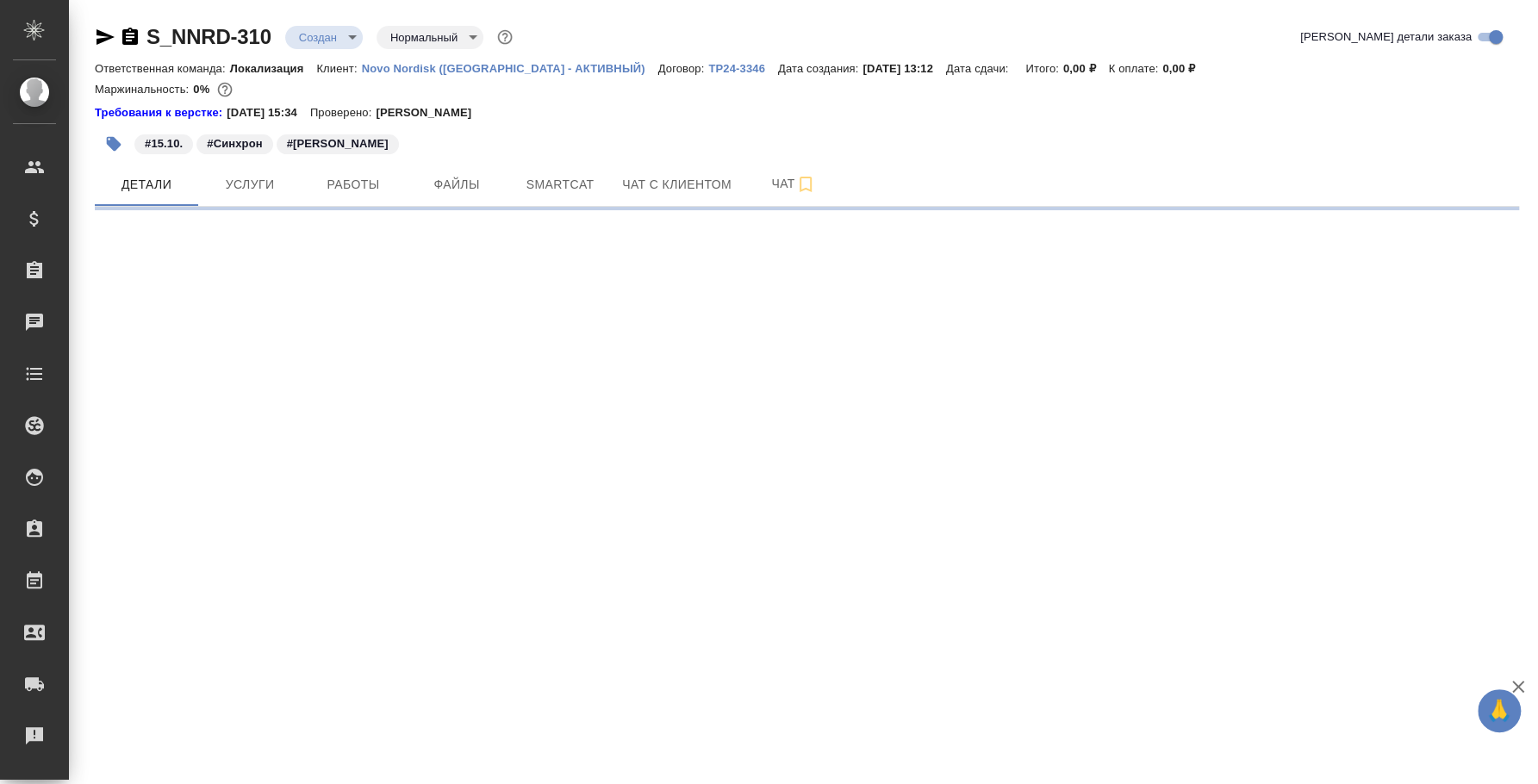
select select "RU"
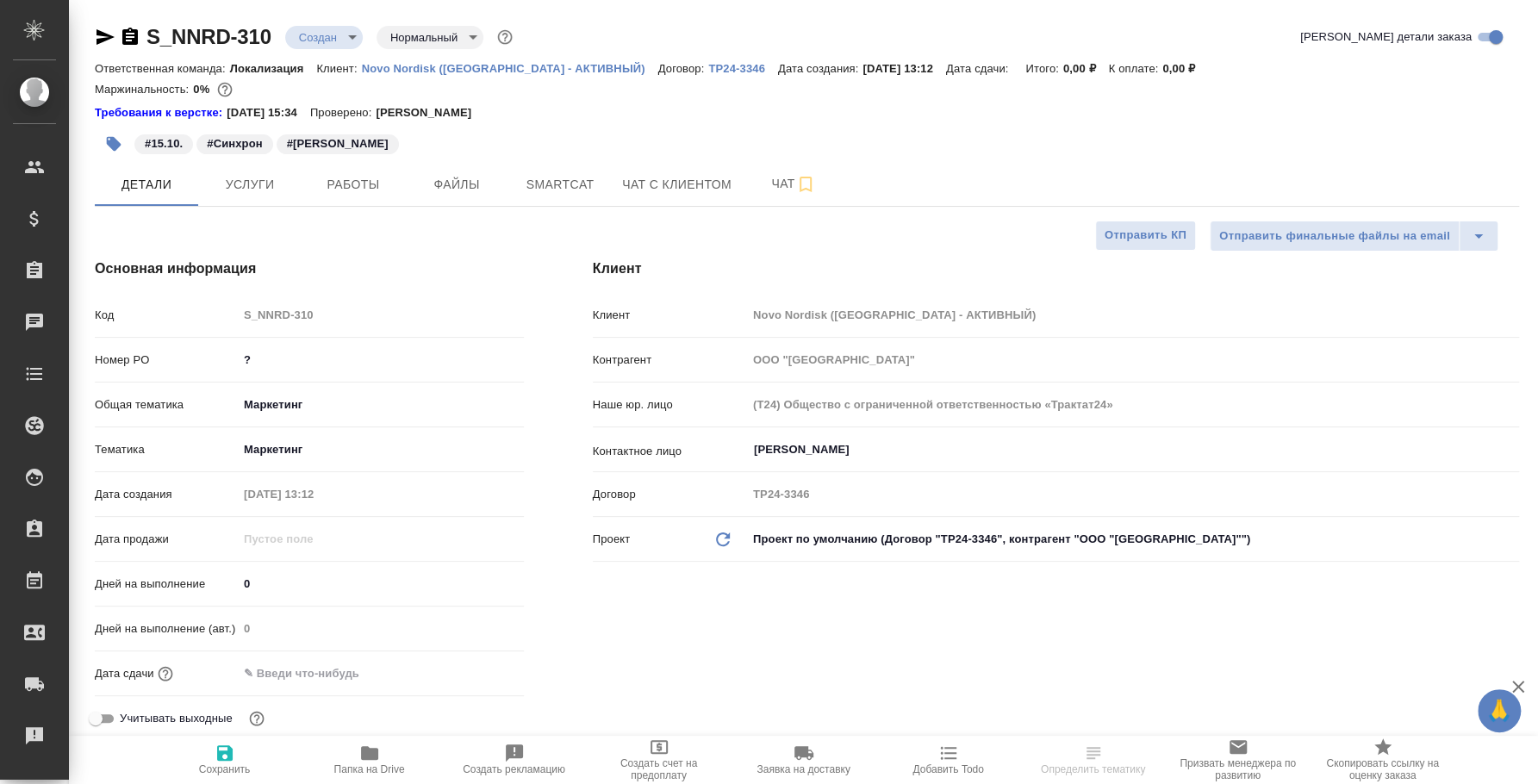
type textarea "x"
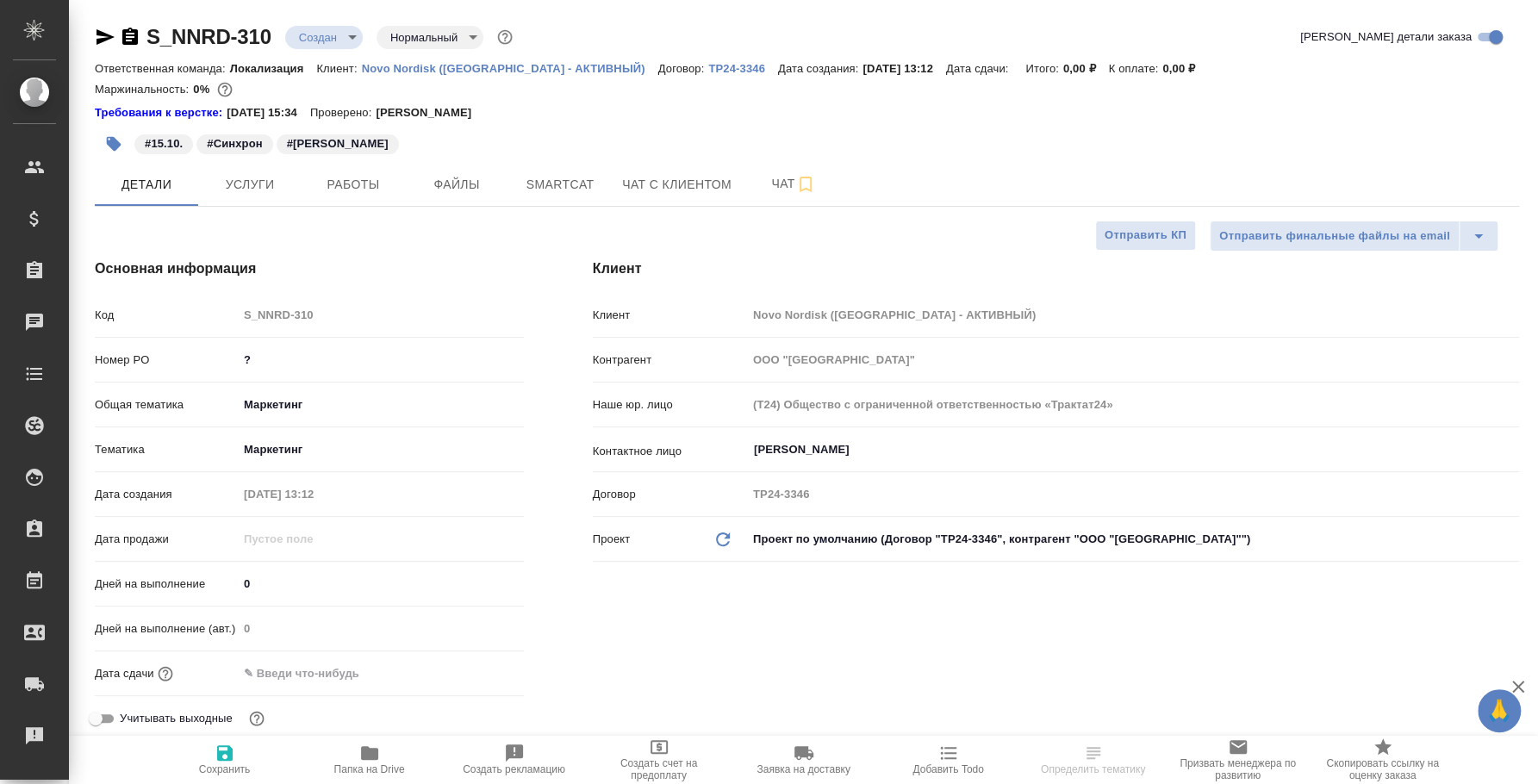
type textarea "x"
click at [791, 187] on span "Чат" at bounding box center [794, 184] width 83 height 22
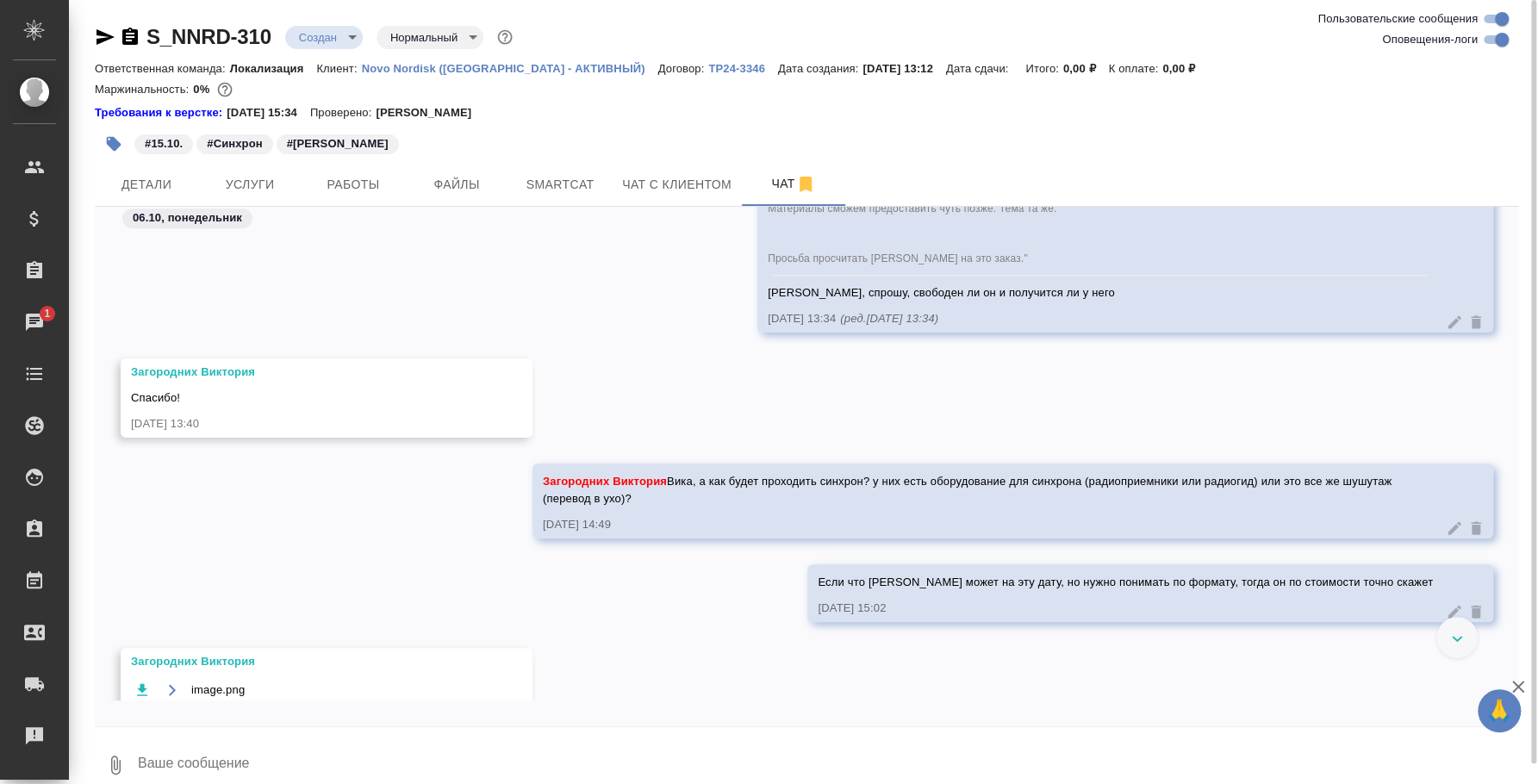
scroll to position [1504, 0]
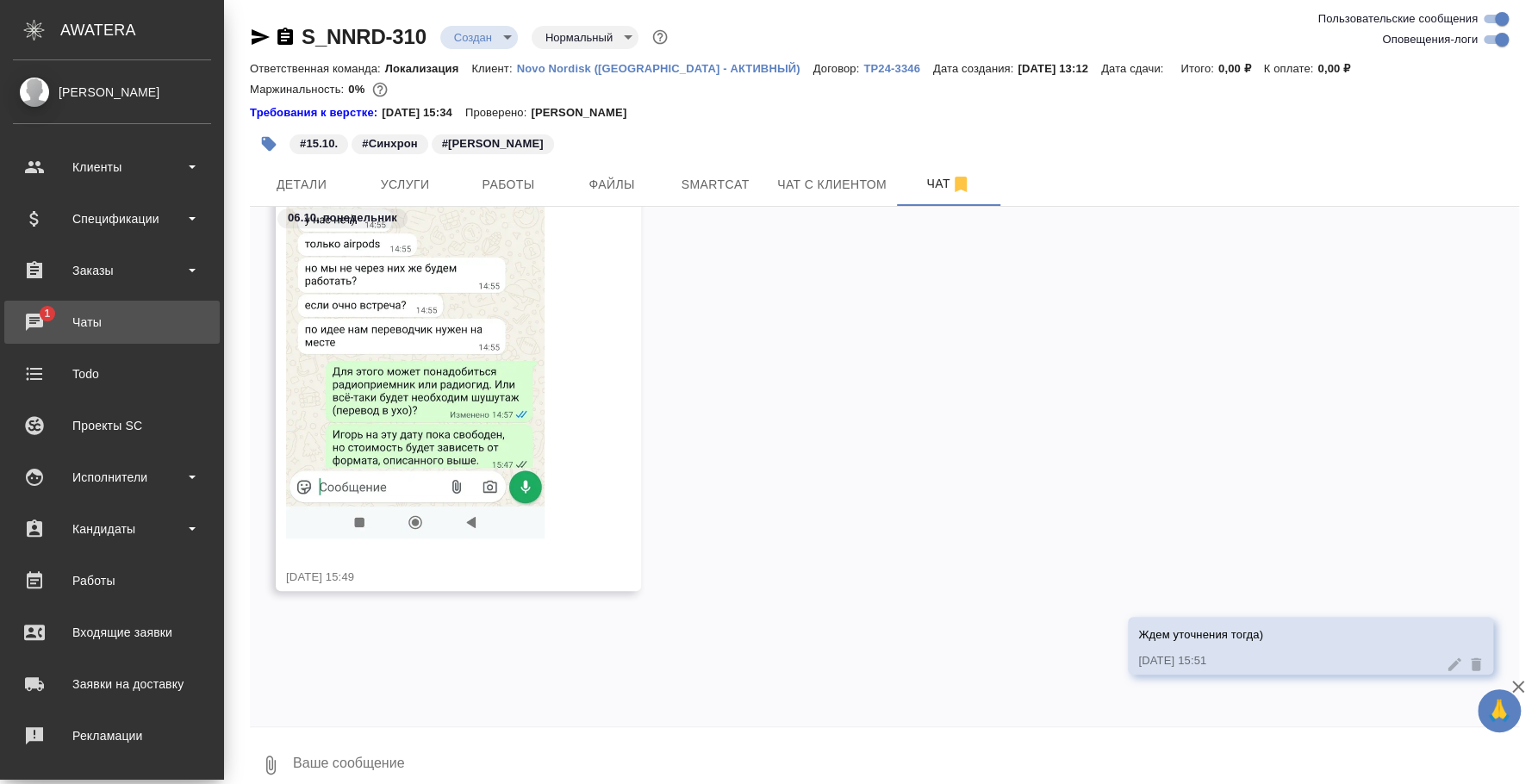
click at [45, 332] on div "Чаты" at bounding box center [112, 322] width 198 height 26
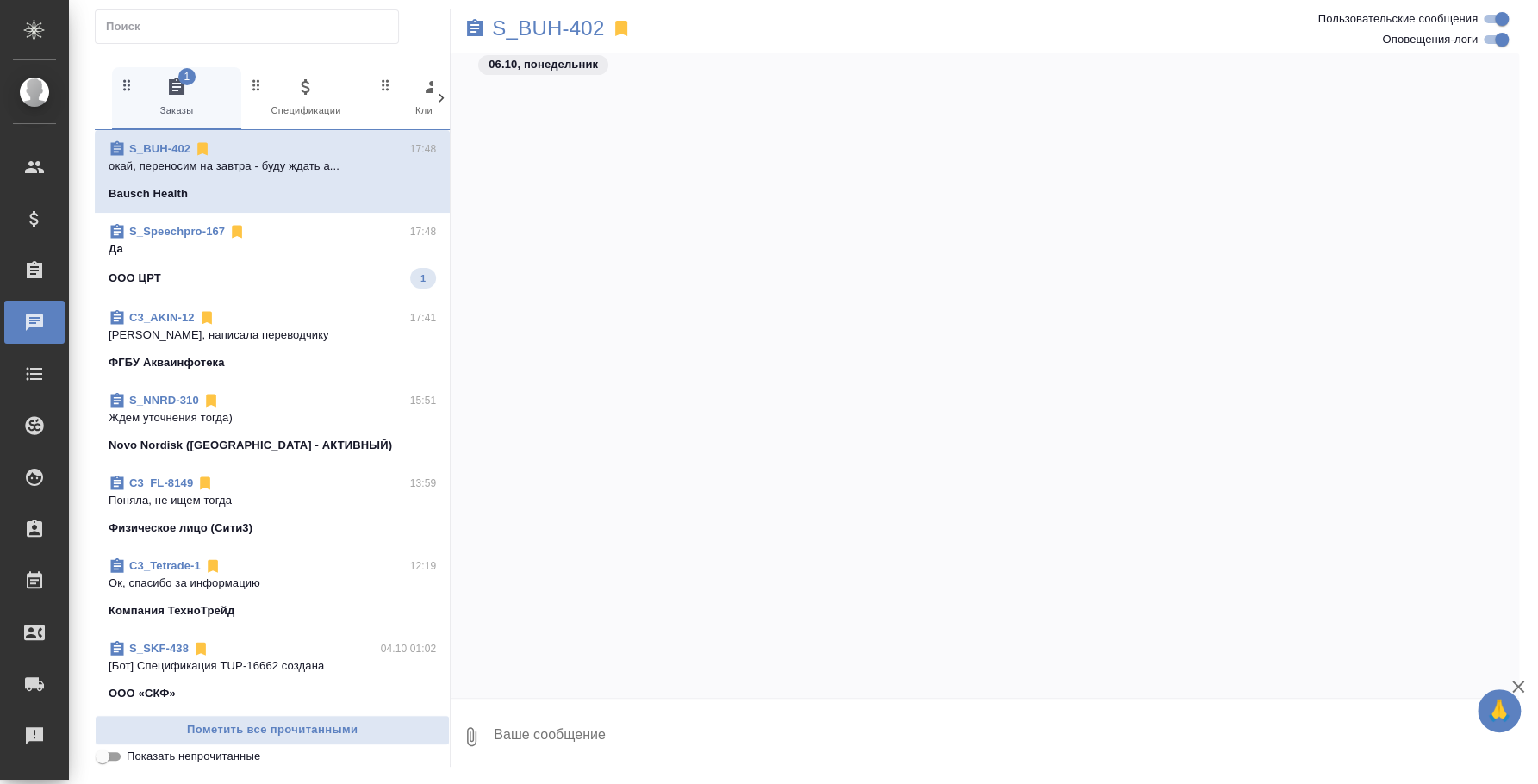
scroll to position [2849, 0]
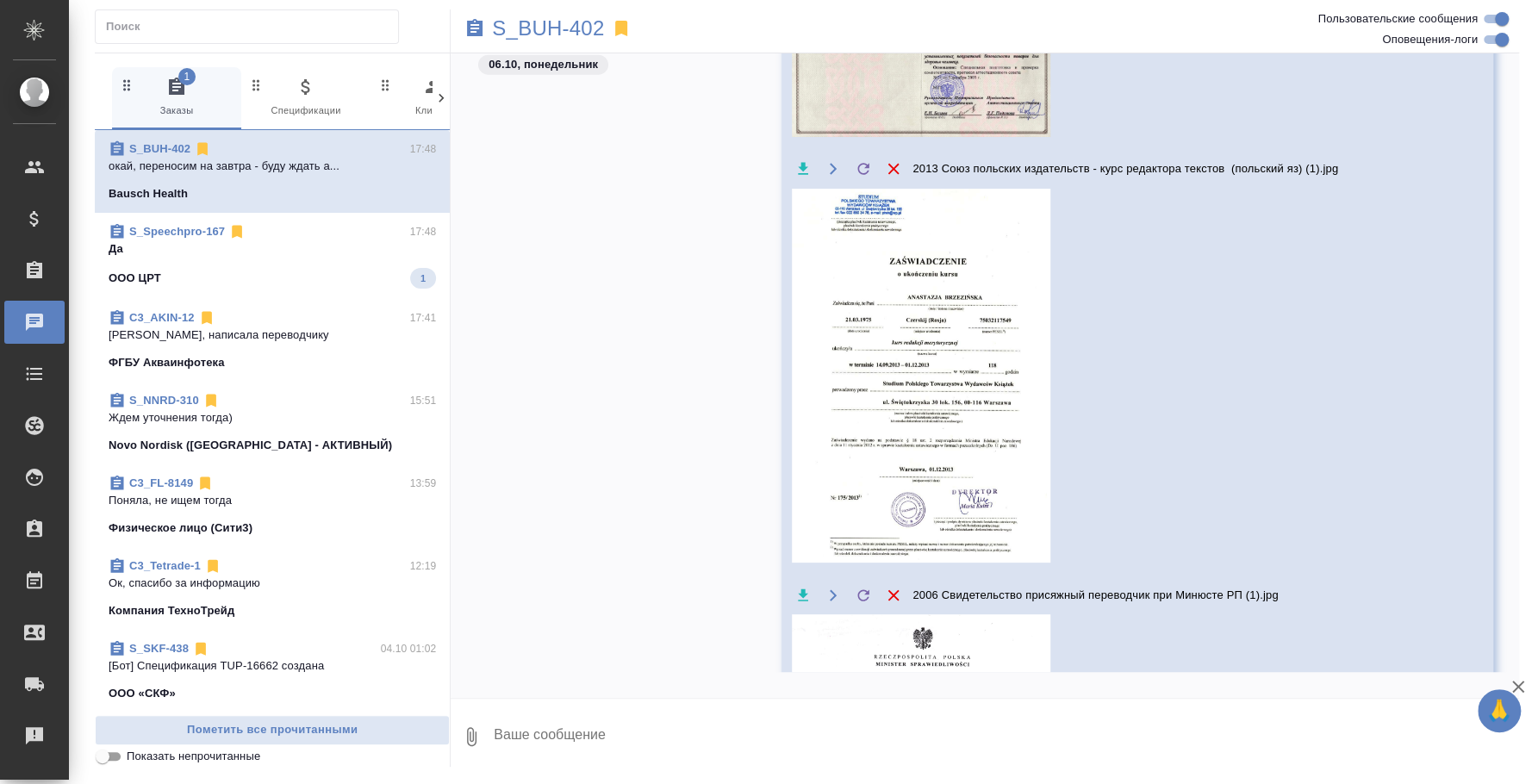
click at [319, 263] on span "S_Speechpro-167 17:48 Да OOO ЦРТ 1" at bounding box center [272, 255] width 328 height 65
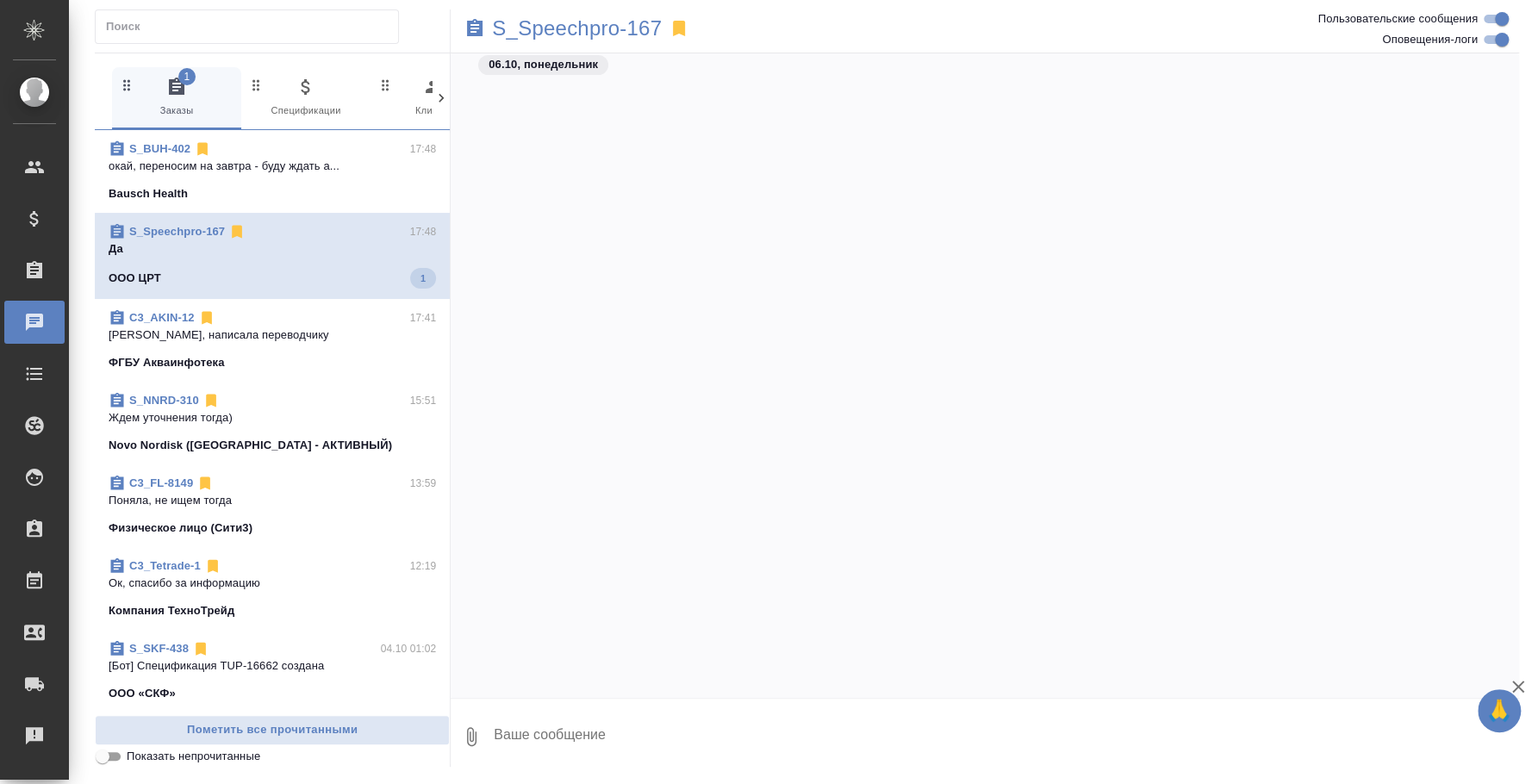
scroll to position [3560, 0]
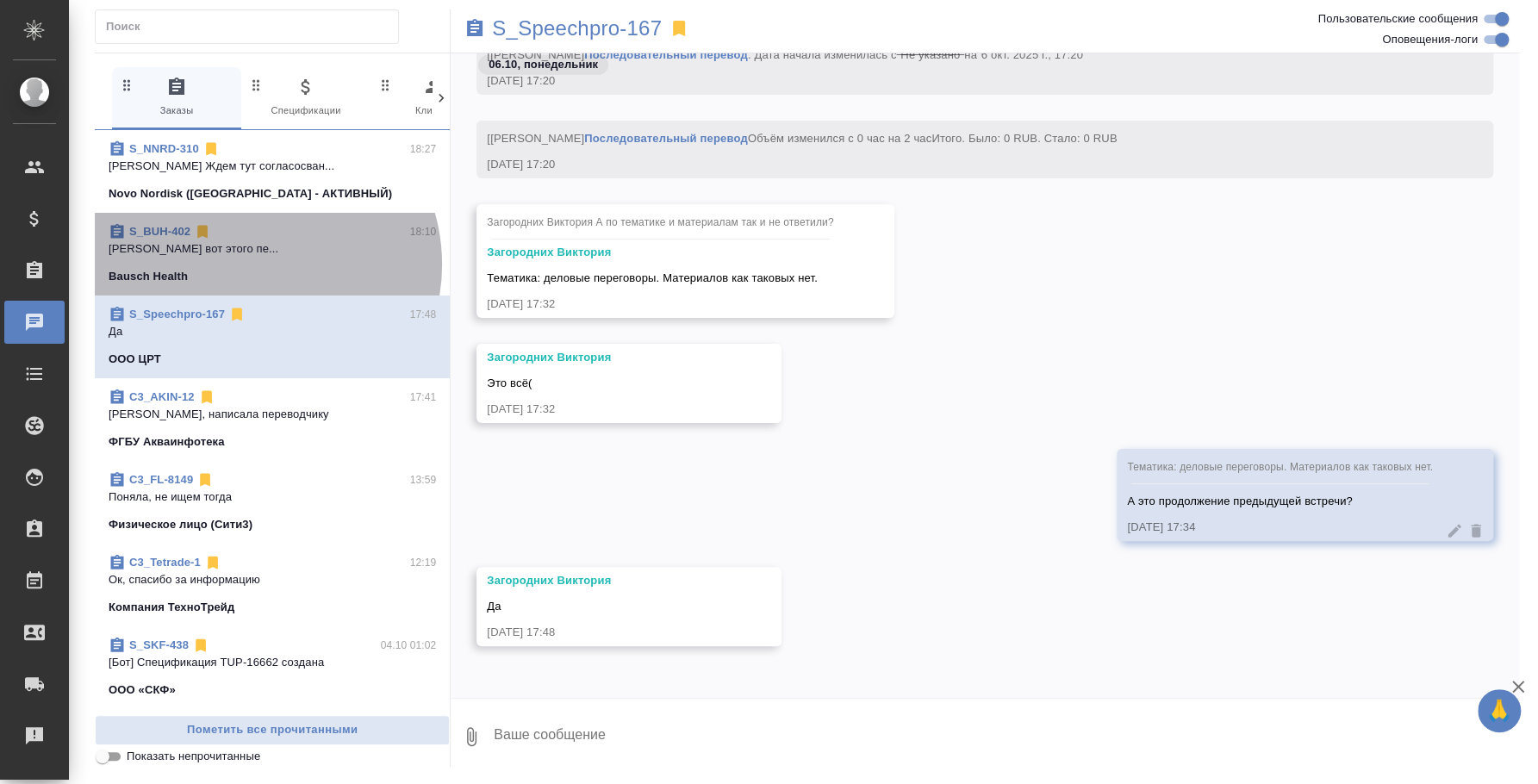
click at [255, 264] on span "S_BUH-402 18:10 Никифорова Валерия Попробуй вот этого пе... Bausch Health" at bounding box center [272, 253] width 328 height 62
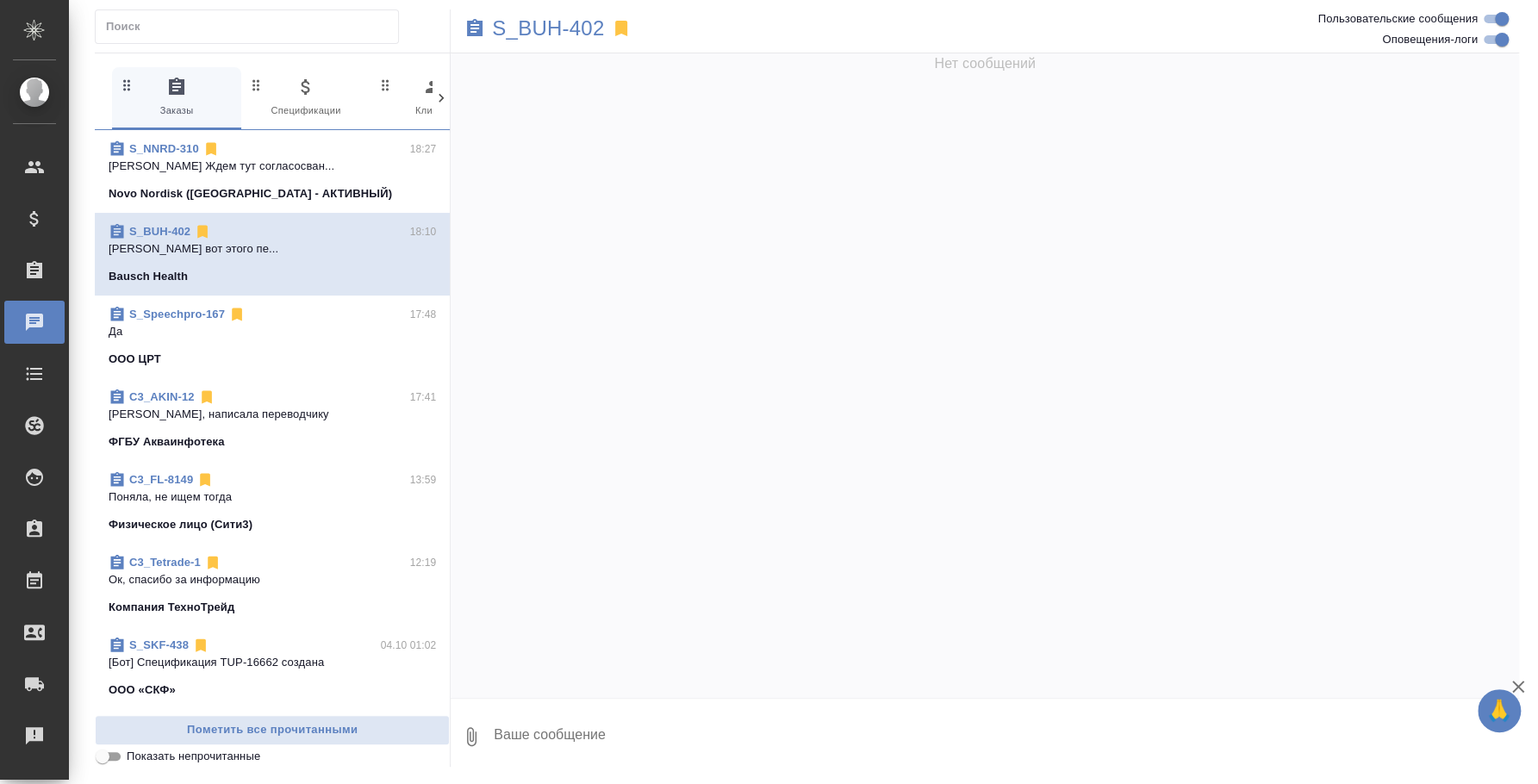
scroll to position [2748, 0]
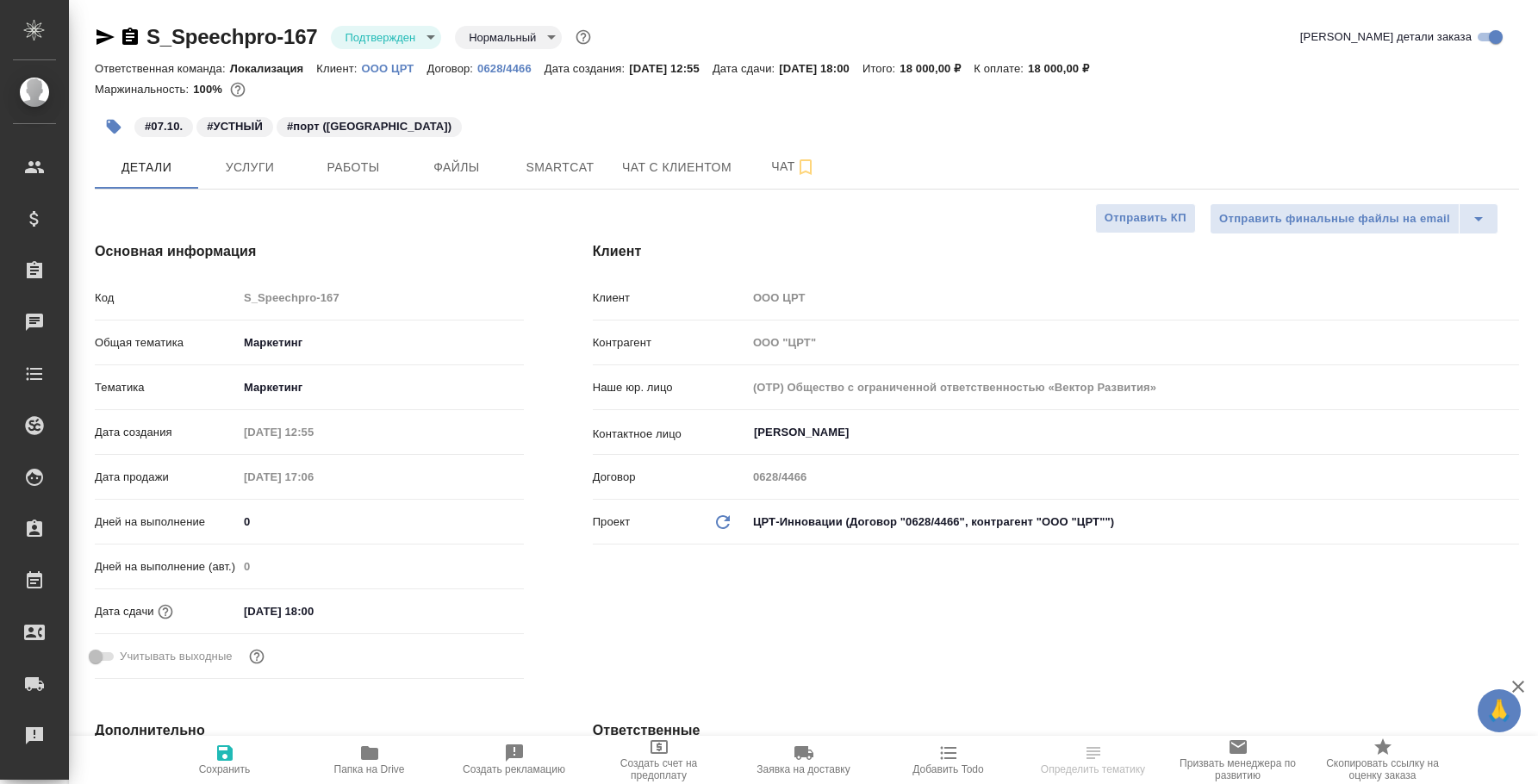
select select "RU"
click at [423, 32] on body "🙏 .cls-1 fill:#fff; AWATERA [PERSON_NAME] Спецификации Заказы Чаты Todo Проекты…" at bounding box center [769, 392] width 1538 height 784
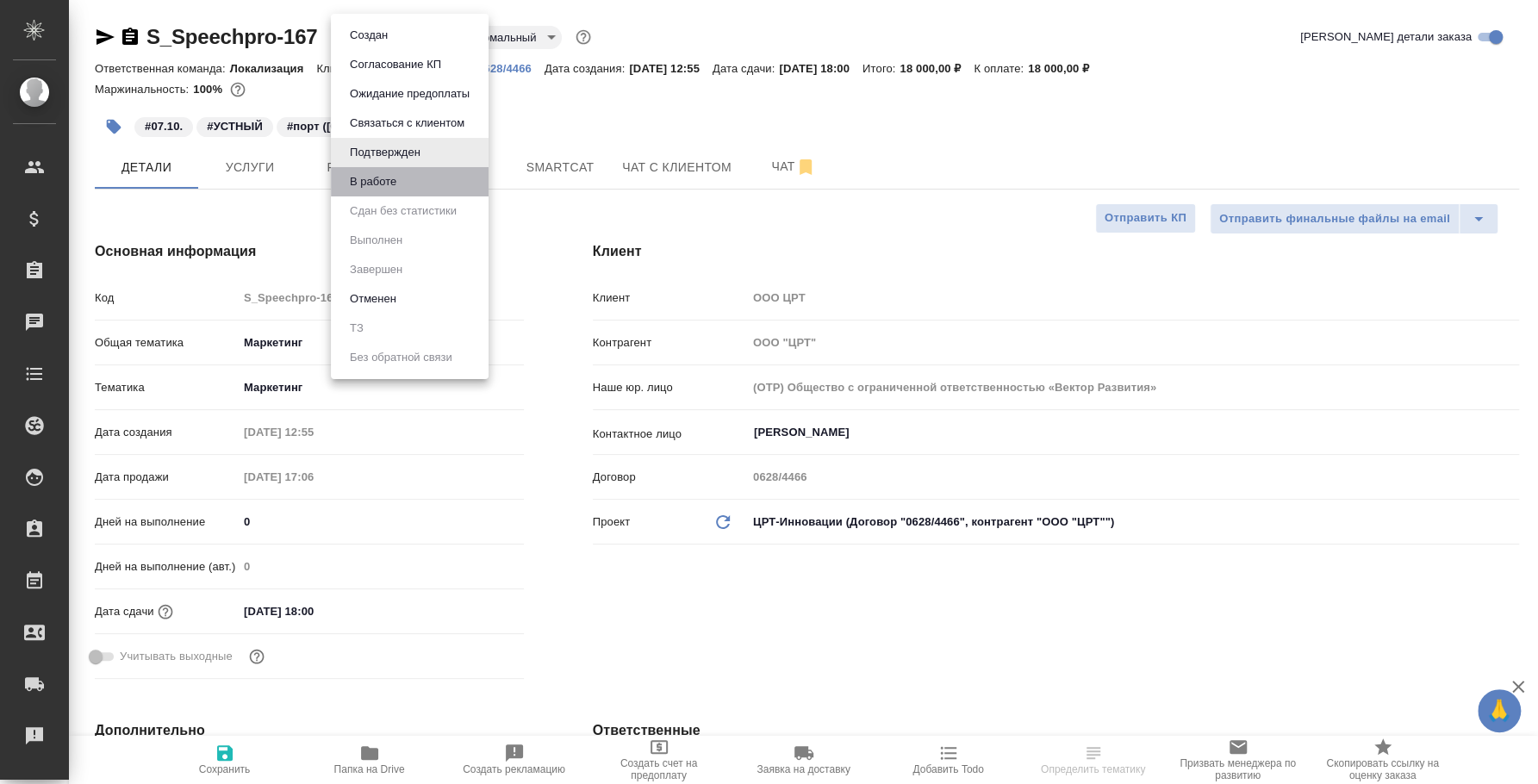
click at [382, 167] on li "В работе" at bounding box center [409, 182] width 157 height 30
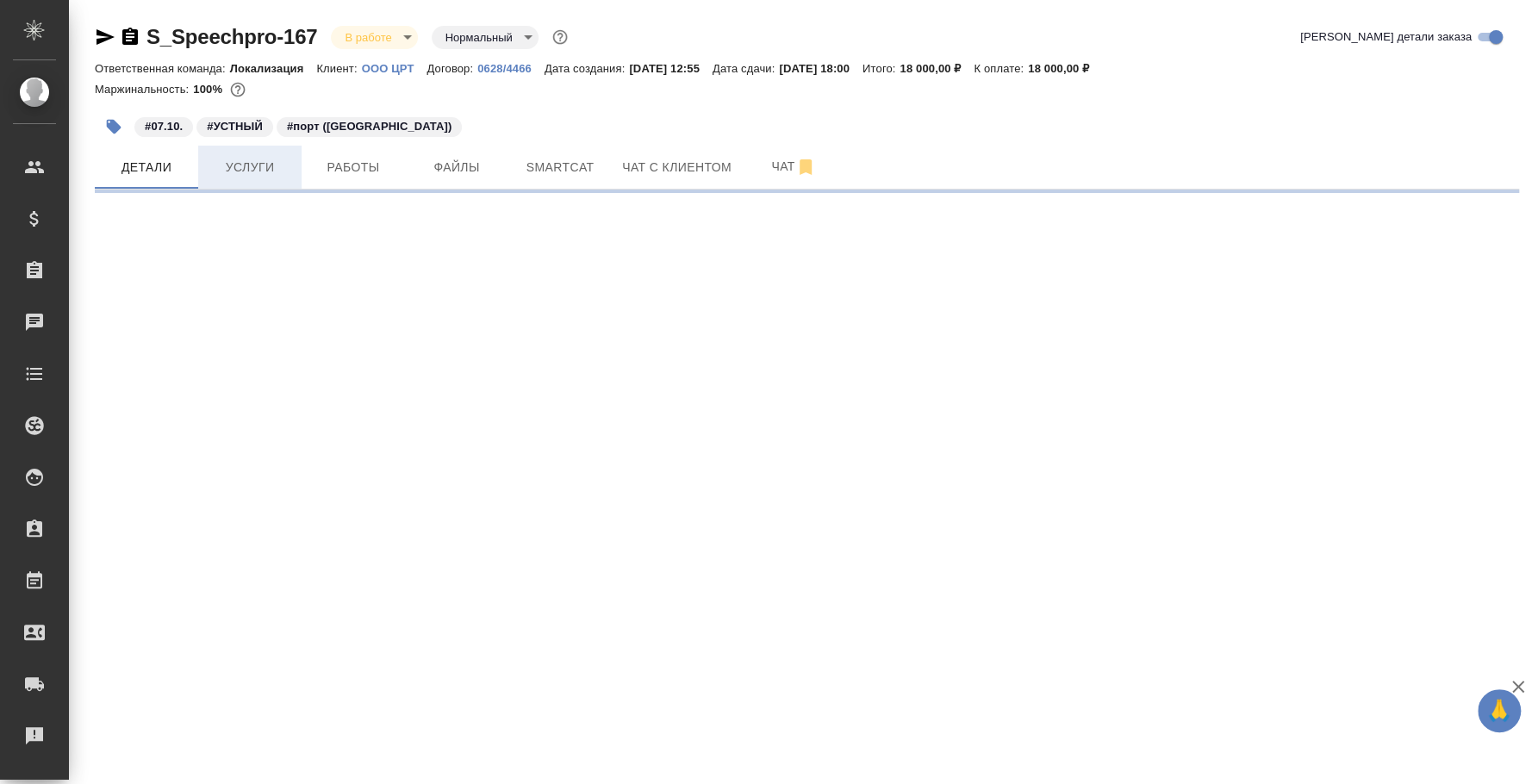
click at [268, 176] on span "Услуги" at bounding box center [251, 167] width 83 height 22
select select "RU"
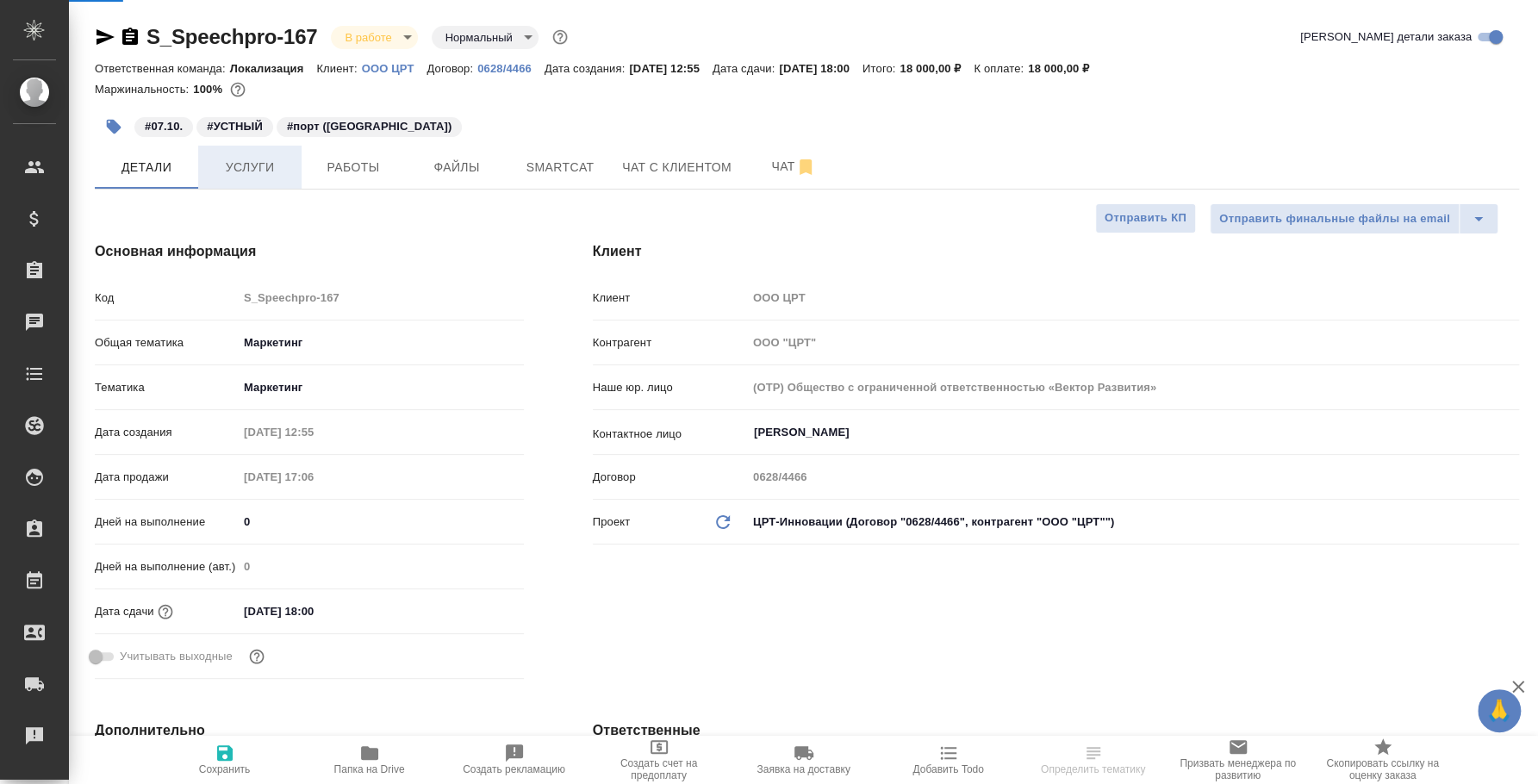
type textarea "x"
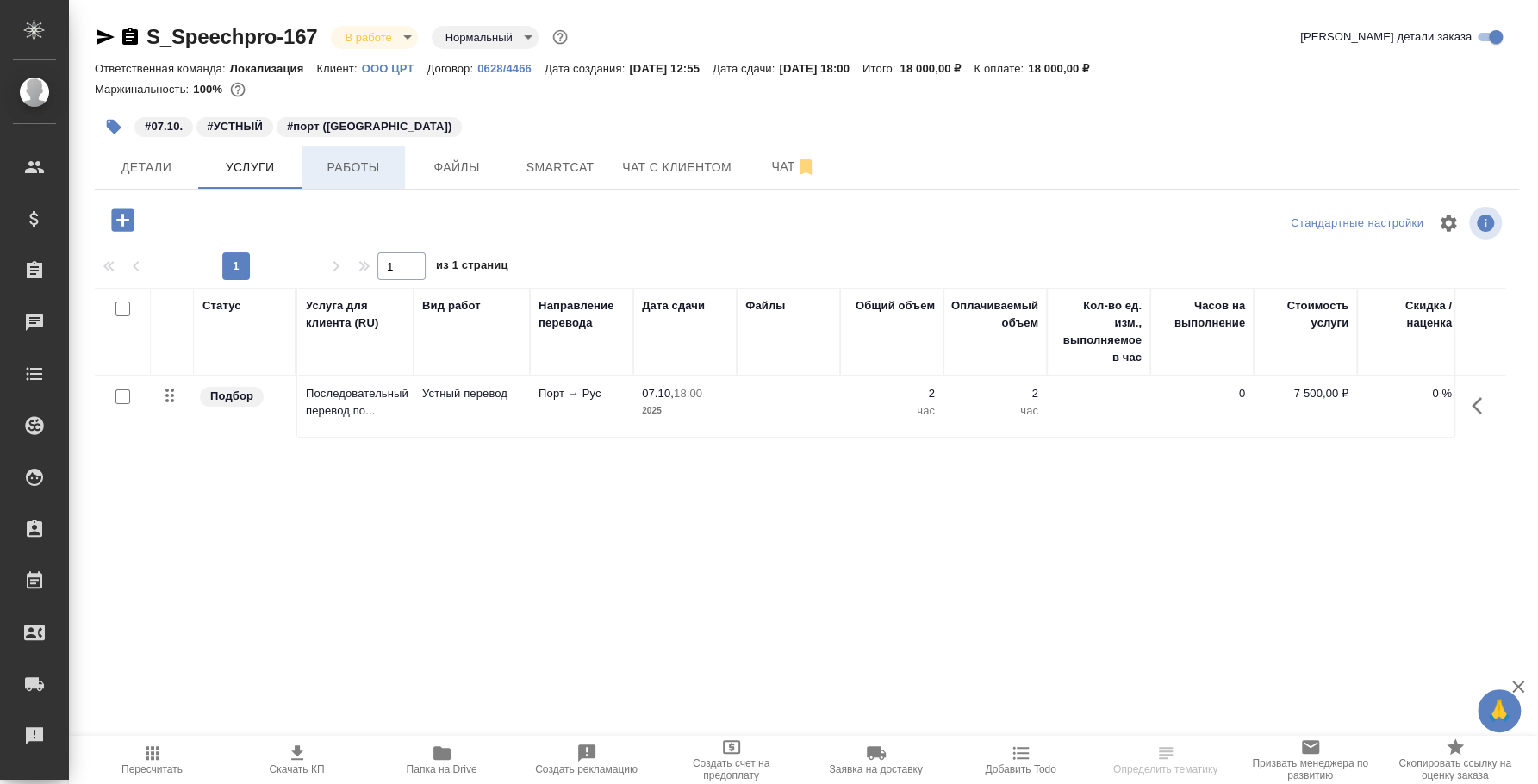
click at [396, 179] on button "Работы" at bounding box center [354, 167] width 103 height 44
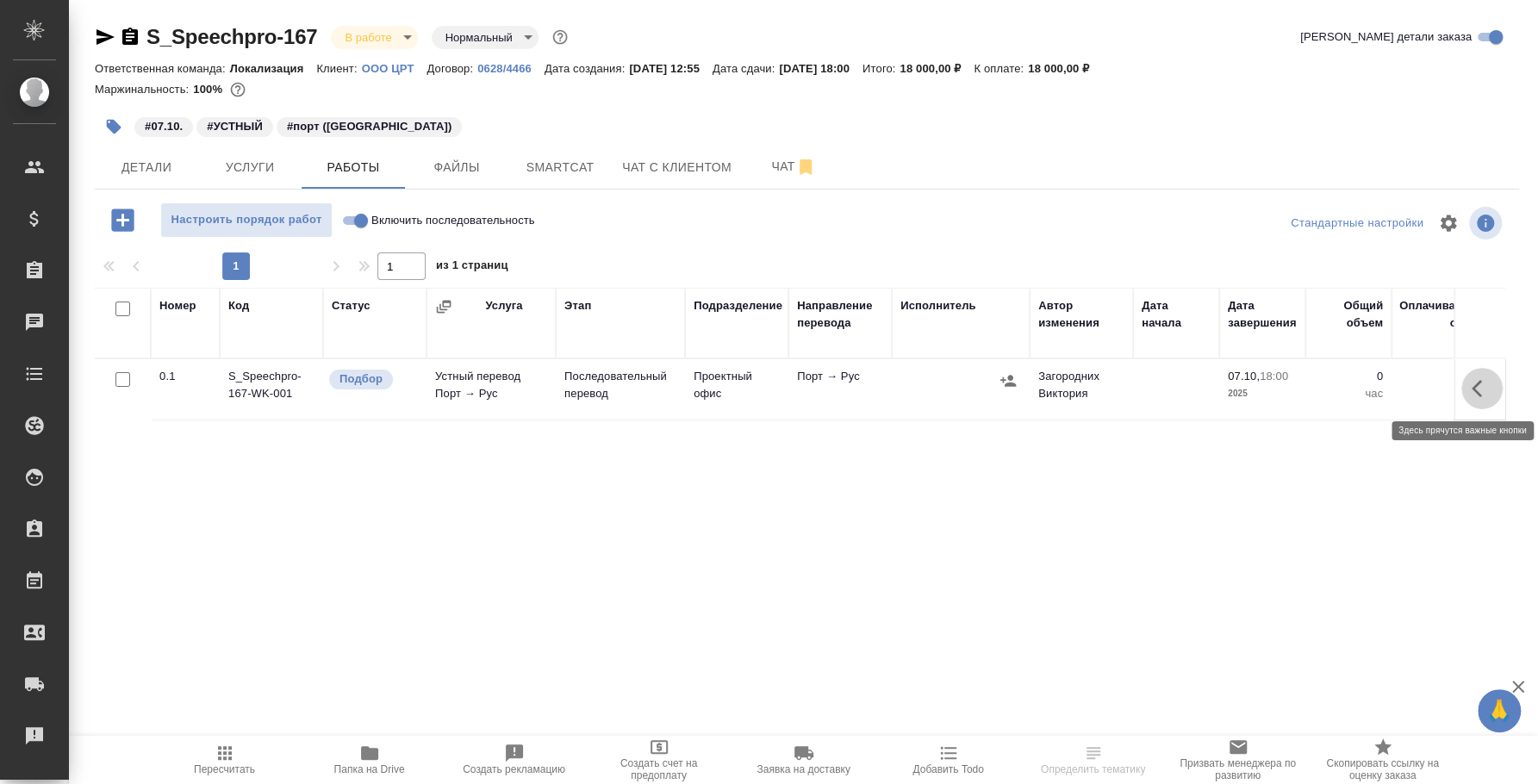
click at [1470, 382] on button "button" at bounding box center [1483, 389] width 42 height 42
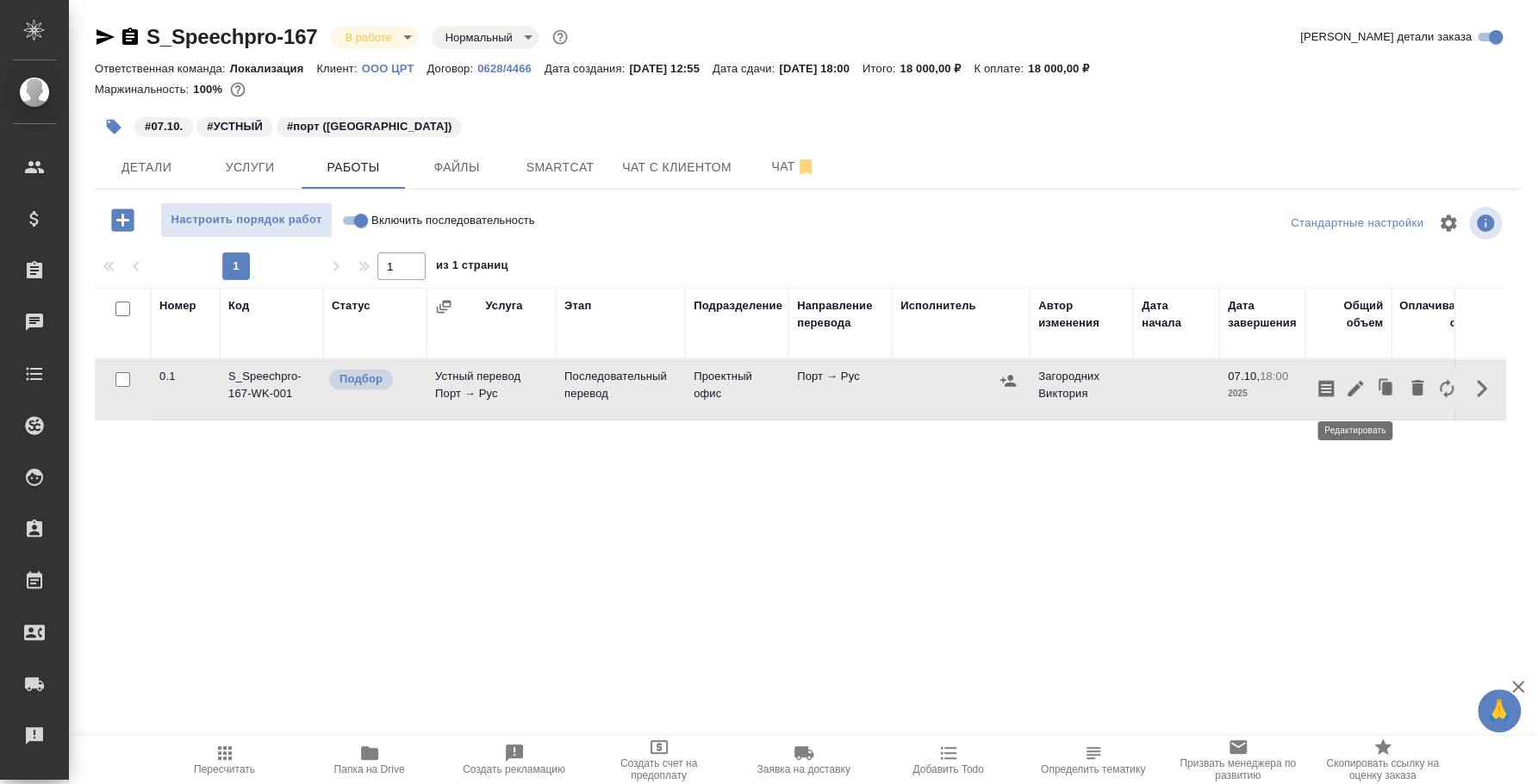
click at [1351, 388] on icon "button" at bounding box center [1355, 388] width 21 height 21
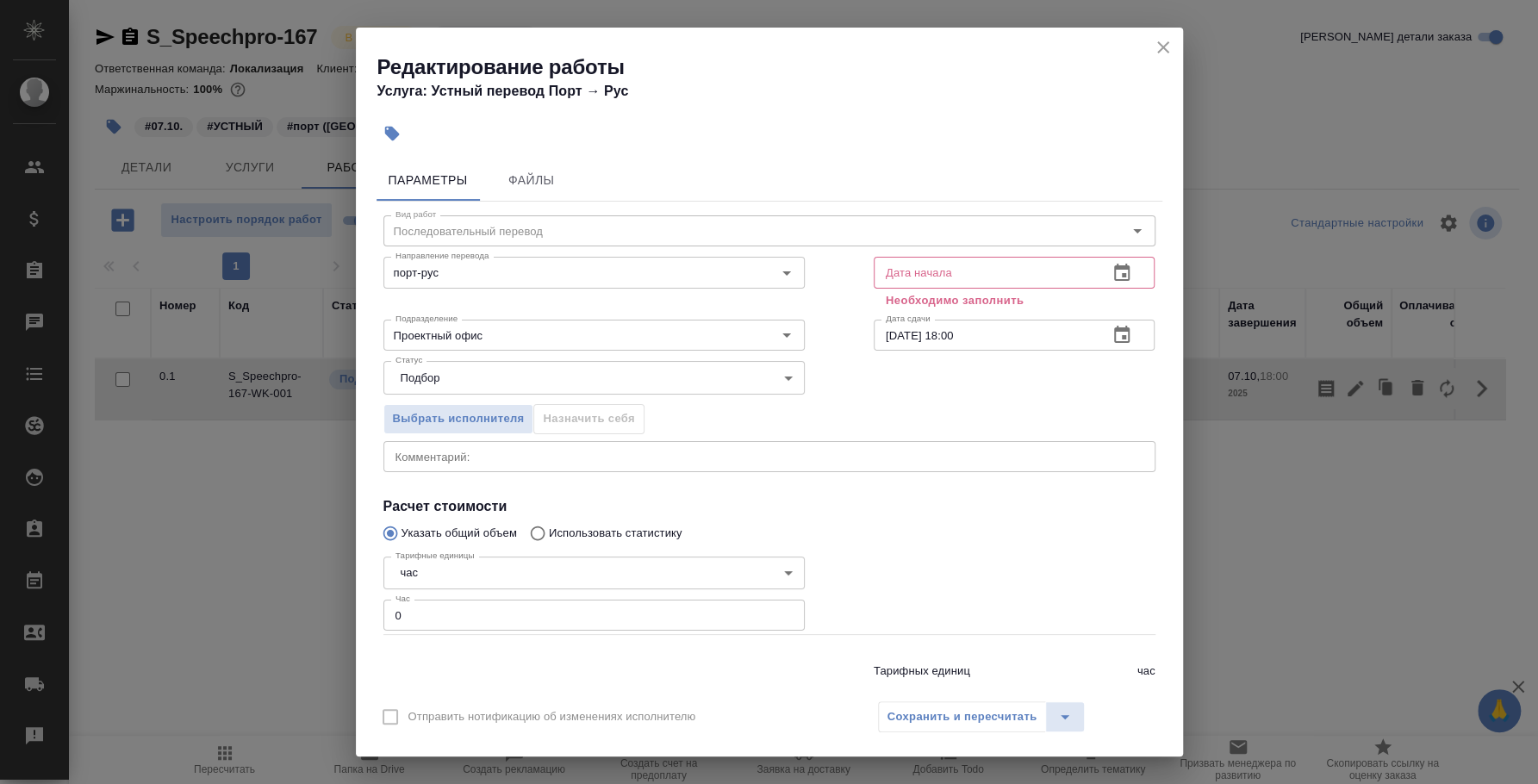
click at [1112, 275] on icon "button" at bounding box center [1122, 272] width 21 height 21
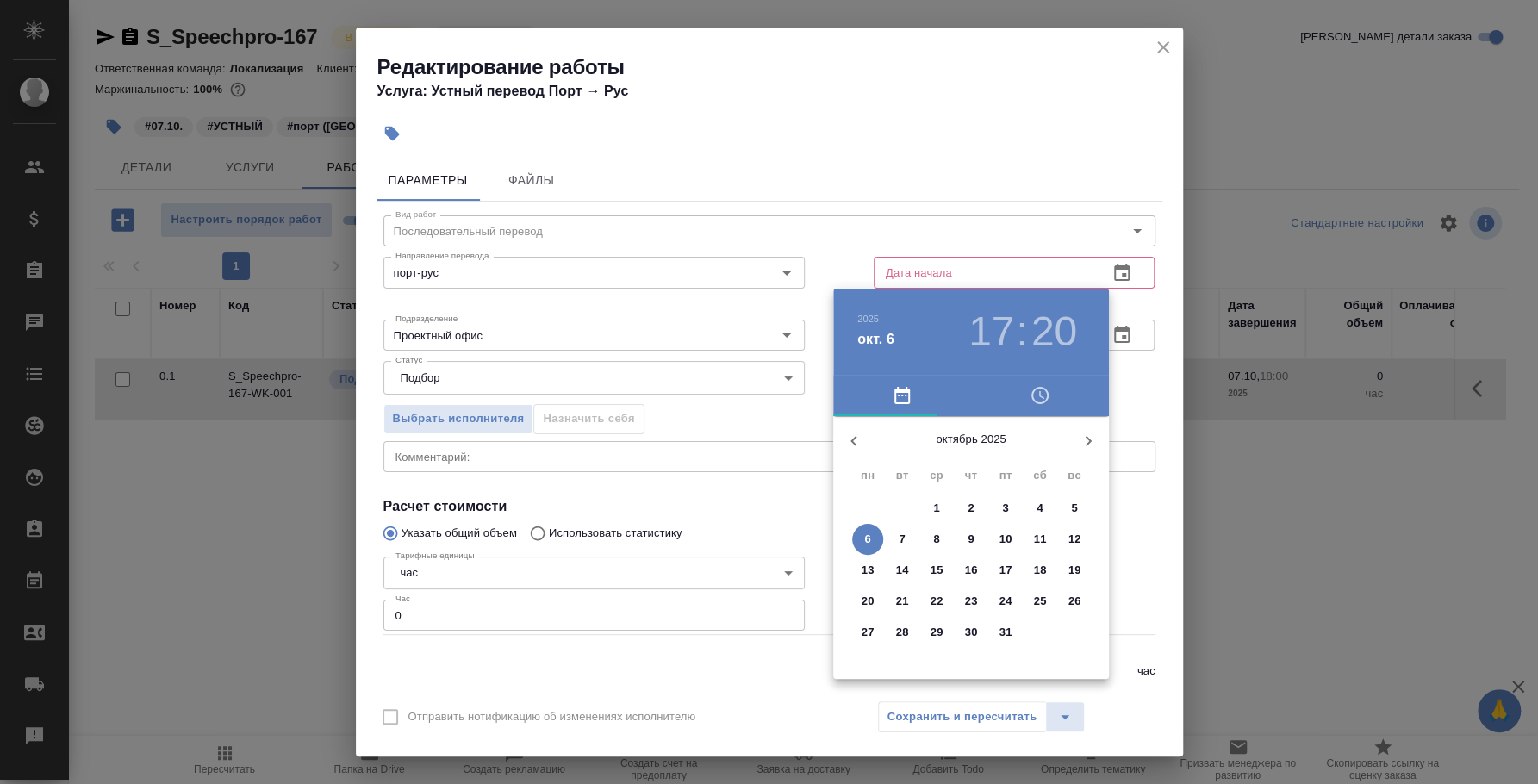
click at [863, 528] on button "6" at bounding box center [868, 539] width 31 height 31
type input "06.10.2025 17:20"
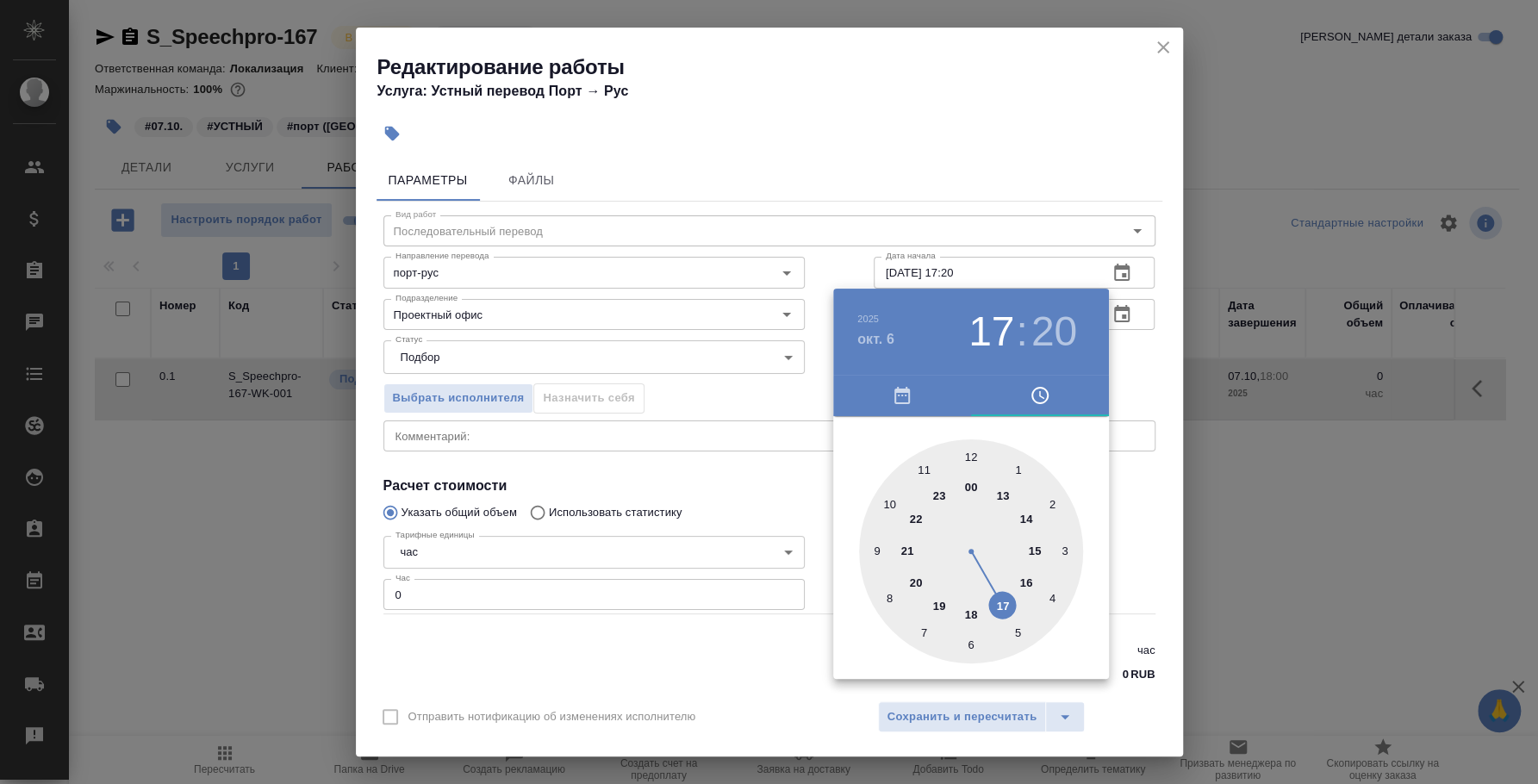
drag, startPoint x: 1153, startPoint y: 487, endPoint x: 1009, endPoint y: 481, distance: 144.1
click at [1153, 488] on div at bounding box center [769, 392] width 1538 height 784
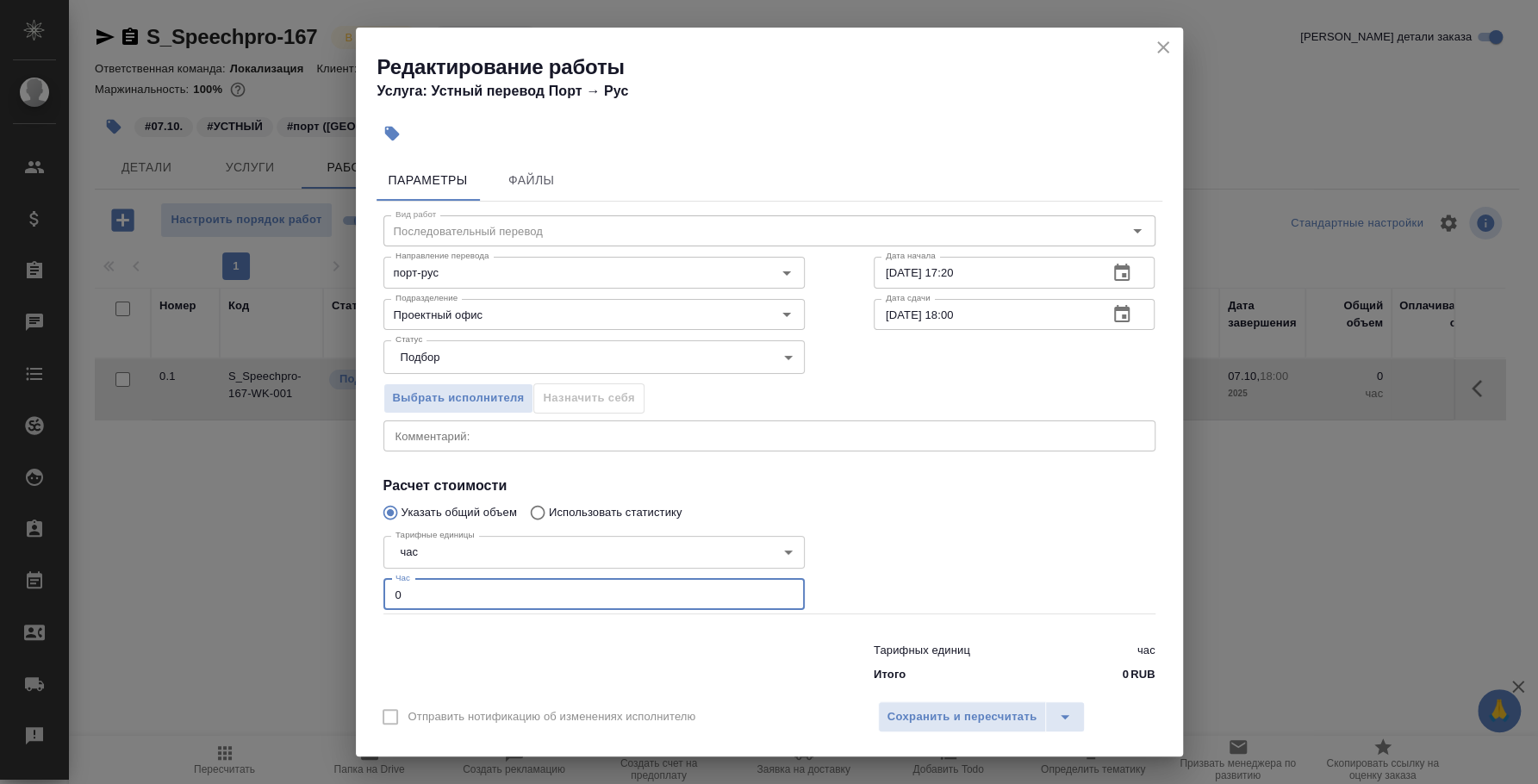
drag, startPoint x: 547, startPoint y: 605, endPoint x: 292, endPoint y: 606, distance: 255.0
click at [292, 606] on div "Редактирование работы Услуга: Устный перевод Порт → Рус Параметры Файлы Вид раб…" at bounding box center [769, 392] width 1538 height 784
type input "2"
click at [960, 714] on span "Сохранить и пересчитать" at bounding box center [962, 717] width 150 height 20
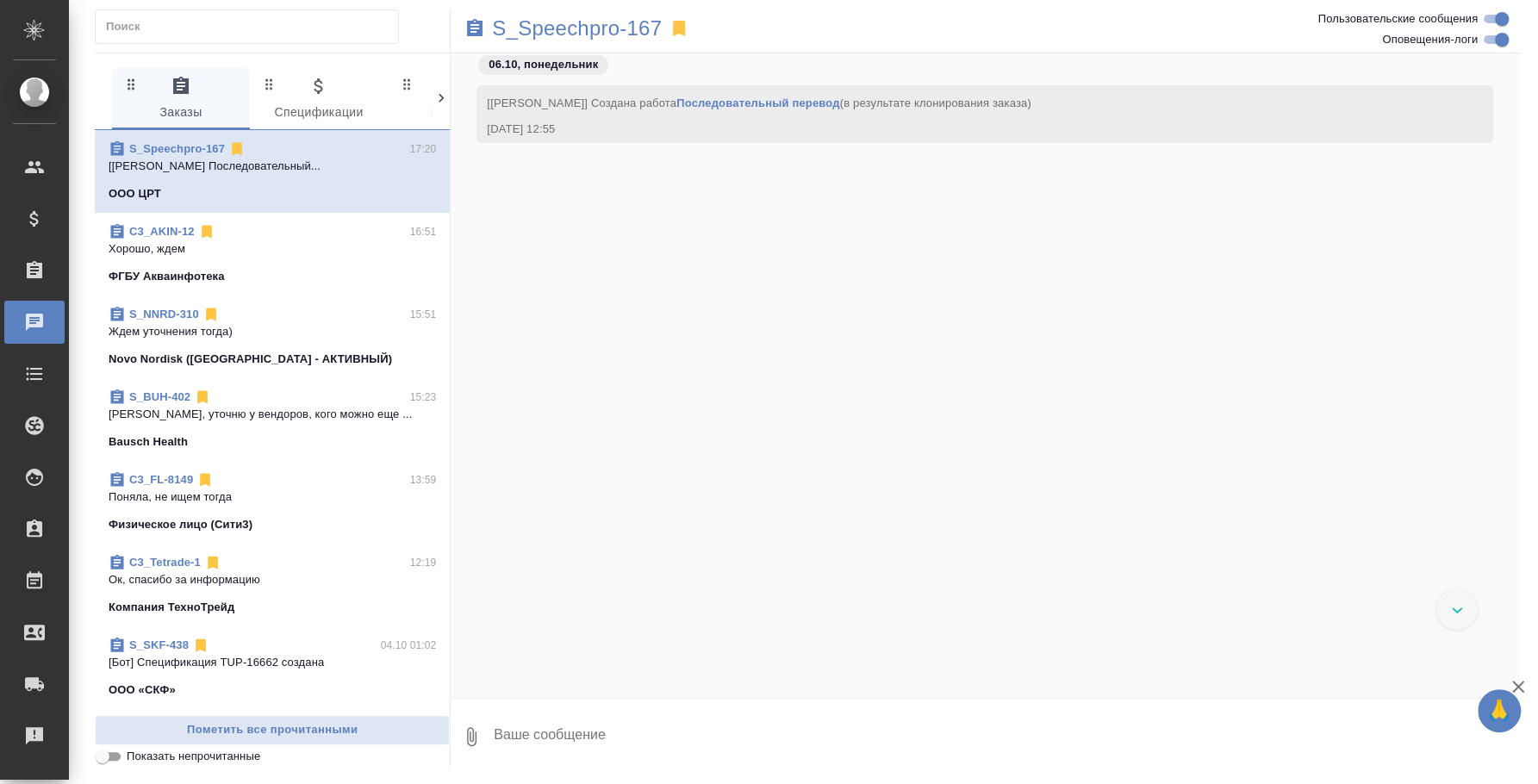
scroll to position [908, 0]
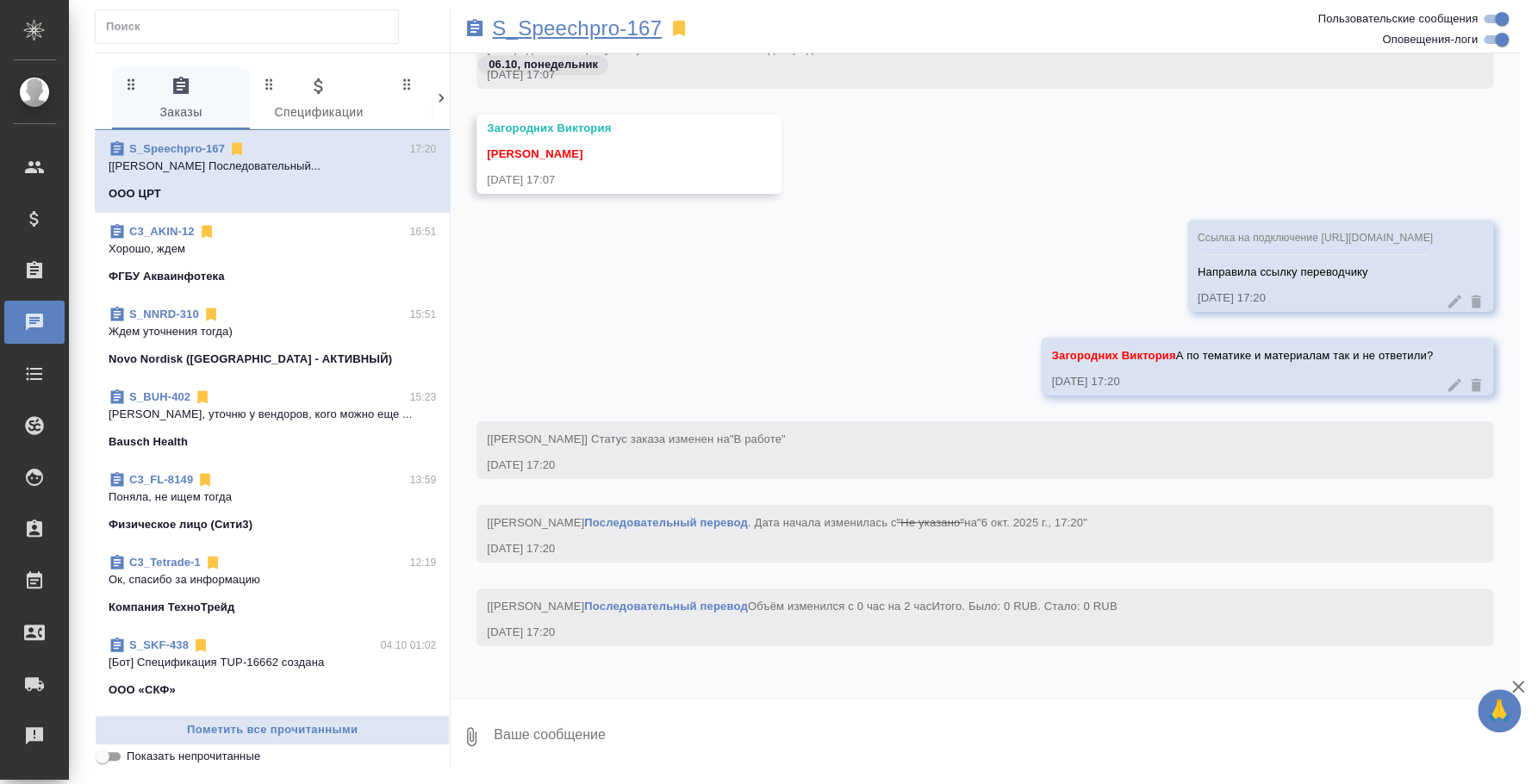
click at [548, 37] on p "S_Speechpro-167" at bounding box center [576, 28] width 169 height 17
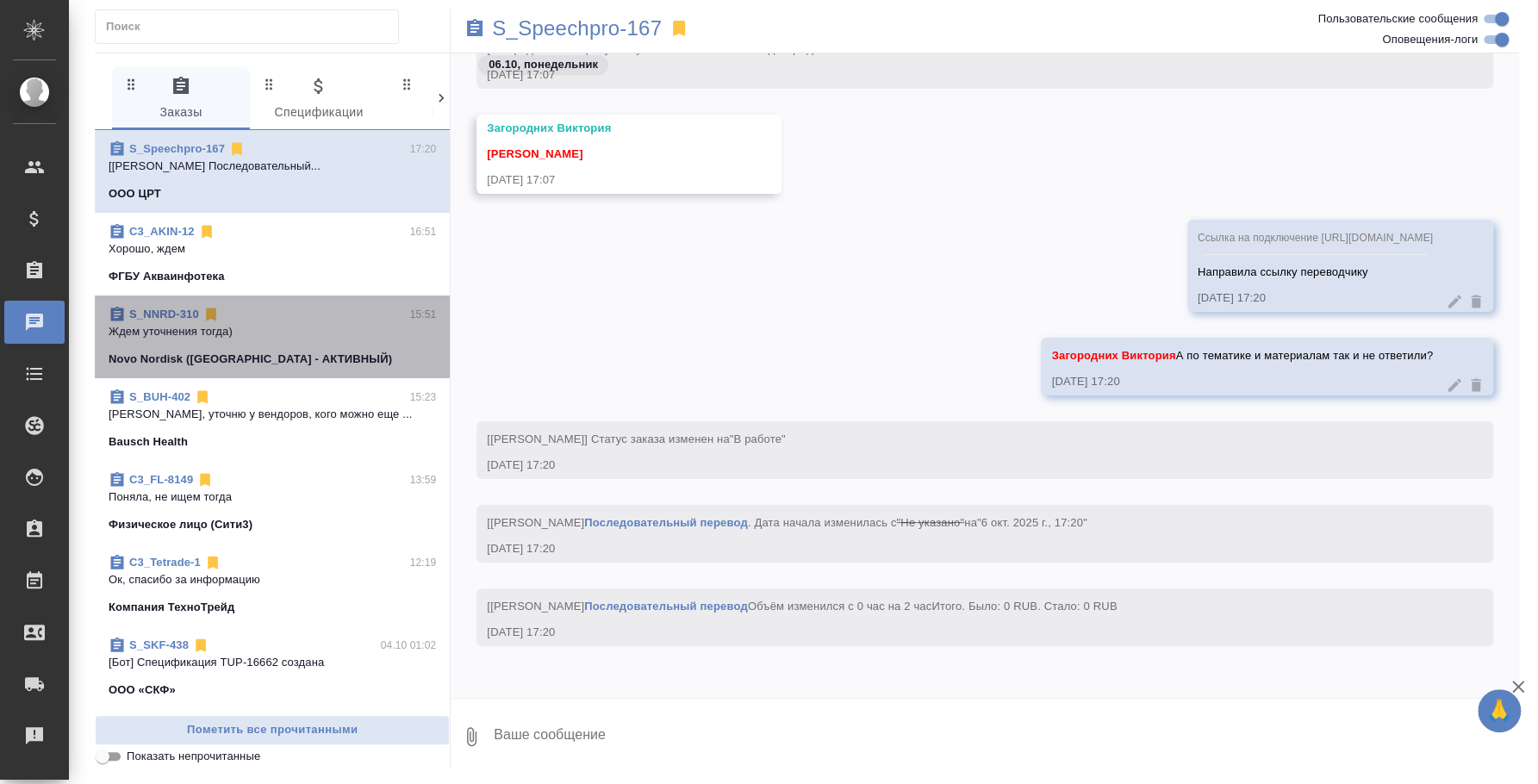
click at [331, 337] on p "Ждем уточнения тогда)" at bounding box center [272, 331] width 328 height 17
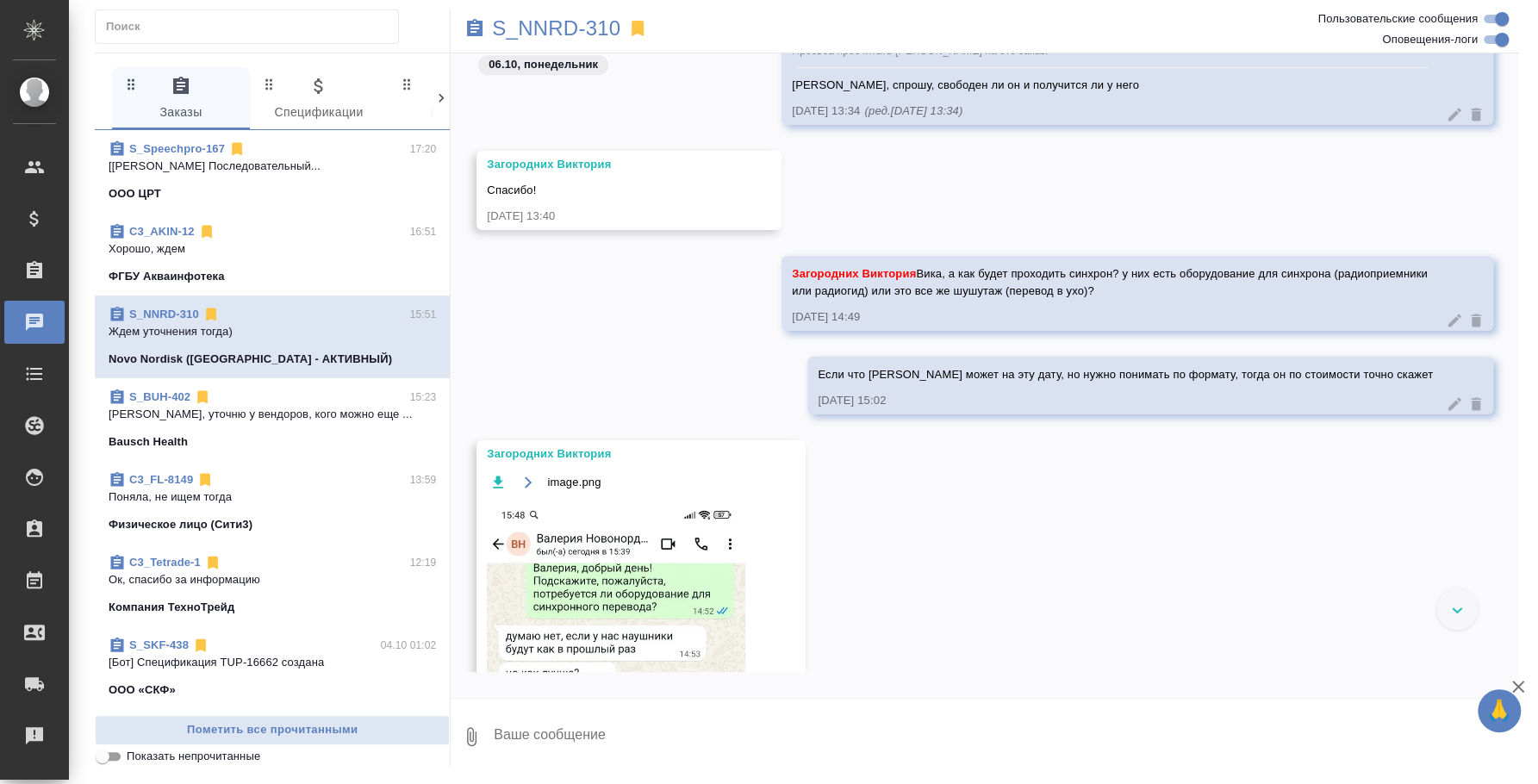
scroll to position [1614, 0]
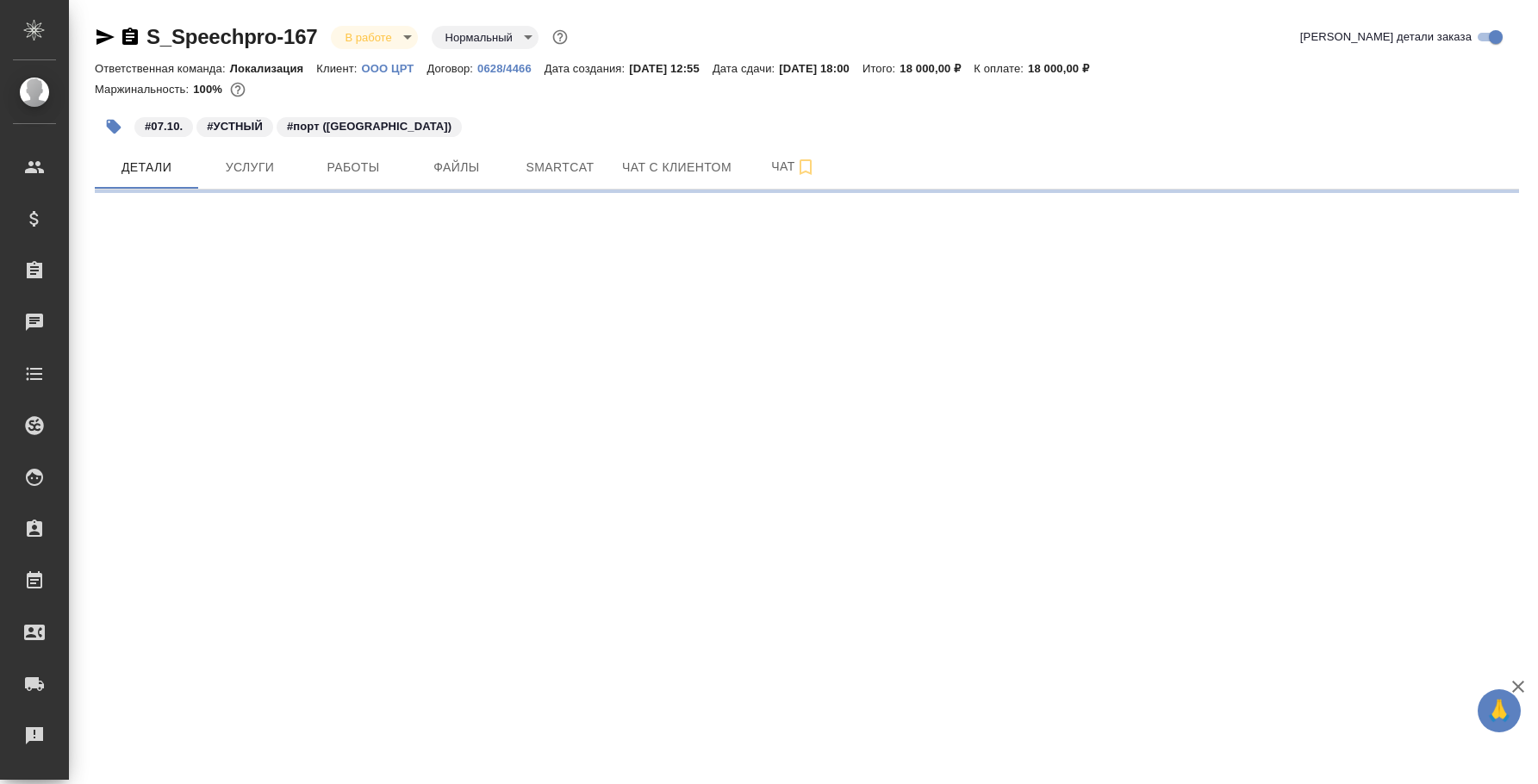
select select "RU"
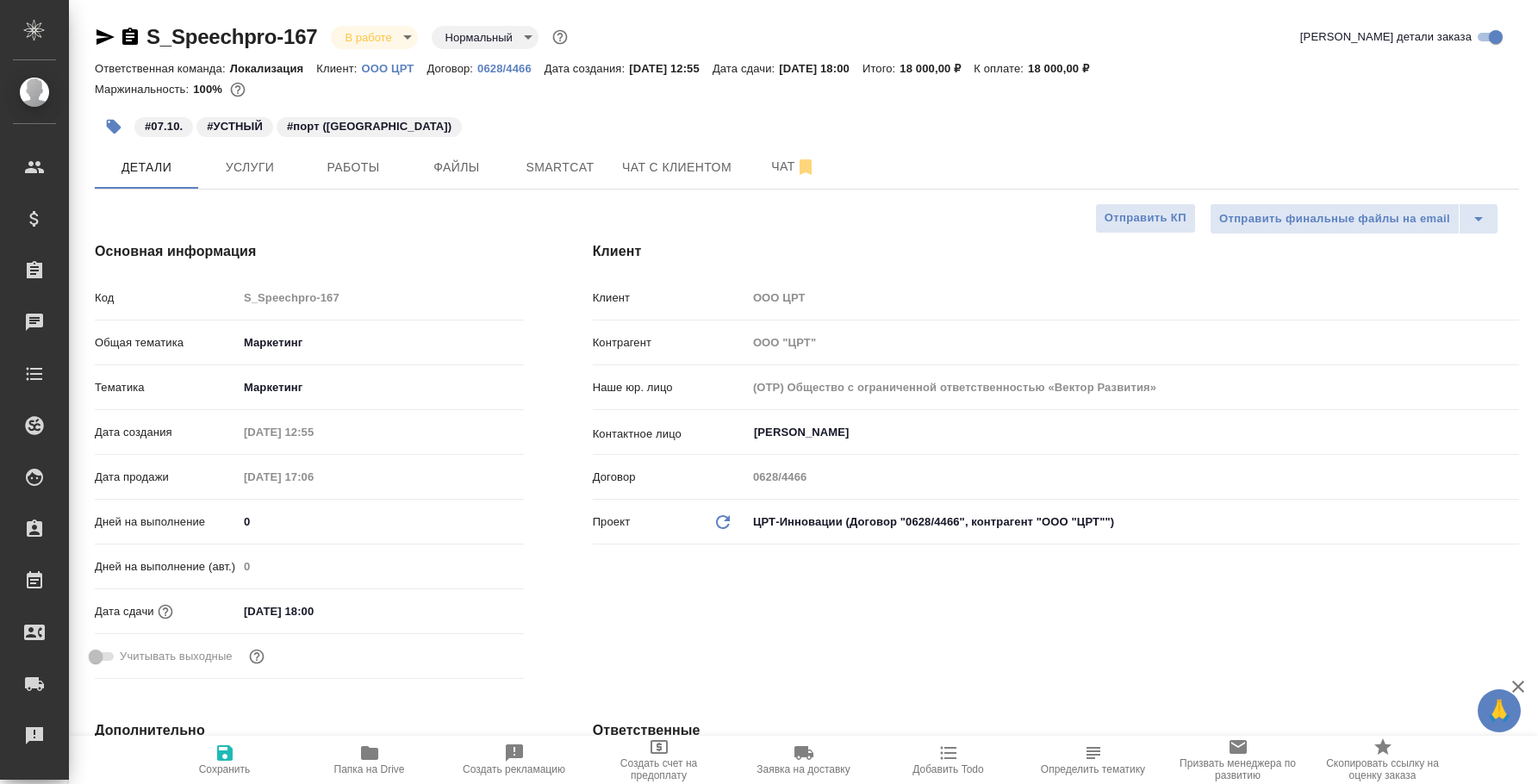
type textarea "x"
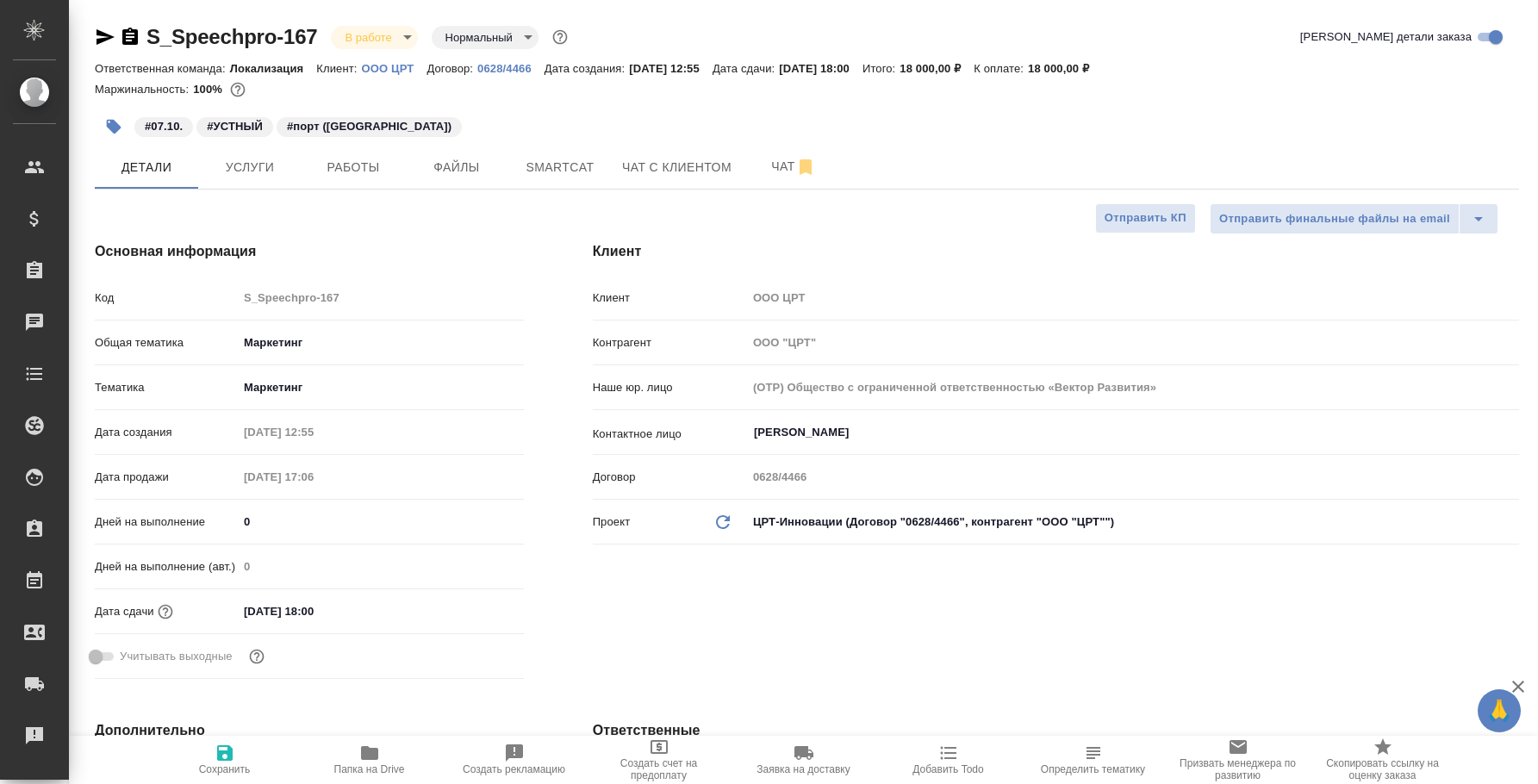
type textarea "x"
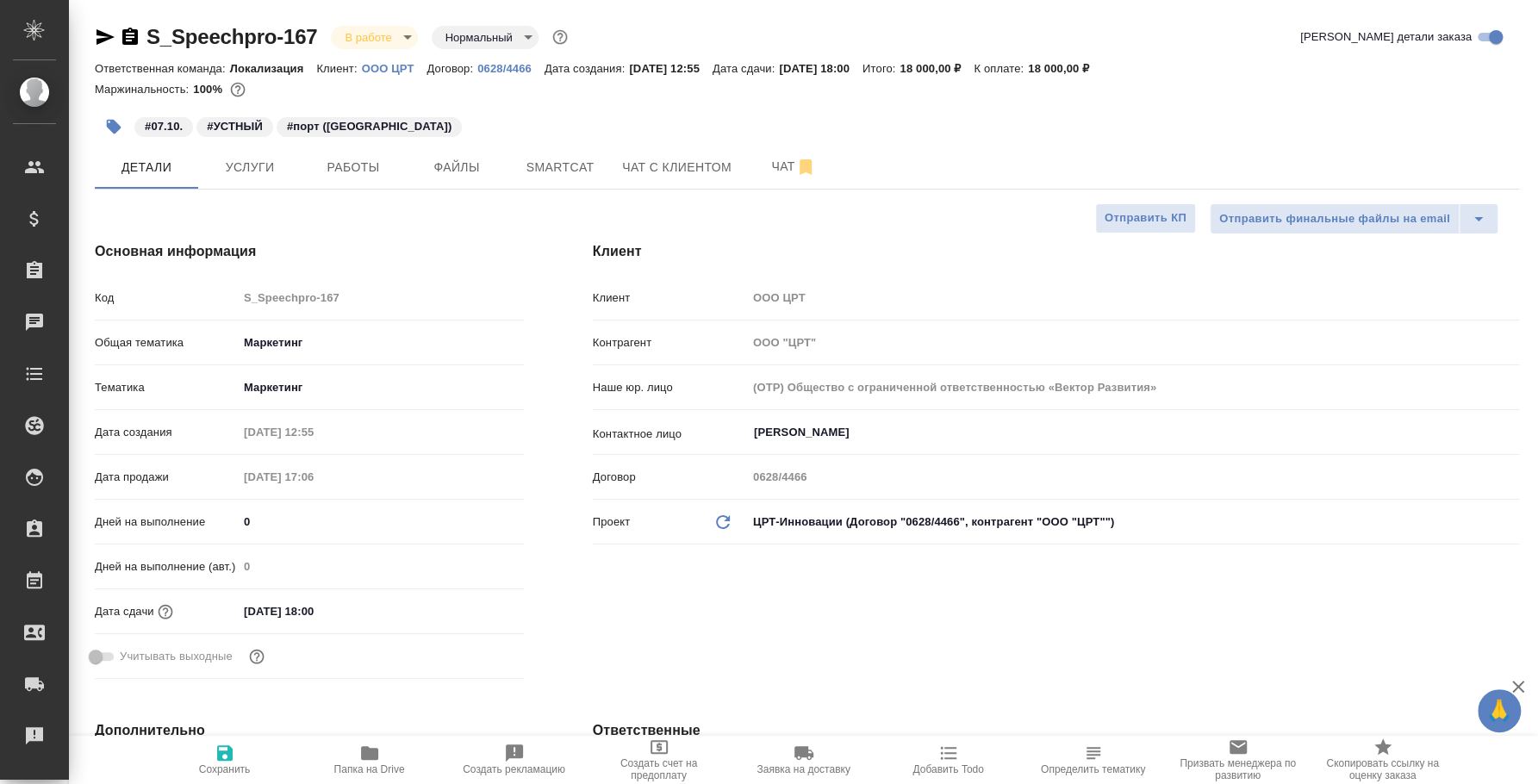
type textarea "x"
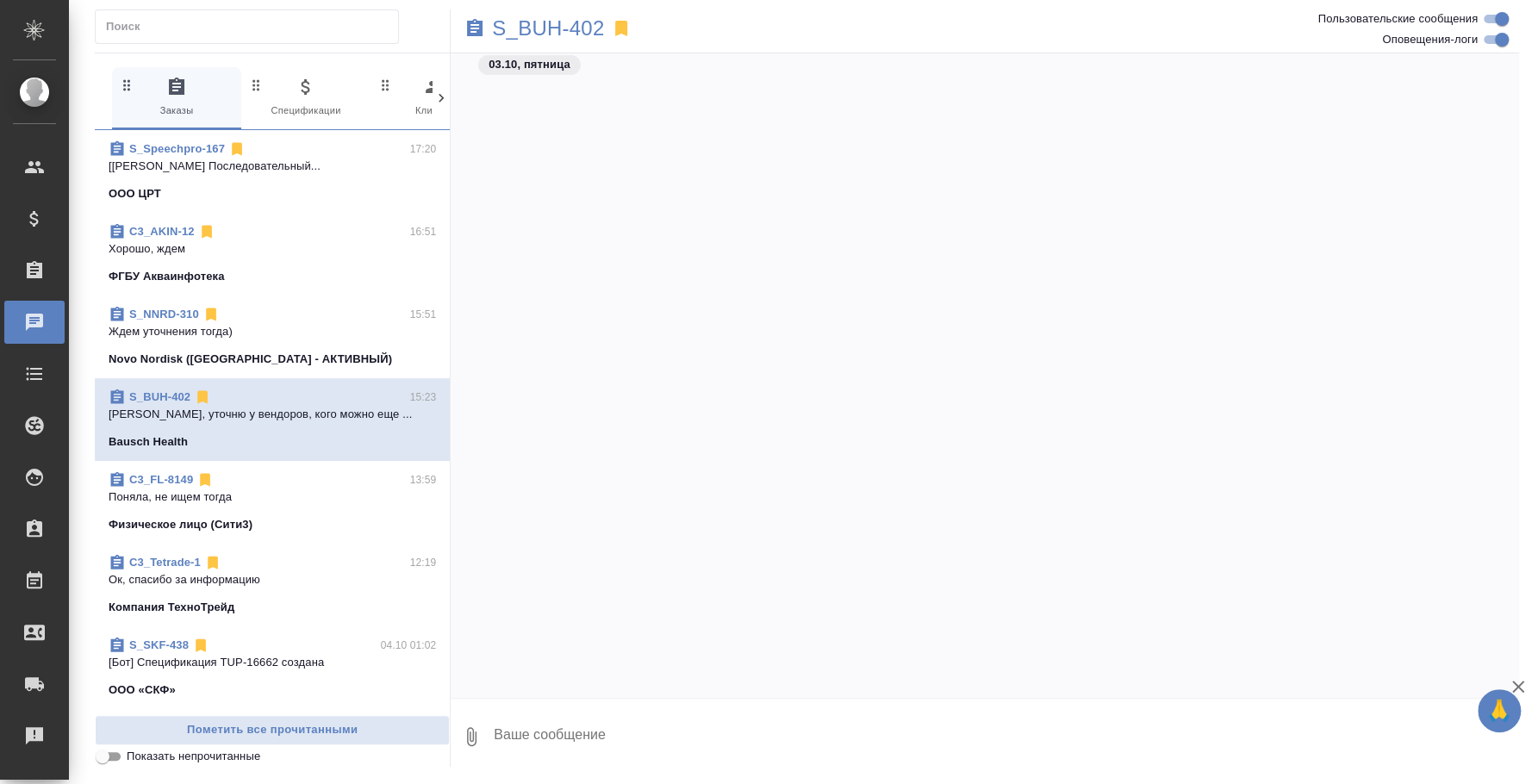
scroll to position [1022, 0]
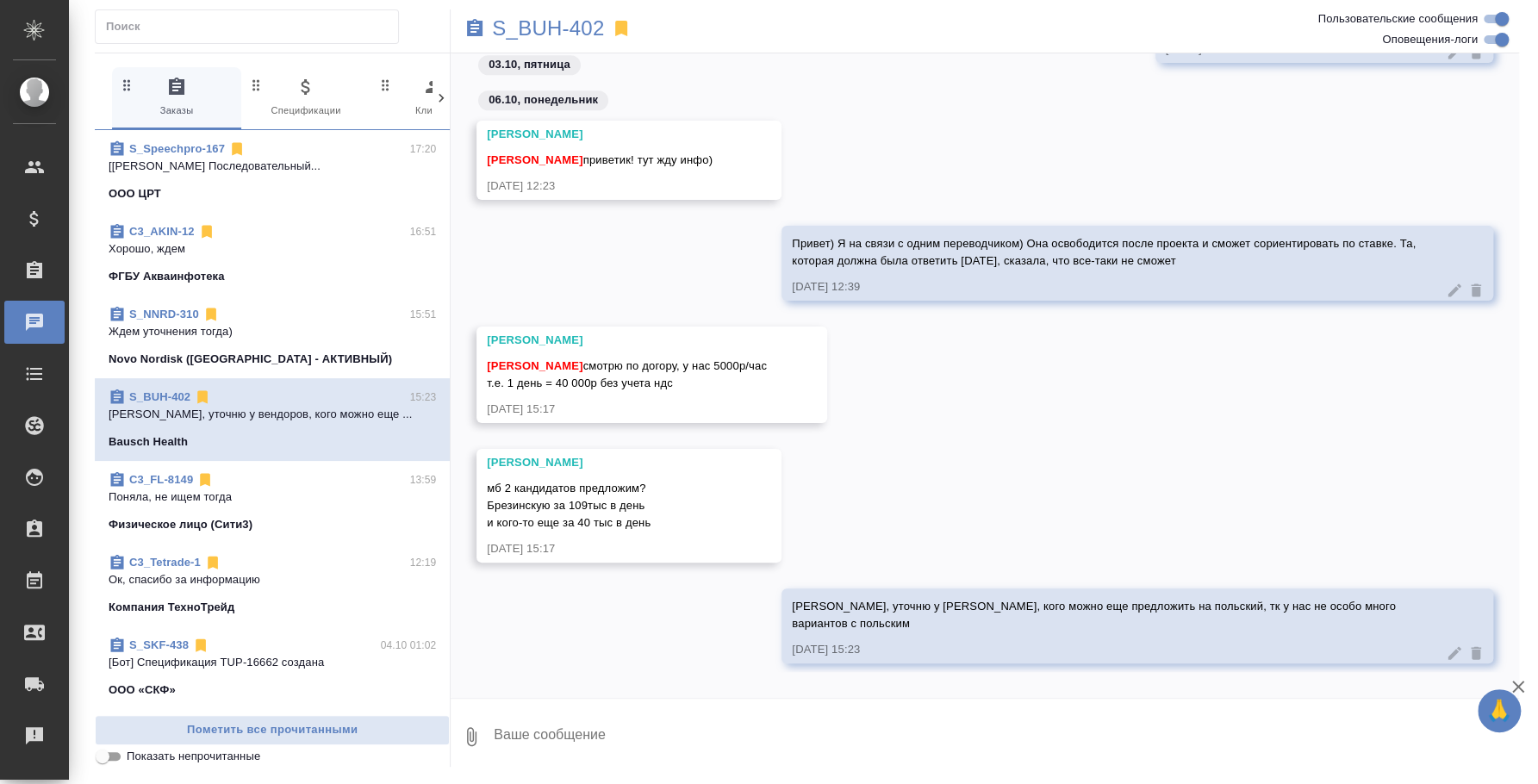
click at [867, 735] on textarea at bounding box center [1005, 735] width 1027 height 58
type textarea "Лера, пока что ищем переводчика, у которого получится"
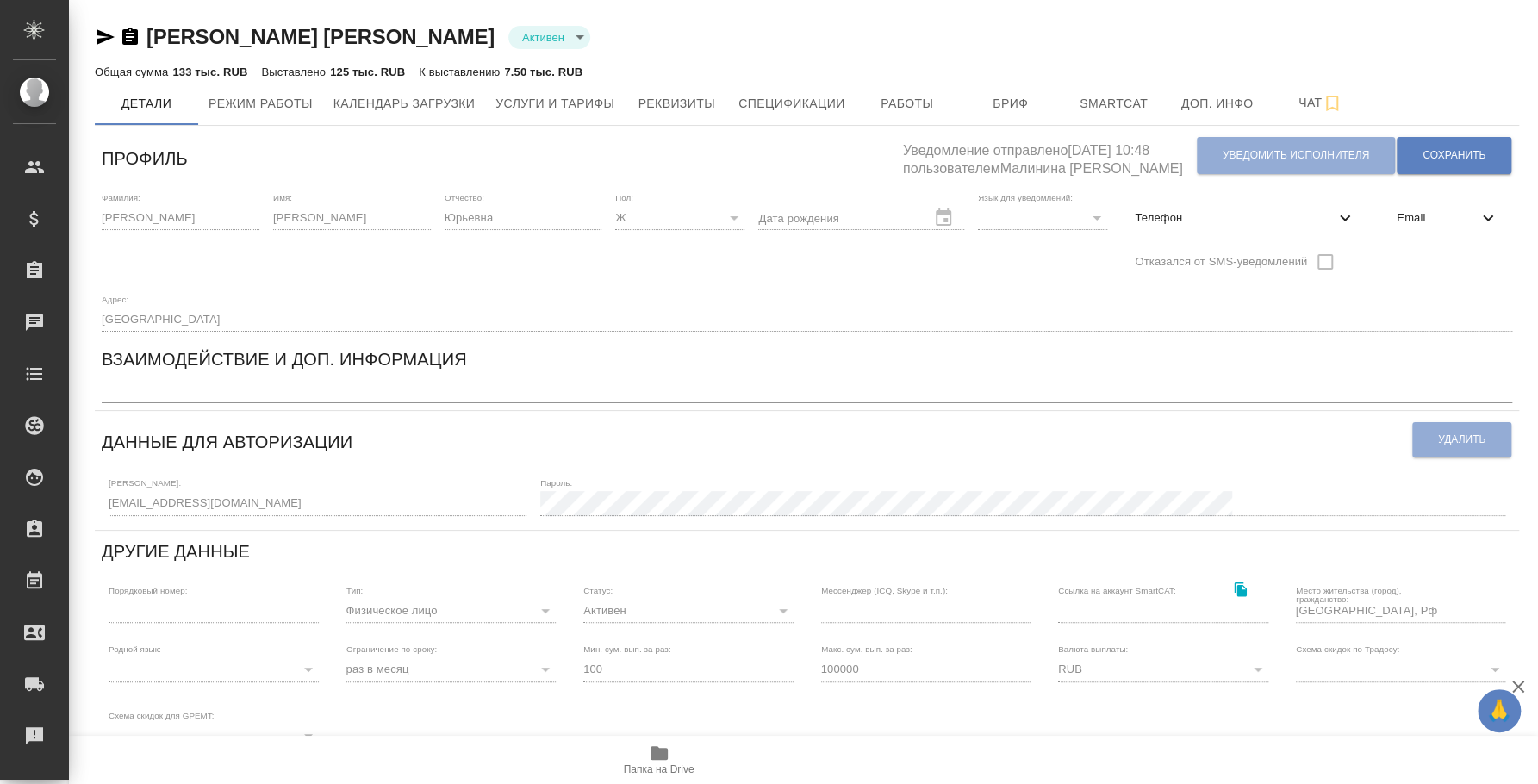
click at [104, 31] on icon "button" at bounding box center [105, 37] width 21 height 21
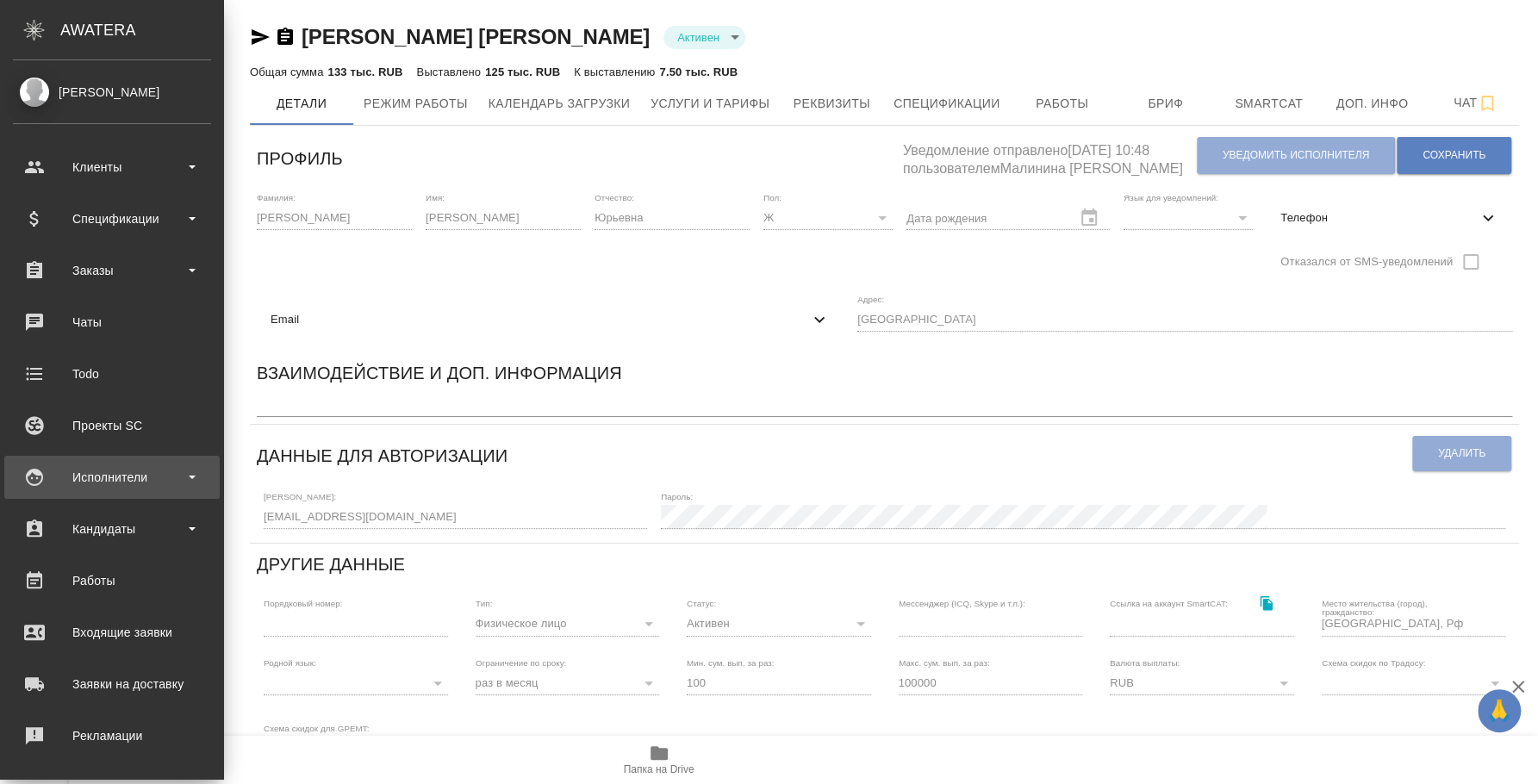
click at [114, 473] on div "Исполнители" at bounding box center [112, 477] width 198 height 26
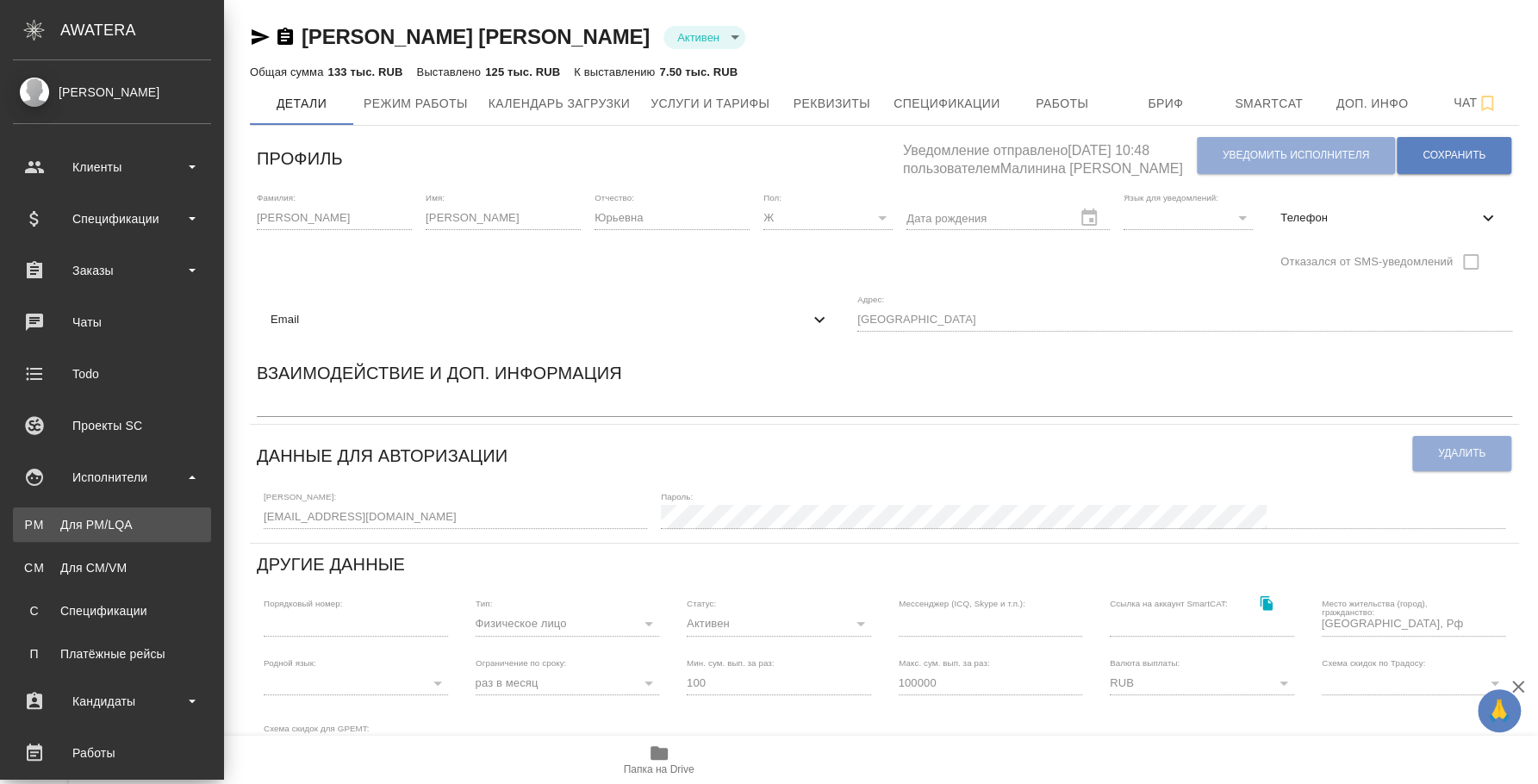
click at [110, 525] on div "Для PM/LQA" at bounding box center [112, 524] width 181 height 17
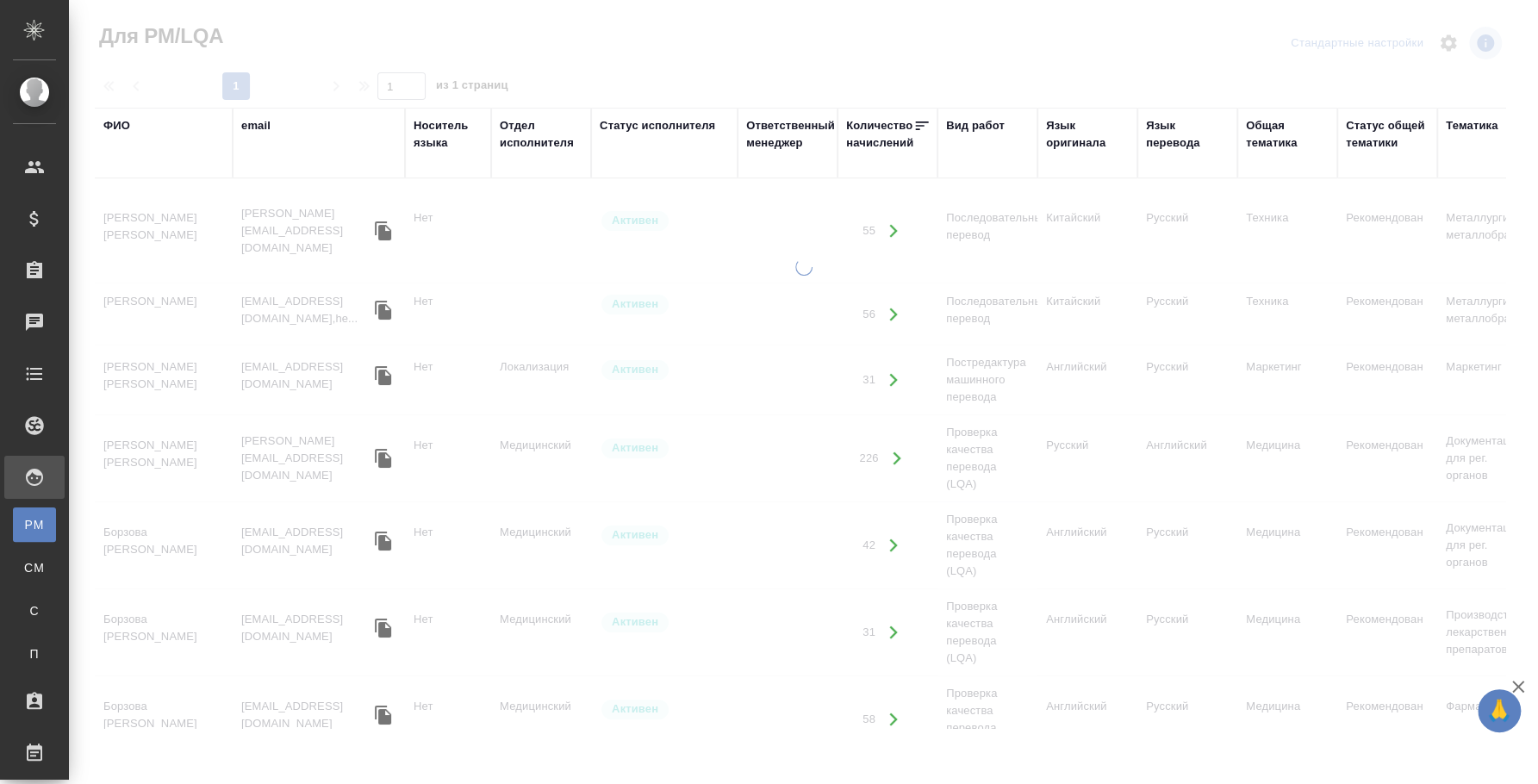
click at [123, 128] on div "ФИО" at bounding box center [116, 125] width 27 height 17
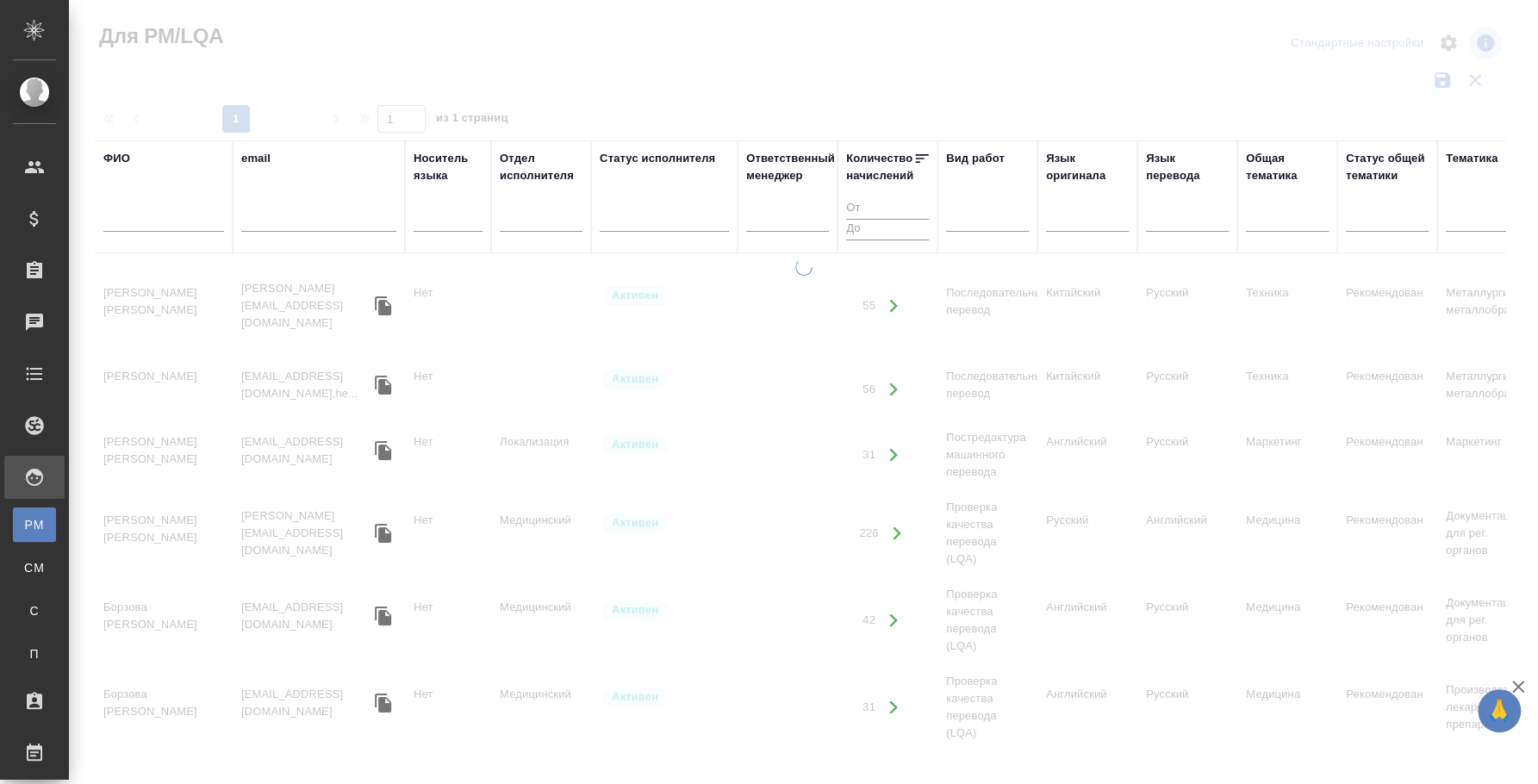
click at [143, 223] on input "text" at bounding box center [163, 221] width 121 height 22
click at [154, 210] on input "дорошкодмитрий" at bounding box center [163, 221] width 121 height 22
type input "дорошко [PERSON_NAME]"
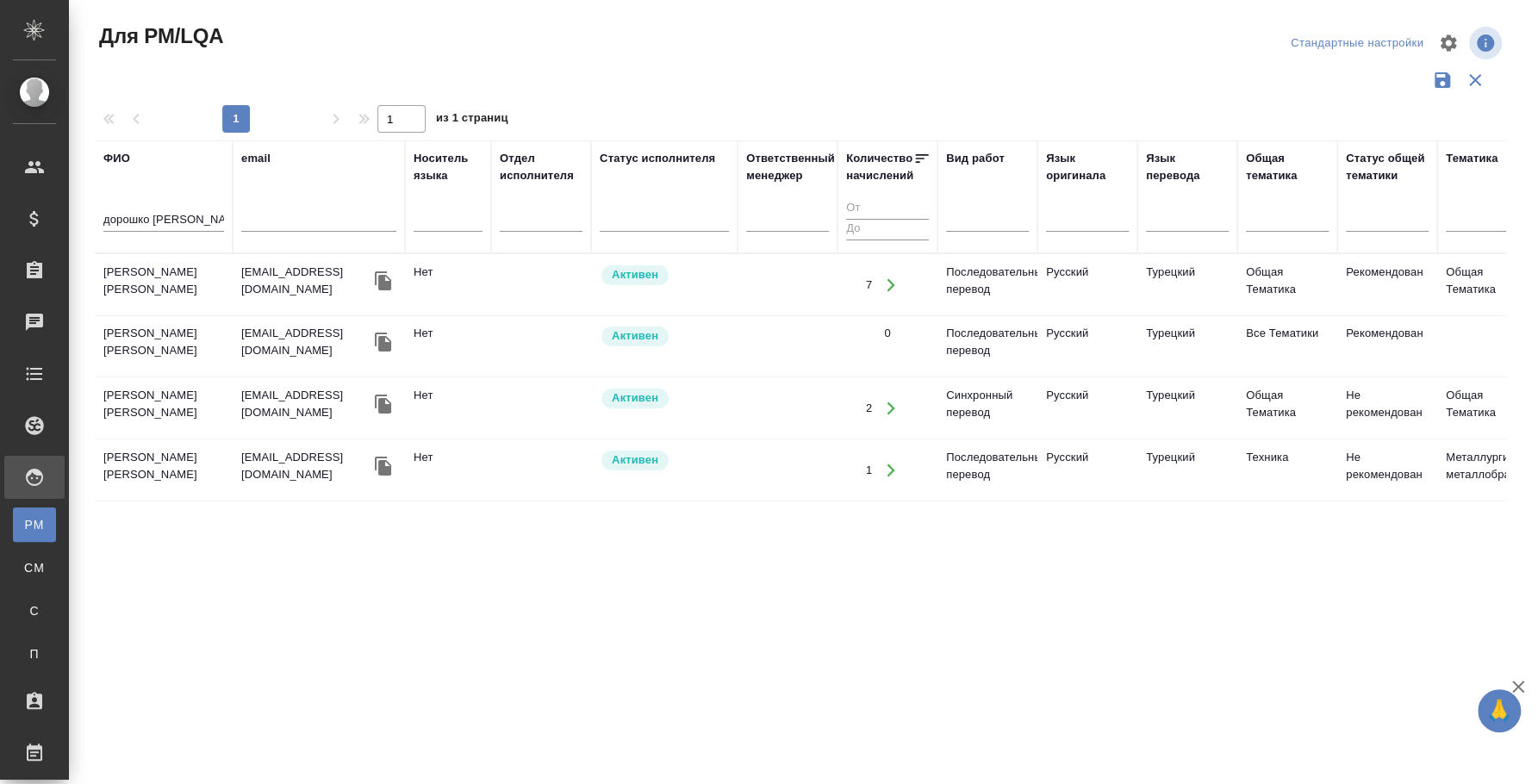
click at [164, 279] on td "[PERSON_NAME] [PERSON_NAME]" at bounding box center [163, 285] width 138 height 60
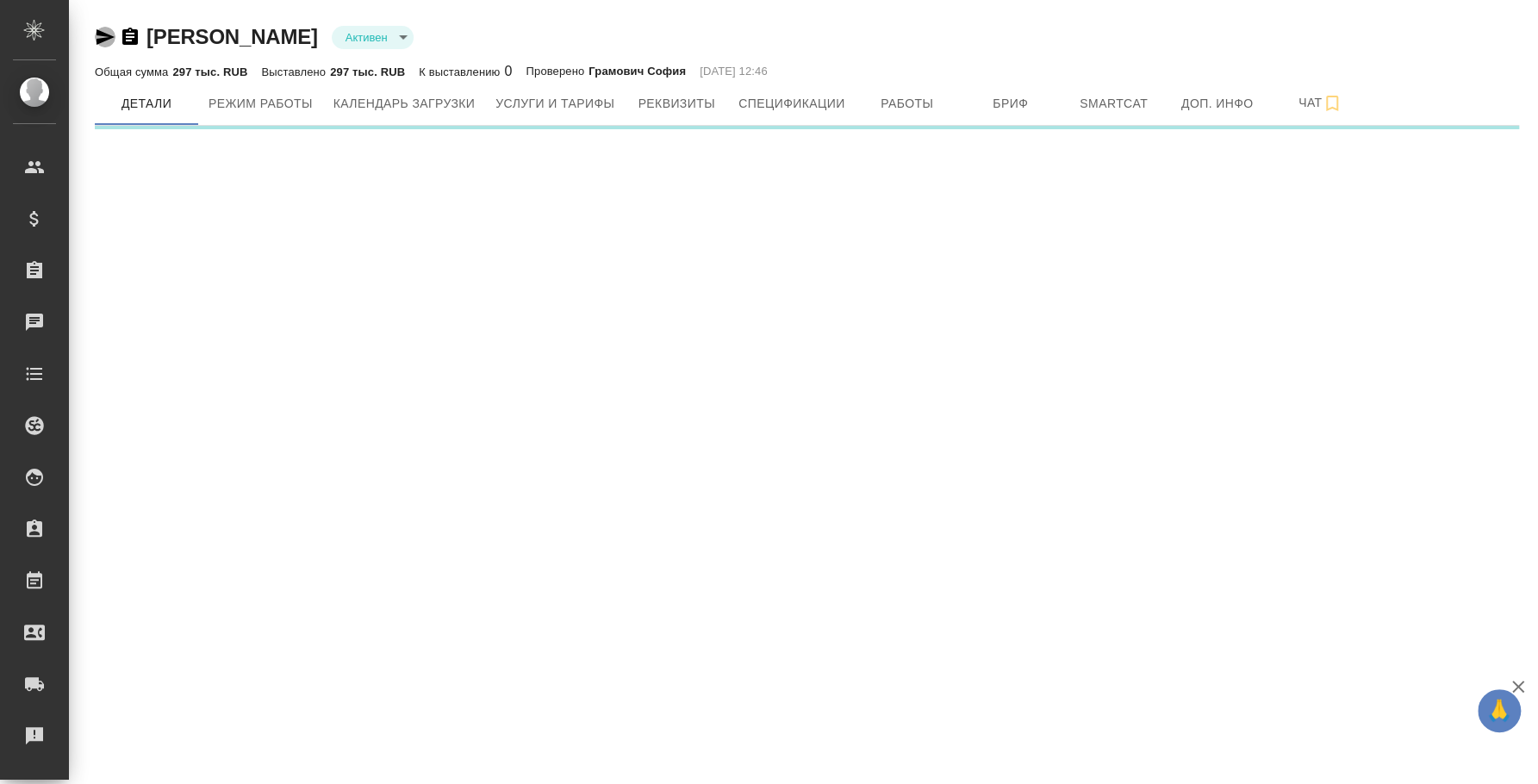
click at [106, 35] on icon "button" at bounding box center [105, 38] width 18 height 16
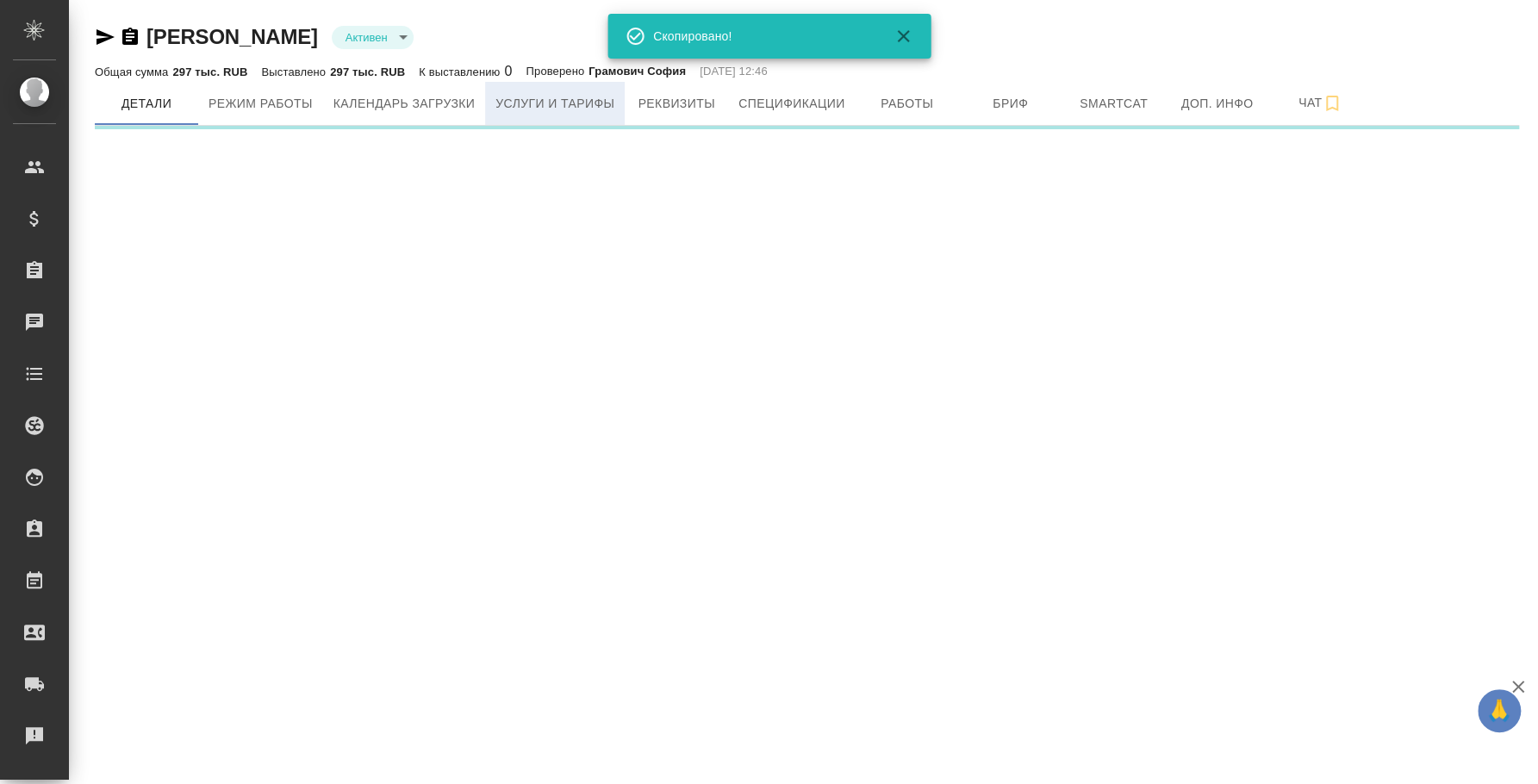
click at [578, 84] on button "Услуги и тарифы" at bounding box center [555, 104] width 140 height 44
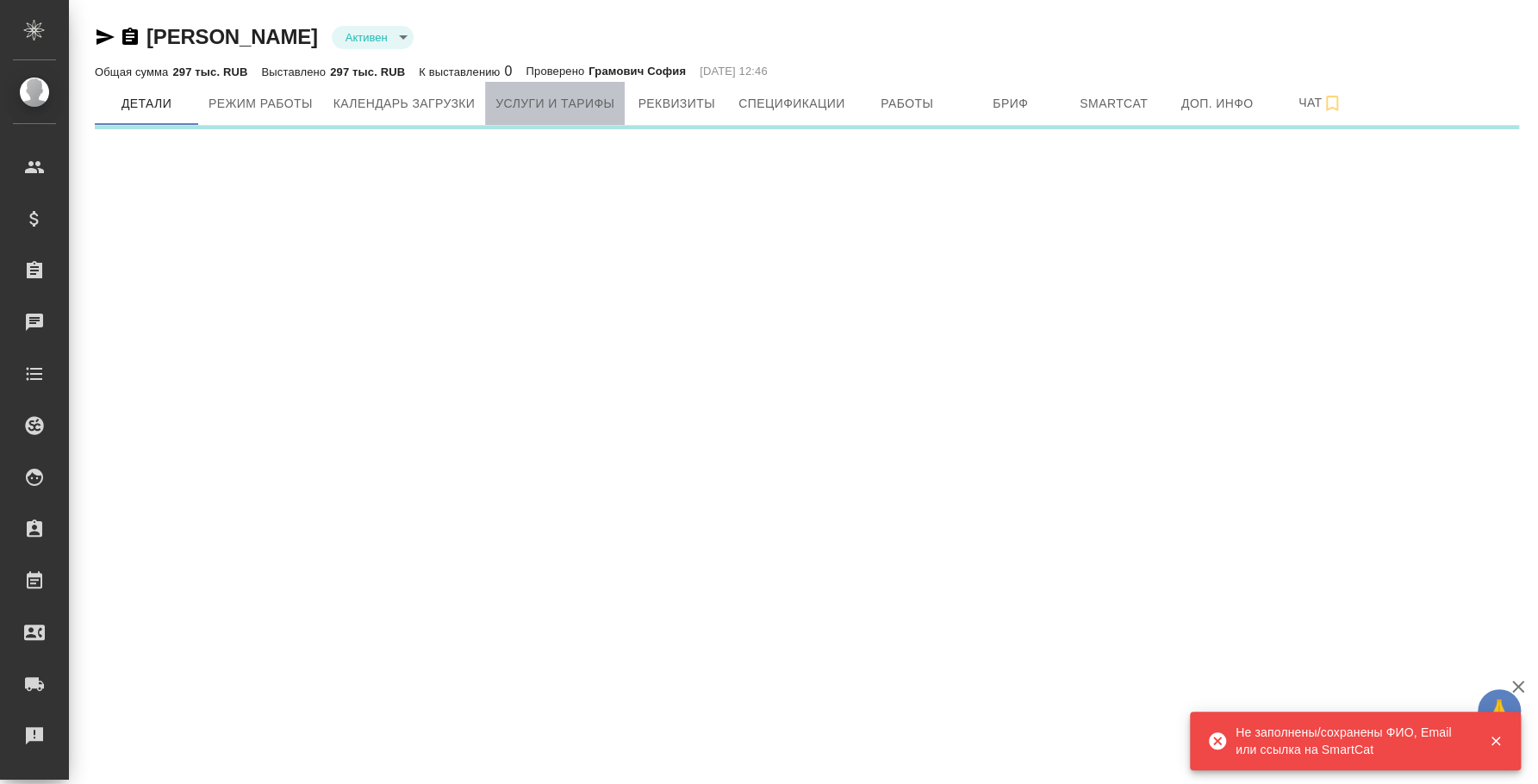
click at [581, 104] on span "Услуги и тарифы" at bounding box center [555, 104] width 119 height 22
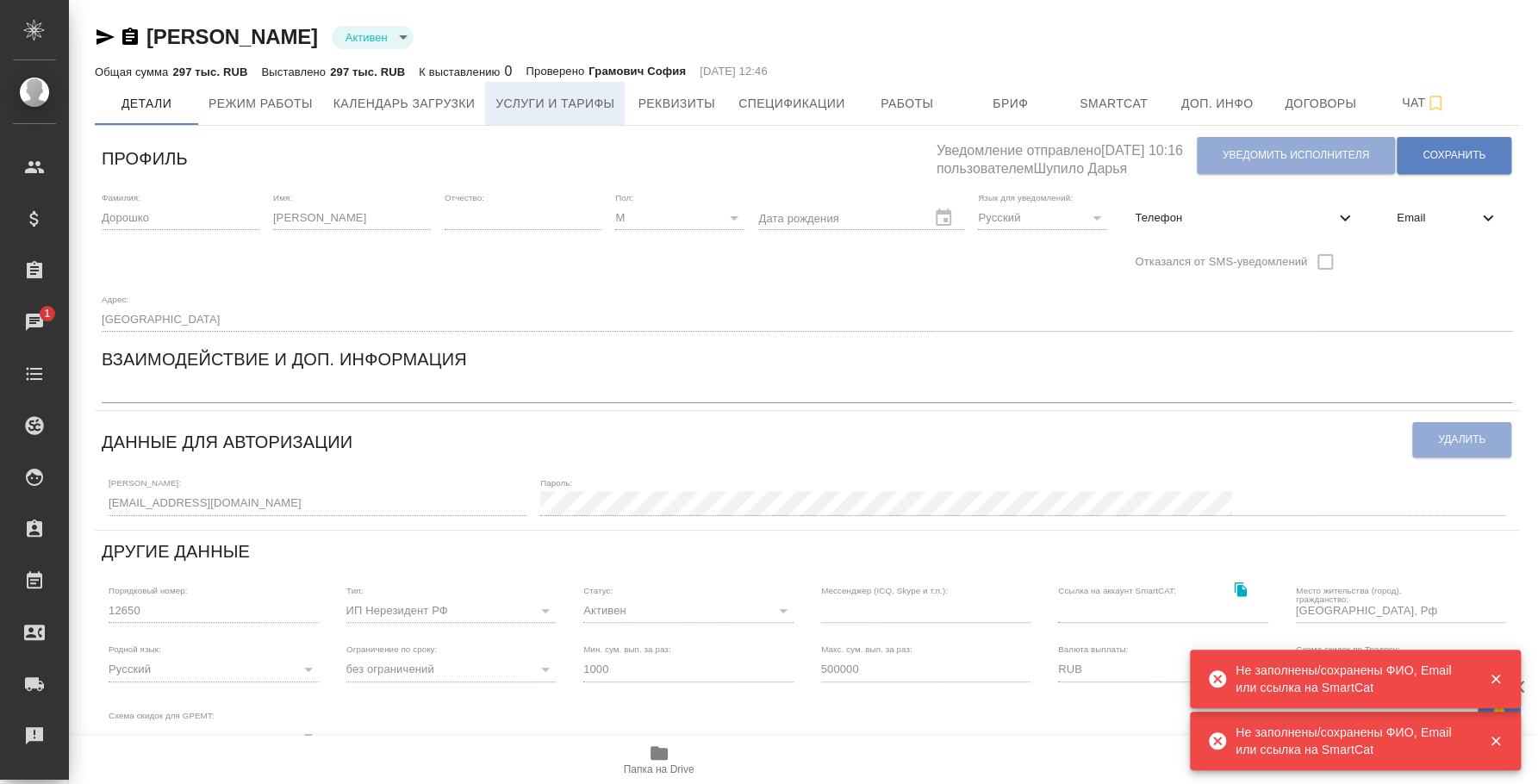
click at [621, 115] on button "Услуги и тарифы" at bounding box center [555, 104] width 140 height 44
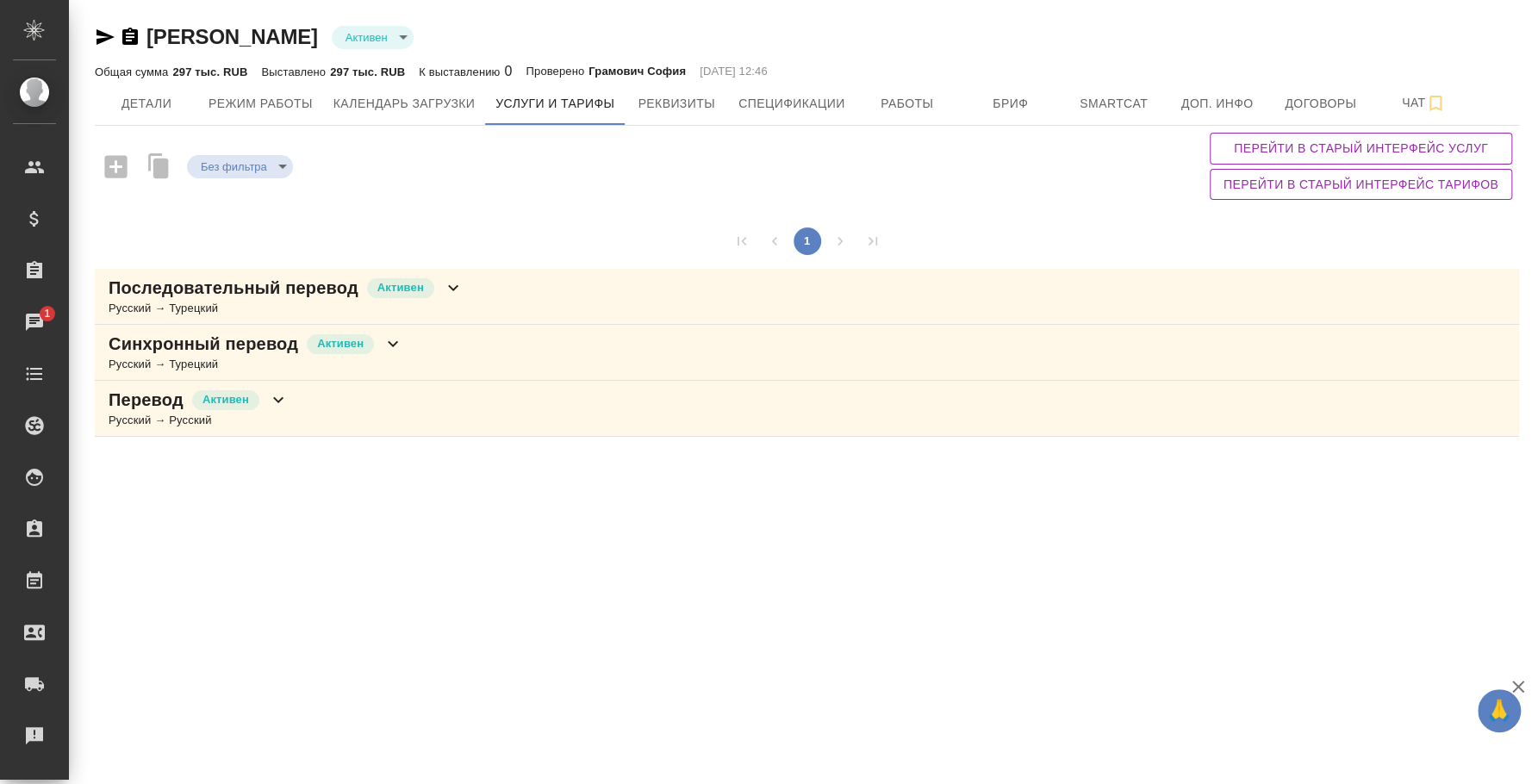
click at [604, 306] on div "Последовательный перевод Активен Русский → Турецкий" at bounding box center [807, 297] width 1425 height 56
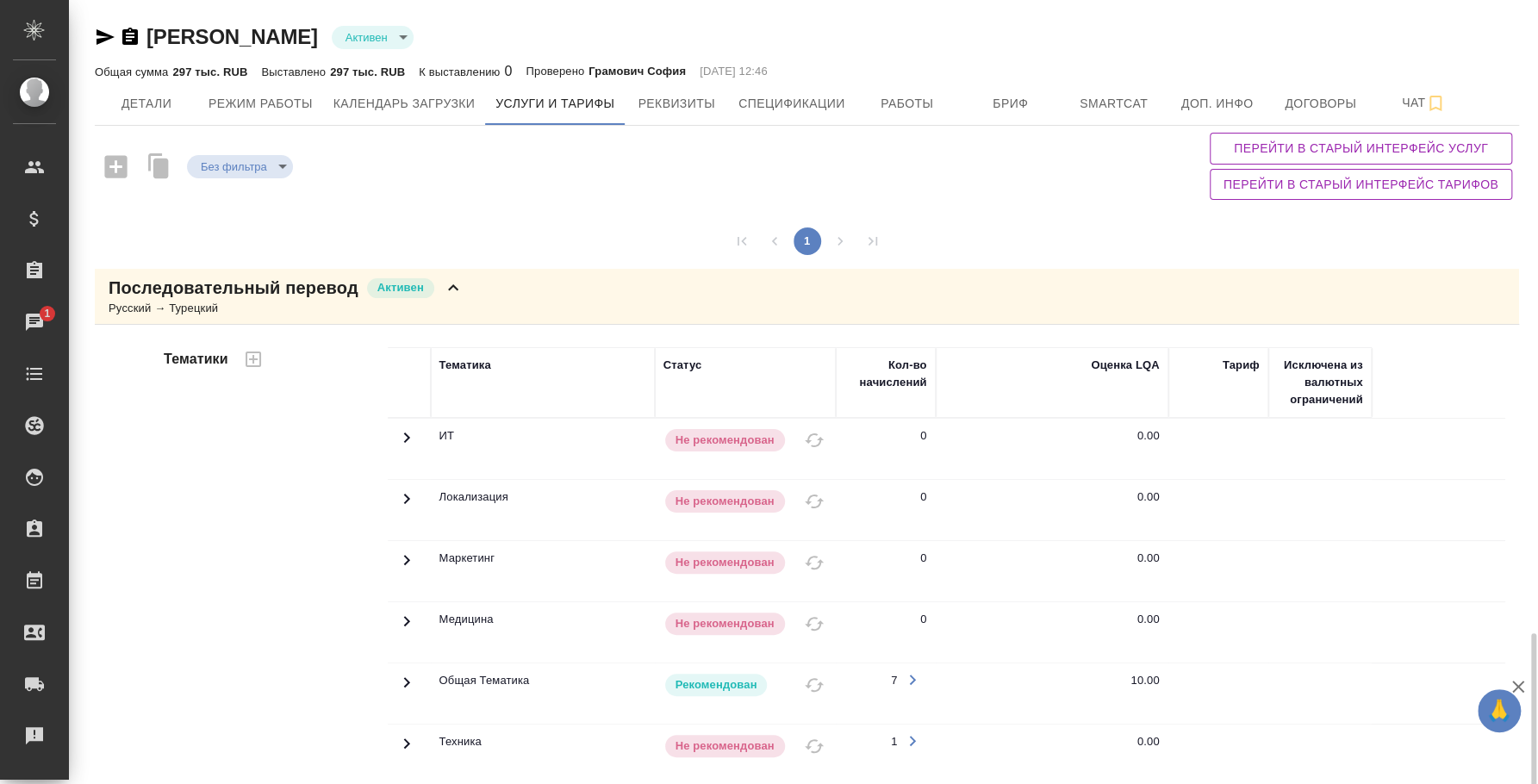
scroll to position [378, 0]
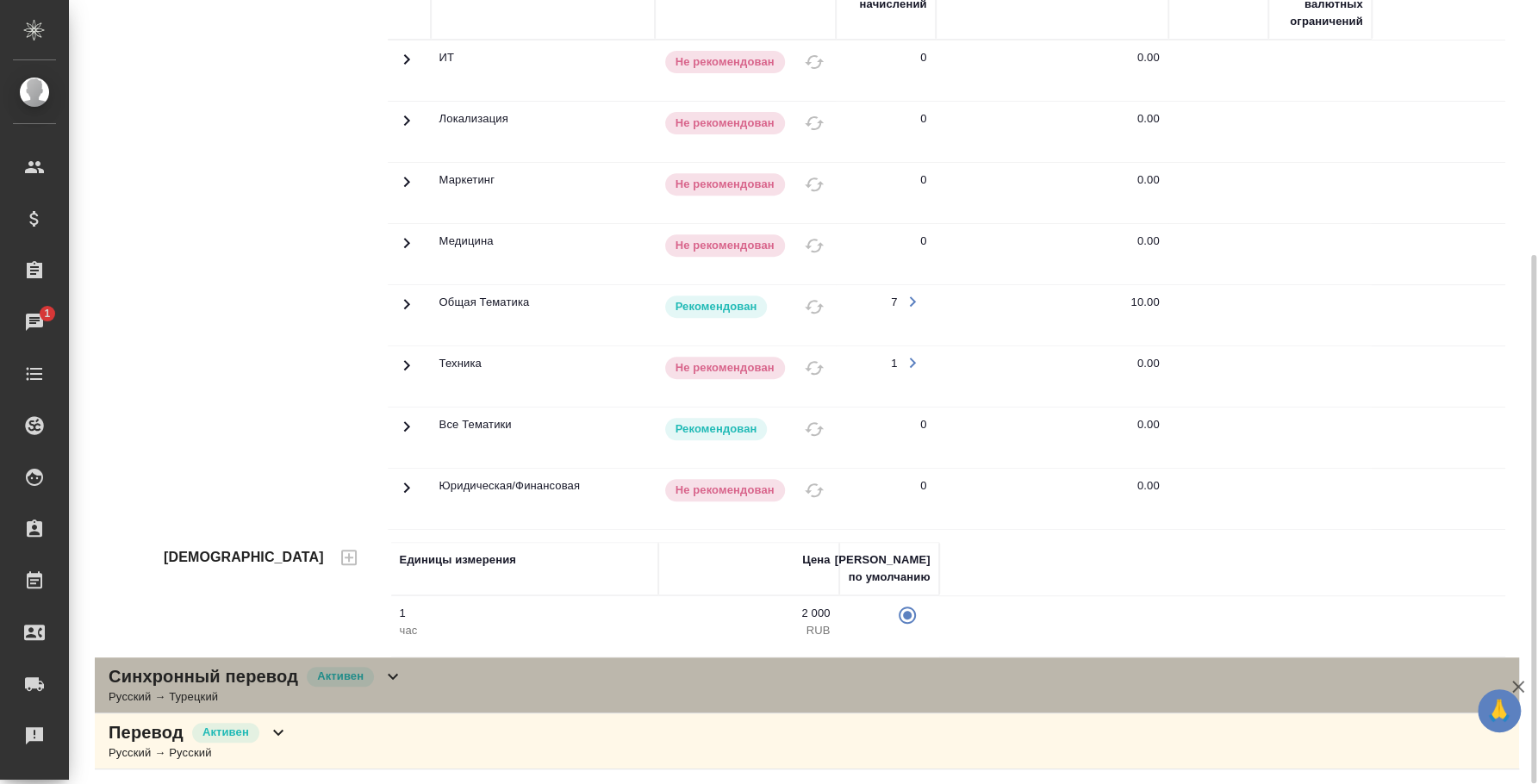
click at [768, 692] on div "Синхронный перевод Активен Русский → Турецкий" at bounding box center [807, 685] width 1425 height 56
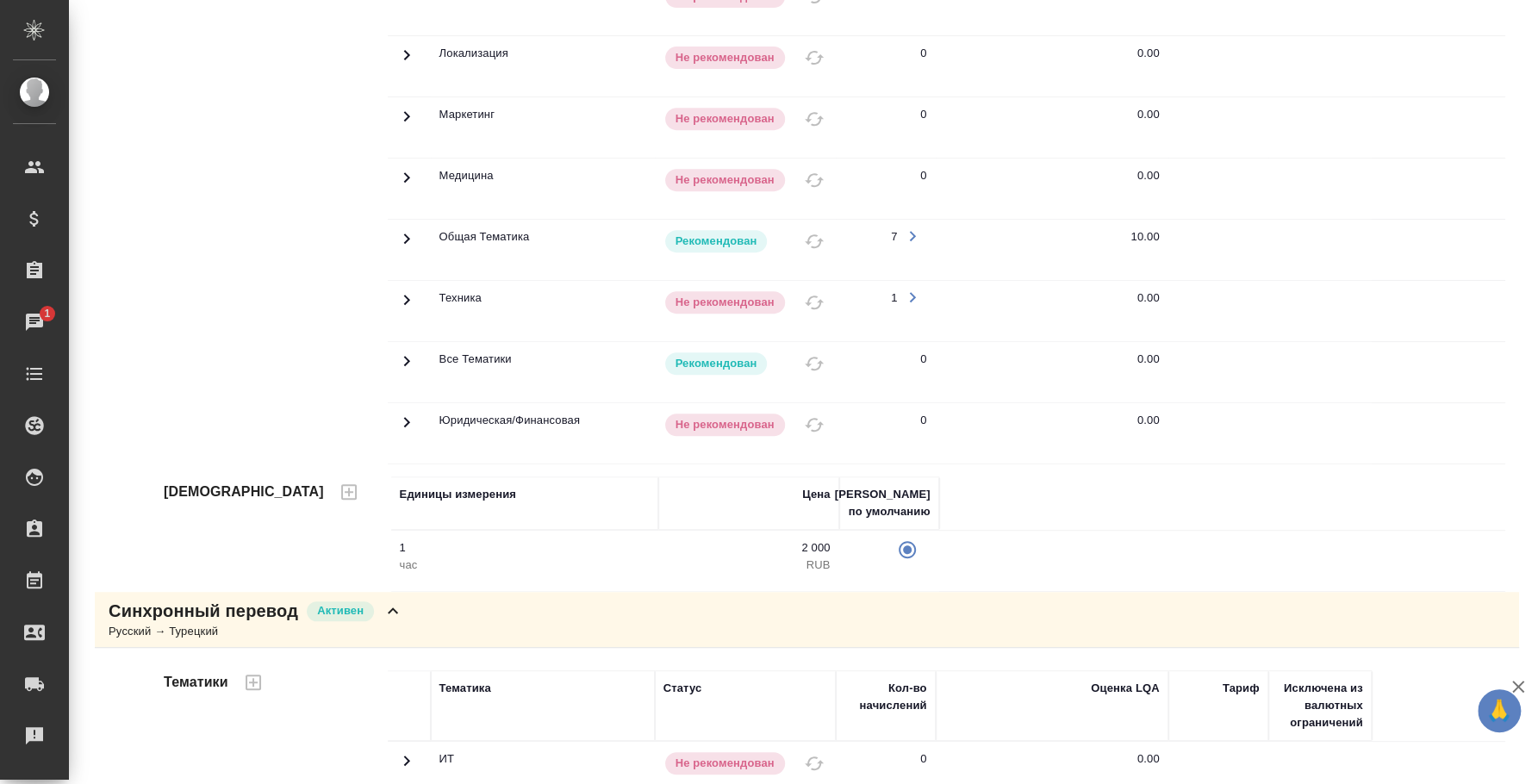
scroll to position [14, 0]
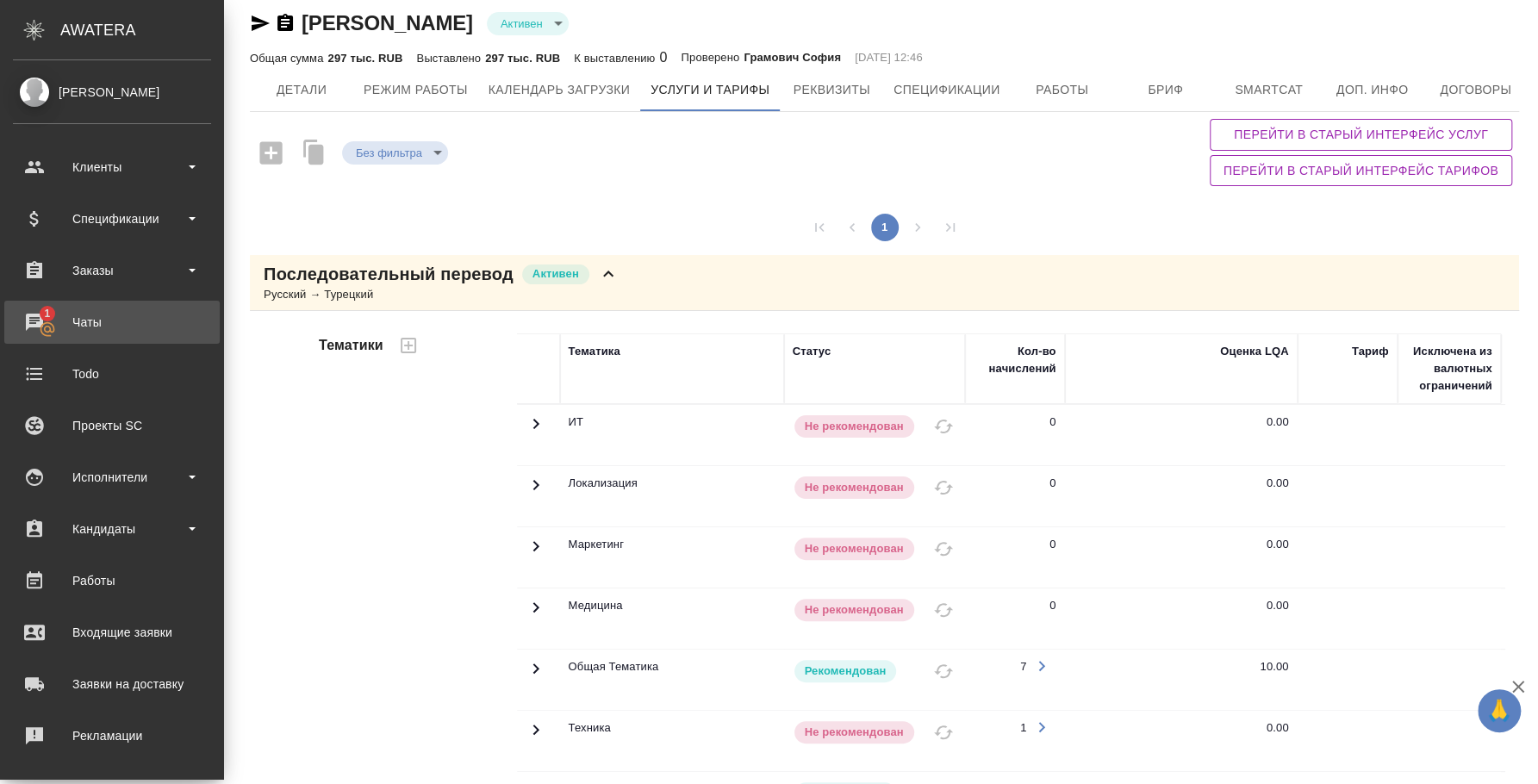
click at [41, 336] on icon at bounding box center [47, 329] width 17 height 17
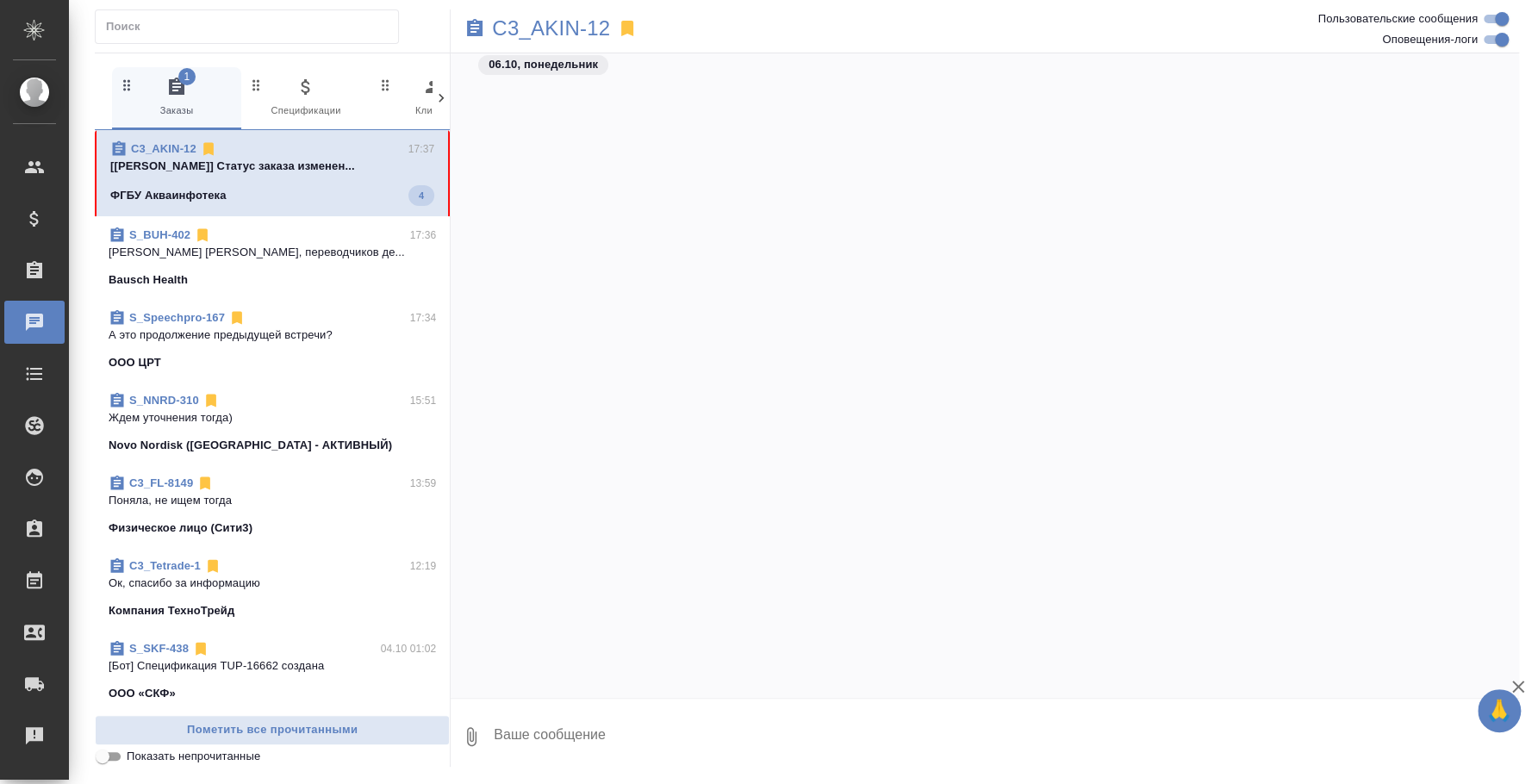
scroll to position [1553, 0]
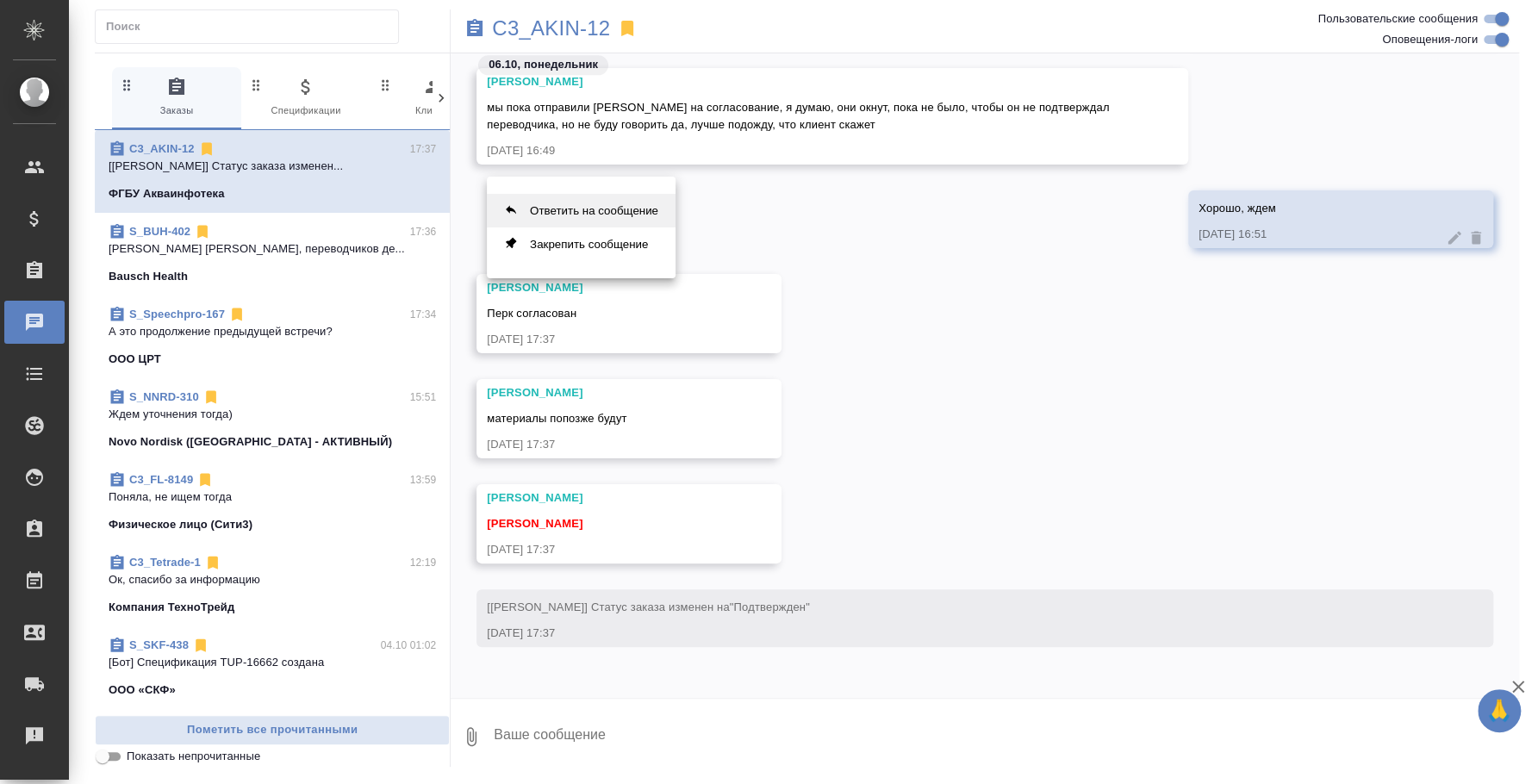
click at [574, 200] on button "Ответить на сообщение" at bounding box center [581, 211] width 189 height 34
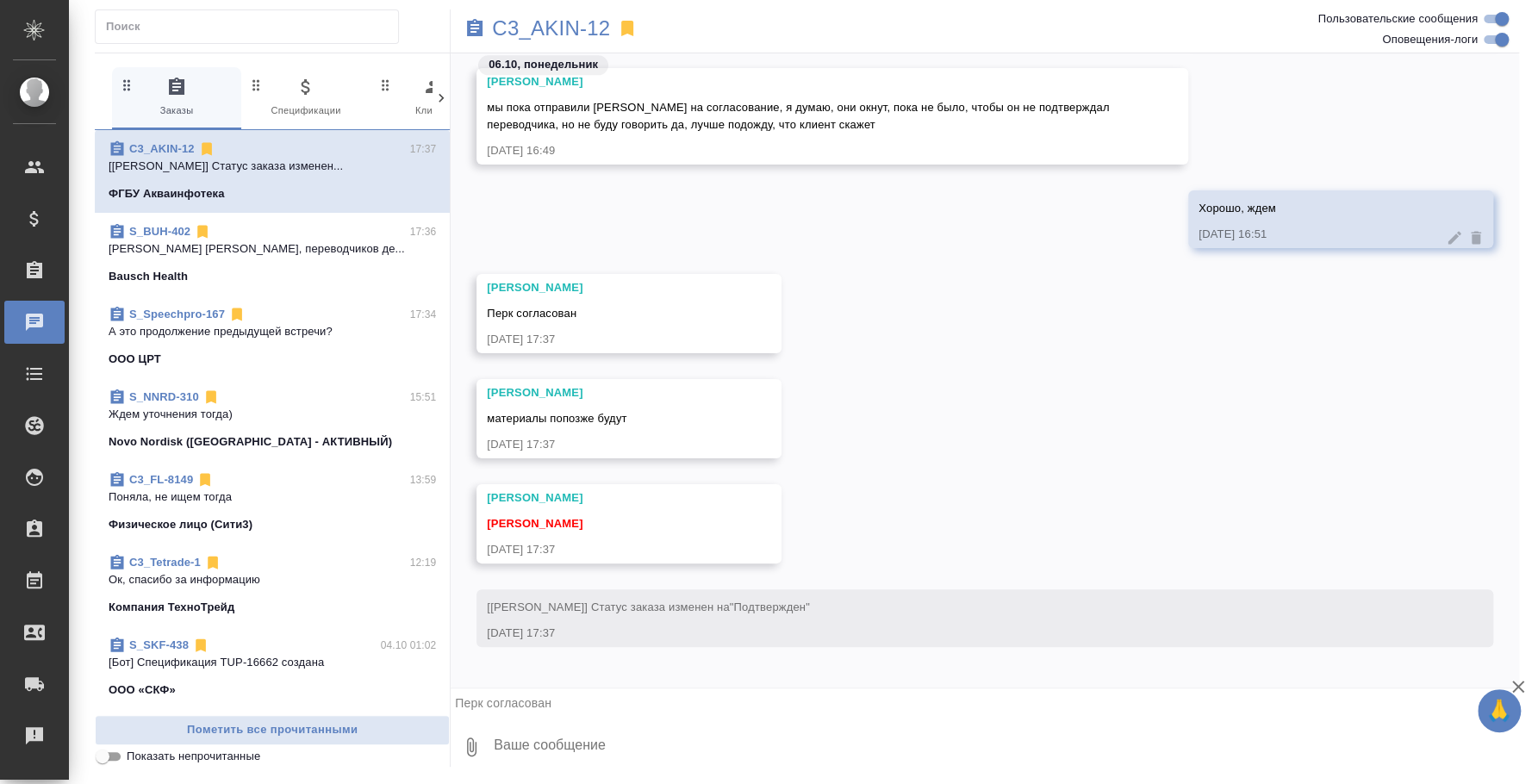
click at [625, 760] on textarea at bounding box center [1005, 746] width 1027 height 58
type textarea "З"
type textarea "[PERSON_NAME], написала переводчику"
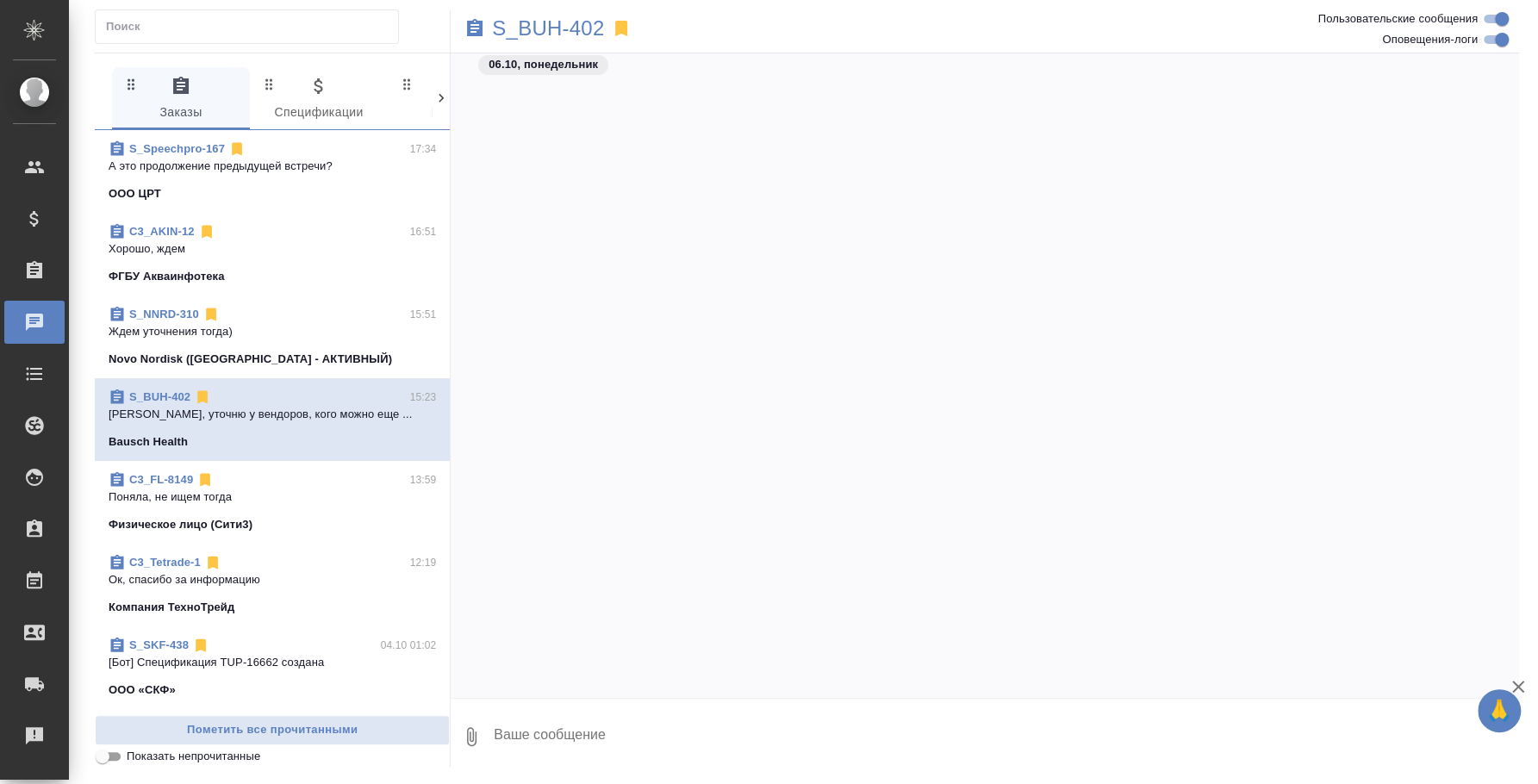
scroll to position [2259, 0]
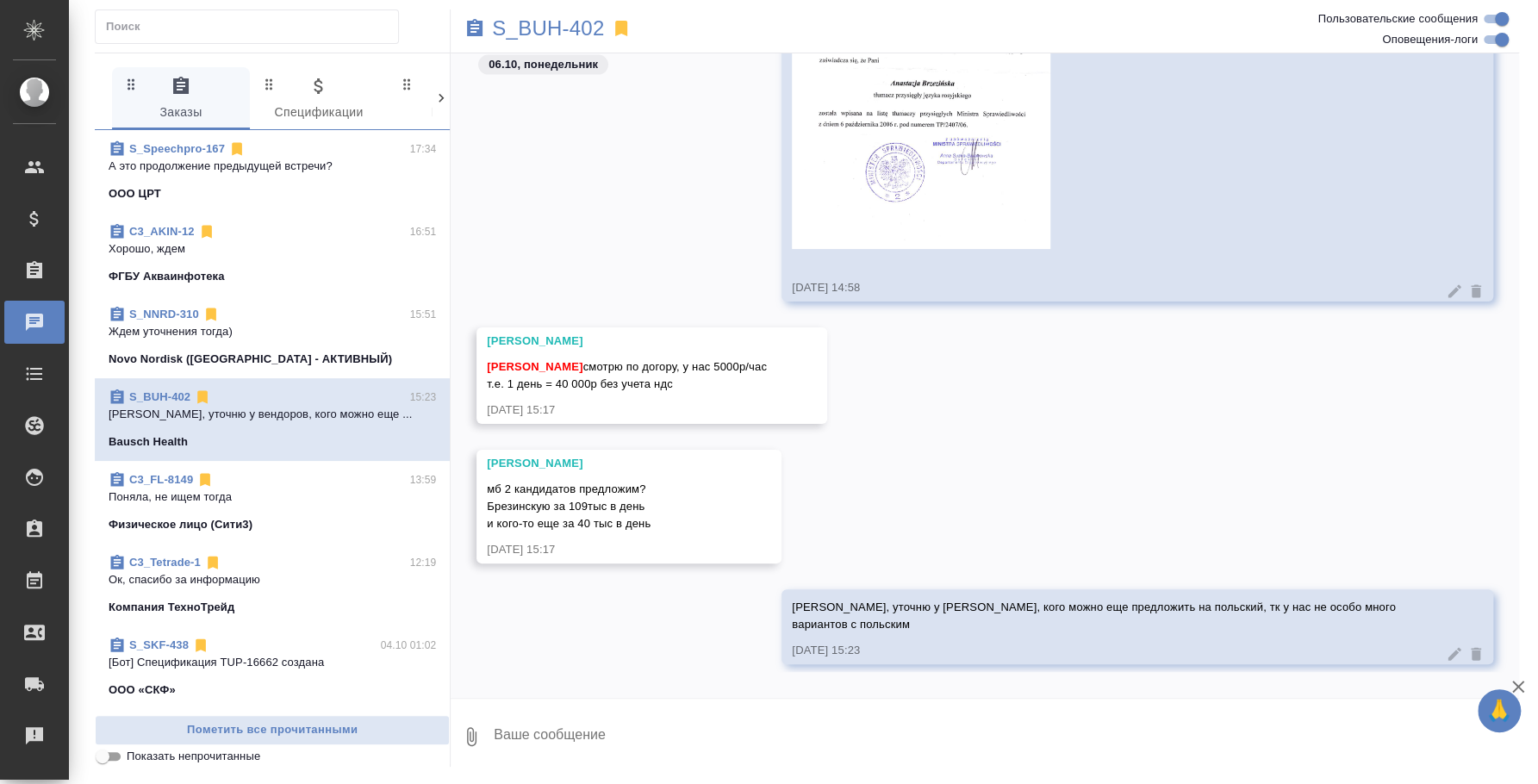
click at [705, 747] on textarea at bounding box center [1005, 735] width 1027 height 58
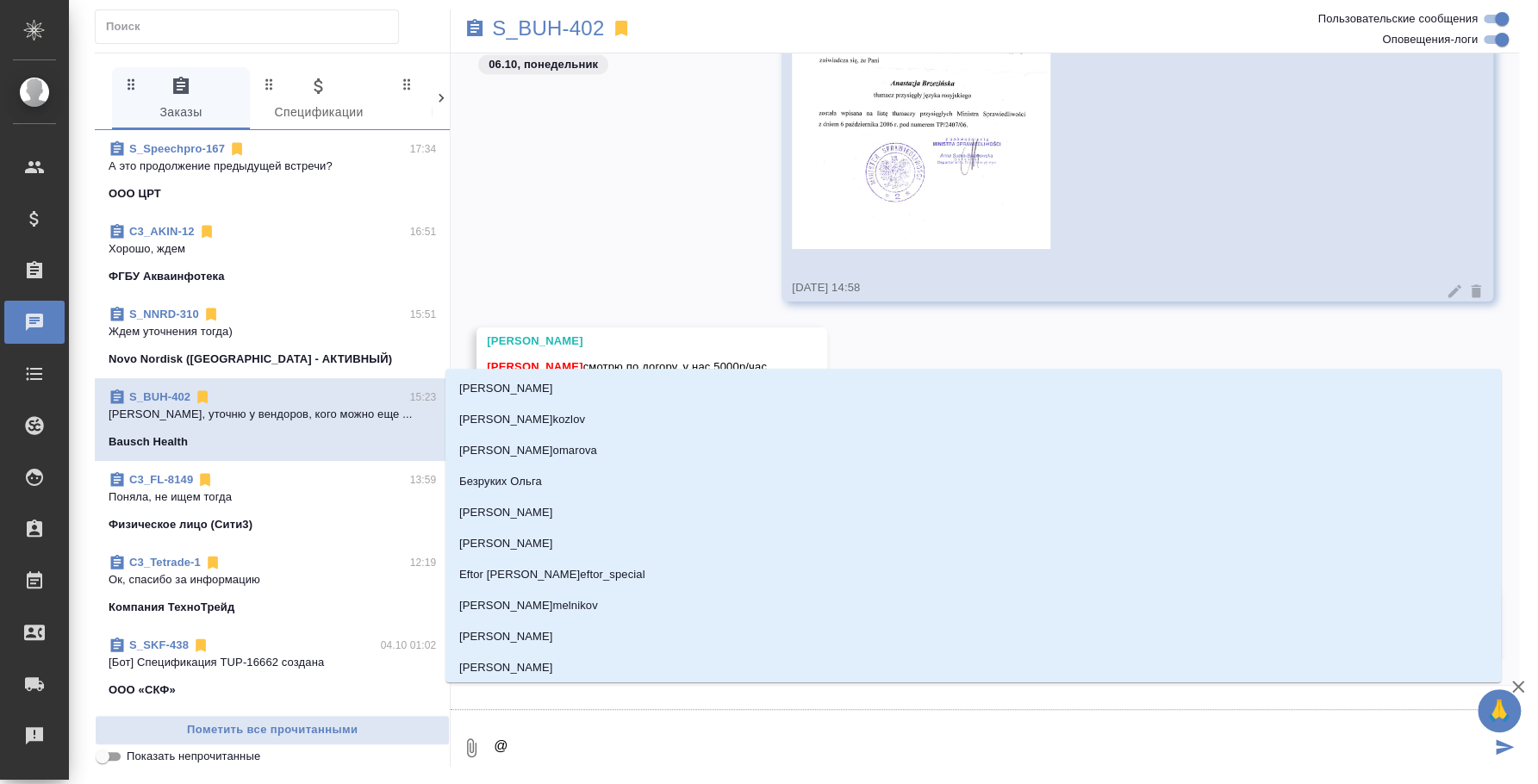
type textarea "@d"
type input "d"
type textarea "@d'f"
type input "d'f"
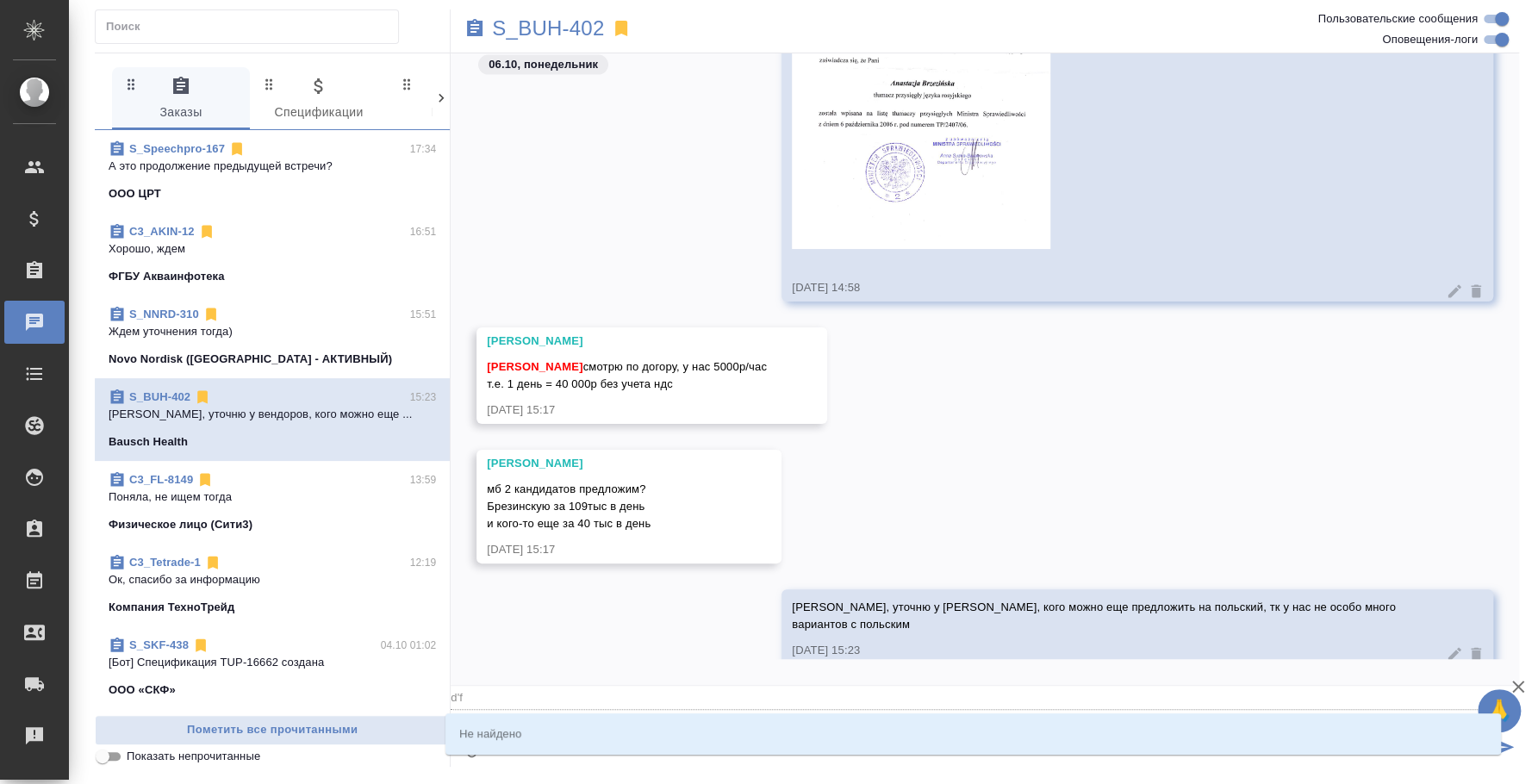
type textarea "@"
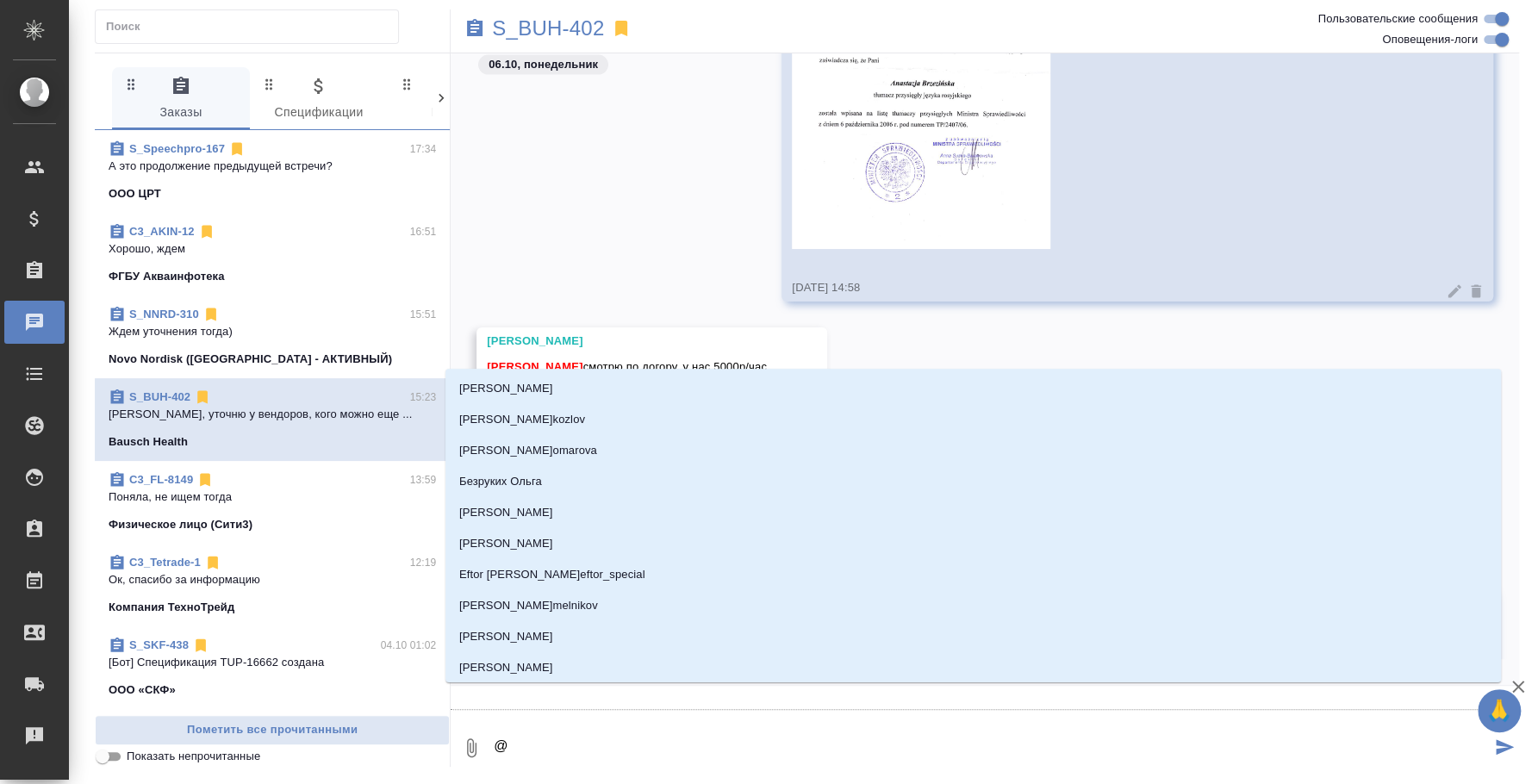
type textarea "@в"
type input "в"
type textarea "@ва"
type input "ва"
type textarea "@вал"
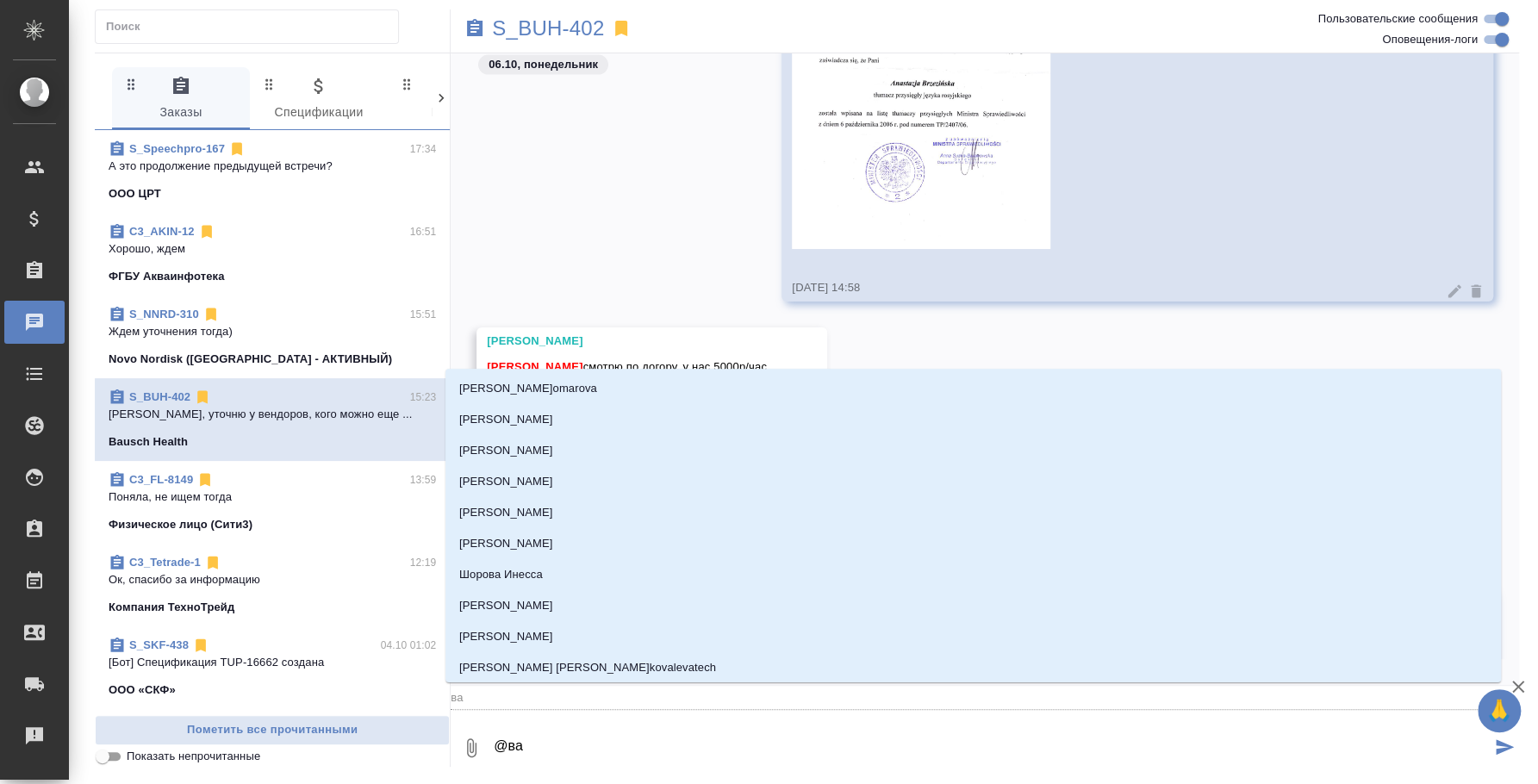
type input "вал"
type textarea "@вале"
type input "вале"
type textarea "@валер"
type input "валер"
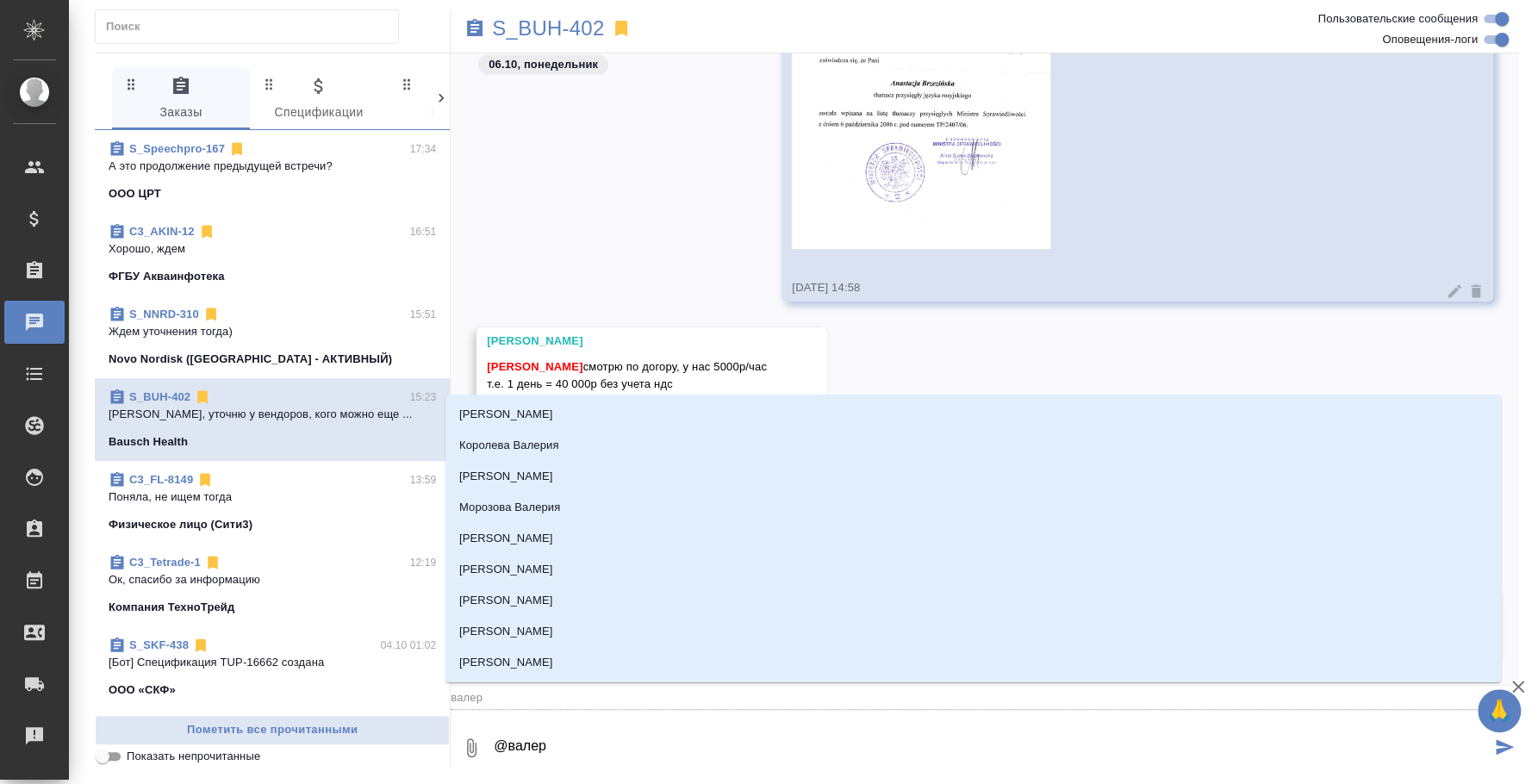
type textarea "@валери"
type input "валери"
type textarea "@валер"
type input "валер"
type textarea "@вале"
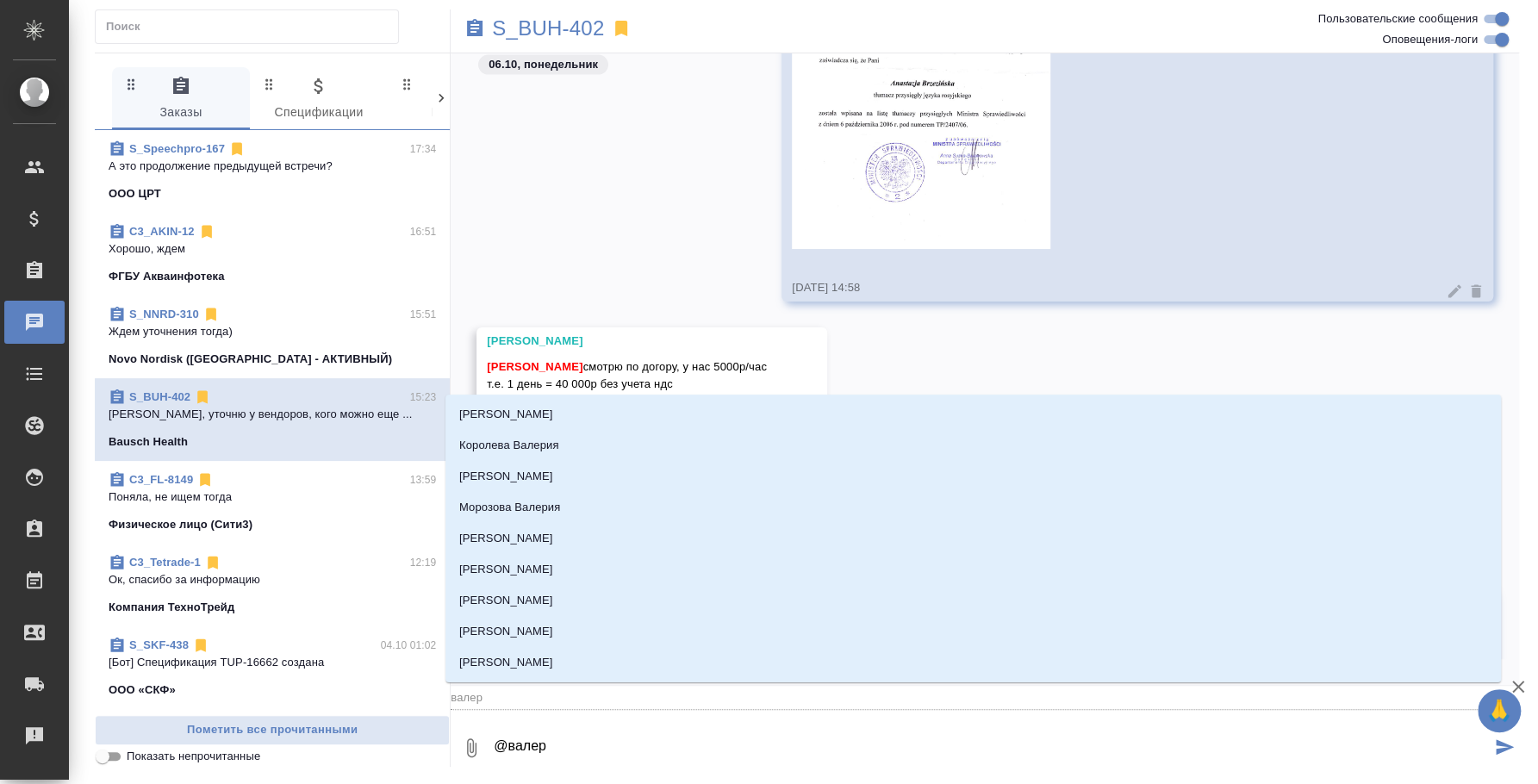
type input "вале"
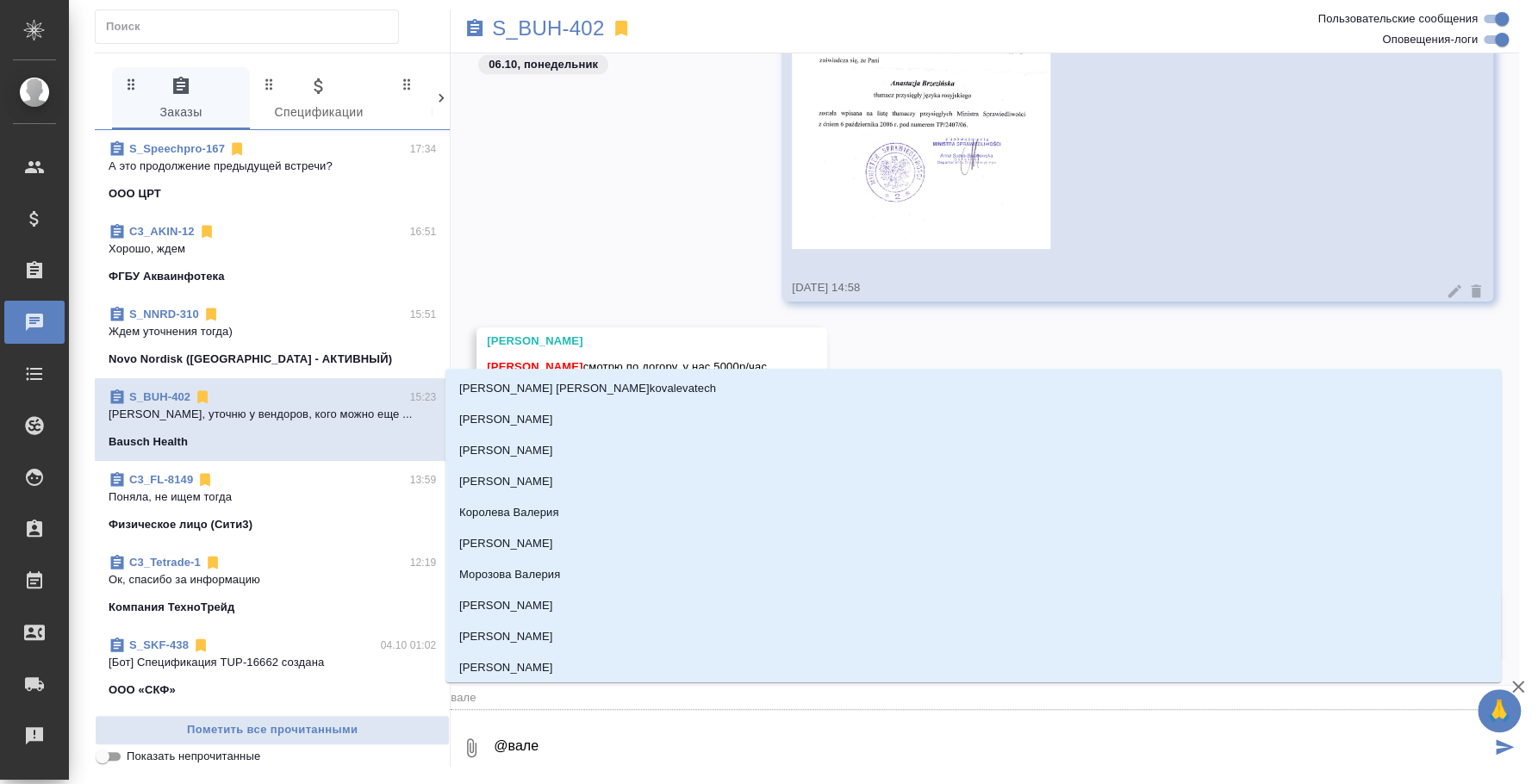
type textarea "@вал"
type input "вал"
type textarea "@ва"
type input "ва"
type textarea "@в"
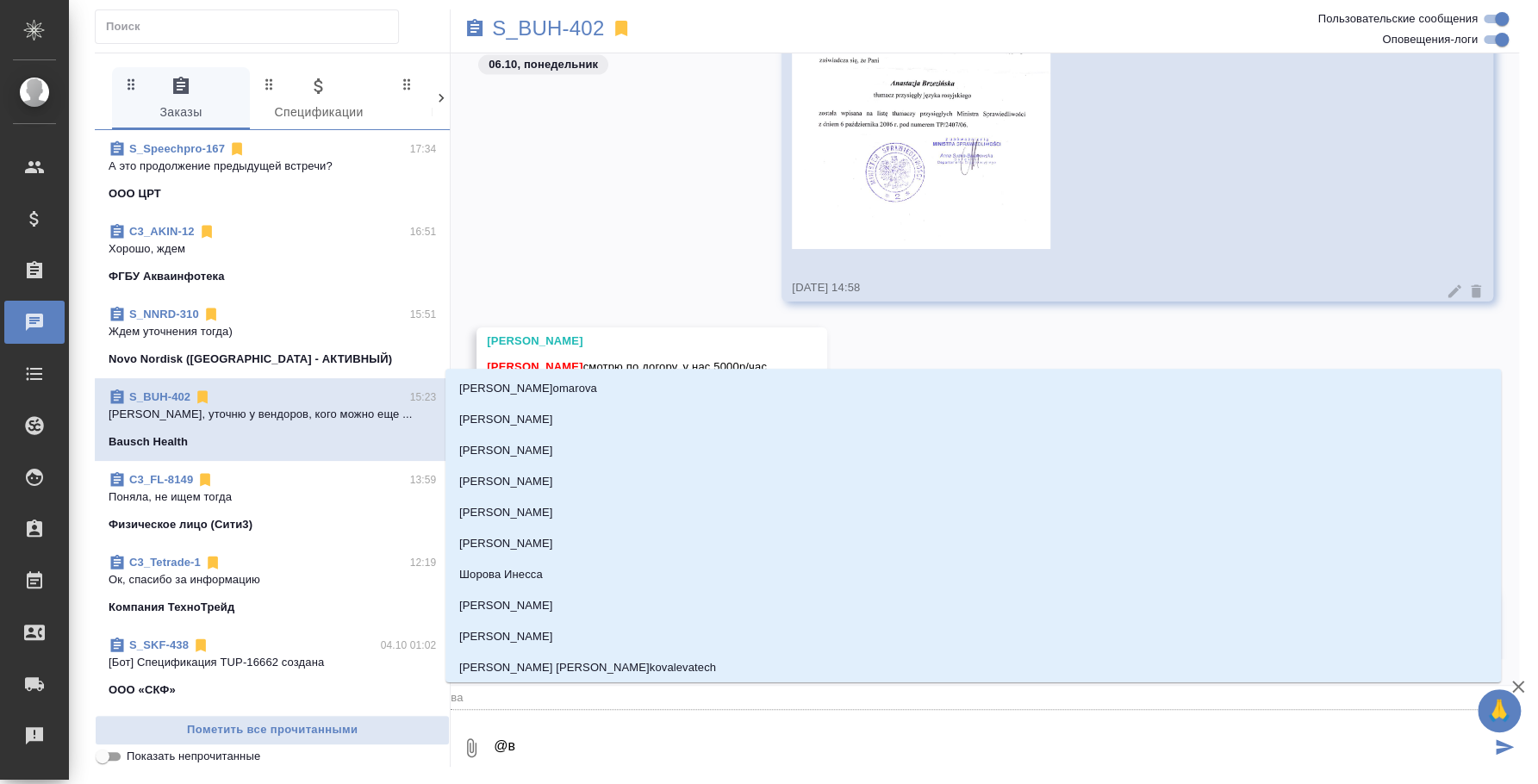
type input "в"
type textarea "@"
type textarea "@н"
type input "н"
type textarea "@ни"
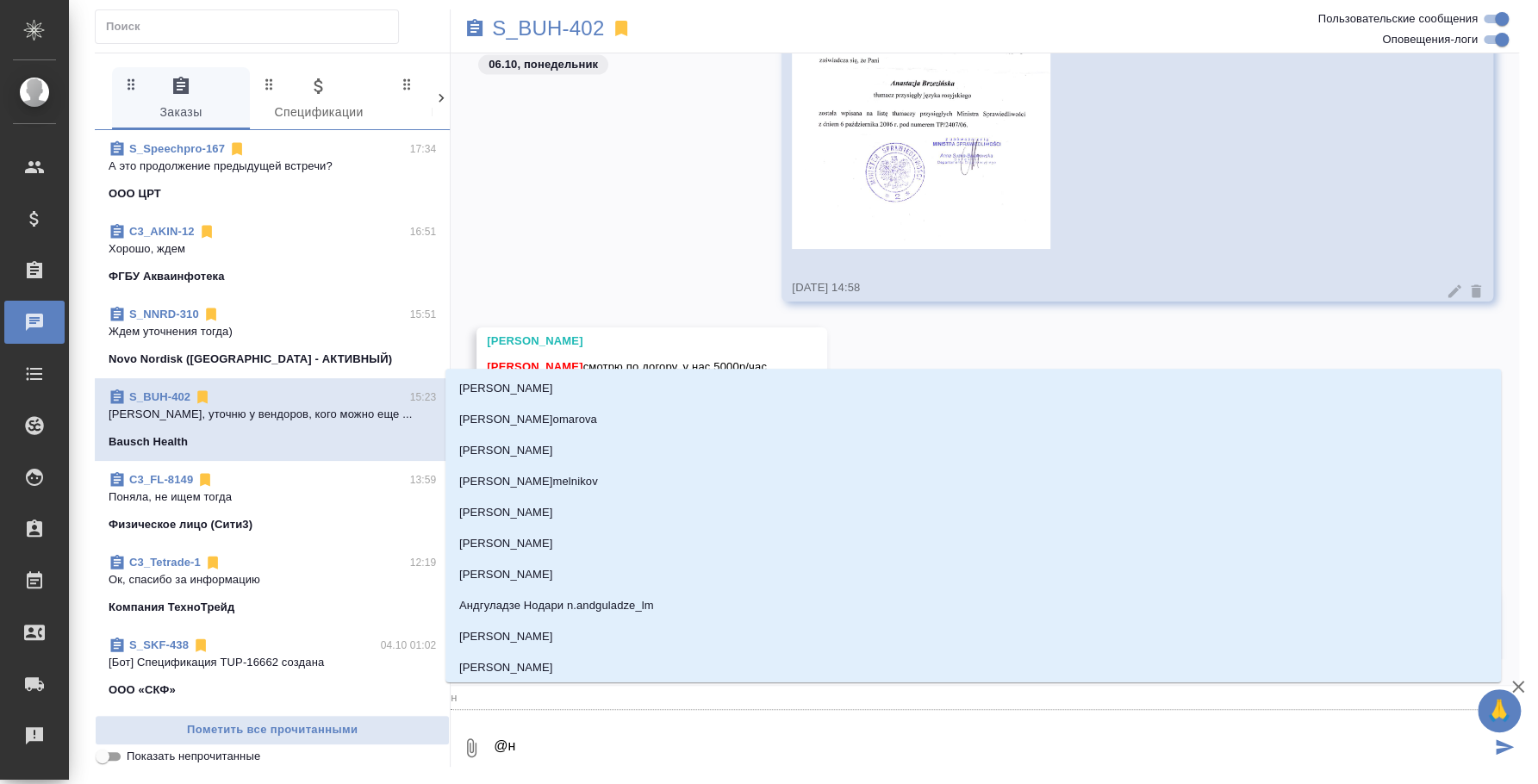
type input "ни"
type textarea "@ник"
type input "ник"
type textarea "@ники"
type input "ники"
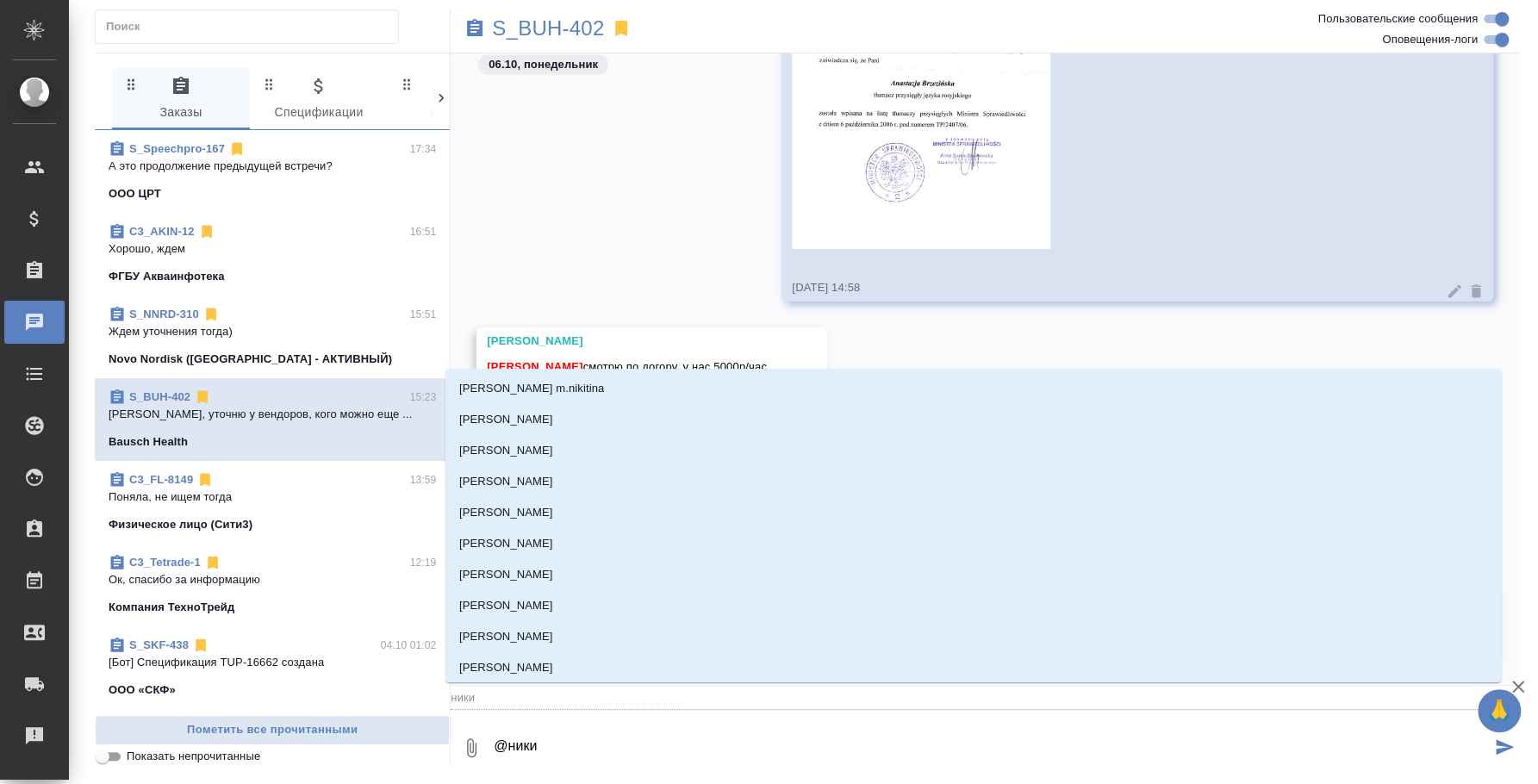
type textarea "@никиф"
type input "никиф"
type textarea "@никифо"
type input "никифо"
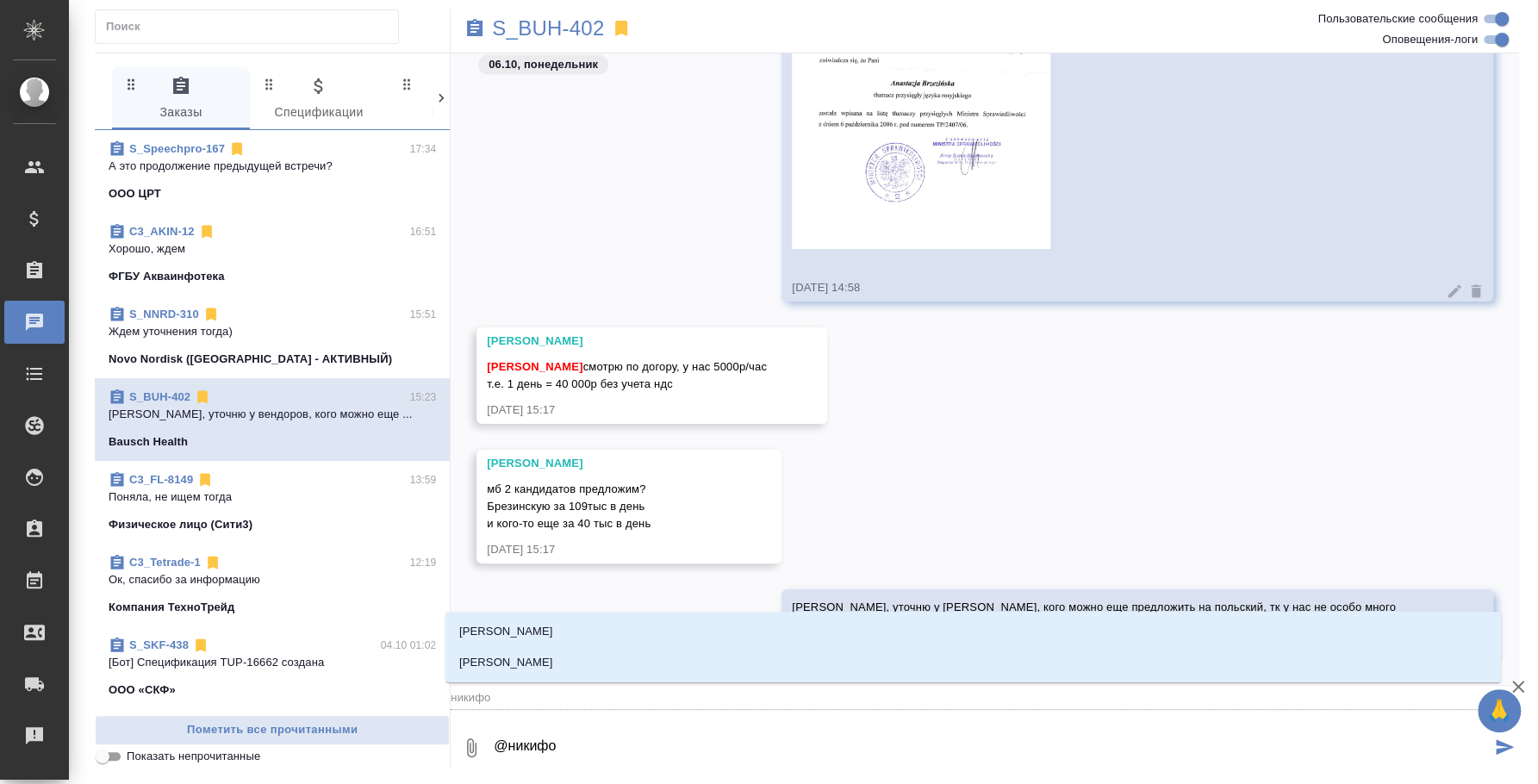
type textarea "@никифор"
type input "никифор"
type textarea "@никифоро"
type input "никифоро"
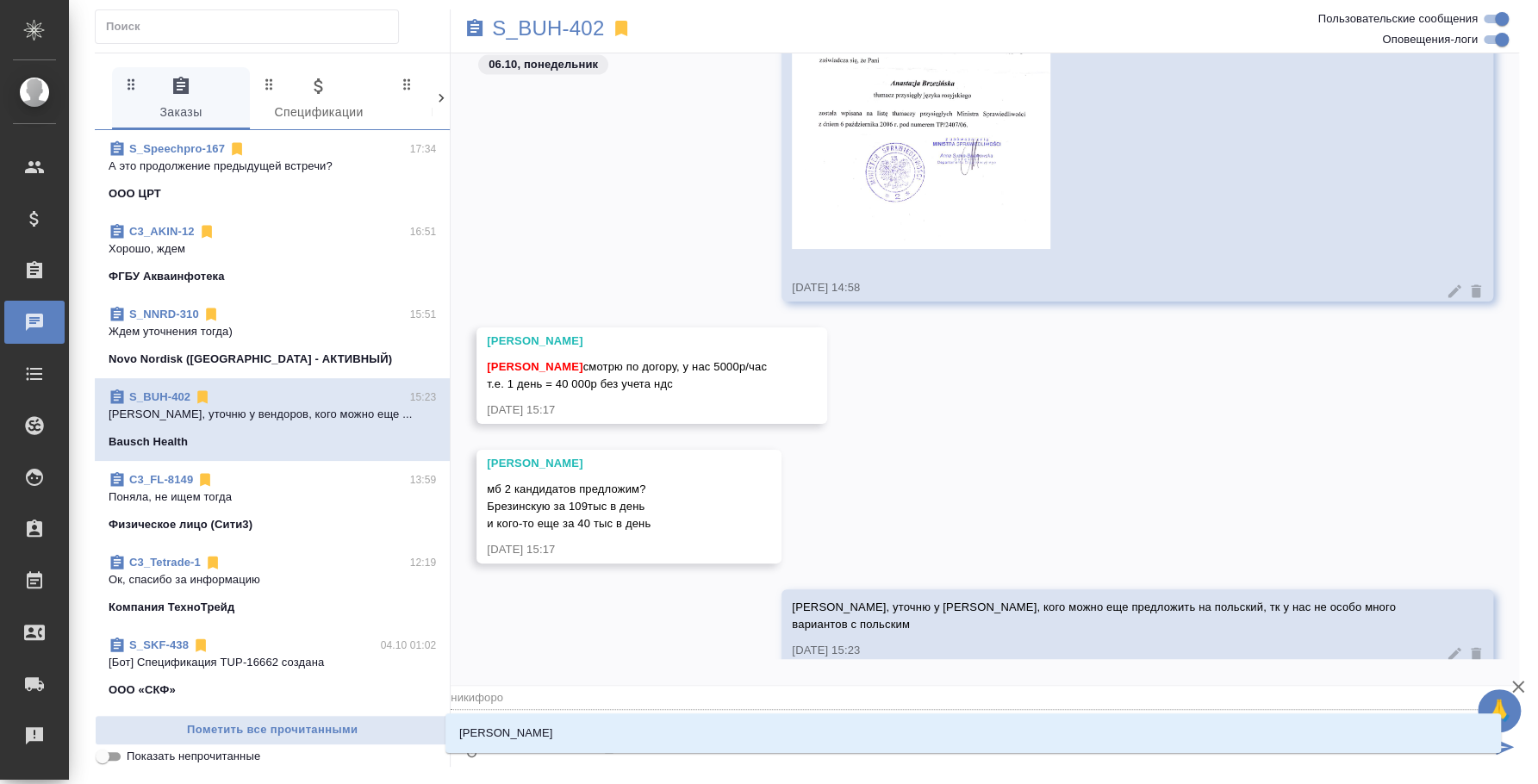
click at [718, 718] on li "Никифорова Валерия" at bounding box center [974, 733] width 1056 height 31
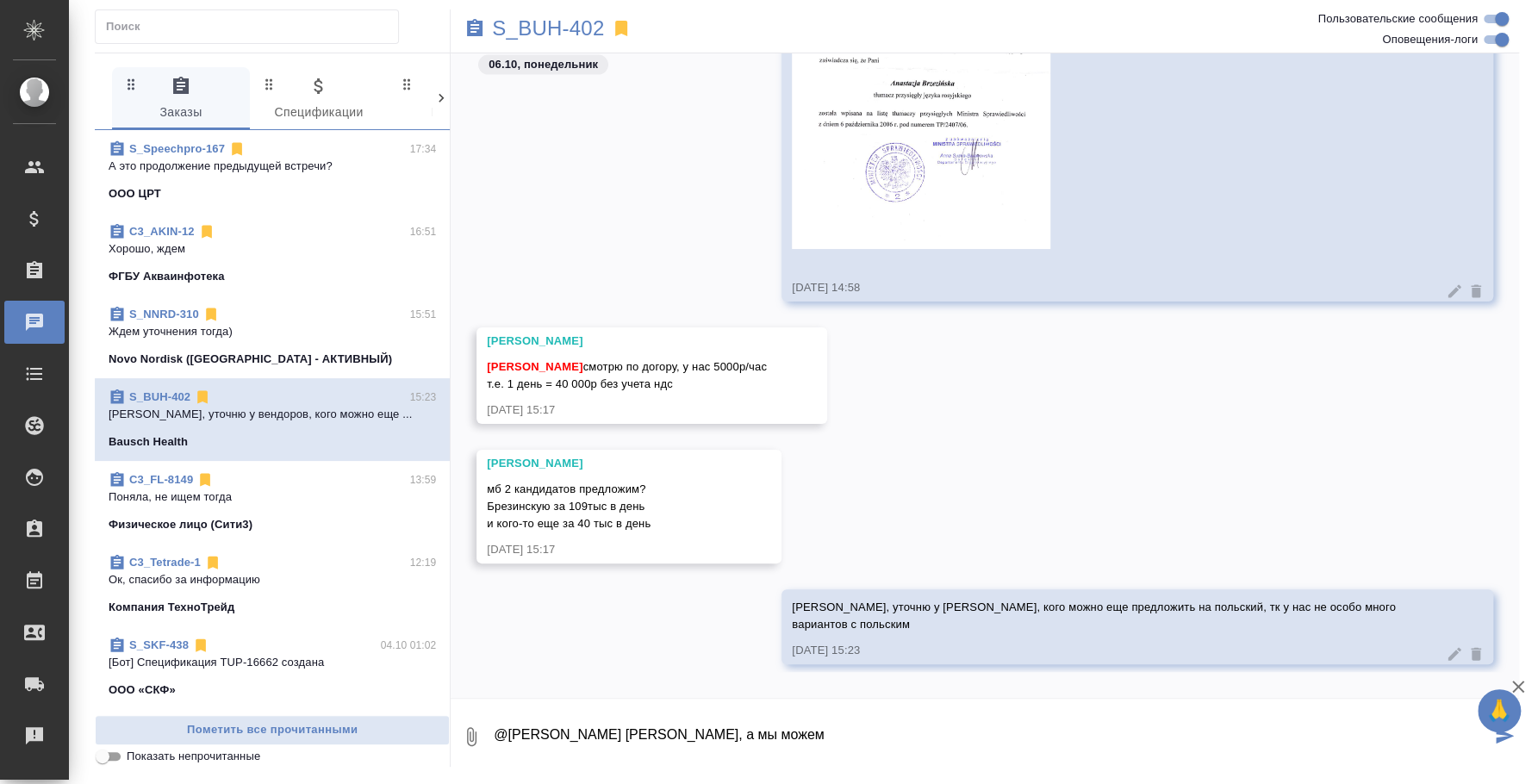
drag, startPoint x: 704, startPoint y: 738, endPoint x: 853, endPoint y: 733, distance: 149.1
click at [854, 734] on textarea "@Никифорова Валерия Лера, а мы можем" at bounding box center [991, 735] width 999 height 58
click at [874, 449] on div "Никифорова Валерия мб 2 кандидатов предложим? Брезинскую за 109тыс в день и ког…" at bounding box center [984, 519] width 1069 height 140
click at [1093, 721] on textarea "@Никифорова Валерия Лера, переводчиков дешевле пока что не удается найти" at bounding box center [991, 735] width 999 height 58
type textarea "@Никифорова Валерия Лера, переводчиков дешевле пока что не удается найти"
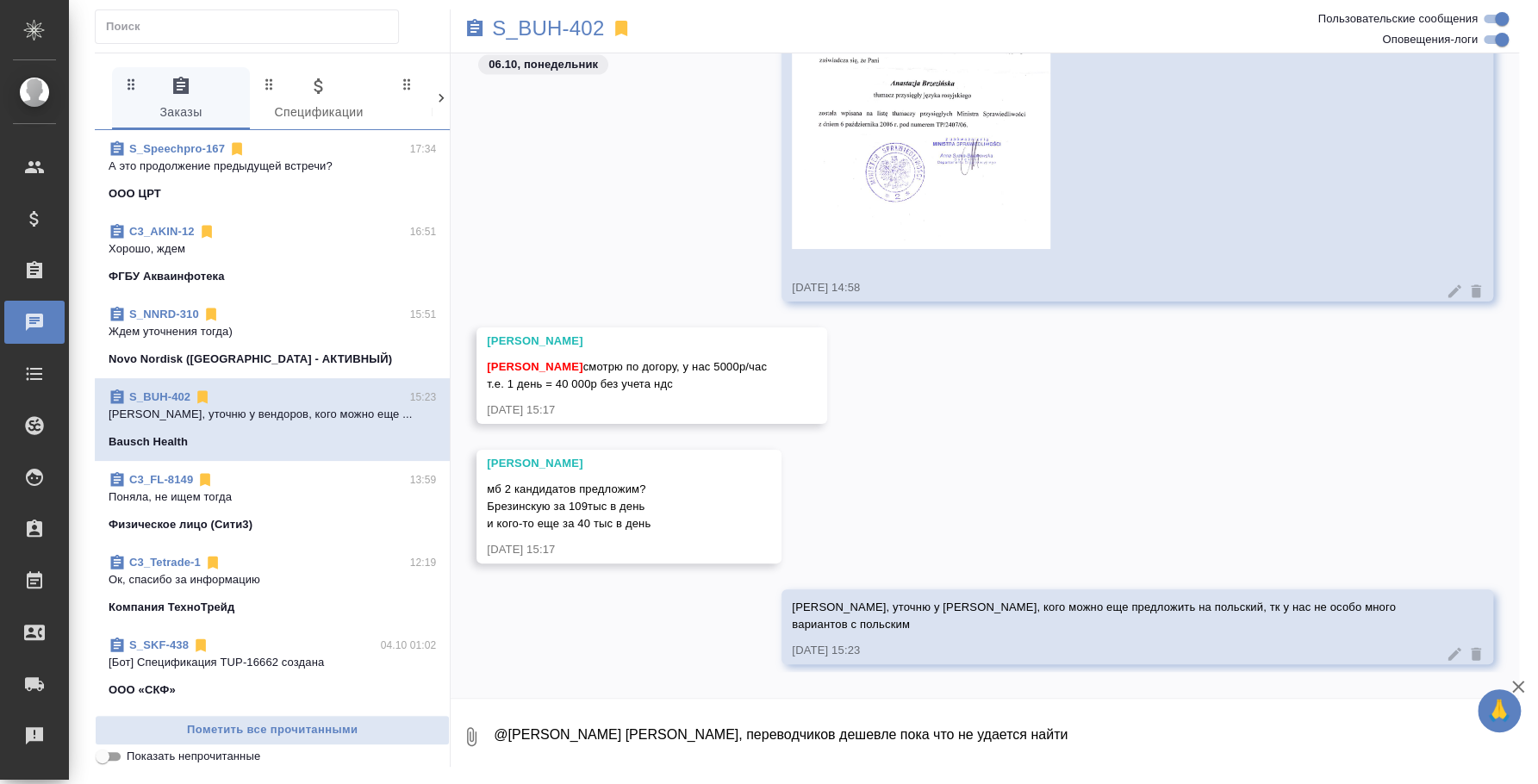
scroll to position [2342, 0]
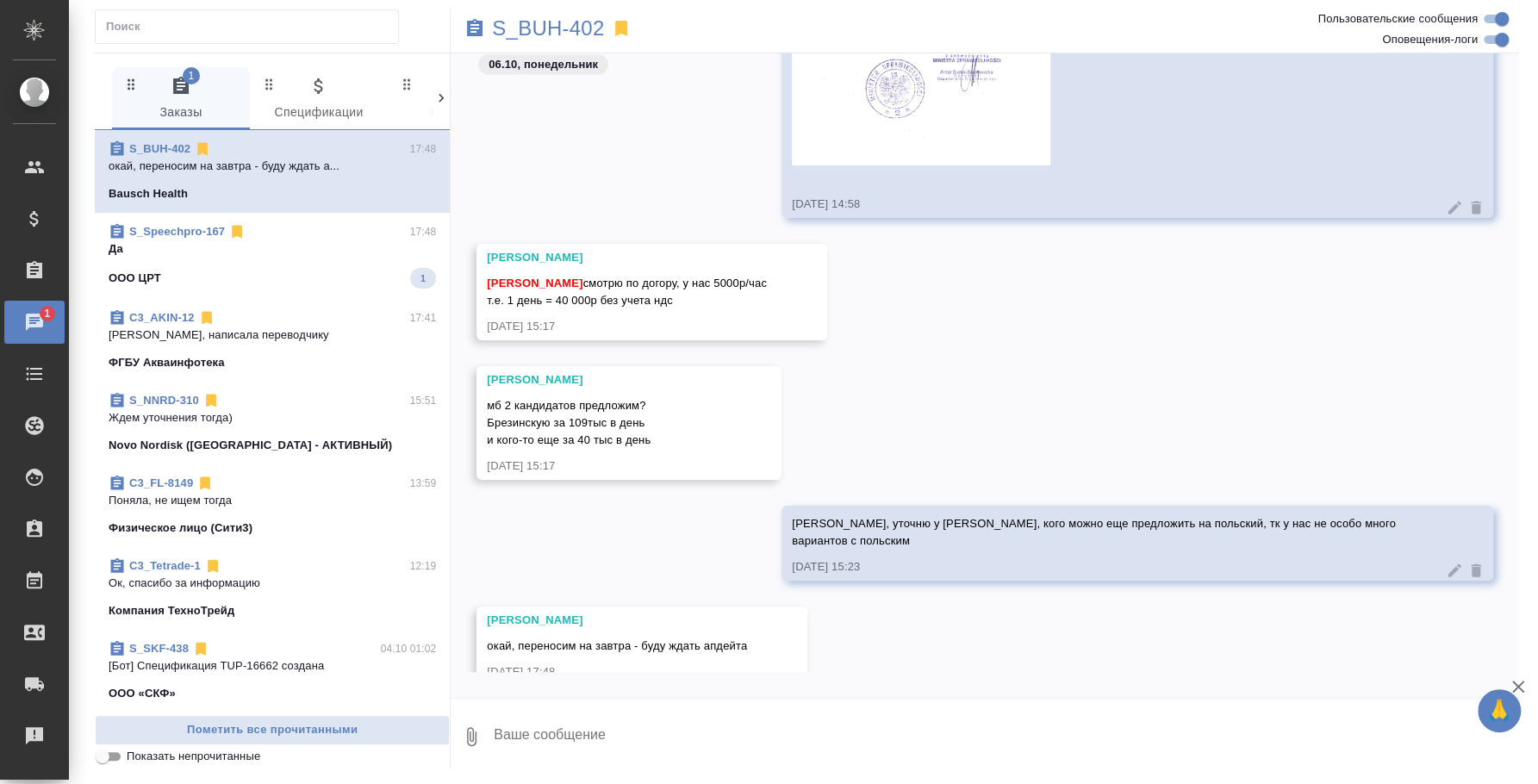
click at [462, 735] on icon "button" at bounding box center [471, 736] width 21 height 21
click at [361, 635] on span "С локального диска" at bounding box center [331, 645] width 117 height 22
click at [0, 0] on input "С локального диска" at bounding box center [0, 0] width 0 height 0
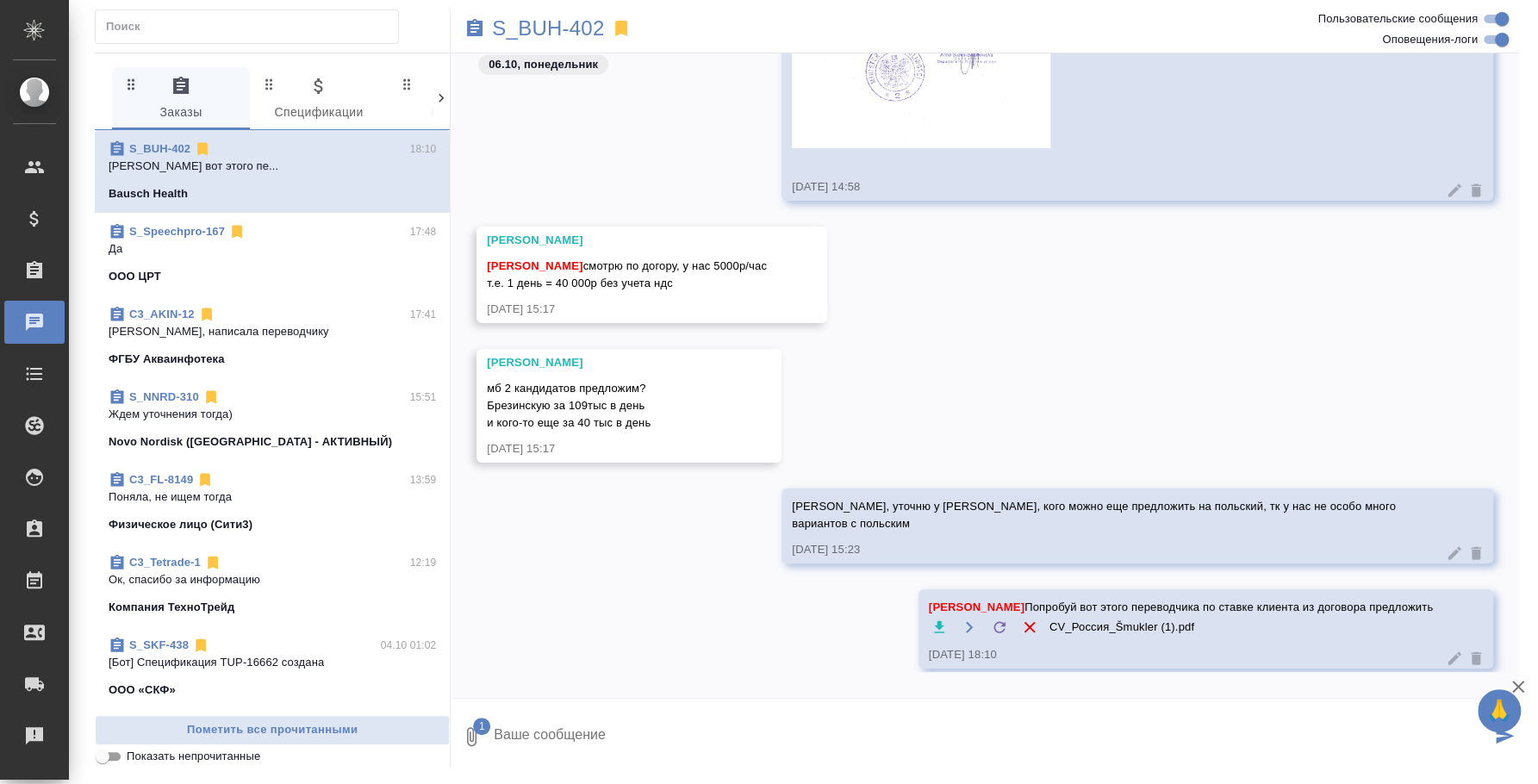
scroll to position [2364, 0]
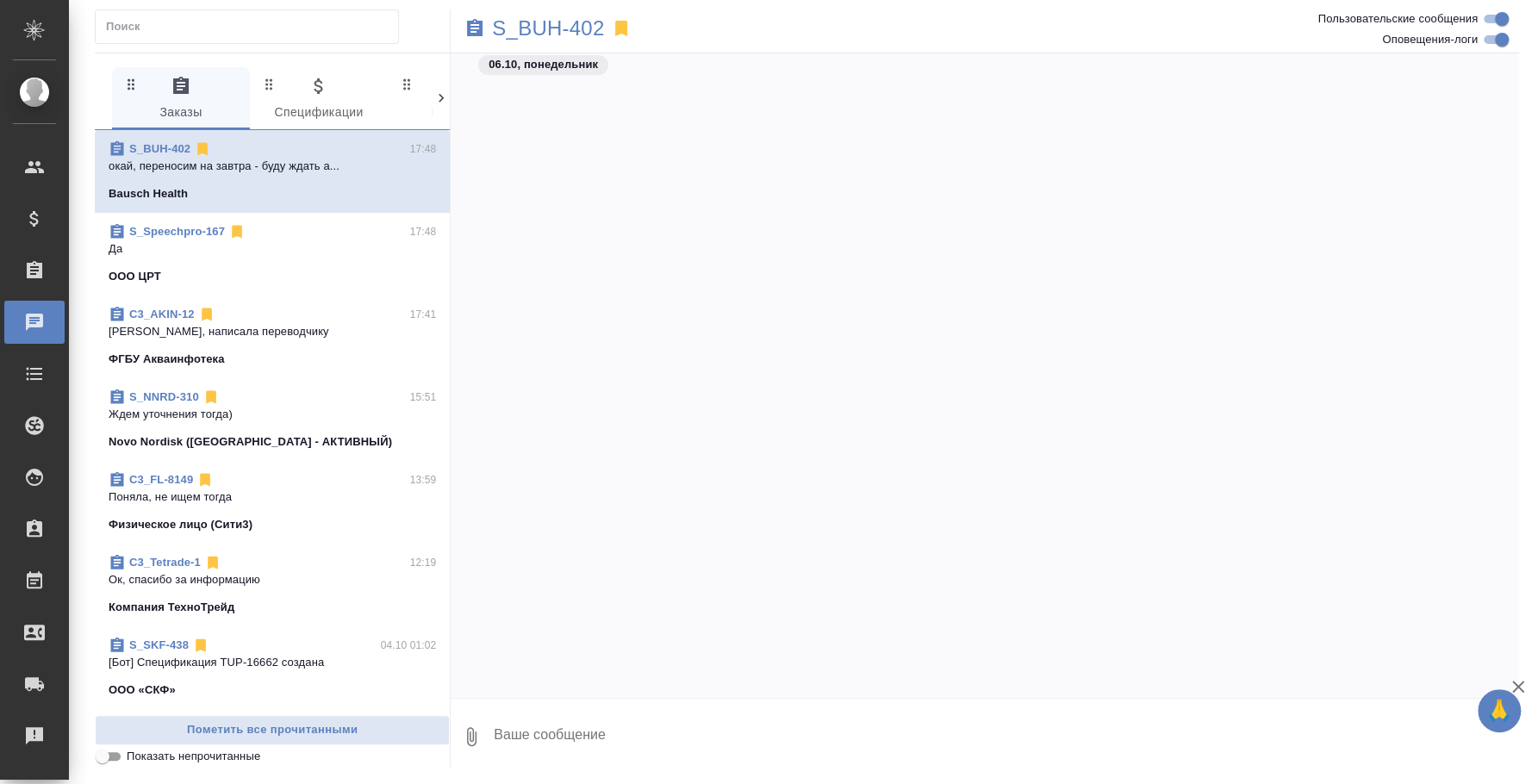
scroll to position [2849, 0]
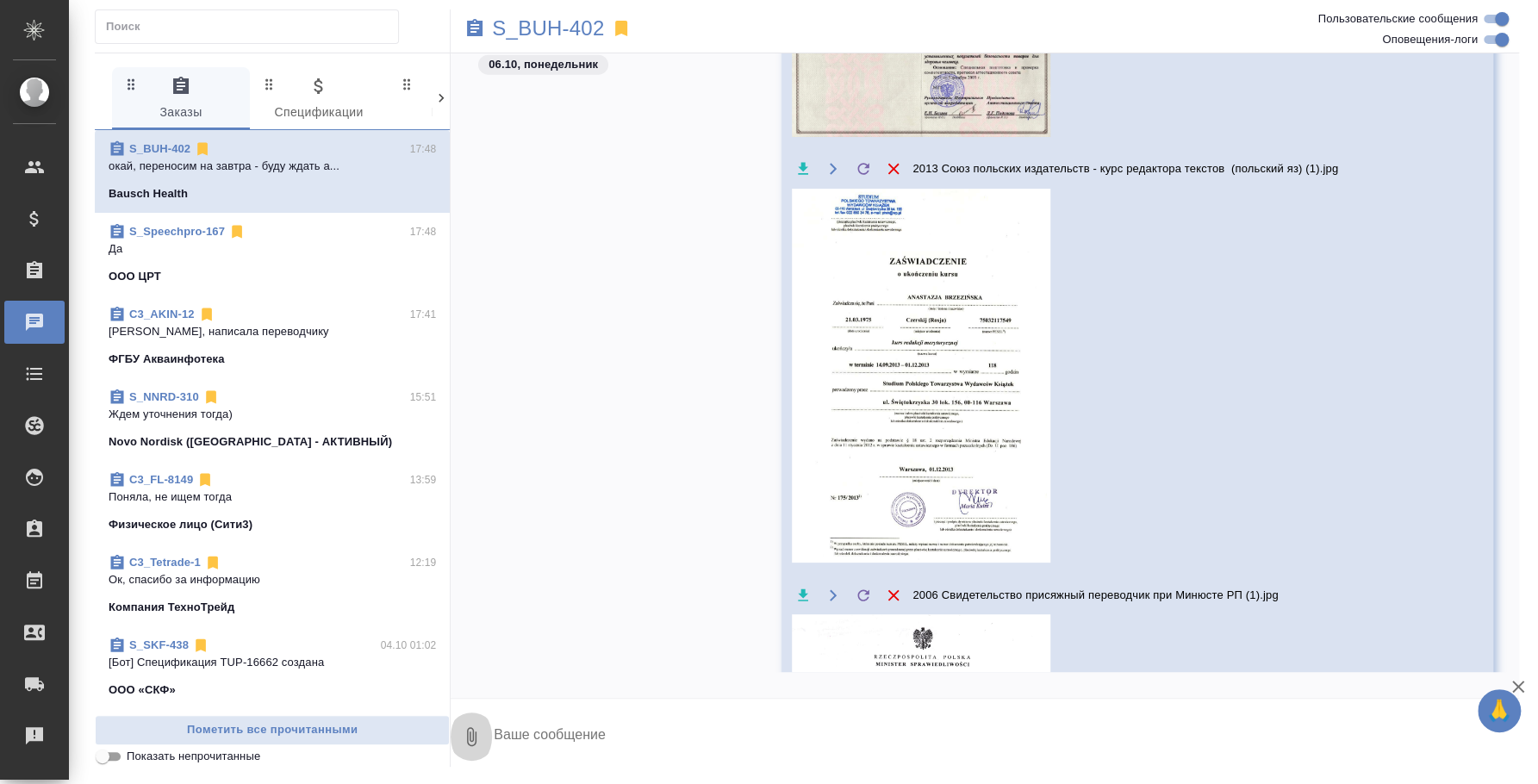
click at [471, 728] on icon "button" at bounding box center [472, 736] width 10 height 19
drag, startPoint x: 1511, startPoint y: 499, endPoint x: 1510, endPoint y: 632, distance: 133.0
click at [1510, 632] on div at bounding box center [769, 392] width 1538 height 784
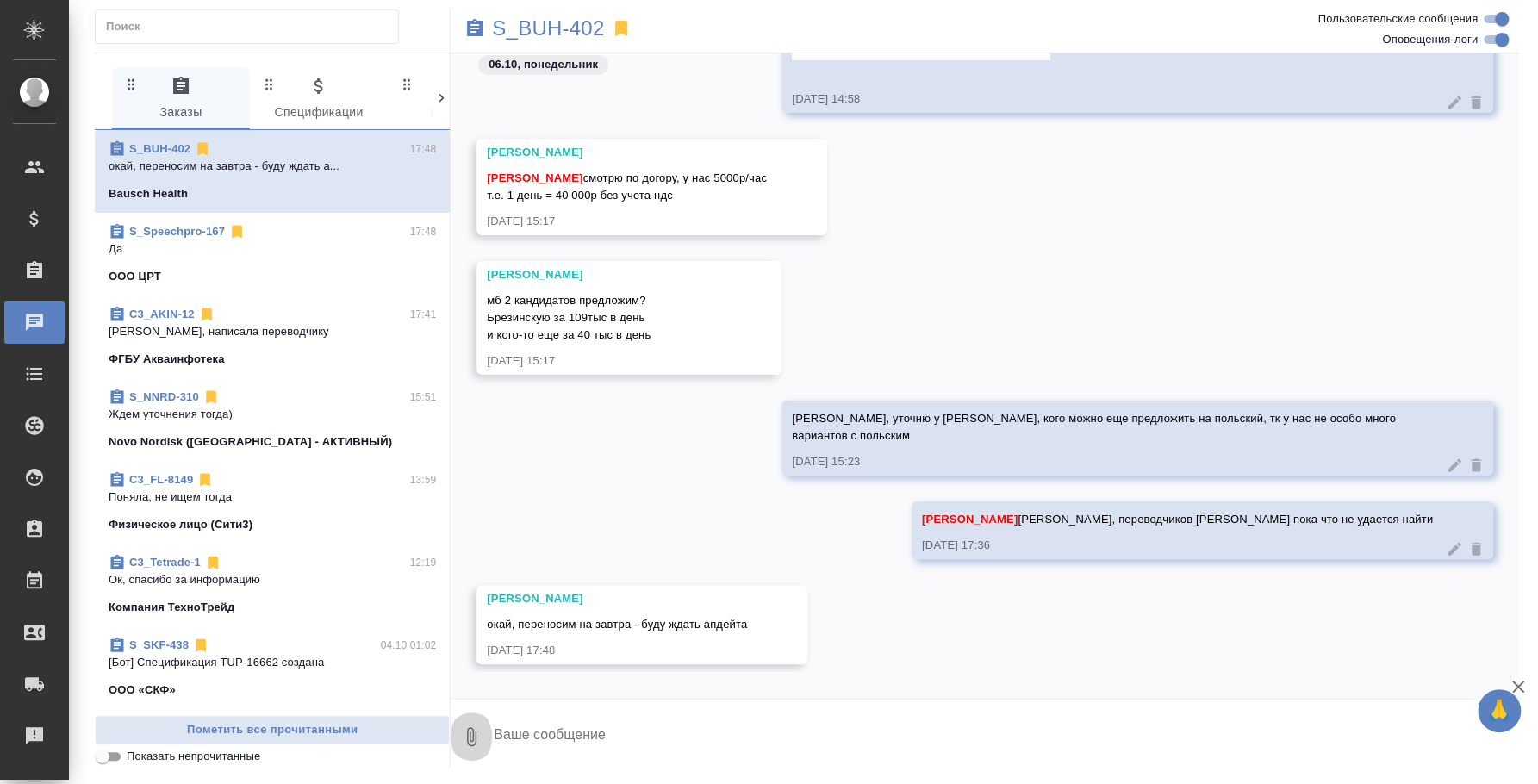
click at [482, 732] on button "0" at bounding box center [471, 735] width 42 height 58
click at [403, 648] on span "С локального диска" at bounding box center [344, 645] width 202 height 23
click at [0, 0] on input "С локального диска" at bounding box center [0, 0] width 0 height 0
click at [598, 725] on textarea at bounding box center [991, 735] width 999 height 58
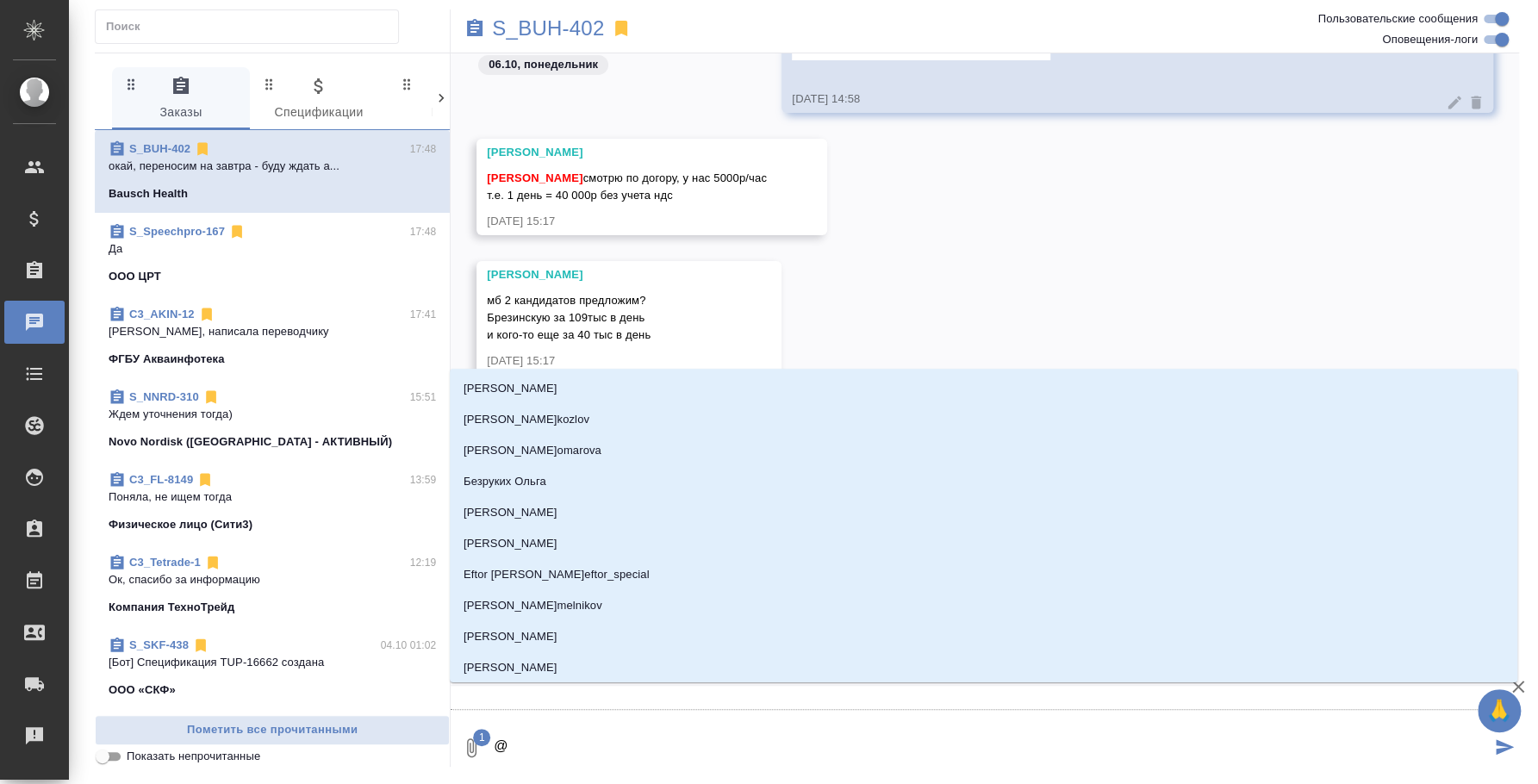
type textarea "@y"
type input "y"
type textarea "@y'b"
type input "y'b"
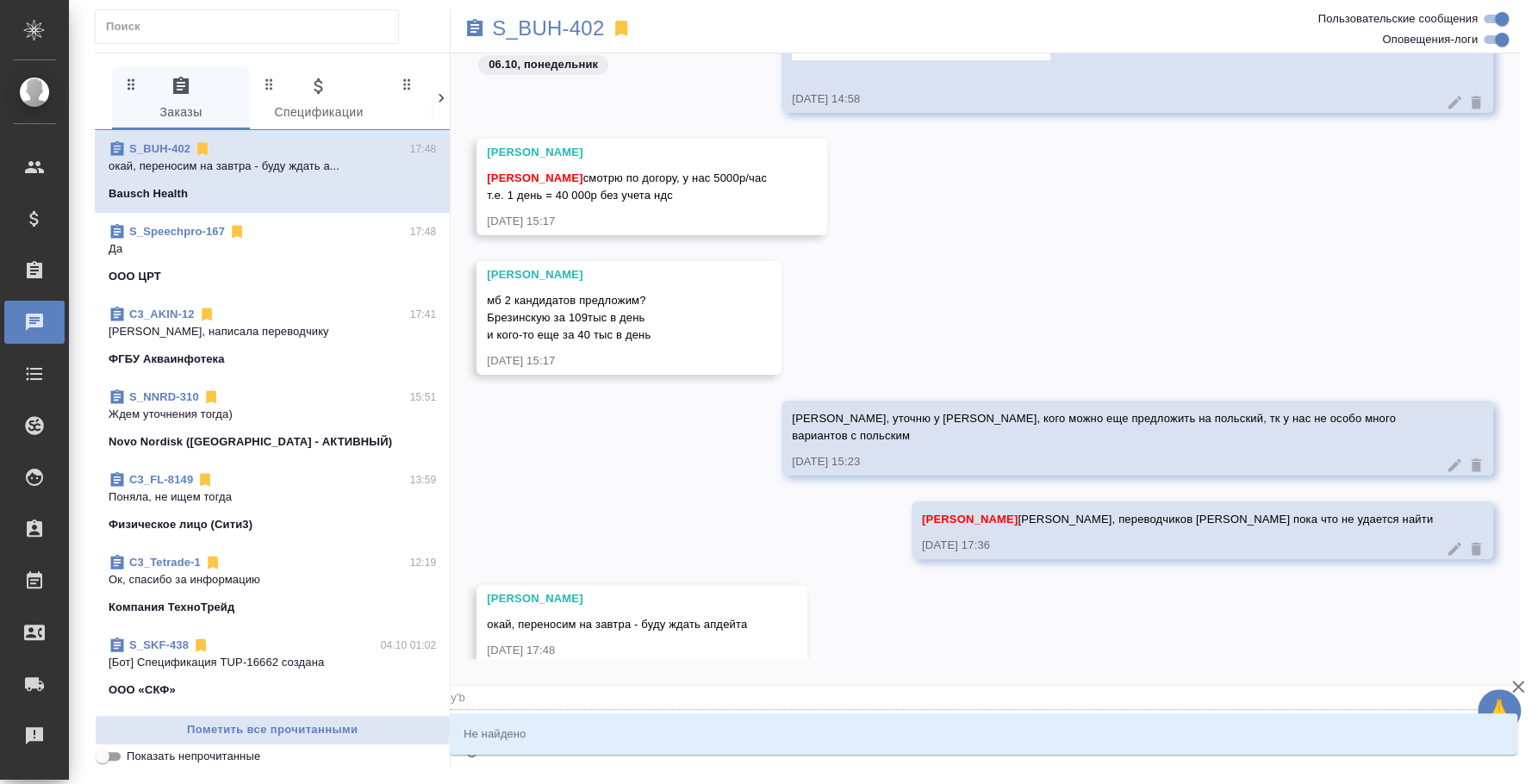
type textarea "@"
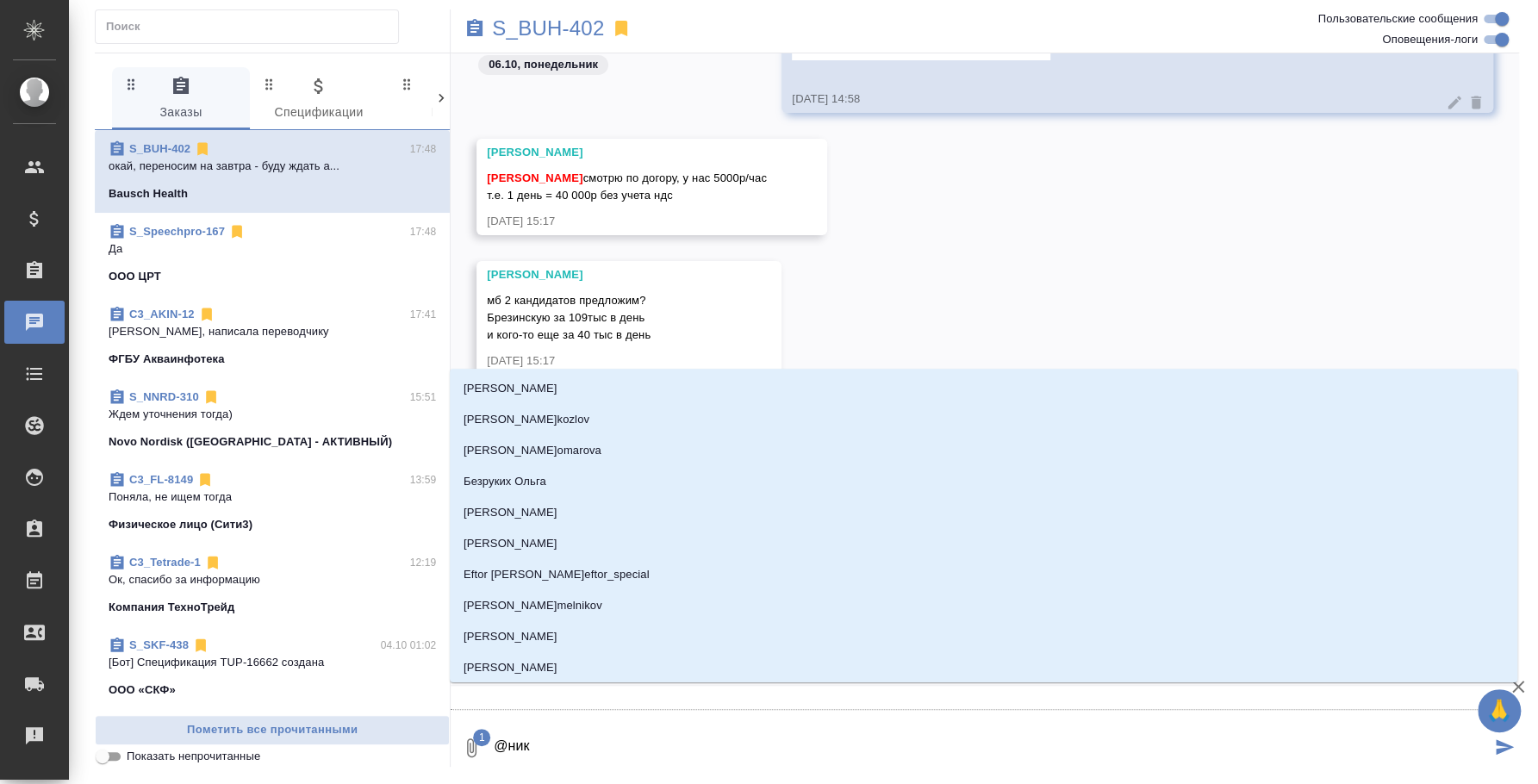
type textarea "@ники"
type input "ники"
type textarea "@никиф"
type input "никиф"
type textarea "@никифо"
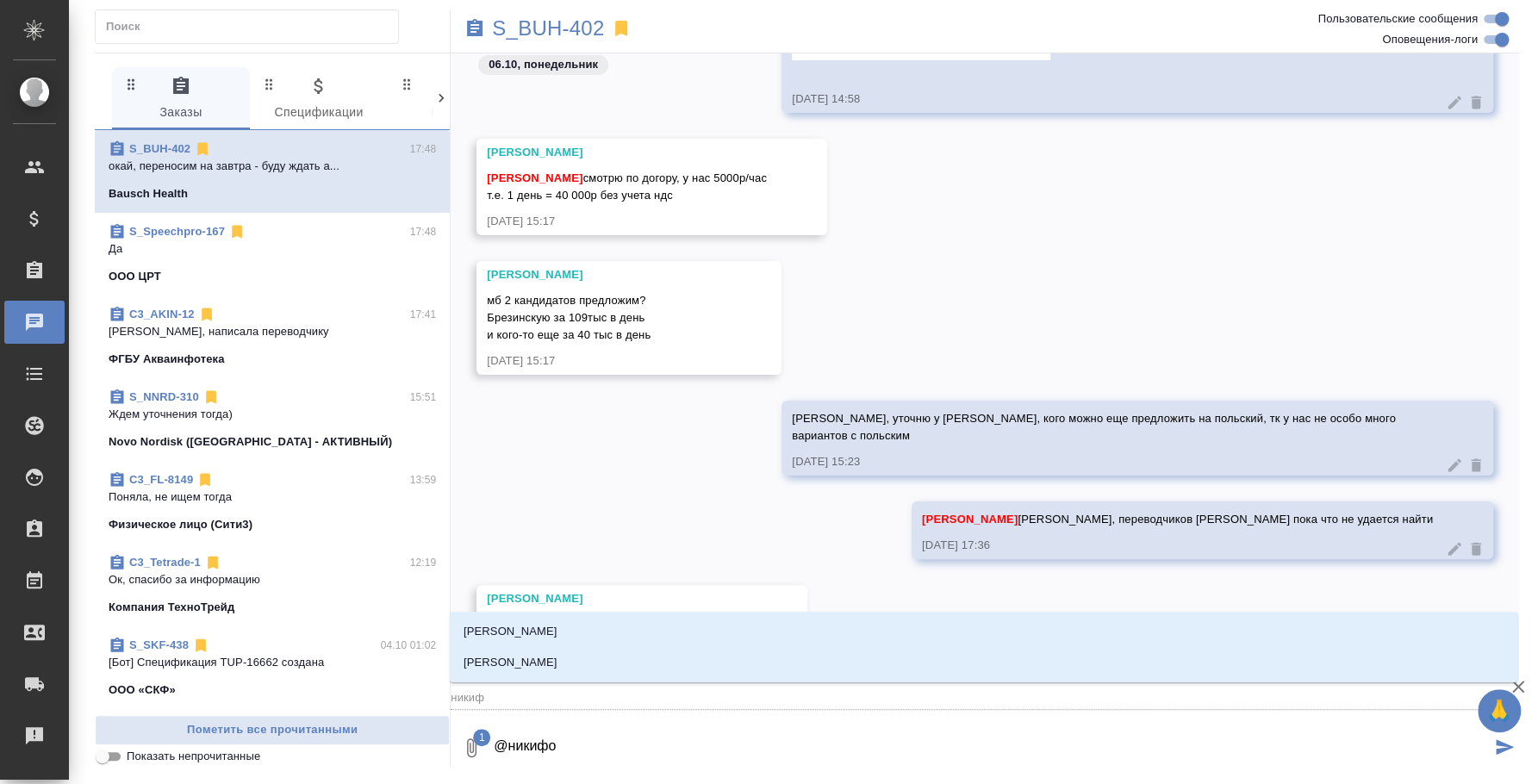
type input "никифо"
click at [650, 630] on li "Никифорова Валерия" at bounding box center [983, 631] width 1068 height 31
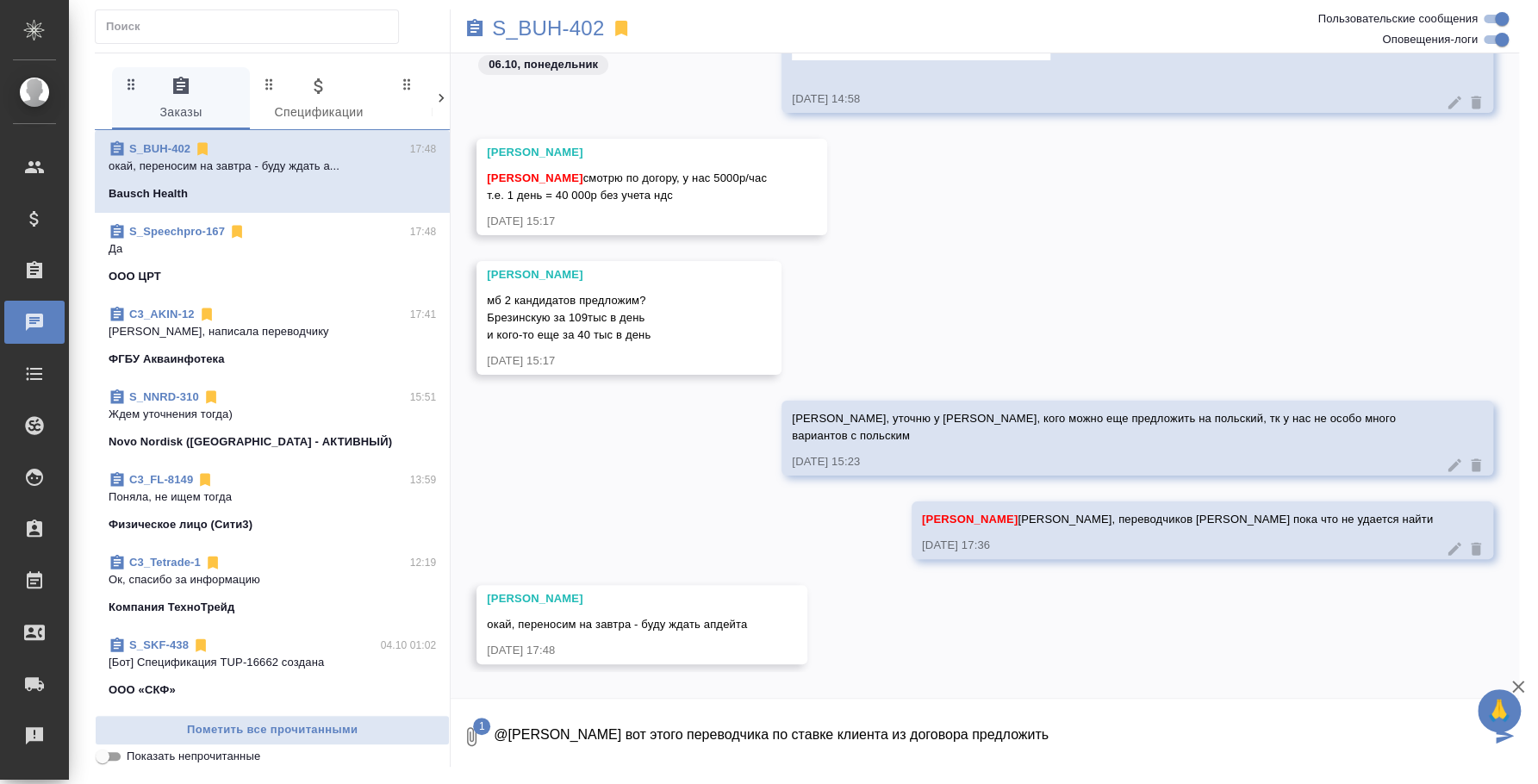
click at [1192, 732] on textarea "@Никифорова Валерия Попробуй вот этого переводчика по ставке клиента из договор…" at bounding box center [991, 735] width 999 height 58
type textarea "@Никифорова Валерия Попробуй вот этого переводчика по ставке клиента из договор…"
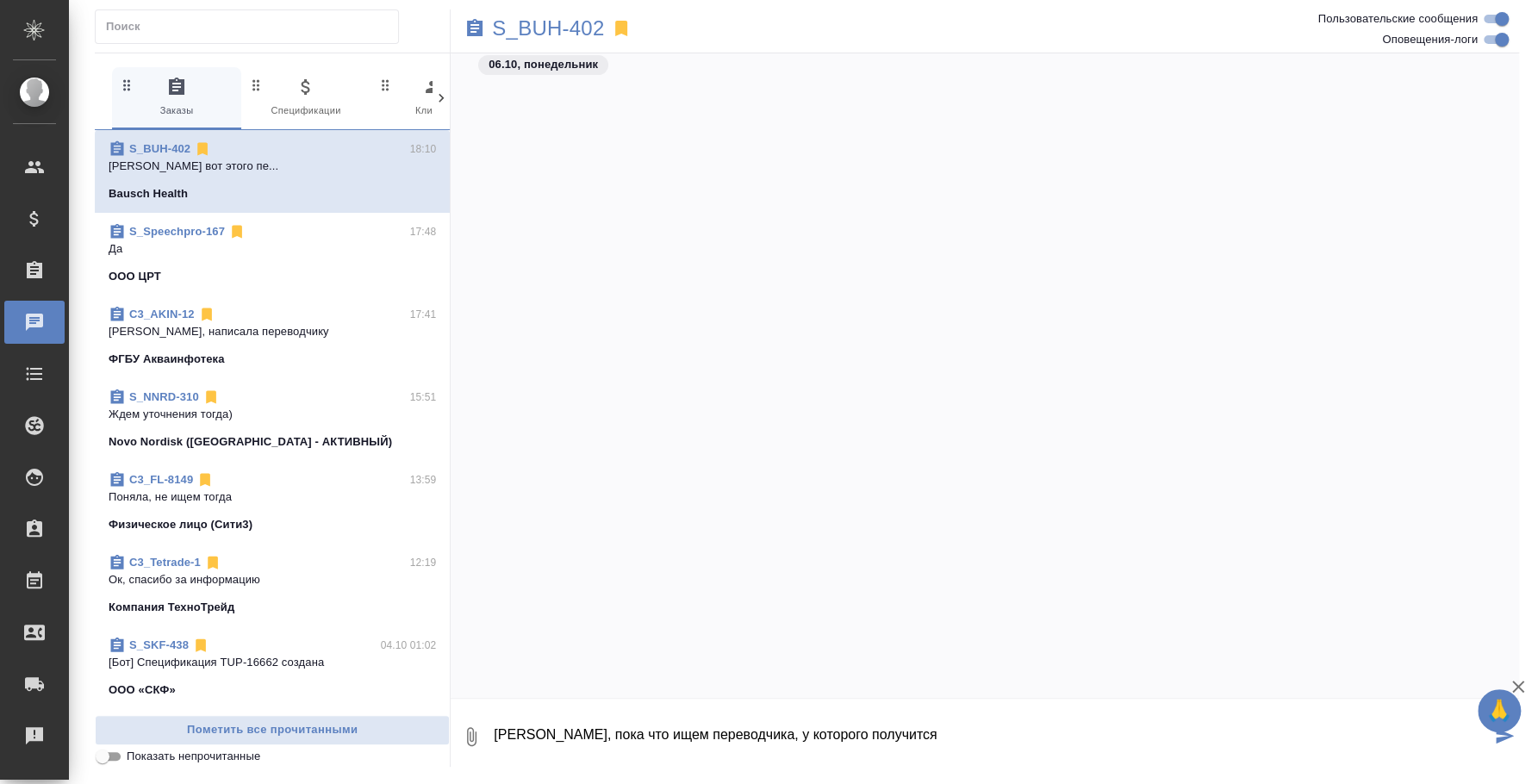
scroll to position [1149, 0]
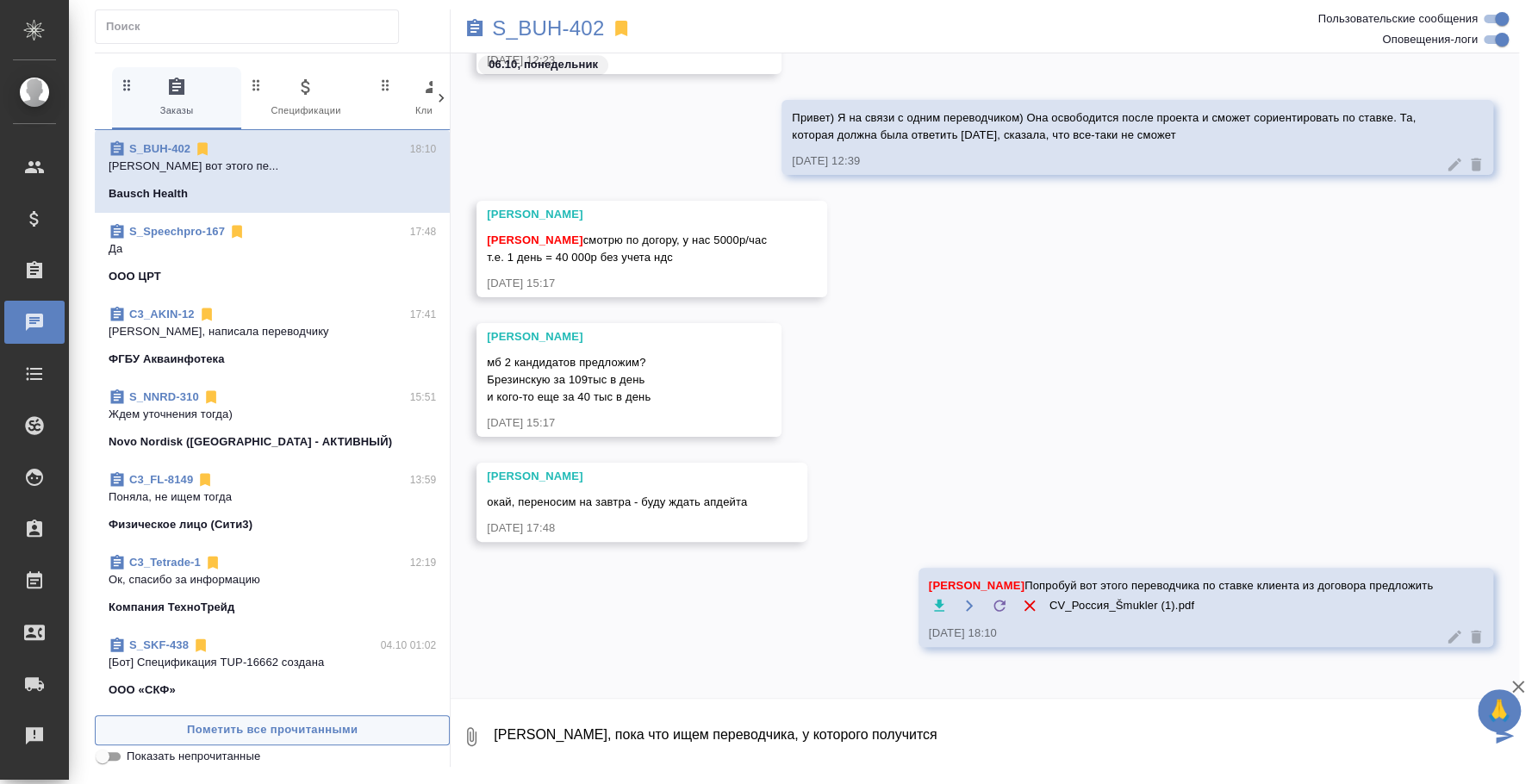
drag, startPoint x: 920, startPoint y: 740, endPoint x: 345, endPoint y: 733, distance: 575.0
click at [345, 733] on div "0 Заказы 0 Спецификации 0 Клиенты 0 Входящие 0 Тендеры 0 Исполнители 0 Подбор и…" at bounding box center [807, 409] width 1425 height 714
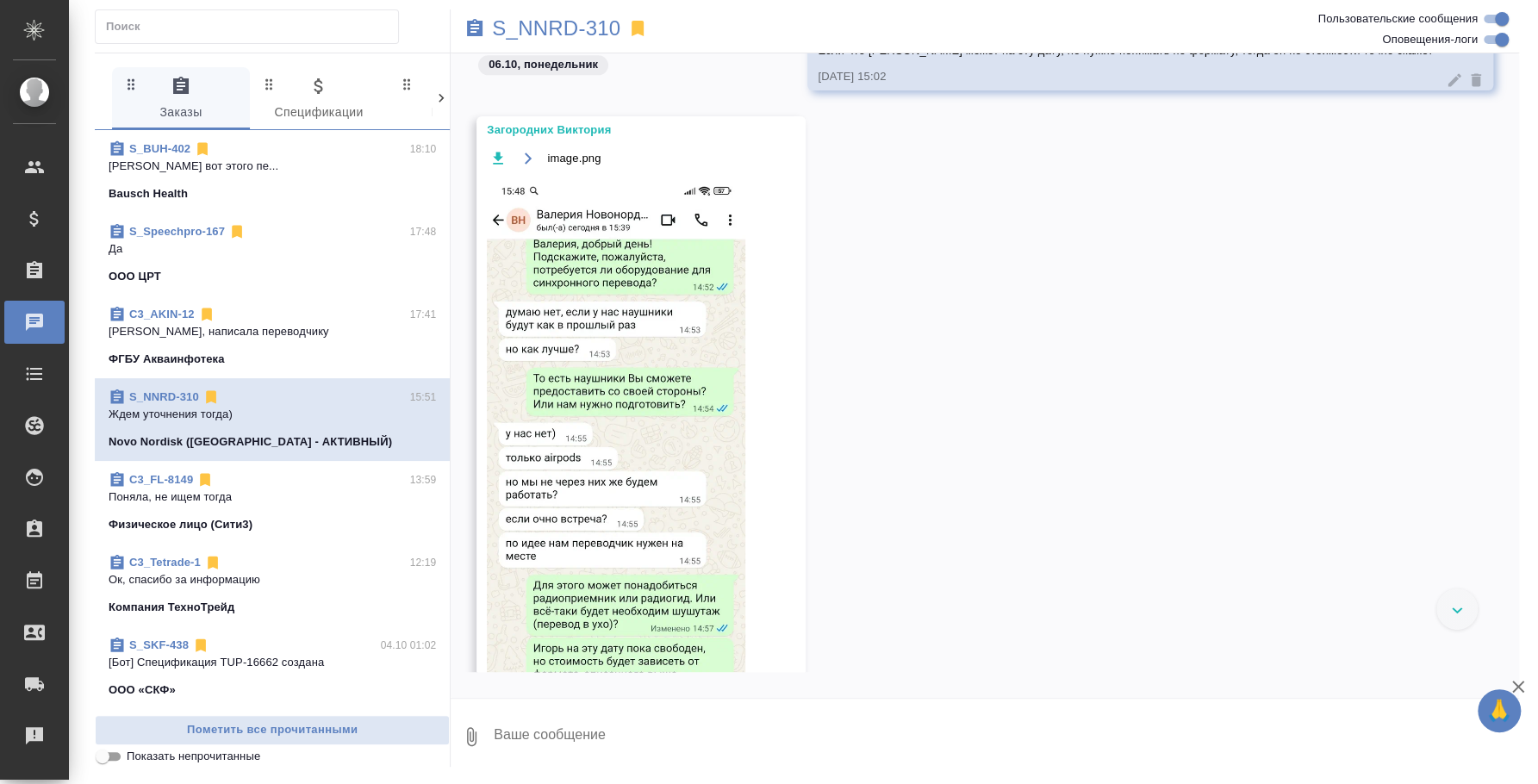
scroll to position [1614, 0]
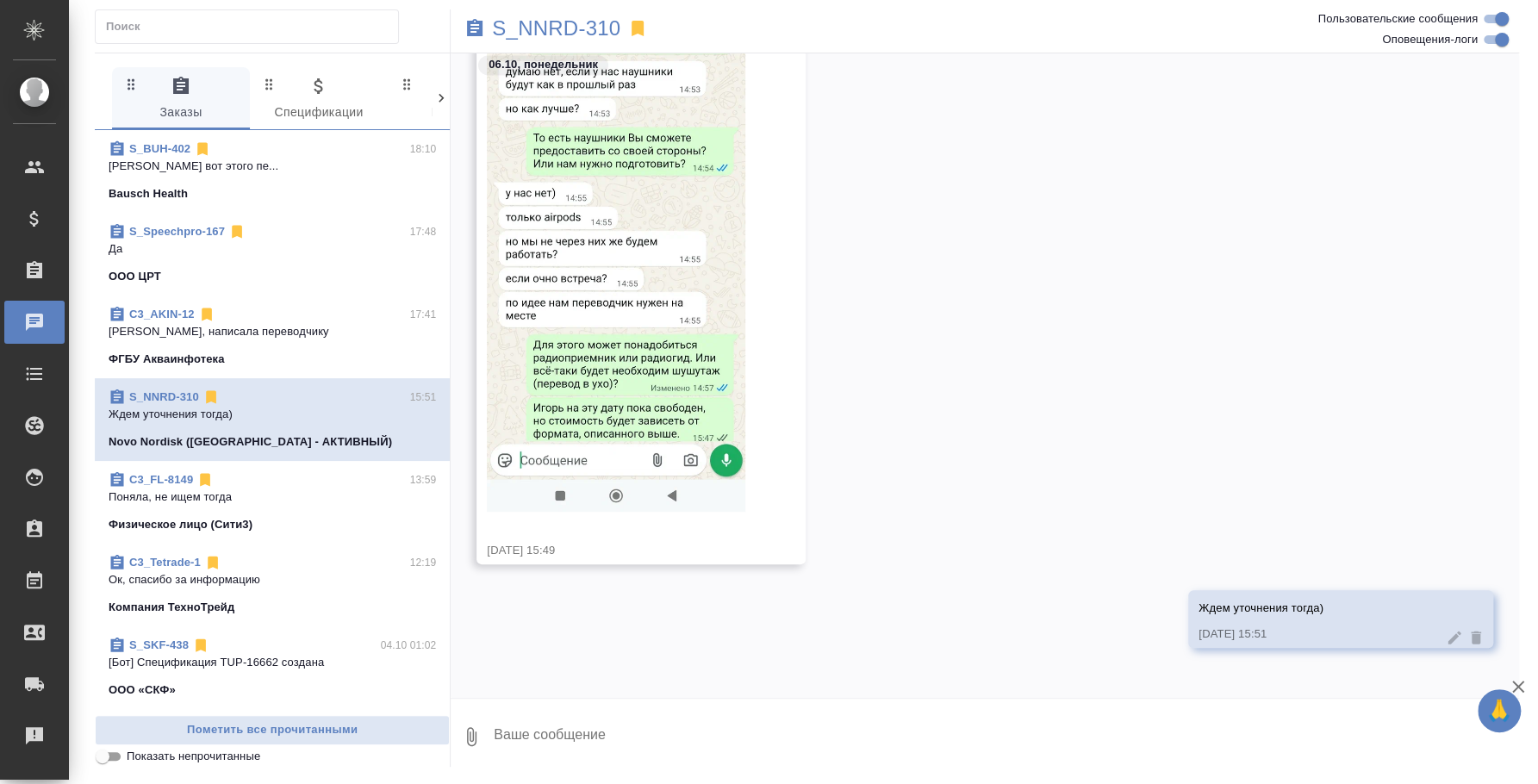
click at [766, 737] on textarea at bounding box center [1005, 735] width 1027 height 58
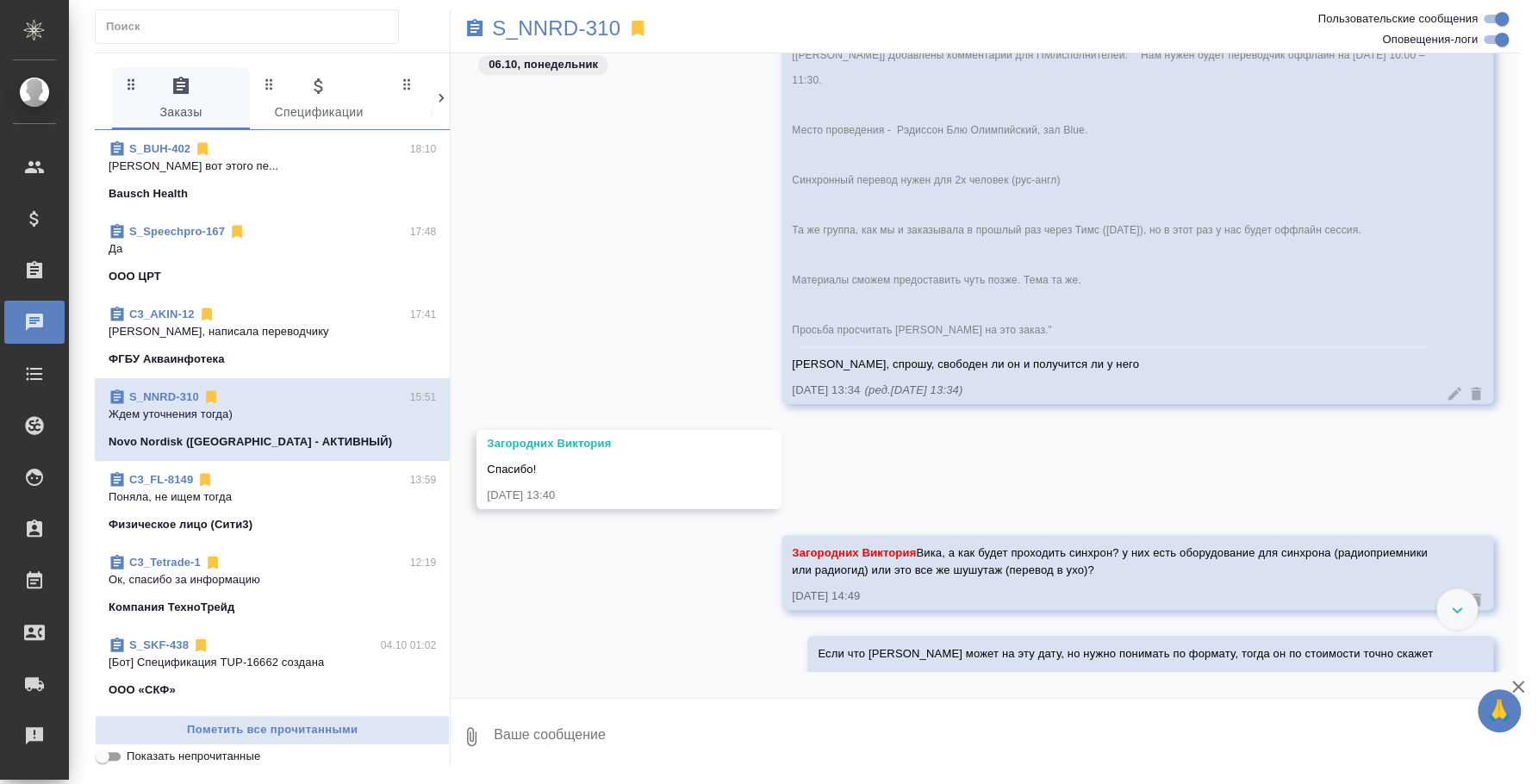
scroll to position [752, 0]
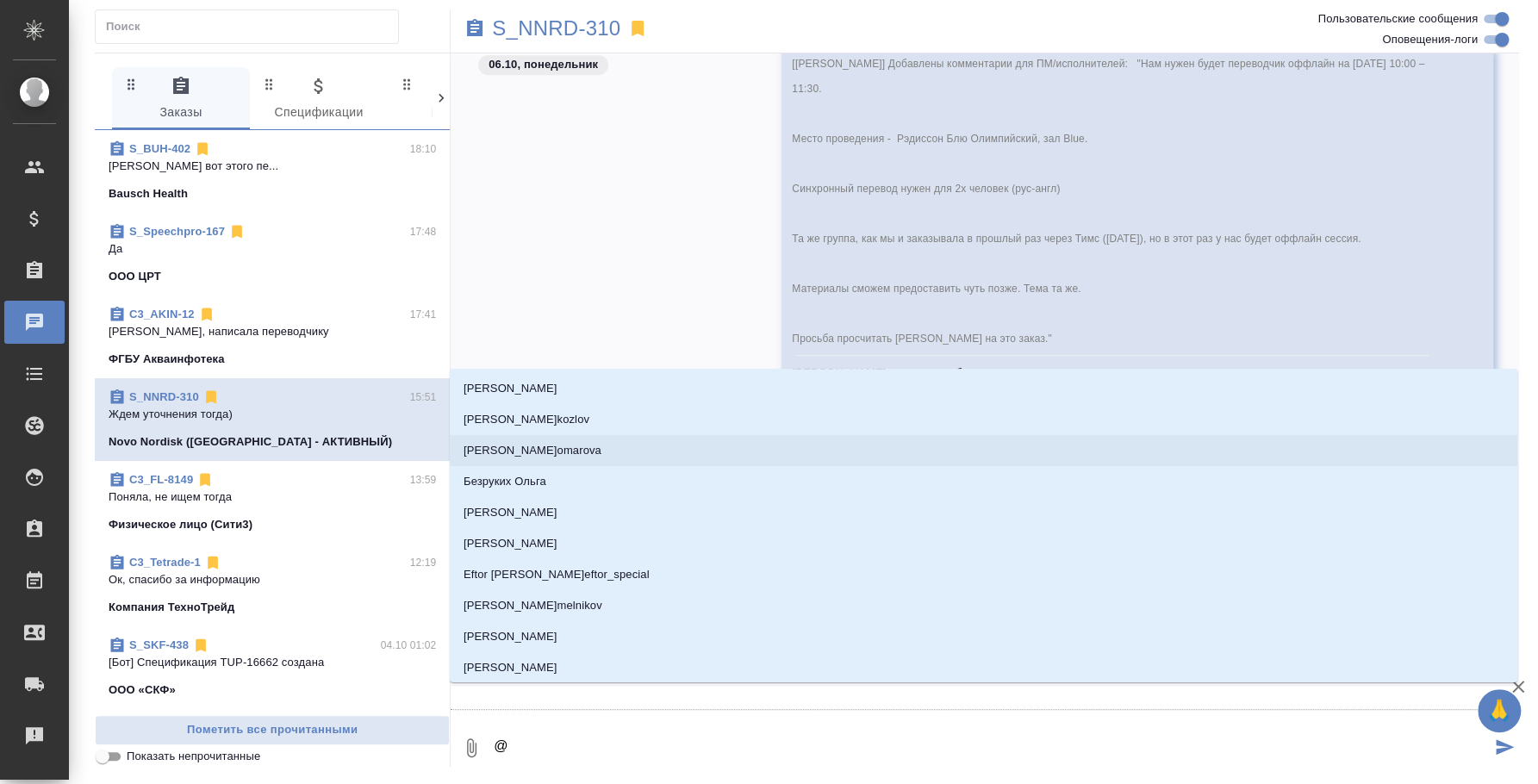
type textarea "@P"
type input "P"
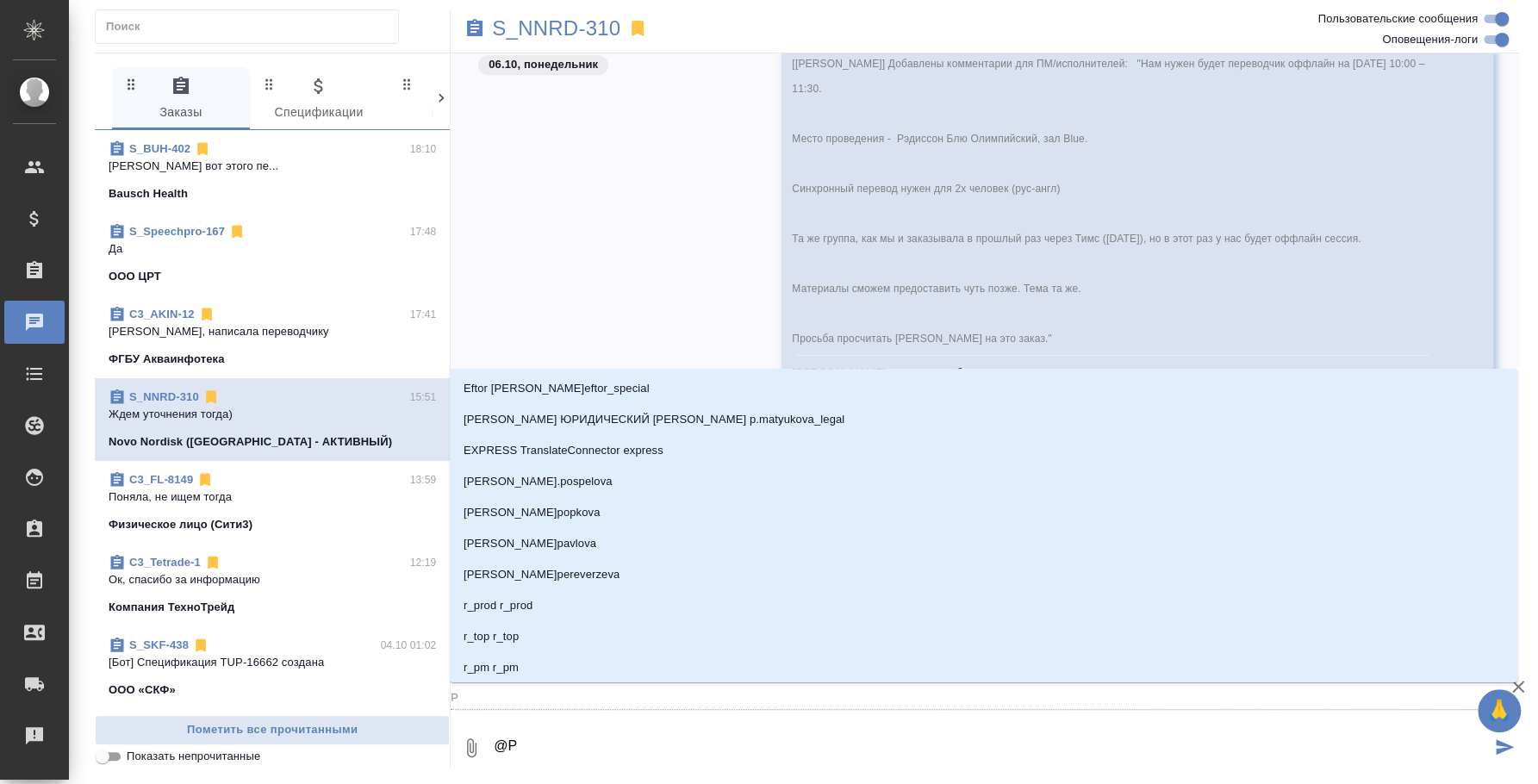
type textarea "@"
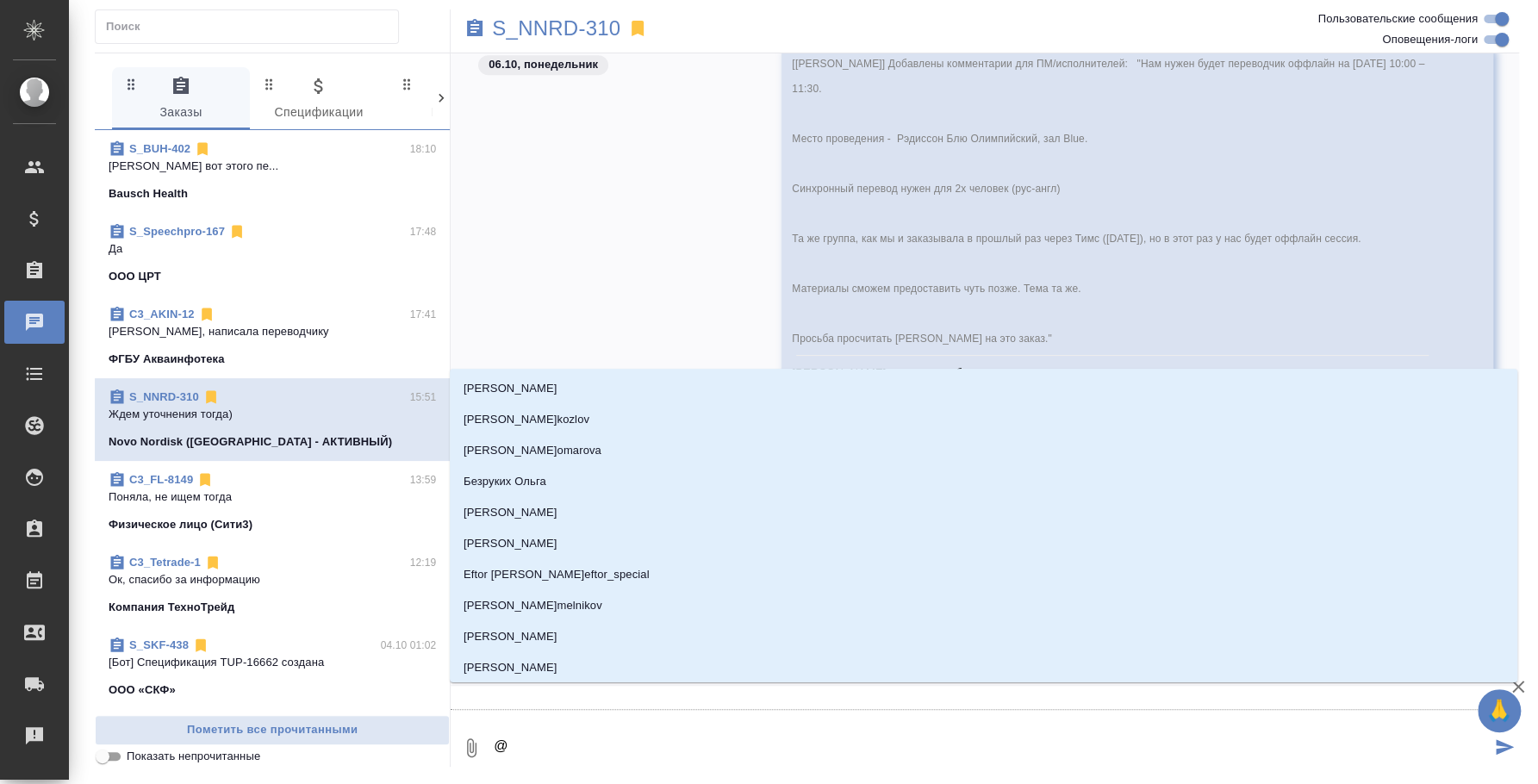
type textarea "@p"
type input "p"
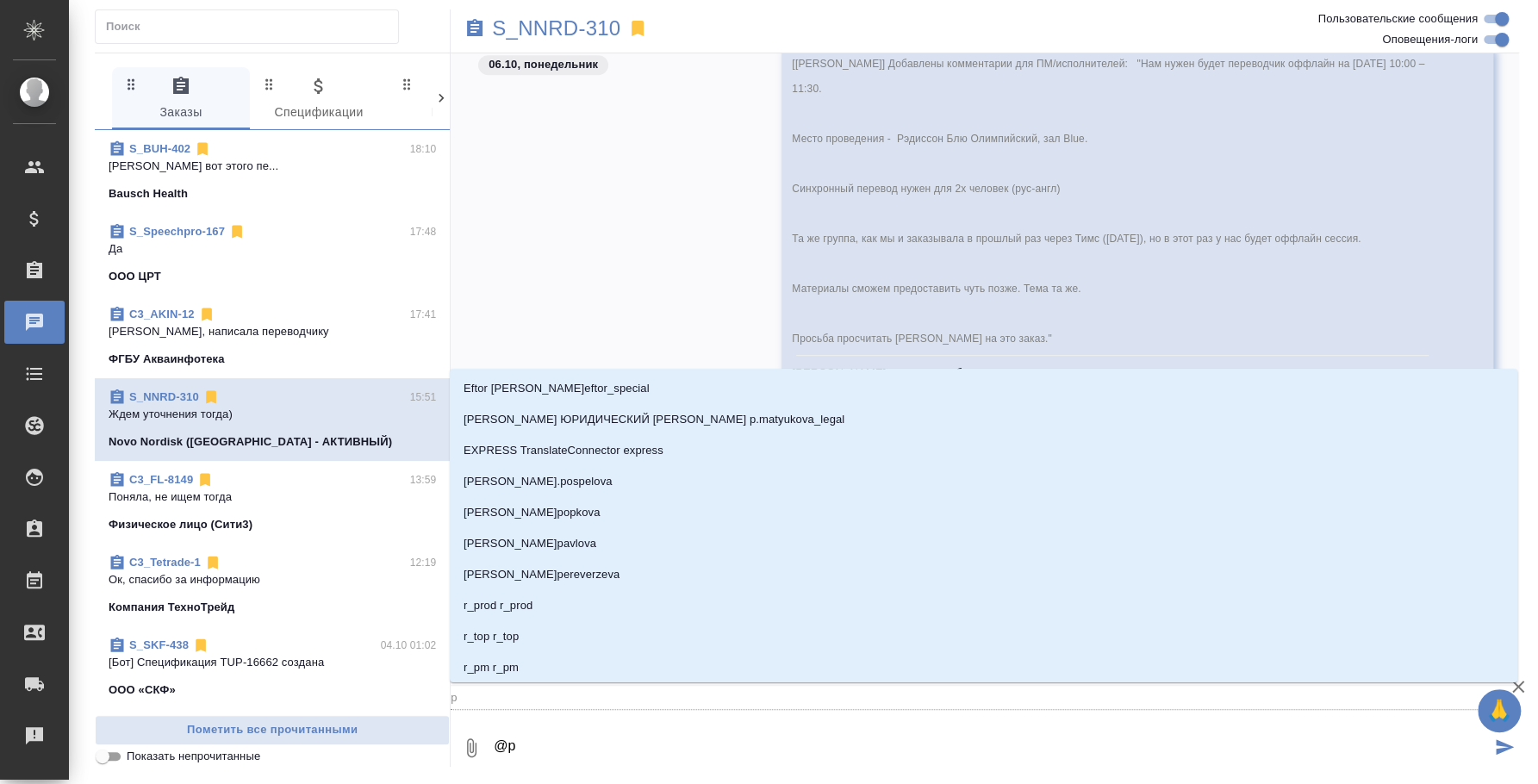
type textarea "@p'f"
type input "p'f"
type textarea "@p'fu"
type input "p'fu"
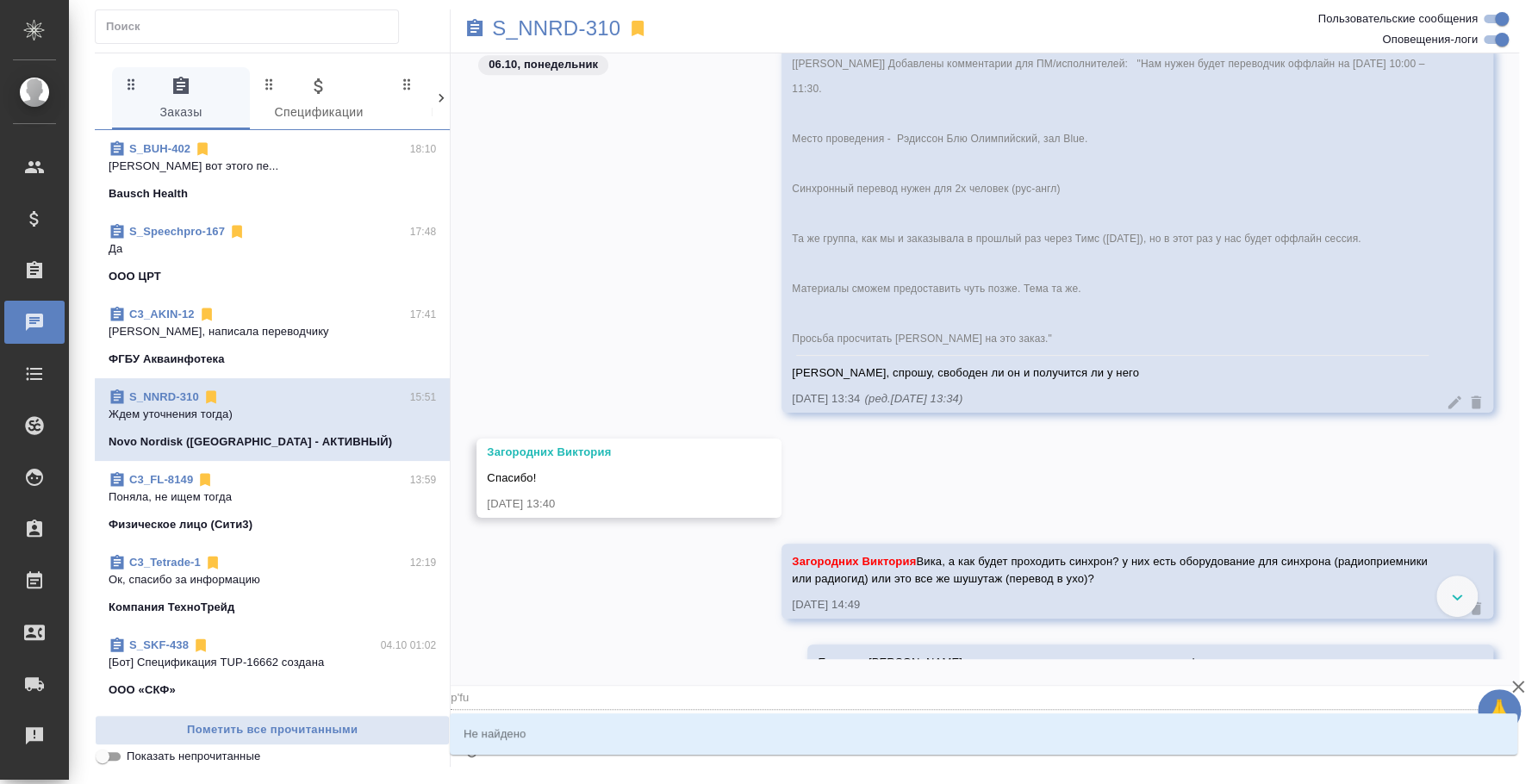
type textarea "@p'fu'j"
type input "p'fu'j"
type textarea "@p'fu"
type input "p'fu"
type textarea "@p'f"
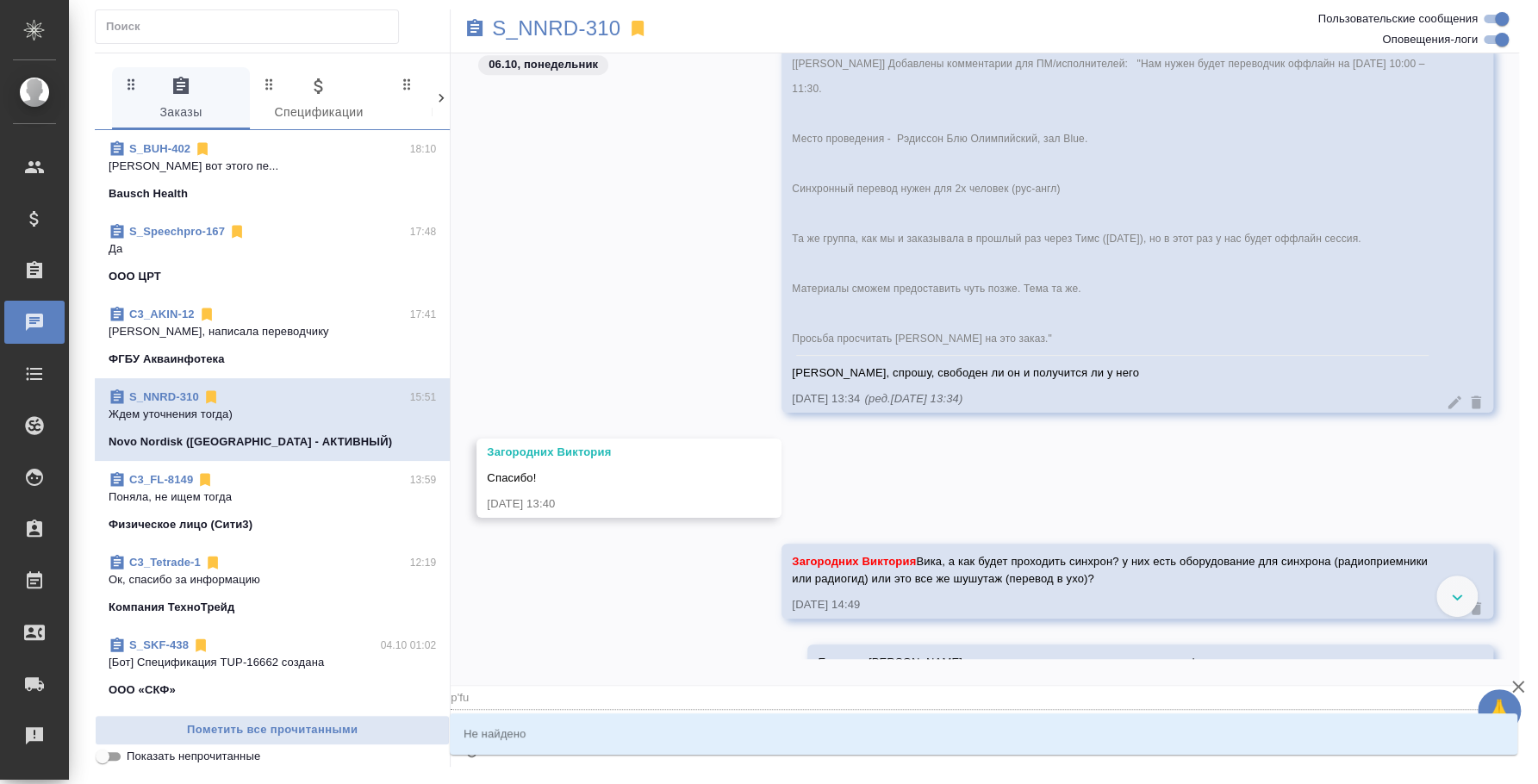
type input "p'f"
type textarea "@p"
type input "p"
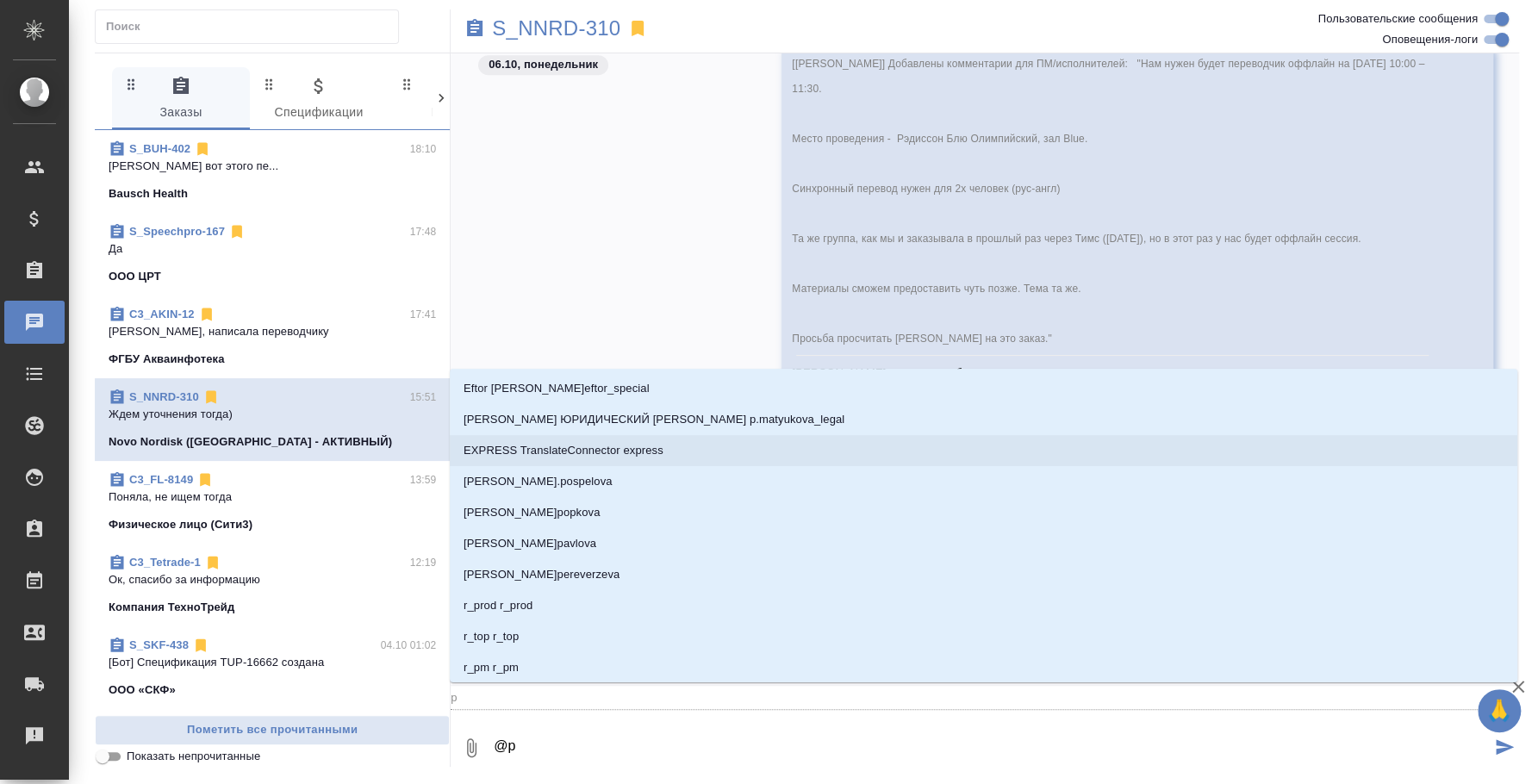
type textarea "@"
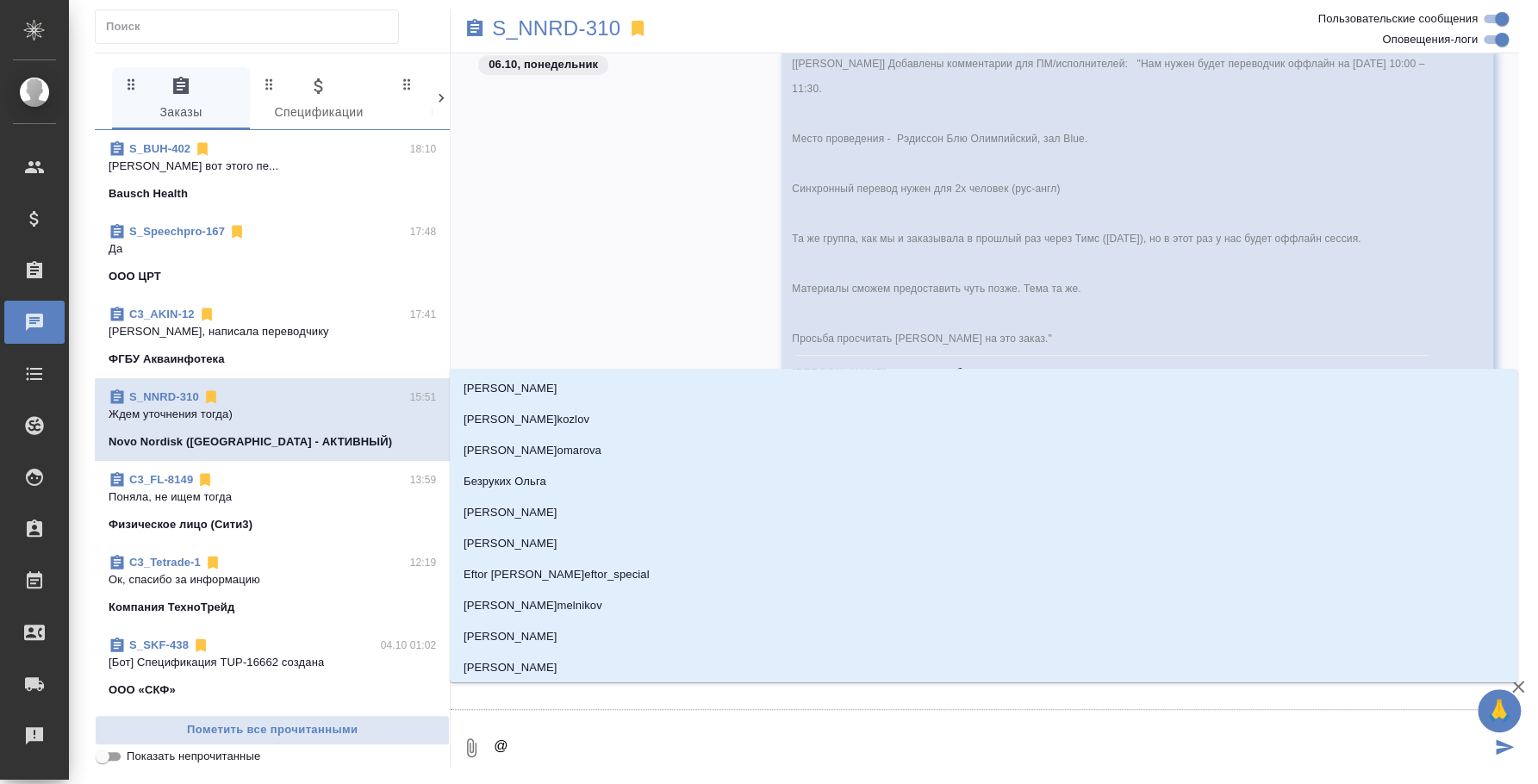
type textarea "@з"
type input "з"
type textarea "@за"
type input "за"
type textarea "@зао"
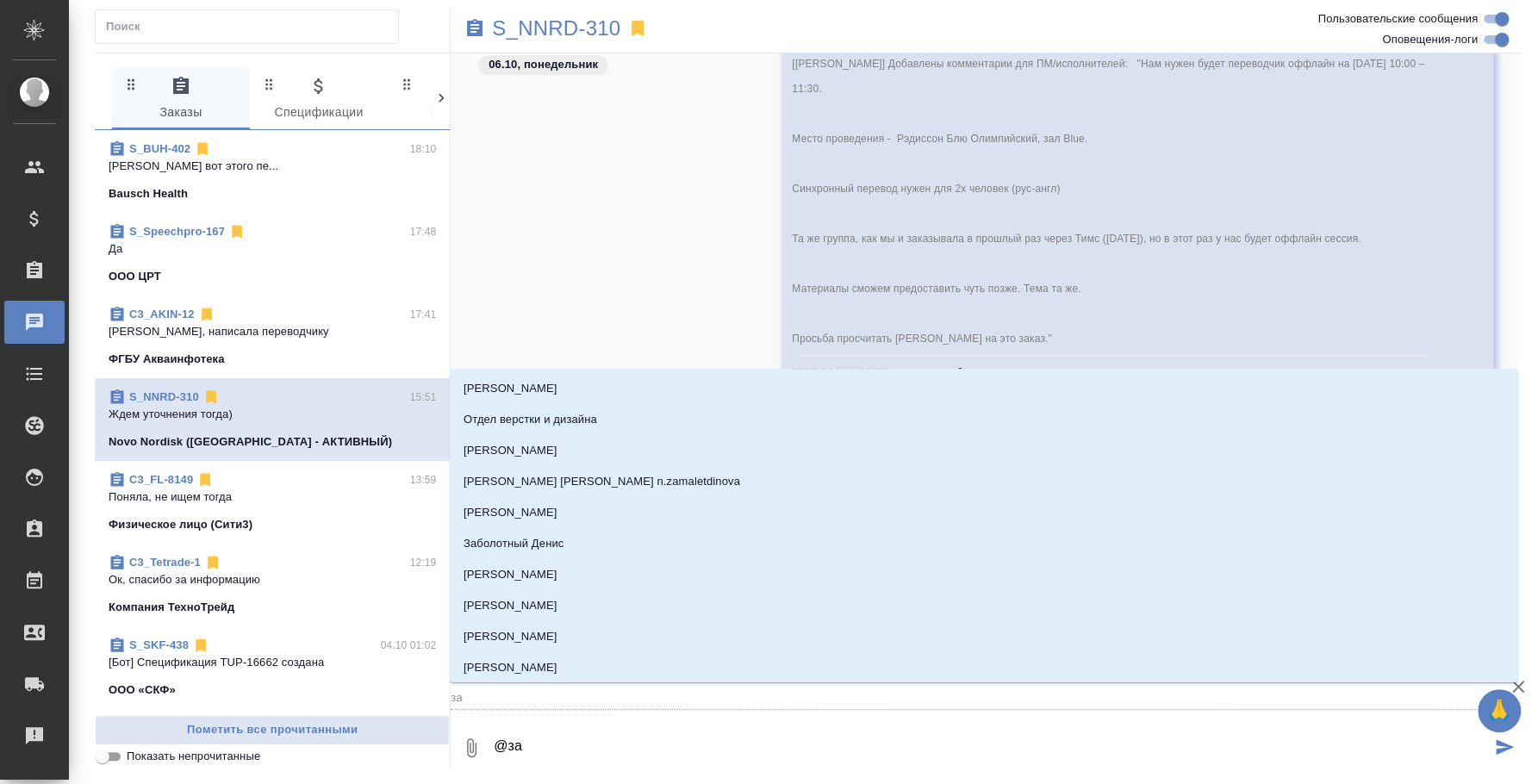
type input "зао"
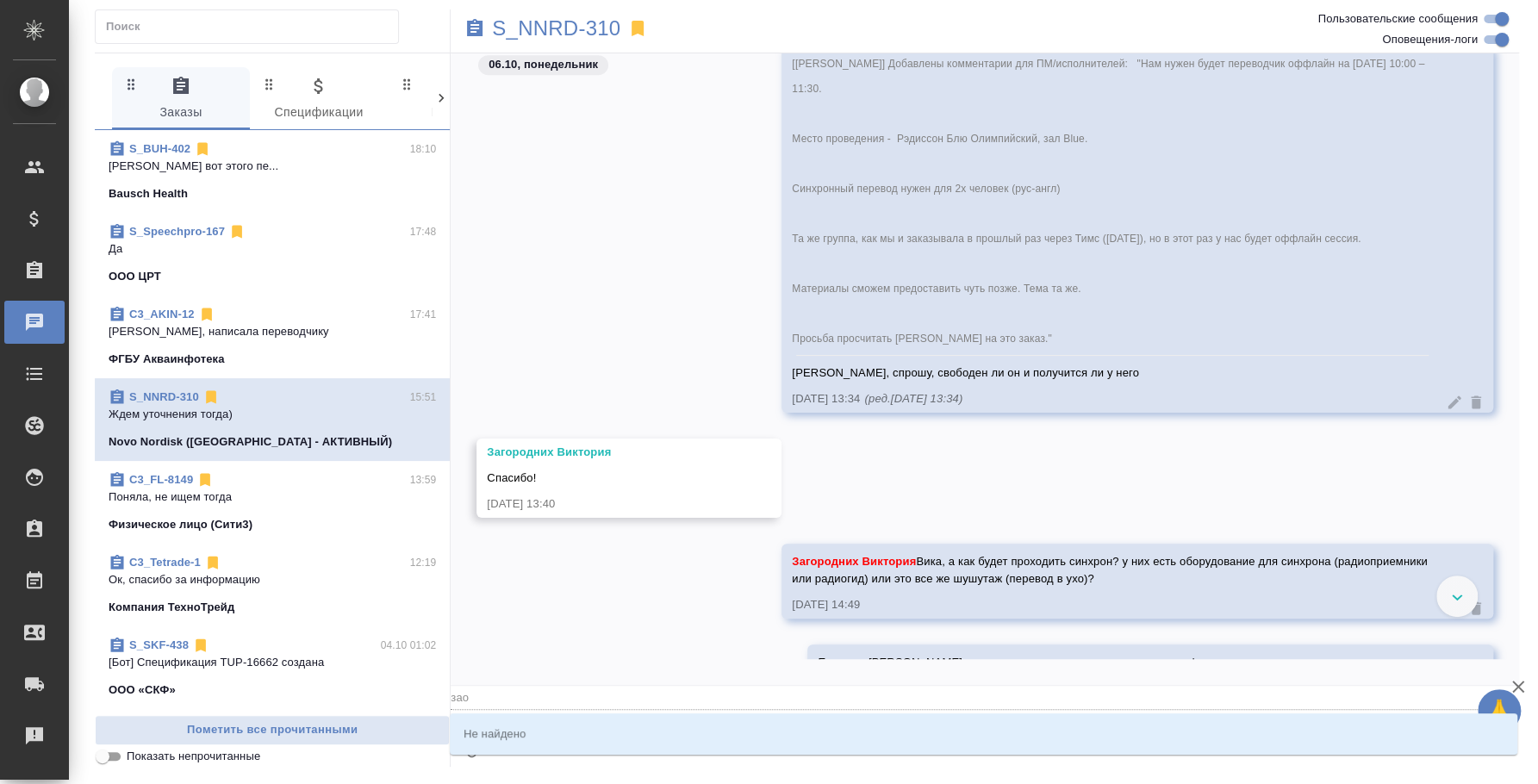
type textarea "@за"
type input "за"
type textarea "@заг"
type input "заг"
type textarea "@заго"
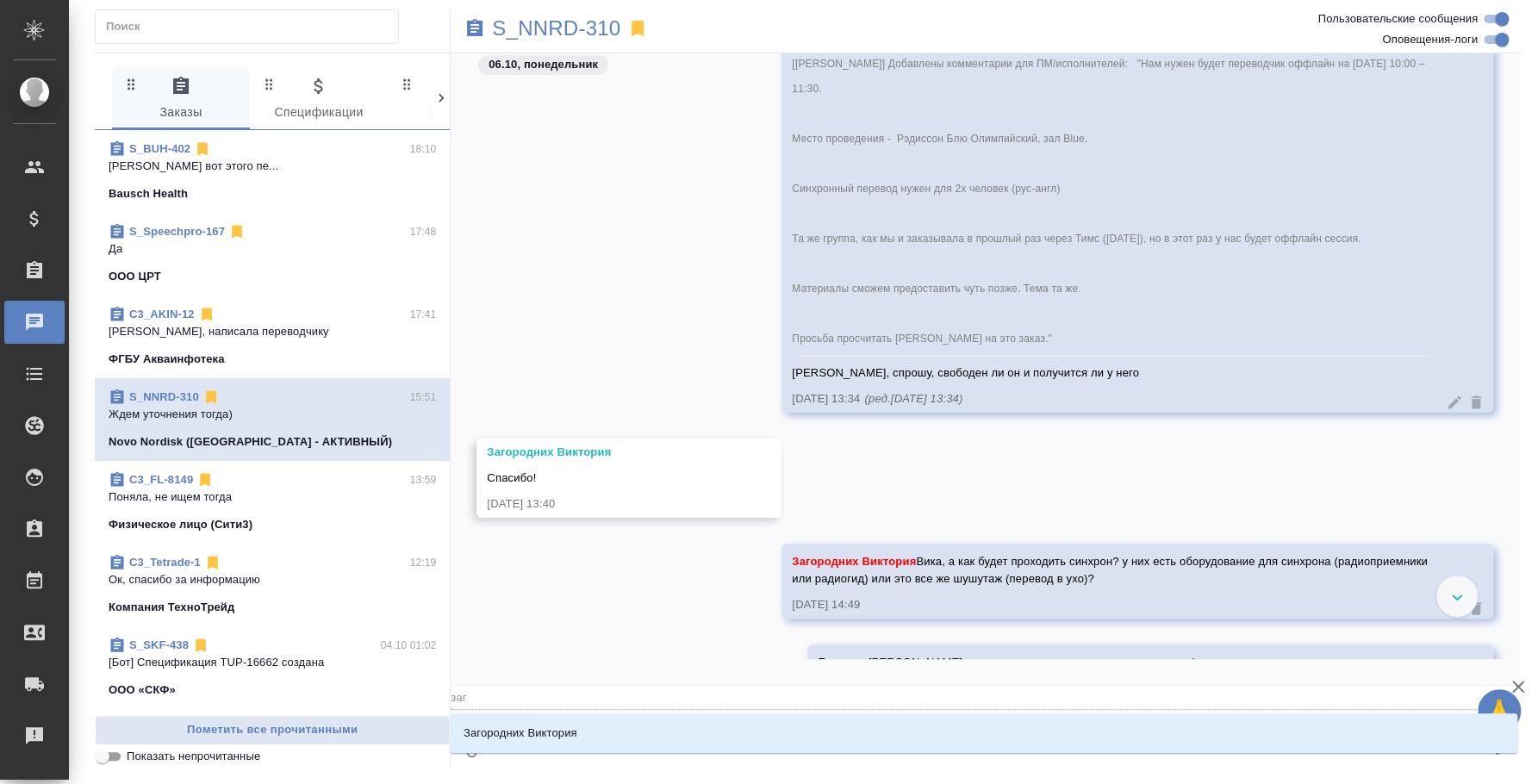
type input "заго"
type textarea "@загор"
type input "загор"
type textarea "@загоро"
type input "загоро"
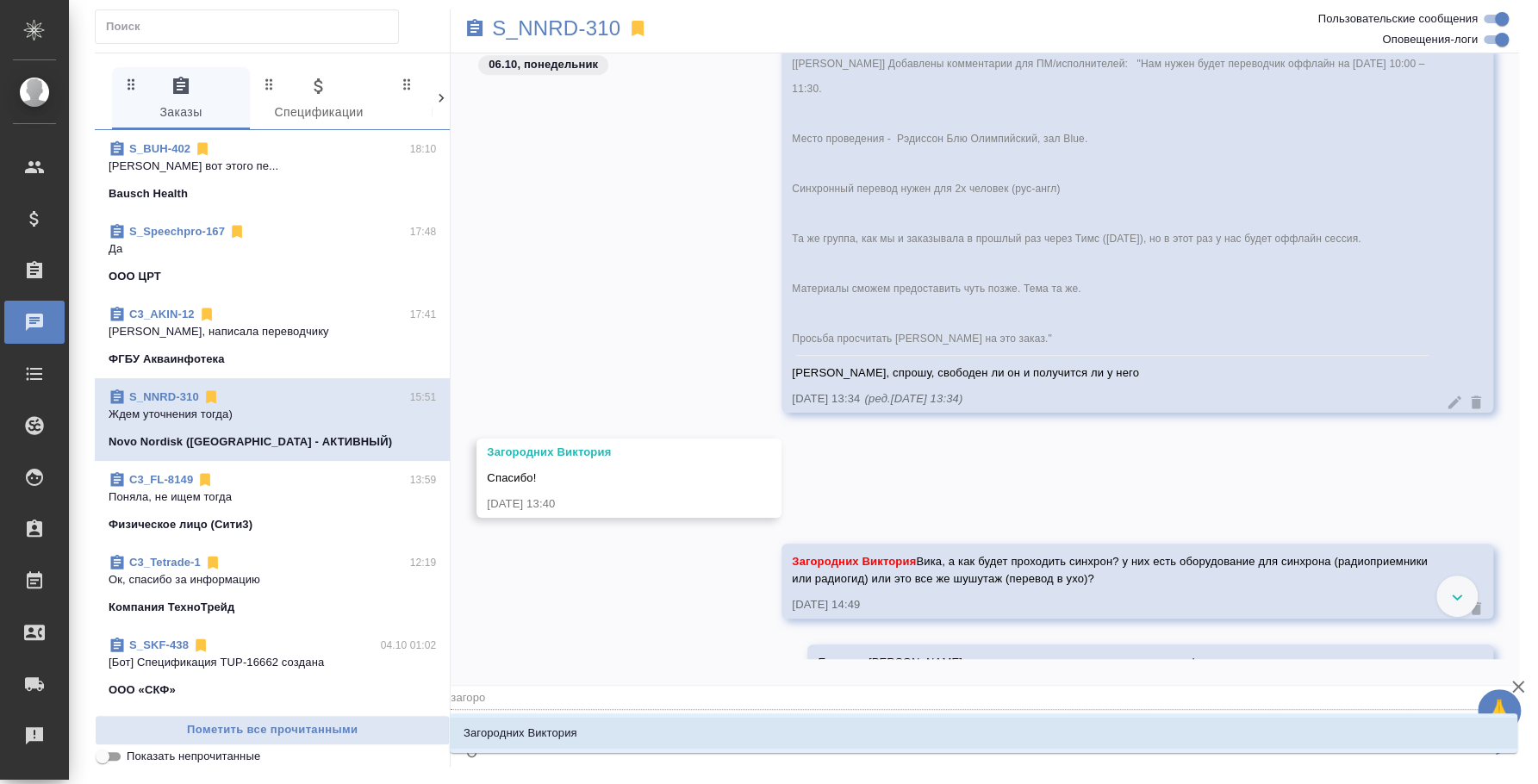
click at [854, 729] on li "Загородних Виктория" at bounding box center [983, 733] width 1068 height 31
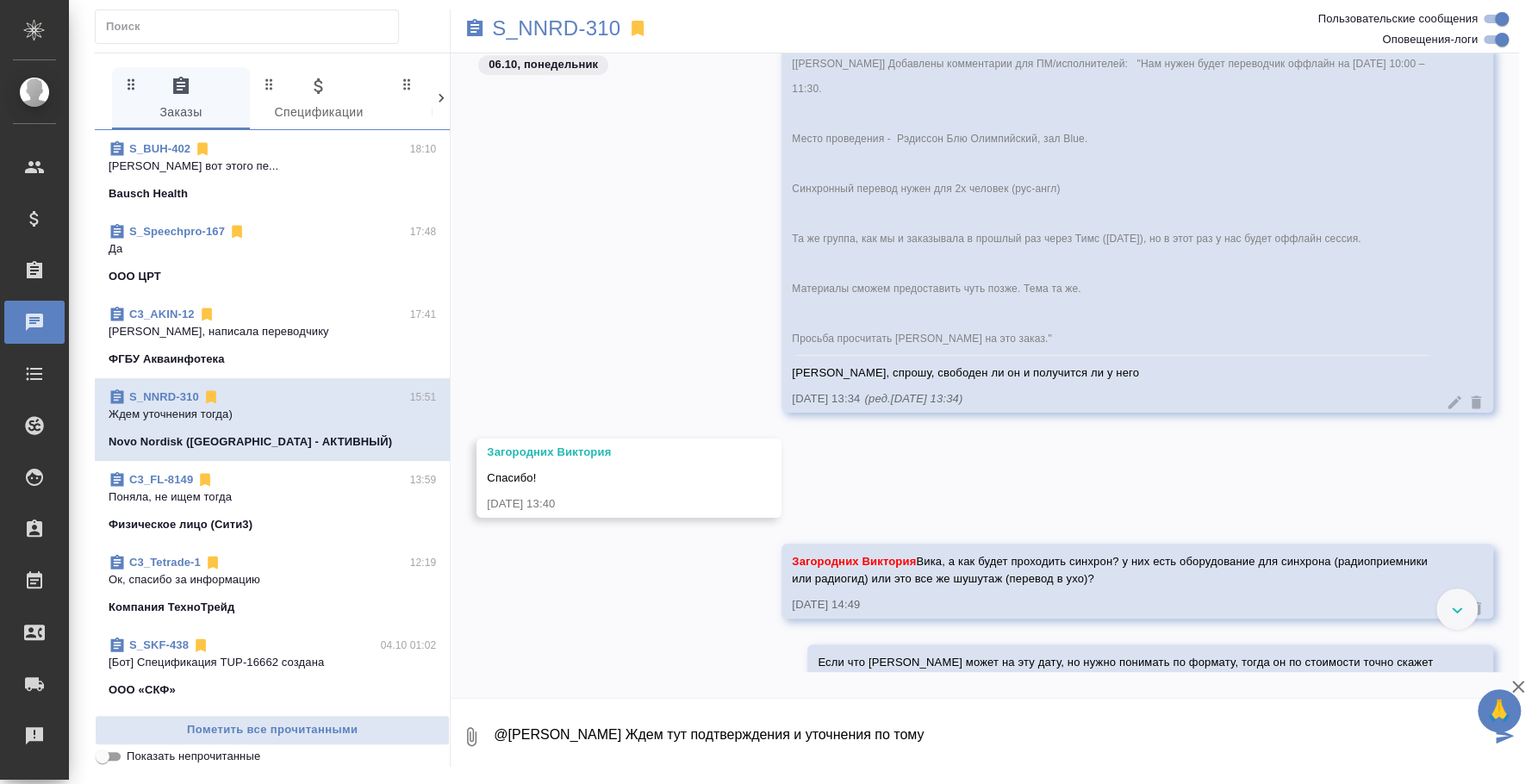
click at [967, 735] on textarea "@[PERSON_NAME] Ждем тут подтверждения и уточнения по тому" at bounding box center [991, 735] width 999 height 58
type textarea "@[PERSON_NAME] Ждем тут согласосвани и уточнения по тому, как будет просиходить…"
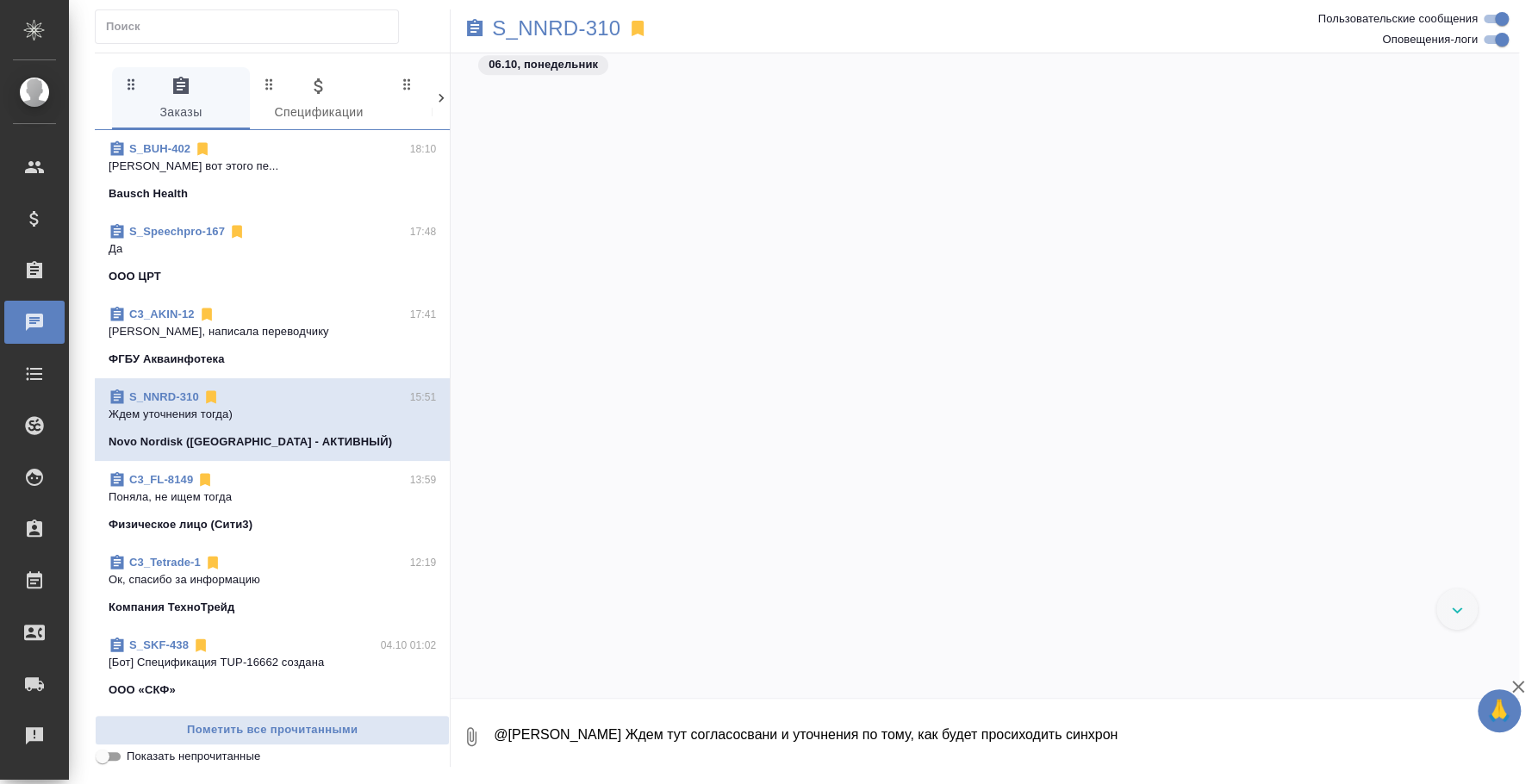
scroll to position [1698, 0]
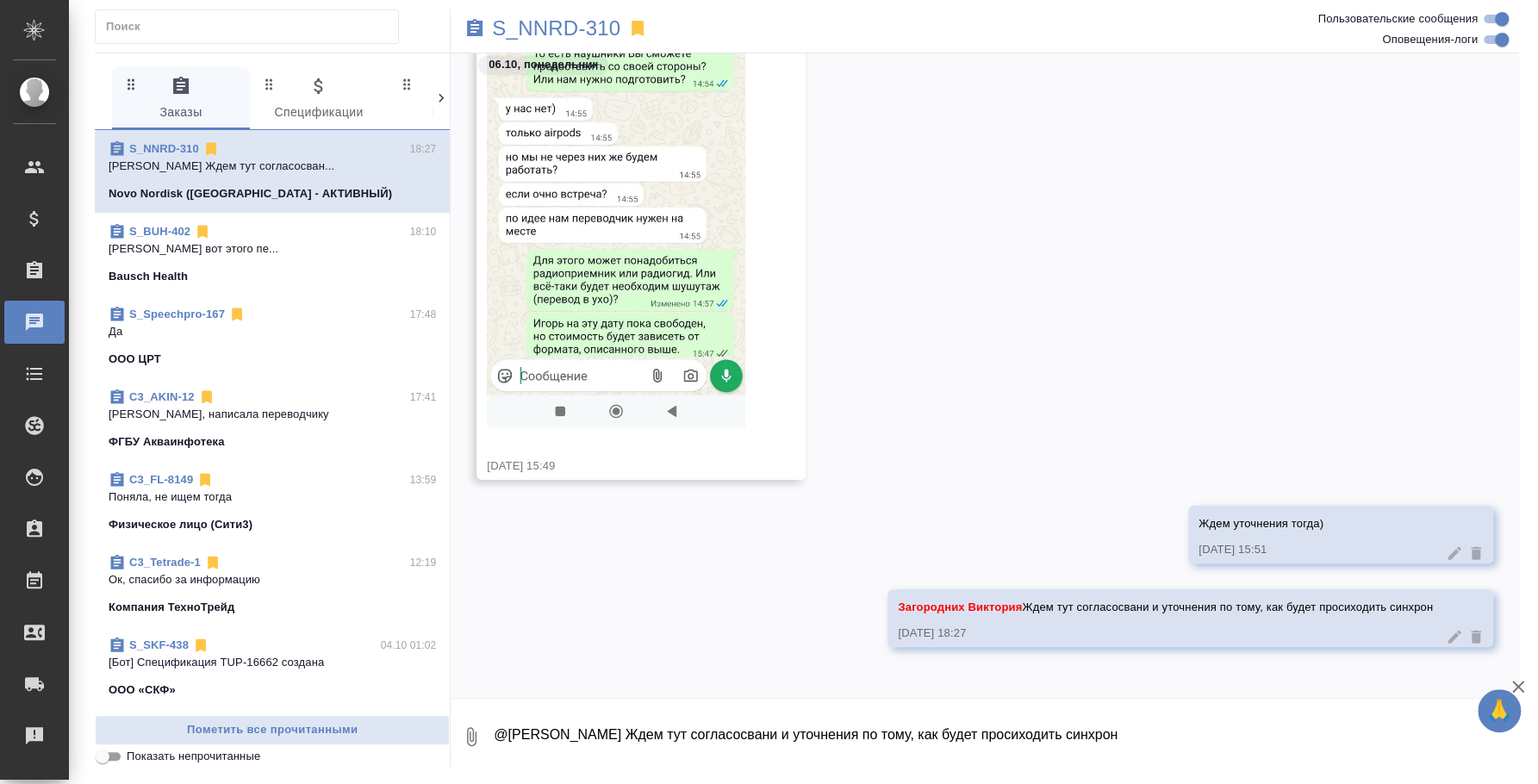
click at [1446, 628] on icon at bounding box center [1454, 636] width 17 height 17
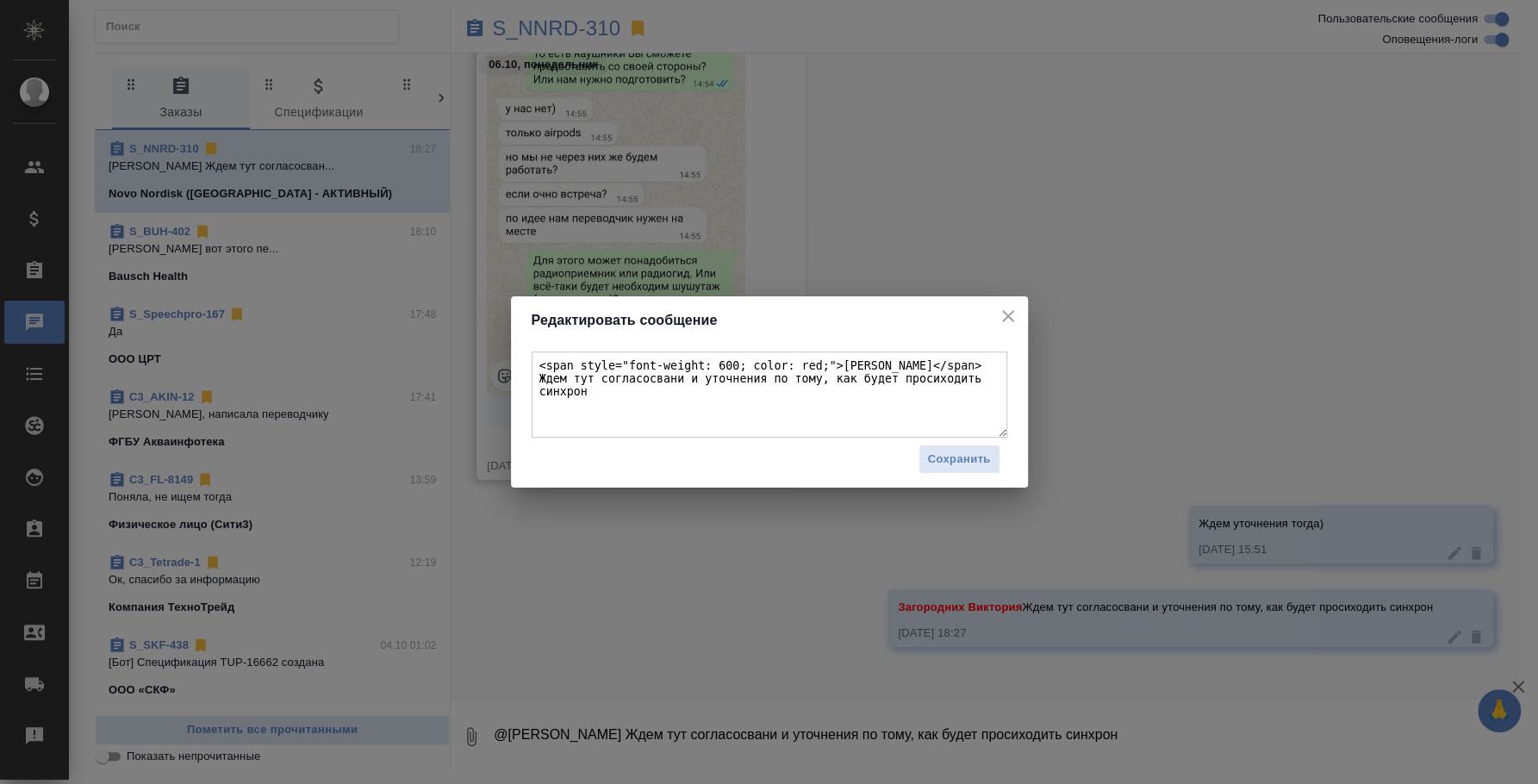
click at [913, 361] on textarea "<span style="font-weight: 600; color: red;">[PERSON_NAME]</span> Ждем тут согла…" at bounding box center [769, 394] width 475 height 86
type textarea "<span style="font-weight: 600; color: red;">[PERSON_NAME]</span> Ждем тут согла…"
click at [986, 457] on span "Сохранить" at bounding box center [960, 459] width 63 height 20
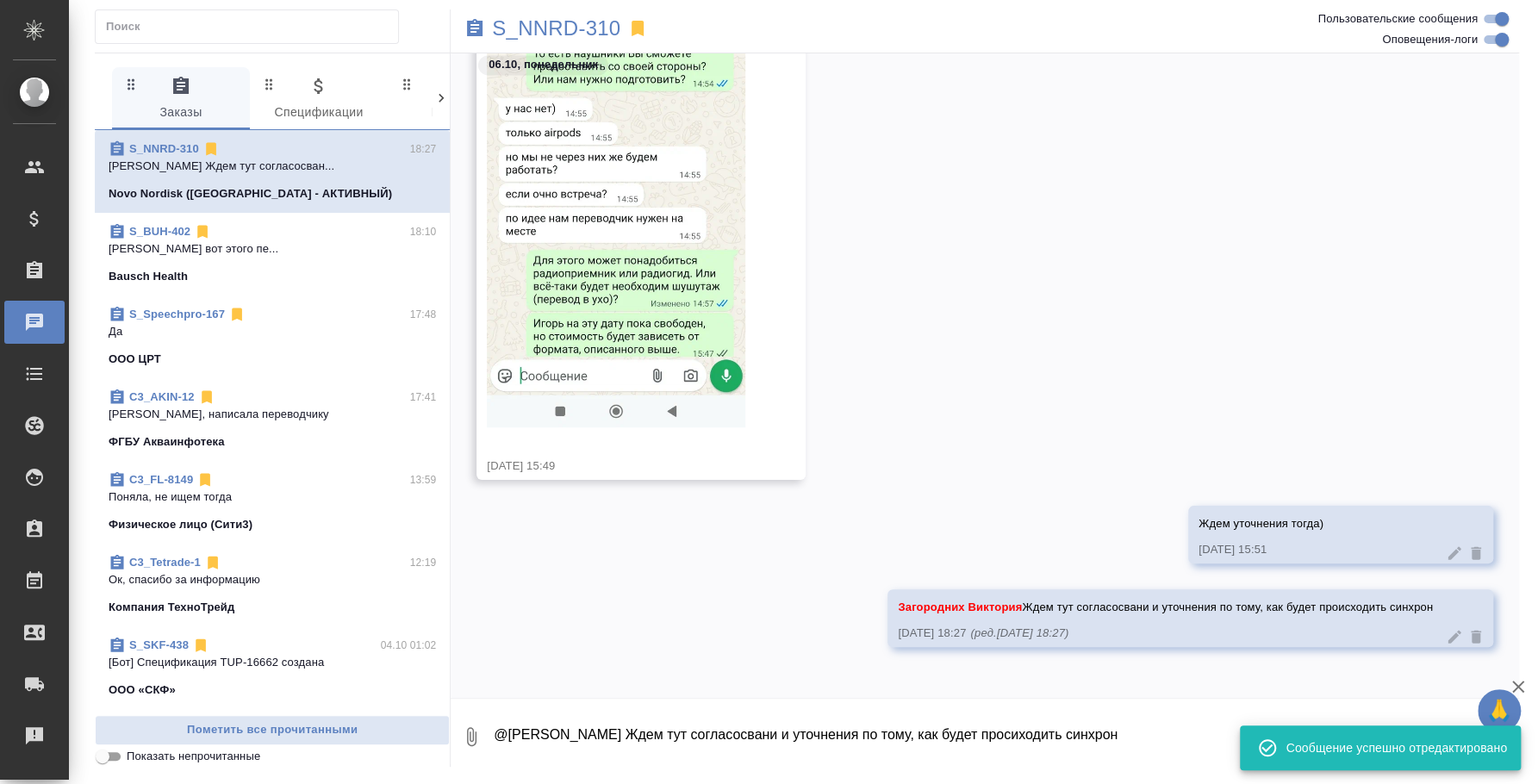
click at [1446, 629] on icon at bounding box center [1454, 636] width 17 height 17
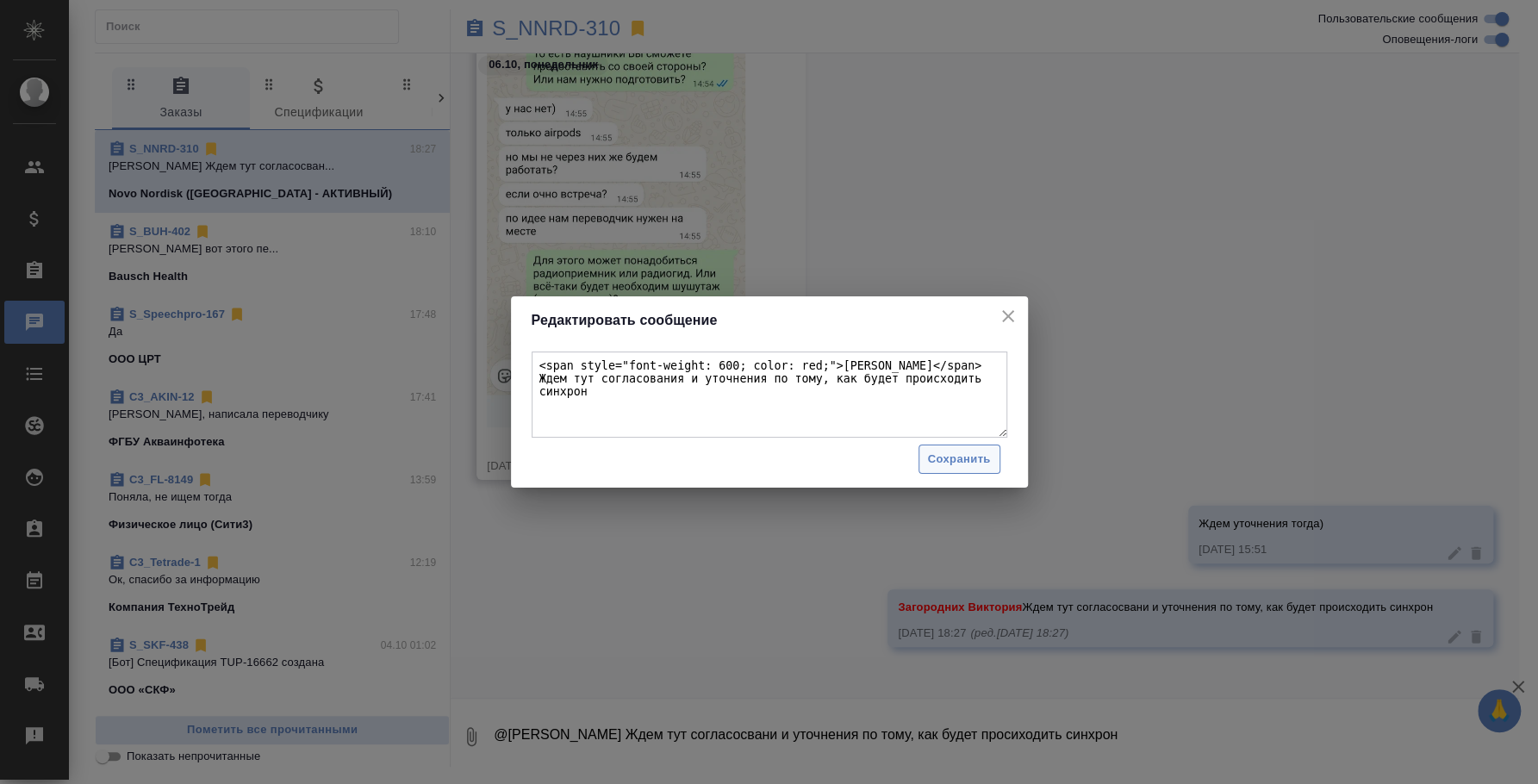
type textarea "<span style="font-weight: 600; color: red;">[PERSON_NAME]</span> Ждем тут согла…"
click at [943, 461] on span "Сохранить" at bounding box center [960, 459] width 63 height 20
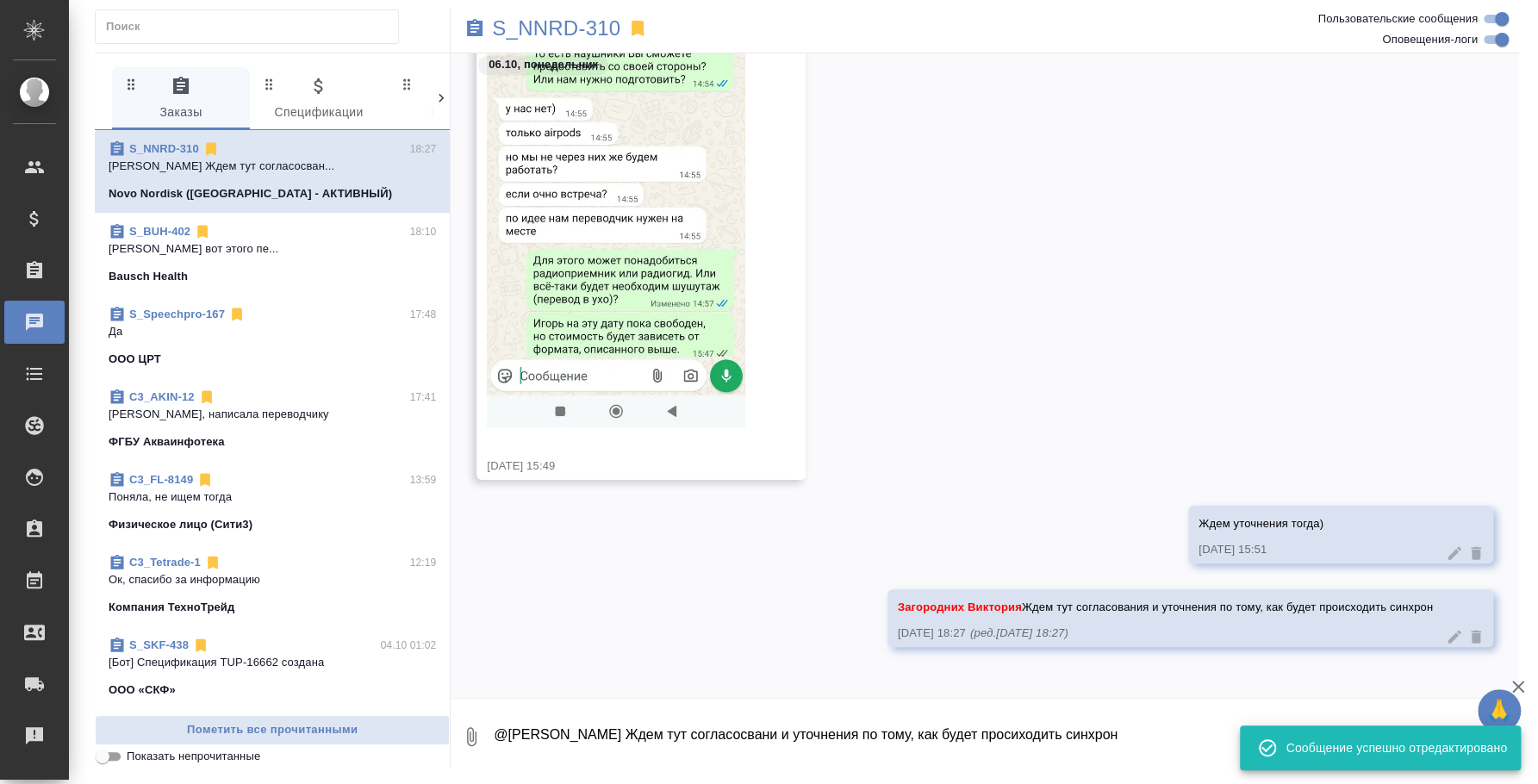
click at [1153, 343] on div "[PERSON_NAME] image.png [DATE] 15:49" at bounding box center [984, 147] width 1069 height 714
